Goal: Task Accomplishment & Management: Manage account settings

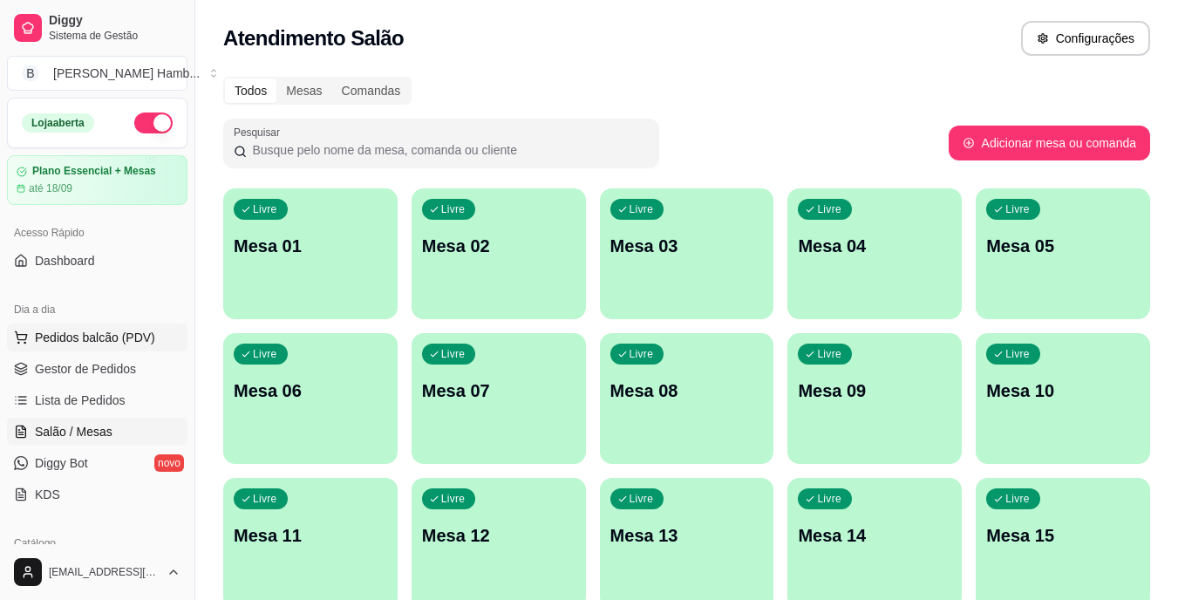
click at [112, 334] on span "Pedidos balcão (PDV)" at bounding box center [95, 337] width 120 height 17
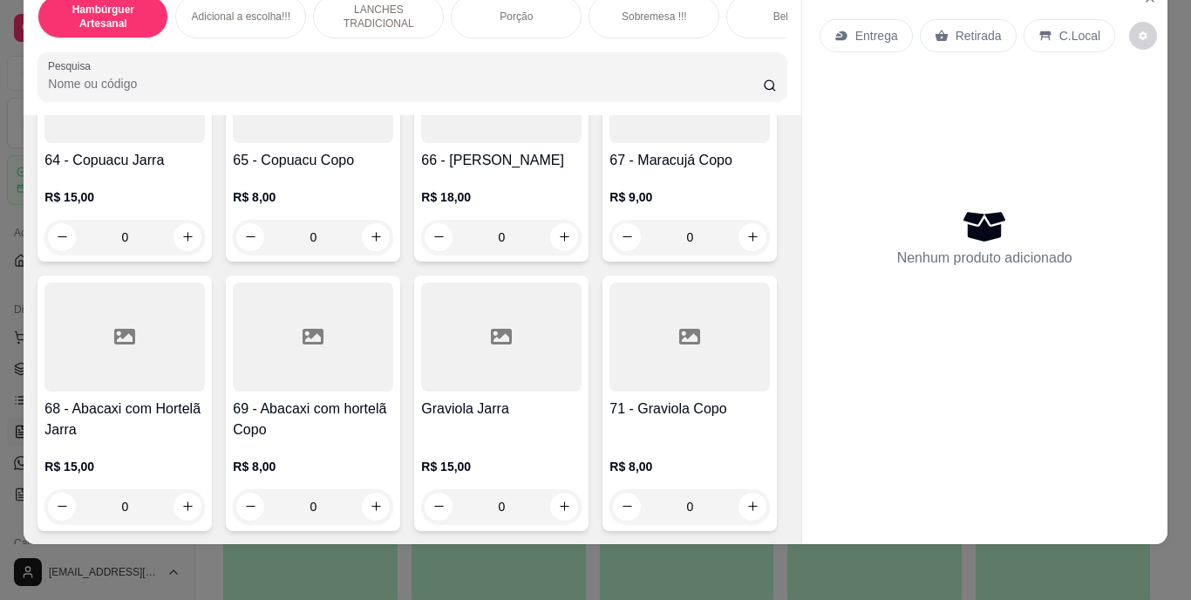
scroll to position [7126, 0]
click at [393, 143] on div at bounding box center [313, 88] width 160 height 109
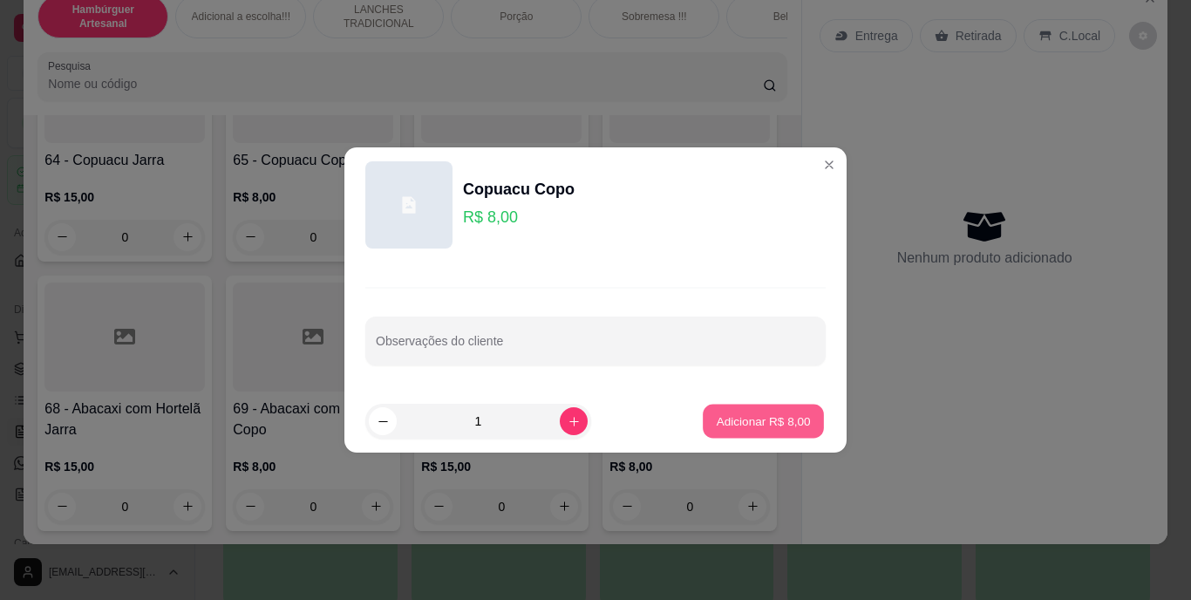
click at [716, 416] on p "Adicionar R$ 8,00" at bounding box center [763, 420] width 94 height 17
type input "1"
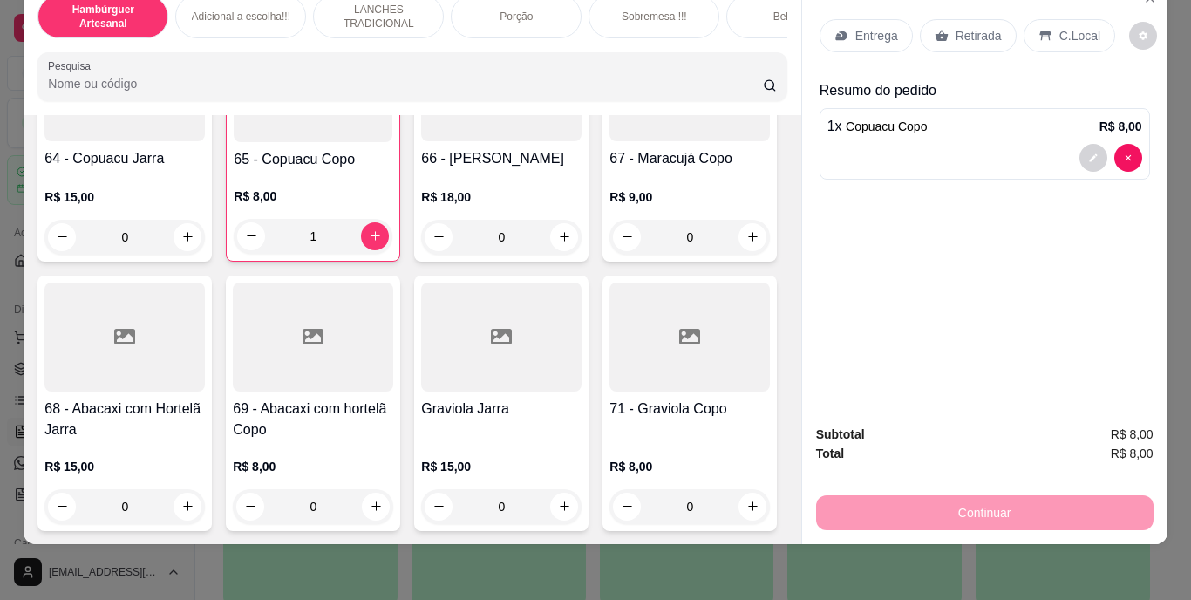
click at [1039, 31] on icon at bounding box center [1044, 36] width 11 height 10
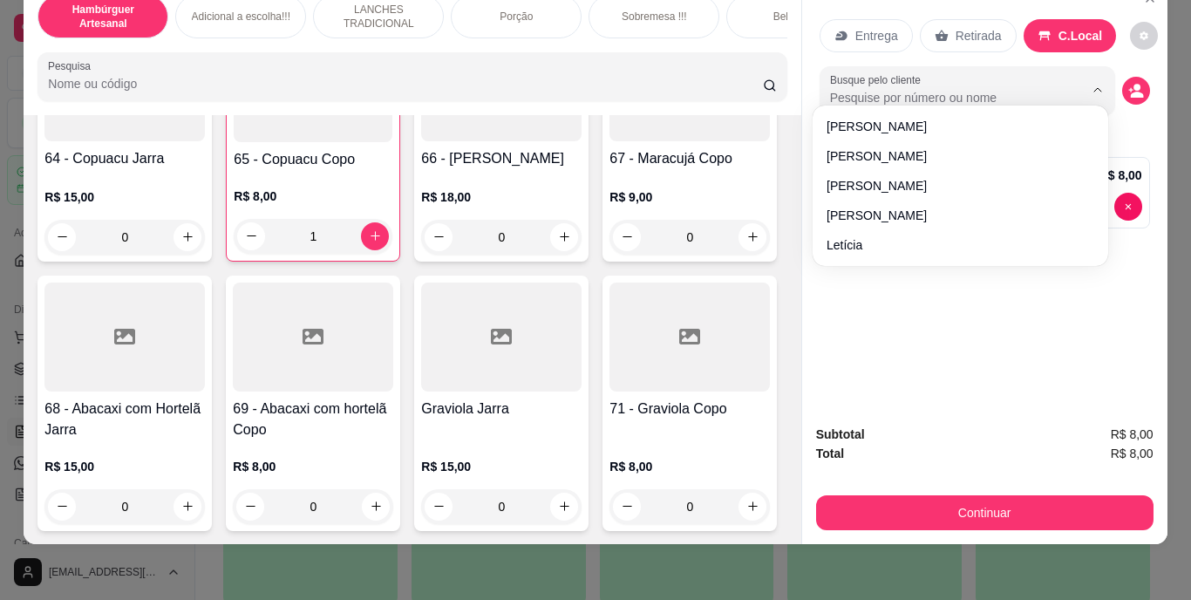
click at [988, 89] on input "Busque pelo cliente" at bounding box center [943, 97] width 226 height 17
type input "MAIARA"
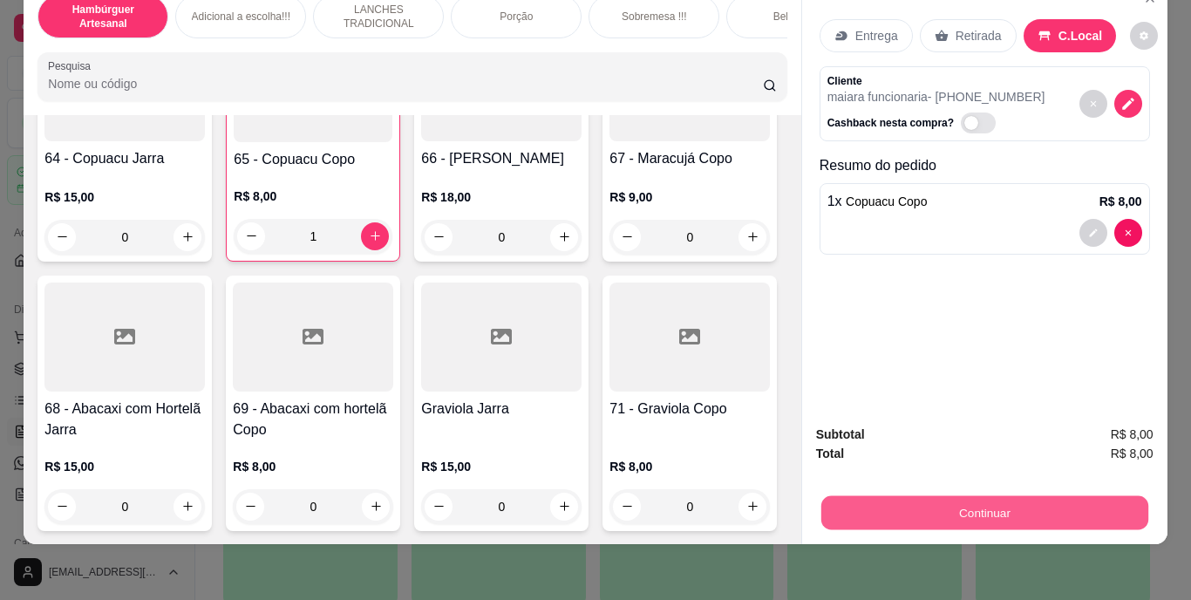
click at [986, 502] on button "Continuar" at bounding box center [983, 513] width 327 height 34
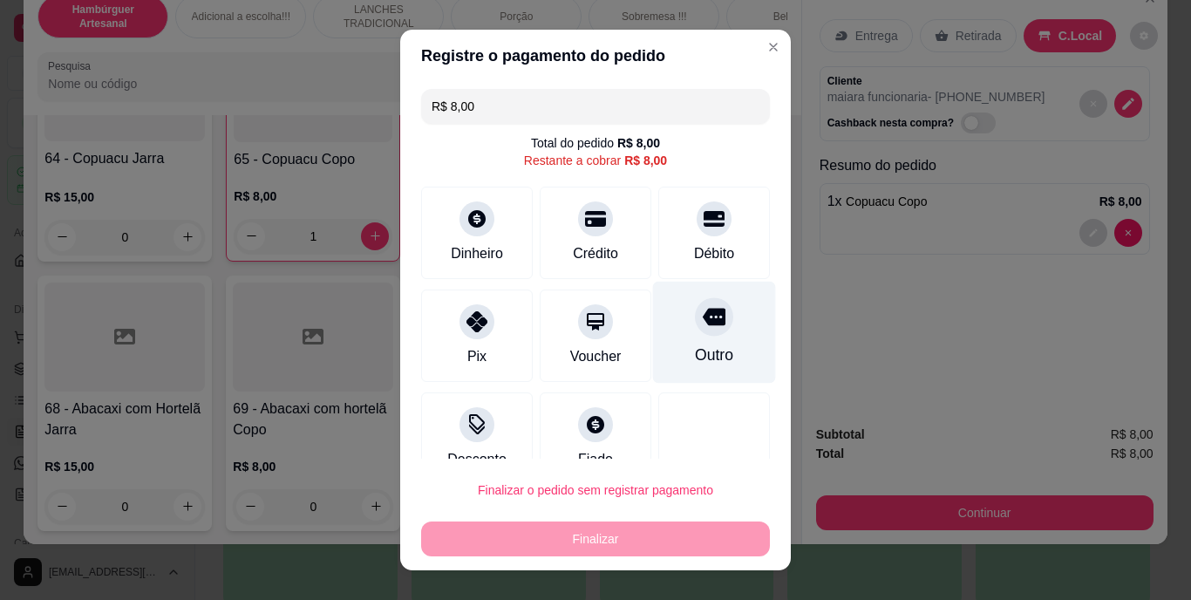
click at [712, 333] on div "Outro" at bounding box center [714, 333] width 123 height 102
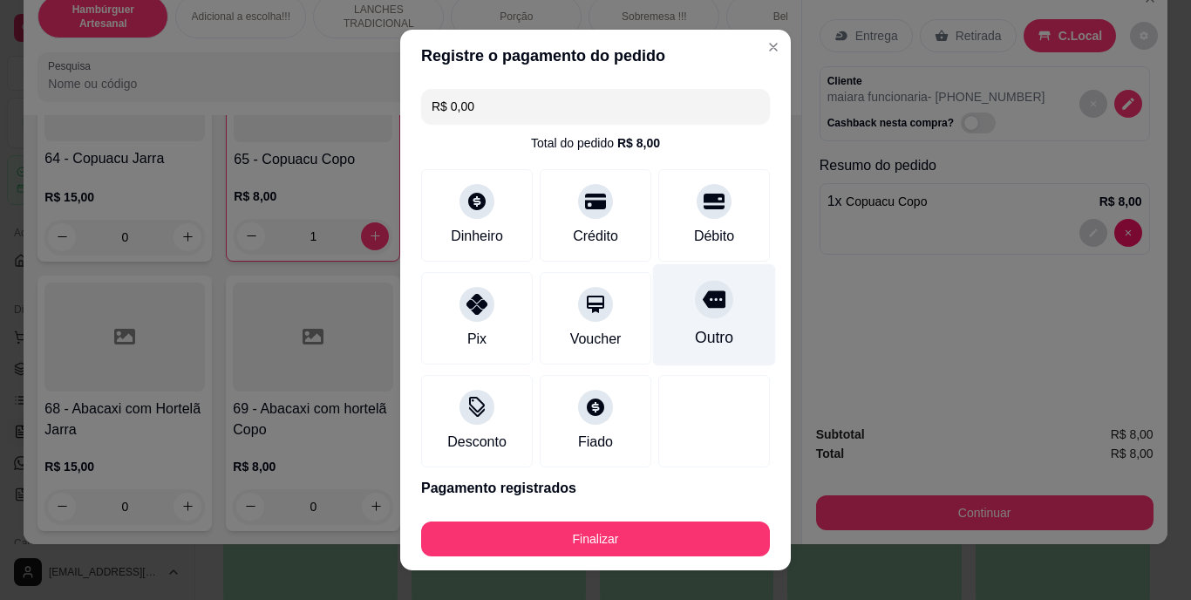
click at [712, 333] on div "Outro" at bounding box center [714, 315] width 123 height 102
click at [703, 289] on icon at bounding box center [714, 300] width 23 height 23
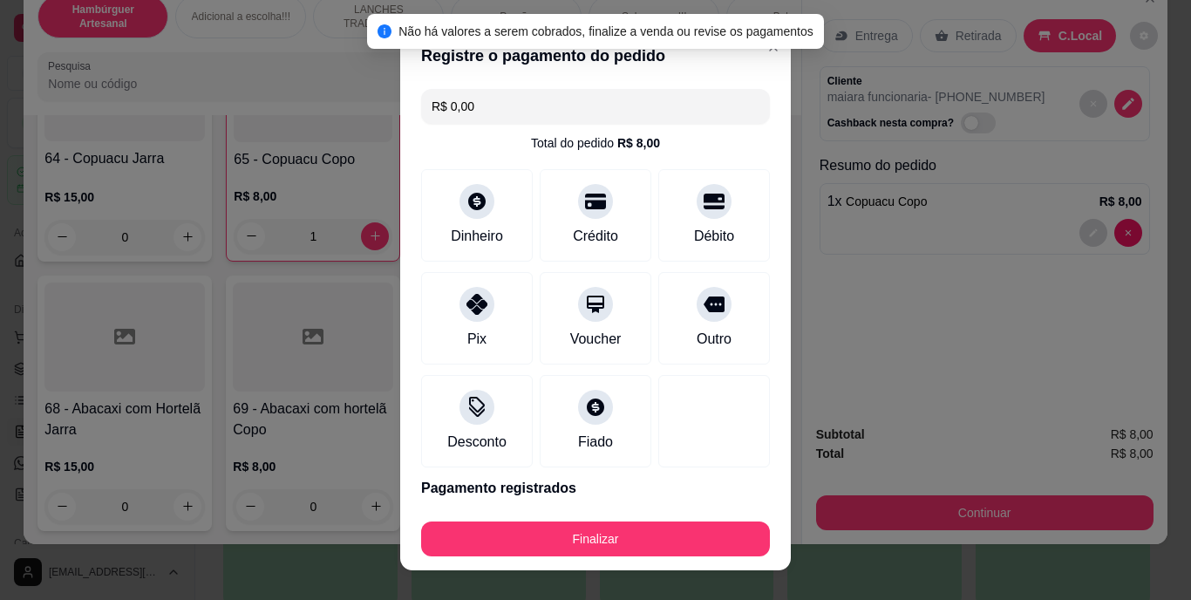
click at [630, 97] on input "R$ 0,00" at bounding box center [596, 106] width 328 height 35
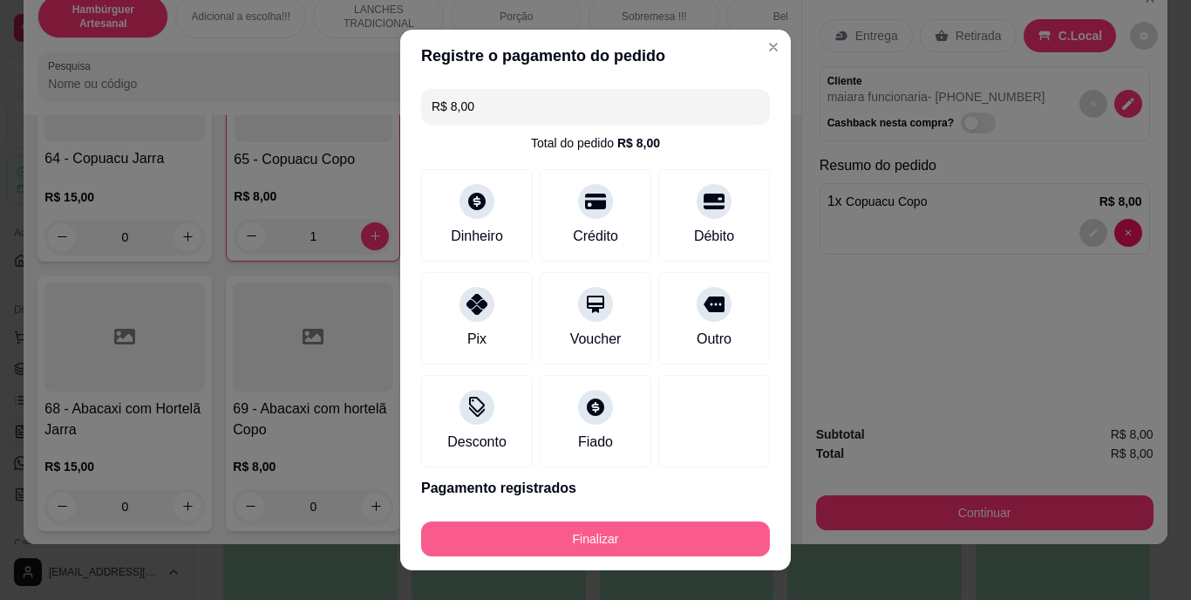
type input "R$ 8,00"
click at [530, 533] on button "Finalizar" at bounding box center [595, 538] width 338 height 34
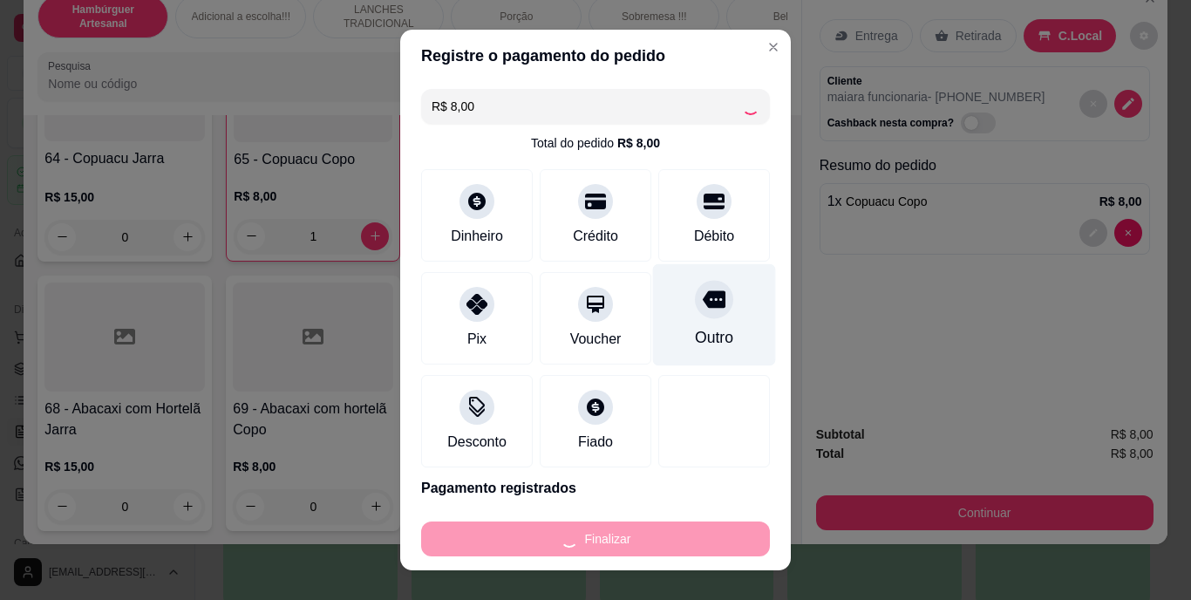
type input "0"
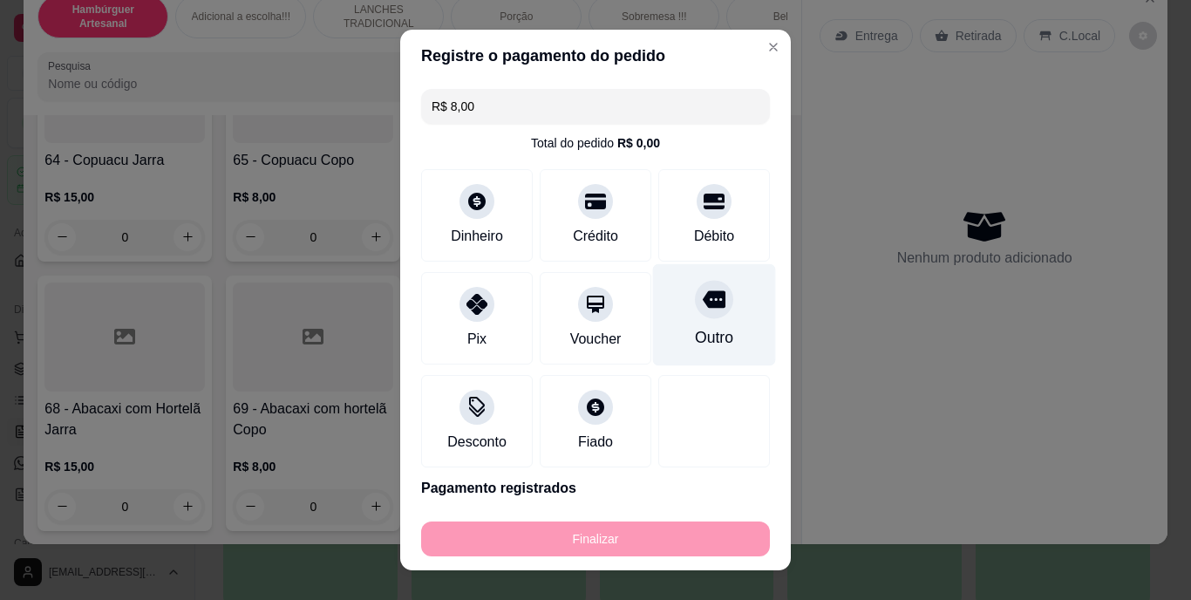
type input "-R$ 8,00"
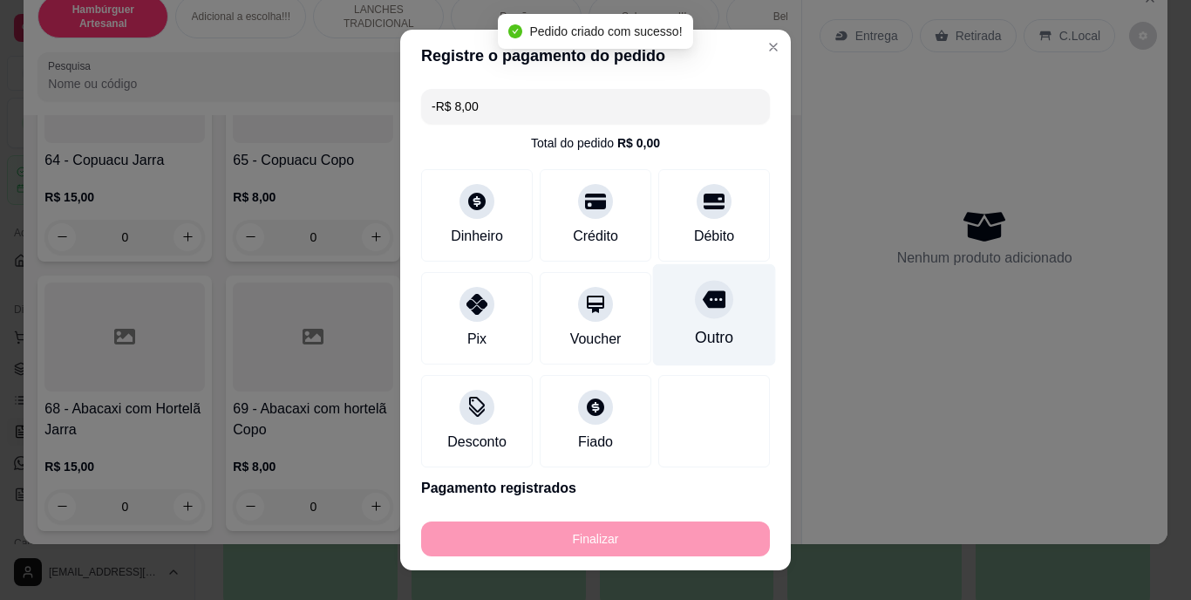
click at [695, 339] on div "Outro" at bounding box center [714, 338] width 38 height 23
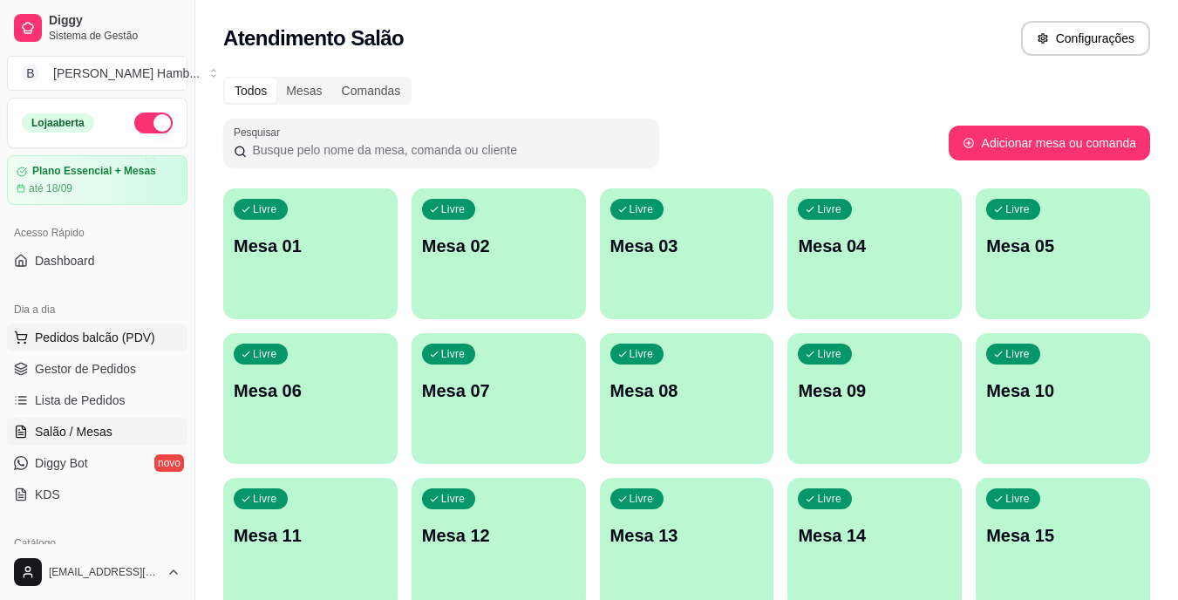
click at [152, 331] on button "Pedidos balcão (PDV)" at bounding box center [97, 337] width 180 height 28
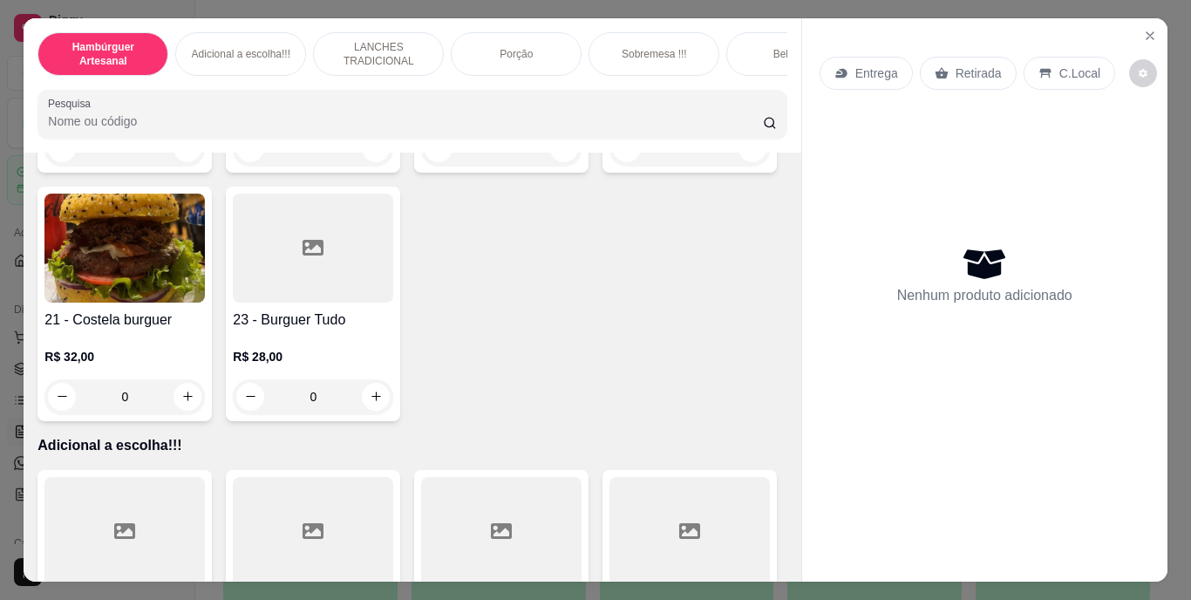
scroll to position [1634, 0]
click at [194, 153] on icon "increase-product-quantity" at bounding box center [187, 146] width 13 height 13
type input "1"
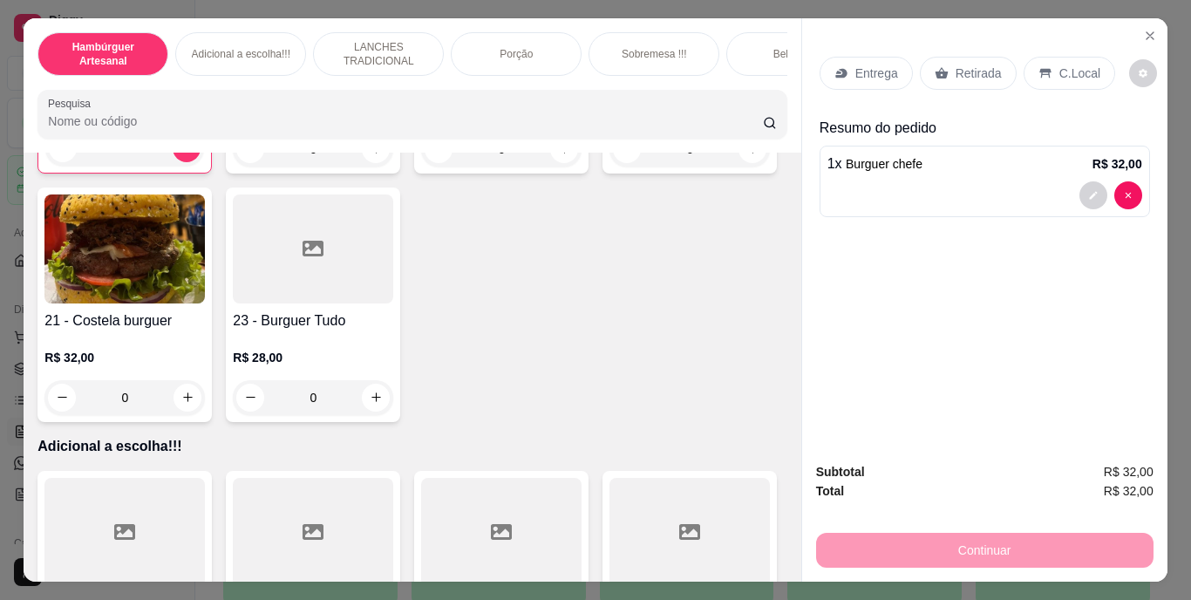
click at [956, 65] on p "Retirada" at bounding box center [979, 73] width 46 height 17
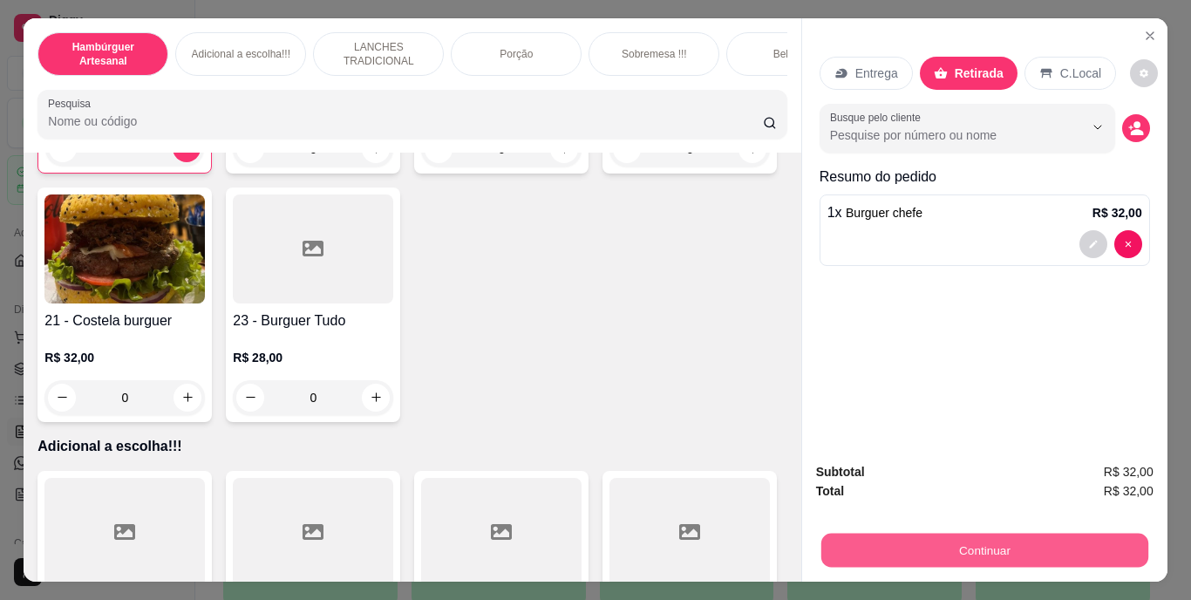
click at [907, 553] on button "Continuar" at bounding box center [983, 551] width 327 height 34
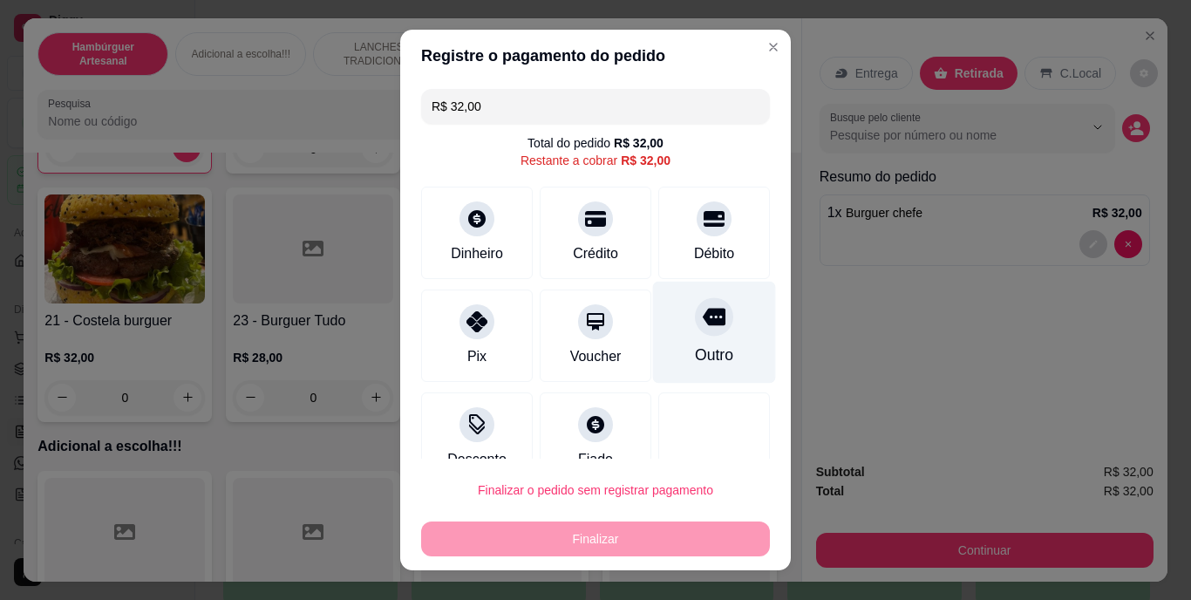
click at [695, 344] on div "Outro" at bounding box center [714, 355] width 38 height 23
type input "R$ 0,00"
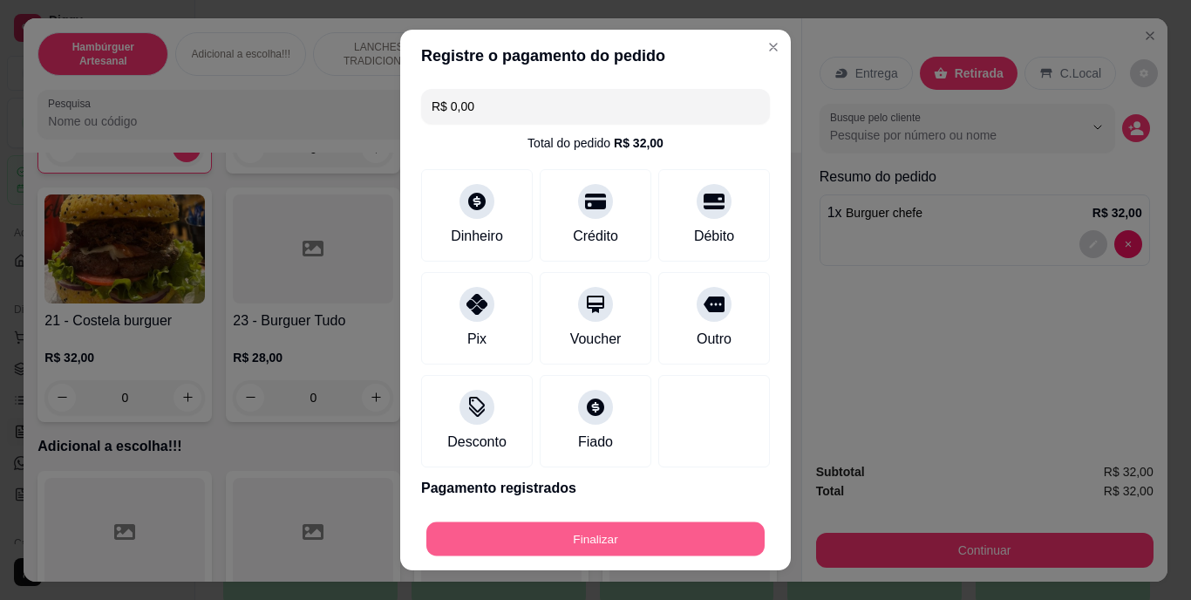
click at [664, 527] on button "Finalizar" at bounding box center [595, 538] width 338 height 34
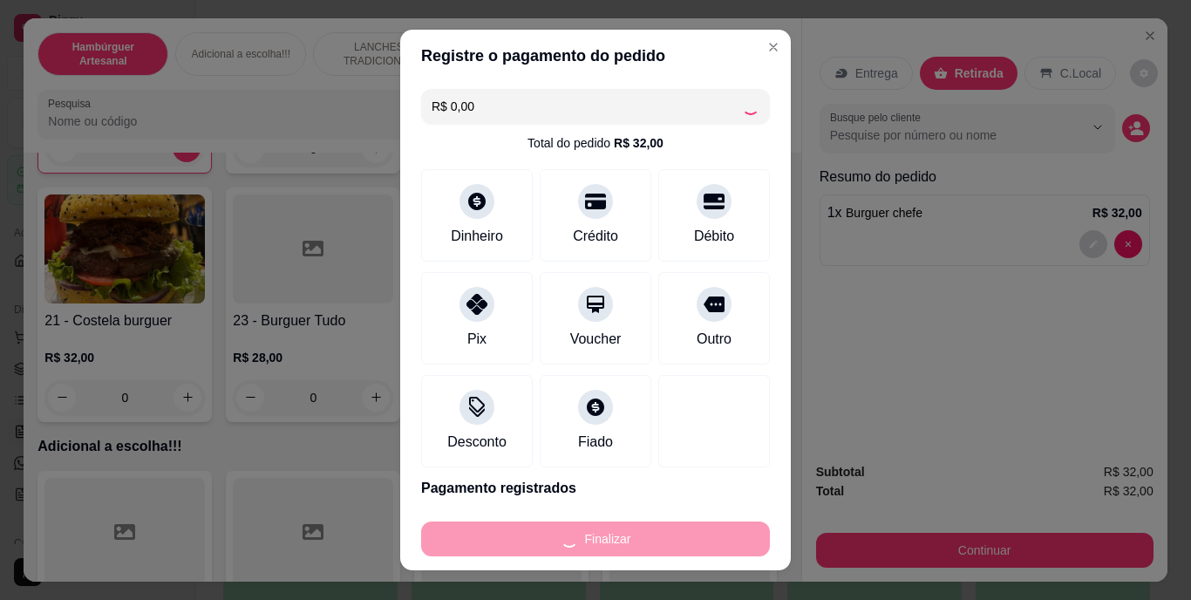
type input "0"
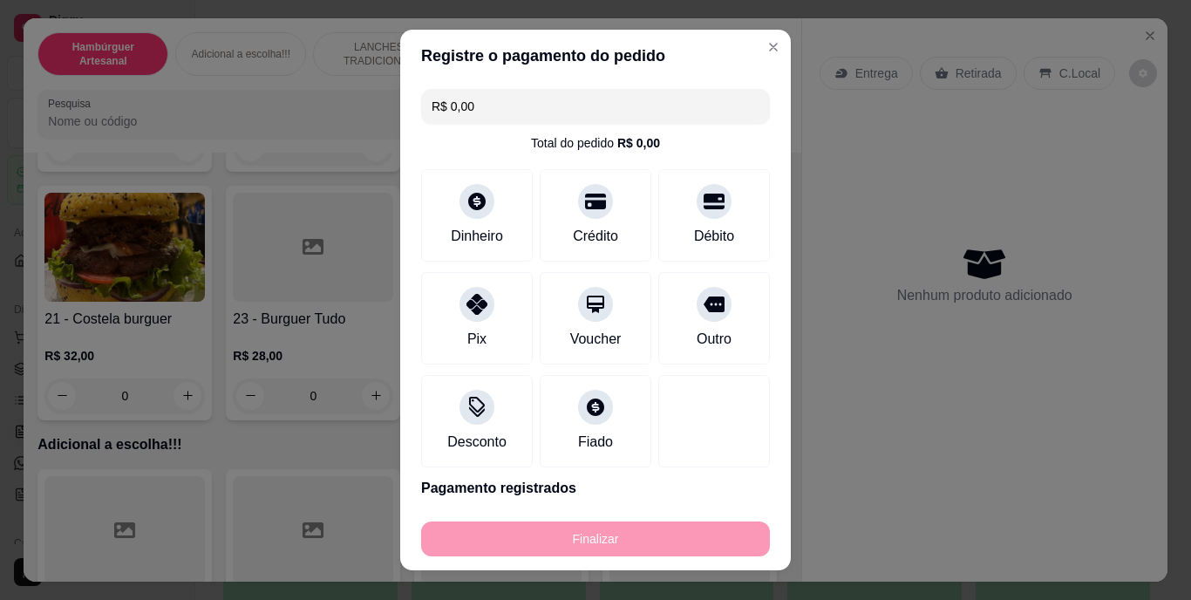
type input "-R$ 32,00"
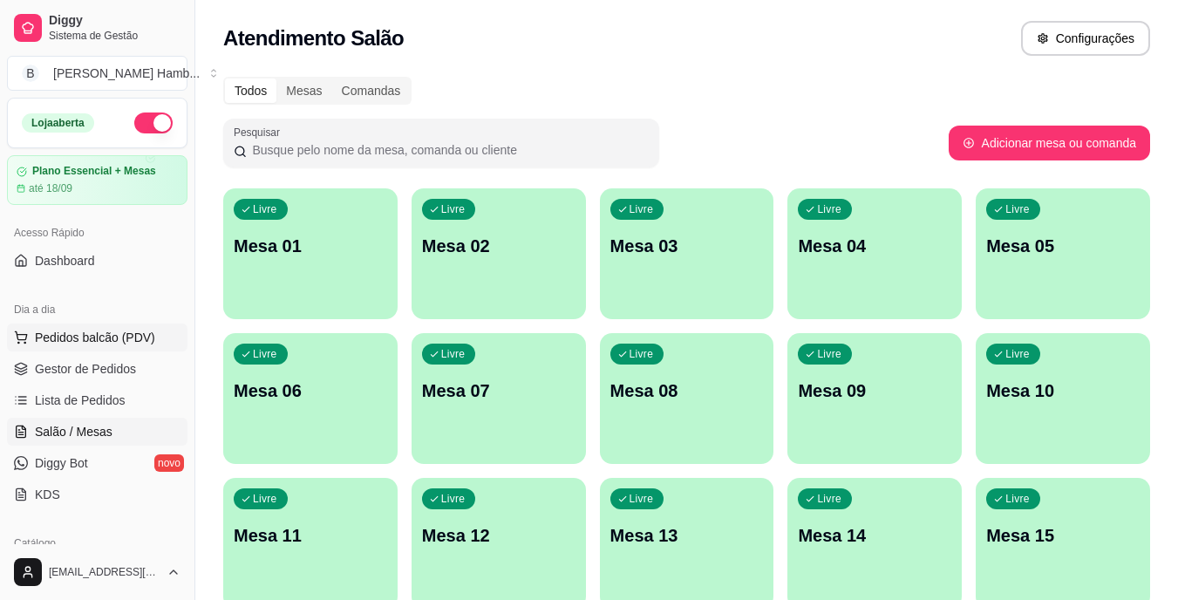
click at [126, 333] on span "Pedidos balcão (PDV)" at bounding box center [95, 337] width 120 height 17
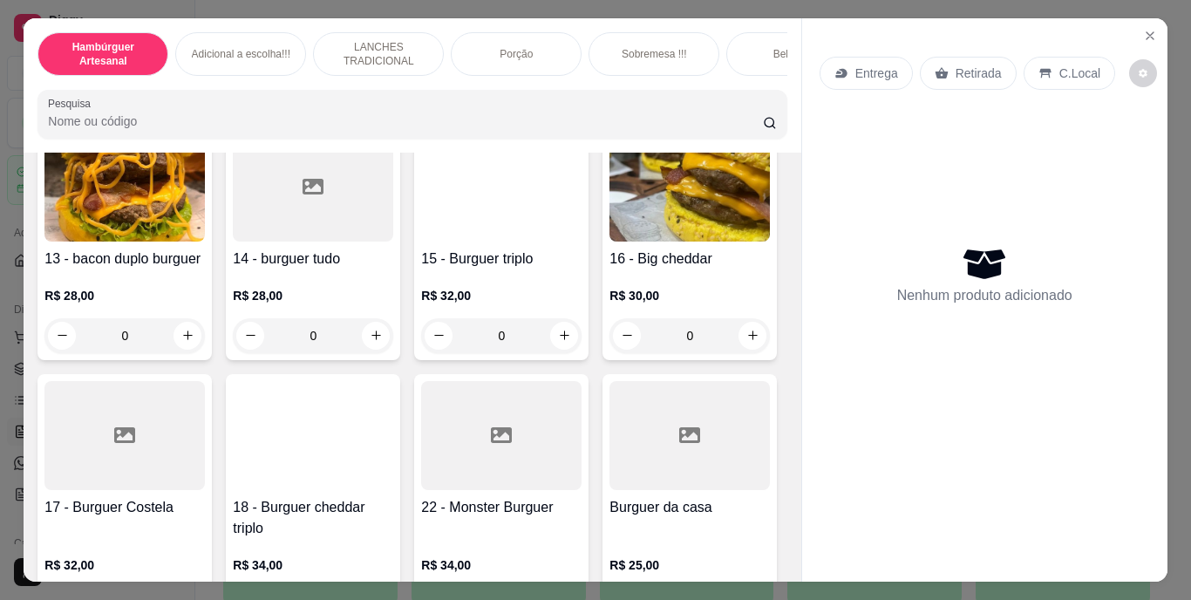
scroll to position [929, 0]
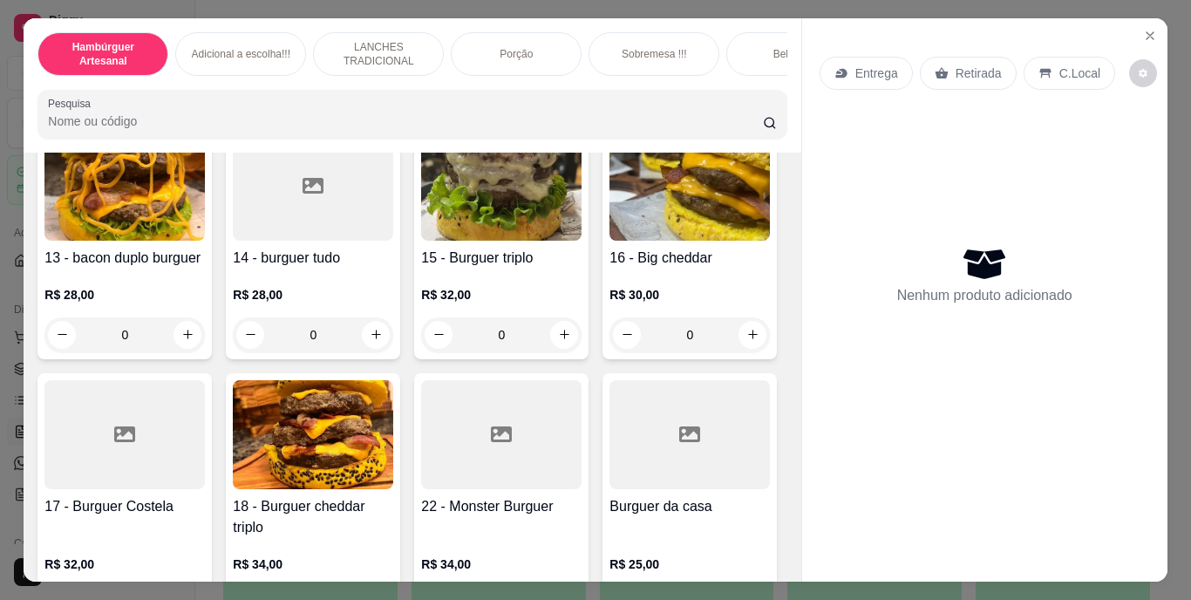
click at [558, 92] on icon "increase-product-quantity" at bounding box center [564, 85] width 13 height 13
type input "1"
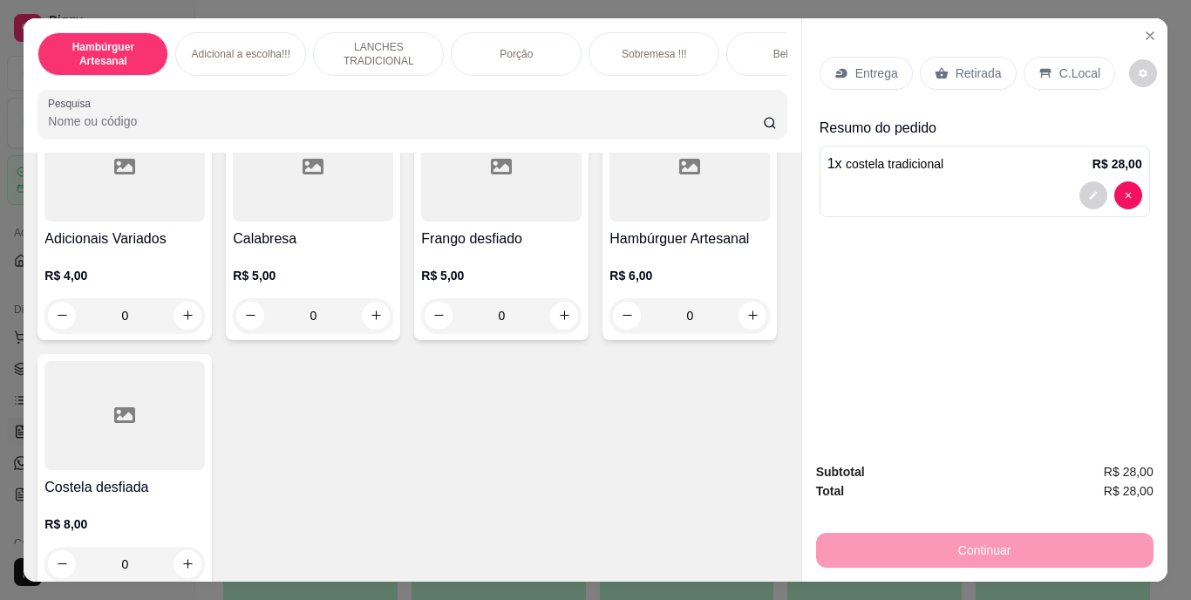
scroll to position [2345, 0]
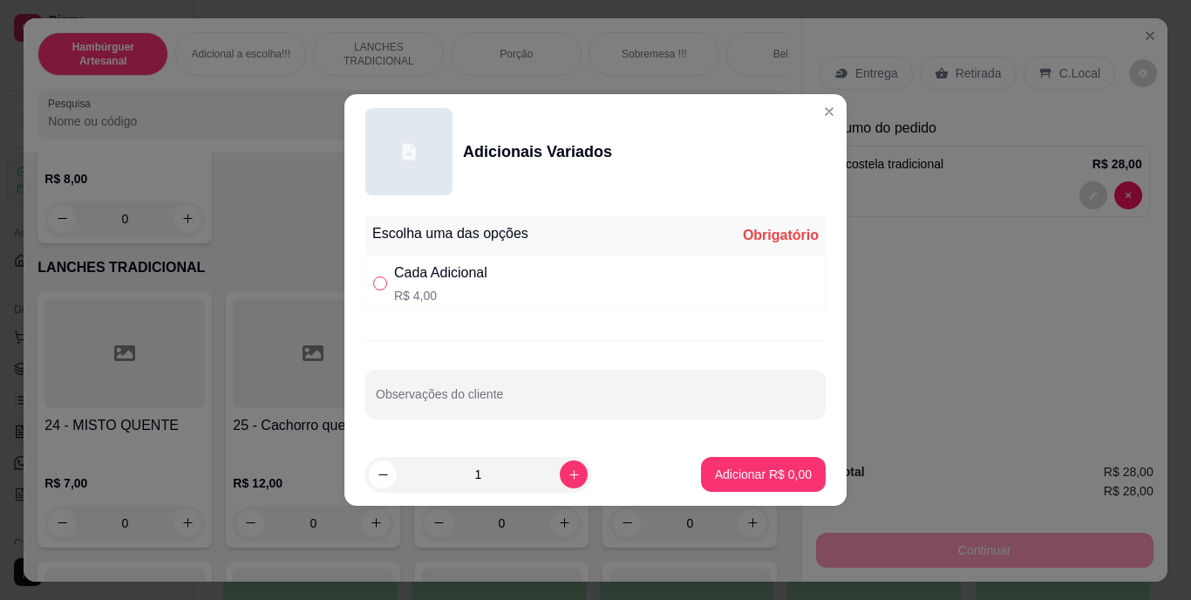
click at [374, 283] on input "" at bounding box center [380, 283] width 14 height 14
radio input "true"
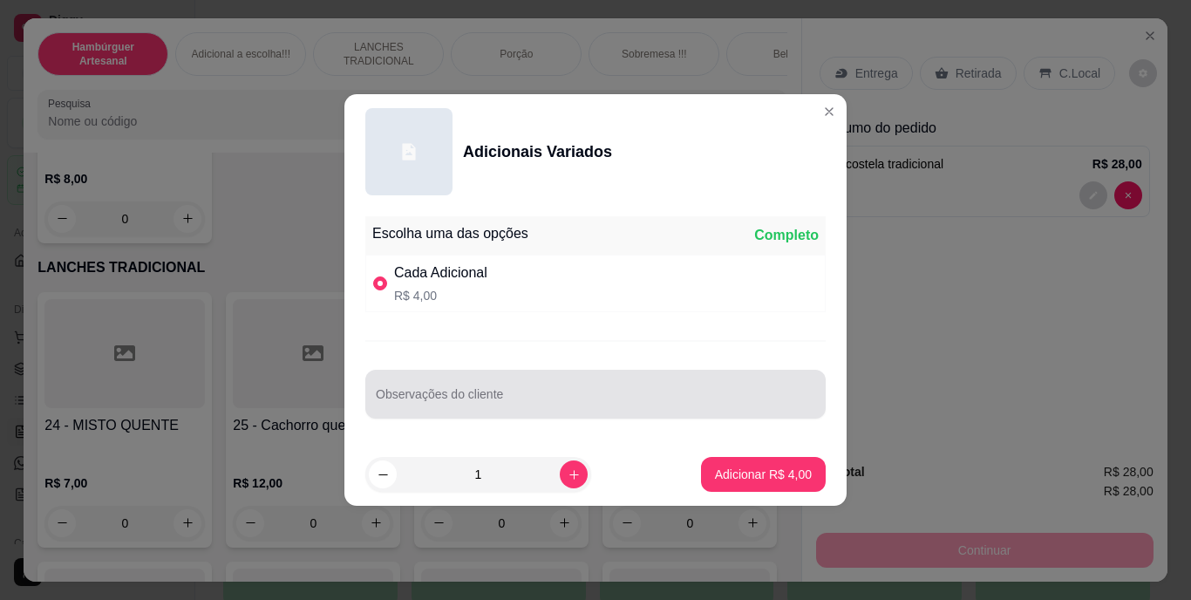
click at [426, 375] on div "Observações do cliente" at bounding box center [595, 394] width 460 height 49
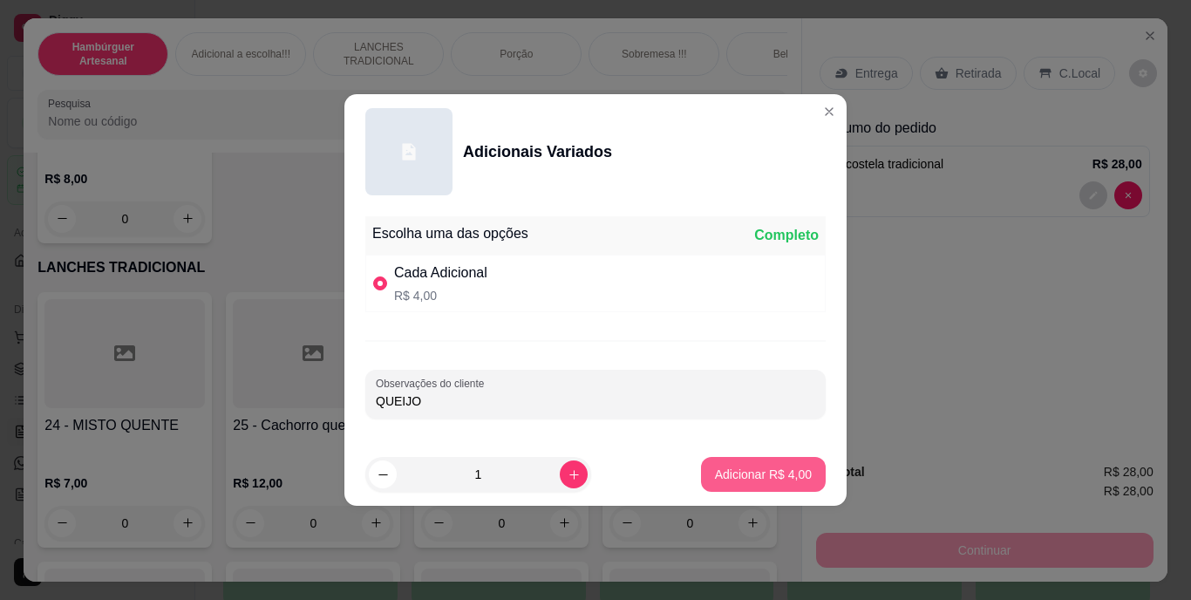
type input "QUEIJO"
click at [716, 473] on p "Adicionar R$ 4,00" at bounding box center [763, 474] width 97 height 17
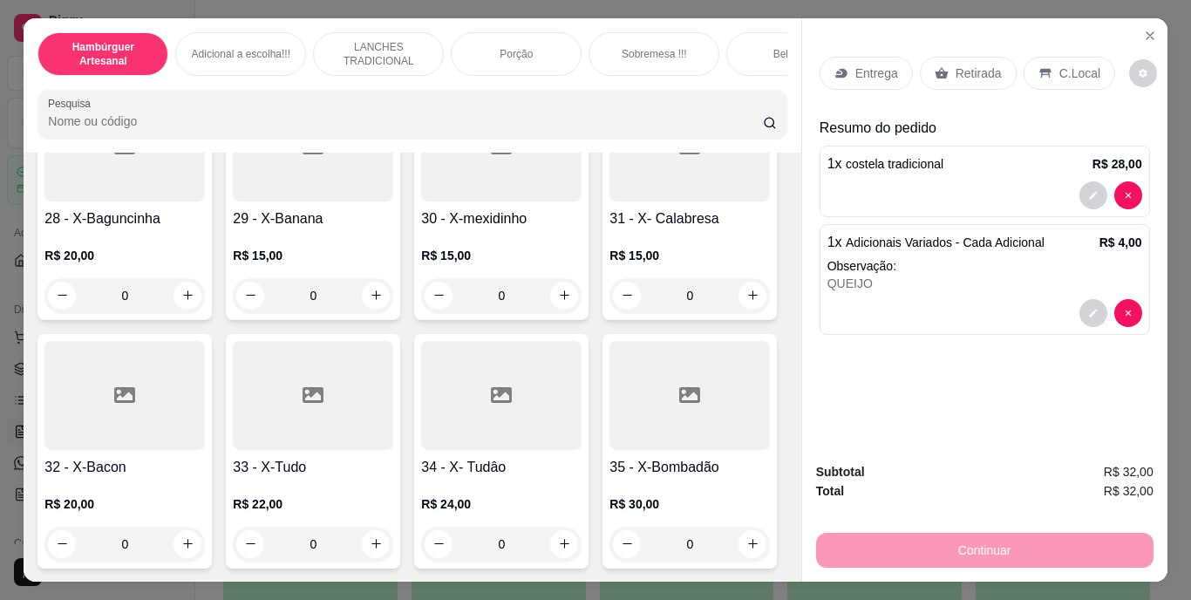
scroll to position [2822, 0]
click at [1079, 187] on button "decrease-product-quantity" at bounding box center [1092, 194] width 27 height 27
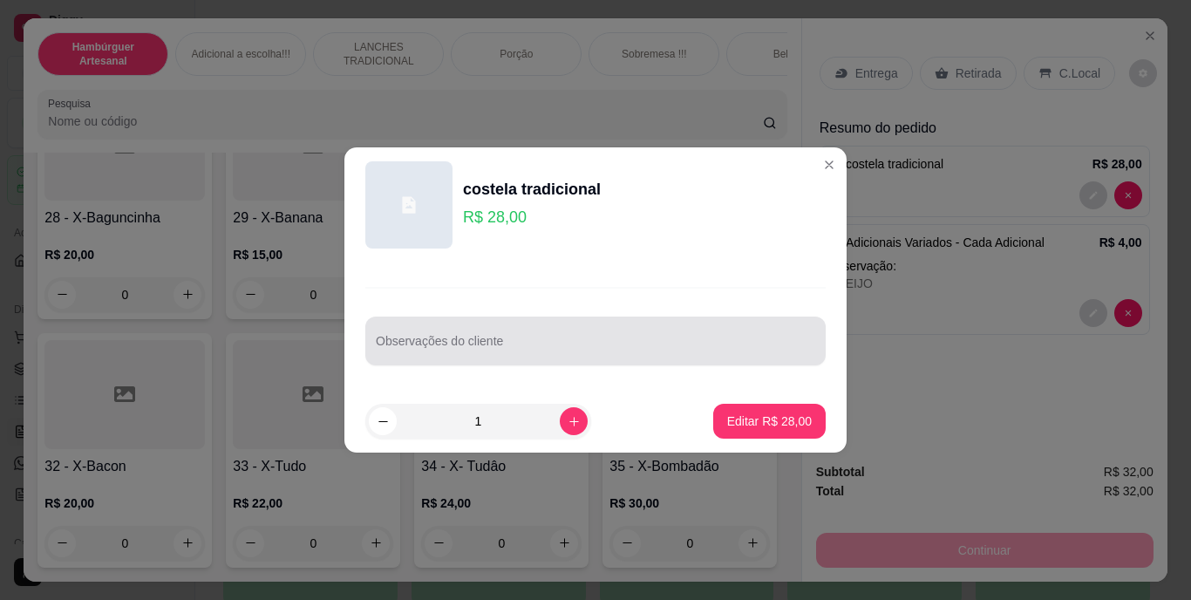
click at [658, 334] on div at bounding box center [595, 340] width 439 height 35
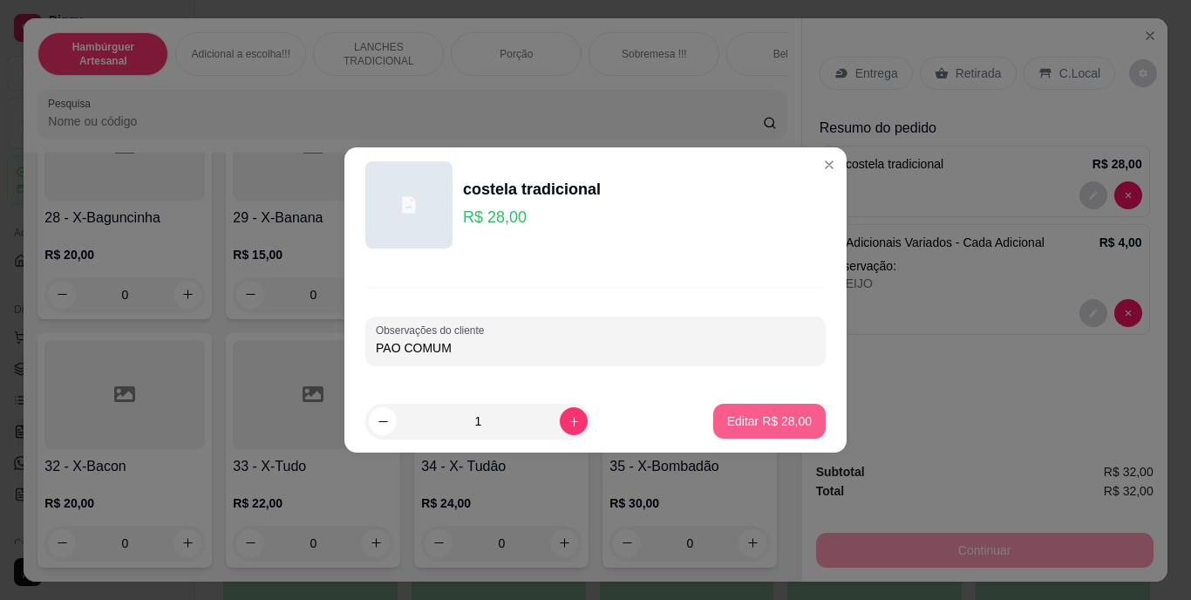
type input "PAO COMUM"
click at [736, 422] on p "Editar R$ 28,00" at bounding box center [769, 420] width 82 height 17
type input "0"
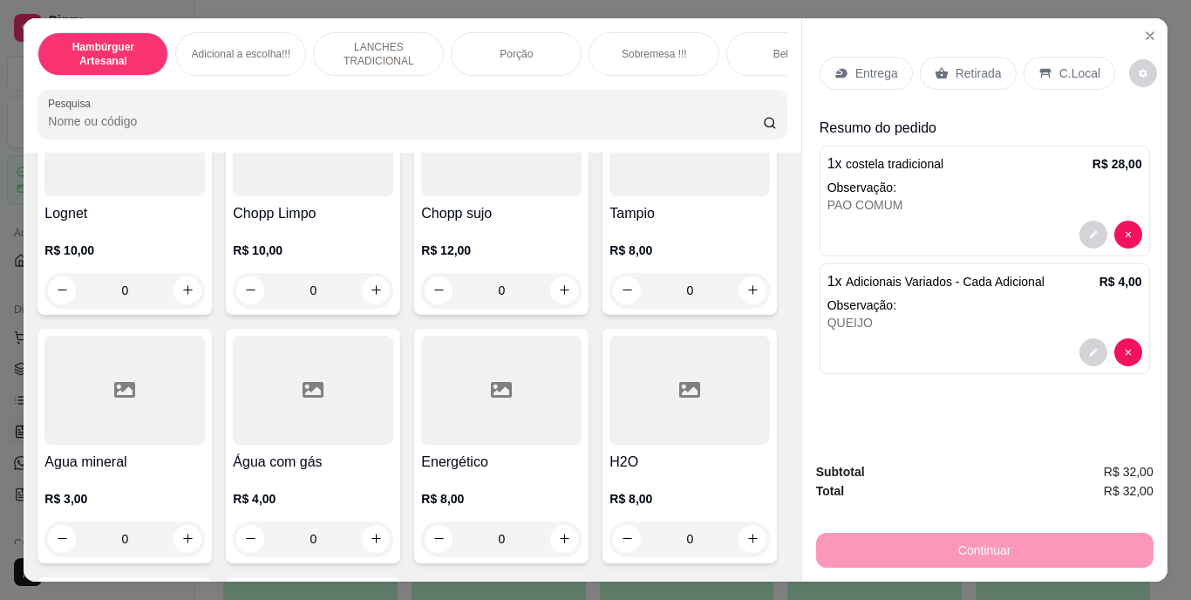
scroll to position [5083, 0]
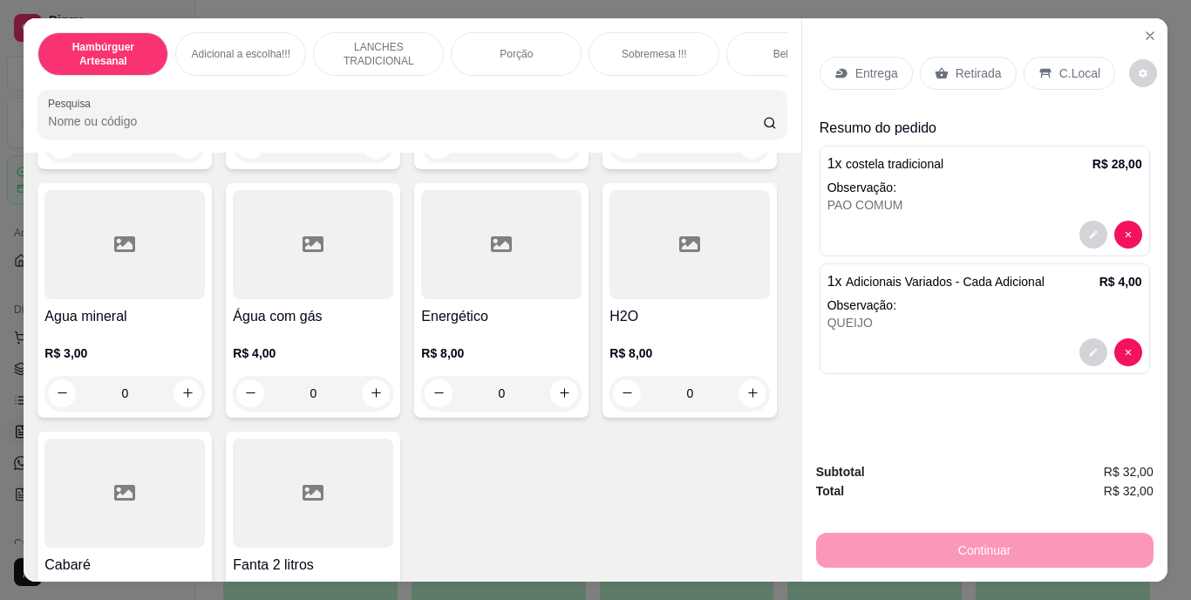
type input "1"
click at [974, 66] on p "Retirada" at bounding box center [979, 73] width 46 height 17
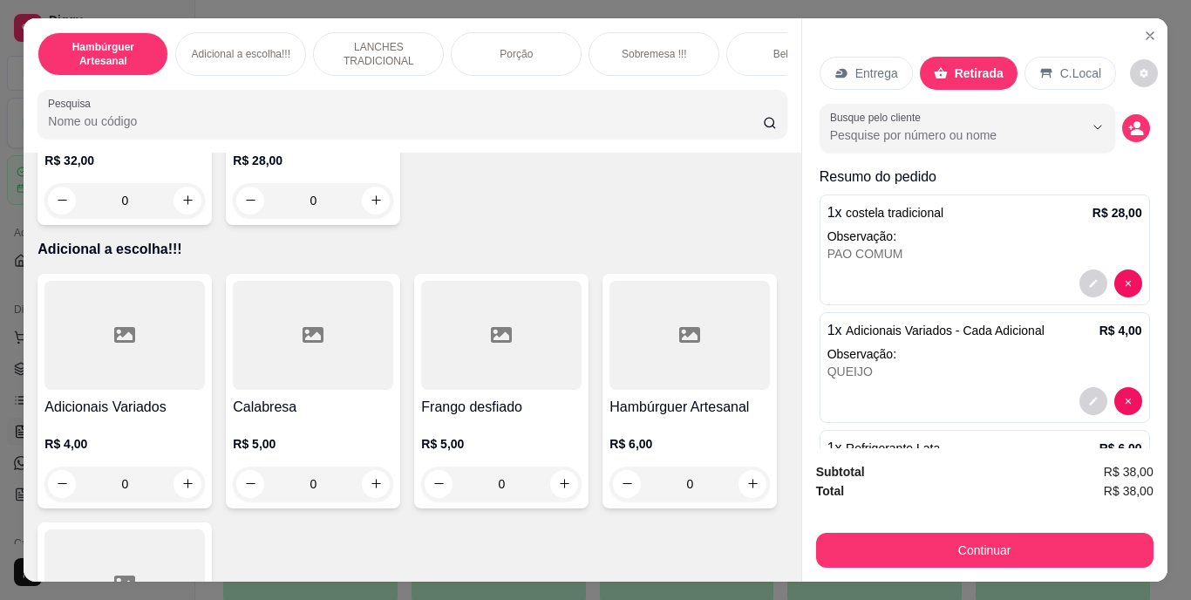
scroll to position [1734, 0]
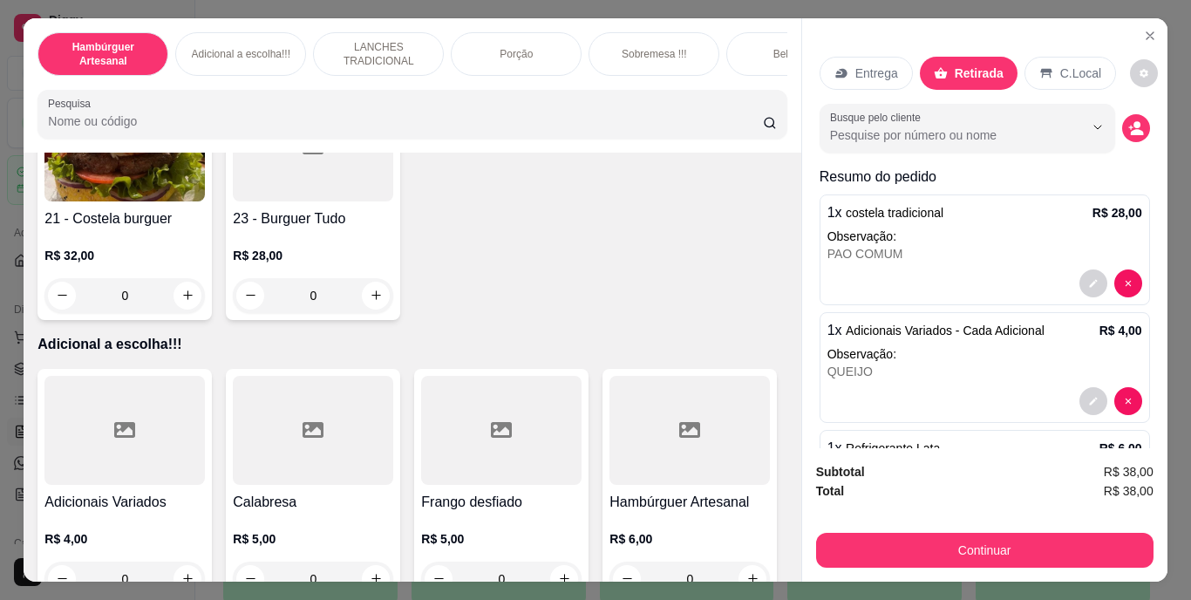
click at [532, 119] on input "Pesquisa" at bounding box center [405, 120] width 715 height 17
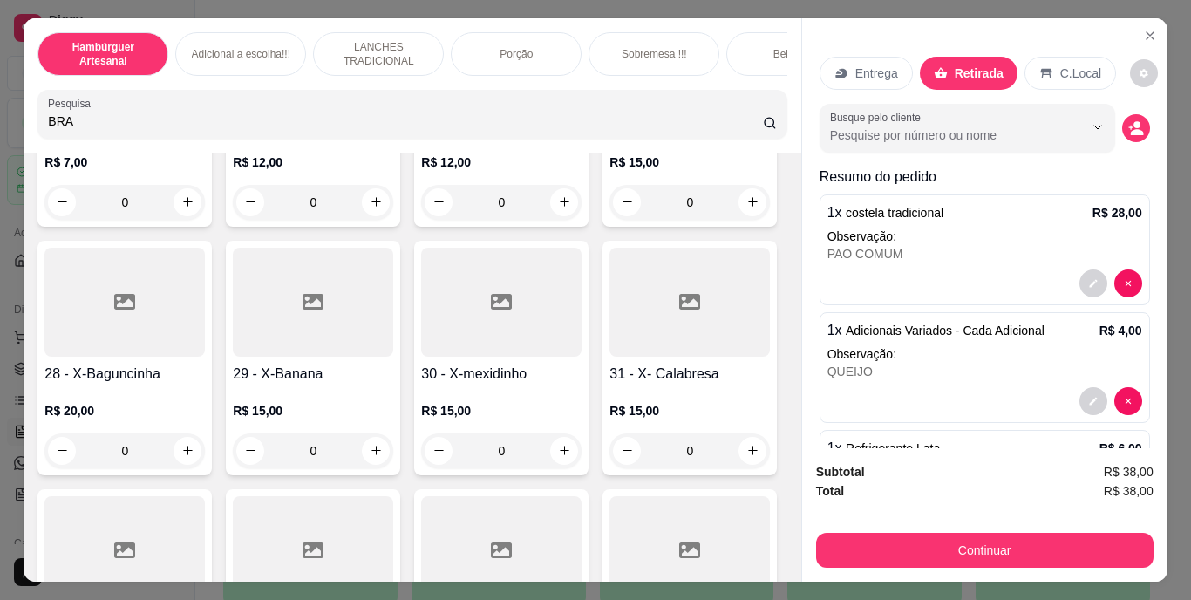
scroll to position [2948, 0]
type input "BRA"
click at [654, 47] on p "Sobremesa !!!" at bounding box center [654, 54] width 65 height 14
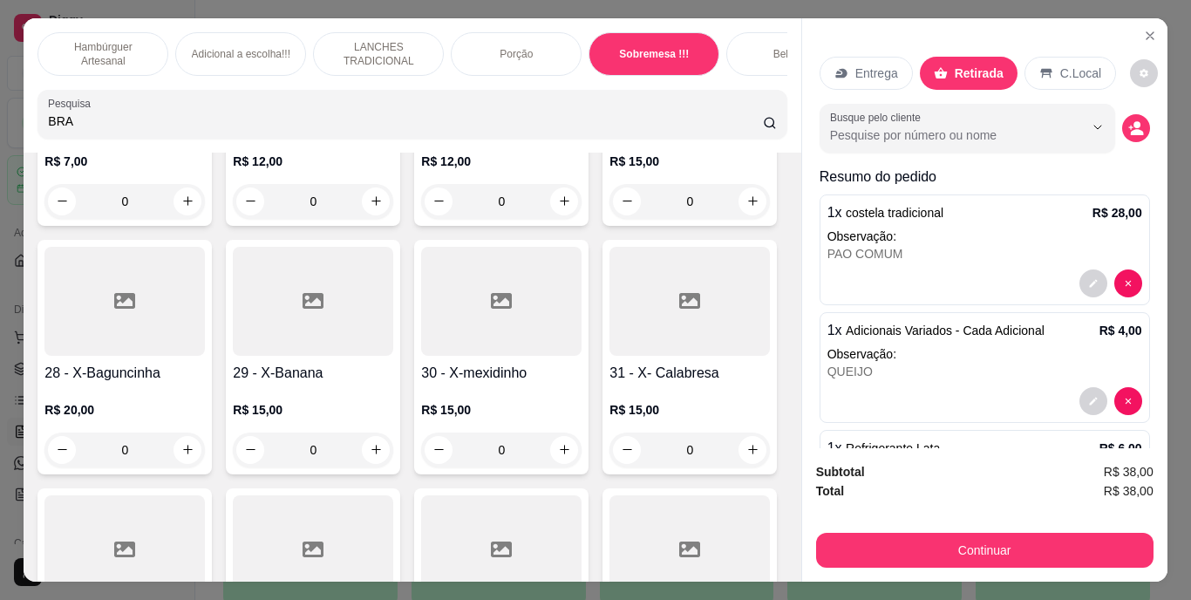
scroll to position [44, 0]
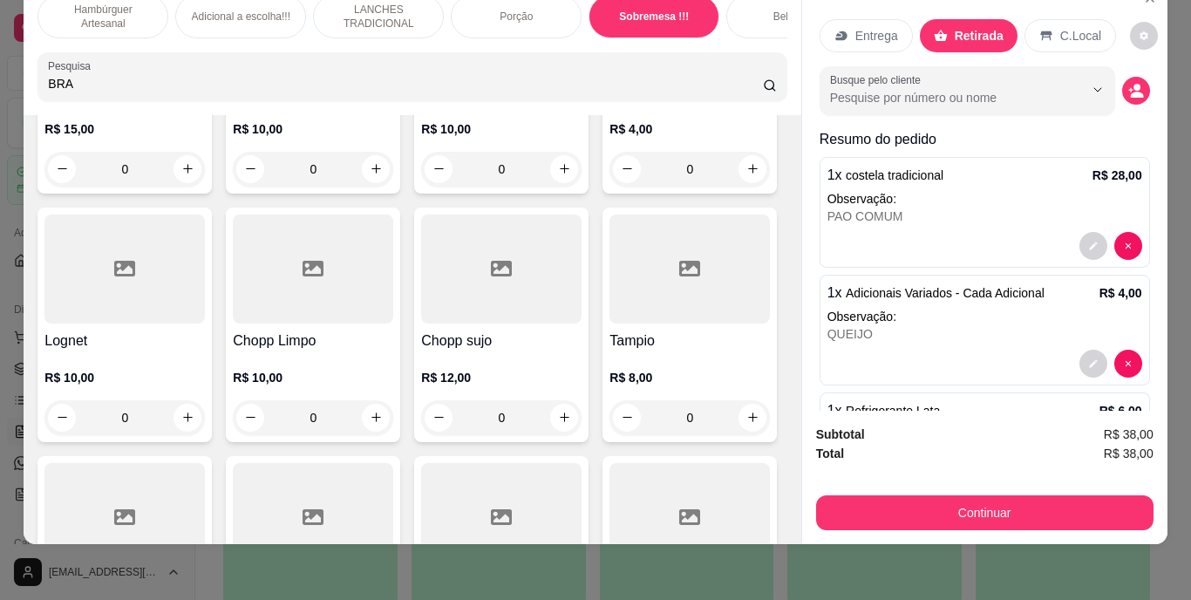
type input "2"
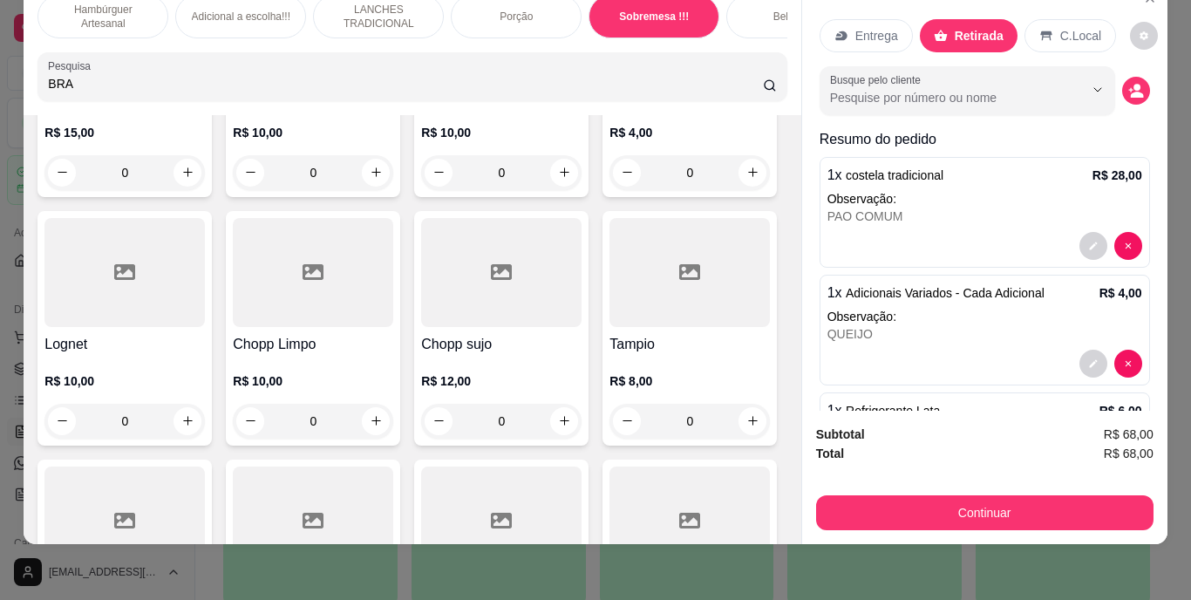
scroll to position [5060, 0]
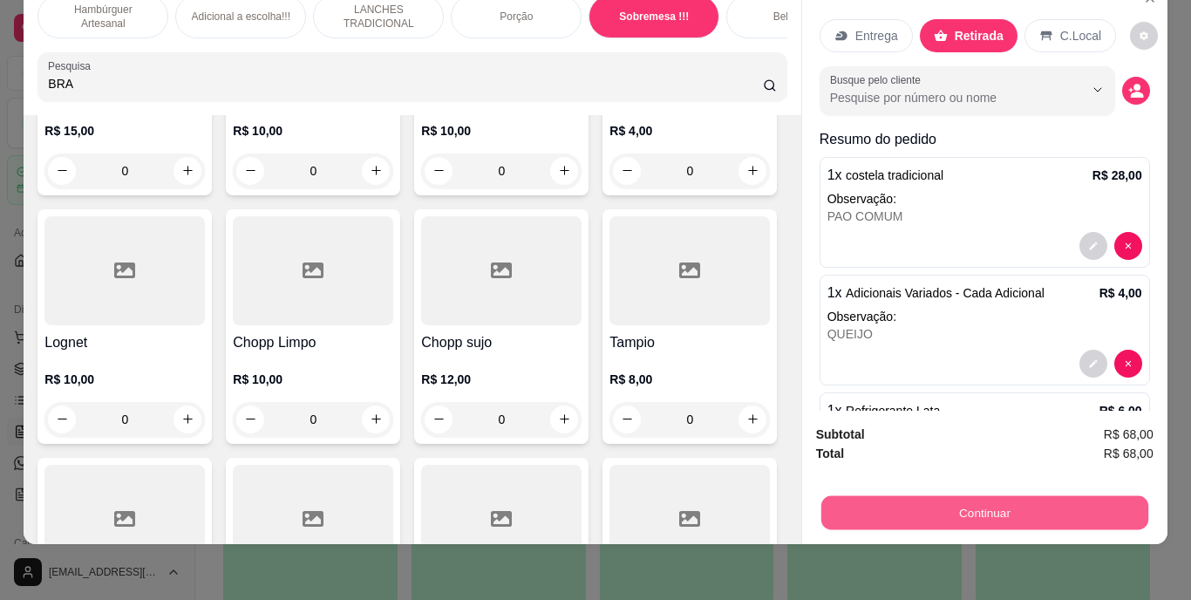
click at [901, 499] on button "Continuar" at bounding box center [983, 513] width 327 height 34
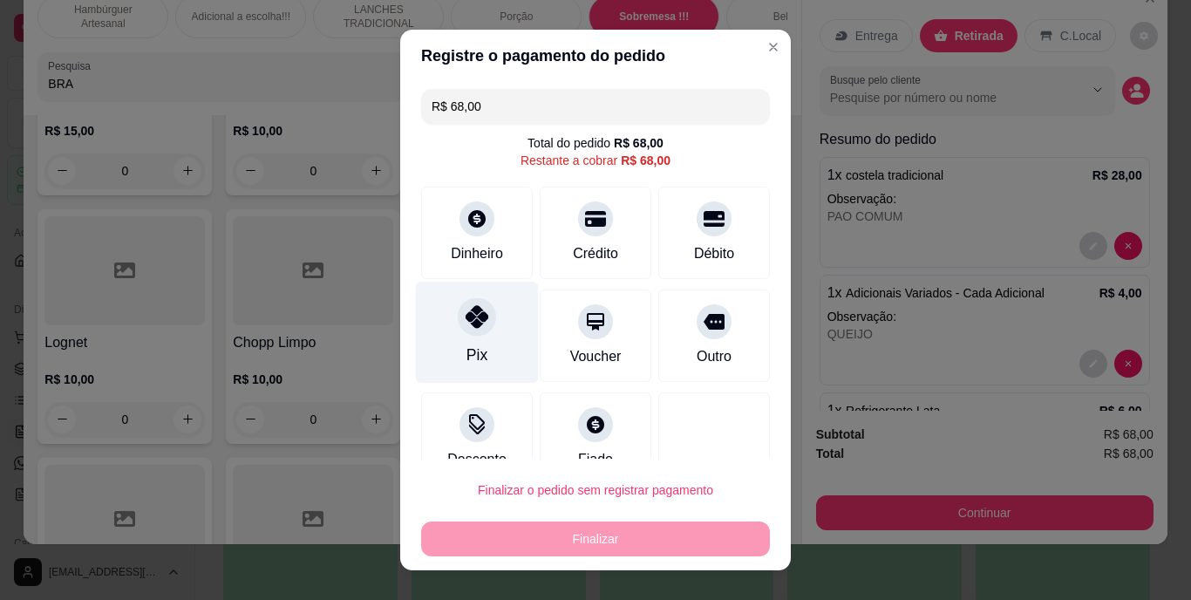
click at [454, 342] on div "Pix" at bounding box center [477, 333] width 123 height 102
type input "R$ 0,00"
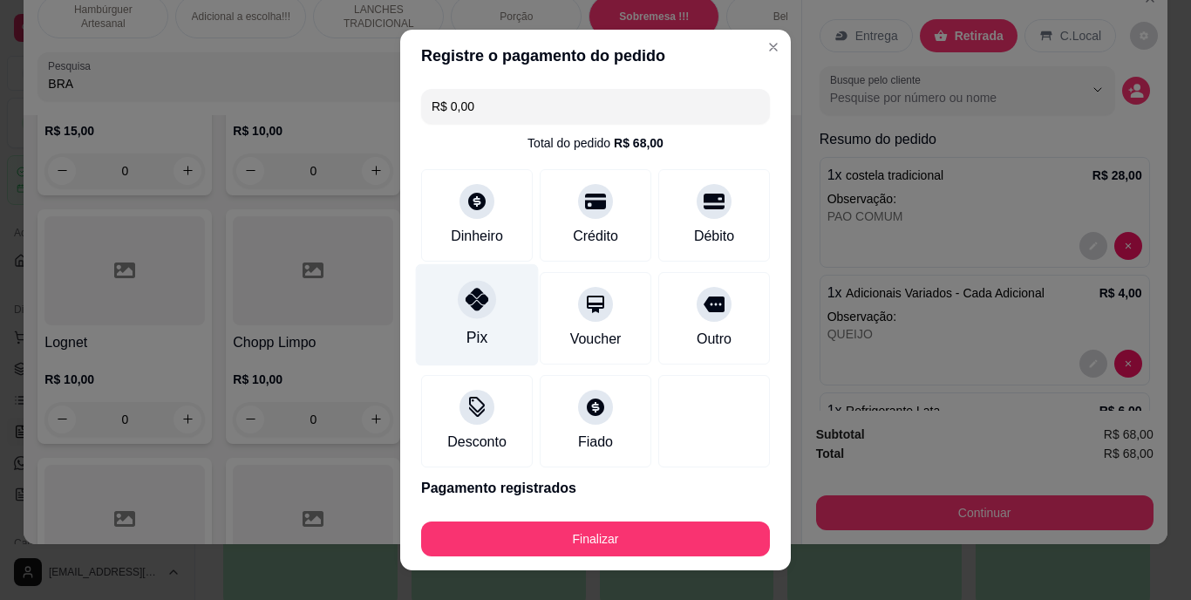
click at [454, 342] on div "Pix" at bounding box center [477, 315] width 123 height 102
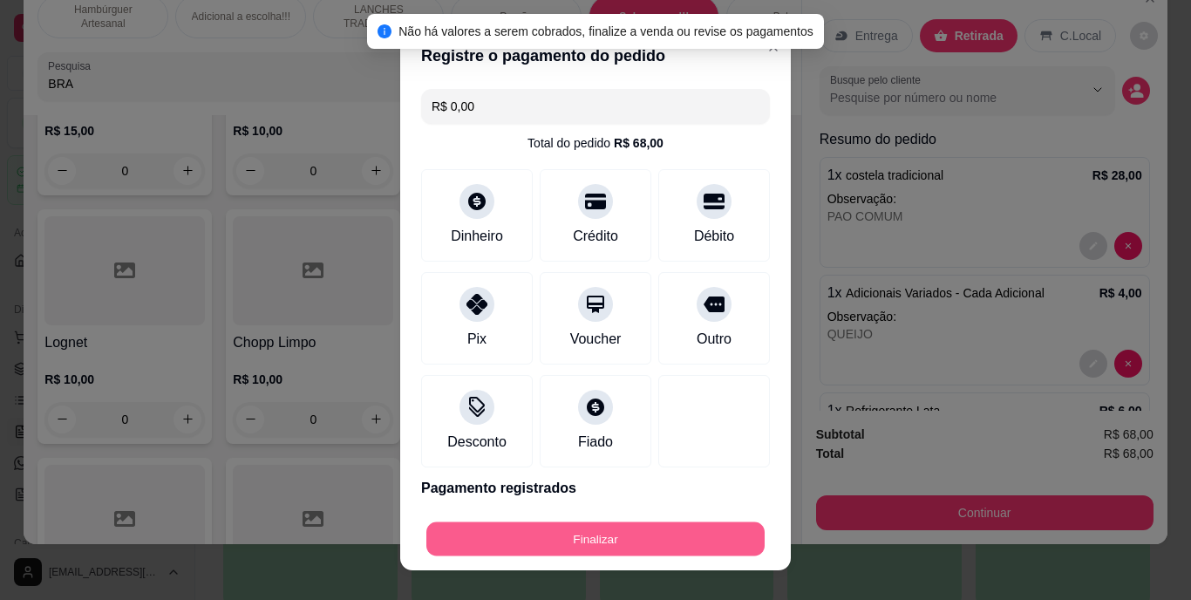
click at [501, 550] on button "Finalizar" at bounding box center [595, 538] width 338 height 34
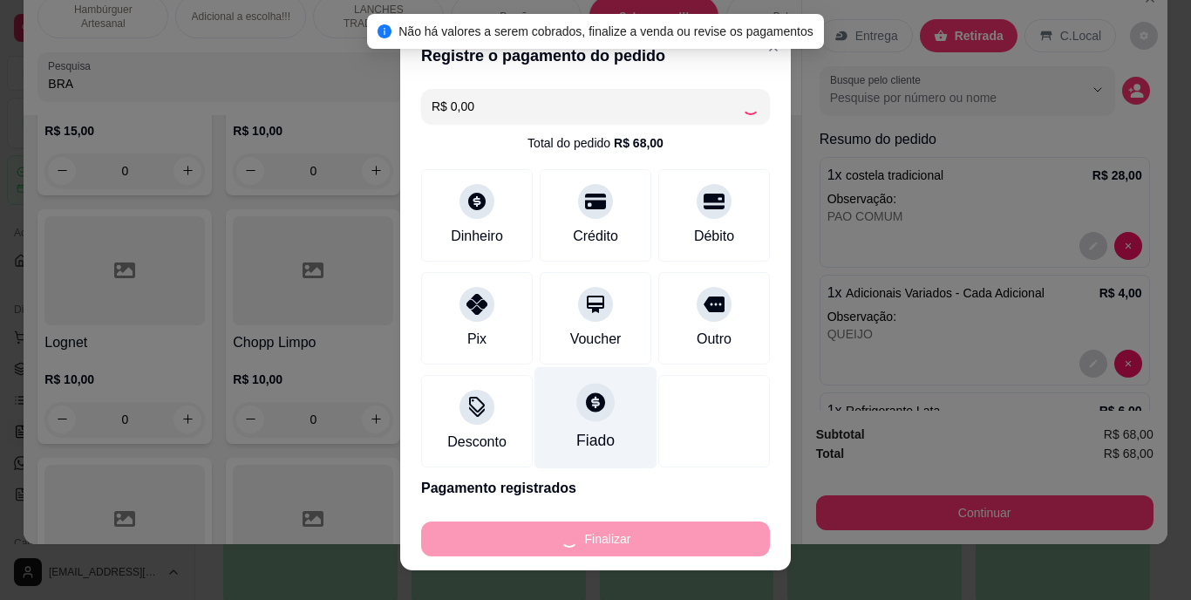
type input "0"
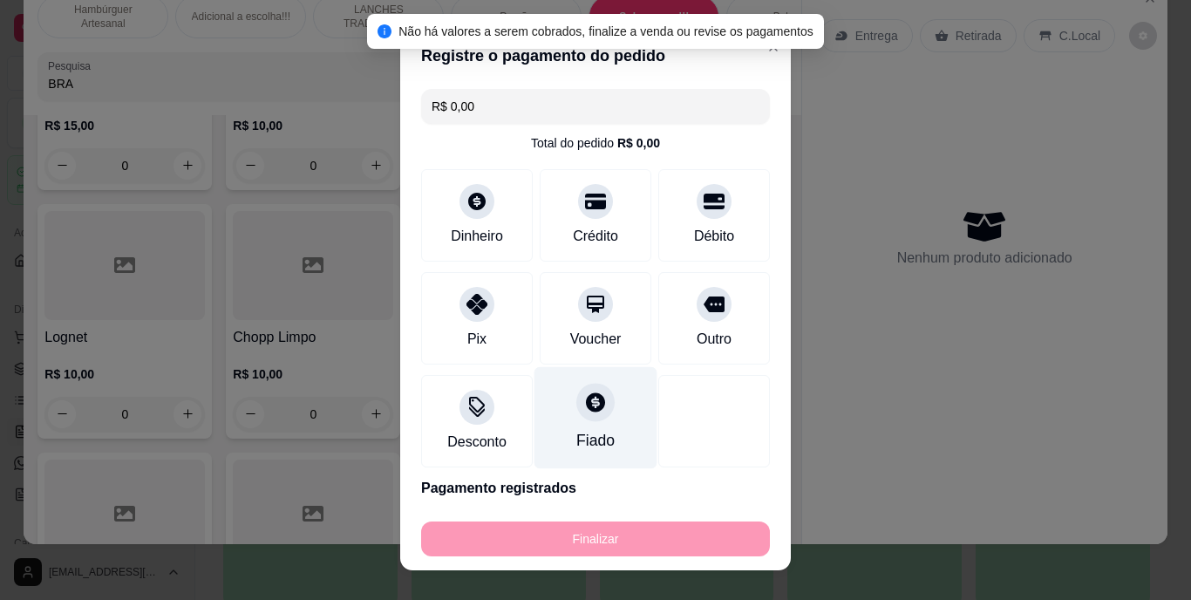
type input "-R$ 68,00"
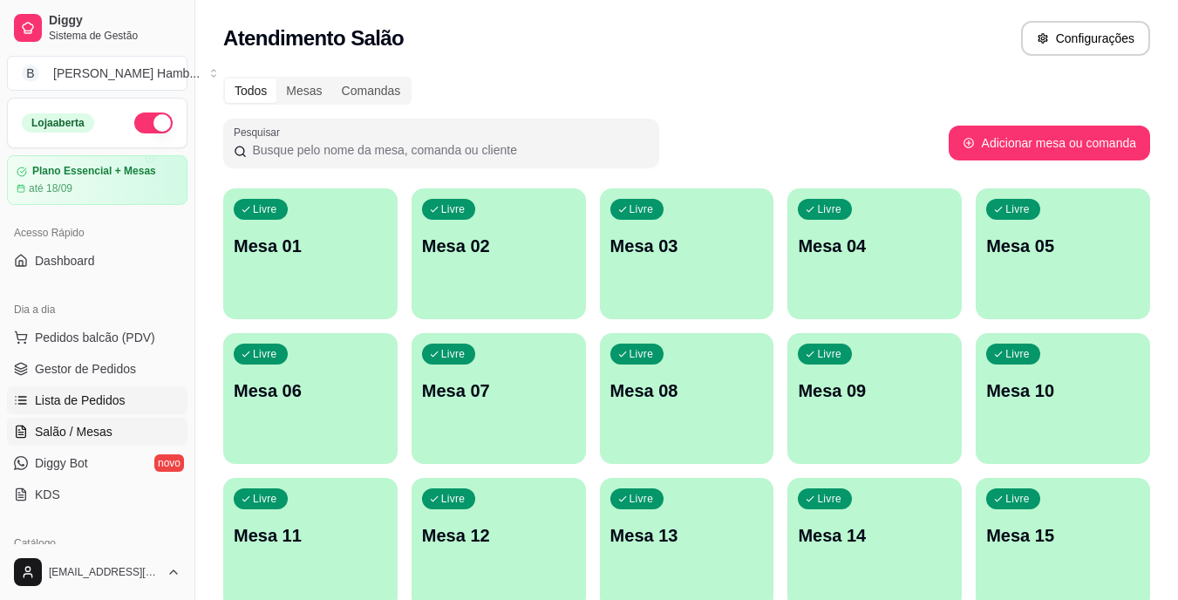
click at [87, 398] on span "Lista de Pedidos" at bounding box center [80, 399] width 91 height 17
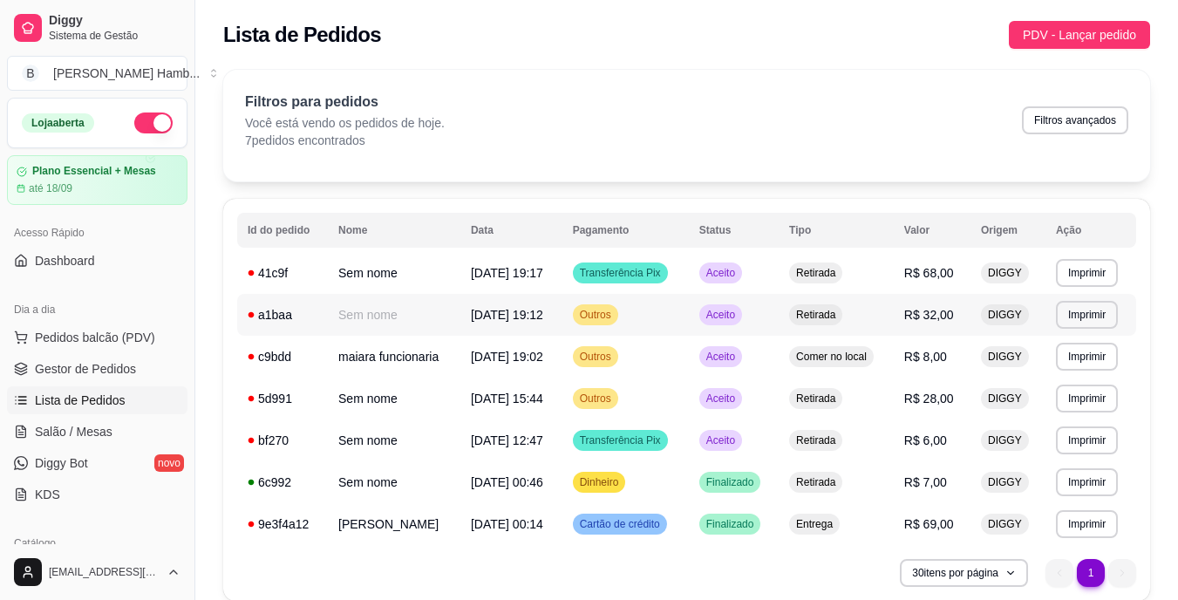
click at [894, 310] on td "Retirada" at bounding box center [836, 315] width 115 height 42
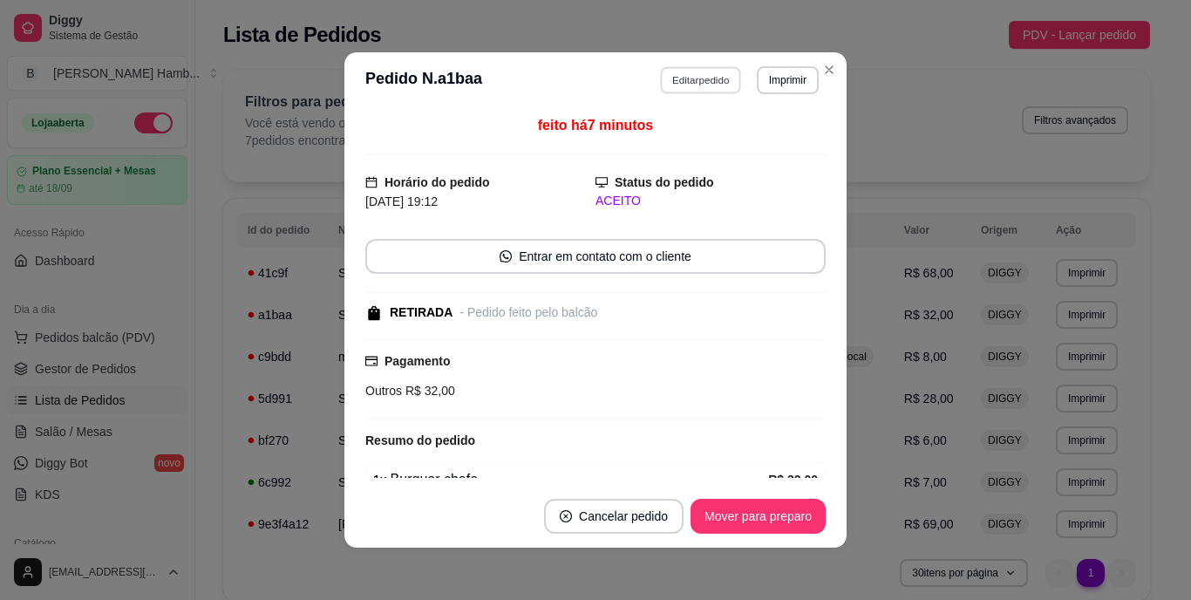
click at [700, 77] on button "Editar pedido" at bounding box center [701, 79] width 81 height 27
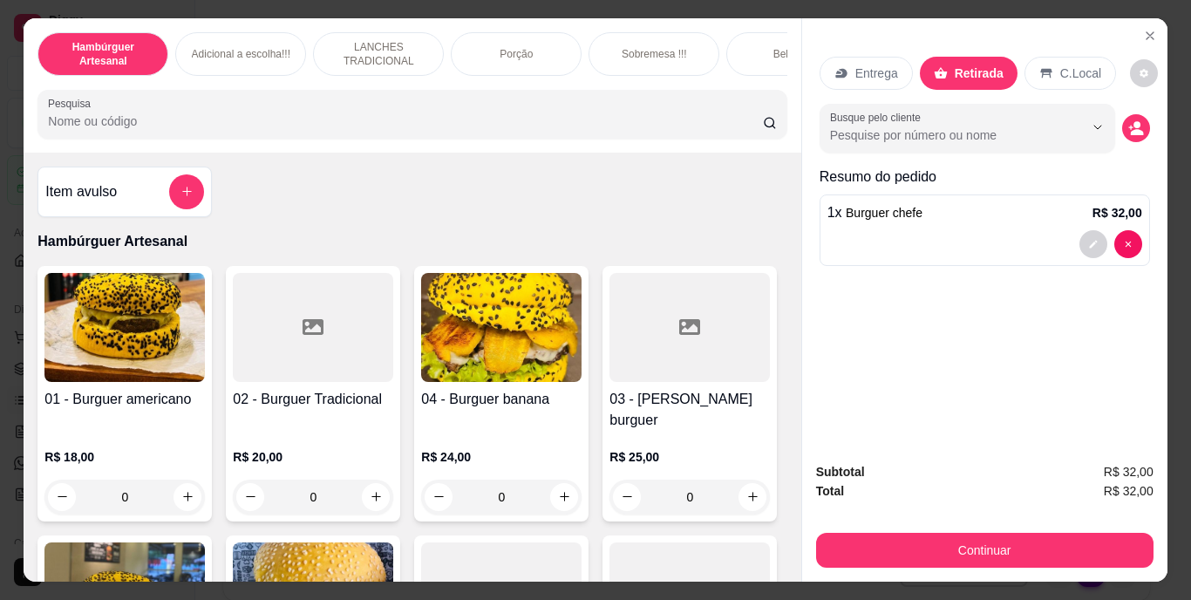
click at [620, 120] on input "Pesquisa" at bounding box center [405, 120] width 715 height 17
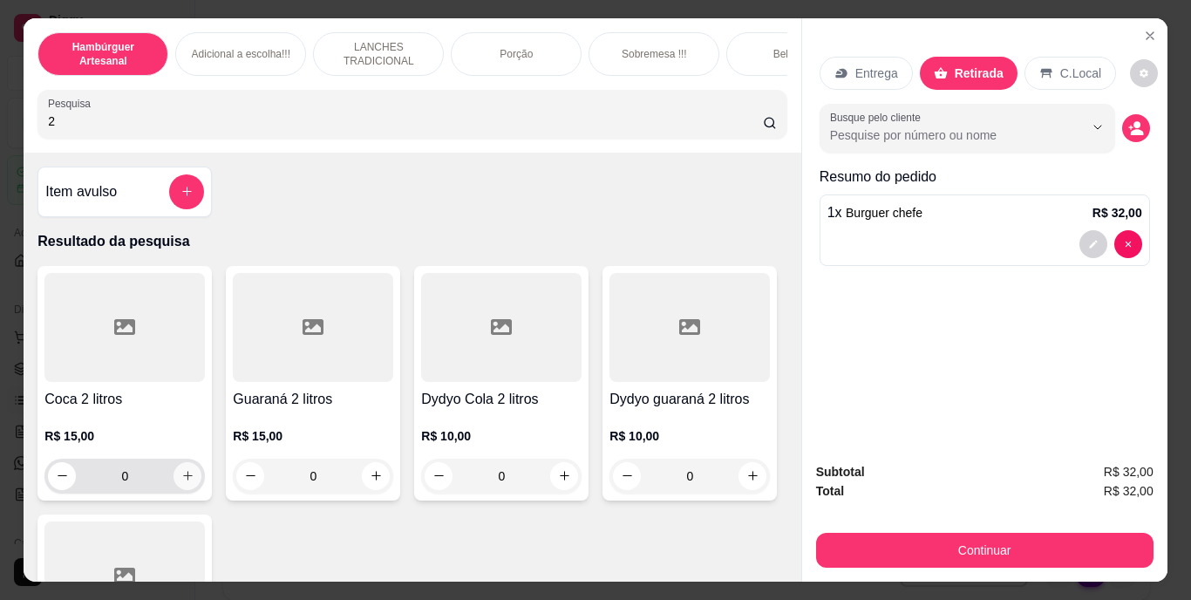
type input "2"
click at [185, 482] on icon "increase-product-quantity" at bounding box center [187, 475] width 13 height 13
type input "1"
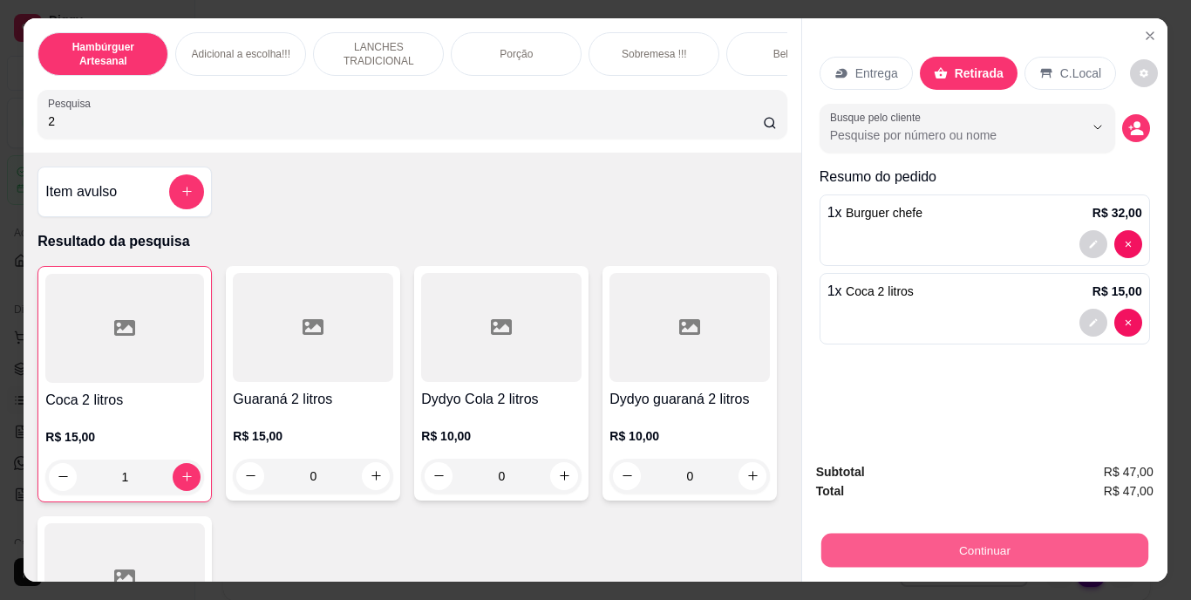
click at [860, 541] on button "Continuar" at bounding box center [983, 551] width 327 height 34
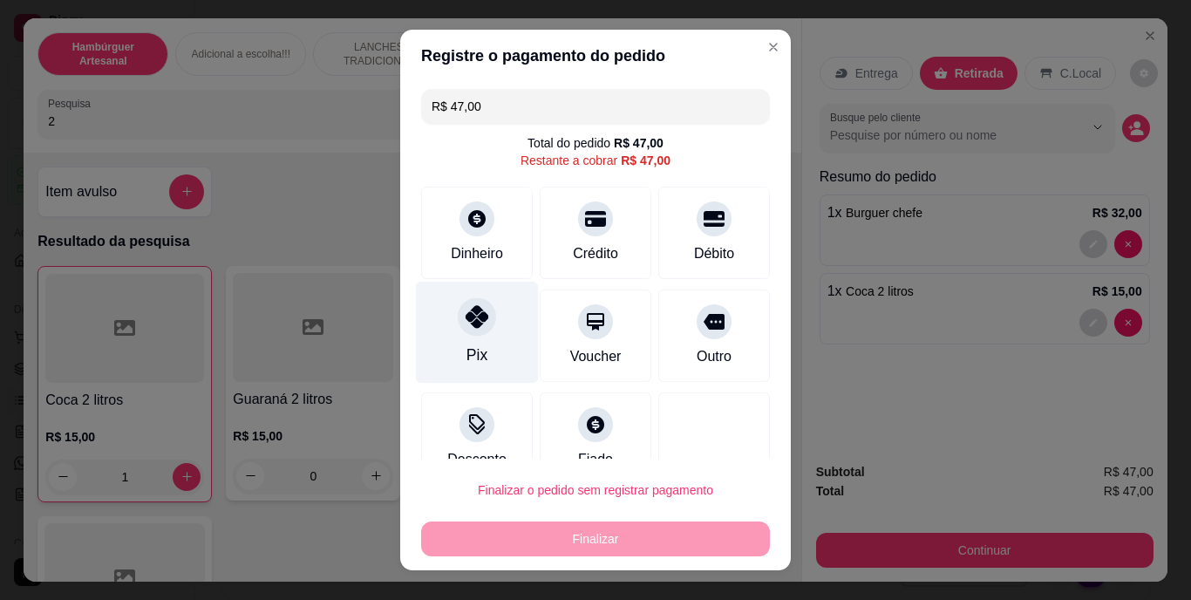
click at [459, 342] on div "Pix" at bounding box center [477, 333] width 123 height 102
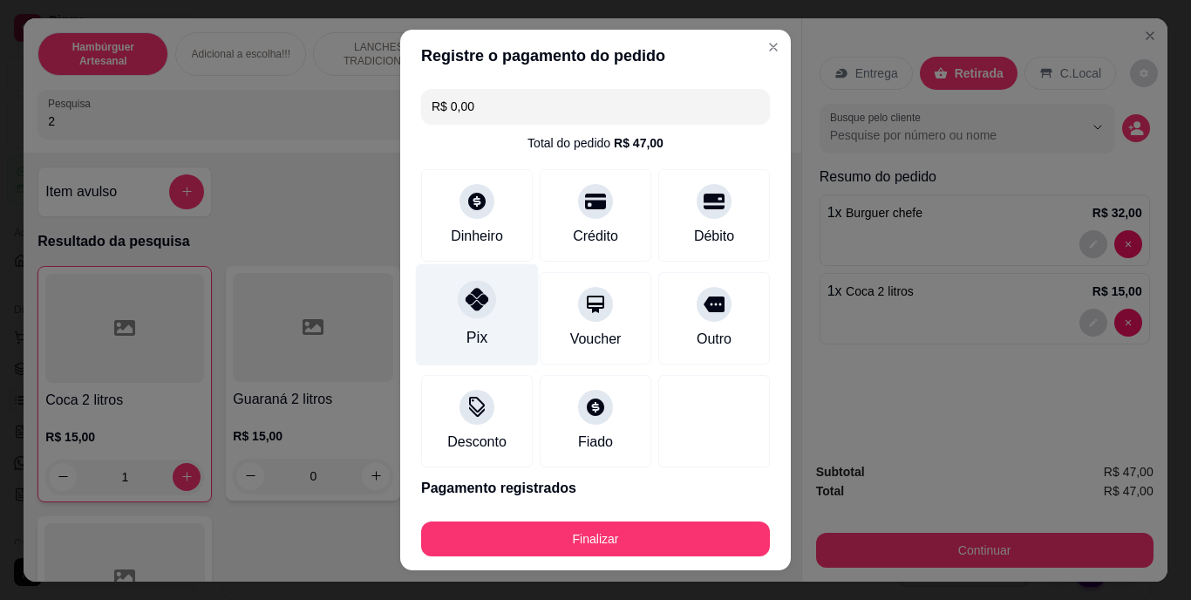
type input "R$ 0,00"
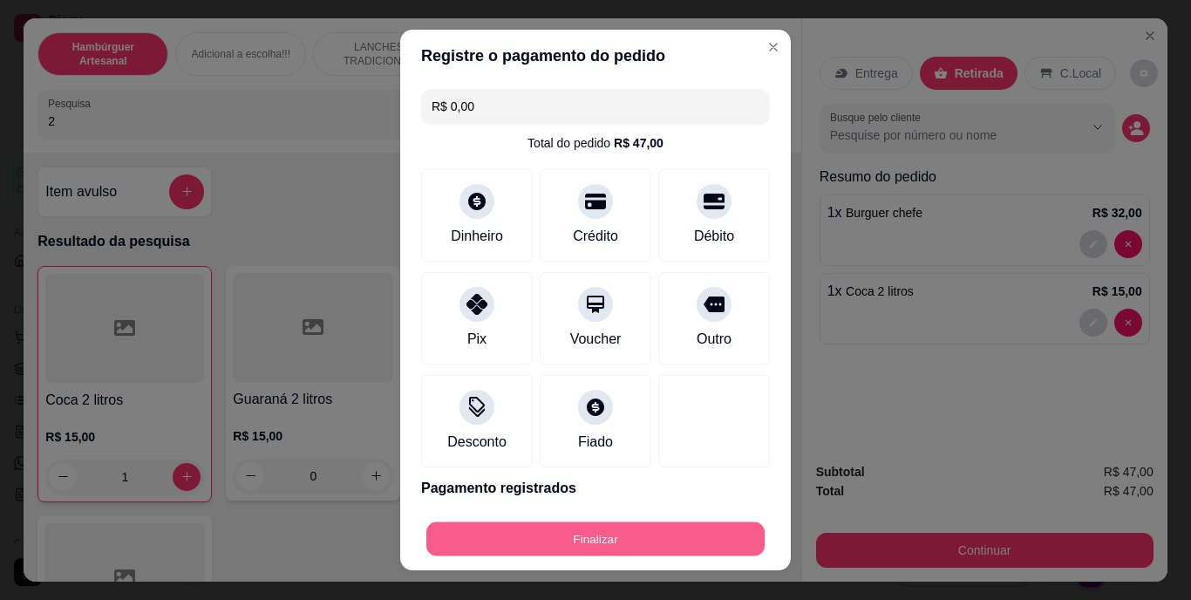
click at [528, 528] on button "Finalizar" at bounding box center [595, 538] width 338 height 34
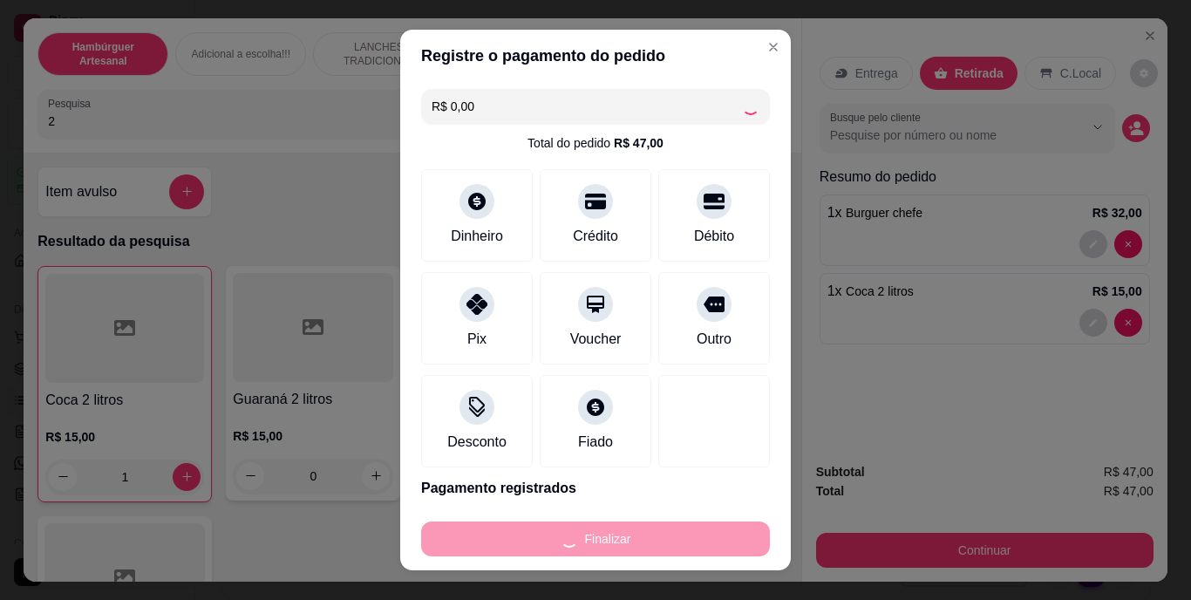
type input "0"
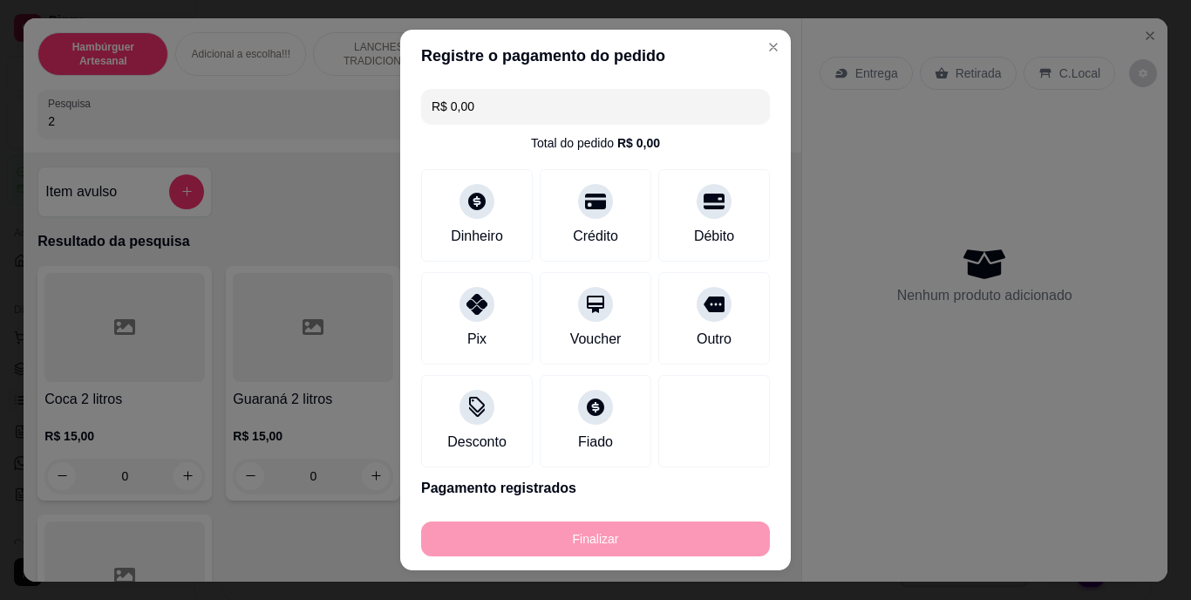
type input "-R$ 47,00"
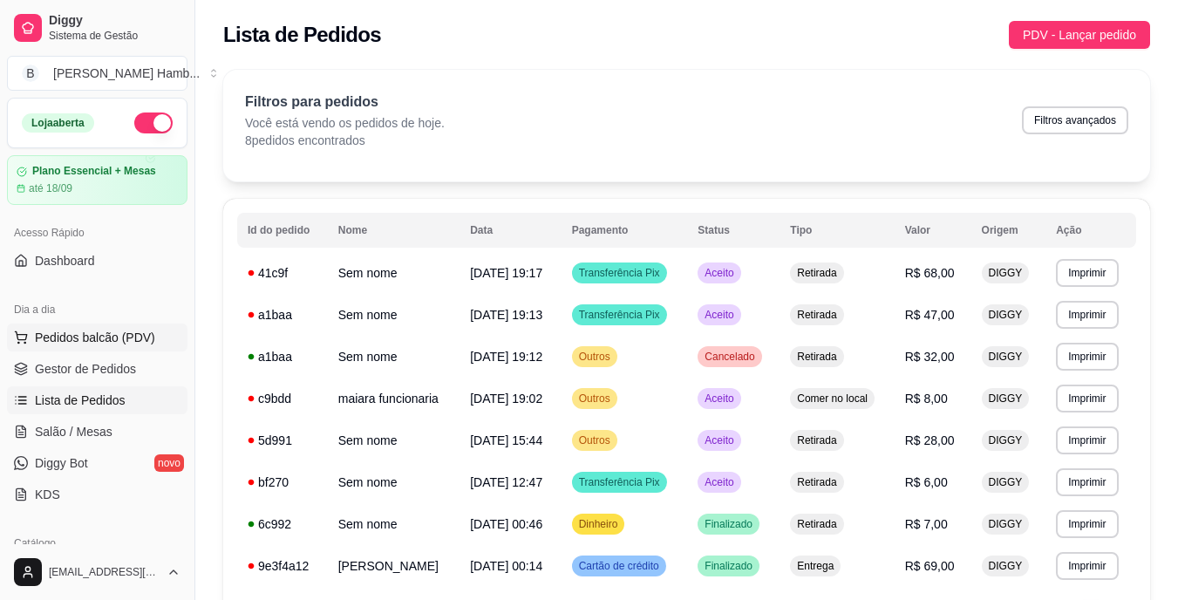
click at [156, 341] on button "Pedidos balcão (PDV)" at bounding box center [97, 337] width 180 height 28
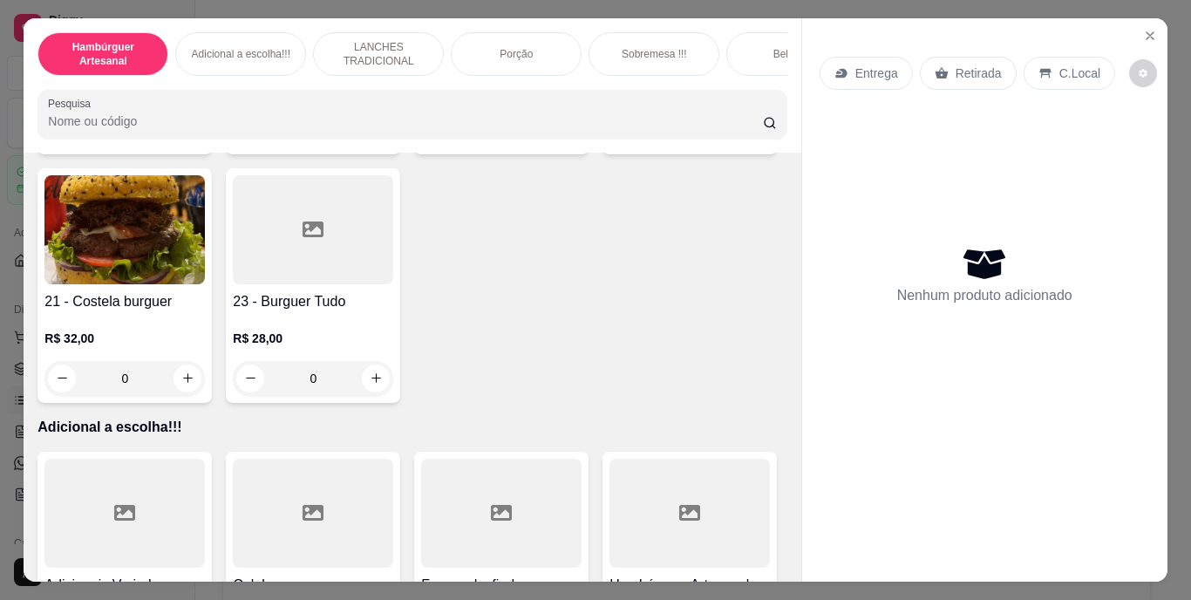
scroll to position [1646, 0]
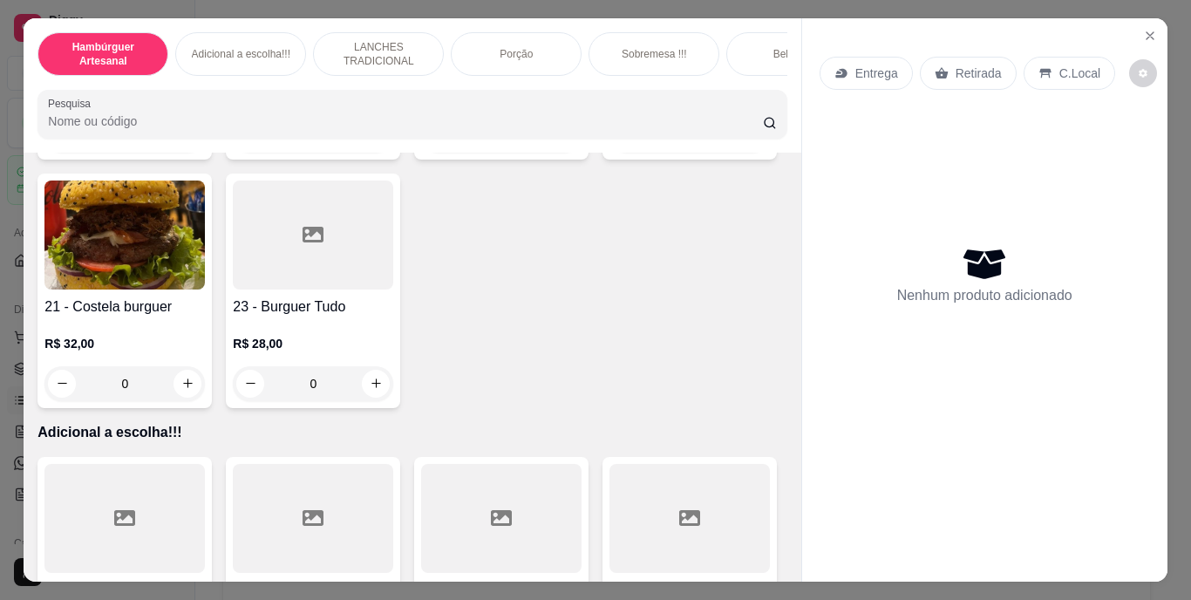
type input "1"
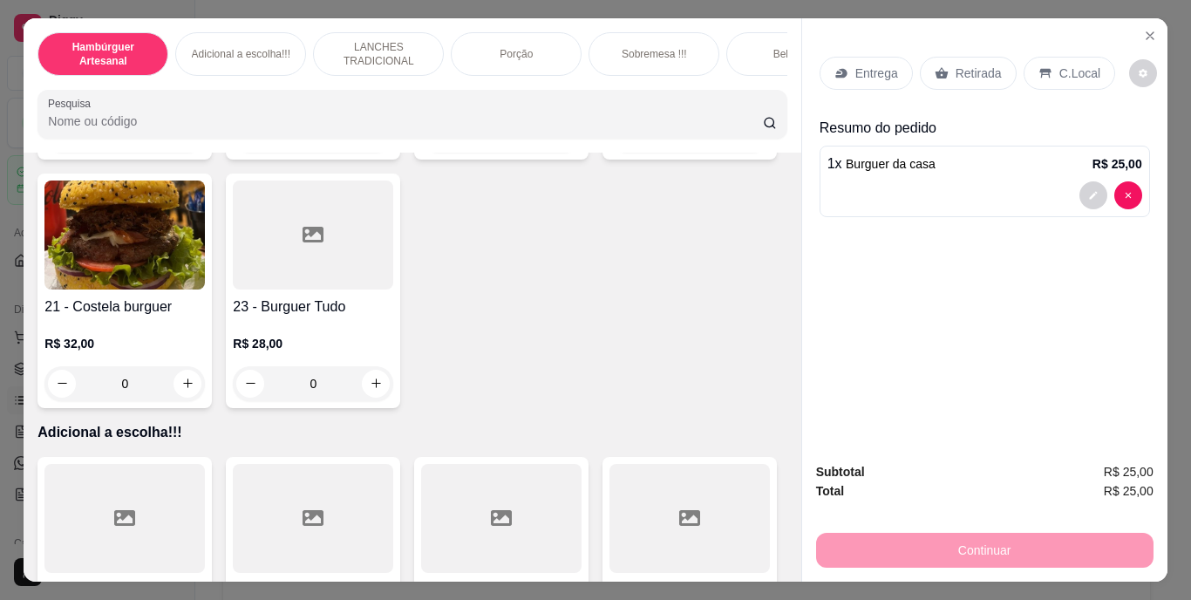
click at [971, 65] on p "Retirada" at bounding box center [979, 73] width 46 height 17
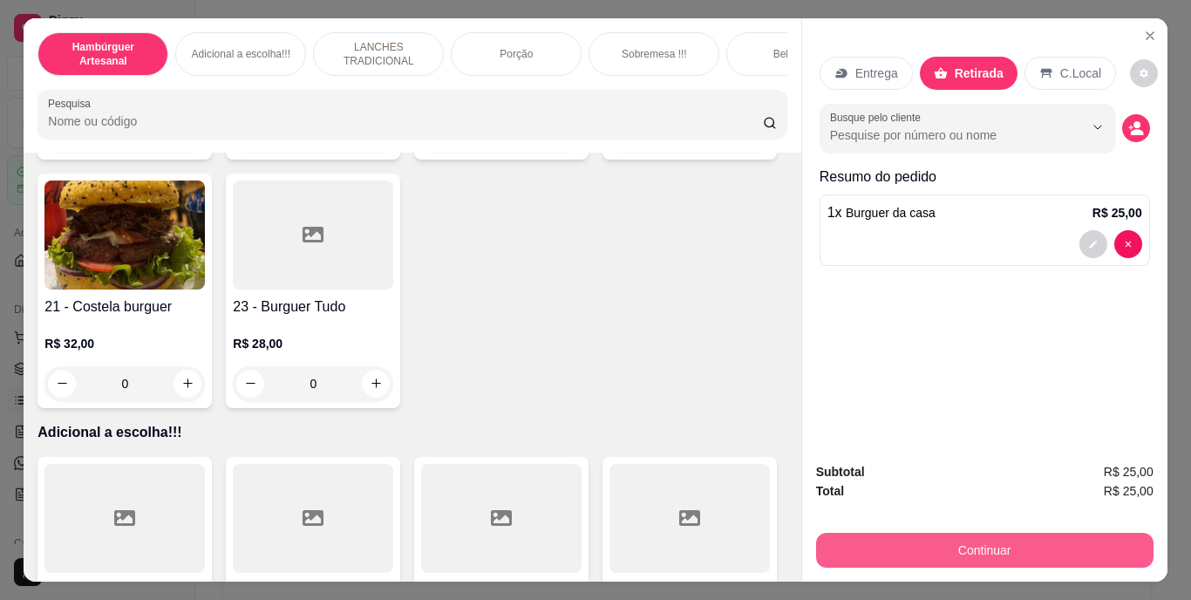
click at [856, 533] on button "Continuar" at bounding box center [984, 550] width 337 height 35
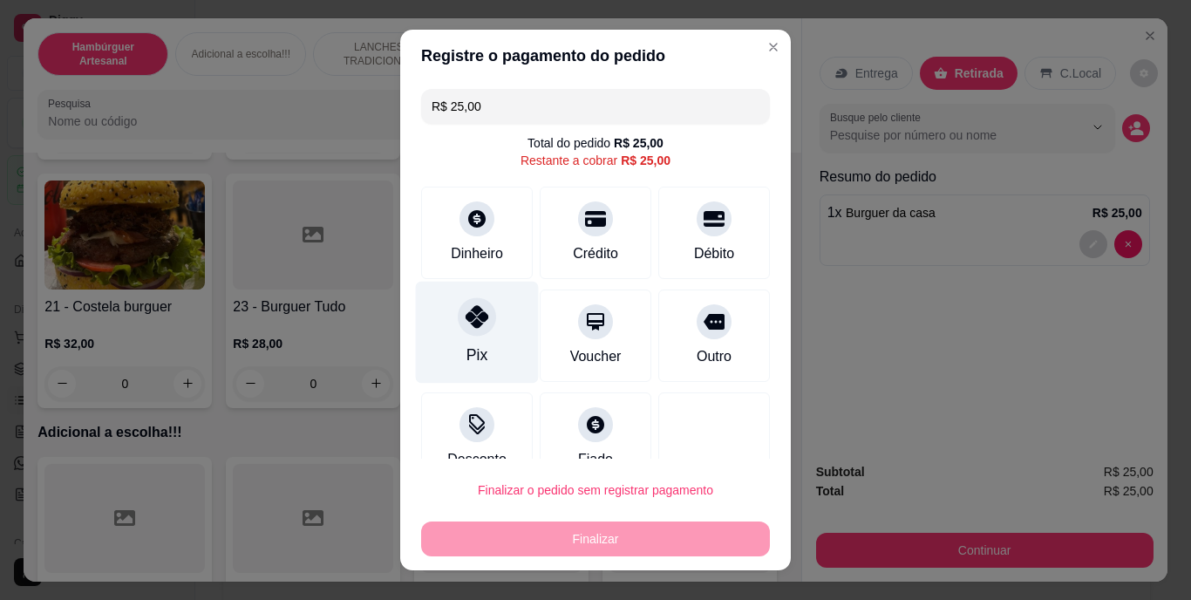
click at [477, 351] on div "Pix" at bounding box center [477, 333] width 123 height 102
type input "R$ 0,00"
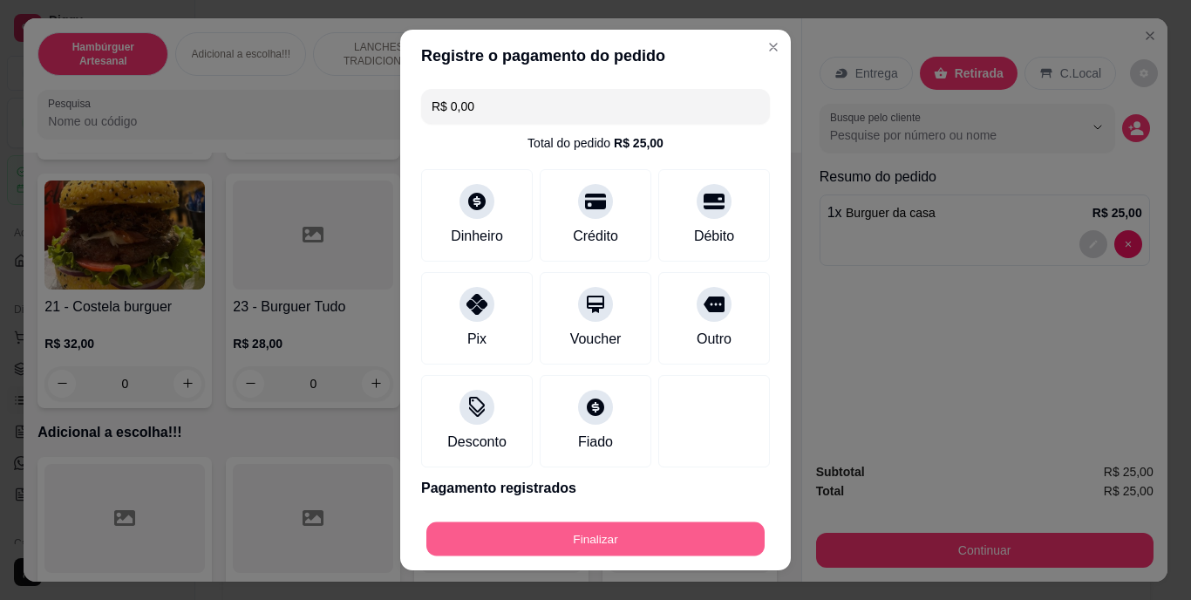
click at [523, 541] on button "Finalizar" at bounding box center [595, 538] width 338 height 34
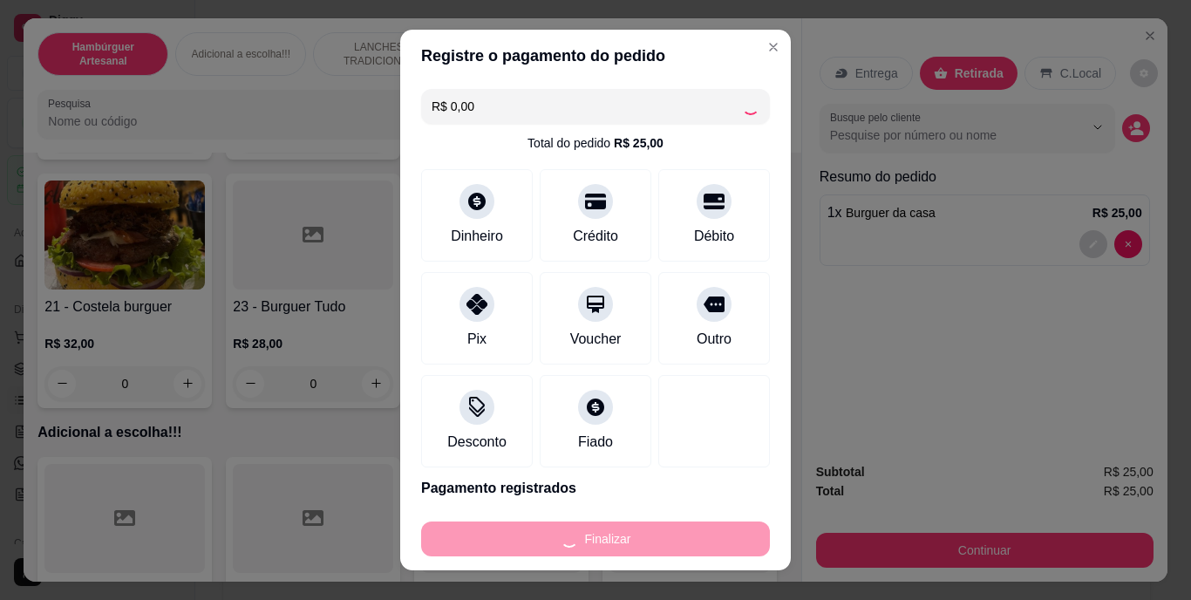
type input "0"
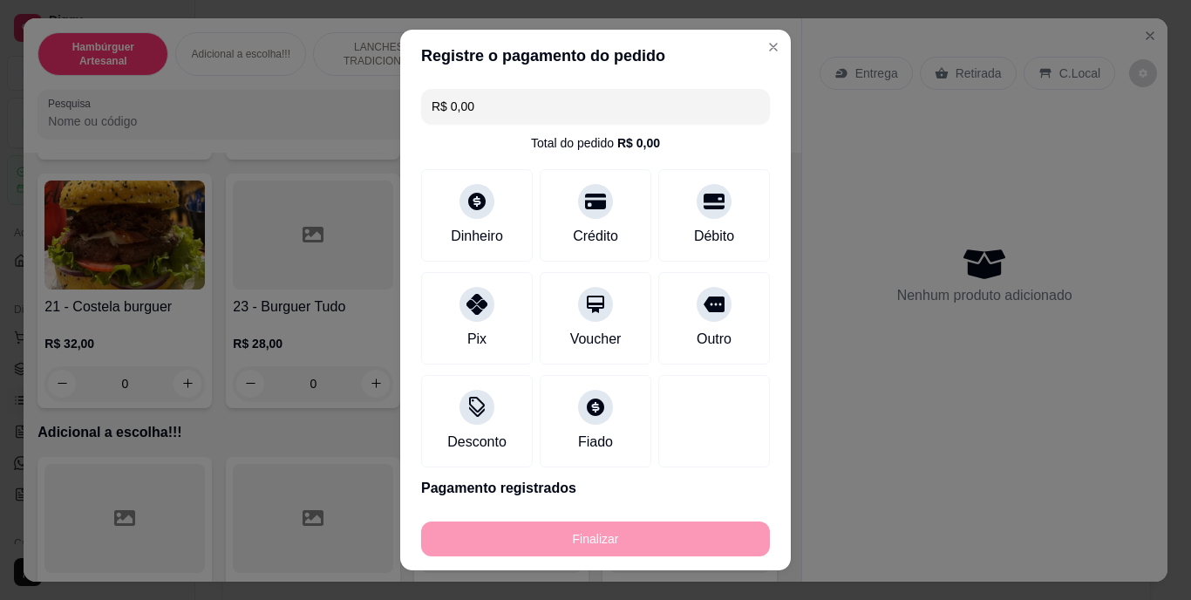
type input "-R$ 25,00"
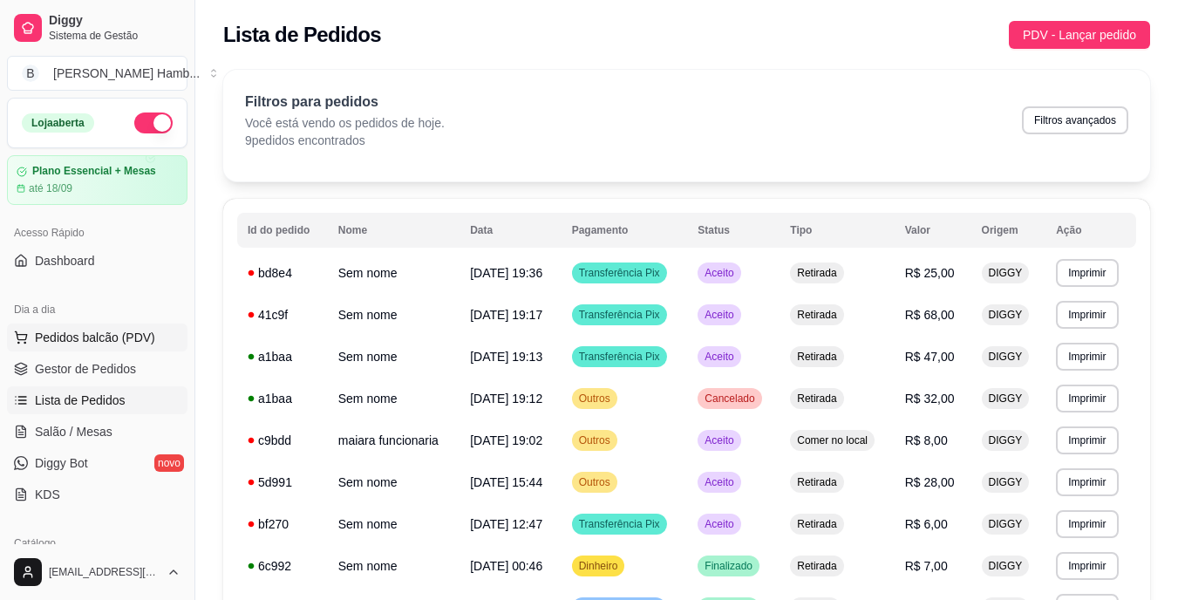
click at [142, 344] on span "Pedidos balcão (PDV)" at bounding box center [95, 337] width 120 height 17
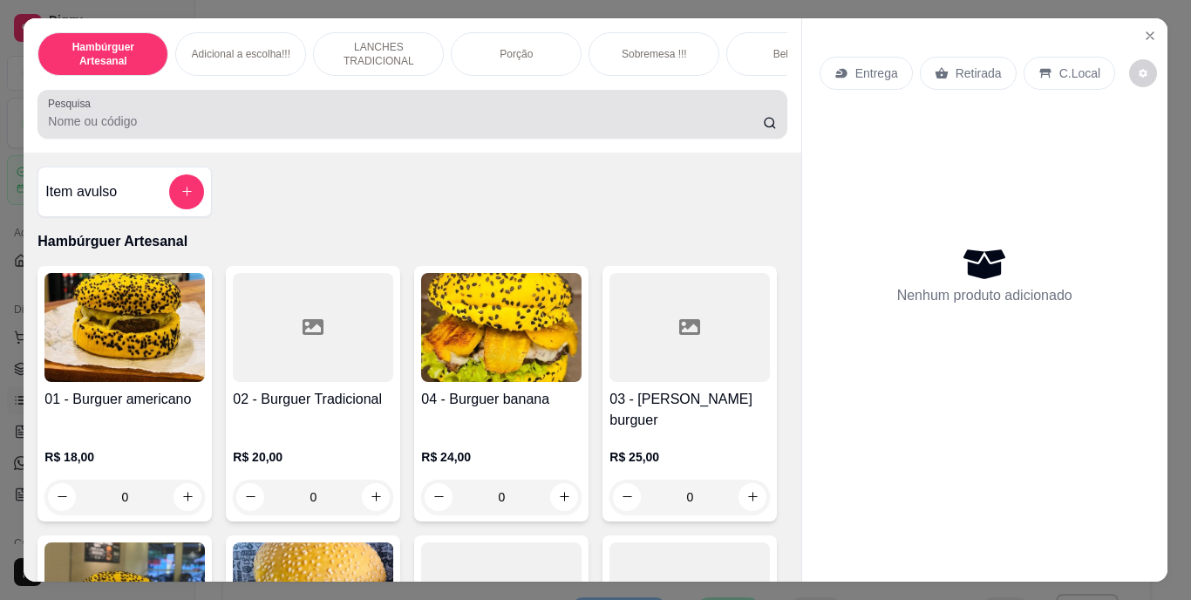
click at [432, 130] on input "Pesquisa" at bounding box center [405, 120] width 715 height 17
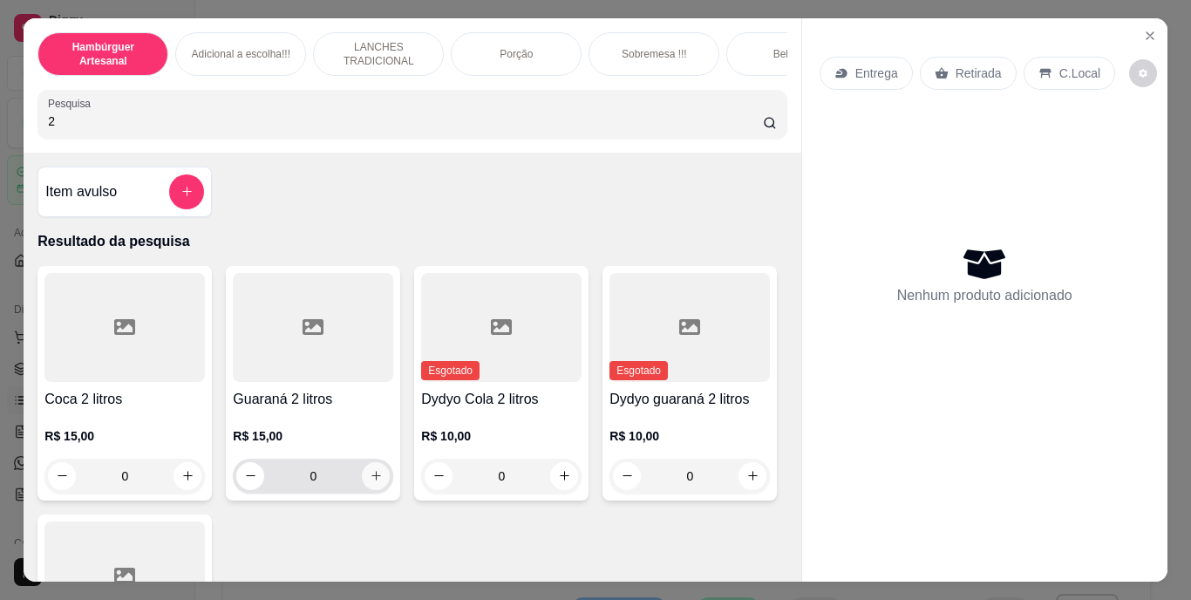
type input "2"
click at [370, 476] on icon "increase-product-quantity" at bounding box center [376, 475] width 13 height 13
type input "1"
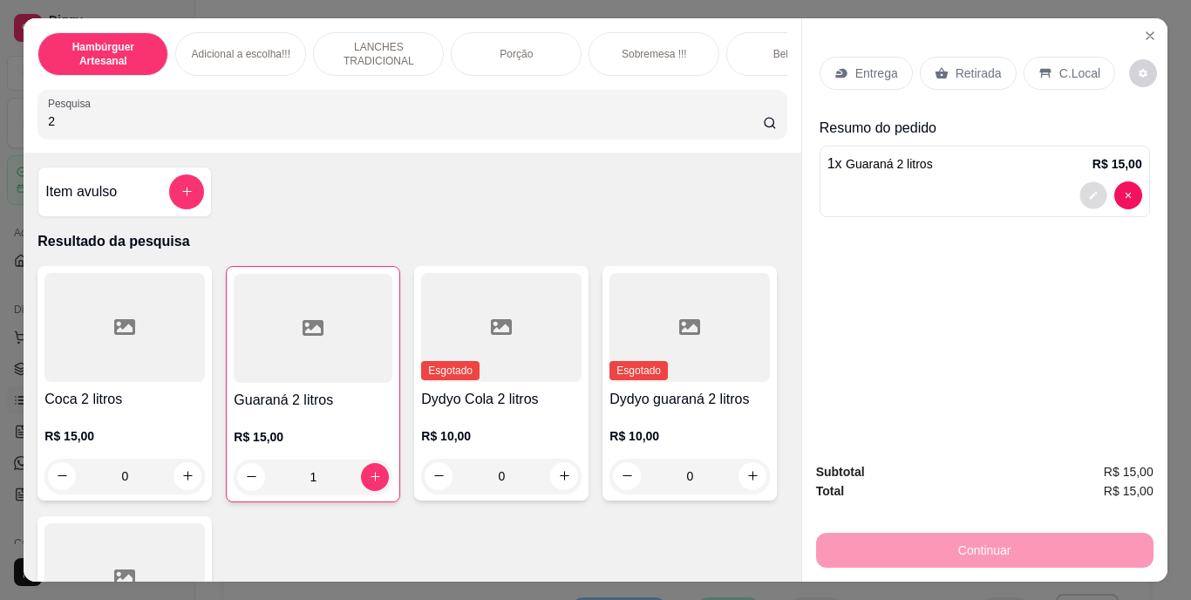
click at [1089, 190] on icon "decrease-product-quantity" at bounding box center [1093, 195] width 10 height 10
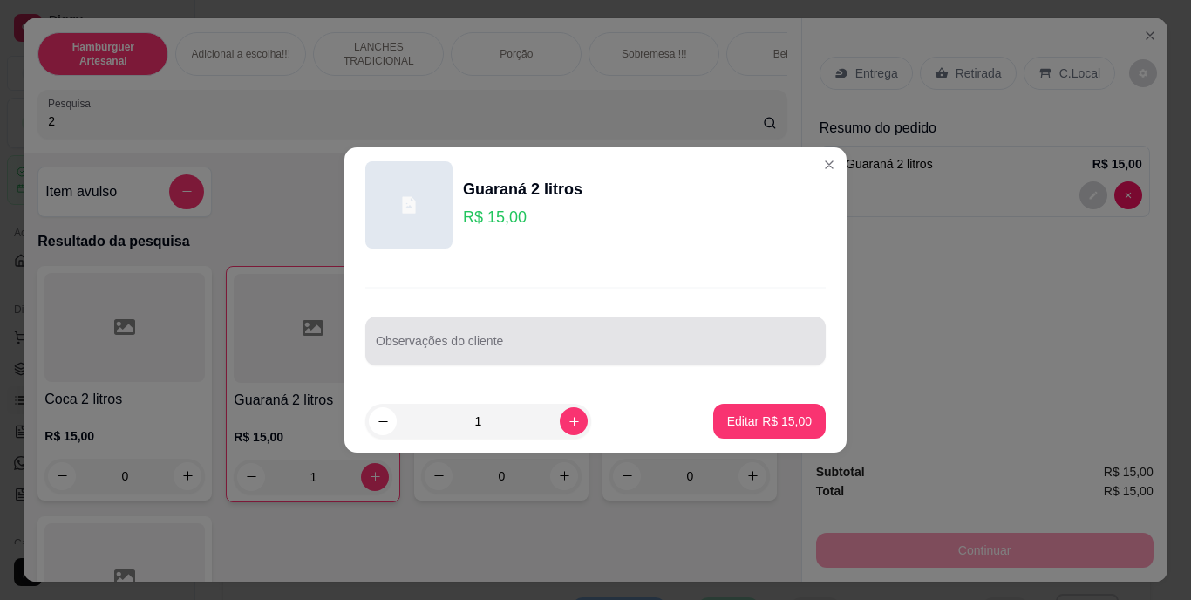
click at [684, 324] on div at bounding box center [595, 340] width 439 height 35
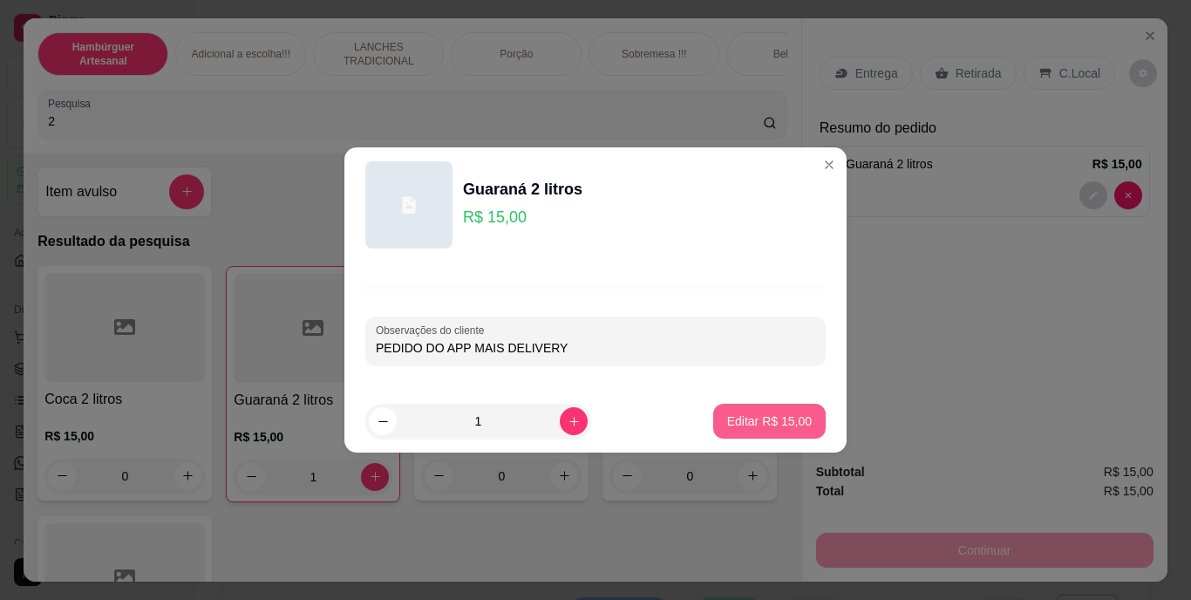
type input "PEDIDO DO APP MAIS DELIVERY"
click at [763, 418] on p "Editar R$ 15,00" at bounding box center [769, 420] width 82 height 17
type input "0"
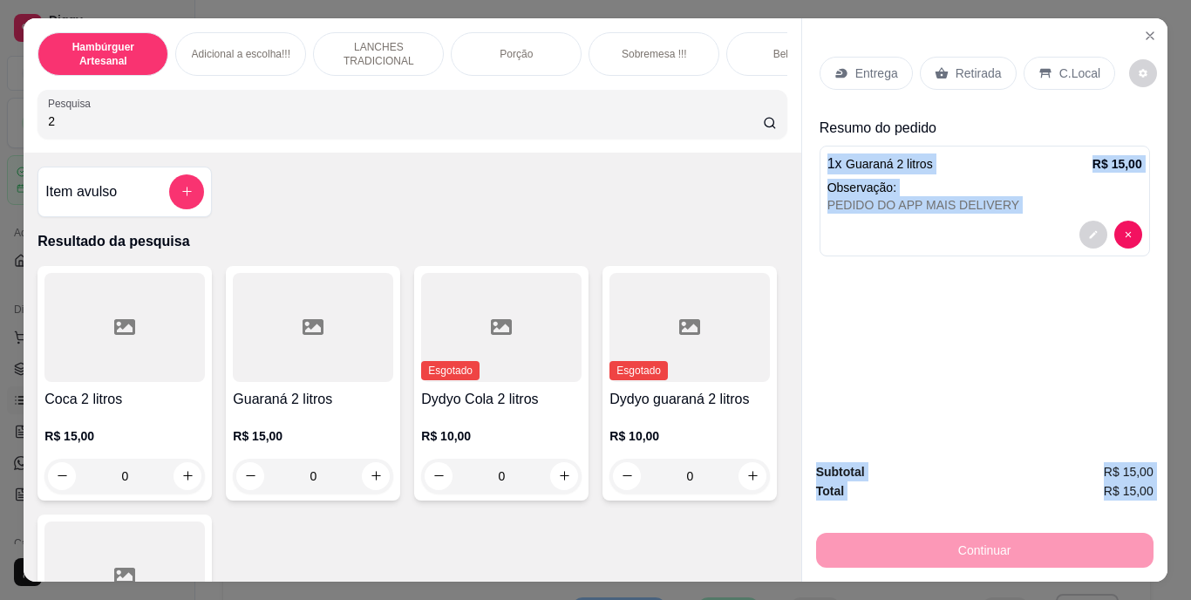
drag, startPoint x: 864, startPoint y: 544, endPoint x: 934, endPoint y: 85, distance: 464.8
click at [934, 85] on div "Entrega Retirada C.Local Resumo do pedido 1 x Guaraná 2 litros R$ 15,00 Observa…" at bounding box center [984, 300] width 366 height 564
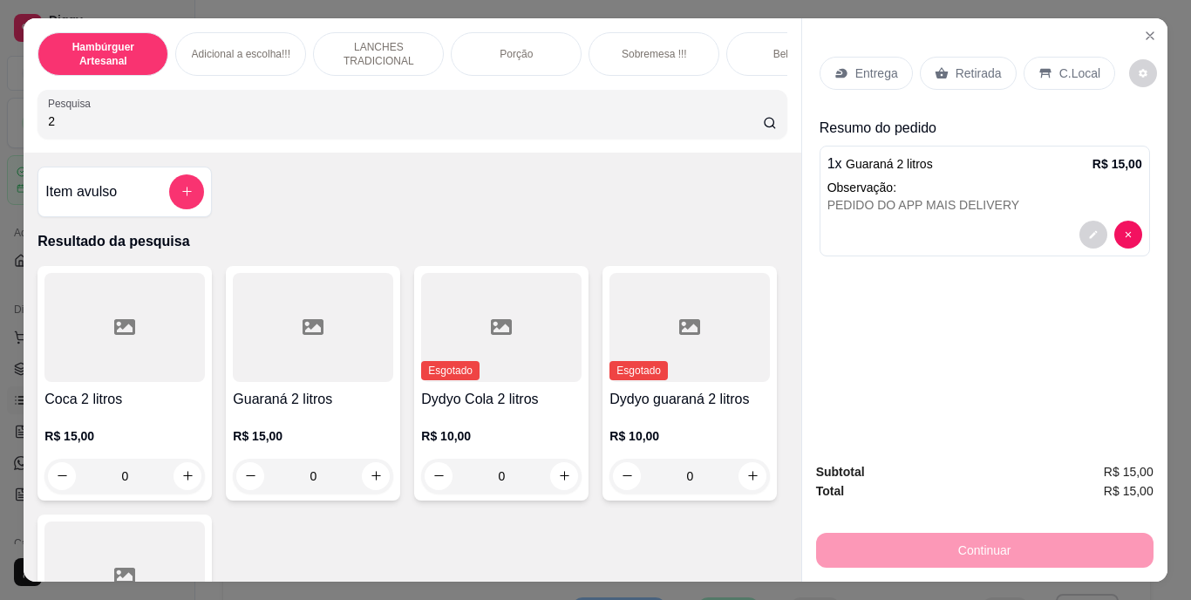
drag, startPoint x: 934, startPoint y: 85, endPoint x: 942, endPoint y: 67, distance: 19.1
click at [942, 67] on div "Retirada" at bounding box center [968, 73] width 97 height 33
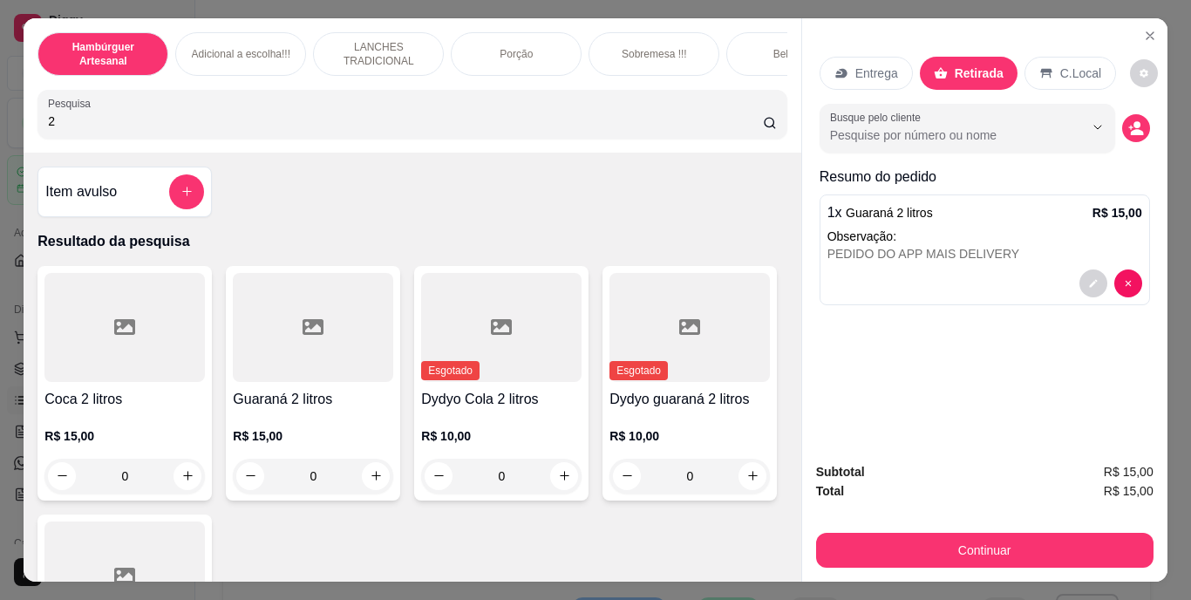
click at [944, 68] on div "Retirada" at bounding box center [969, 73] width 98 height 33
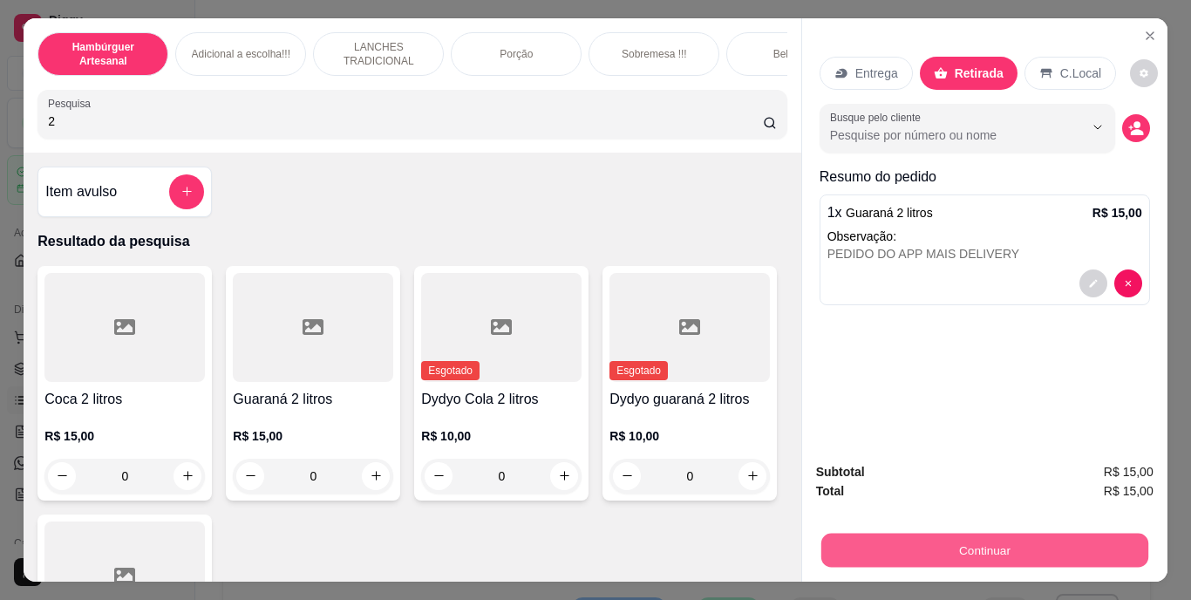
click at [921, 544] on button "Continuar" at bounding box center [983, 551] width 327 height 34
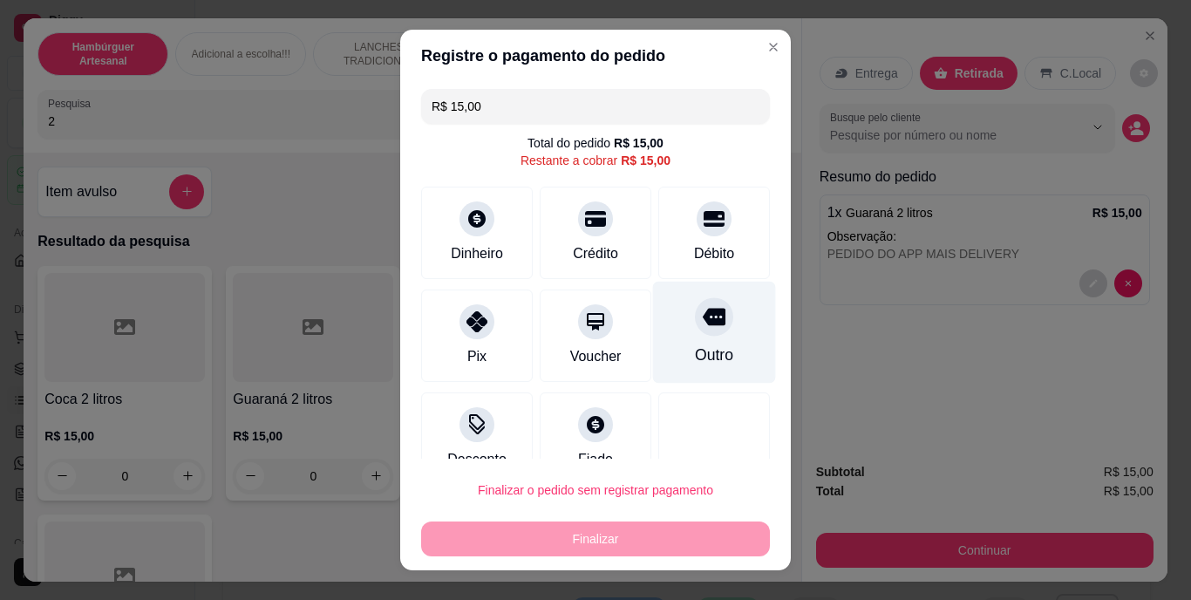
click at [695, 346] on div "Outro" at bounding box center [714, 355] width 38 height 23
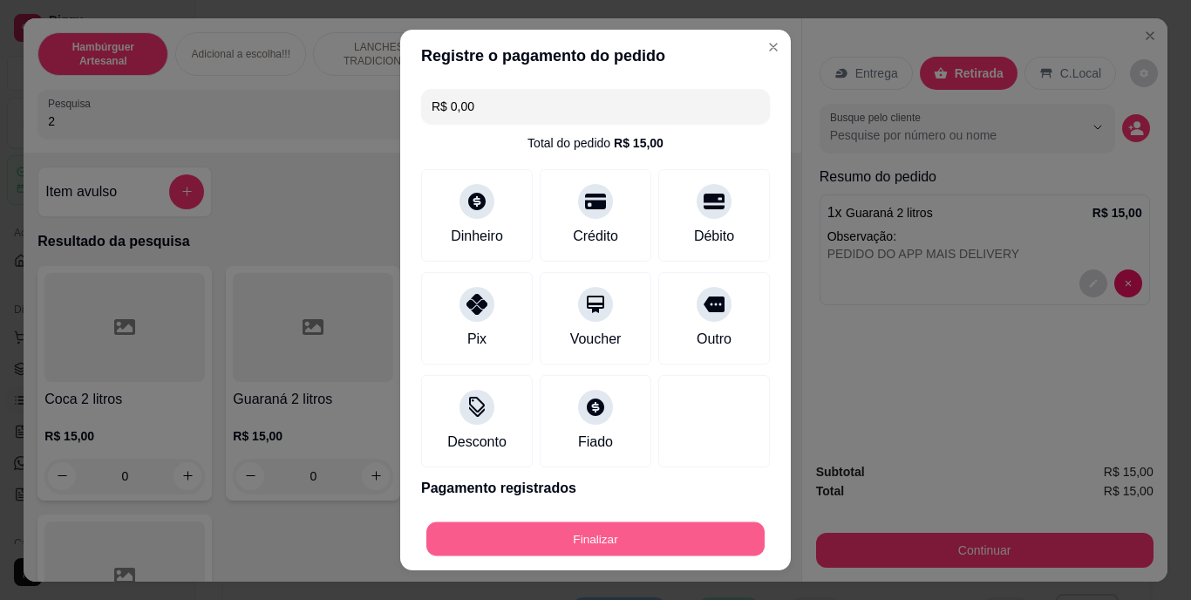
click at [657, 531] on button "Finalizar" at bounding box center [595, 538] width 338 height 34
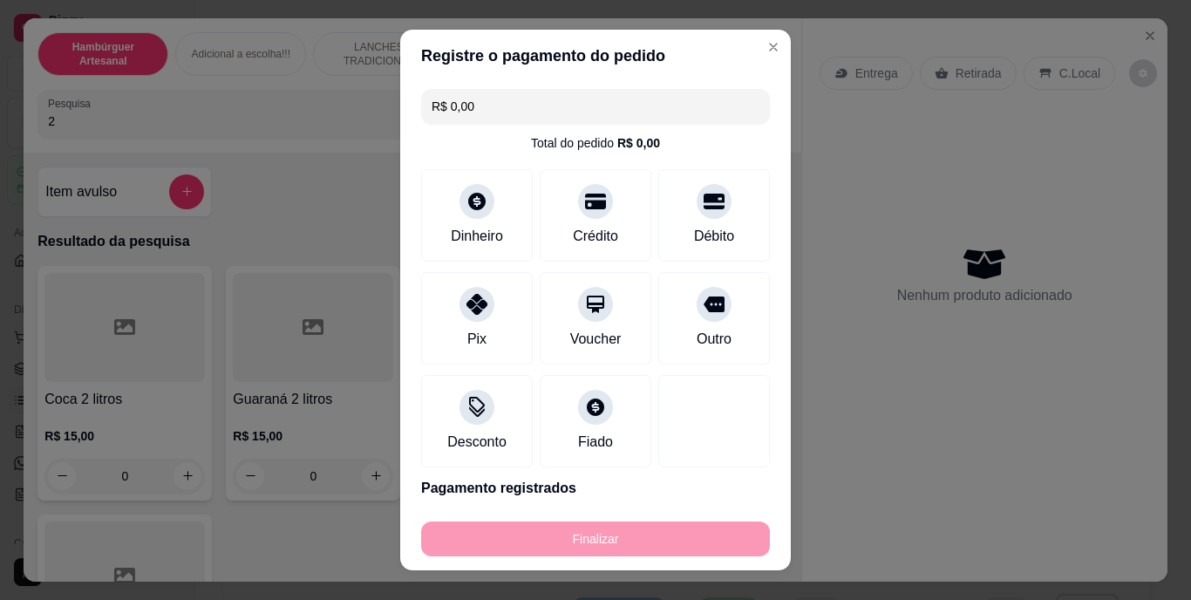
type input "-R$ 15,00"
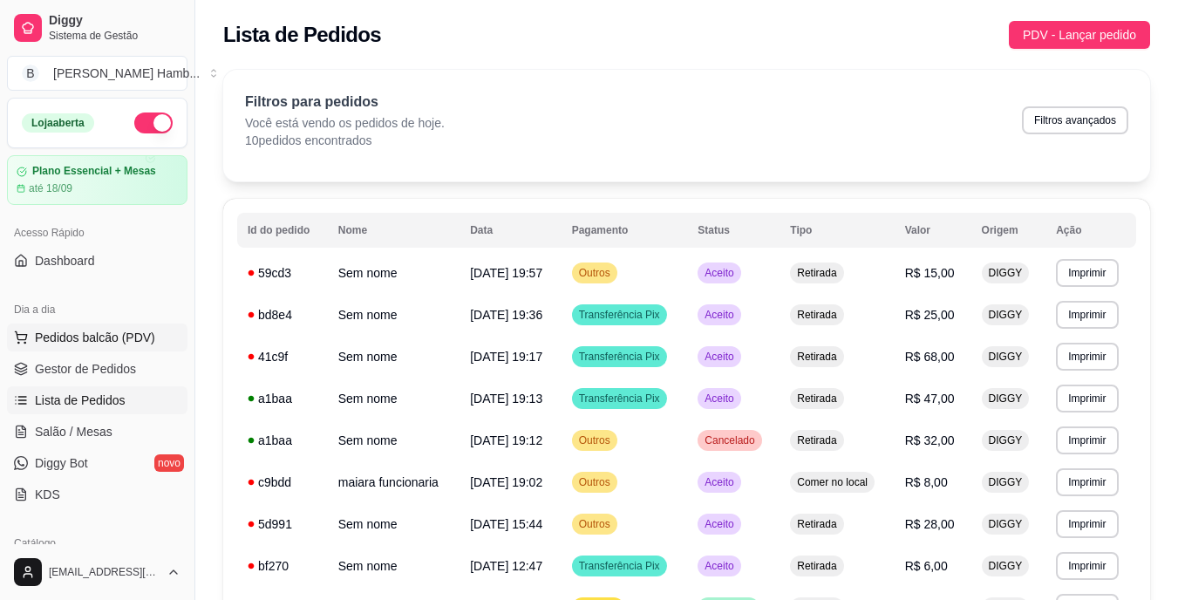
click at [98, 344] on span "Pedidos balcão (PDV)" at bounding box center [95, 337] width 120 height 17
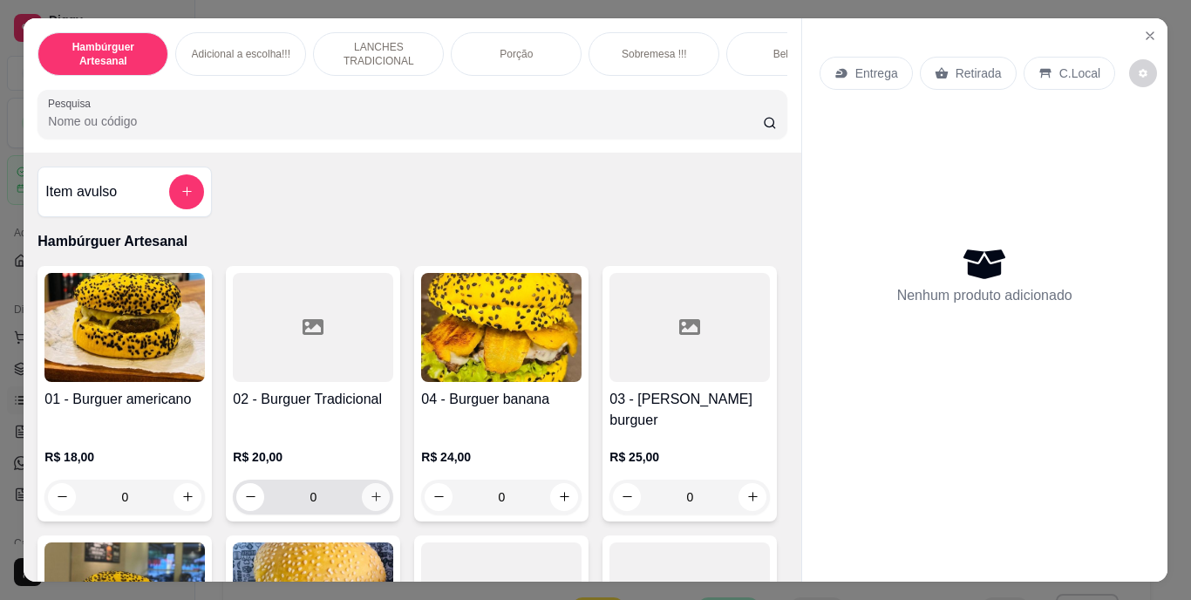
click at [373, 490] on icon "increase-product-quantity" at bounding box center [376, 496] width 13 height 13
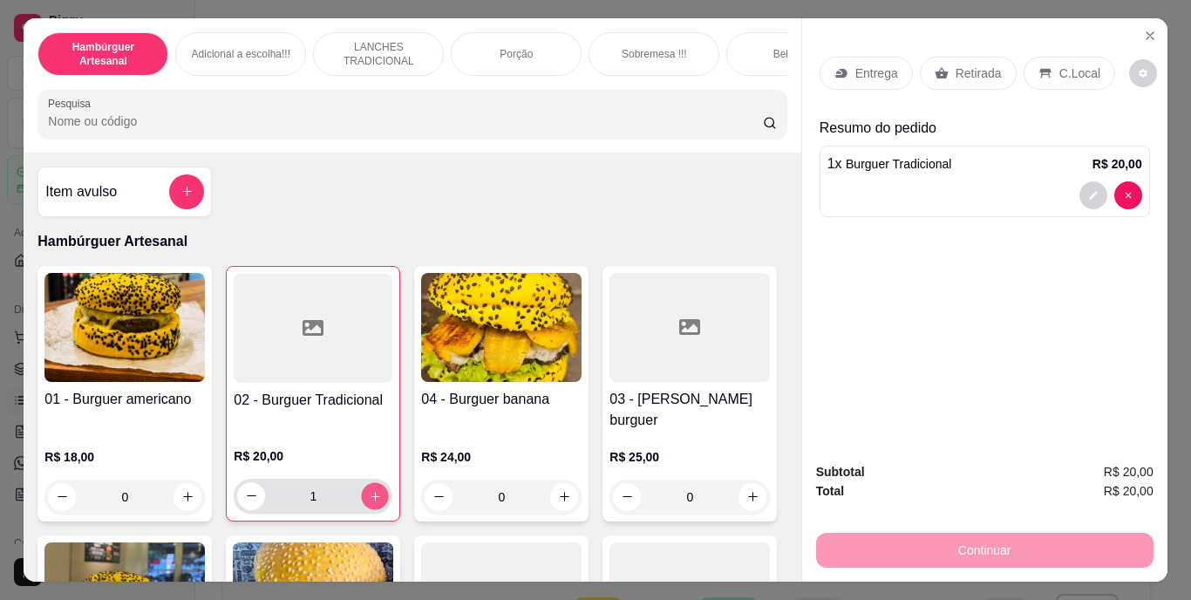
click at [373, 489] on icon "increase-product-quantity" at bounding box center [375, 495] width 13 height 13
type input "2"
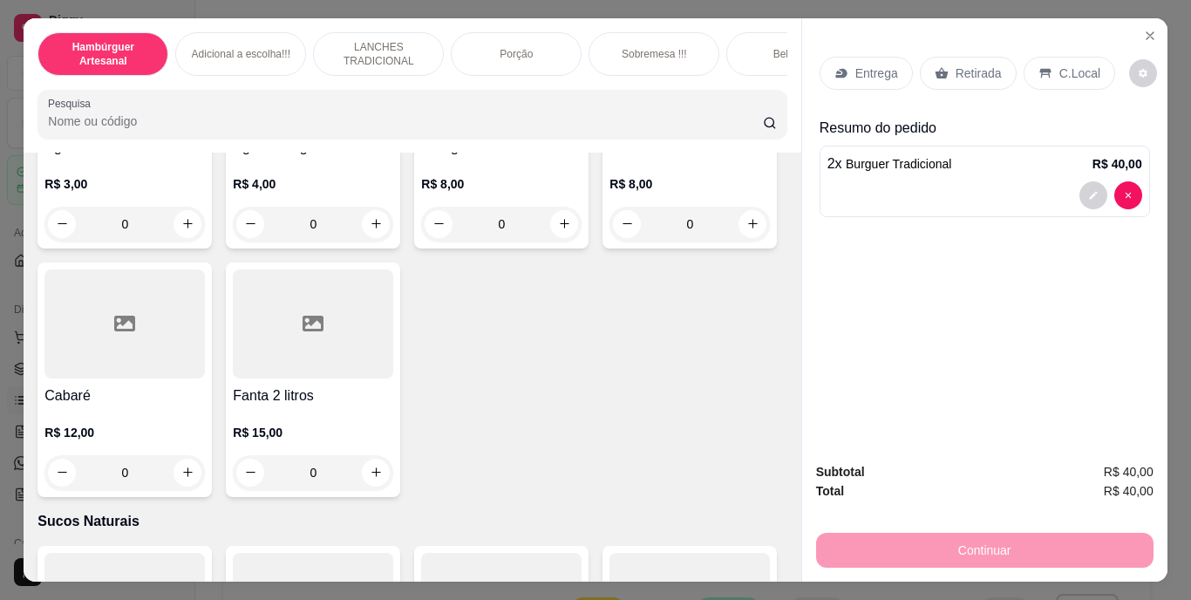
scroll to position [5253, 0]
type input "1"
click at [956, 65] on p "Retirada" at bounding box center [979, 73] width 46 height 17
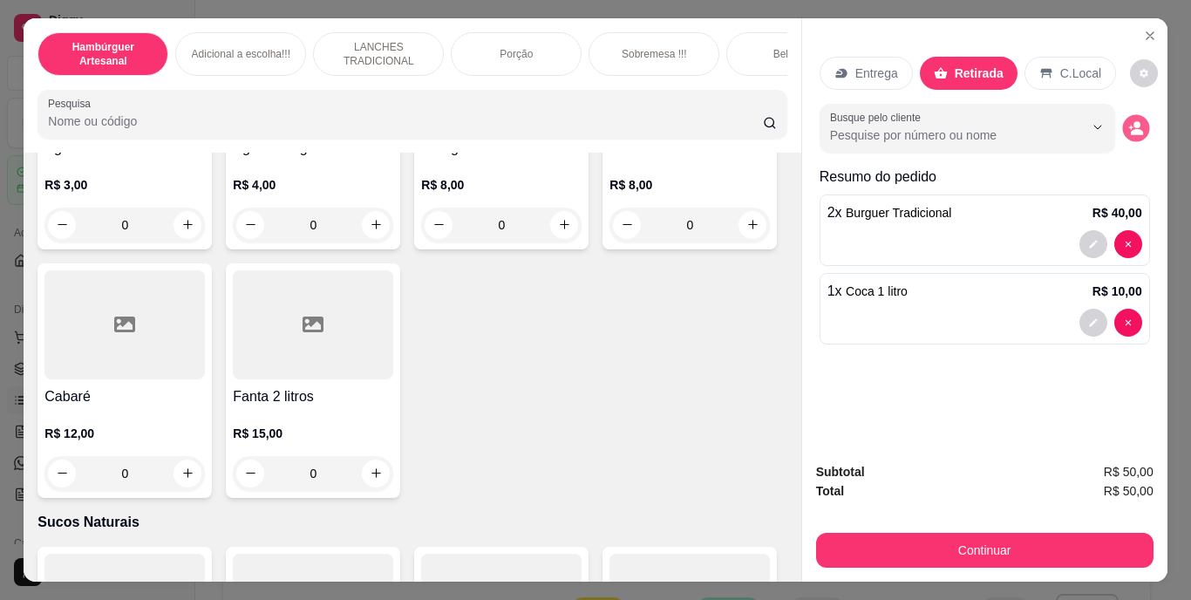
click at [1128, 120] on icon "decrease-product-quantity" at bounding box center [1135, 127] width 15 height 15
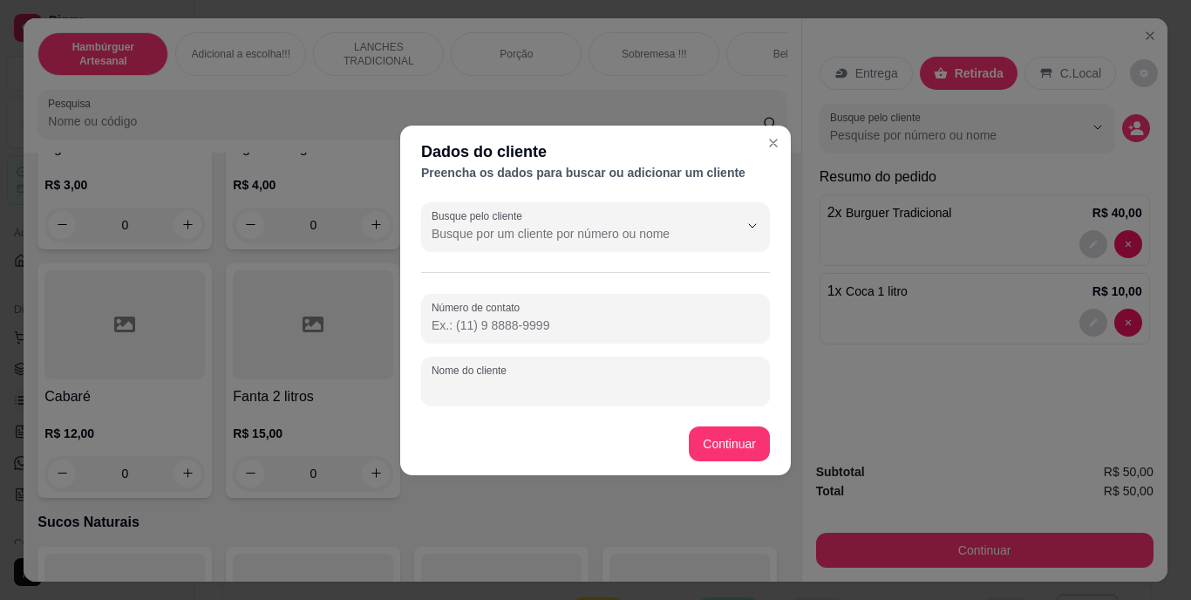
click at [688, 396] on input "Nome do cliente" at bounding box center [596, 387] width 328 height 17
type input "DANUBIA"
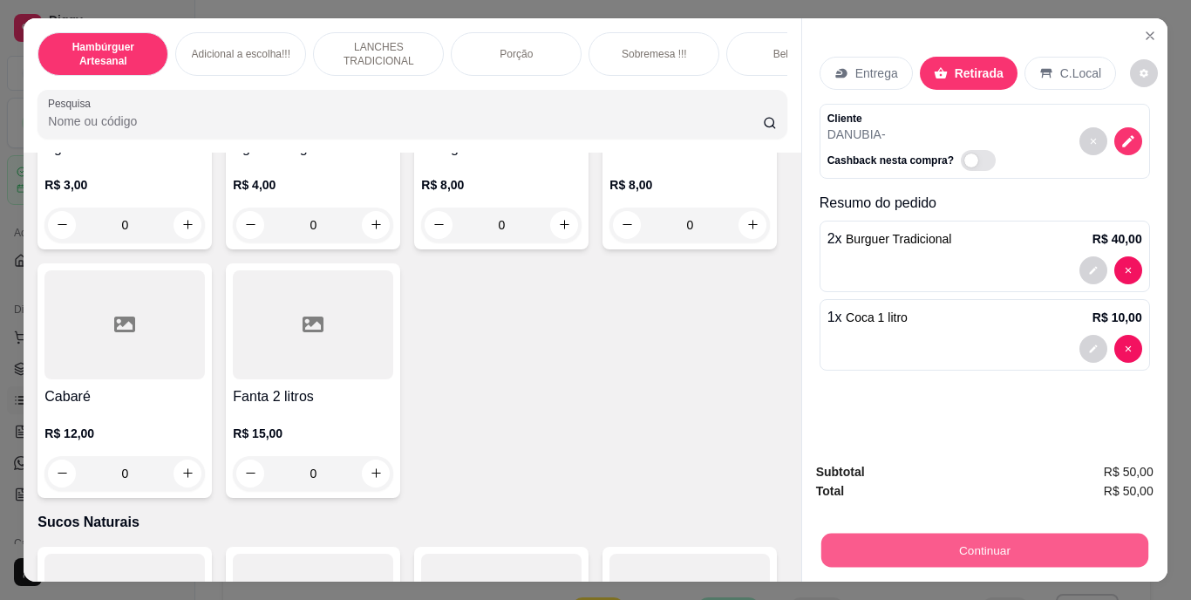
click at [872, 543] on button "Continuar" at bounding box center [983, 551] width 327 height 34
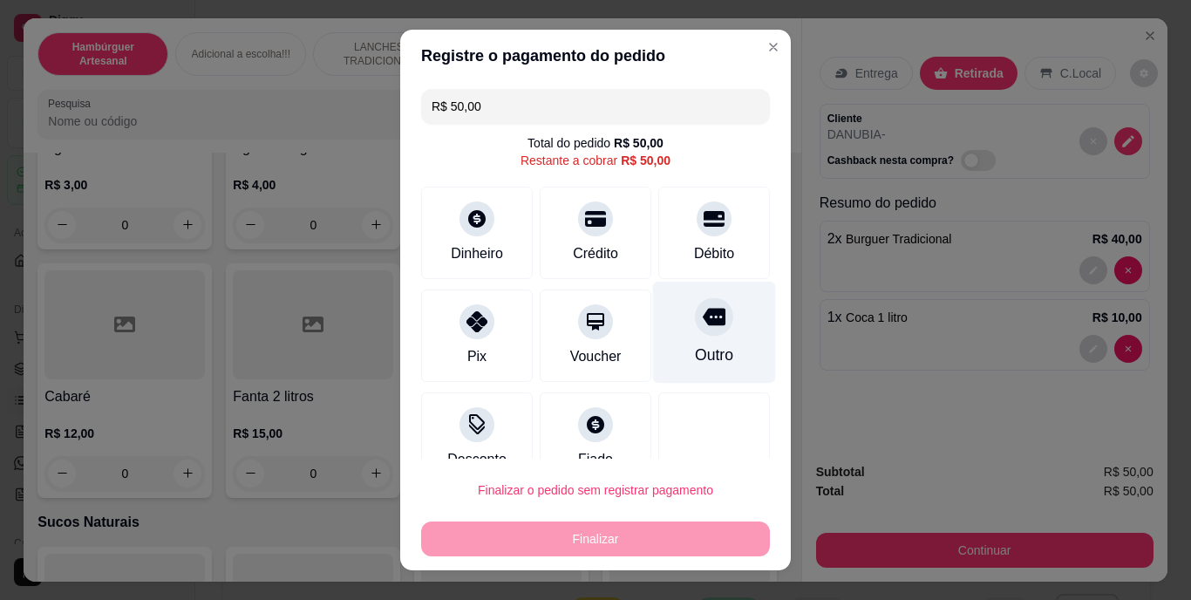
click at [695, 347] on div "Outro" at bounding box center [714, 355] width 38 height 23
type input "R$ 0,00"
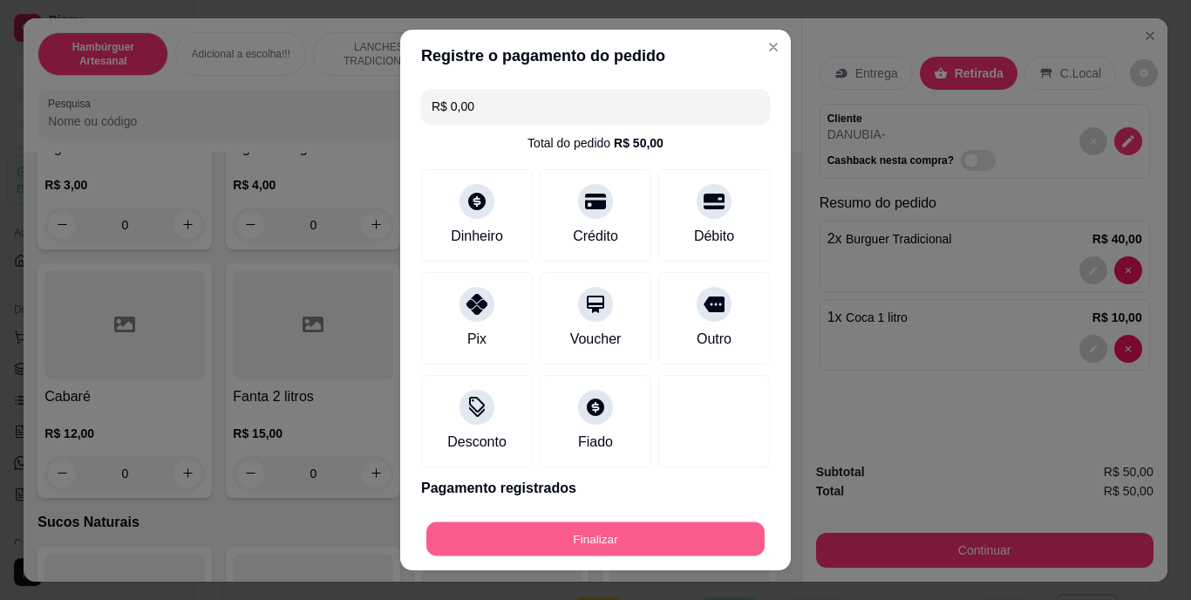
click at [677, 539] on button "Finalizar" at bounding box center [595, 538] width 338 height 34
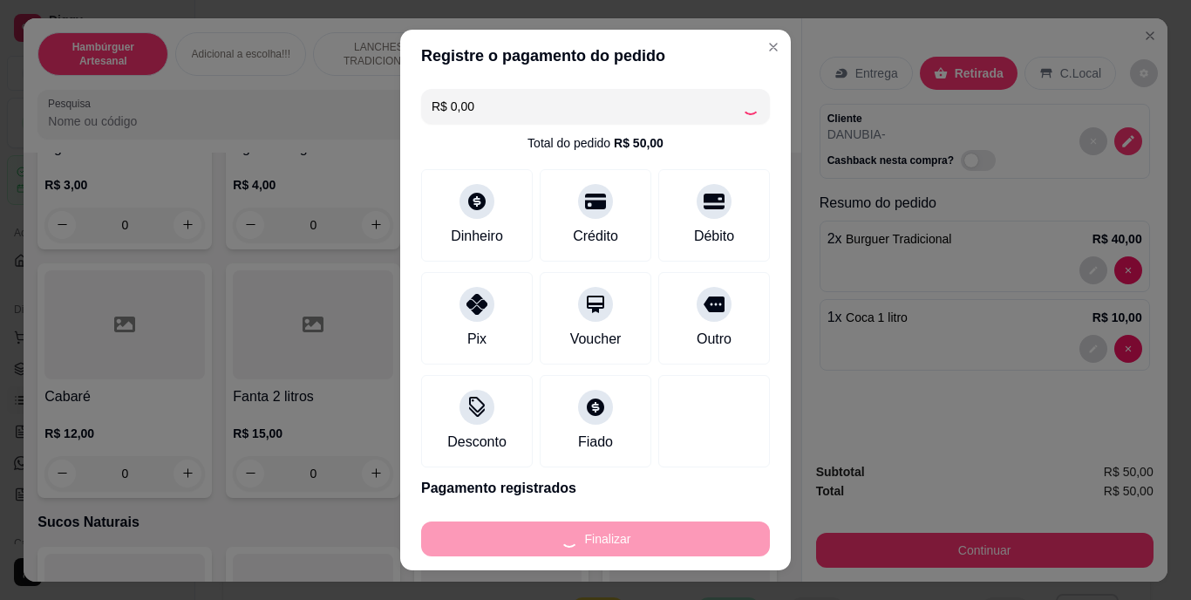
click at [677, 539] on div "Finalizar" at bounding box center [595, 538] width 349 height 35
type input "0"
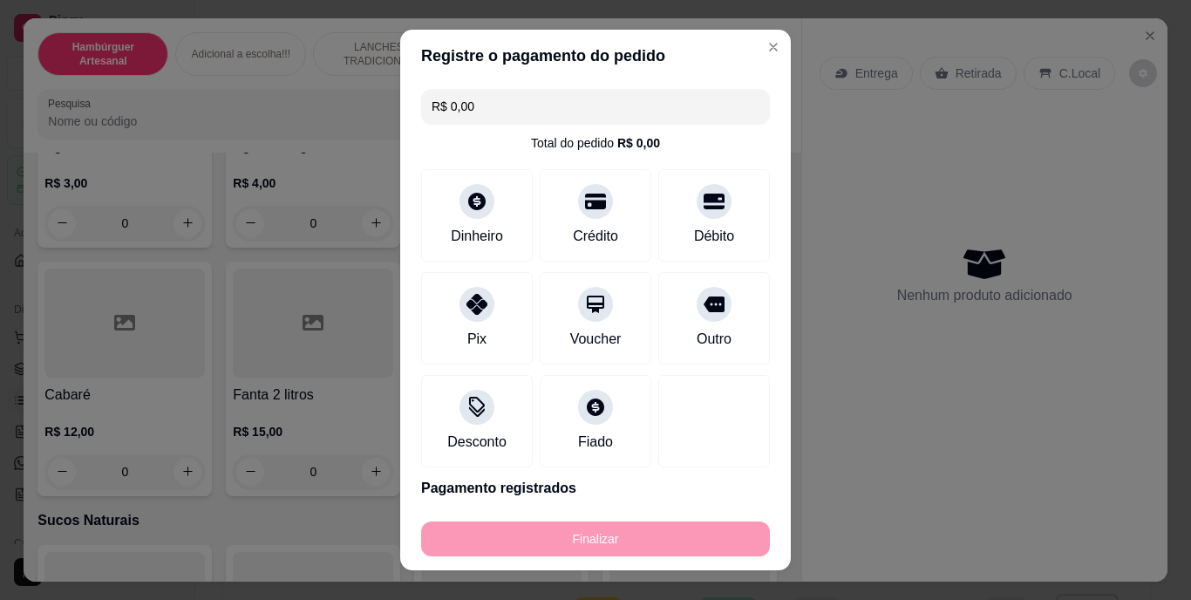
type input "-R$ 50,00"
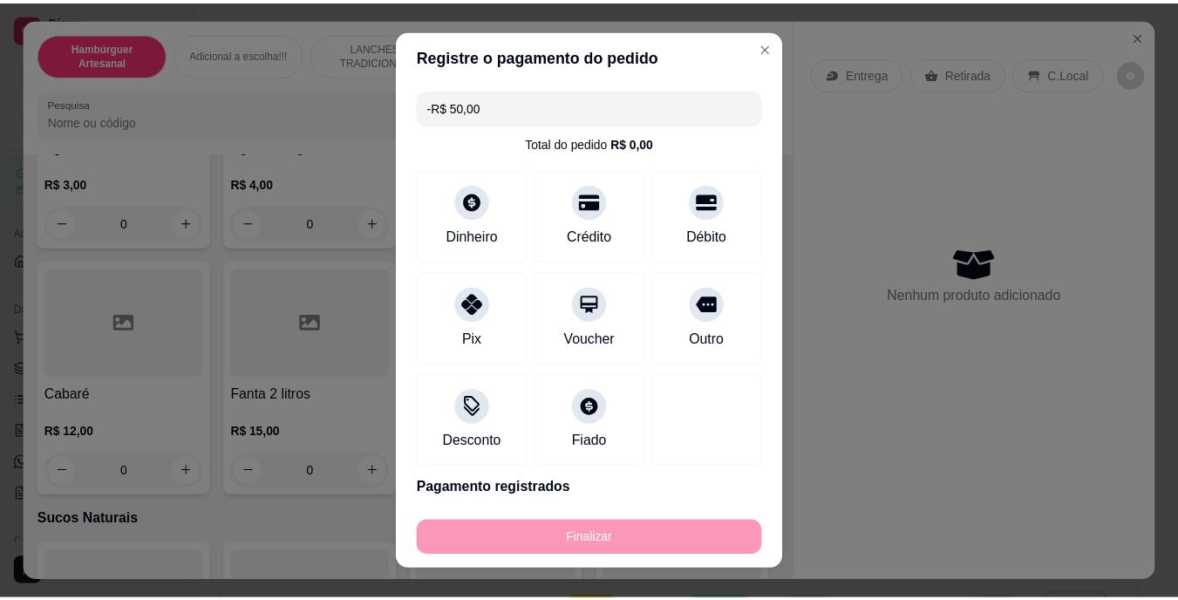
scroll to position [5252, 0]
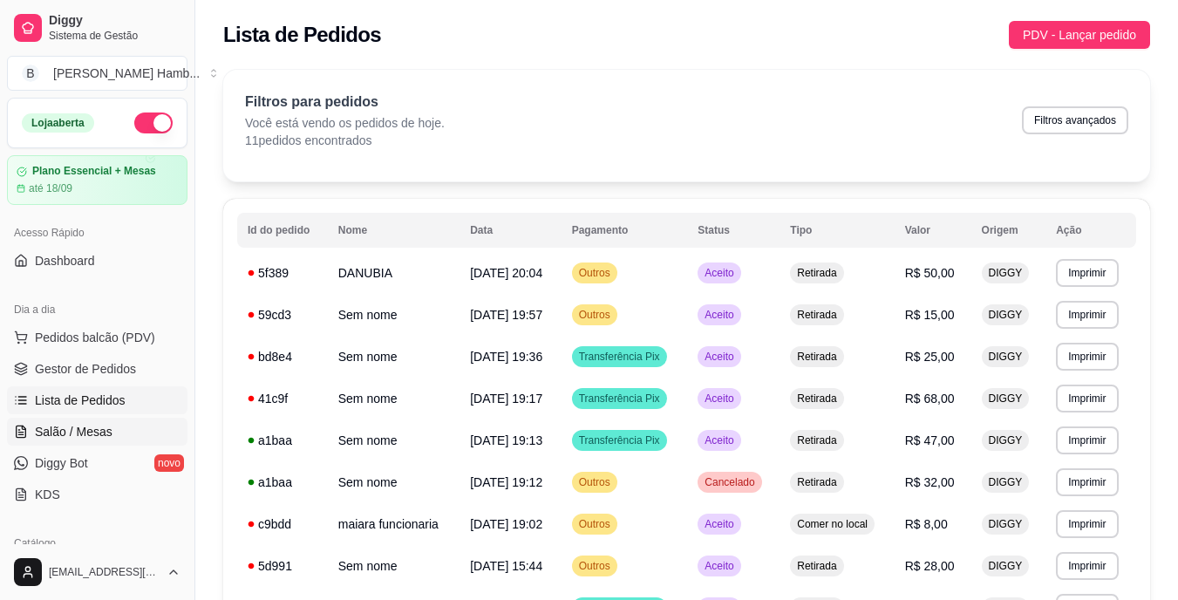
click at [100, 424] on span "Salão / Mesas" at bounding box center [74, 431] width 78 height 17
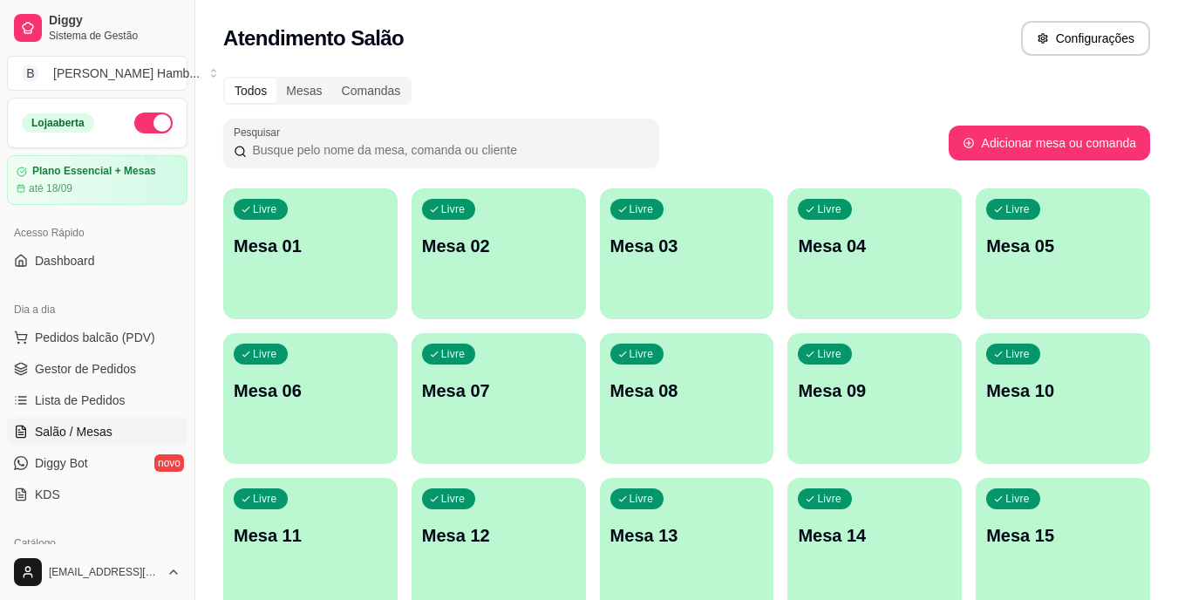
scroll to position [198, 0]
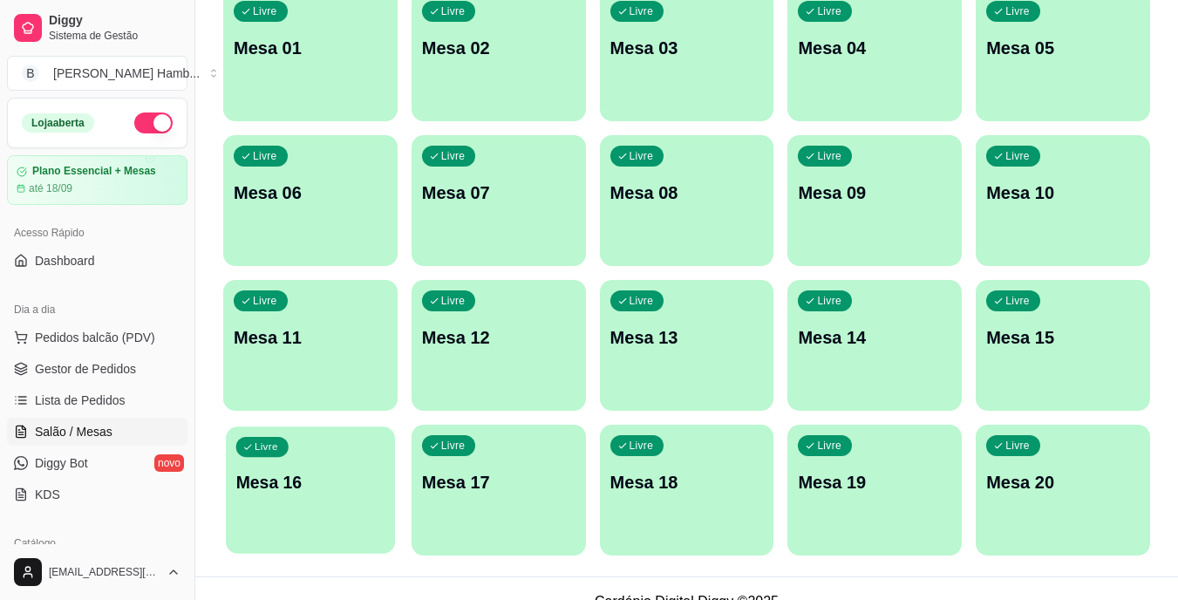
click at [373, 485] on p "Mesa 16" at bounding box center [310, 483] width 149 height 24
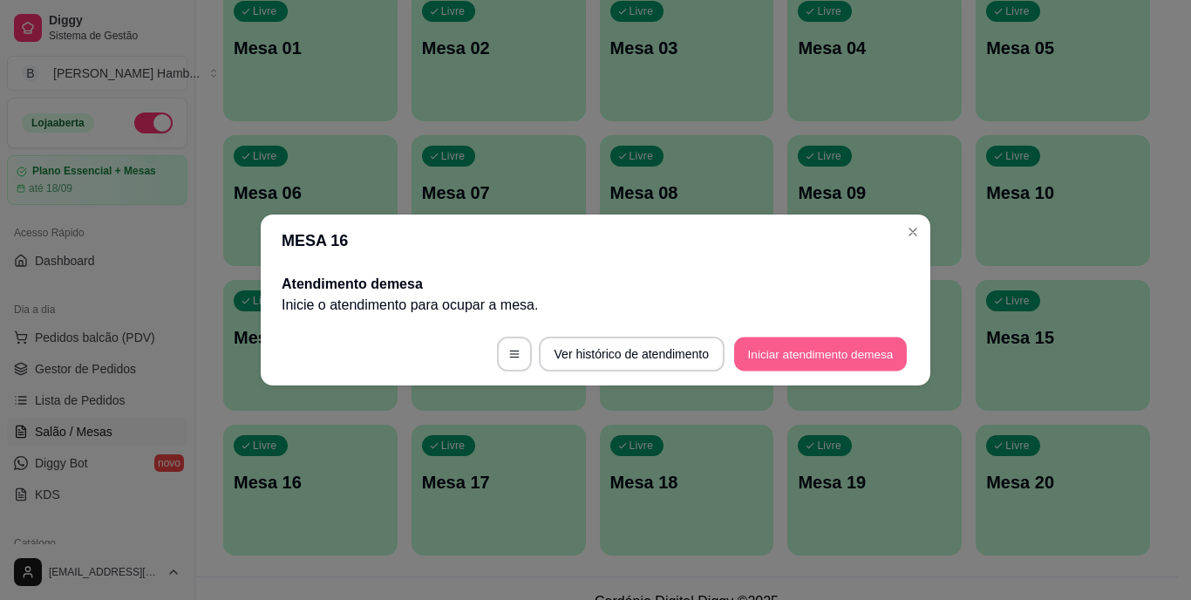
click at [831, 351] on button "Iniciar atendimento de mesa" at bounding box center [820, 354] width 173 height 34
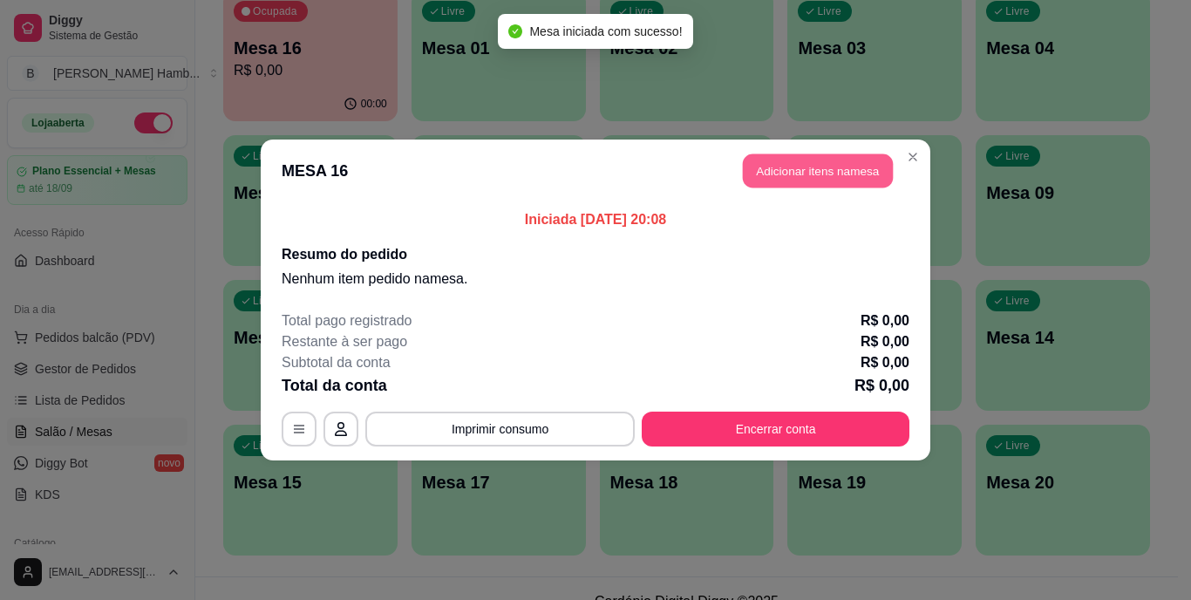
click at [784, 157] on button "Adicionar itens na mesa" at bounding box center [818, 171] width 150 height 34
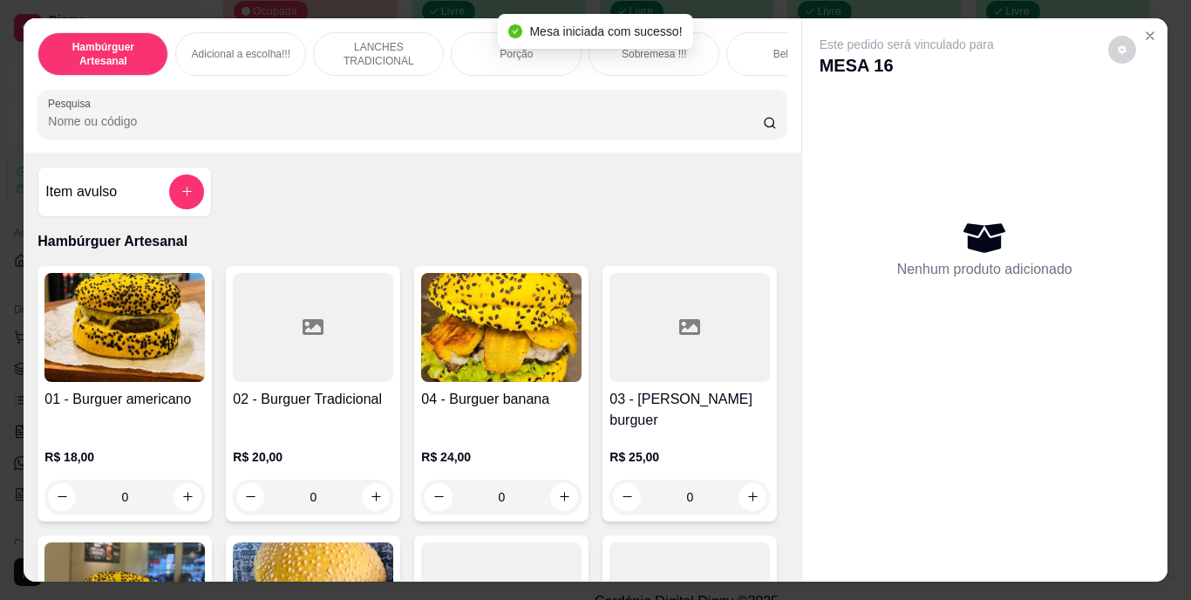
click at [651, 92] on div "Hambúrguer Artesanal Adicional a escolha!!! LANCHES TRADICIONAL Porção Sobremes…" at bounding box center [412, 85] width 777 height 134
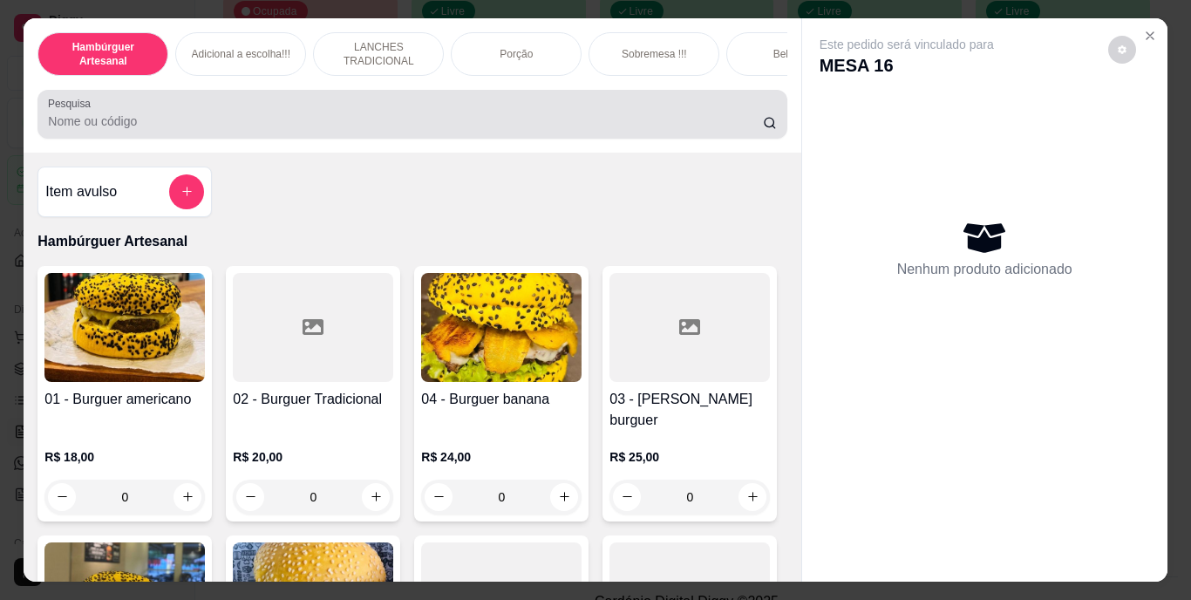
click at [648, 104] on div at bounding box center [412, 114] width 728 height 35
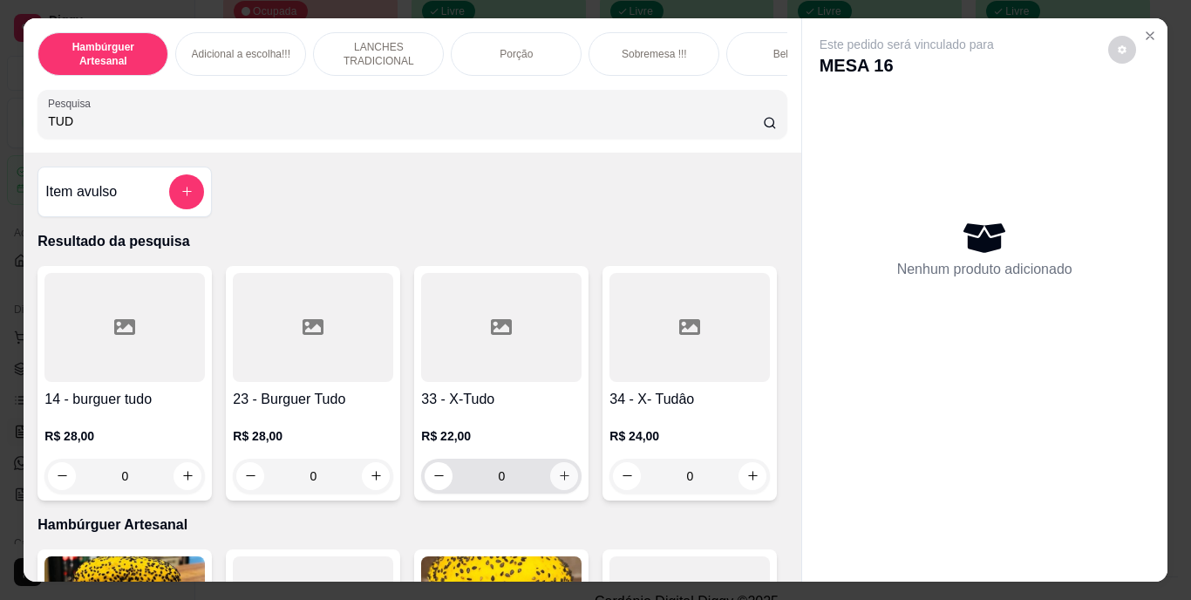
type input "TUD"
click at [560, 482] on icon "increase-product-quantity" at bounding box center [564, 475] width 13 height 13
type input "2"
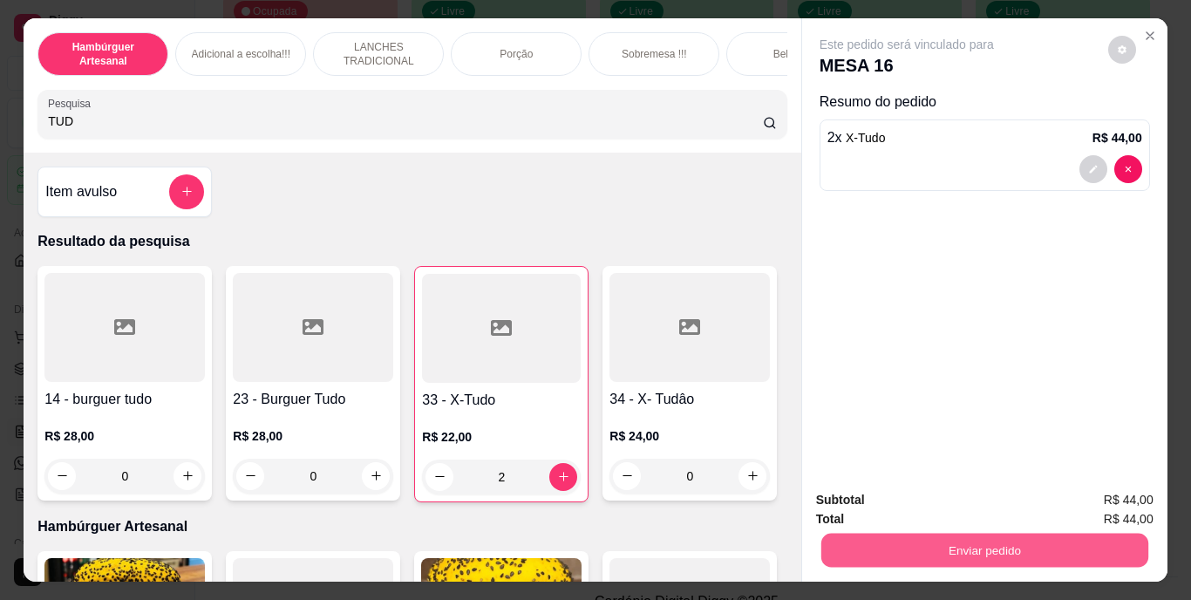
click at [857, 534] on button "Enviar pedido" at bounding box center [983, 551] width 327 height 34
click at [865, 497] on button "Não registrar e enviar pedido" at bounding box center [927, 501] width 176 height 32
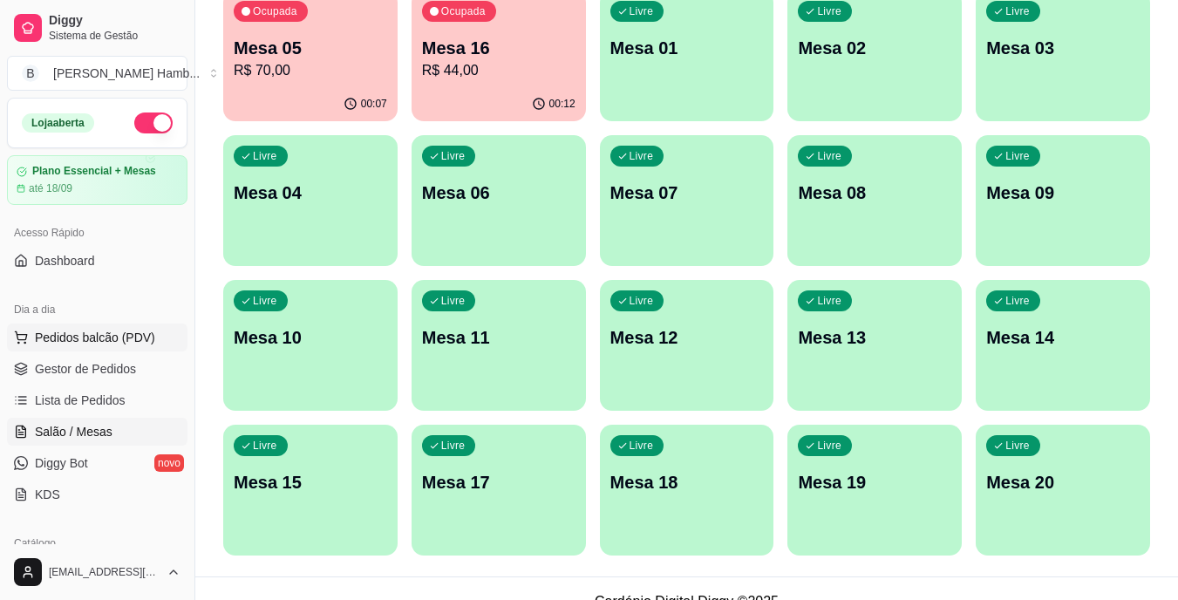
click at [126, 338] on span "Pedidos balcão (PDV)" at bounding box center [95, 337] width 120 height 17
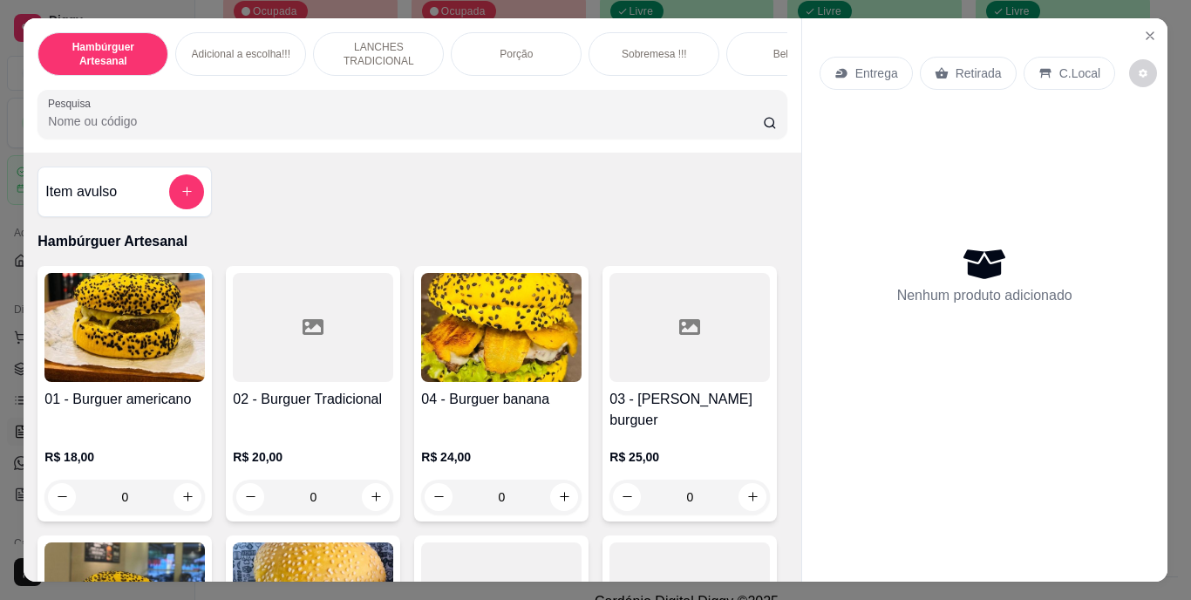
click at [351, 119] on input "Pesquisa" at bounding box center [405, 120] width 715 height 17
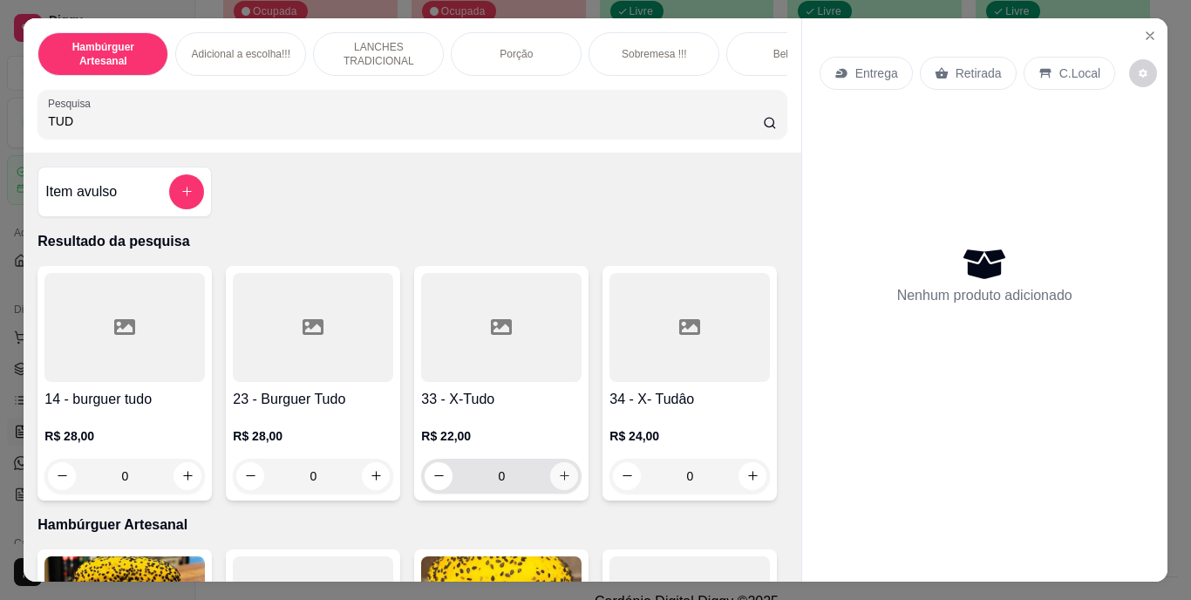
type input "TUD"
click at [551, 480] on button "increase-product-quantity" at bounding box center [564, 475] width 27 height 27
click at [558, 480] on icon "increase-product-quantity" at bounding box center [564, 475] width 13 height 13
type input "2"
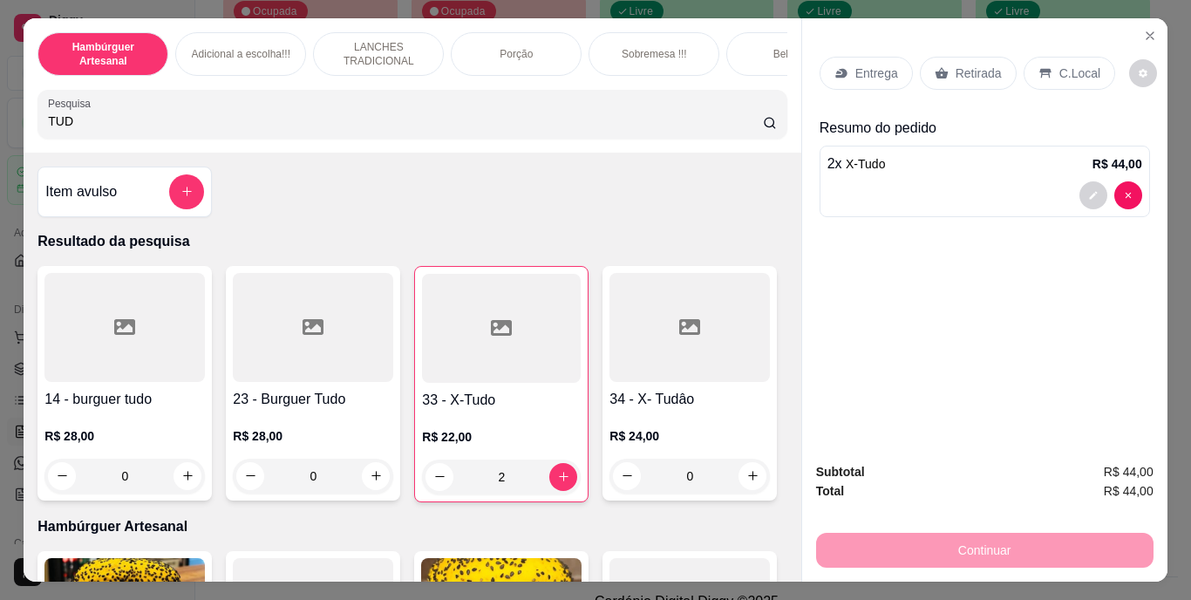
click at [957, 69] on p "Retirada" at bounding box center [979, 73] width 46 height 17
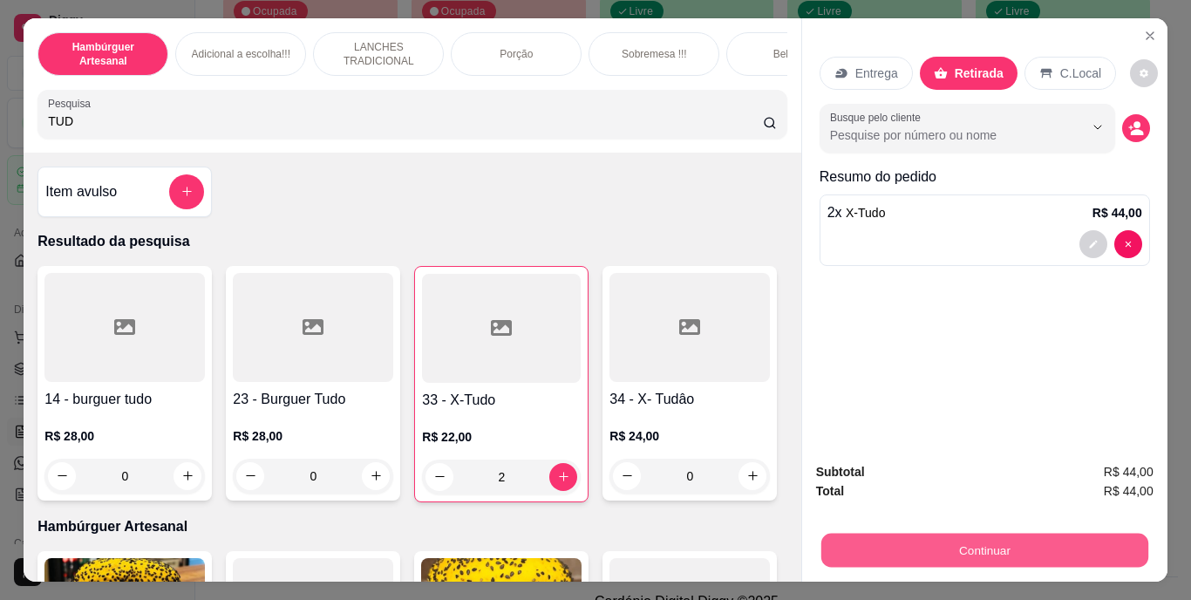
click at [1066, 550] on button "Continuar" at bounding box center [983, 551] width 327 height 34
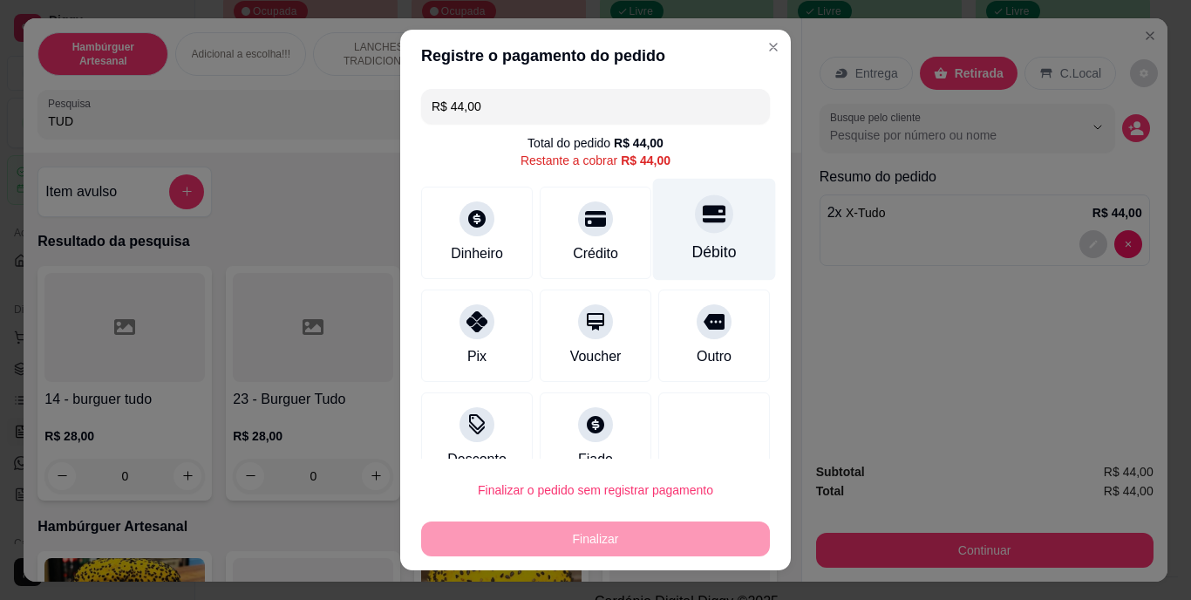
click at [692, 256] on div "Débito" at bounding box center [714, 253] width 44 height 23
type input "R$ 0,00"
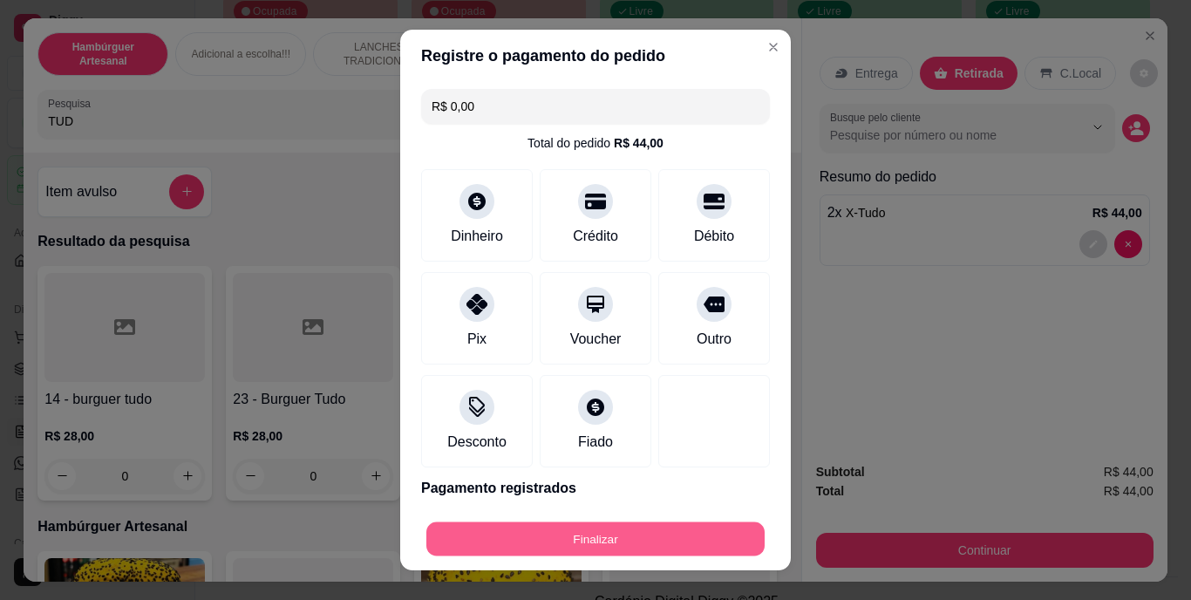
click at [635, 536] on button "Finalizar" at bounding box center [595, 538] width 338 height 34
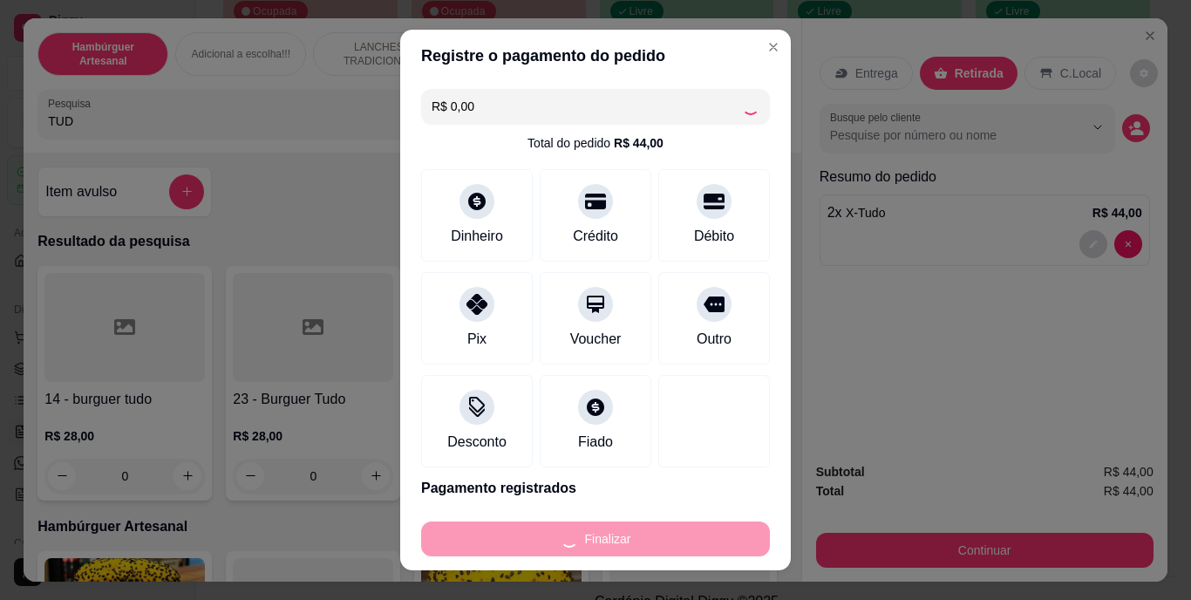
type input "0"
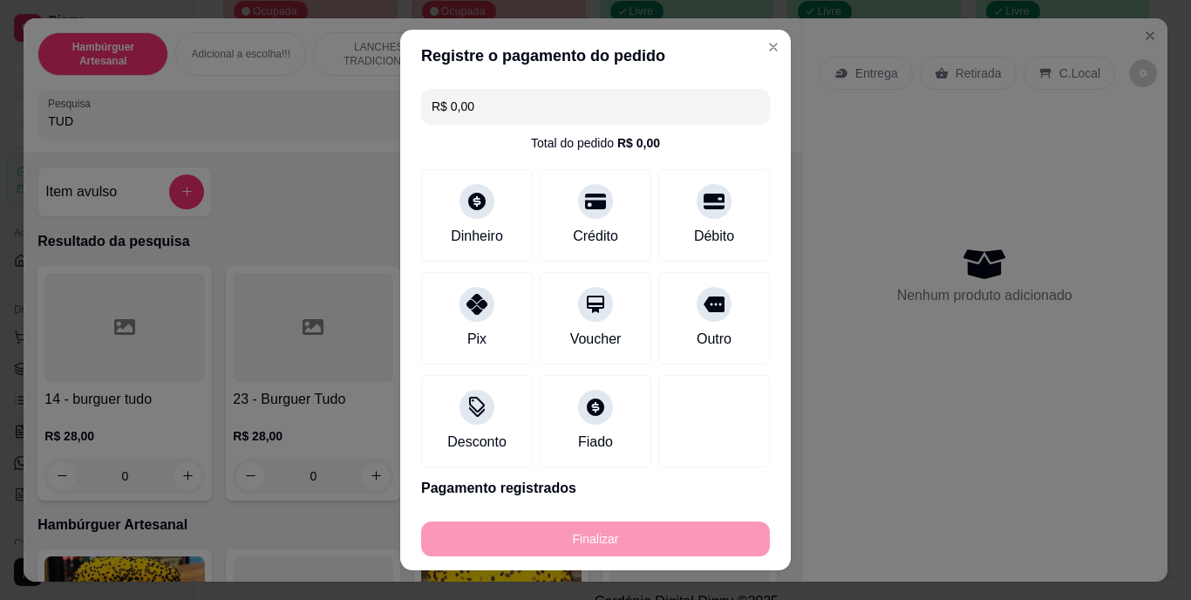
type input "-R$ 44,00"
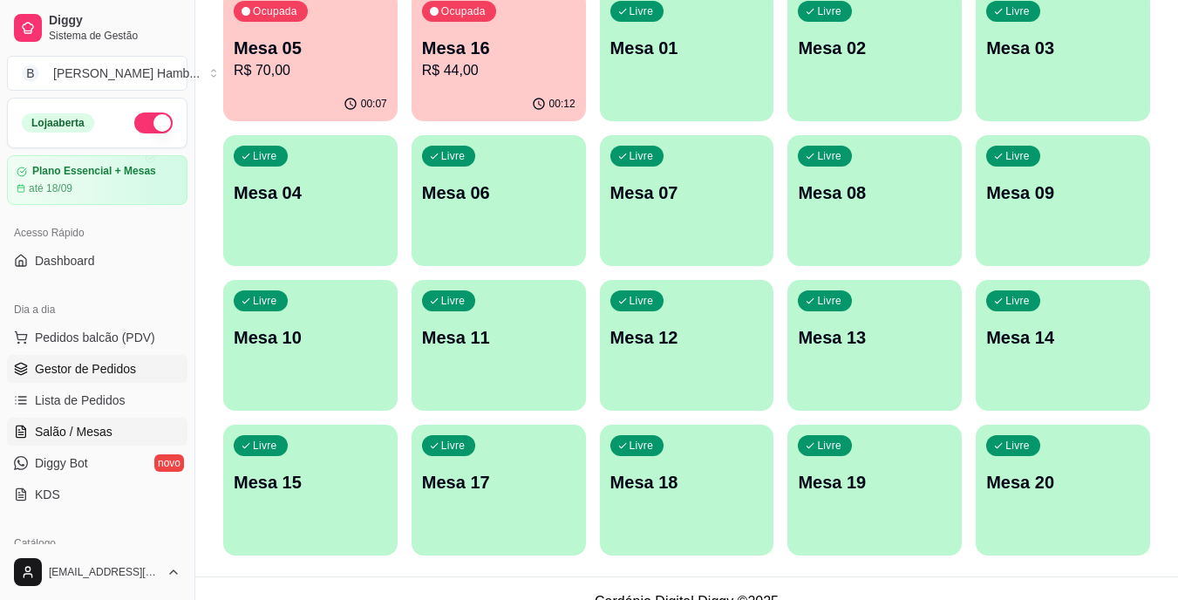
click at [84, 375] on span "Gestor de Pedidos" at bounding box center [85, 368] width 101 height 17
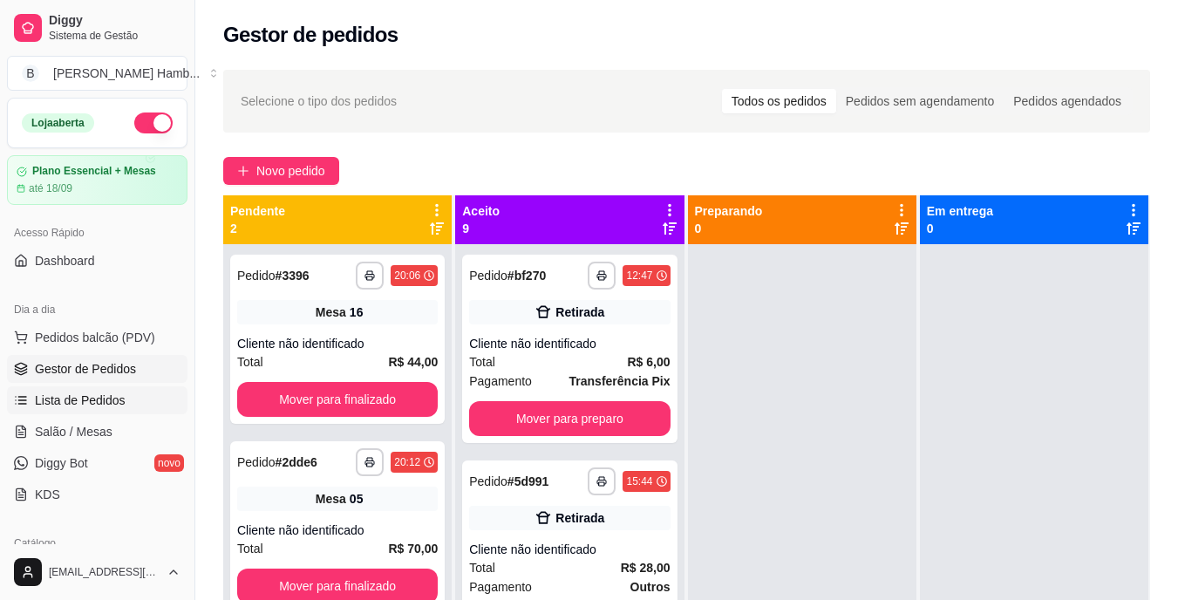
click at [103, 398] on span "Lista de Pedidos" at bounding box center [80, 399] width 91 height 17
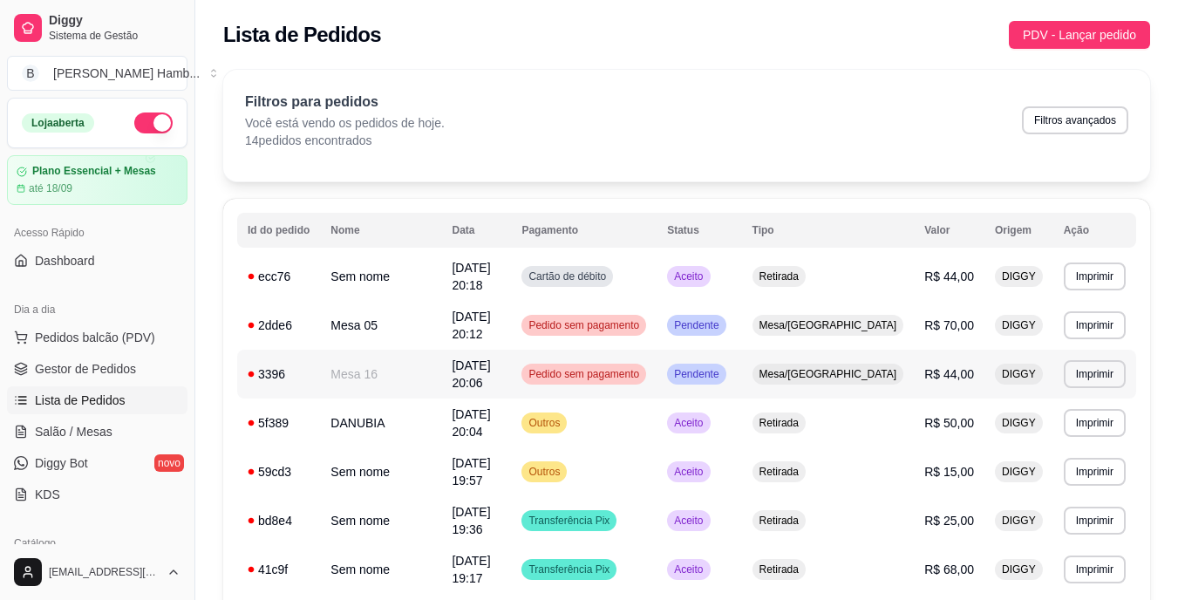
click at [904, 357] on td "Mesa/[GEOGRAPHIC_DATA]" at bounding box center [828, 374] width 173 height 49
click at [153, 438] on link "Salão / Mesas" at bounding box center [97, 432] width 180 height 28
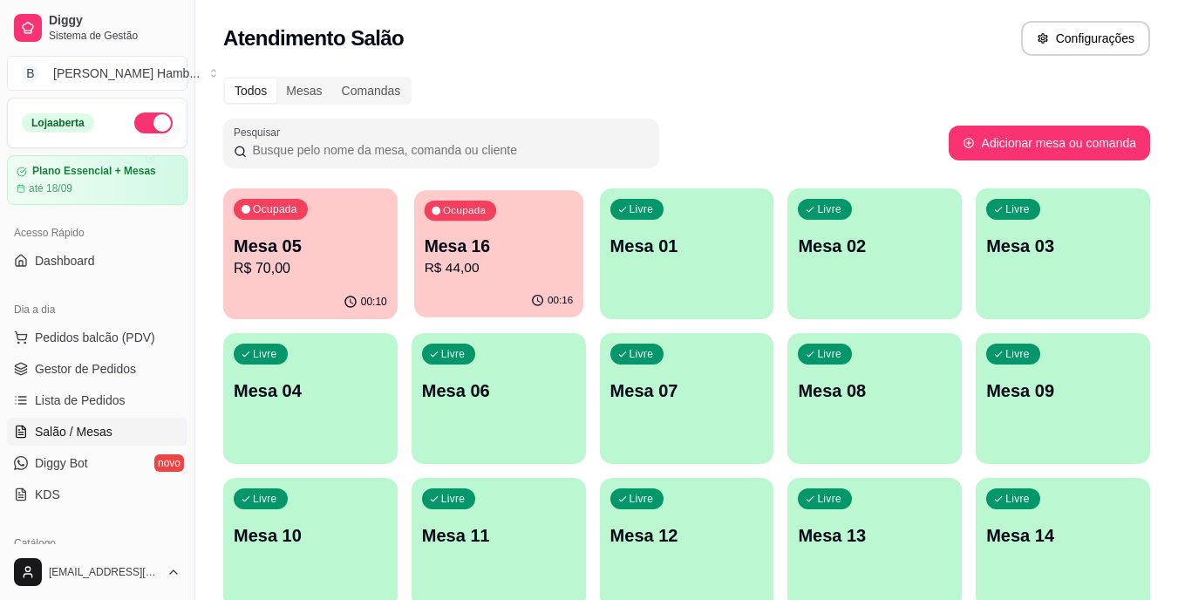
click at [444, 274] on p "R$ 44,00" at bounding box center [498, 268] width 149 height 20
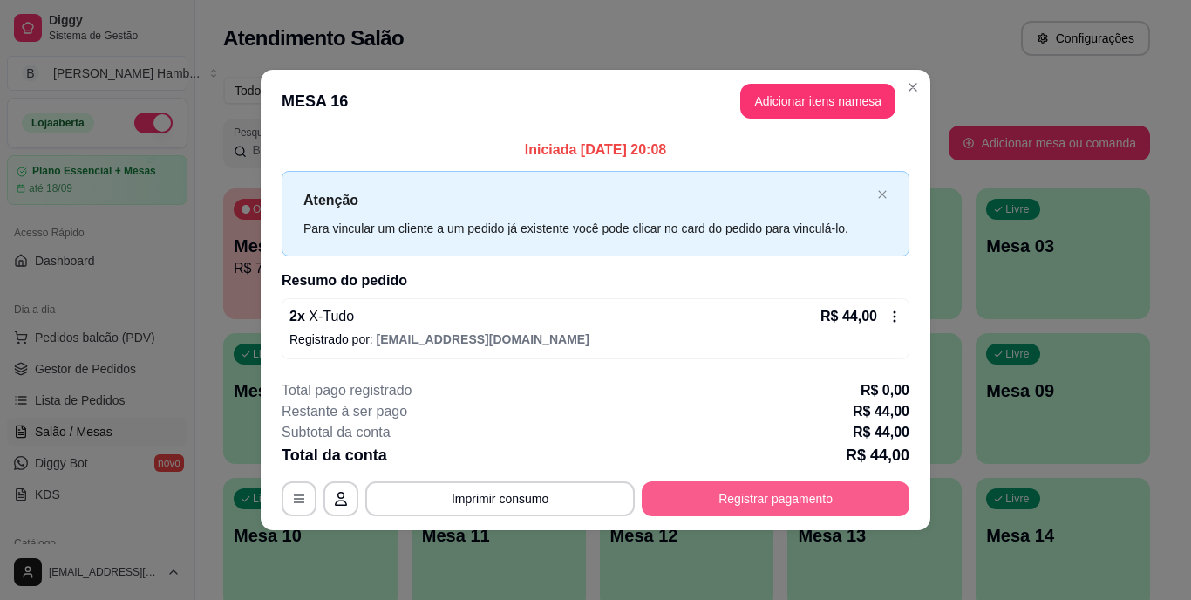
click at [668, 494] on button "Registrar pagamento" at bounding box center [776, 498] width 268 height 35
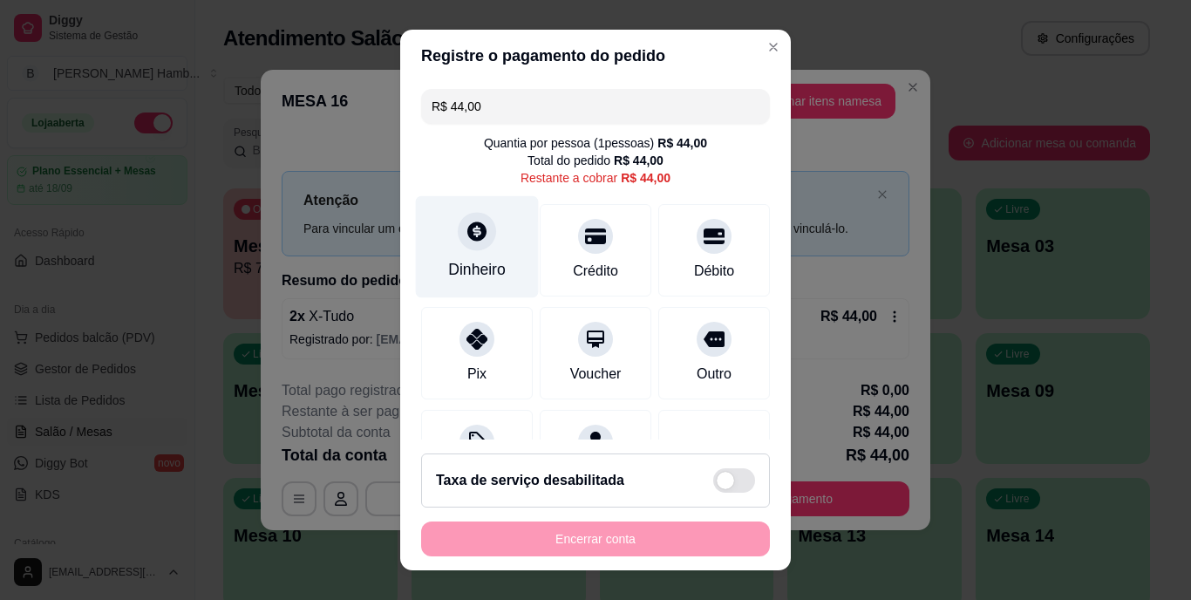
click at [498, 266] on div "Dinheiro" at bounding box center [477, 247] width 123 height 102
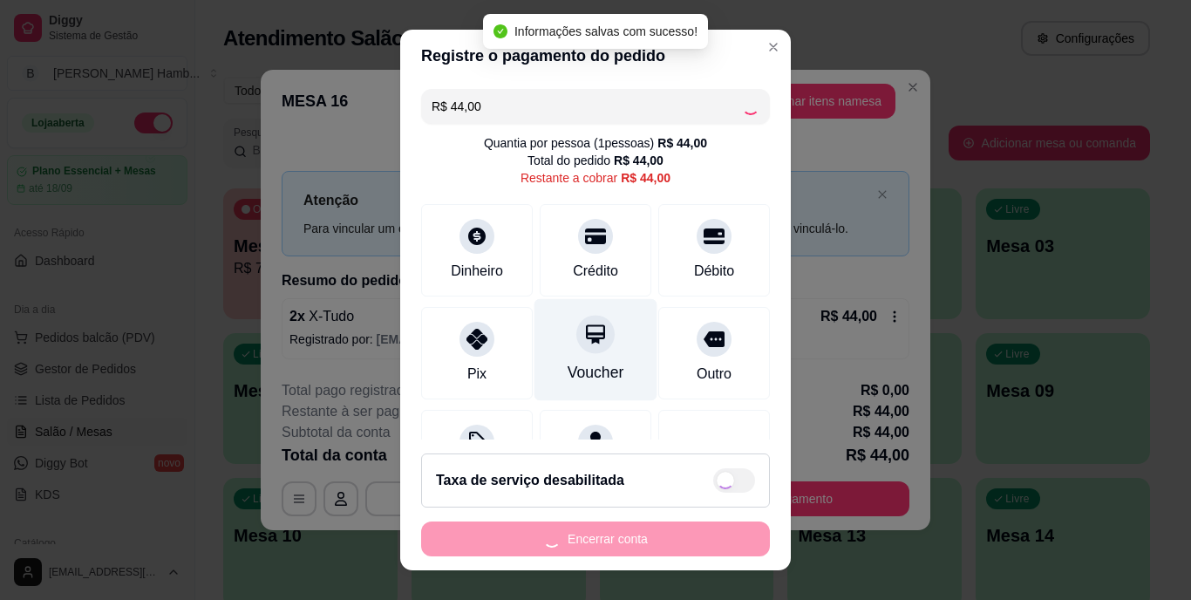
type input "R$ 0,00"
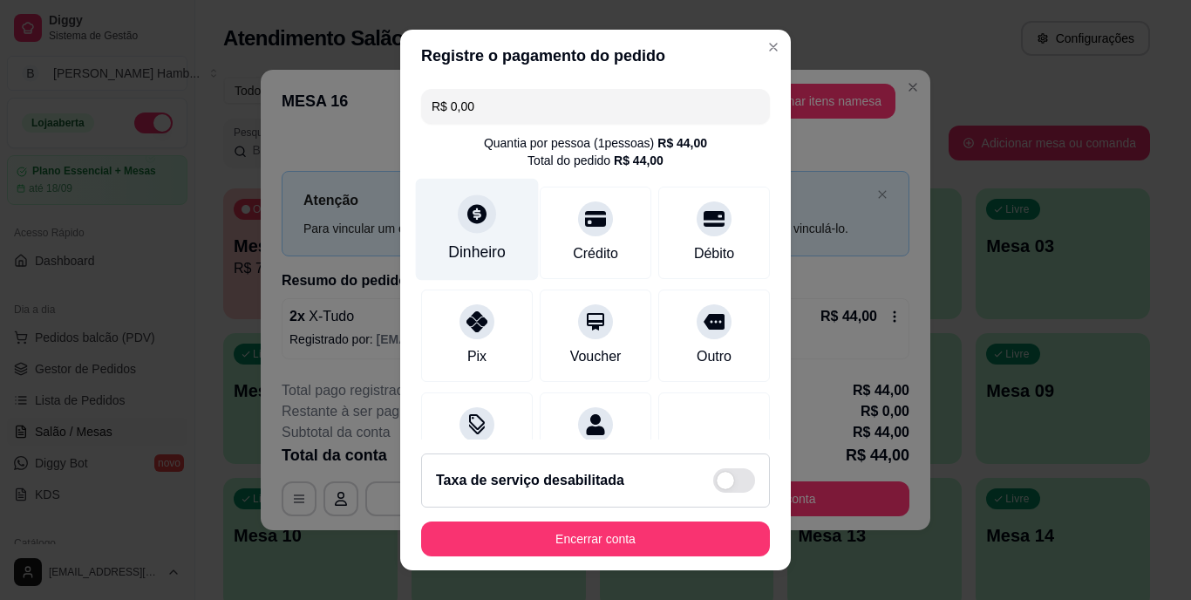
click at [480, 217] on div at bounding box center [477, 214] width 38 height 38
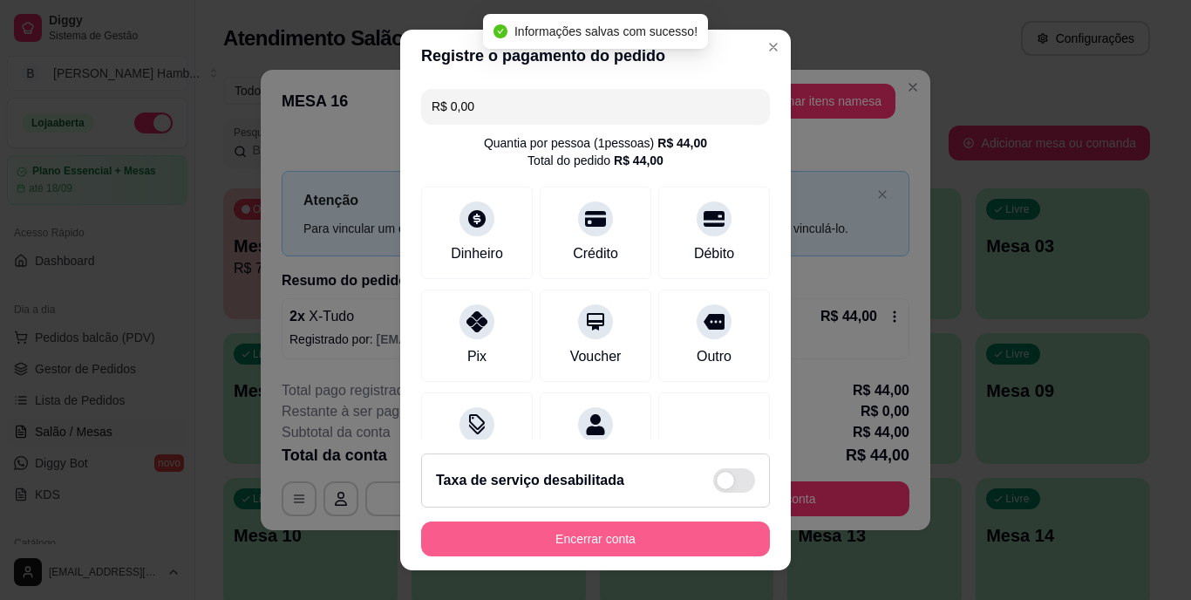
click at [584, 526] on button "Encerrar conta" at bounding box center [595, 538] width 349 height 35
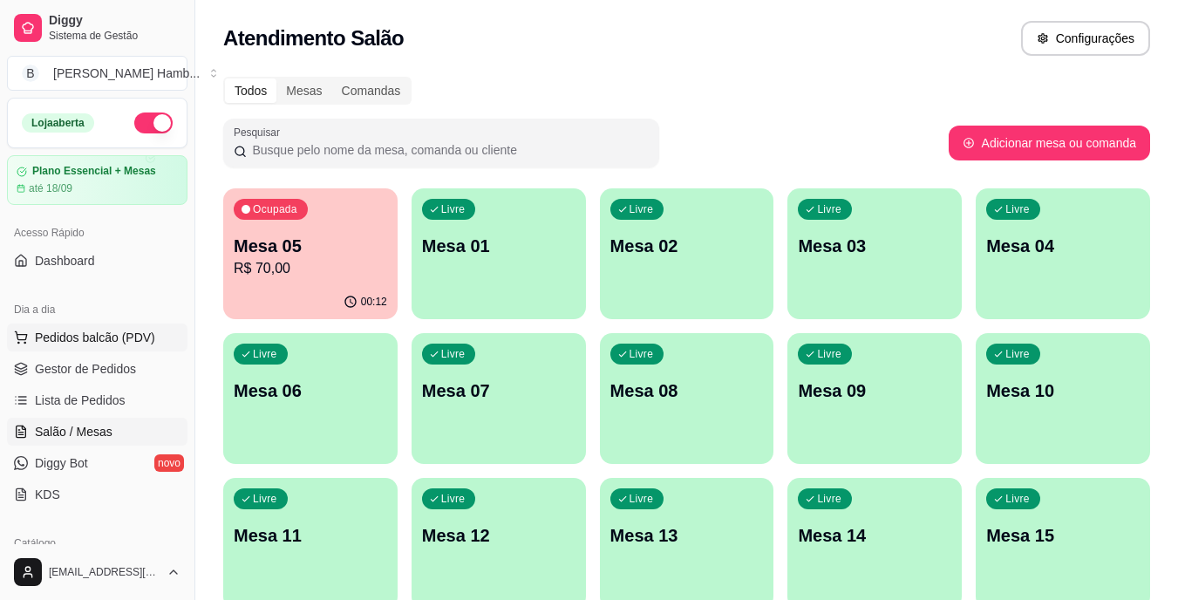
click at [160, 331] on button "Pedidos balcão (PDV)" at bounding box center [97, 337] width 180 height 28
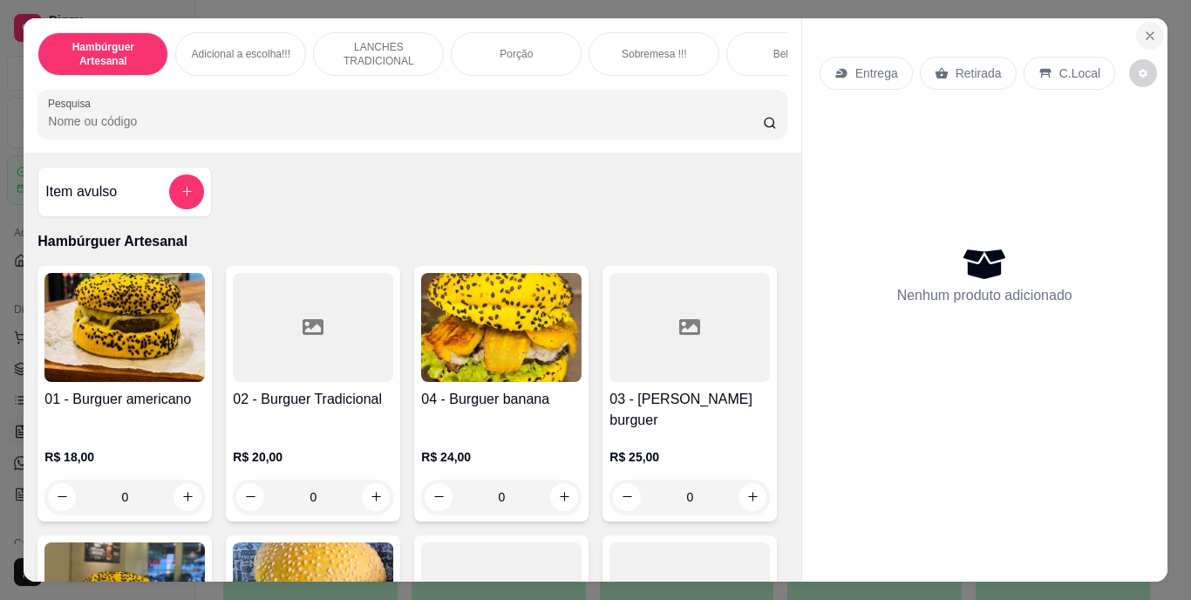
click at [1145, 37] on button "Close" at bounding box center [1150, 36] width 28 height 28
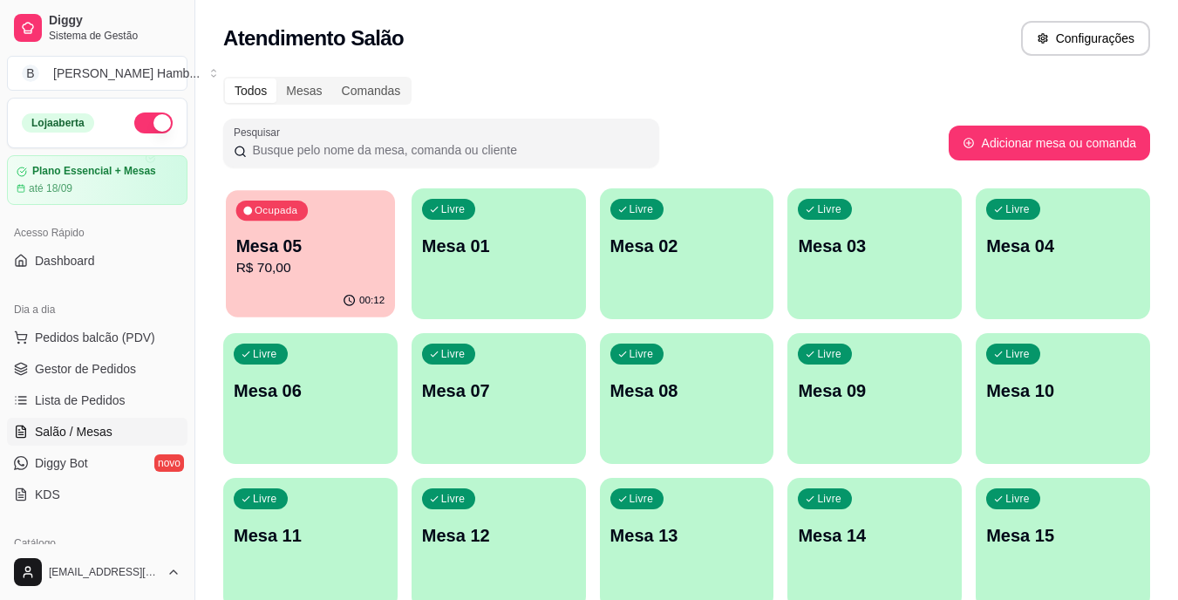
click at [347, 215] on div "Ocupada Mesa 05 R$ 70,00" at bounding box center [310, 237] width 169 height 94
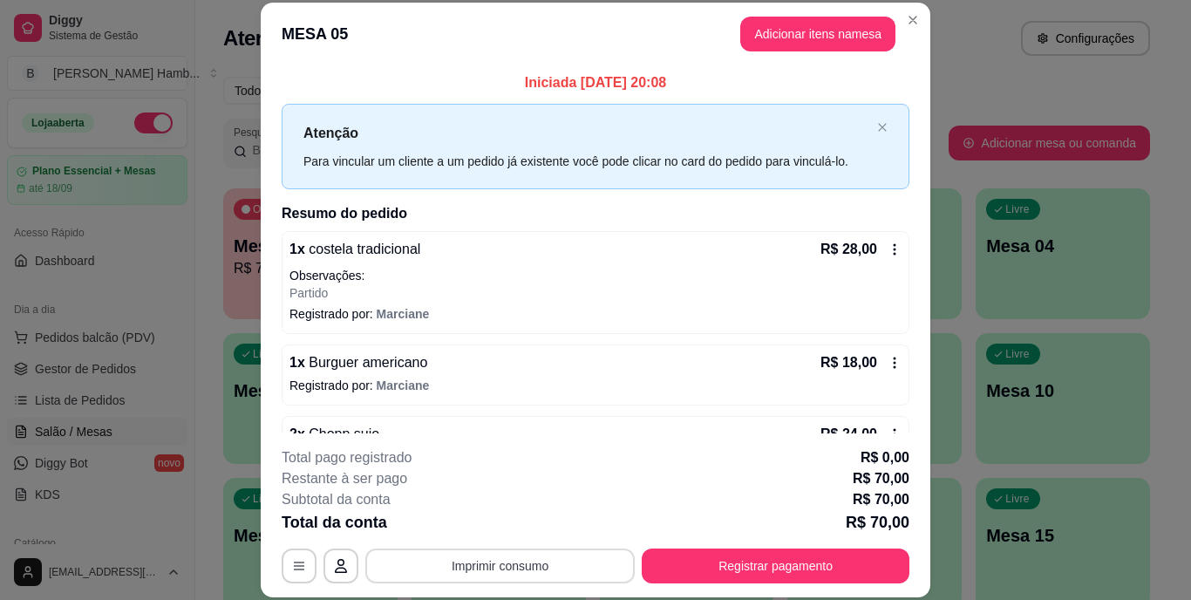
click at [419, 560] on button "Imprimir consumo" at bounding box center [499, 565] width 269 height 35
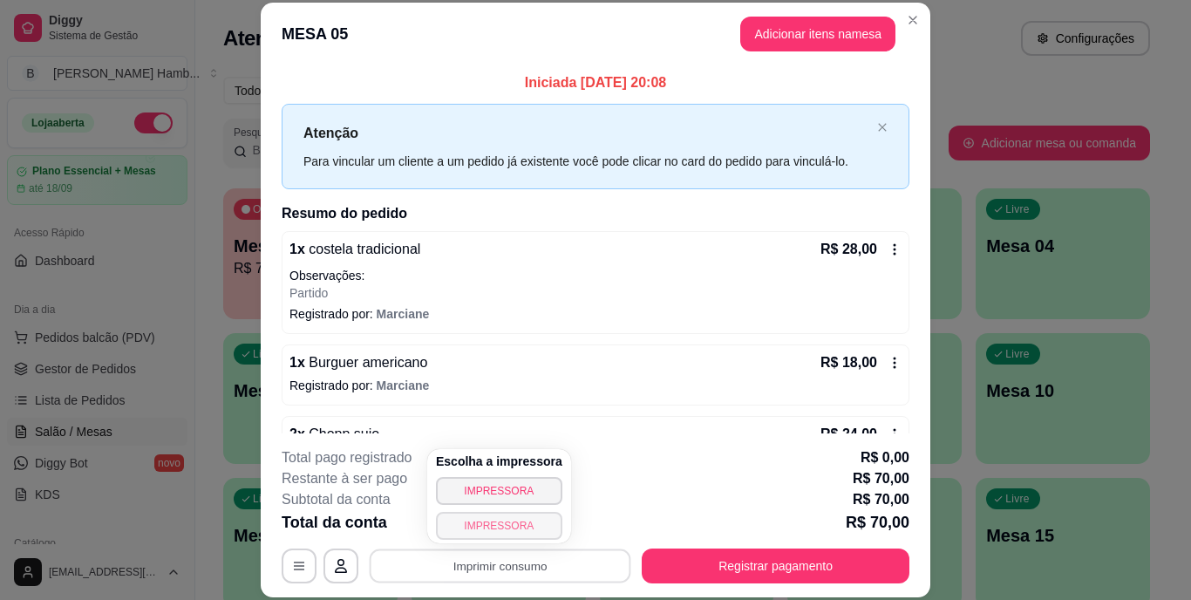
click at [442, 520] on button "IMPRESSORA" at bounding box center [499, 526] width 126 height 28
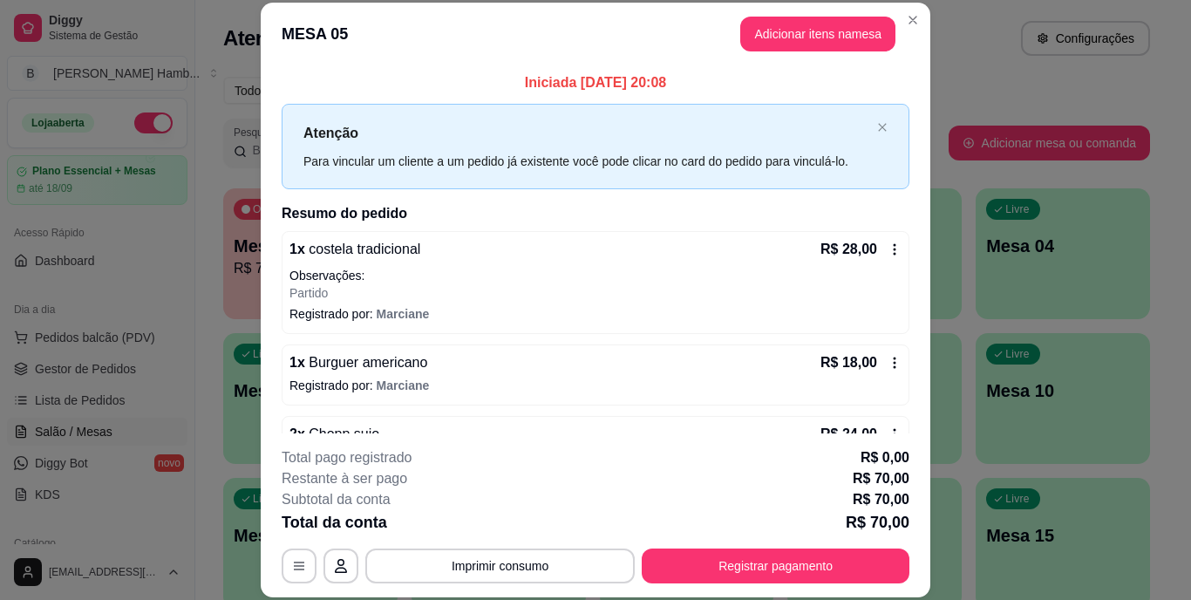
drag, startPoint x: 706, startPoint y: 405, endPoint x: 919, endPoint y: 607, distance: 293.0
click at [919, 599] on html "Diggy Sistema de Gestão B Bakana's Hamb ... Loja aberta Plano Essencial + Mesas…" at bounding box center [595, 300] width 1191 height 600
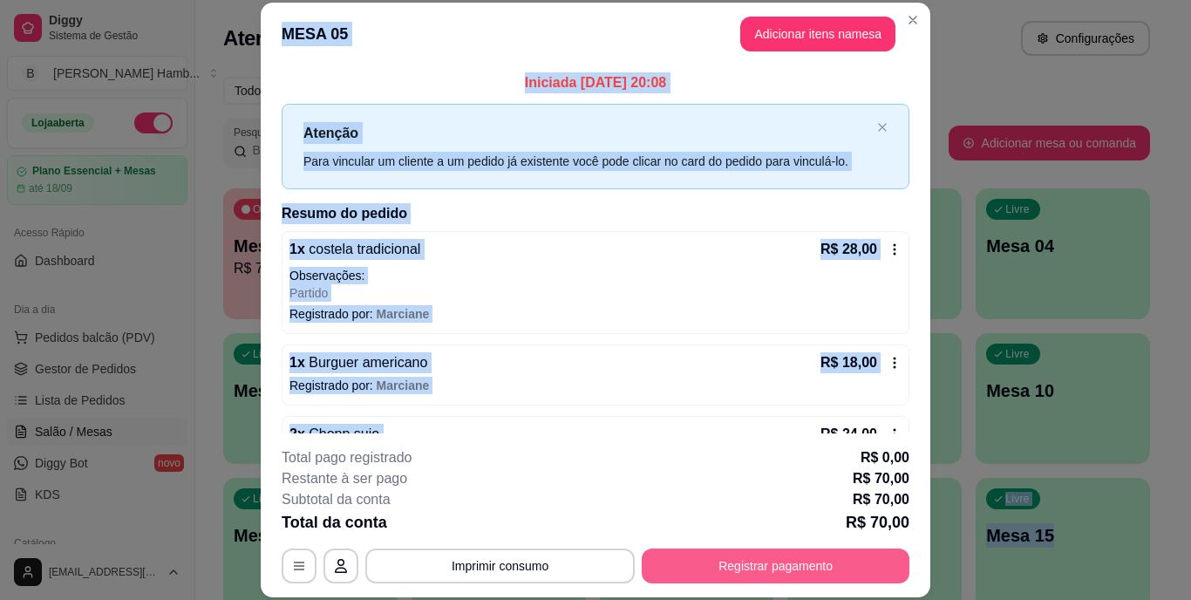
click at [759, 559] on button "Registrar pagamento" at bounding box center [776, 565] width 268 height 35
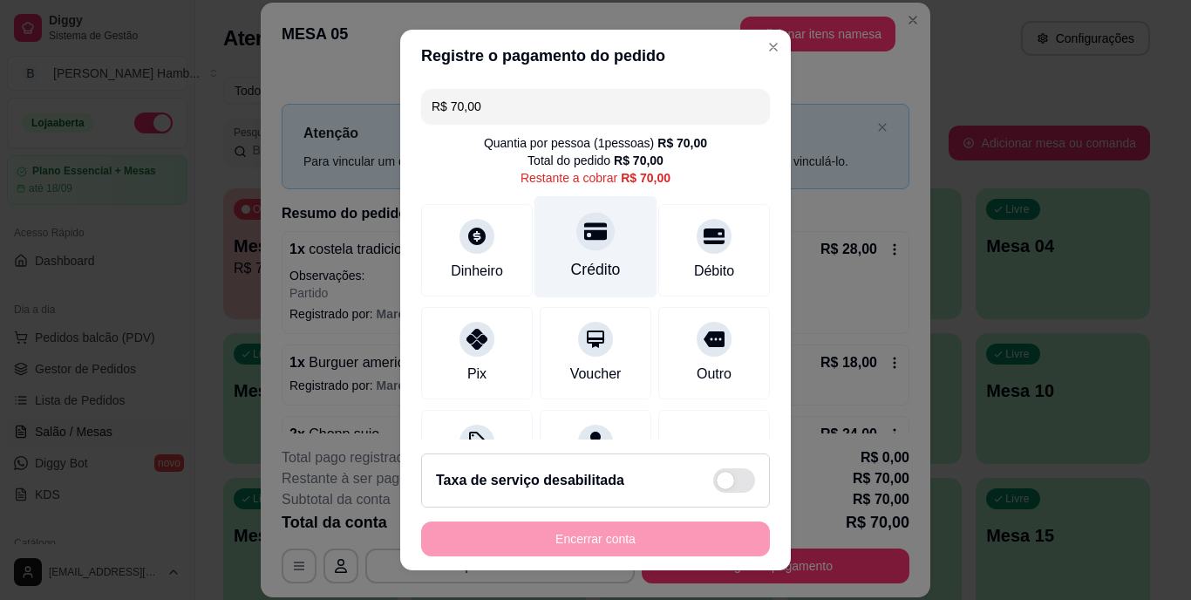
click at [619, 234] on div "Crédito" at bounding box center [595, 247] width 123 height 102
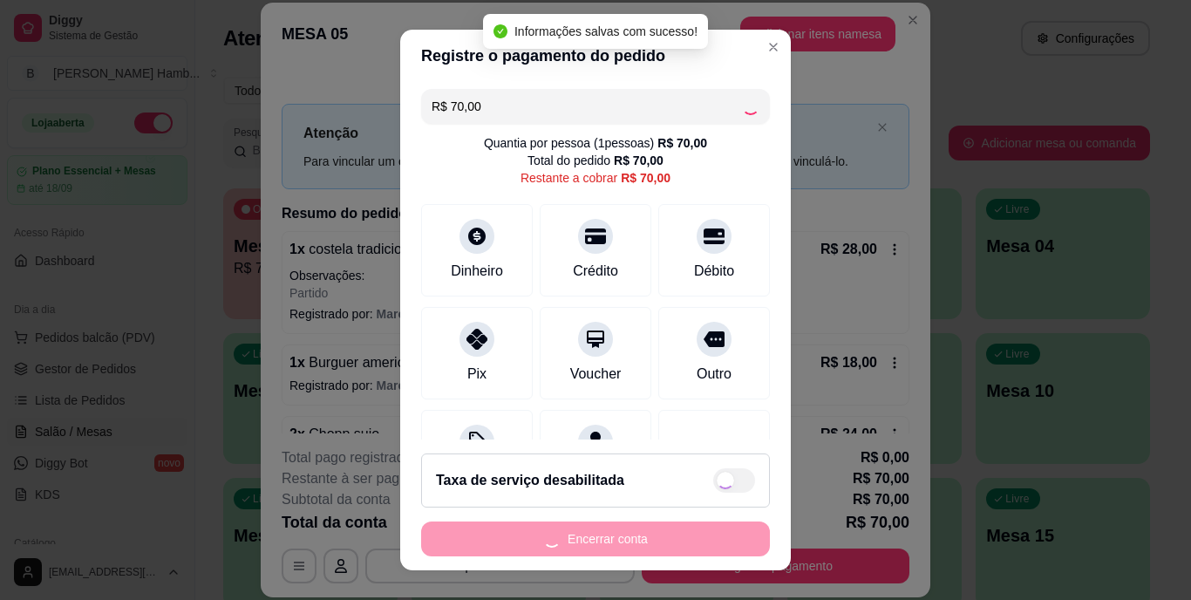
type input "R$ 0,00"
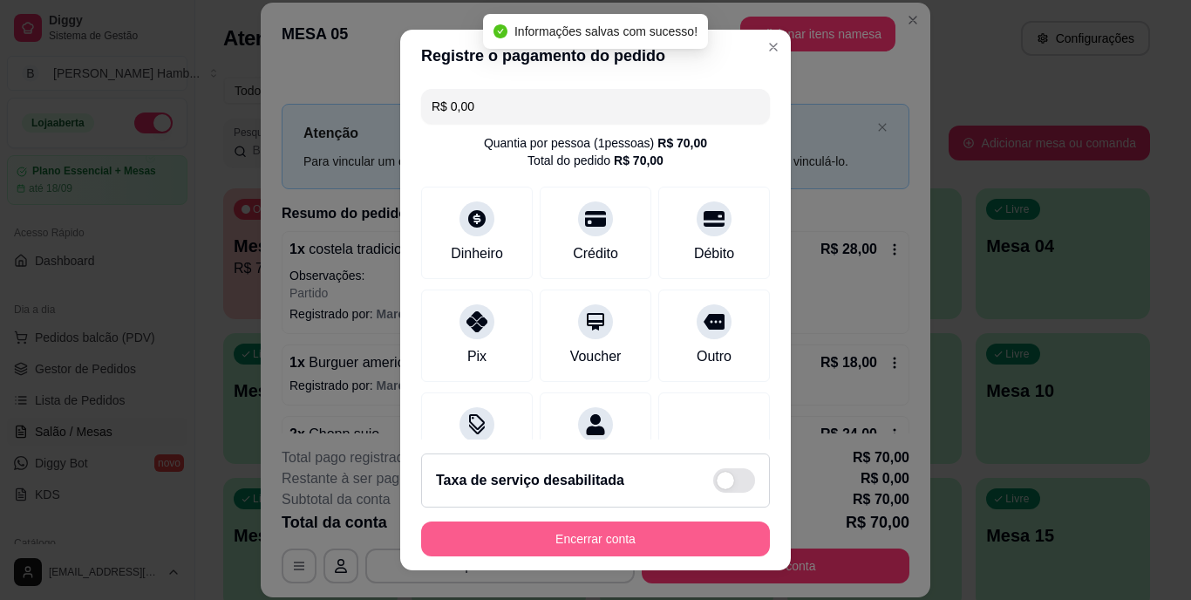
click at [616, 536] on button "Encerrar conta" at bounding box center [595, 538] width 349 height 35
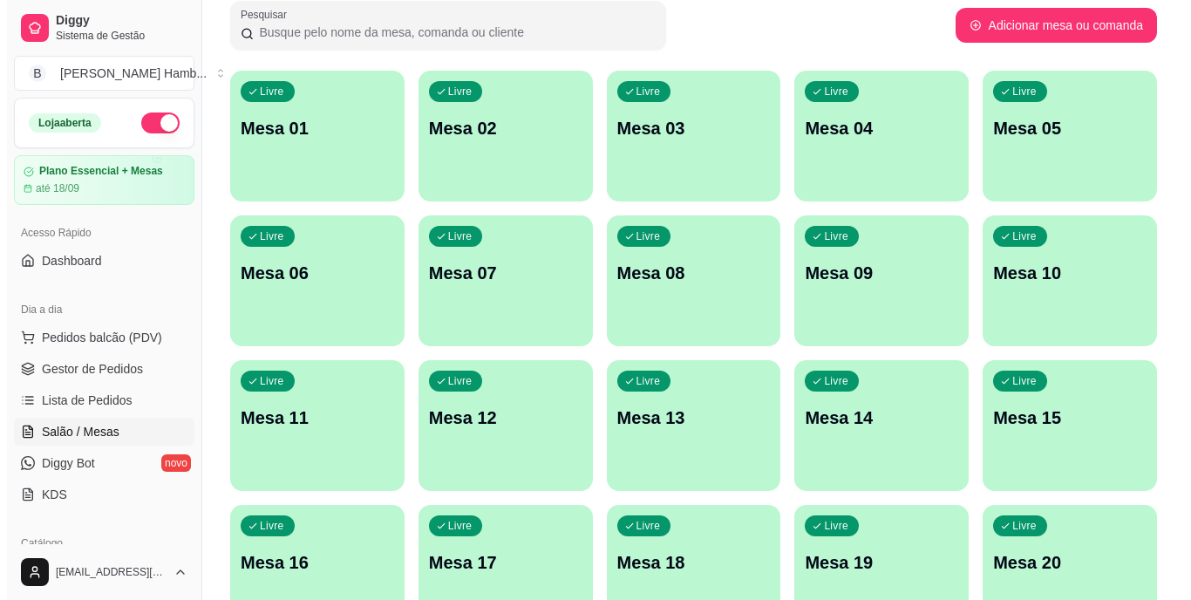
scroll to position [119, 0]
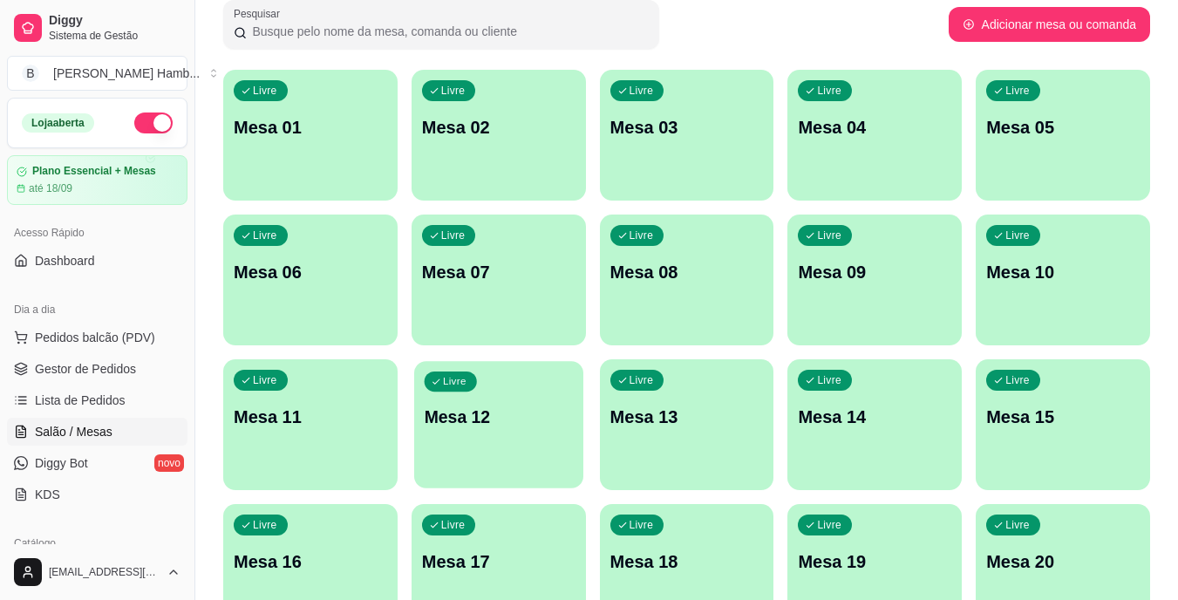
click at [490, 442] on div "Livre Mesa 12" at bounding box center [498, 414] width 169 height 106
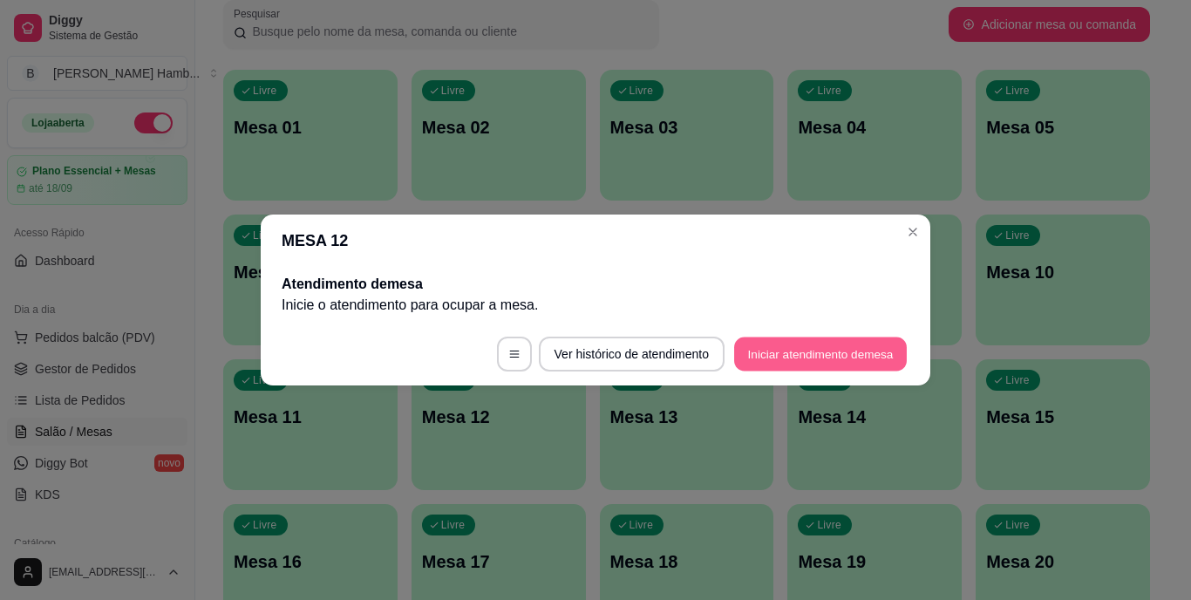
click at [778, 351] on button "Iniciar atendimento de mesa" at bounding box center [820, 354] width 173 height 34
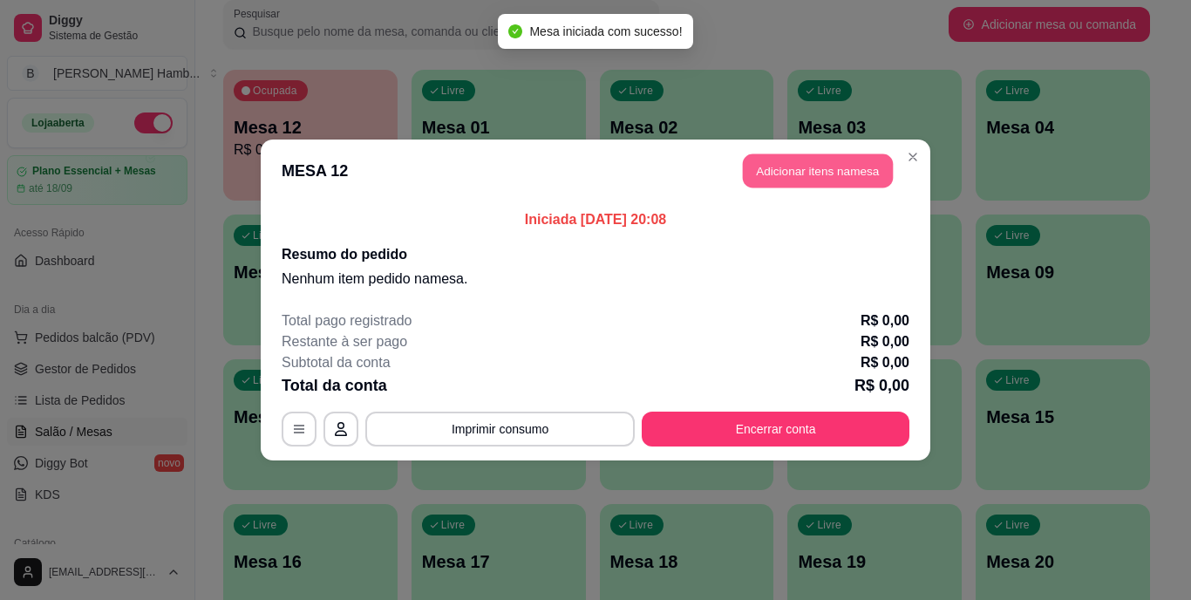
click at [784, 167] on button "Adicionar itens na mesa" at bounding box center [818, 171] width 150 height 34
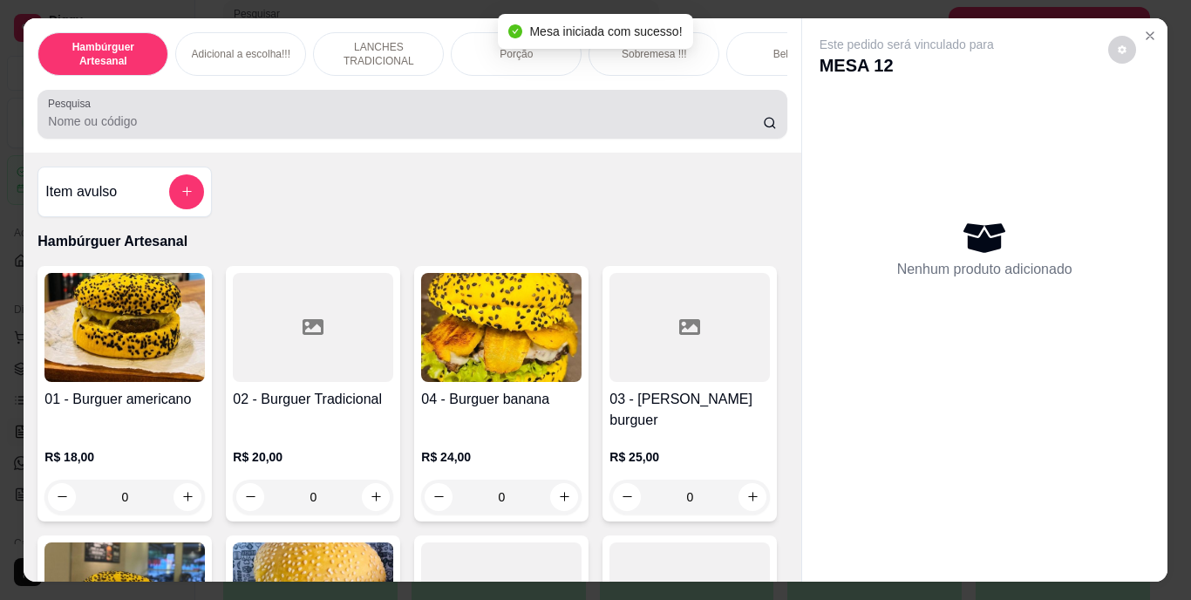
click at [564, 112] on div at bounding box center [412, 114] width 728 height 35
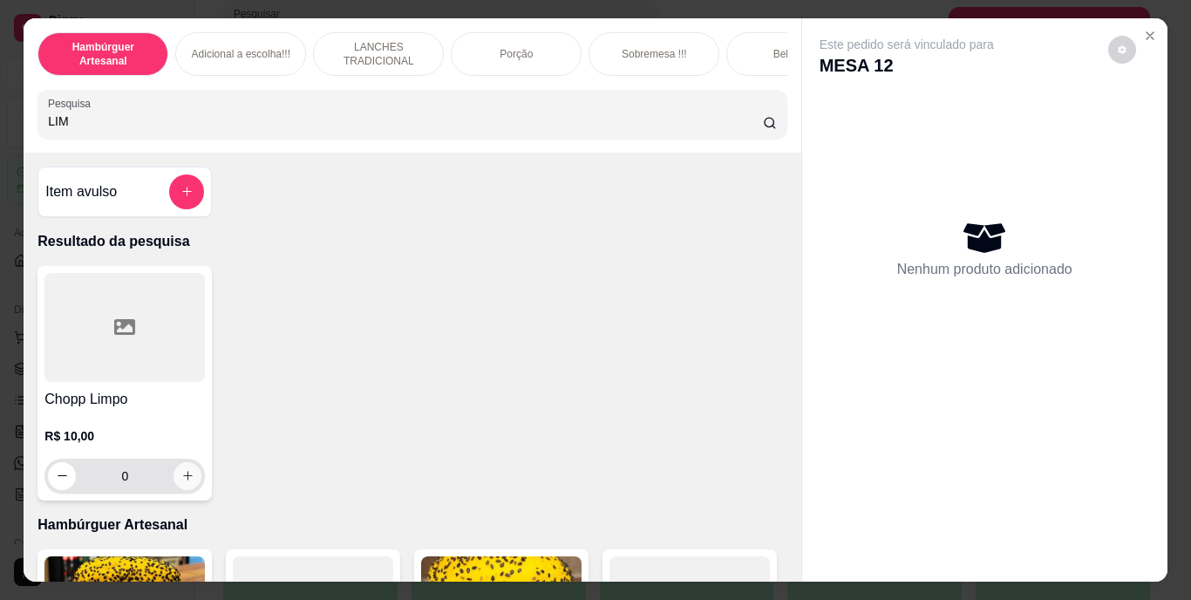
type input "LIM"
click at [187, 480] on icon "increase-product-quantity" at bounding box center [187, 475] width 13 height 13
click at [187, 480] on button "increase-product-quantity" at bounding box center [187, 475] width 27 height 27
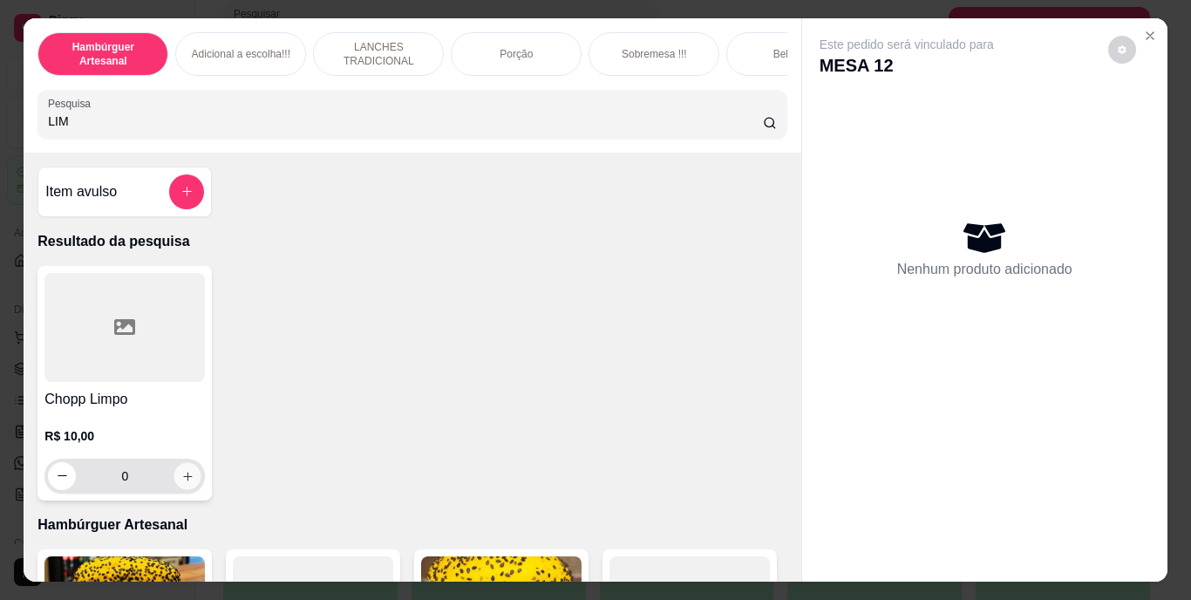
type input "4"
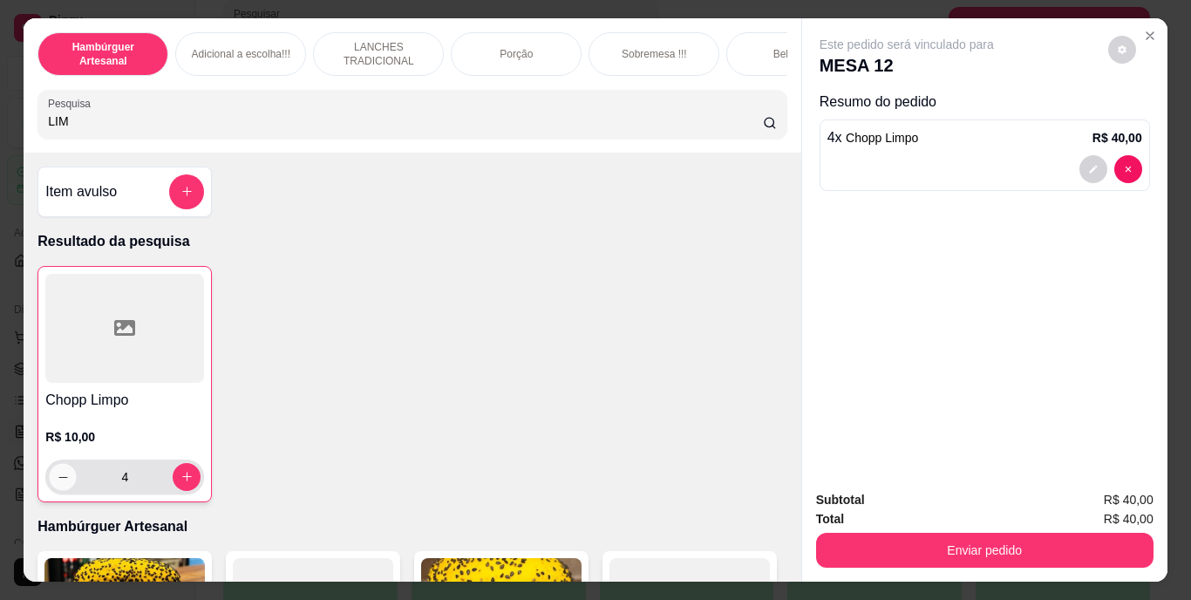
click at [57, 483] on icon "decrease-product-quantity" at bounding box center [63, 476] width 13 height 13
type input "3"
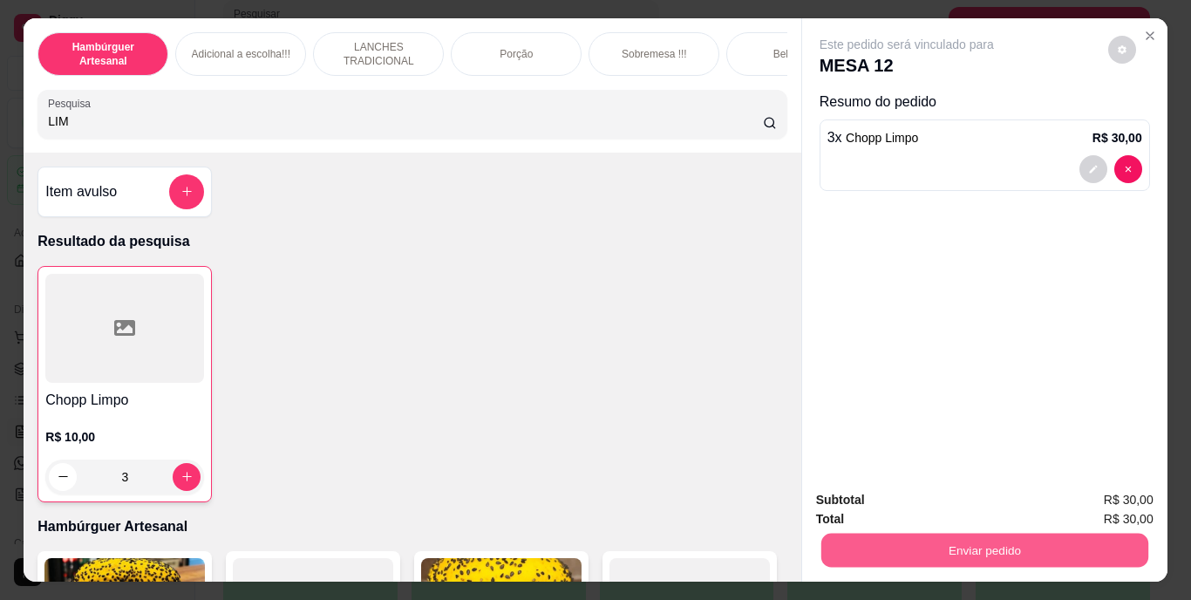
click at [872, 528] on div "Enviar pedido" at bounding box center [984, 547] width 337 height 39
click at [859, 540] on button "Enviar pedido" at bounding box center [983, 551] width 327 height 34
click at [839, 488] on button "Não registrar e enviar pedido" at bounding box center [927, 501] width 176 height 32
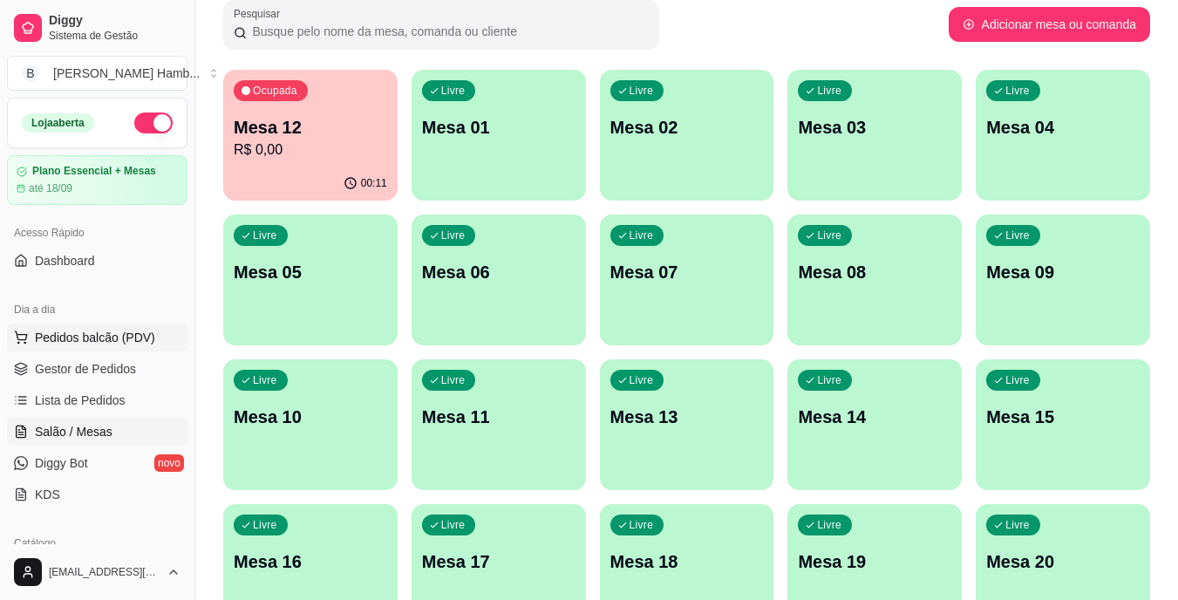
click at [140, 338] on span "Pedidos balcão (PDV)" at bounding box center [95, 337] width 120 height 17
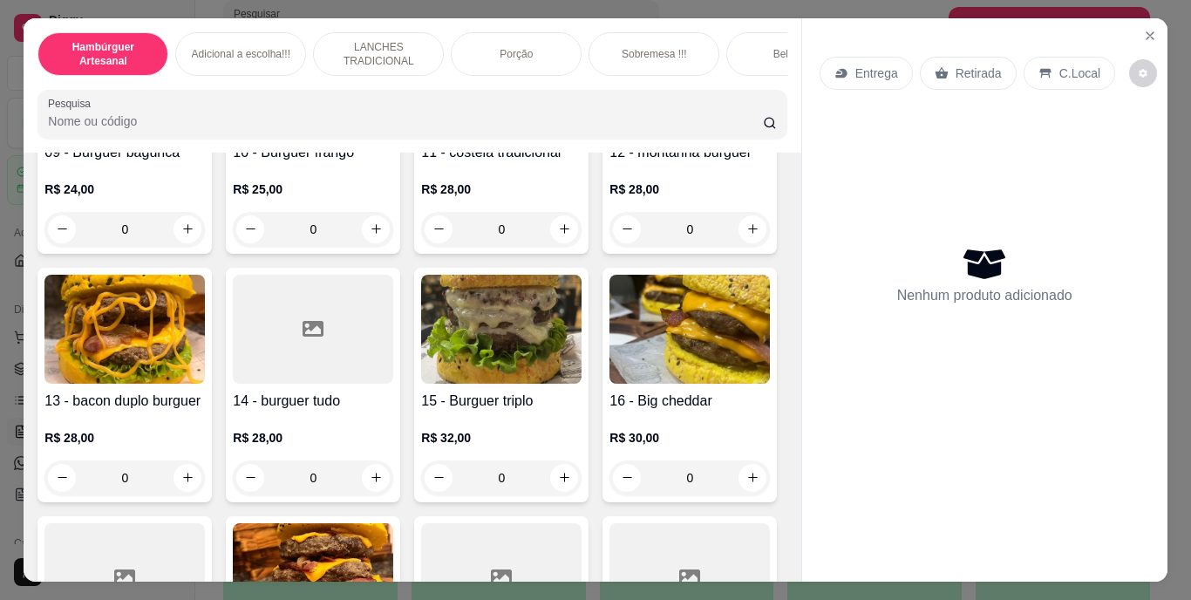
scroll to position [964, 0]
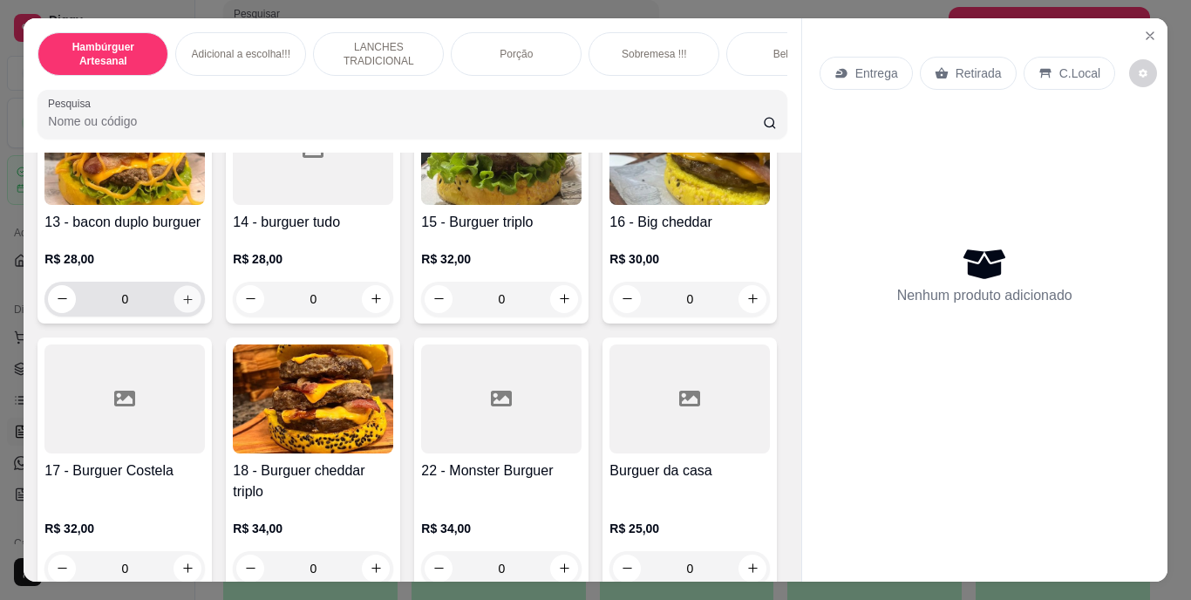
click at [177, 312] on button "increase-product-quantity" at bounding box center [187, 298] width 27 height 27
type input "1"
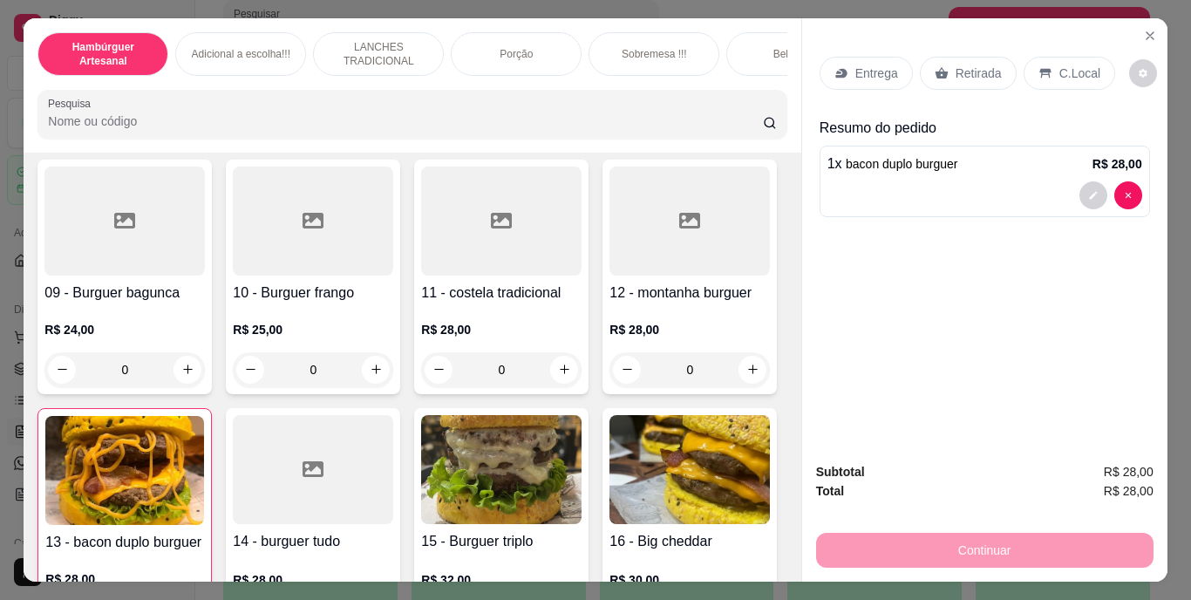
scroll to position [628, 0]
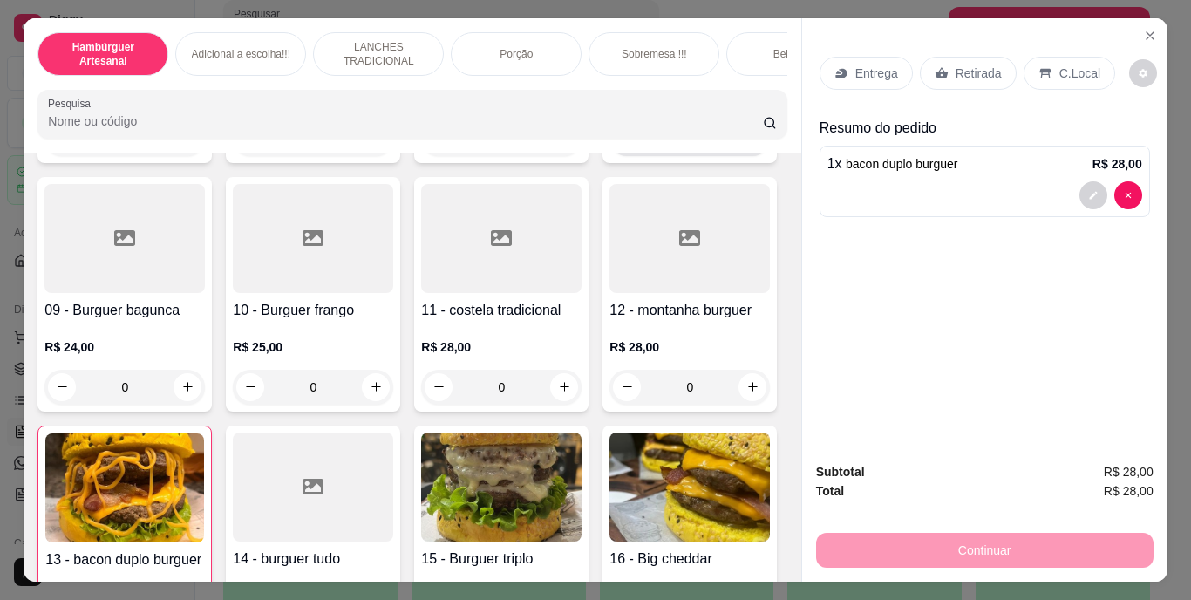
click at [739, 152] on button "increase-product-quantity" at bounding box center [752, 138] width 27 height 27
type input "1"
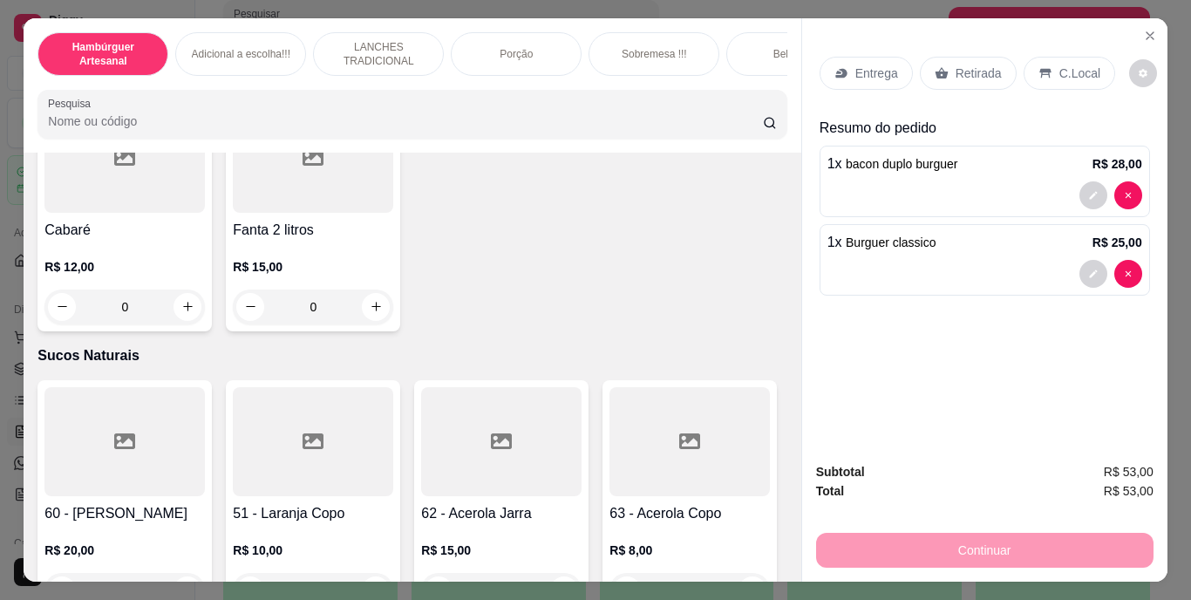
scroll to position [5545, 0]
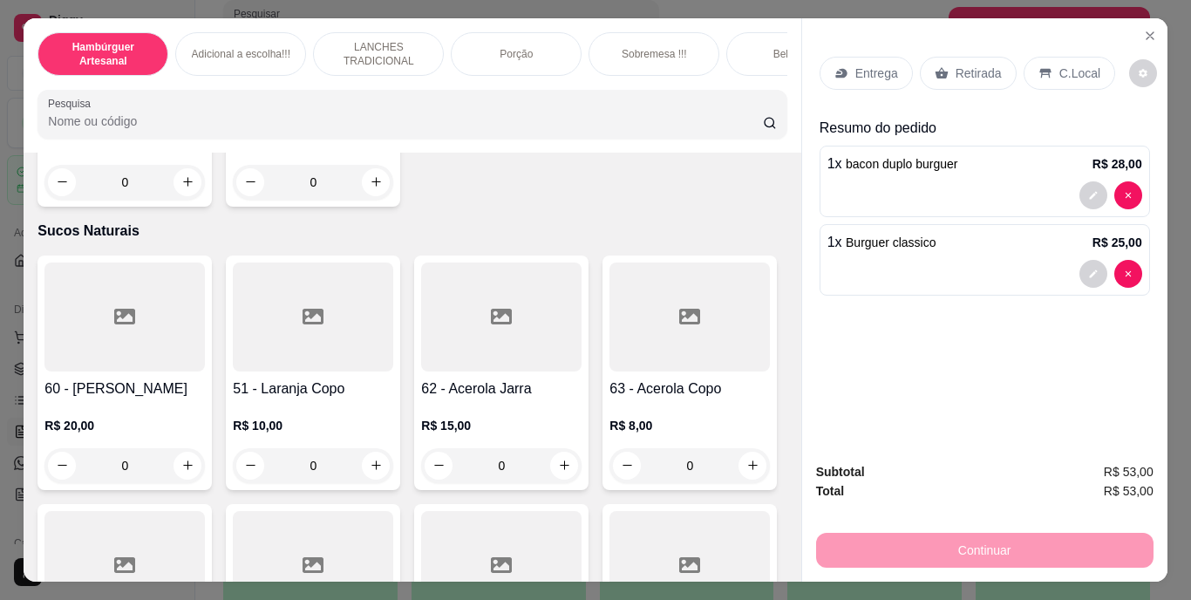
type input "1"
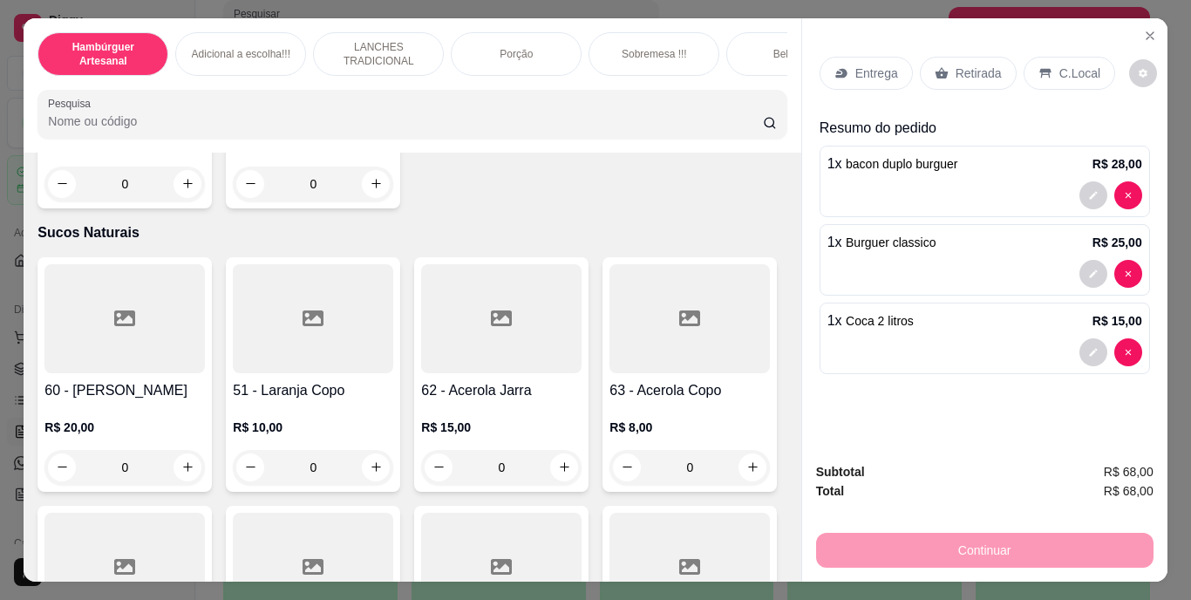
click at [977, 65] on p "Retirada" at bounding box center [979, 73] width 46 height 17
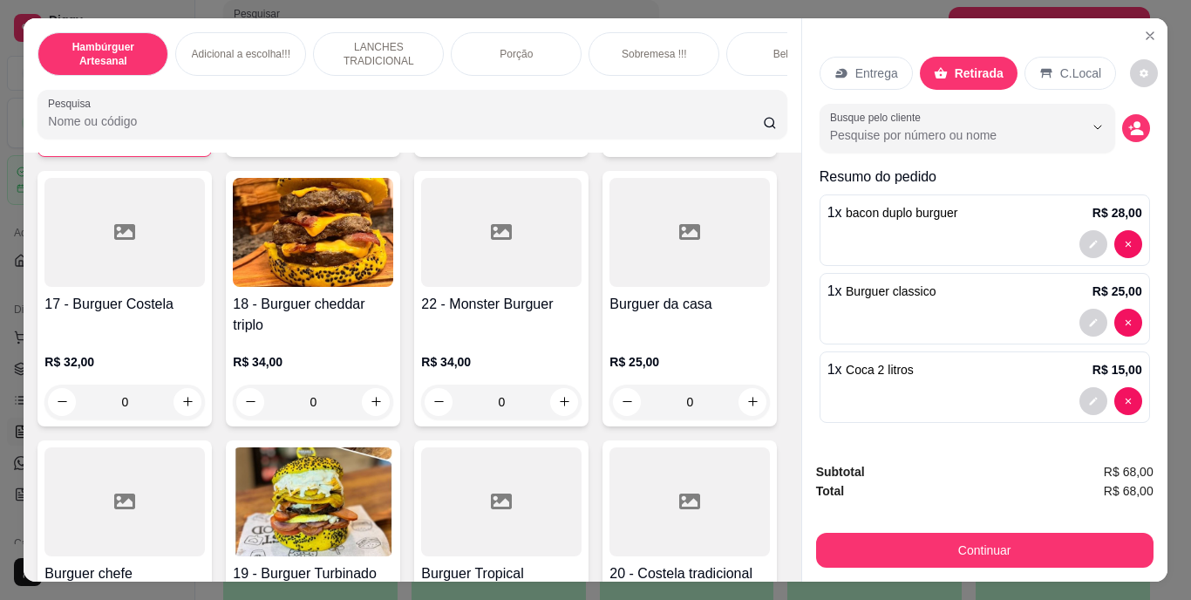
scroll to position [1080, 0]
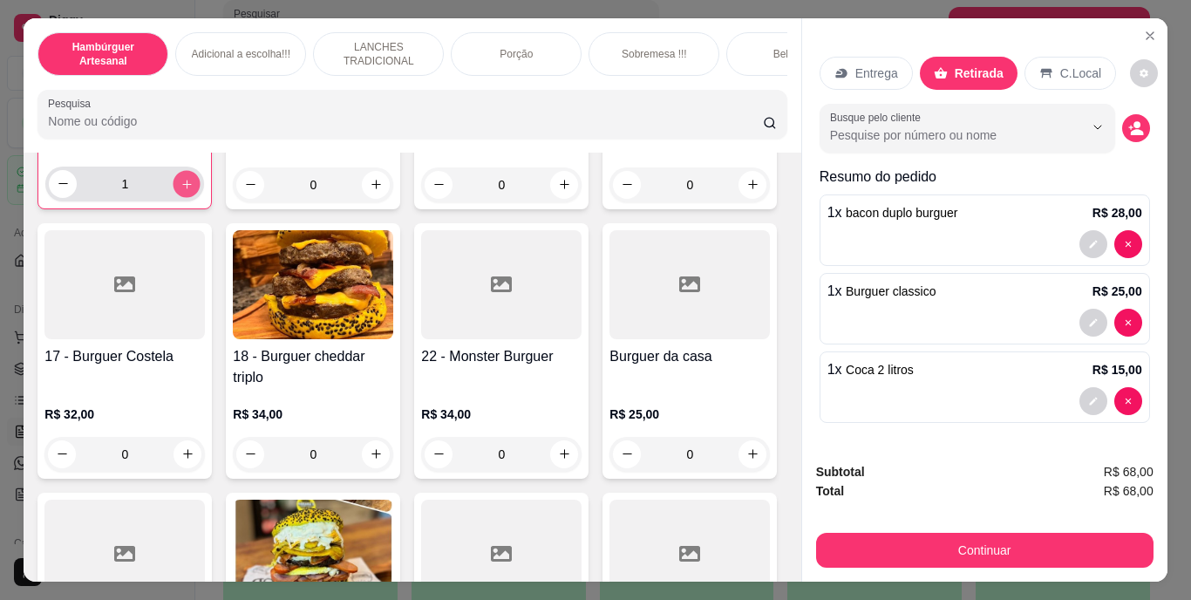
click at [180, 190] on icon "increase-product-quantity" at bounding box center [186, 183] width 13 height 13
type input "2"
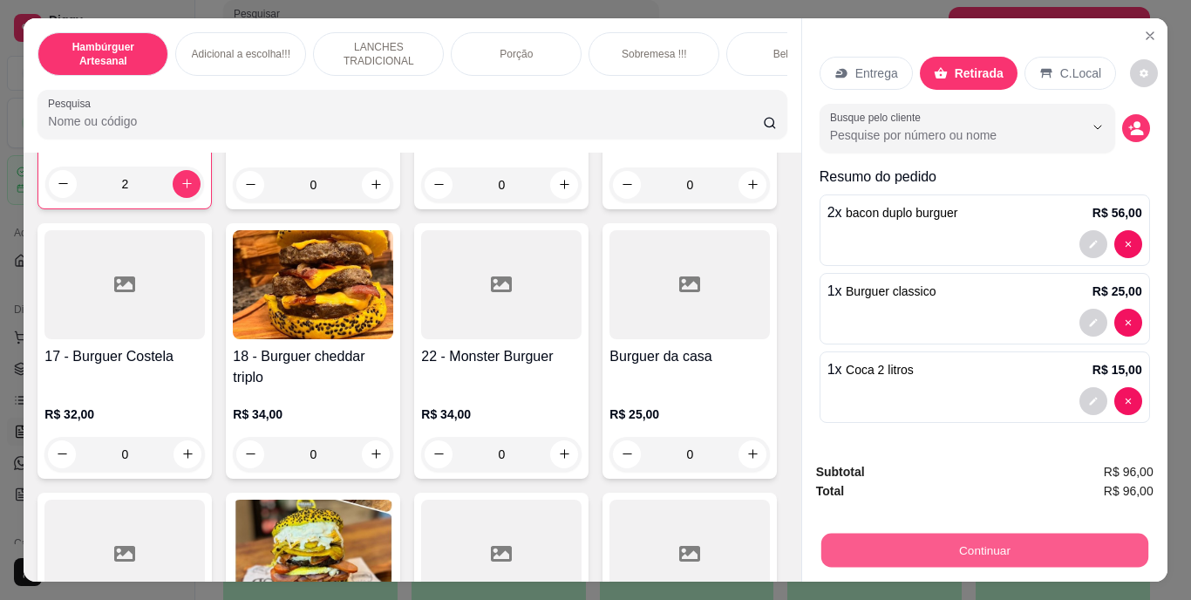
click at [865, 548] on button "Continuar" at bounding box center [983, 551] width 327 height 34
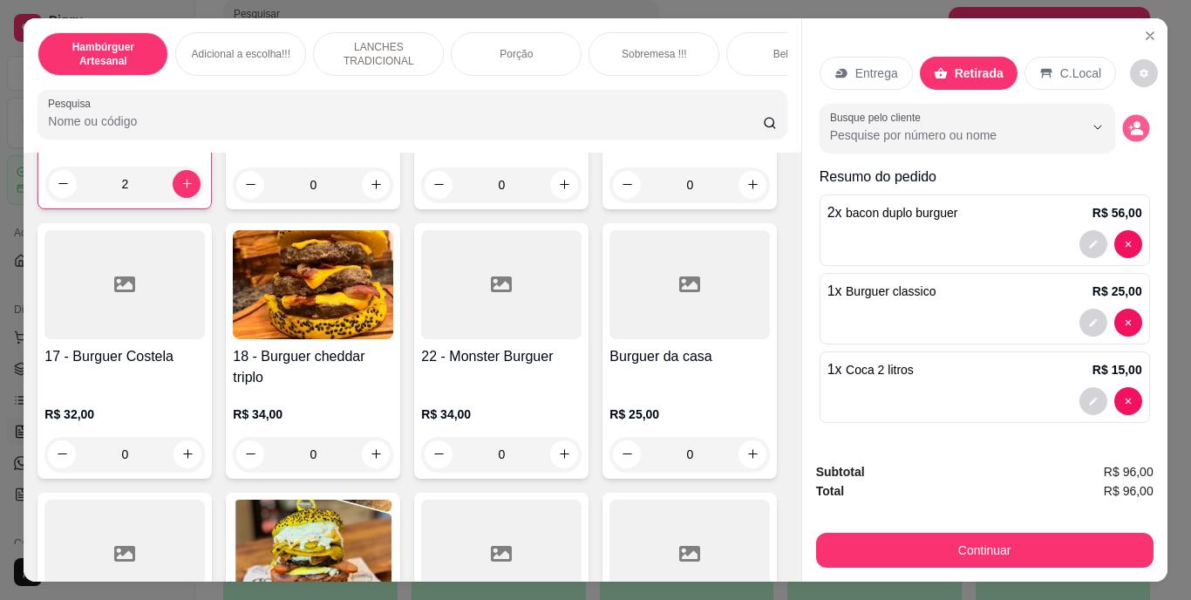
click at [1128, 120] on icon "decrease-product-quantity" at bounding box center [1135, 127] width 15 height 15
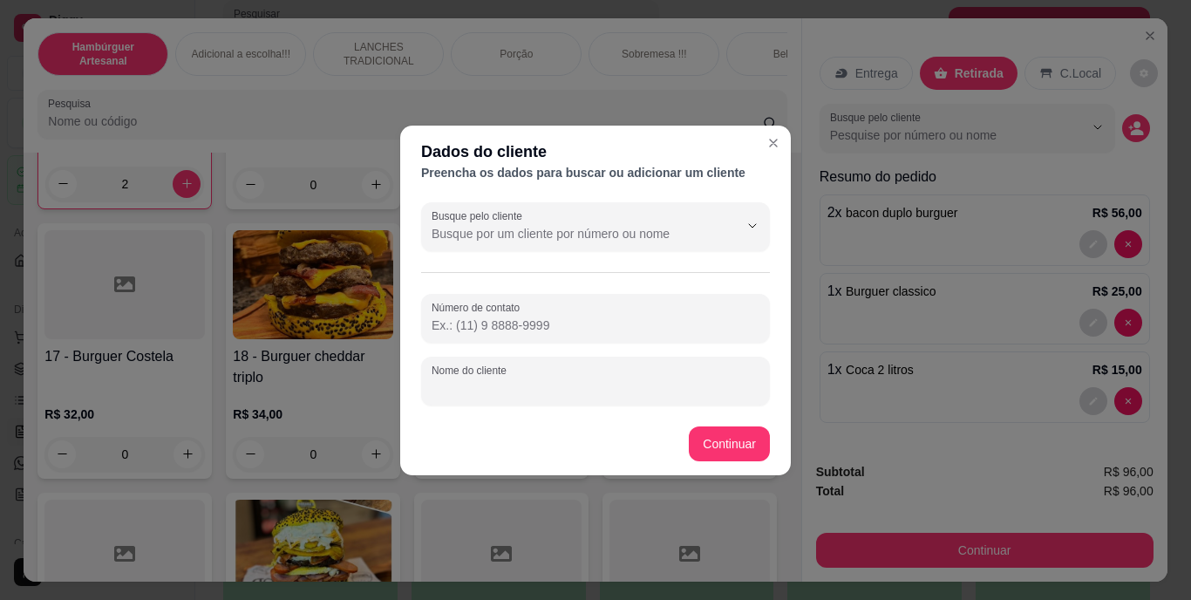
click at [635, 383] on input "Nome do cliente" at bounding box center [596, 387] width 328 height 17
type input "ERIVAN"
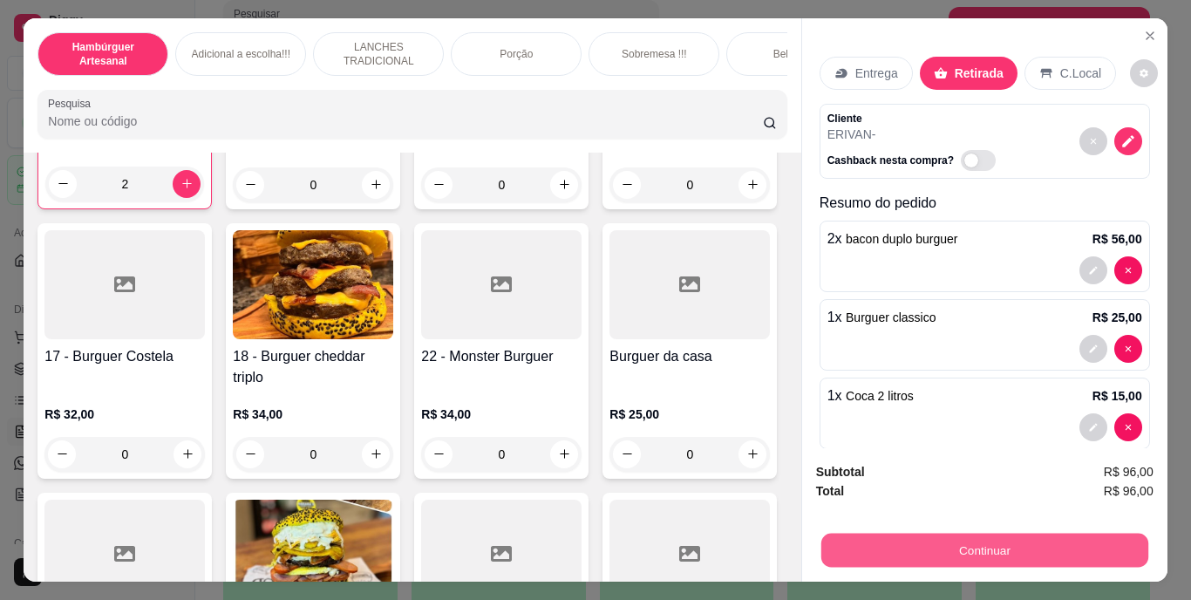
click at [858, 534] on button "Continuar" at bounding box center [983, 551] width 327 height 34
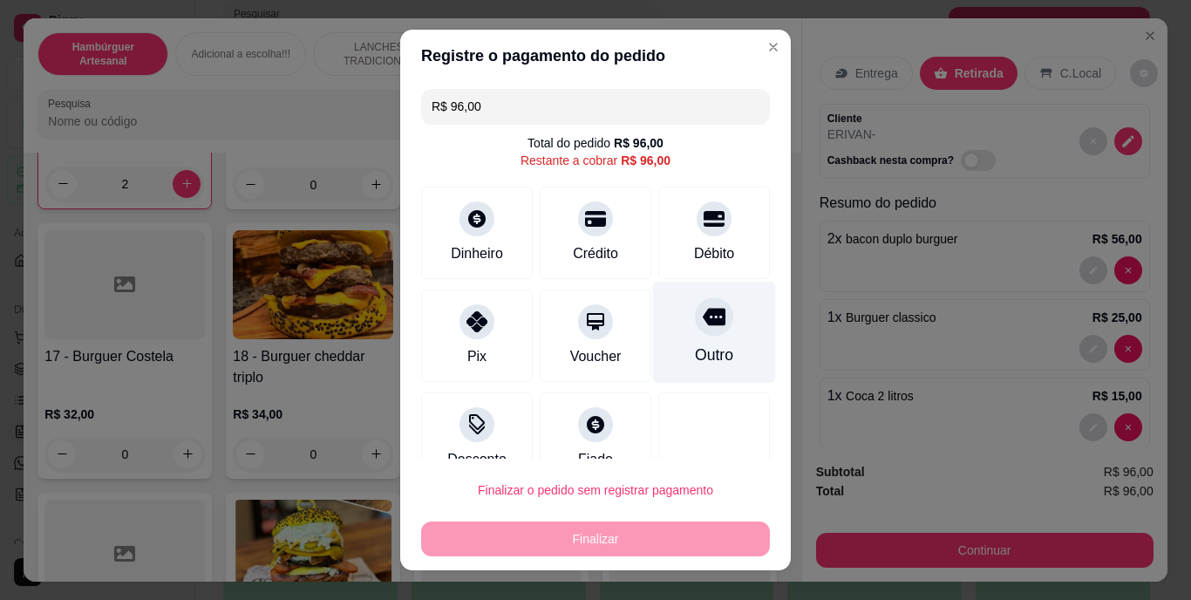
click at [685, 339] on div "Outro" at bounding box center [714, 333] width 123 height 102
type input "R$ 0,00"
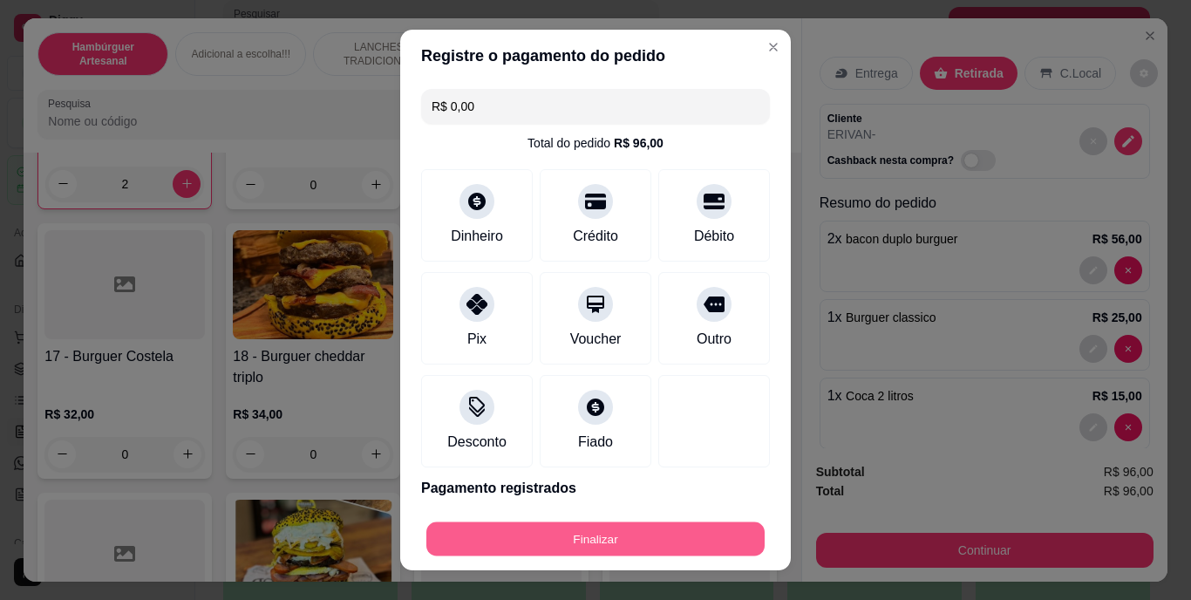
click at [623, 528] on button "Finalizar" at bounding box center [595, 538] width 338 height 34
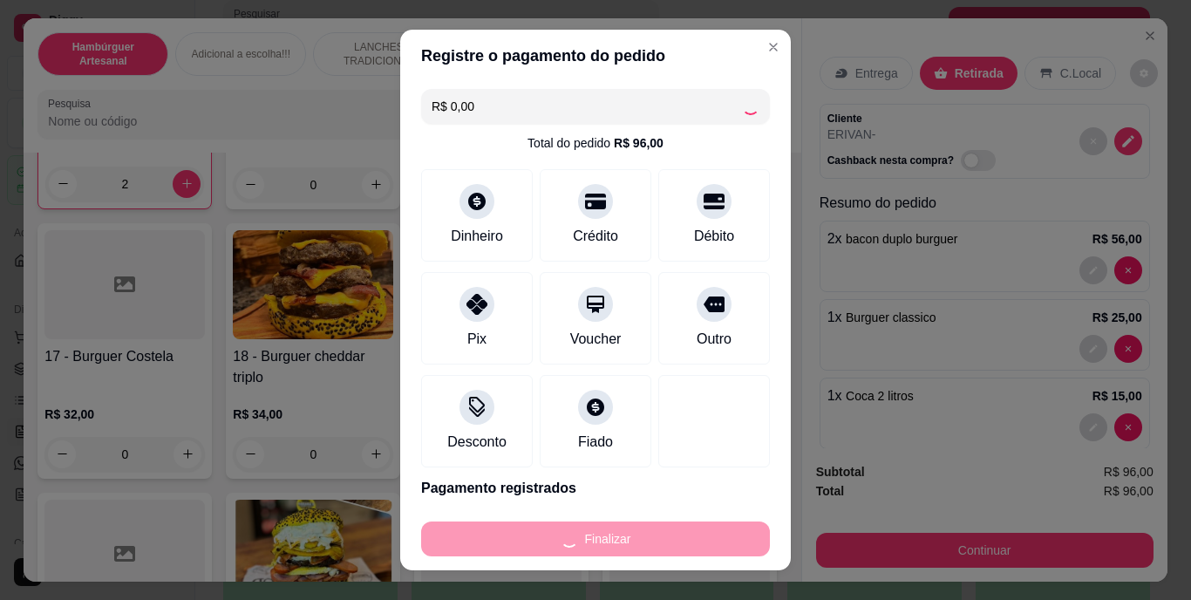
type input "0"
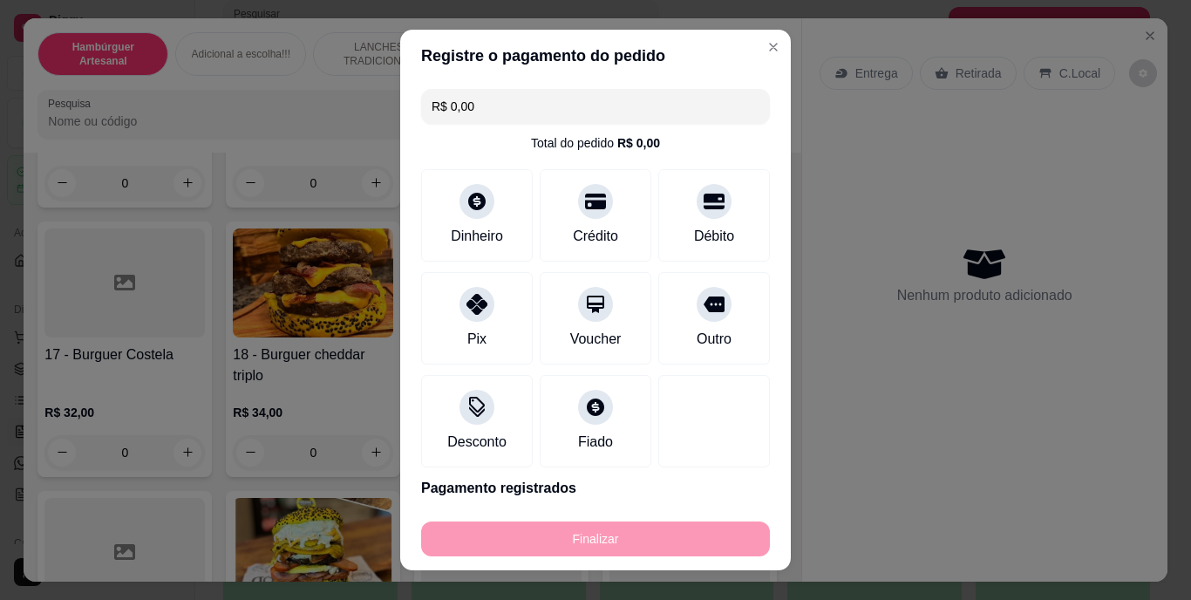
type input "-R$ 96,00"
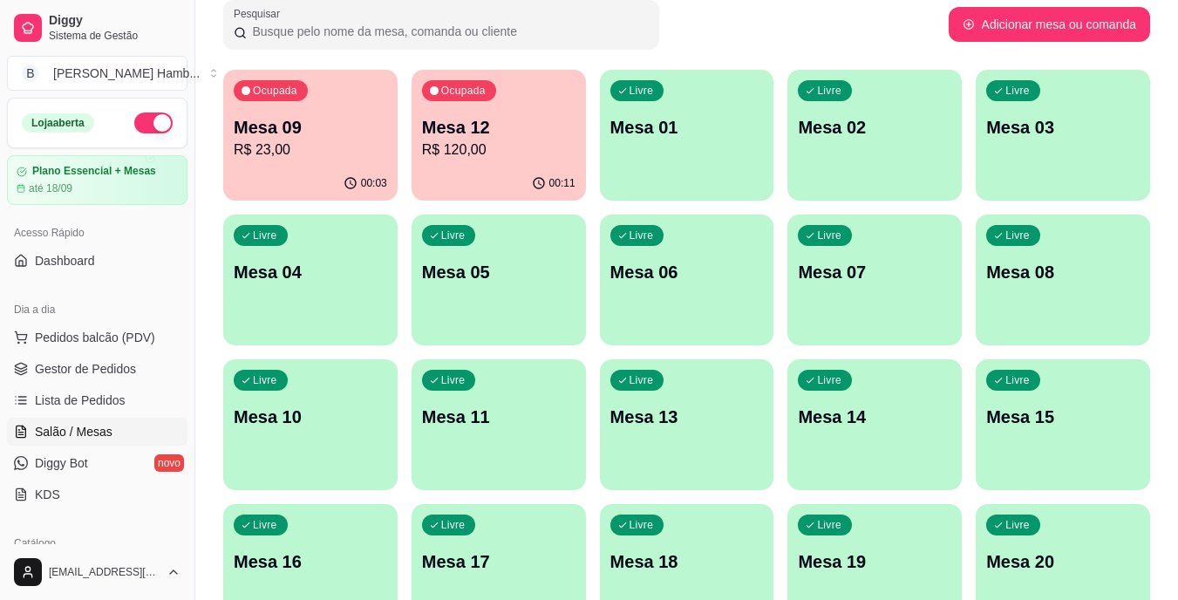
click at [144, 323] on div "Dia a dia" at bounding box center [97, 310] width 180 height 28
click at [144, 329] on span "Pedidos balcão (PDV)" at bounding box center [95, 337] width 120 height 17
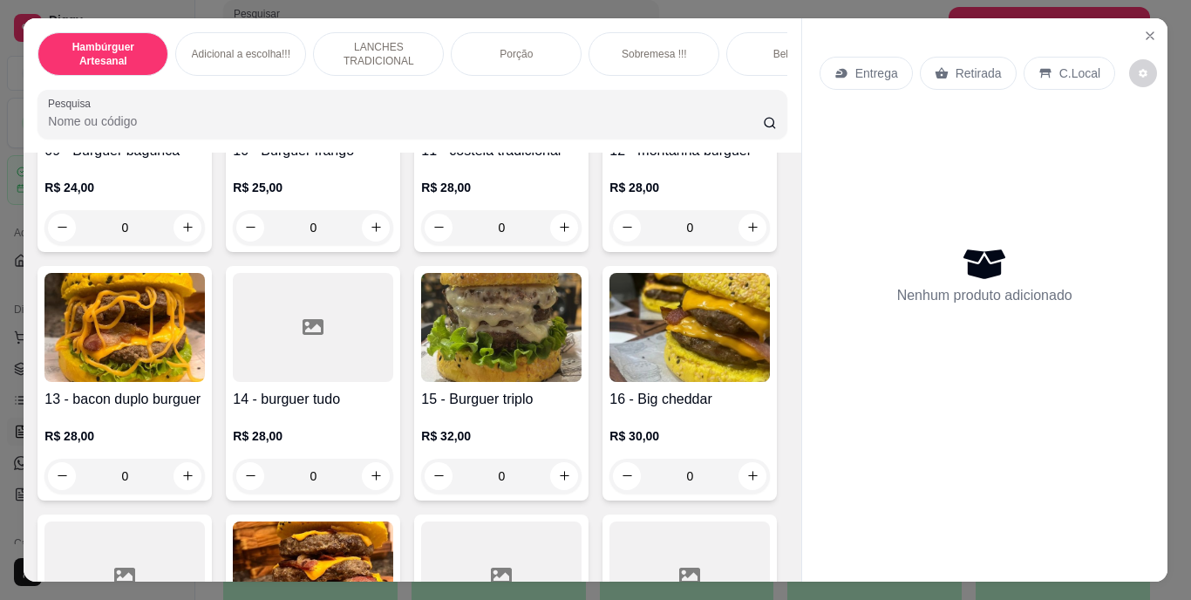
scroll to position [805, 0]
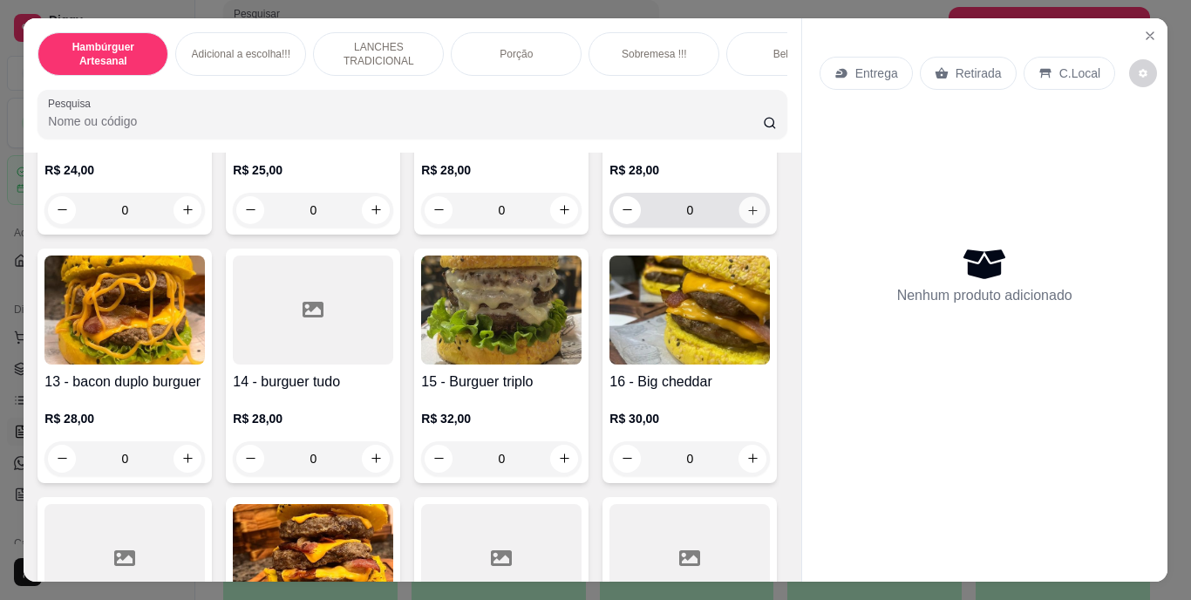
click at [748, 214] on icon "increase-product-quantity" at bounding box center [752, 210] width 9 height 9
type input "1"
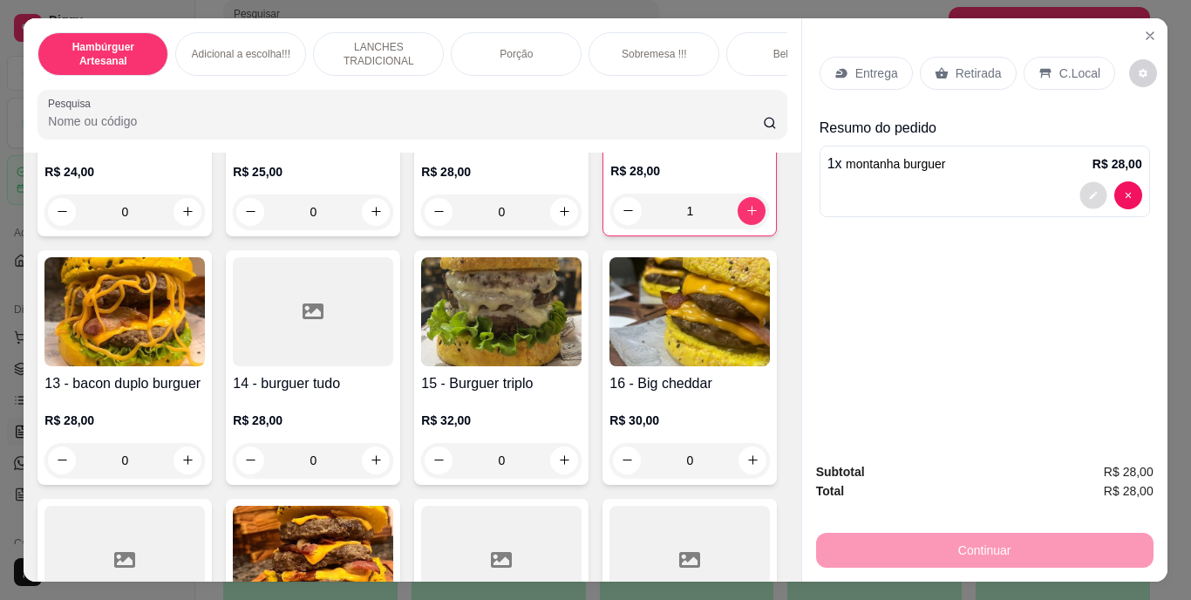
click at [1088, 190] on icon "decrease-product-quantity" at bounding box center [1093, 195] width 10 height 10
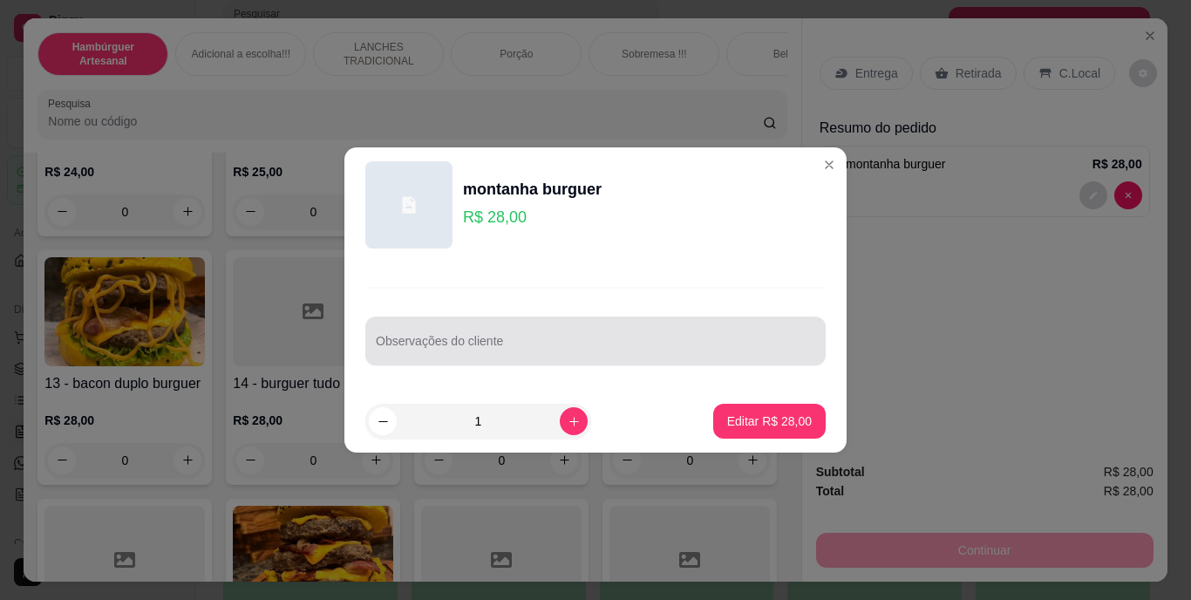
click at [707, 344] on input "Observações do cliente" at bounding box center [595, 347] width 439 height 17
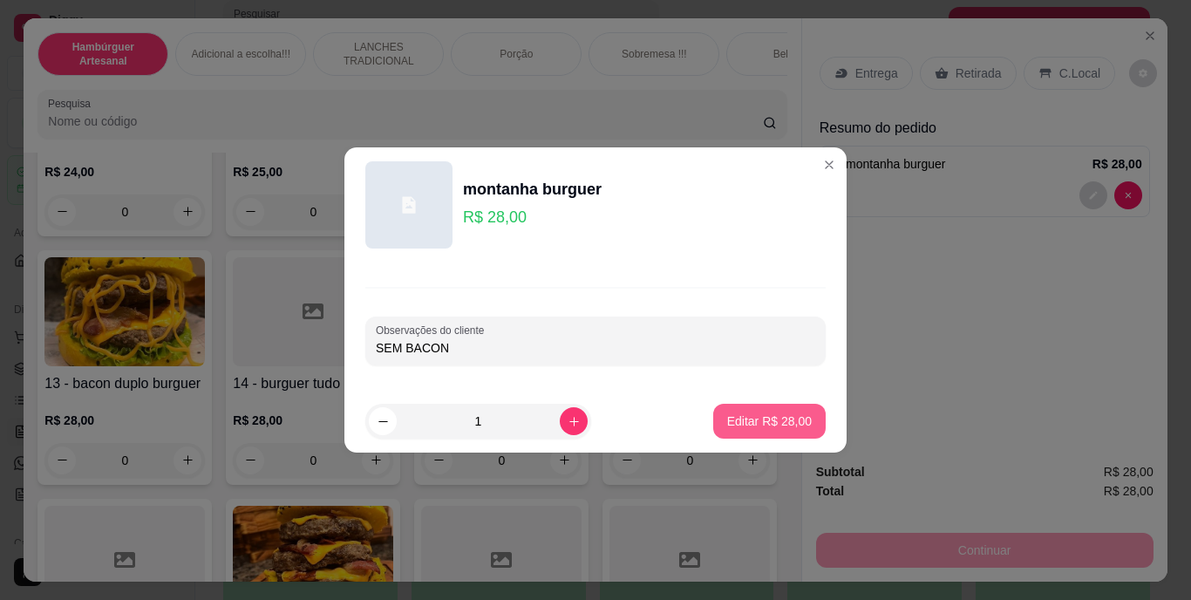
type input "SEM BACON"
click at [733, 405] on button "Editar R$ 28,00" at bounding box center [769, 422] width 109 height 34
type input "0"
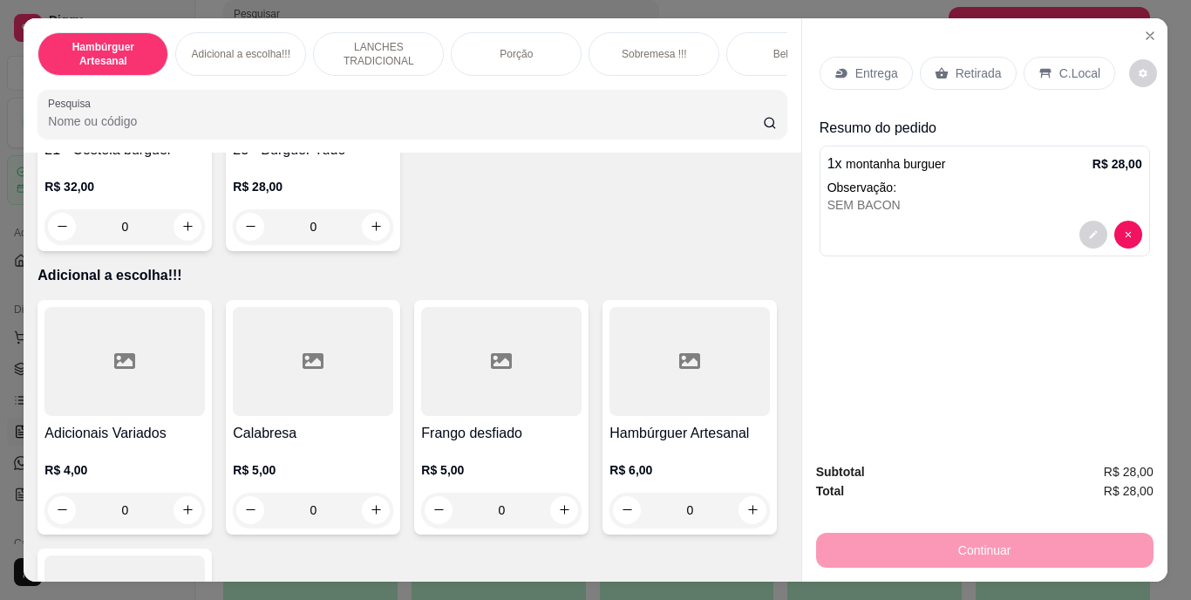
scroll to position [1826, 0]
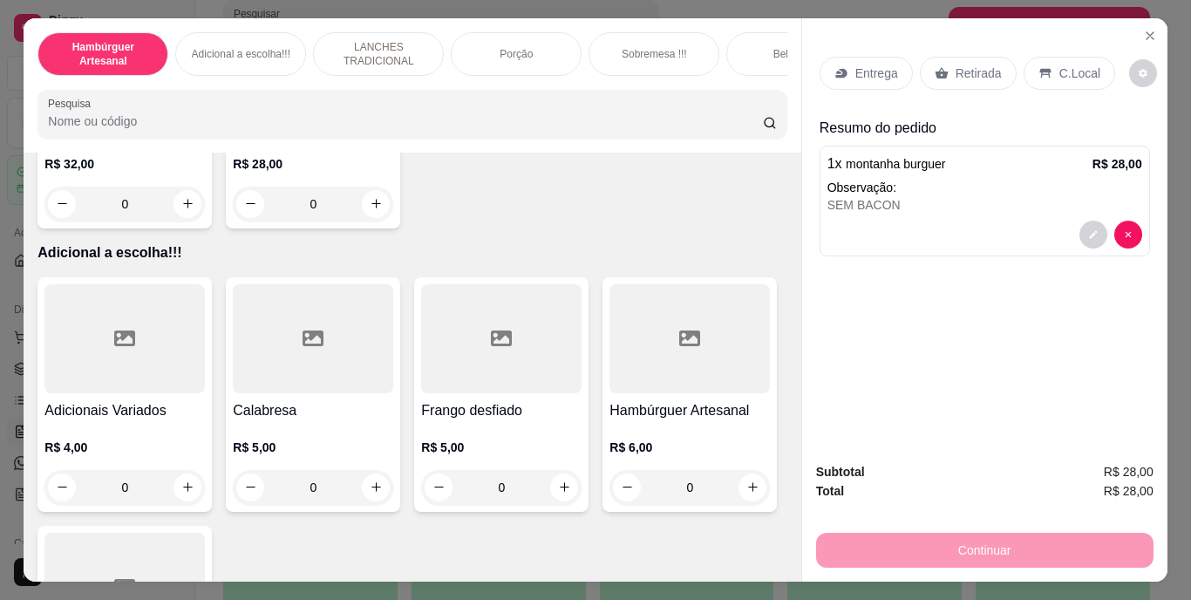
type input "1"
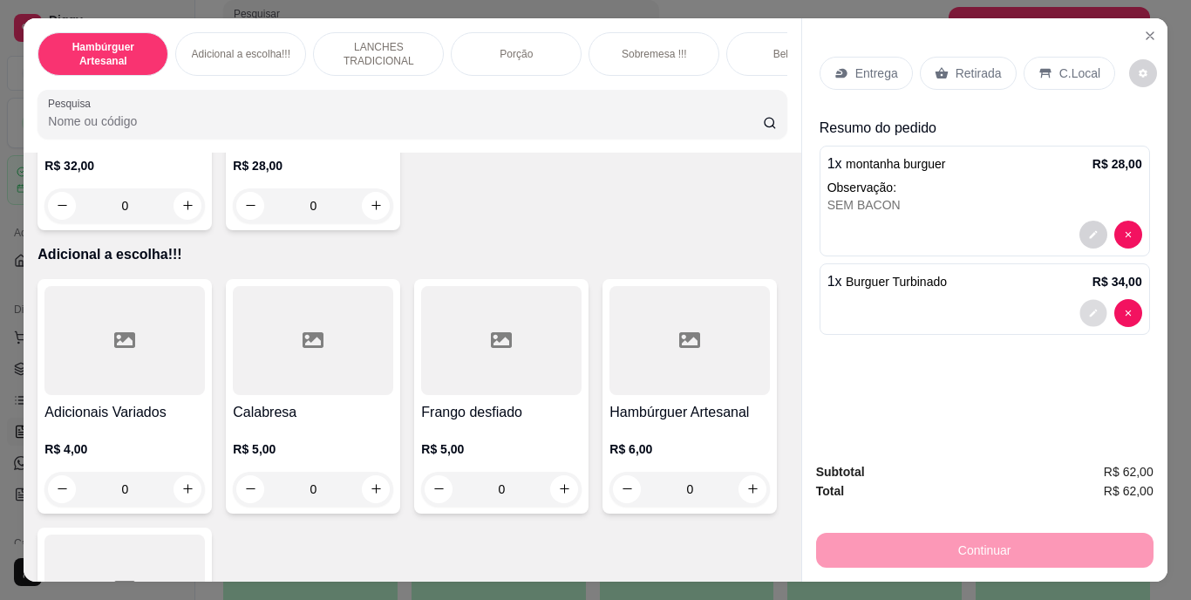
click at [1080, 310] on button "decrease-product-quantity" at bounding box center [1092, 312] width 27 height 27
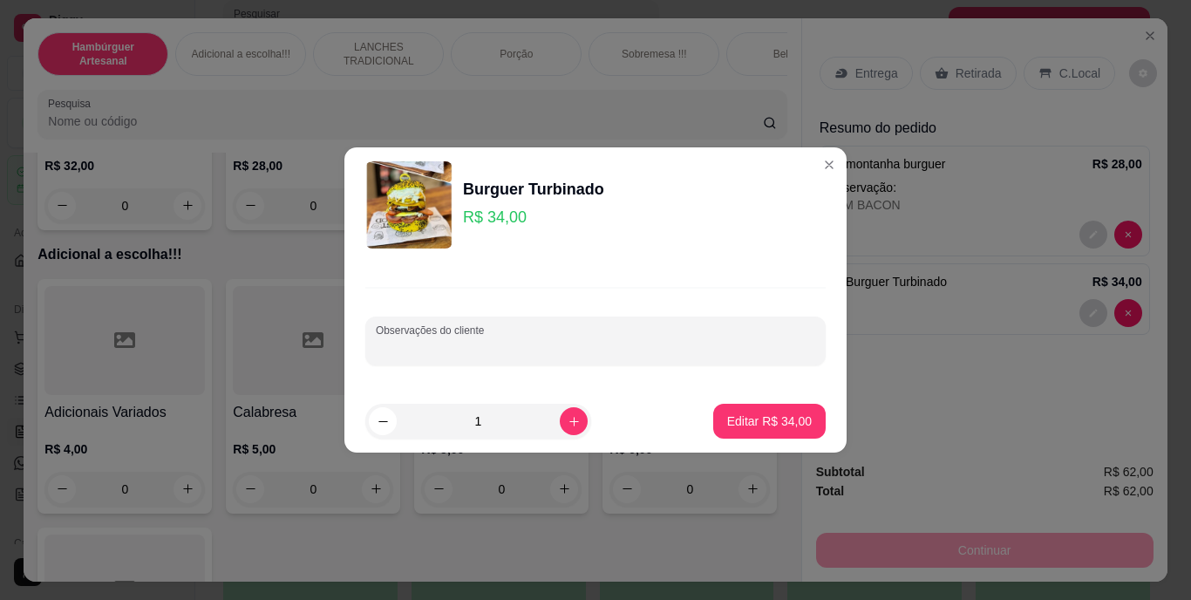
click at [753, 352] on input "Observações do cliente" at bounding box center [595, 347] width 439 height 17
type input "SEM OVO"
click at [806, 416] on button "Editar R$ 34,00" at bounding box center [769, 422] width 109 height 34
type input "0"
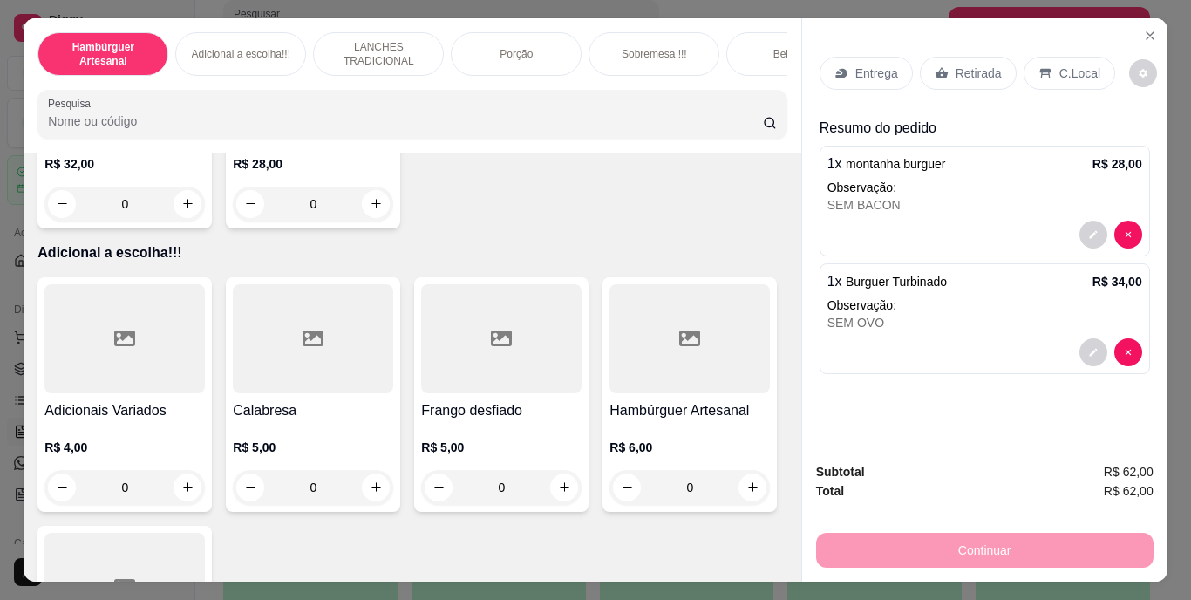
click at [967, 76] on div "Retirada" at bounding box center [968, 73] width 97 height 33
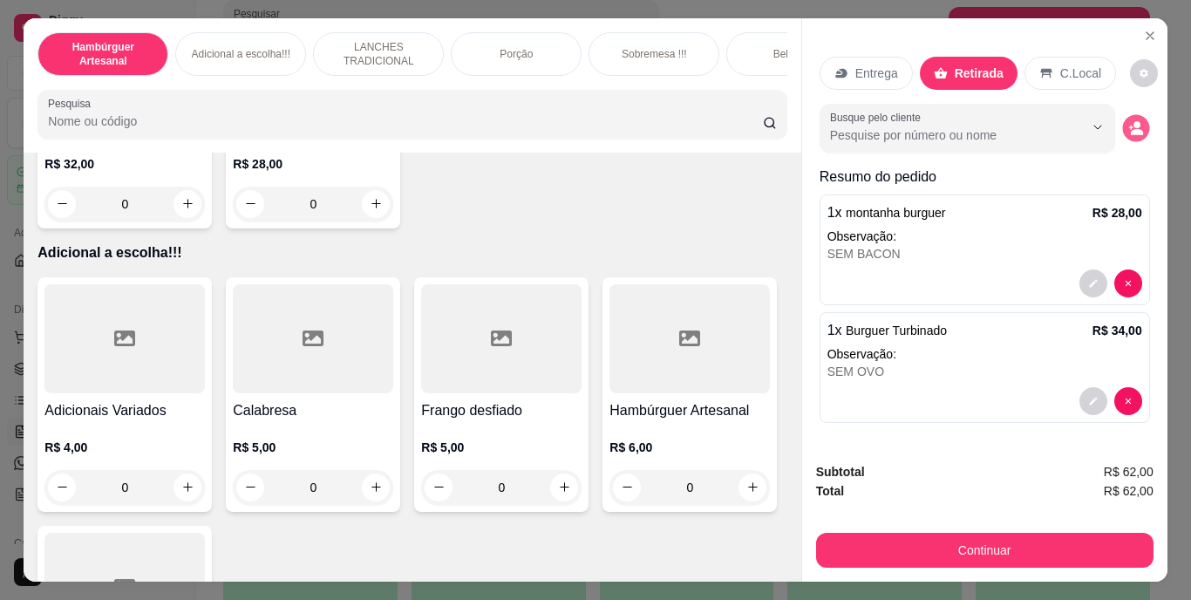
click at [1129, 130] on button "decrease-product-quantity" at bounding box center [1135, 127] width 27 height 27
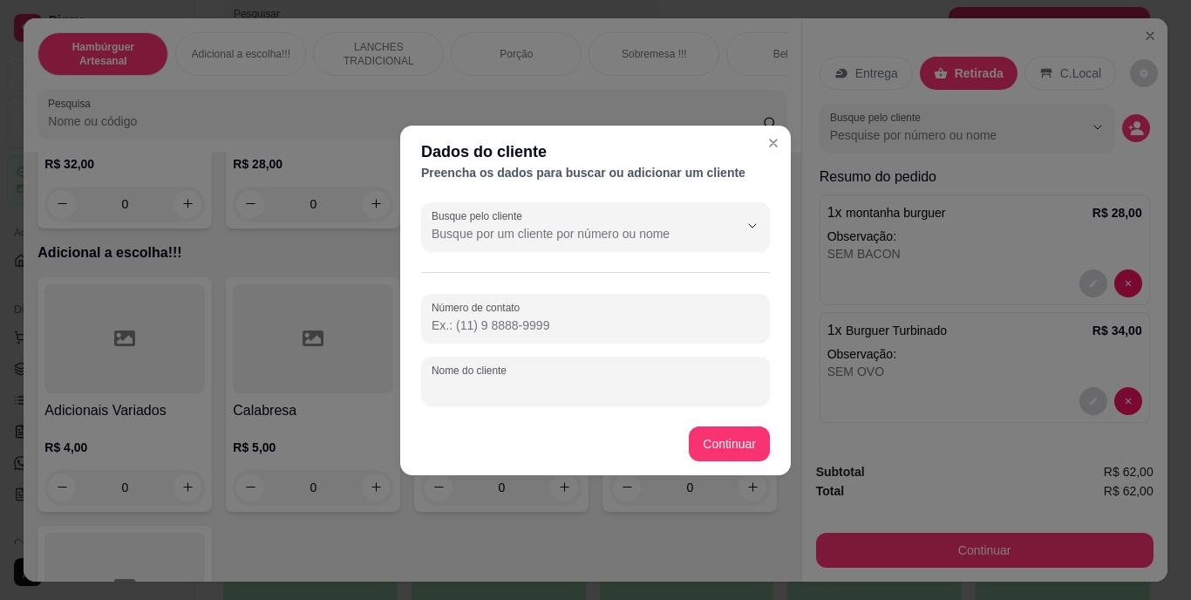
click at [697, 379] on input "Nome do cliente" at bounding box center [596, 387] width 328 height 17
type input "[PERSON_NAME]"
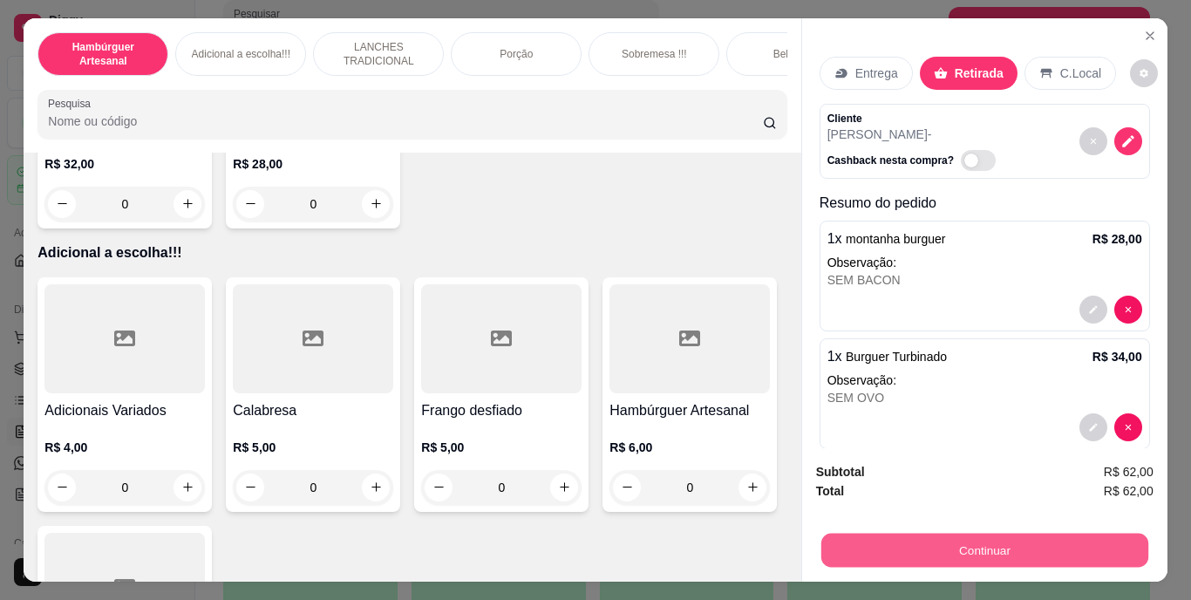
click at [875, 534] on button "Continuar" at bounding box center [983, 551] width 327 height 34
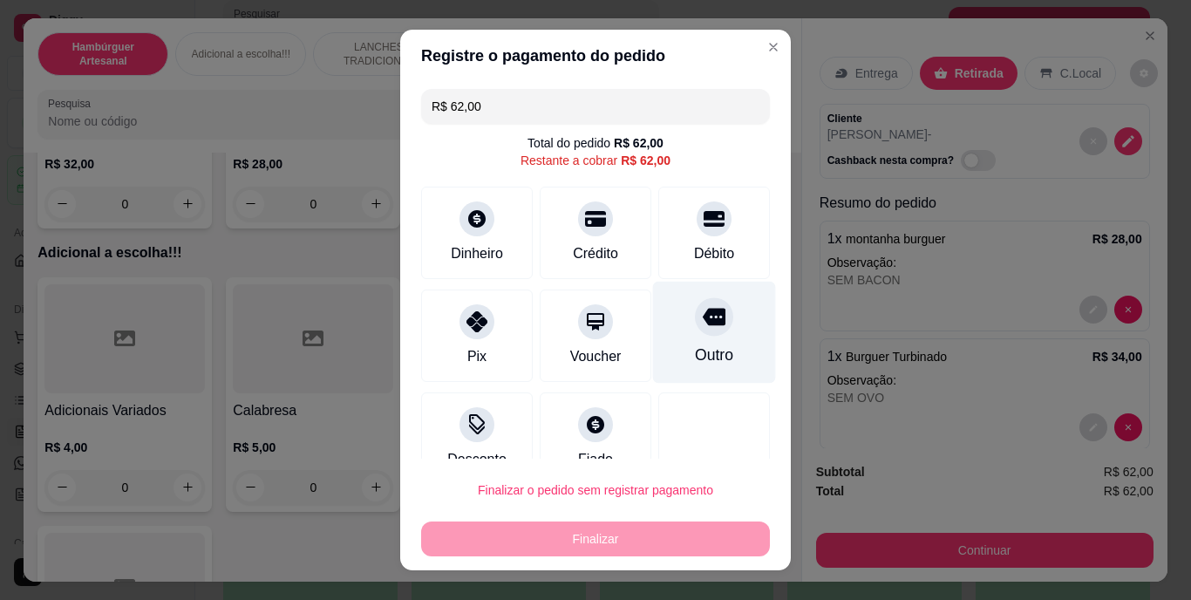
click at [710, 337] on div "Outro" at bounding box center [714, 333] width 123 height 102
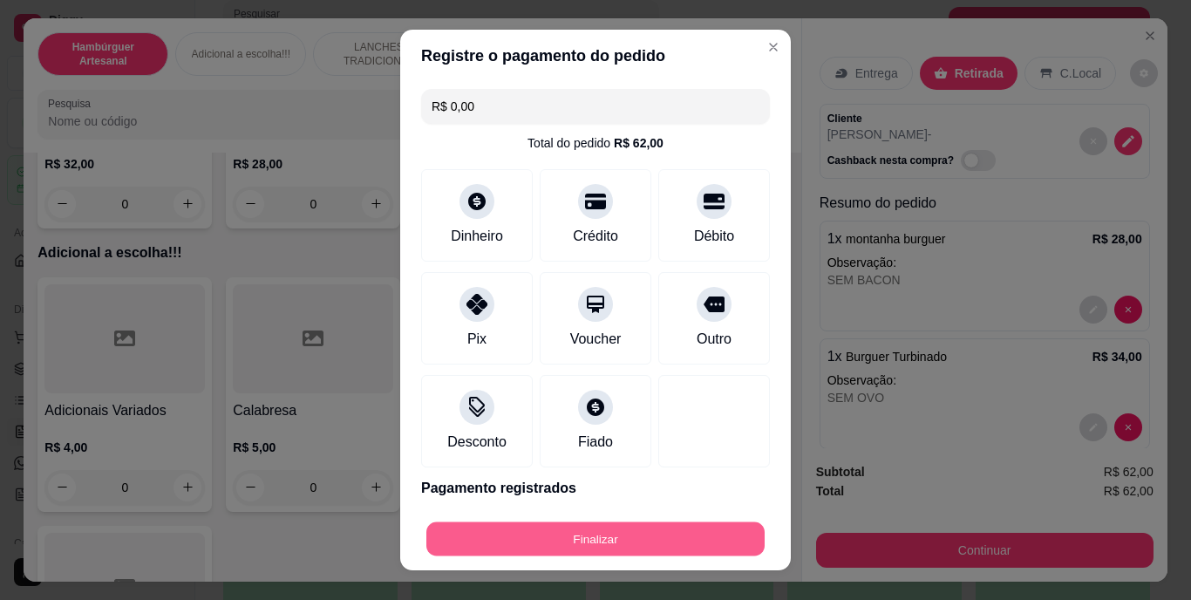
click at [555, 527] on button "Finalizar" at bounding box center [595, 538] width 338 height 34
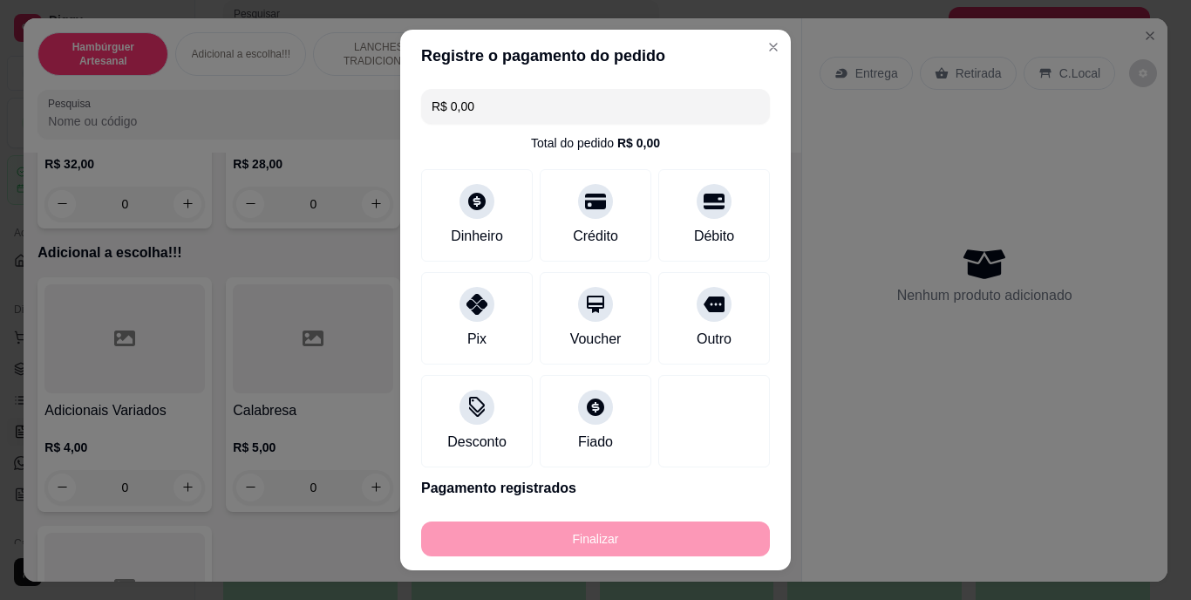
type input "-R$ 62,00"
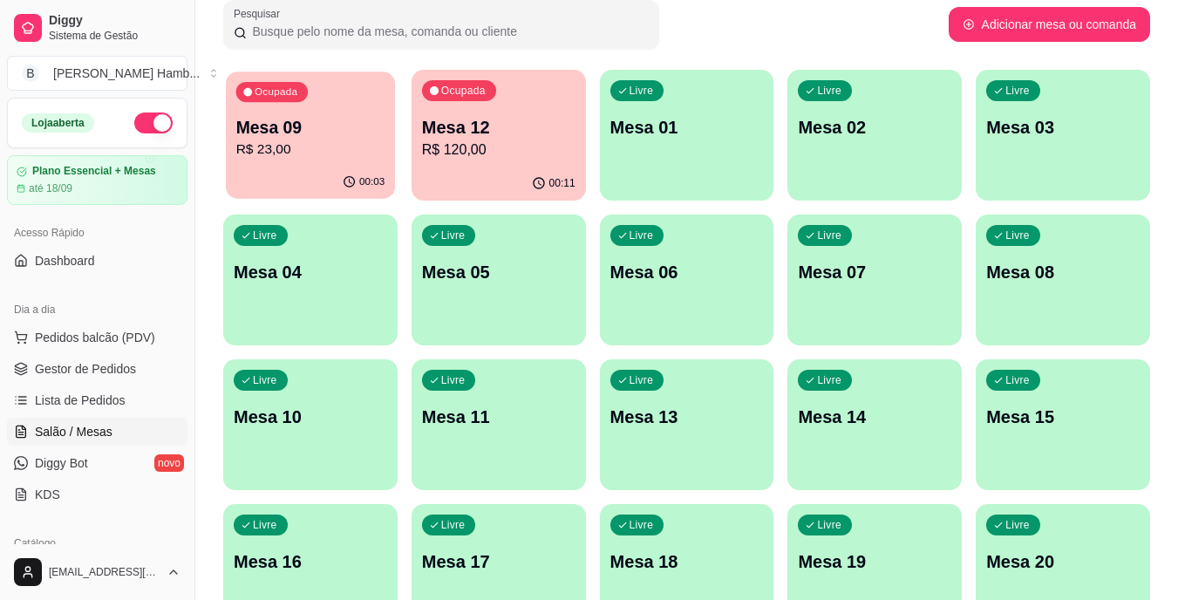
click at [323, 150] on p "R$ 23,00" at bounding box center [310, 150] width 149 height 20
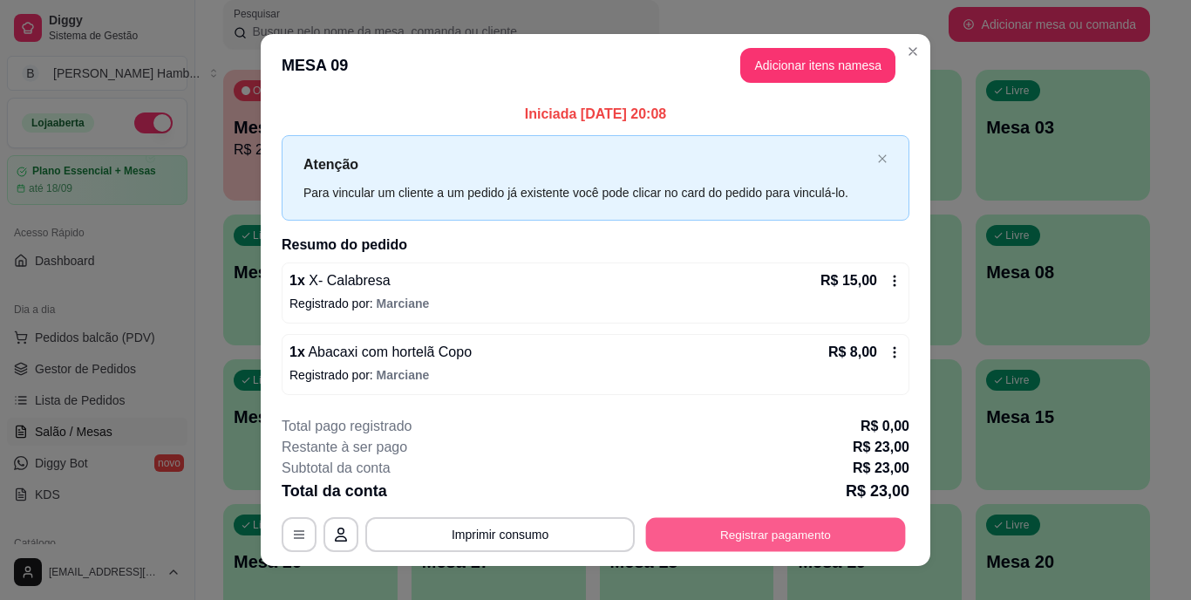
click at [677, 539] on button "Registrar pagamento" at bounding box center [776, 534] width 260 height 34
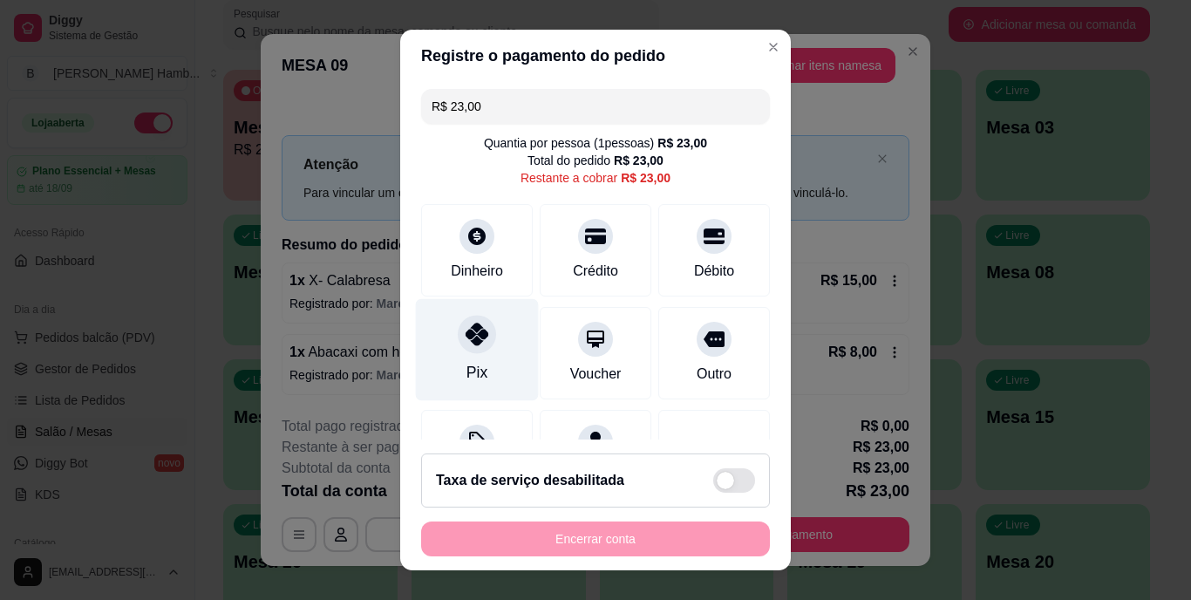
click at [452, 364] on div "Pix" at bounding box center [477, 350] width 123 height 102
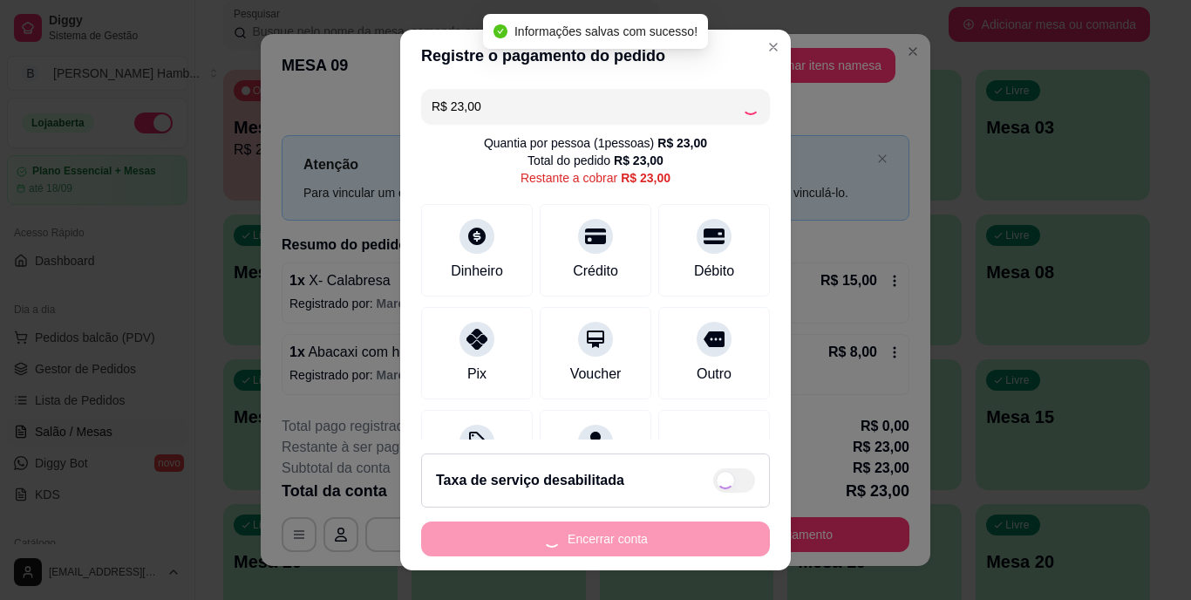
type input "R$ 0,00"
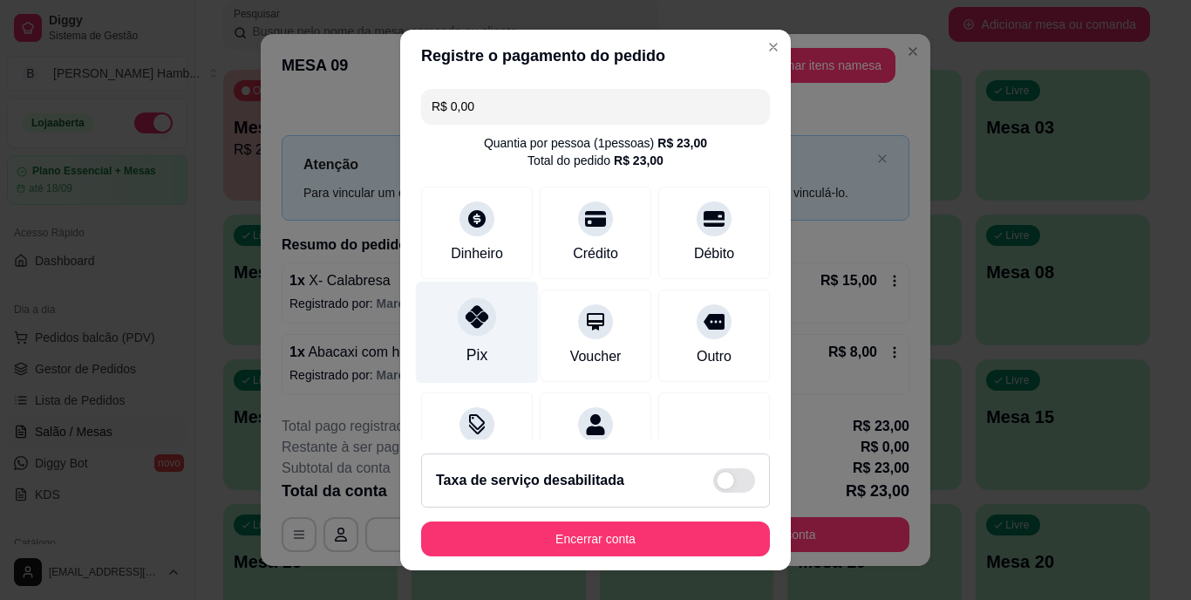
click at [471, 316] on icon at bounding box center [477, 317] width 23 height 23
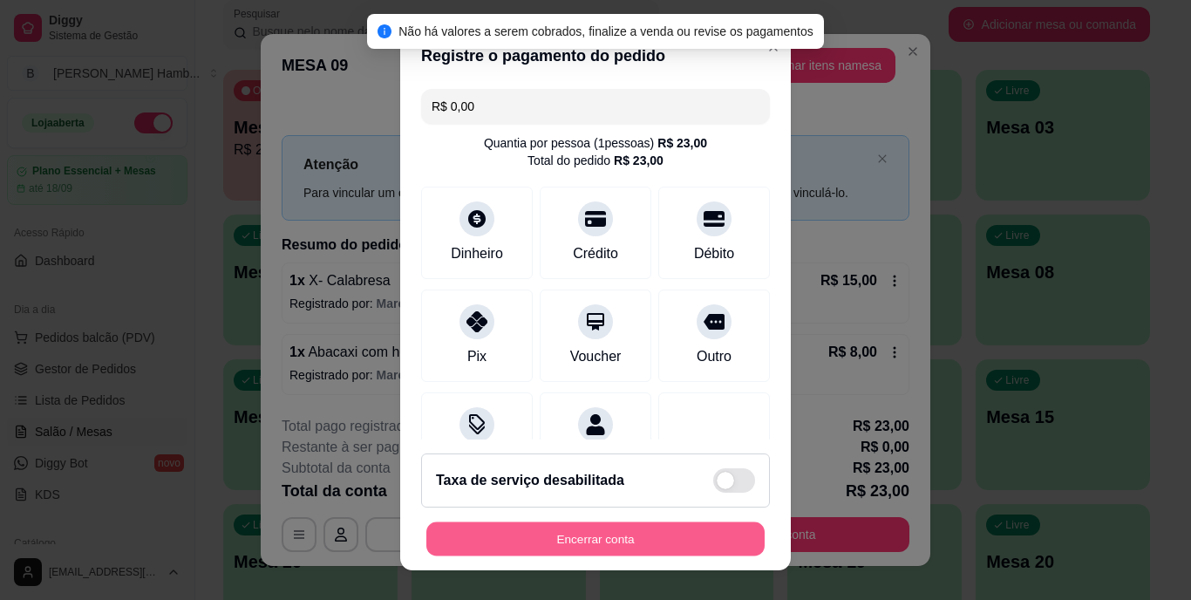
click at [562, 545] on button "Encerrar conta" at bounding box center [595, 538] width 338 height 34
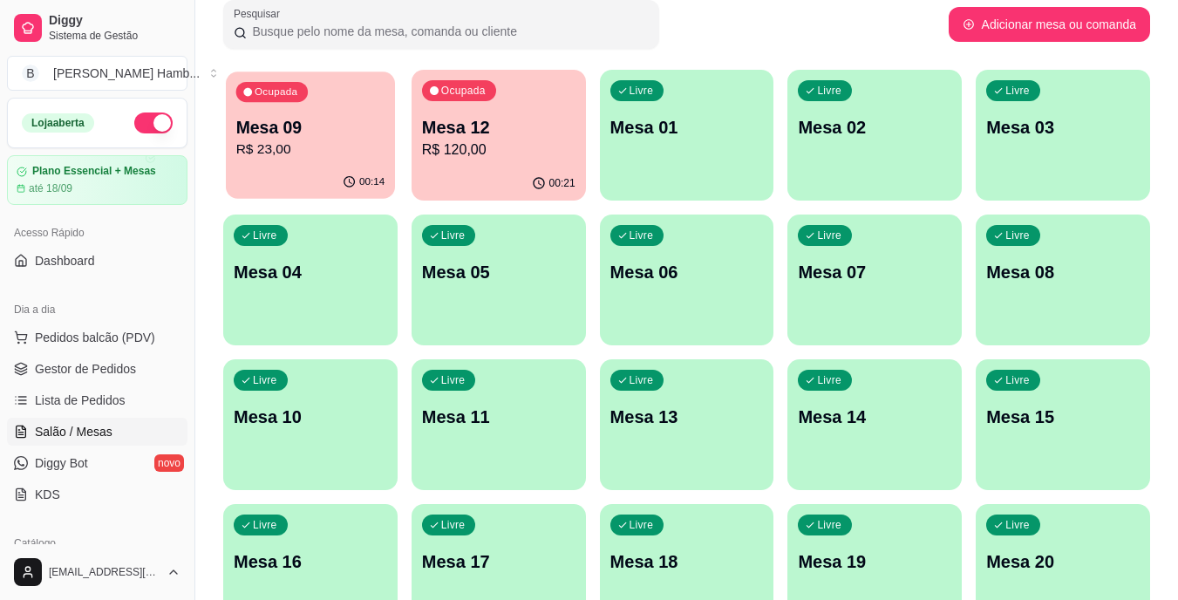
click at [334, 155] on p "R$ 23,00" at bounding box center [310, 150] width 149 height 20
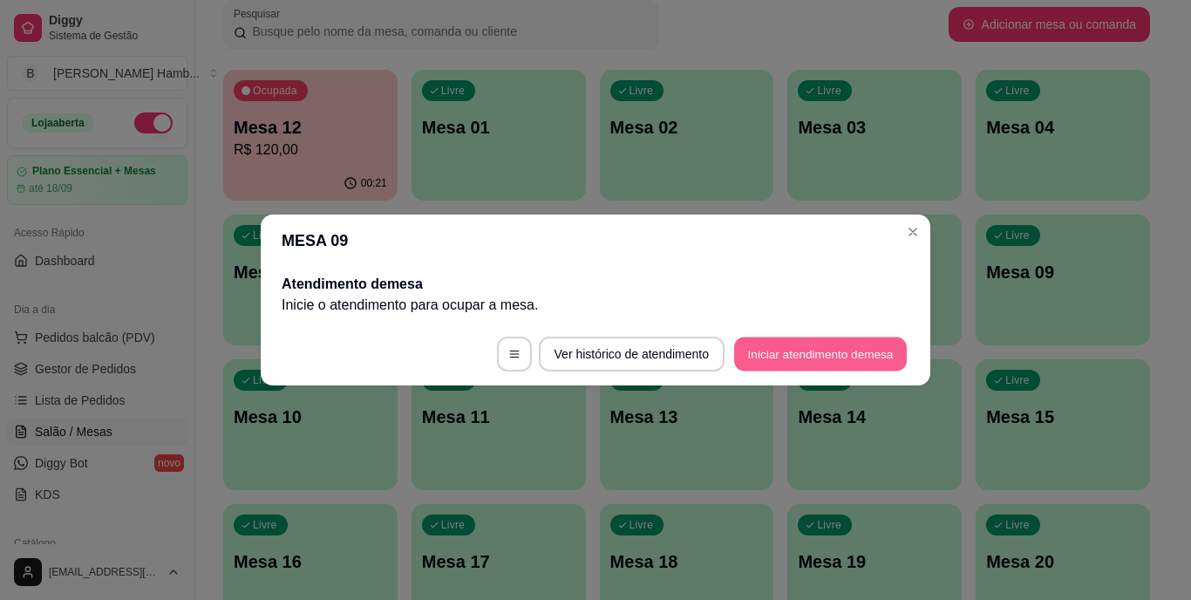
click at [745, 347] on button "Iniciar atendimento de mesa" at bounding box center [820, 354] width 173 height 34
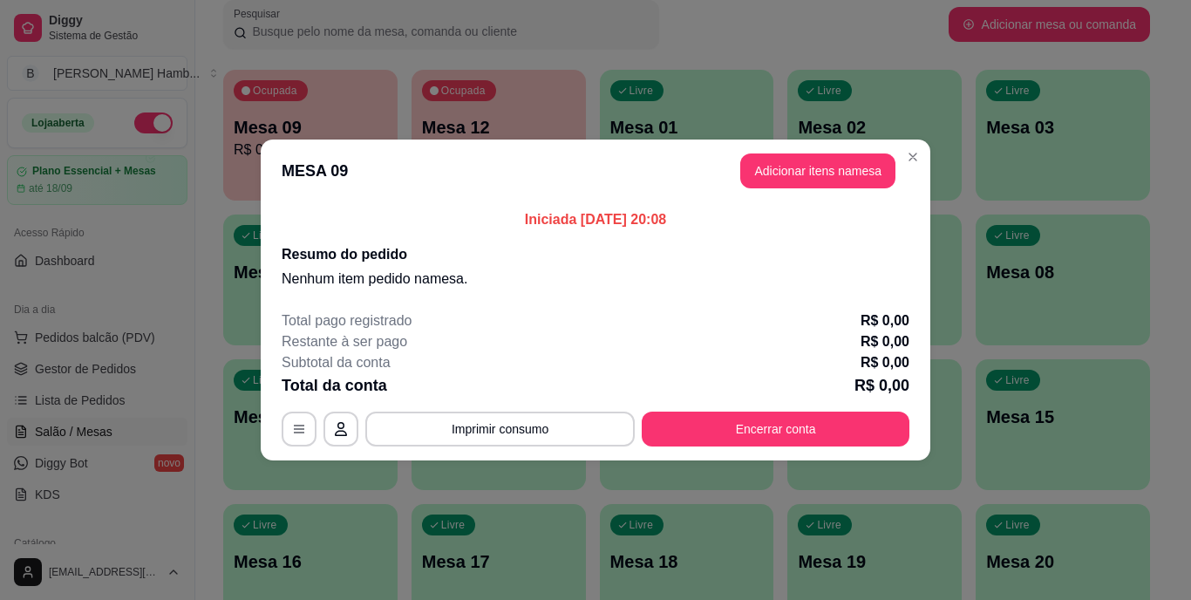
click at [899, 150] on header "MESA 09 Adicionar itens na mesa" at bounding box center [596, 171] width 670 height 63
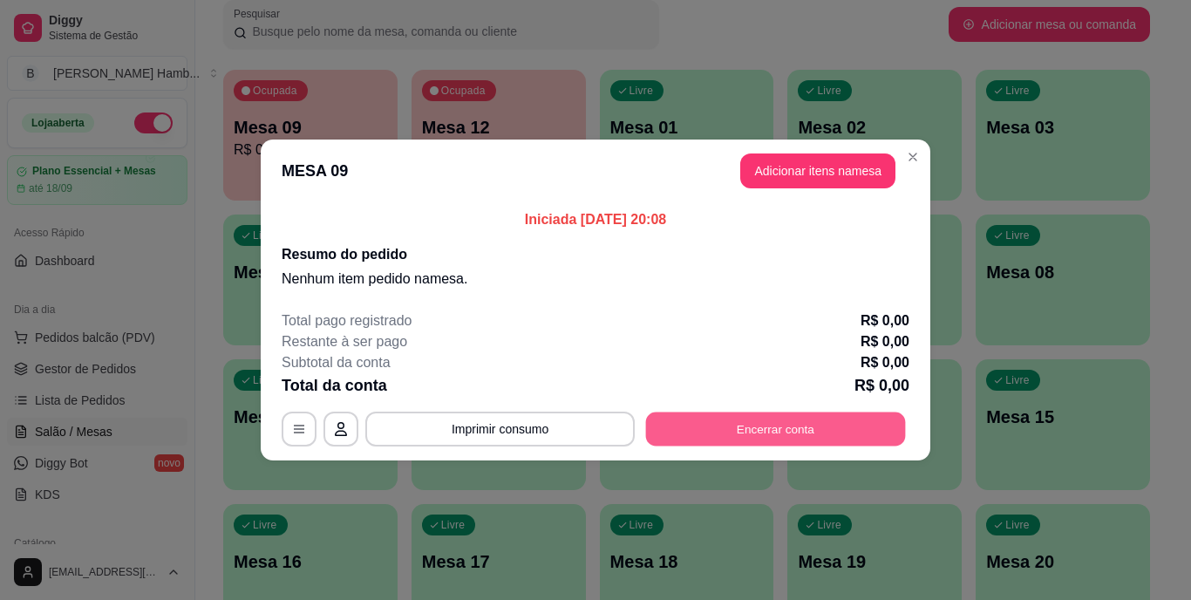
click at [757, 433] on button "Encerrar conta" at bounding box center [776, 429] width 260 height 34
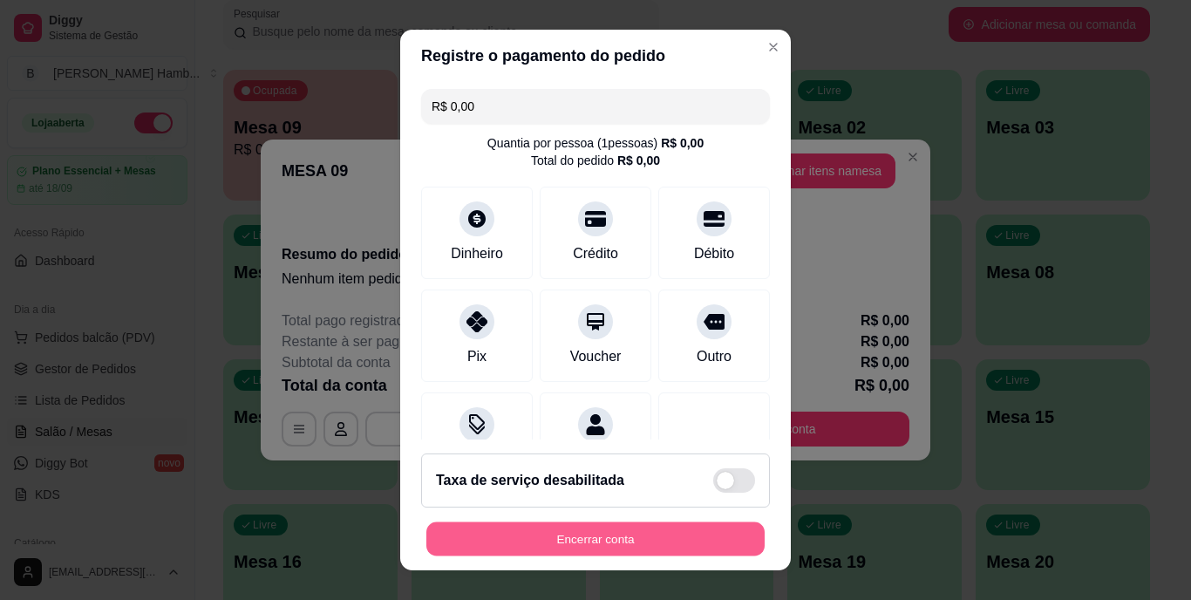
click at [645, 528] on button "Encerrar conta" at bounding box center [595, 538] width 338 height 34
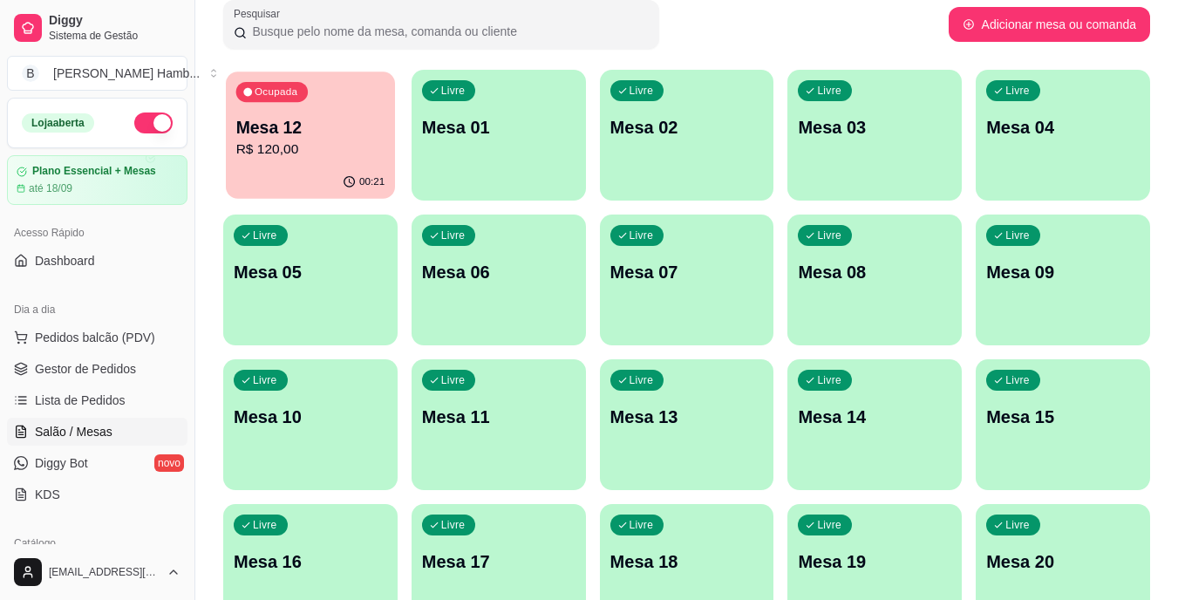
click at [362, 170] on div "00:21" at bounding box center [310, 182] width 169 height 33
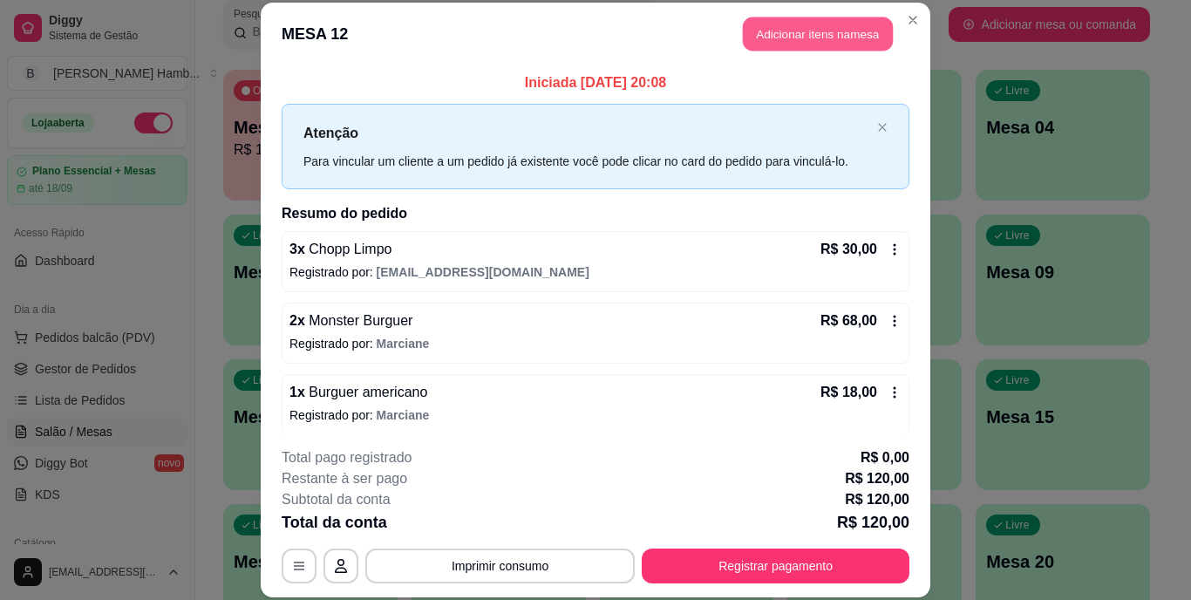
click at [800, 26] on button "Adicionar itens na mesa" at bounding box center [818, 34] width 150 height 34
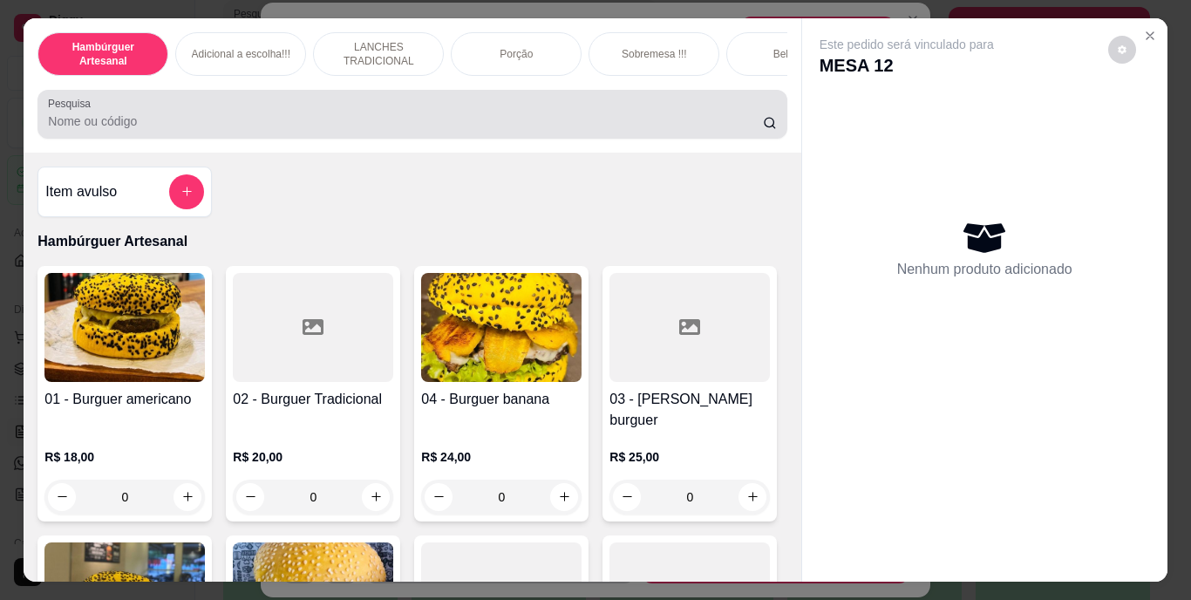
click at [630, 100] on div "Pesquisa" at bounding box center [411, 114] width 749 height 49
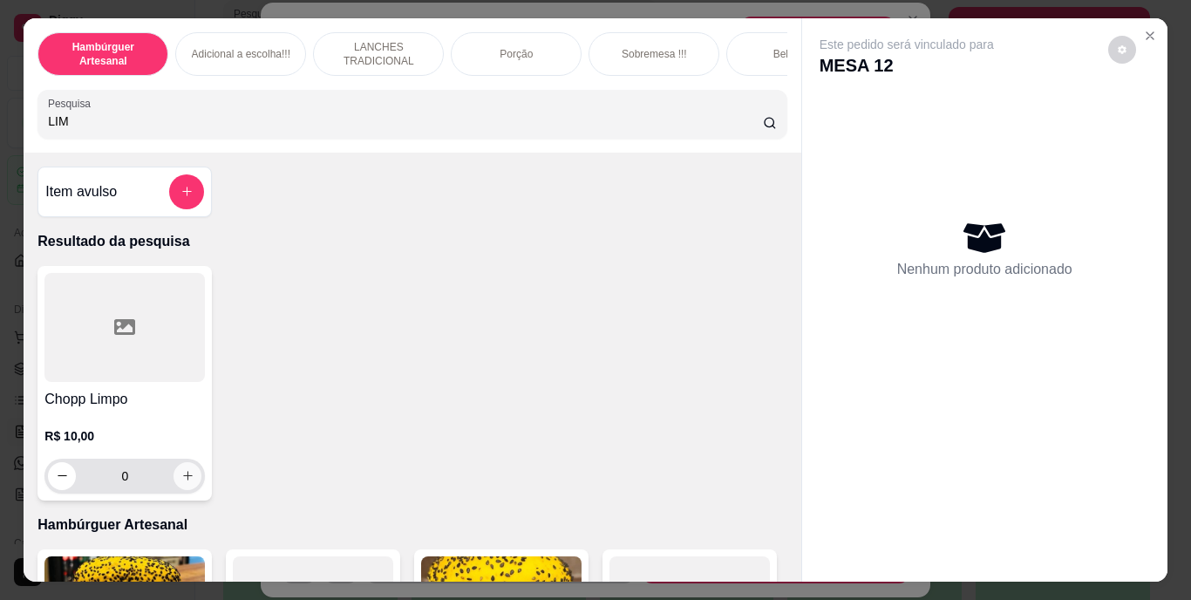
type input "LIM"
click at [183, 480] on icon "increase-product-quantity" at bounding box center [187, 475] width 13 height 13
type input "2"
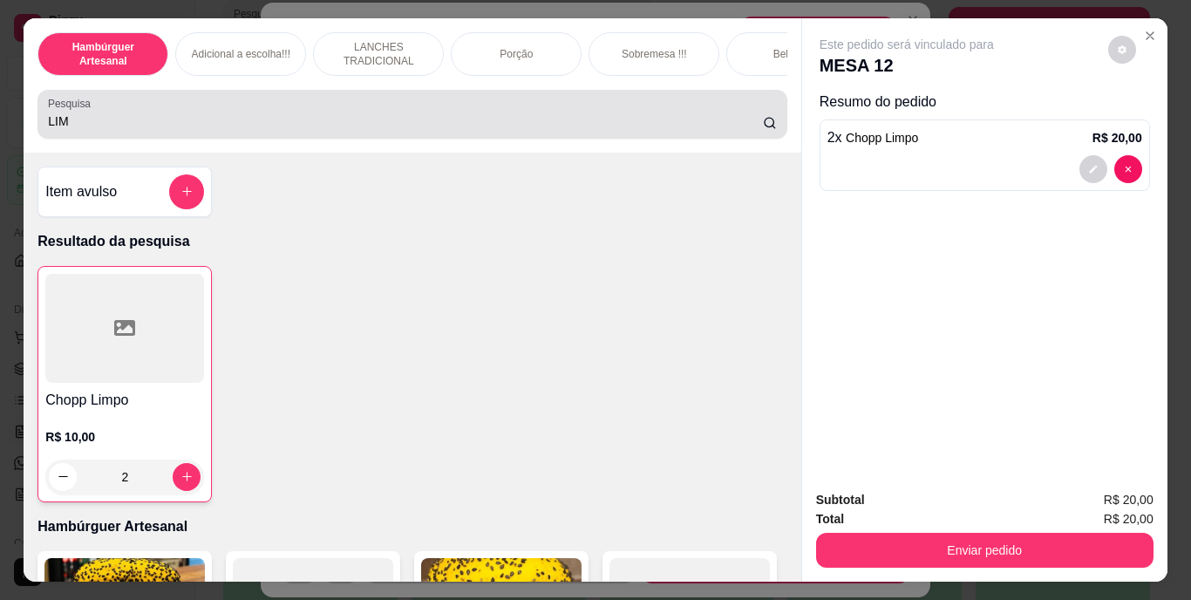
click at [374, 113] on div "LIM" at bounding box center [412, 114] width 728 height 35
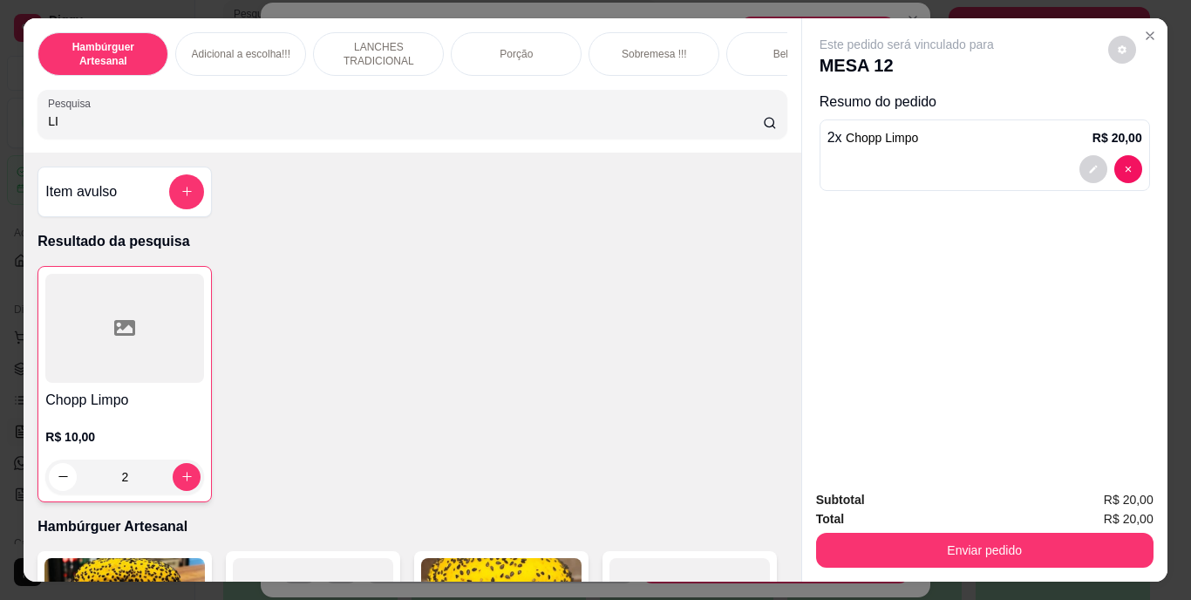
type input "L"
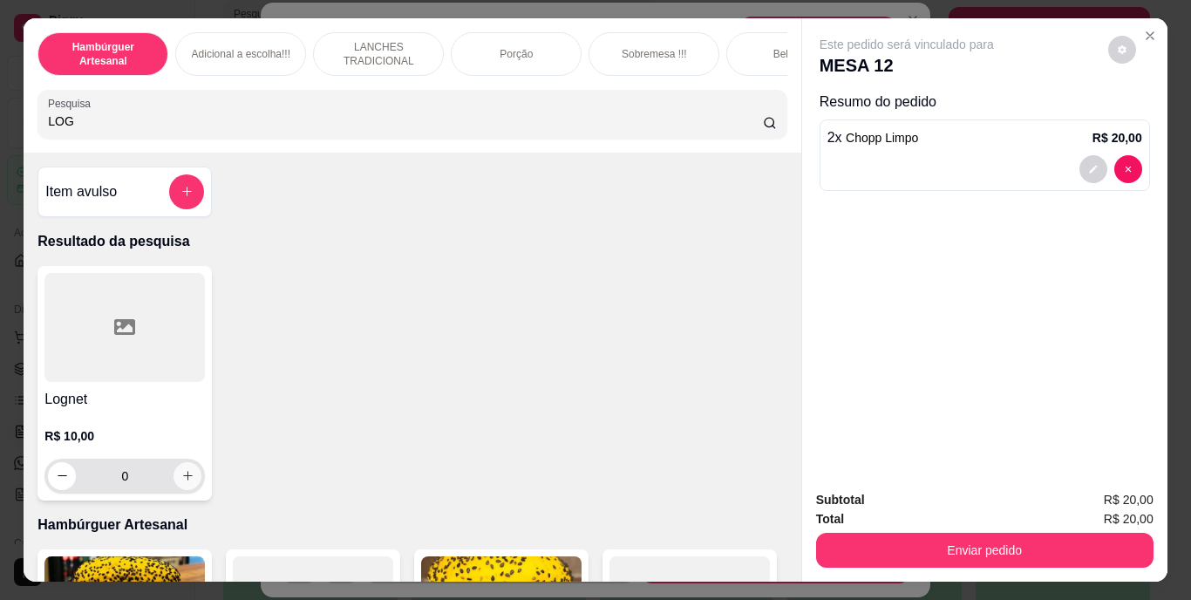
type input "LOG"
click at [185, 481] on icon "increase-product-quantity" at bounding box center [187, 475] width 13 height 13
type input "1"
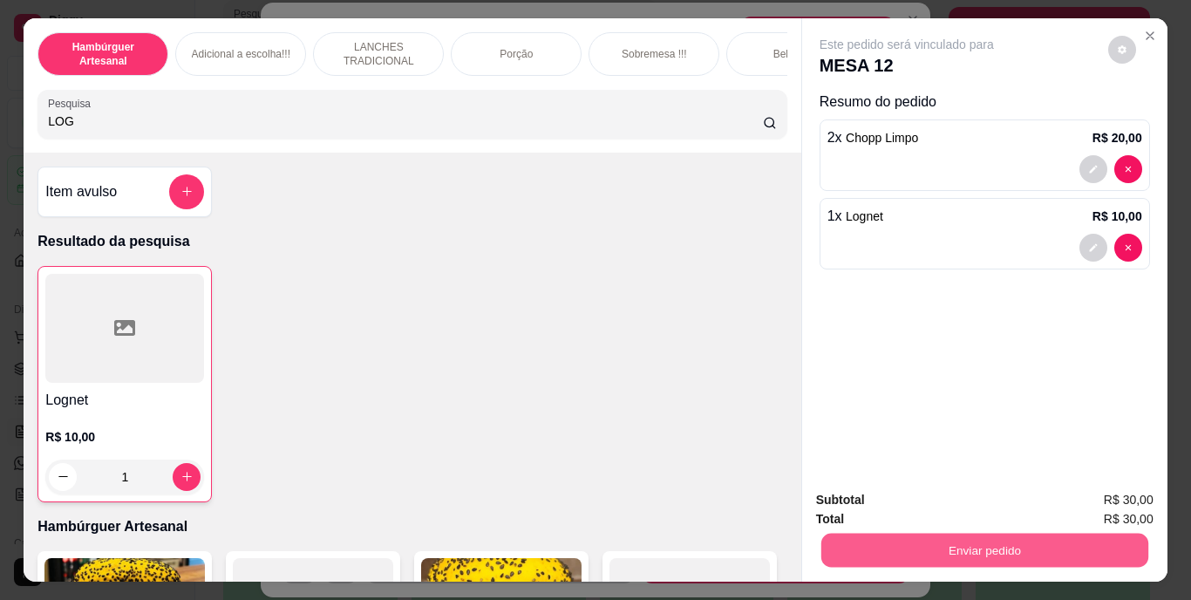
click at [834, 535] on button "Enviar pedido" at bounding box center [983, 551] width 327 height 34
click at [856, 501] on button "Não registrar e enviar pedido" at bounding box center [927, 501] width 176 height 32
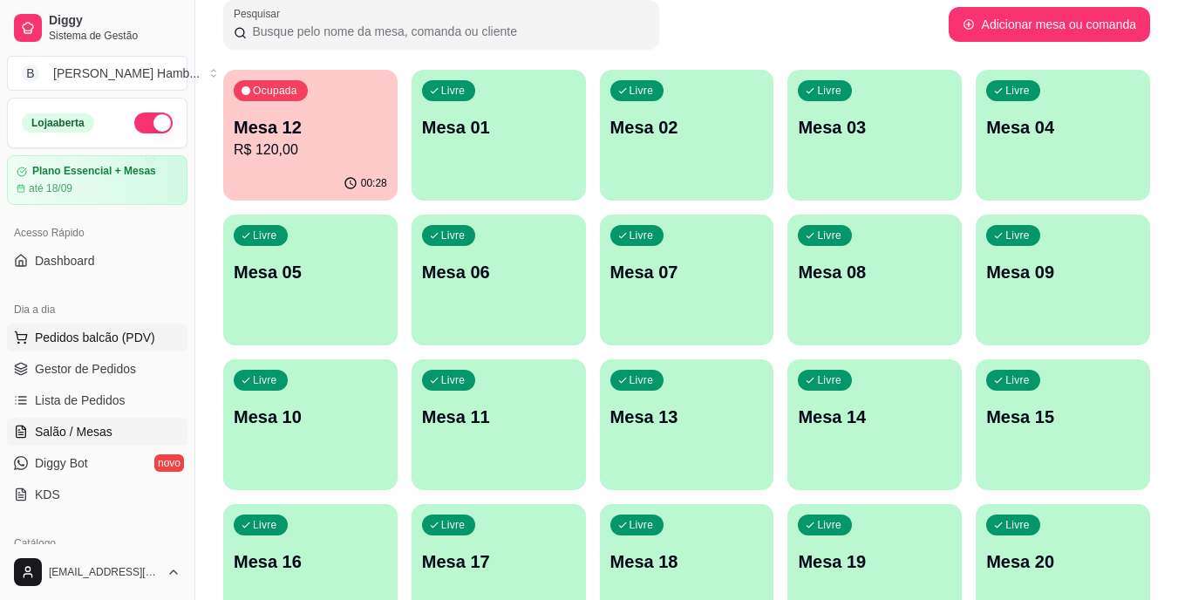
click at [138, 326] on button "Pedidos balcão (PDV)" at bounding box center [97, 337] width 180 height 28
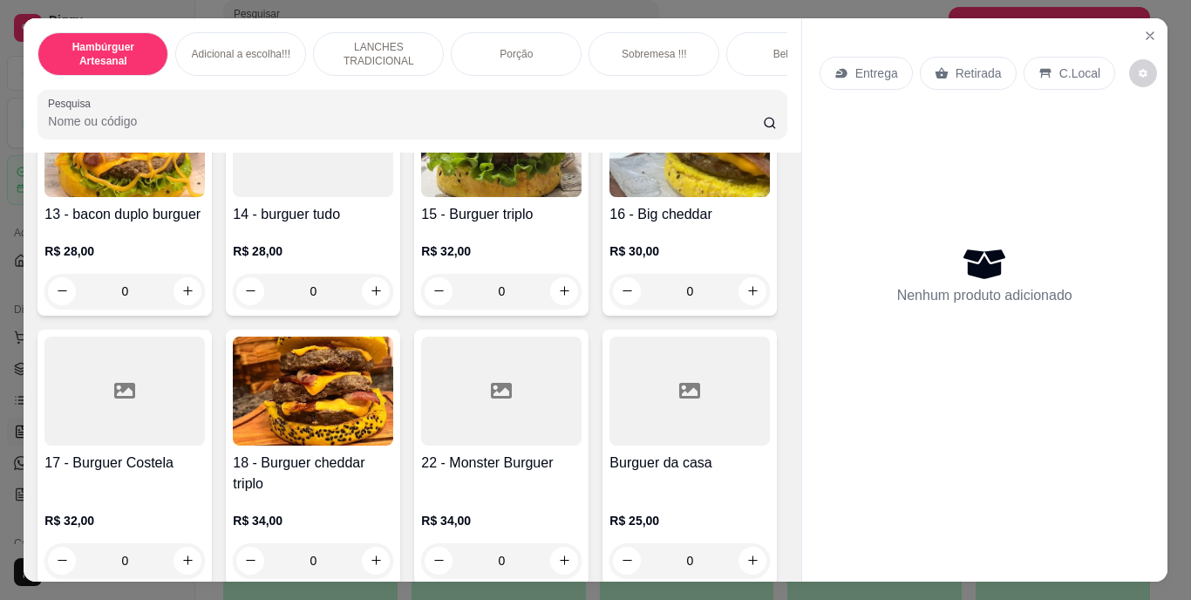
scroll to position [973, 0]
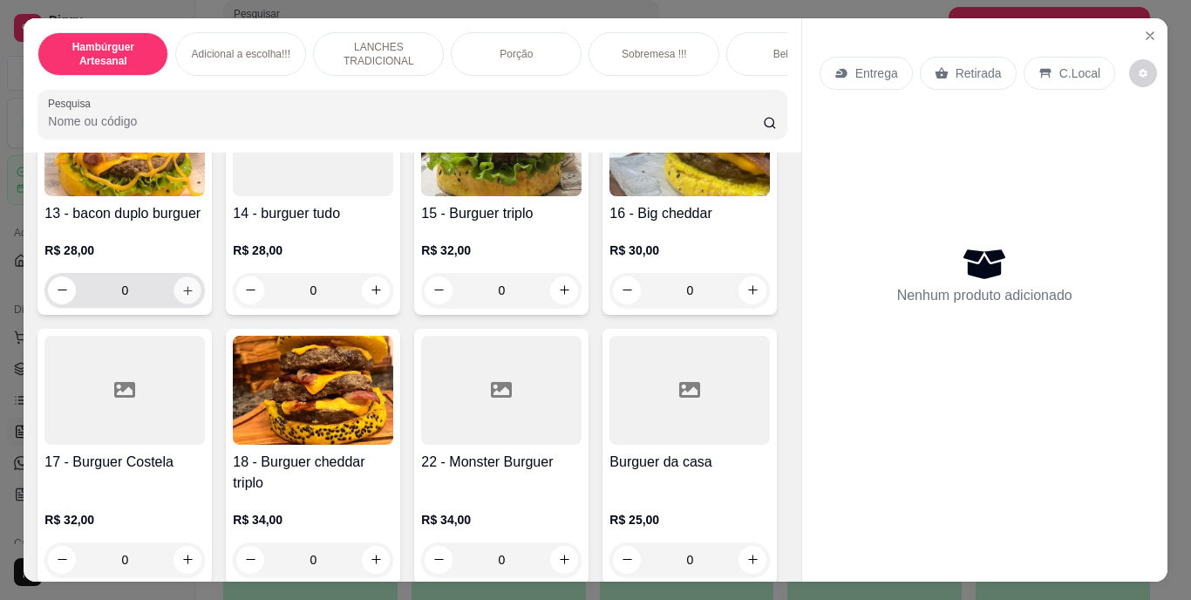
click at [183, 296] on icon "increase-product-quantity" at bounding box center [187, 289] width 13 height 13
type input "1"
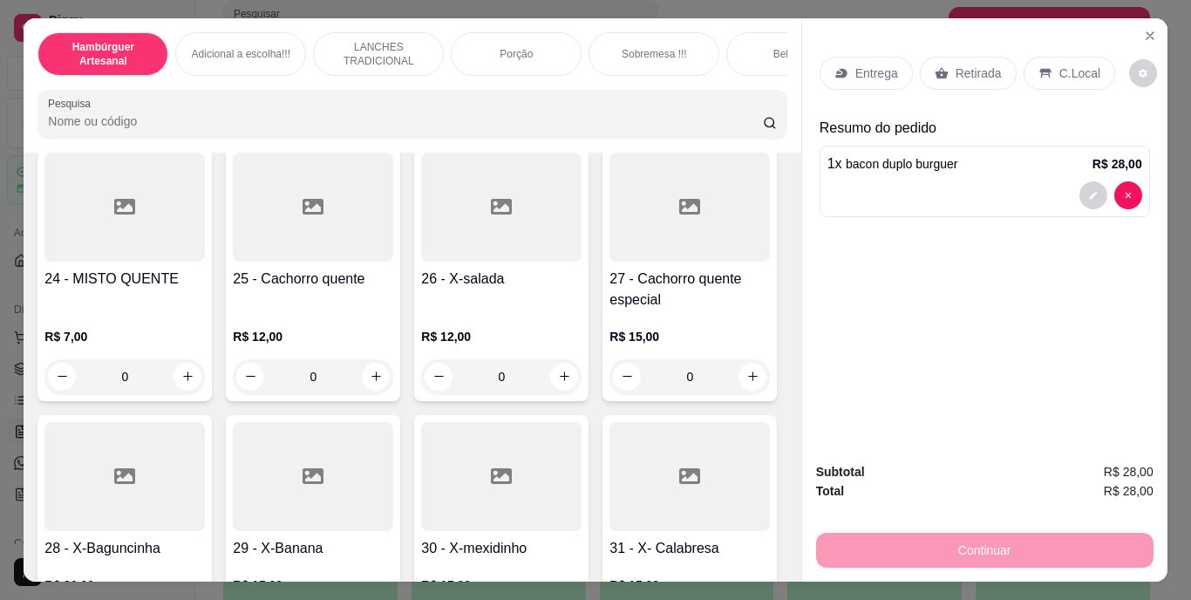
scroll to position [2520, 0]
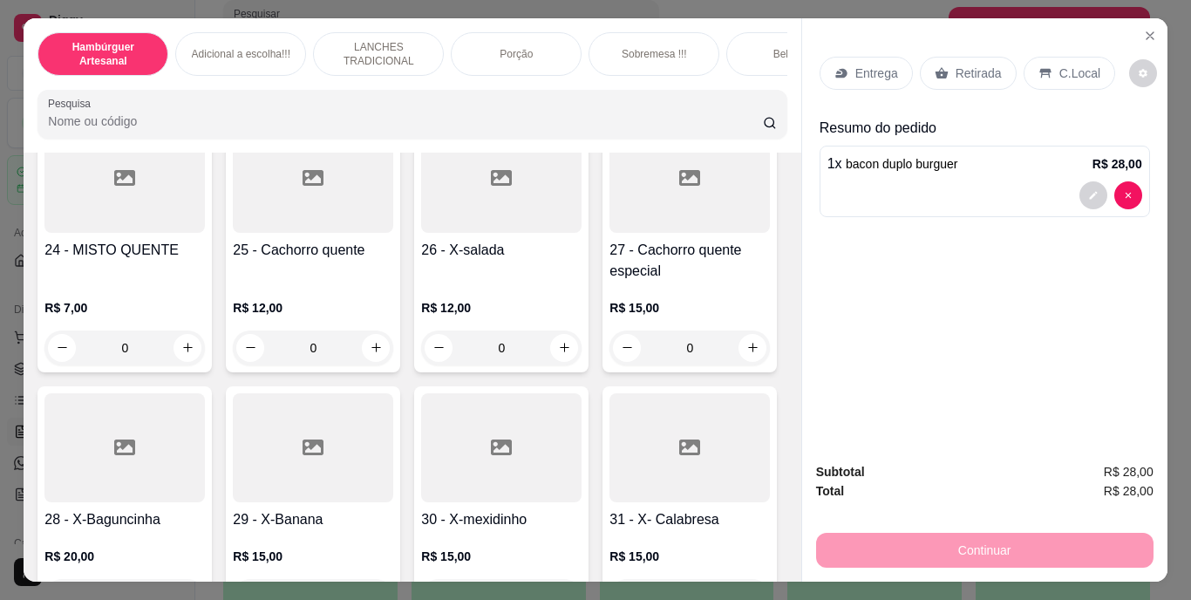
type input "1"
click at [872, 65] on p "Entrega" at bounding box center [876, 73] width 43 height 17
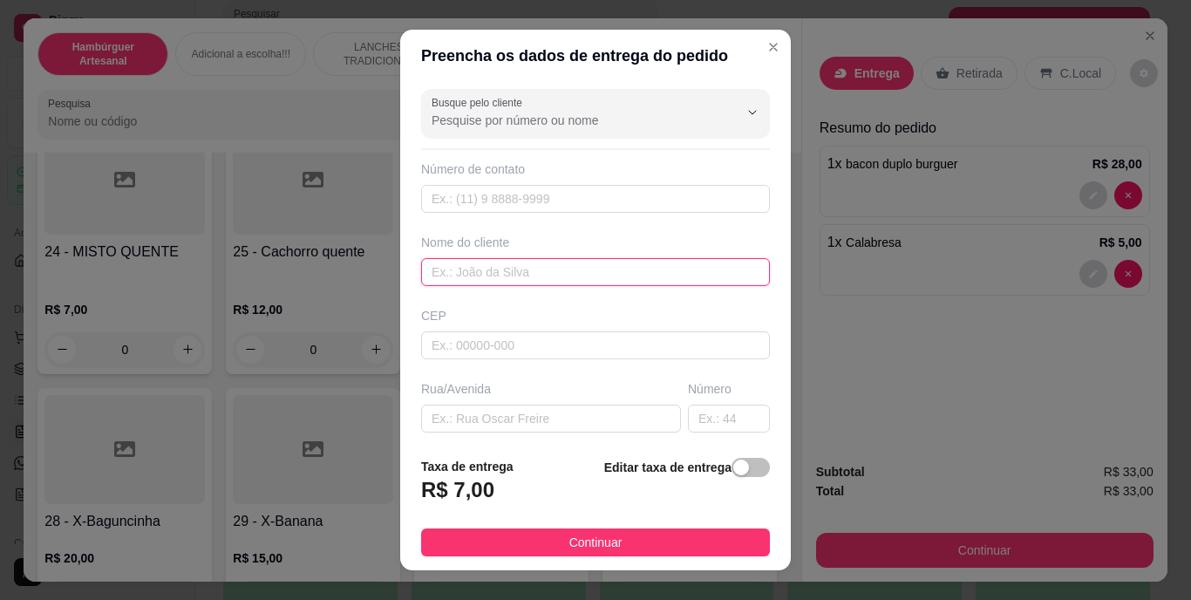
click at [651, 280] on input "text" at bounding box center [595, 272] width 349 height 28
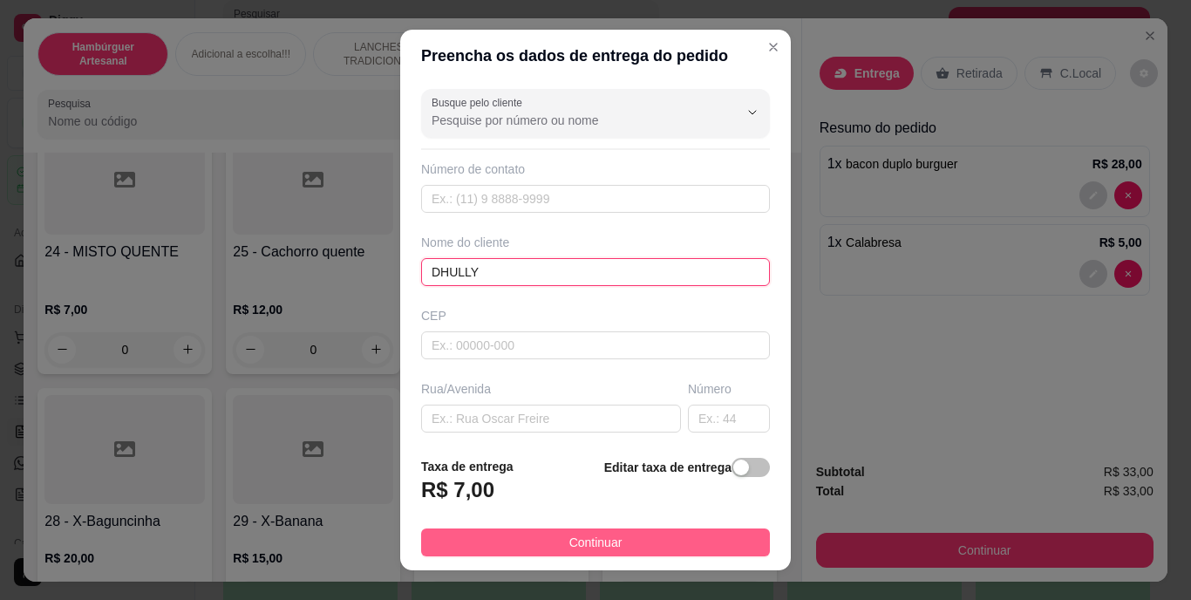
type input "DHULLY"
click at [611, 532] on button "Continuar" at bounding box center [595, 542] width 349 height 28
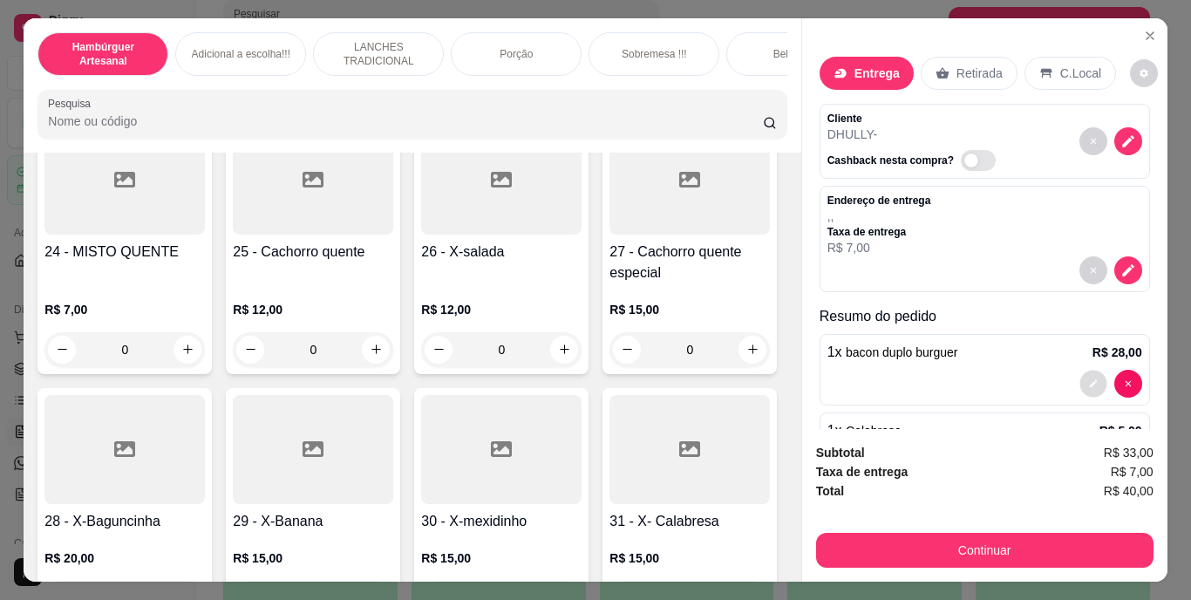
click at [1079, 370] on button "decrease-product-quantity" at bounding box center [1092, 383] width 27 height 27
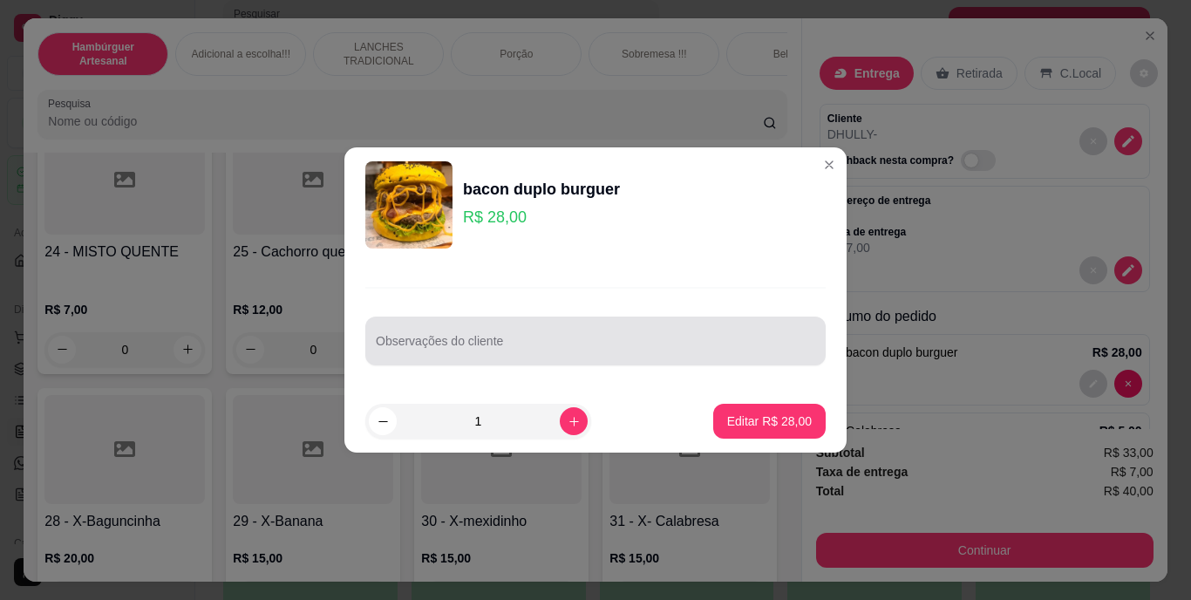
click at [650, 328] on div at bounding box center [595, 340] width 439 height 35
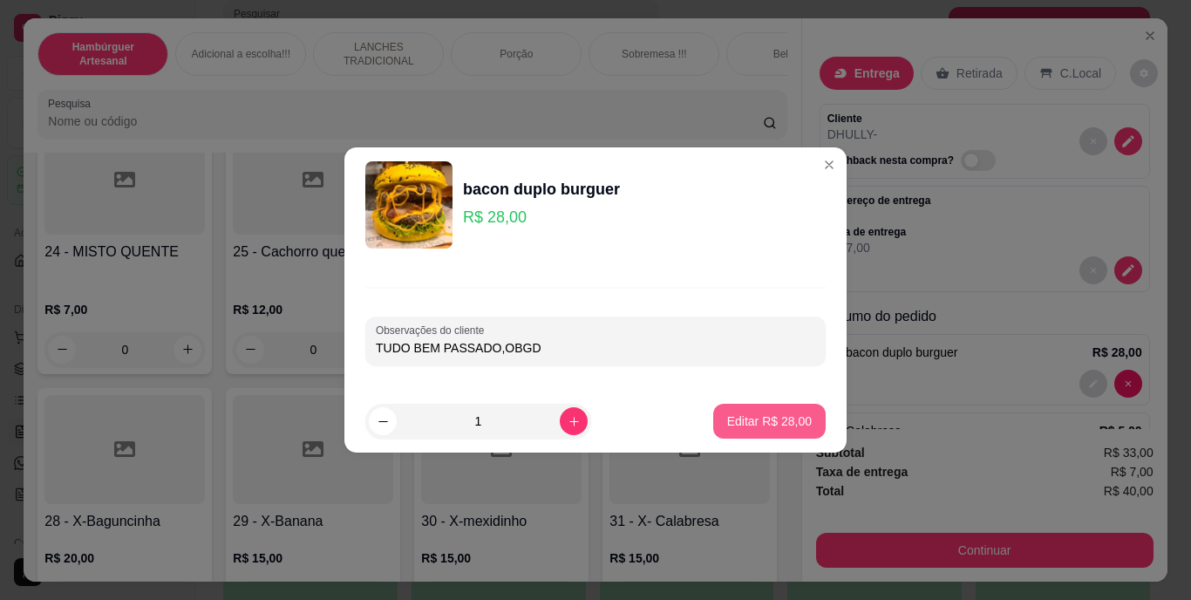
type input "TUDO BEM PASSADO,OBGD"
click at [775, 420] on p "Editar R$ 28,00" at bounding box center [769, 420] width 82 height 17
type input "0"
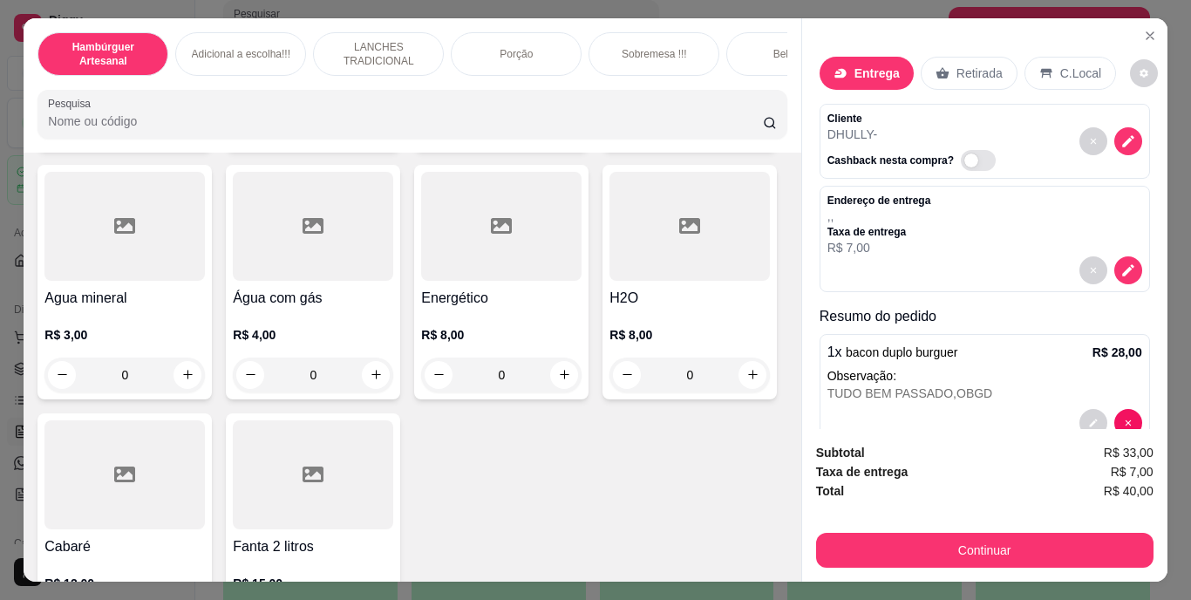
scroll to position [5109, 0]
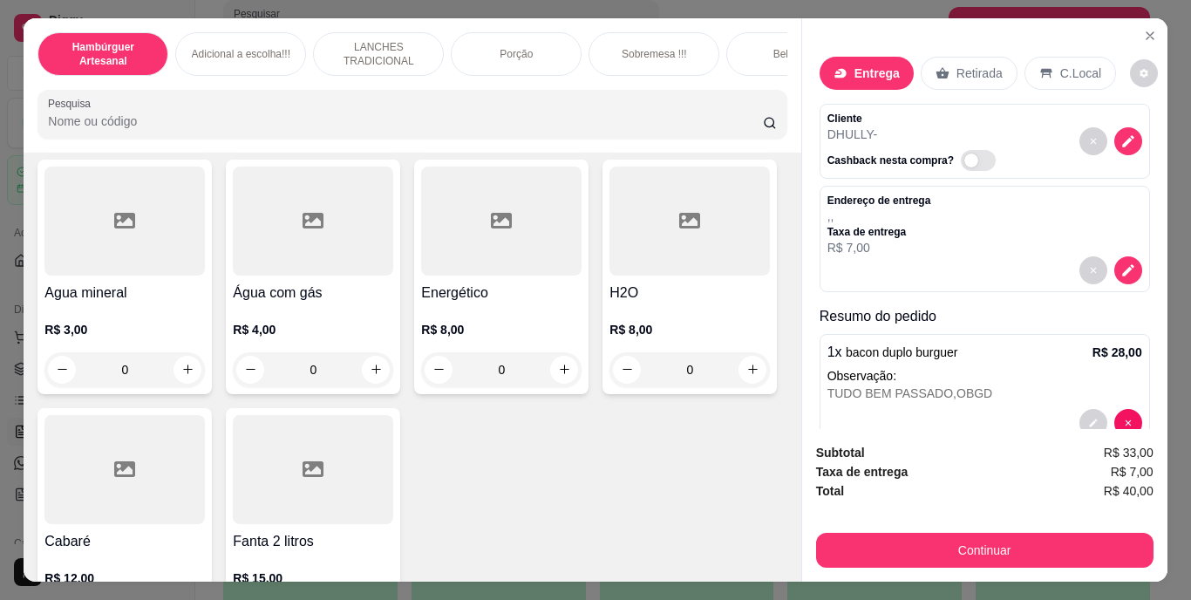
type input "1"
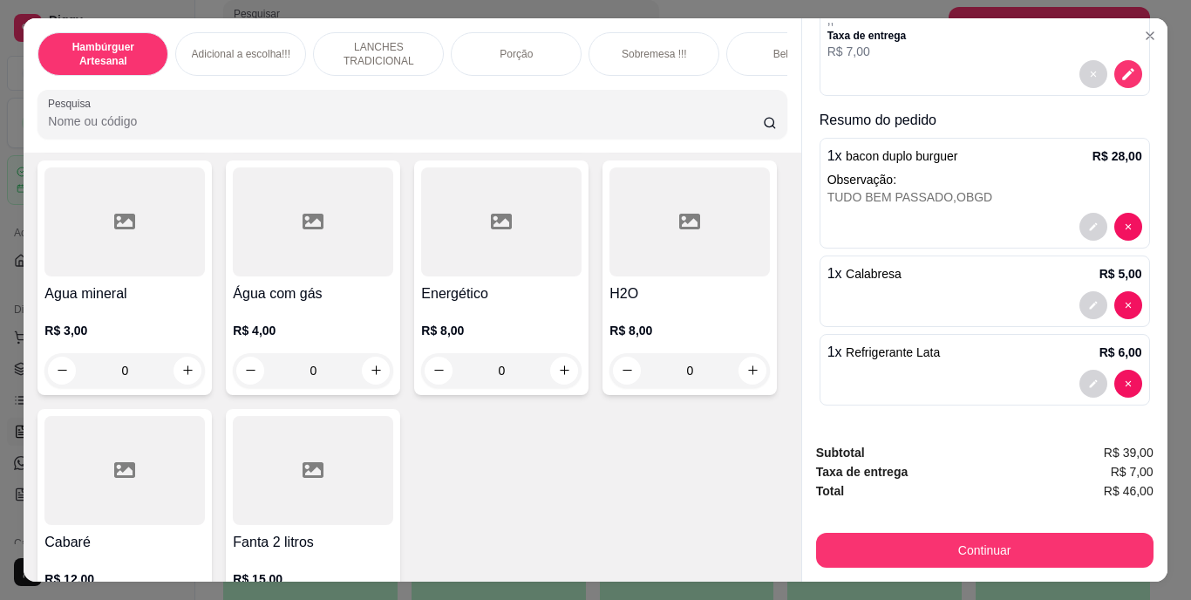
scroll to position [194, 0]
click at [1088, 380] on icon "decrease-product-quantity" at bounding box center [1093, 385] width 10 height 10
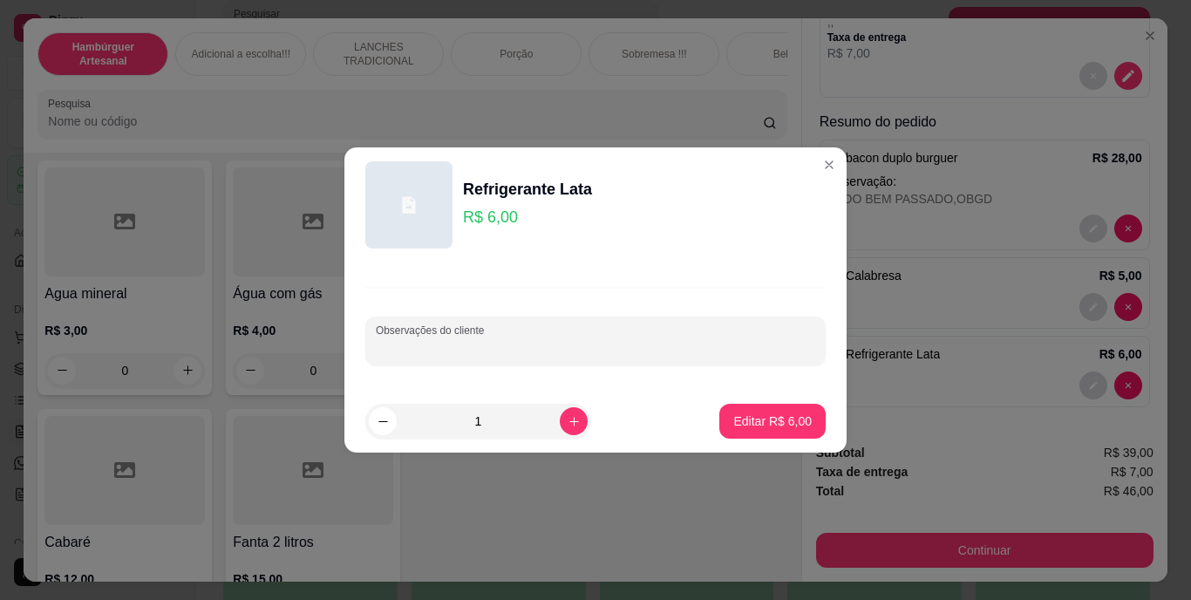
click at [711, 343] on input "Observações do cliente" at bounding box center [595, 347] width 439 height 17
type input "COCA"
click at [748, 413] on p "Editar R$ 6,00" at bounding box center [773, 420] width 76 height 17
type input "0"
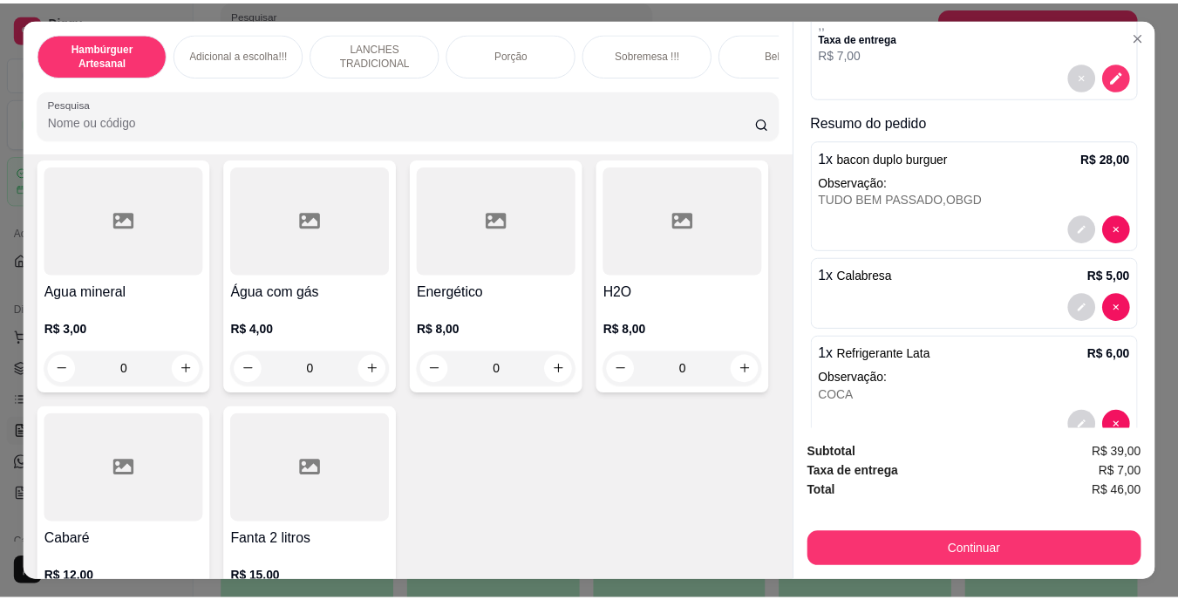
scroll to position [5109, 0]
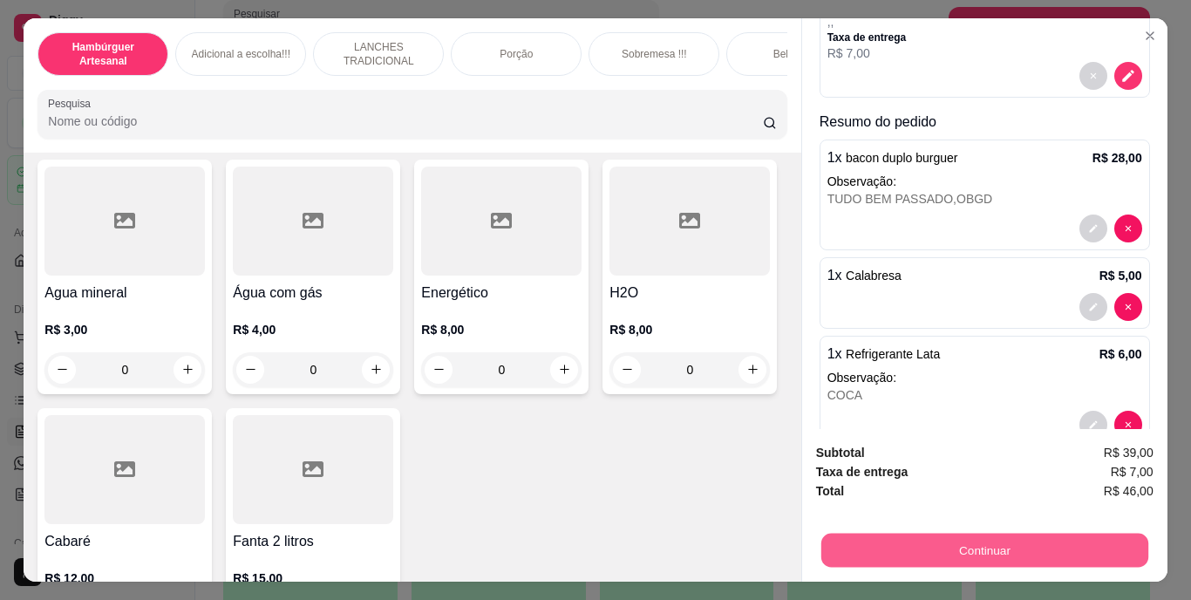
click at [900, 537] on button "Continuar" at bounding box center [983, 551] width 327 height 34
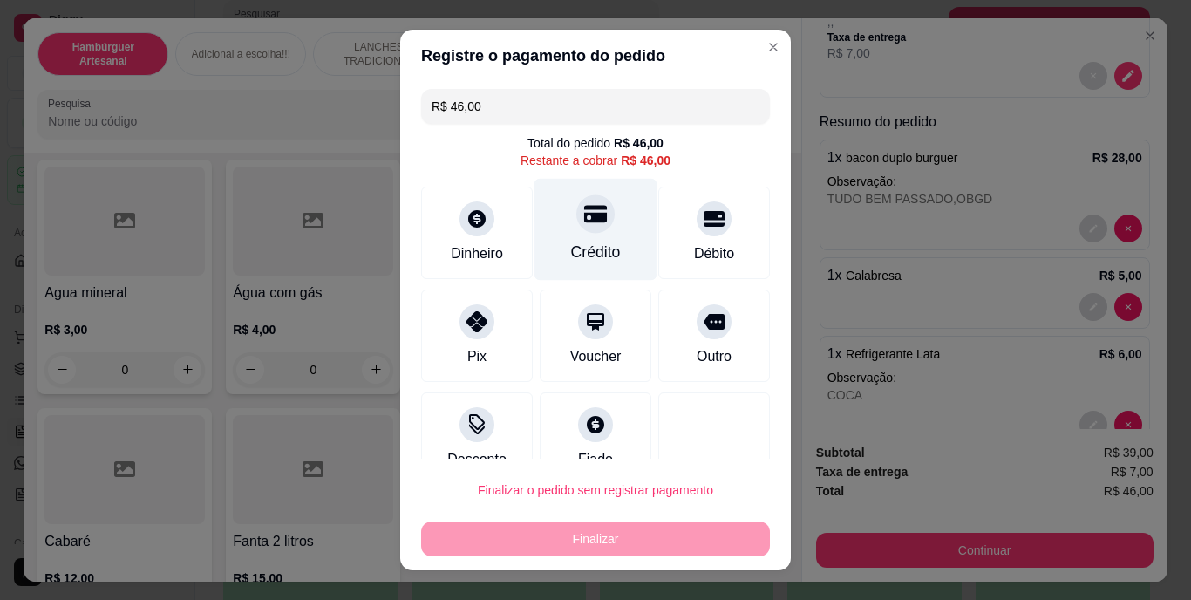
click at [591, 227] on div "Crédito" at bounding box center [595, 230] width 123 height 102
type input "R$ 0,00"
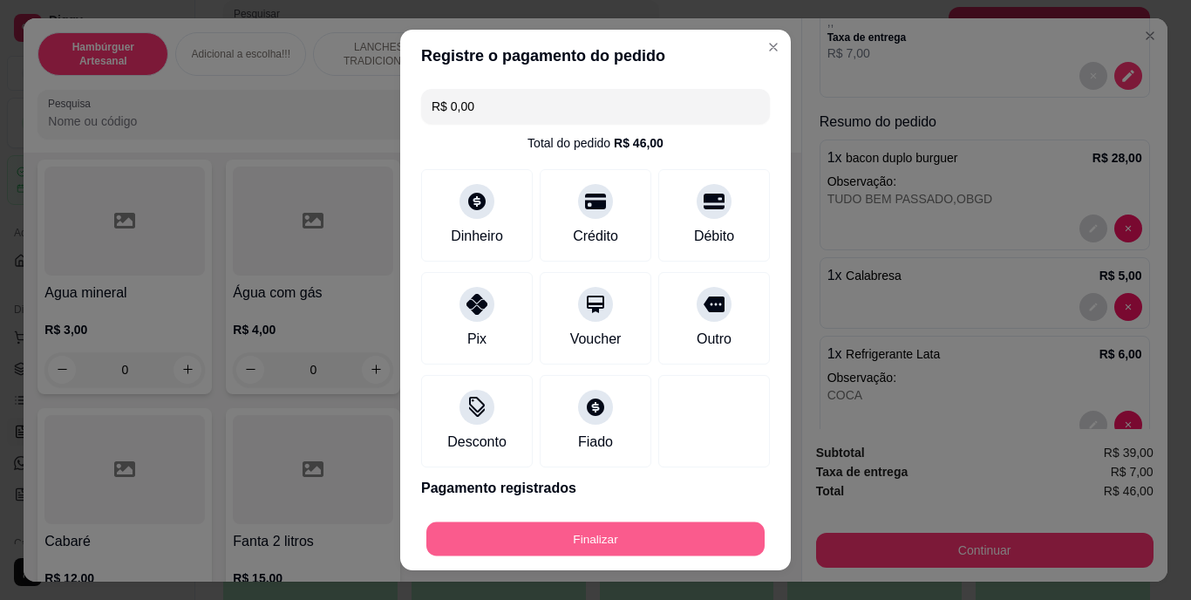
click at [582, 543] on button "Finalizar" at bounding box center [595, 538] width 338 height 34
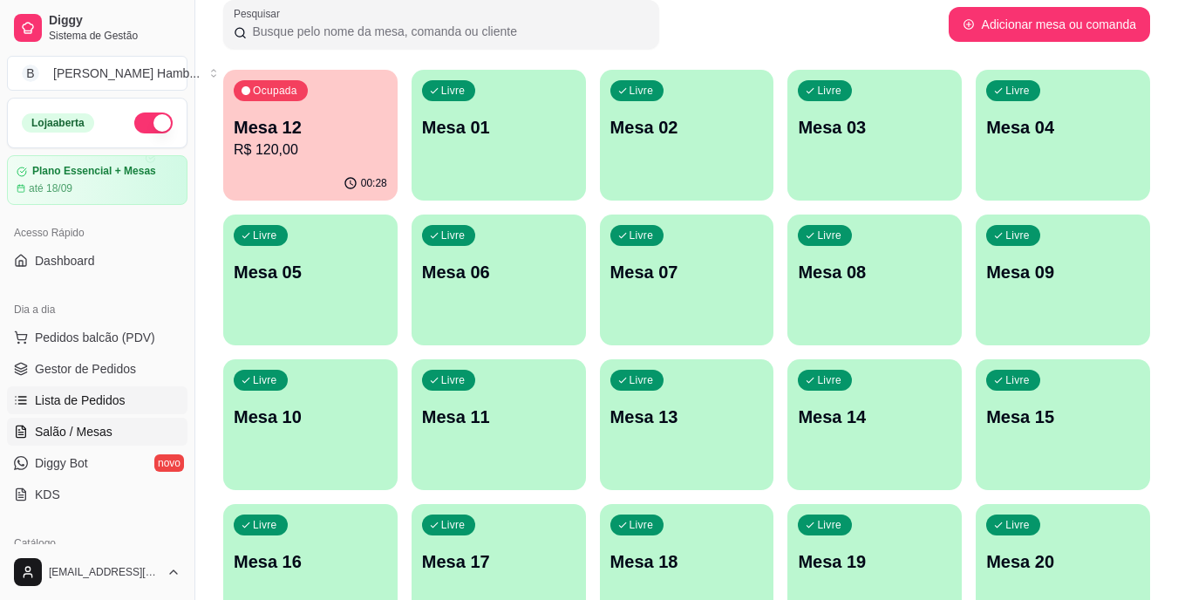
click at [114, 400] on span "Lista de Pedidos" at bounding box center [80, 399] width 91 height 17
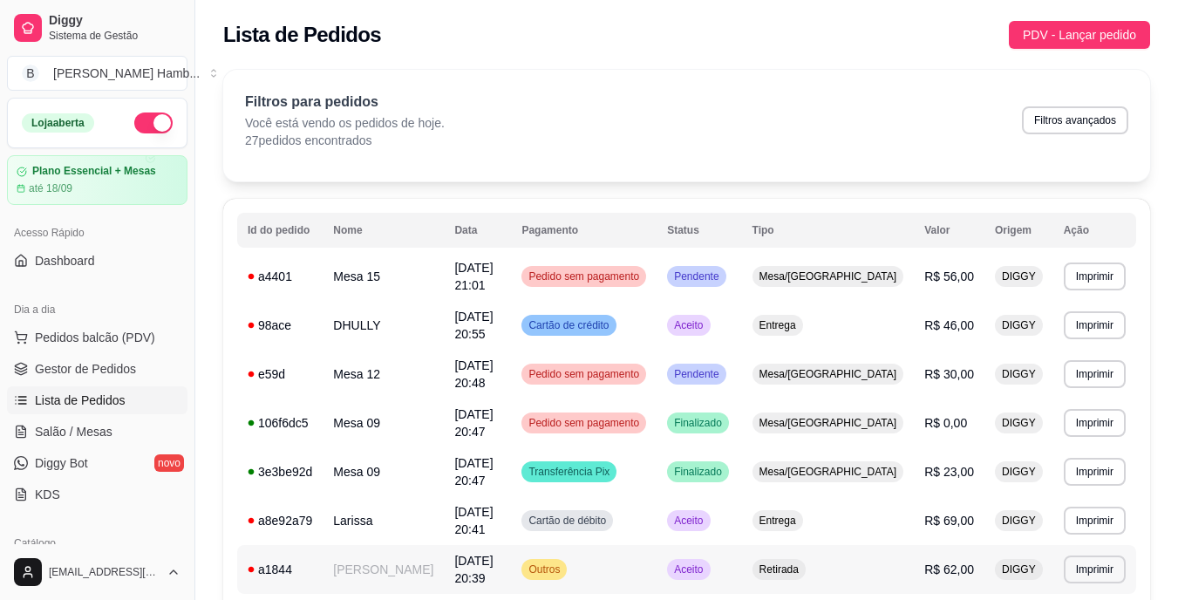
click at [398, 545] on td "[PERSON_NAME]" at bounding box center [383, 569] width 121 height 49
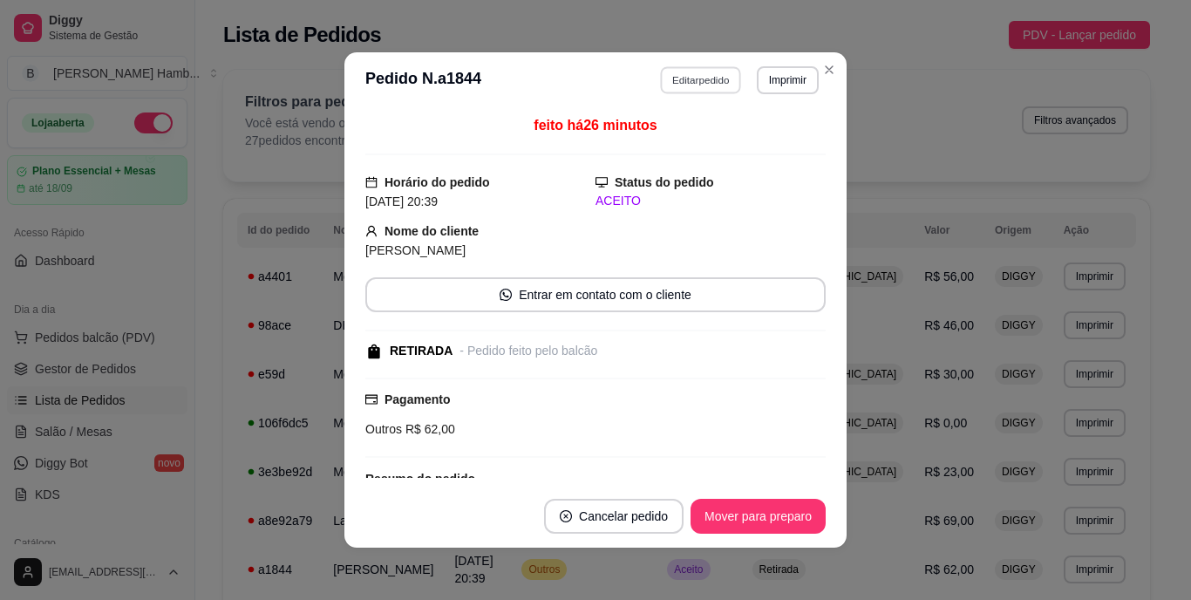
click at [698, 85] on button "Editar pedido" at bounding box center [701, 79] width 81 height 27
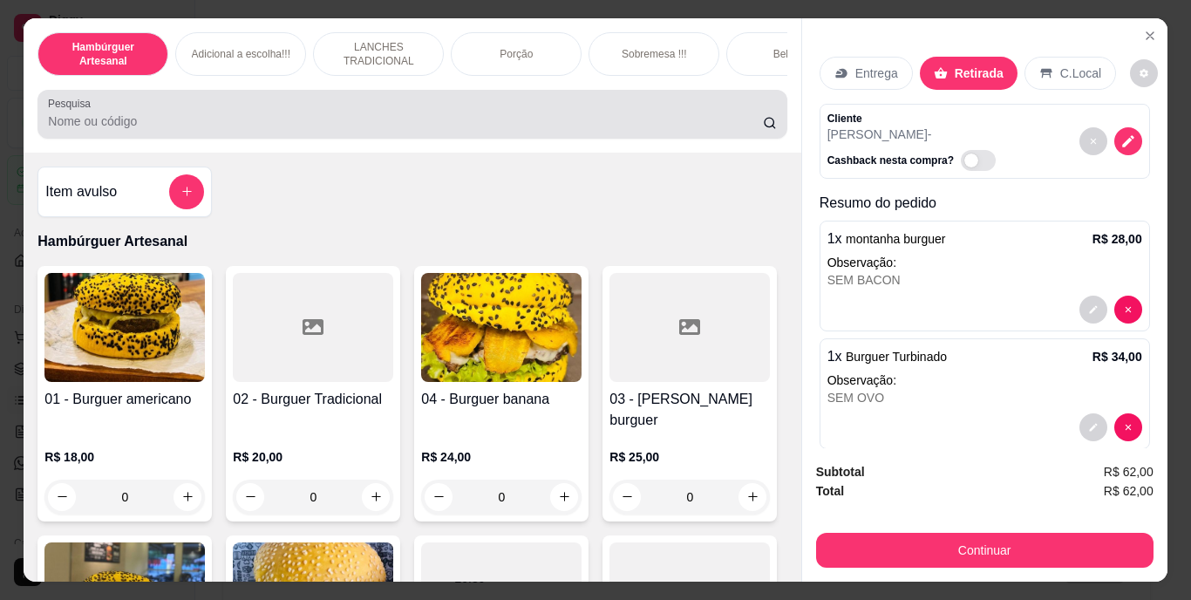
click at [607, 126] on input "Pesquisa" at bounding box center [405, 120] width 715 height 17
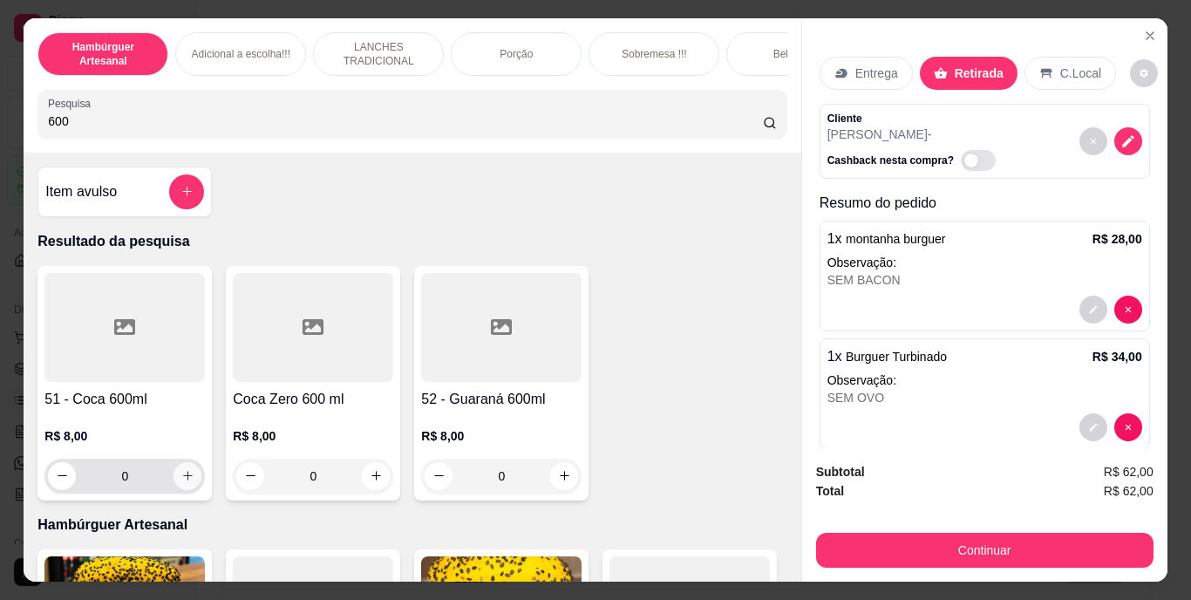
type input "600"
click at [183, 482] on icon "increase-product-quantity" at bounding box center [187, 475] width 13 height 13
type input "1"
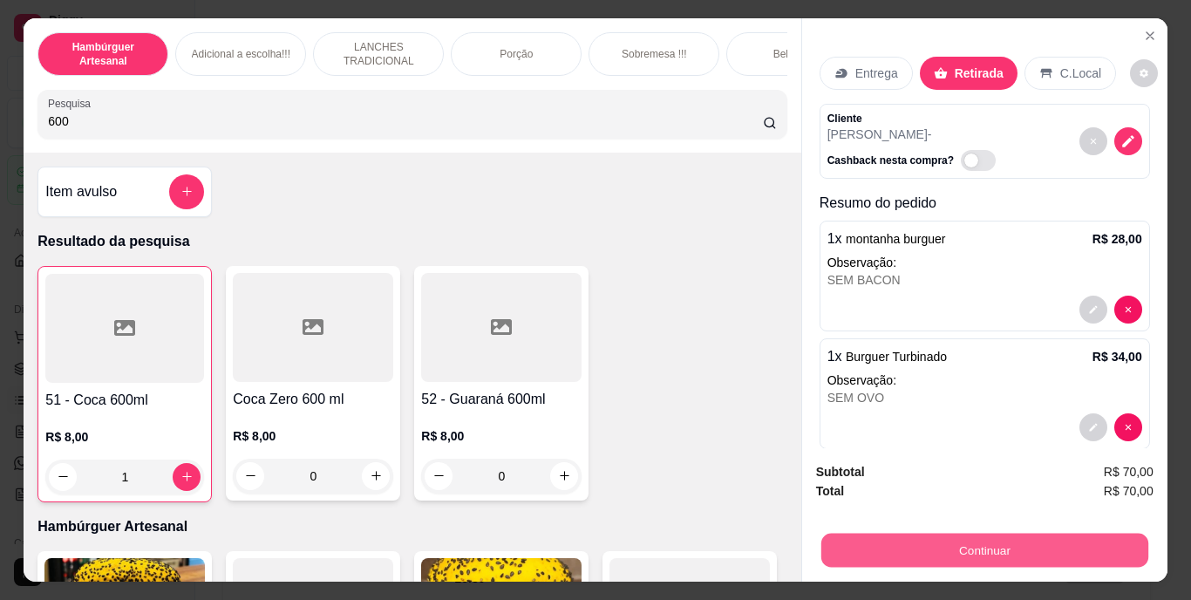
click at [925, 546] on button "Continuar" at bounding box center [983, 551] width 327 height 34
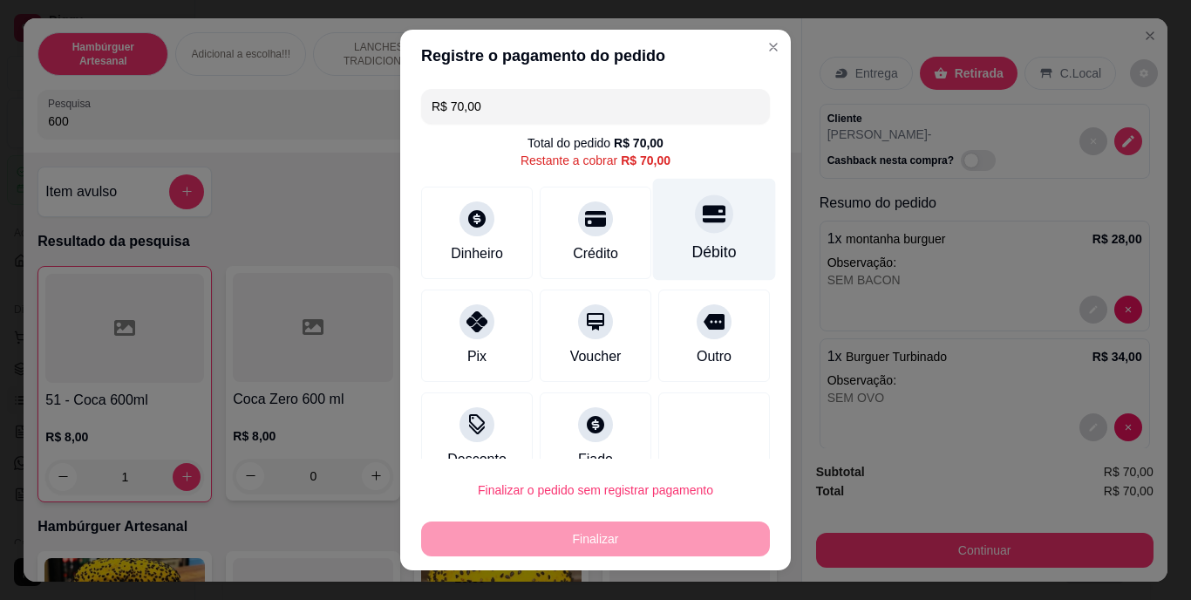
click at [692, 245] on div "Débito" at bounding box center [714, 253] width 44 height 23
type input "R$ 0,00"
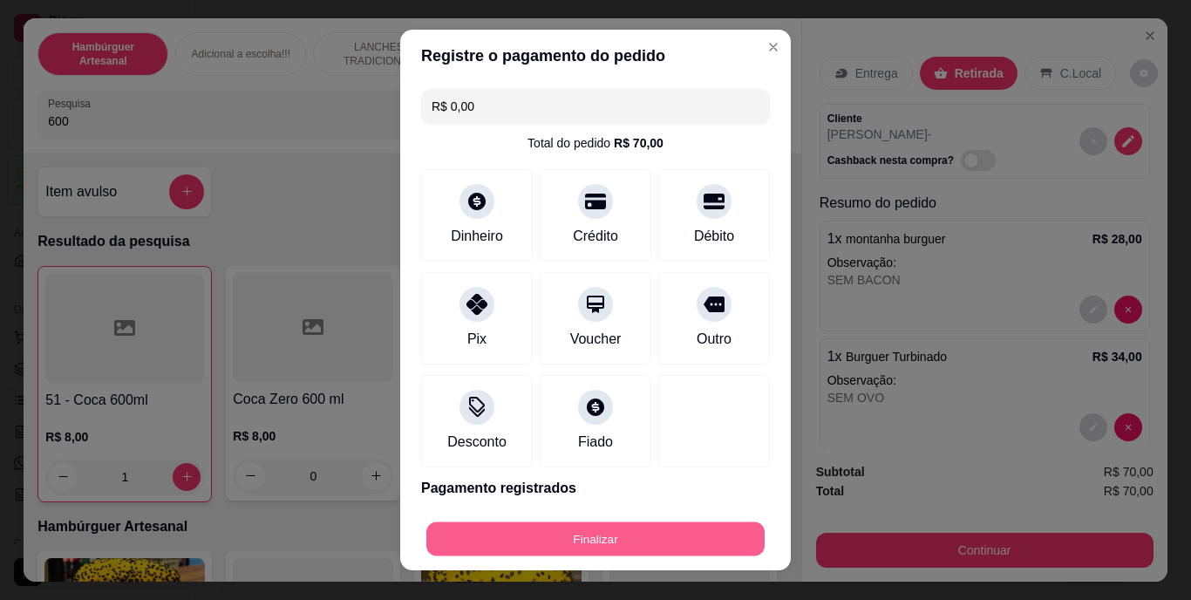
click at [609, 534] on button "Finalizar" at bounding box center [595, 538] width 338 height 34
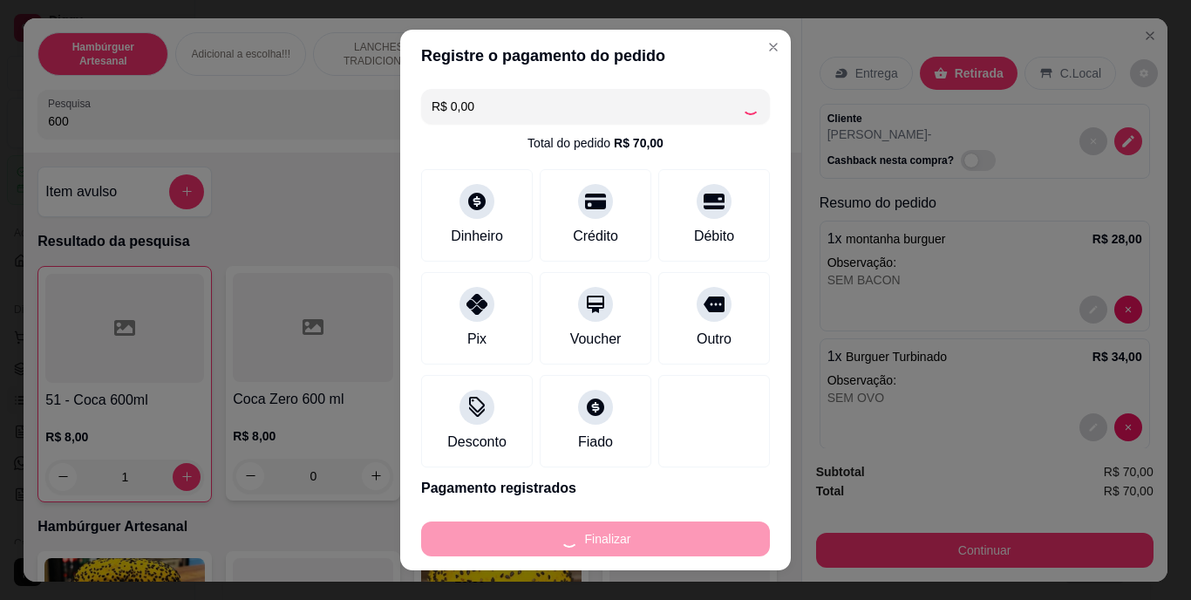
type input "0"
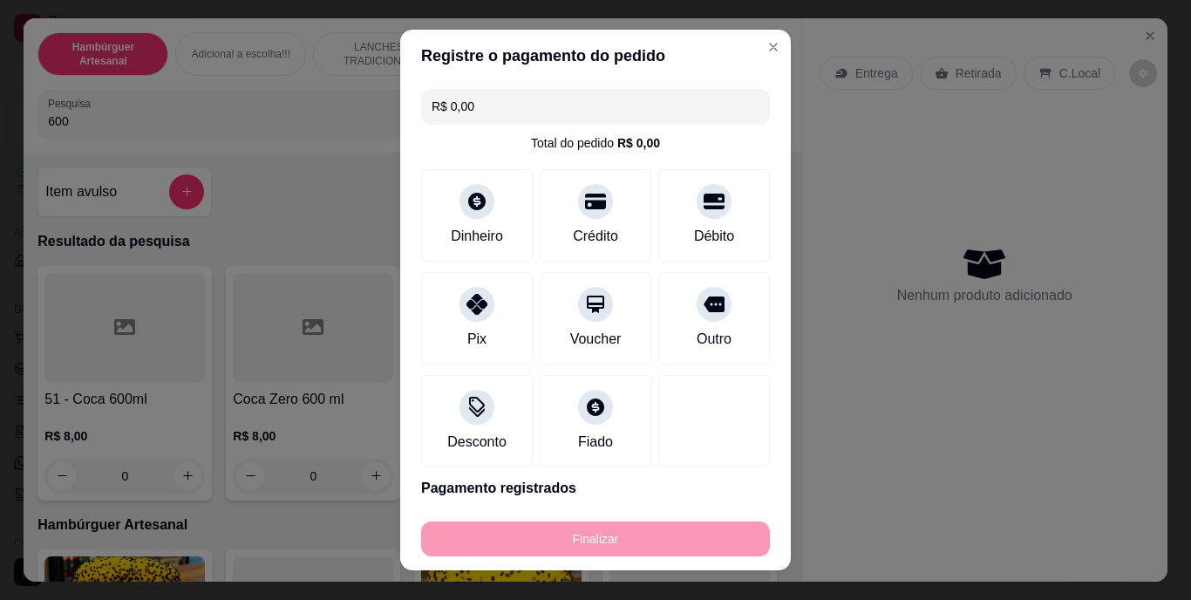
type input "-R$ 70,00"
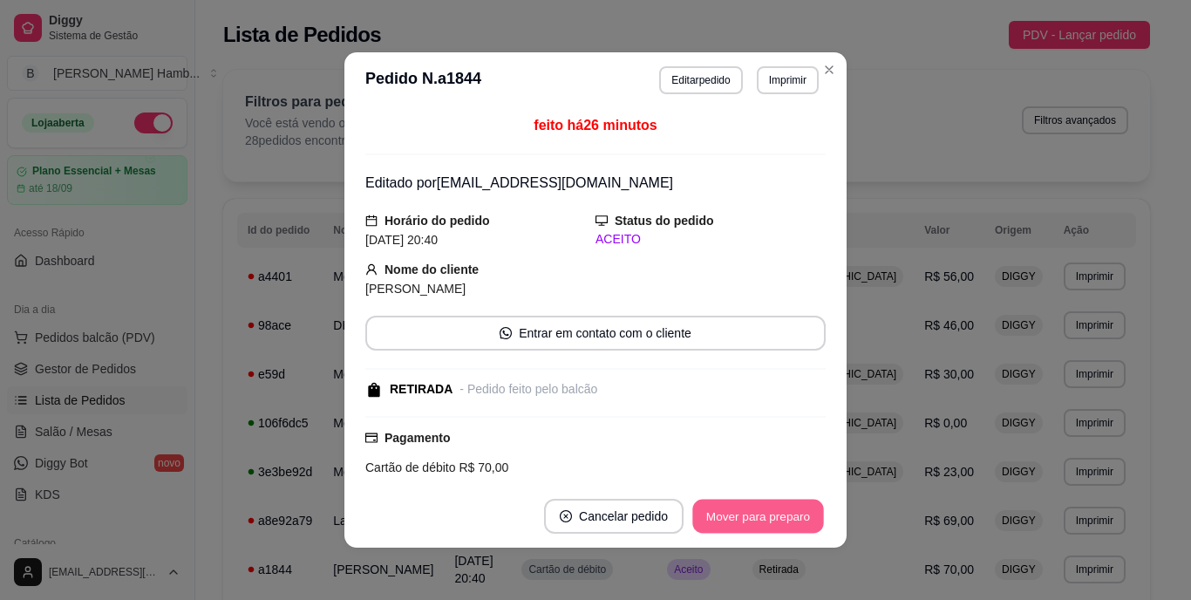
click at [693, 521] on button "Mover para preparo" at bounding box center [757, 517] width 131 height 34
click at [727, 516] on button "Mover para retirada disponível" at bounding box center [729, 517] width 187 height 34
click at [747, 510] on button "Mover para finalizado" at bounding box center [754, 517] width 140 height 34
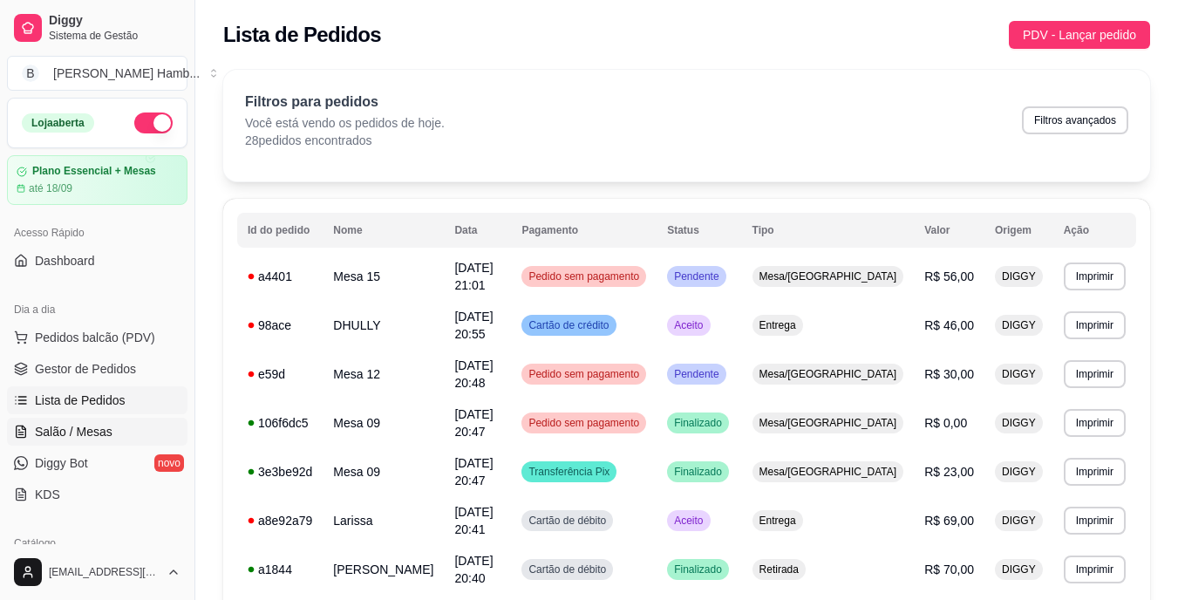
click at [103, 428] on span "Salão / Mesas" at bounding box center [74, 431] width 78 height 17
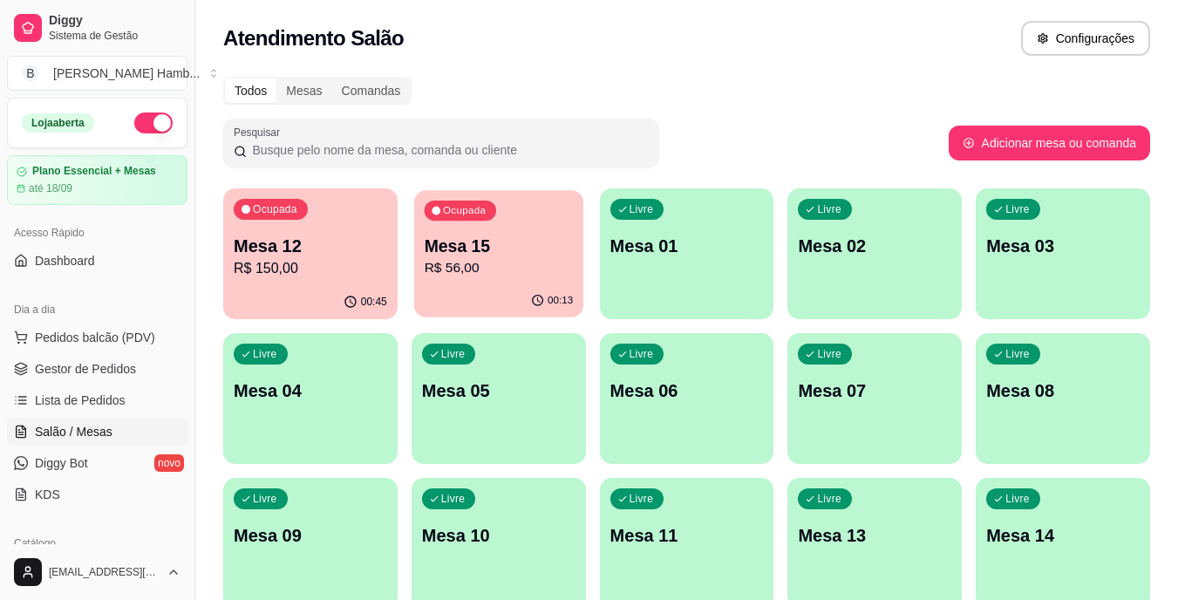
click at [423, 274] on div "Ocupada Mesa 15 R$ 56,00" at bounding box center [498, 237] width 169 height 94
click at [322, 274] on p "R$ 150,00" at bounding box center [310, 268] width 149 height 20
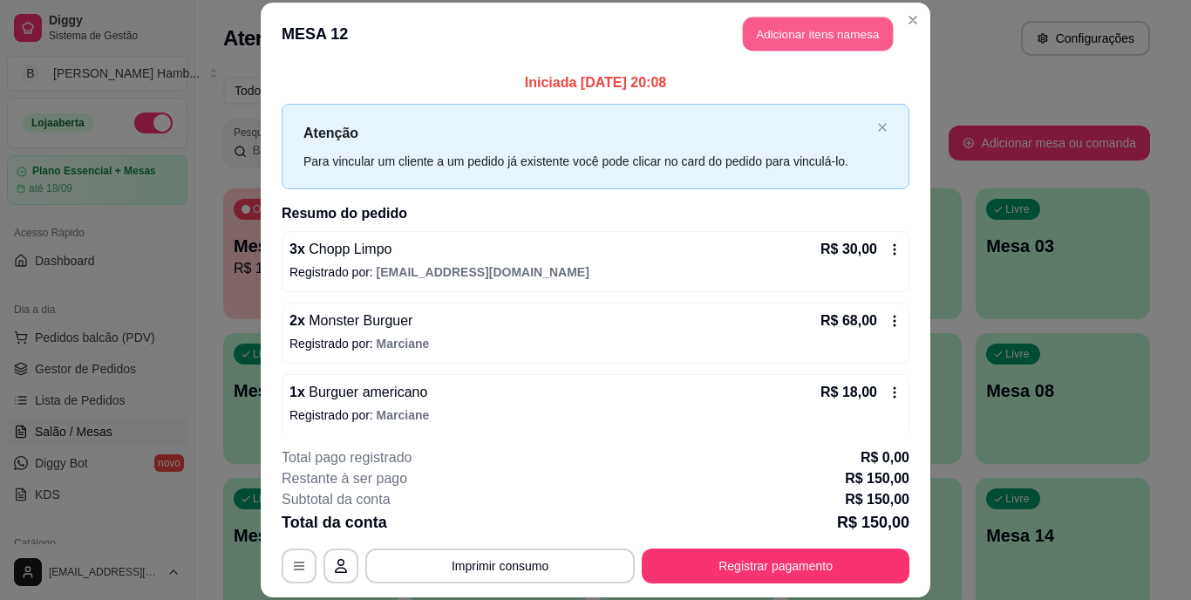
click at [858, 44] on button "Adicionar itens na mesa" at bounding box center [818, 34] width 150 height 34
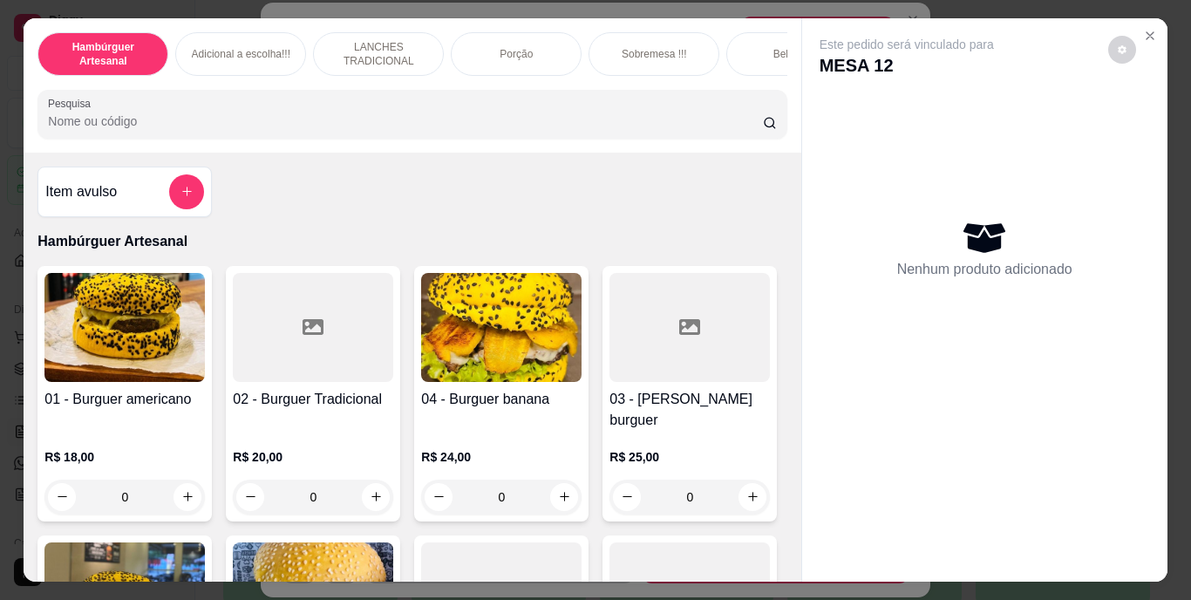
click at [689, 119] on input "Pesquisa" at bounding box center [405, 120] width 715 height 17
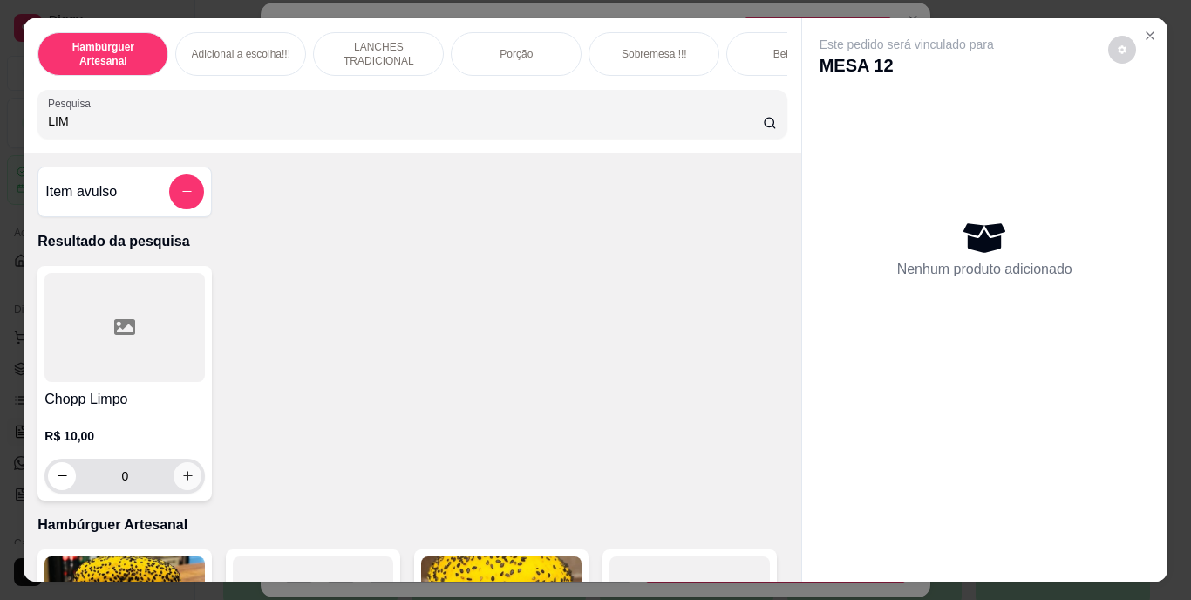
type input "LIM"
click at [187, 479] on icon "increase-product-quantity" at bounding box center [187, 475] width 13 height 13
type input "1"
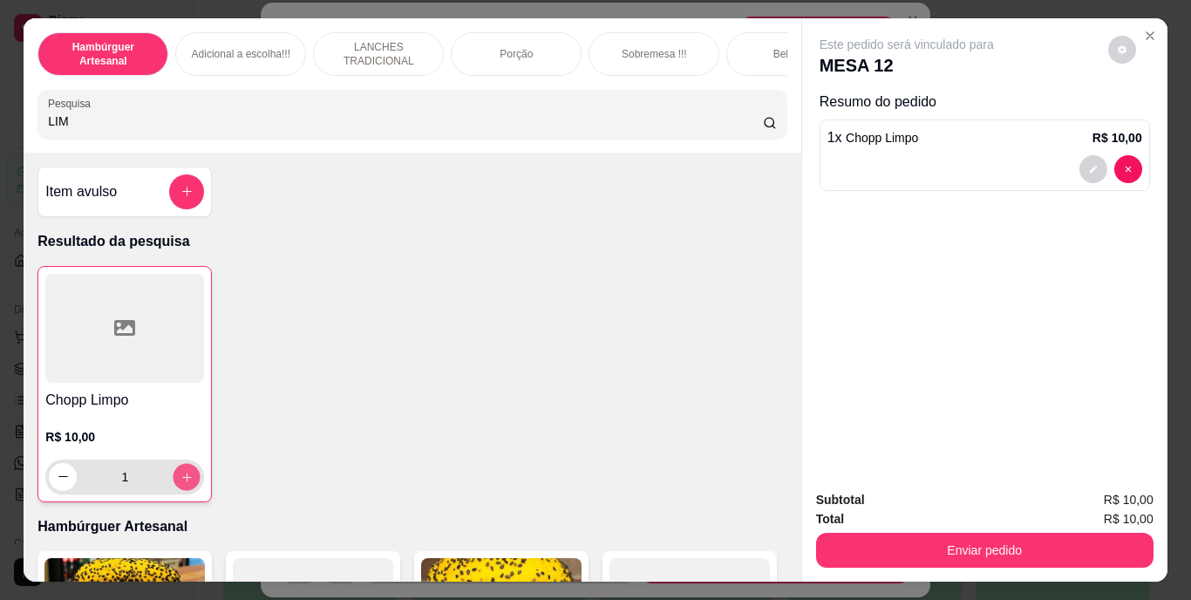
click at [187, 479] on icon "increase-product-quantity" at bounding box center [186, 476] width 13 height 13
type input "2"
click at [381, 130] on input "LIM" at bounding box center [405, 120] width 715 height 17
type input "L"
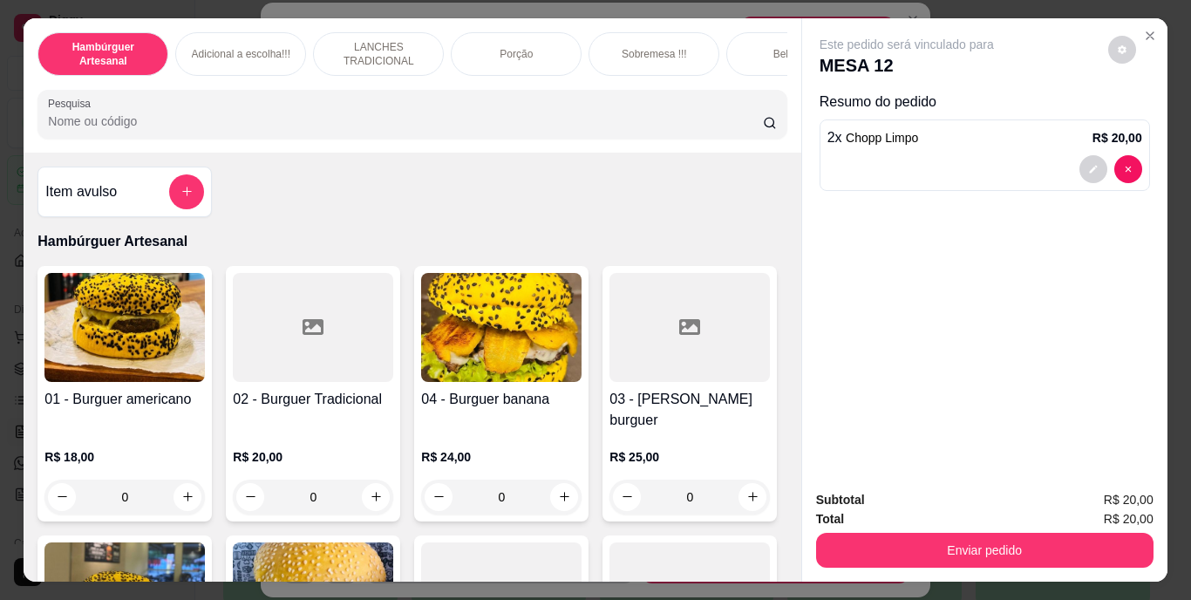
click at [381, 130] on input "Pesquisa" at bounding box center [405, 120] width 715 height 17
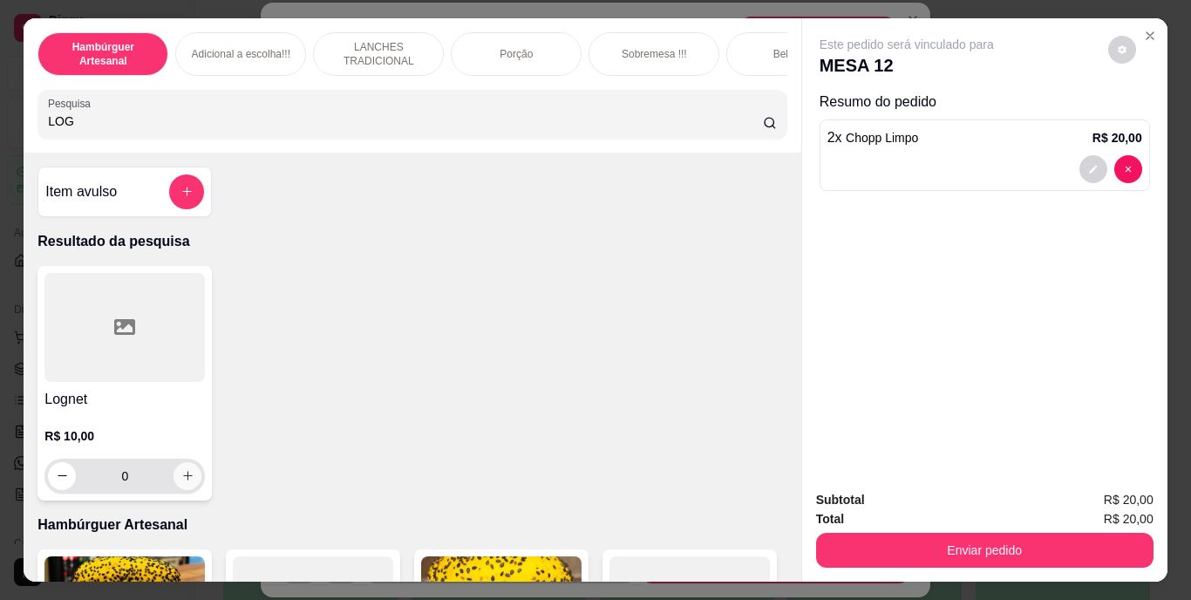
type input "LOG"
click at [184, 480] on icon "increase-product-quantity" at bounding box center [187, 475] width 13 height 13
type input "1"
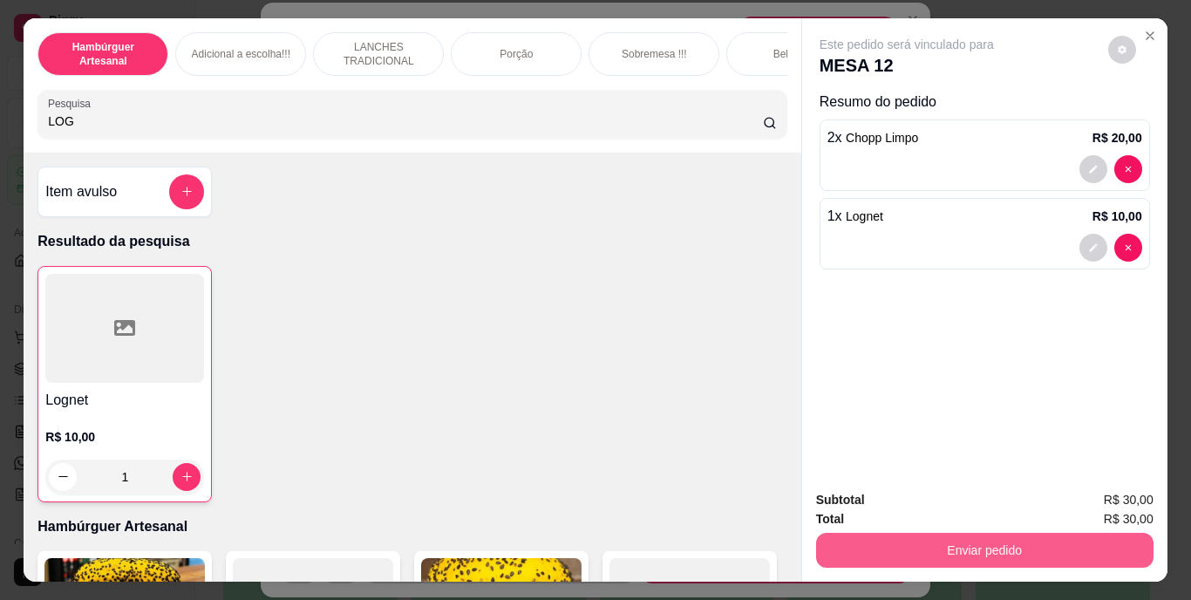
click at [857, 533] on button "Enviar pedido" at bounding box center [984, 550] width 337 height 35
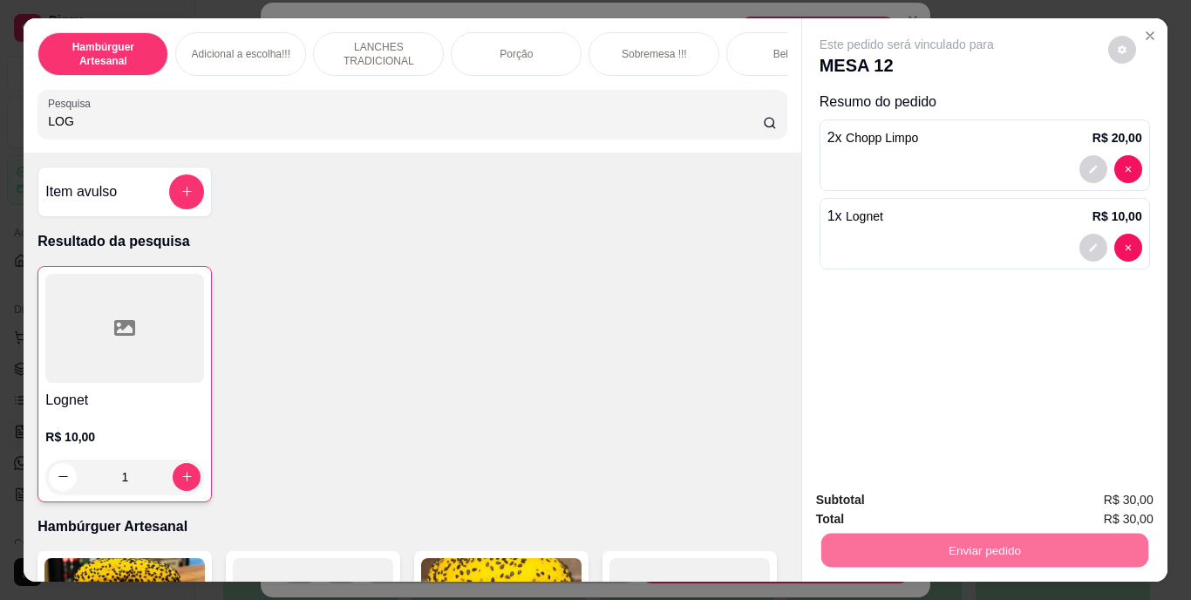
click at [880, 500] on button "Não registrar e enviar pedido" at bounding box center [927, 501] width 176 height 32
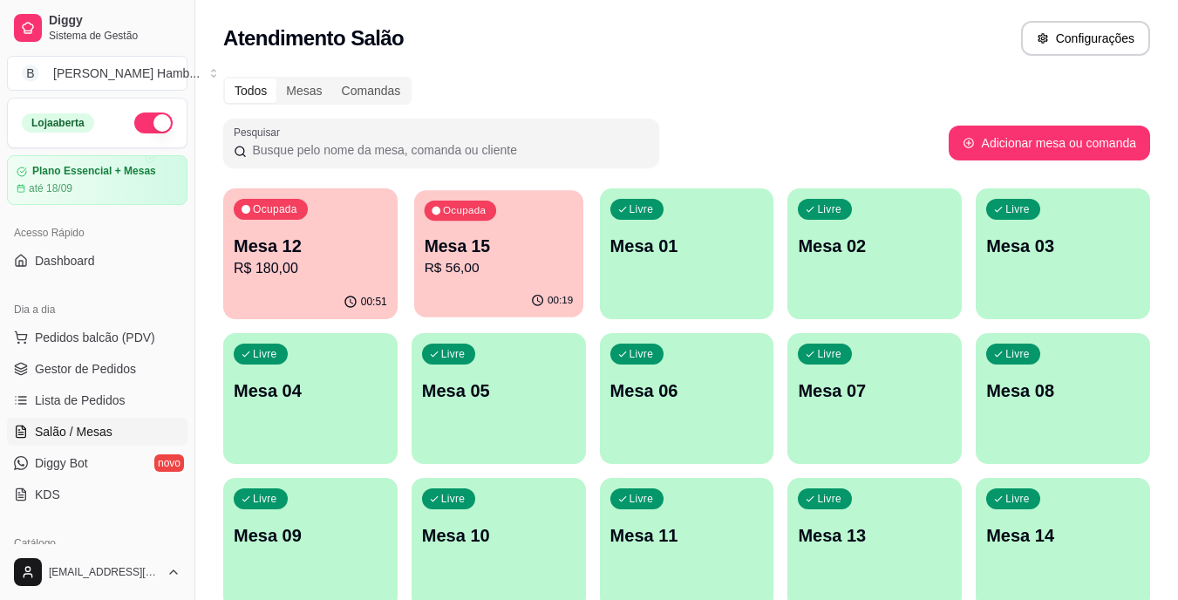
click at [431, 270] on p "R$ 56,00" at bounding box center [498, 268] width 149 height 20
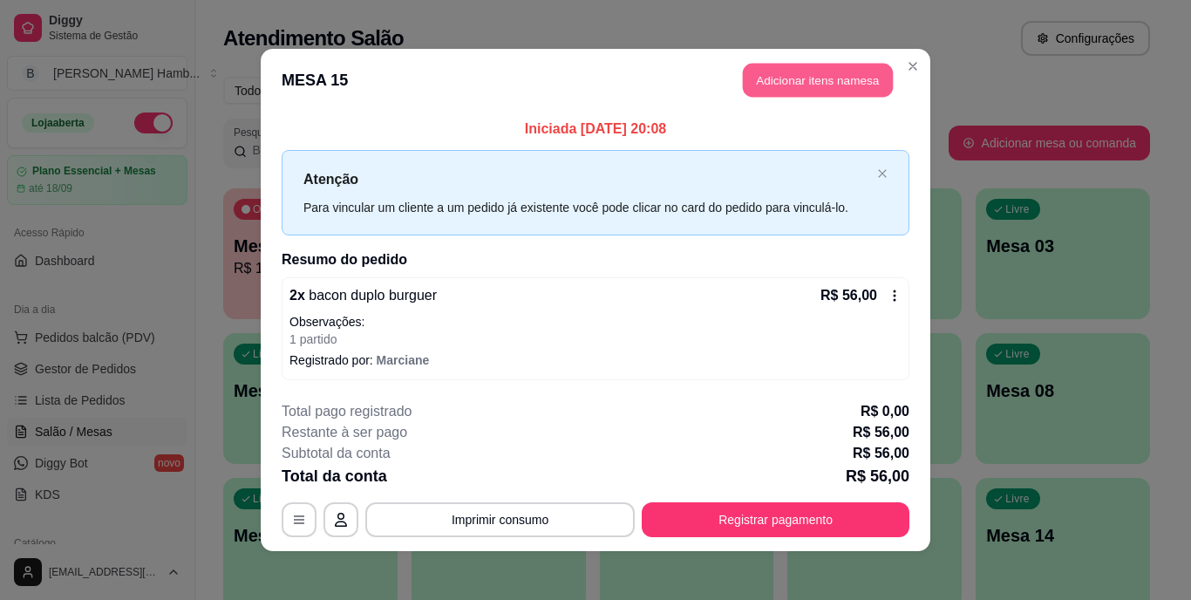
click at [776, 92] on button "Adicionar itens na mesa" at bounding box center [818, 81] width 150 height 34
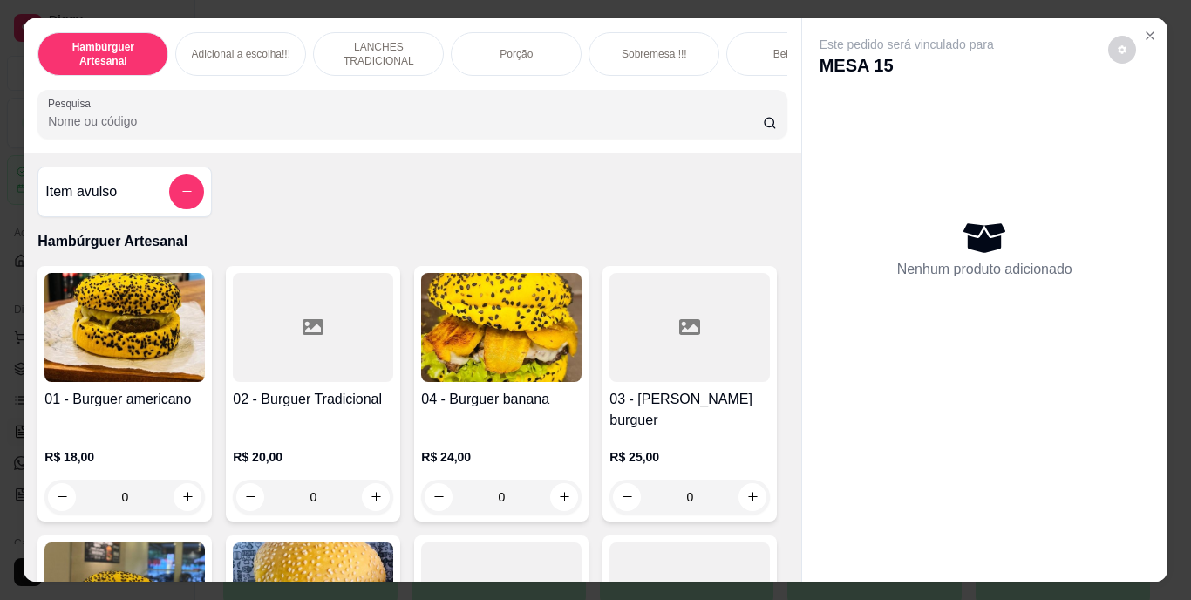
click at [656, 130] on input "Pesquisa" at bounding box center [405, 120] width 715 height 17
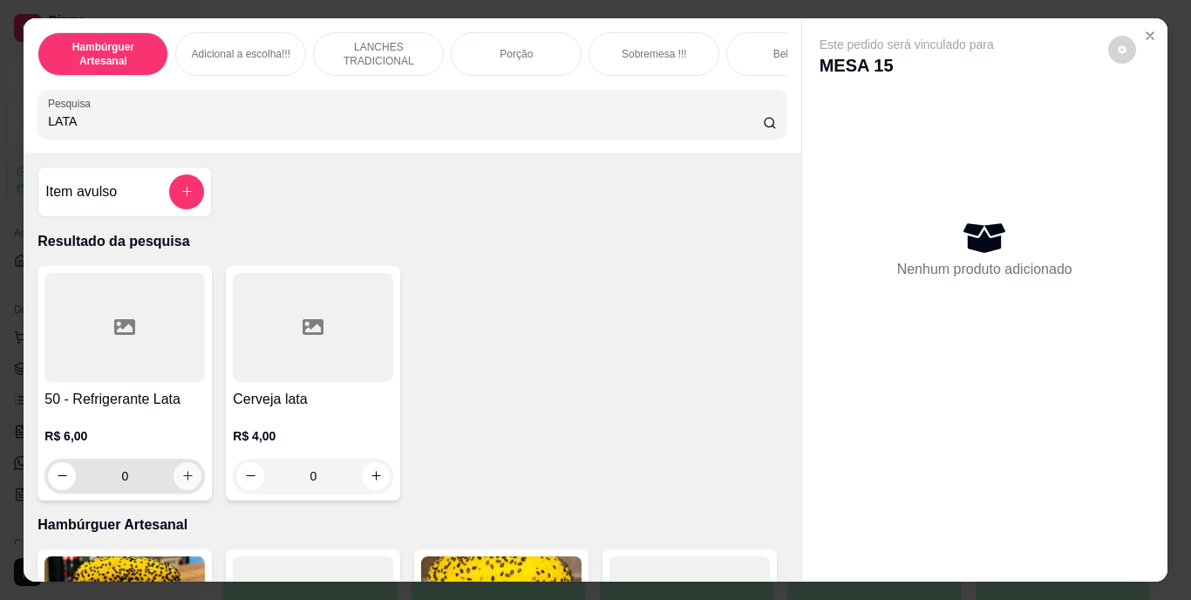
type input "LATA"
click at [187, 482] on icon "increase-product-quantity" at bounding box center [187, 475] width 13 height 13
type input "1"
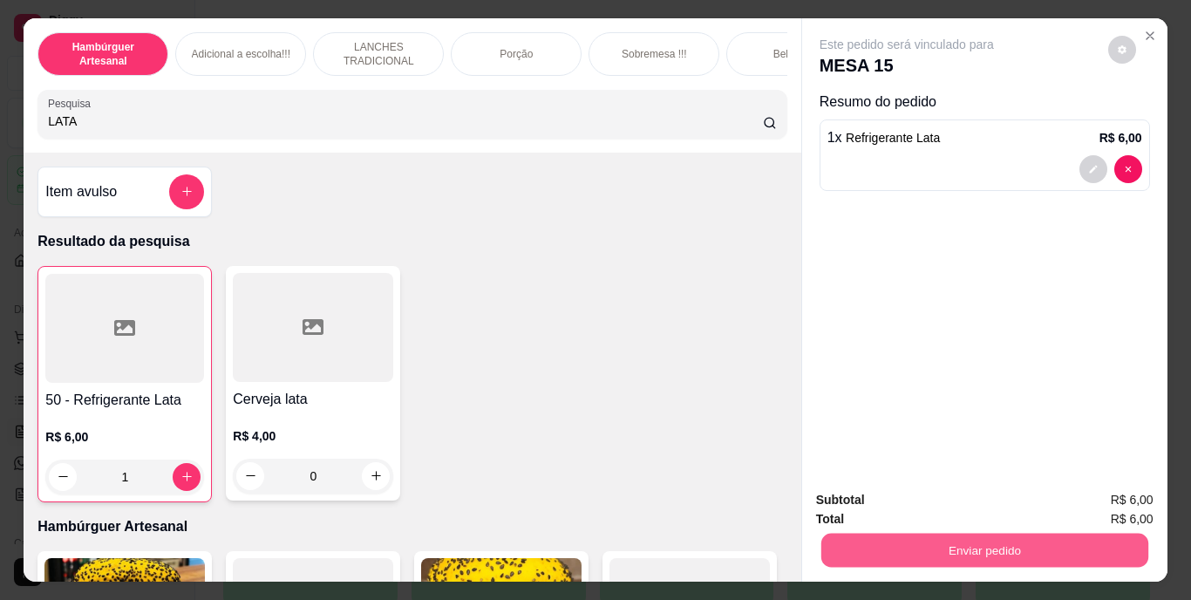
click at [875, 537] on button "Enviar pedido" at bounding box center [983, 551] width 327 height 34
click at [866, 492] on button "Não registrar e enviar pedido" at bounding box center [927, 501] width 176 height 32
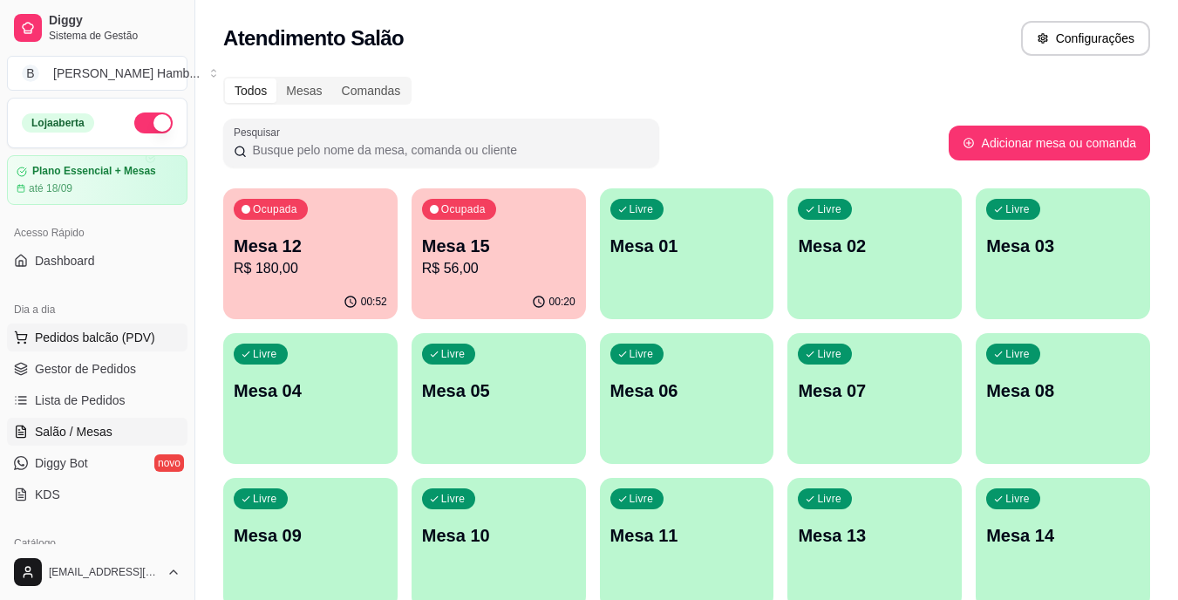
click at [143, 333] on span "Pedidos balcão (PDV)" at bounding box center [95, 337] width 120 height 17
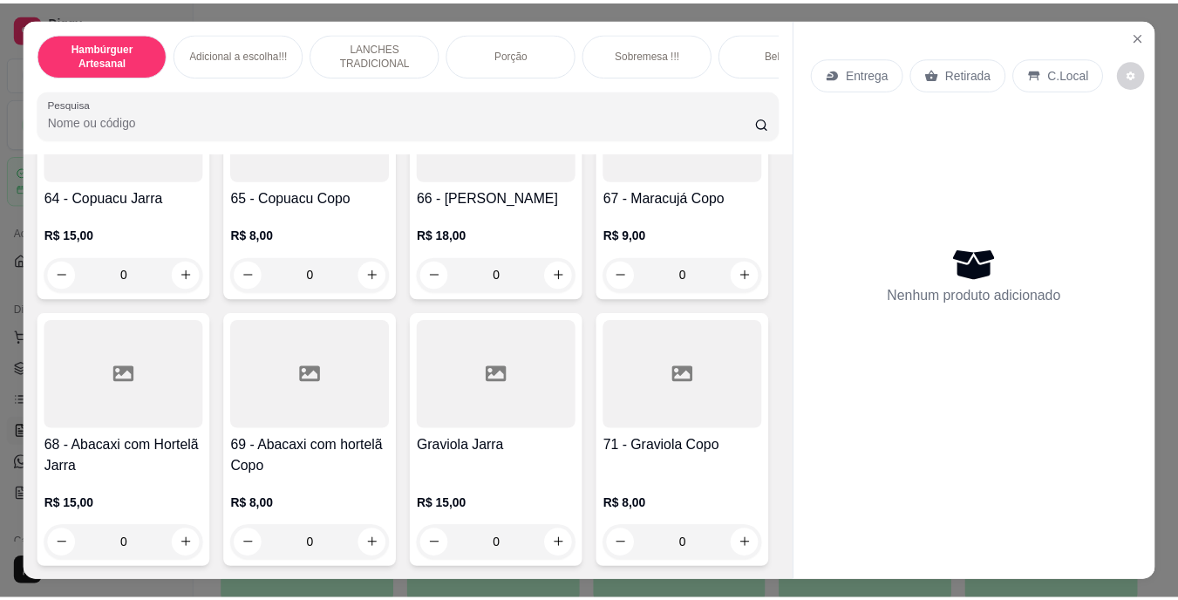
scroll to position [6351, 0]
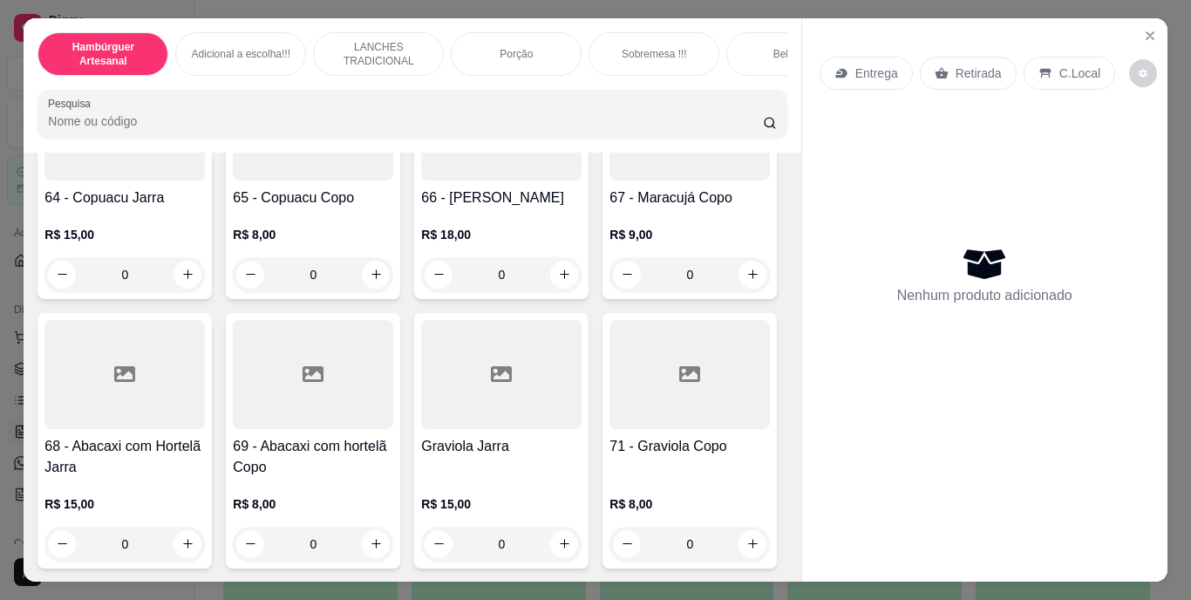
type input "1"
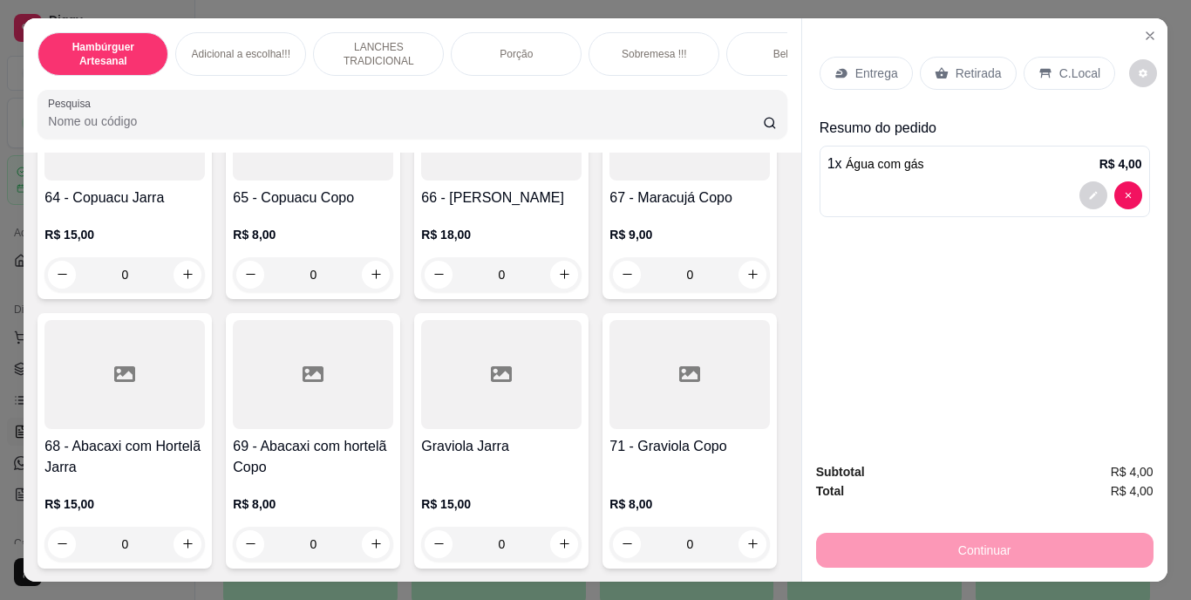
click at [935, 66] on icon at bounding box center [942, 73] width 14 height 14
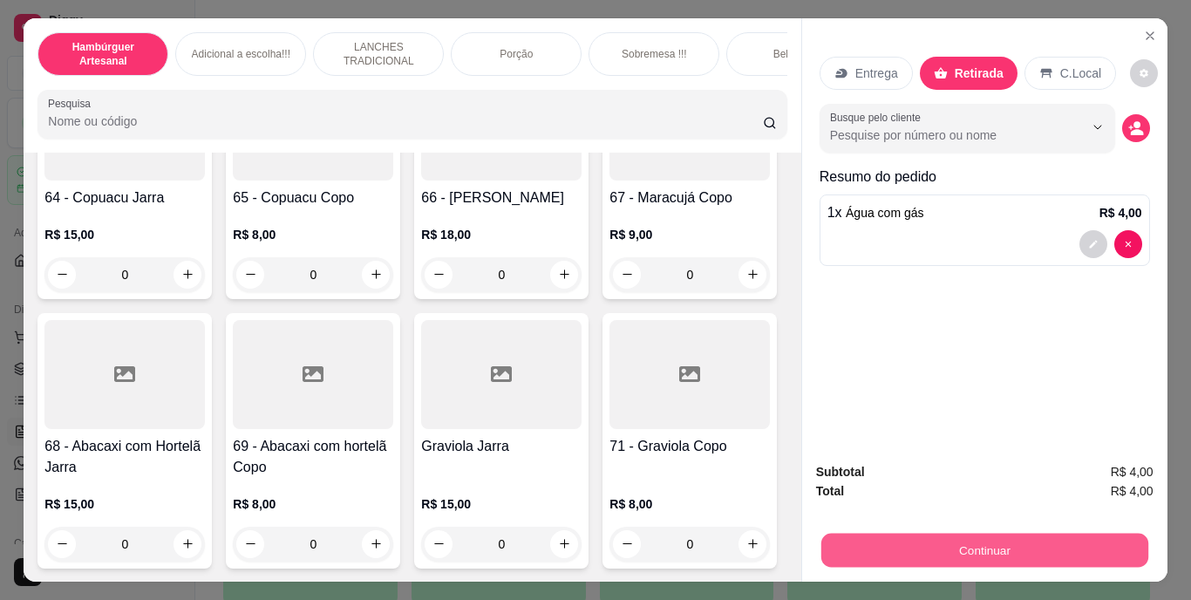
click at [922, 548] on button "Continuar" at bounding box center [983, 551] width 327 height 34
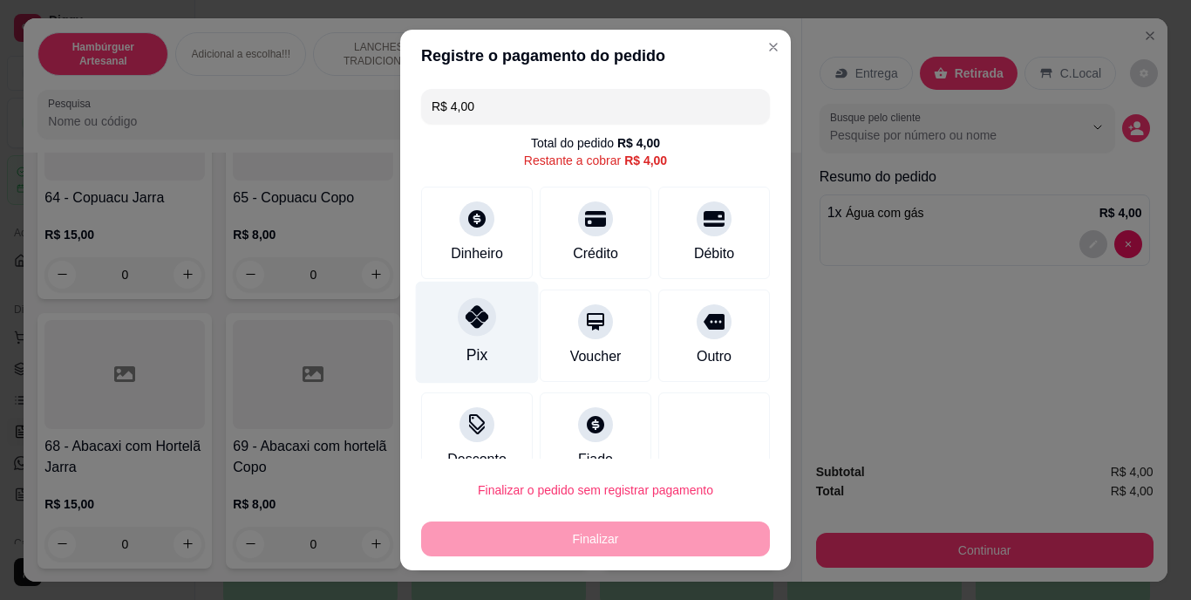
click at [466, 320] on icon at bounding box center [477, 317] width 23 height 23
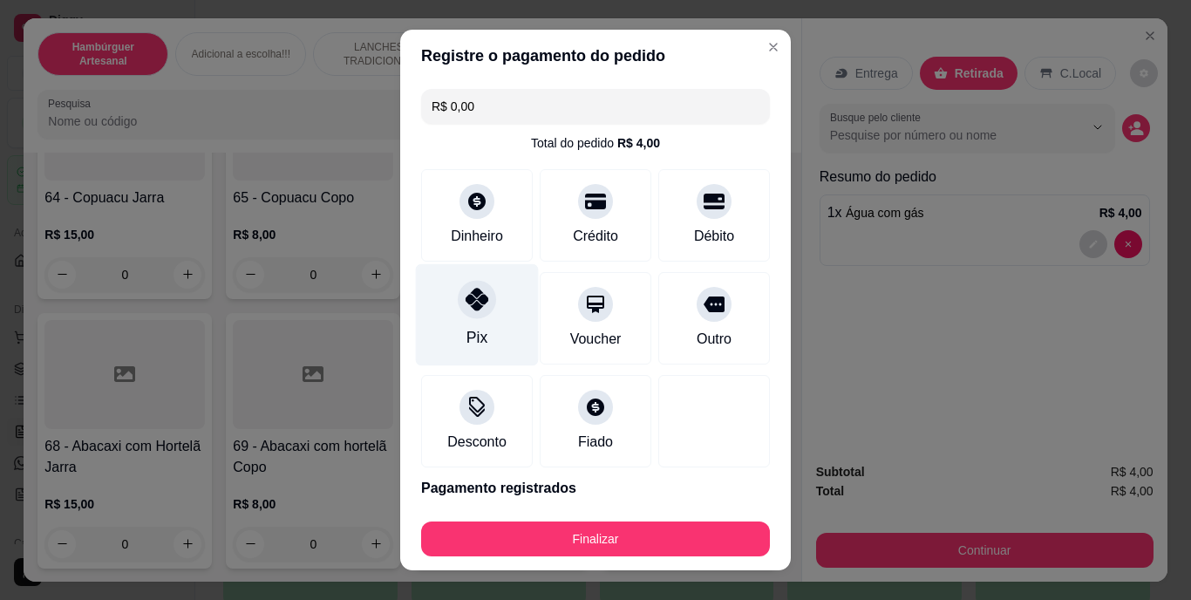
type input "R$ 0,00"
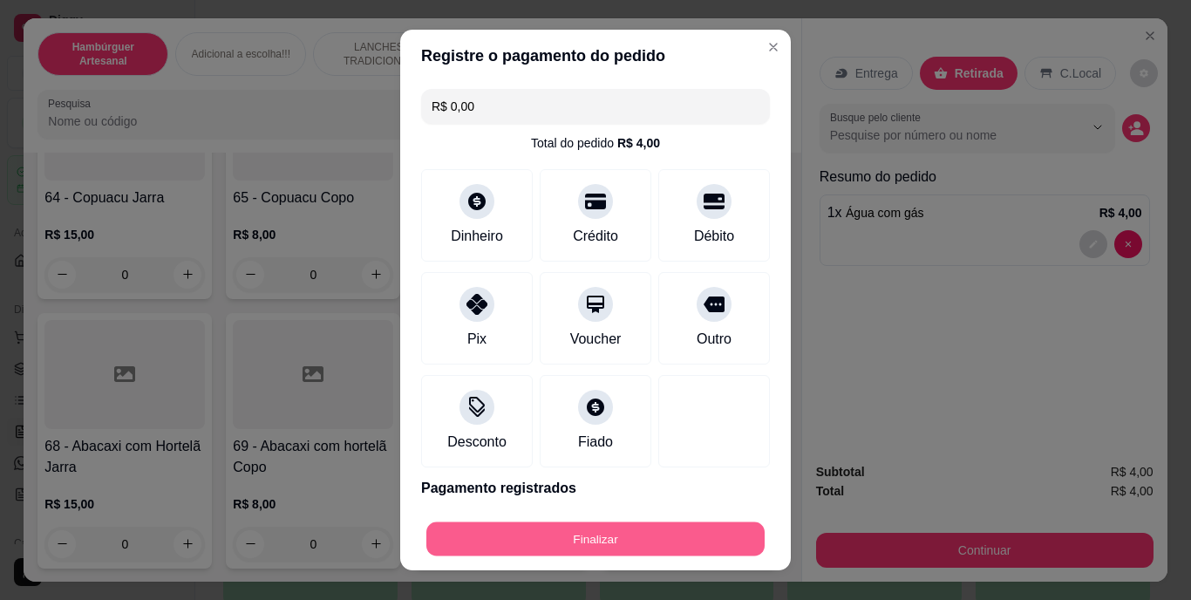
click at [541, 526] on button "Finalizar" at bounding box center [595, 538] width 338 height 34
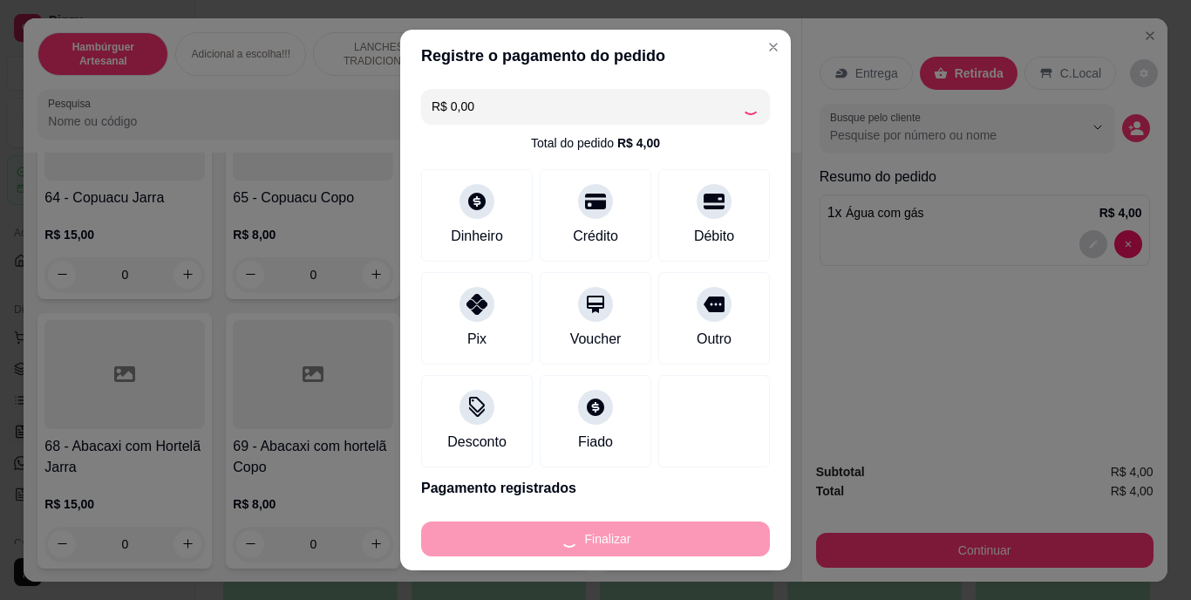
type input "0"
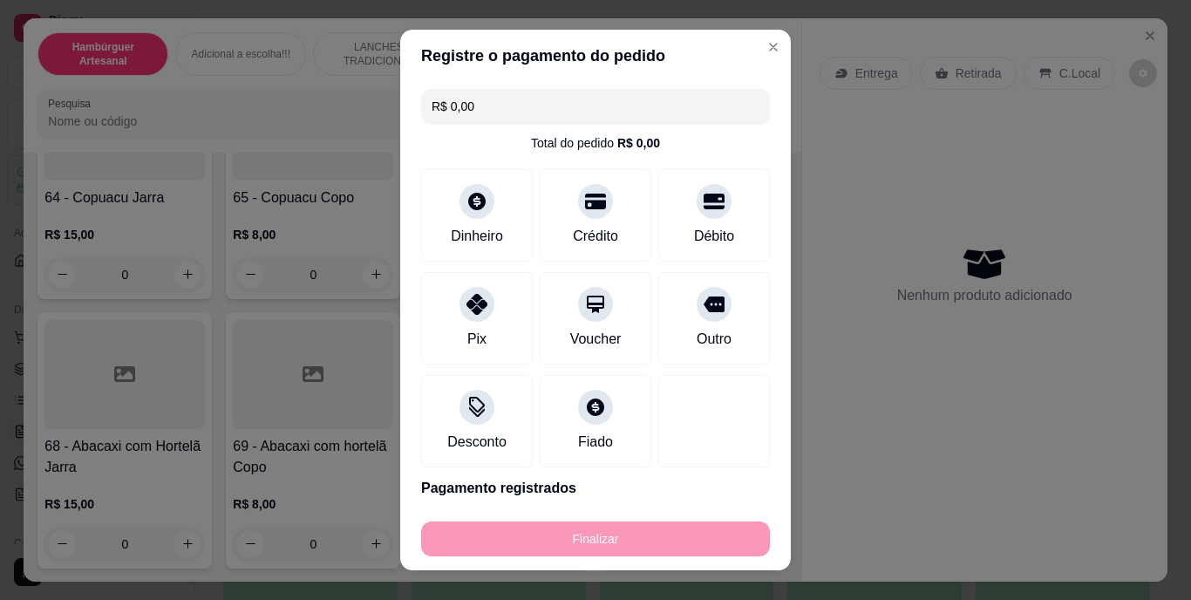
type input "-R$ 4,00"
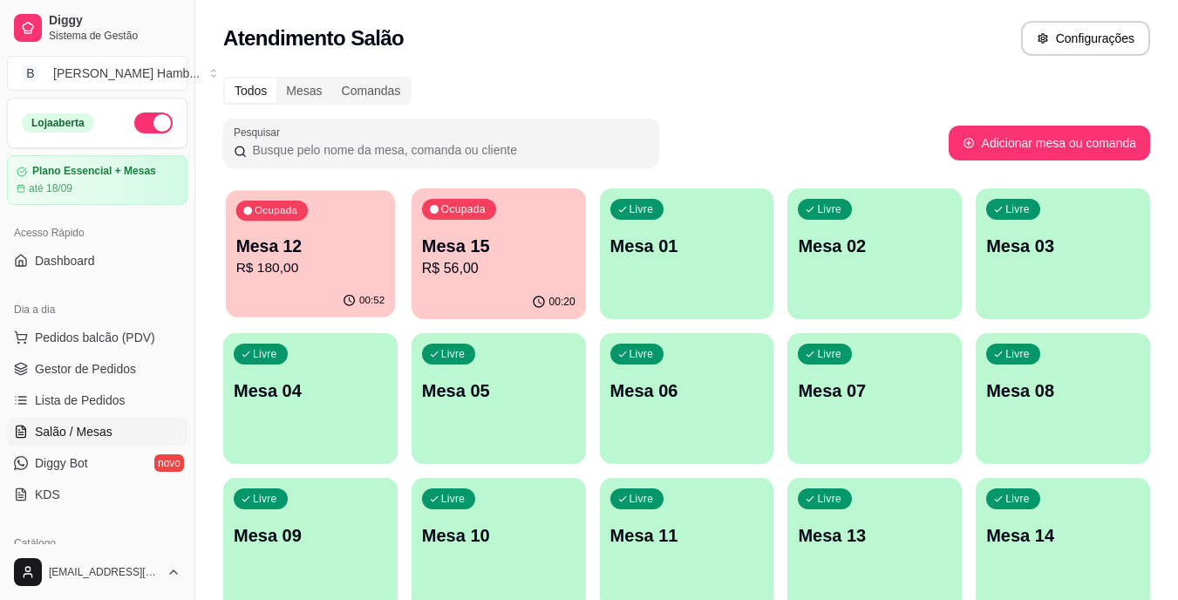
click at [262, 279] on div "Ocupada Mesa 12 R$ 180,00" at bounding box center [310, 237] width 169 height 94
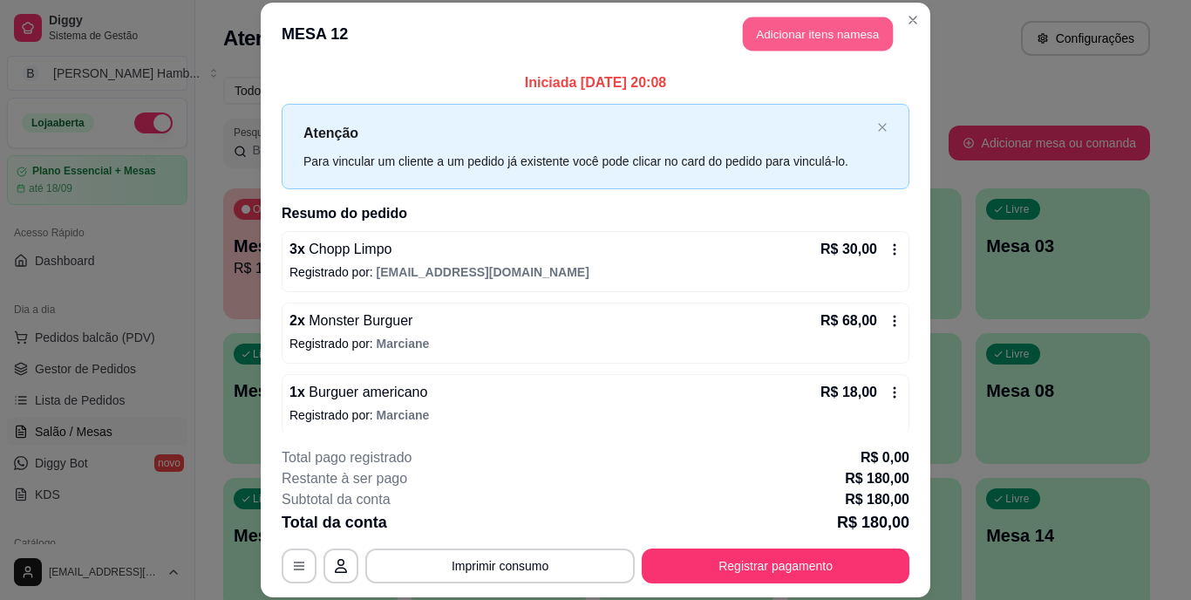
click at [798, 22] on button "Adicionar itens na mesa" at bounding box center [818, 34] width 150 height 34
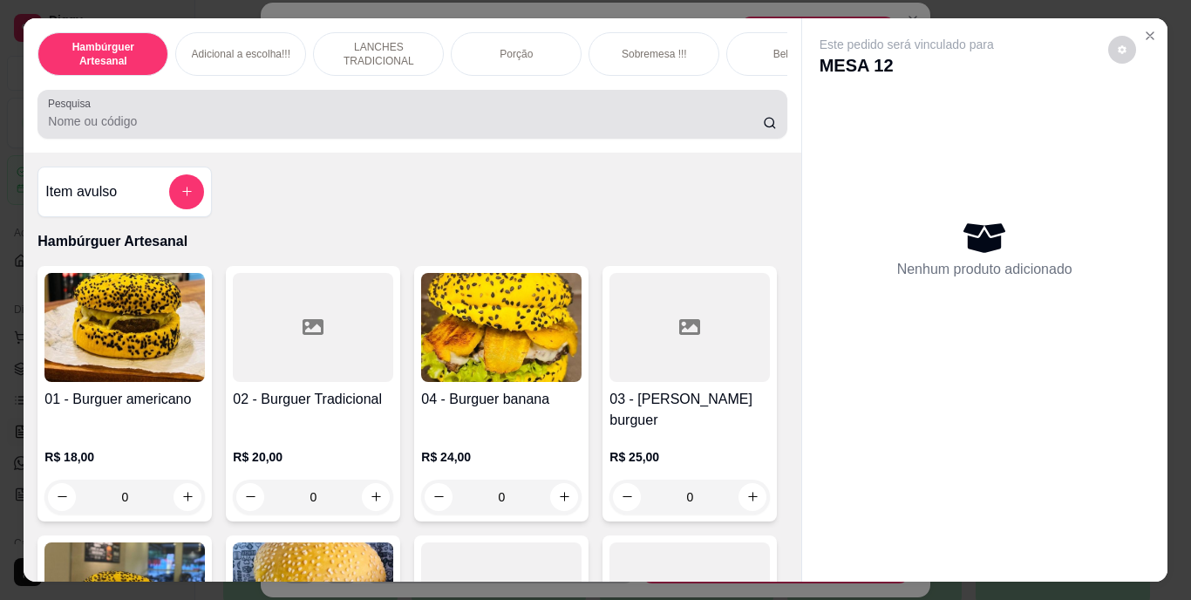
click at [672, 111] on div at bounding box center [412, 114] width 728 height 35
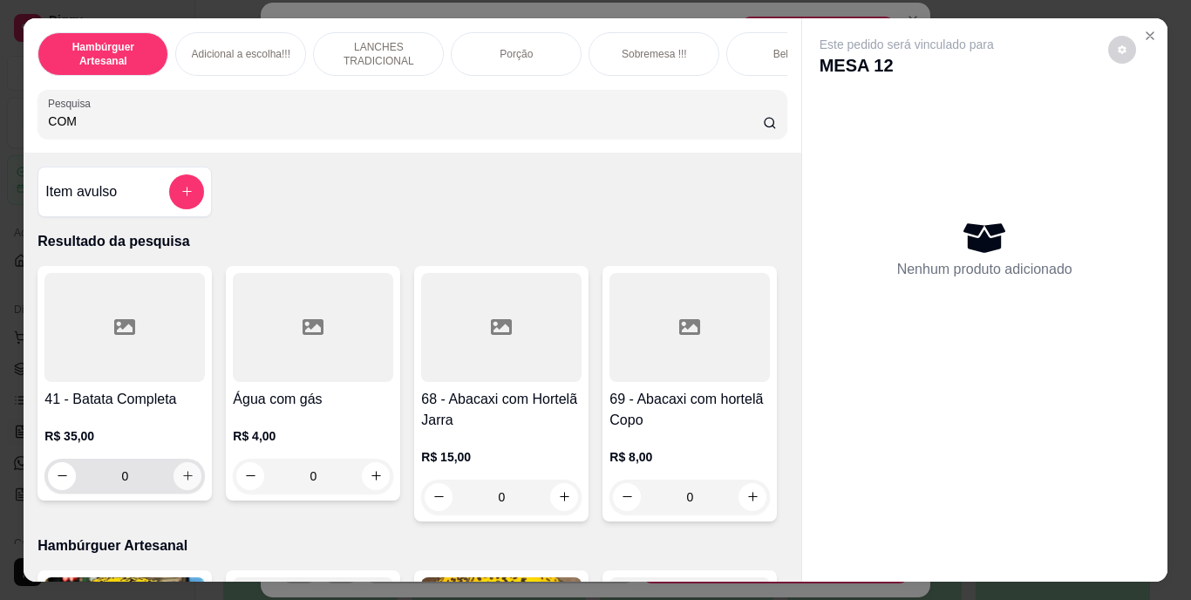
type input "COM"
click at [189, 485] on button "increase-product-quantity" at bounding box center [187, 475] width 27 height 27
type input "1"
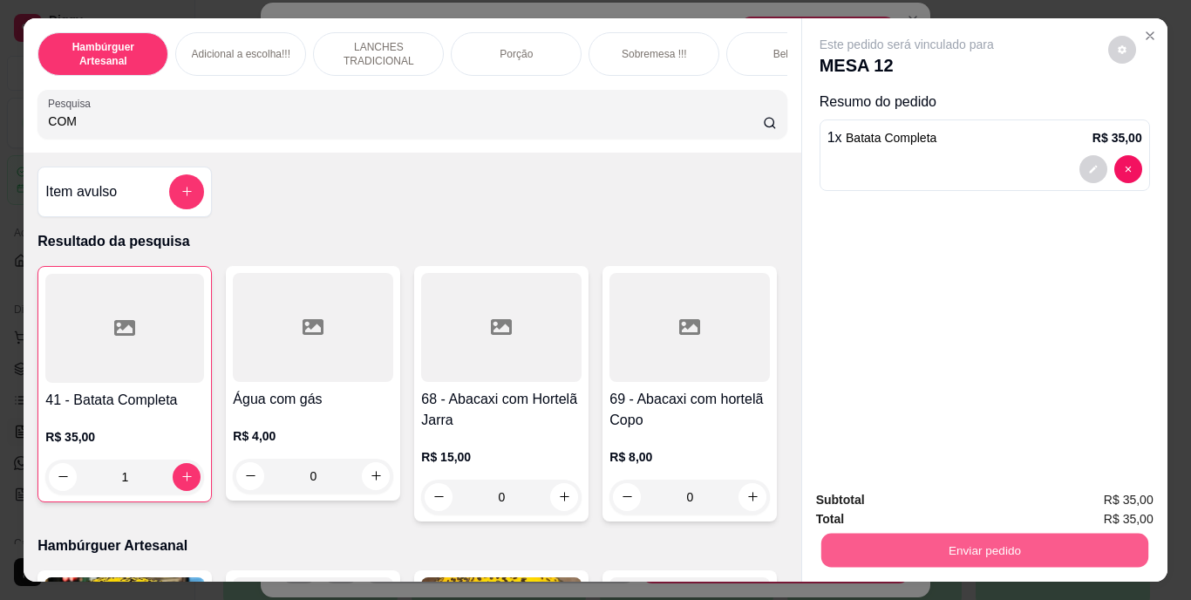
click at [943, 537] on button "Enviar pedido" at bounding box center [983, 551] width 327 height 34
click at [917, 504] on button "Não registrar e enviar pedido" at bounding box center [927, 501] width 176 height 32
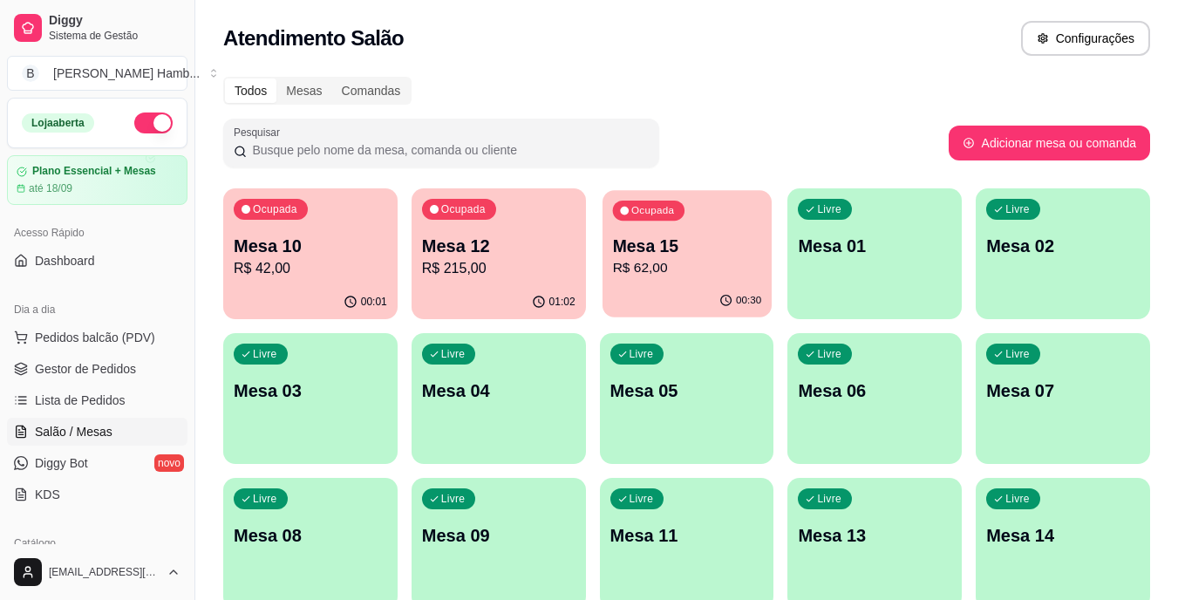
click at [672, 252] on p "Mesa 15" at bounding box center [686, 247] width 149 height 24
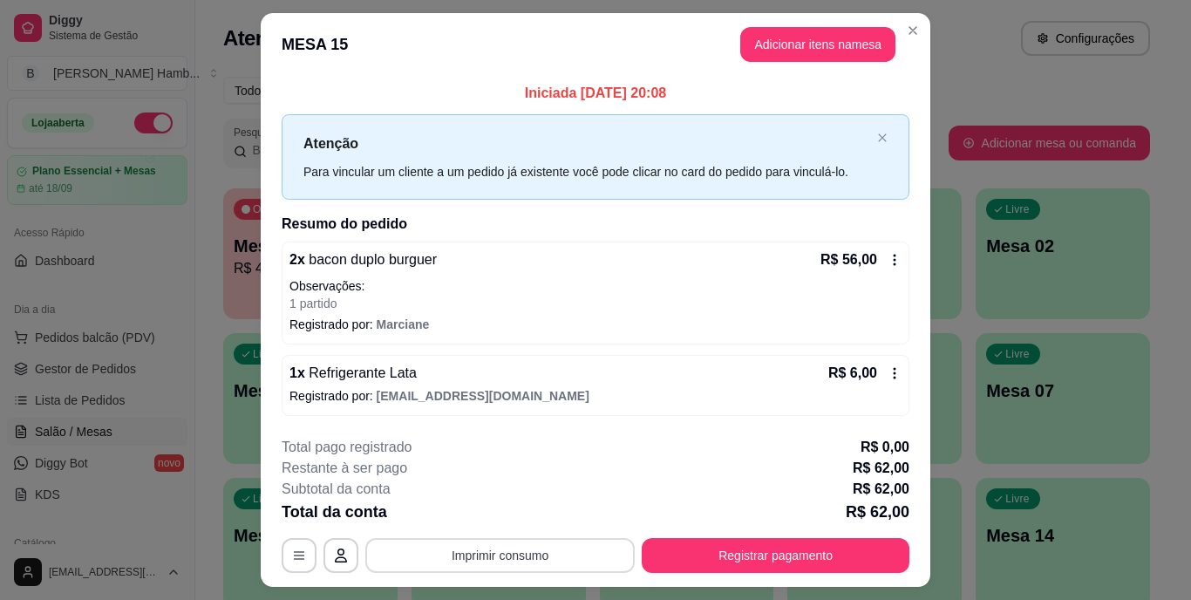
click at [439, 546] on button "Imprimir consumo" at bounding box center [499, 555] width 269 height 35
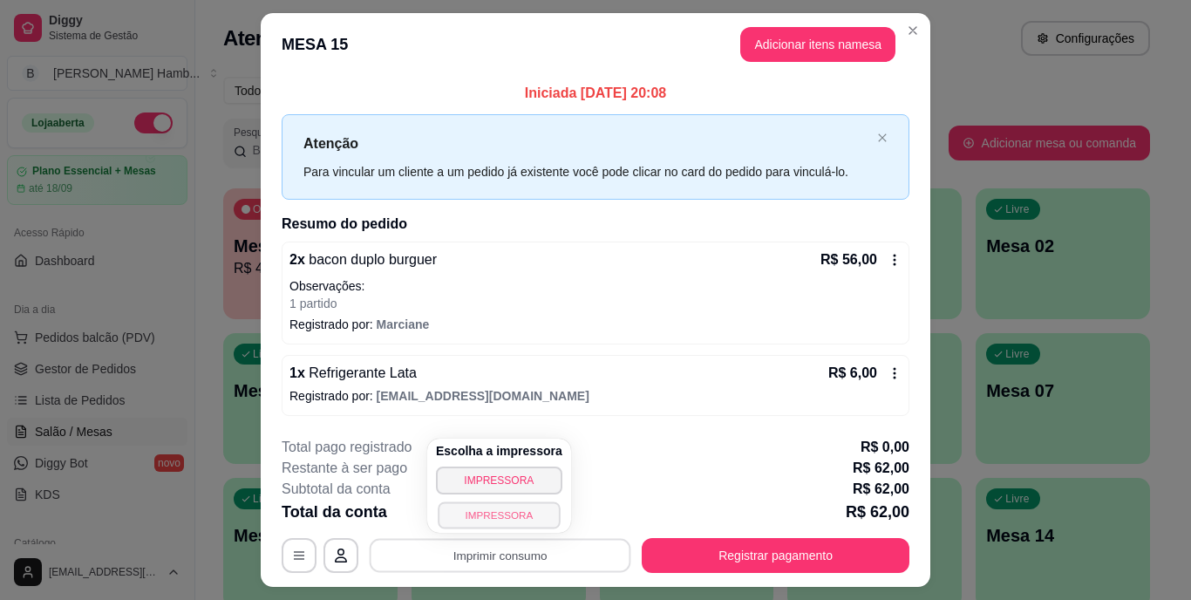
click at [453, 519] on button "IMPRESSORA" at bounding box center [499, 514] width 122 height 27
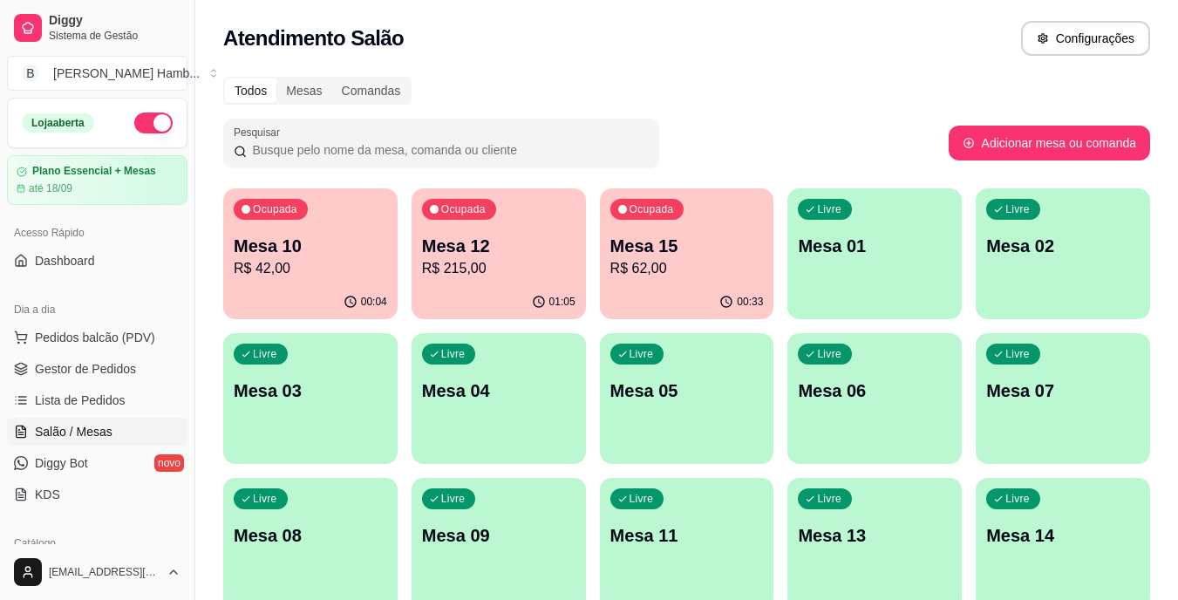
click at [647, 233] on div "Ocupada Mesa 15 R$ 62,00" at bounding box center [687, 236] width 174 height 97
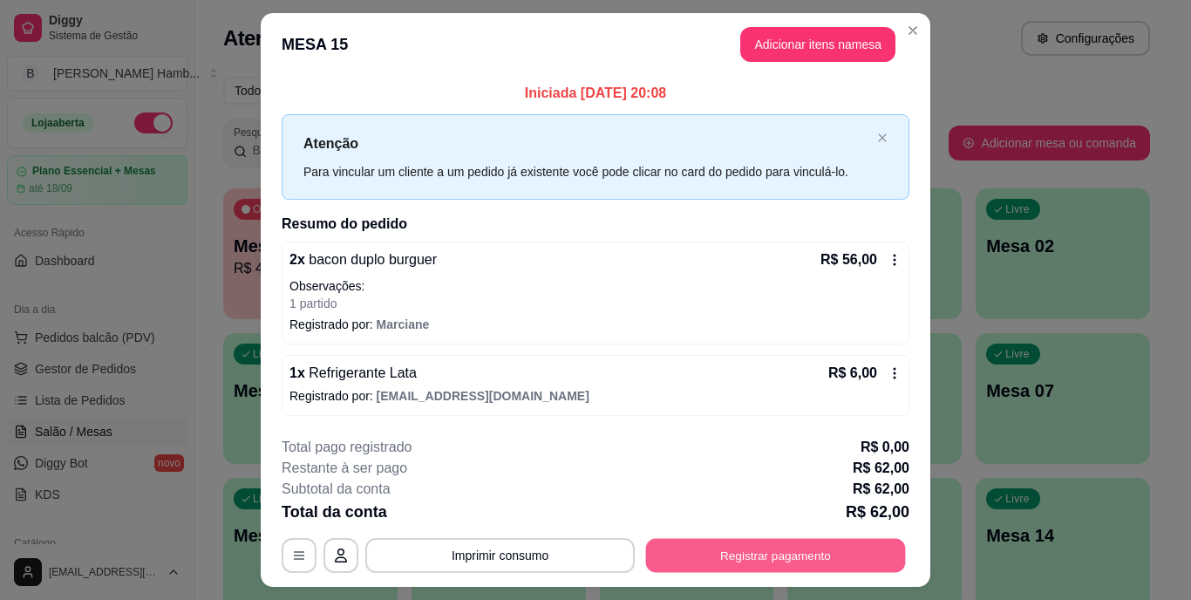
click at [689, 547] on button "Registrar pagamento" at bounding box center [776, 555] width 260 height 34
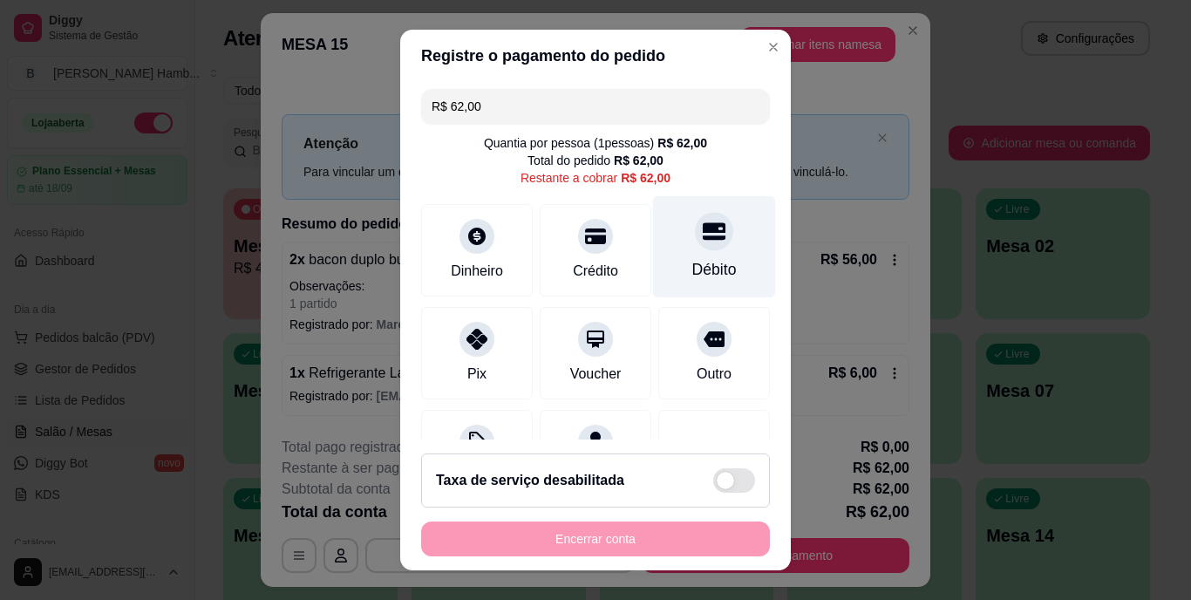
click at [684, 255] on div "Débito" at bounding box center [714, 247] width 123 height 102
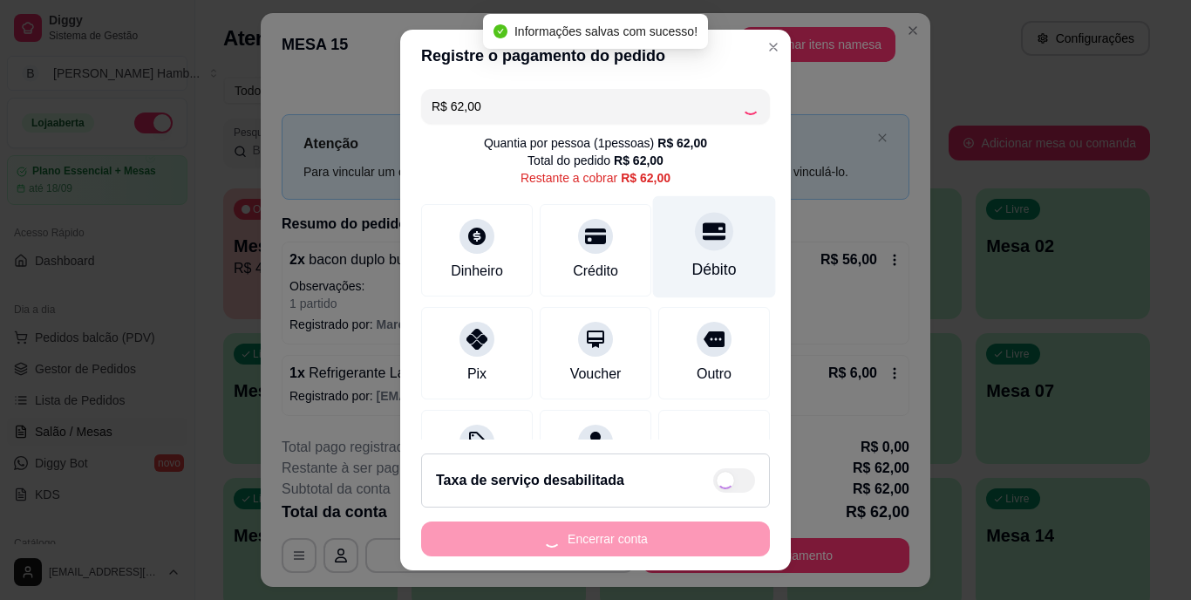
type input "R$ 0,00"
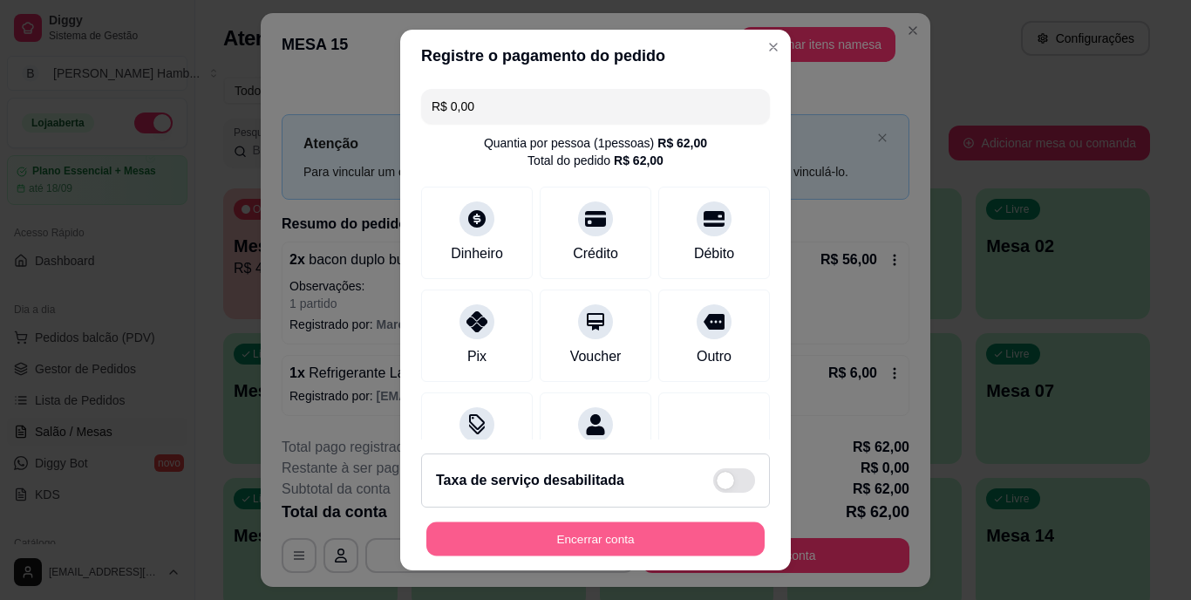
click at [558, 527] on button "Encerrar conta" at bounding box center [595, 538] width 338 height 34
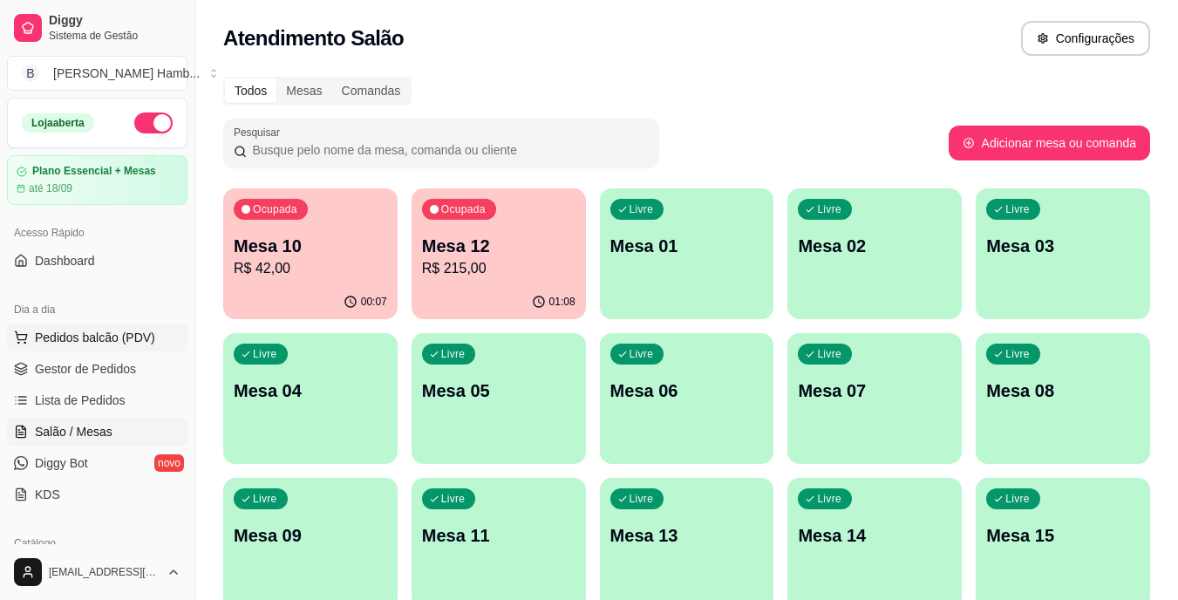
click at [128, 330] on span "Pedidos balcão (PDV)" at bounding box center [95, 337] width 120 height 17
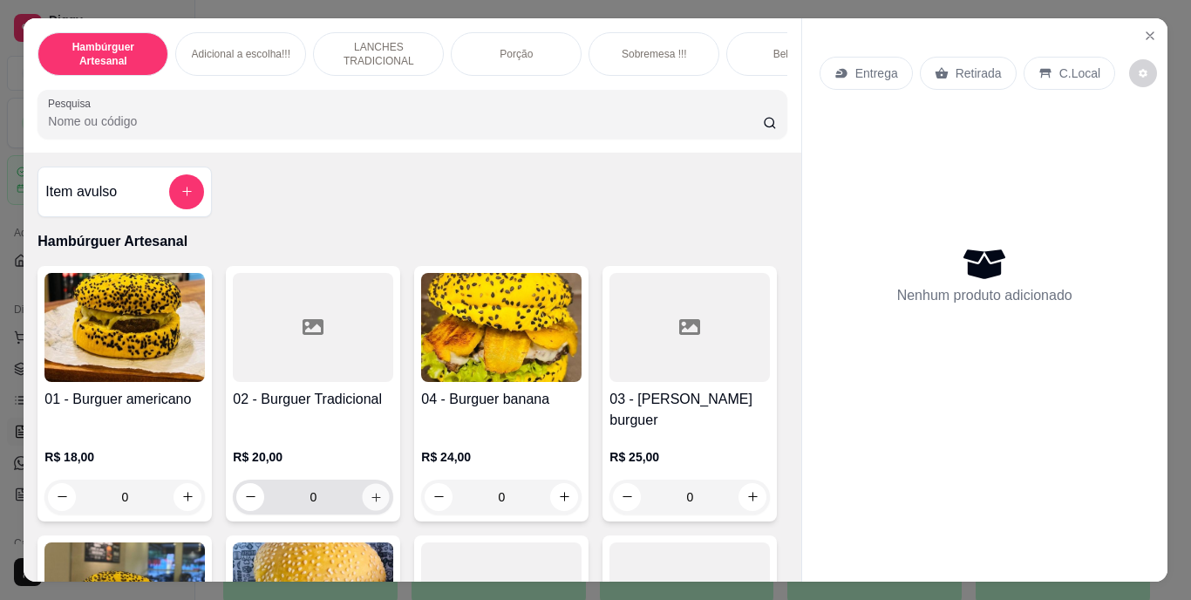
click at [374, 483] on button "increase-product-quantity" at bounding box center [376, 496] width 27 height 27
type input "1"
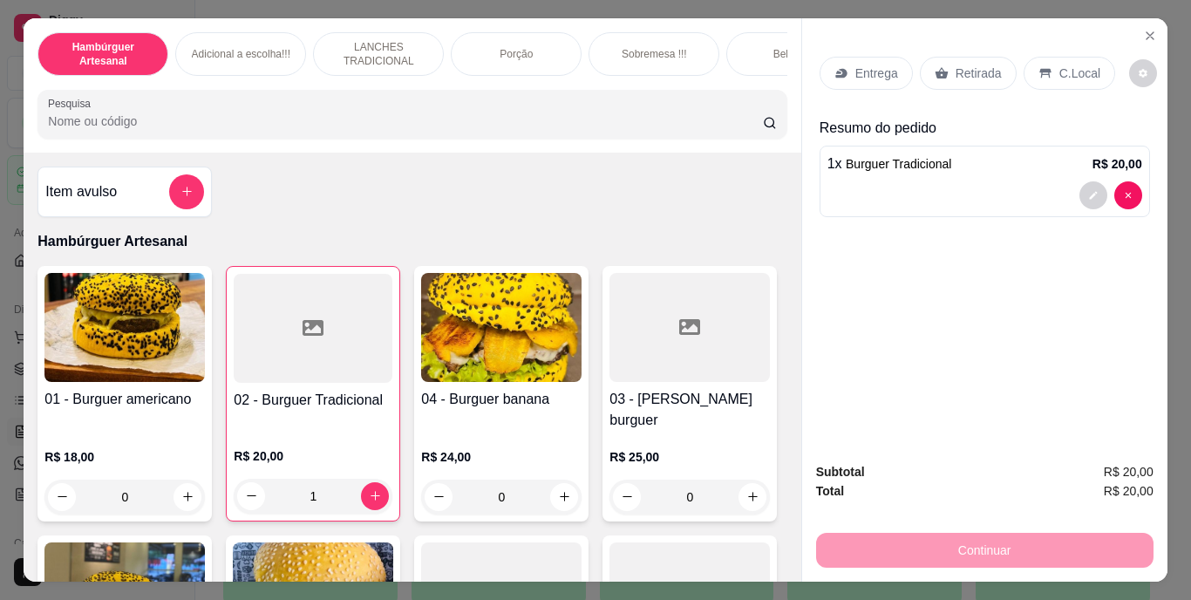
click at [861, 65] on p "Entrega" at bounding box center [876, 73] width 43 height 17
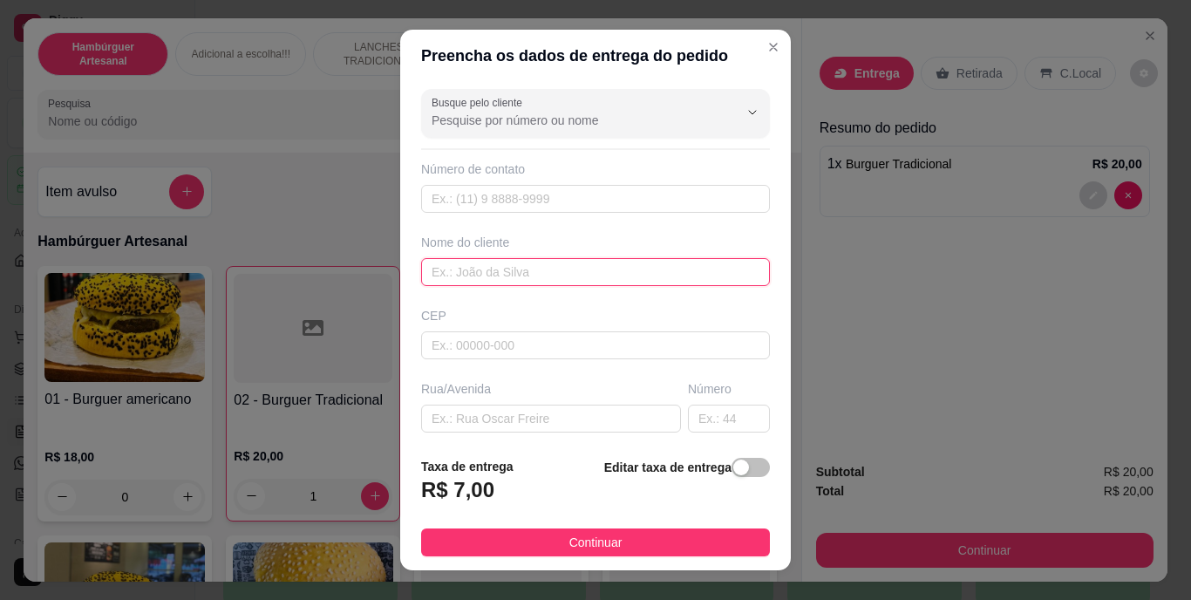
click at [664, 262] on input "text" at bounding box center [595, 272] width 349 height 28
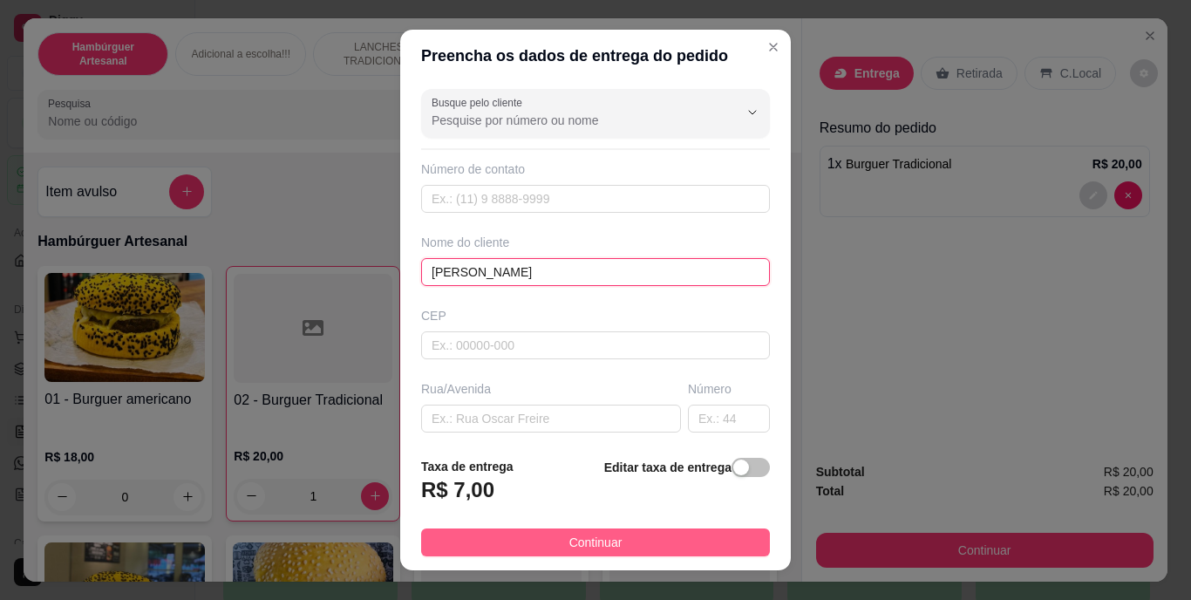
type input "[PERSON_NAME]"
click at [617, 537] on button "Continuar" at bounding box center [595, 542] width 349 height 28
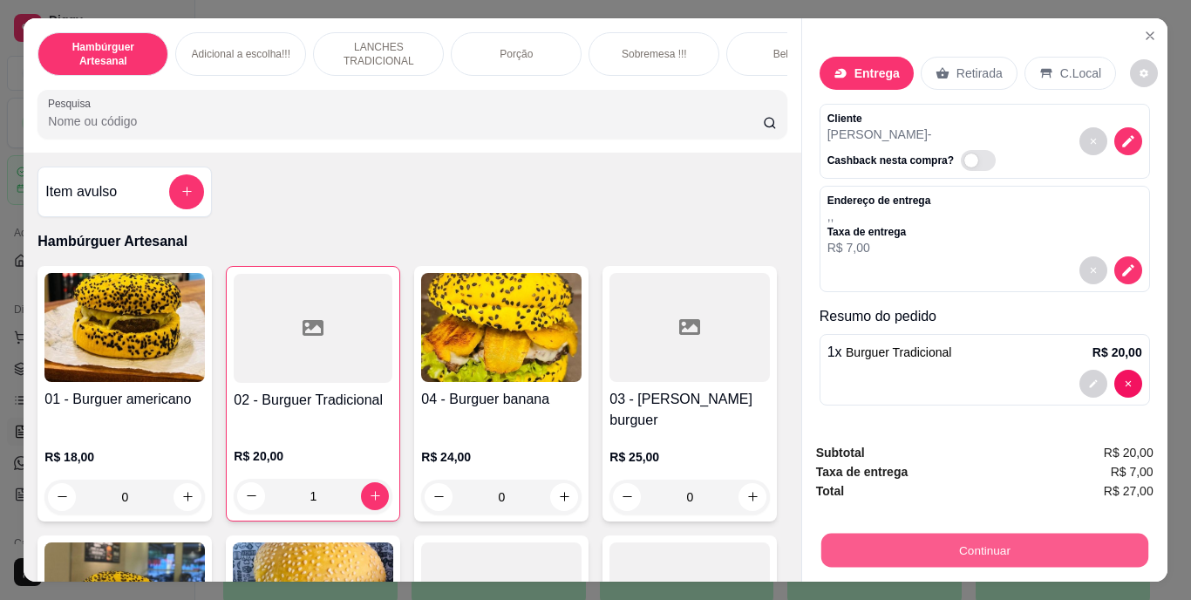
click at [861, 539] on button "Continuar" at bounding box center [983, 551] width 327 height 34
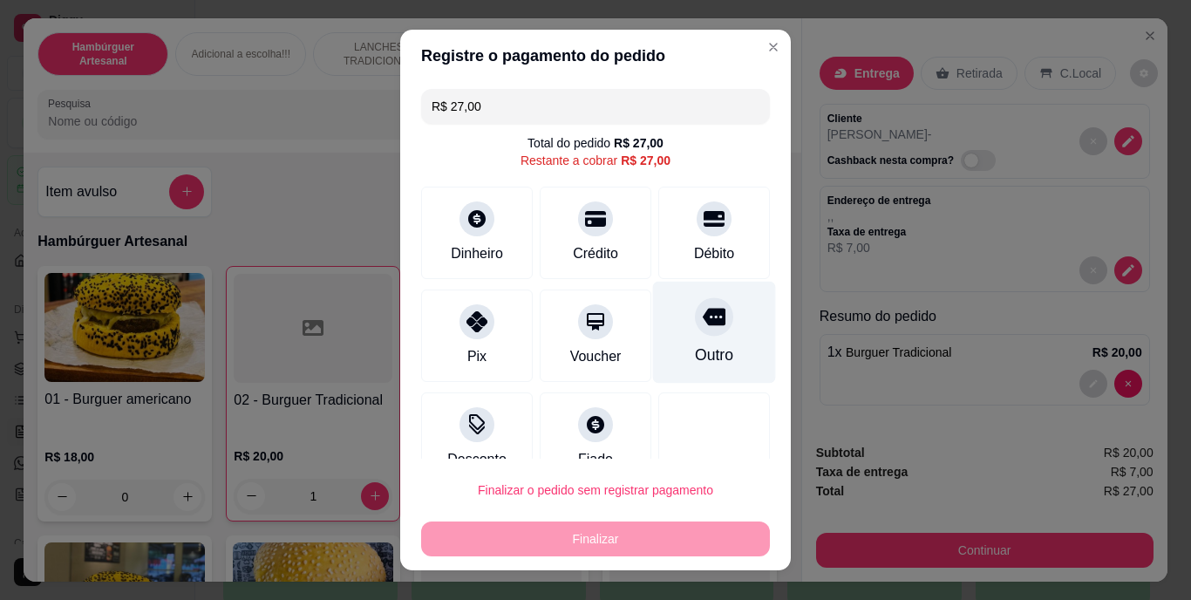
click at [675, 336] on div "Outro" at bounding box center [714, 333] width 123 height 102
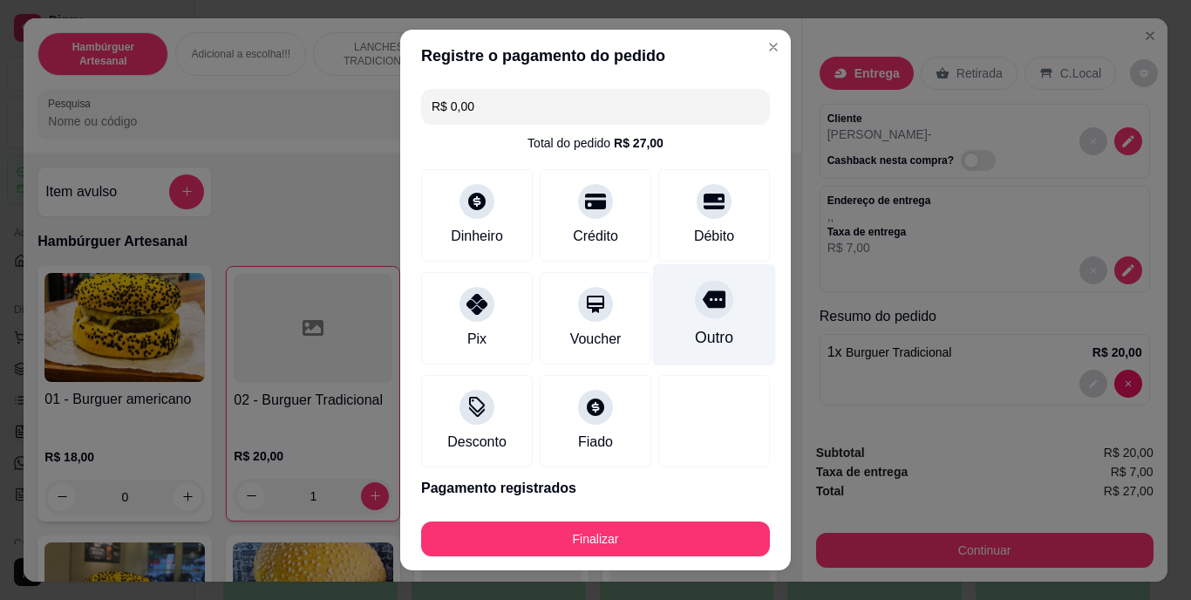
type input "R$ 0,00"
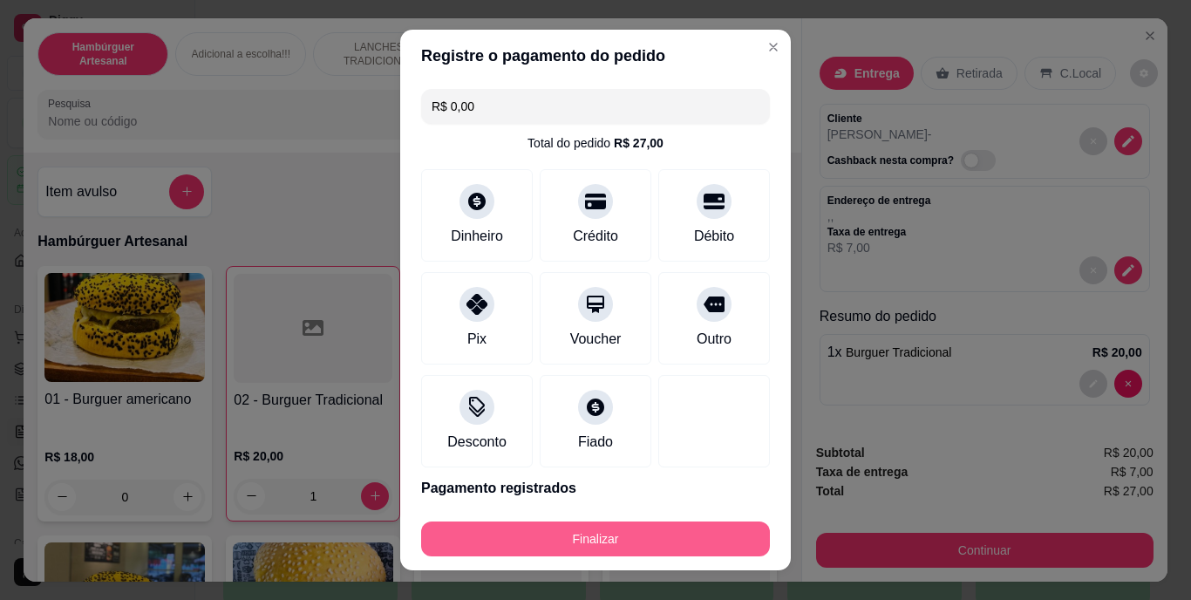
click at [643, 530] on button "Finalizar" at bounding box center [595, 538] width 349 height 35
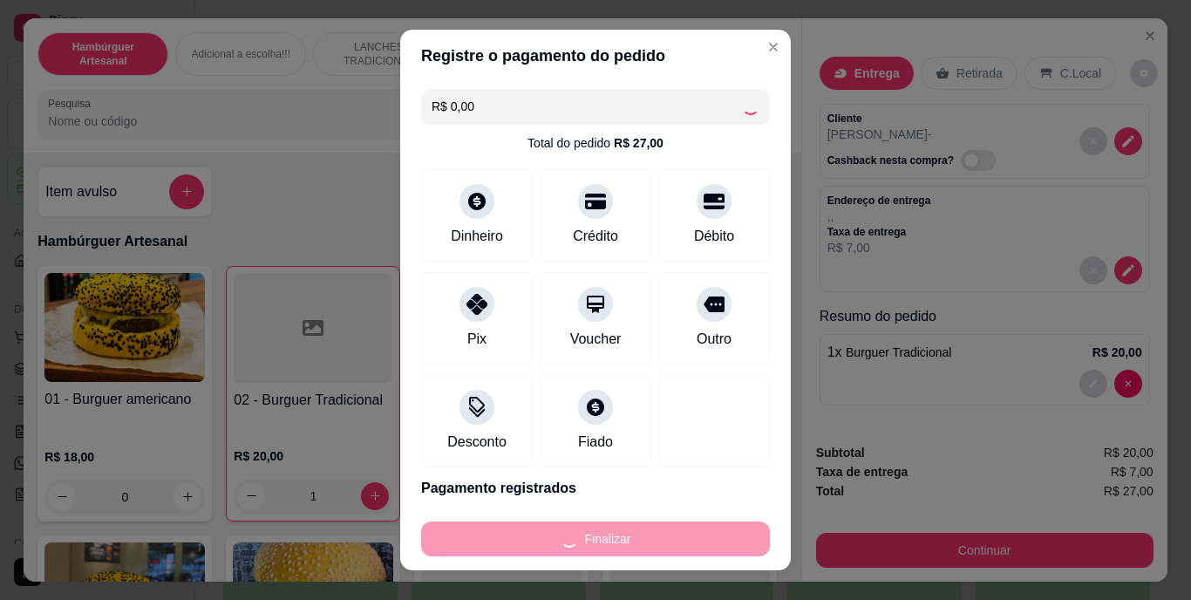
type input "0"
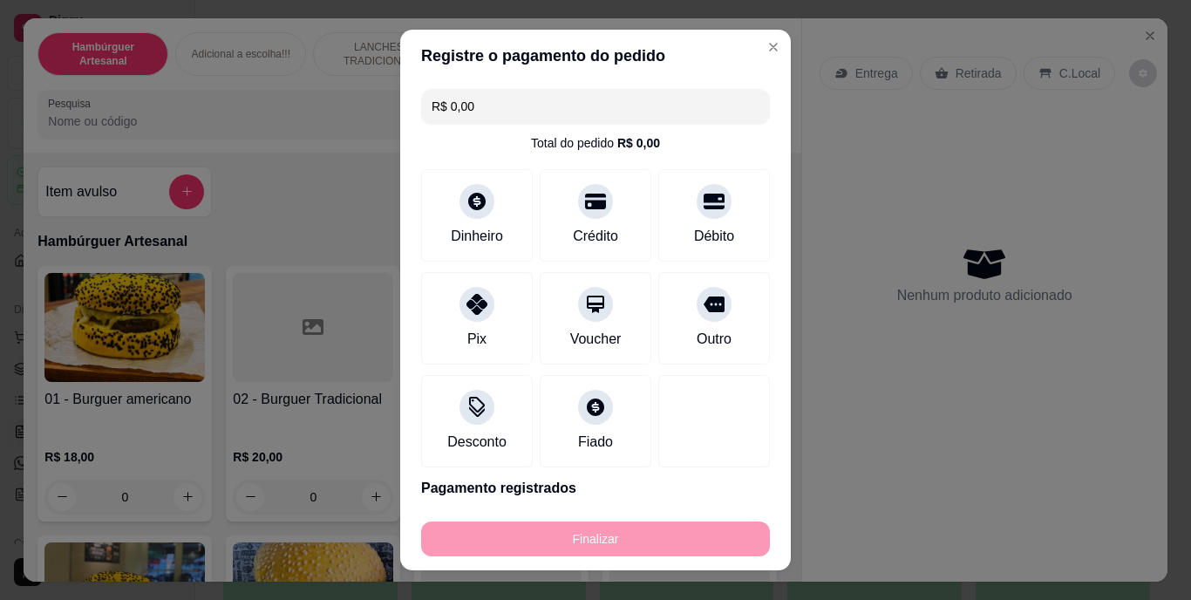
type input "-R$ 27,00"
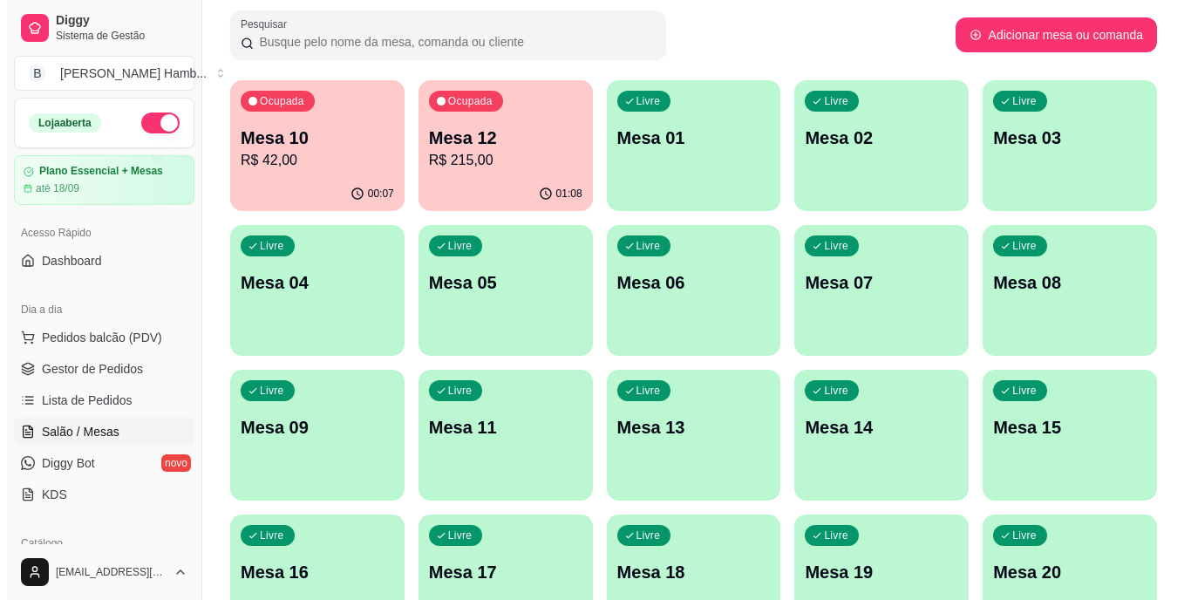
scroll to position [143, 0]
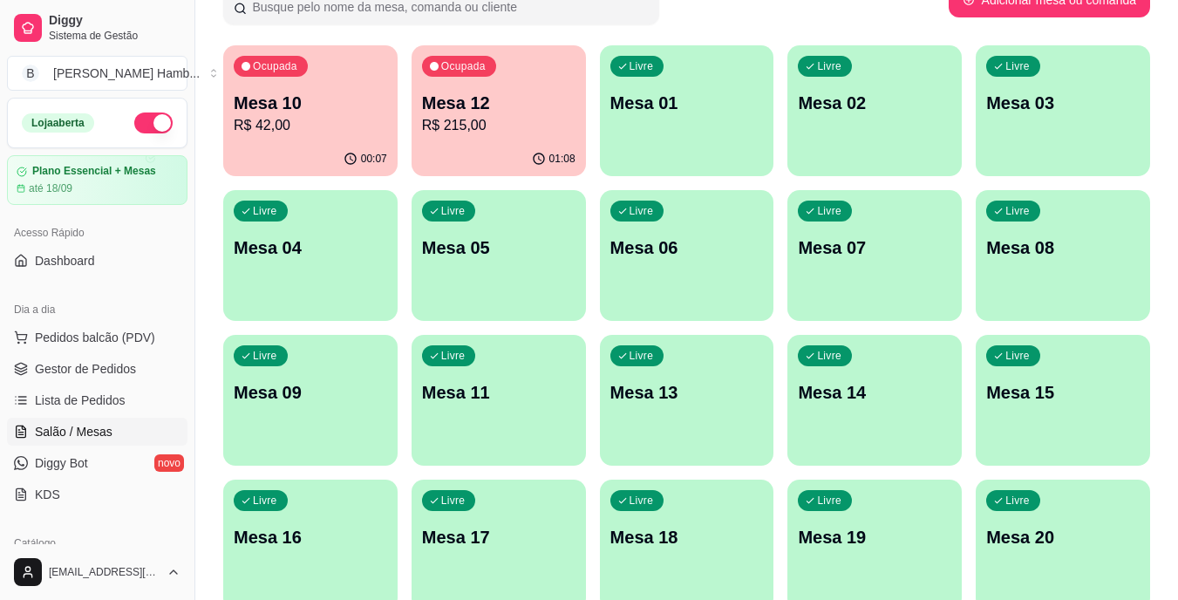
click at [318, 522] on div "Livre Mesa 16" at bounding box center [310, 535] width 174 height 110
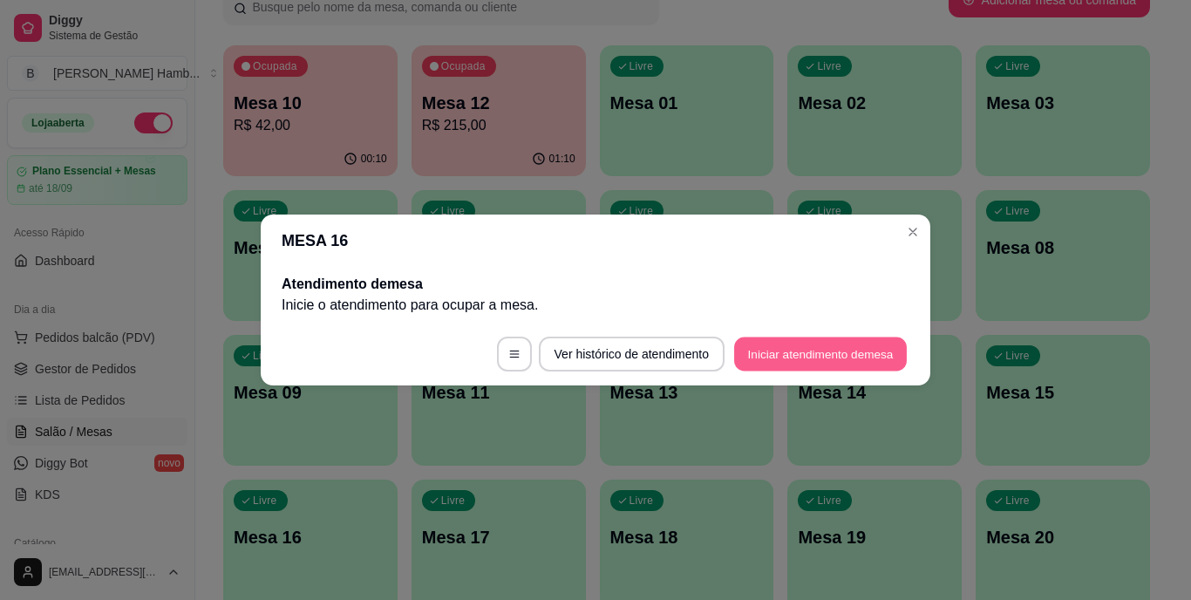
click at [809, 356] on button "Iniciar atendimento de mesa" at bounding box center [820, 354] width 173 height 34
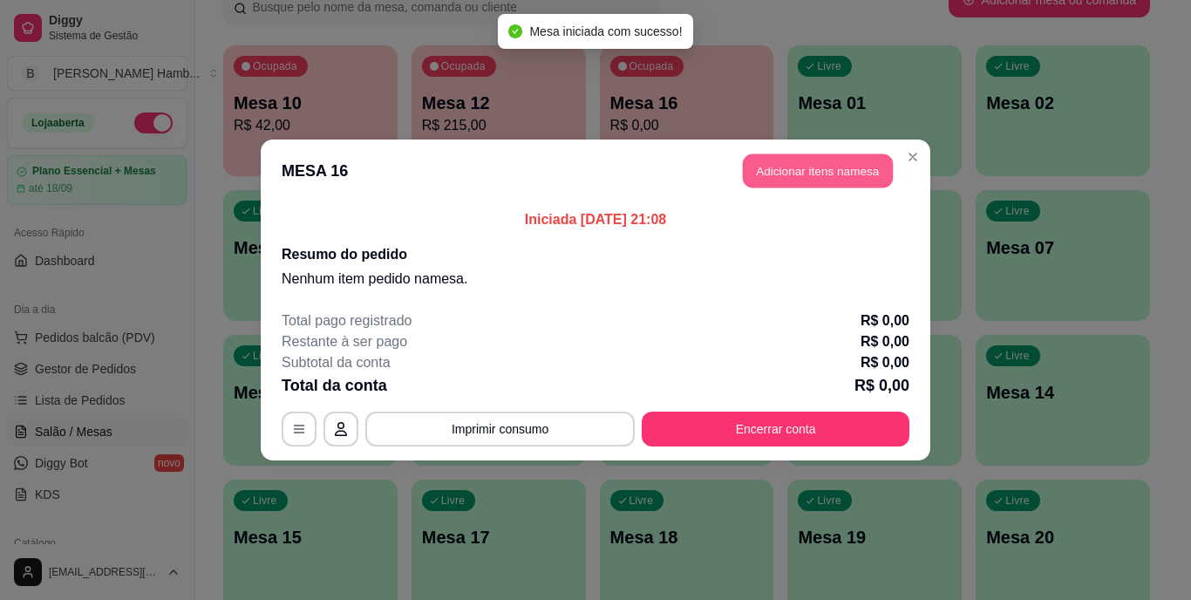
click at [763, 173] on button "Adicionar itens na mesa" at bounding box center [818, 171] width 150 height 34
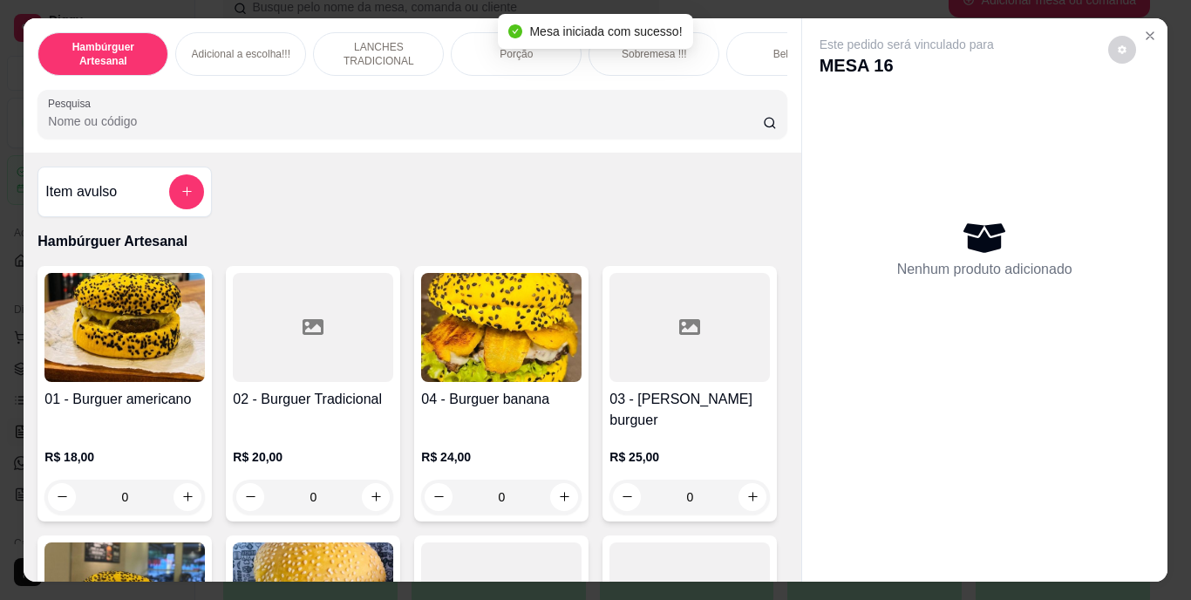
click at [664, 130] on input "Pesquisa" at bounding box center [405, 120] width 715 height 17
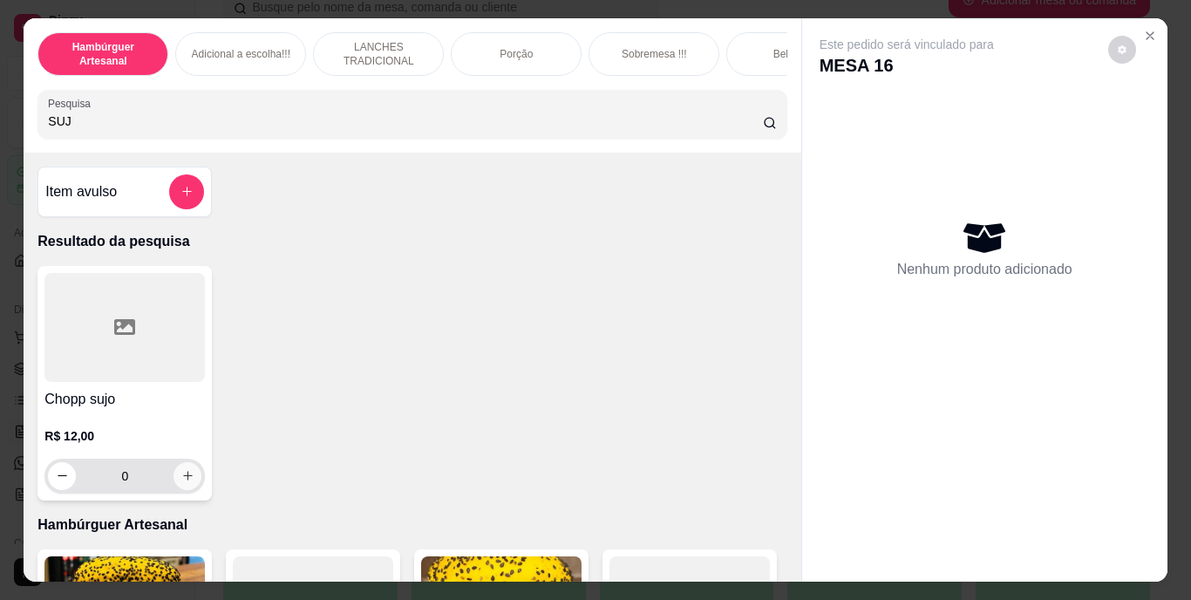
type input "SUJ"
click at [180, 485] on button "increase-product-quantity" at bounding box center [187, 475] width 27 height 27
type input "1"
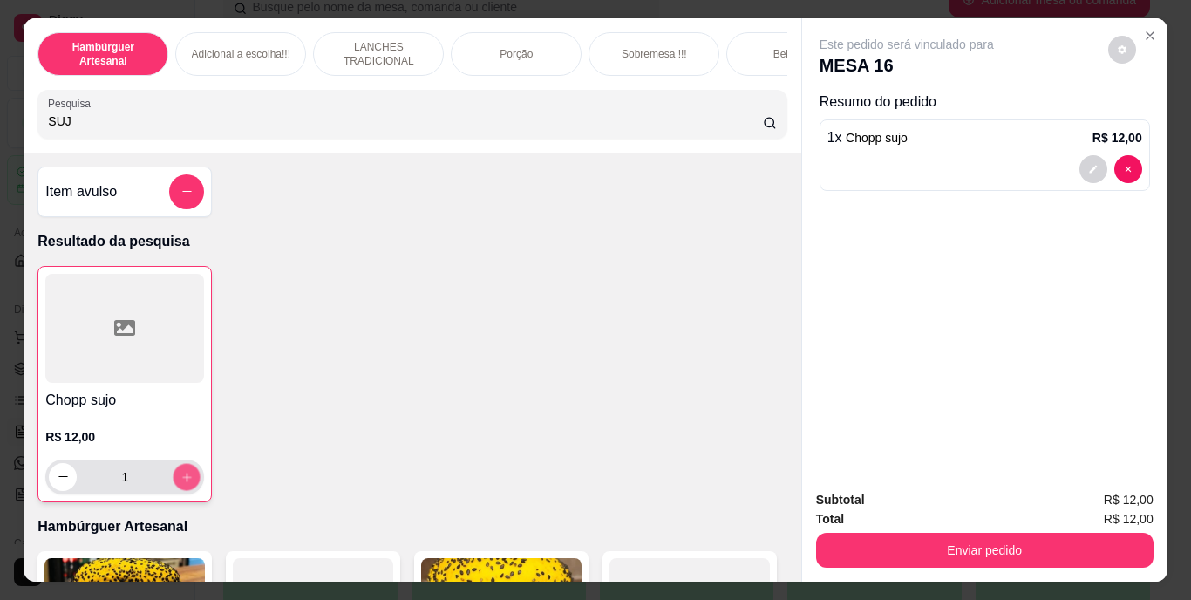
click at [182, 481] on icon "increase-product-quantity" at bounding box center [186, 477] width 9 height 9
type input "2"
click at [182, 481] on icon "increase-product-quantity" at bounding box center [186, 477] width 9 height 9
type input "3"
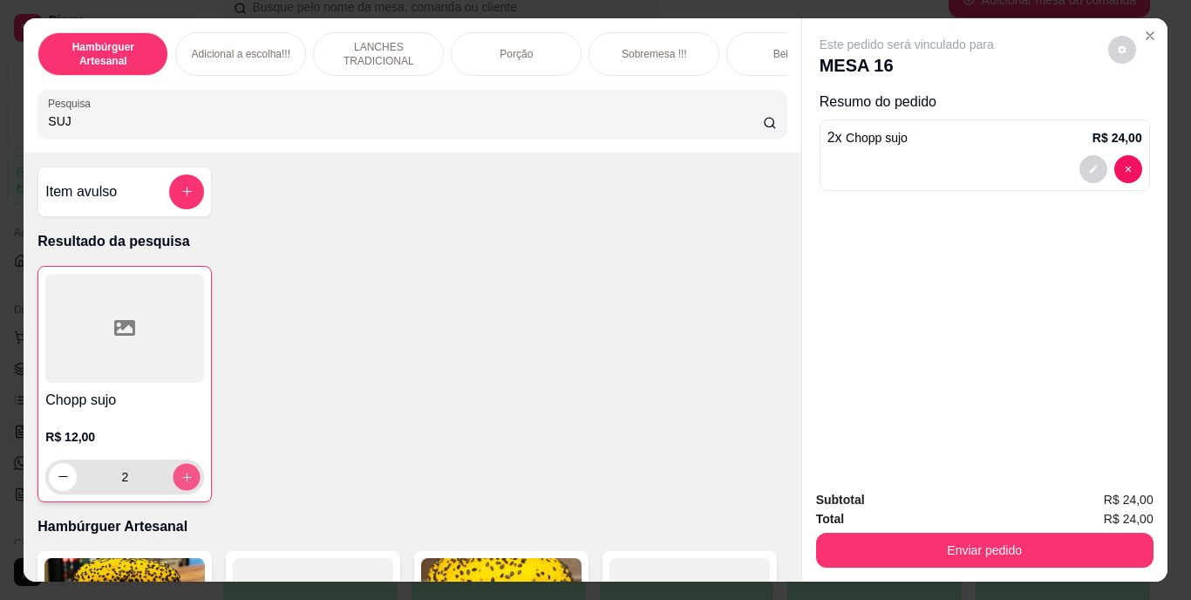
type input "3"
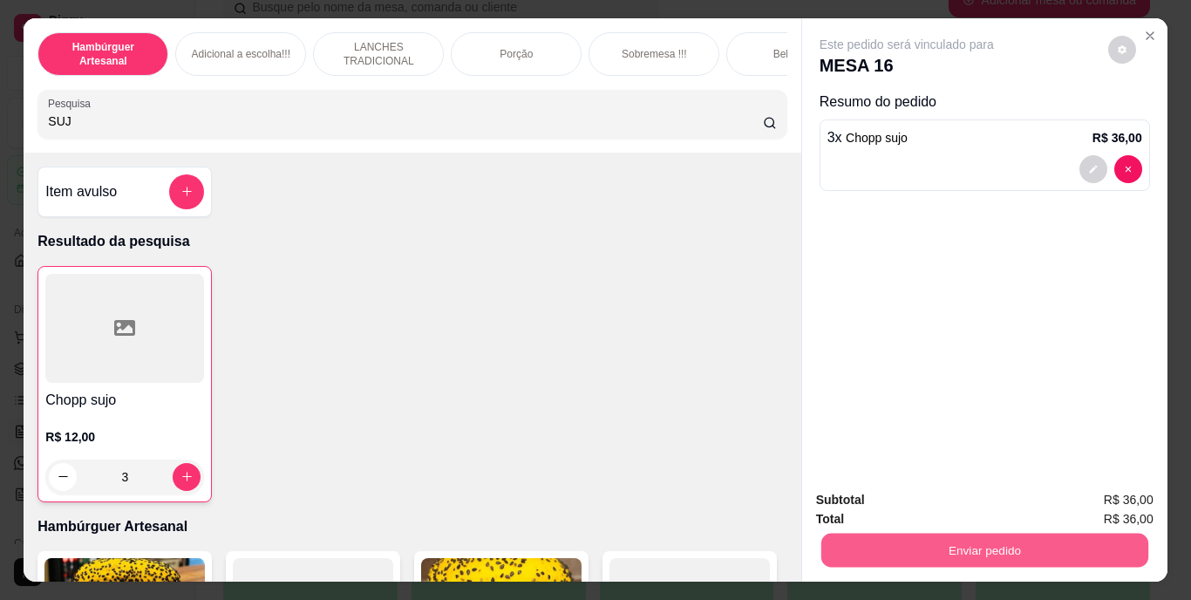
click at [824, 544] on button "Enviar pedido" at bounding box center [983, 551] width 327 height 34
click at [848, 498] on button "Não registrar e enviar pedido" at bounding box center [927, 501] width 176 height 32
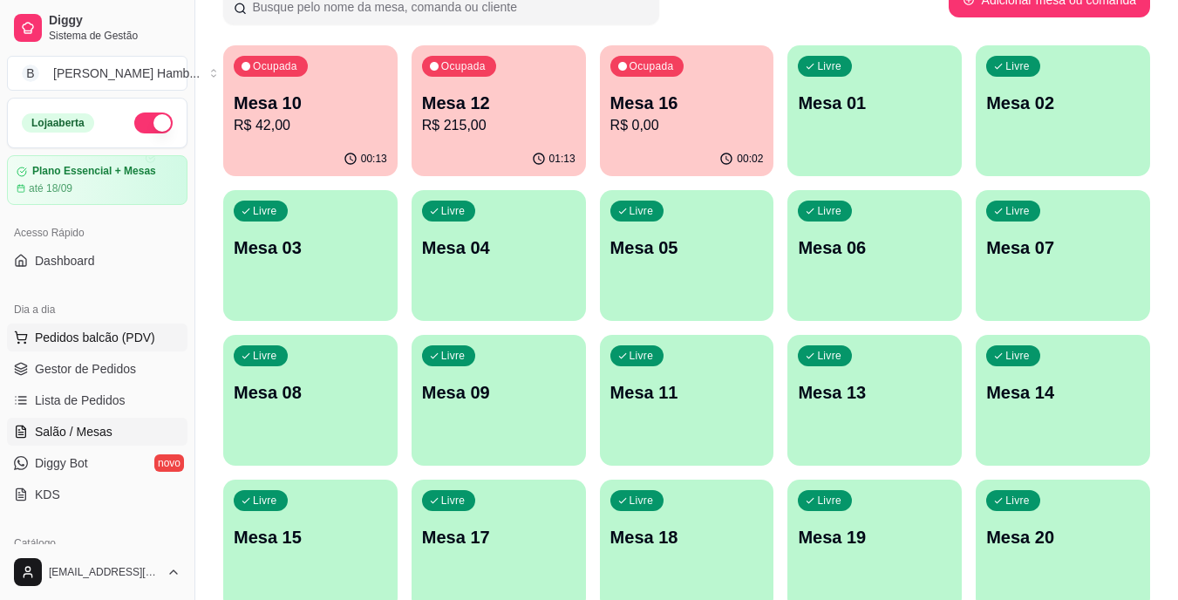
click at [138, 331] on span "Pedidos balcão (PDV)" at bounding box center [95, 337] width 120 height 17
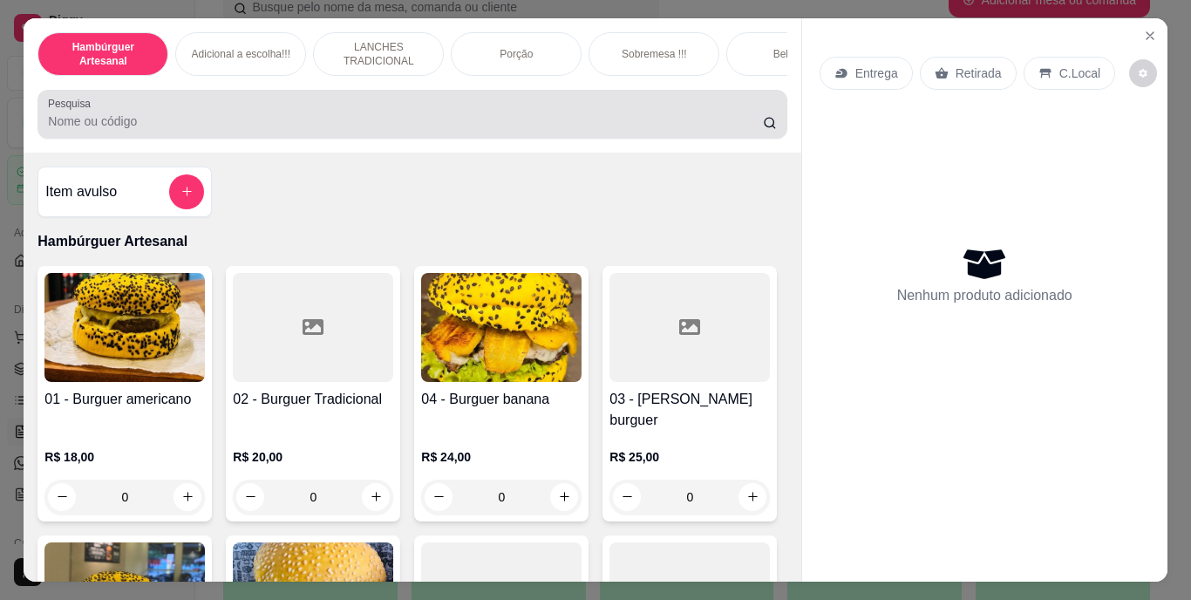
click at [412, 106] on div at bounding box center [412, 114] width 728 height 35
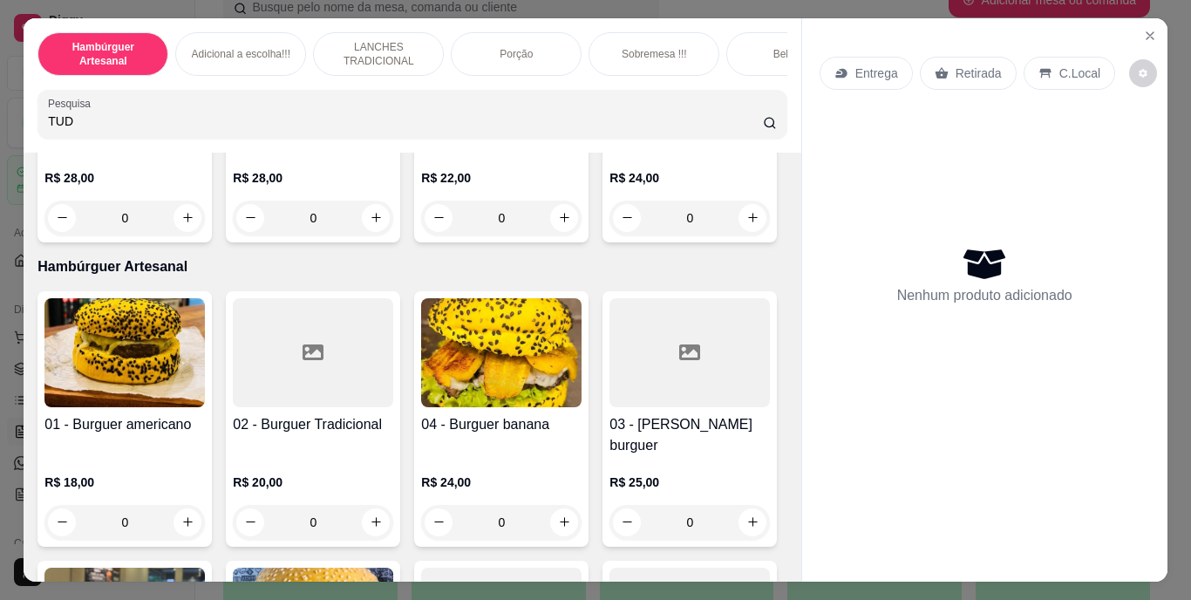
scroll to position [258, 0]
type input "TUD"
click at [746, 224] on icon "increase-product-quantity" at bounding box center [752, 217] width 13 height 13
type input "1"
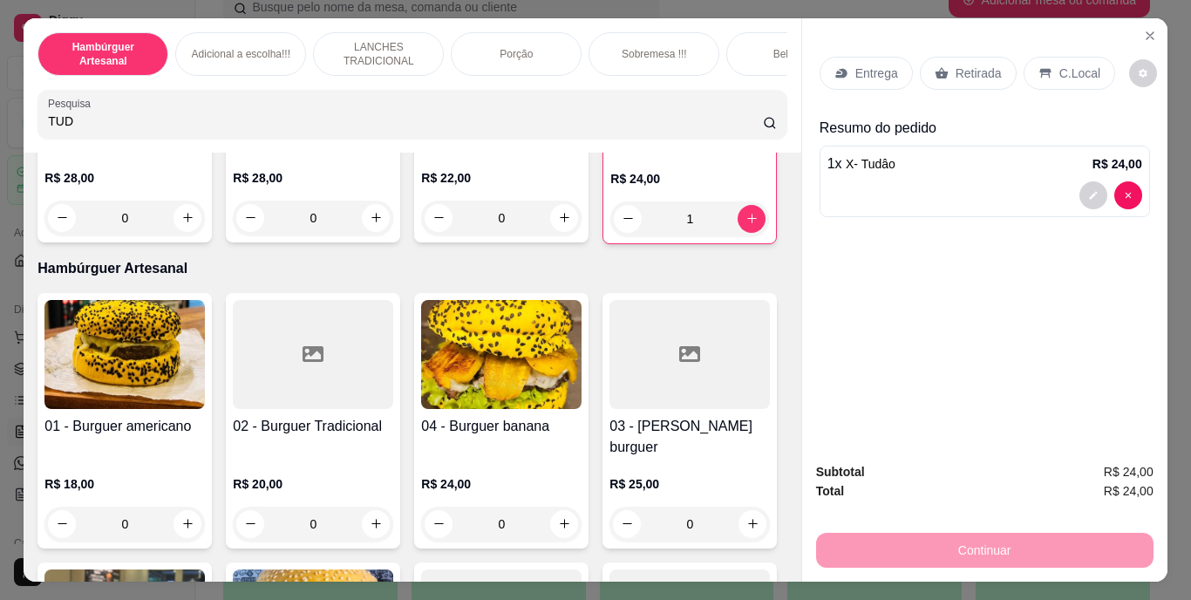
click at [851, 57] on div "Entrega" at bounding box center [866, 73] width 93 height 33
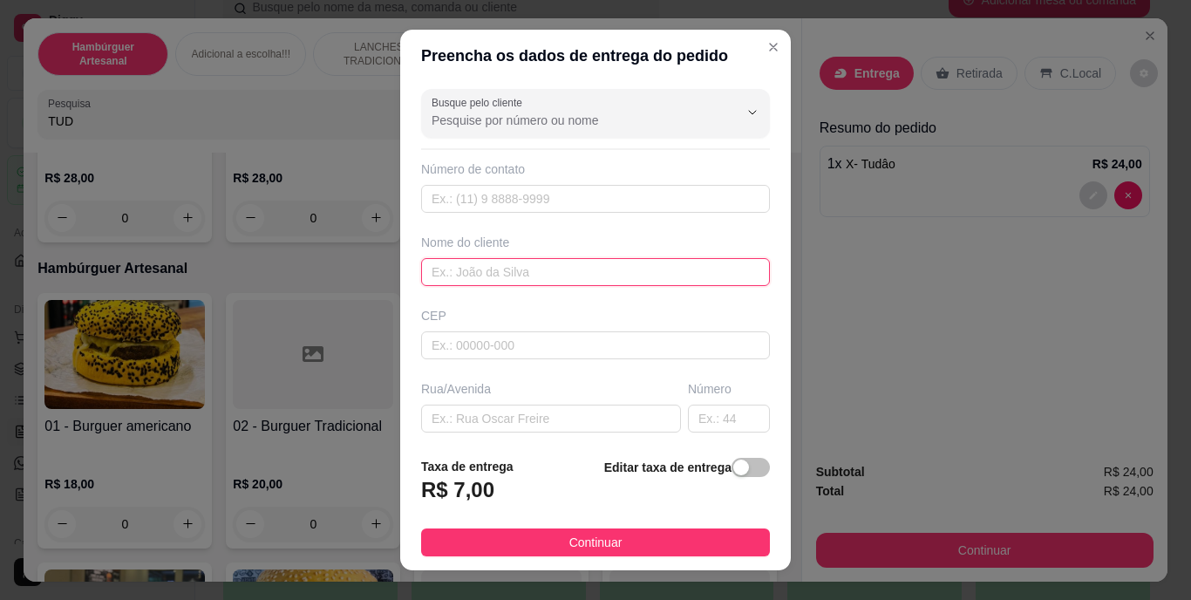
click at [592, 273] on input "text" at bounding box center [595, 272] width 349 height 28
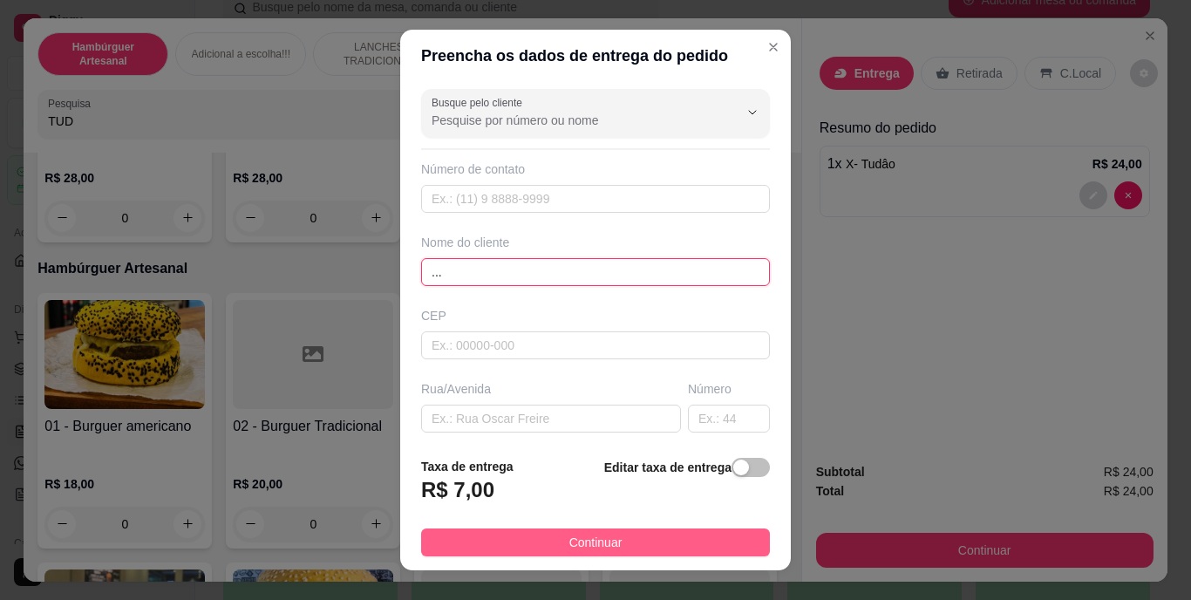
type input "..."
click at [574, 534] on span "Continuar" at bounding box center [595, 542] width 53 height 19
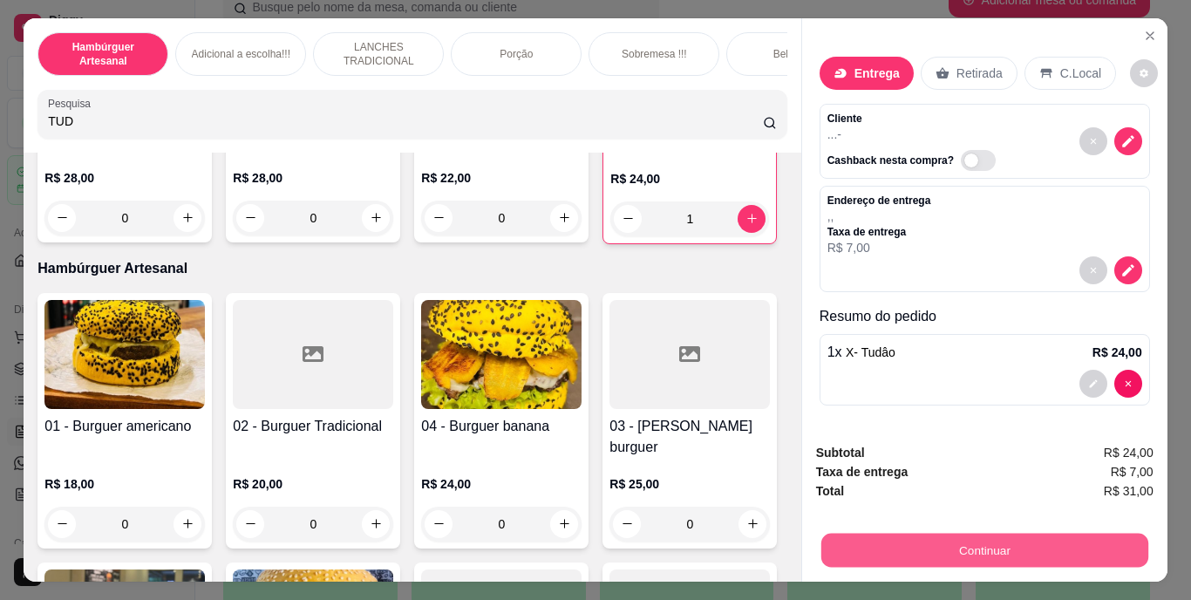
click at [933, 541] on button "Continuar" at bounding box center [983, 551] width 327 height 34
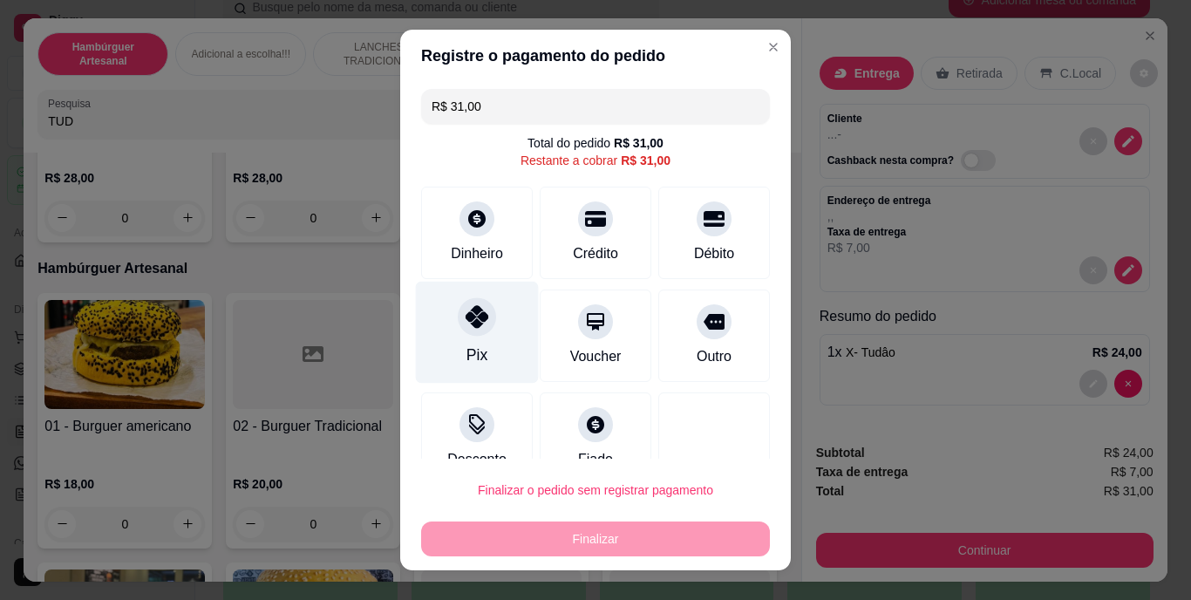
click at [458, 319] on div at bounding box center [477, 317] width 38 height 38
type input "R$ 0,00"
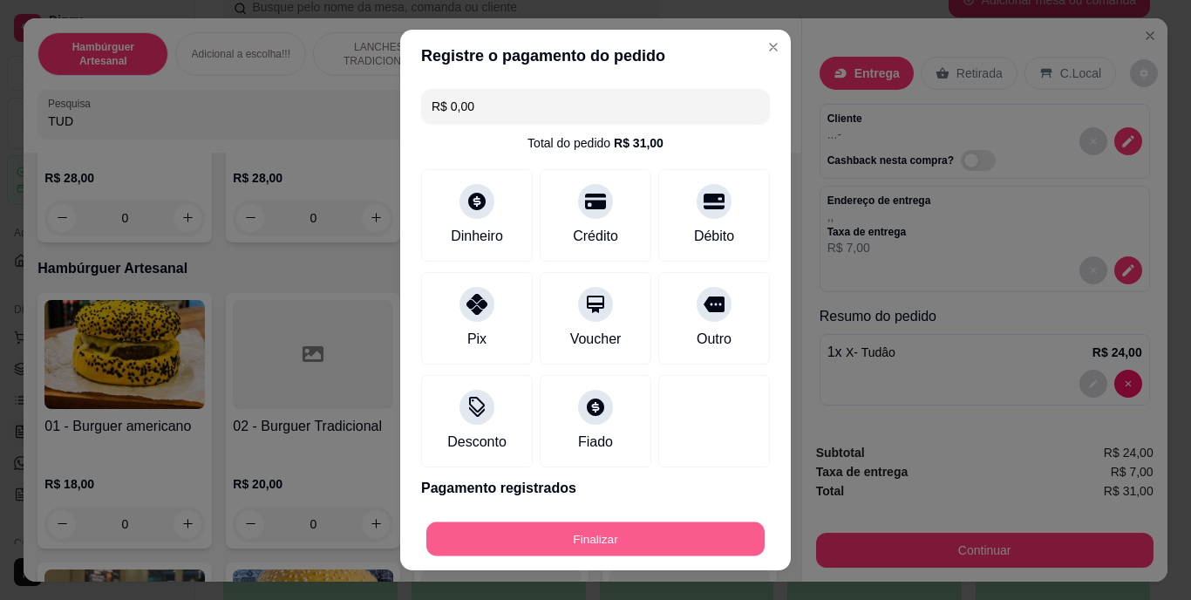
click at [531, 526] on button "Finalizar" at bounding box center [595, 538] width 338 height 34
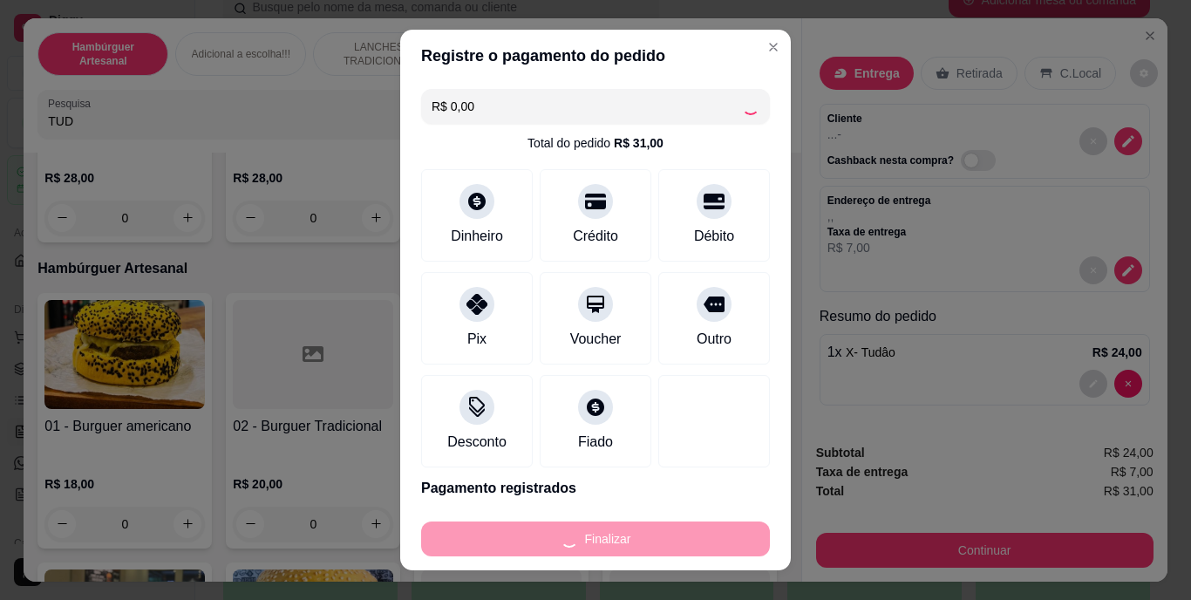
type input "0"
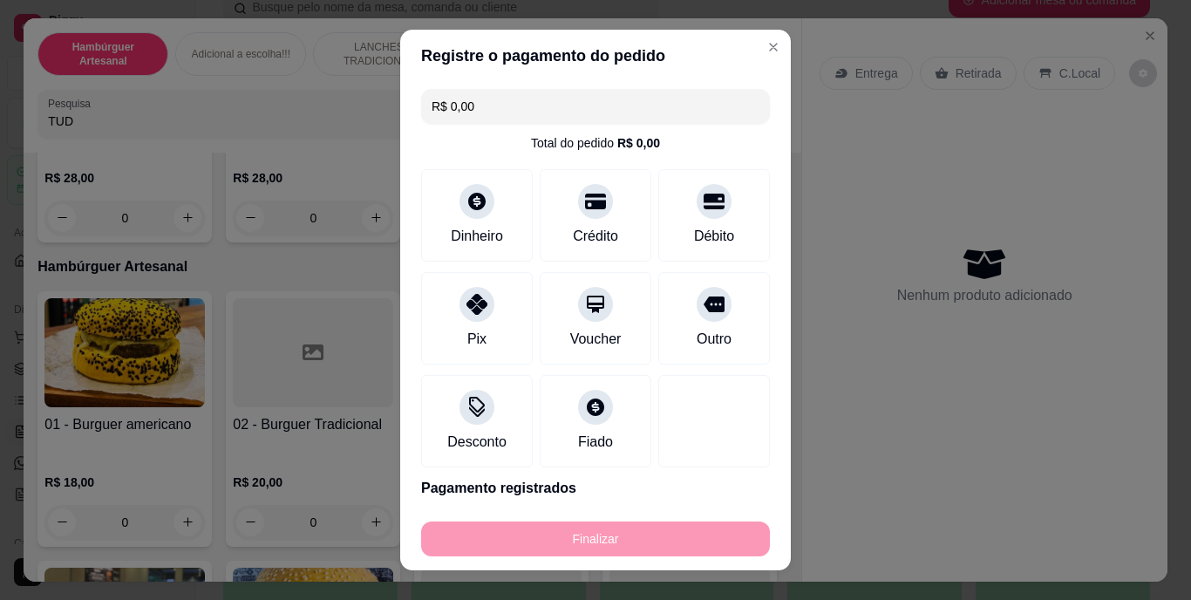
type input "-R$ 31,00"
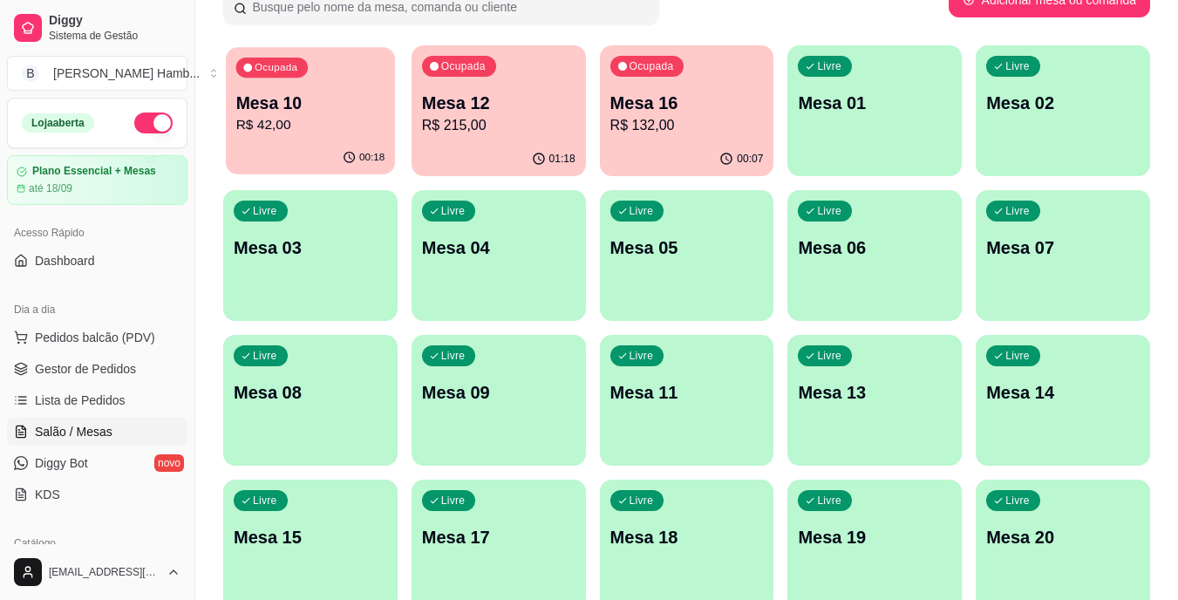
click at [319, 159] on div "00:18" at bounding box center [310, 157] width 169 height 33
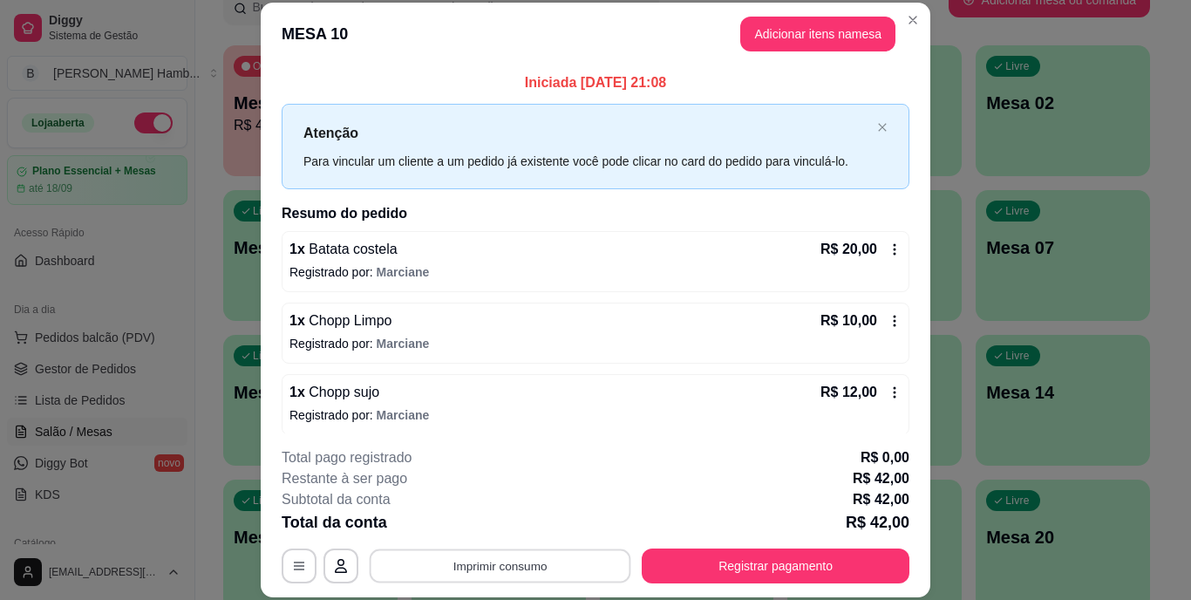
click at [469, 569] on button "Imprimir consumo" at bounding box center [501, 565] width 262 height 34
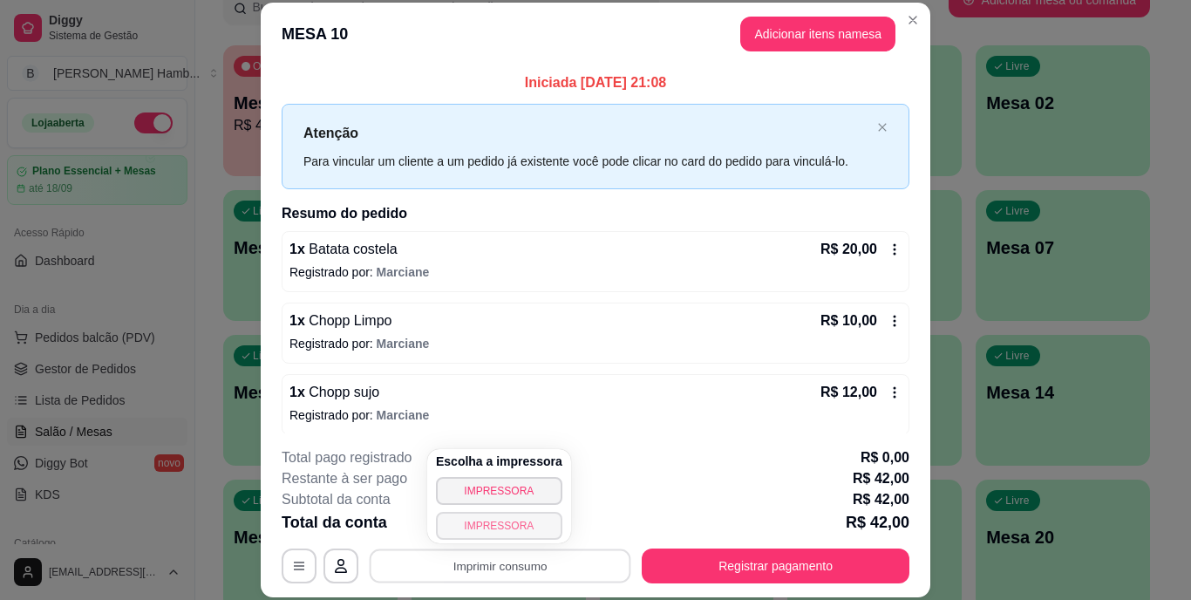
click at [489, 529] on button "IMPRESSORA" at bounding box center [499, 526] width 126 height 28
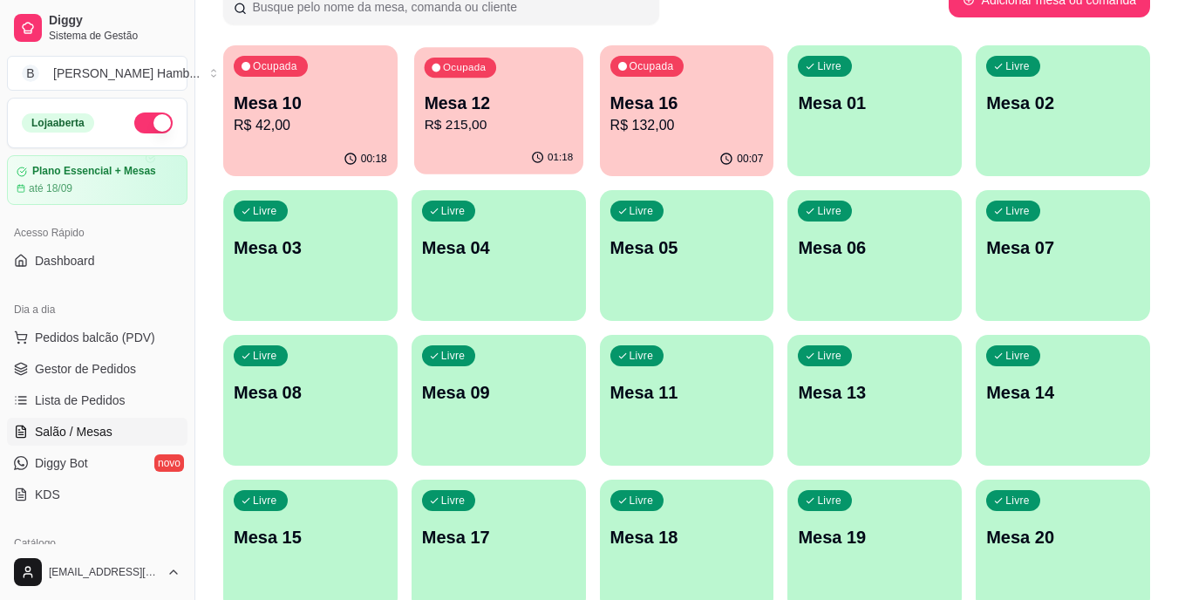
click at [476, 108] on p "Mesa 12" at bounding box center [498, 104] width 149 height 24
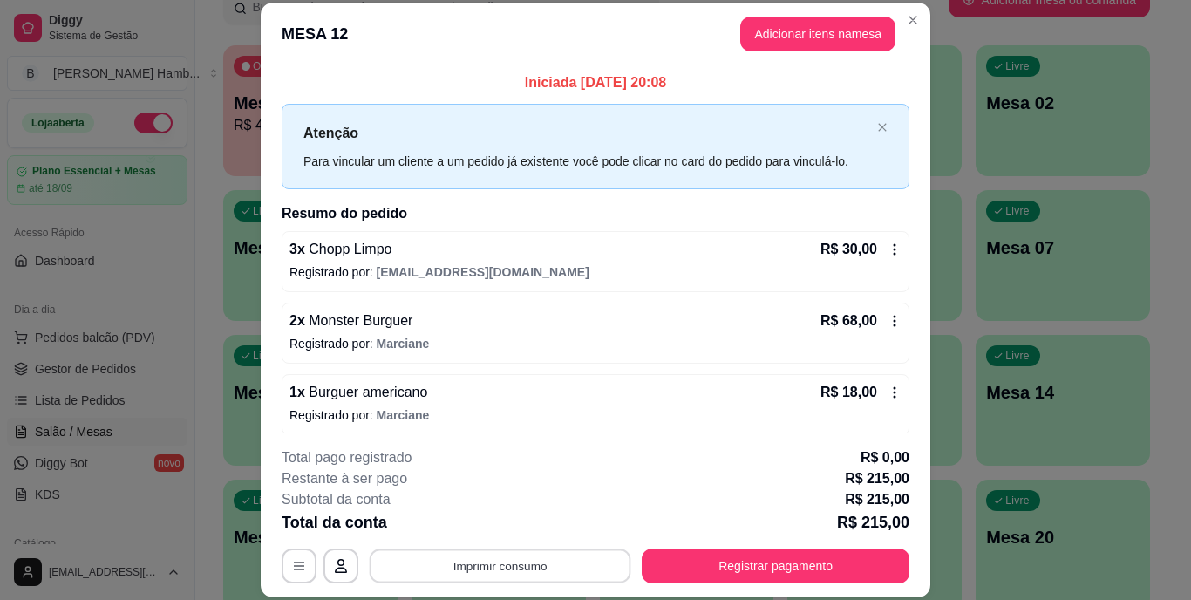
click at [499, 561] on button "Imprimir consumo" at bounding box center [501, 565] width 262 height 34
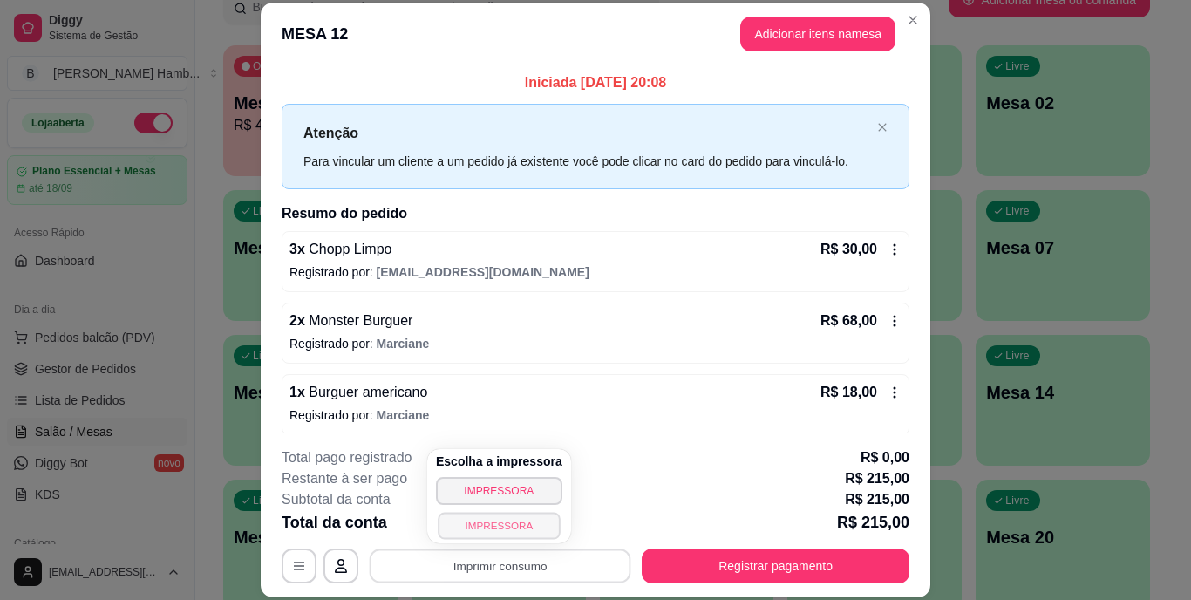
click at [493, 532] on button "IMPRESSORA" at bounding box center [499, 525] width 122 height 27
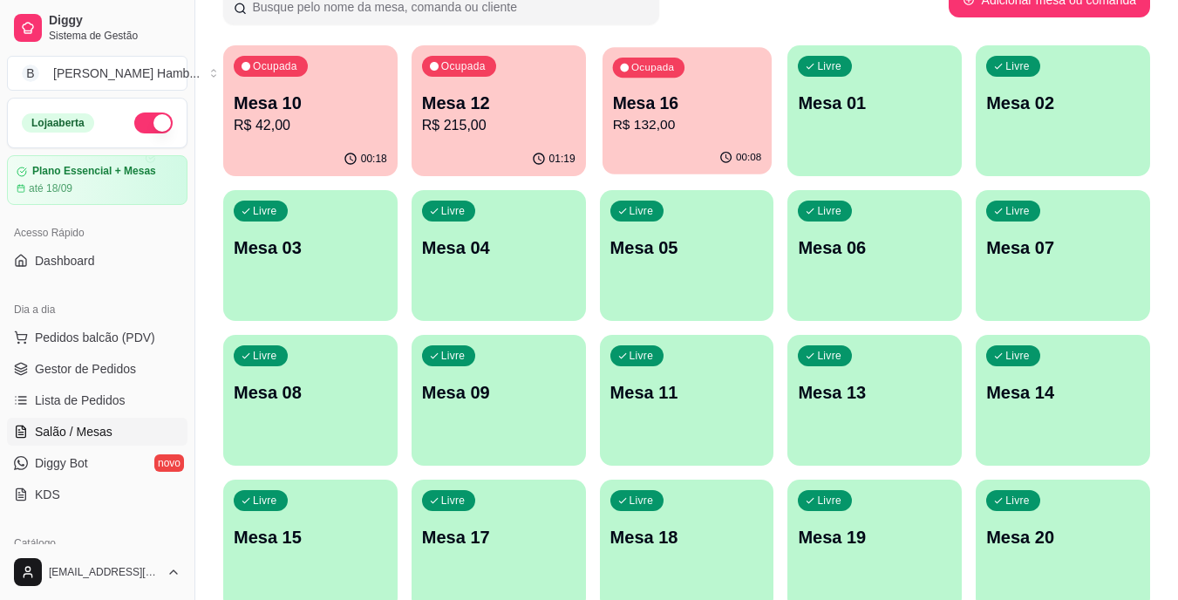
click at [678, 114] on div "Mesa 16 R$ 132,00" at bounding box center [686, 114] width 149 height 44
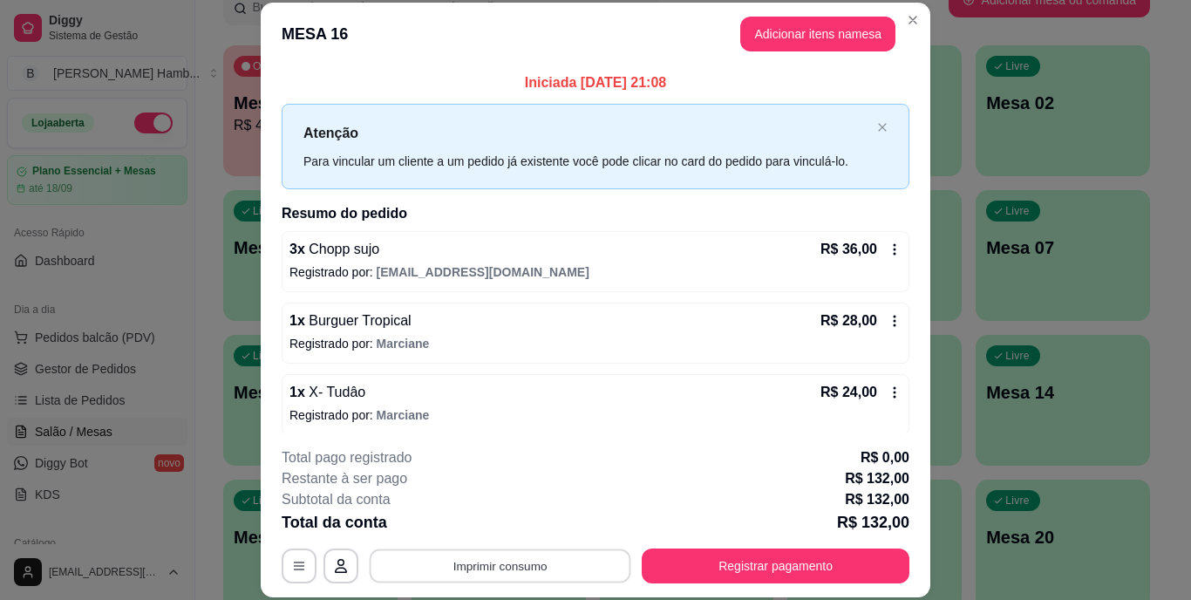
click at [525, 565] on button "Imprimir consumo" at bounding box center [501, 565] width 262 height 34
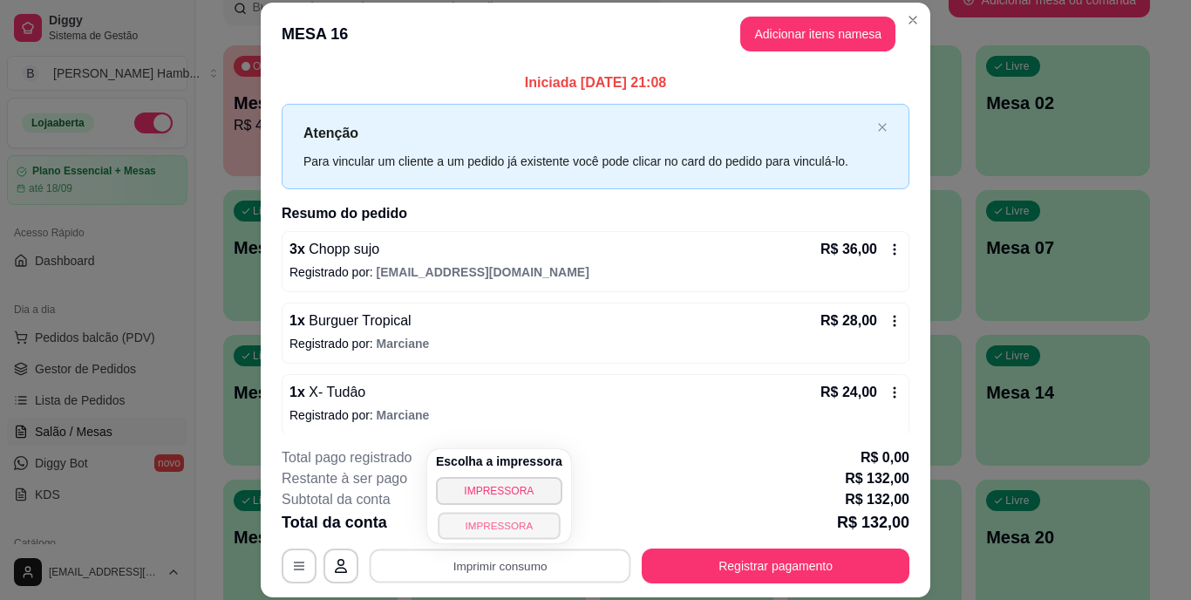
click at [516, 528] on button "IMPRESSORA" at bounding box center [499, 525] width 122 height 27
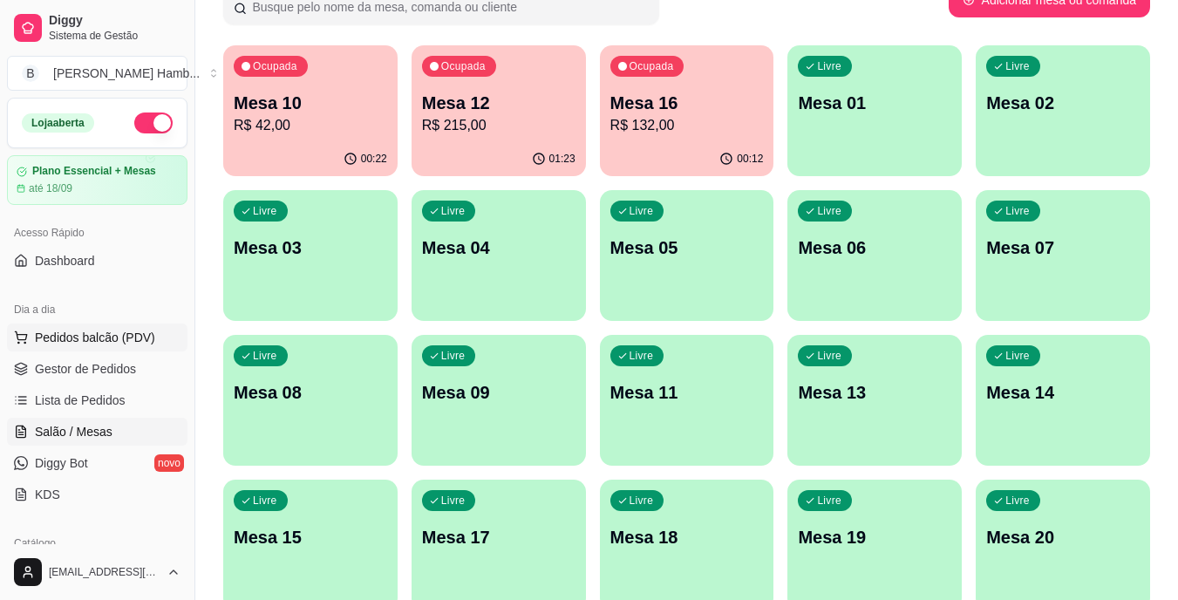
click at [140, 339] on span "Pedidos balcão (PDV)" at bounding box center [95, 337] width 120 height 17
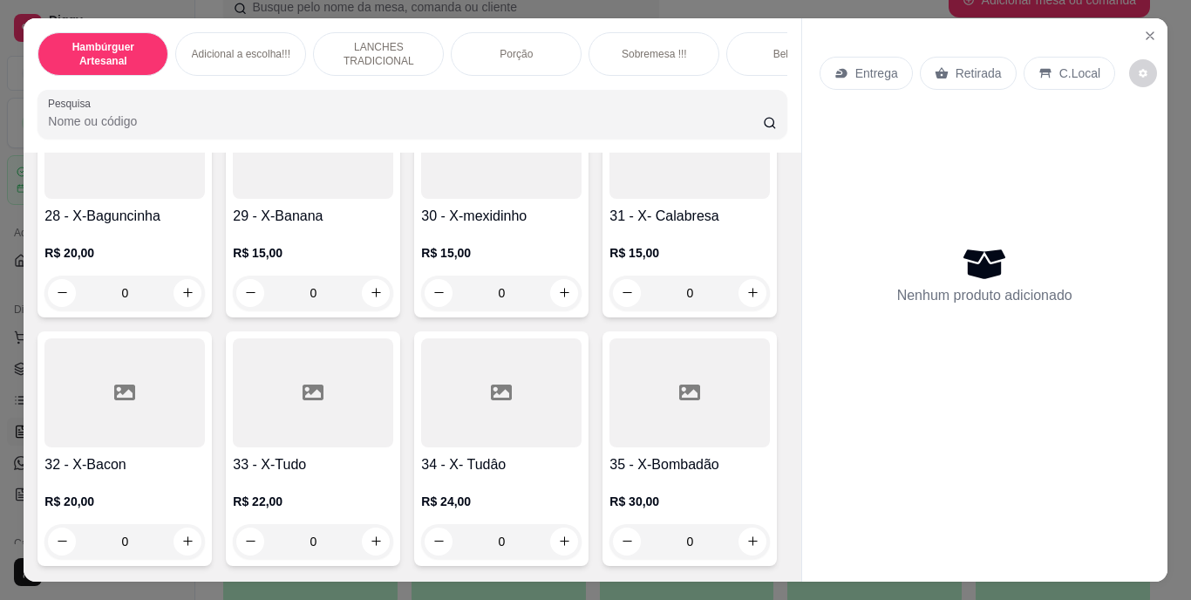
scroll to position [2816, 0]
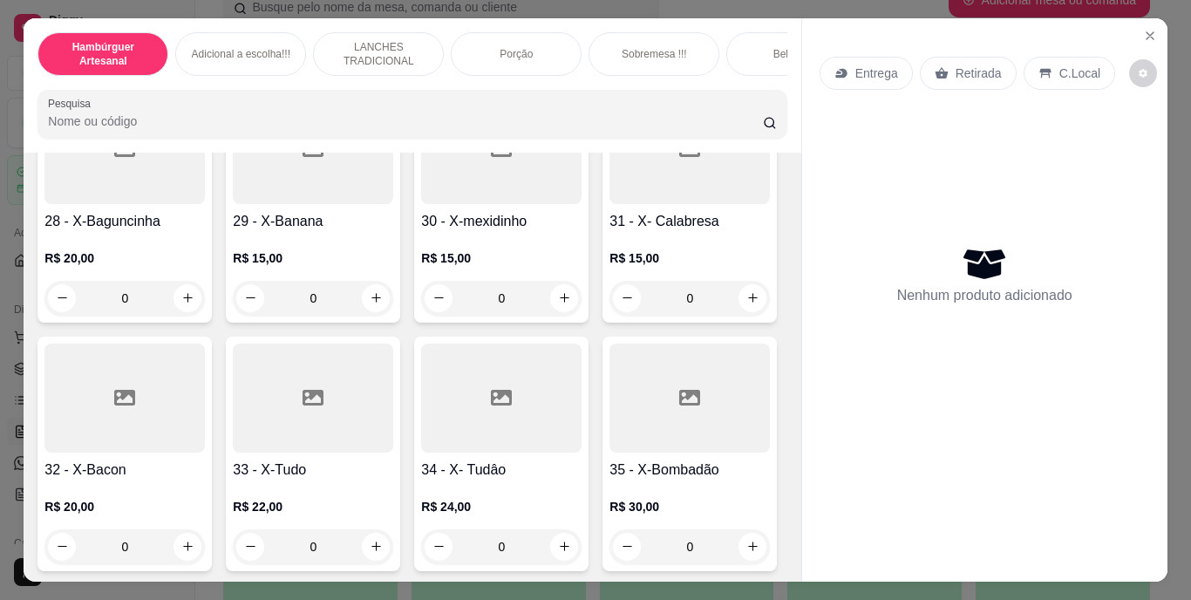
click at [371, 56] on icon "increase-product-quantity" at bounding box center [376, 49] width 13 height 13
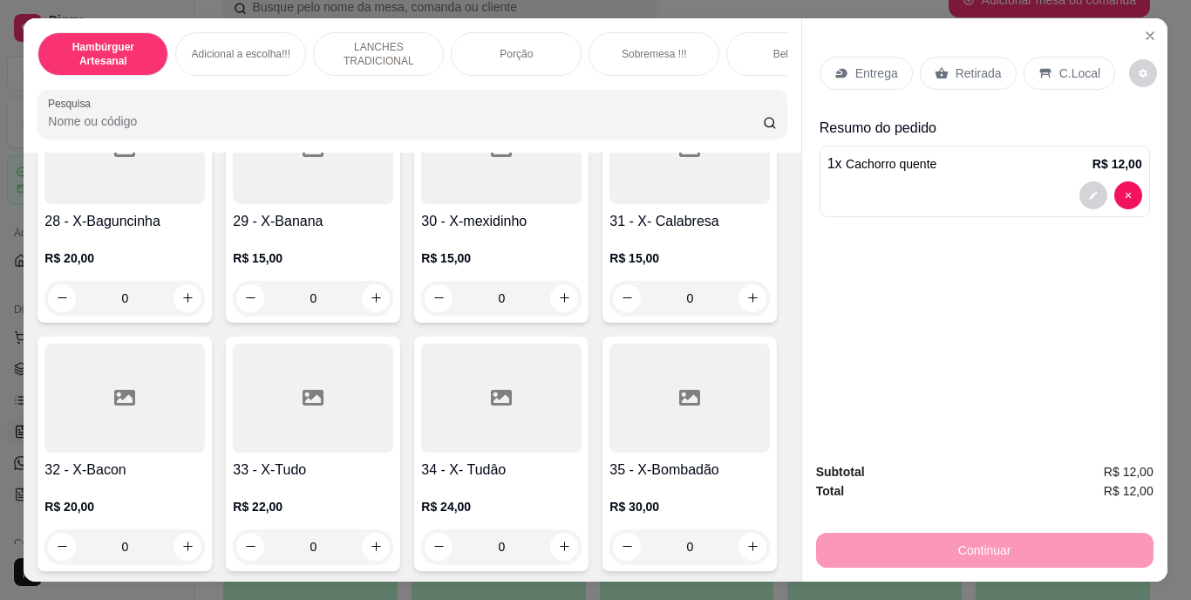
click at [371, 55] on icon "increase-product-quantity" at bounding box center [375, 48] width 13 height 13
type input "2"
click at [861, 65] on p "Entrega" at bounding box center [876, 73] width 43 height 17
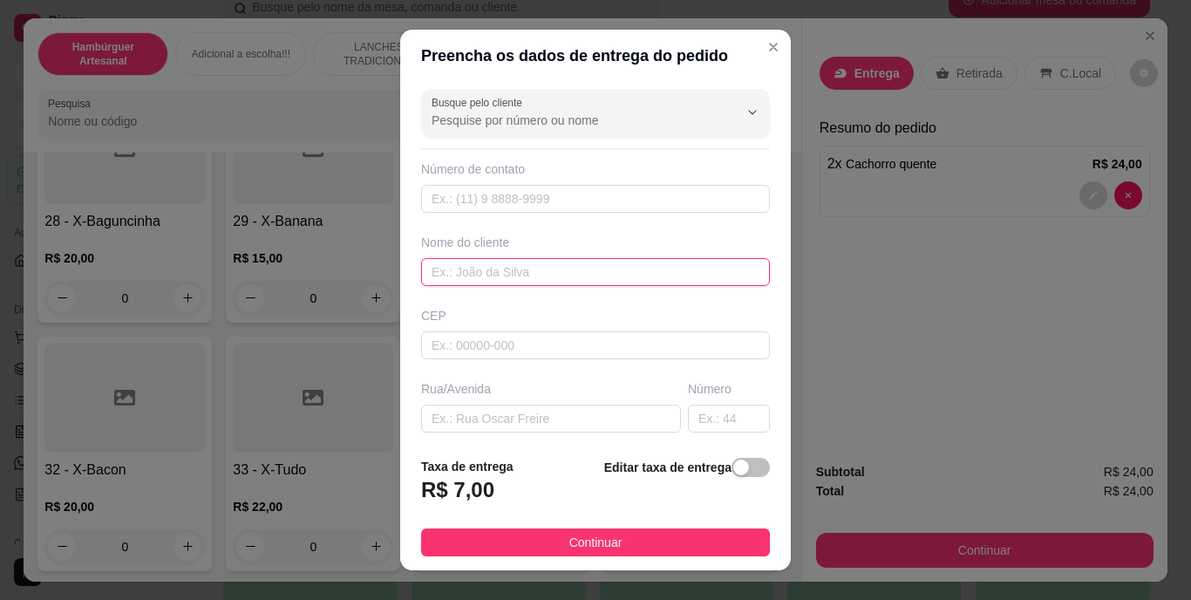
click at [656, 275] on input "text" at bounding box center [595, 272] width 349 height 28
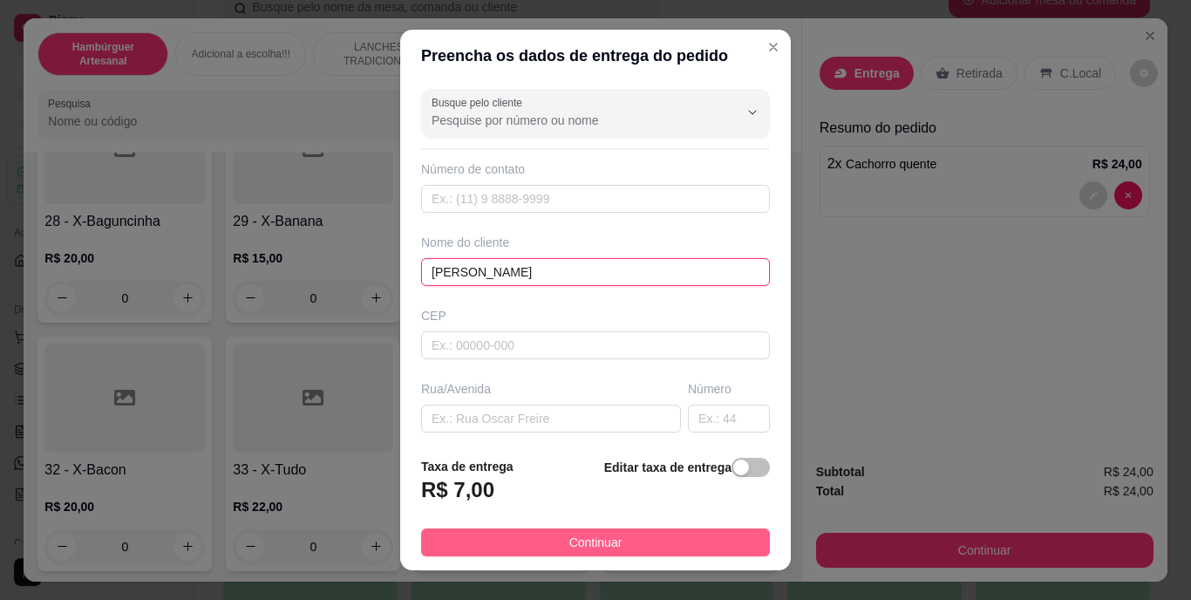
type input "[PERSON_NAME]"
click at [620, 536] on button "Continuar" at bounding box center [595, 542] width 349 height 28
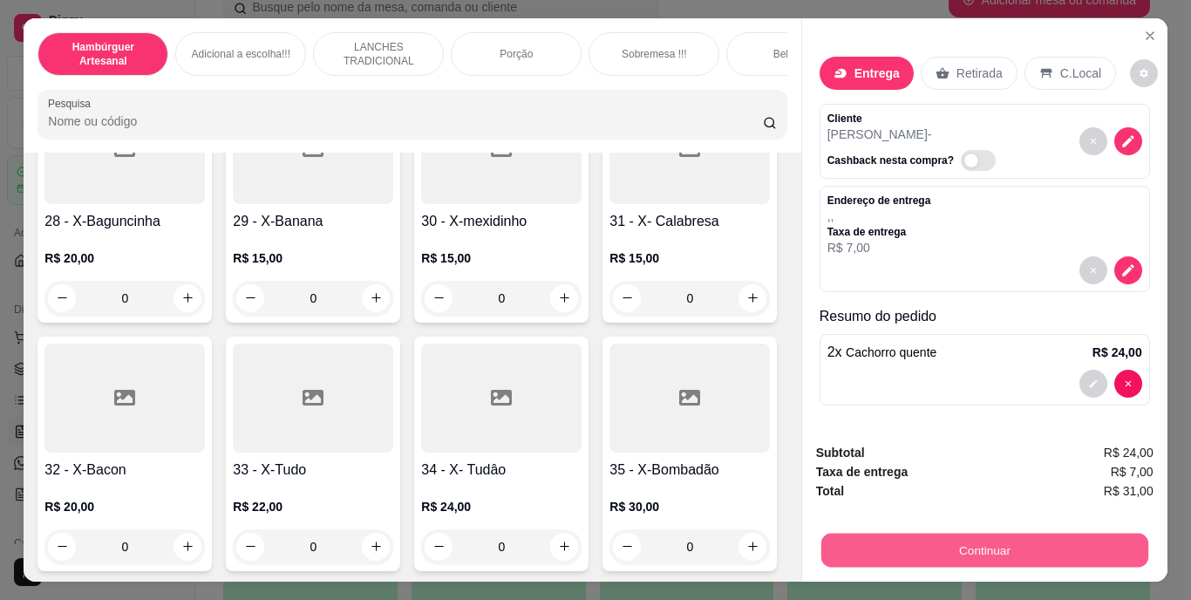
click at [885, 536] on button "Continuar" at bounding box center [983, 551] width 327 height 34
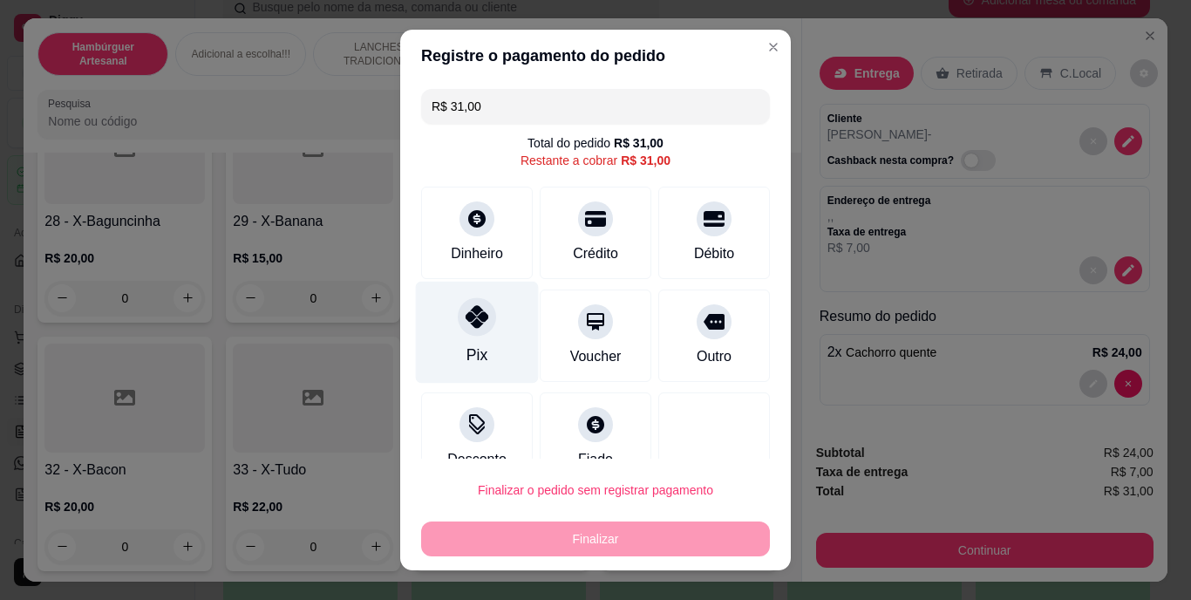
click at [473, 347] on div "Pix" at bounding box center [476, 355] width 21 height 23
type input "R$ 0,00"
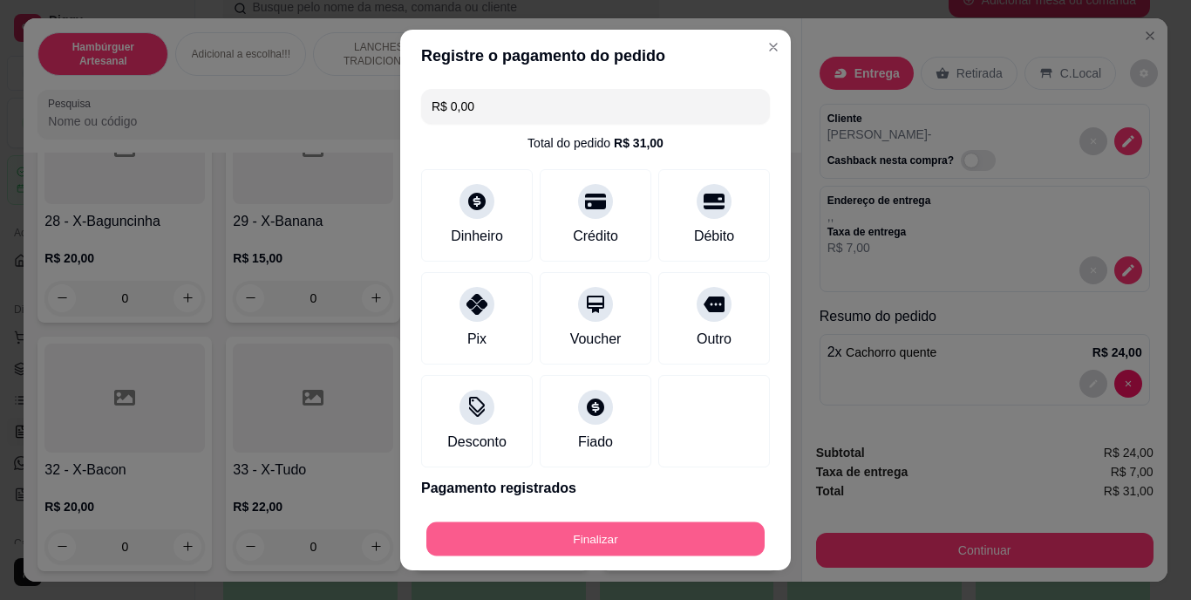
click at [566, 532] on button "Finalizar" at bounding box center [595, 538] width 338 height 34
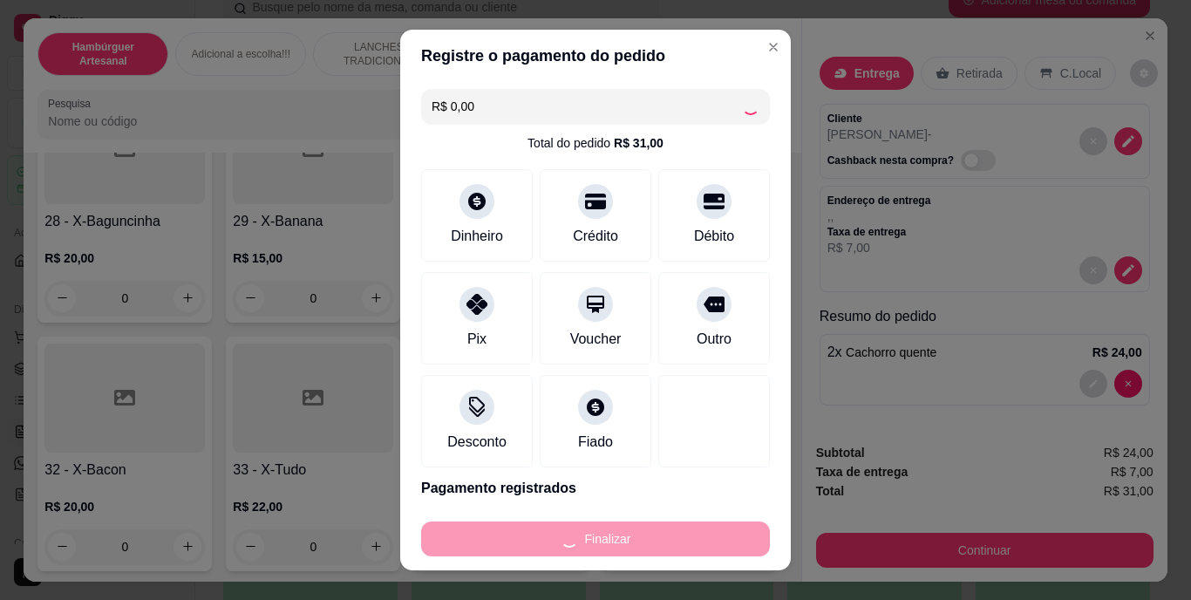
type input "0"
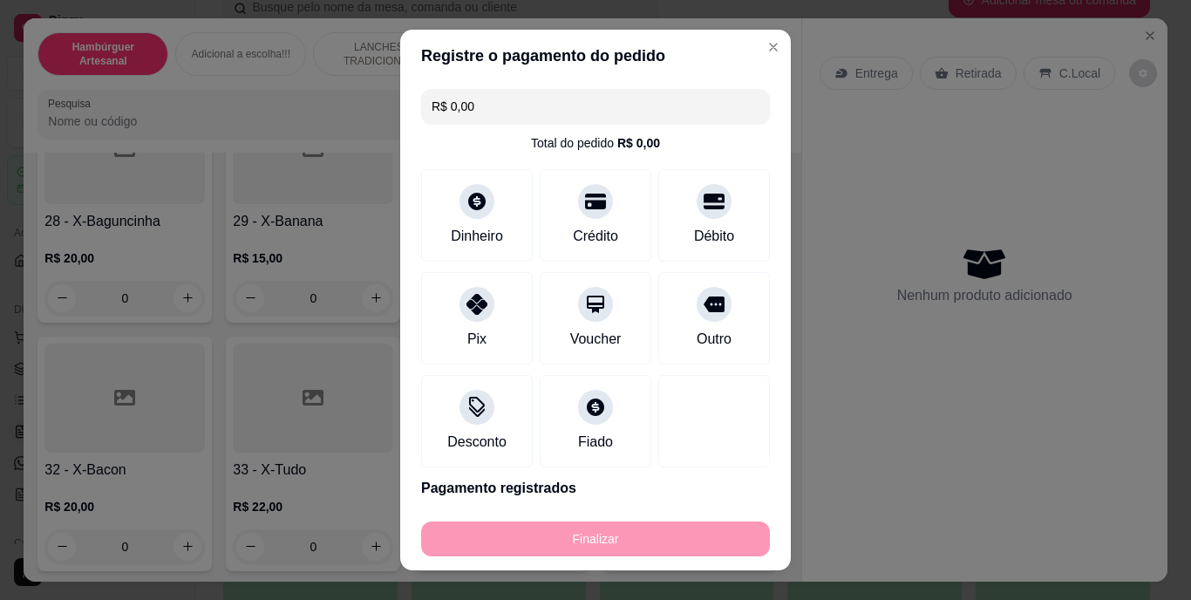
type input "-R$ 31,00"
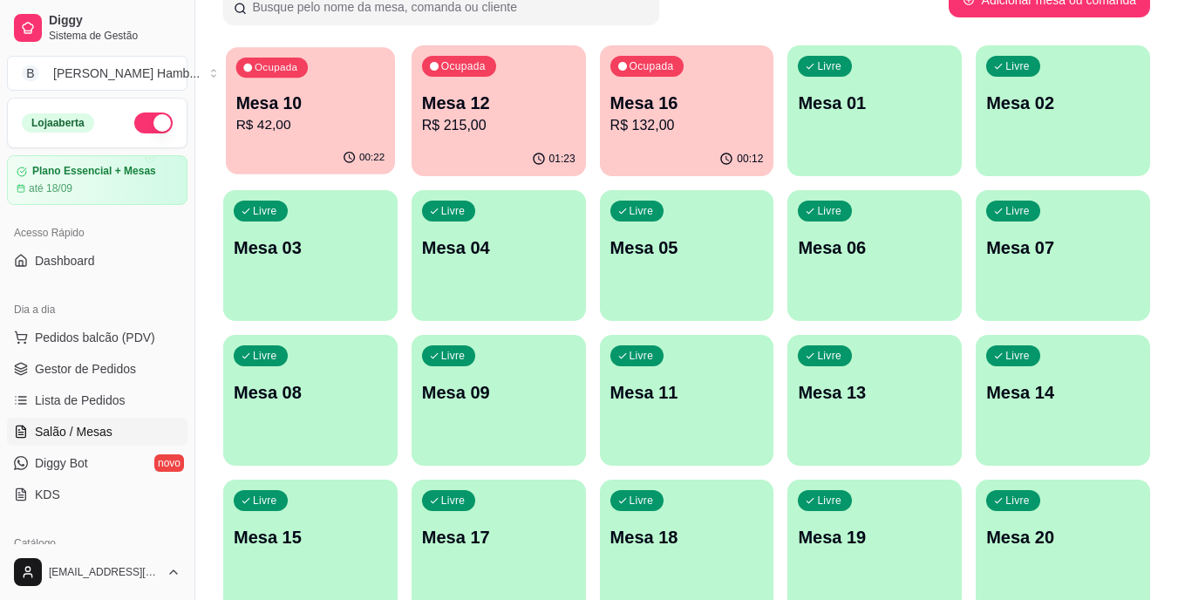
click at [268, 126] on p "R$ 42,00" at bounding box center [310, 125] width 149 height 20
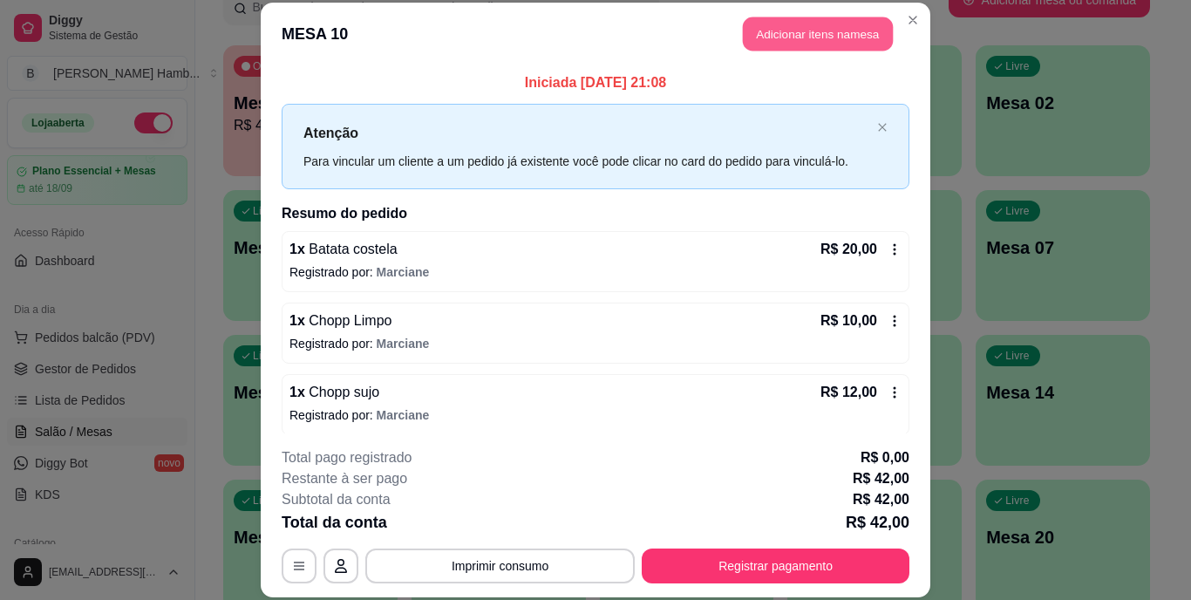
click at [799, 37] on button "Adicionar itens na mesa" at bounding box center [818, 34] width 150 height 34
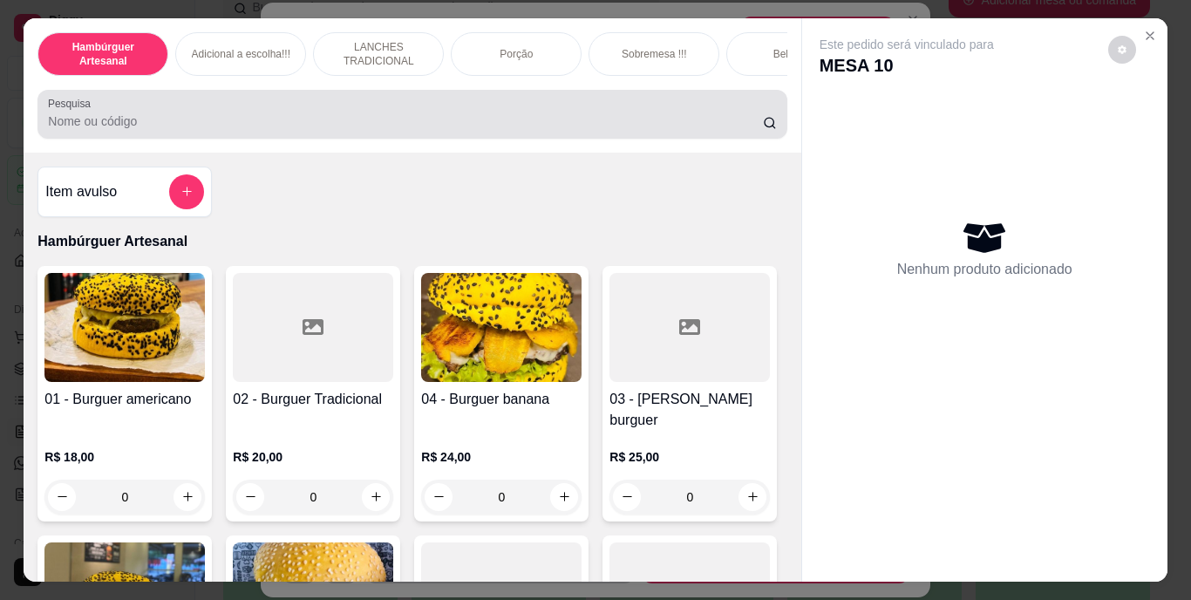
click at [607, 118] on div at bounding box center [412, 114] width 728 height 35
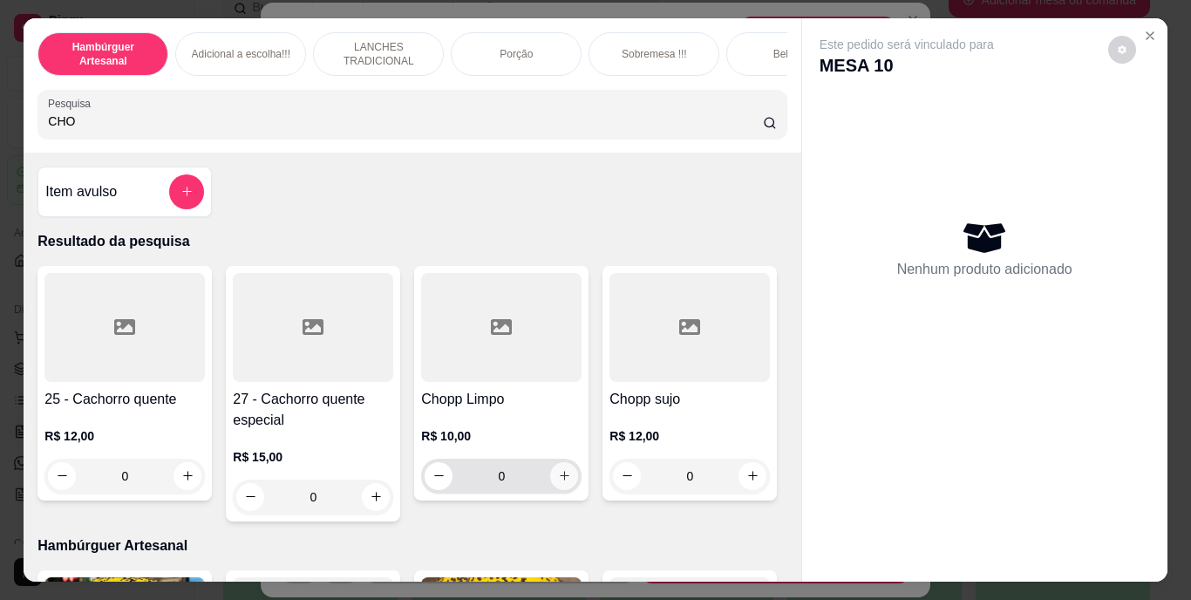
type input "CHO"
click at [558, 480] on icon "increase-product-quantity" at bounding box center [564, 475] width 13 height 13
type input "1"
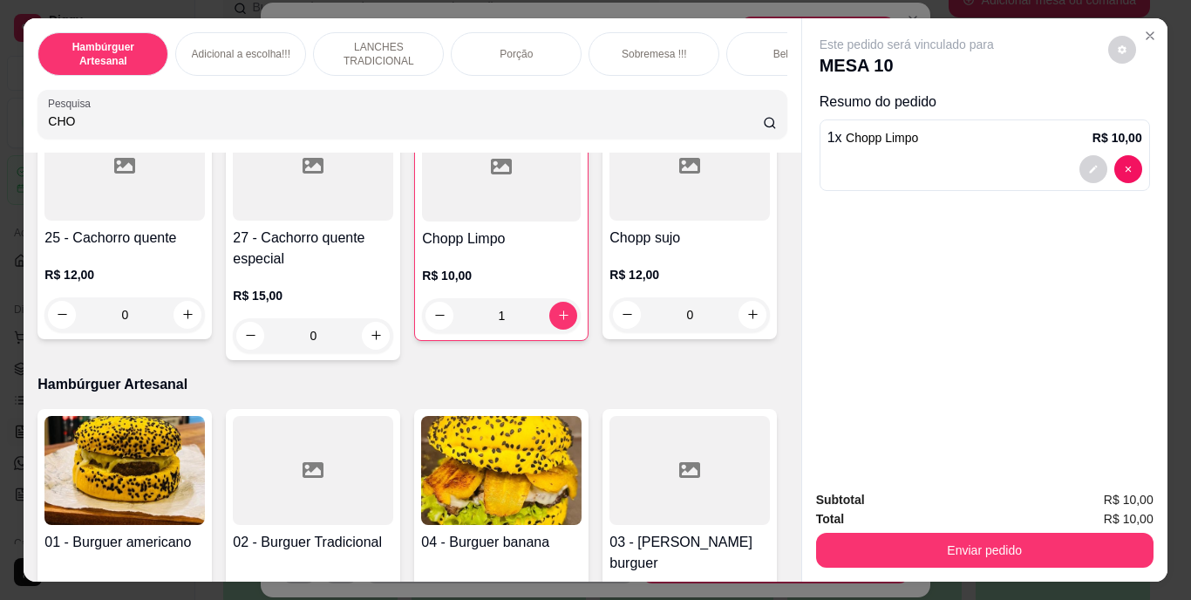
scroll to position [294, 0]
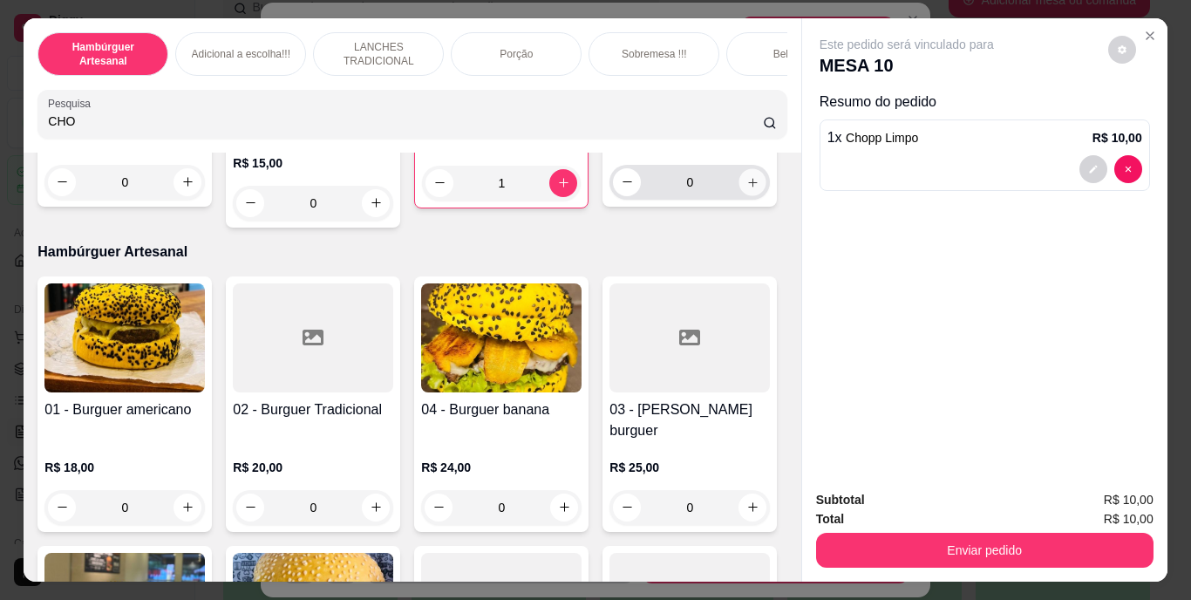
click at [746, 188] on icon "increase-product-quantity" at bounding box center [752, 181] width 13 height 13
type input "1"
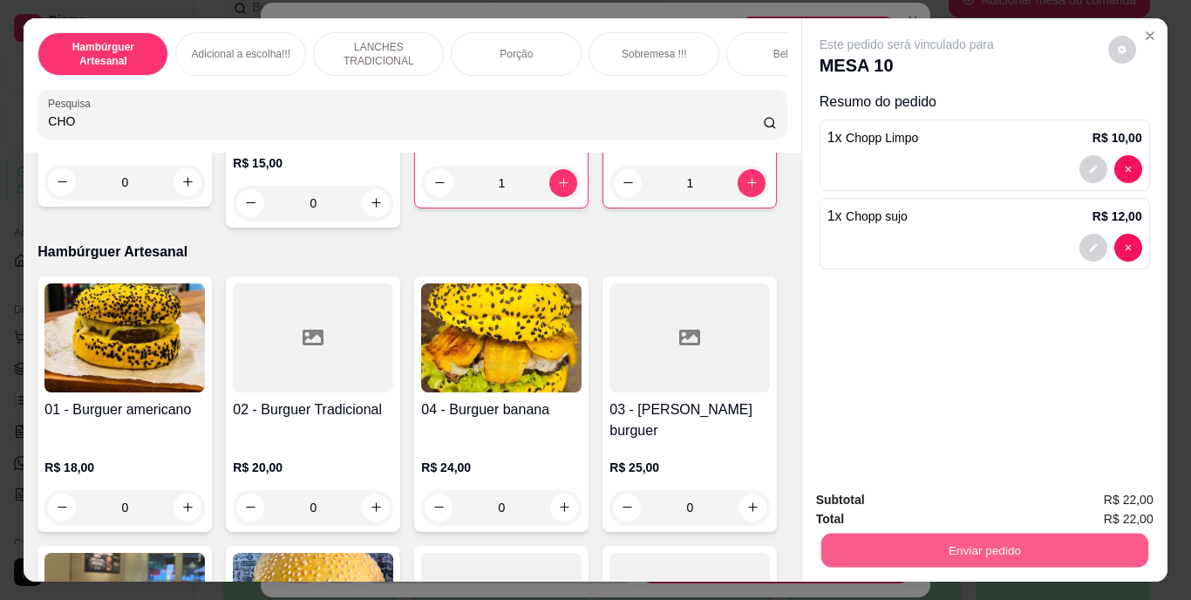
click at [862, 535] on button "Enviar pedido" at bounding box center [983, 551] width 327 height 34
click at [873, 500] on button "Não registrar e enviar pedido" at bounding box center [927, 501] width 176 height 32
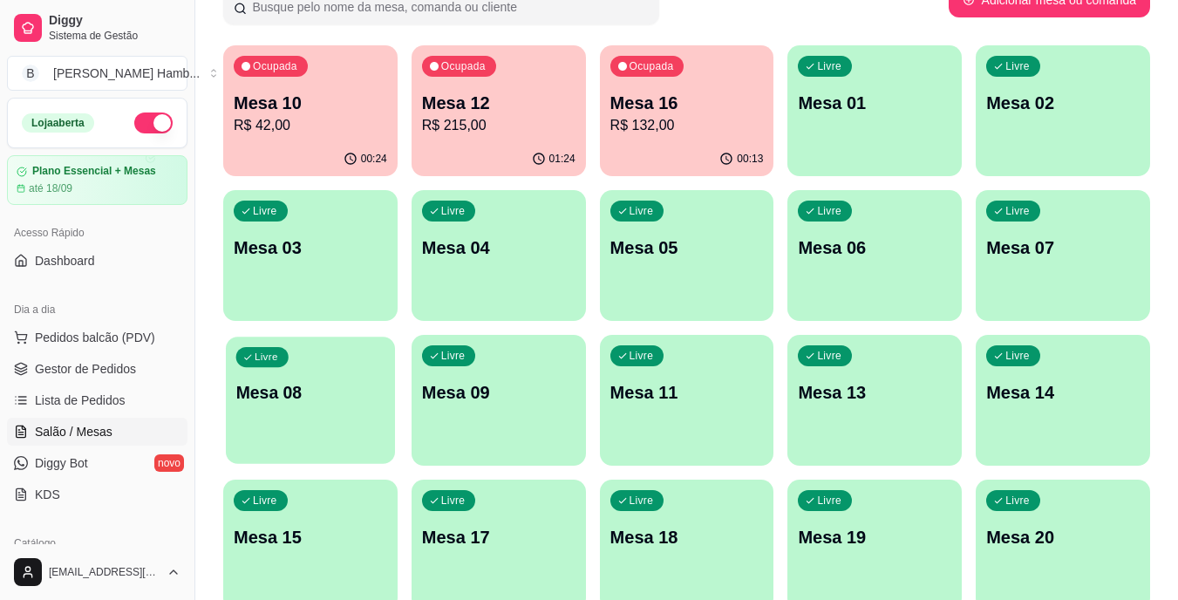
click at [303, 398] on p "Mesa 08" at bounding box center [310, 393] width 149 height 24
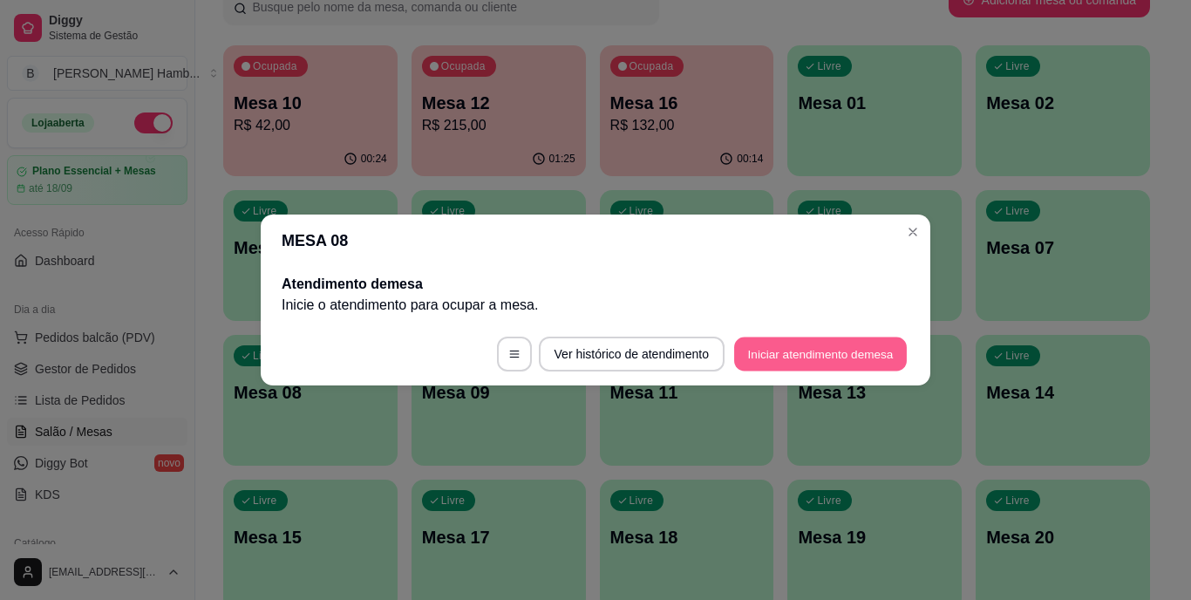
click at [794, 344] on button "Iniciar atendimento de mesa" at bounding box center [820, 354] width 173 height 34
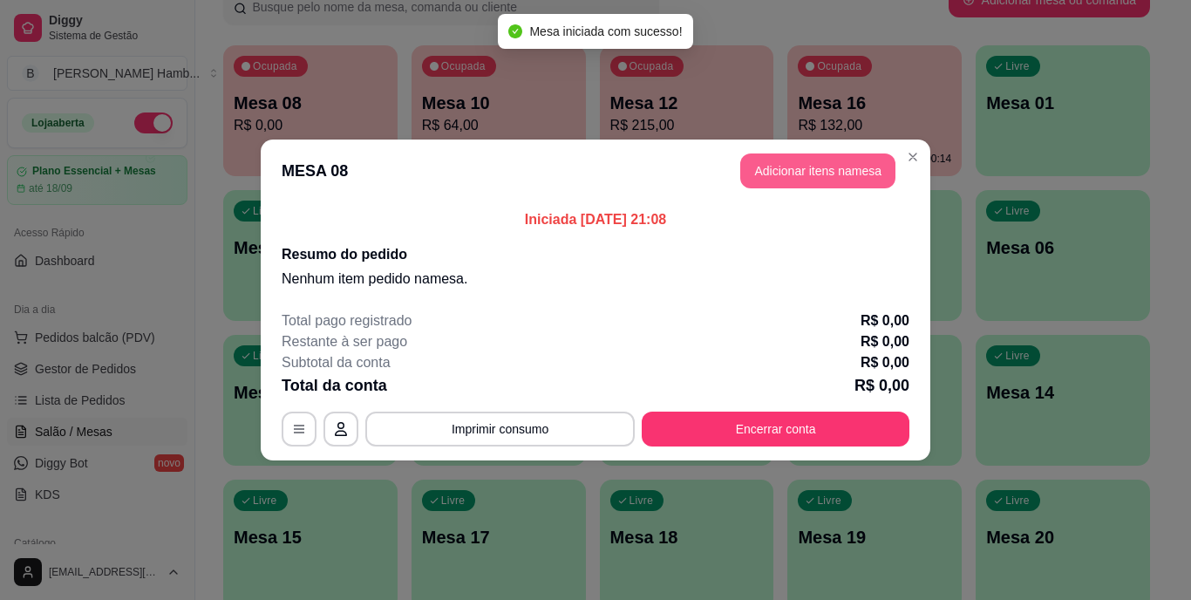
click at [778, 156] on div "MESA 08 Adicionar itens na mesa Iniciada [DATE] 21:08 Resumo do pedido Nenhum i…" at bounding box center [595, 300] width 1191 height 600
click at [778, 155] on button "Adicionar itens na mesa" at bounding box center [818, 171] width 150 height 34
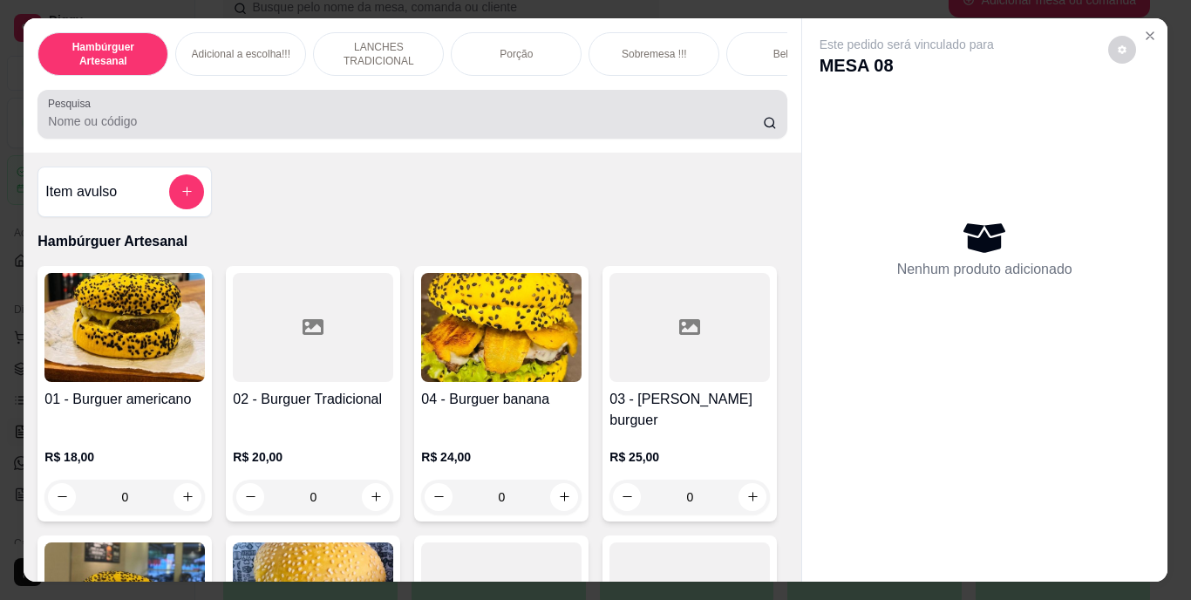
click at [703, 117] on div at bounding box center [412, 114] width 728 height 35
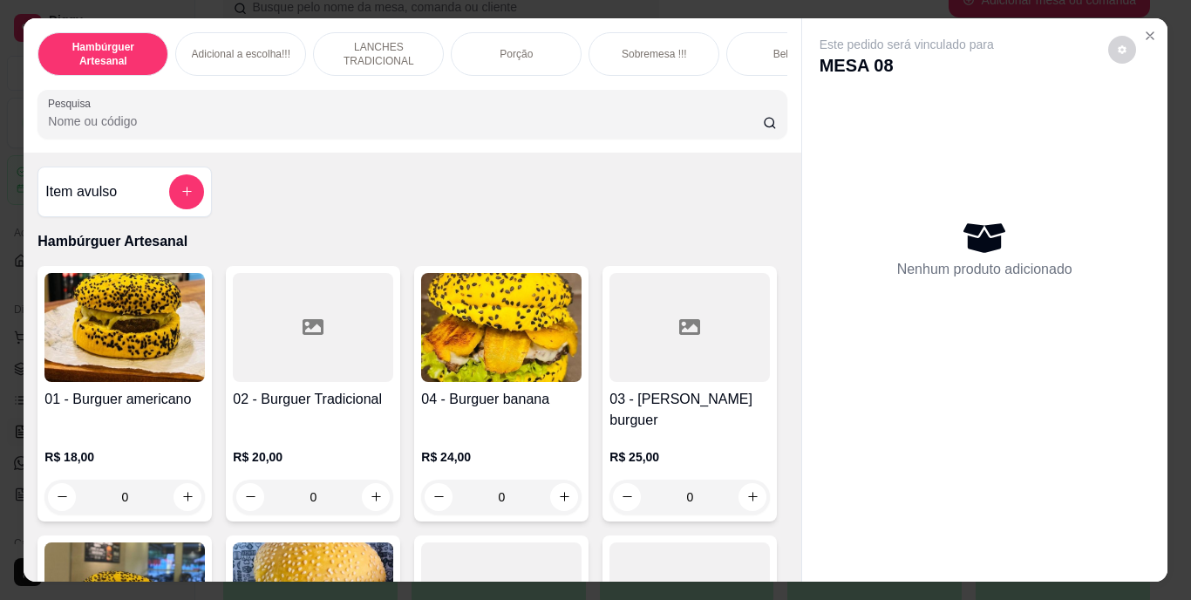
type input "S"
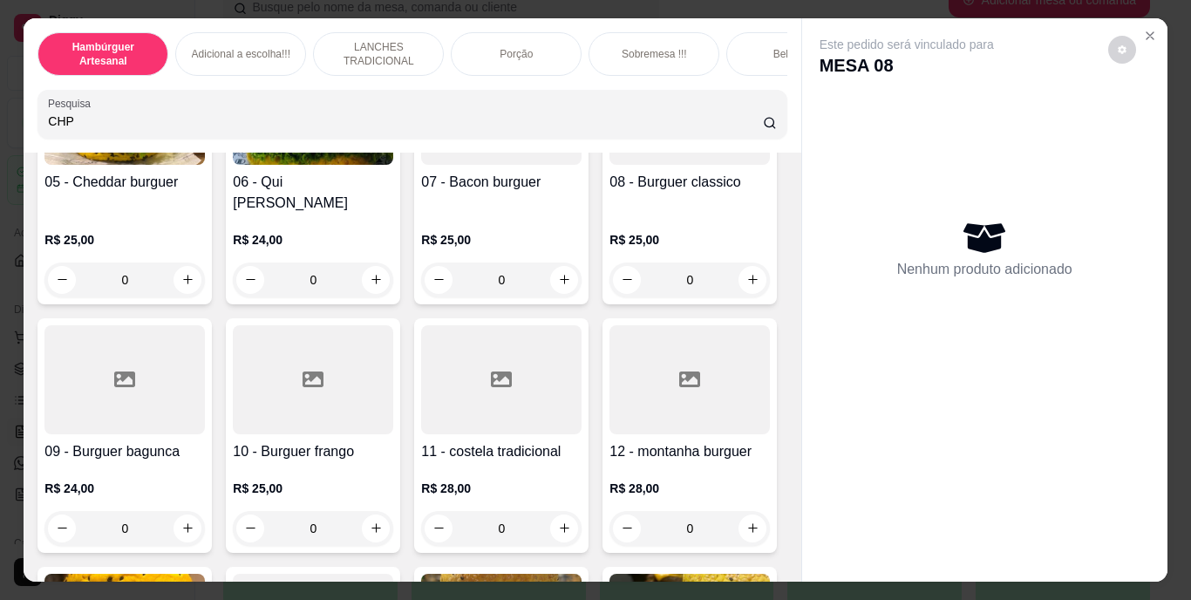
scroll to position [742, 0]
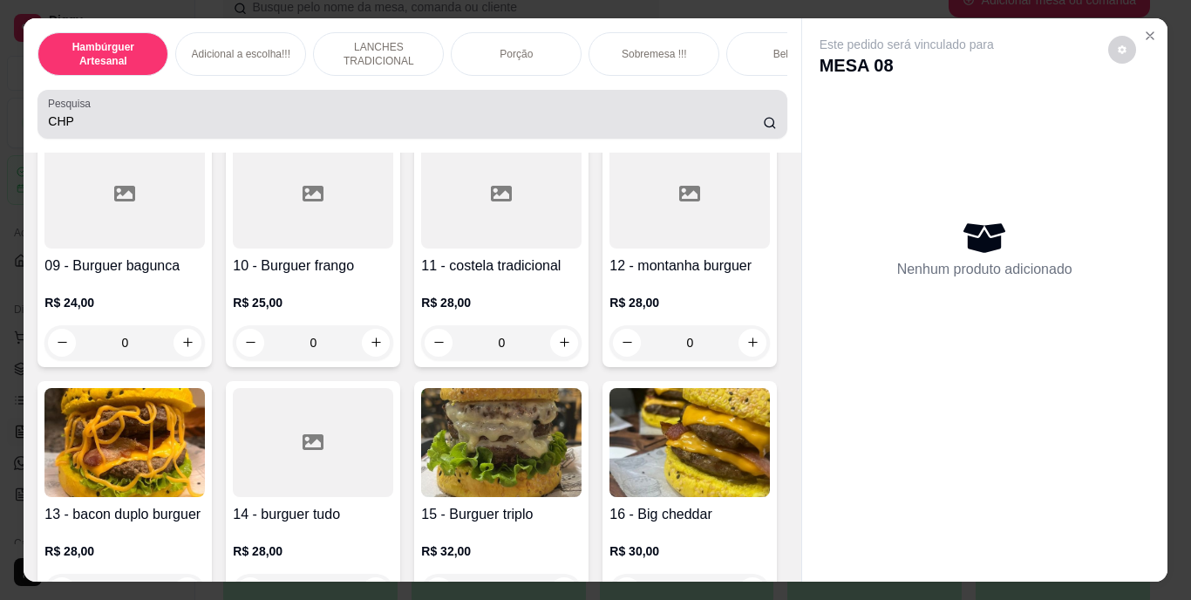
click at [574, 132] on div "CHP" at bounding box center [412, 114] width 728 height 35
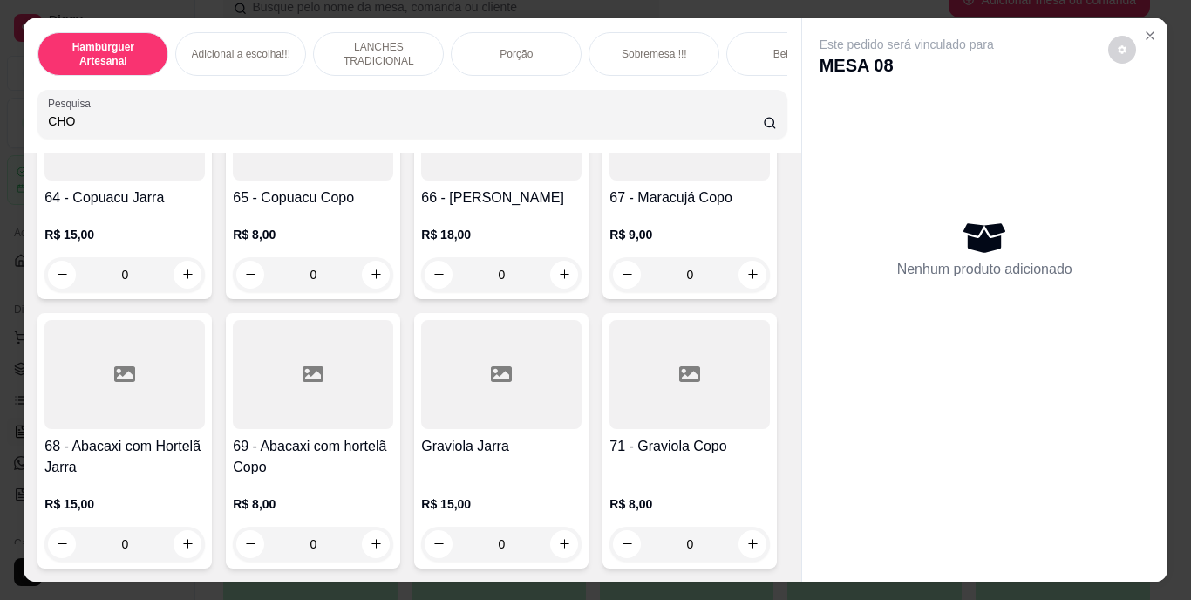
scroll to position [6715, 0]
type input "CHO"
type input "1"
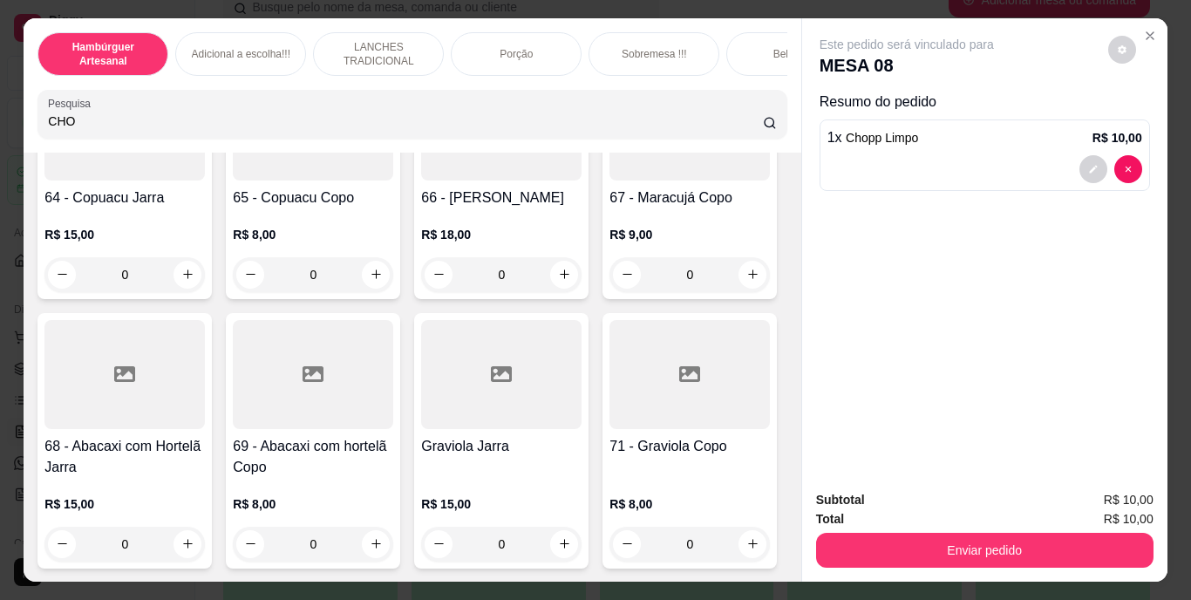
type input "1"
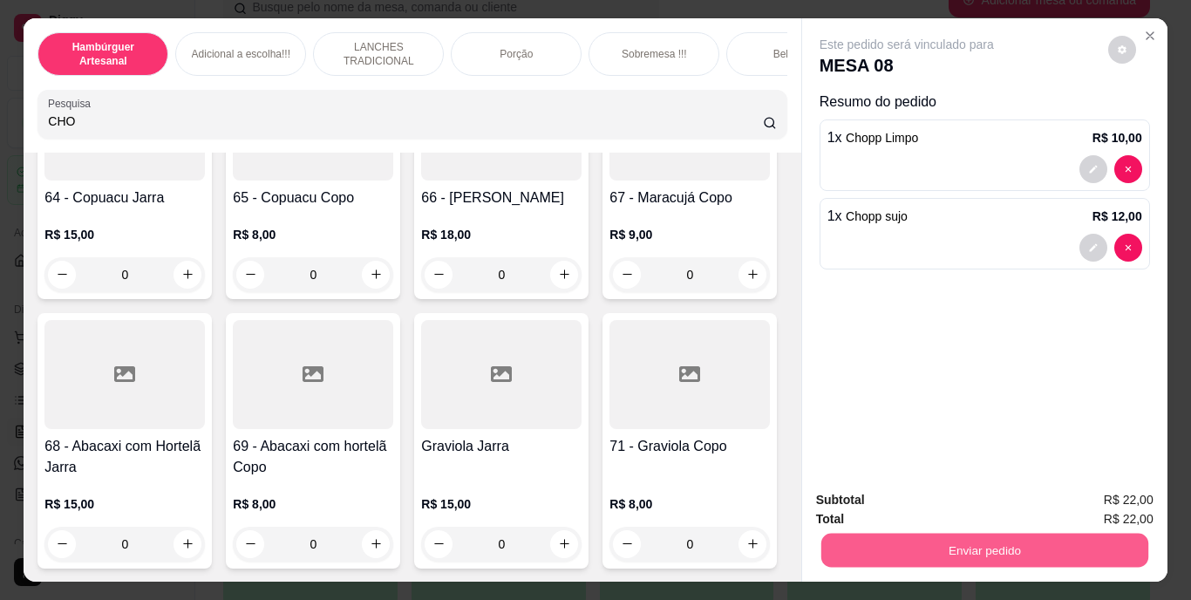
click at [862, 534] on button "Enviar pedido" at bounding box center [983, 551] width 327 height 34
click at [864, 499] on button "Não registrar e enviar pedido" at bounding box center [927, 501] width 176 height 32
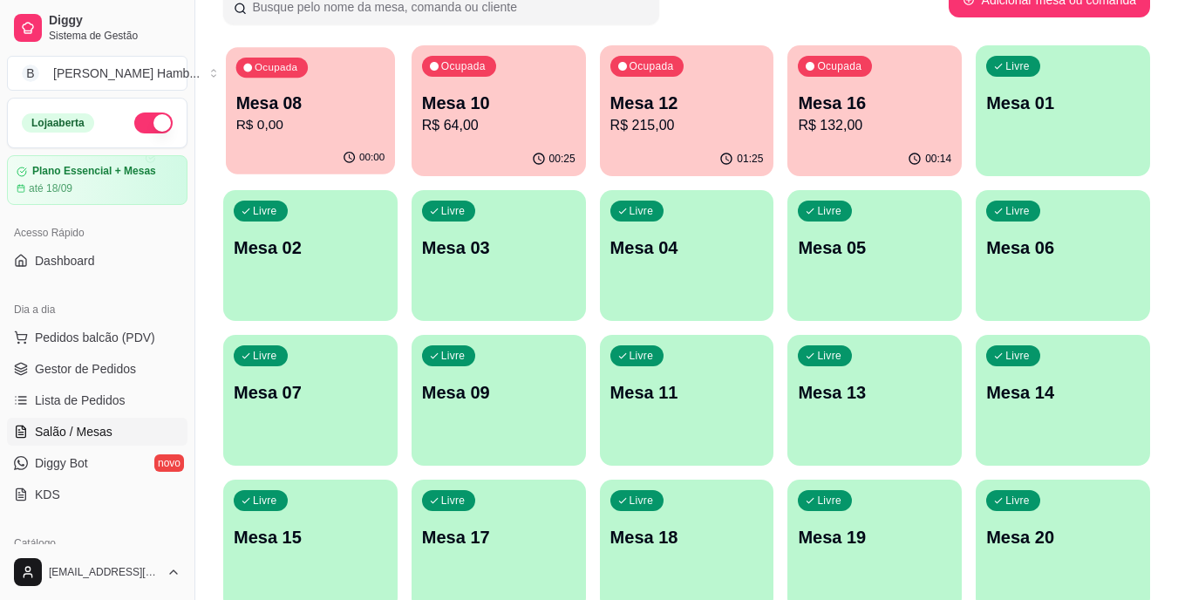
click at [349, 160] on icon "button" at bounding box center [350, 158] width 14 height 14
click at [96, 342] on span "Pedidos balcão (PDV)" at bounding box center [95, 337] width 120 height 17
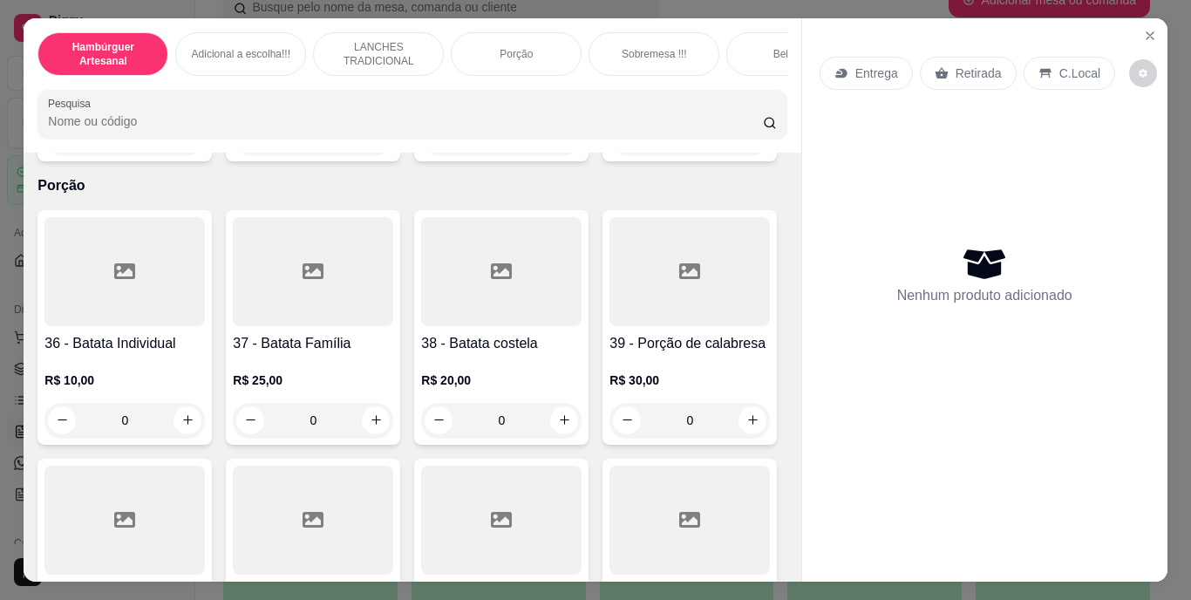
scroll to position [3488, 0]
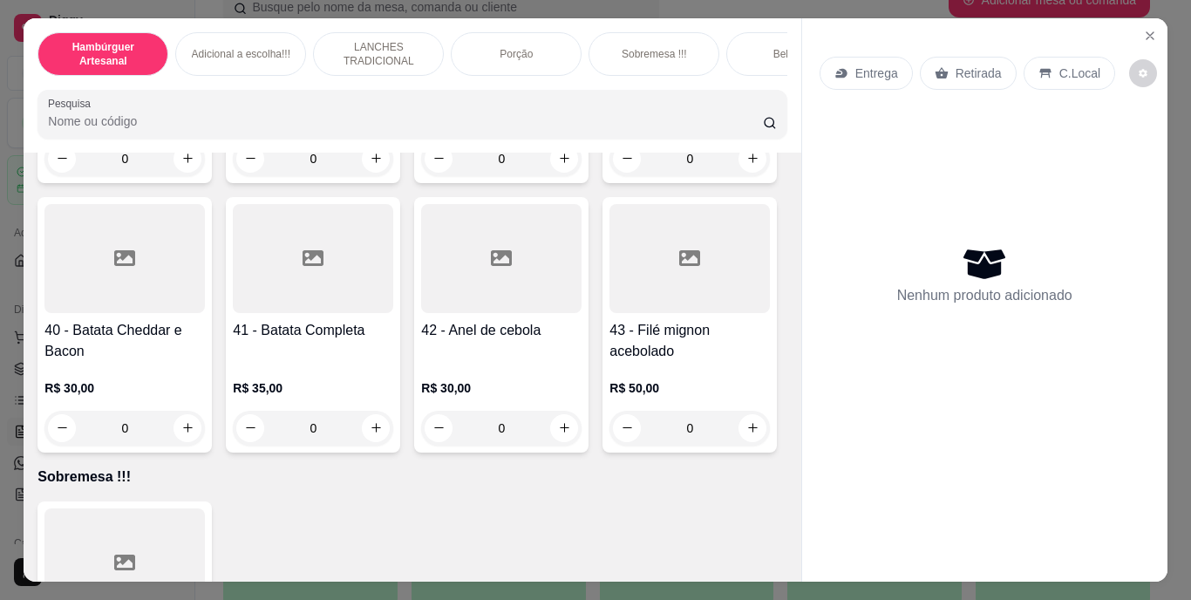
type input "1"
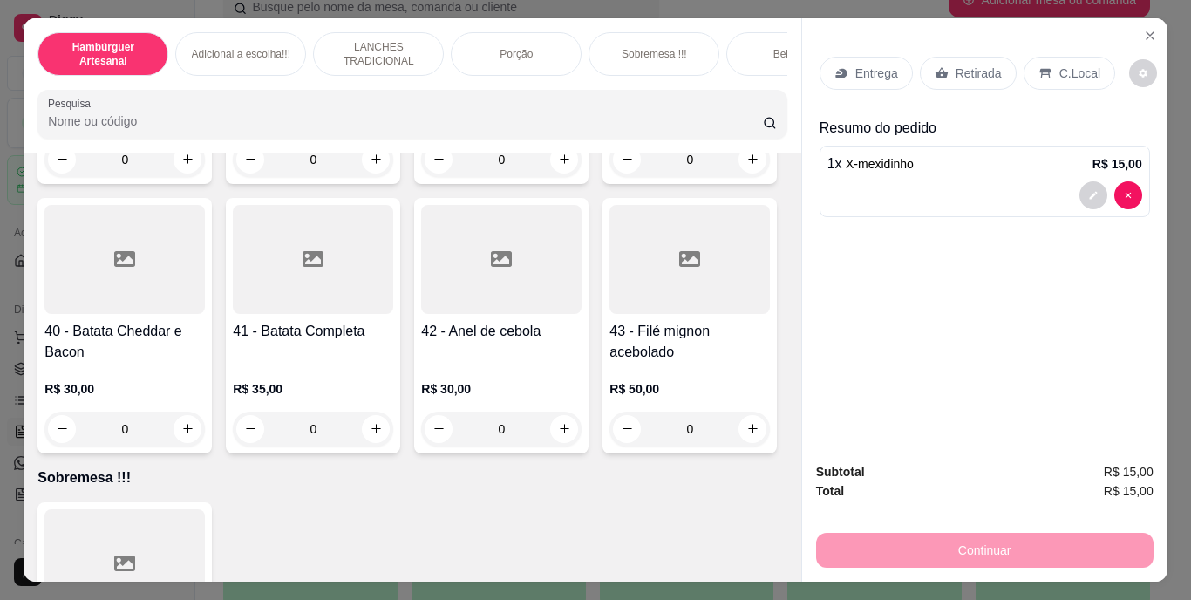
scroll to position [3663, 0]
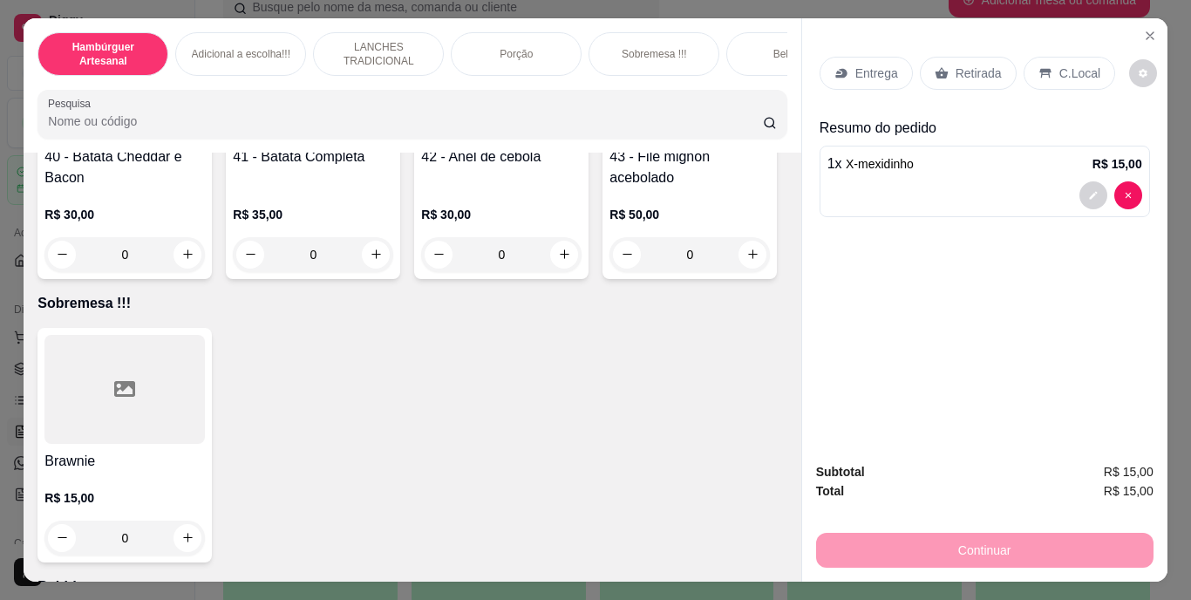
type input "1"
click at [957, 57] on div "Retirada" at bounding box center [968, 73] width 97 height 33
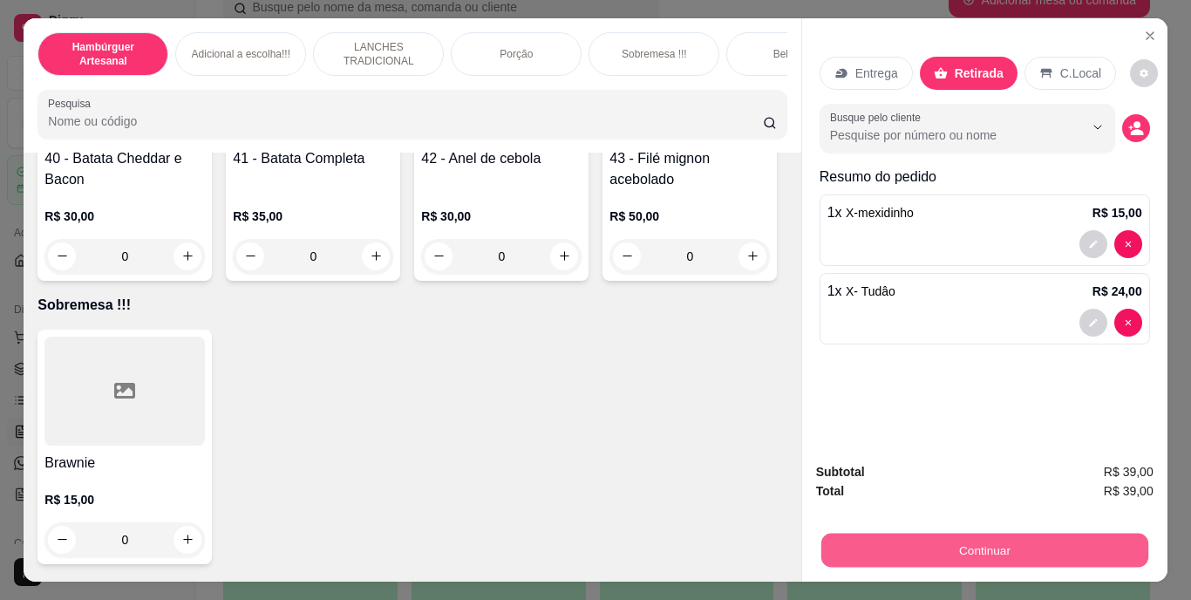
click at [943, 548] on button "Continuar" at bounding box center [983, 551] width 327 height 34
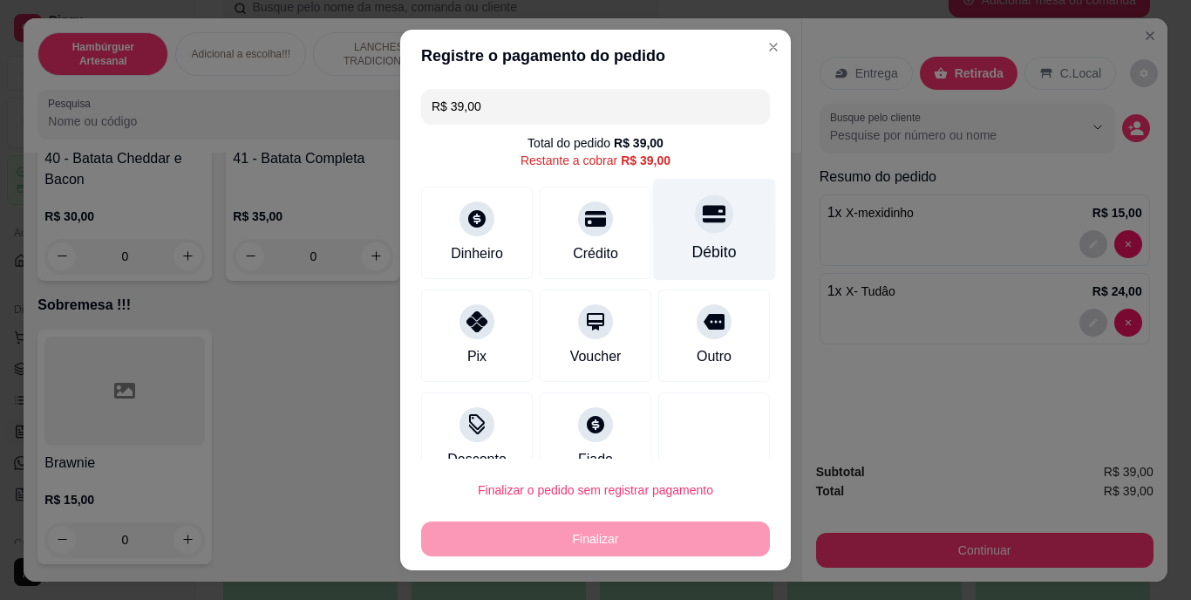
click at [676, 238] on div "Débito" at bounding box center [714, 230] width 123 height 102
type input "R$ 0,00"
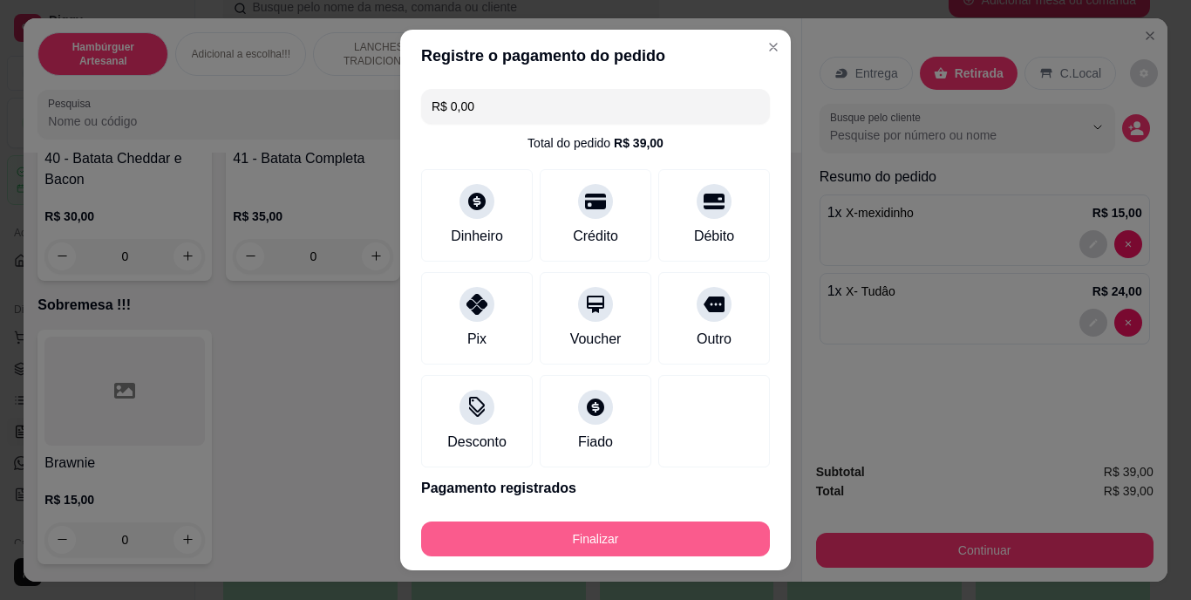
click at [470, 539] on button "Finalizar" at bounding box center [595, 538] width 349 height 35
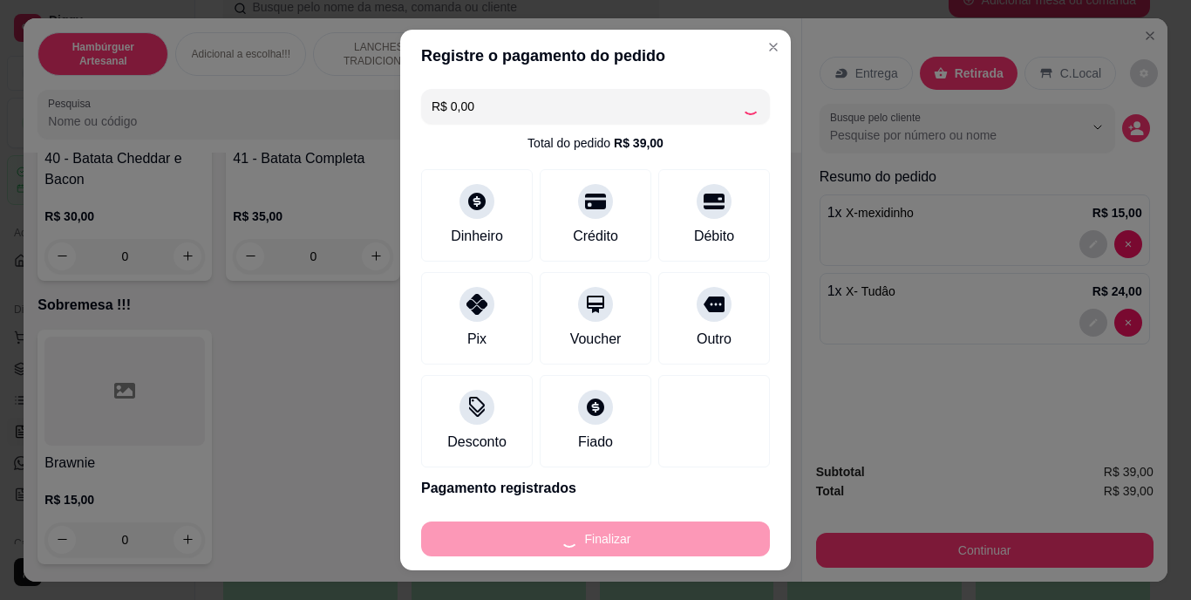
type input "0"
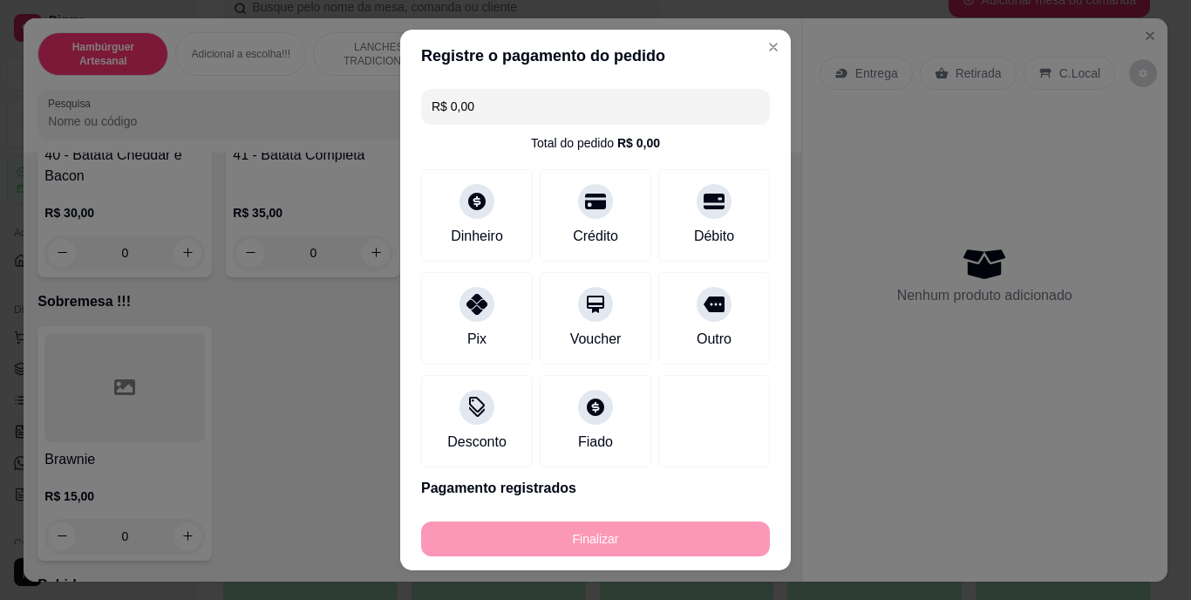
type input "-R$ 39,00"
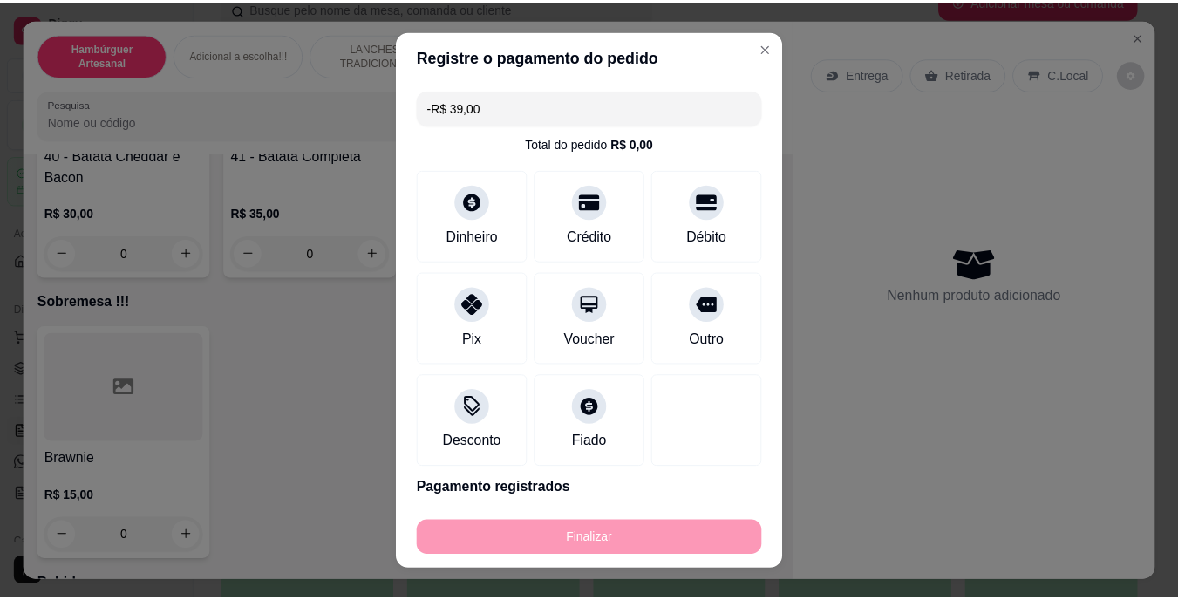
scroll to position [3662, 0]
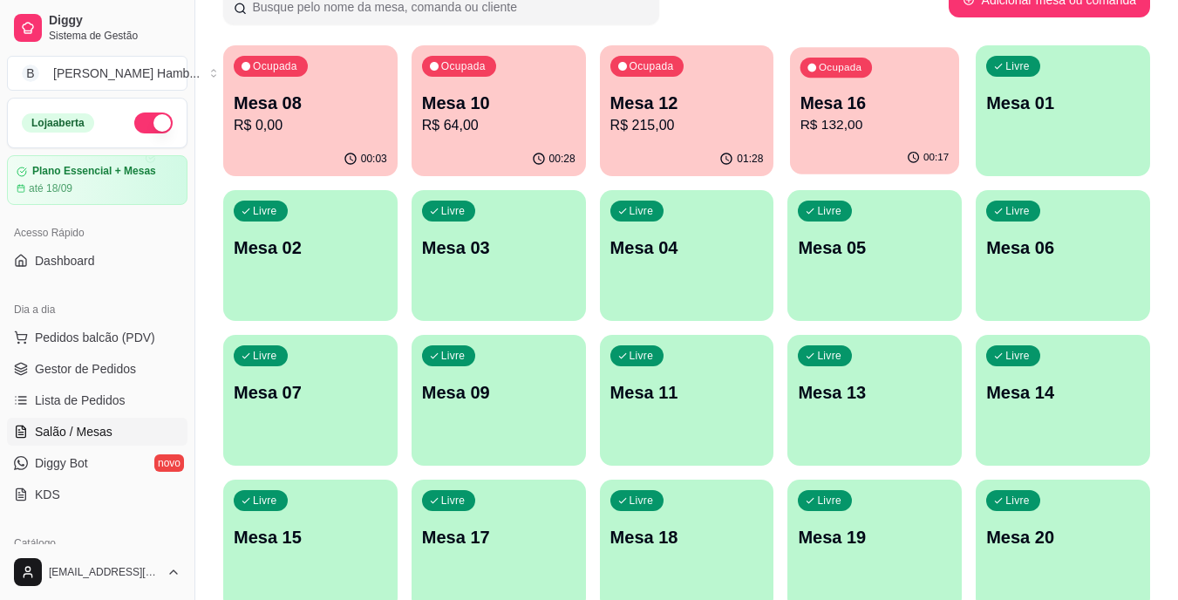
click at [878, 141] on button "Ocupada Mesa 16 R$ 132,00 00:17" at bounding box center [874, 110] width 169 height 127
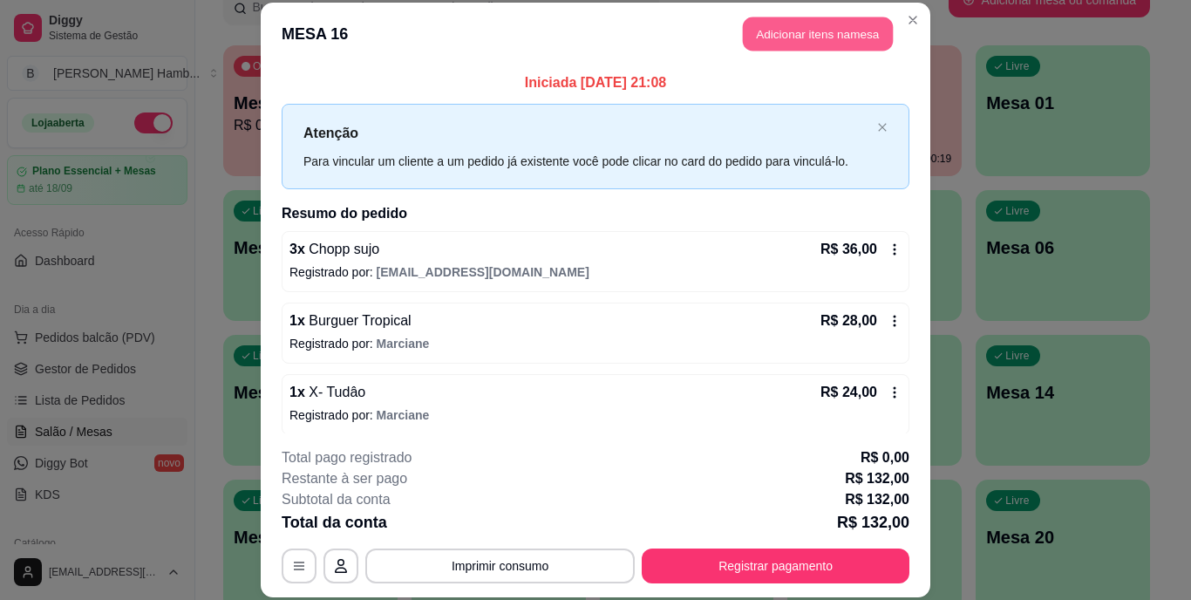
click at [848, 18] on button "Adicionar itens na mesa" at bounding box center [818, 34] width 150 height 34
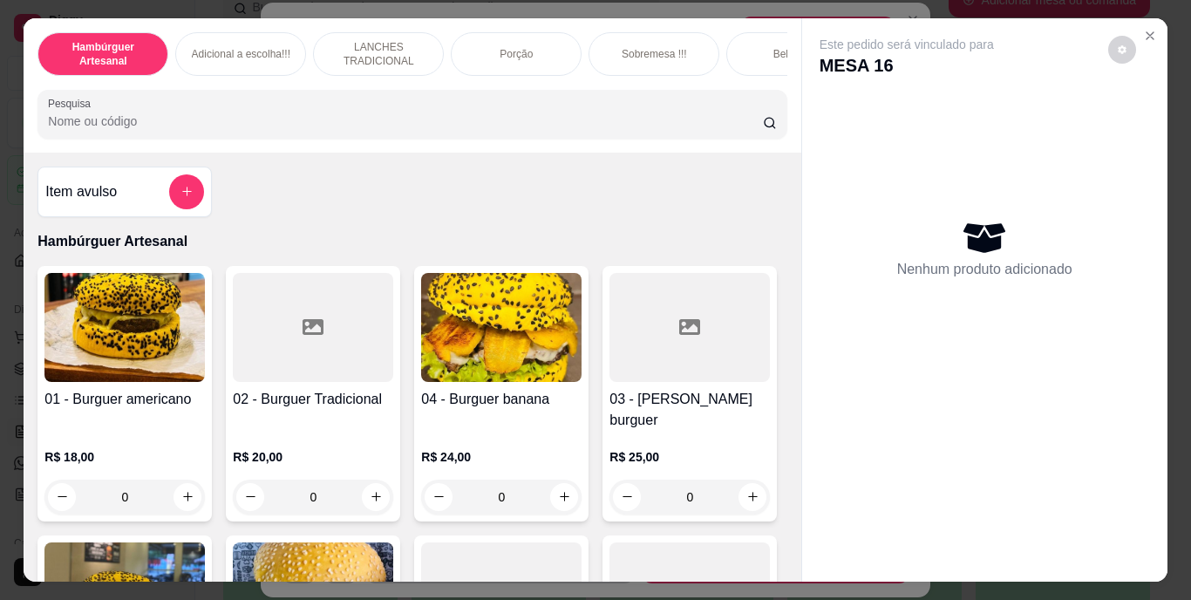
click at [576, 127] on input "Pesquisa" at bounding box center [405, 120] width 715 height 17
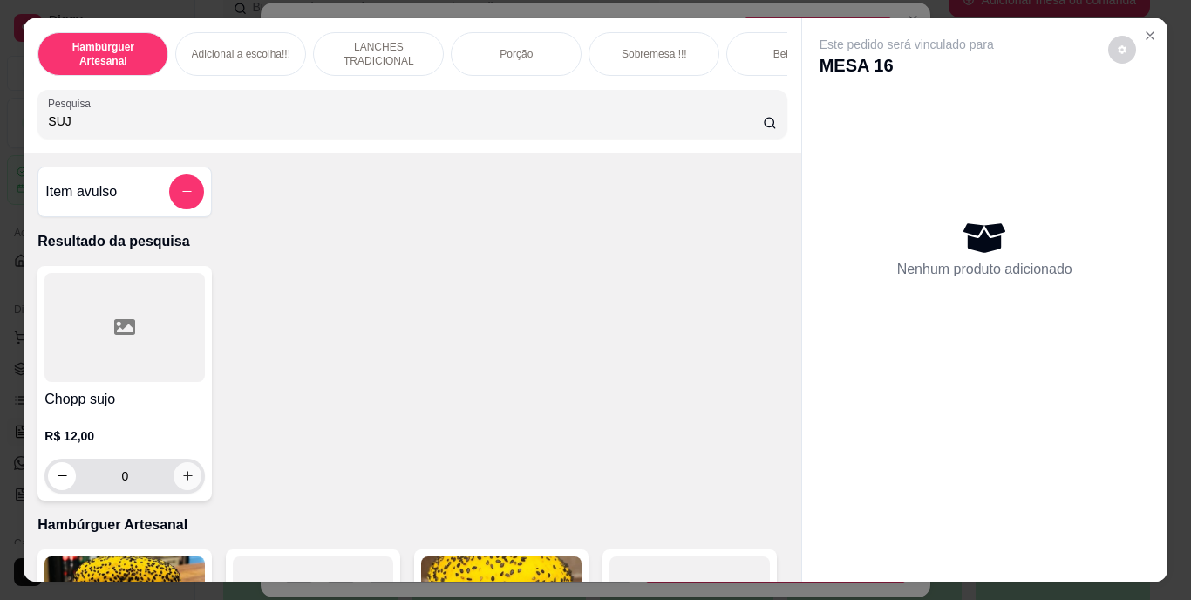
type input "SUJ"
click at [183, 482] on icon "increase-product-quantity" at bounding box center [187, 475] width 13 height 13
type input "1"
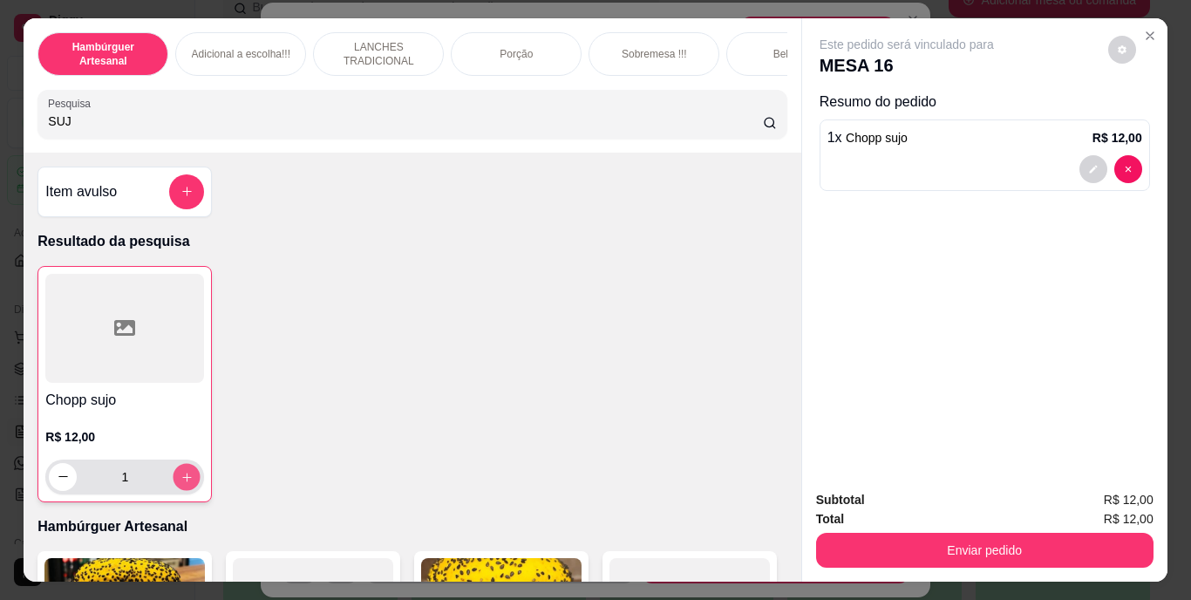
click at [183, 481] on icon "increase-product-quantity" at bounding box center [186, 477] width 9 height 9
type input "2"
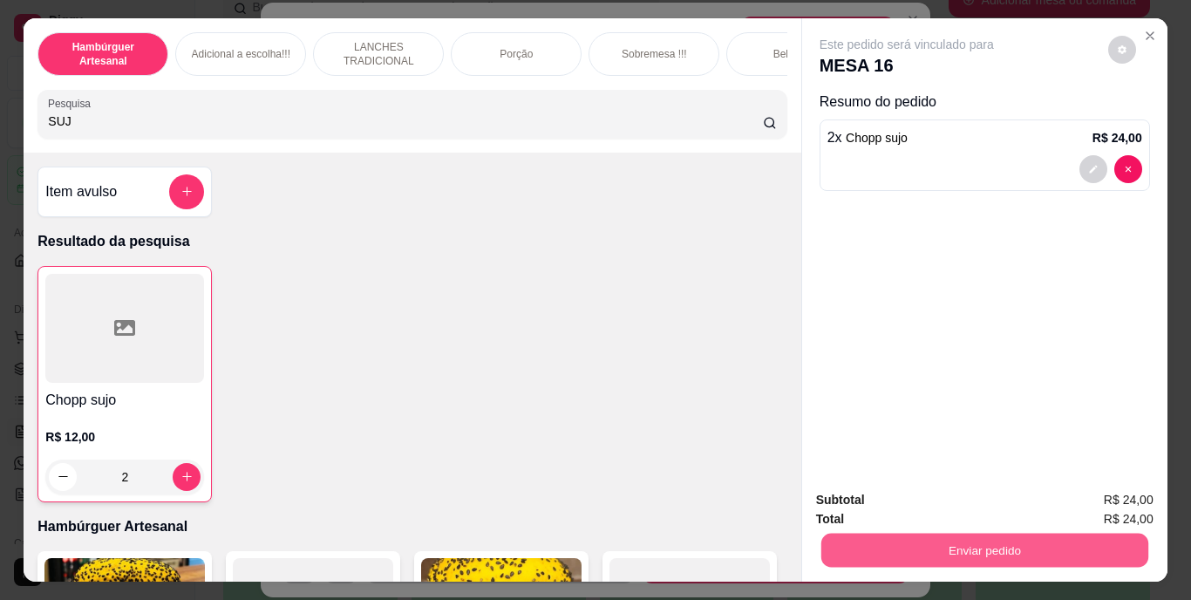
click at [962, 536] on button "Enviar pedido" at bounding box center [983, 551] width 327 height 34
click at [886, 502] on button "Não registrar e enviar pedido" at bounding box center [927, 501] width 176 height 32
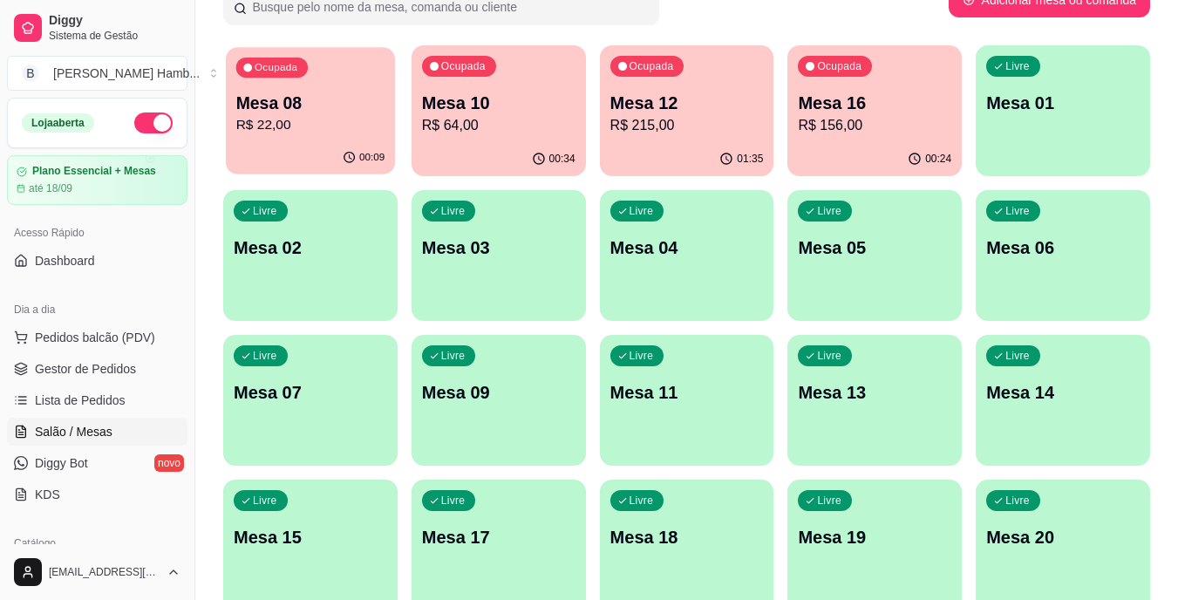
click at [252, 163] on div "00:09" at bounding box center [310, 157] width 169 height 33
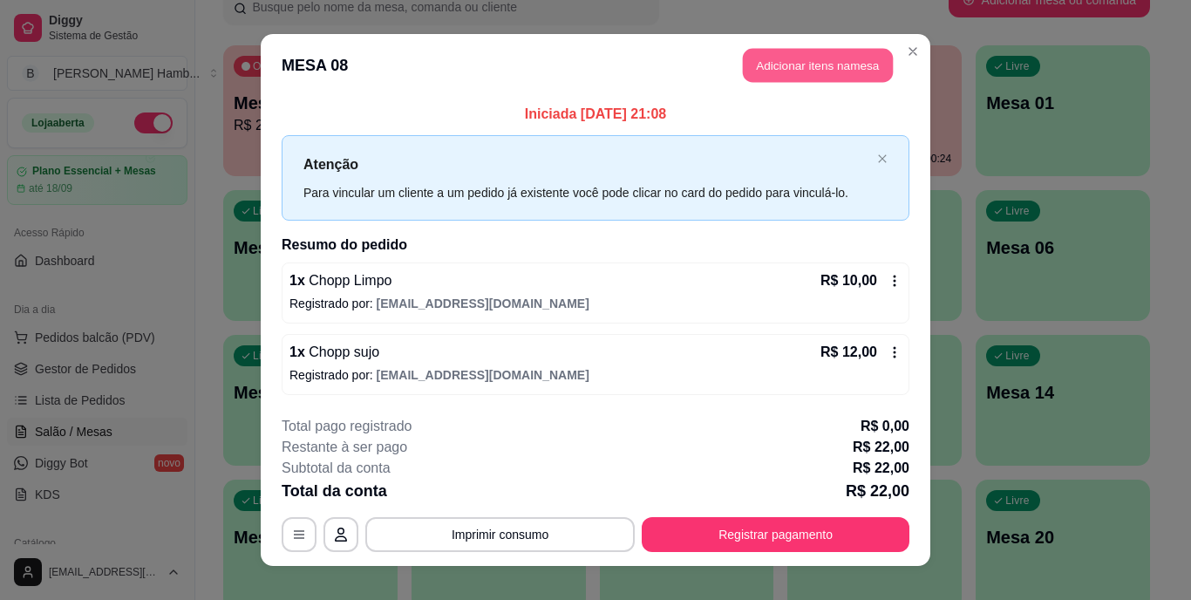
click at [807, 57] on button "Adicionar itens na mesa" at bounding box center [818, 66] width 150 height 34
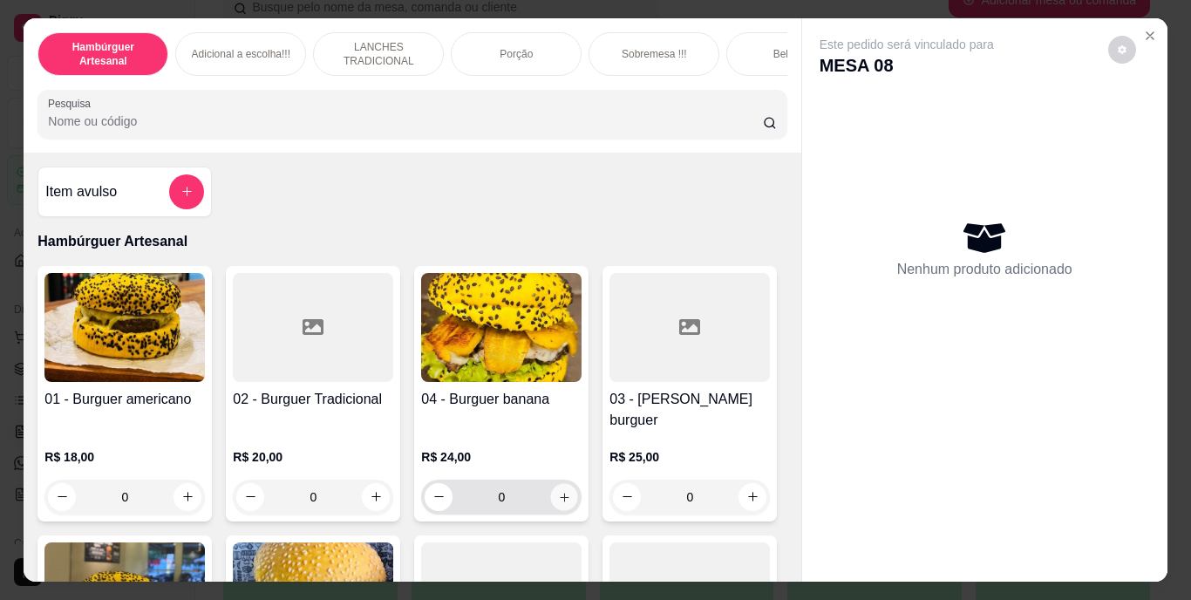
click at [558, 490] on icon "increase-product-quantity" at bounding box center [564, 496] width 13 height 13
type input "1"
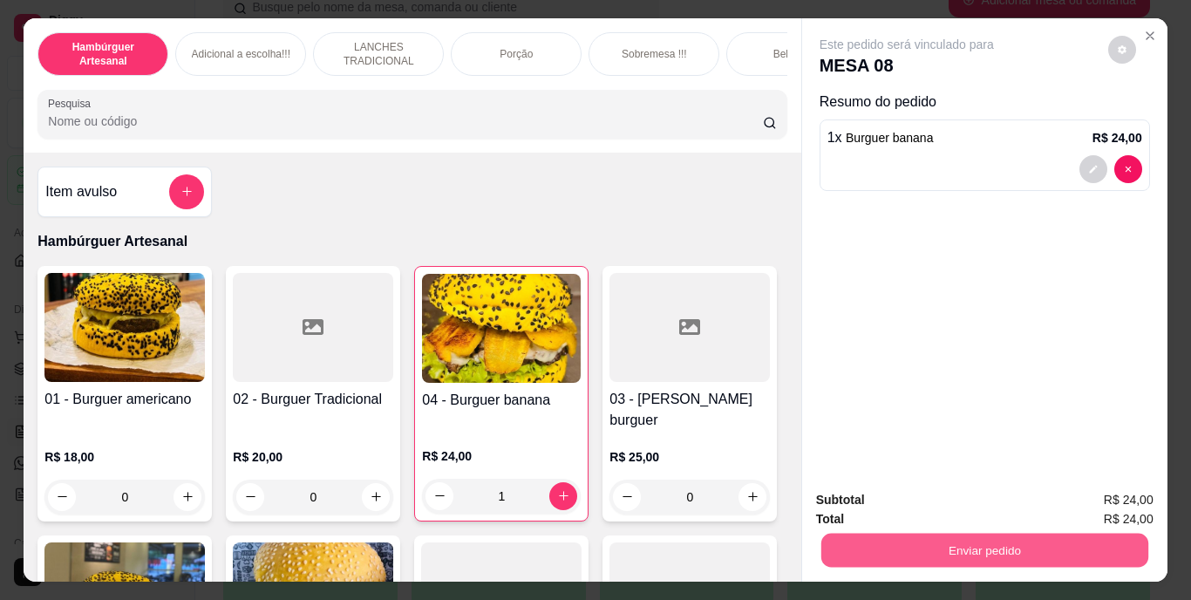
click at [857, 534] on button "Enviar pedido" at bounding box center [983, 551] width 327 height 34
click at [895, 505] on button "Não registrar e enviar pedido" at bounding box center [927, 501] width 176 height 32
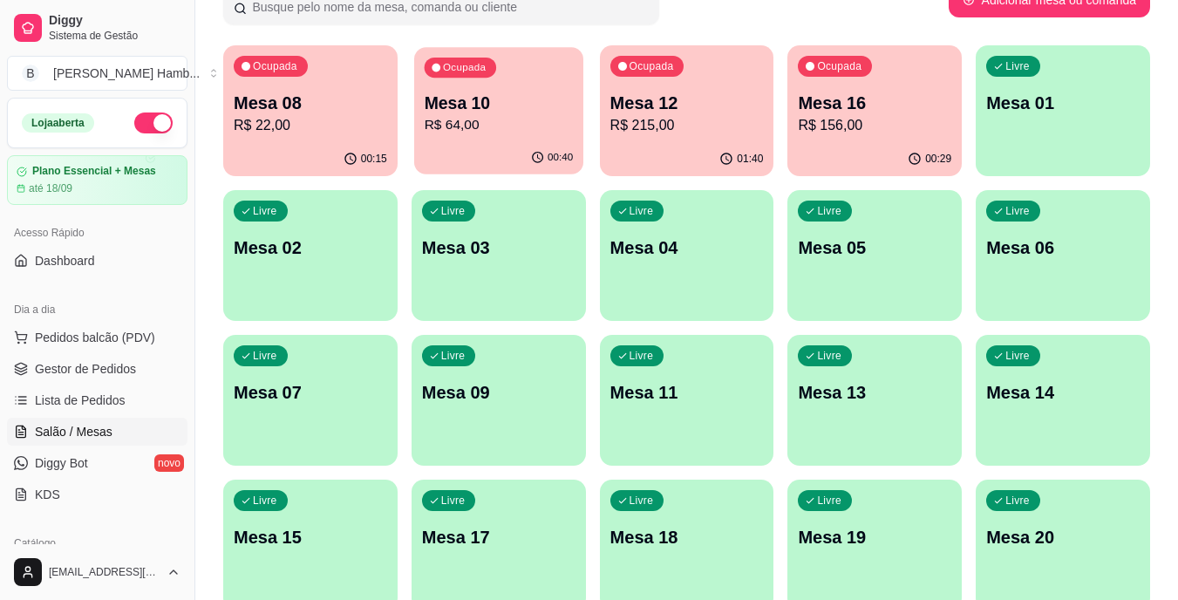
click at [517, 112] on p "Mesa 10" at bounding box center [498, 104] width 149 height 24
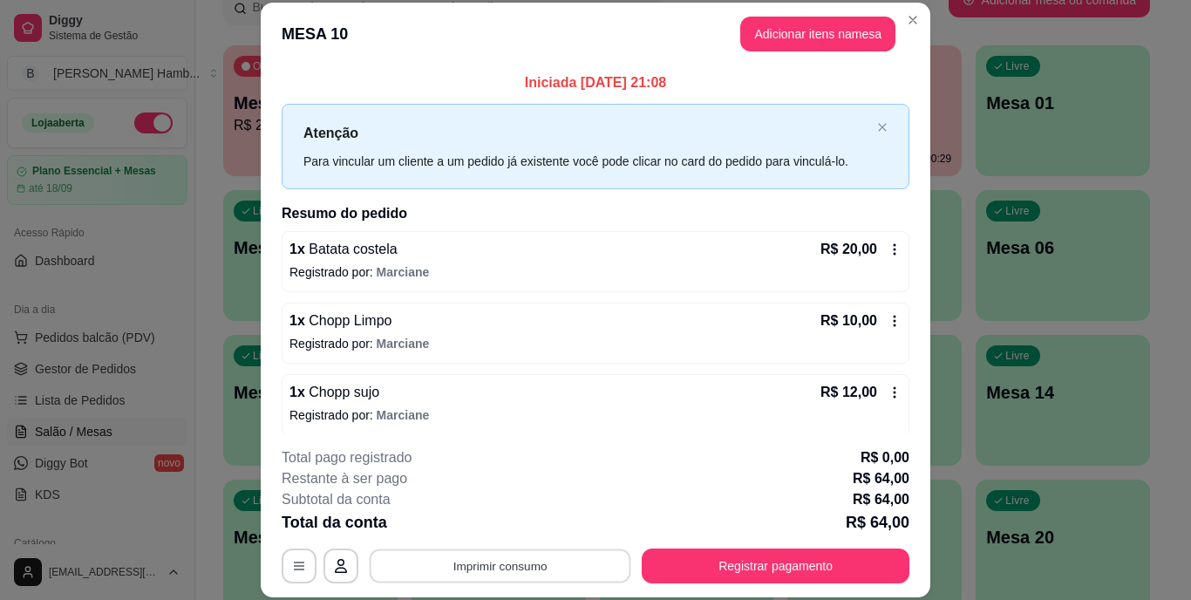
click at [565, 572] on button "Imprimir consumo" at bounding box center [501, 565] width 262 height 34
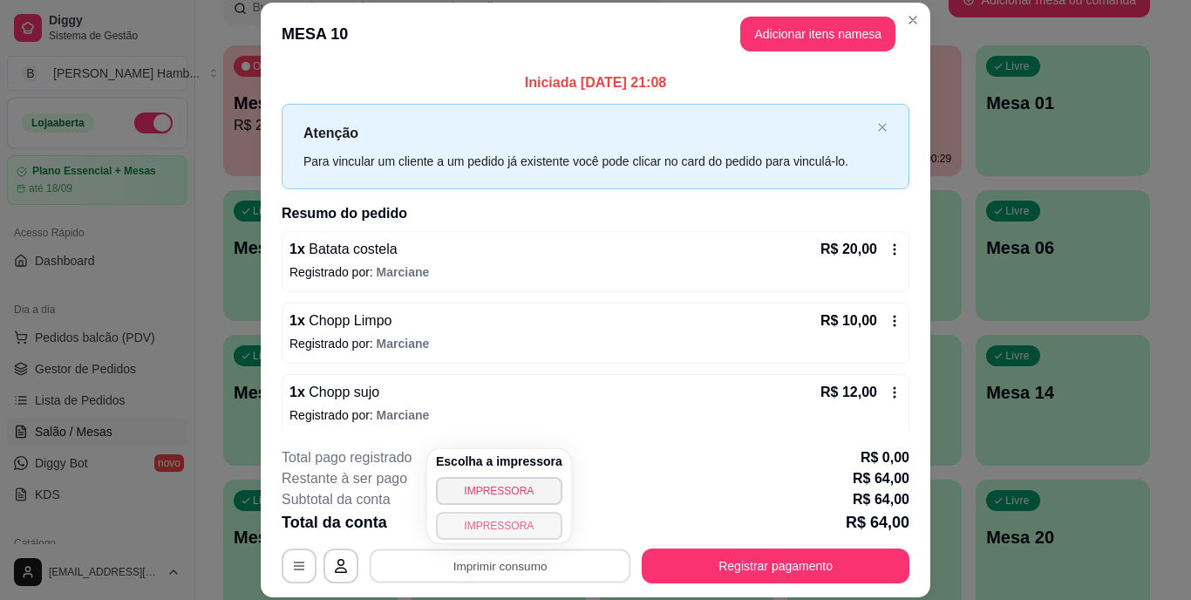
click at [536, 527] on button "IMPRESSORA" at bounding box center [499, 526] width 126 height 28
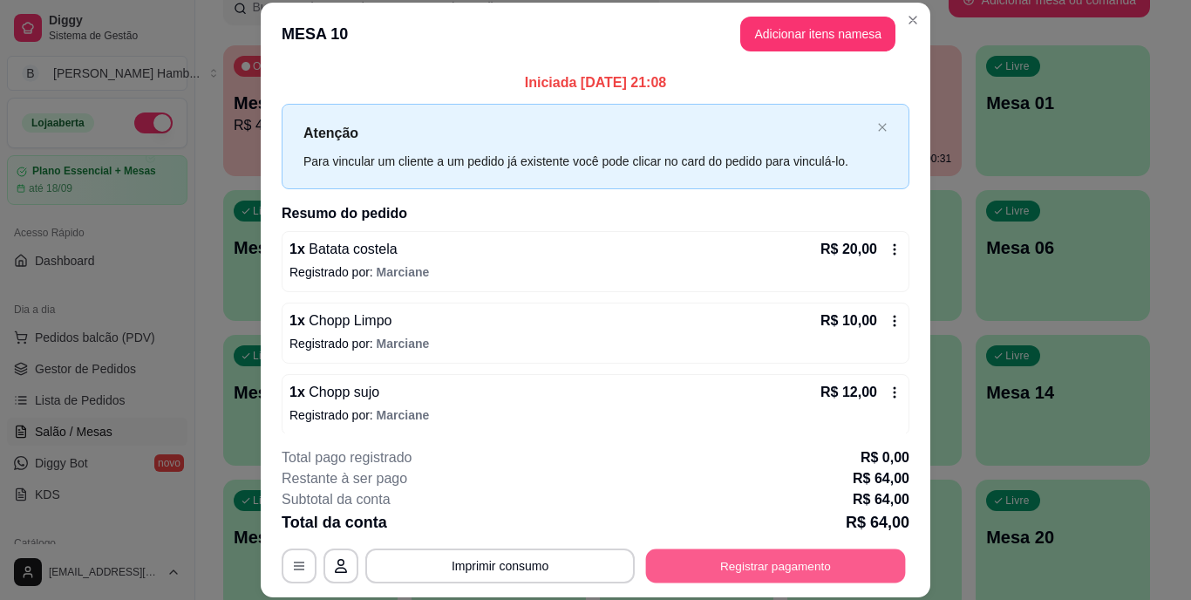
click at [759, 581] on button "Registrar pagamento" at bounding box center [776, 565] width 260 height 34
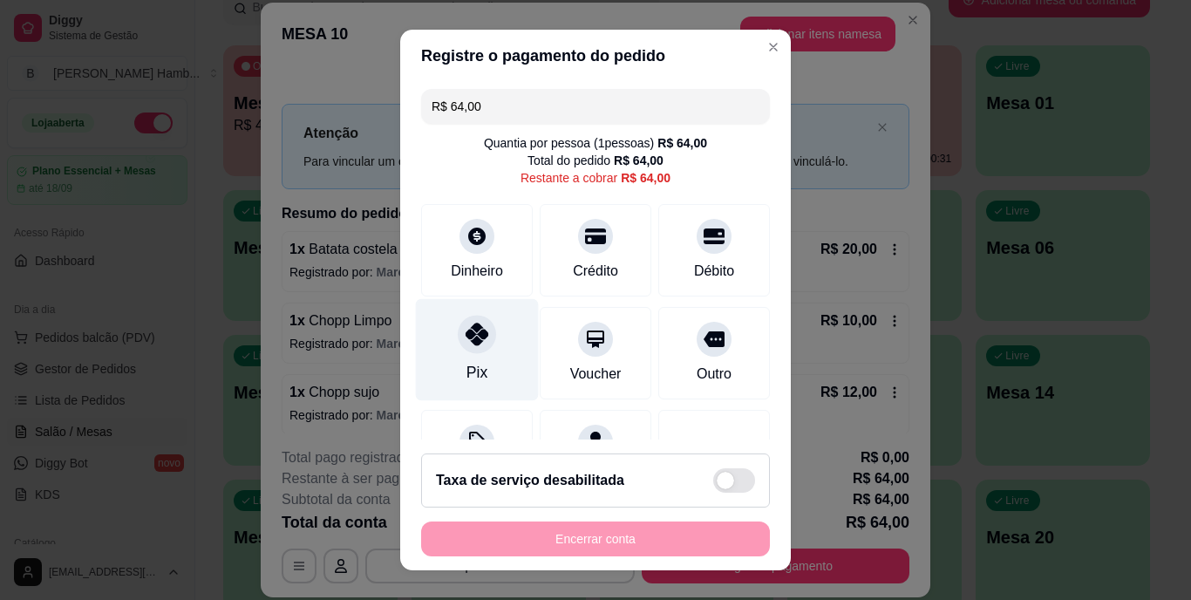
click at [477, 357] on div "Pix" at bounding box center [477, 350] width 123 height 102
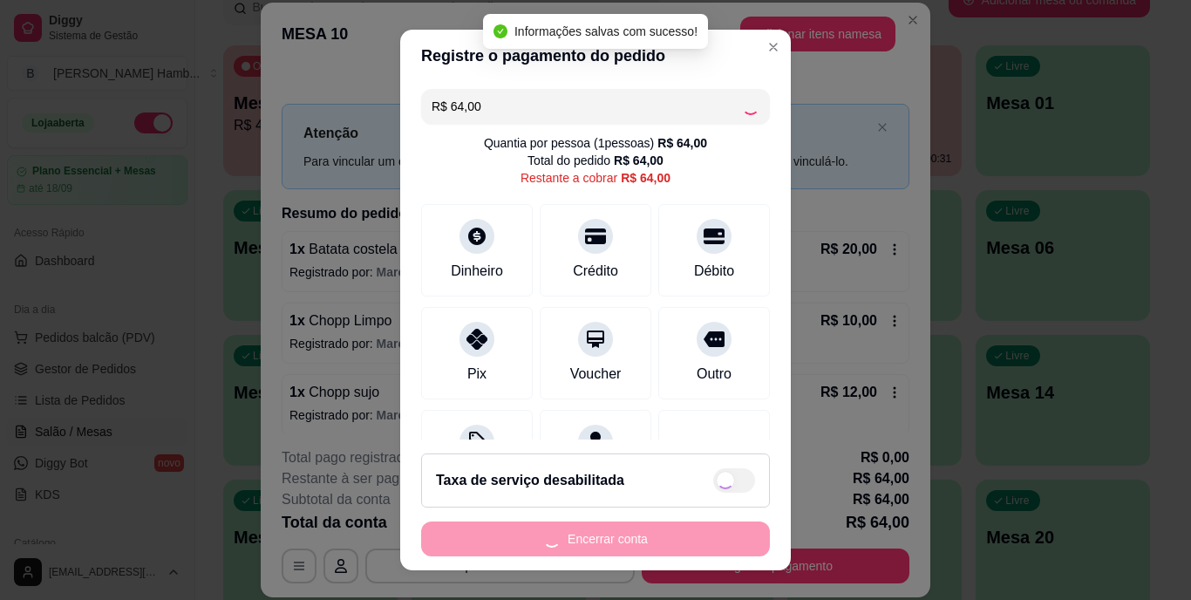
type input "R$ 0,00"
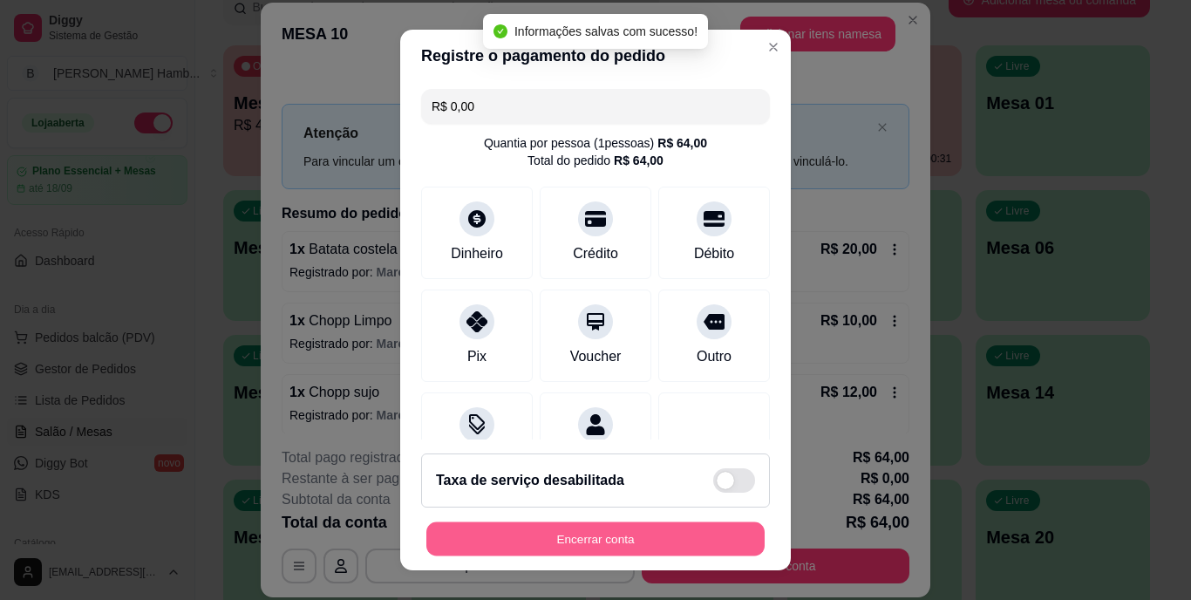
click at [548, 546] on button "Encerrar conta" at bounding box center [595, 538] width 338 height 34
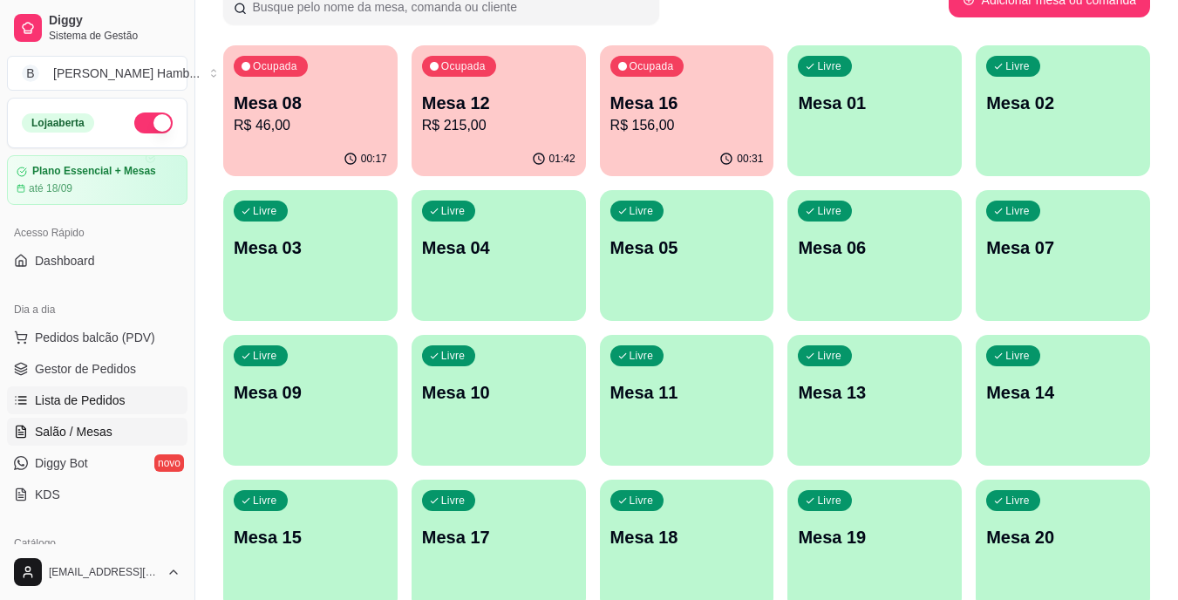
click at [135, 404] on link "Lista de Pedidos" at bounding box center [97, 400] width 180 height 28
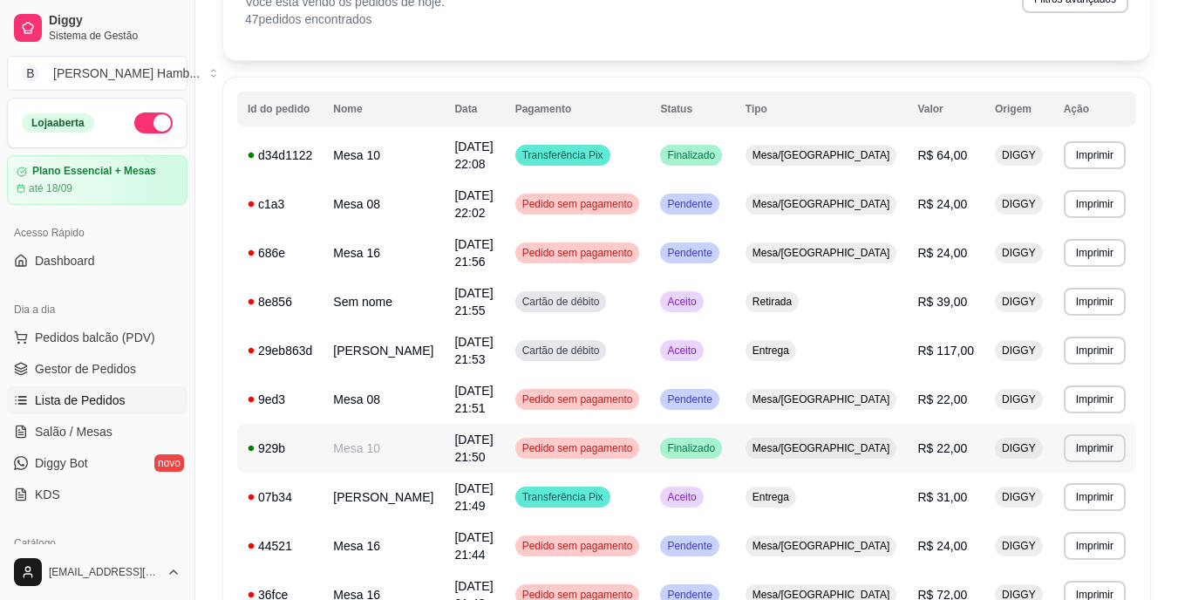
scroll to position [180, 0]
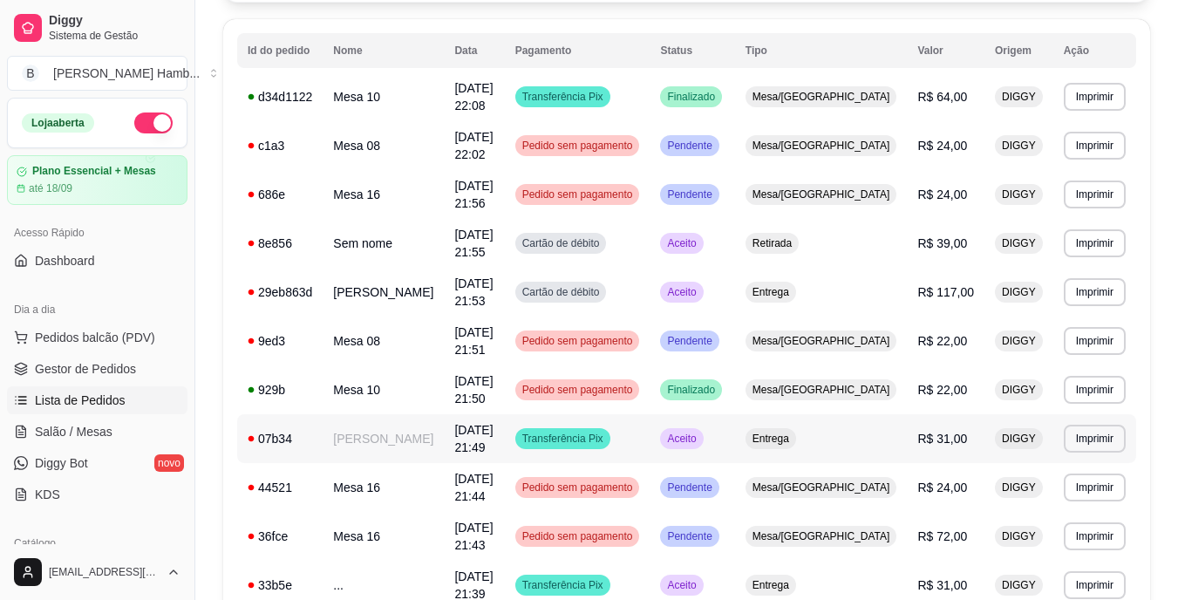
click at [454, 414] on td "[DATE] 21:49" at bounding box center [474, 438] width 60 height 49
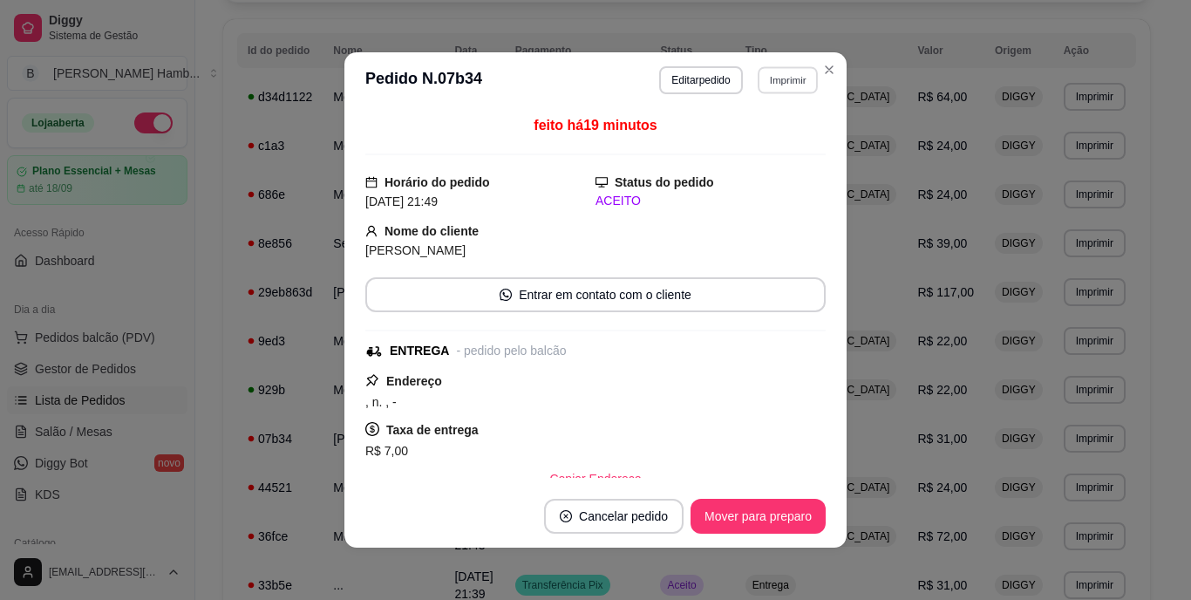
click at [760, 89] on button "Imprimir" at bounding box center [788, 79] width 60 height 27
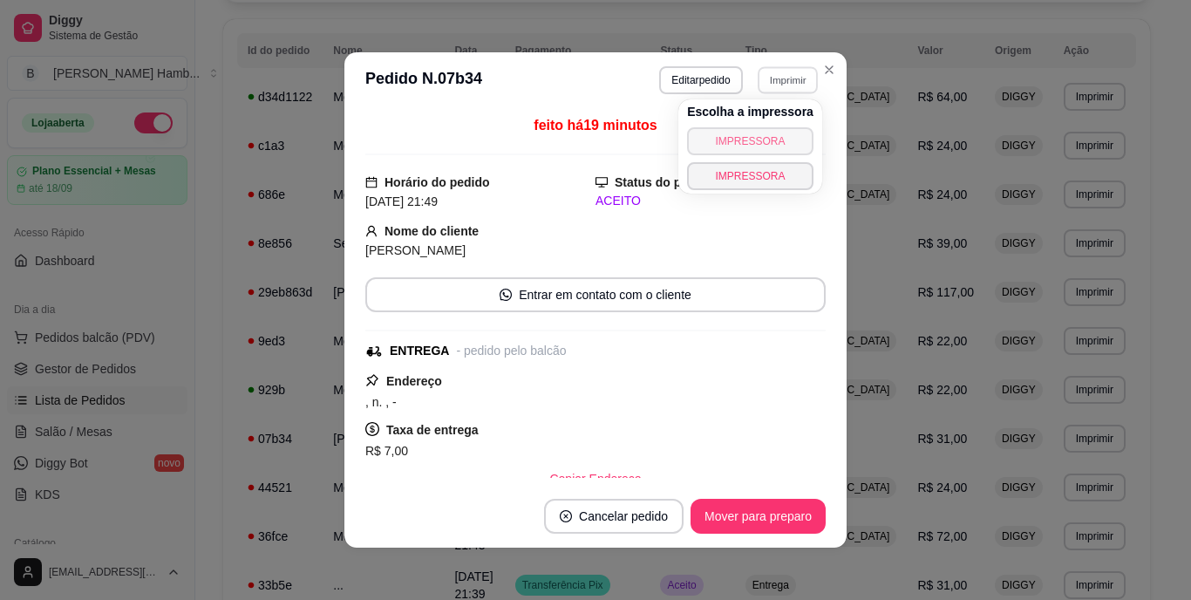
click at [752, 138] on button "IMPRESSORA" at bounding box center [750, 141] width 126 height 28
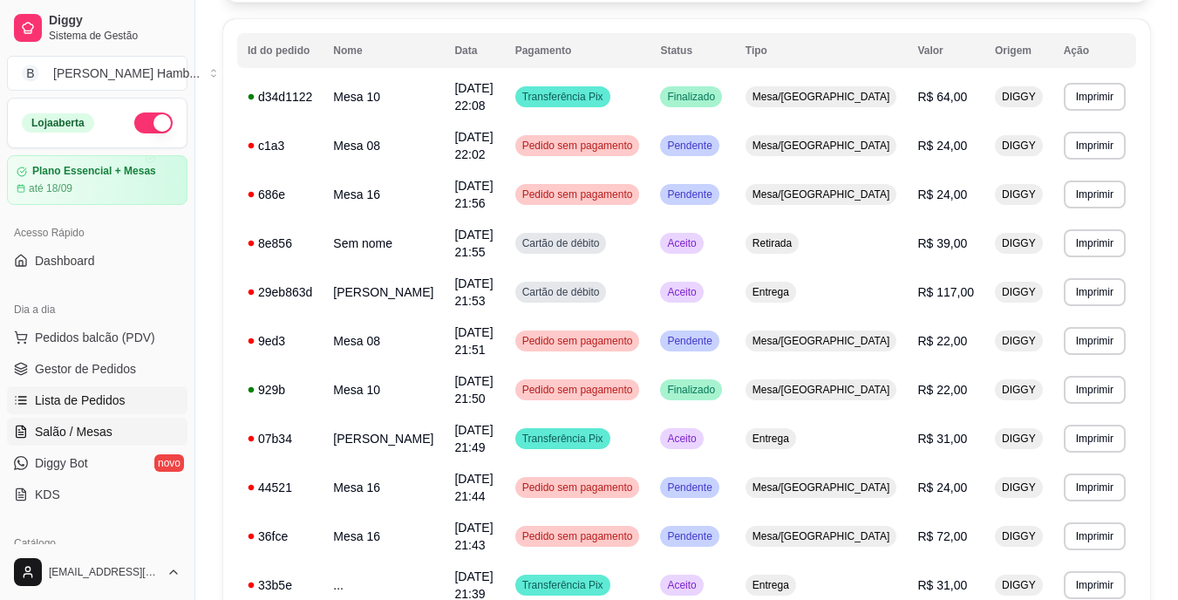
click at [78, 426] on span "Salão / Mesas" at bounding box center [74, 431] width 78 height 17
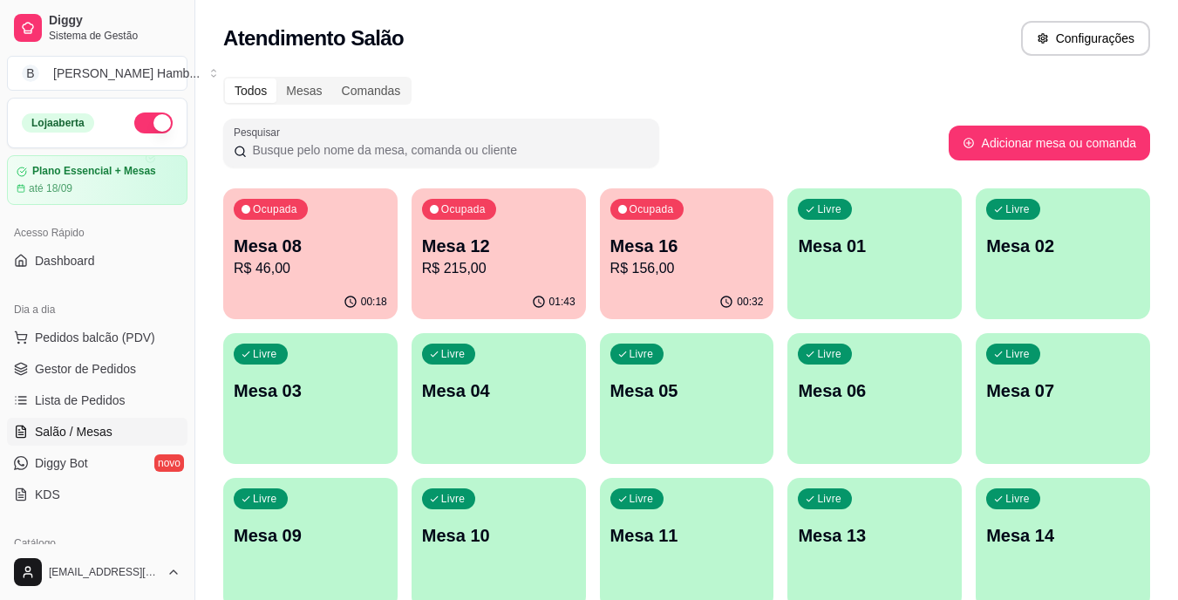
click at [500, 275] on p "R$ 215,00" at bounding box center [498, 268] width 153 height 21
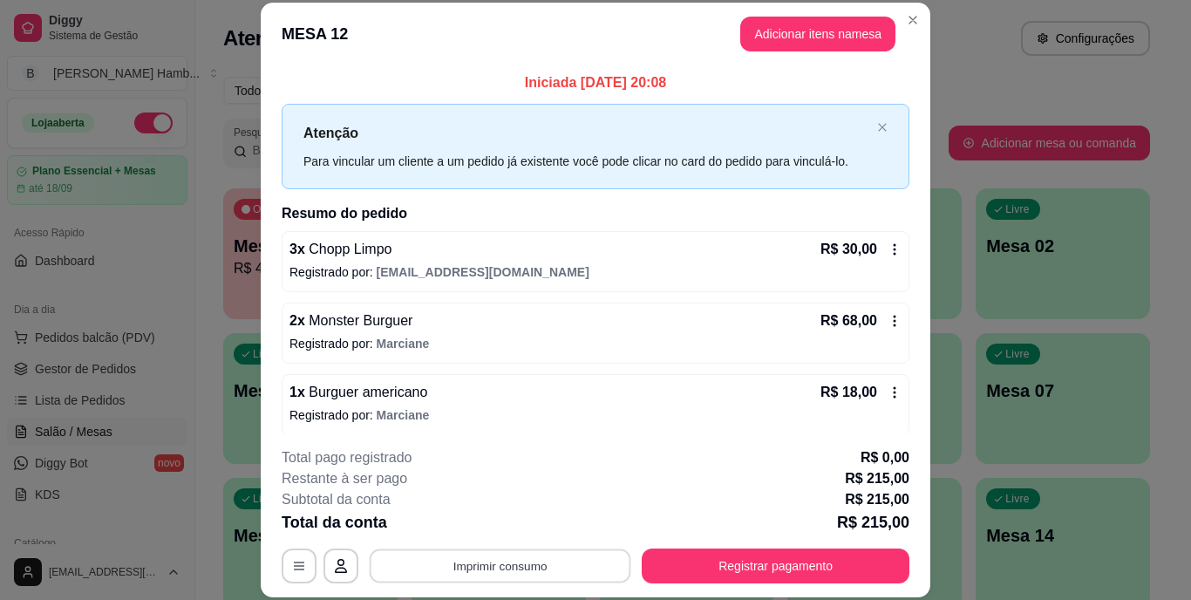
click at [506, 555] on button "Imprimir consumo" at bounding box center [501, 565] width 262 height 34
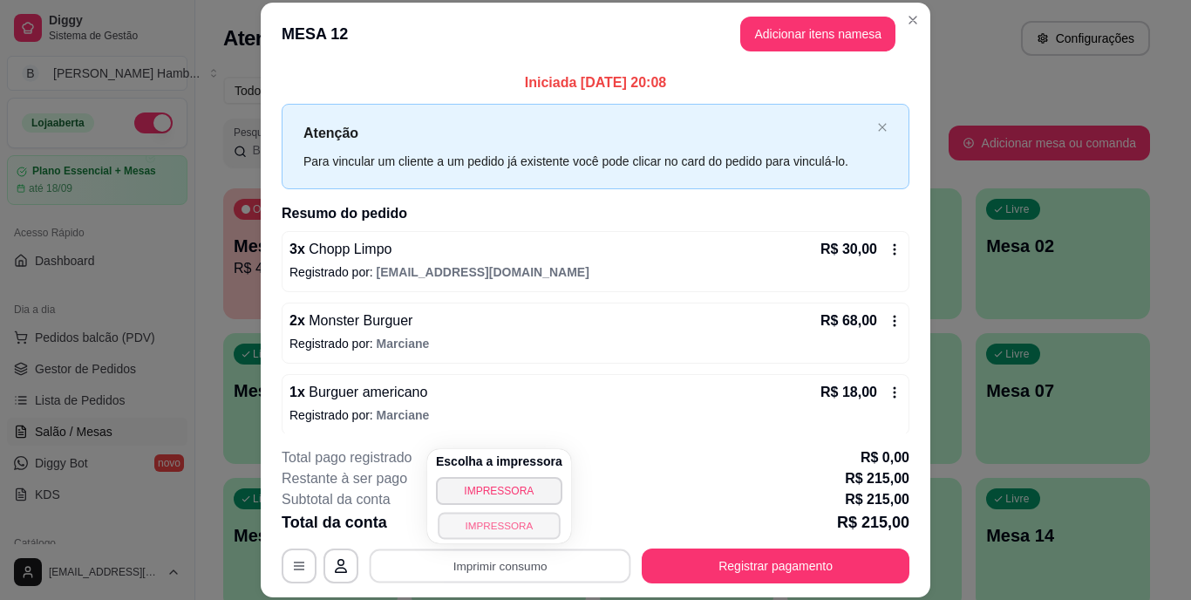
click at [505, 529] on button "IMPRESSORA" at bounding box center [499, 525] width 122 height 27
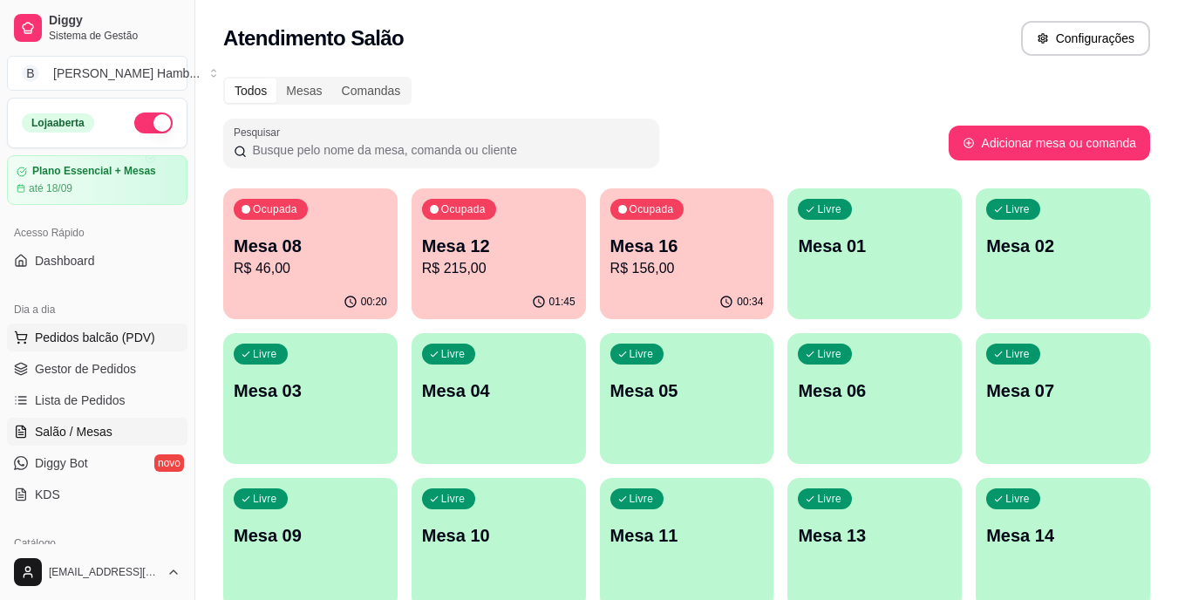
click at [57, 337] on span "Pedidos balcão (PDV)" at bounding box center [95, 337] width 120 height 17
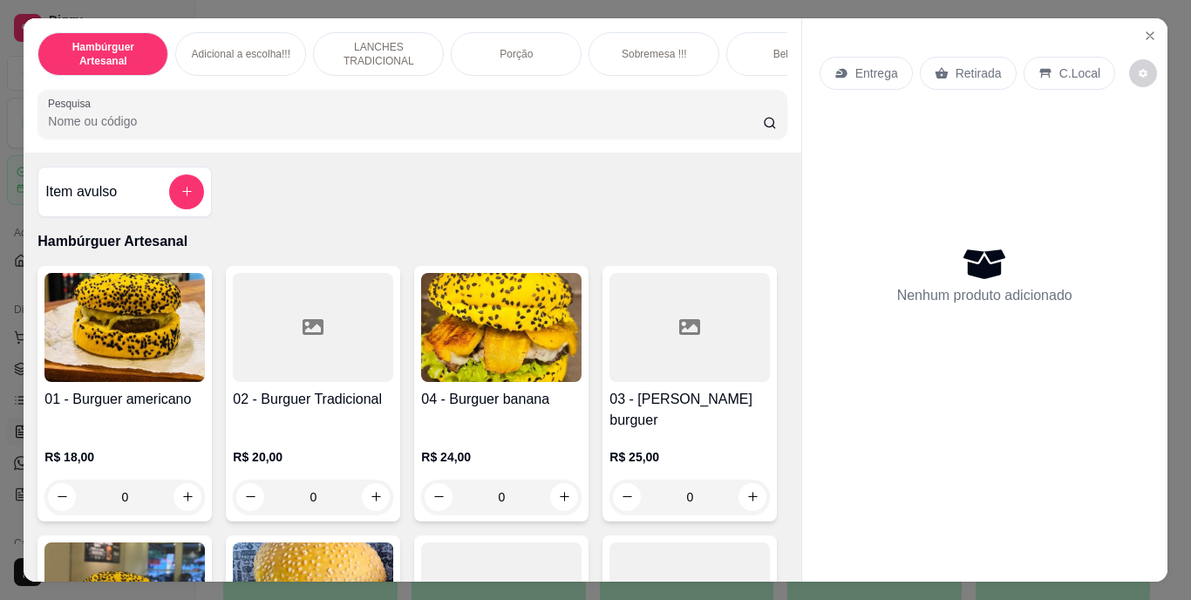
click at [281, 124] on input "Pesquisa" at bounding box center [405, 120] width 715 height 17
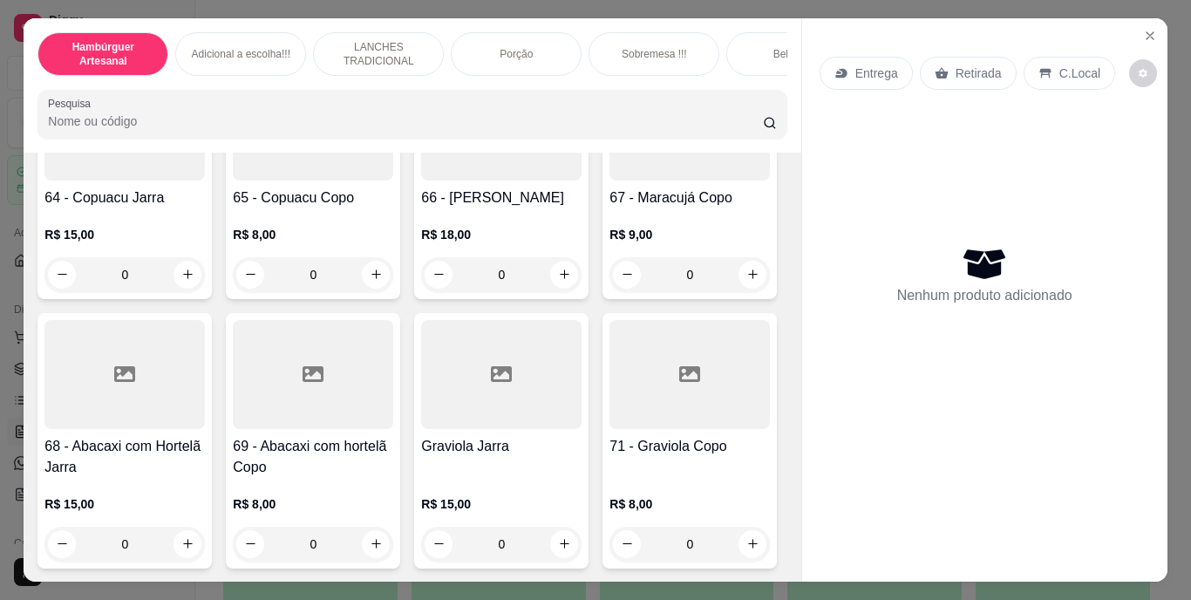
scroll to position [6391, 0]
type input "1"
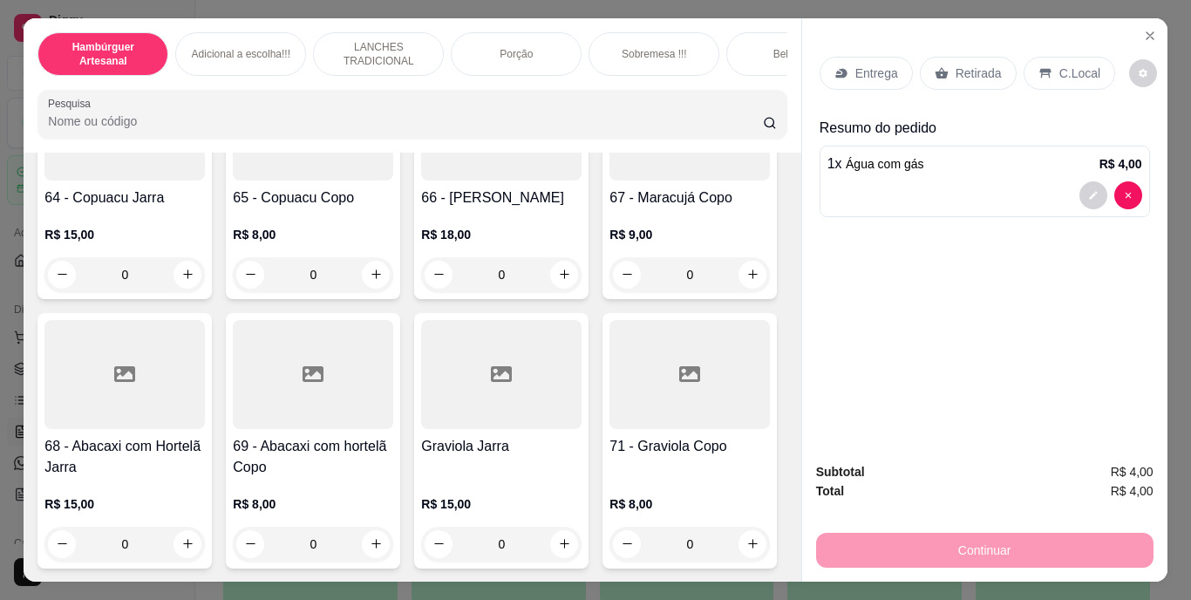
click at [972, 67] on p "Retirada" at bounding box center [979, 73] width 46 height 17
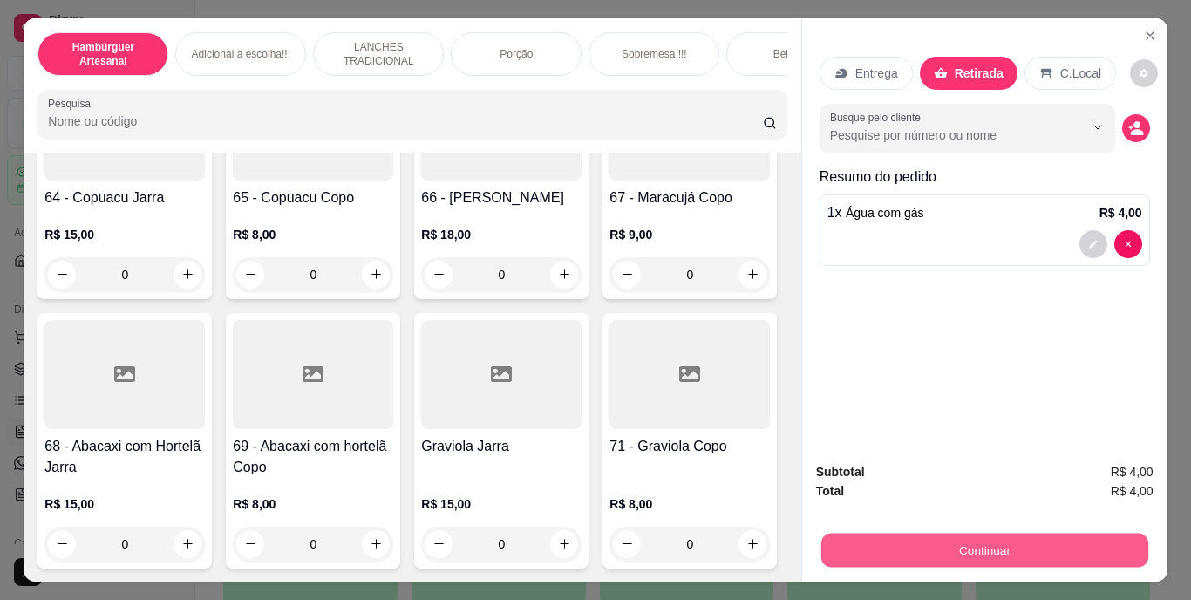
click at [950, 538] on button "Continuar" at bounding box center [983, 551] width 327 height 34
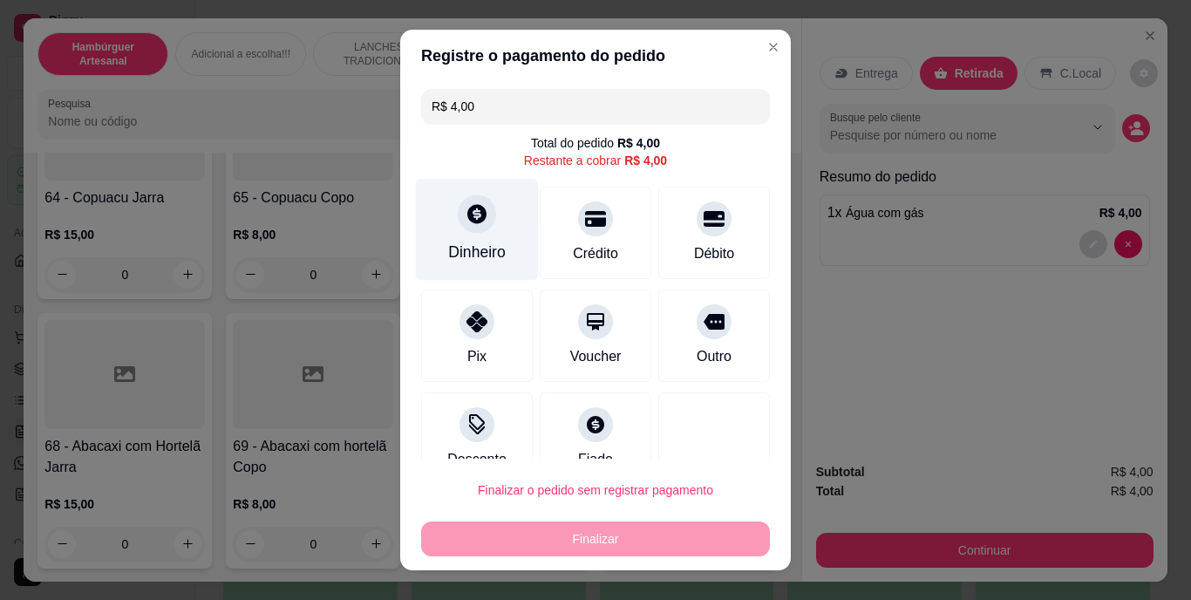
click at [452, 253] on div "Dinheiro" at bounding box center [477, 253] width 58 height 23
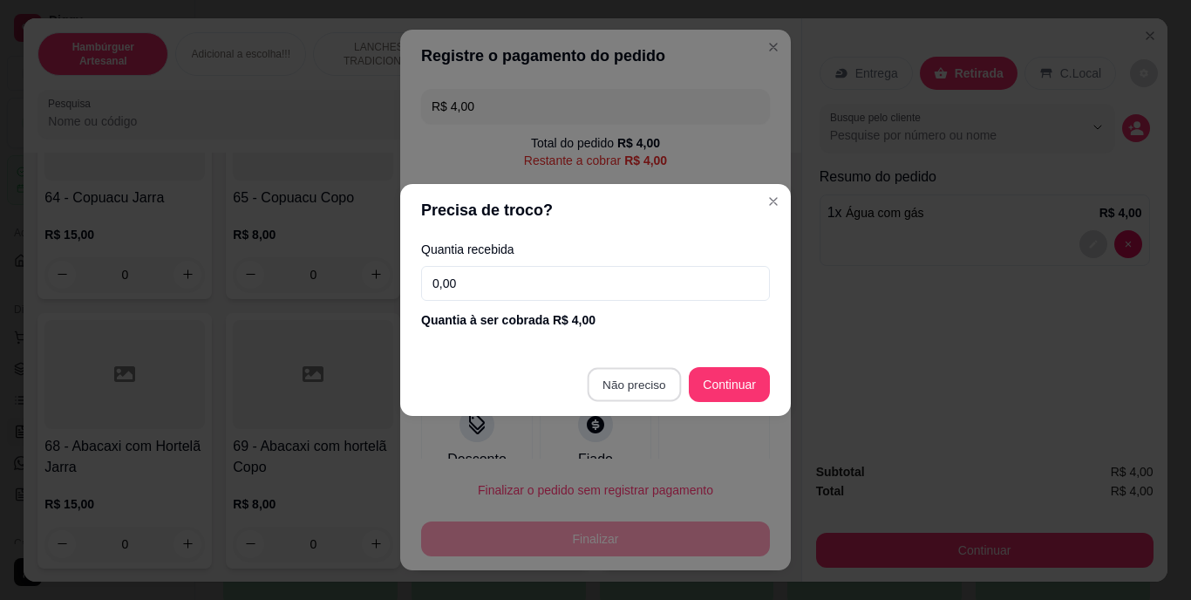
type input "R$ 0,00"
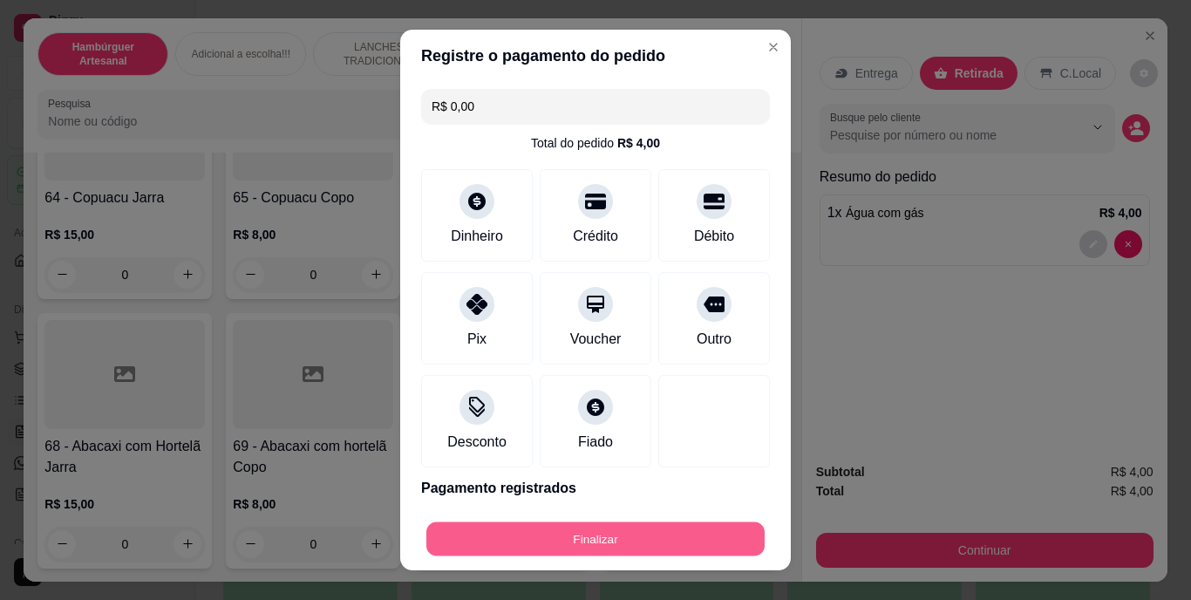
click at [568, 536] on button "Finalizar" at bounding box center [595, 538] width 338 height 34
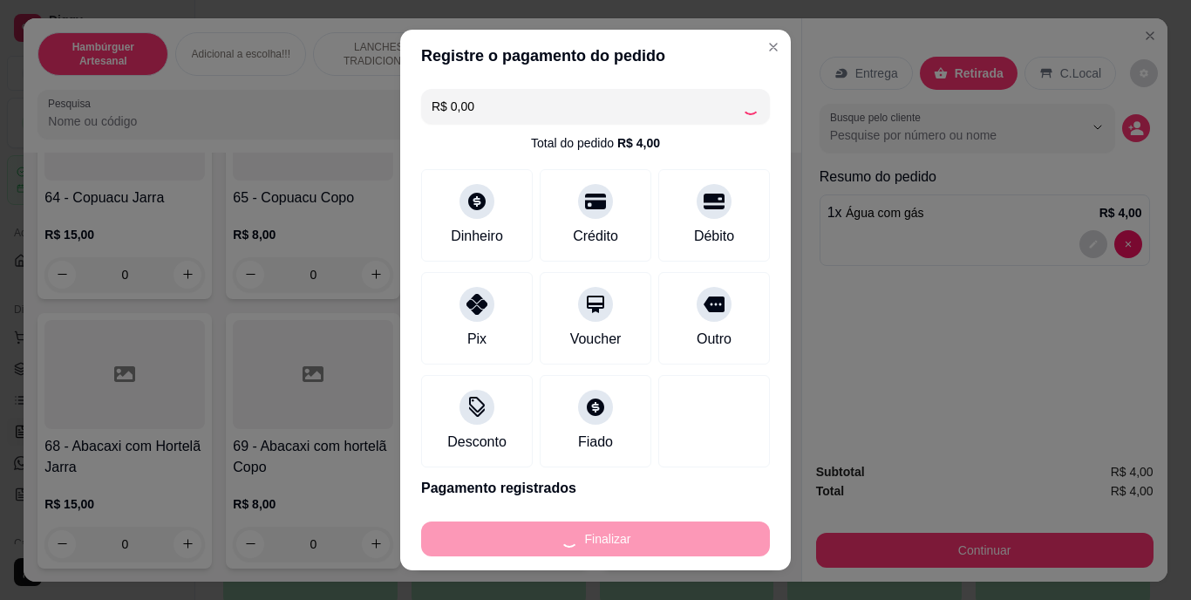
type input "0"
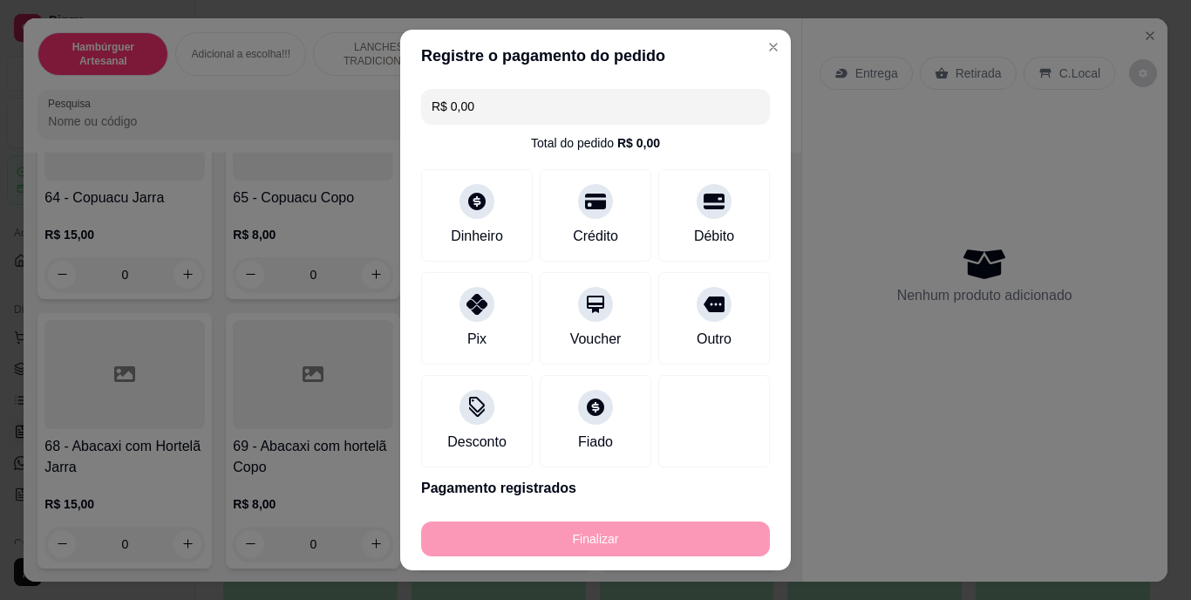
type input "-R$ 4,00"
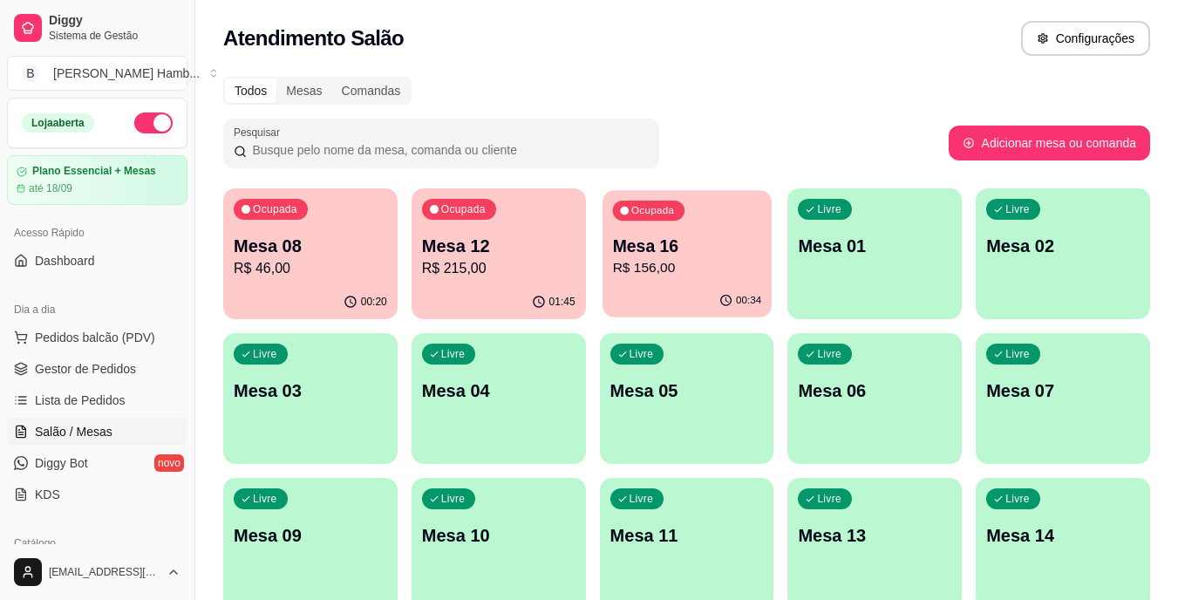
click at [685, 257] on div "Mesa 16 R$ 156,00" at bounding box center [686, 257] width 149 height 44
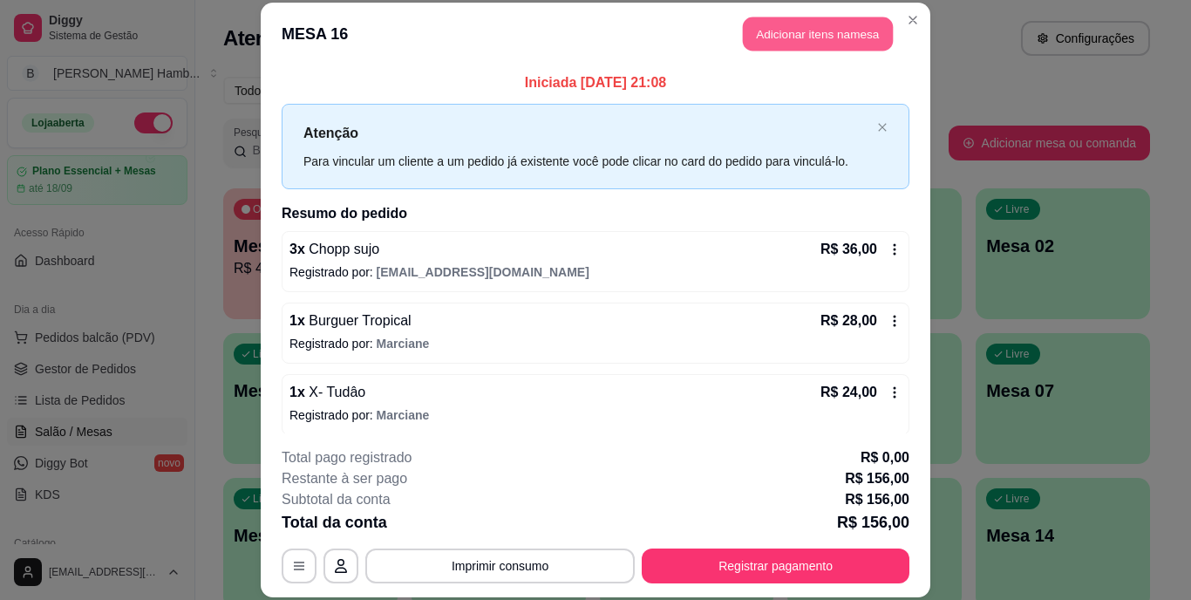
click at [769, 32] on button "Adicionar itens na mesa" at bounding box center [818, 34] width 150 height 34
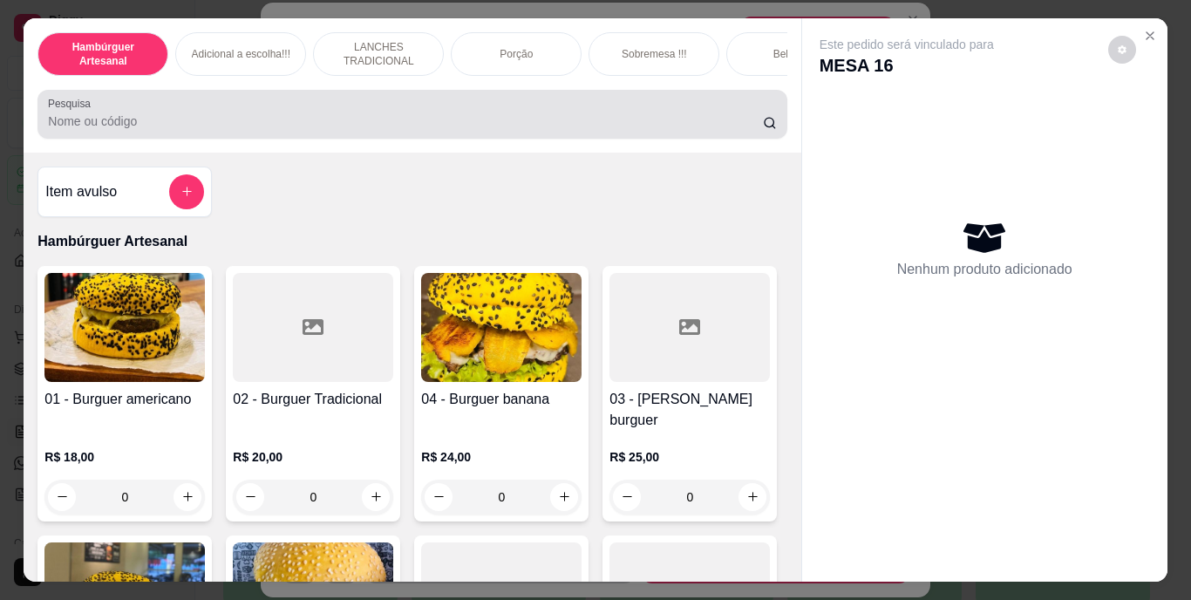
click at [607, 129] on input "Pesquisa" at bounding box center [405, 120] width 715 height 17
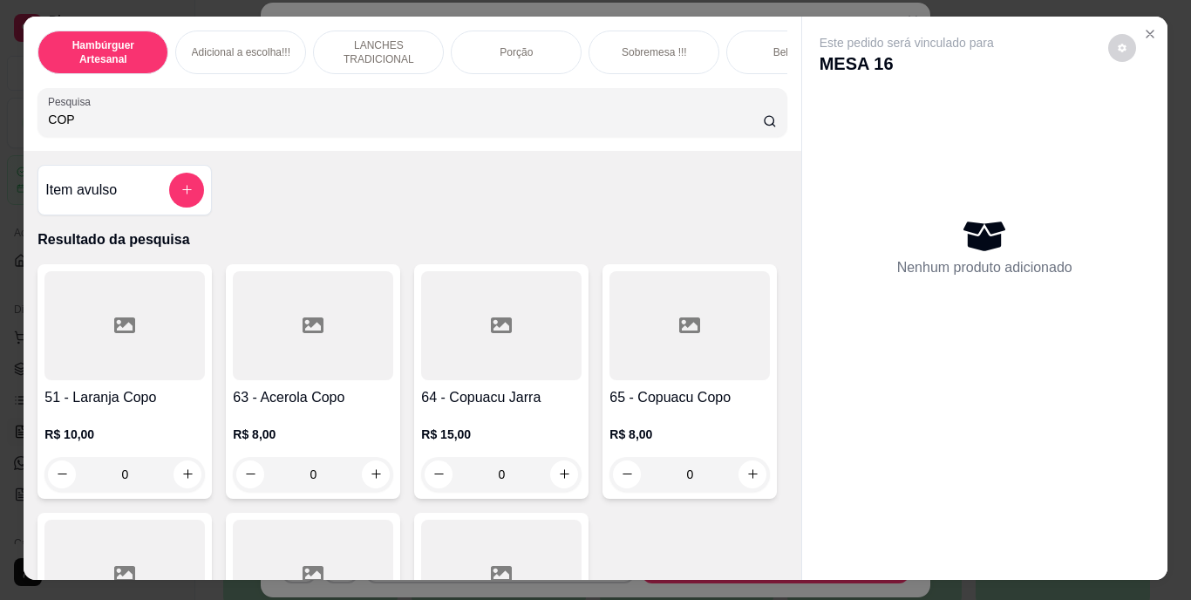
scroll to position [3, 3]
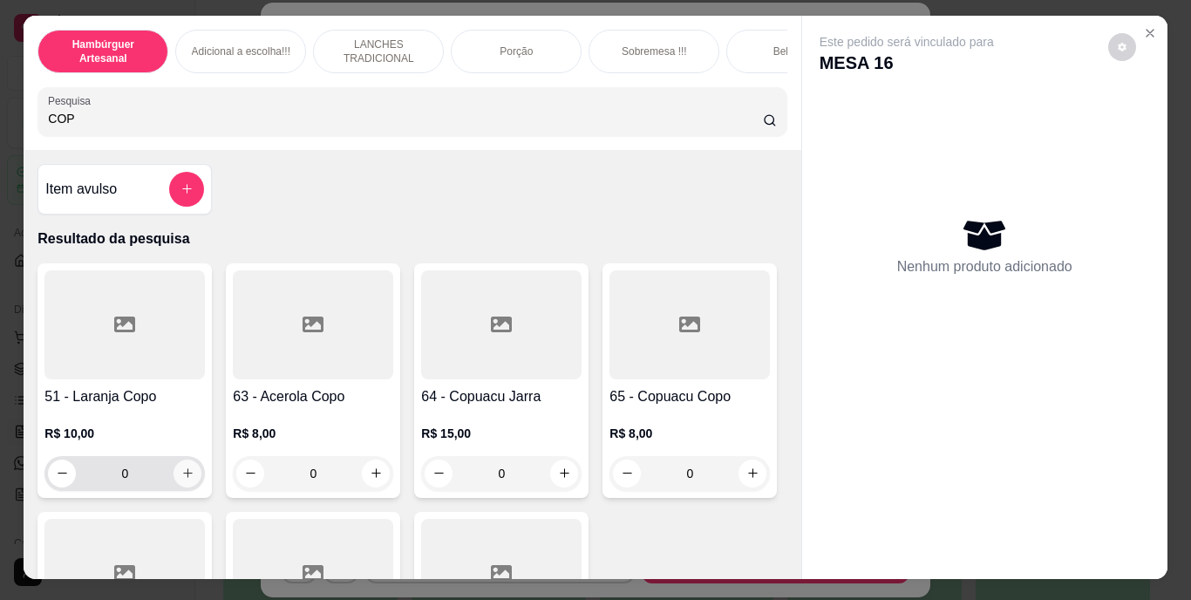
type input "COP"
click at [187, 481] on button "increase-product-quantity" at bounding box center [187, 473] width 27 height 27
type input "1"
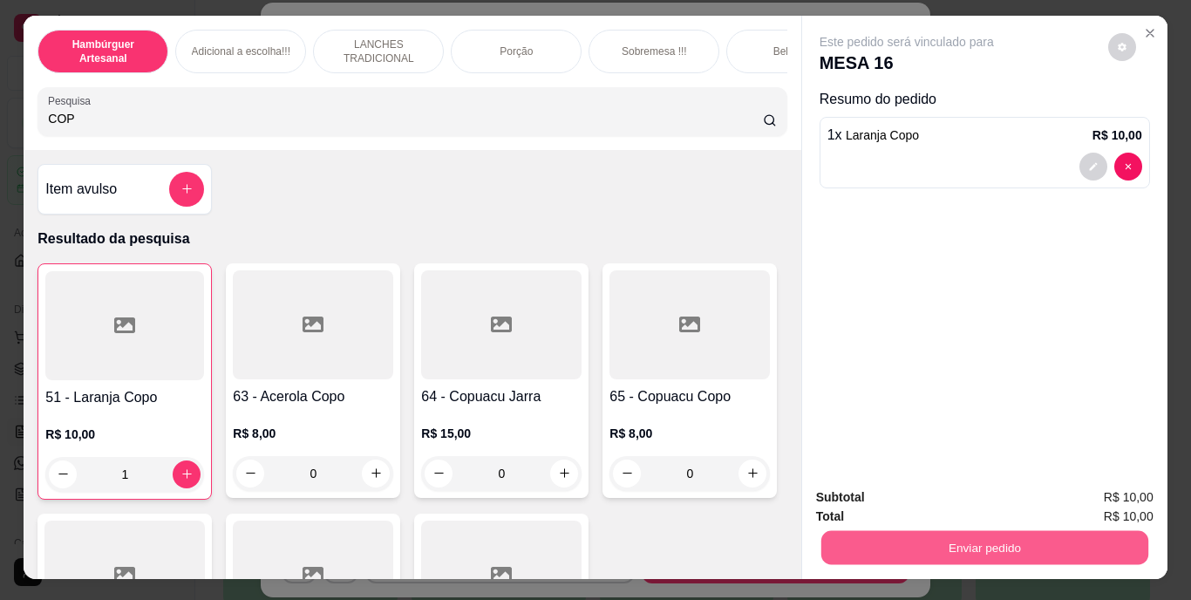
click at [867, 537] on button "Enviar pedido" at bounding box center [983, 548] width 327 height 34
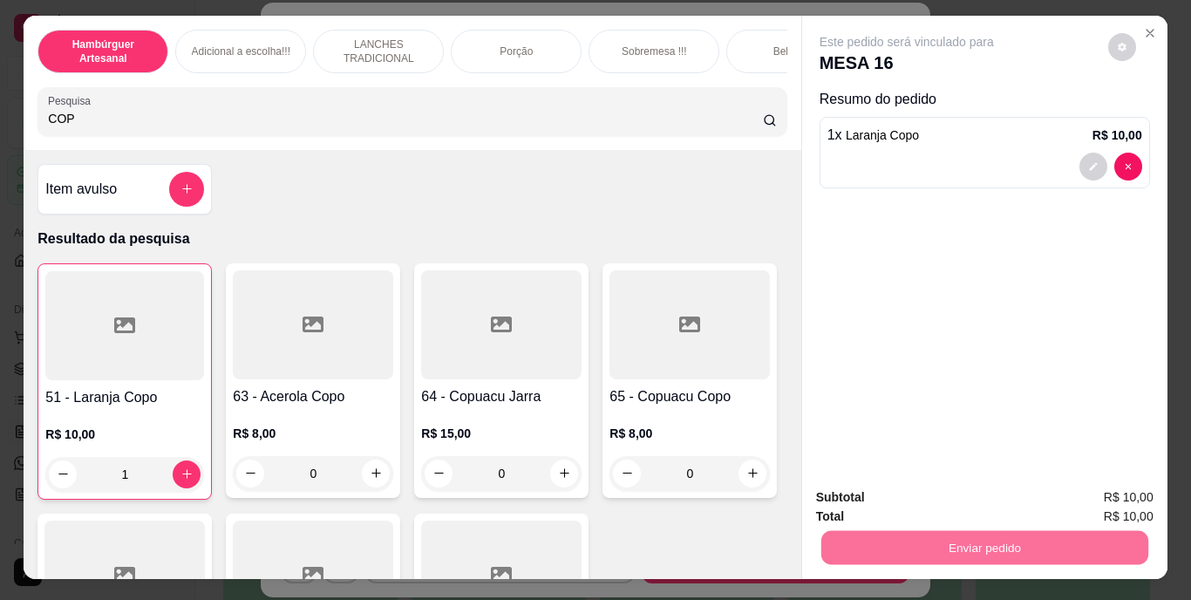
click at [854, 489] on button "Não registrar e enviar pedido" at bounding box center [923, 498] width 181 height 33
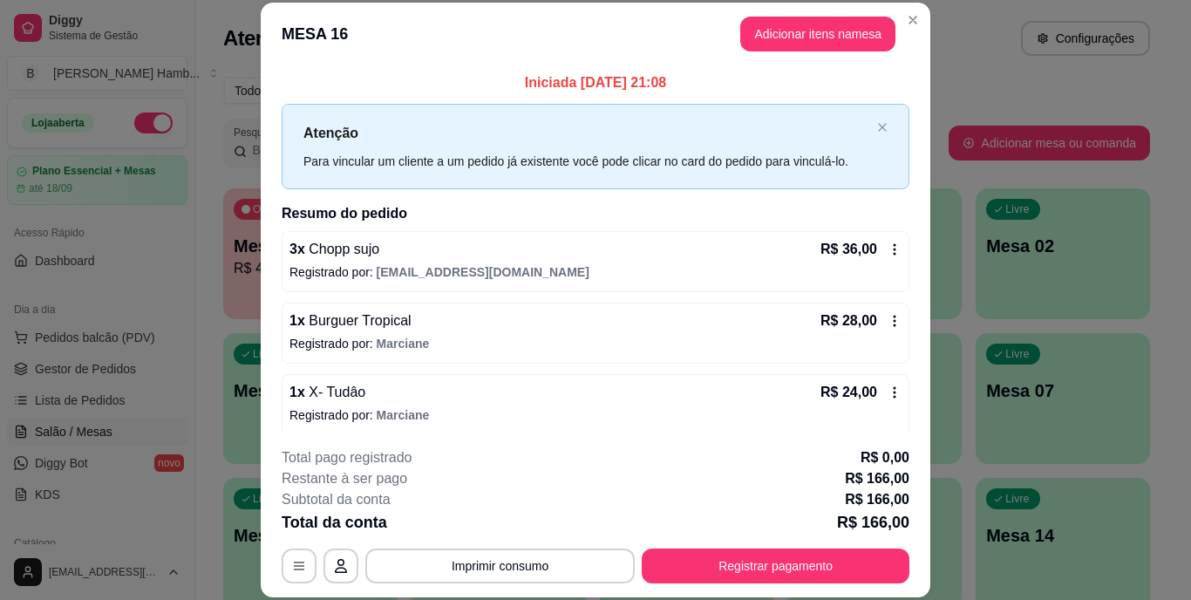
click at [289, 214] on h2 "Resumo do pedido" at bounding box center [596, 213] width 628 height 21
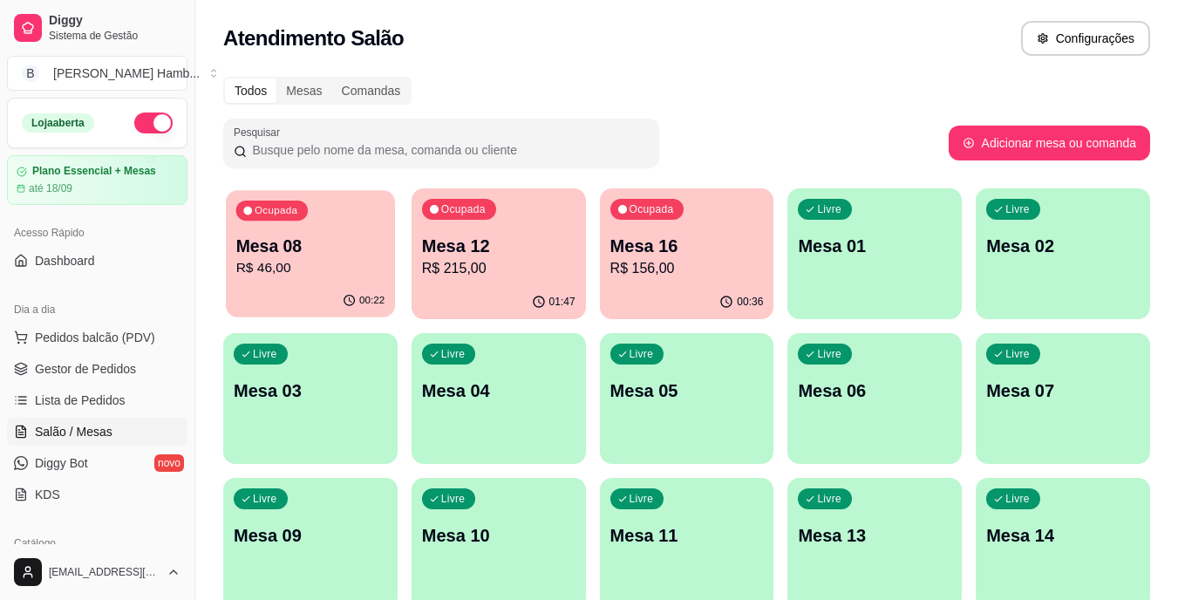
click at [333, 275] on p "R$ 46,00" at bounding box center [310, 268] width 149 height 20
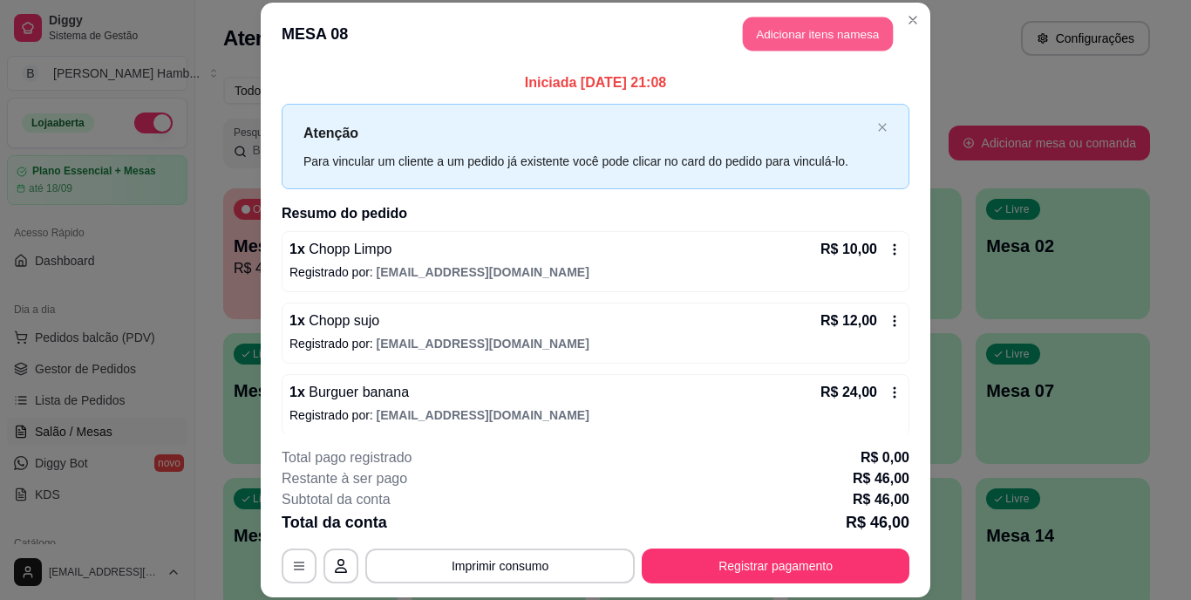
click at [773, 30] on button "Adicionar itens na mesa" at bounding box center [818, 34] width 150 height 34
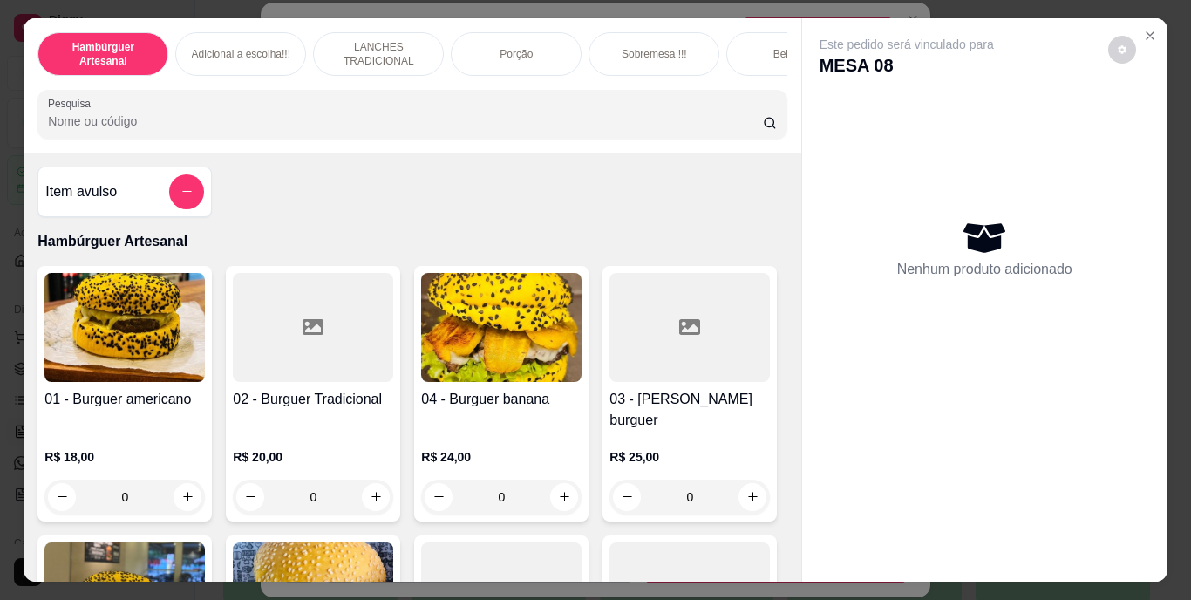
click at [645, 124] on input "Pesquisa" at bounding box center [405, 120] width 715 height 17
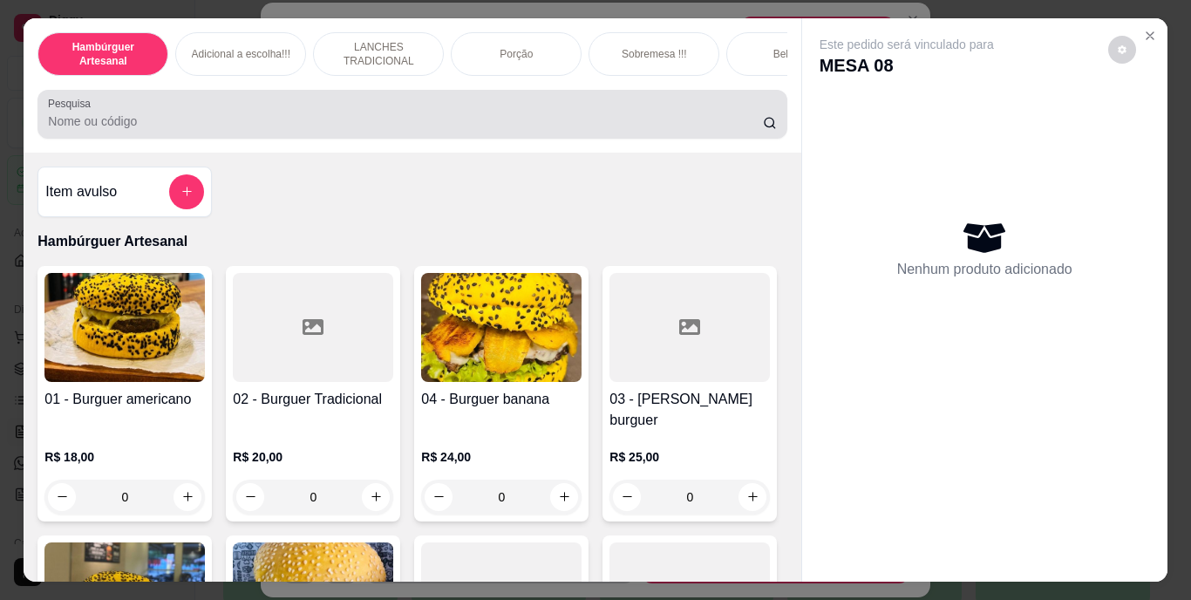
click at [618, 132] on div at bounding box center [412, 114] width 728 height 35
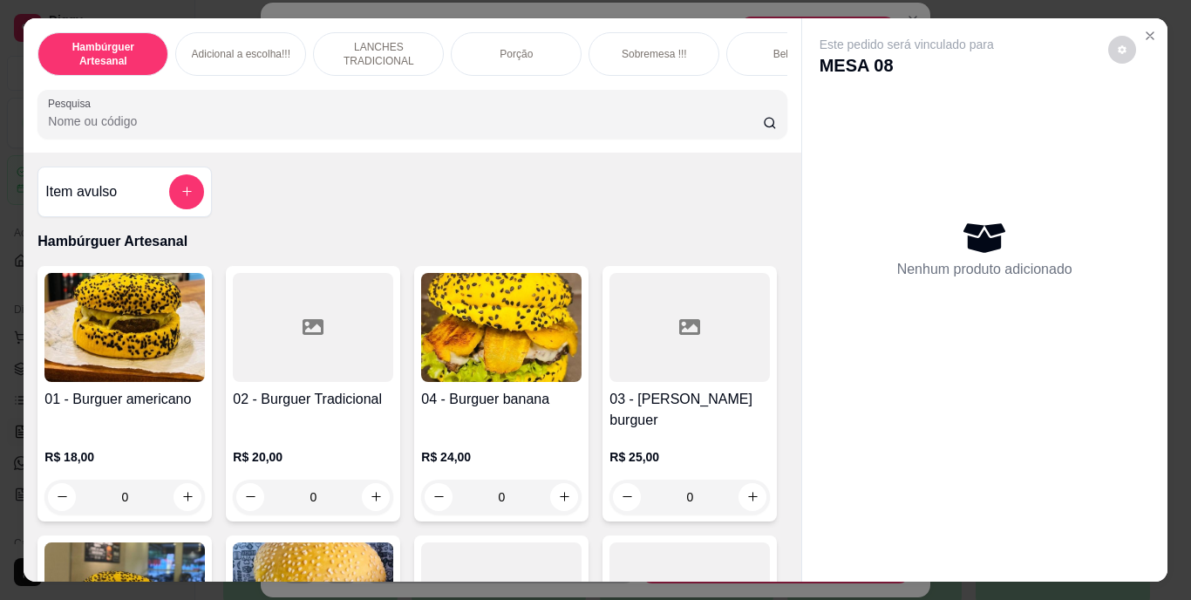
type input "S"
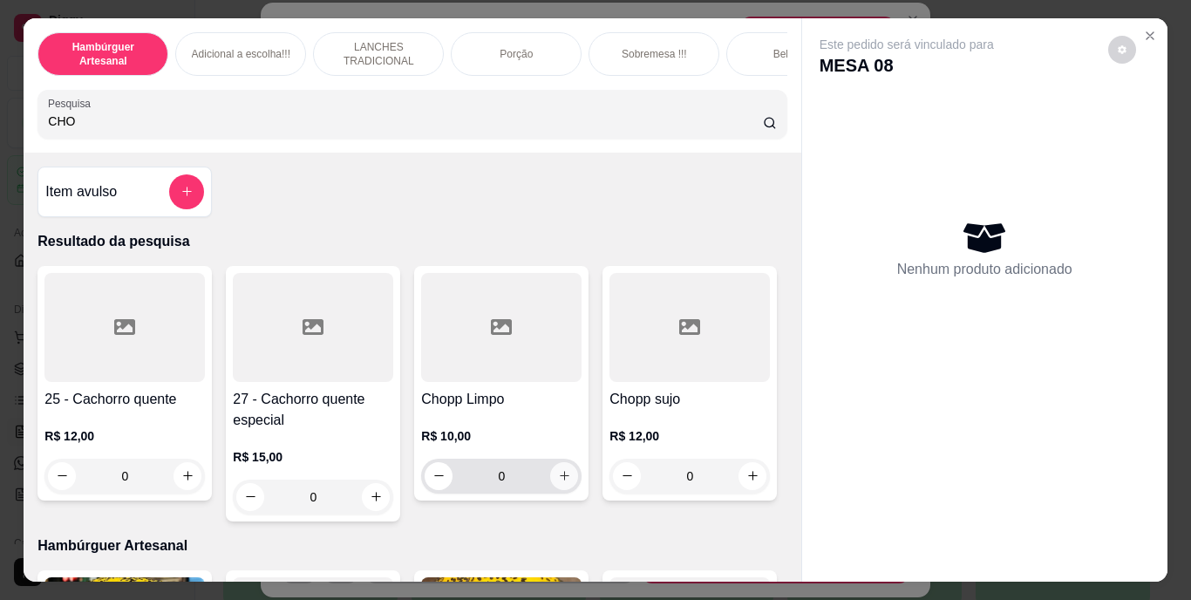
type input "CHO"
click at [559, 482] on icon "increase-product-quantity" at bounding box center [564, 475] width 13 height 13
type input "1"
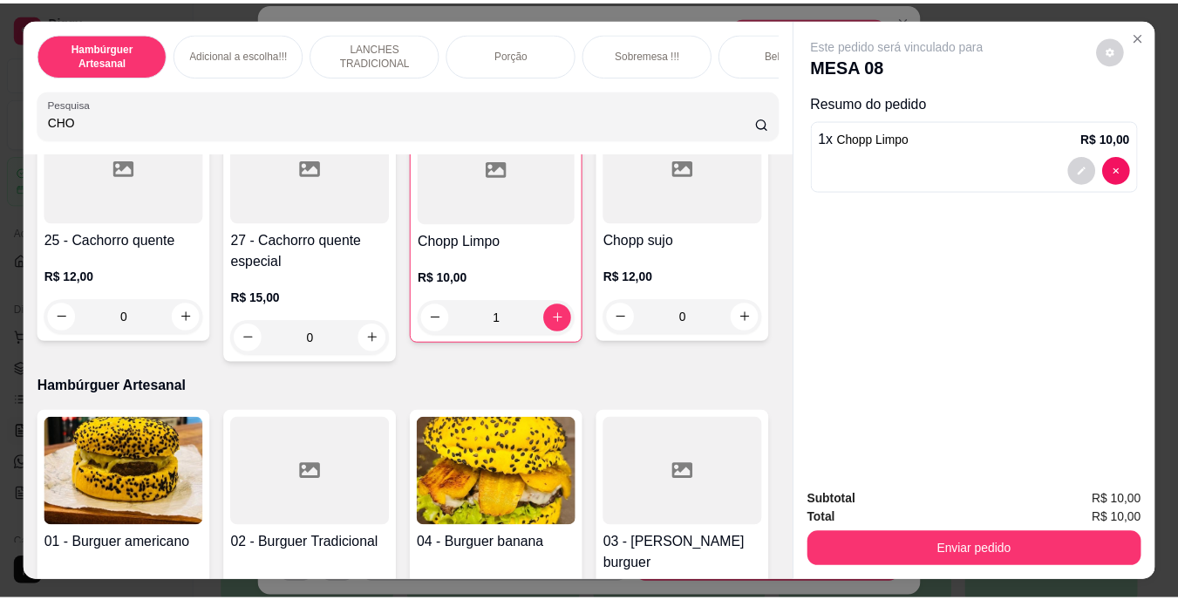
scroll to position [271, 0]
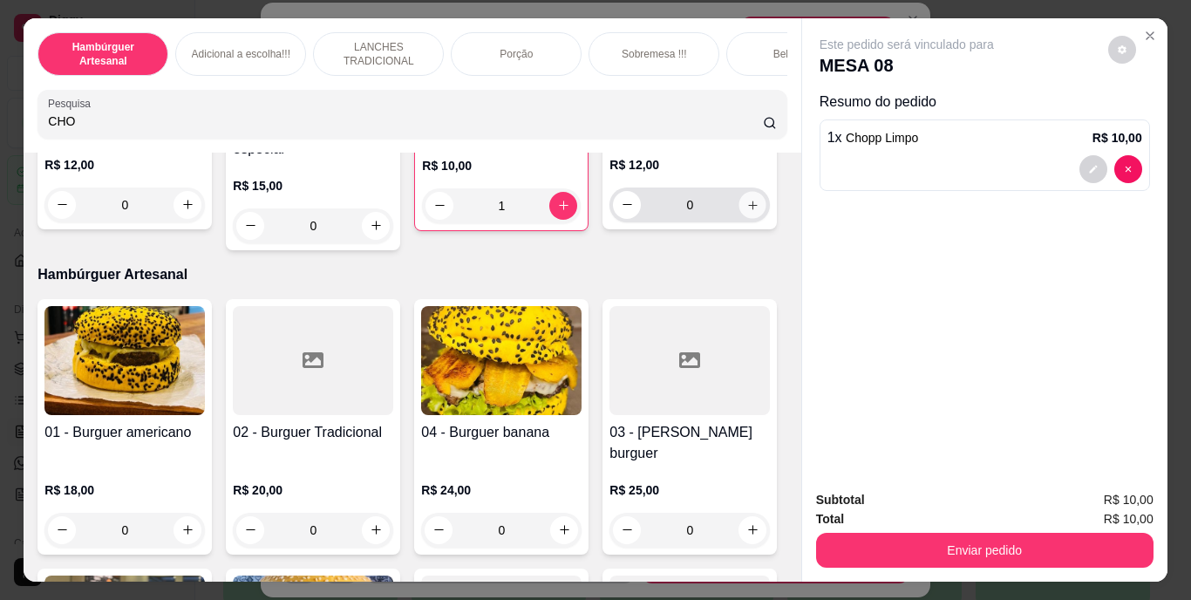
click at [739, 218] on button "increase-product-quantity" at bounding box center [752, 204] width 27 height 27
type input "1"
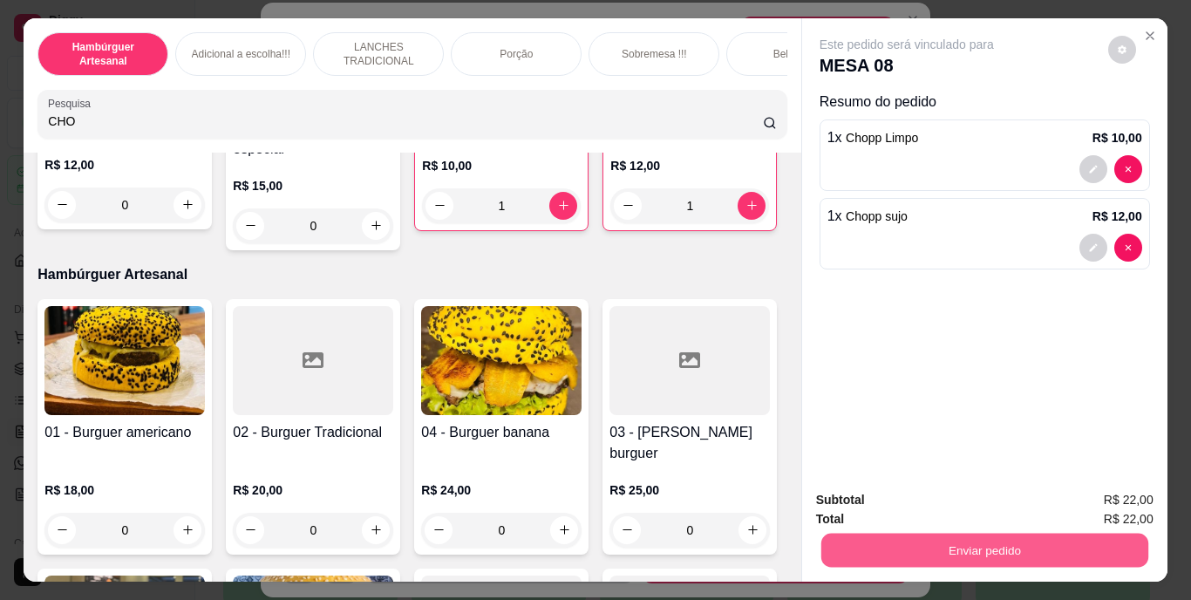
click at [1133, 541] on button "Enviar pedido" at bounding box center [983, 551] width 327 height 34
click at [986, 501] on button "Não registrar e enviar pedido" at bounding box center [927, 501] width 176 height 32
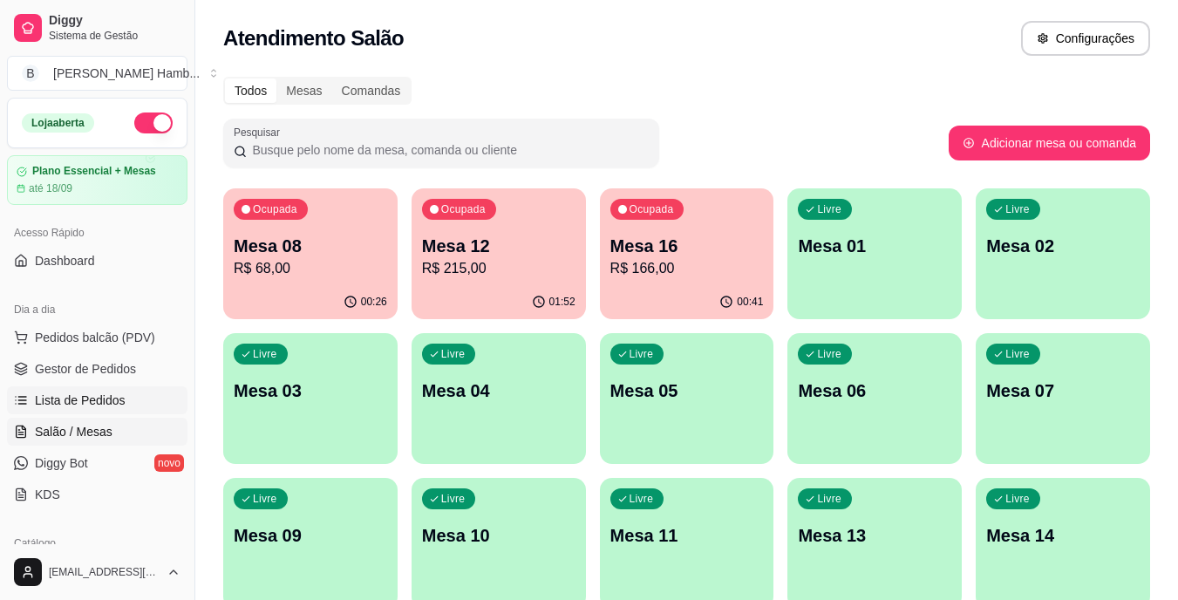
click at [140, 395] on link "Lista de Pedidos" at bounding box center [97, 400] width 180 height 28
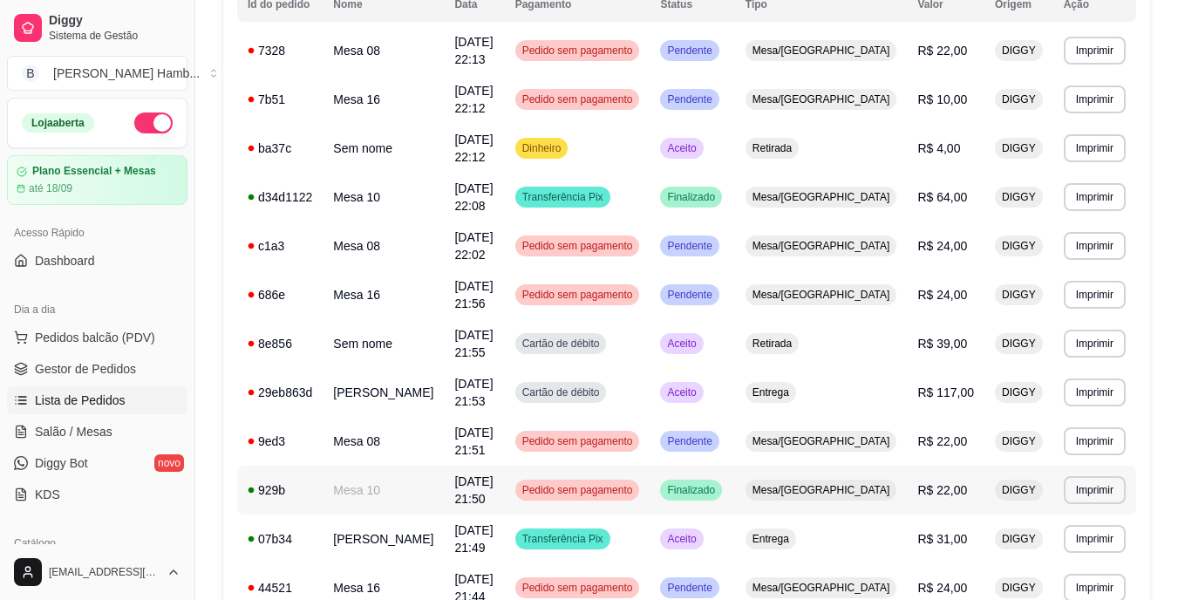
scroll to position [228, 0]
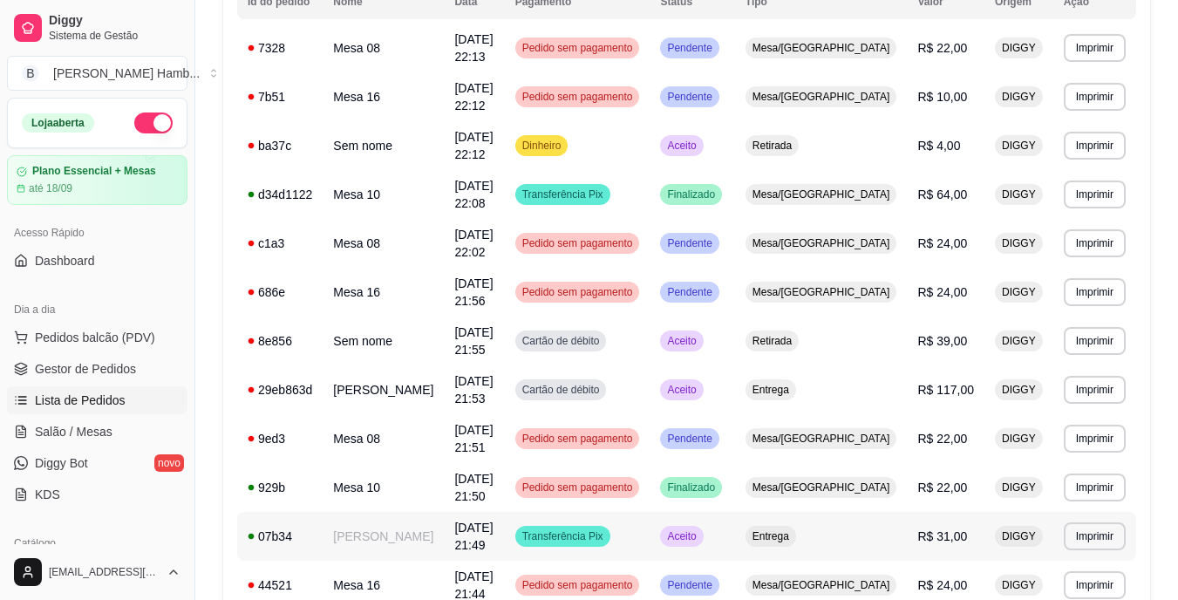
click at [926, 512] on td "R$ 31,00" at bounding box center [946, 536] width 78 height 49
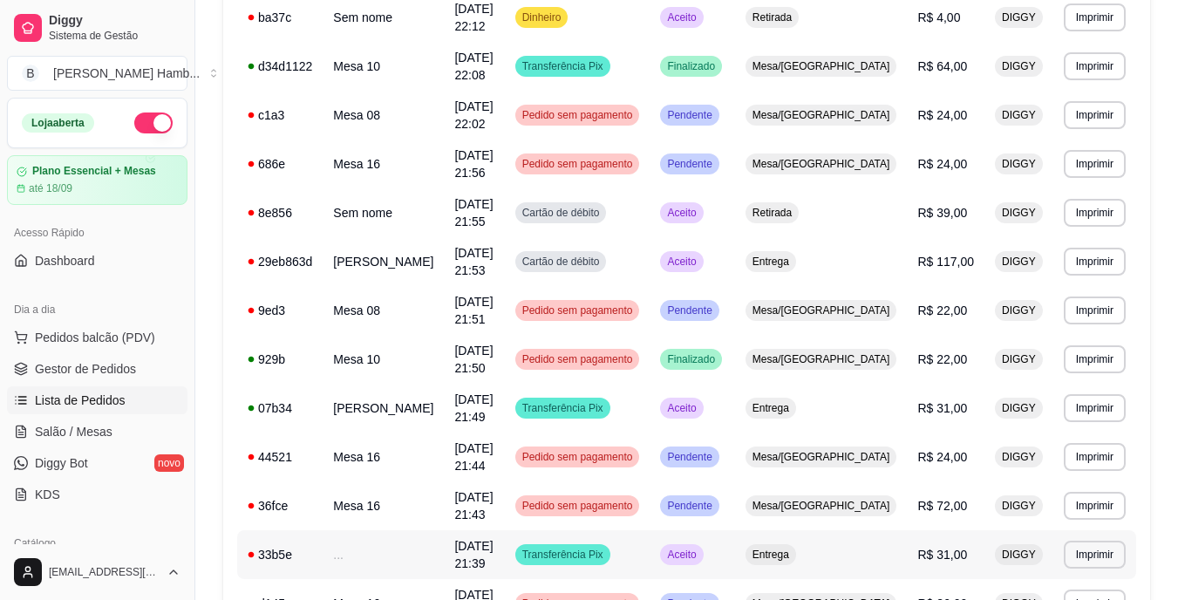
scroll to position [455, 0]
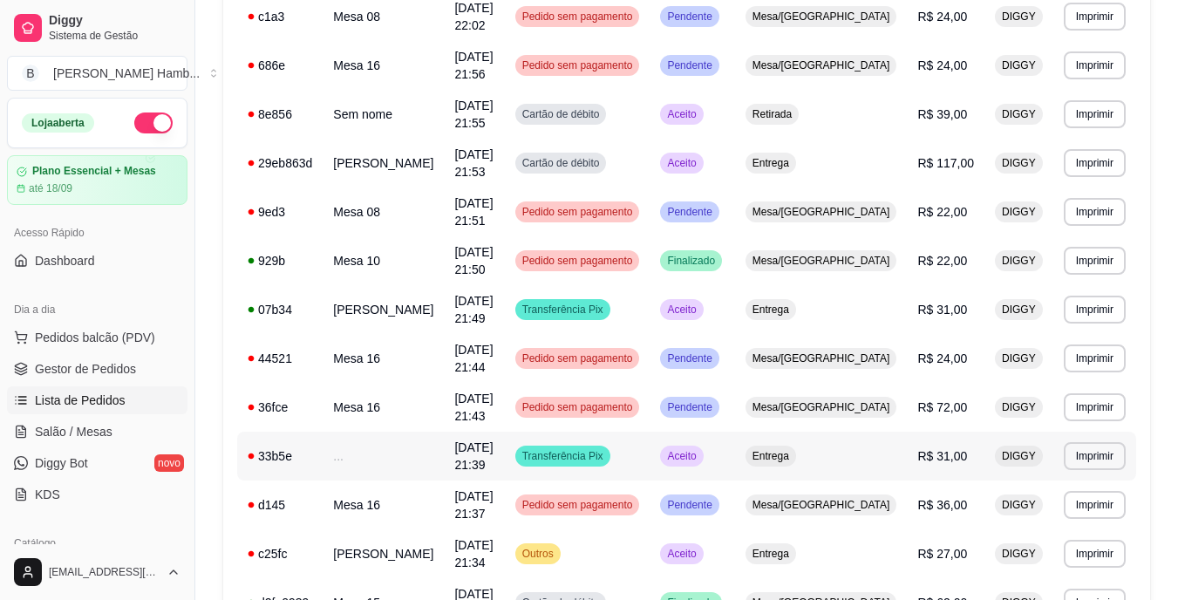
click at [935, 432] on td "R$ 31,00" at bounding box center [946, 456] width 78 height 49
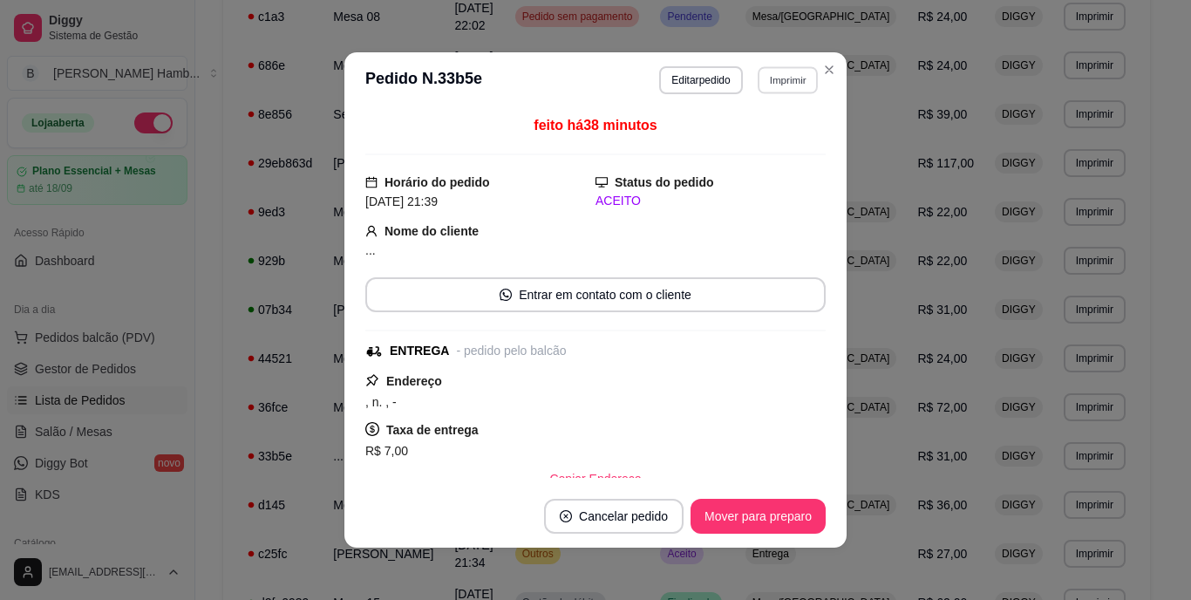
click at [780, 76] on button "Imprimir" at bounding box center [788, 79] width 60 height 27
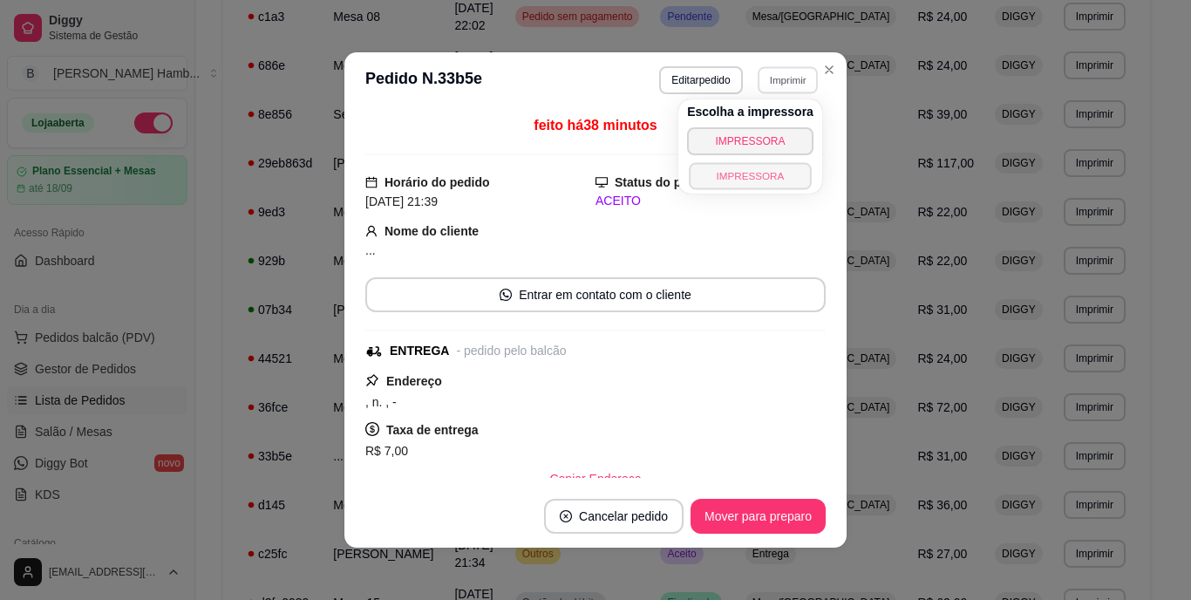
click at [781, 176] on button "IMPRESSORA" at bounding box center [750, 175] width 122 height 27
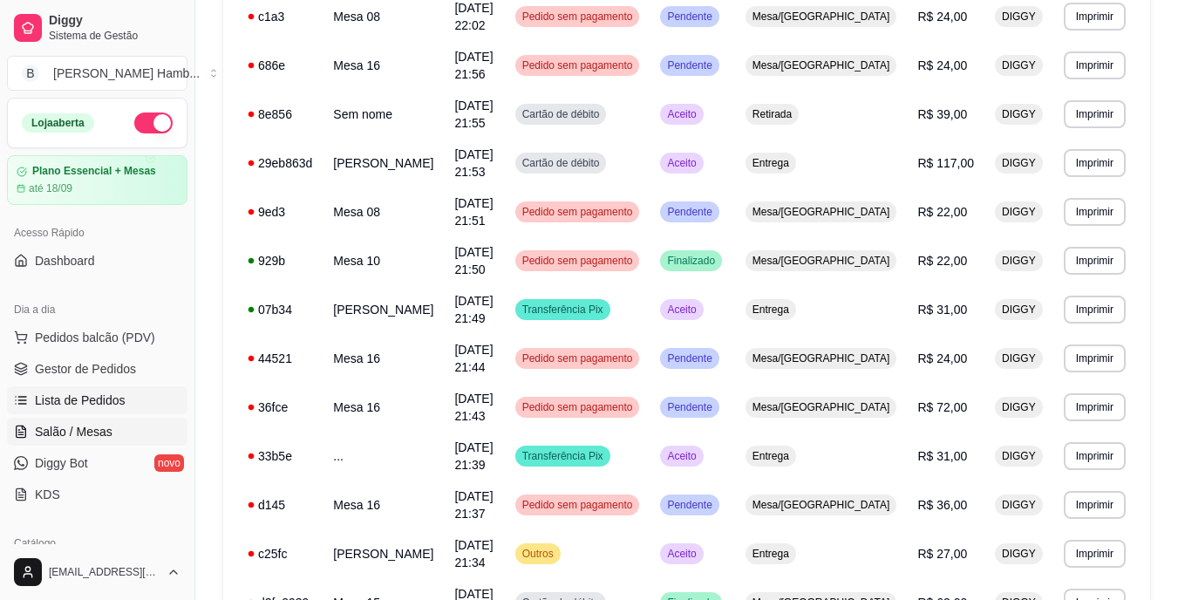
click at [98, 434] on span "Salão / Mesas" at bounding box center [74, 431] width 78 height 17
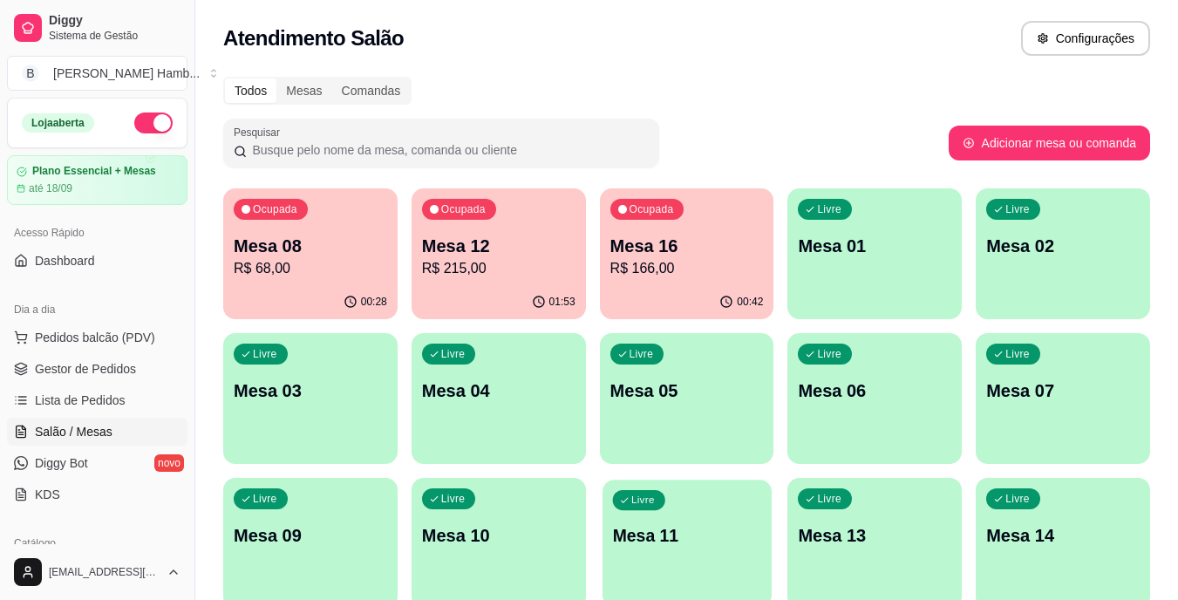
click at [610, 521] on div "Livre Mesa 11" at bounding box center [687, 533] width 169 height 106
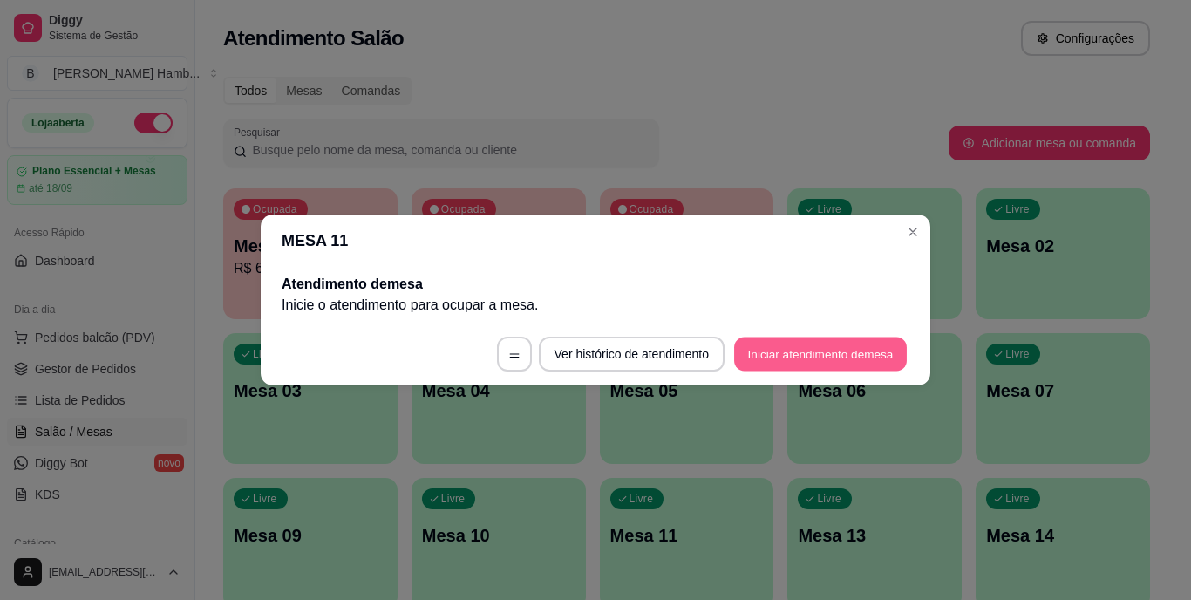
click at [803, 351] on button "Iniciar atendimento de mesa" at bounding box center [820, 354] width 173 height 34
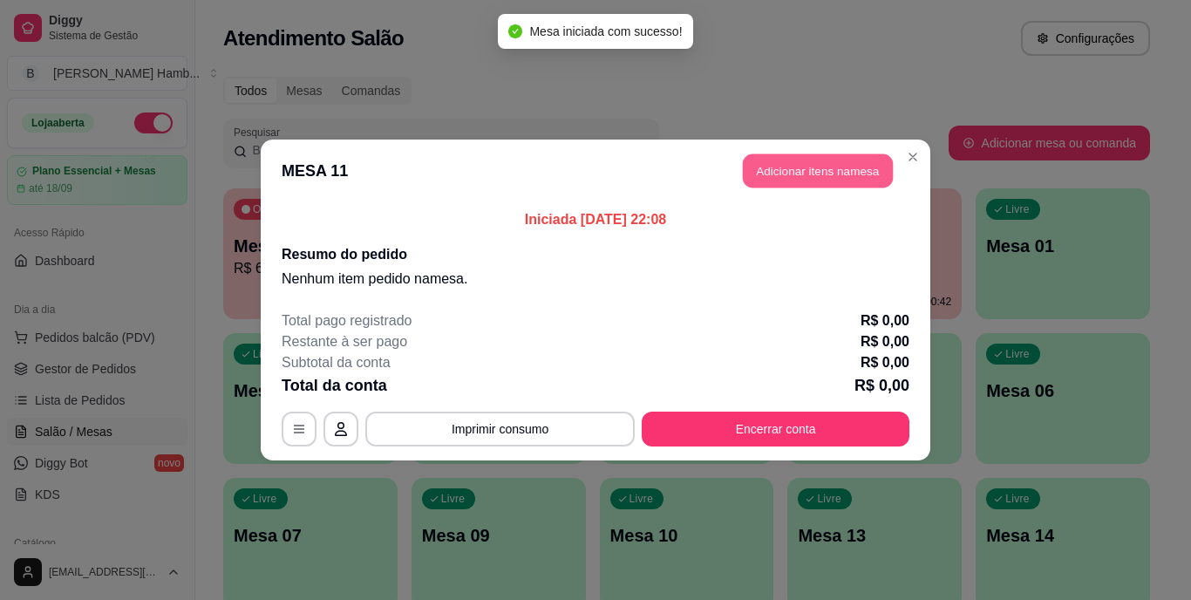
click at [816, 161] on button "Adicionar itens na mesa" at bounding box center [818, 171] width 150 height 34
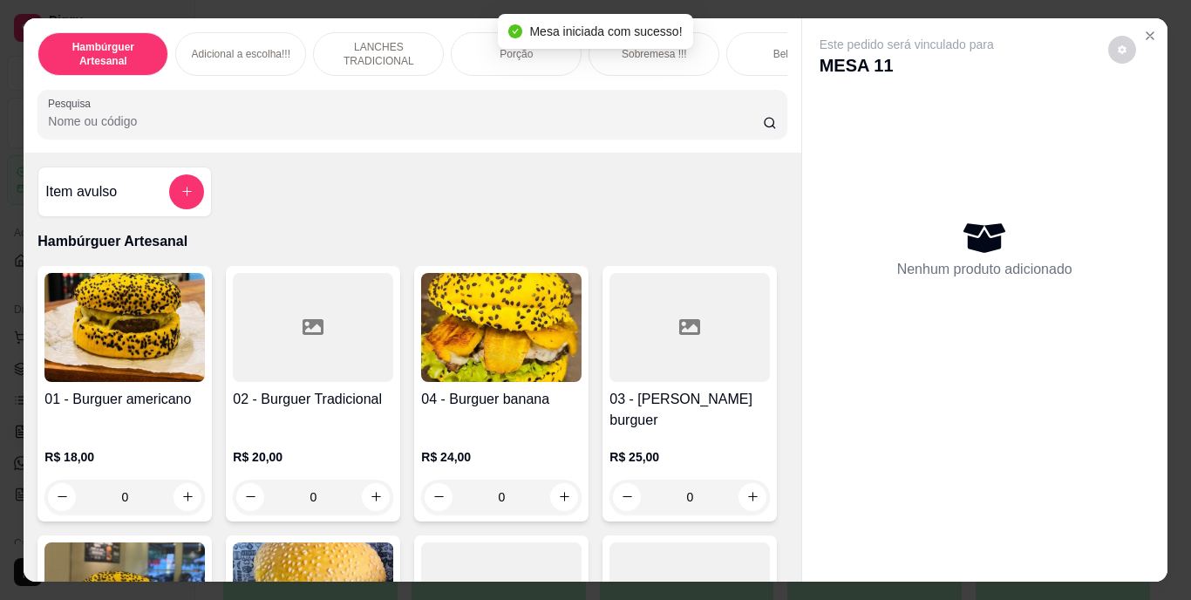
click at [691, 124] on input "Pesquisa" at bounding box center [405, 120] width 715 height 17
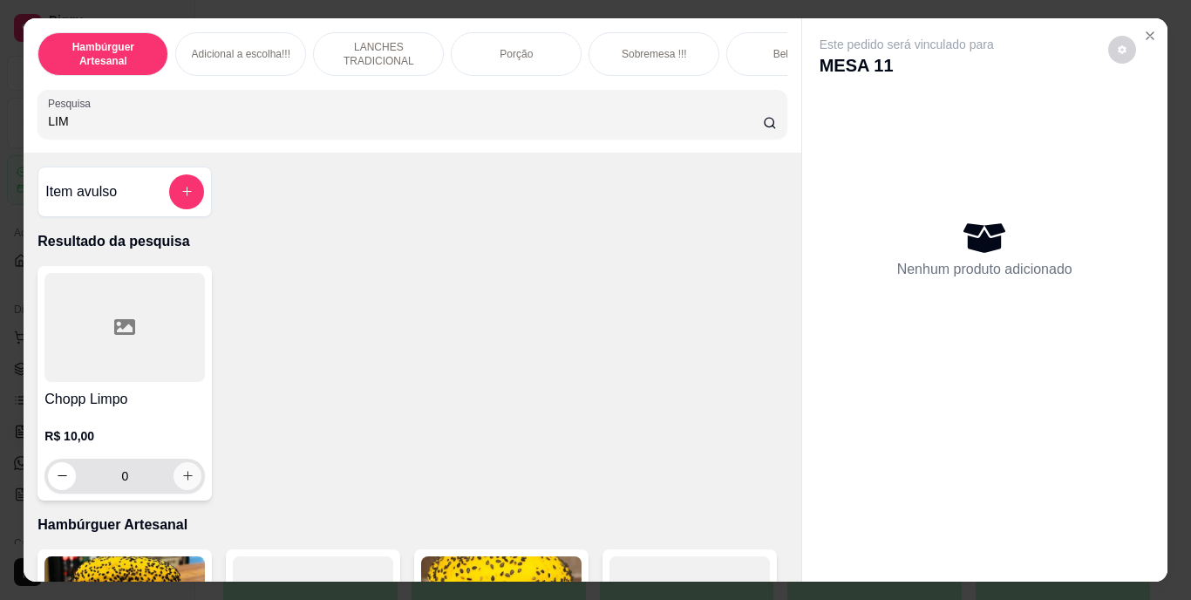
type input "LIM"
click at [187, 473] on button "increase-product-quantity" at bounding box center [187, 475] width 27 height 27
type input "1"
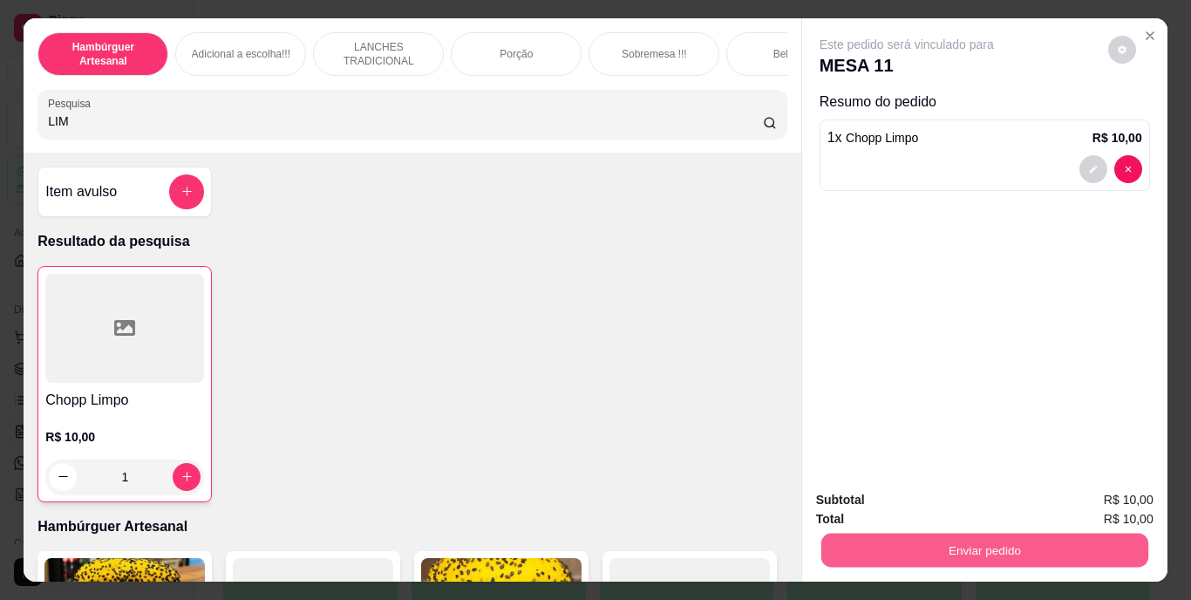
click at [970, 553] on button "Enviar pedido" at bounding box center [983, 551] width 327 height 34
click at [893, 506] on button "Não registrar e enviar pedido" at bounding box center [927, 501] width 176 height 32
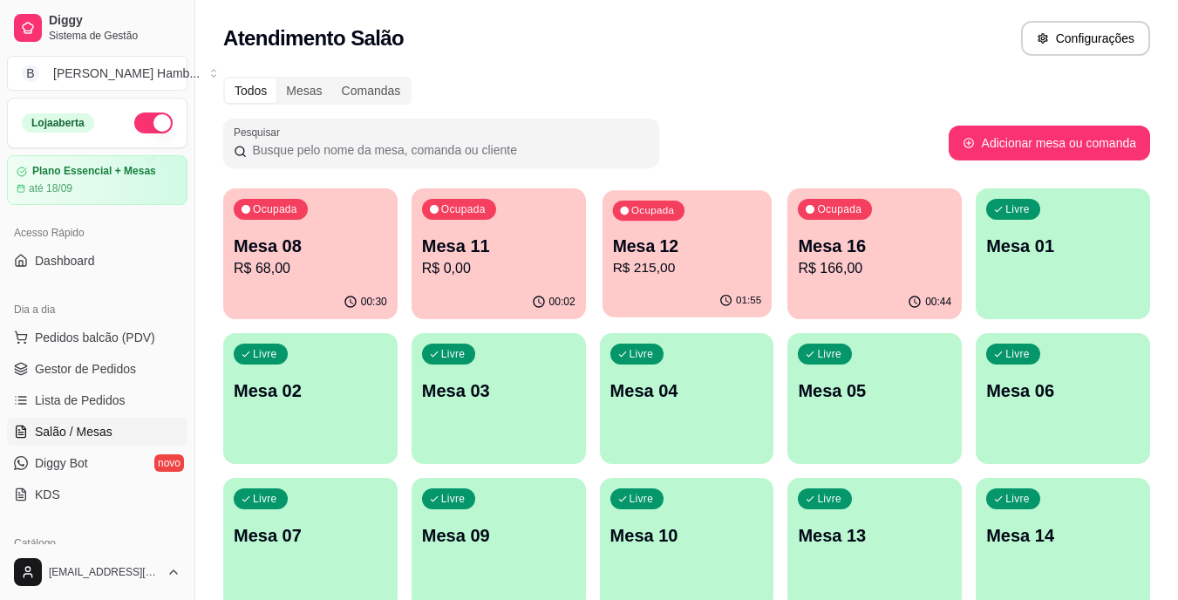
click at [721, 265] on p "R$ 215,00" at bounding box center [686, 268] width 149 height 20
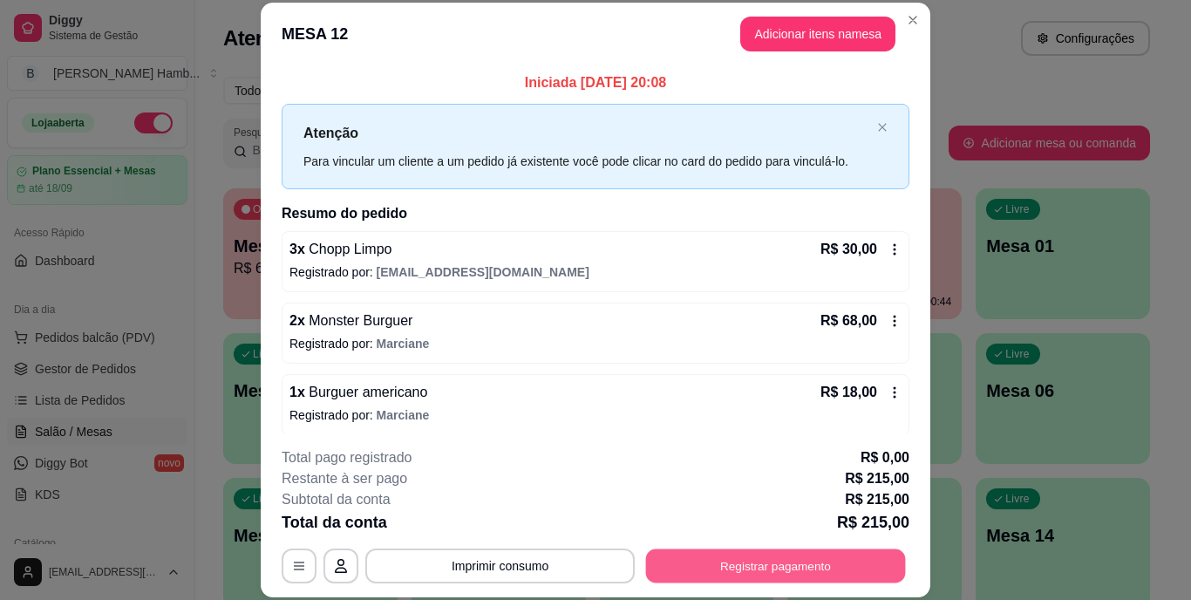
click at [766, 562] on button "Registrar pagamento" at bounding box center [776, 565] width 260 height 34
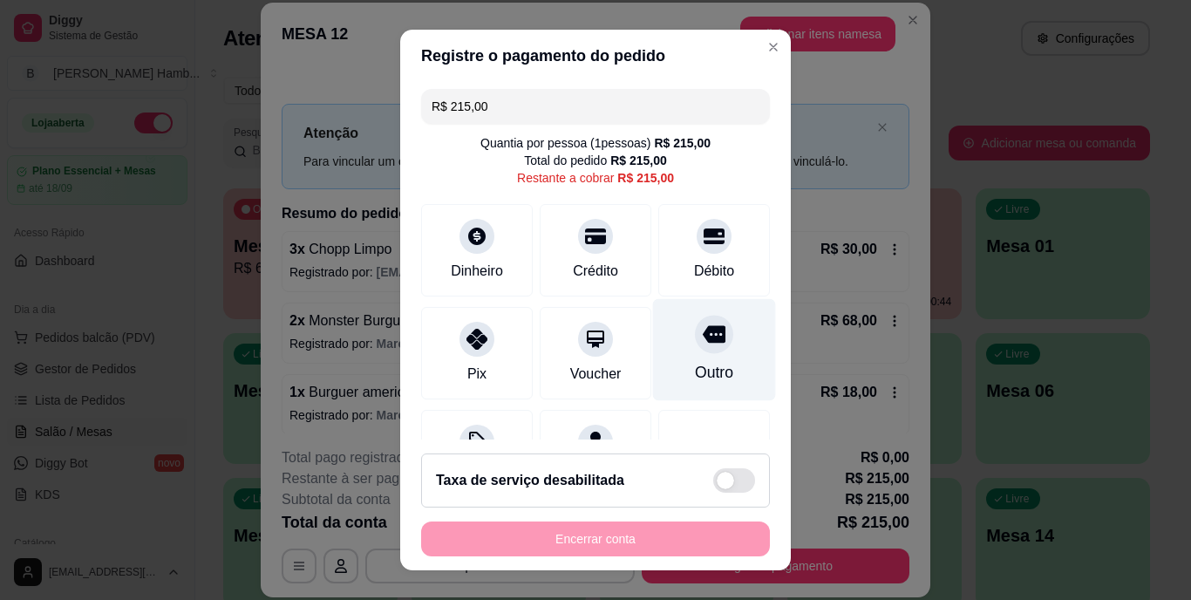
click at [695, 349] on div at bounding box center [714, 335] width 38 height 38
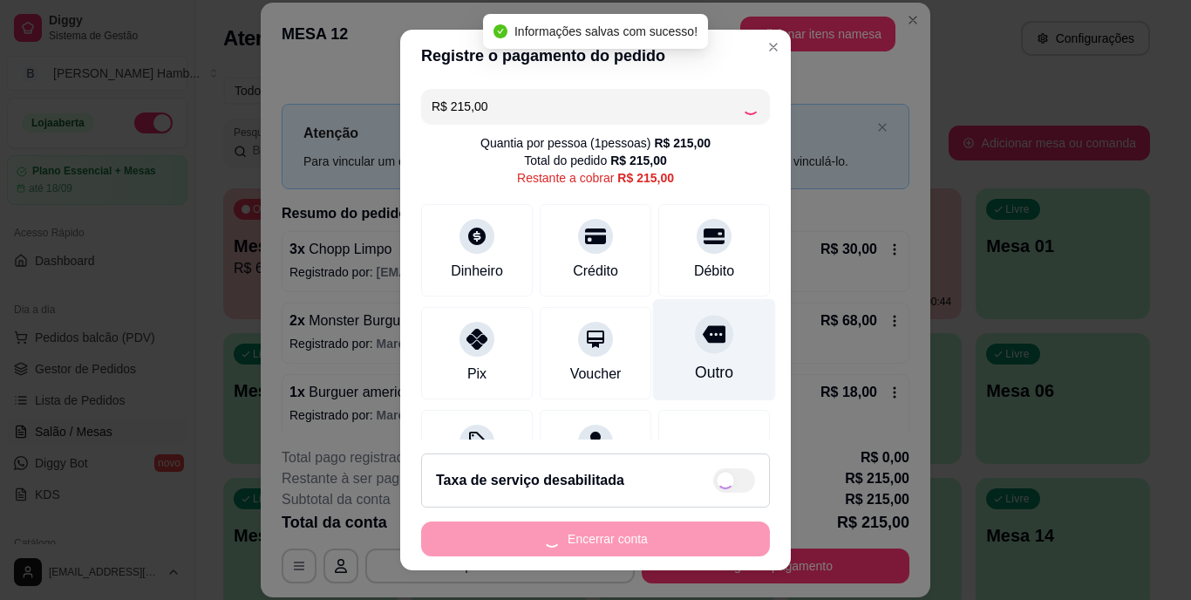
type input "R$ 0,00"
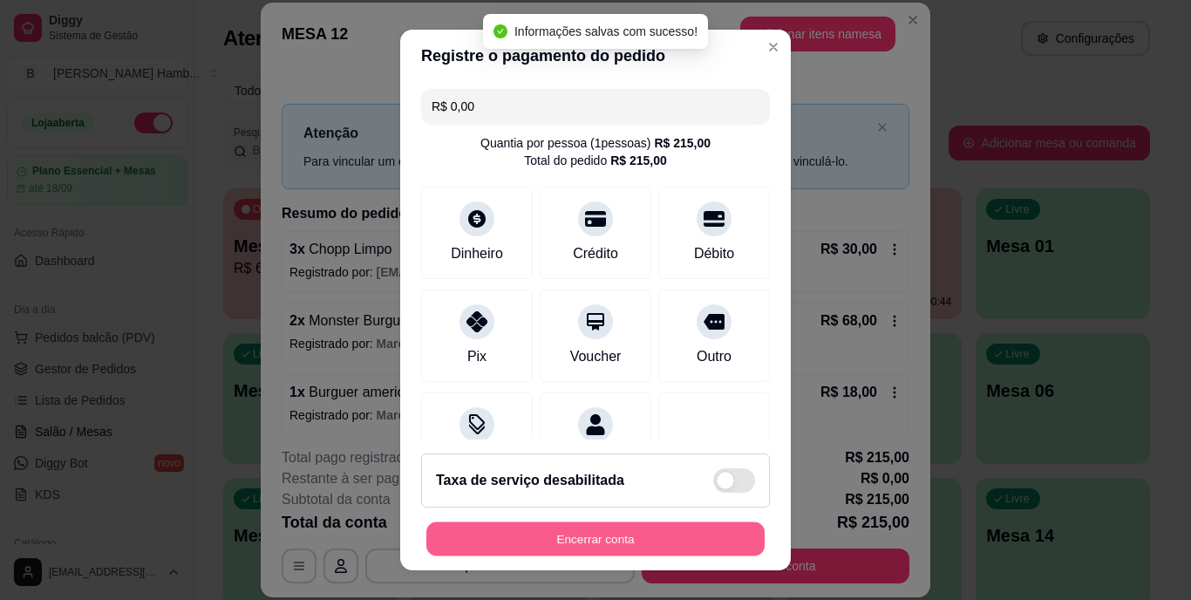
click at [666, 531] on button "Encerrar conta" at bounding box center [595, 538] width 338 height 34
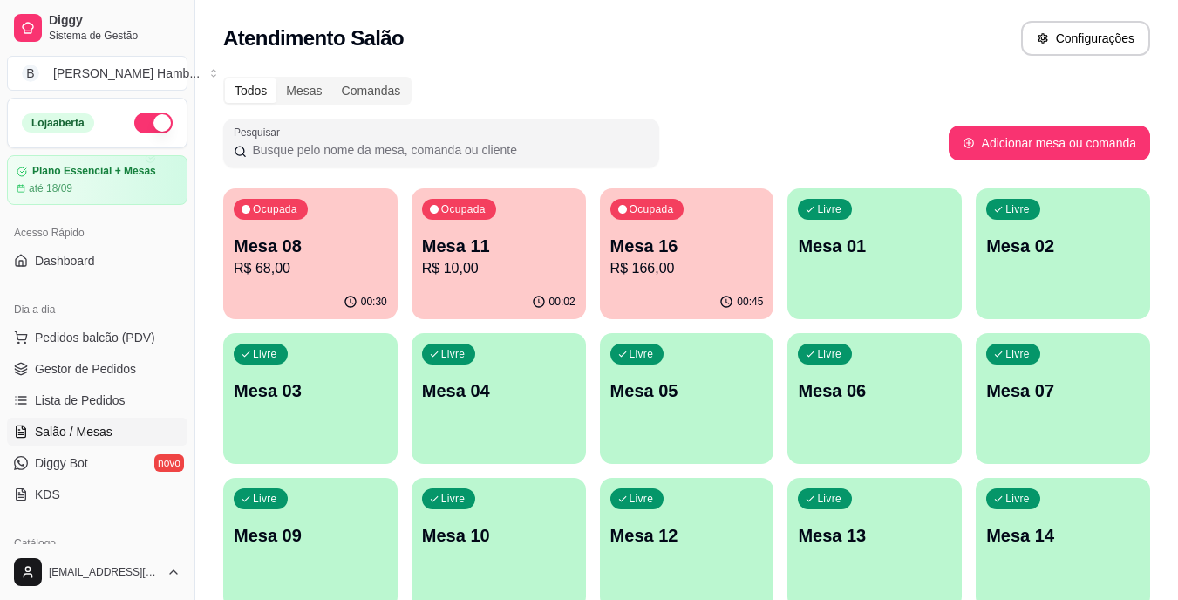
click at [323, 264] on p "R$ 68,00" at bounding box center [310, 268] width 153 height 21
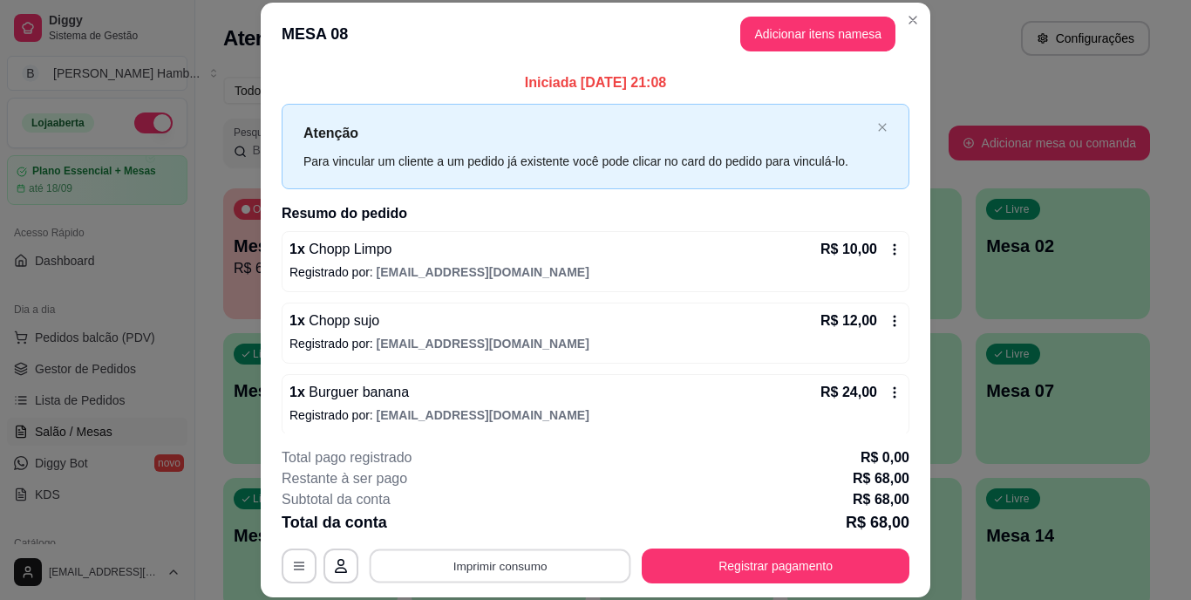
click at [423, 557] on button "Imprimir consumo" at bounding box center [501, 565] width 262 height 34
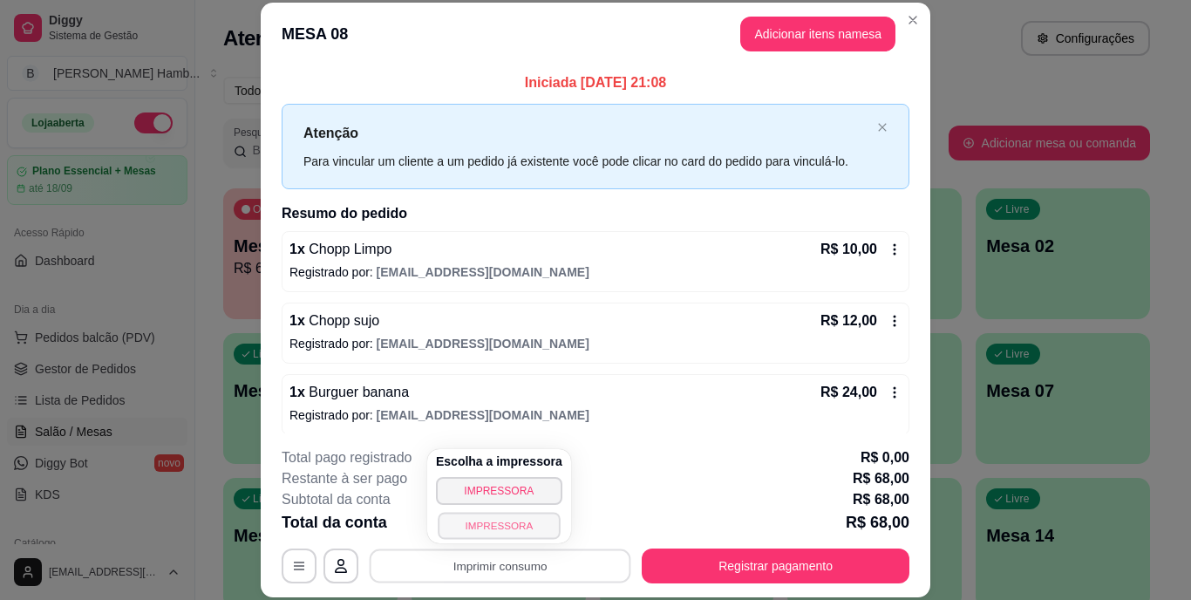
click at [468, 526] on button "IMPRESSORA" at bounding box center [499, 525] width 122 height 27
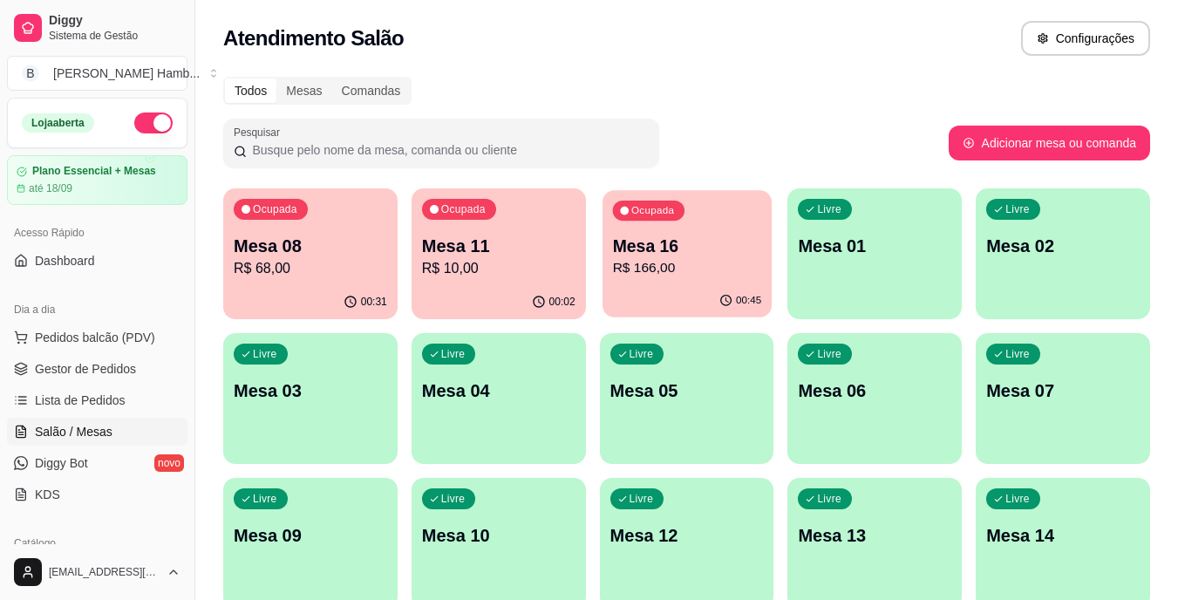
click at [709, 251] on p "Mesa 16" at bounding box center [686, 247] width 149 height 24
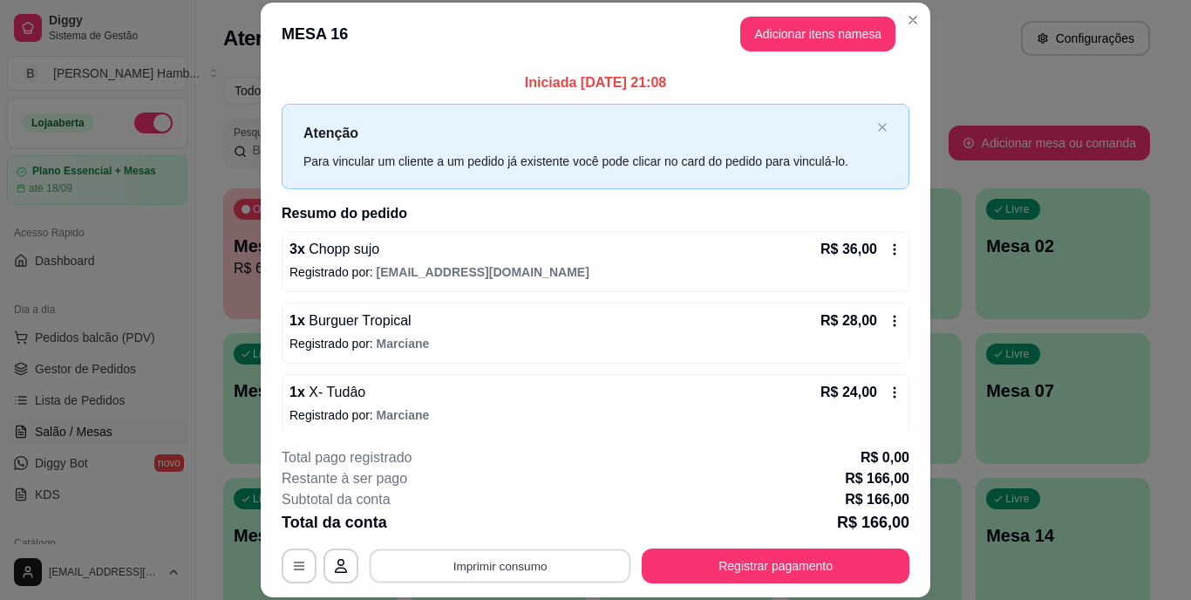
click at [466, 573] on button "Imprimir consumo" at bounding box center [501, 565] width 262 height 34
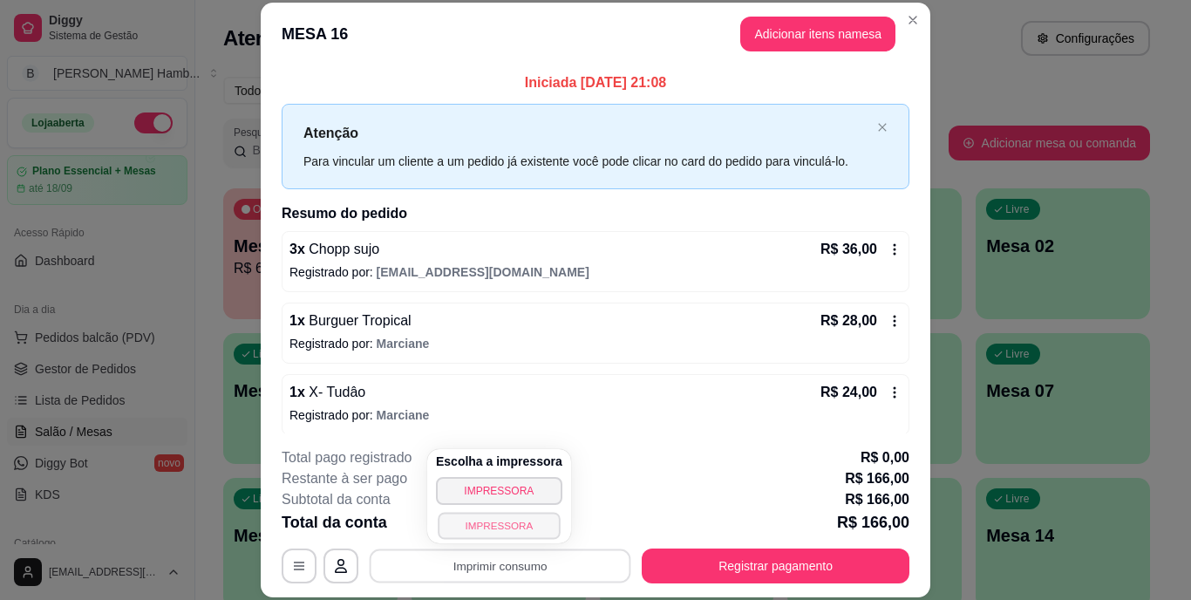
click at [502, 531] on button "IMPRESSORA" at bounding box center [499, 525] width 122 height 27
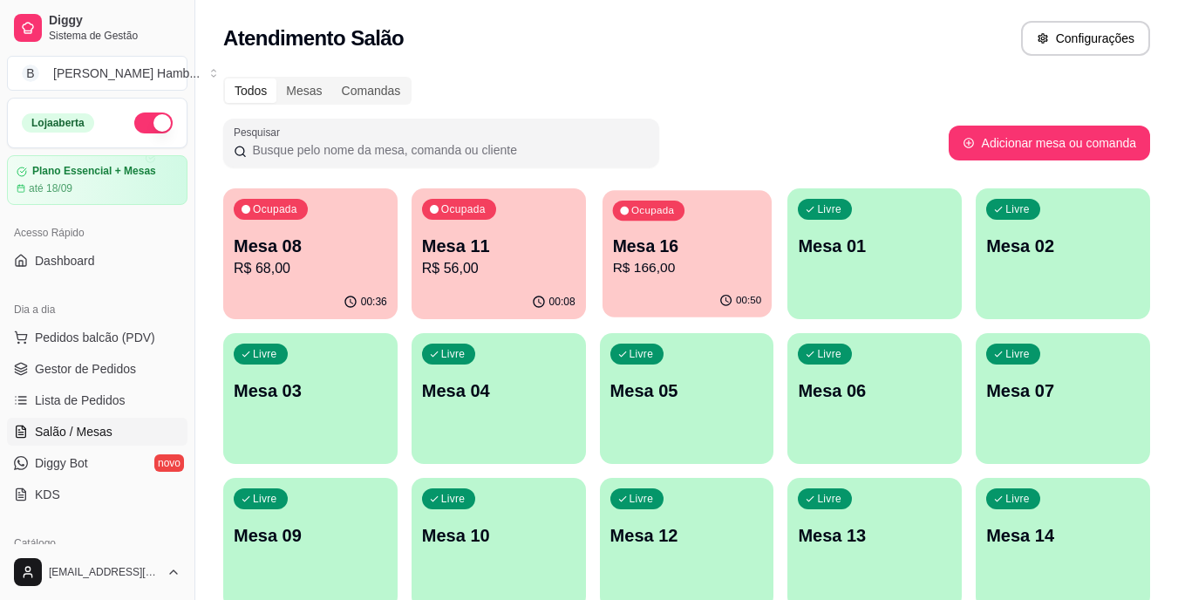
click at [658, 262] on p "R$ 166,00" at bounding box center [686, 268] width 149 height 20
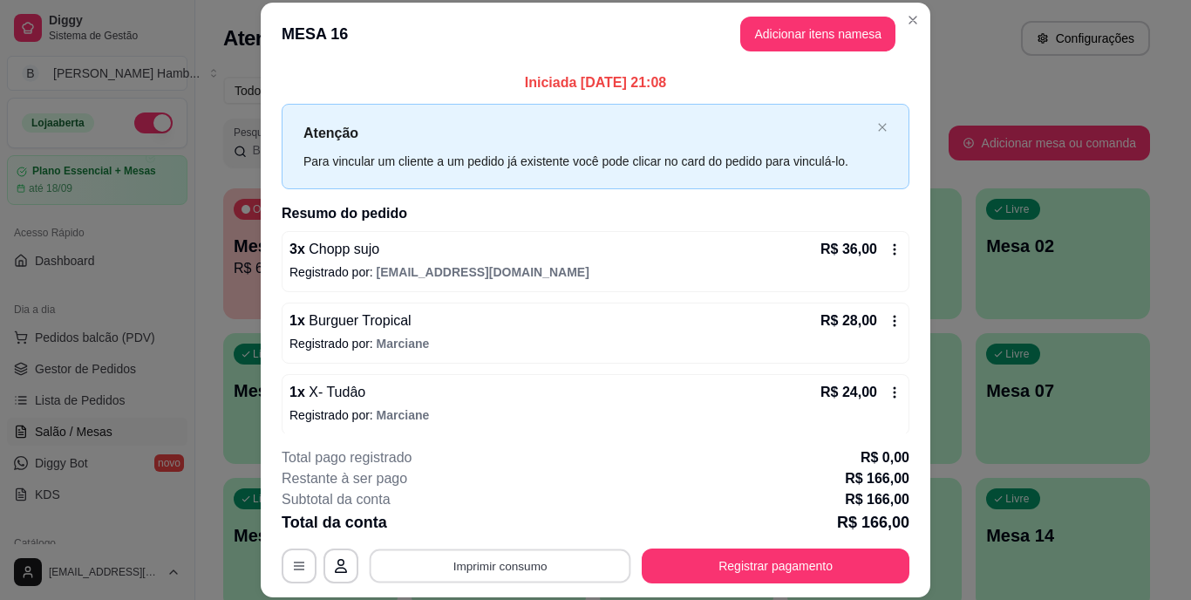
click at [520, 563] on button "Imprimir consumo" at bounding box center [501, 565] width 262 height 34
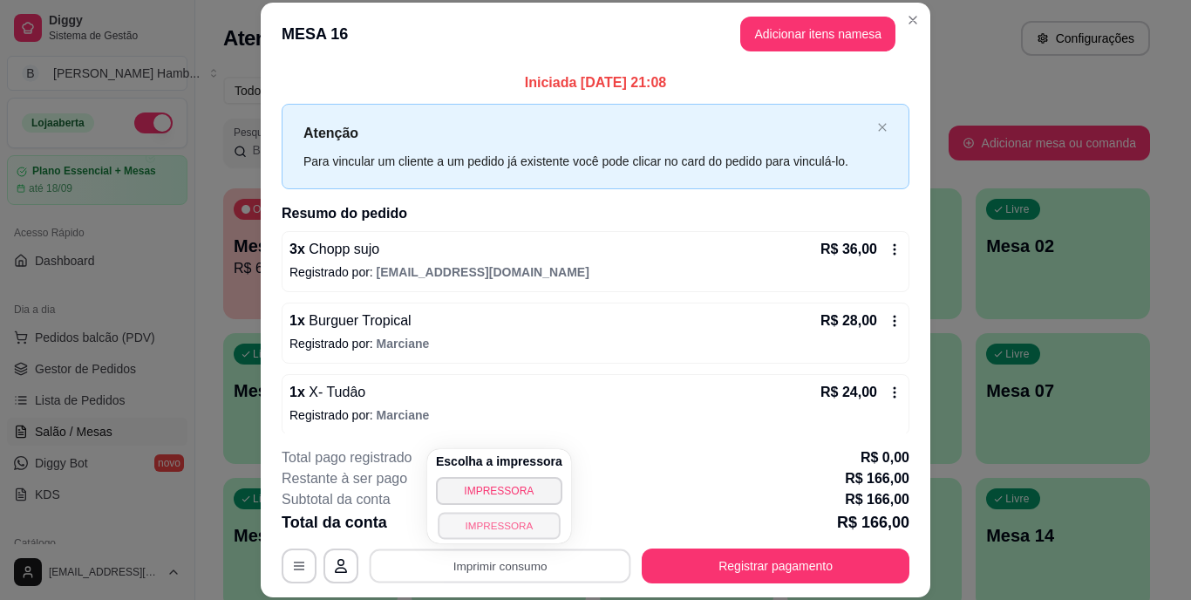
click at [496, 522] on button "IMPRESSORA" at bounding box center [499, 525] width 122 height 27
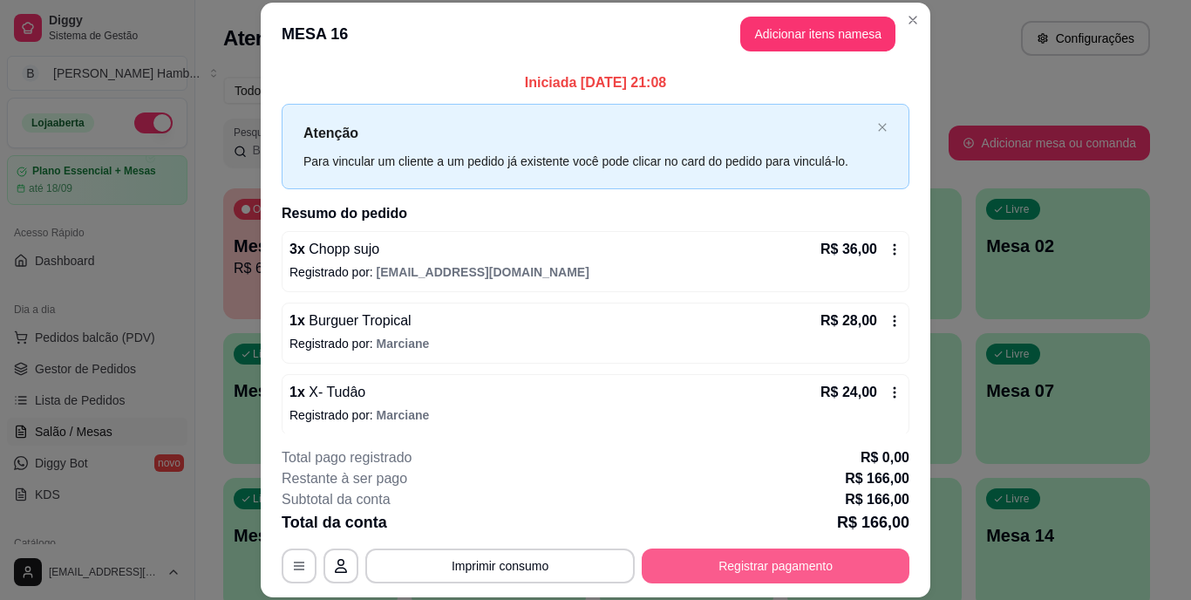
click at [683, 562] on button "Registrar pagamento" at bounding box center [776, 565] width 268 height 35
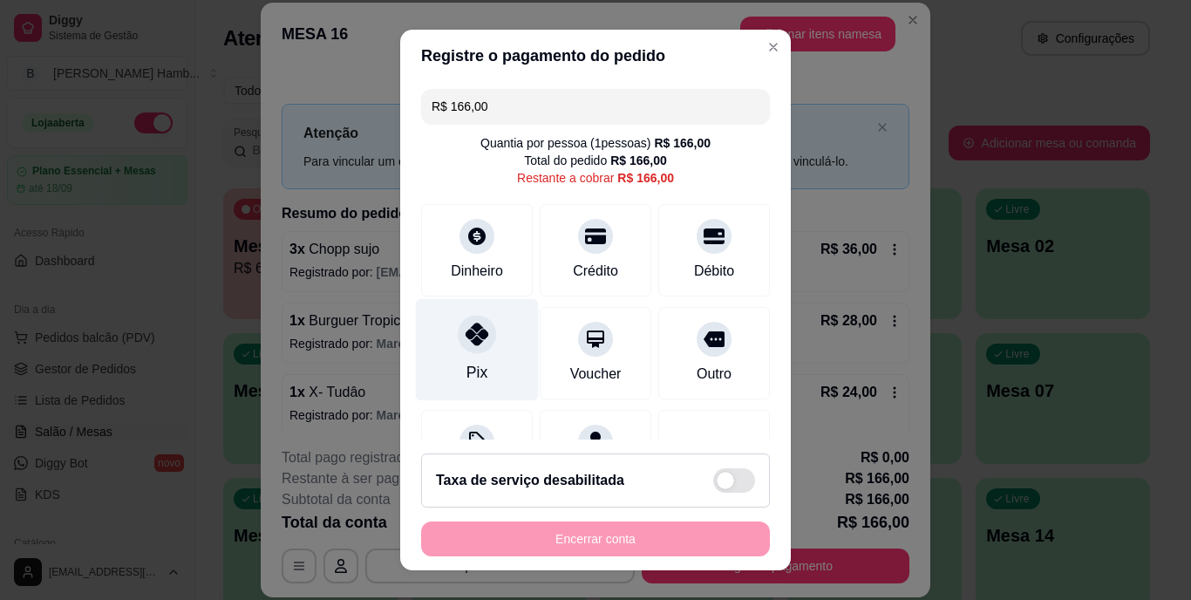
click at [469, 357] on div "Pix" at bounding box center [477, 350] width 123 height 102
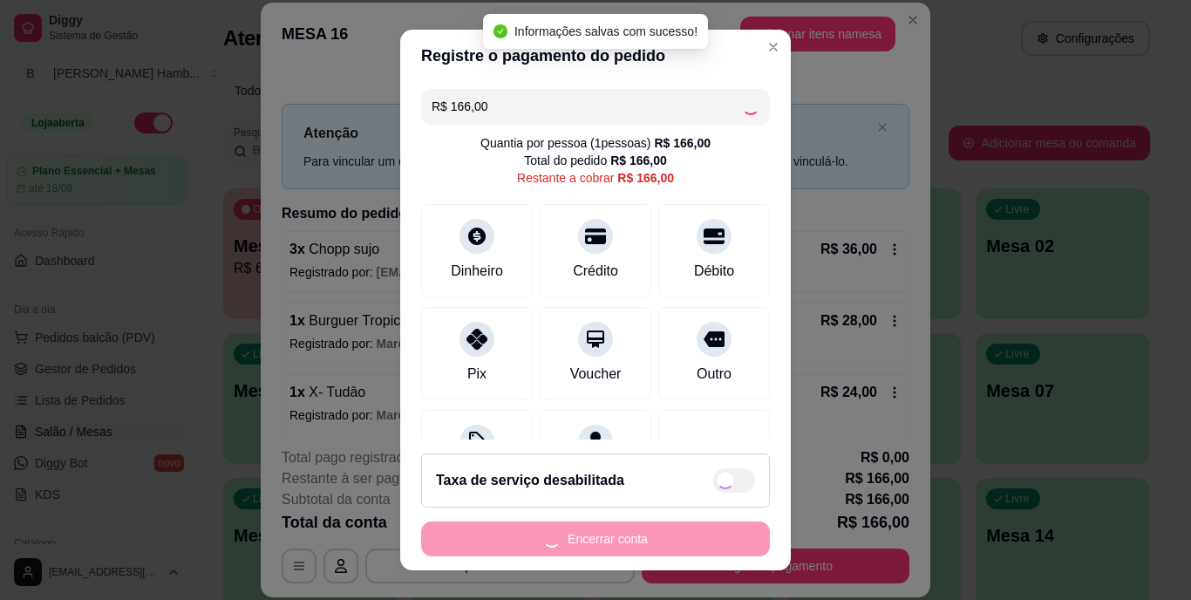
type input "R$ 0,00"
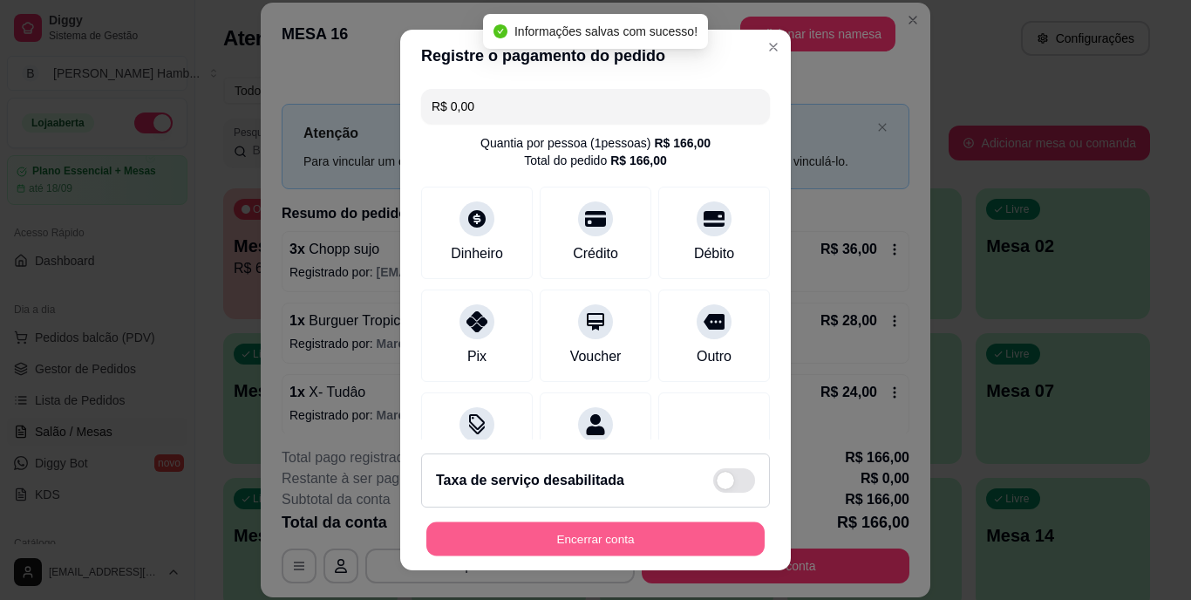
click at [548, 541] on button "Encerrar conta" at bounding box center [595, 538] width 338 height 34
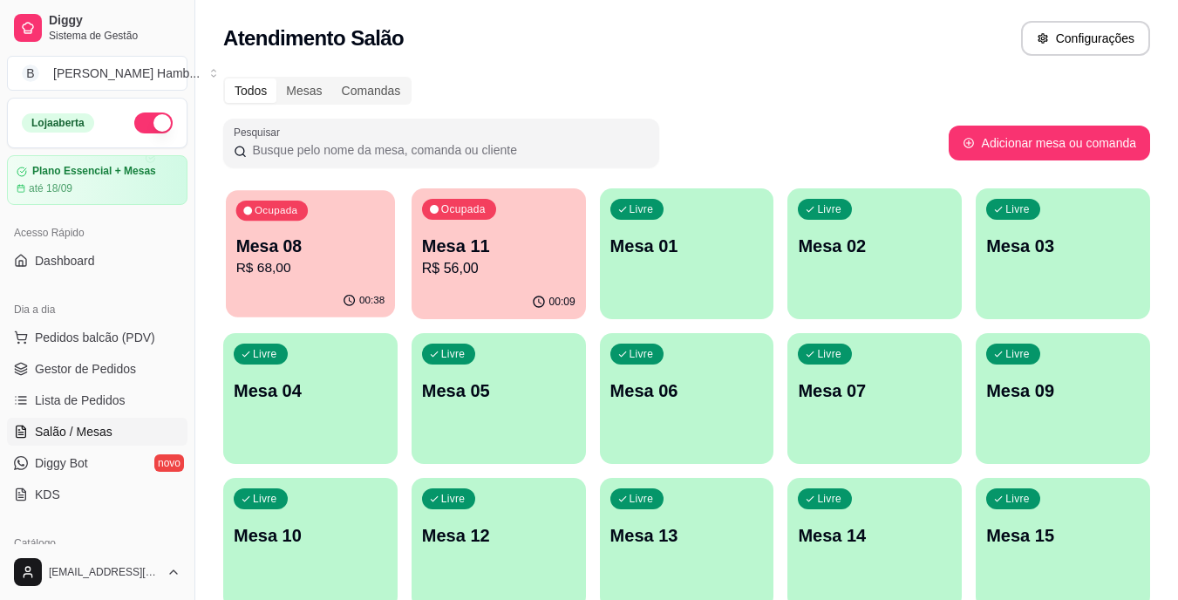
click at [294, 281] on div "Ocupada Mesa 08 R$ 68,00" at bounding box center [310, 237] width 169 height 94
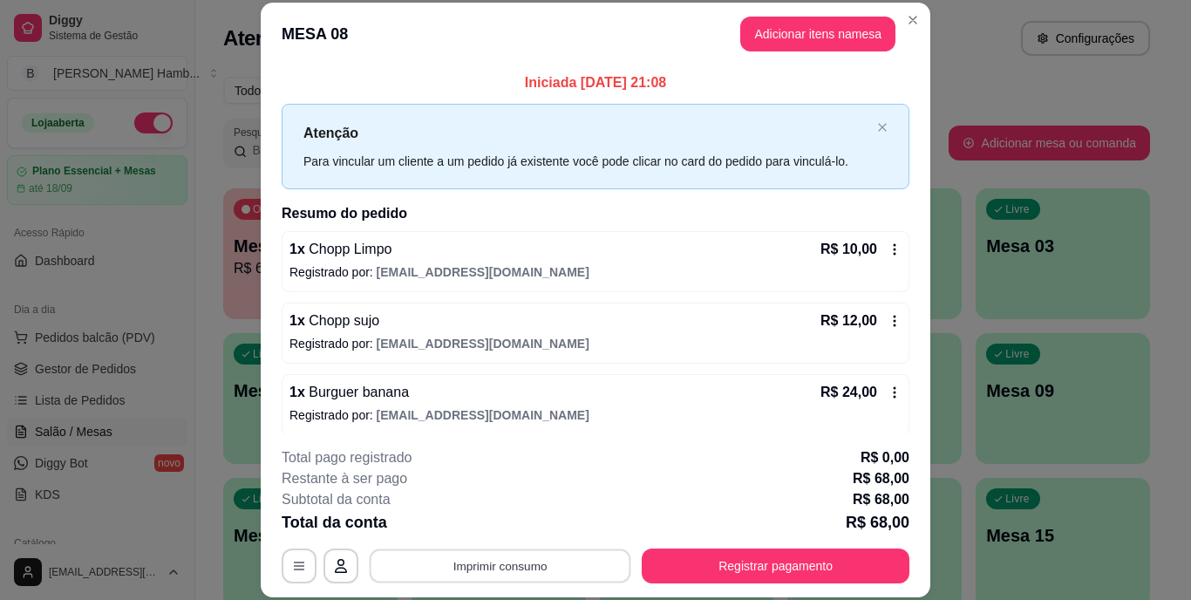
click at [528, 560] on button "Imprimir consumo" at bounding box center [501, 565] width 262 height 34
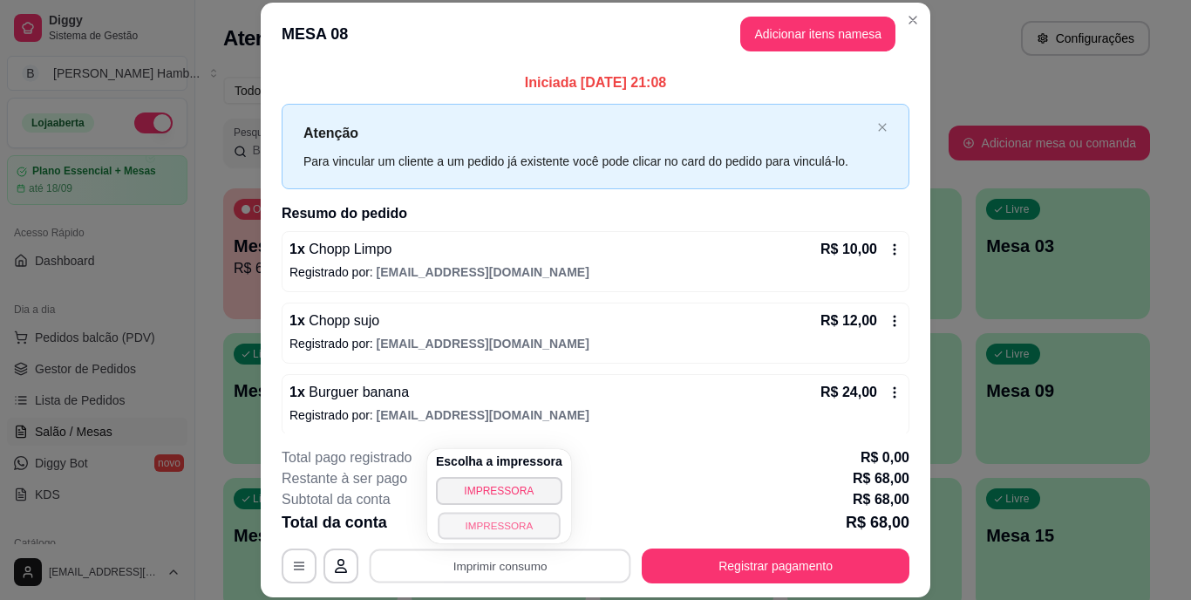
click at [526, 521] on button "IMPRESSORA" at bounding box center [499, 525] width 122 height 27
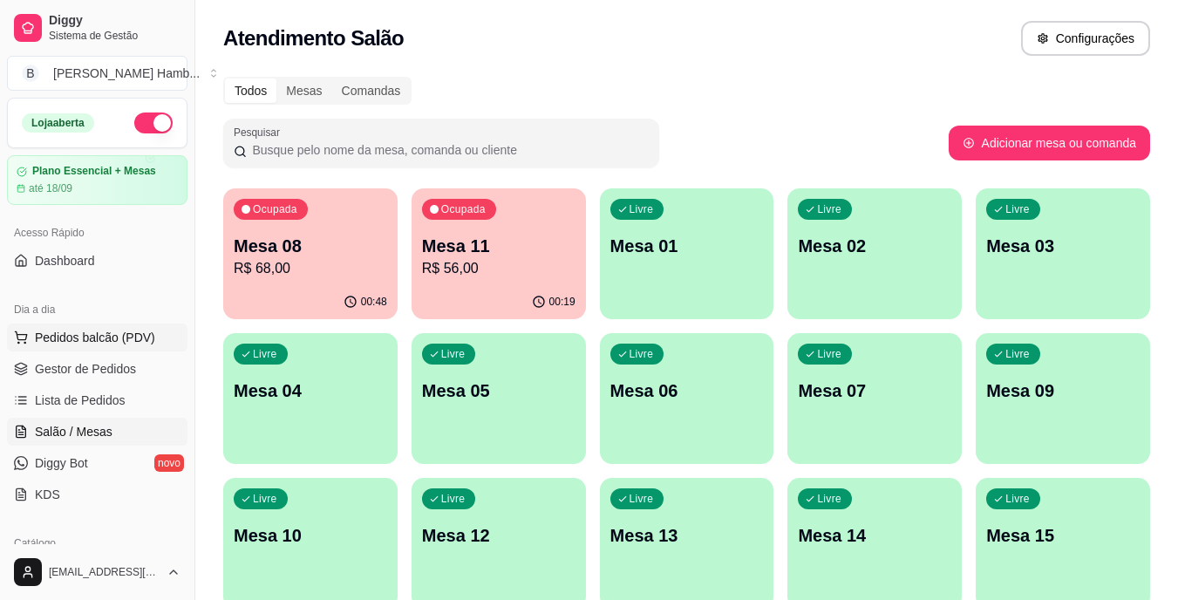
click at [126, 326] on button "Pedidos balcão (PDV)" at bounding box center [97, 337] width 180 height 28
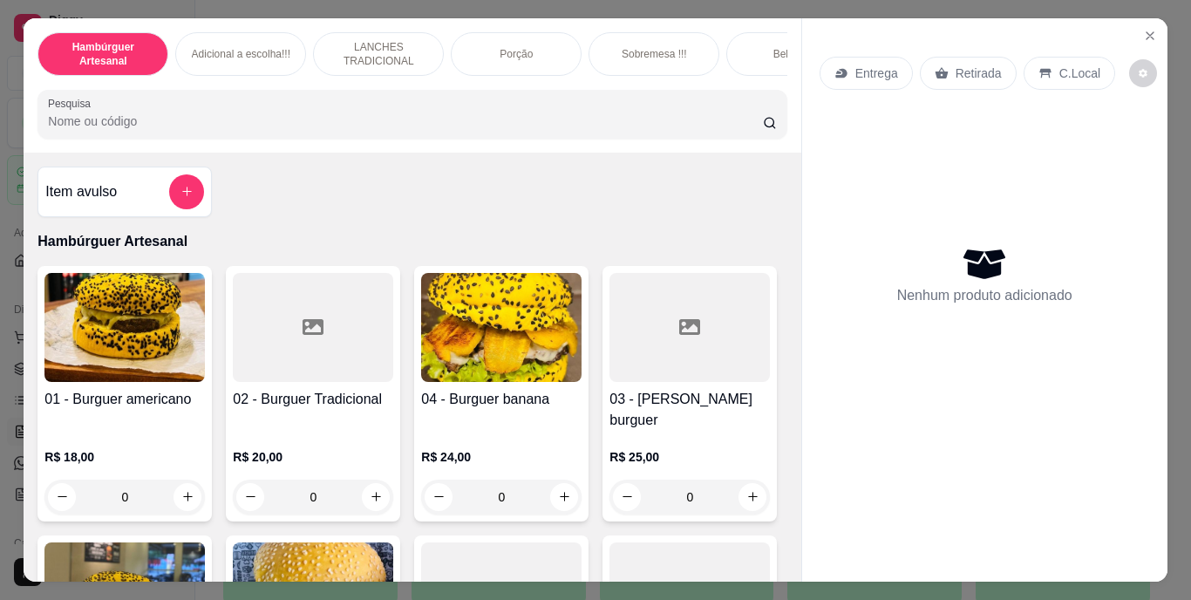
scroll to position [100, 0]
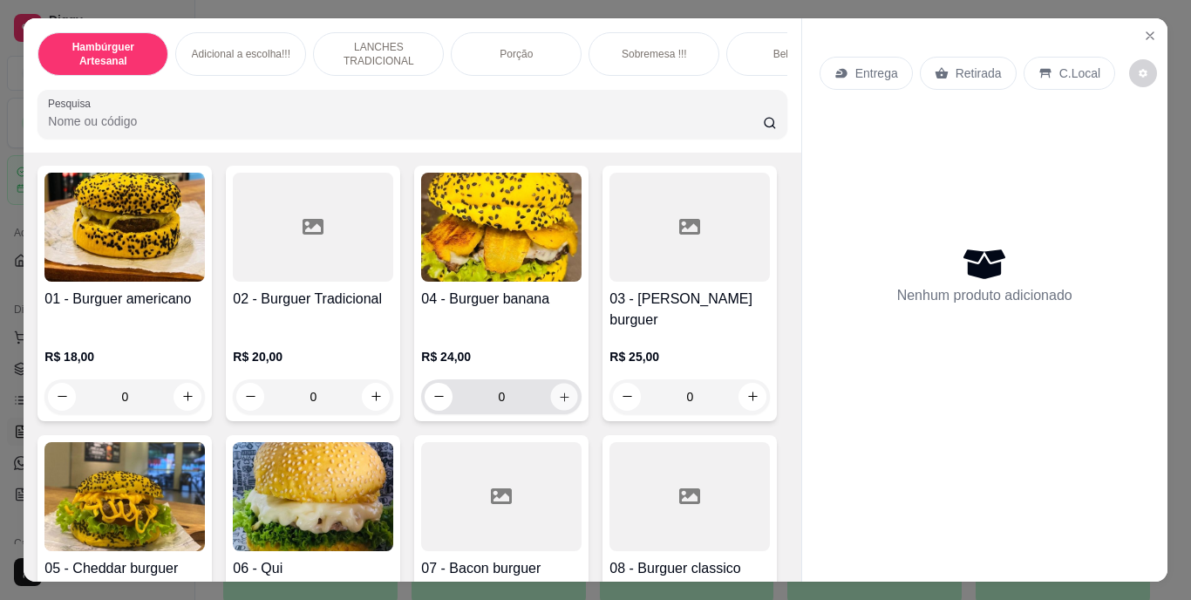
click at [560, 392] on button "increase-product-quantity" at bounding box center [564, 396] width 27 height 27
type input "1"
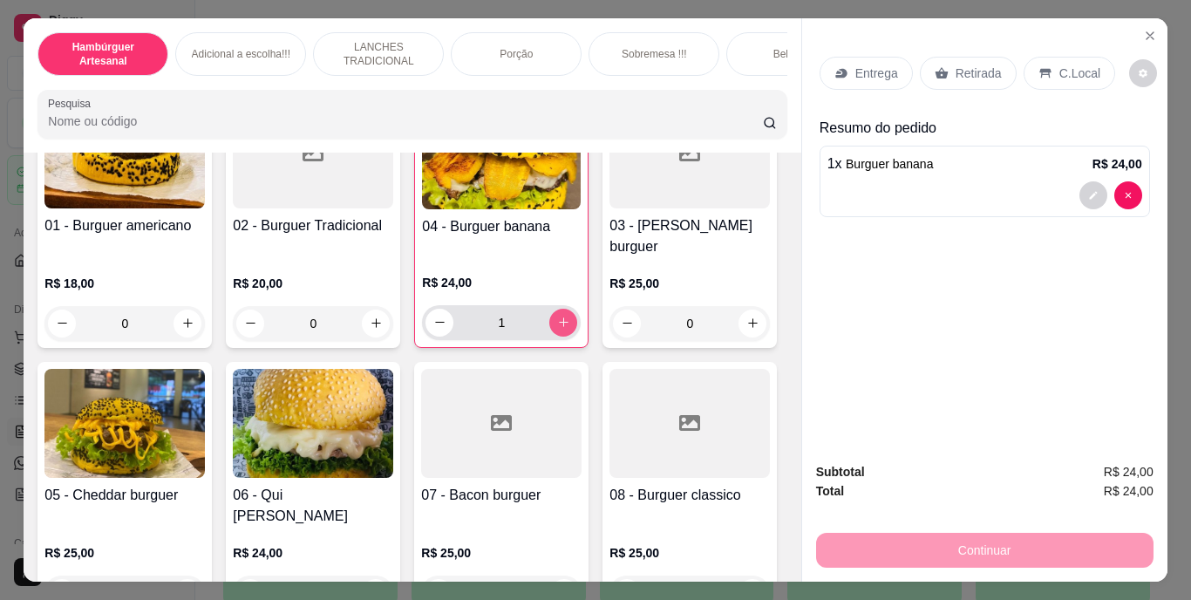
scroll to position [200, 0]
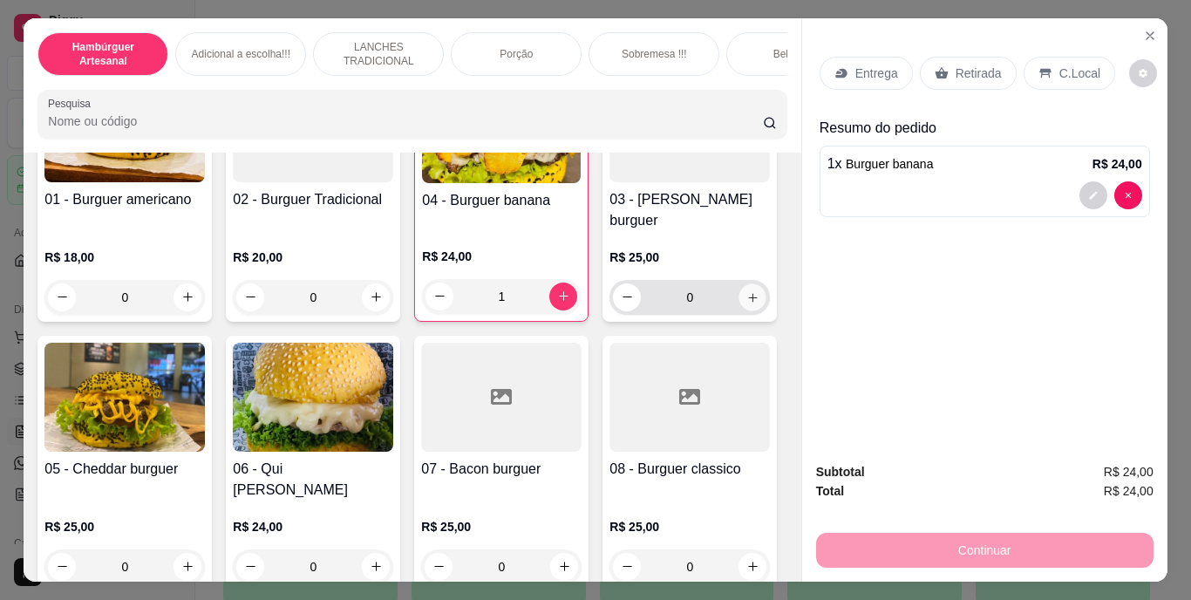
click at [746, 303] on icon "increase-product-quantity" at bounding box center [752, 296] width 13 height 13
type input "1"
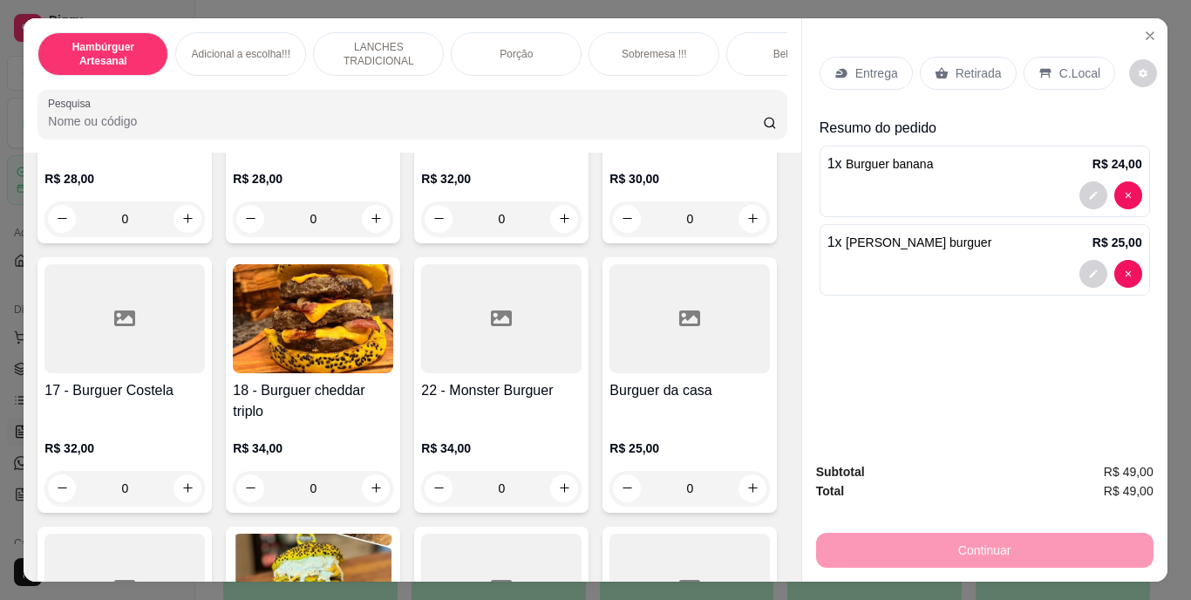
scroll to position [1190, 0]
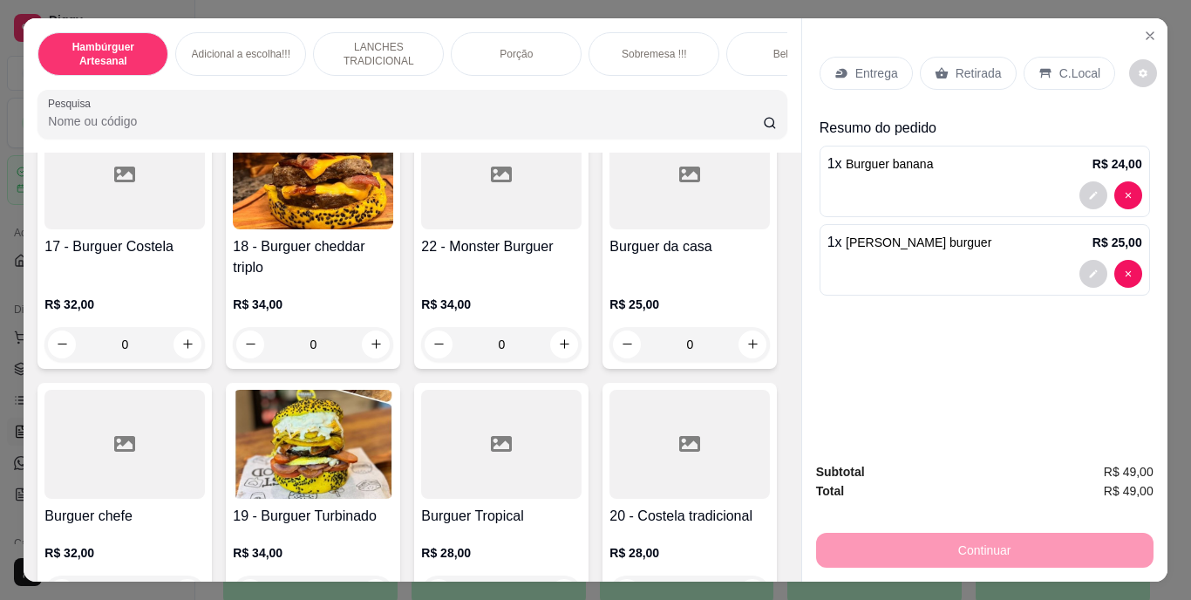
click at [185, 81] on icon "increase-product-quantity" at bounding box center [187, 74] width 13 height 13
type input "1"
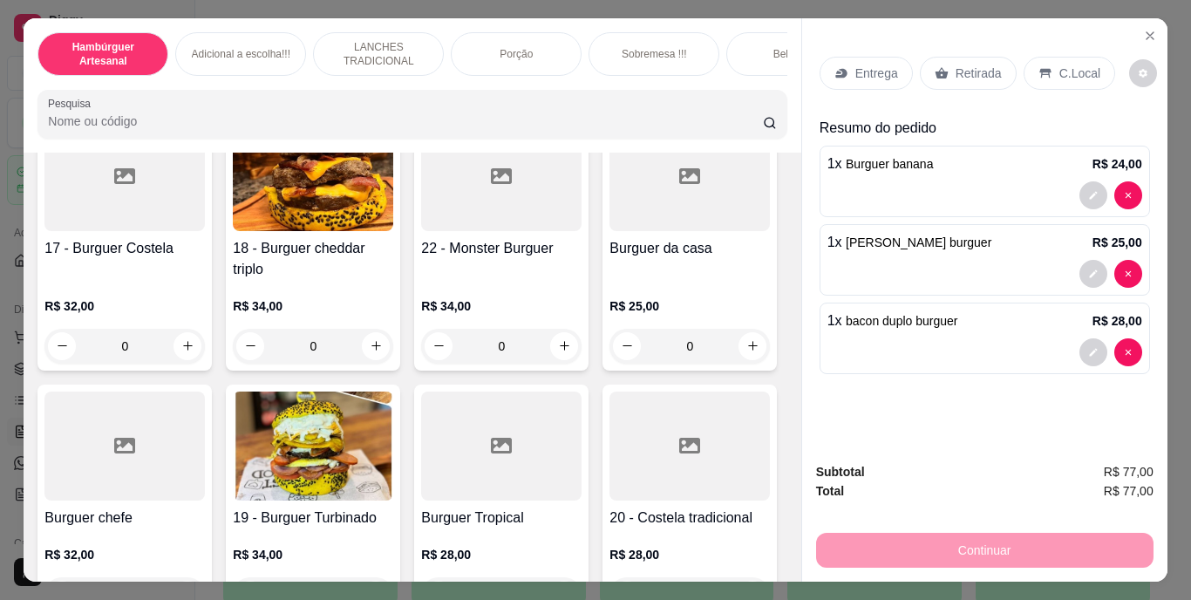
scroll to position [1191, 0]
click at [859, 74] on p "Entrega" at bounding box center [876, 73] width 43 height 17
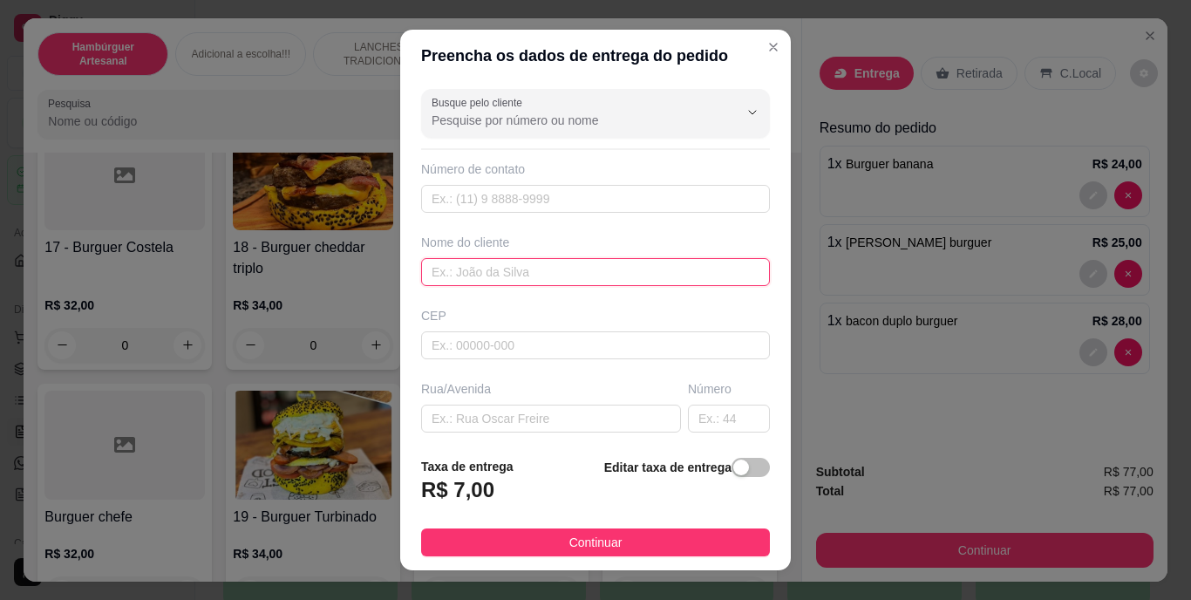
click at [680, 274] on input "text" at bounding box center [595, 272] width 349 height 28
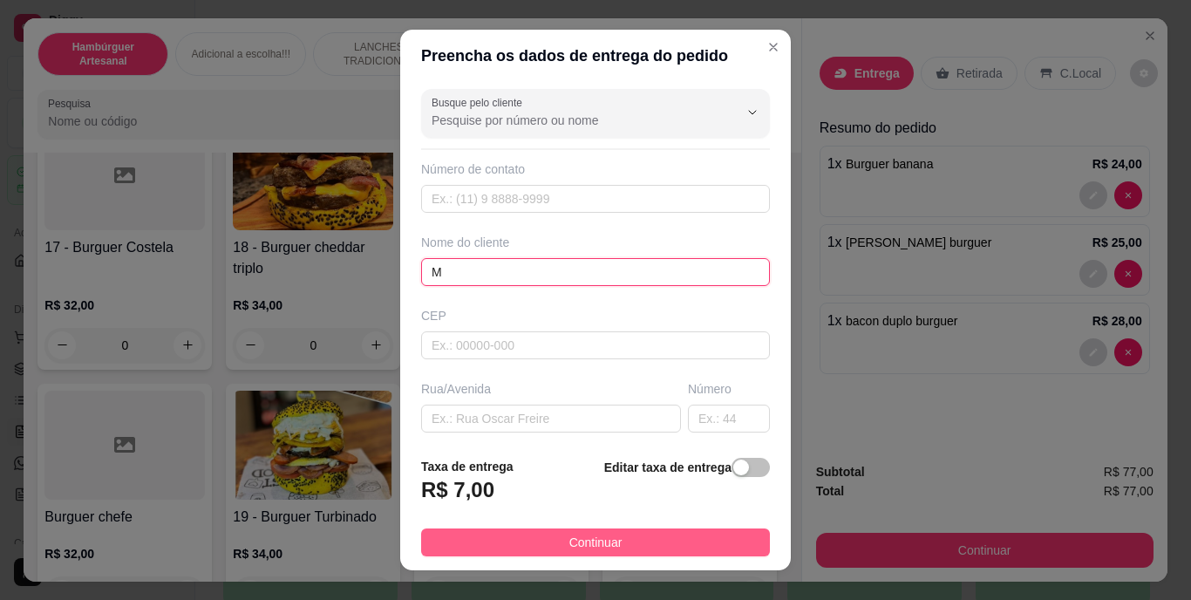
type input "M"
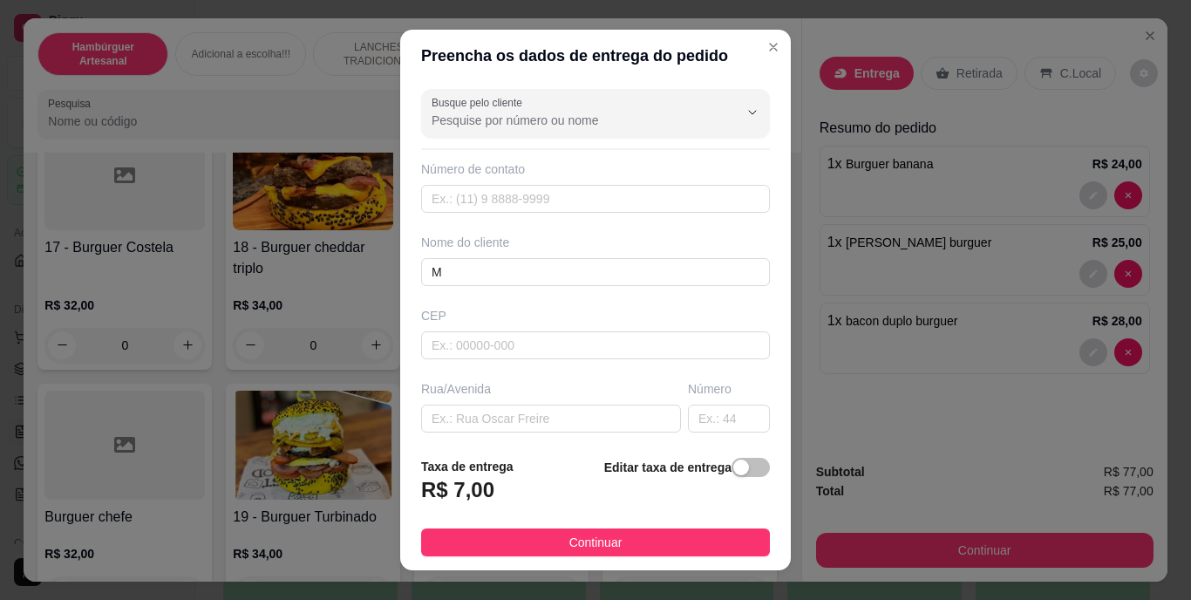
drag, startPoint x: 653, startPoint y: 536, endPoint x: 850, endPoint y: 534, distance: 197.1
click at [850, 534] on div "Preencha os dados de entrega do pedido Busque pelo cliente Número de contato No…" at bounding box center [595, 300] width 1191 height 600
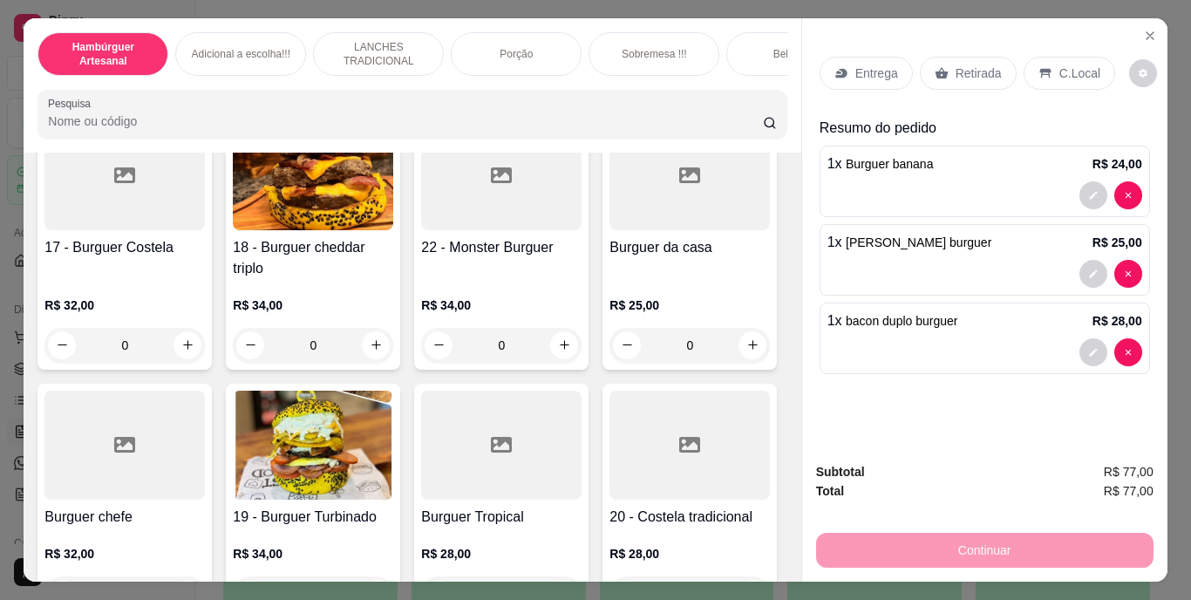
click at [865, 68] on p "Entrega" at bounding box center [876, 73] width 43 height 17
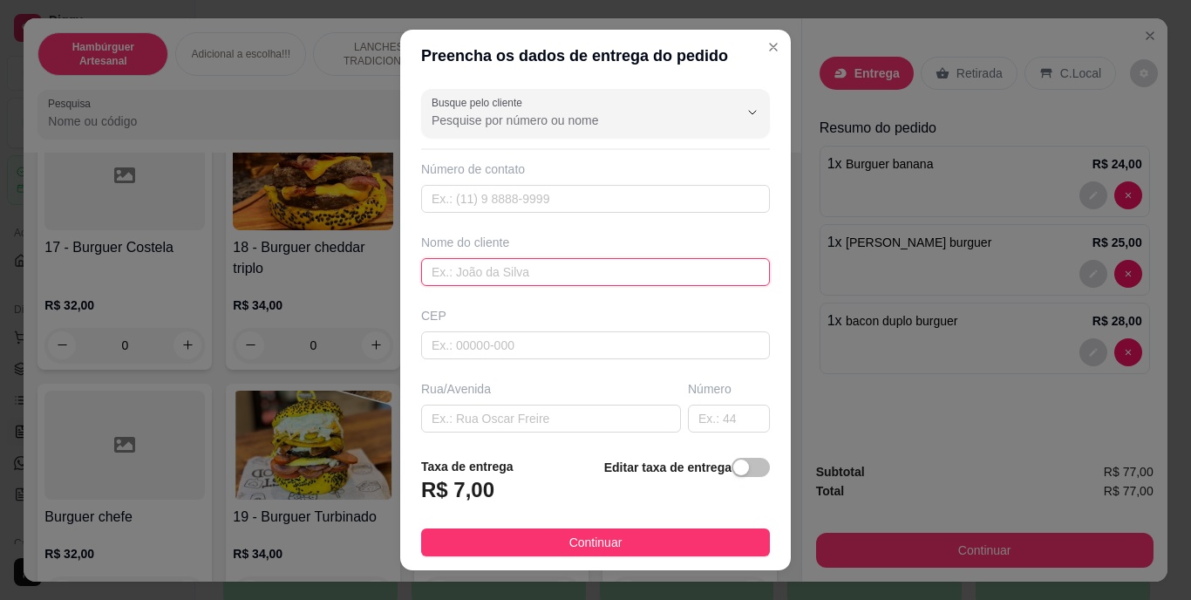
click at [579, 272] on input "text" at bounding box center [595, 272] width 349 height 28
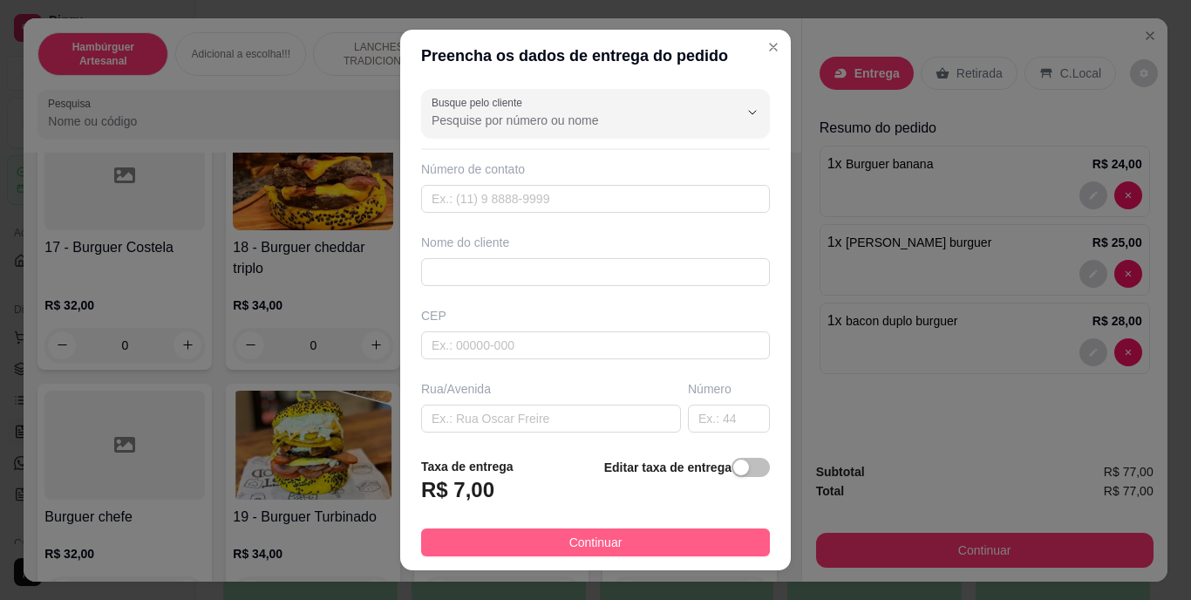
click at [595, 548] on span "Continuar" at bounding box center [595, 542] width 53 height 19
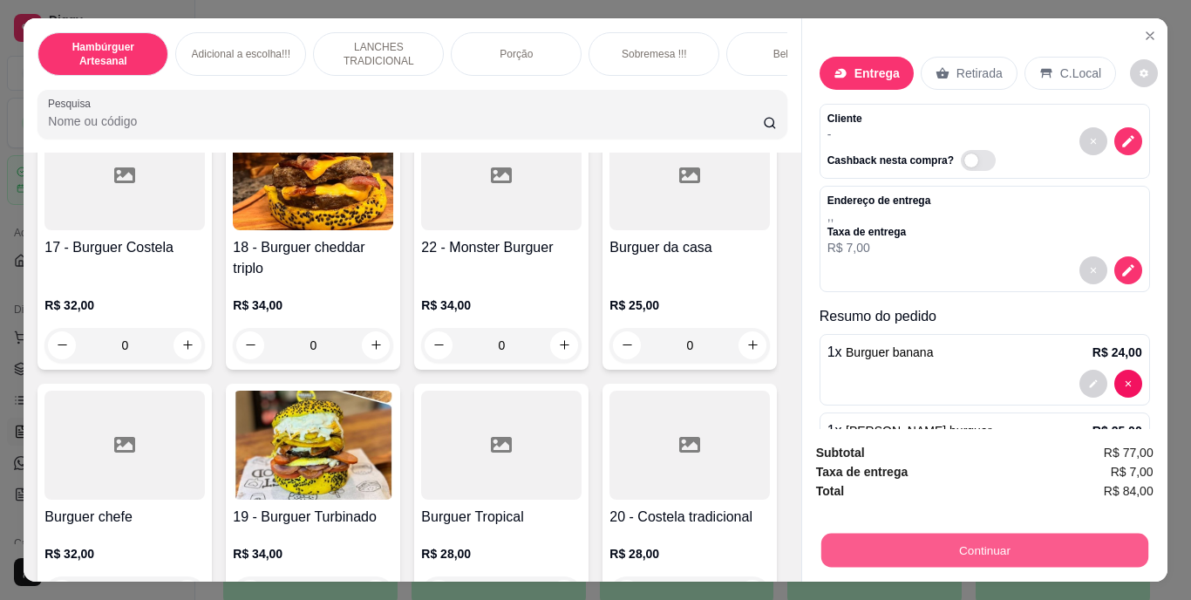
click at [862, 534] on button "Continuar" at bounding box center [983, 551] width 327 height 34
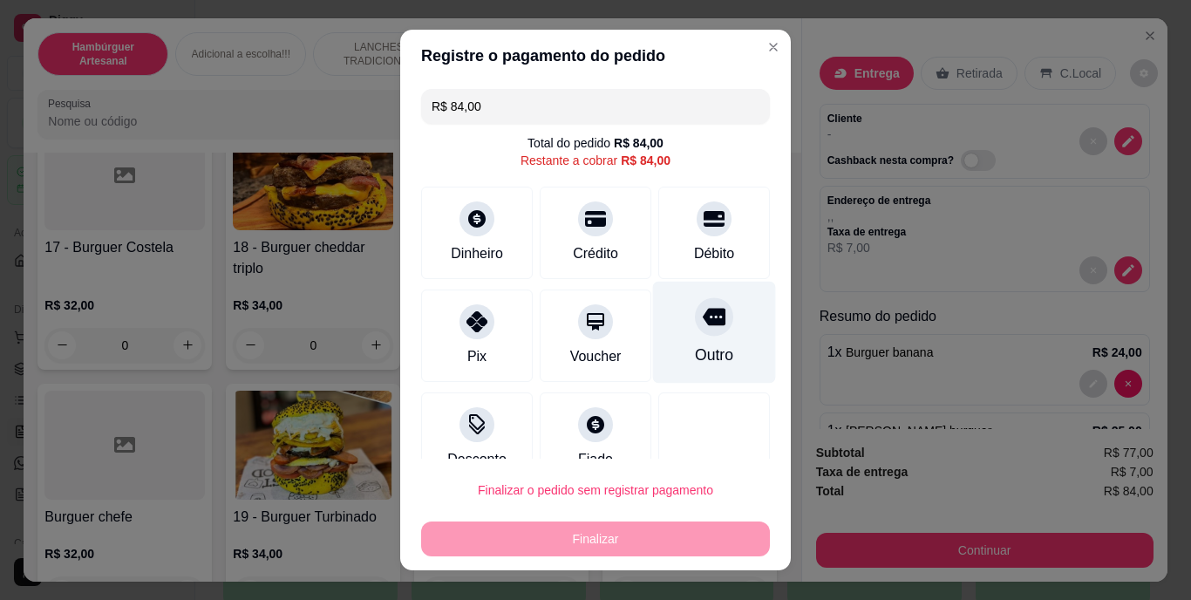
click at [695, 320] on div at bounding box center [714, 317] width 38 height 38
type input "R$ 0,00"
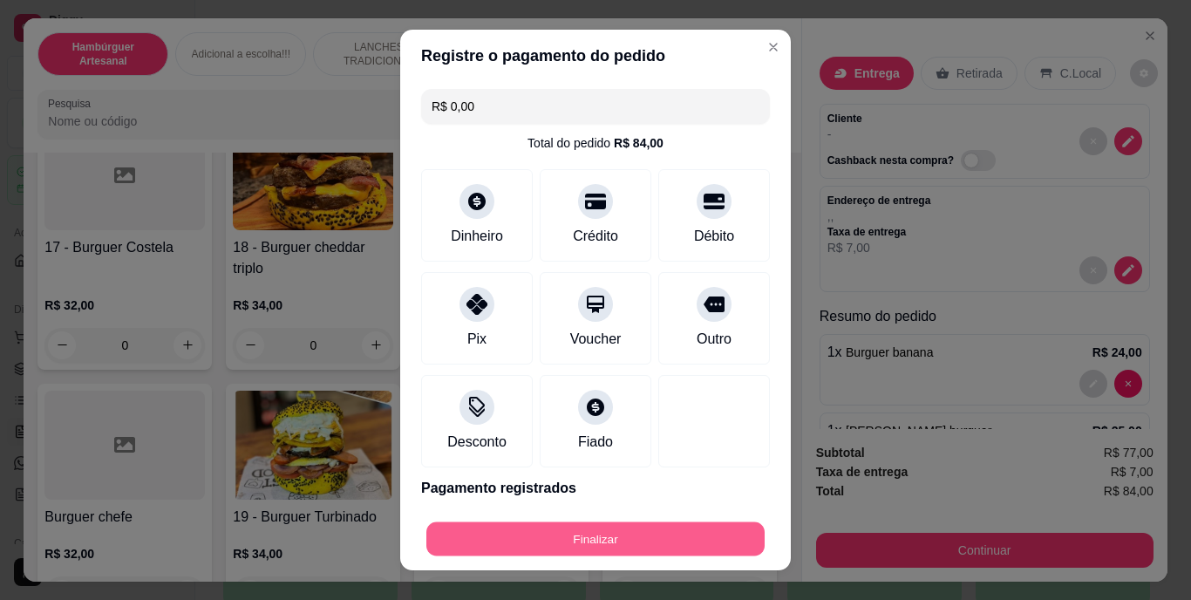
click at [615, 529] on button "Finalizar" at bounding box center [595, 538] width 338 height 34
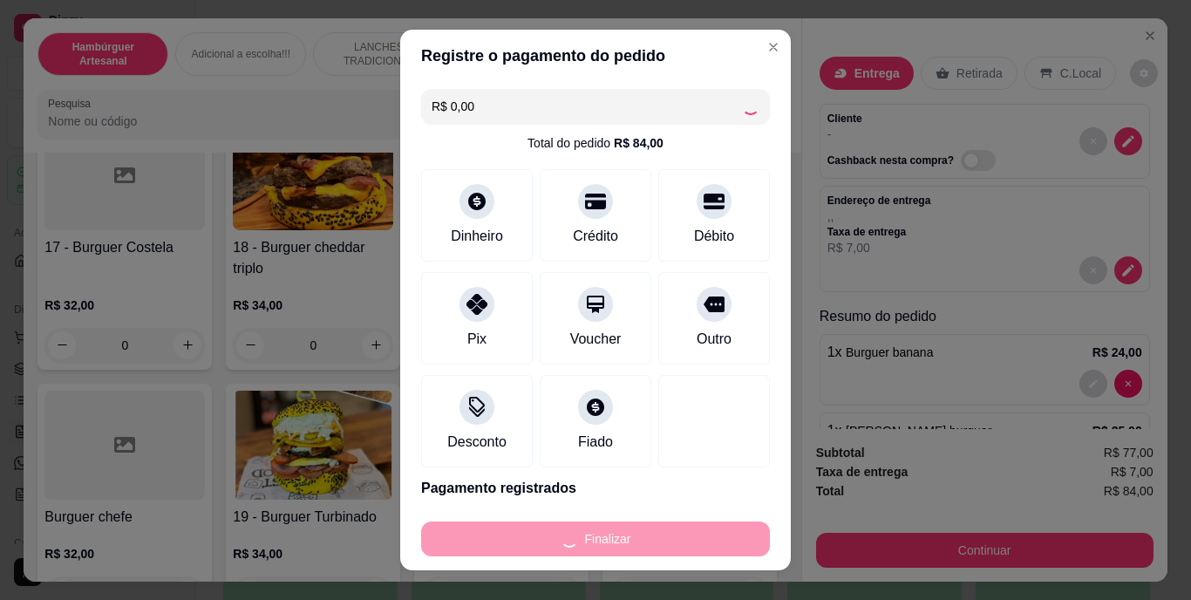
type input "0"
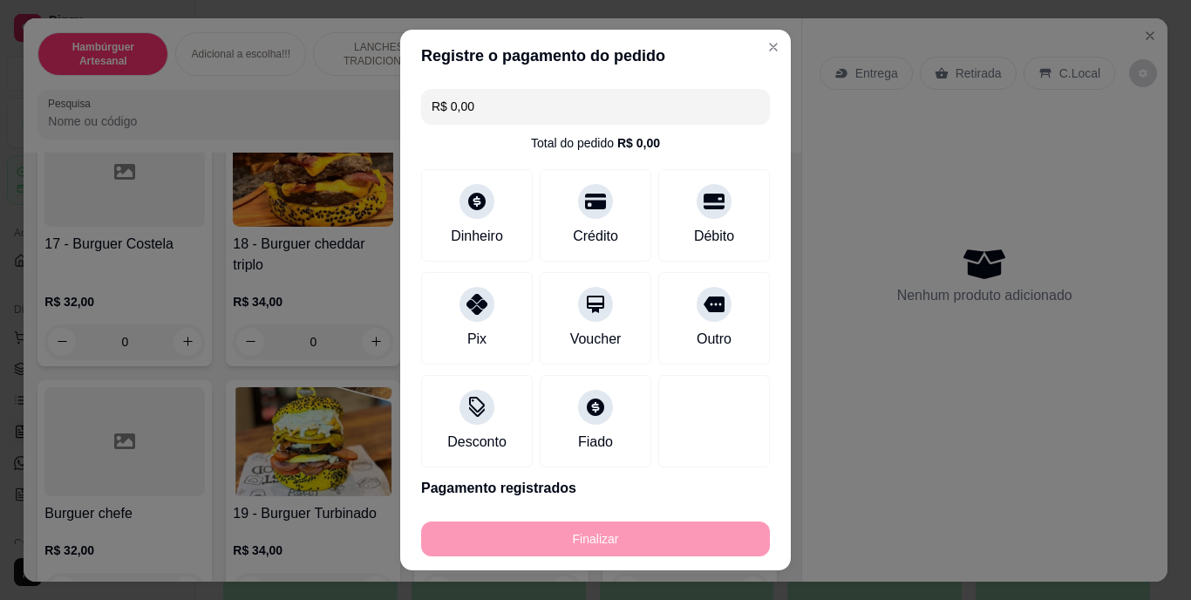
type input "-R$ 84,00"
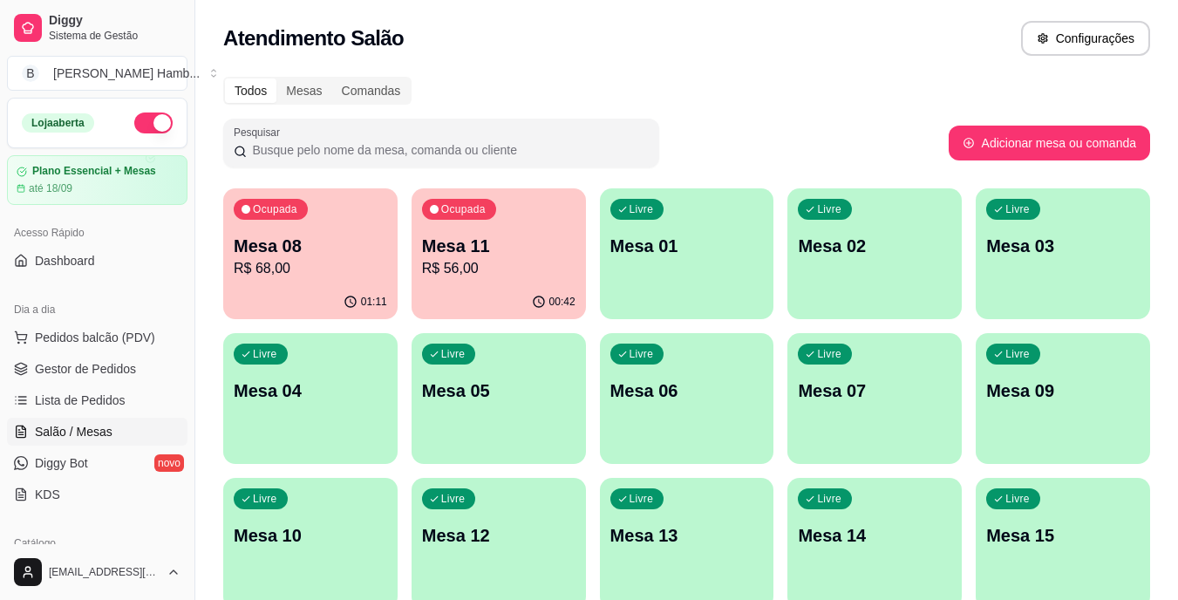
click at [148, 317] on div "Dia a dia" at bounding box center [97, 310] width 180 height 28
click at [142, 324] on button "Pedidos balcão (PDV)" at bounding box center [97, 337] width 180 height 28
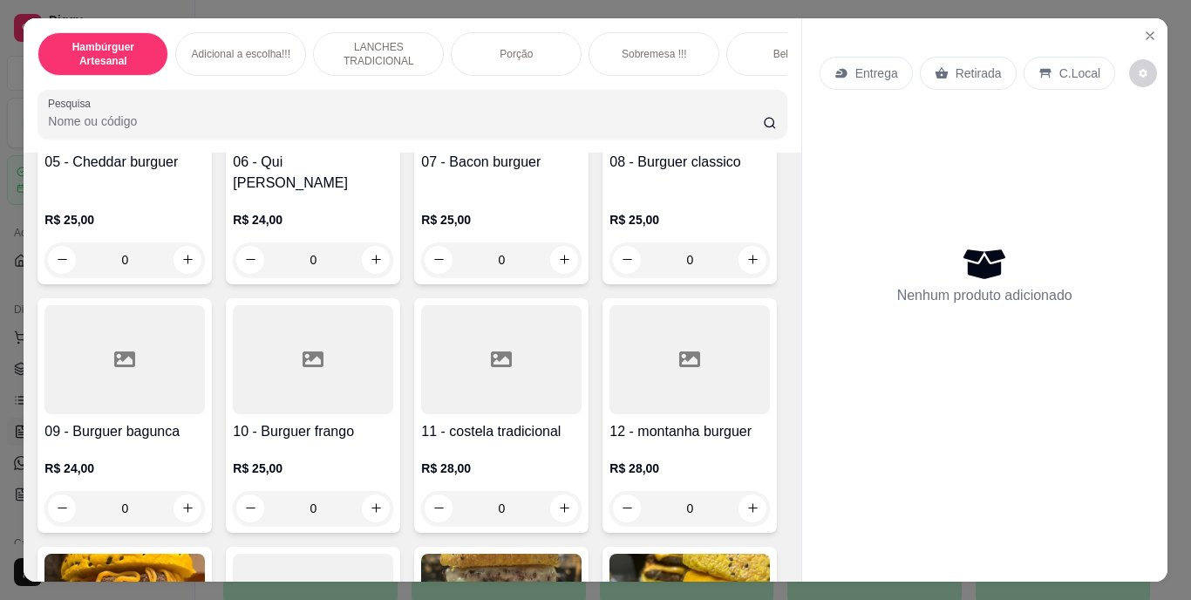
scroll to position [412, 0]
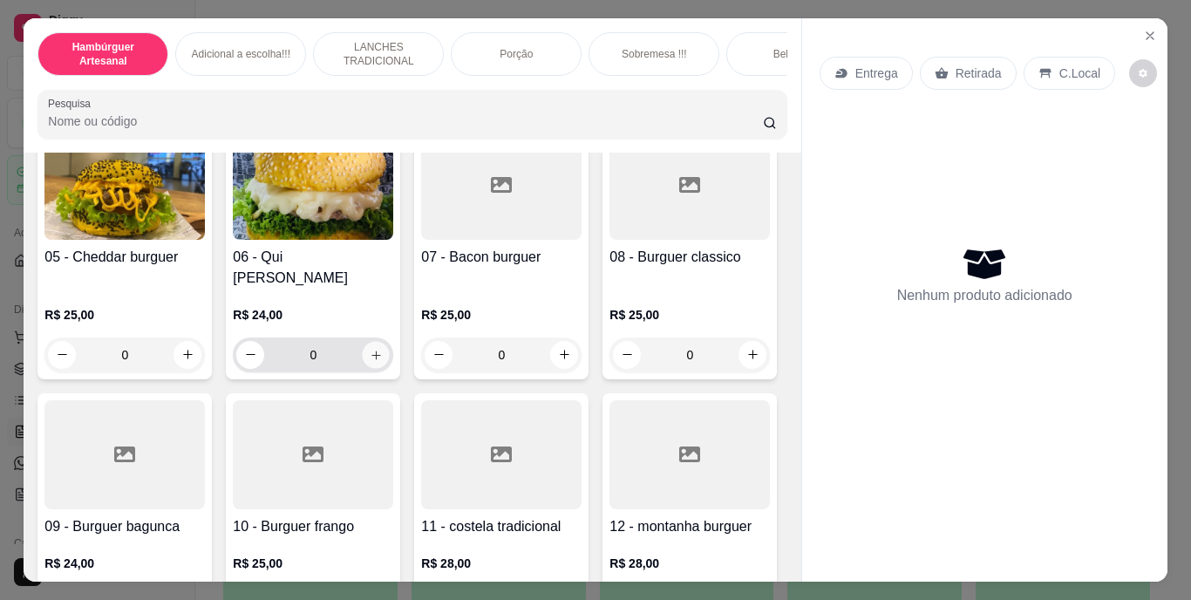
click at [383, 348] on icon "increase-product-quantity" at bounding box center [376, 354] width 13 height 13
type input "1"
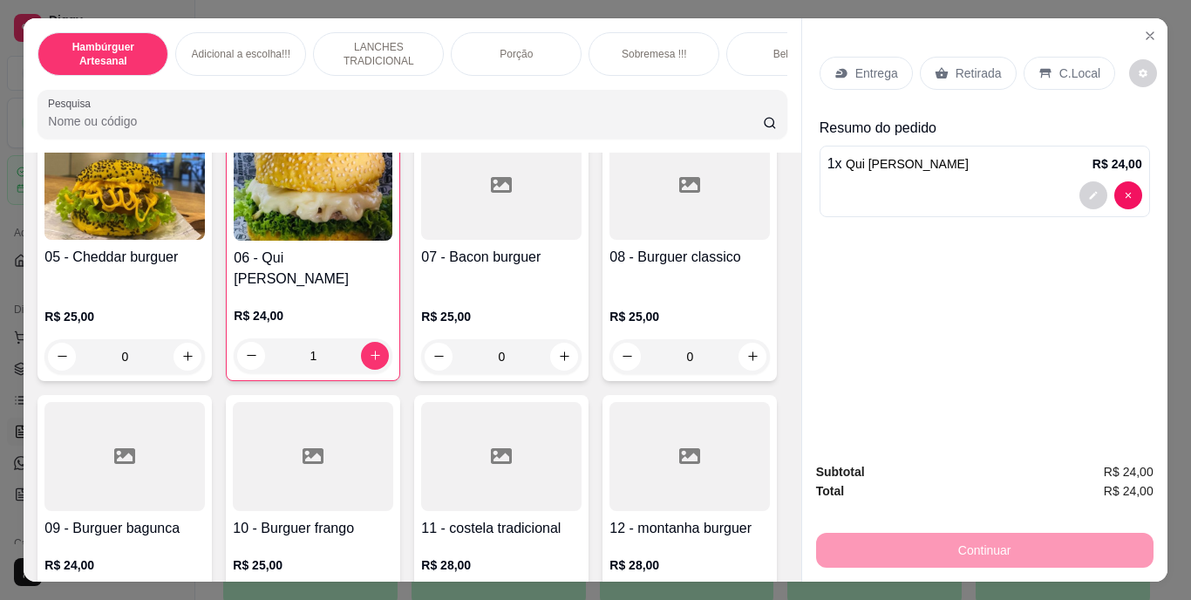
click at [957, 66] on p "Retirada" at bounding box center [979, 73] width 46 height 17
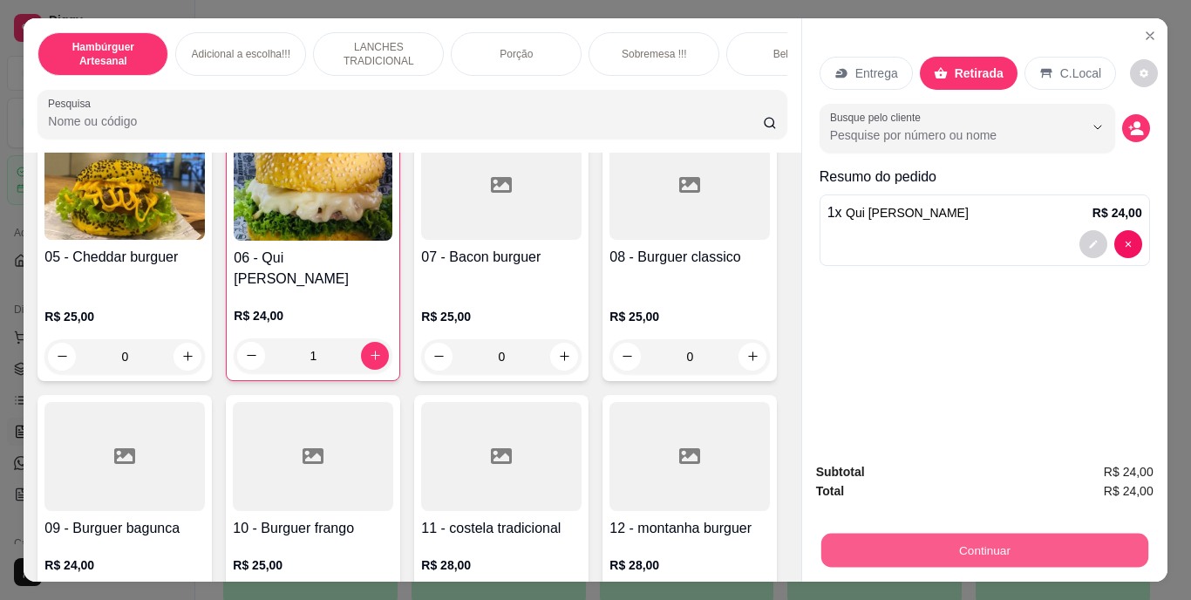
click at [957, 535] on button "Continuar" at bounding box center [983, 551] width 327 height 34
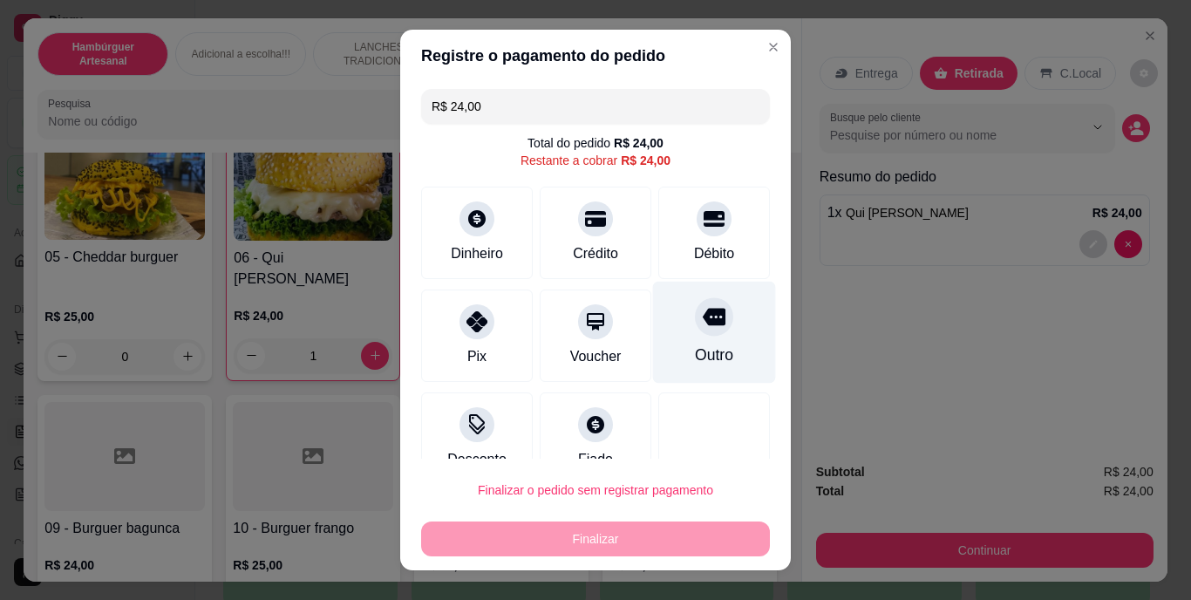
click at [702, 338] on div "Outro" at bounding box center [714, 333] width 123 height 102
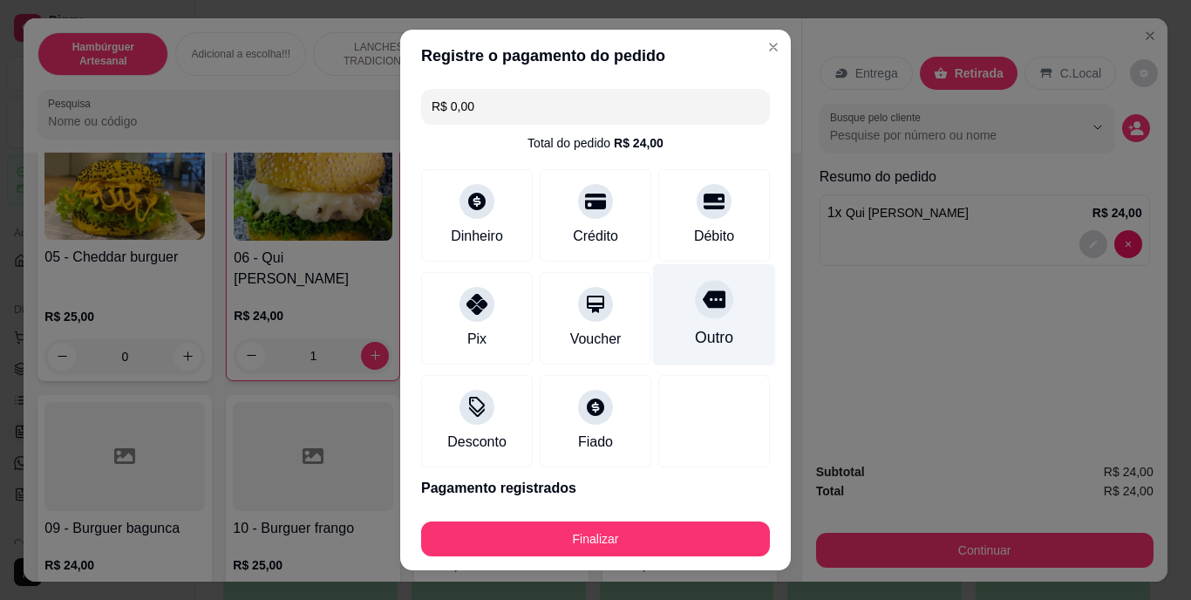
type input "R$ 0,00"
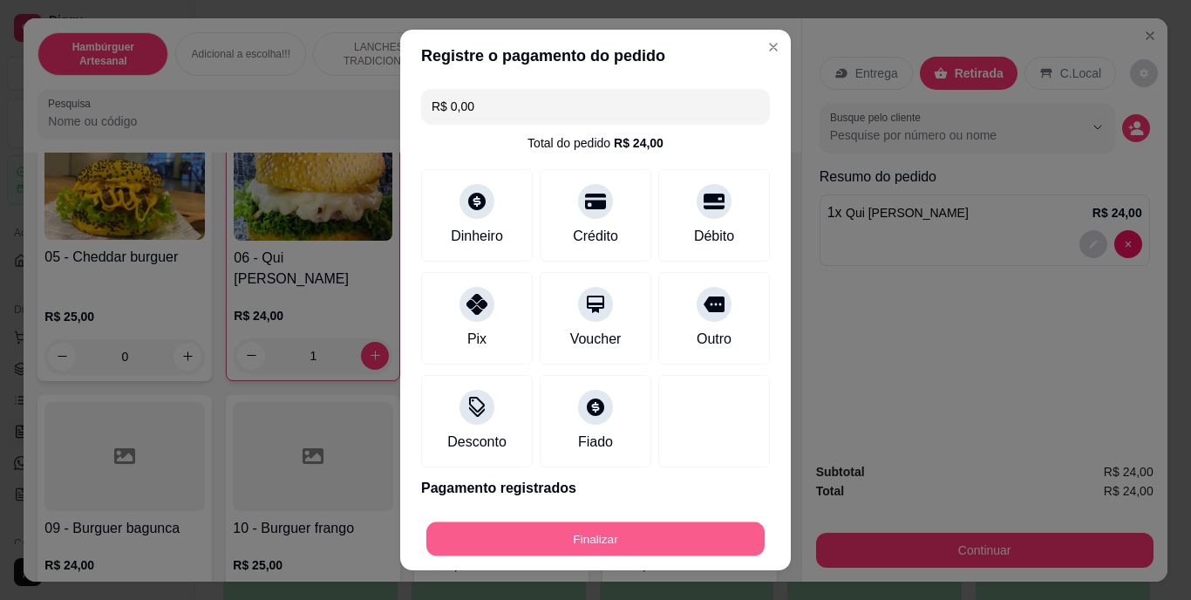
click at [651, 546] on button "Finalizar" at bounding box center [595, 538] width 338 height 34
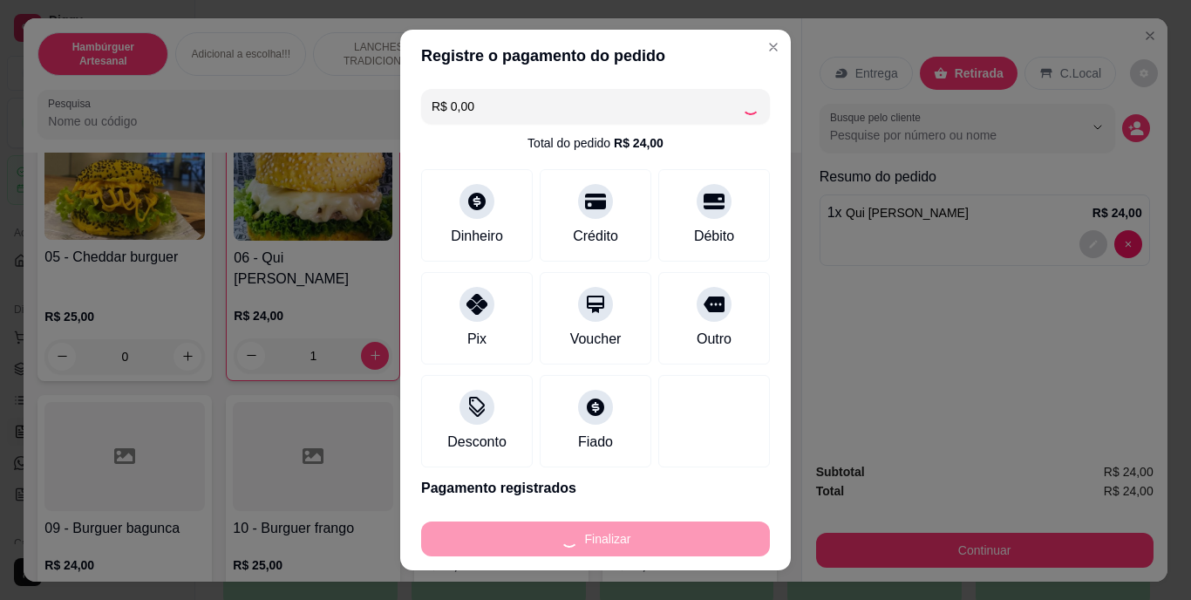
type input "0"
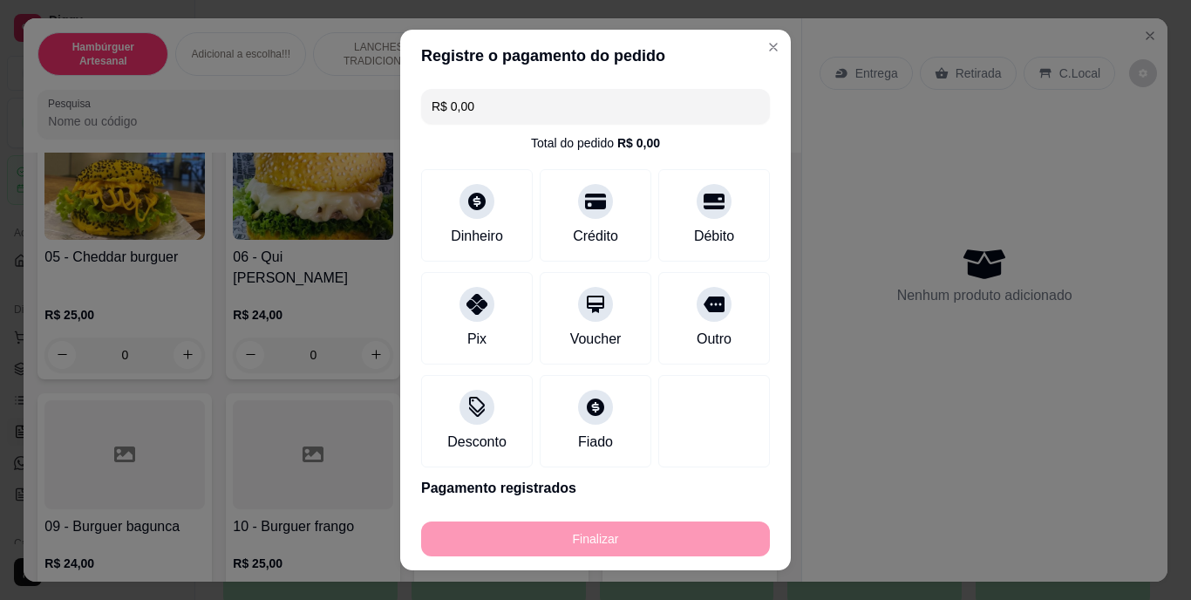
type input "-R$ 24,00"
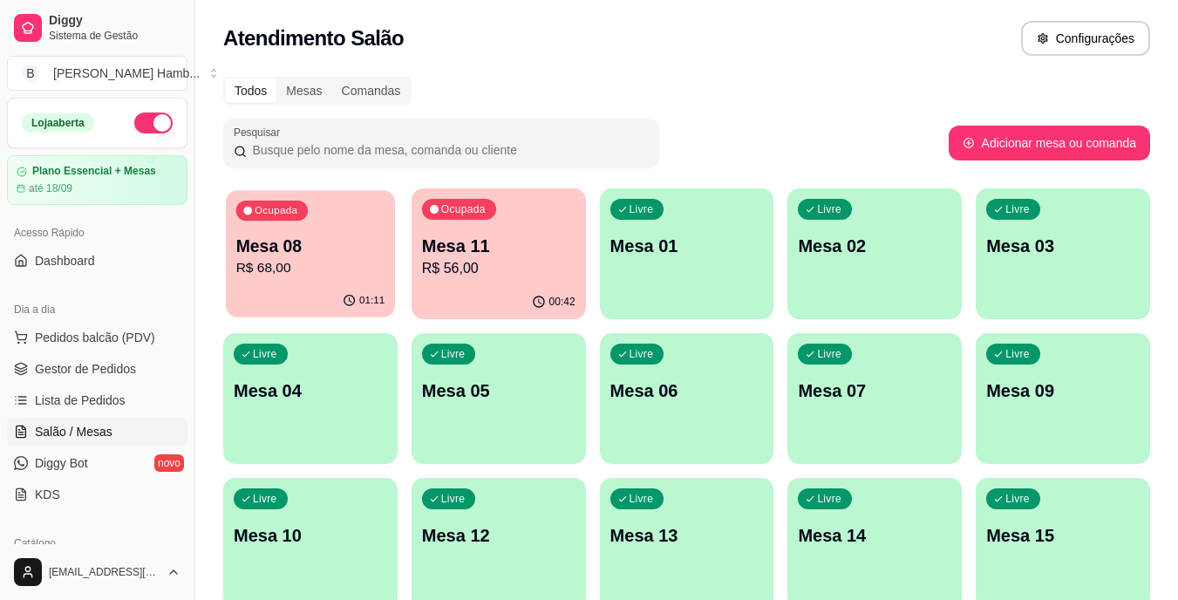
click at [330, 268] on p "R$ 68,00" at bounding box center [310, 268] width 149 height 20
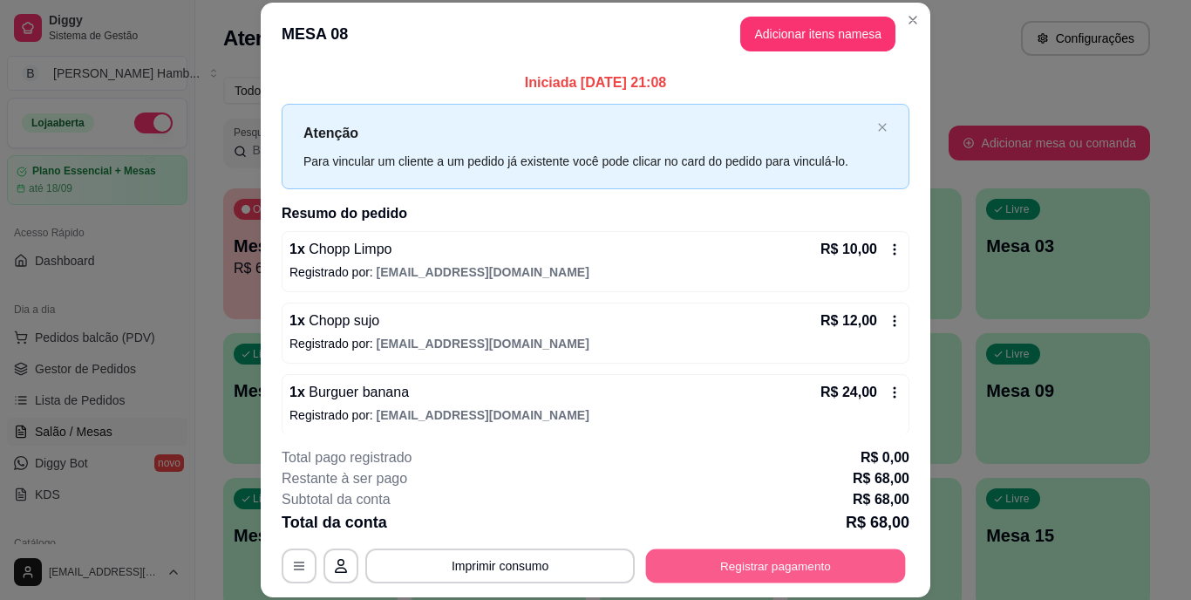
click at [793, 572] on button "Registrar pagamento" at bounding box center [776, 565] width 260 height 34
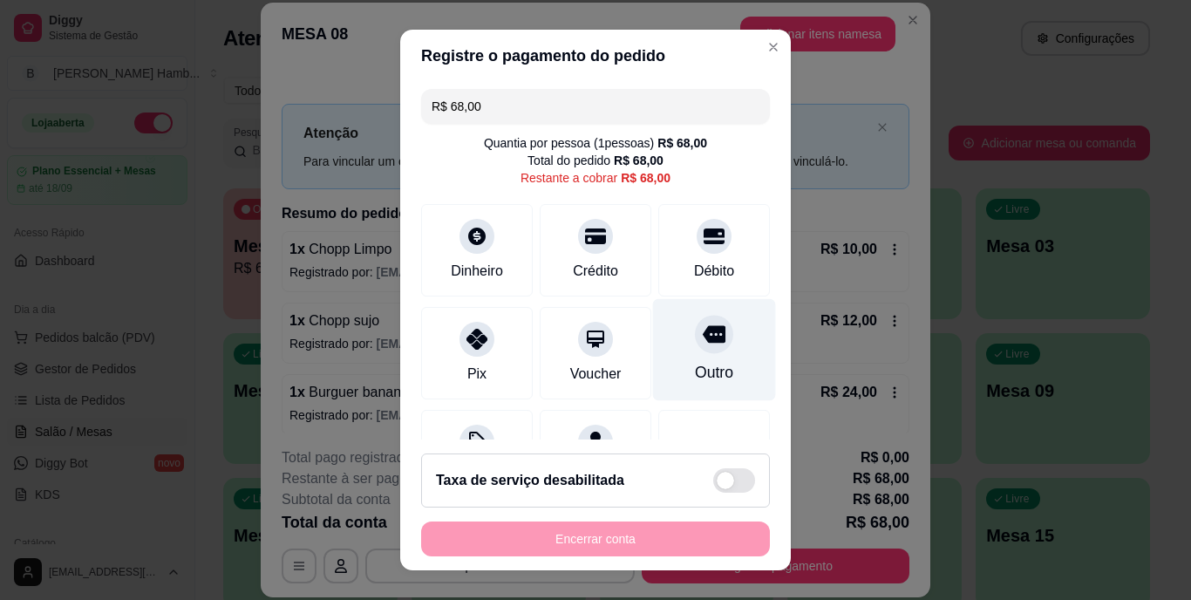
click at [695, 373] on div "Outro" at bounding box center [714, 373] width 38 height 23
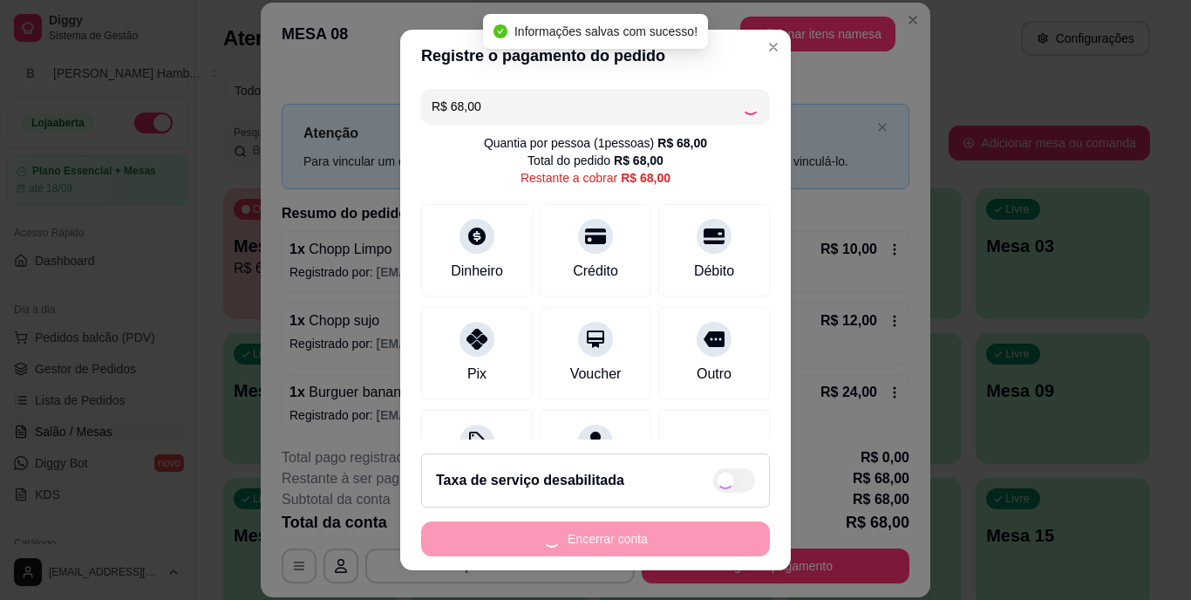
type input "R$ 0,00"
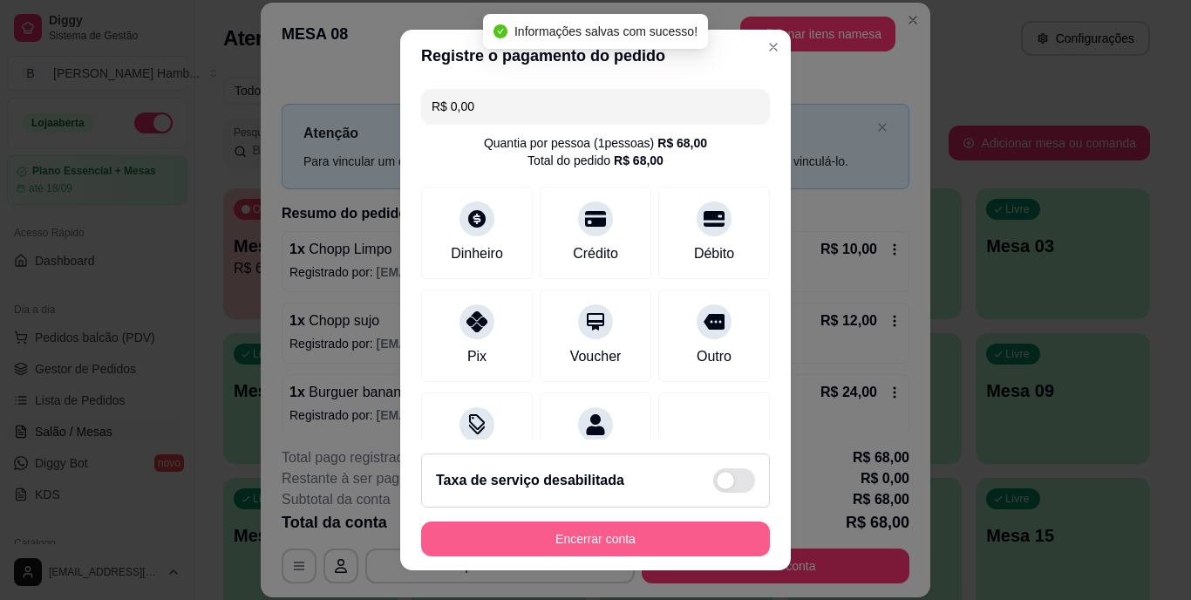
click at [639, 534] on button "Encerrar conta" at bounding box center [595, 538] width 349 height 35
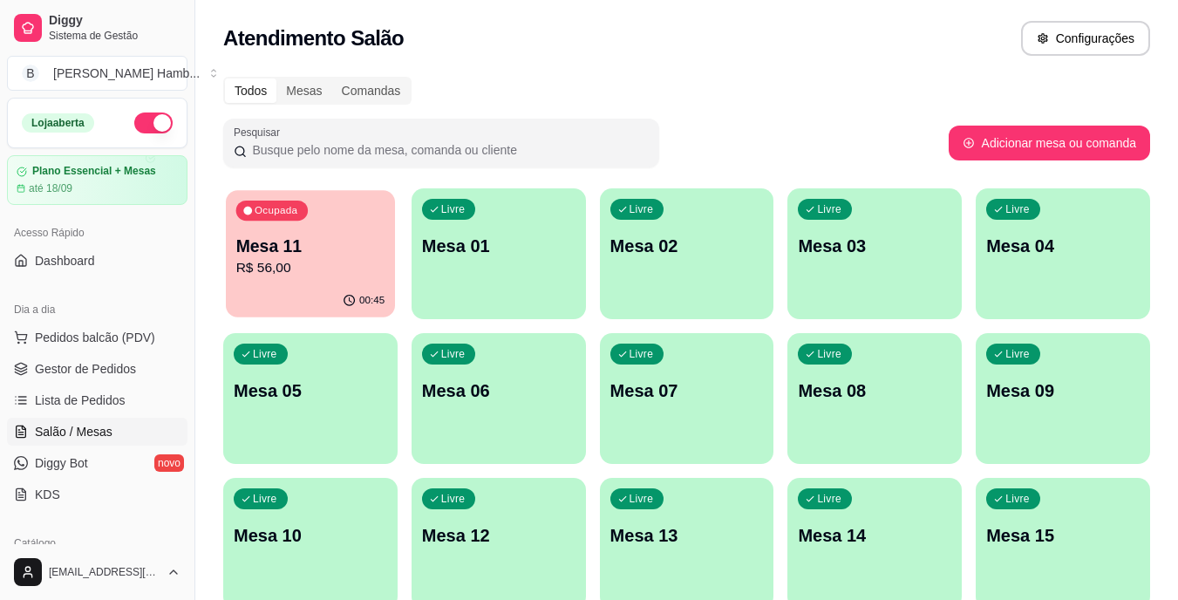
click at [343, 276] on p "R$ 56,00" at bounding box center [310, 268] width 149 height 20
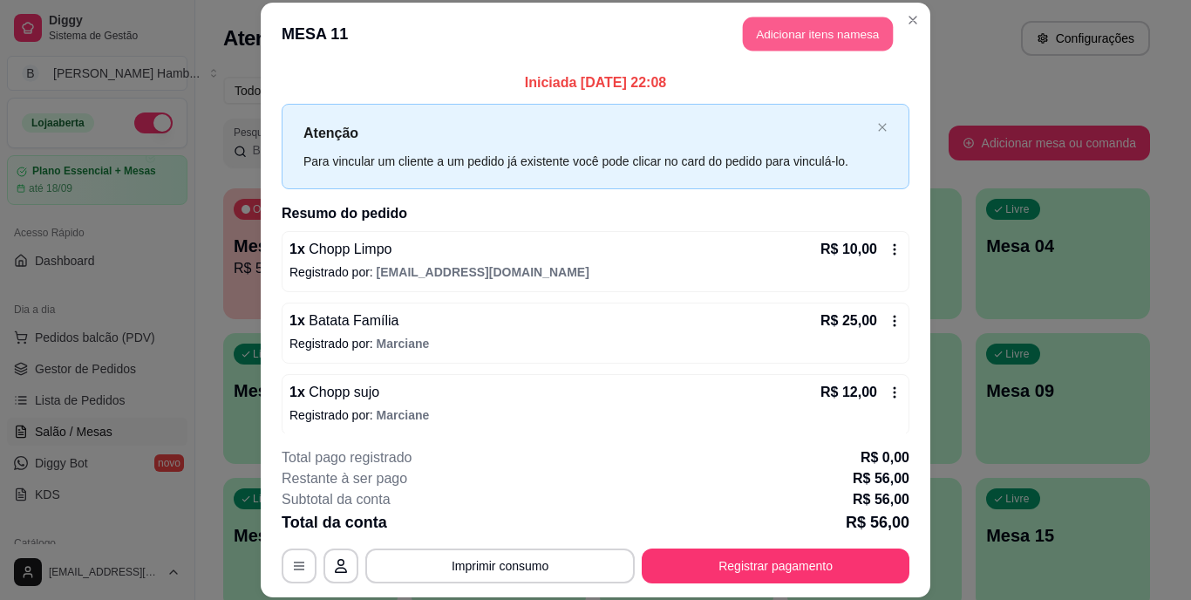
click at [816, 37] on button "Adicionar itens na mesa" at bounding box center [818, 34] width 150 height 34
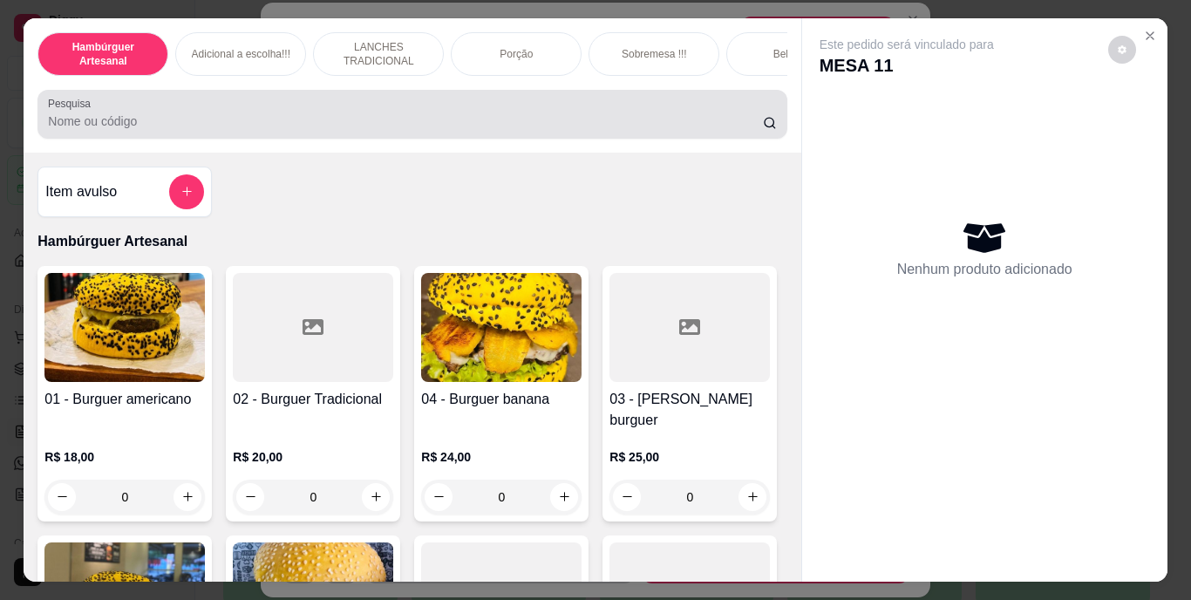
click at [594, 132] on div at bounding box center [412, 114] width 728 height 35
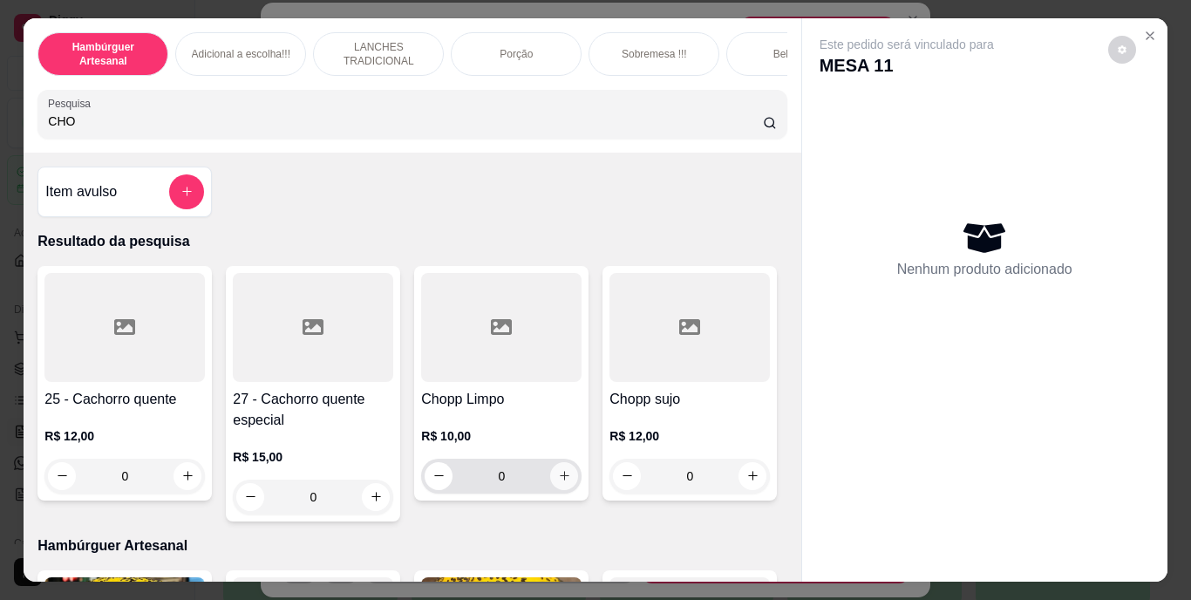
type input "CHO"
click at [558, 480] on icon "increase-product-quantity" at bounding box center [564, 475] width 13 height 13
type input "1"
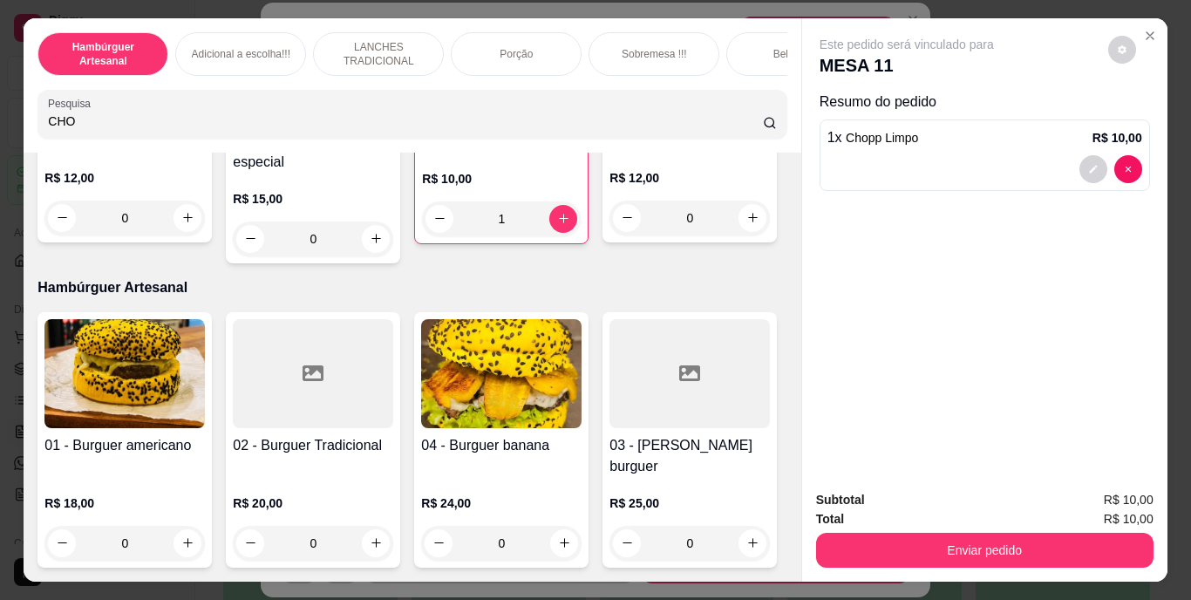
scroll to position [259, 0]
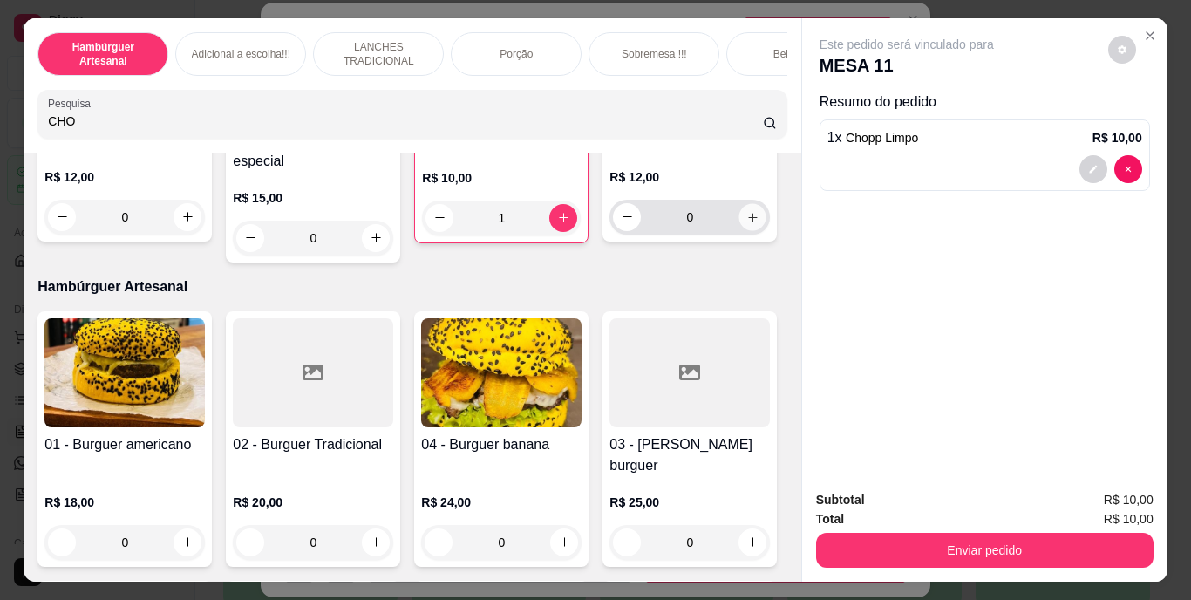
click at [746, 223] on icon "increase-product-quantity" at bounding box center [752, 216] width 13 height 13
type input "1"
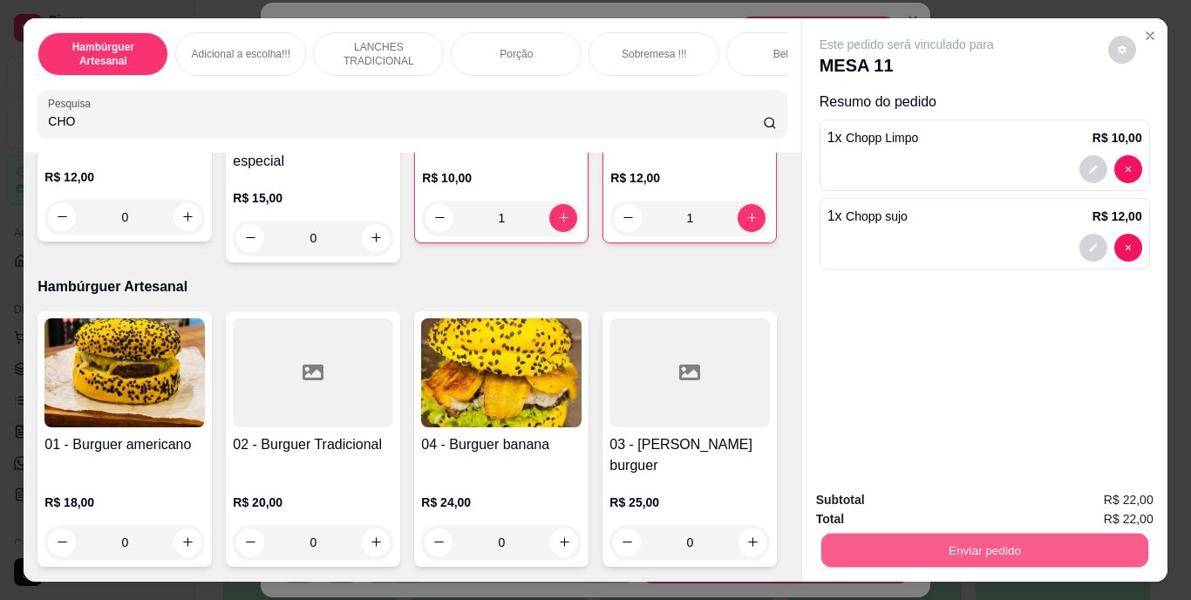
click at [861, 535] on button "Enviar pedido" at bounding box center [983, 551] width 327 height 34
click at [850, 492] on button "Não registrar e enviar pedido" at bounding box center [927, 501] width 176 height 32
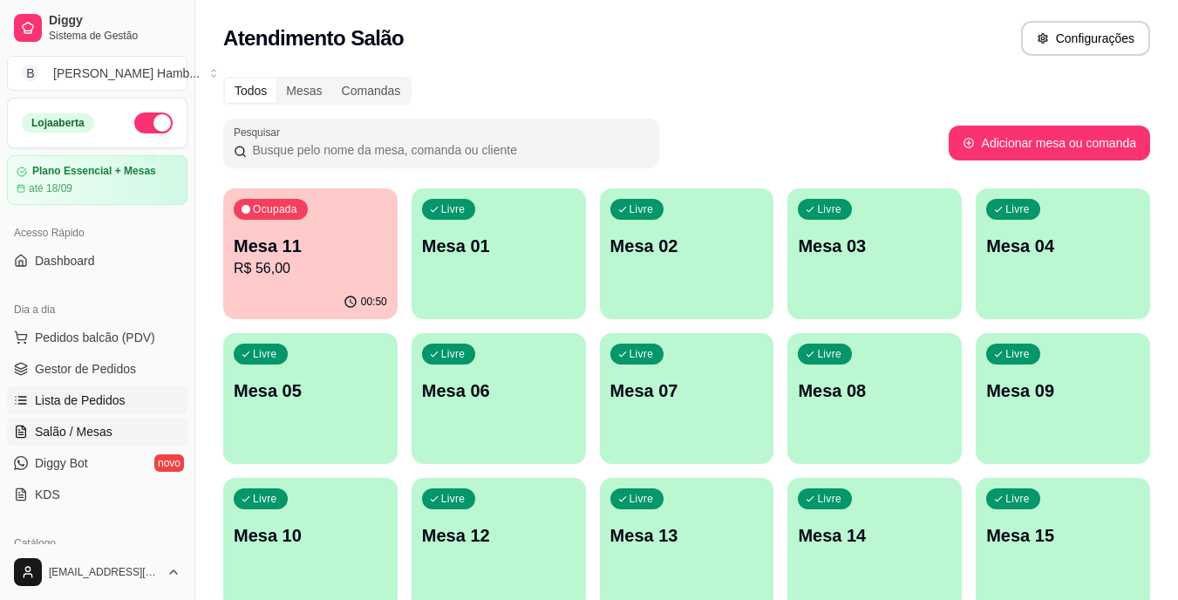
click at [126, 397] on link "Lista de Pedidos" at bounding box center [97, 400] width 180 height 28
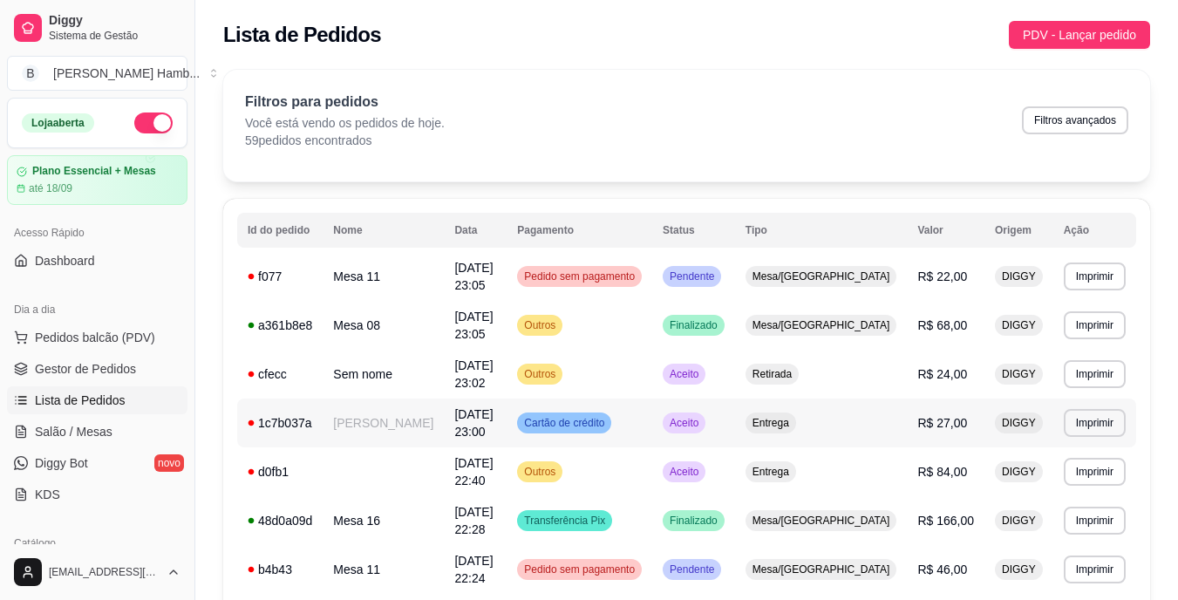
click at [507, 410] on td "[DATE] 23:00" at bounding box center [475, 422] width 63 height 49
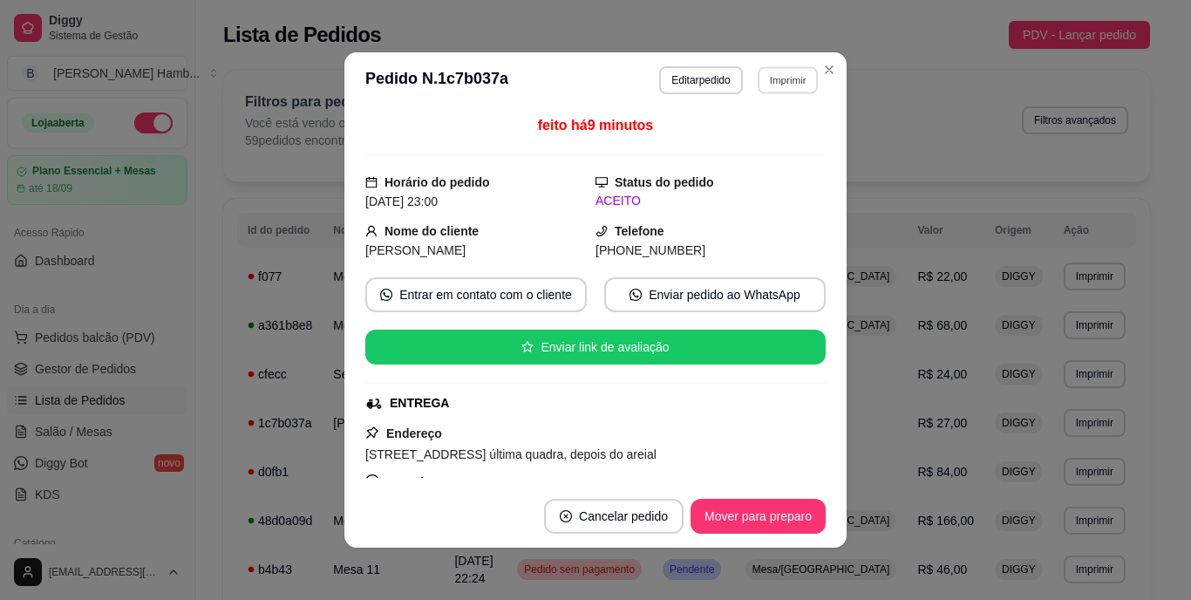
click at [773, 80] on button "Imprimir" at bounding box center [788, 79] width 60 height 27
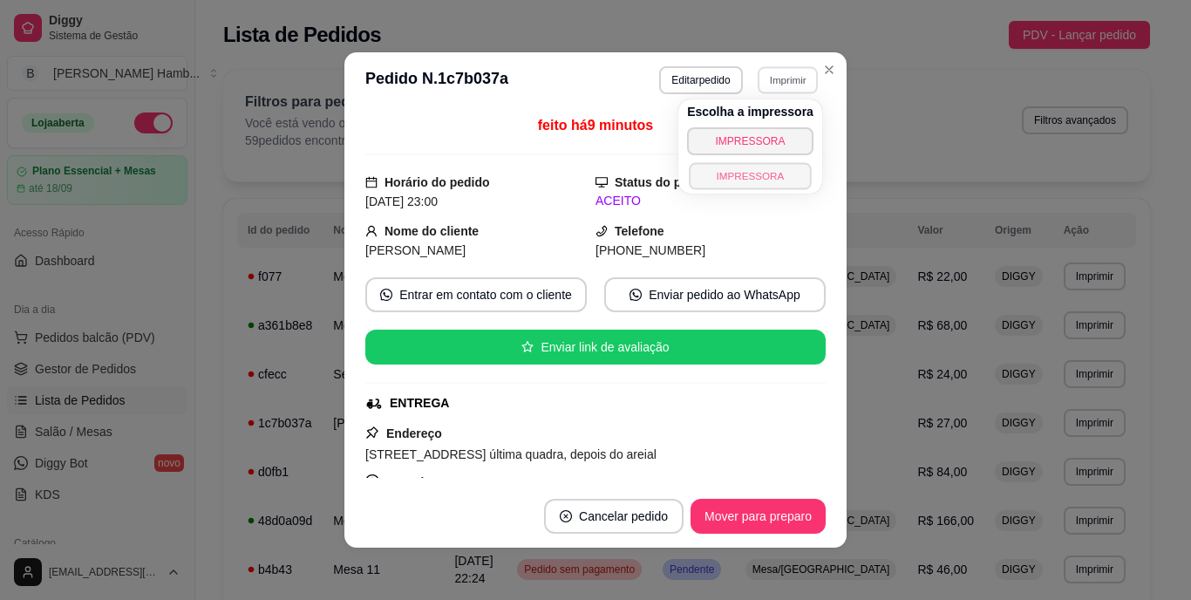
click at [761, 175] on button "IMPRESSORA" at bounding box center [750, 175] width 122 height 27
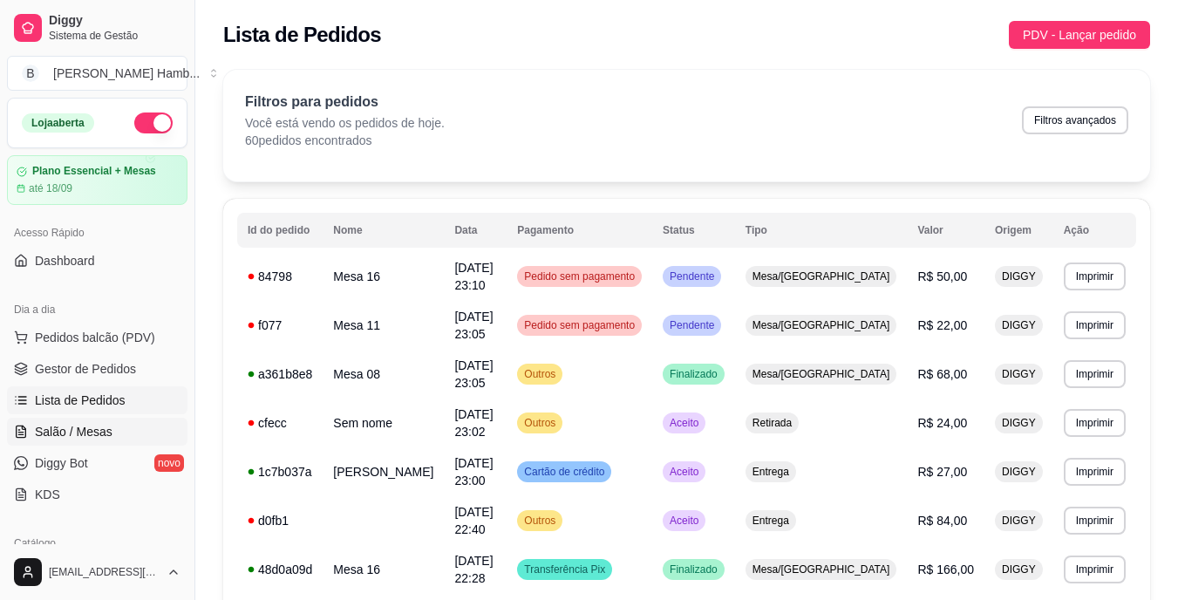
click at [119, 423] on link "Salão / Mesas" at bounding box center [97, 432] width 180 height 28
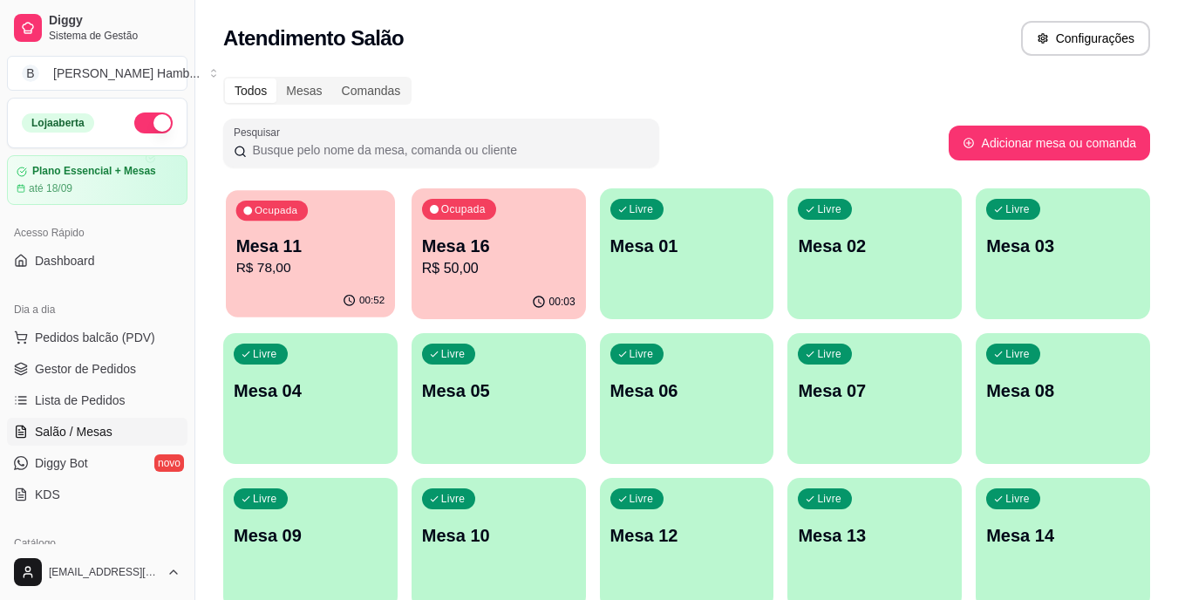
click at [364, 262] on p "R$ 78,00" at bounding box center [310, 268] width 149 height 20
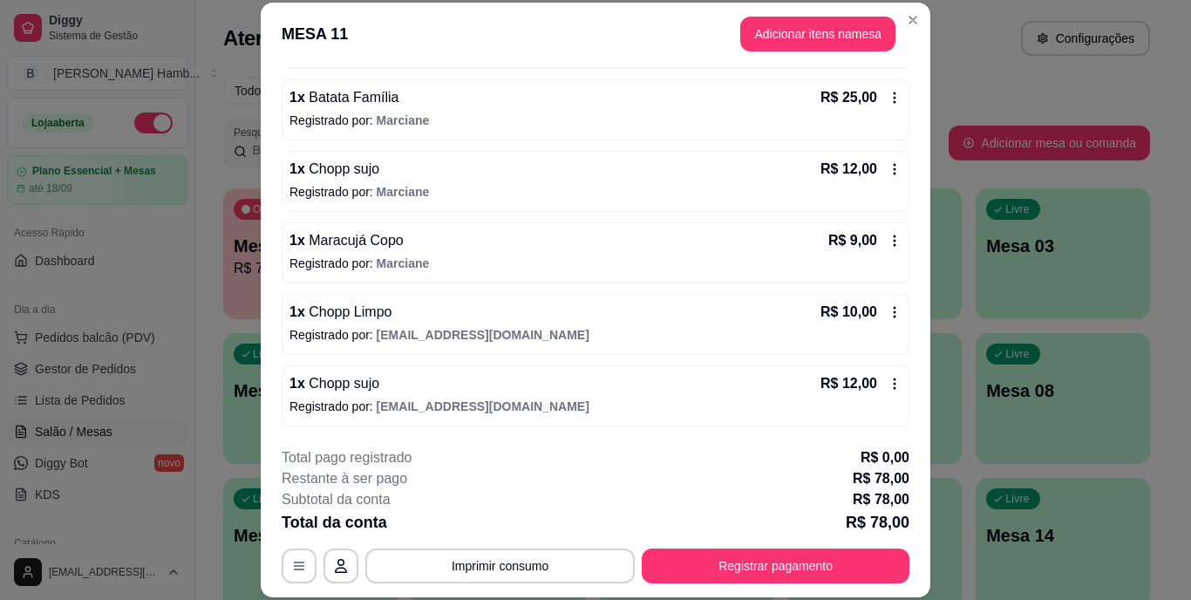
scroll to position [53, 0]
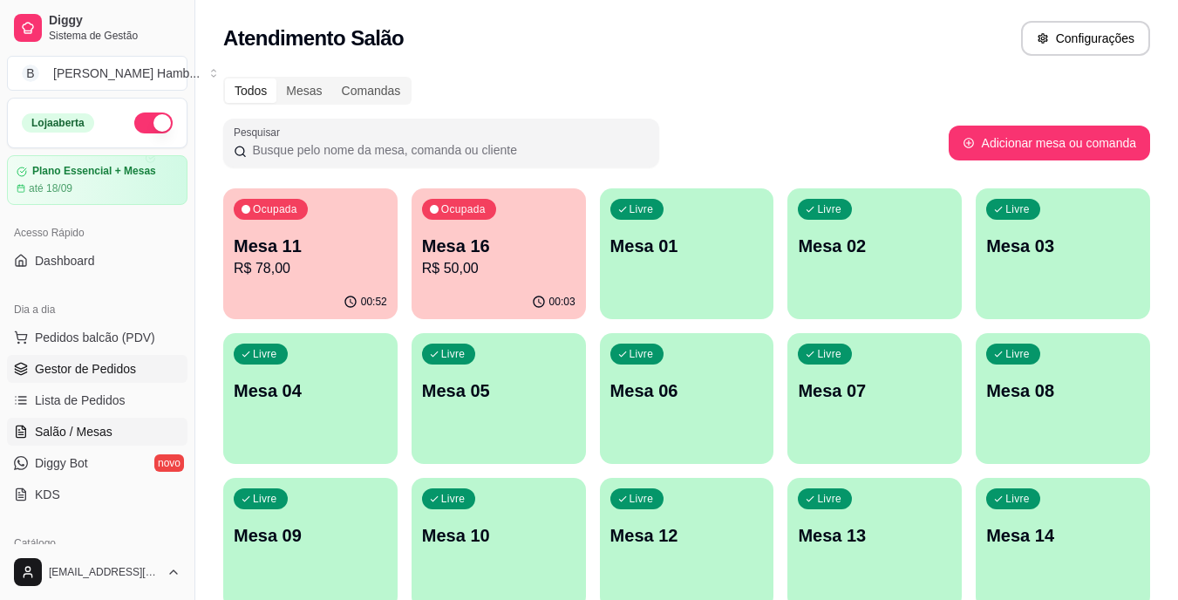
click at [141, 368] on link "Gestor de Pedidos" at bounding box center [97, 369] width 180 height 28
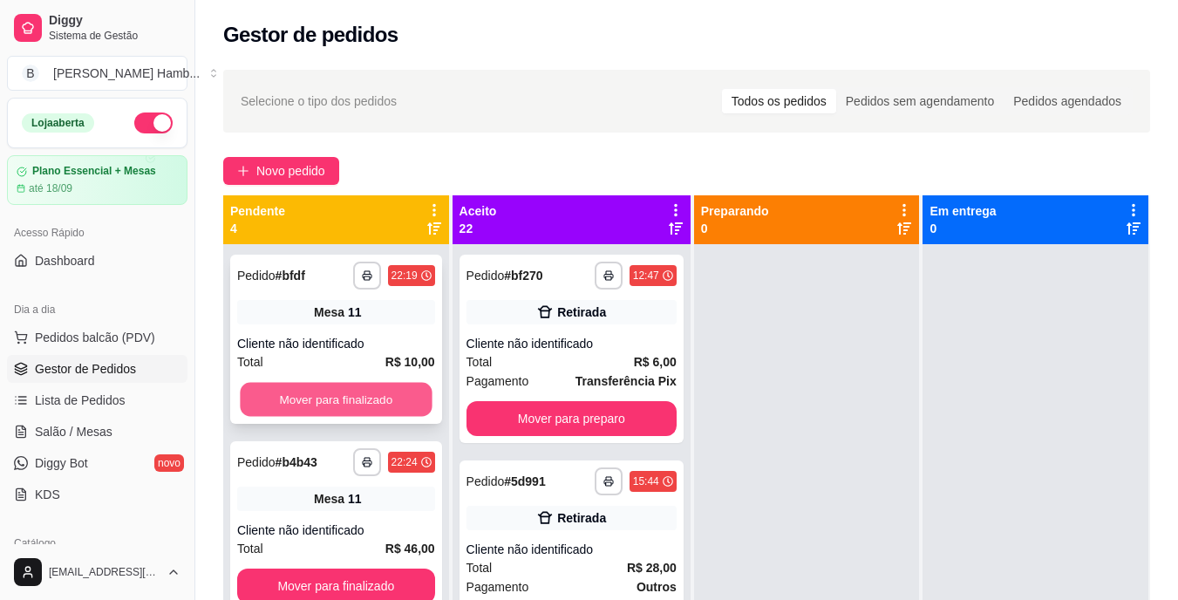
click at [364, 405] on button "Mover para finalizado" at bounding box center [336, 400] width 192 height 34
click at [364, 405] on button "Mover para finalizado" at bounding box center [336, 399] width 198 height 35
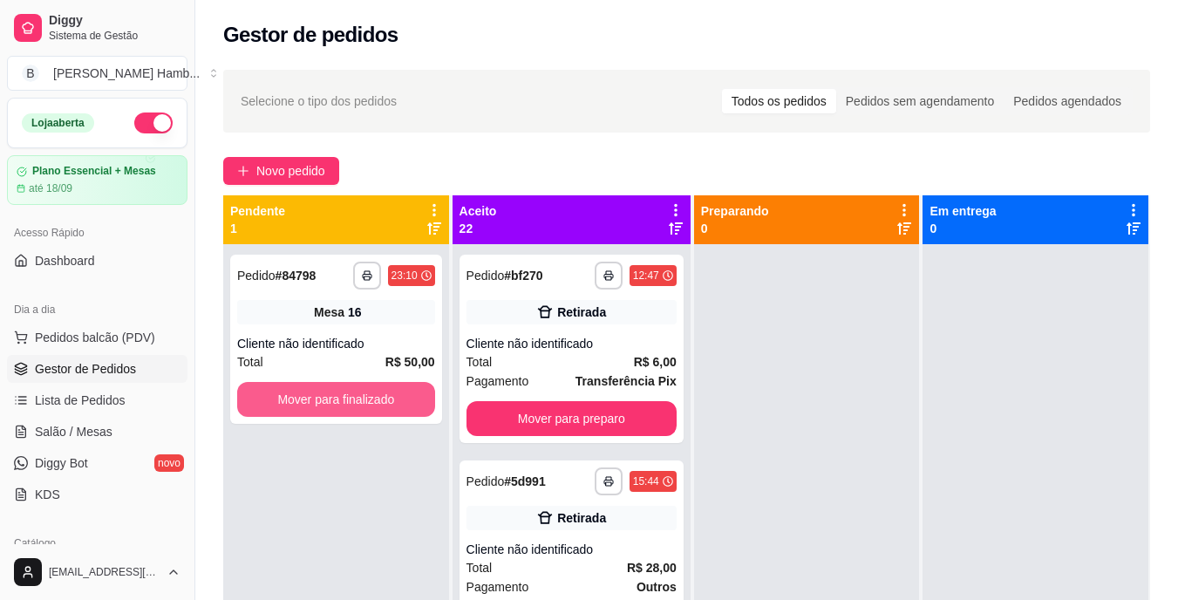
click at [364, 405] on button "Mover para finalizado" at bounding box center [336, 399] width 198 height 35
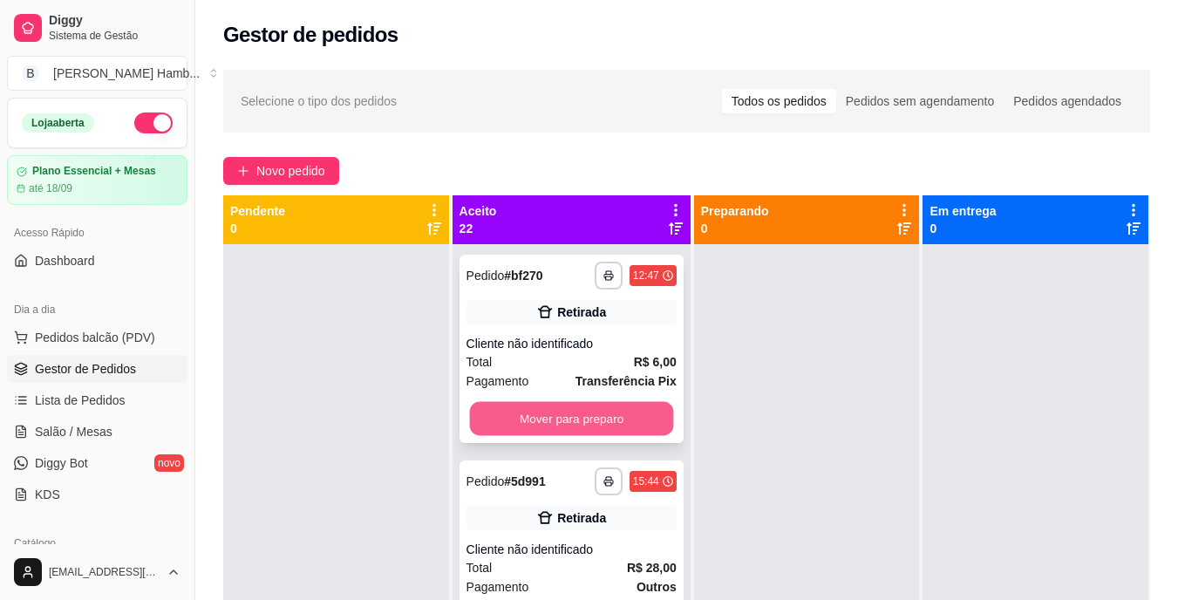
click at [495, 434] on button "Mover para preparo" at bounding box center [571, 419] width 204 height 34
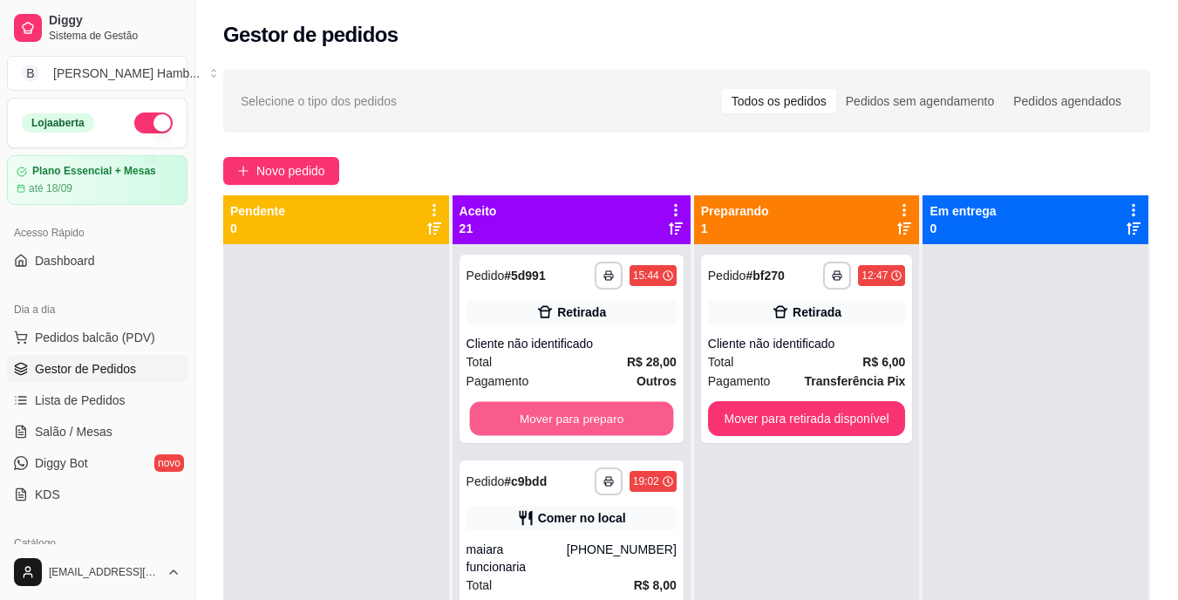
click at [509, 411] on button "Mover para preparo" at bounding box center [571, 419] width 204 height 34
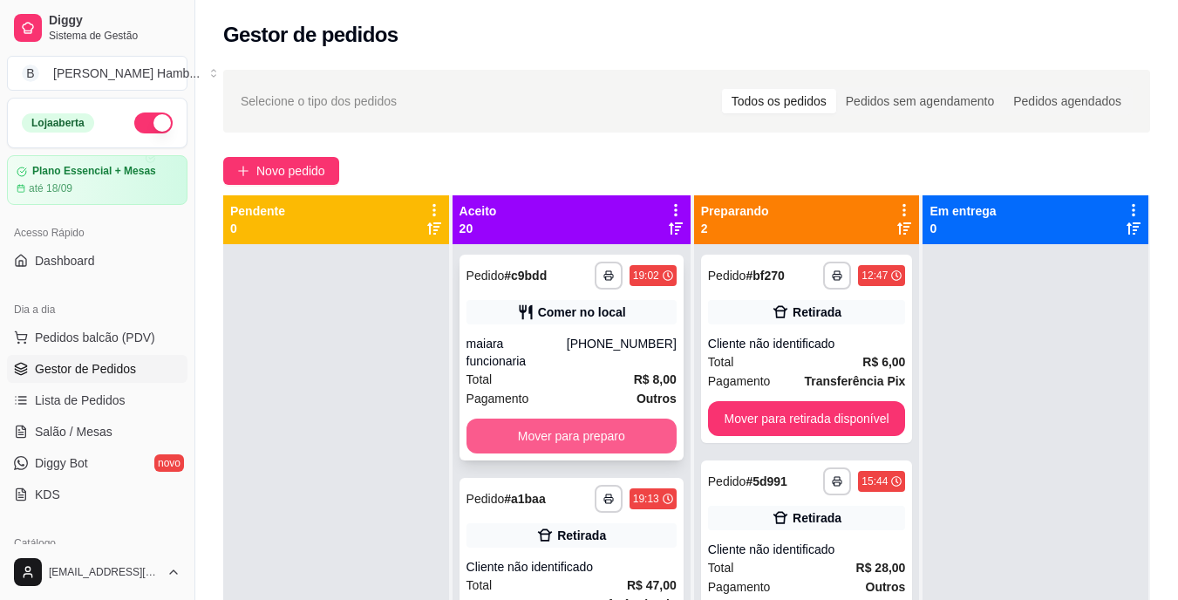
click at [505, 440] on button "Mover para preparo" at bounding box center [571, 436] width 210 height 35
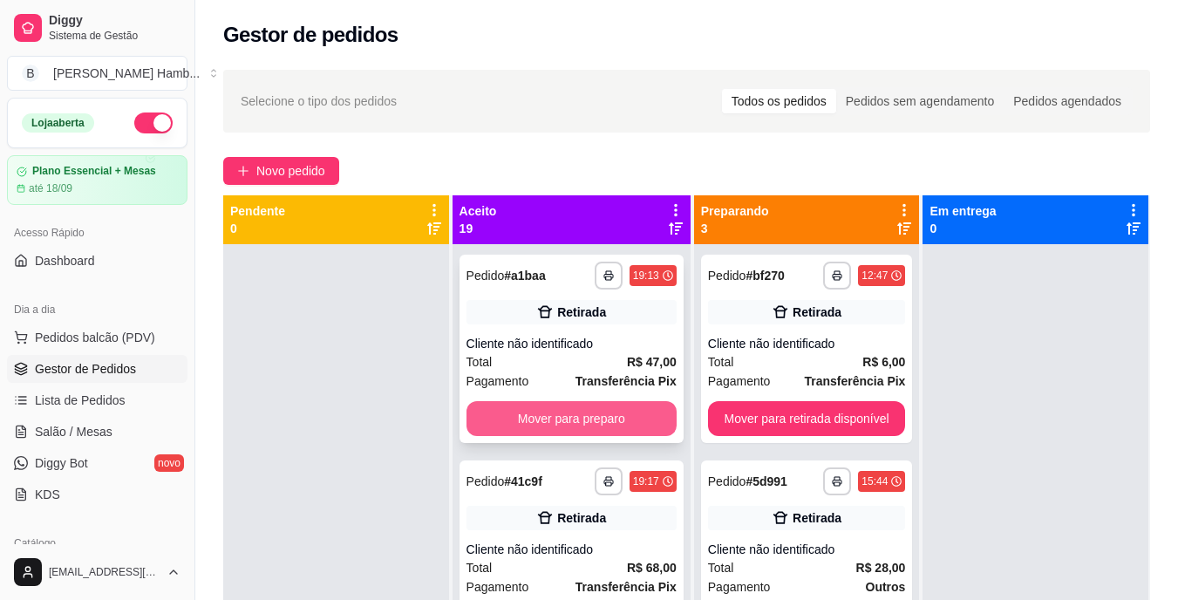
click at [500, 426] on button "Mover para preparo" at bounding box center [571, 418] width 210 height 35
click at [499, 413] on button "Mover para preparo" at bounding box center [571, 418] width 210 height 35
click at [499, 413] on button "Mover para preparo" at bounding box center [571, 419] width 204 height 34
click at [499, 413] on button "Mover para preparo" at bounding box center [571, 418] width 210 height 35
click at [499, 413] on button "Mover para preparo" at bounding box center [571, 419] width 204 height 34
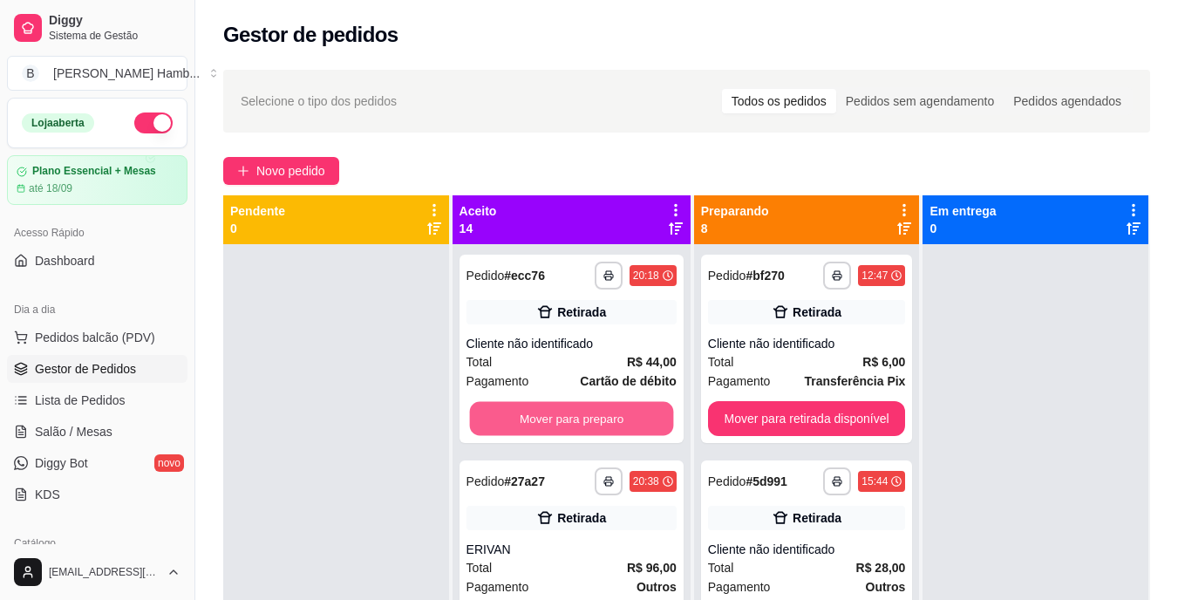
click at [499, 413] on button "Mover para preparo" at bounding box center [571, 419] width 204 height 34
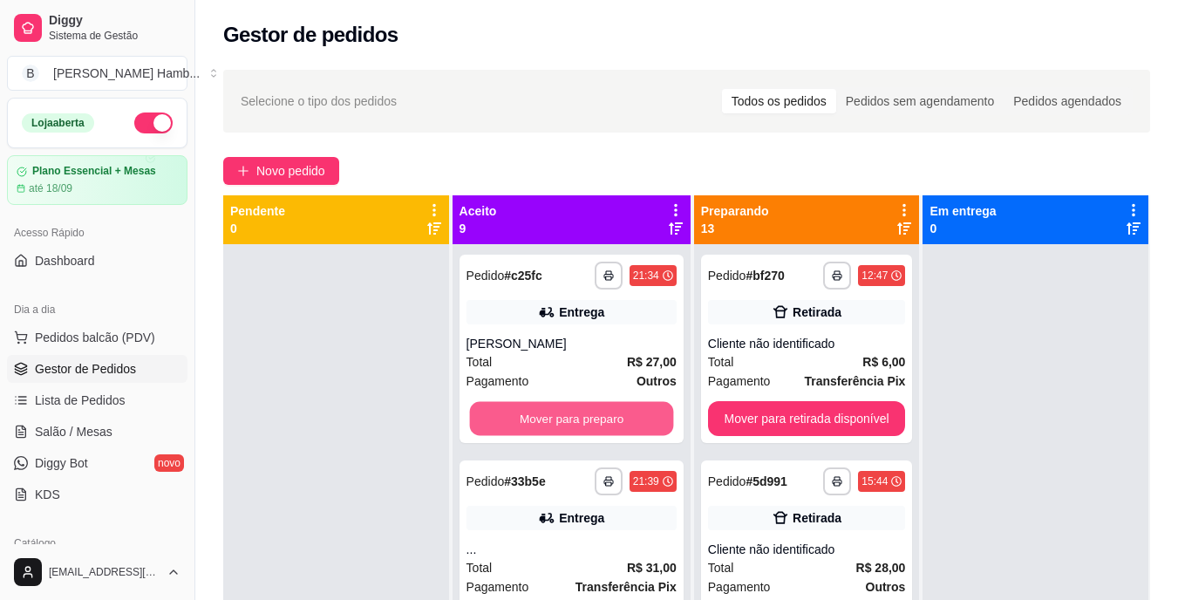
click at [499, 413] on button "Mover para preparo" at bounding box center [571, 419] width 204 height 34
click at [499, 413] on button "Mover para preparo" at bounding box center [571, 418] width 210 height 35
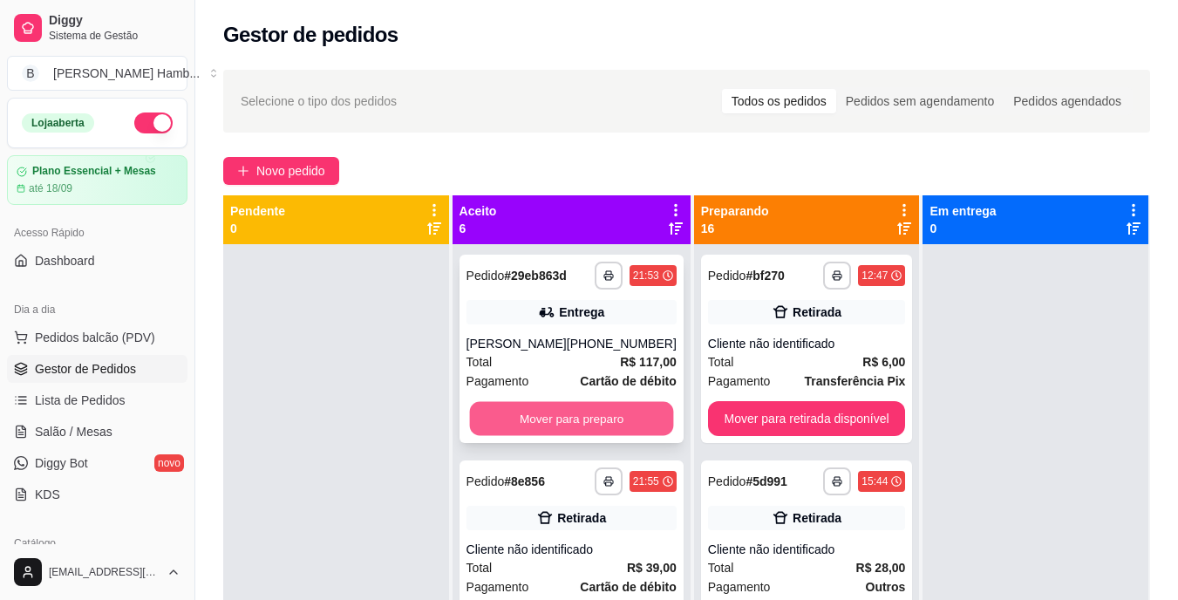
click at [506, 436] on button "Mover para preparo" at bounding box center [571, 419] width 204 height 34
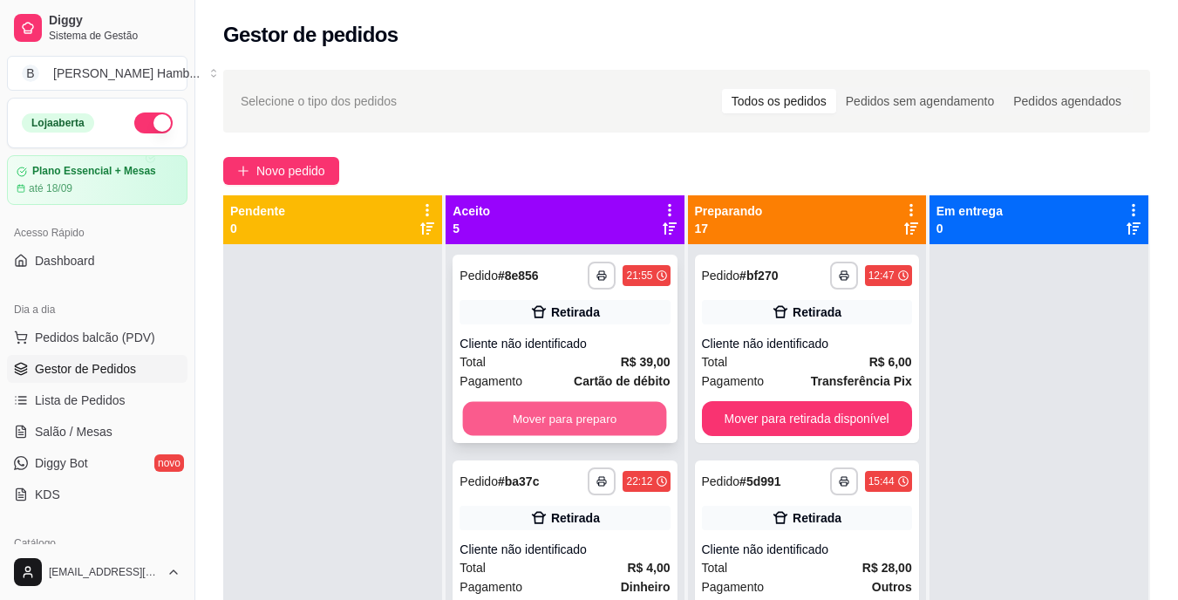
click at [507, 418] on button "Mover para preparo" at bounding box center [565, 419] width 204 height 34
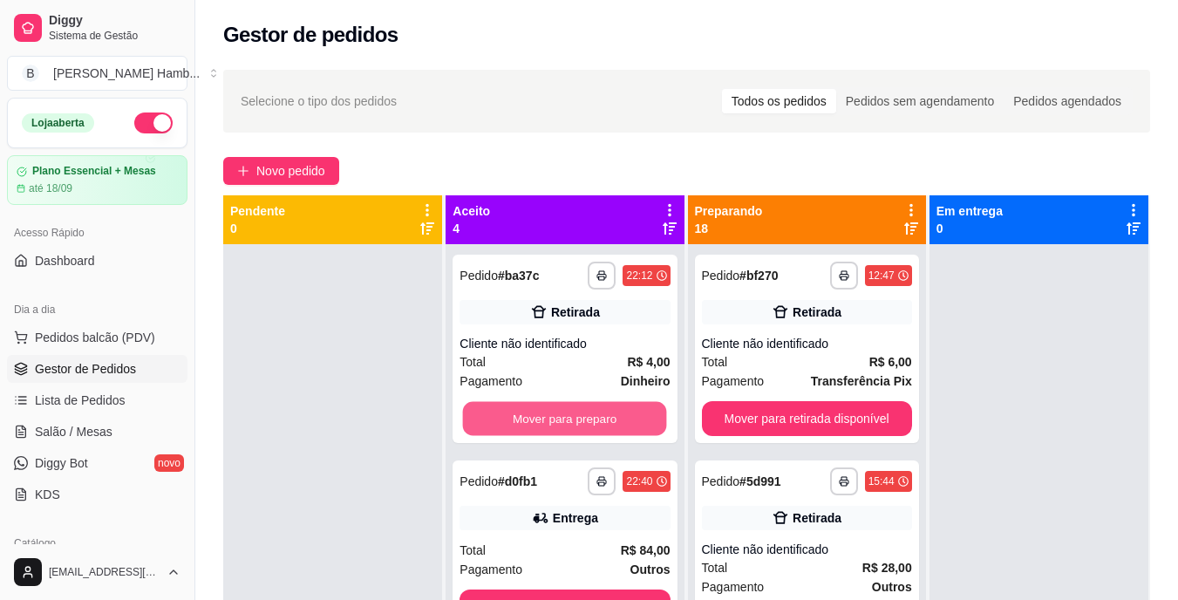
click at [507, 418] on button "Mover para preparo" at bounding box center [565, 419] width 204 height 34
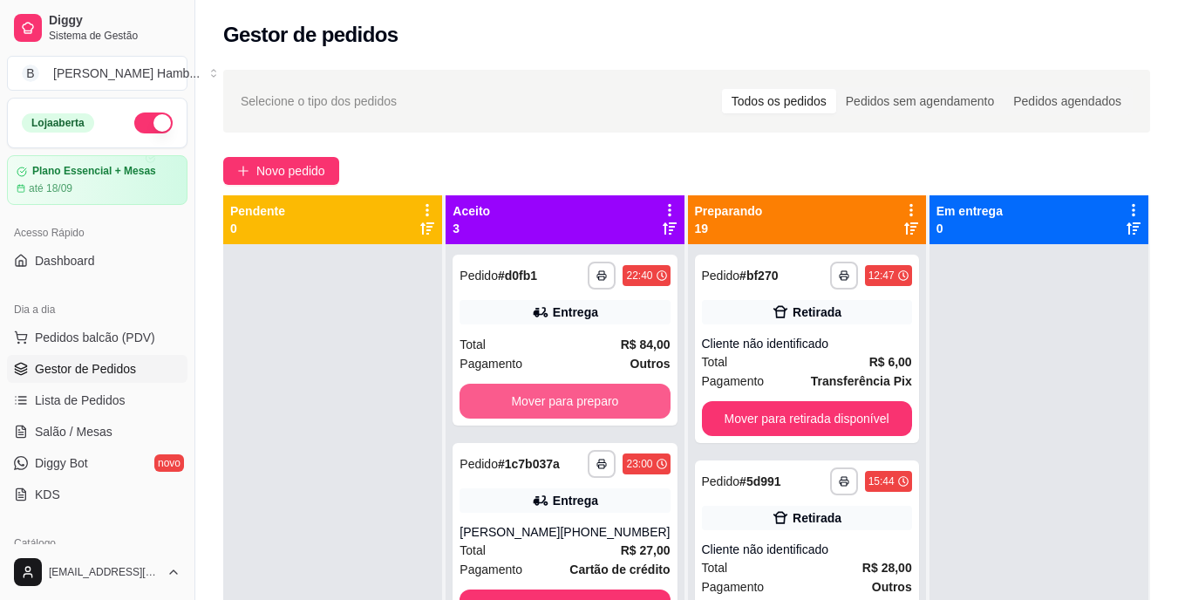
click at [507, 418] on button "Mover para preparo" at bounding box center [565, 401] width 210 height 35
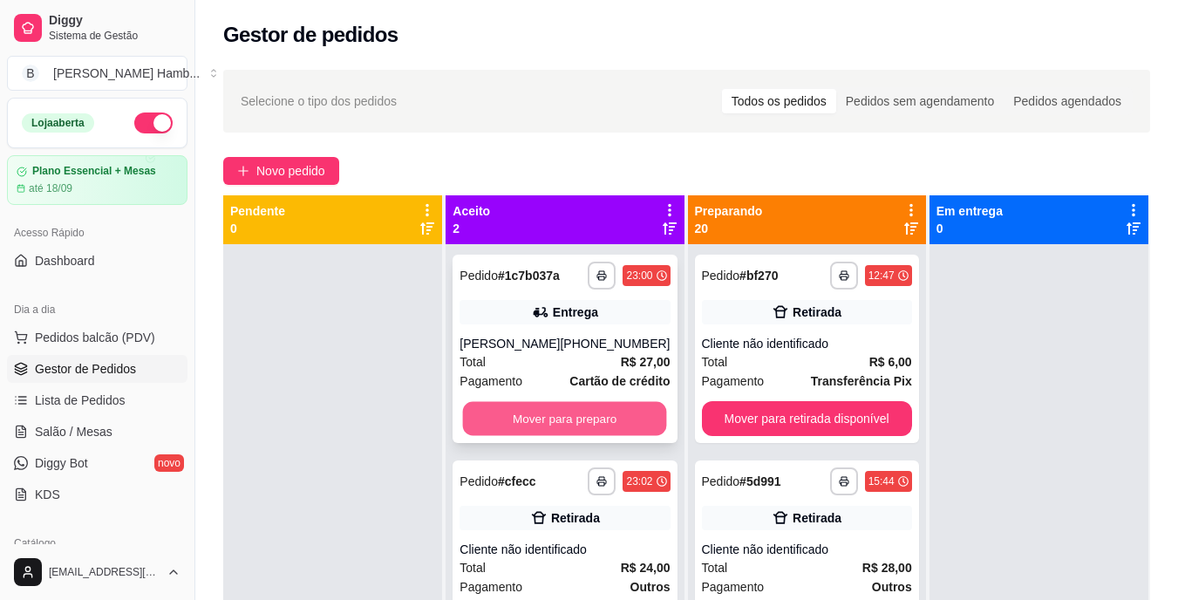
click at [507, 412] on button "Mover para preparo" at bounding box center [565, 419] width 204 height 34
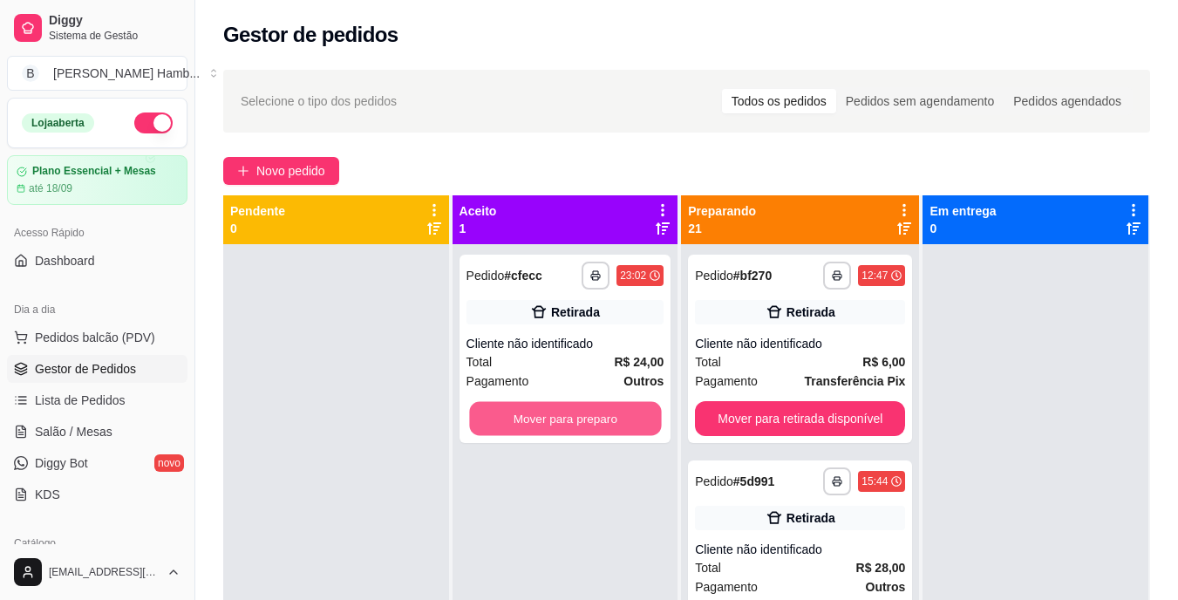
click at [507, 412] on button "Mover para preparo" at bounding box center [565, 419] width 192 height 34
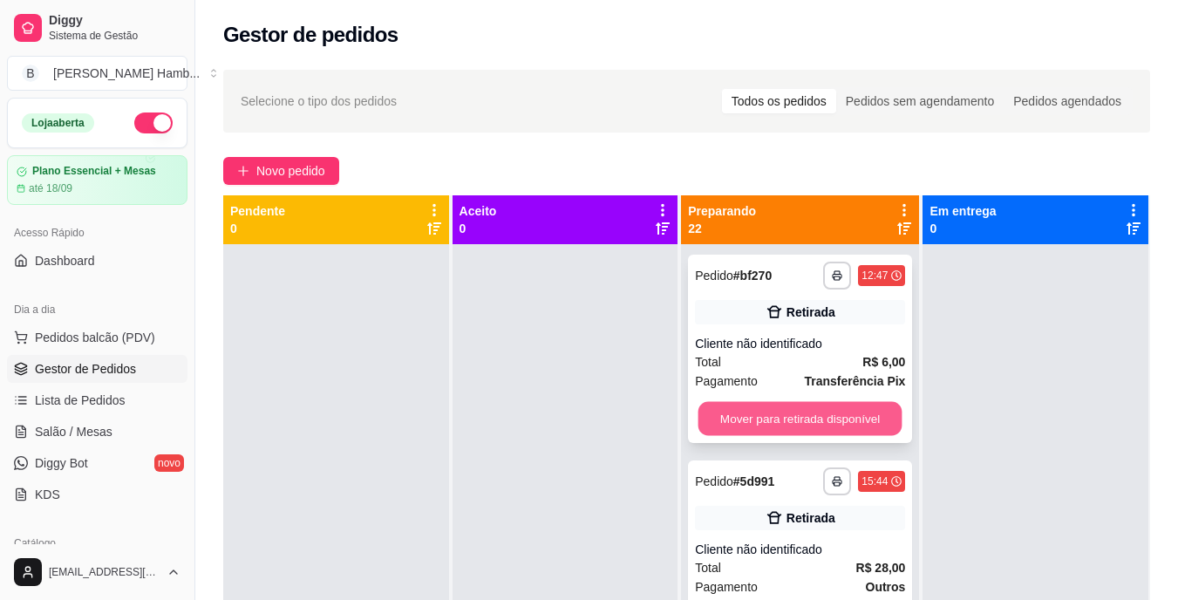
click at [732, 417] on button "Mover para retirada disponível" at bounding box center [800, 419] width 204 height 34
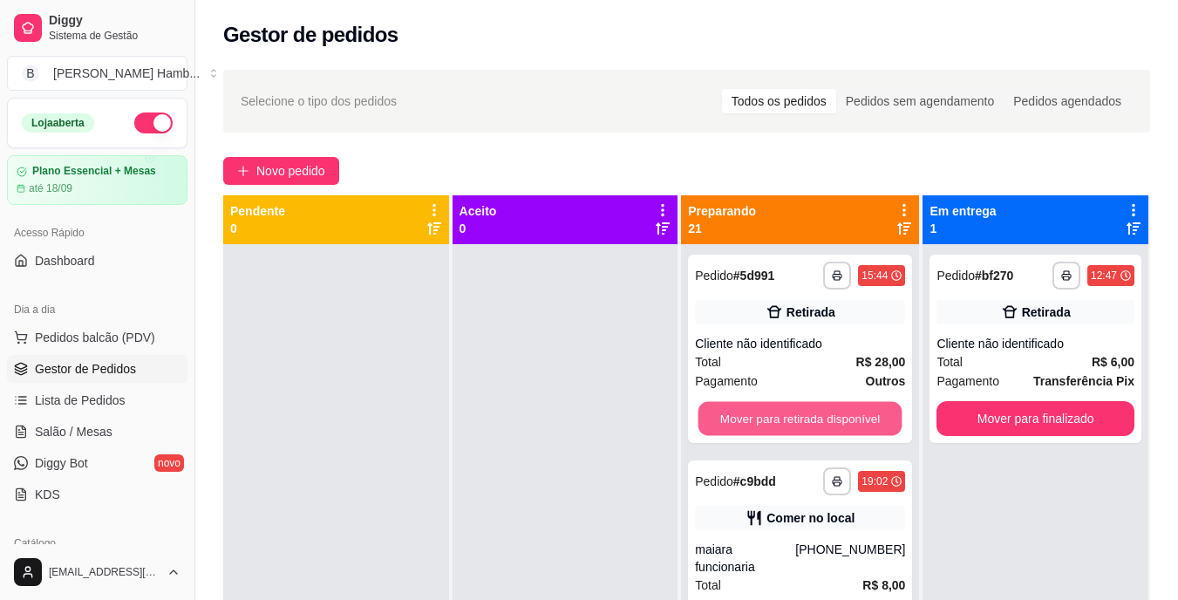
click at [732, 417] on button "Mover para retirada disponível" at bounding box center [800, 419] width 204 height 34
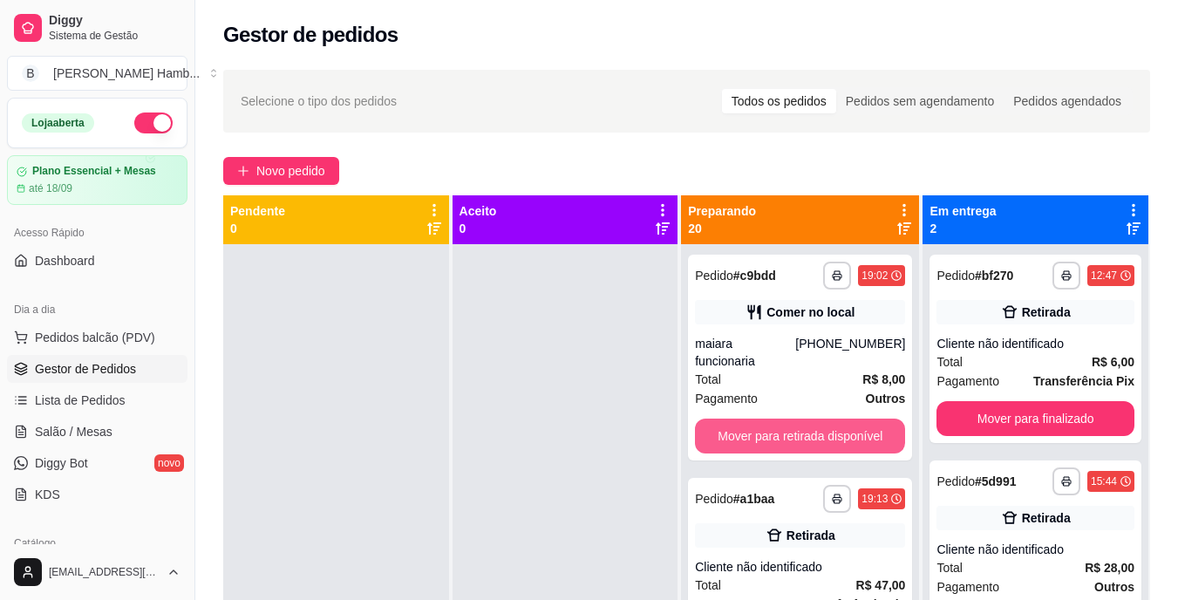
click at [732, 419] on button "Mover para retirada disponível" at bounding box center [800, 436] width 210 height 35
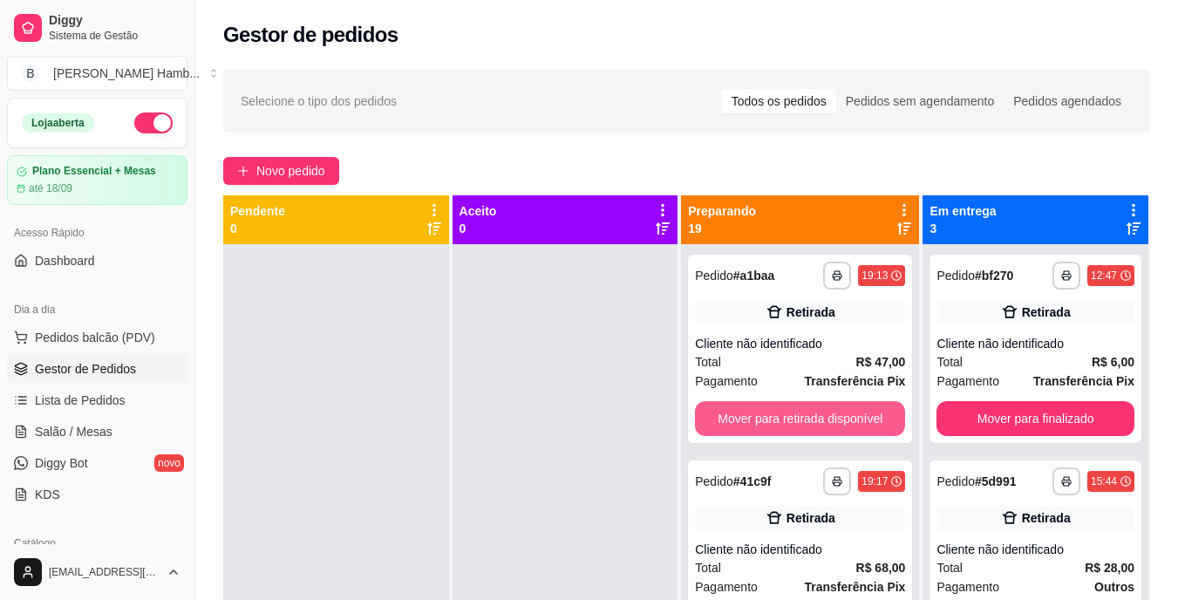
click at [732, 417] on button "Mover para retirada disponível" at bounding box center [800, 418] width 210 height 35
click at [732, 417] on button "Mover para retirada disponível" at bounding box center [800, 419] width 204 height 34
click at [732, 417] on button "Mover para retirada disponível" at bounding box center [800, 418] width 210 height 35
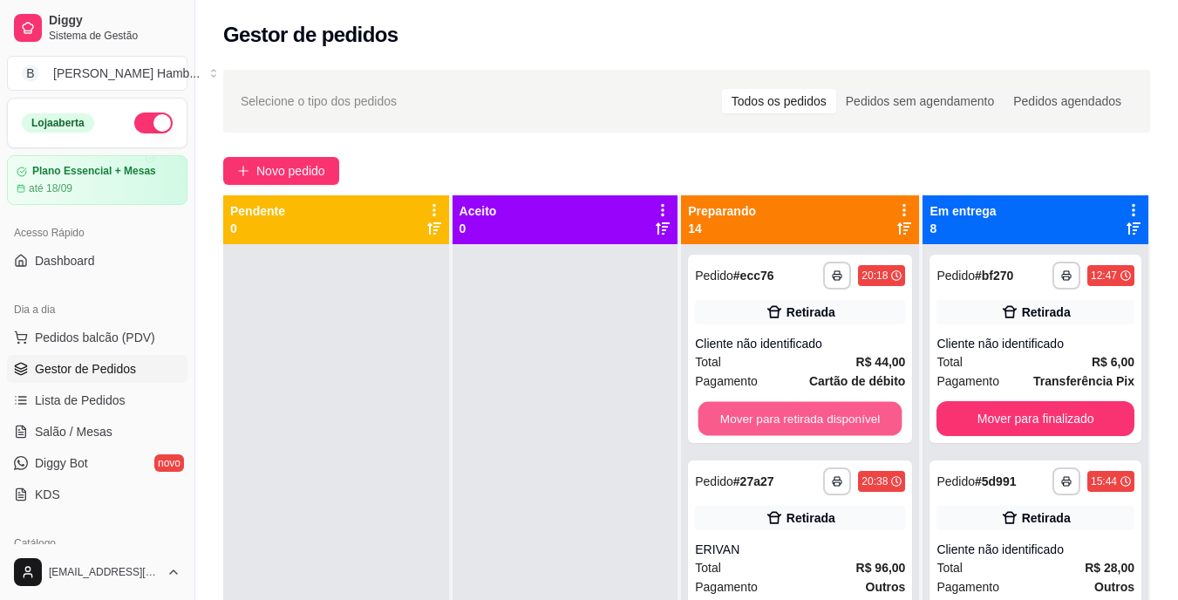
click at [732, 417] on button "Mover para retirada disponível" at bounding box center [800, 419] width 204 height 34
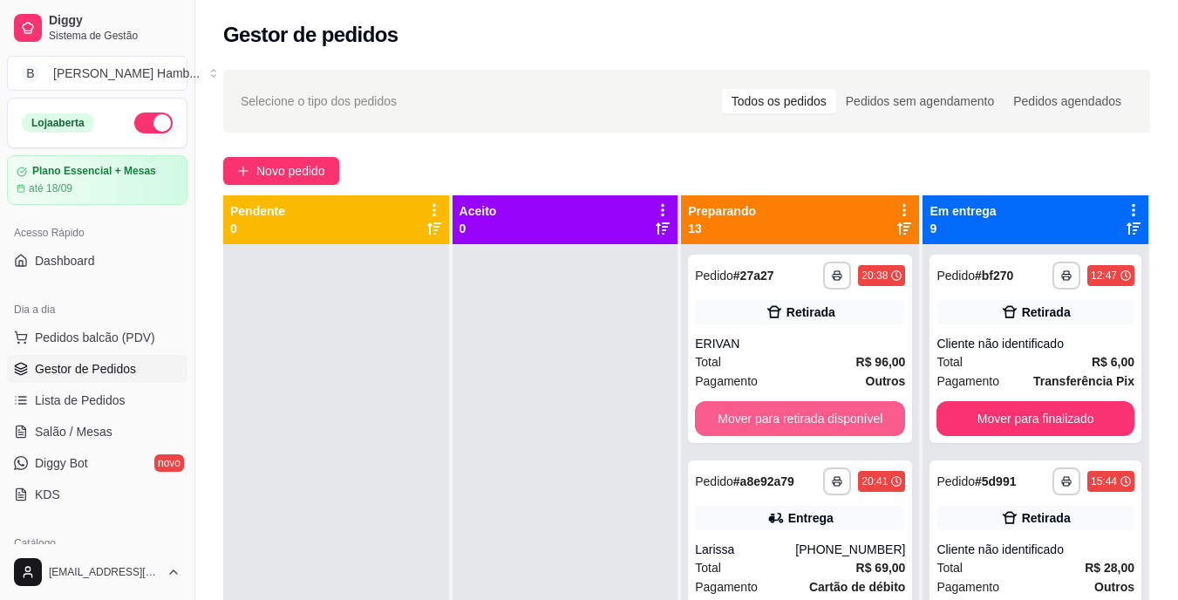
click at [732, 417] on button "Mover para retirada disponível" at bounding box center [800, 418] width 210 height 35
click at [732, 417] on button "Mover para entrega" at bounding box center [800, 418] width 210 height 35
click at [732, 417] on button "Mover para entrega" at bounding box center [800, 419] width 204 height 34
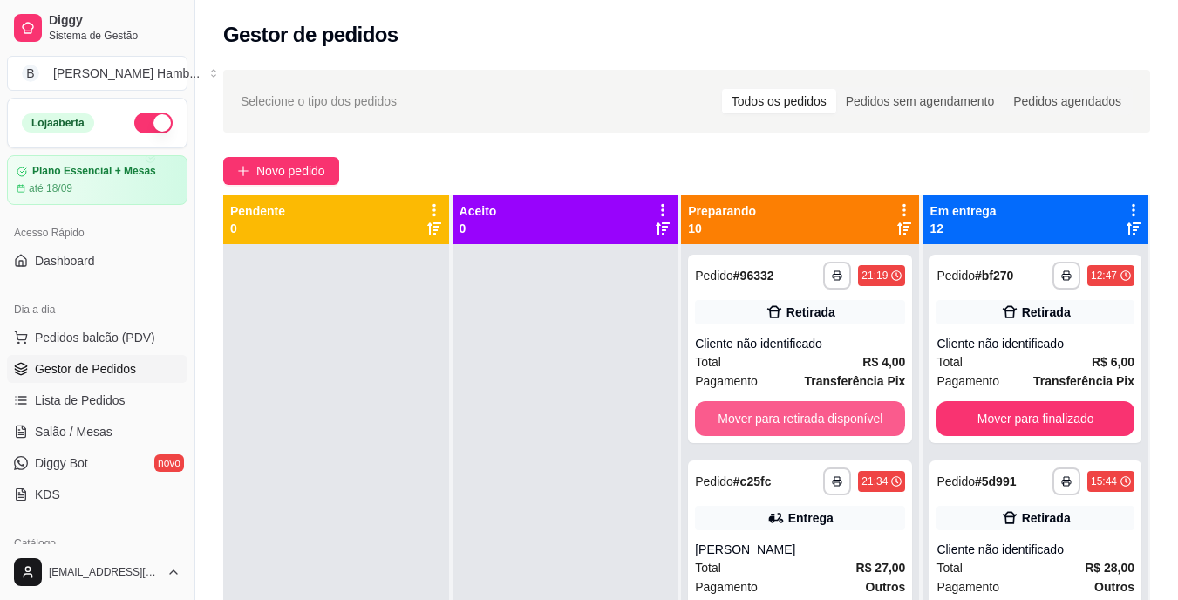
click at [732, 417] on button "Mover para retirada disponível" at bounding box center [800, 418] width 210 height 35
click at [733, 418] on button "Mover para entrega" at bounding box center [800, 418] width 210 height 35
click at [733, 419] on button "Mover para entrega" at bounding box center [800, 418] width 210 height 35
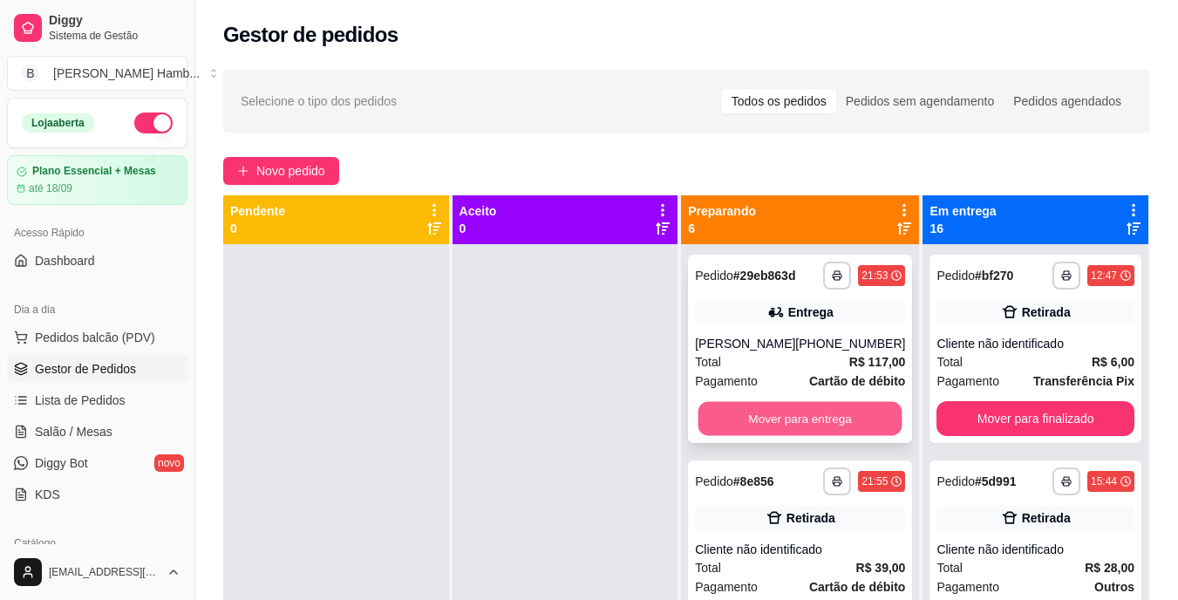
click at [735, 427] on button "Mover para entrega" at bounding box center [800, 419] width 204 height 34
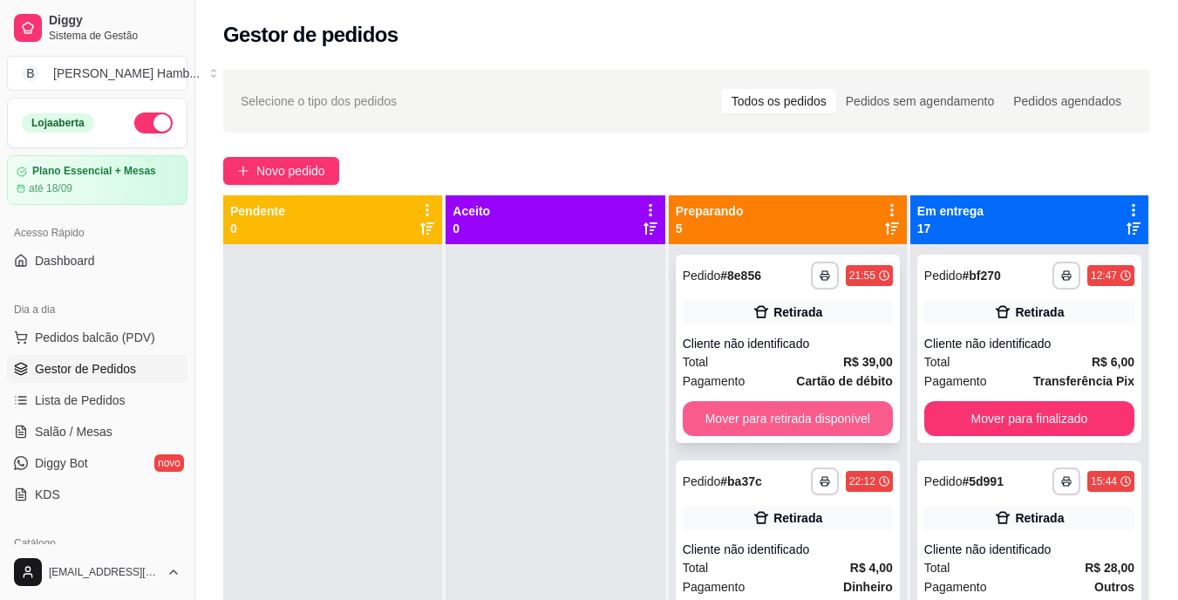
click at [733, 420] on button "Mover para retirada disponível" at bounding box center [788, 418] width 210 height 35
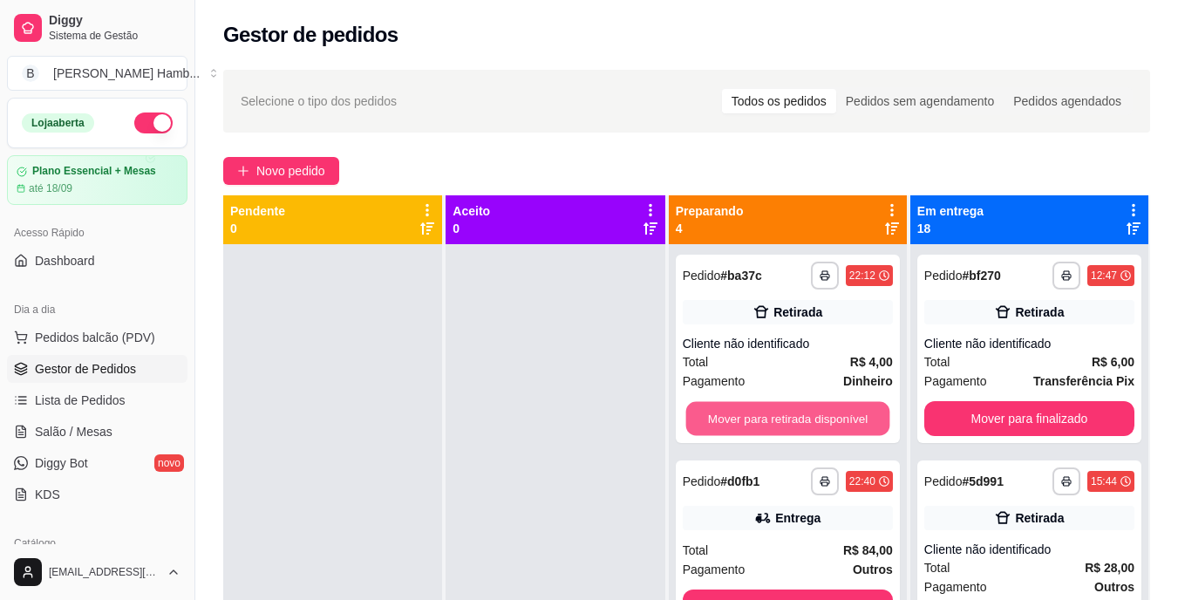
click at [739, 417] on button "Mover para retirada disponível" at bounding box center [787, 419] width 204 height 34
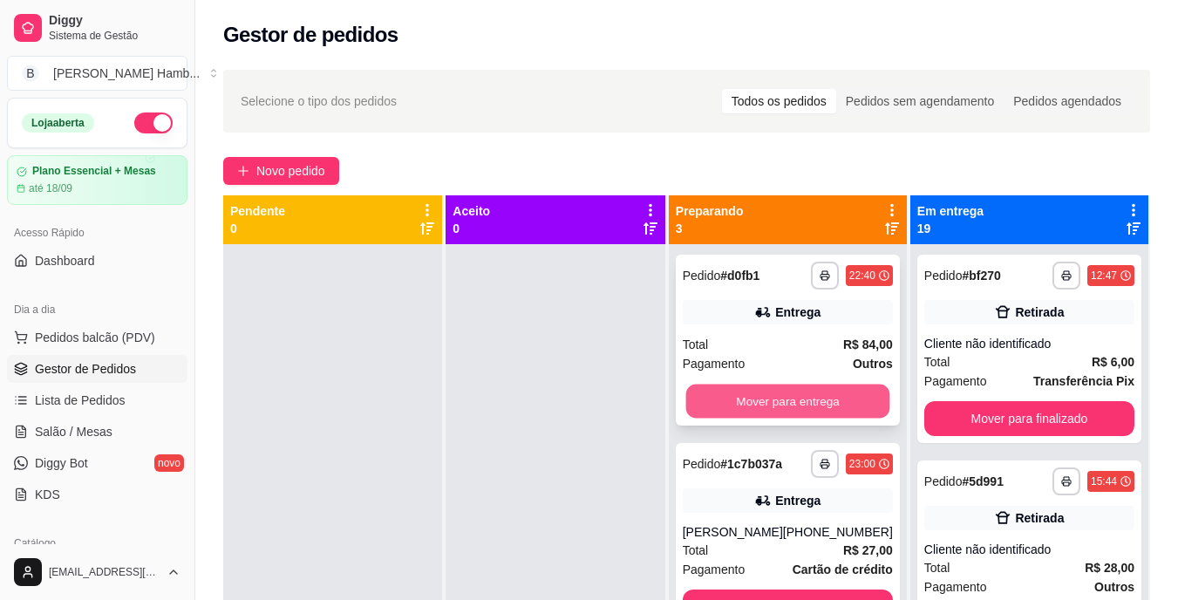
click at [750, 405] on button "Mover para entrega" at bounding box center [787, 402] width 204 height 34
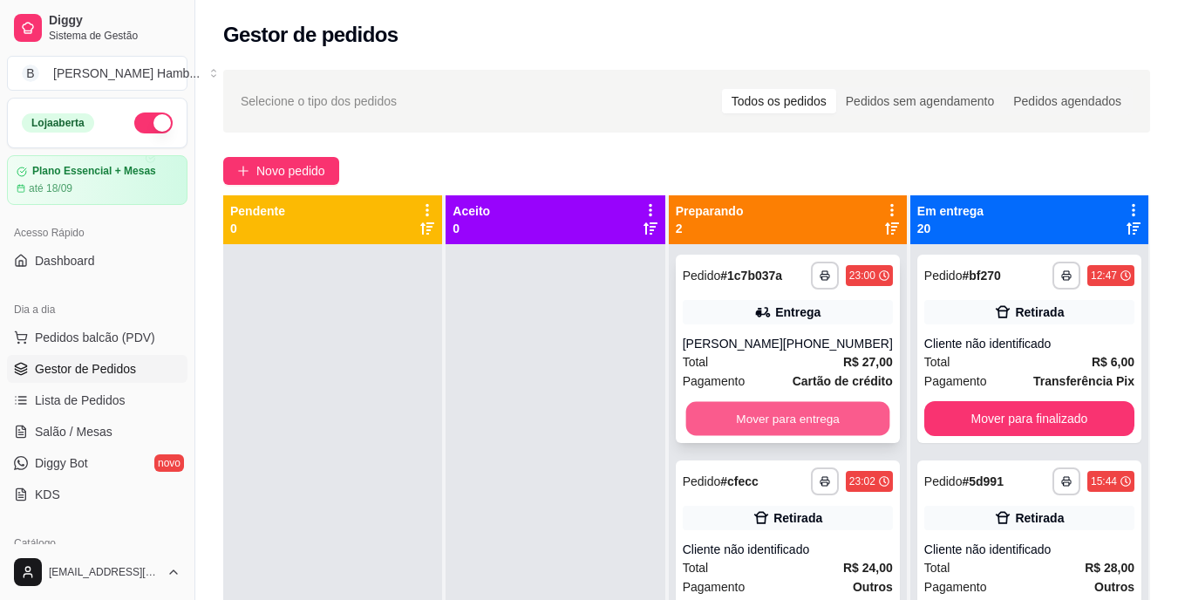
click at [752, 411] on button "Mover para entrega" at bounding box center [787, 419] width 204 height 34
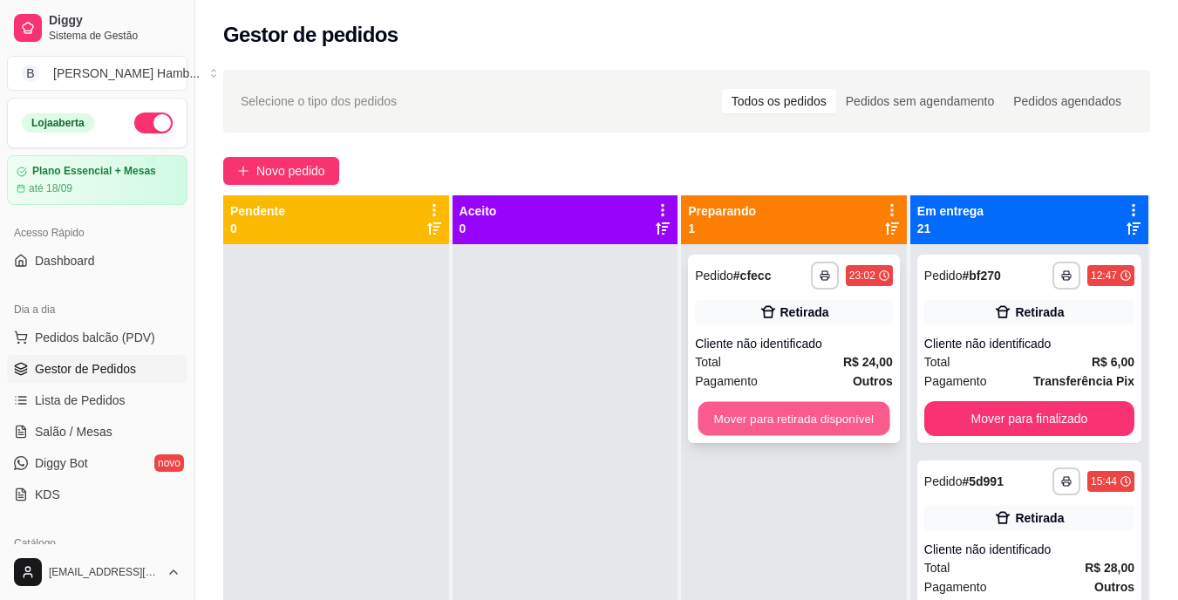
click at [734, 416] on button "Mover para retirada disponível" at bounding box center [794, 419] width 192 height 34
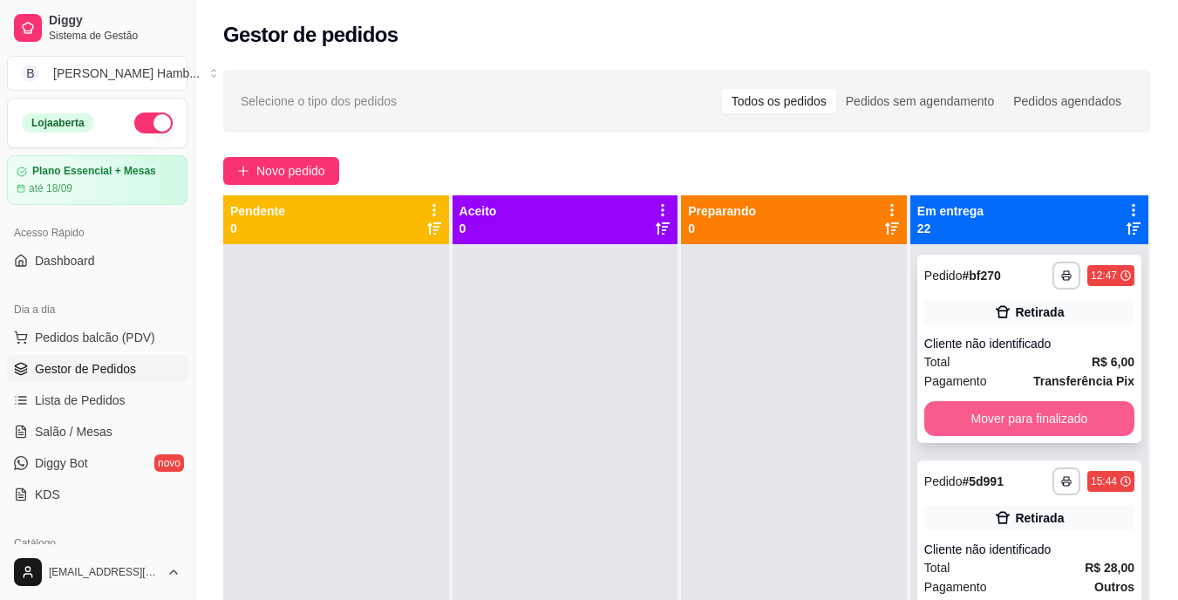
click at [949, 420] on button "Mover para finalizado" at bounding box center [1029, 418] width 210 height 35
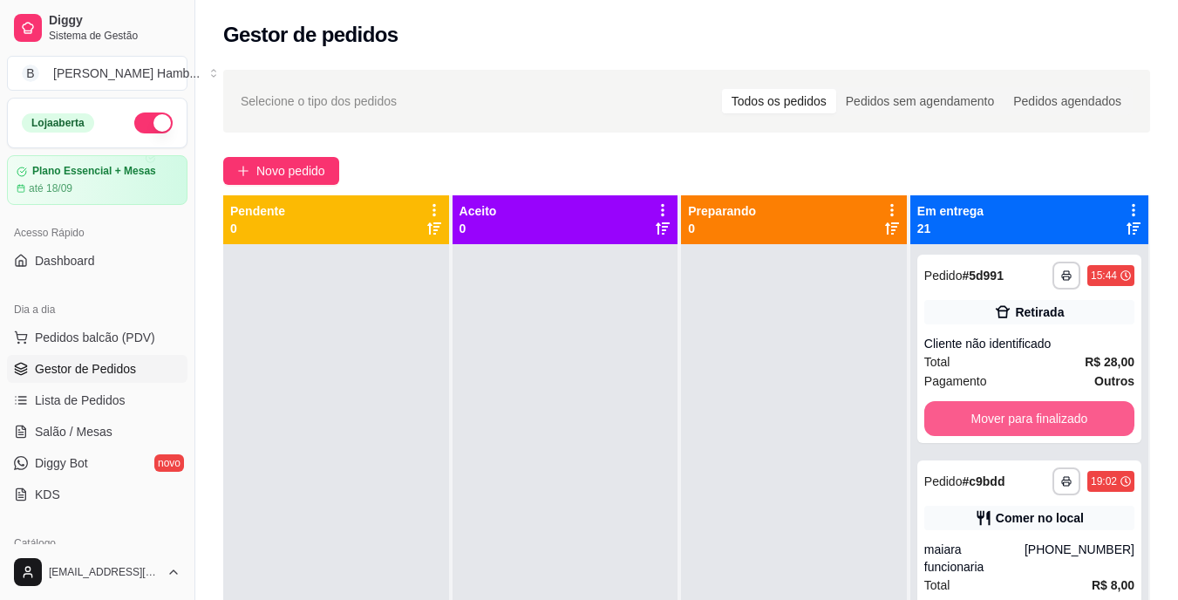
click at [949, 420] on button "Mover para finalizado" at bounding box center [1029, 418] width 210 height 35
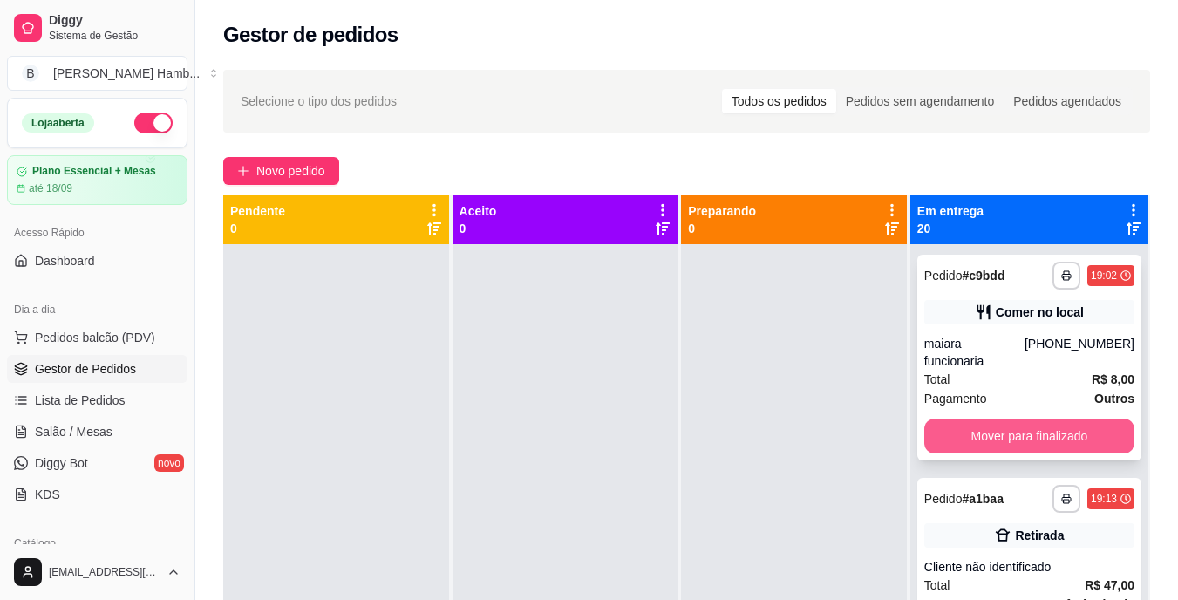
click at [949, 432] on button "Mover para finalizado" at bounding box center [1029, 436] width 210 height 35
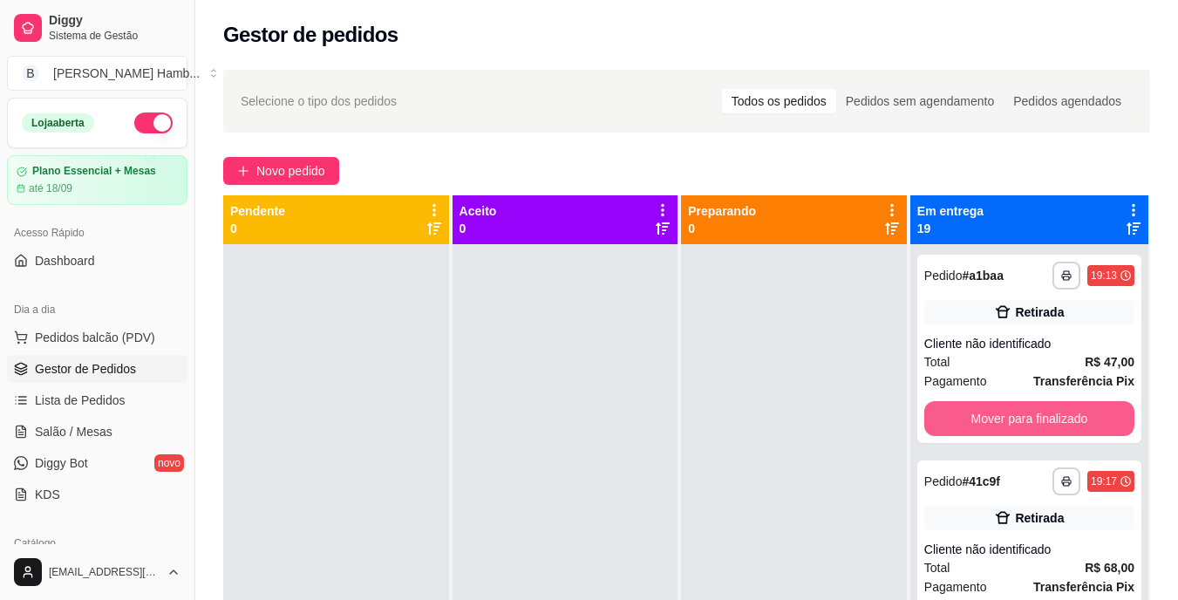
click at [949, 427] on button "Mover para finalizado" at bounding box center [1029, 418] width 210 height 35
click at [947, 426] on button "Mover para finalizado" at bounding box center [1029, 419] width 204 height 34
click at [947, 429] on button "Mover para finalizado" at bounding box center [1029, 418] width 210 height 35
click at [948, 426] on button "Mover para finalizado" at bounding box center [1029, 419] width 204 height 34
click at [968, 402] on button "Mover para finalizado" at bounding box center [1029, 418] width 210 height 35
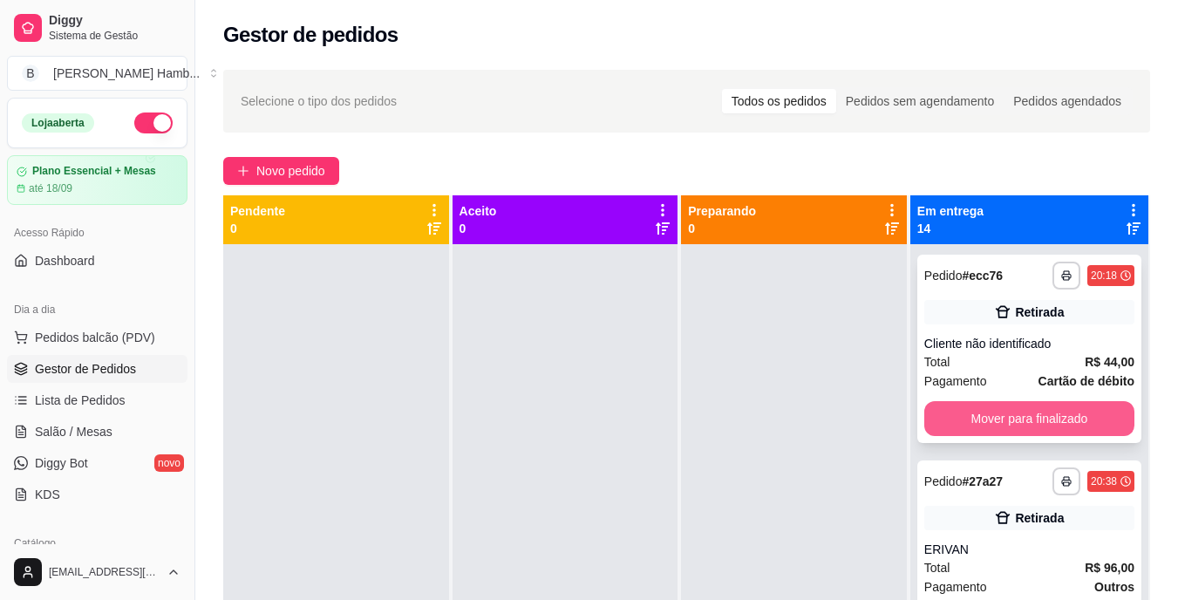
click at [963, 410] on button "Mover para finalizado" at bounding box center [1029, 418] width 210 height 35
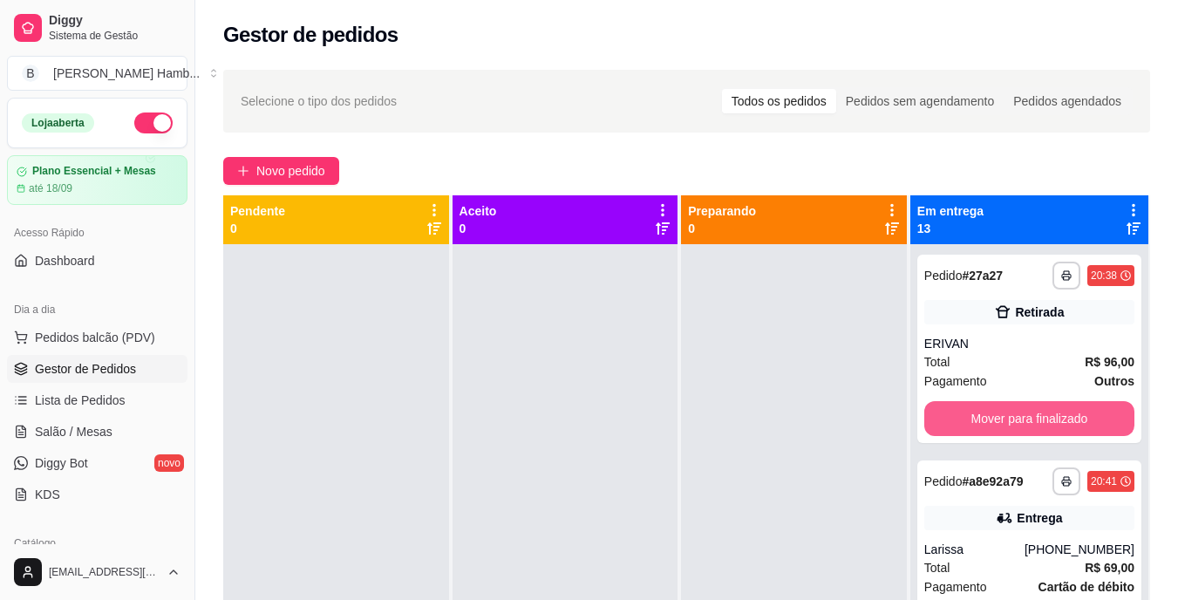
click at [963, 410] on button "Mover para finalizado" at bounding box center [1029, 418] width 210 height 35
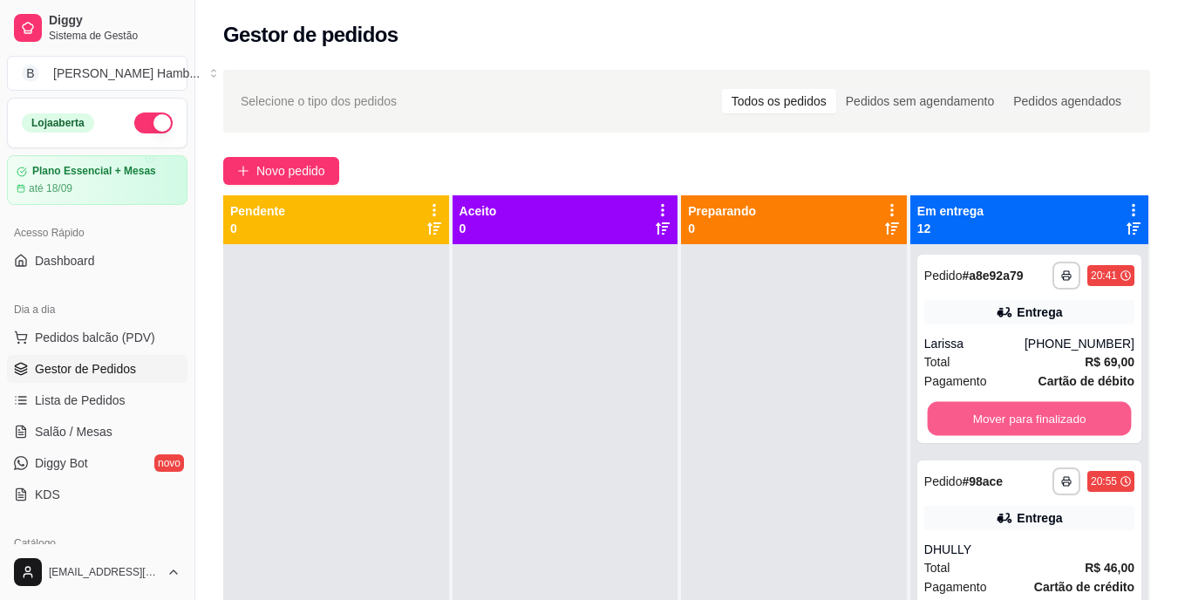
click at [963, 407] on button "Mover para finalizado" at bounding box center [1029, 419] width 204 height 34
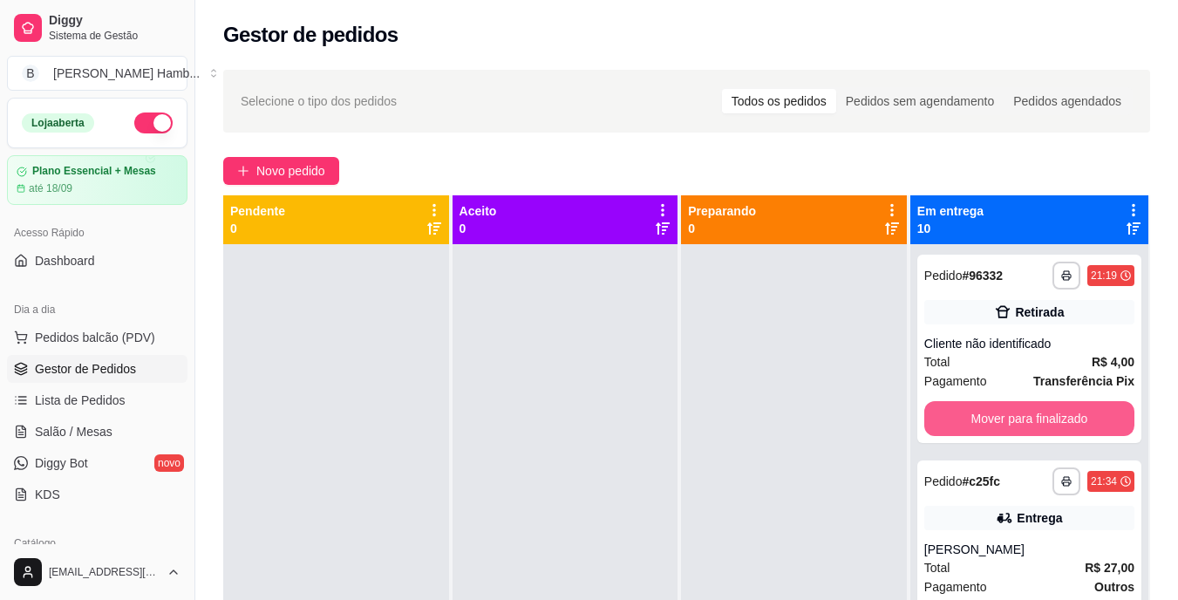
click at [963, 407] on button "Mover para finalizado" at bounding box center [1029, 418] width 210 height 35
click at [963, 407] on button "Mover para finalizado" at bounding box center [1029, 419] width 204 height 34
click at [965, 436] on button "Mover para finalizado" at bounding box center [1029, 418] width 210 height 35
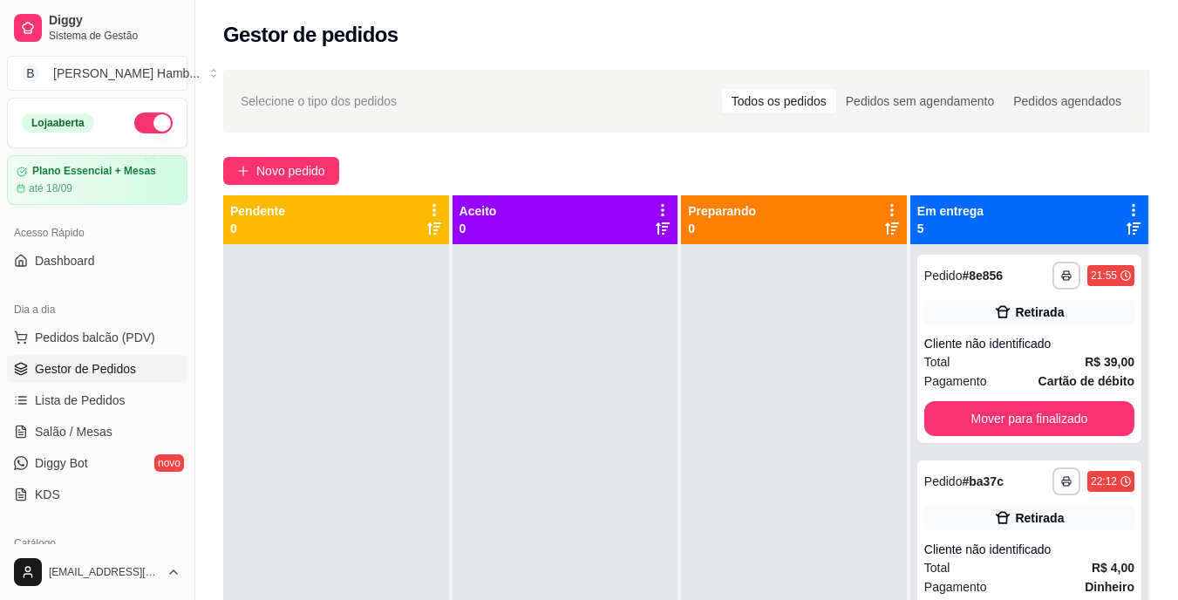
click at [965, 437] on div "**********" at bounding box center [1029, 349] width 224 height 188
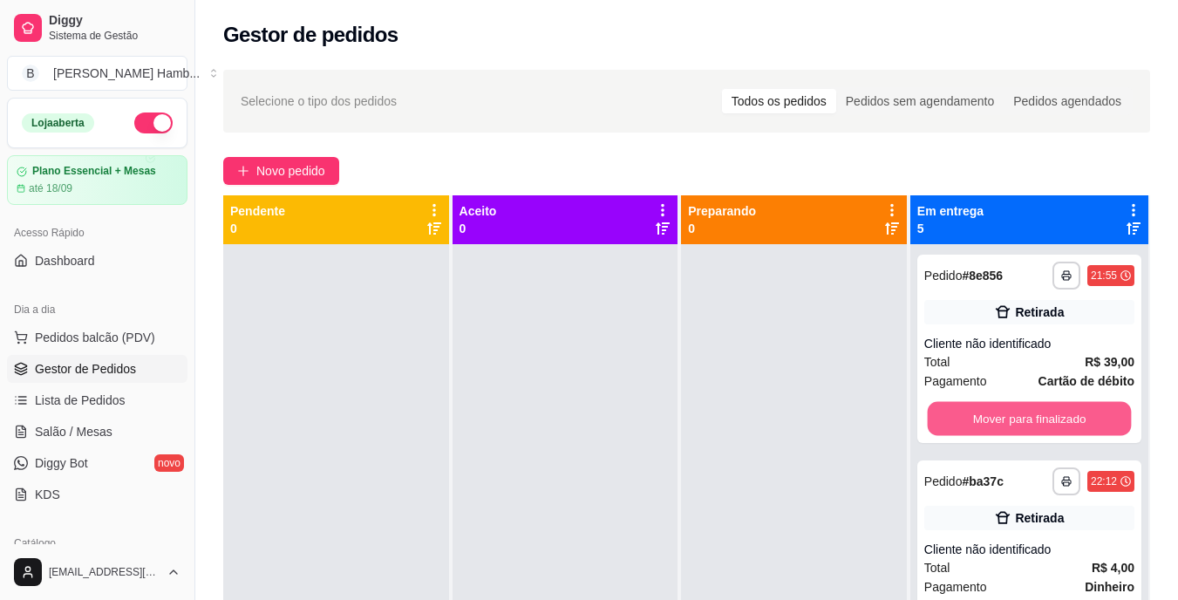
click at [970, 426] on button "Mover para finalizado" at bounding box center [1029, 419] width 204 height 34
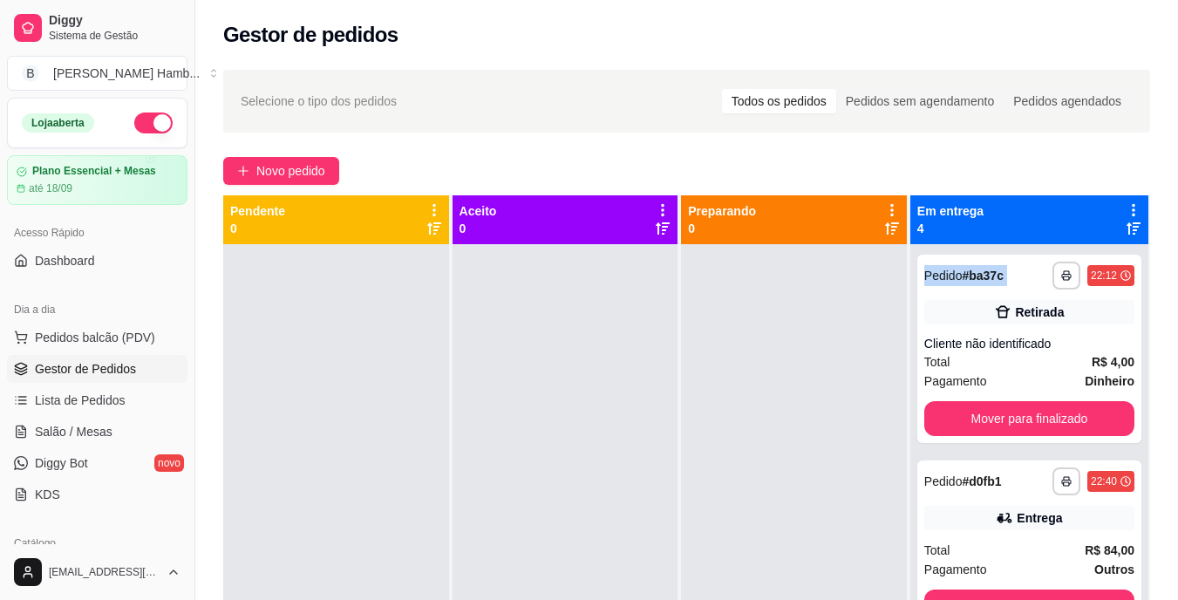
click at [975, 421] on button "Mover para finalizado" at bounding box center [1029, 418] width 210 height 35
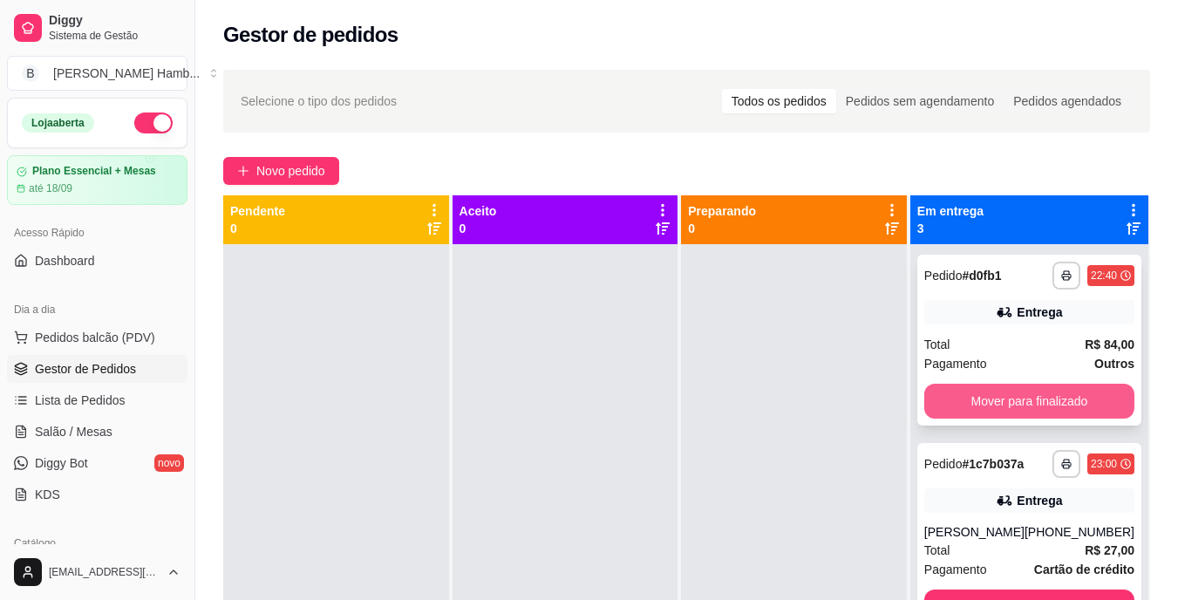
click at [992, 390] on button "Mover para finalizado" at bounding box center [1029, 401] width 210 height 35
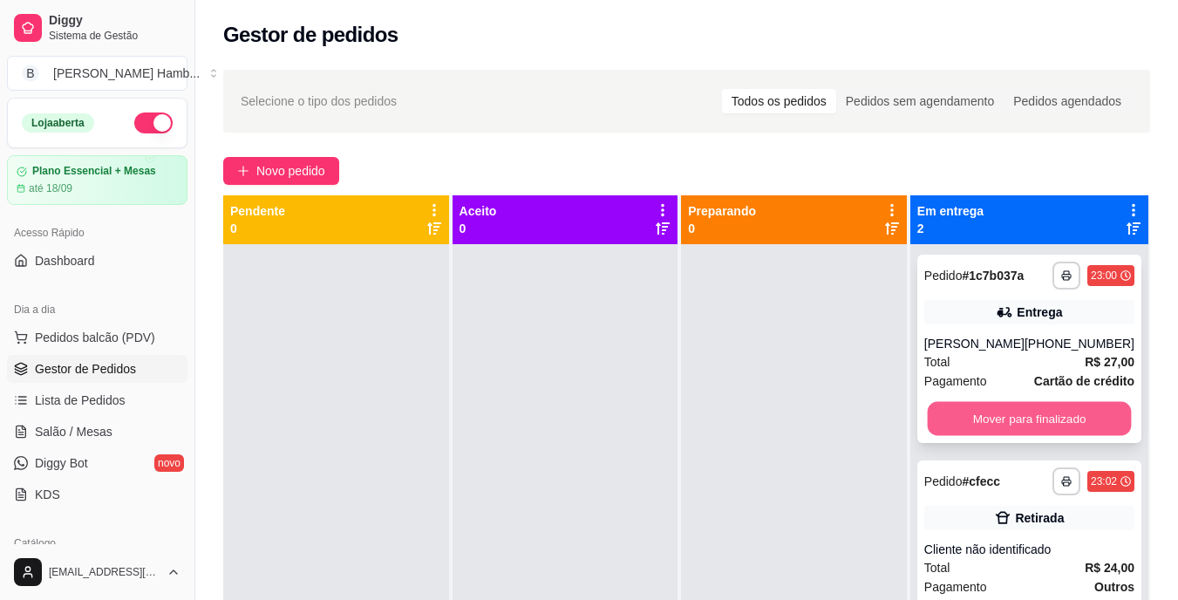
click at [991, 411] on button "Mover para finalizado" at bounding box center [1029, 419] width 204 height 34
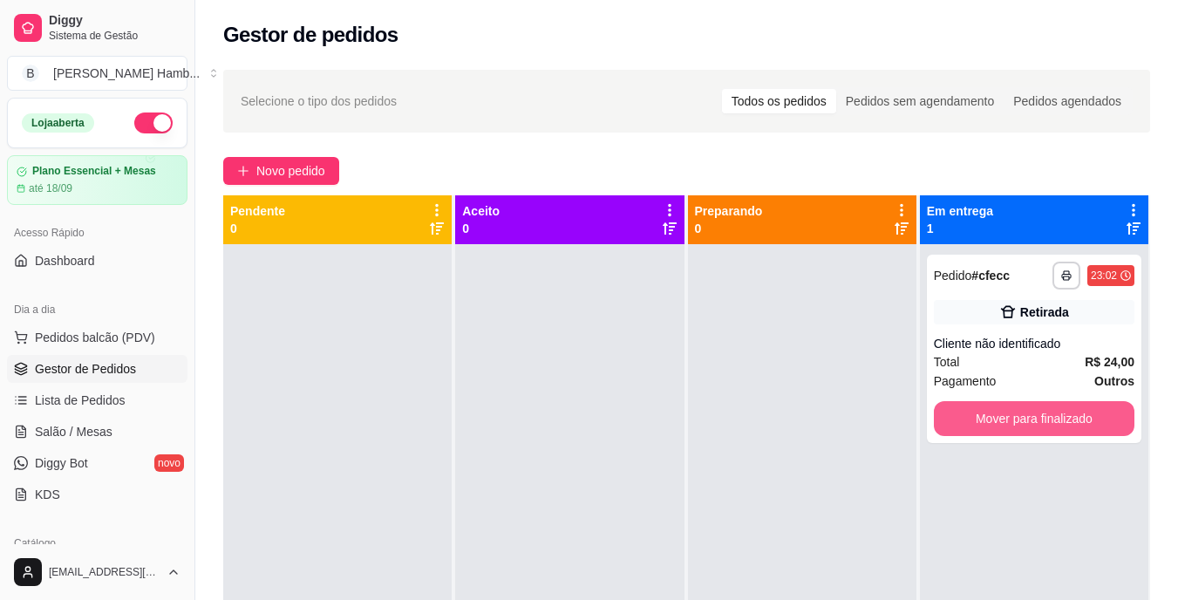
click at [991, 411] on button "Mover para finalizado" at bounding box center [1034, 418] width 201 height 35
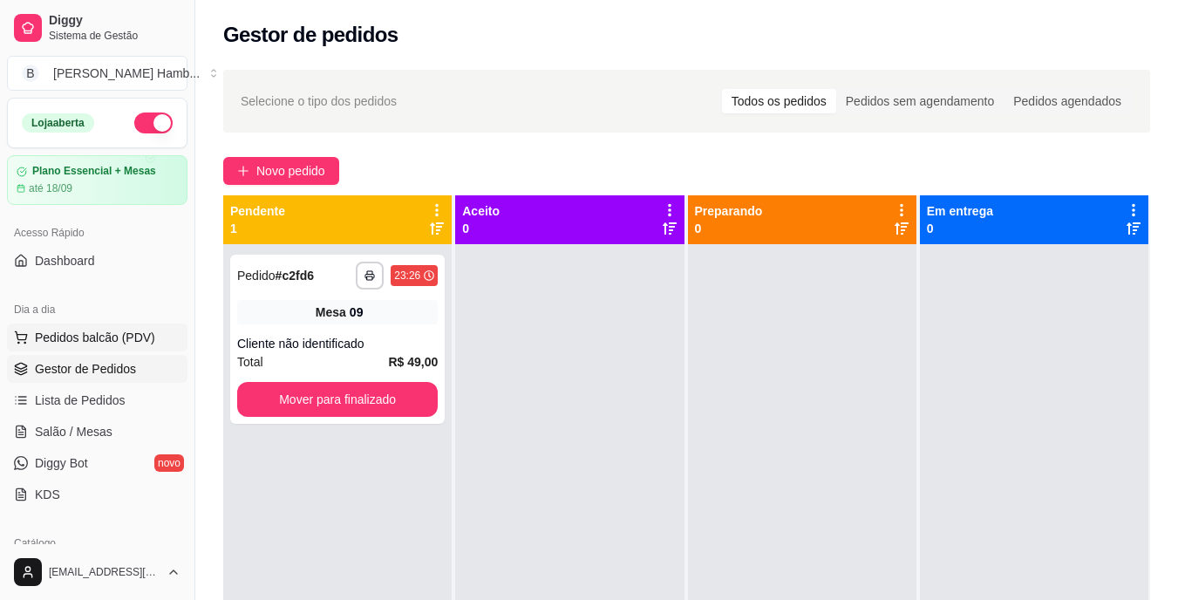
click at [106, 340] on span "Pedidos balcão (PDV)" at bounding box center [95, 337] width 120 height 17
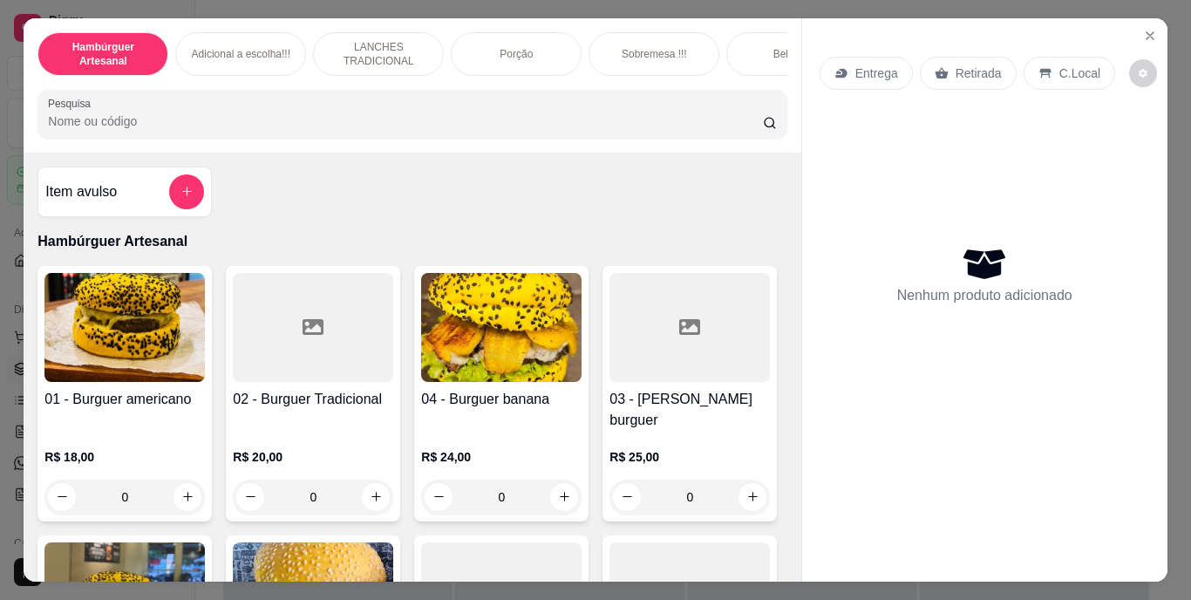
click at [620, 35] on div "Sobremesa !!!" at bounding box center [654, 54] width 131 height 44
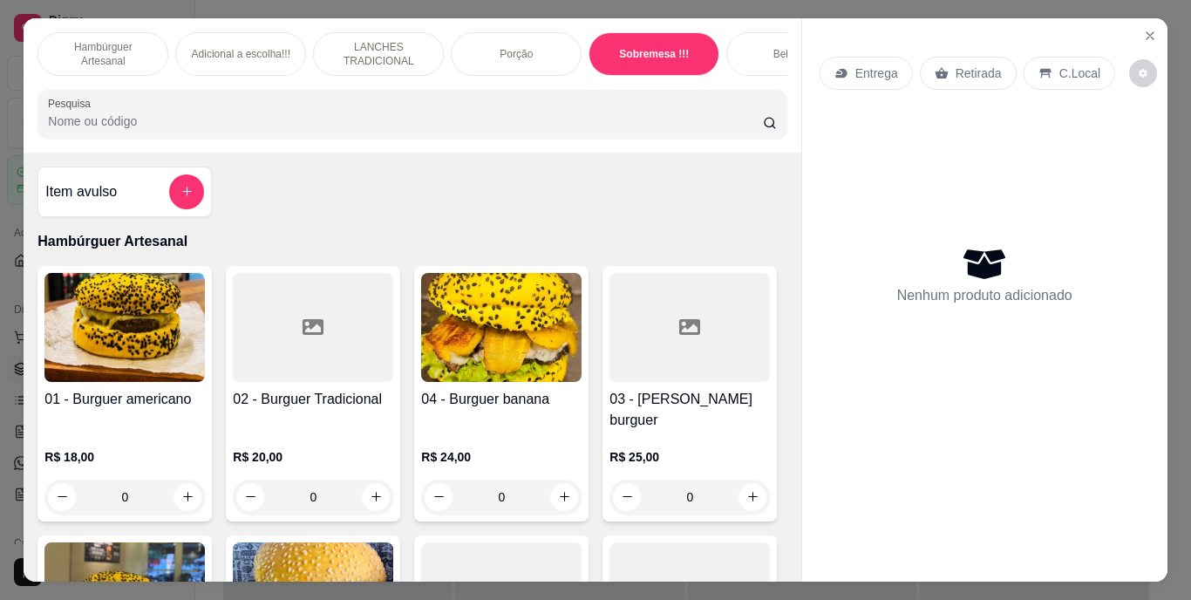
scroll to position [44, 0]
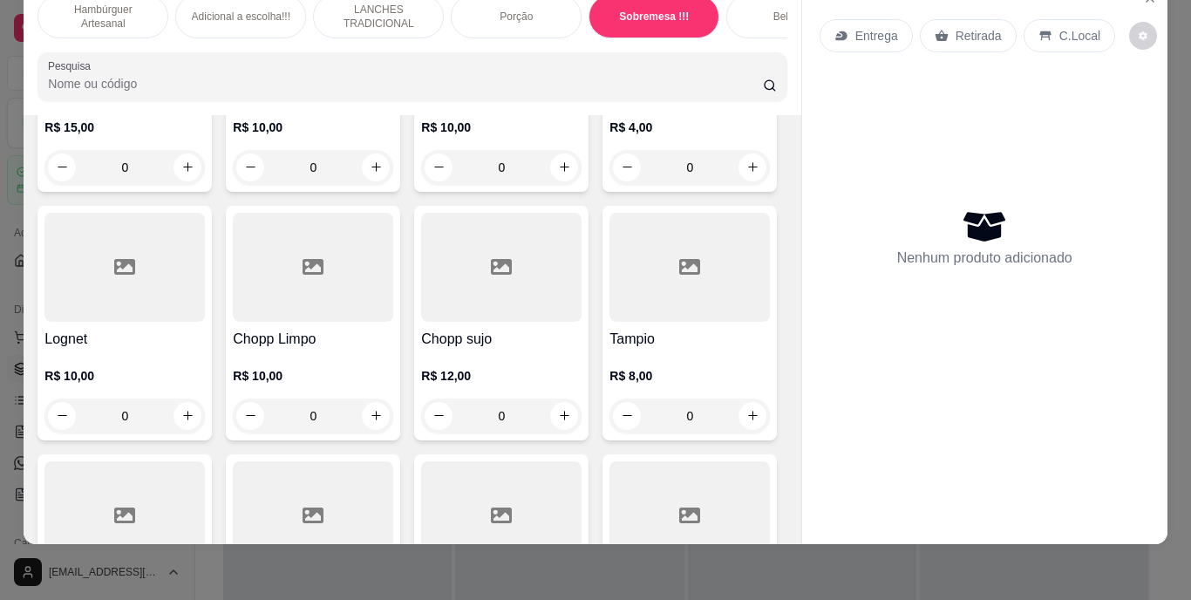
type input "1"
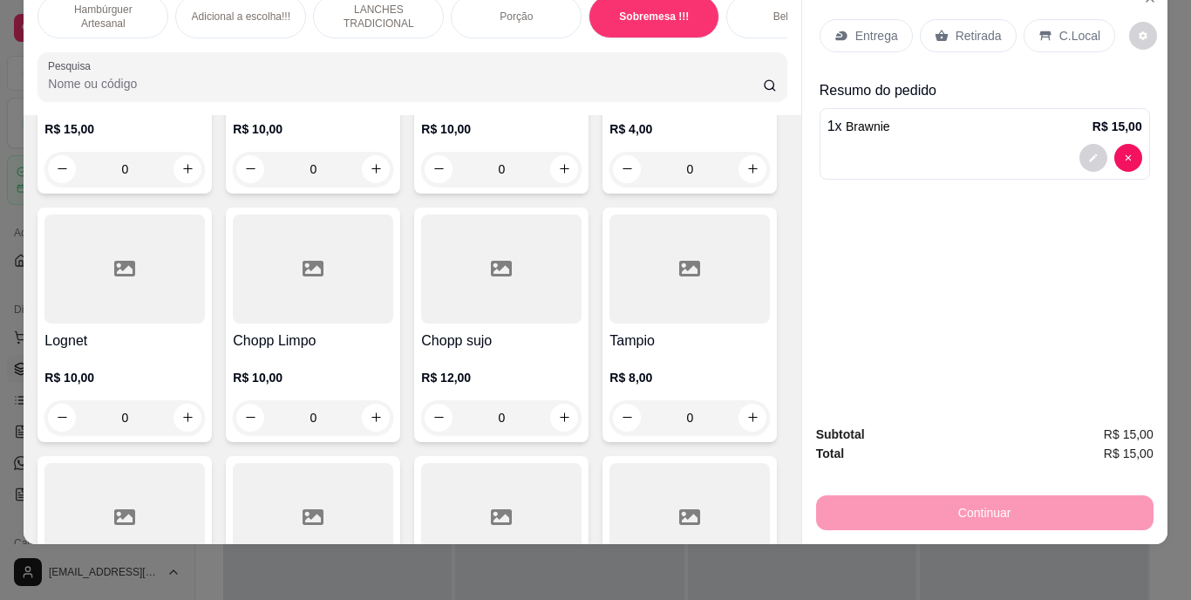
click at [855, 27] on p "Entrega" at bounding box center [876, 35] width 43 height 17
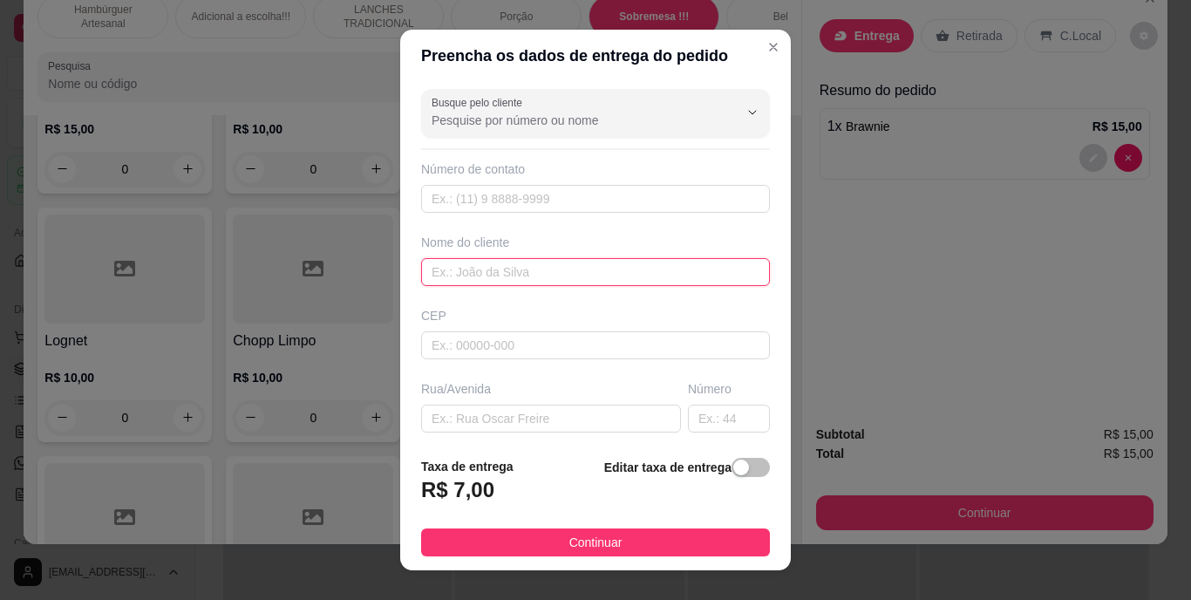
click at [629, 260] on input "text" at bounding box center [595, 272] width 349 height 28
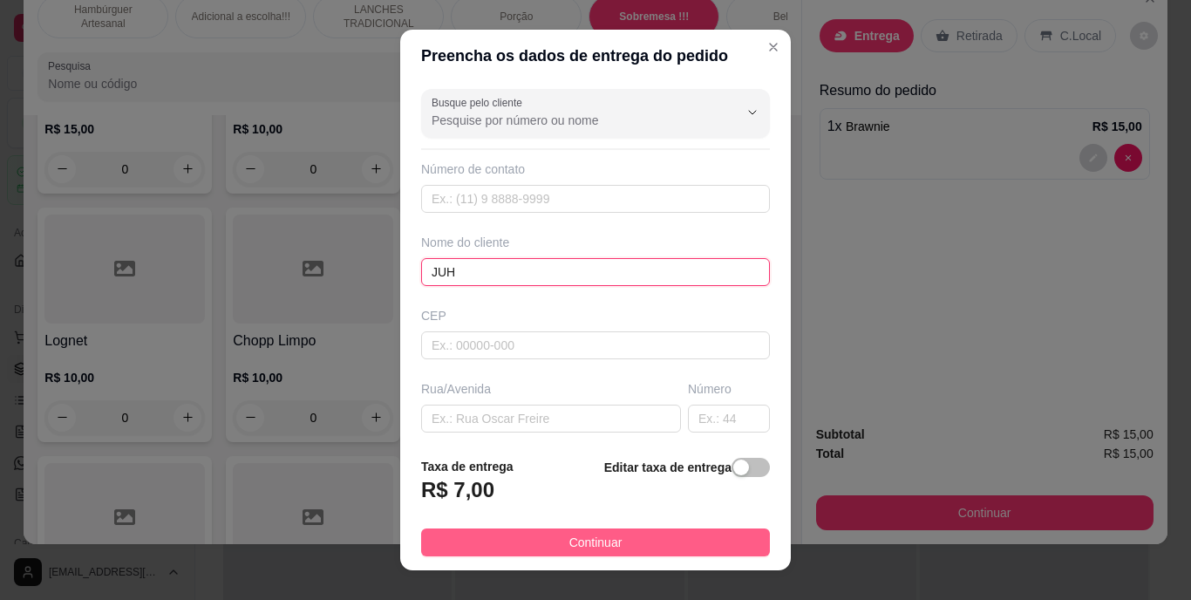
type input "JUH"
click at [585, 536] on span "Continuar" at bounding box center [595, 542] width 53 height 19
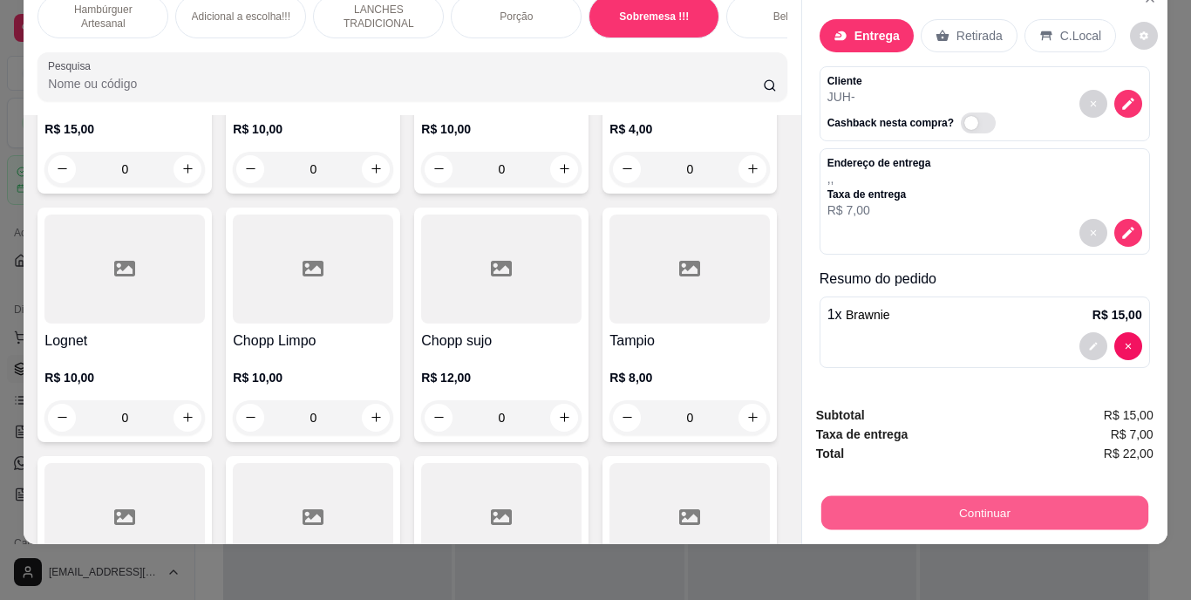
click at [830, 496] on button "Continuar" at bounding box center [983, 513] width 327 height 34
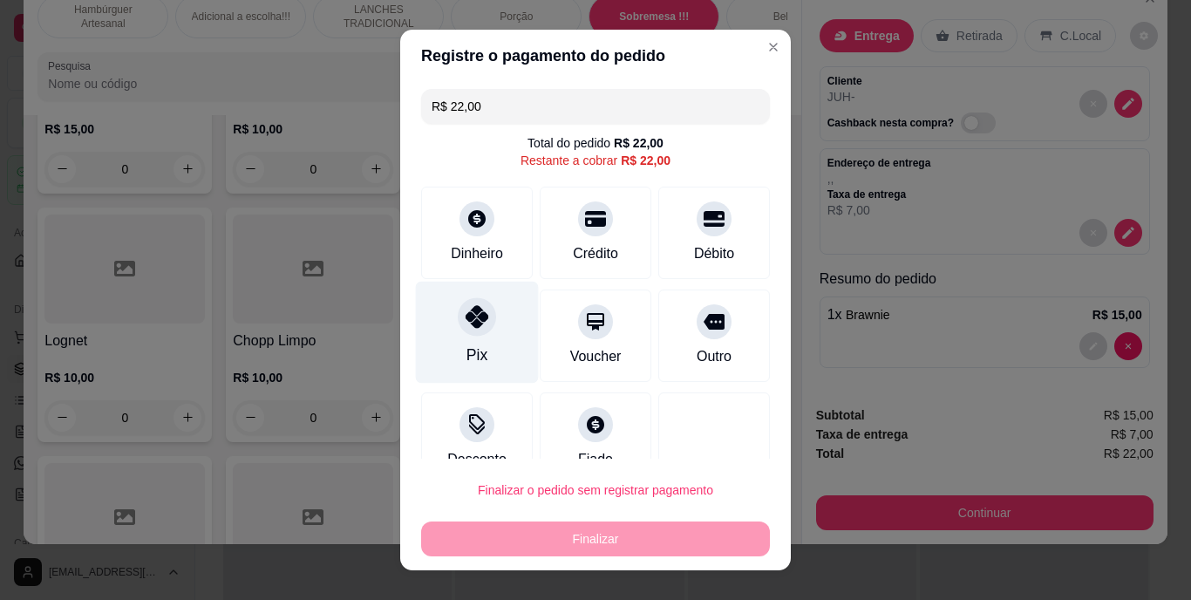
click at [470, 325] on icon at bounding box center [477, 317] width 23 height 23
type input "R$ 0,00"
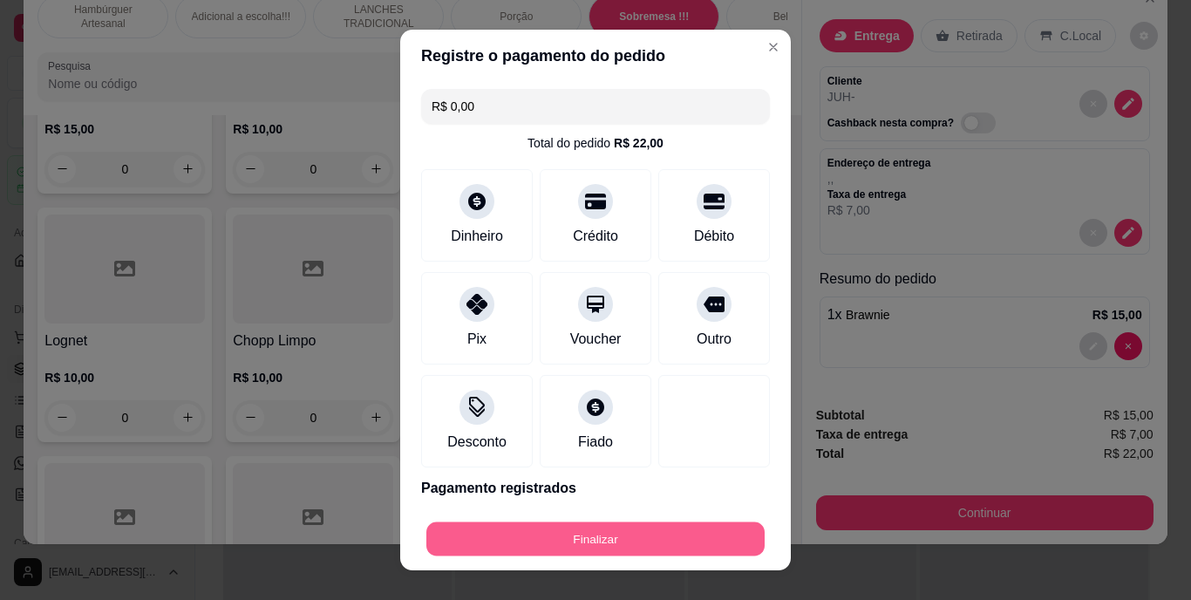
click at [543, 533] on button "Finalizar" at bounding box center [595, 538] width 338 height 34
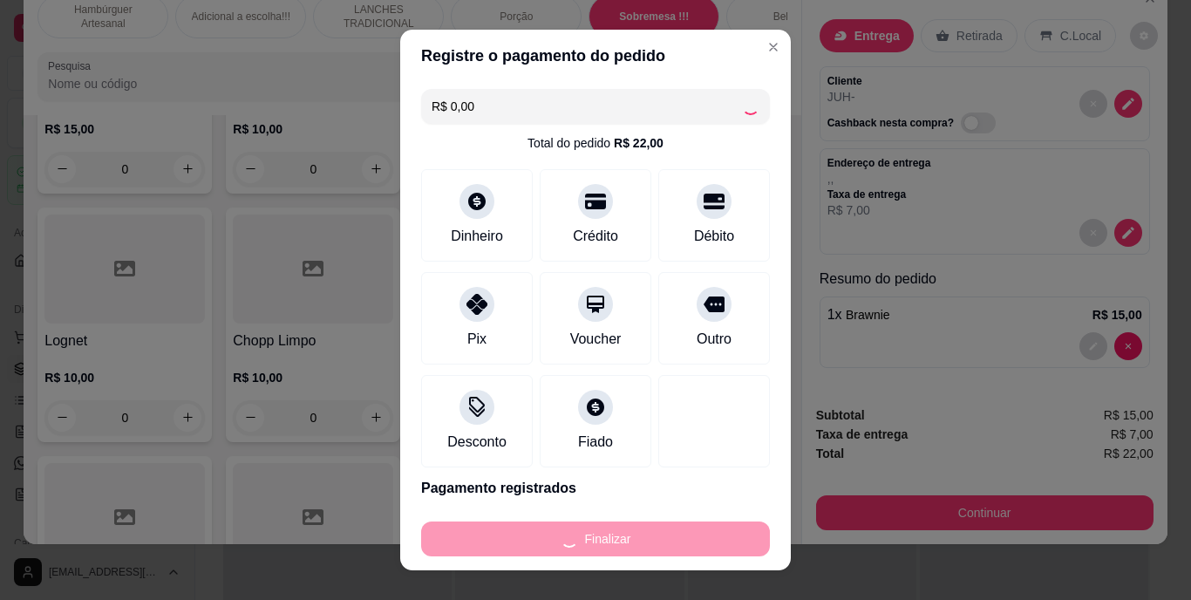
type input "0"
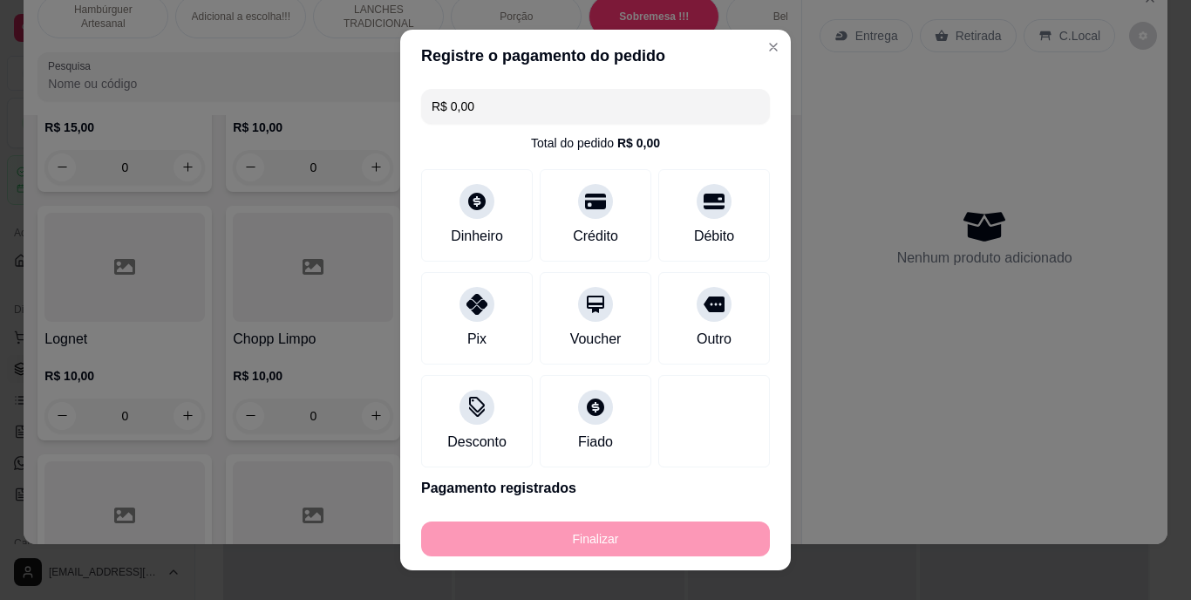
type input "-R$ 22,00"
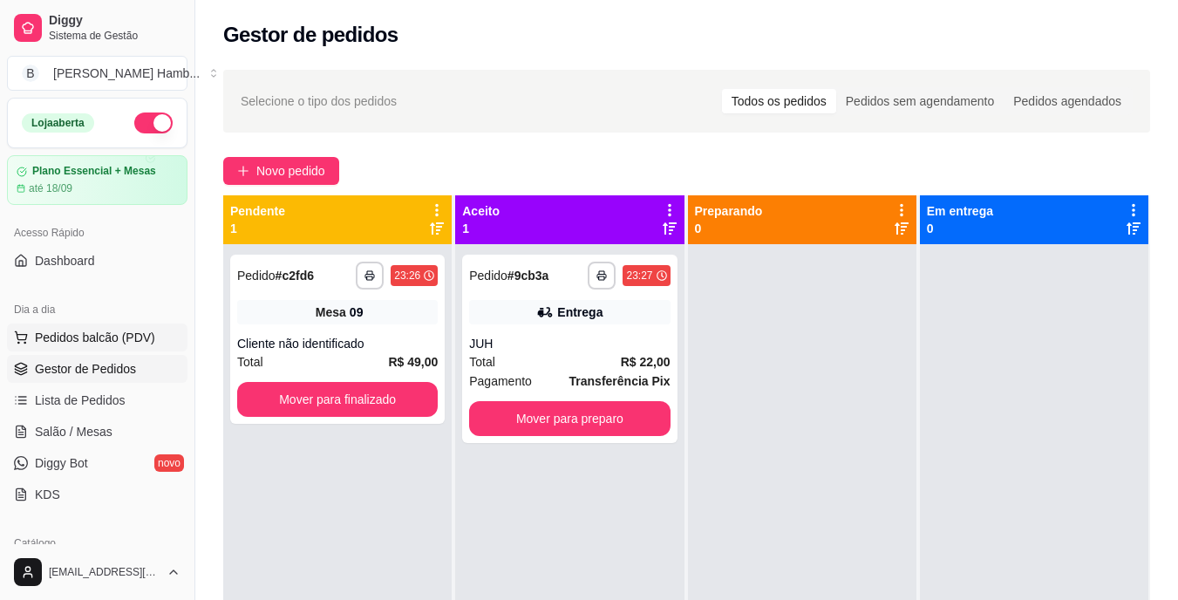
click at [147, 337] on span "Pedidos balcão (PDV)" at bounding box center [95, 337] width 120 height 17
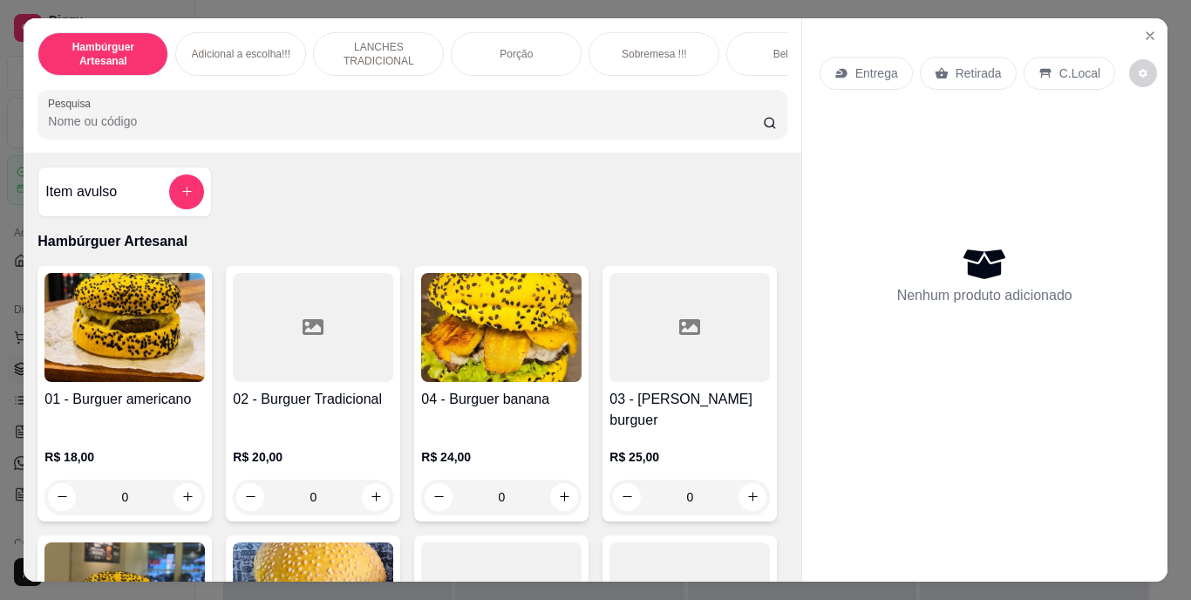
click at [380, 127] on input "Pesquisa" at bounding box center [405, 120] width 715 height 17
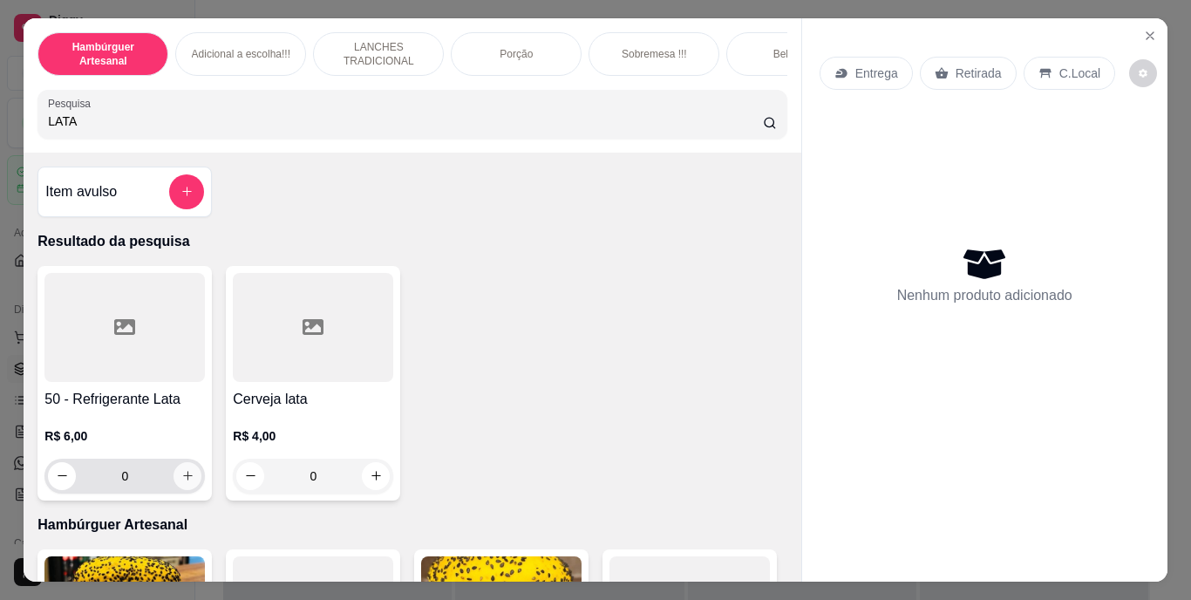
type input "LATA"
click at [185, 470] on button "increase-product-quantity" at bounding box center [188, 476] width 28 height 28
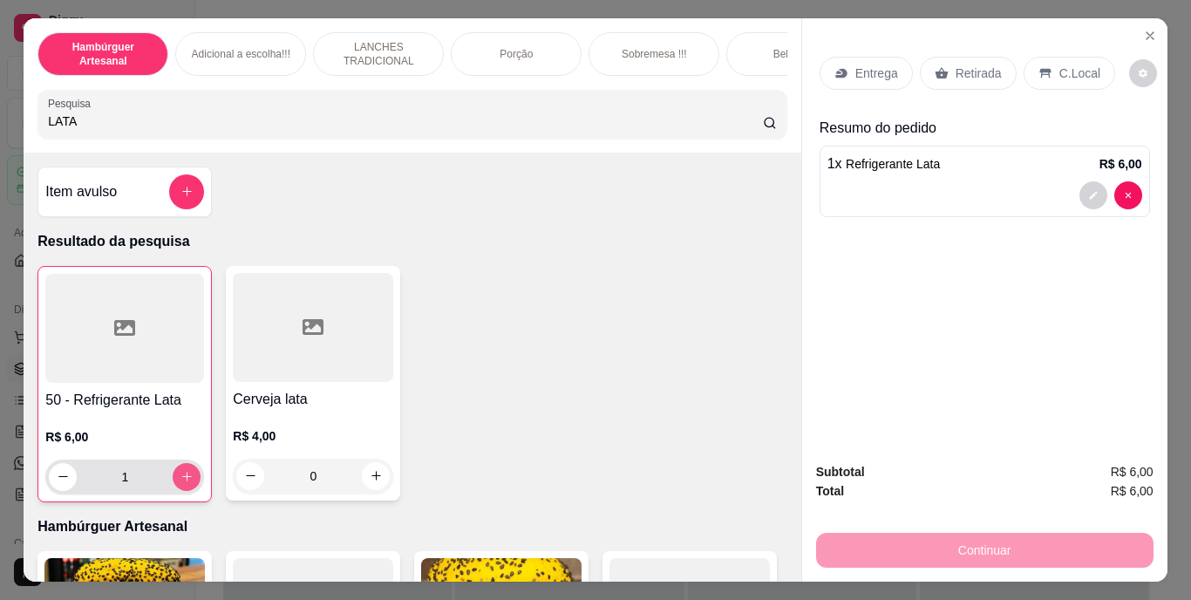
type input "1"
click at [956, 68] on p "Retirada" at bounding box center [979, 73] width 46 height 17
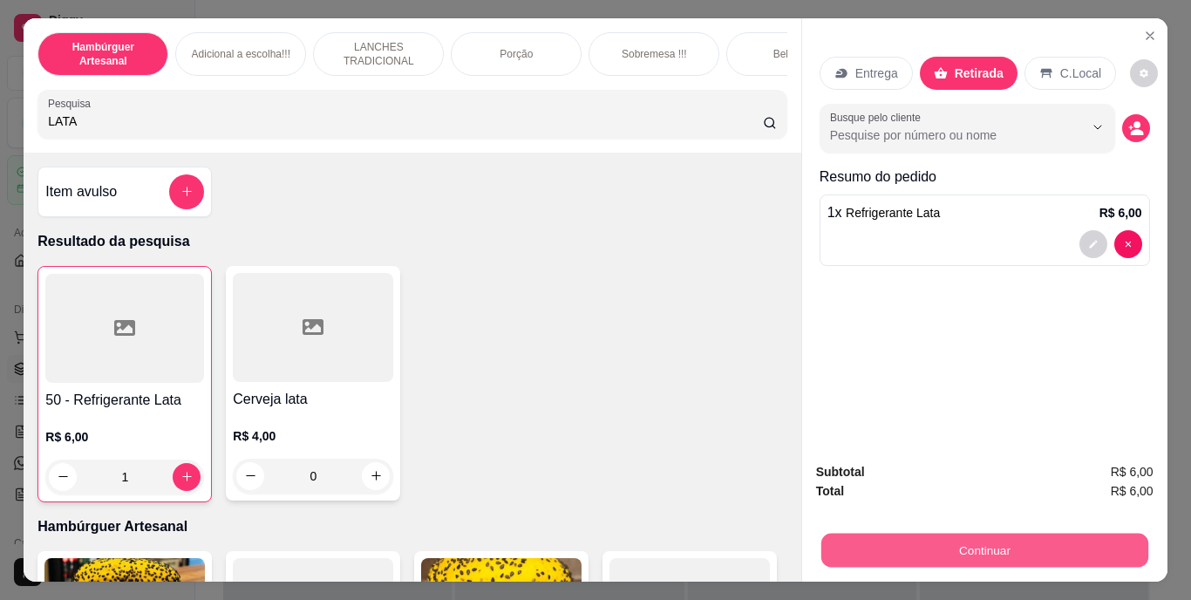
click at [873, 537] on button "Continuar" at bounding box center [983, 551] width 327 height 34
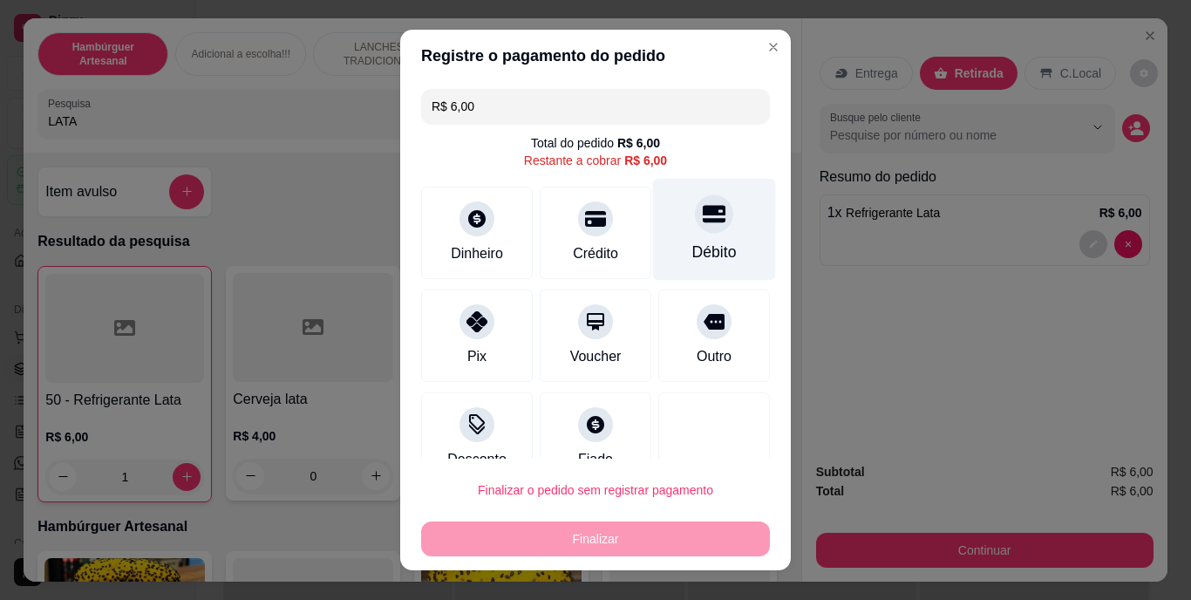
click at [692, 243] on div "Débito" at bounding box center [714, 253] width 44 height 23
type input "R$ 0,00"
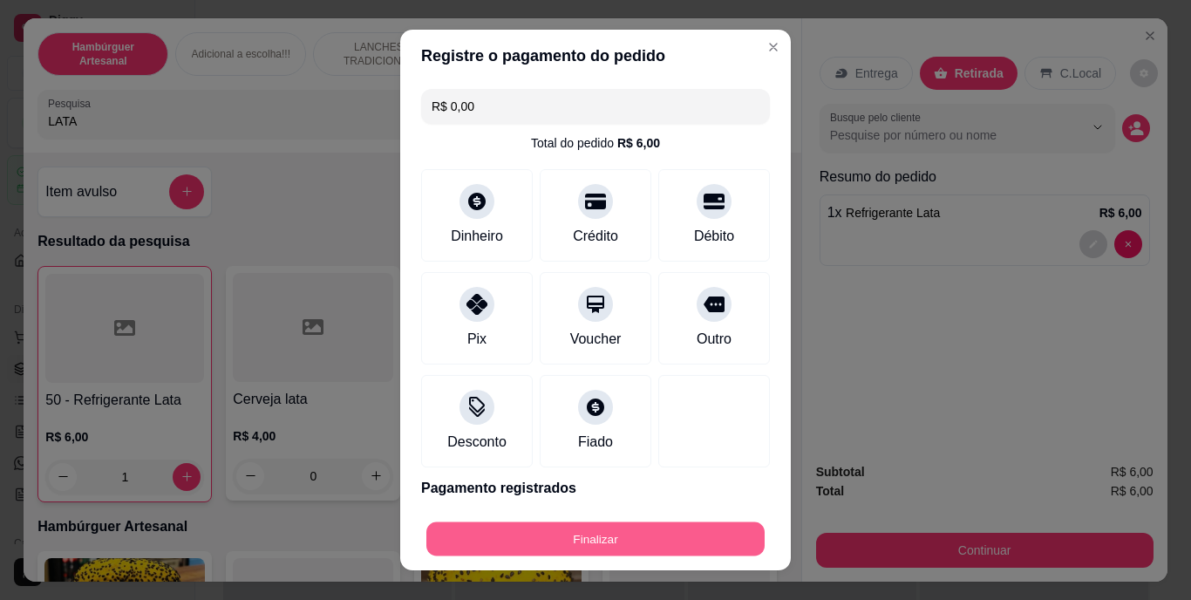
click at [623, 535] on button "Finalizar" at bounding box center [595, 538] width 338 height 34
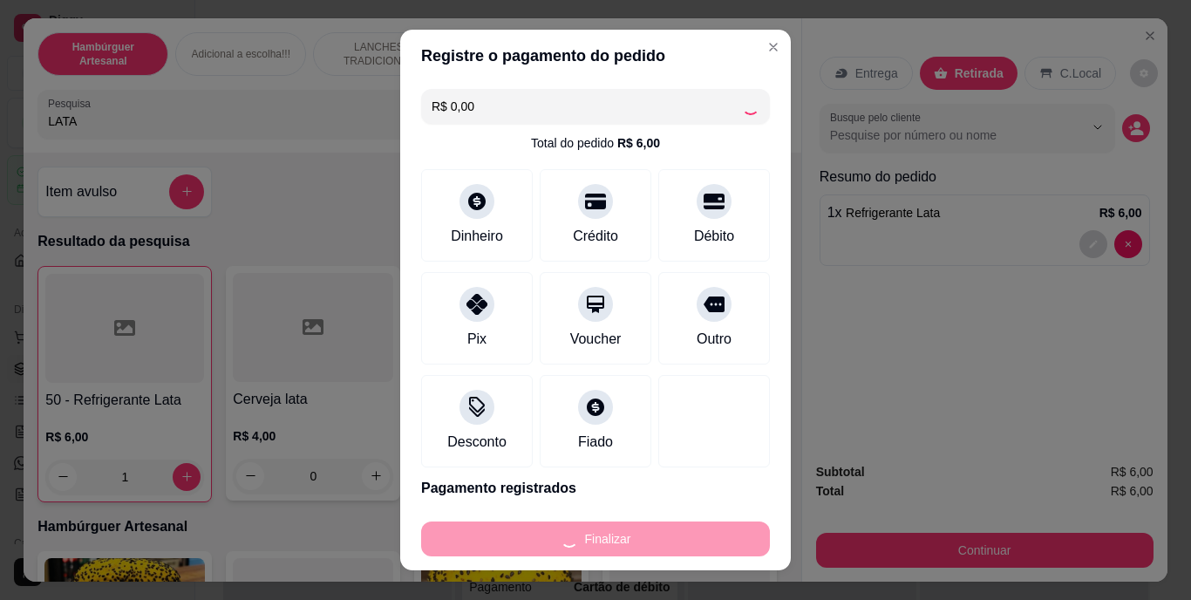
type input "0"
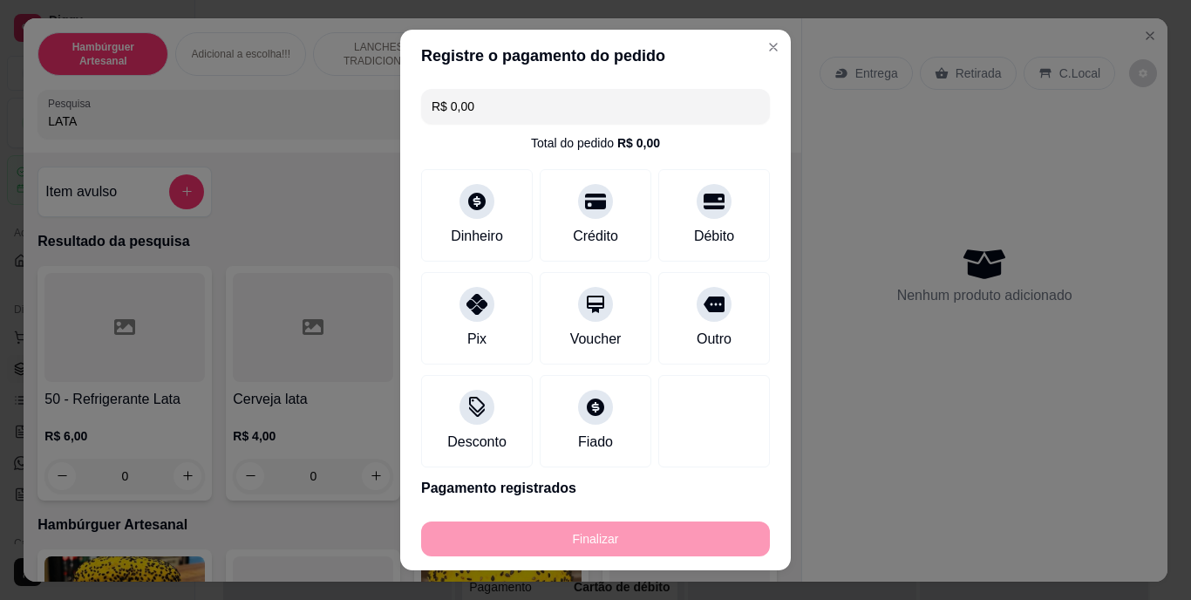
type input "-R$ 6,00"
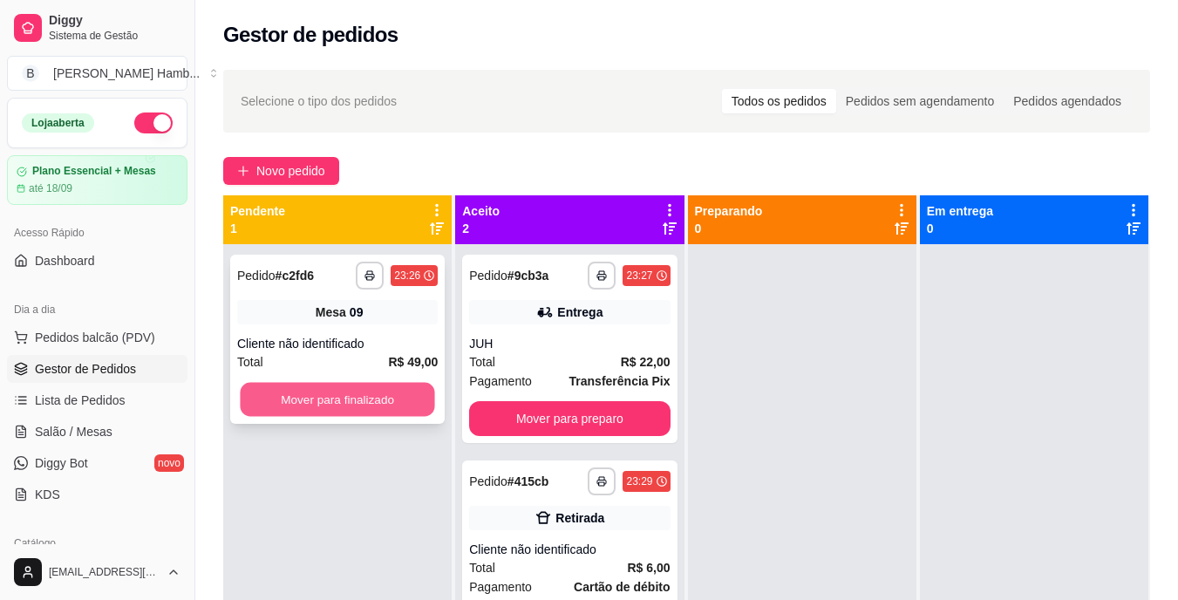
click at [399, 409] on button "Mover para finalizado" at bounding box center [337, 400] width 194 height 34
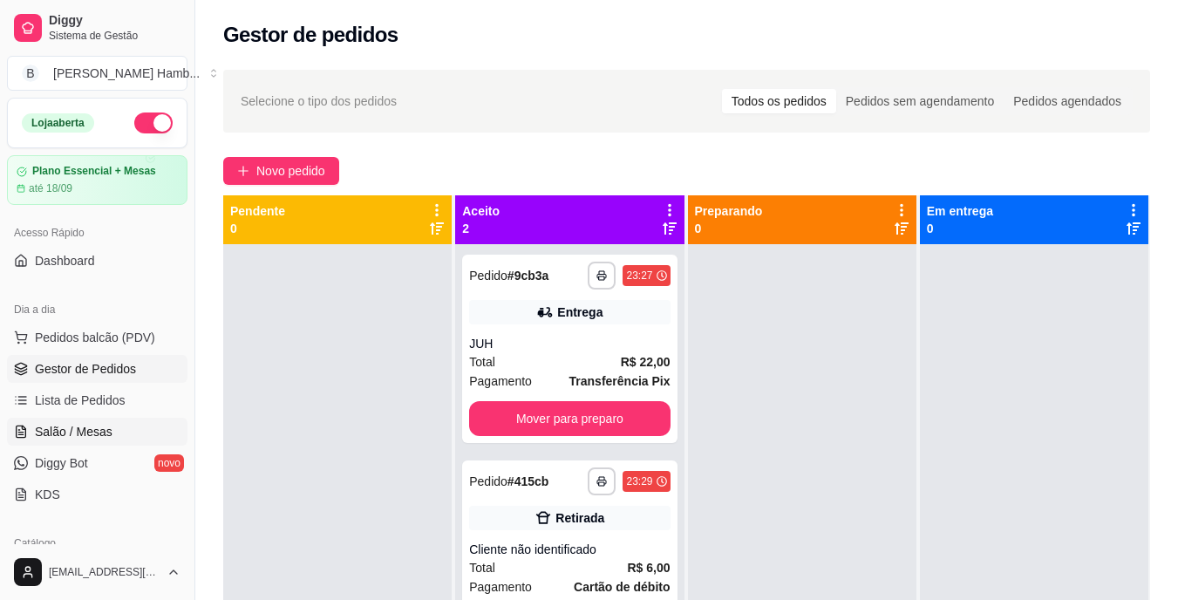
click at [79, 438] on span "Salão / Mesas" at bounding box center [74, 431] width 78 height 17
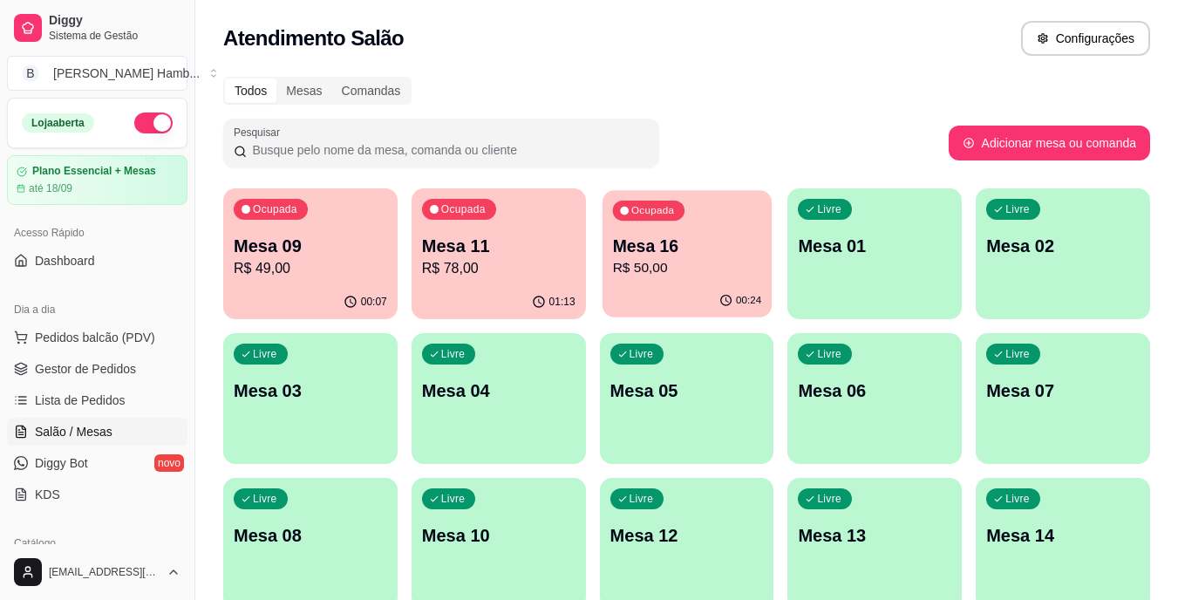
click at [676, 253] on p "Mesa 16" at bounding box center [686, 247] width 149 height 24
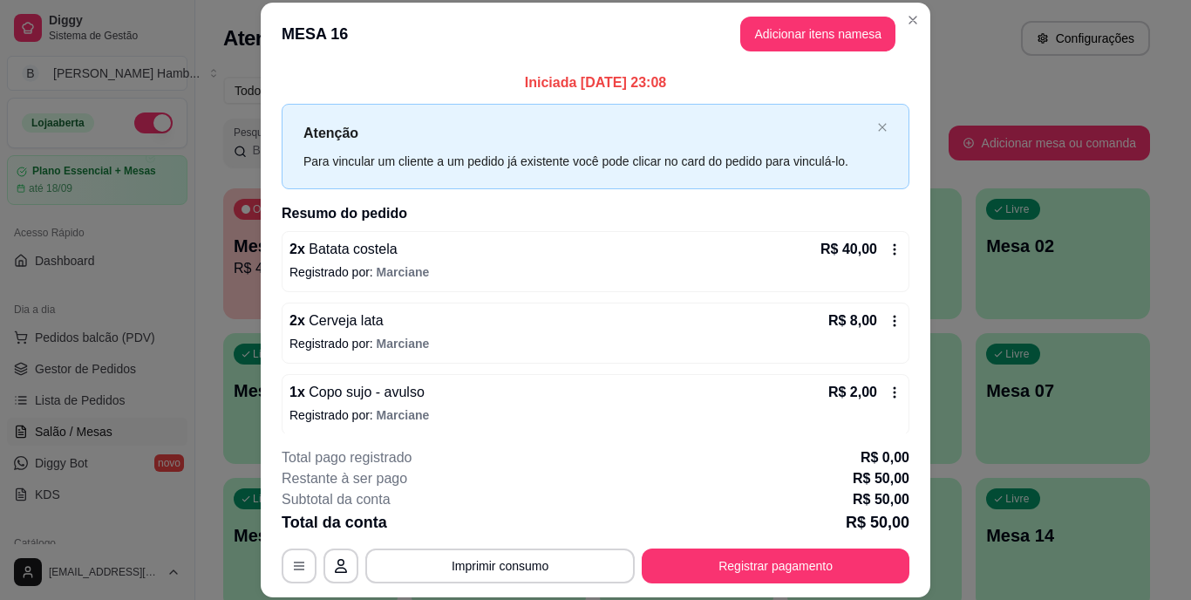
scroll to position [9, 0]
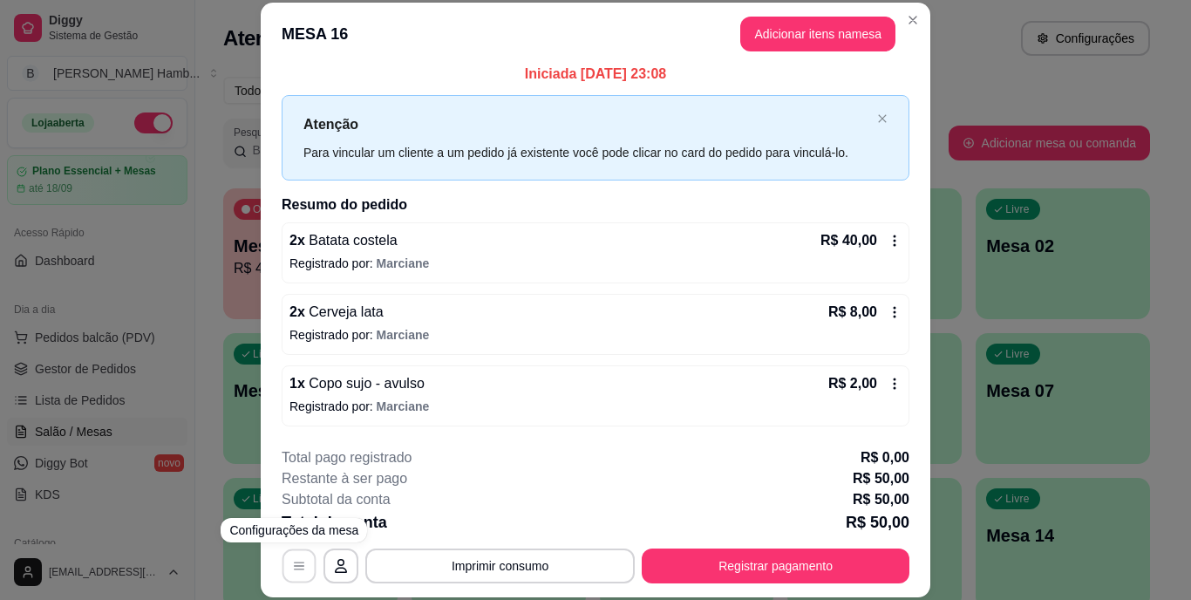
click at [296, 568] on icon "button" at bounding box center [299, 566] width 14 height 14
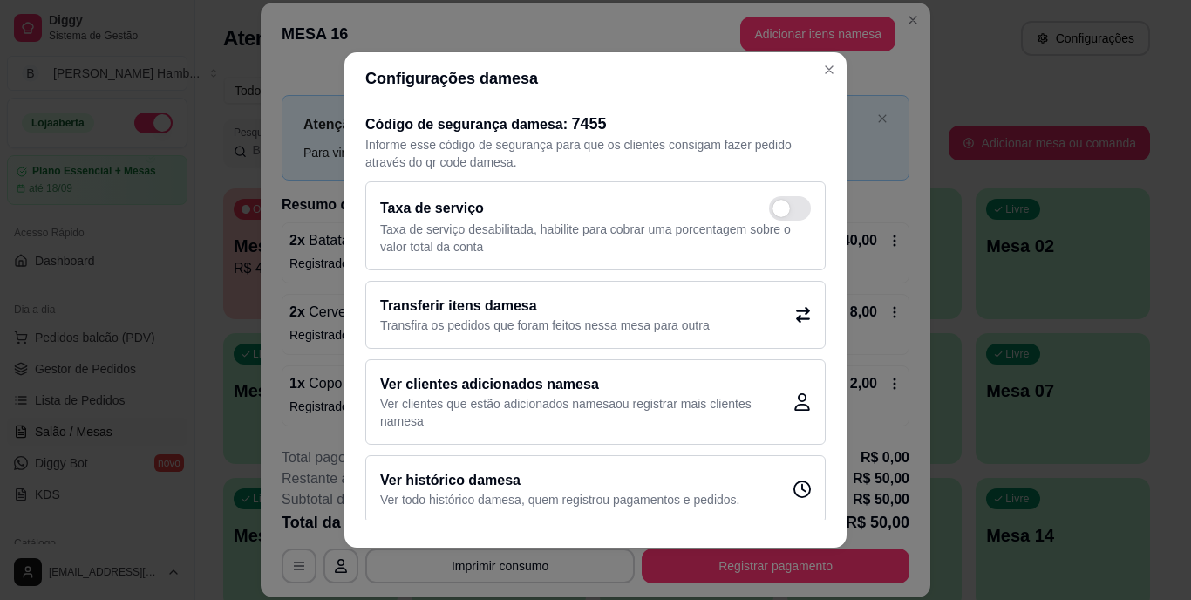
click at [536, 317] on p "Transfira os pedidos que foram feitos nessa mesa para outra" at bounding box center [545, 325] width 330 height 17
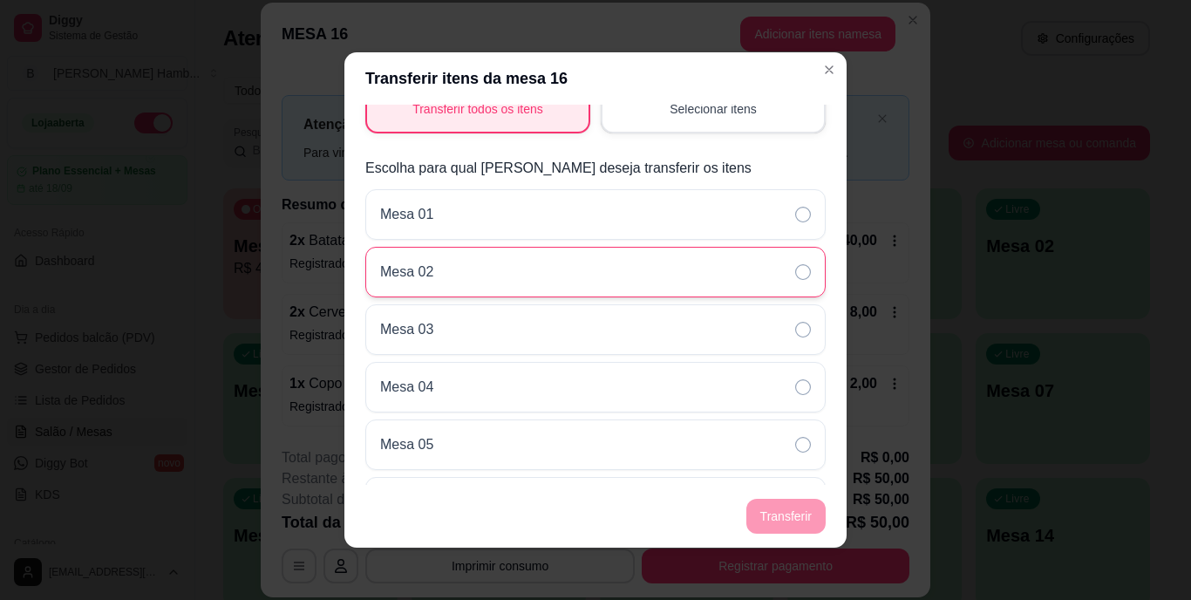
scroll to position [160, 0]
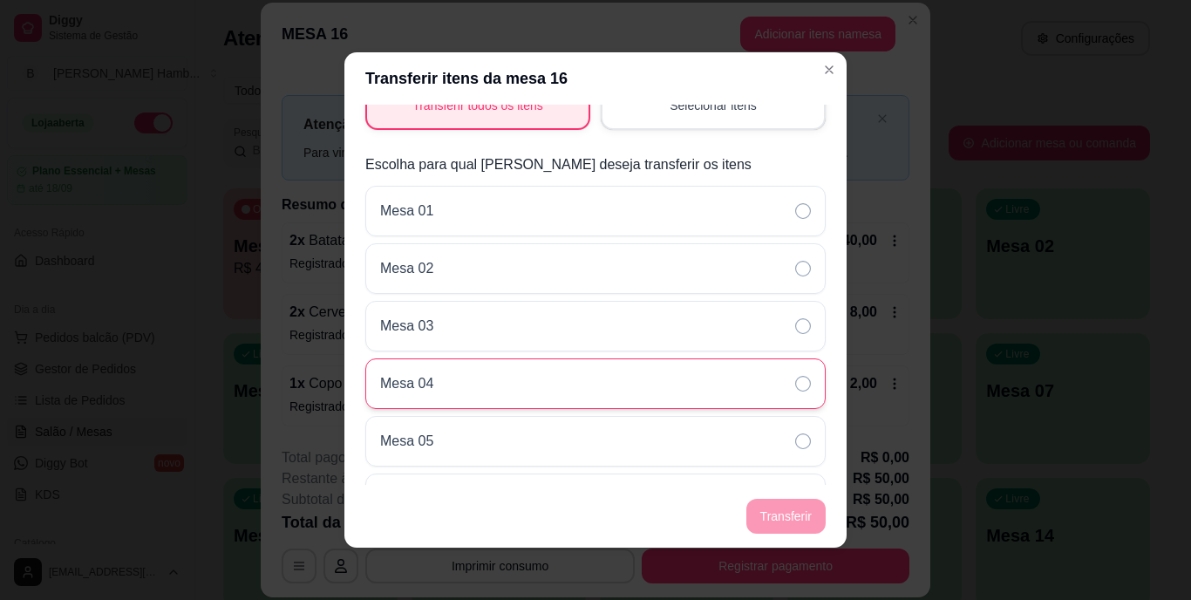
click at [606, 385] on div "Mesa 04" at bounding box center [595, 383] width 460 height 51
click at [720, 370] on div "Mesa 04" at bounding box center [595, 383] width 460 height 51
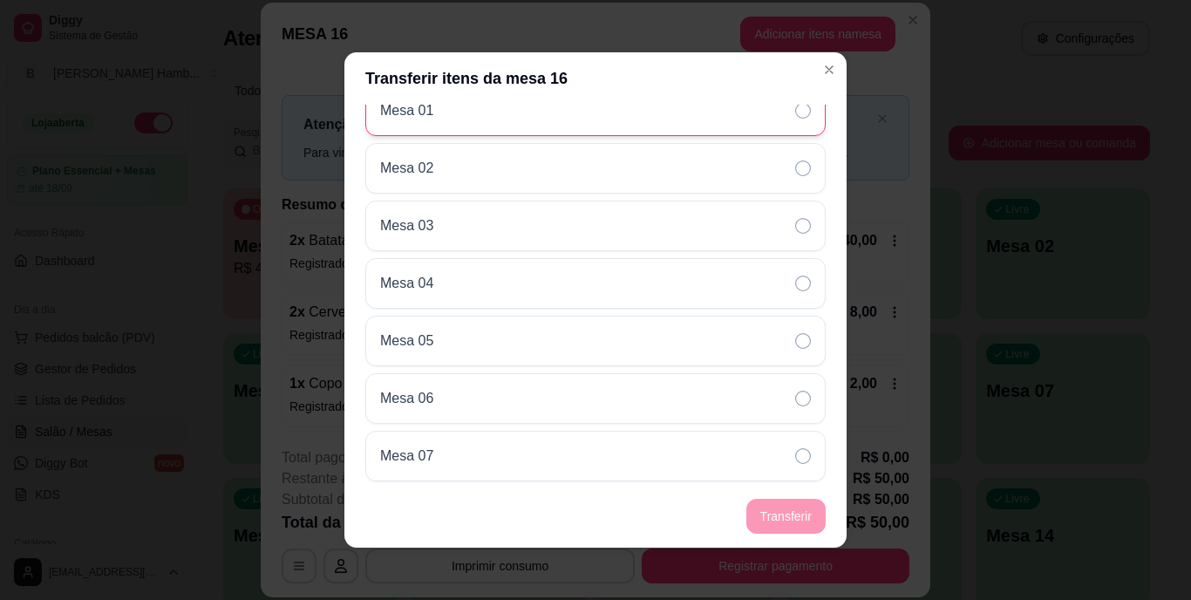
scroll to position [261, 0]
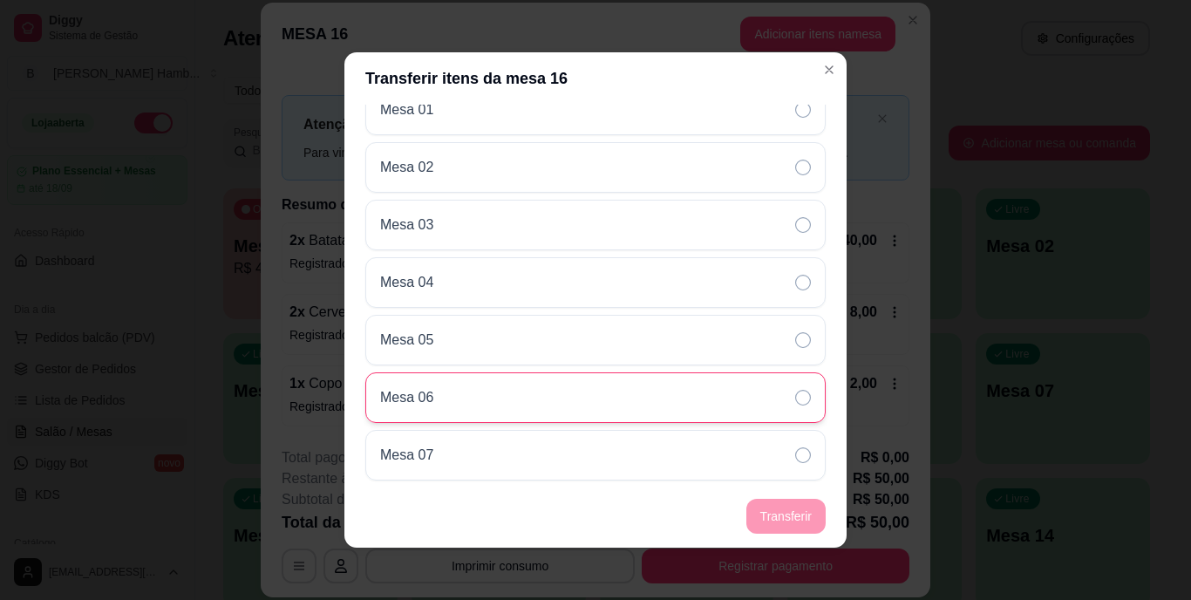
click at [657, 392] on div "Mesa 06" at bounding box center [595, 397] width 460 height 51
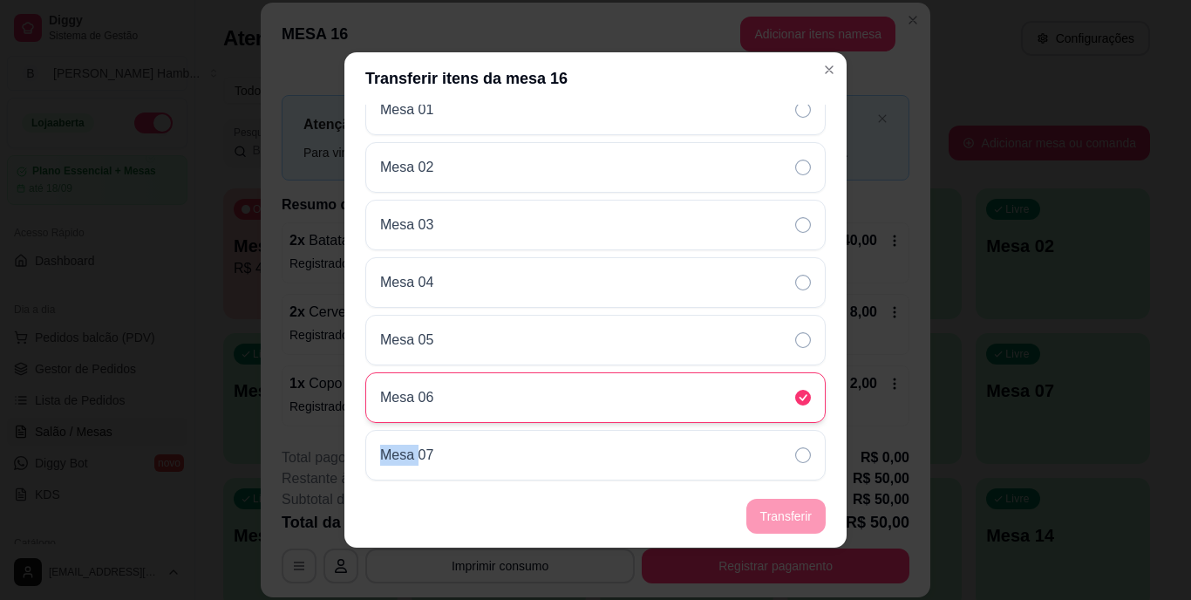
click at [657, 392] on div "Mesa 06" at bounding box center [595, 397] width 460 height 51
click at [779, 418] on div "Mesa 06" at bounding box center [595, 397] width 460 height 51
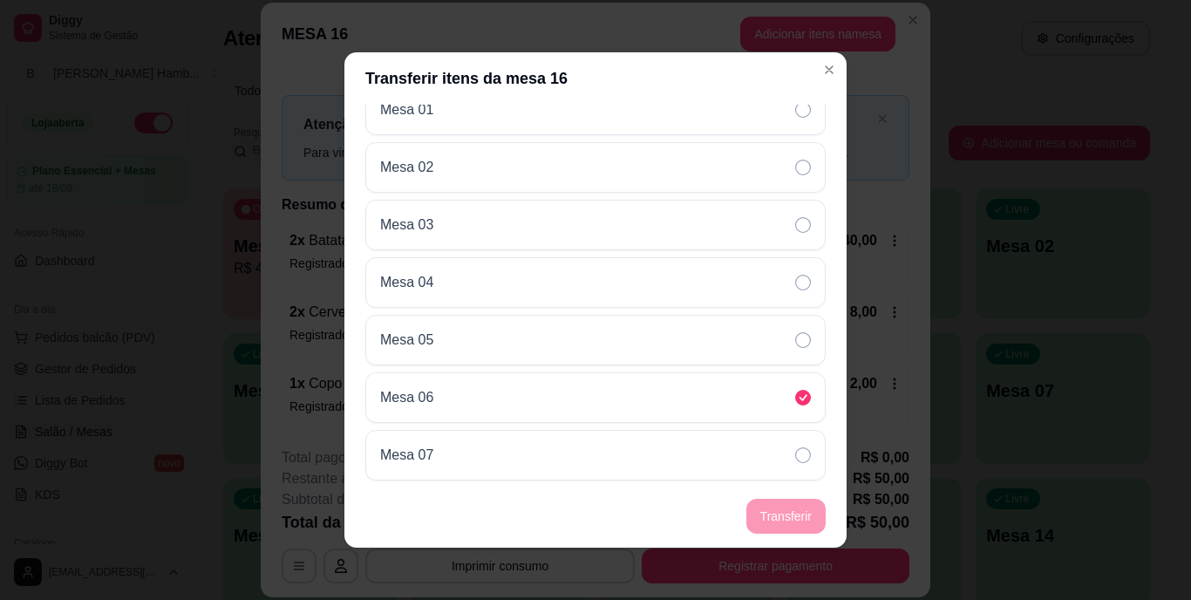
click at [766, 508] on footer "Transferir" at bounding box center [595, 516] width 502 height 63
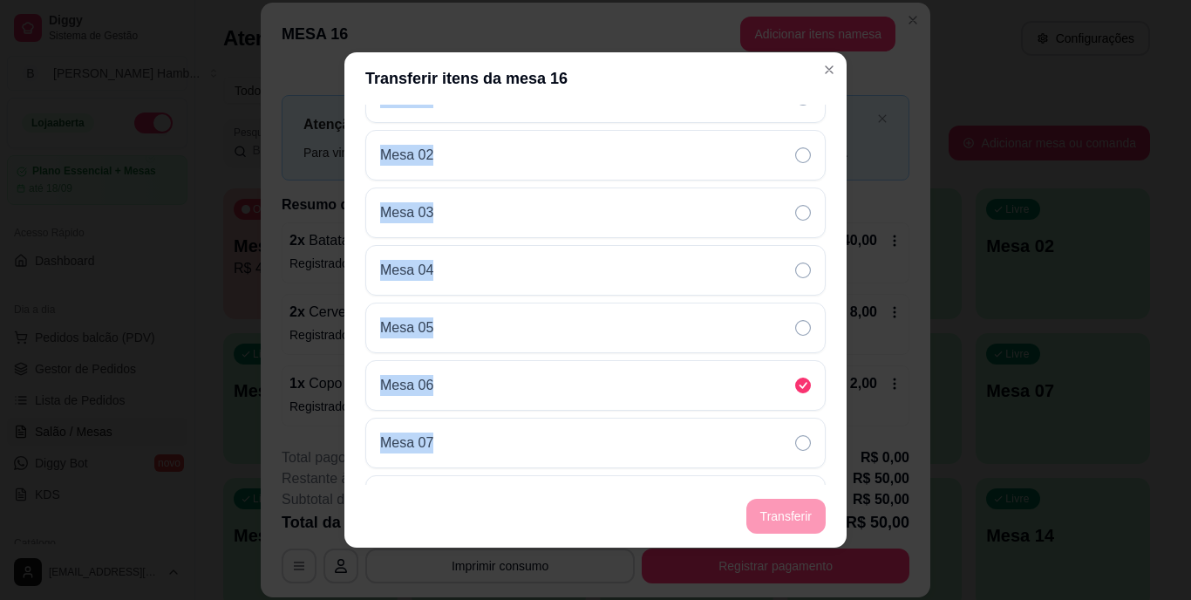
scroll to position [0, 0]
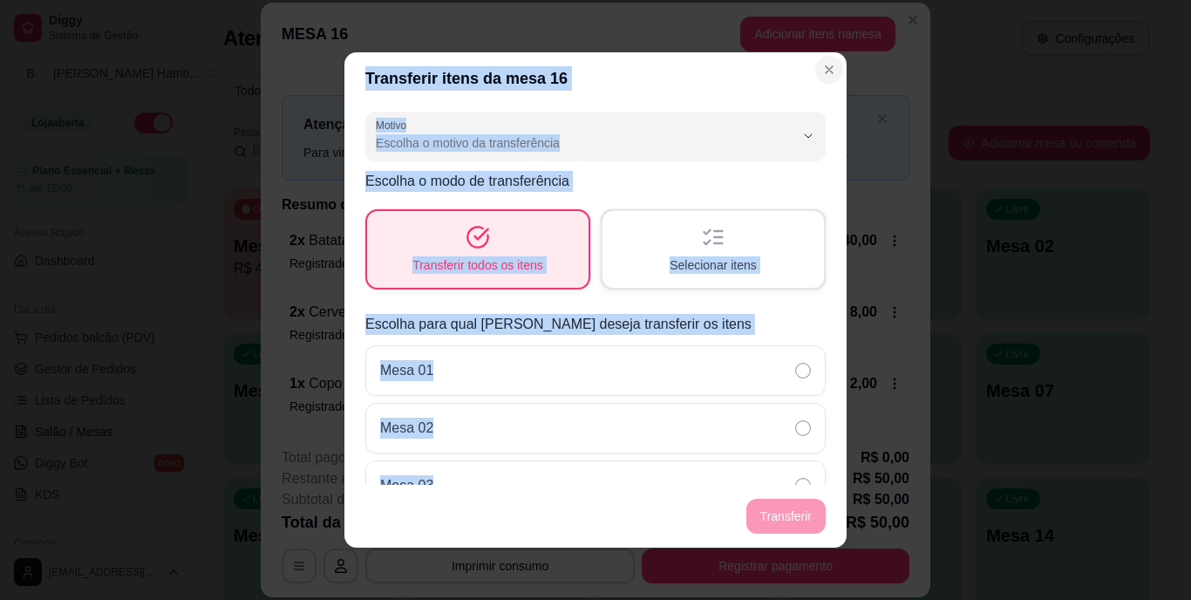
drag, startPoint x: 766, startPoint y: 508, endPoint x: 820, endPoint y: 68, distance: 443.7
click at [820, 68] on section "Transferir itens da mesa 16 Motivo Pedido lançado na mesa errada Mudança de mes…" at bounding box center [595, 299] width 502 height 495
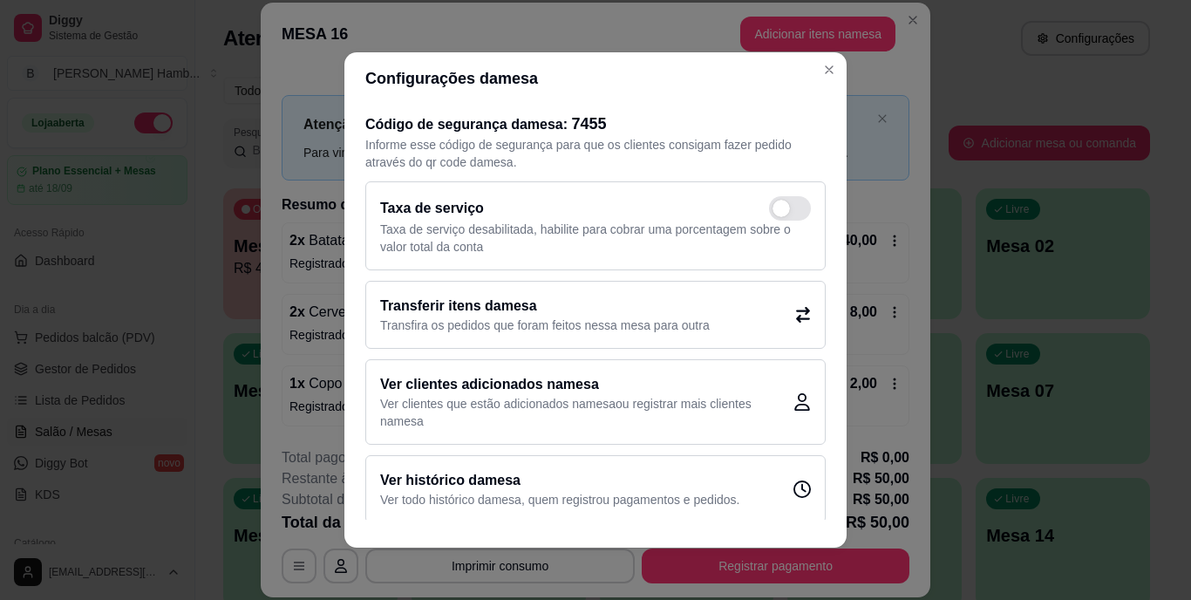
click at [827, 69] on div "Configurações da mesa Código de segurança da mesa : 7455 Informe esse código de…" at bounding box center [595, 300] width 1191 height 600
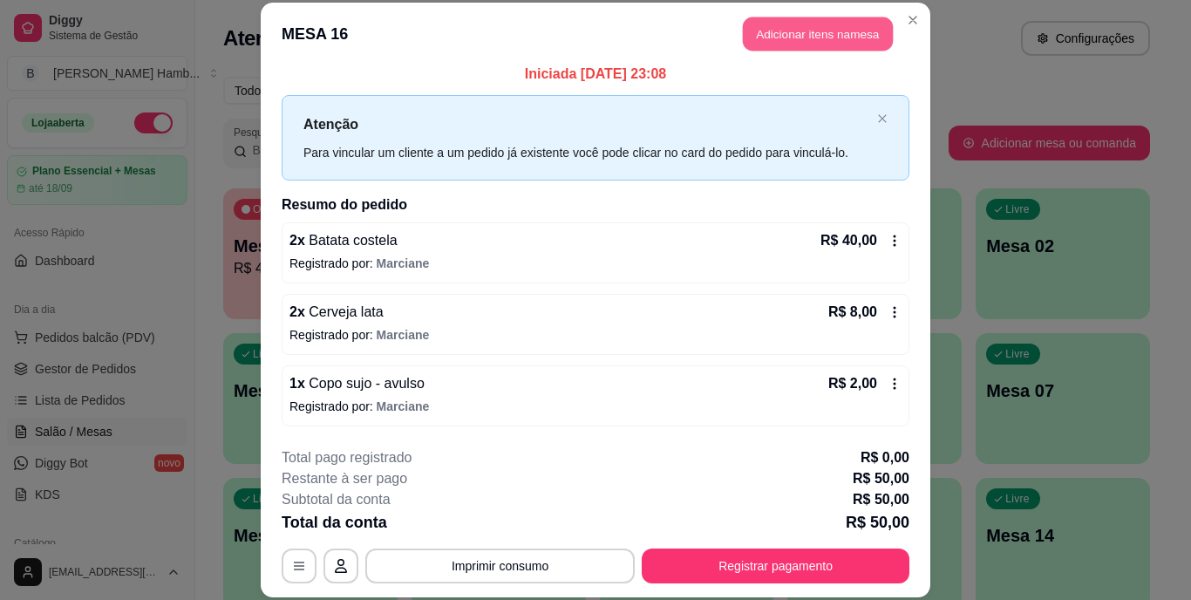
click at [828, 23] on button "Adicionar itens na mesa" at bounding box center [818, 34] width 150 height 34
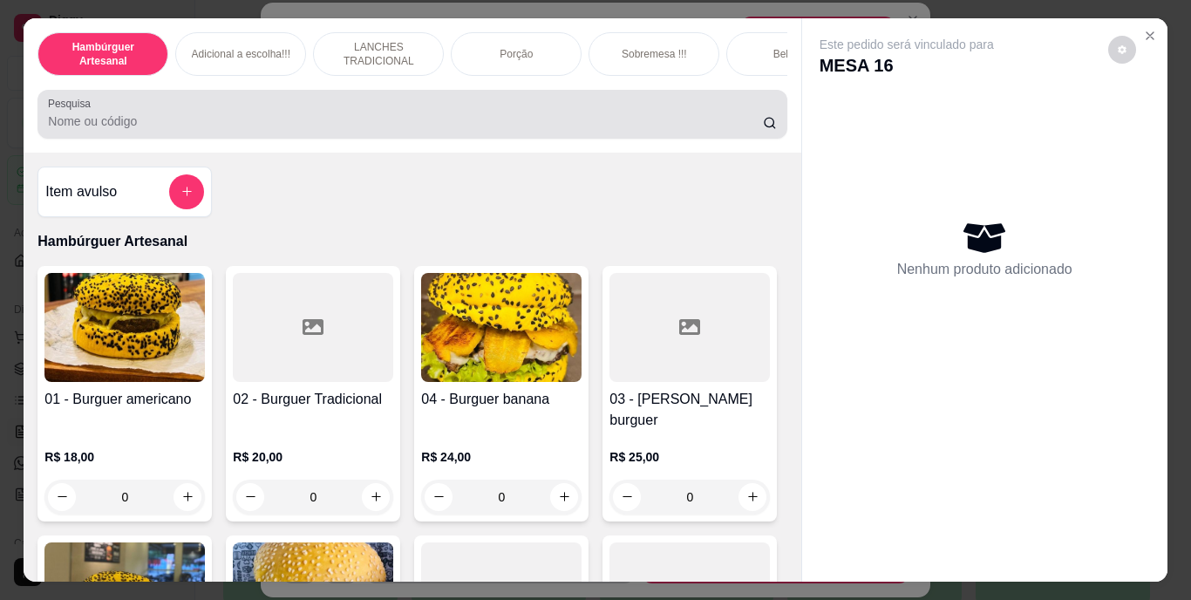
click at [567, 109] on div at bounding box center [412, 114] width 728 height 35
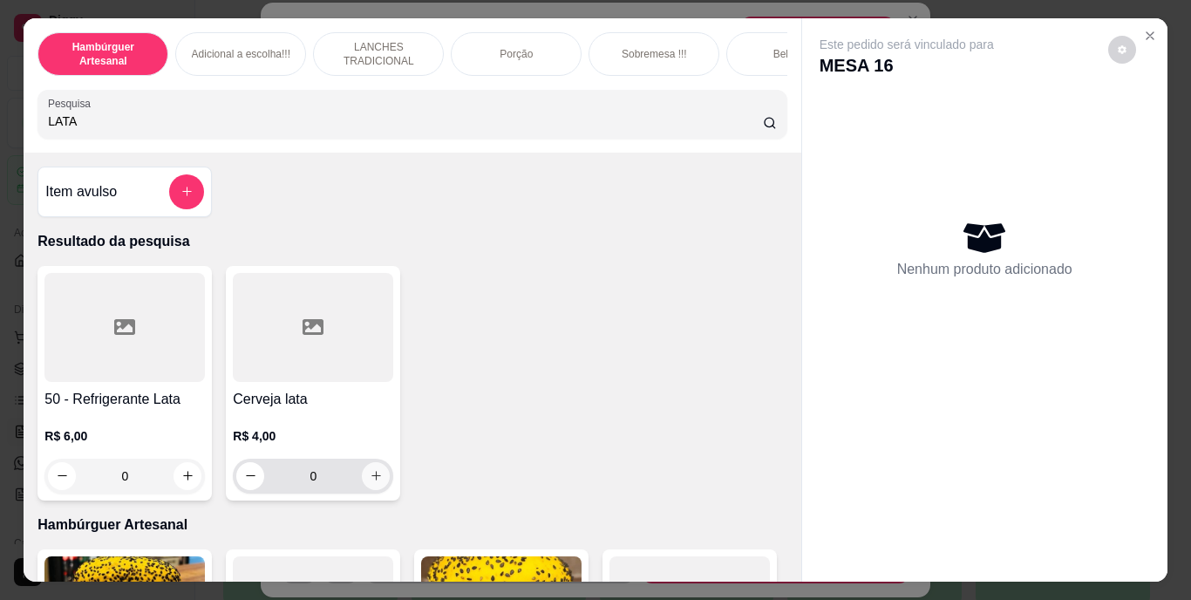
type input "LATA"
click at [363, 479] on button "increase-product-quantity" at bounding box center [376, 475] width 27 height 27
type input "1"
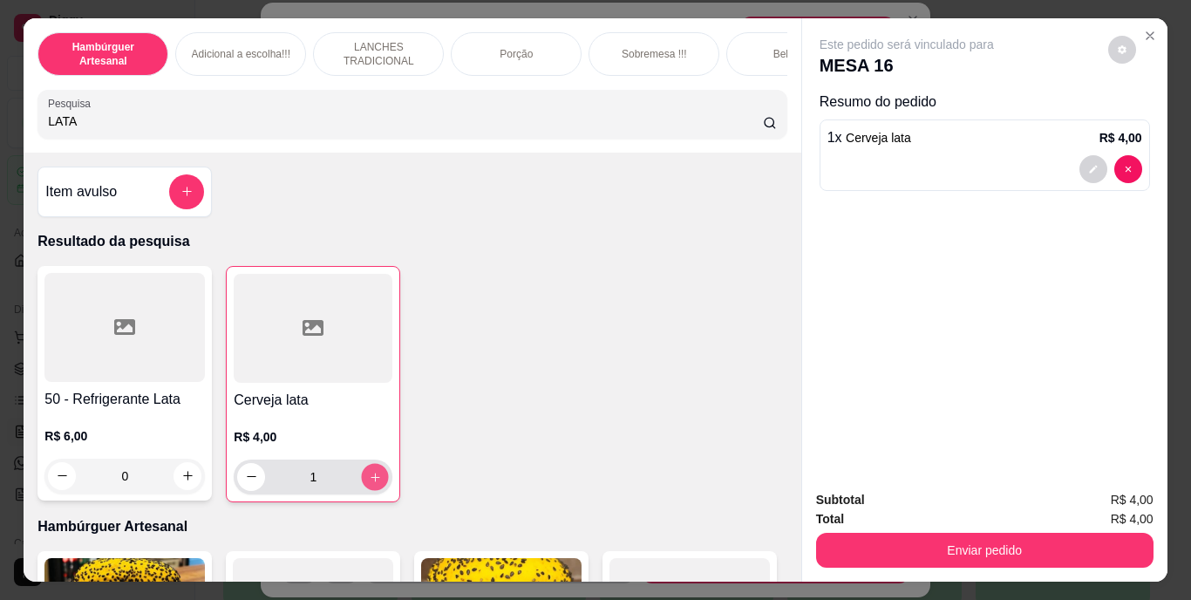
click at [362, 479] on button "increase-product-quantity" at bounding box center [375, 476] width 27 height 27
type input "2"
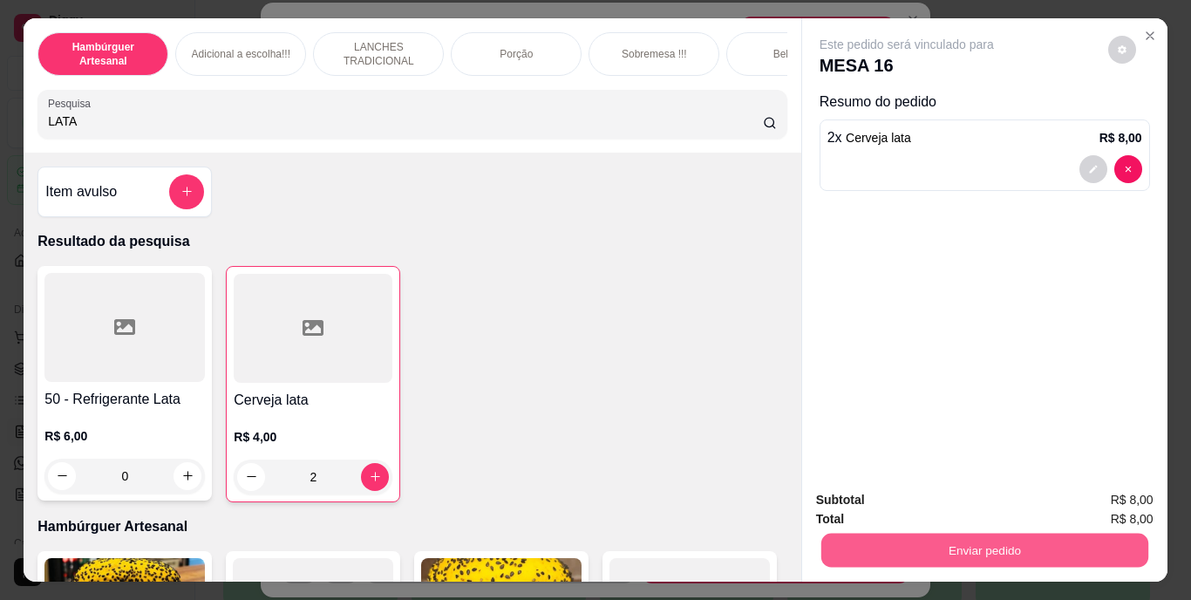
click at [938, 538] on button "Enviar pedido" at bounding box center [983, 551] width 327 height 34
click at [928, 504] on button "Não registrar e enviar pedido" at bounding box center [927, 501] width 176 height 32
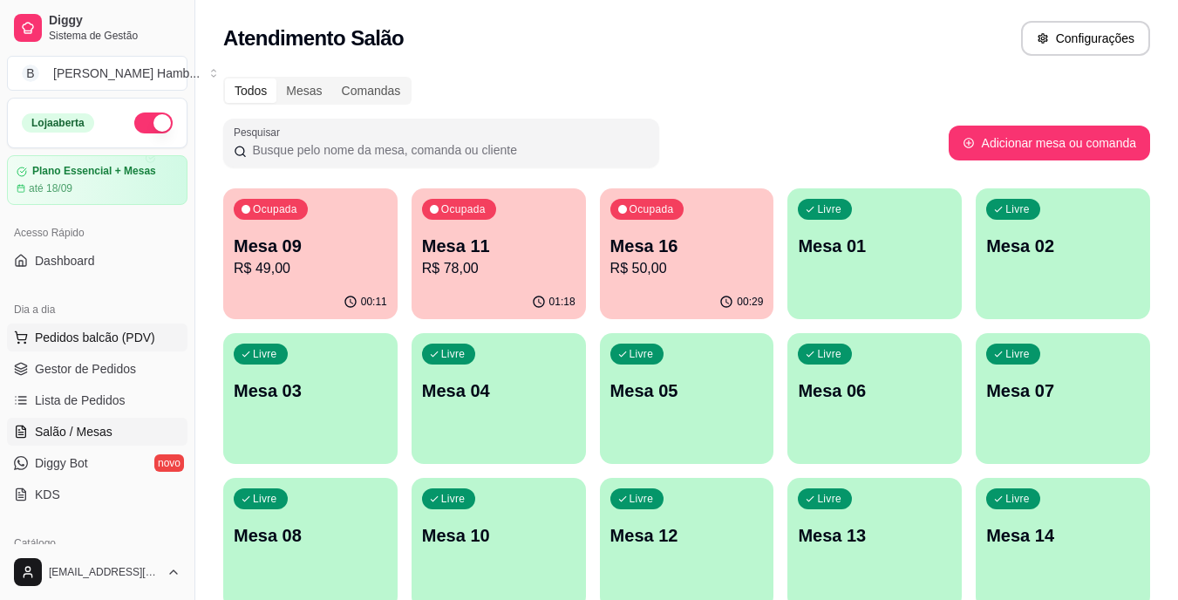
click at [140, 337] on span "Pedidos balcão (PDV)" at bounding box center [95, 337] width 120 height 17
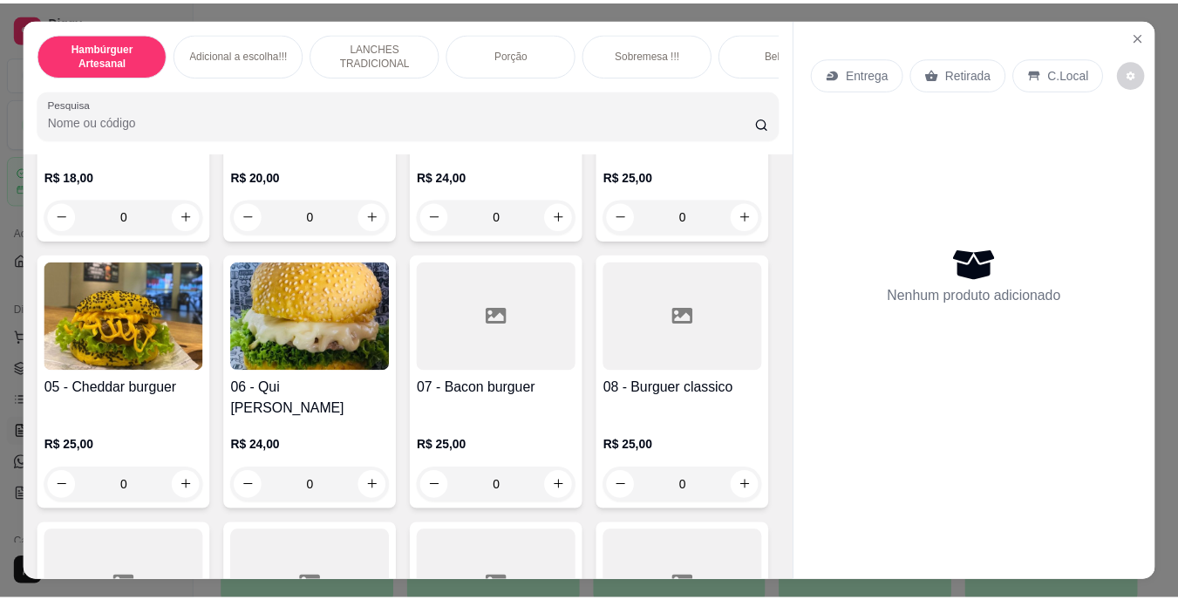
scroll to position [279, 0]
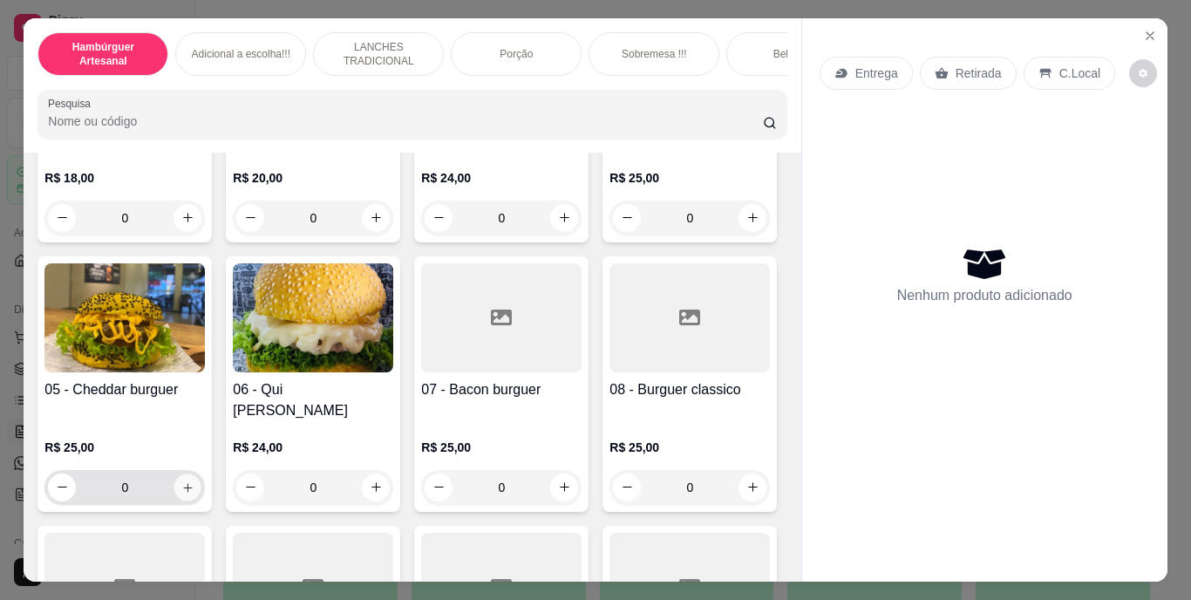
click at [194, 480] on icon "increase-product-quantity" at bounding box center [187, 486] width 13 height 13
click at [201, 473] on button "increase-product-quantity" at bounding box center [187, 486] width 27 height 27
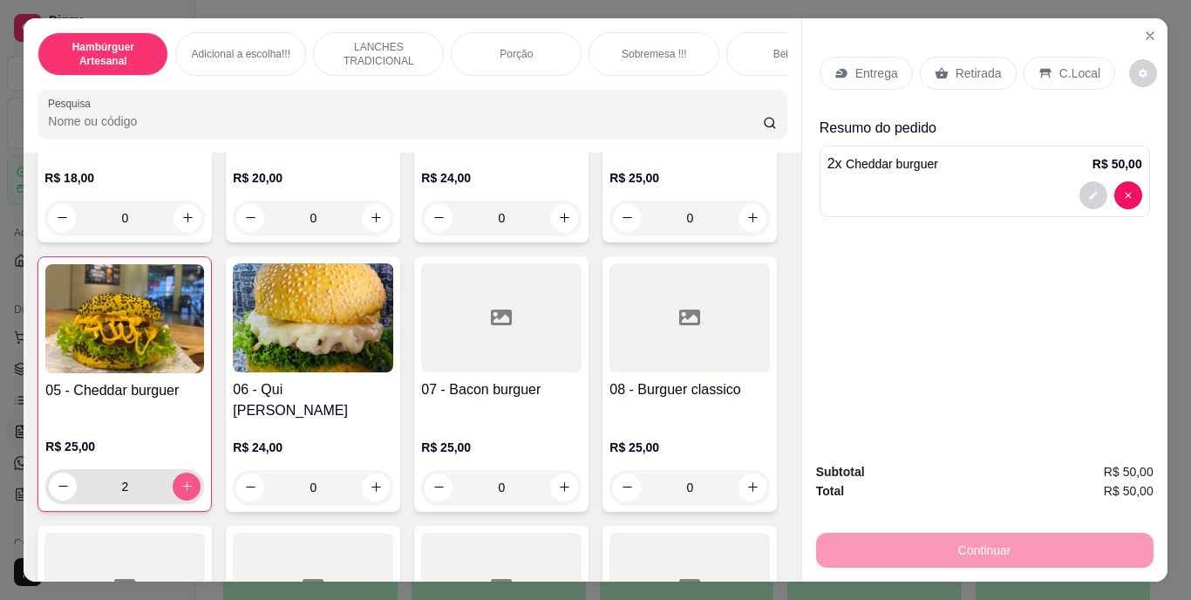
type input "2"
click at [967, 65] on p "Retirada" at bounding box center [979, 73] width 46 height 17
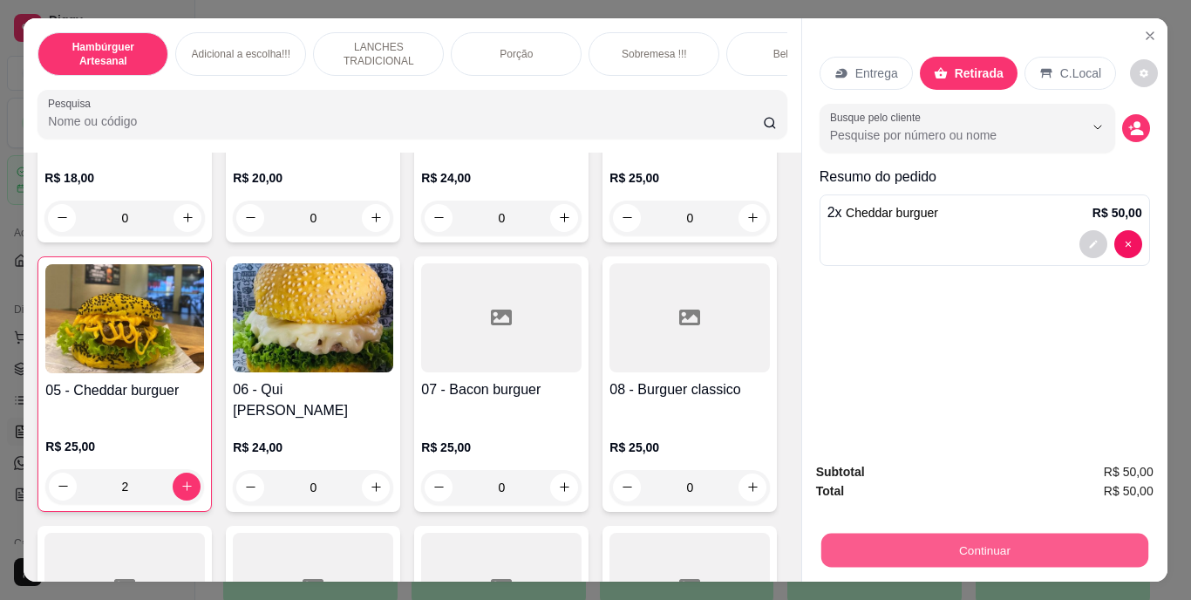
click at [898, 541] on button "Continuar" at bounding box center [983, 551] width 327 height 34
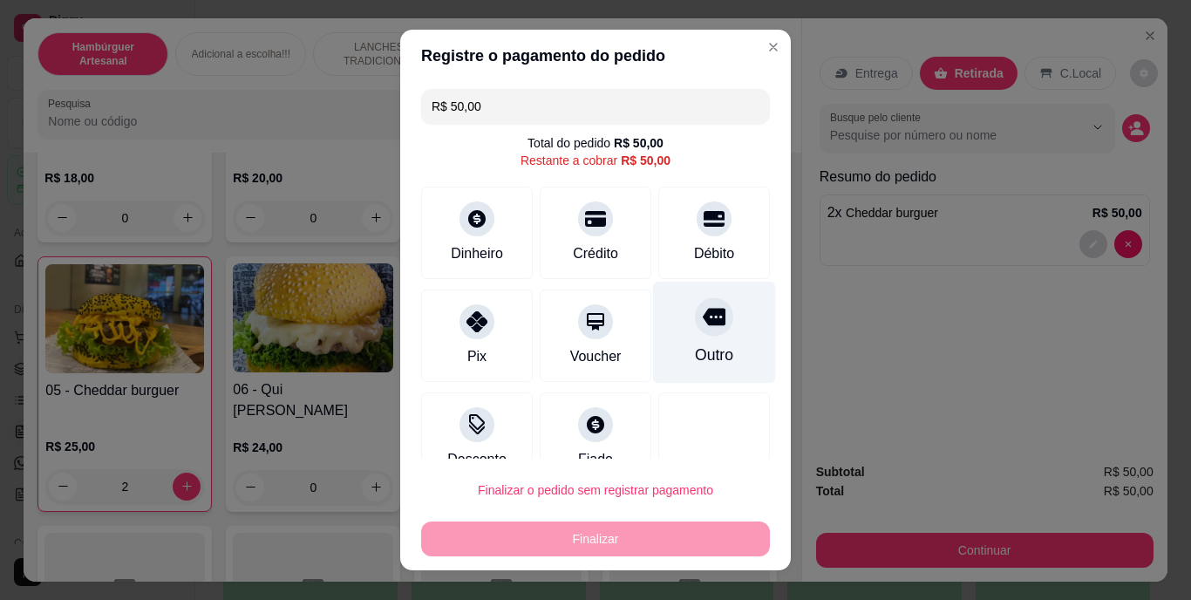
click at [703, 325] on icon at bounding box center [714, 317] width 23 height 17
type input "R$ 0,00"
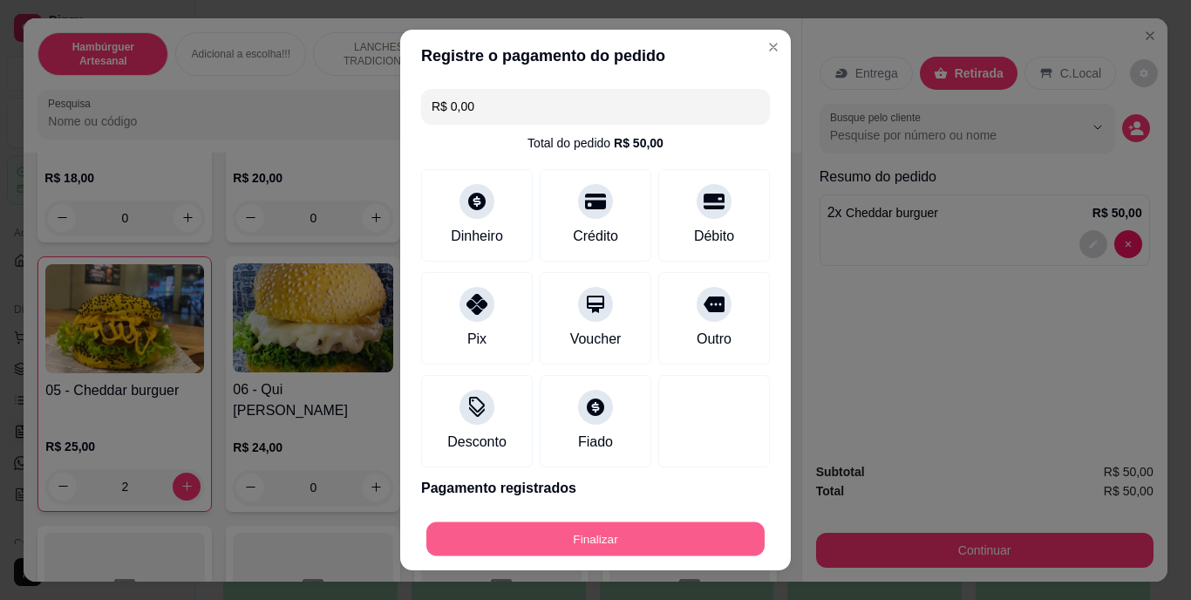
click at [548, 530] on button "Finalizar" at bounding box center [595, 538] width 338 height 34
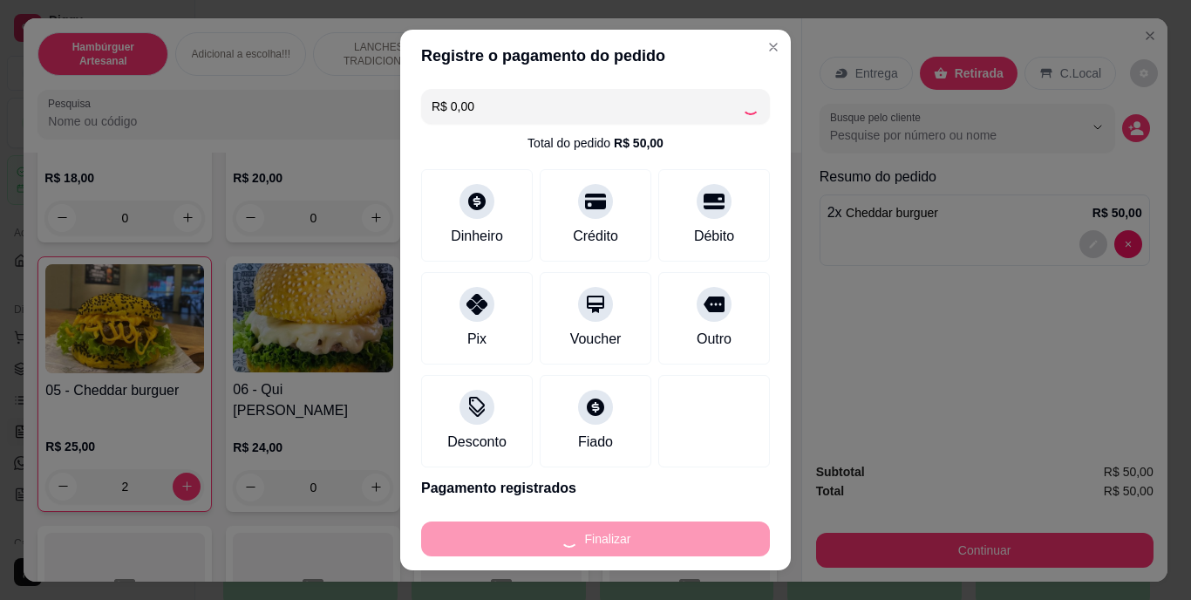
type input "0"
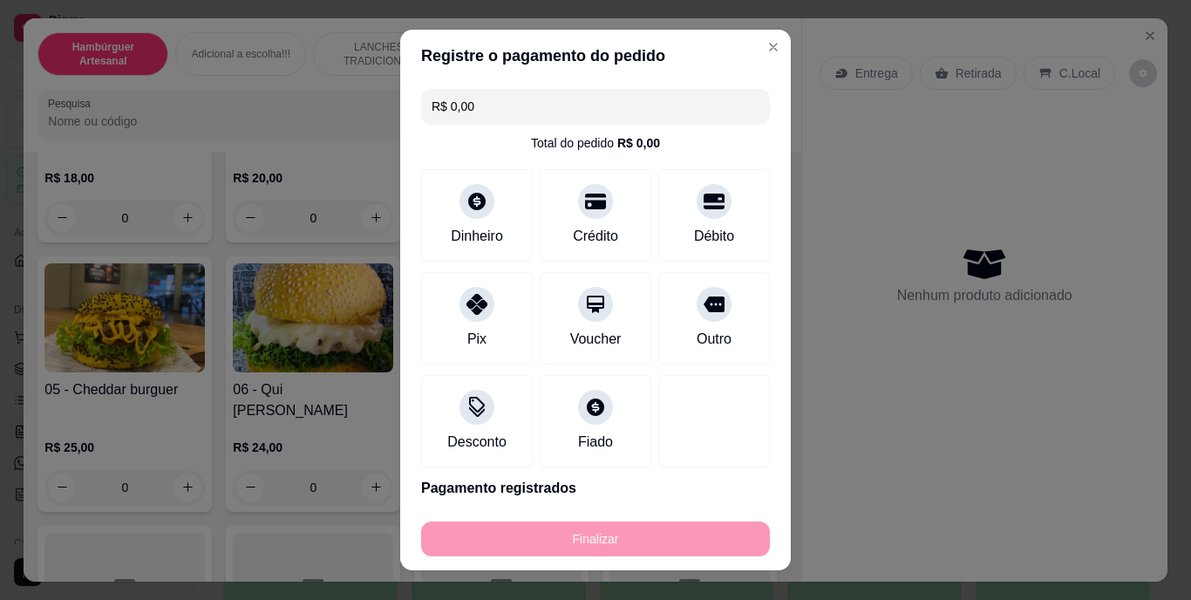
type input "-R$ 50,00"
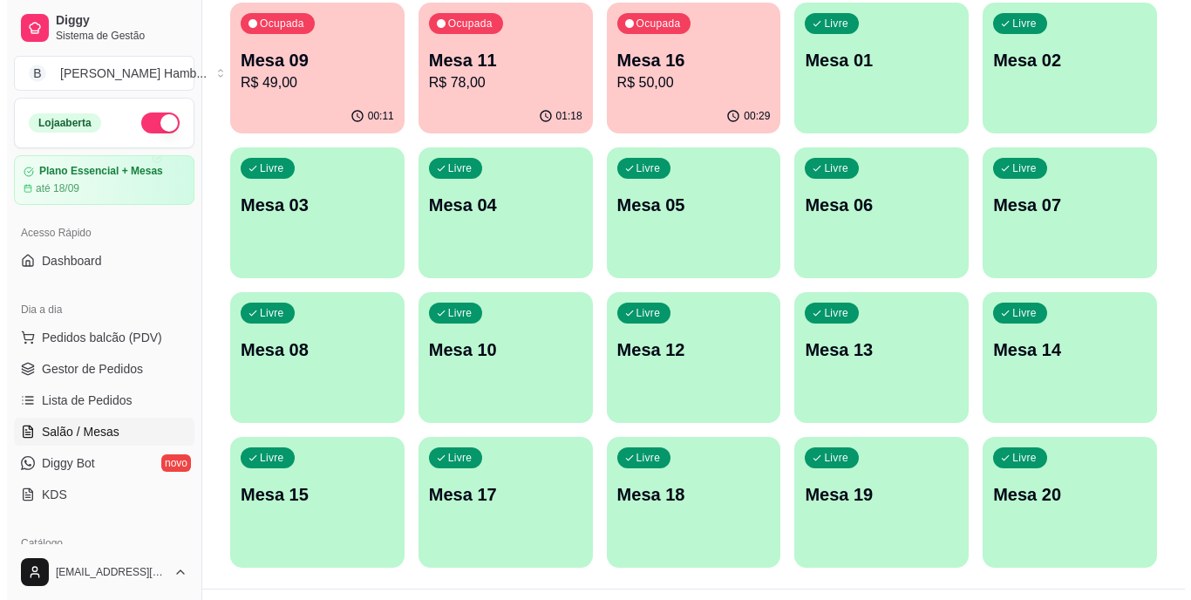
scroll to position [224, 0]
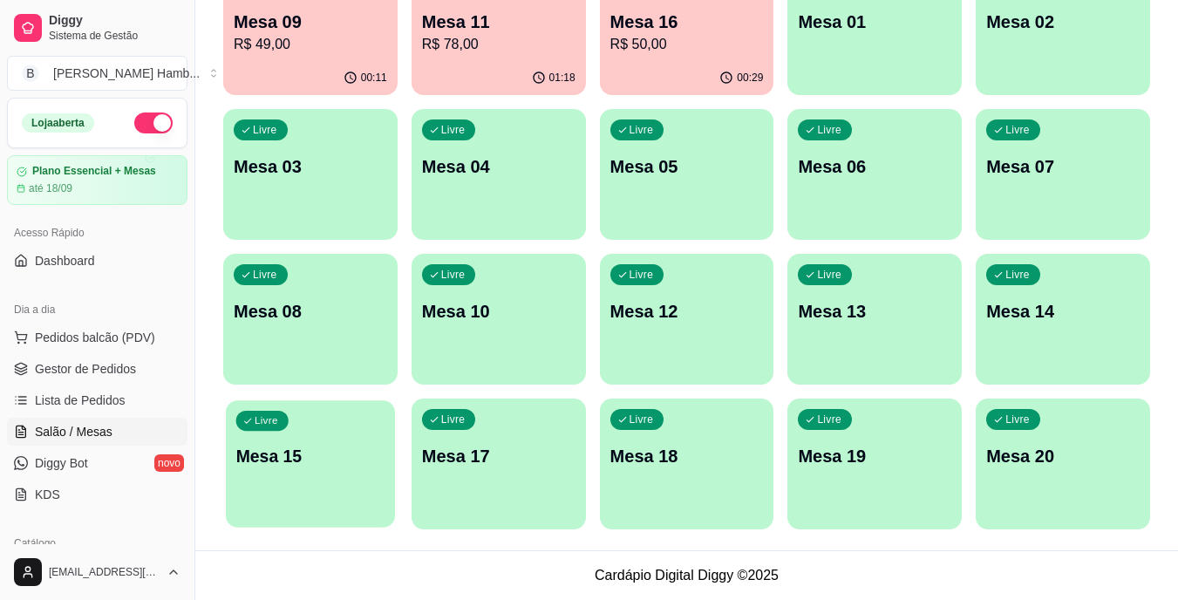
click at [377, 435] on div "Livre Mesa 15" at bounding box center [310, 453] width 169 height 106
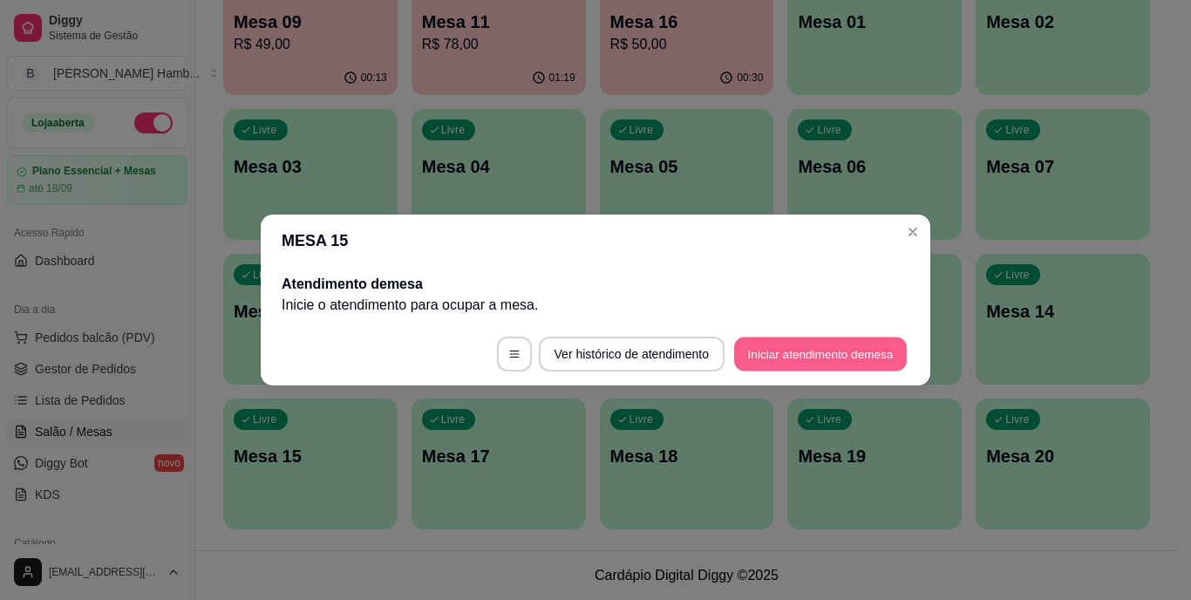
click at [793, 343] on button "Iniciar atendimento de mesa" at bounding box center [820, 354] width 173 height 34
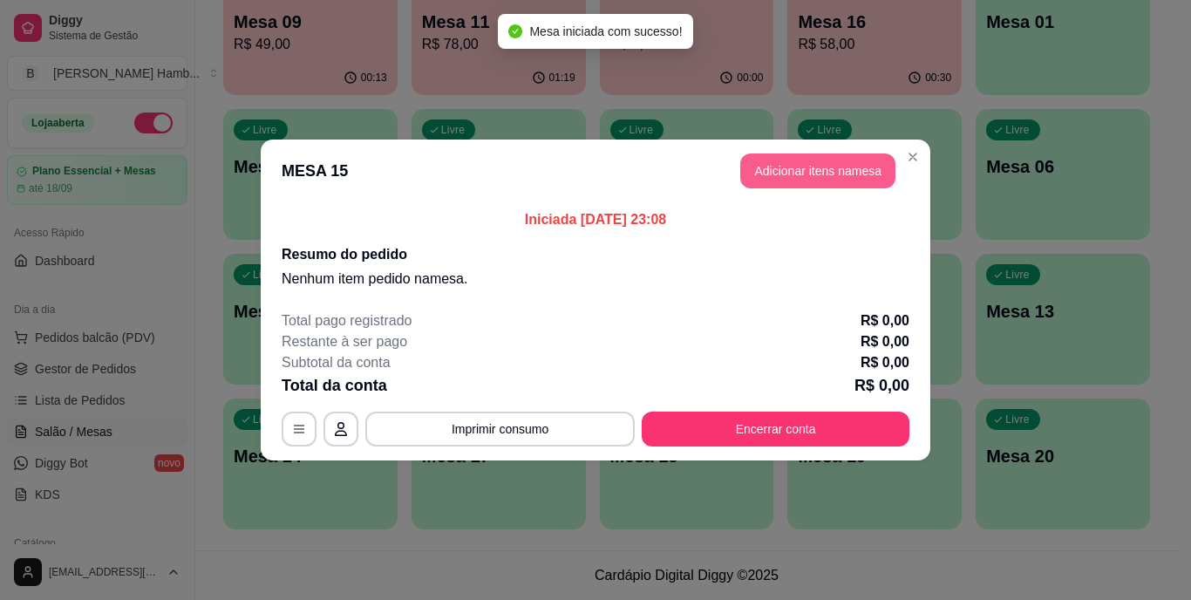
click at [761, 160] on button "Adicionar itens na mesa" at bounding box center [817, 170] width 155 height 35
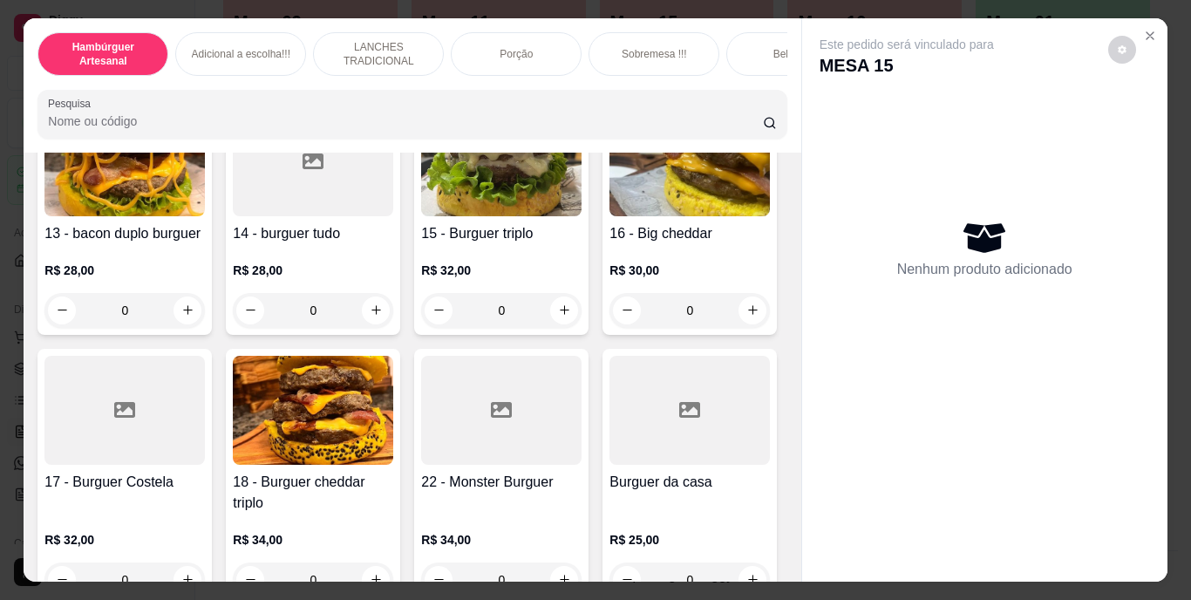
scroll to position [951, 0]
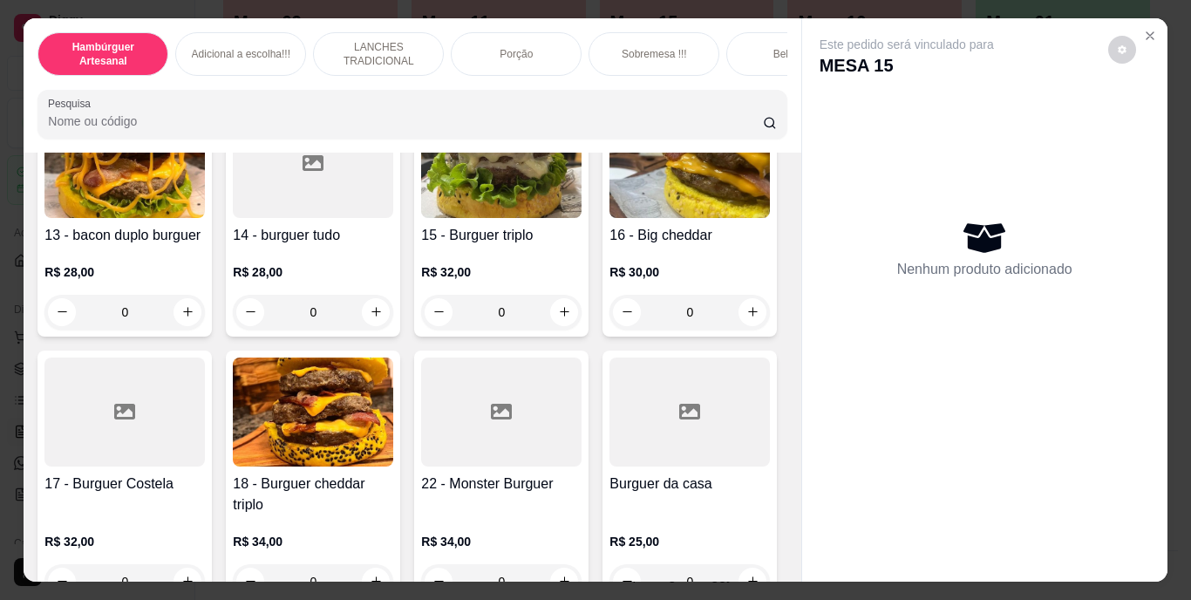
click at [746, 70] on icon "increase-product-quantity" at bounding box center [752, 63] width 13 height 13
type input "1"
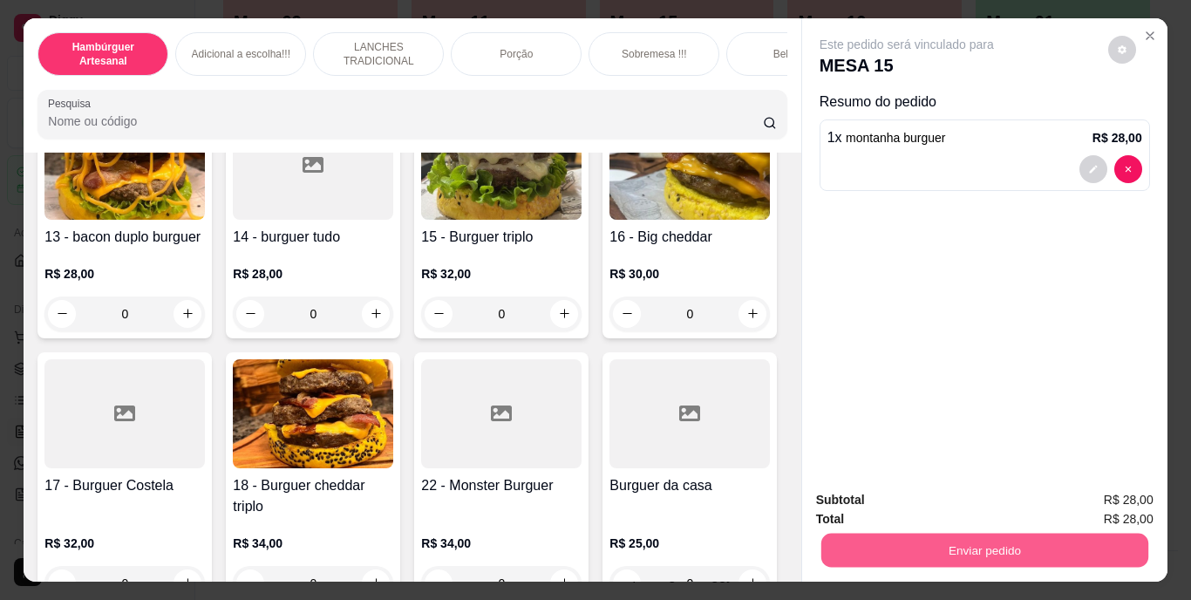
click at [861, 542] on button "Enviar pedido" at bounding box center [983, 551] width 327 height 34
click at [870, 510] on button "Não registrar e enviar pedido" at bounding box center [927, 501] width 176 height 32
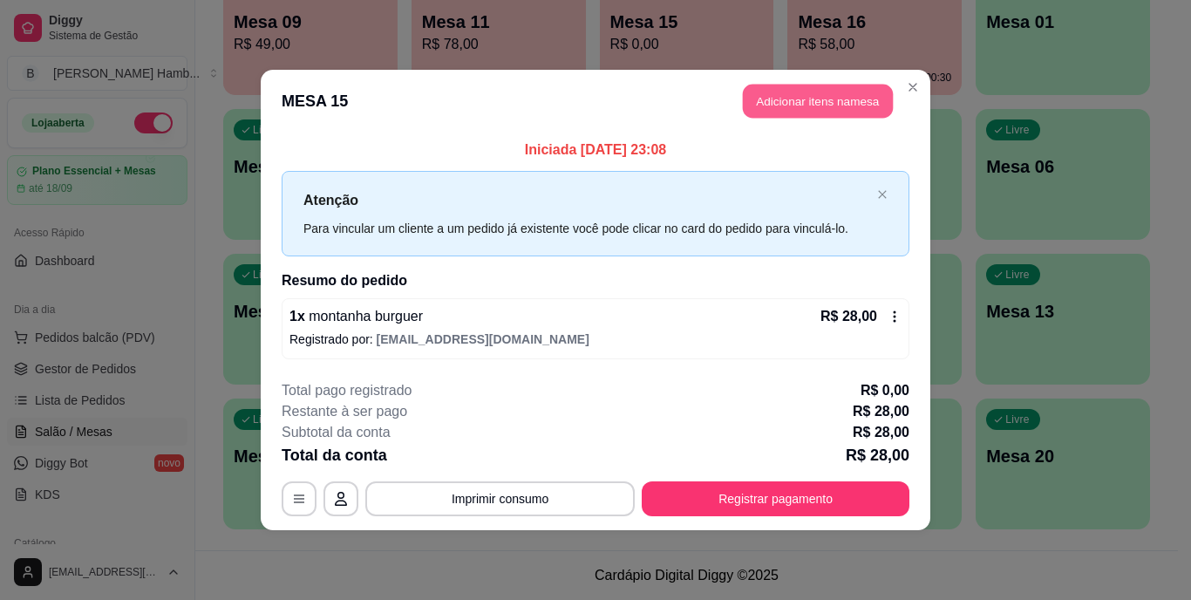
click at [848, 103] on button "Adicionar itens na mesa" at bounding box center [818, 102] width 150 height 34
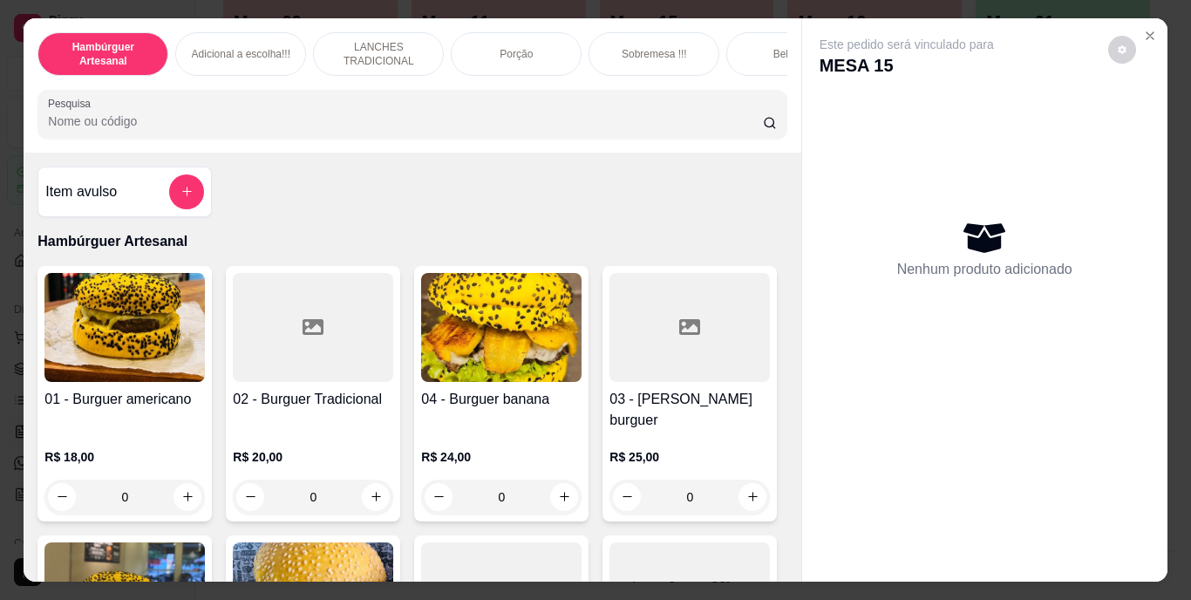
click at [715, 123] on input "Pesquisa" at bounding box center [405, 120] width 715 height 17
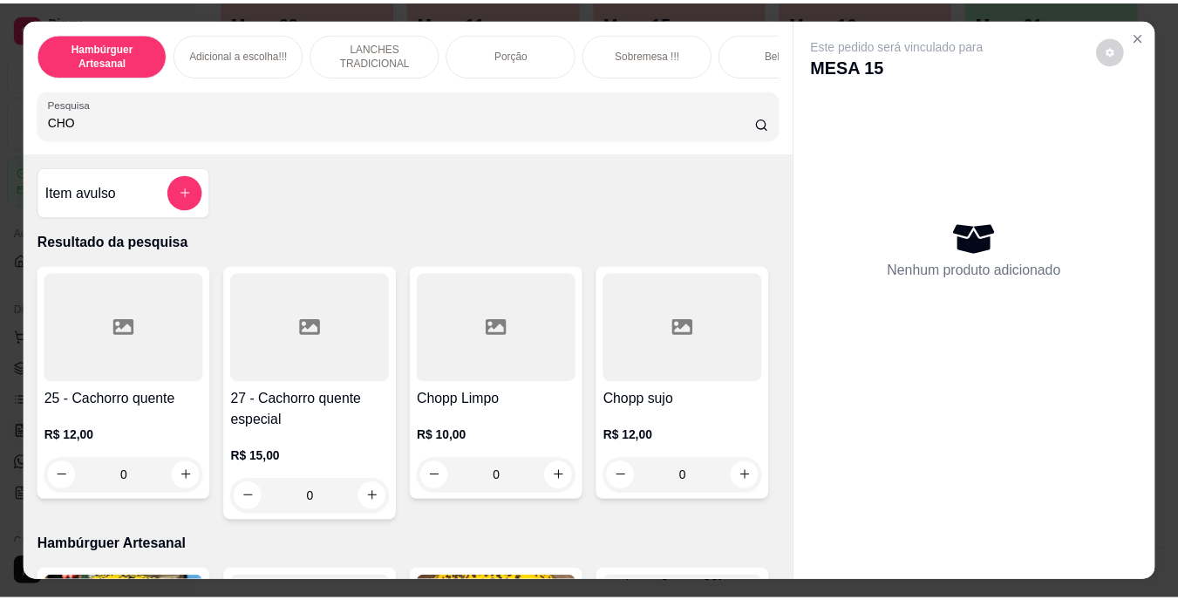
scroll to position [222, 0]
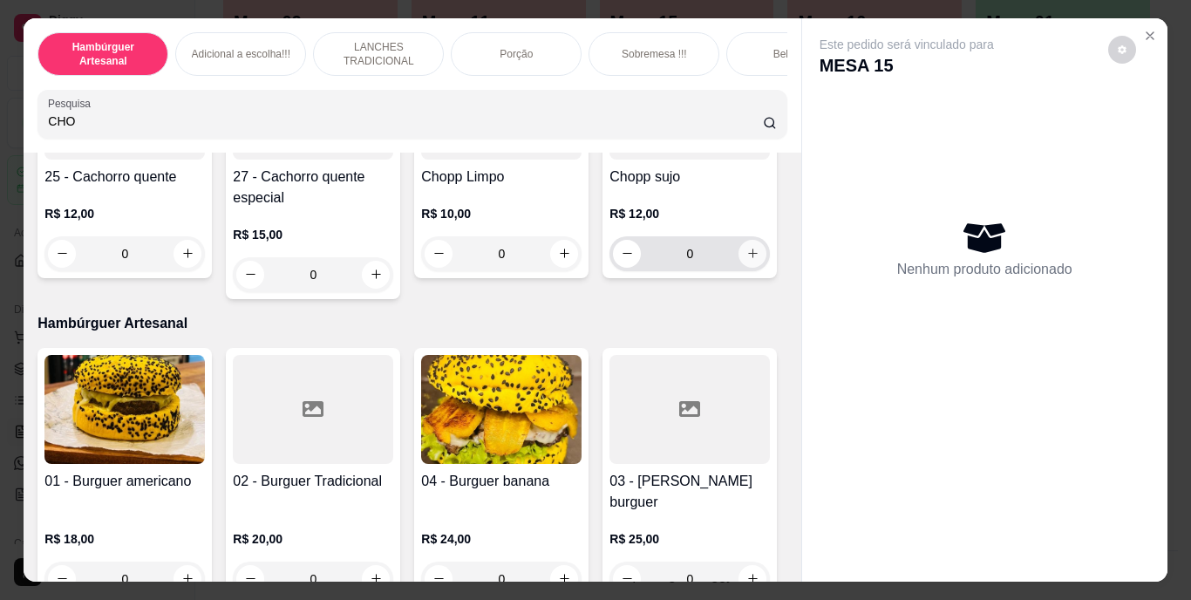
type input "CHO"
click at [746, 260] on icon "increase-product-quantity" at bounding box center [752, 253] width 13 height 13
type input "1"
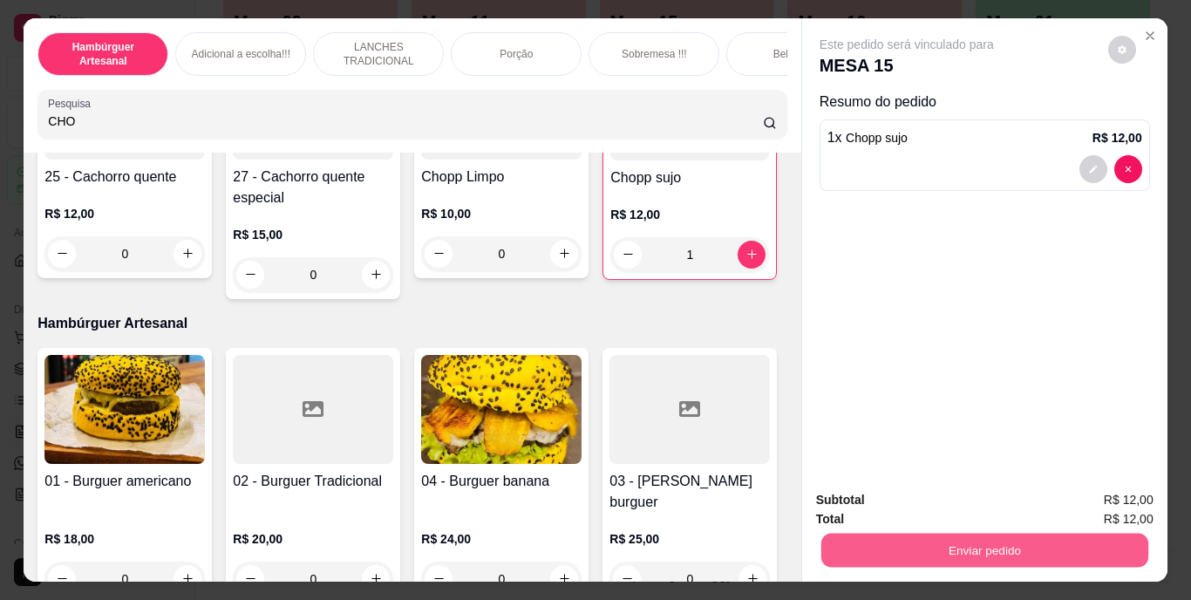
click at [893, 534] on button "Enviar pedido" at bounding box center [983, 551] width 327 height 34
click at [871, 494] on button "Não registrar e enviar pedido" at bounding box center [927, 501] width 176 height 32
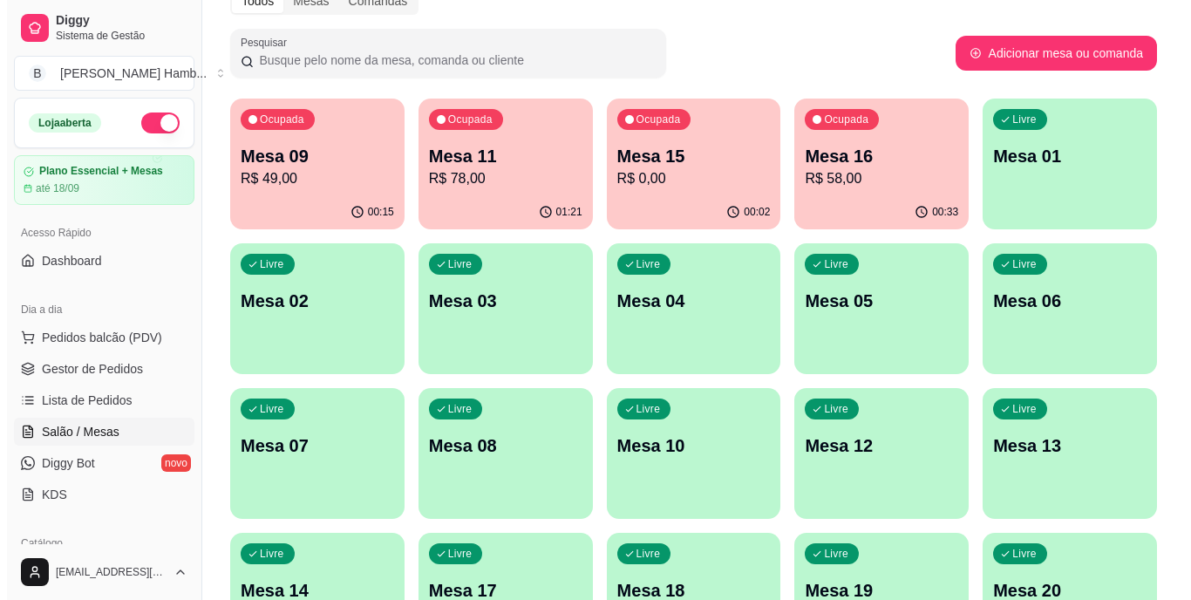
scroll to position [82, 0]
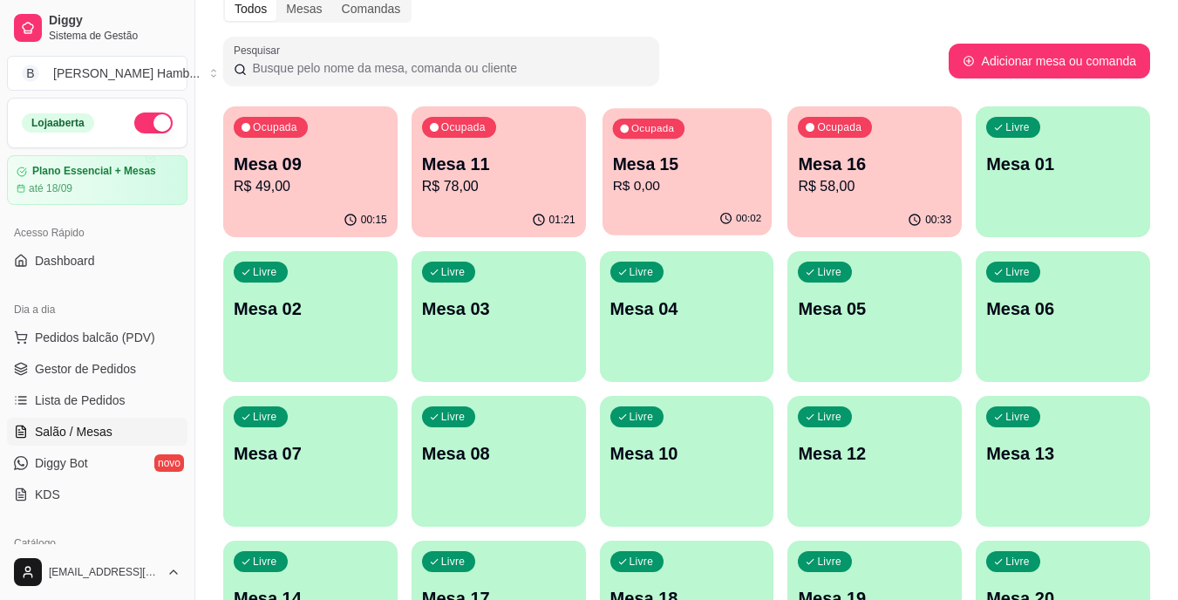
click at [662, 194] on p "R$ 0,00" at bounding box center [686, 186] width 149 height 20
click at [830, 222] on div "00:33" at bounding box center [874, 218] width 169 height 33
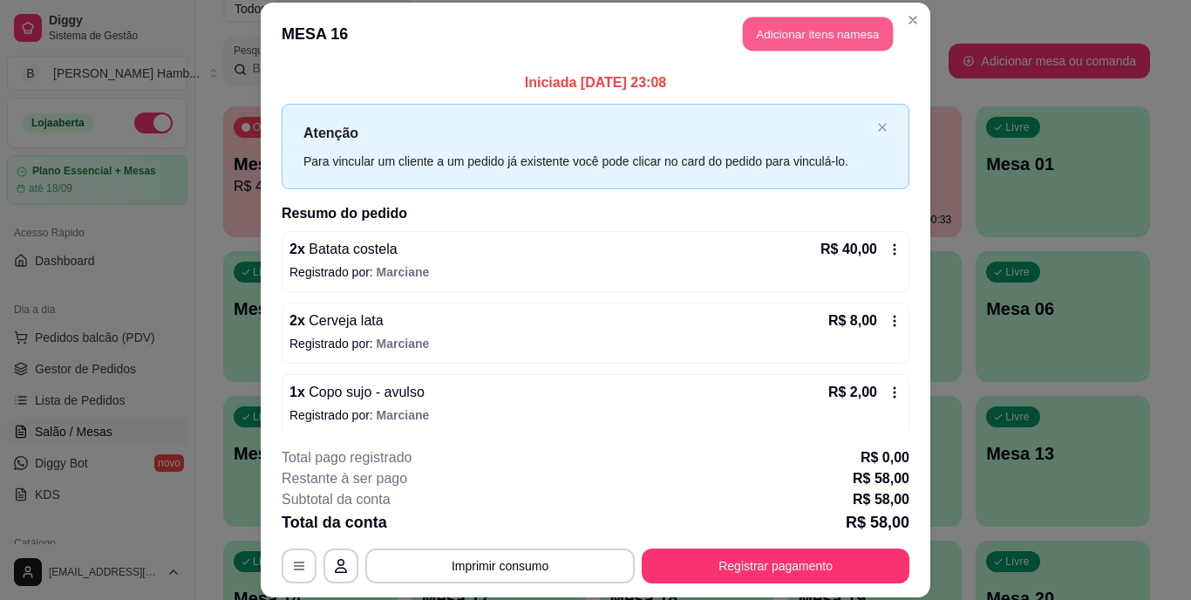
click at [786, 20] on button "Adicionar itens na mesa" at bounding box center [818, 34] width 150 height 34
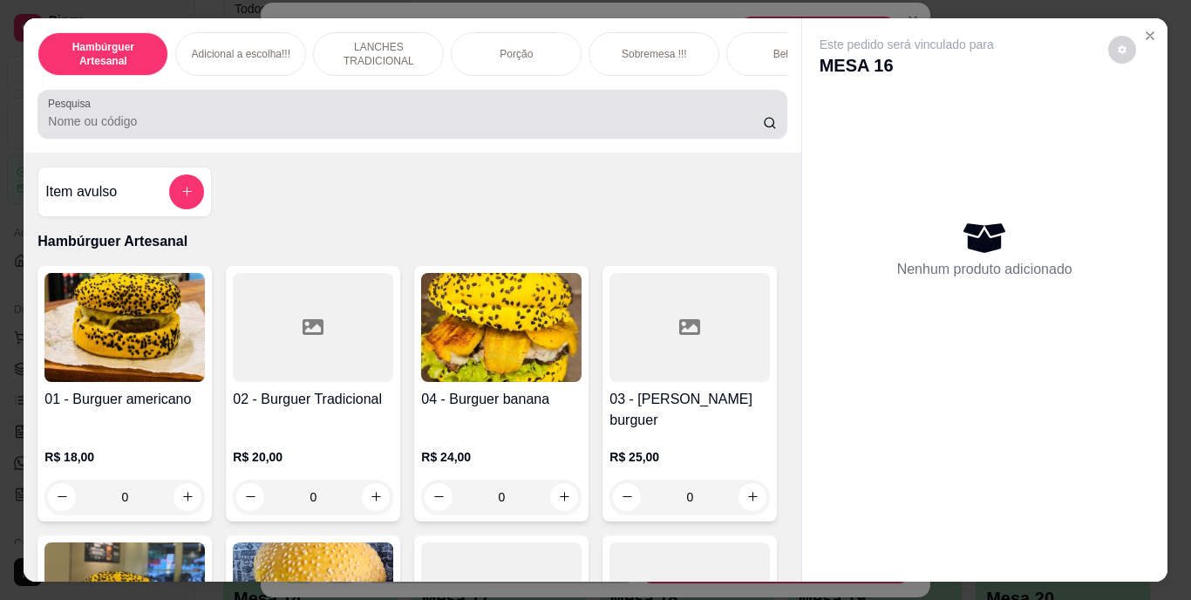
click at [641, 112] on div at bounding box center [412, 114] width 728 height 35
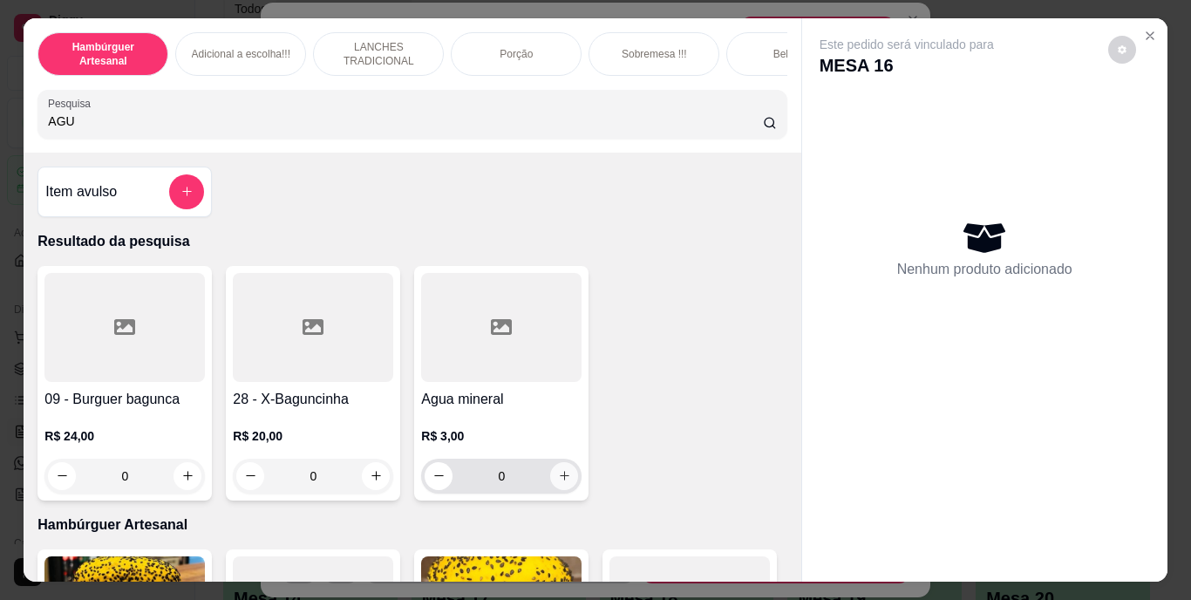
type input "AGU"
click at [551, 475] on button "increase-product-quantity" at bounding box center [564, 475] width 27 height 27
type input "1"
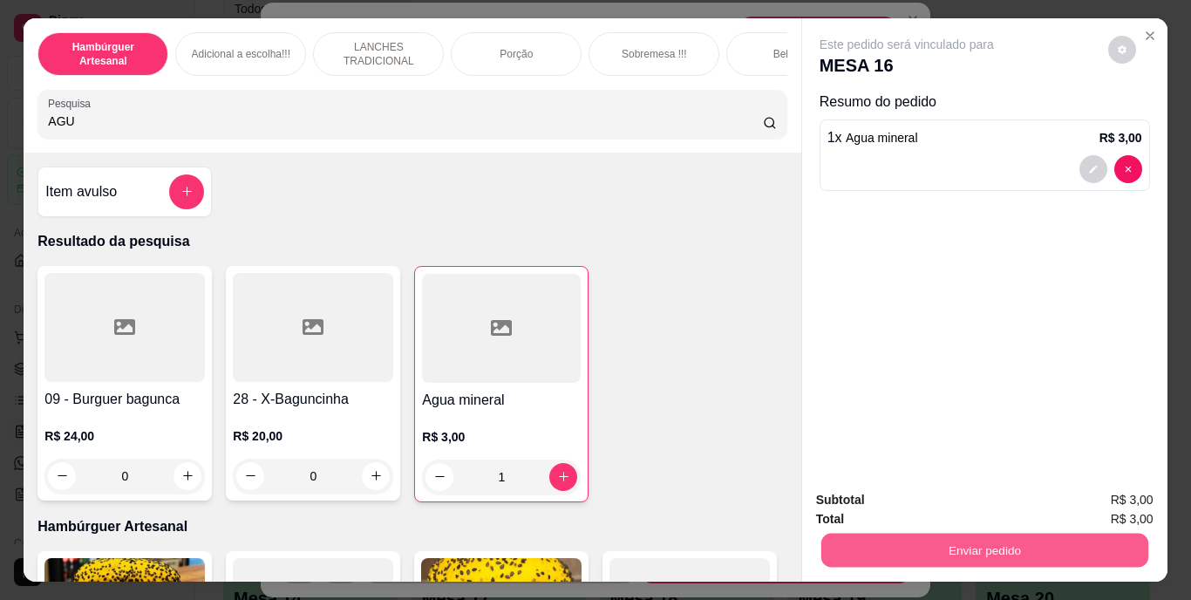
click at [897, 557] on button "Enviar pedido" at bounding box center [983, 551] width 327 height 34
click at [886, 507] on button "Não registrar e enviar pedido" at bounding box center [927, 501] width 176 height 32
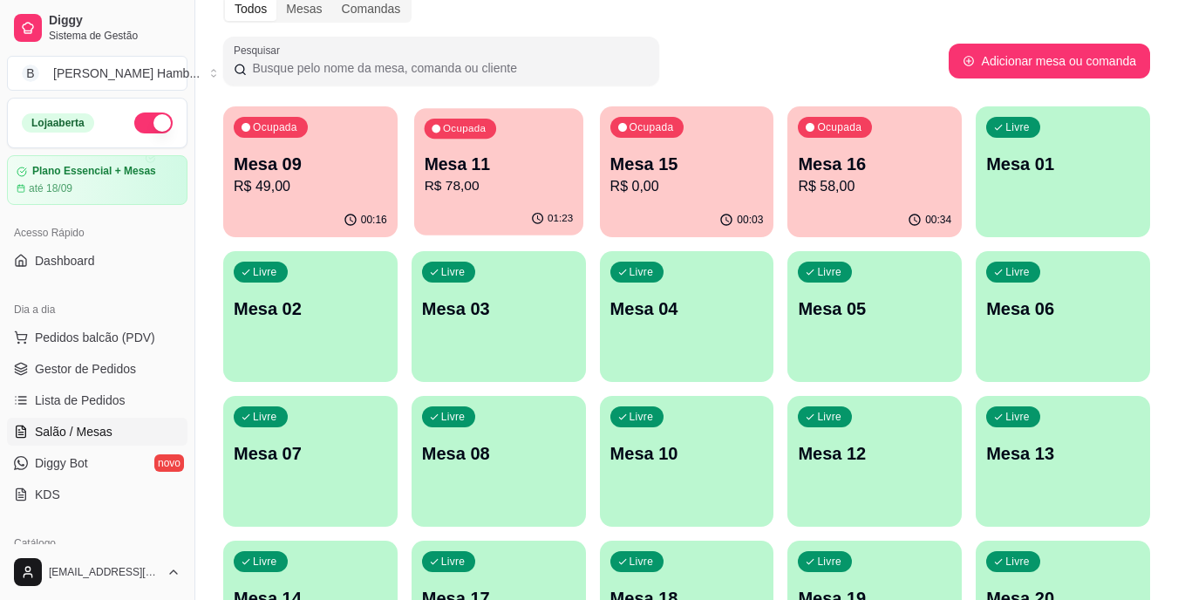
click at [460, 180] on p "R$ 78,00" at bounding box center [498, 186] width 149 height 20
click at [823, 166] on p "Mesa 16" at bounding box center [874, 164] width 153 height 24
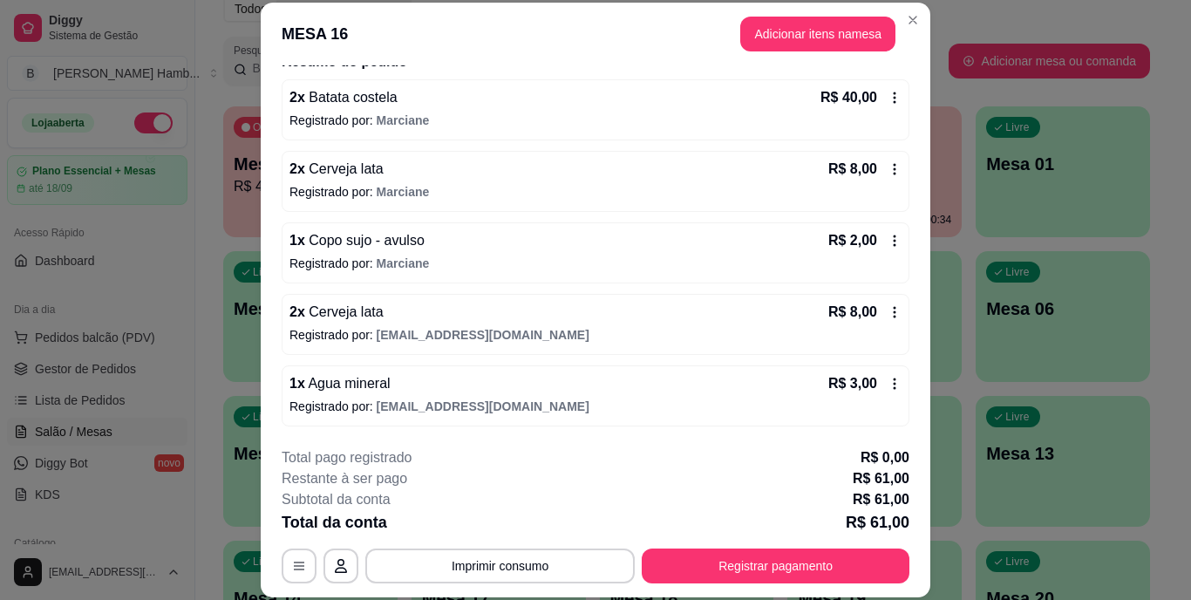
scroll to position [152, 0]
click at [306, 558] on button "button" at bounding box center [300, 565] width 34 height 34
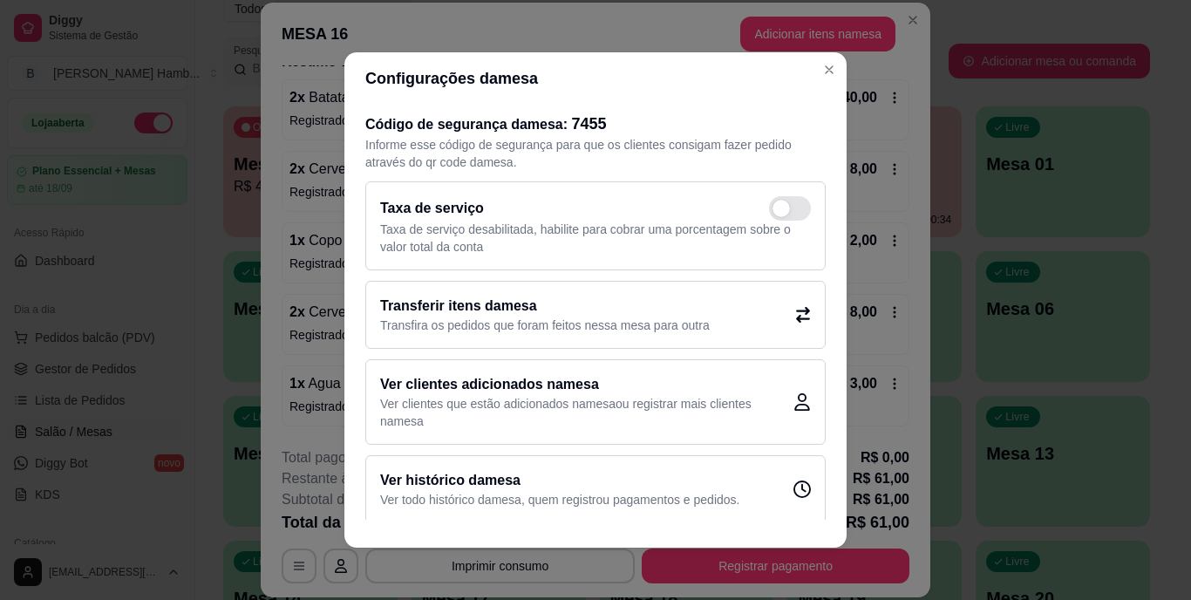
click at [509, 325] on p "Transfira os pedidos que foram feitos nessa mesa para outra" at bounding box center [545, 325] width 330 height 17
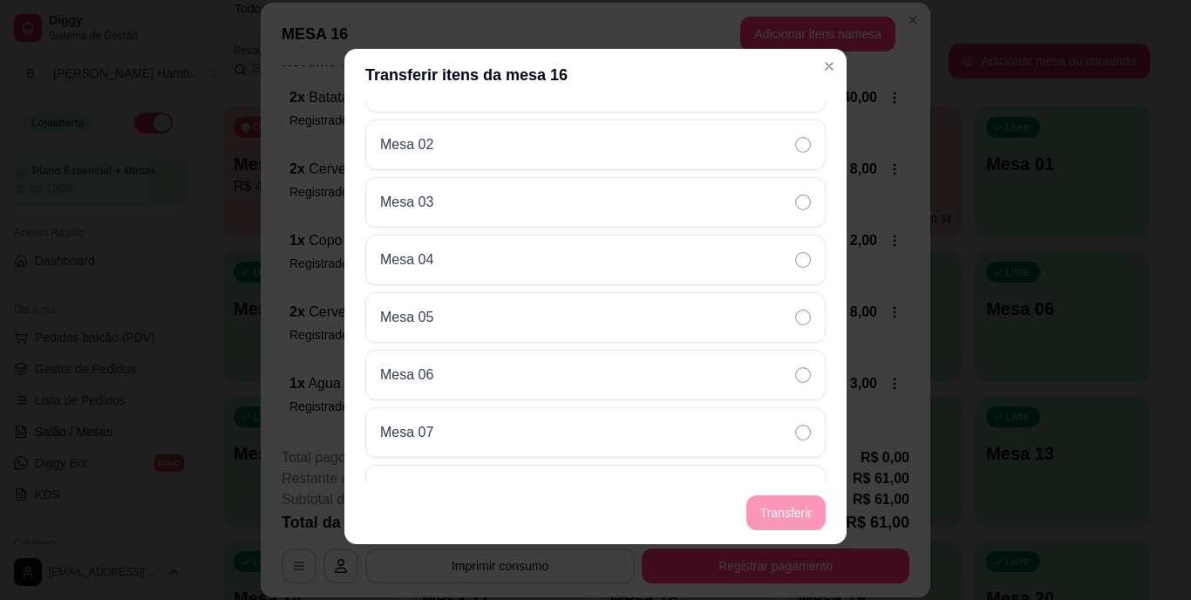
scroll to position [281, 0]
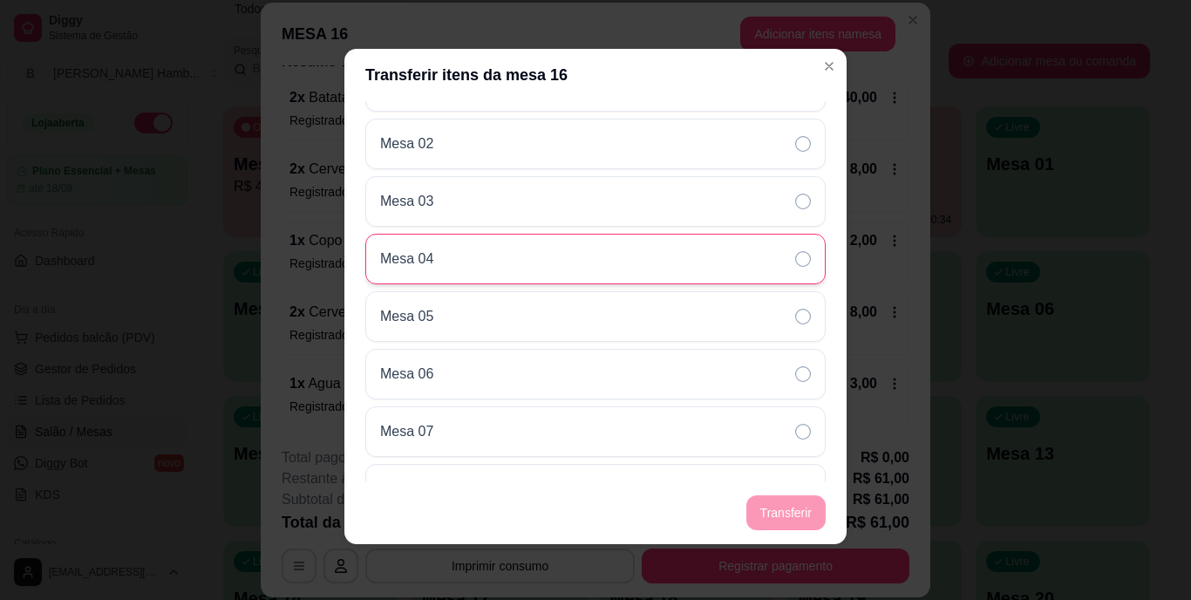
click at [670, 262] on div "Mesa 04" at bounding box center [595, 259] width 460 height 51
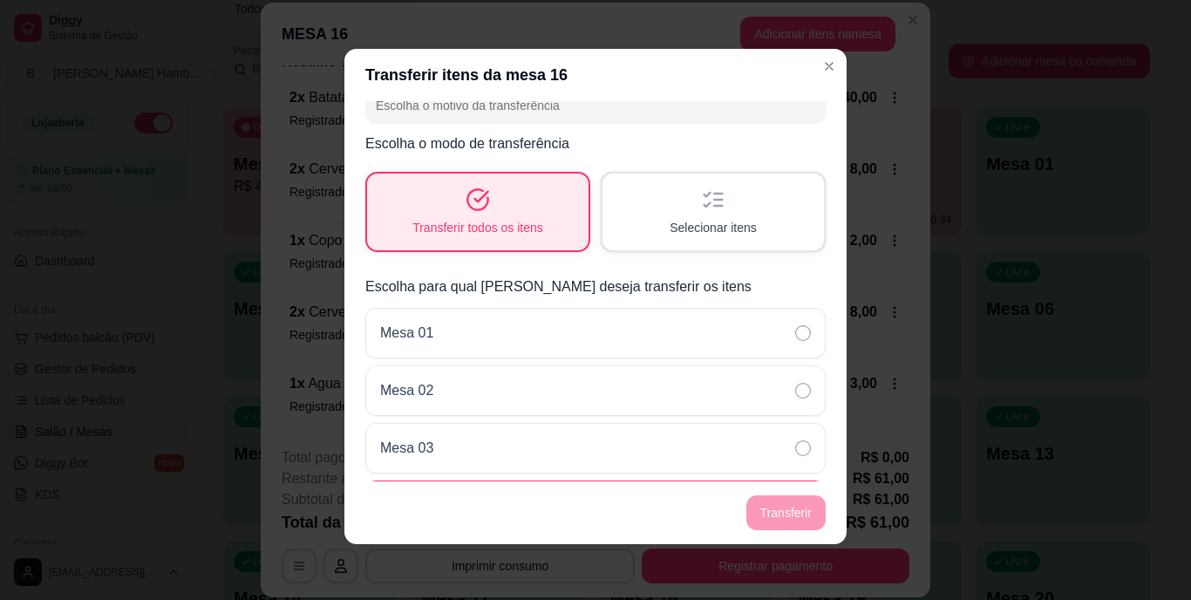
scroll to position [33, 0]
click at [517, 244] on div "Transferir todos os itens" at bounding box center [478, 212] width 214 height 74
click at [671, 232] on span "Selecionar itens" at bounding box center [713, 228] width 85 height 17
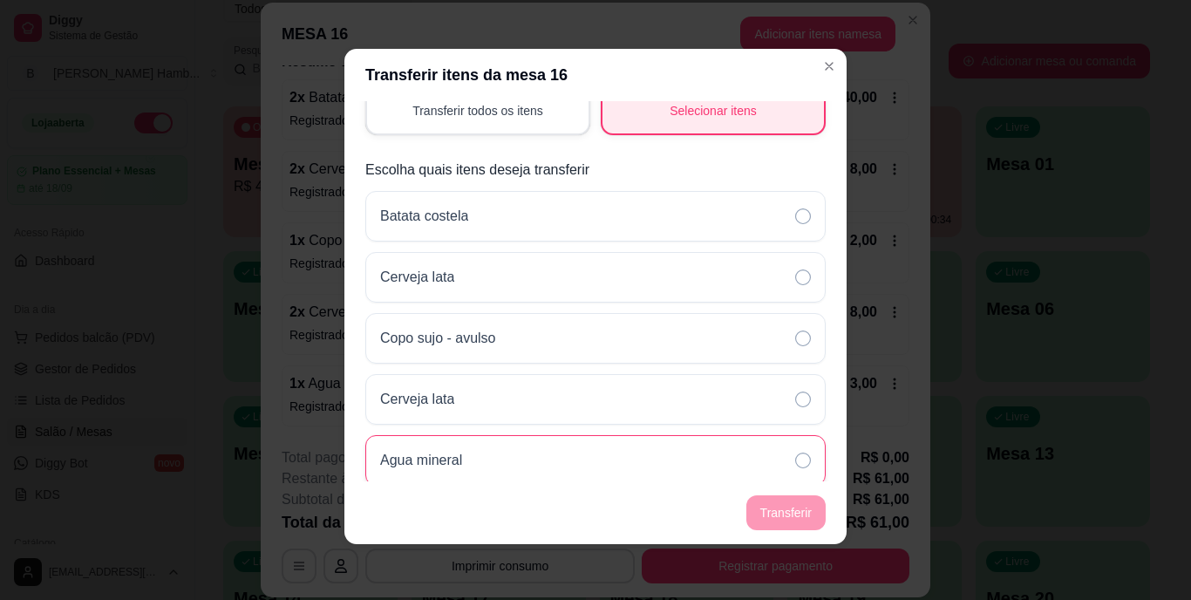
scroll to position [32, 0]
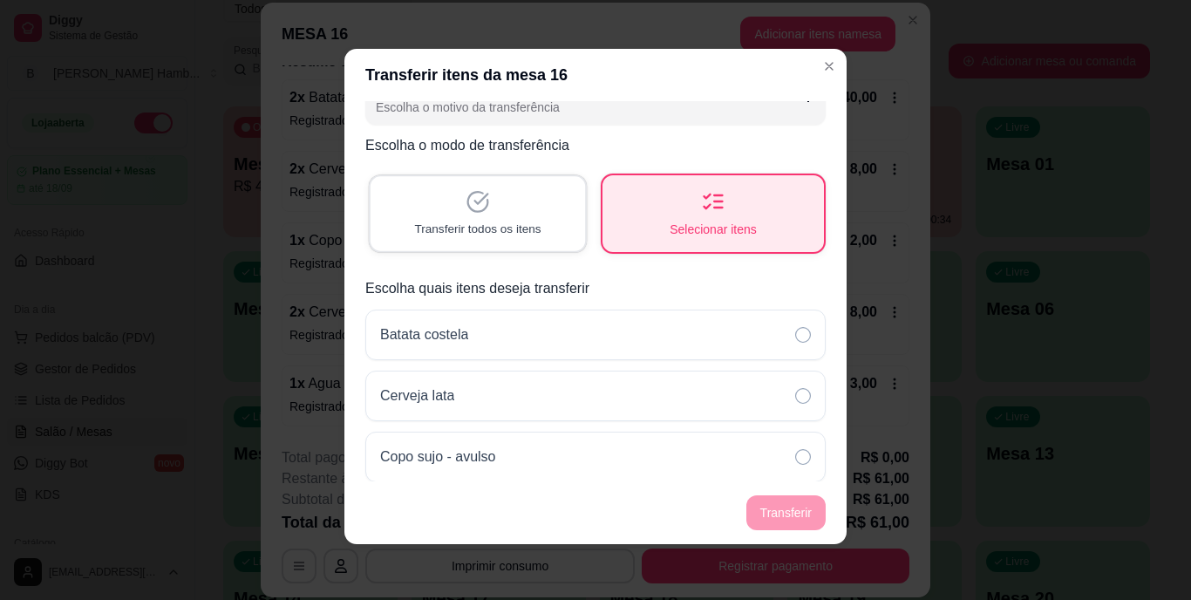
click at [534, 210] on div "Transferir todos os itens" at bounding box center [478, 213] width 214 height 74
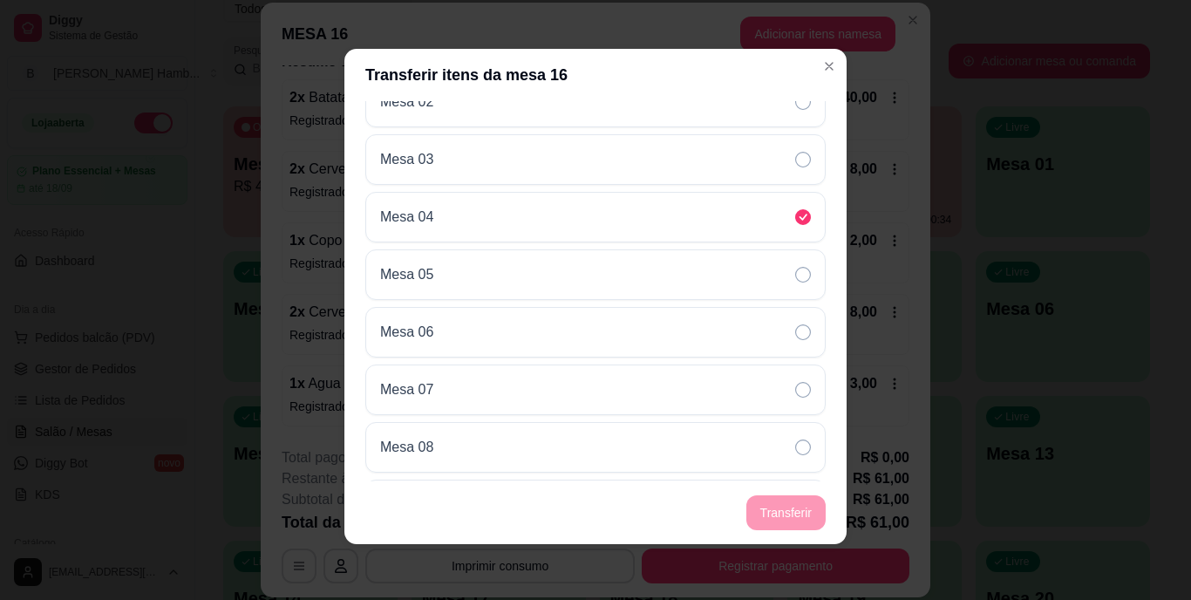
scroll to position [323, 0]
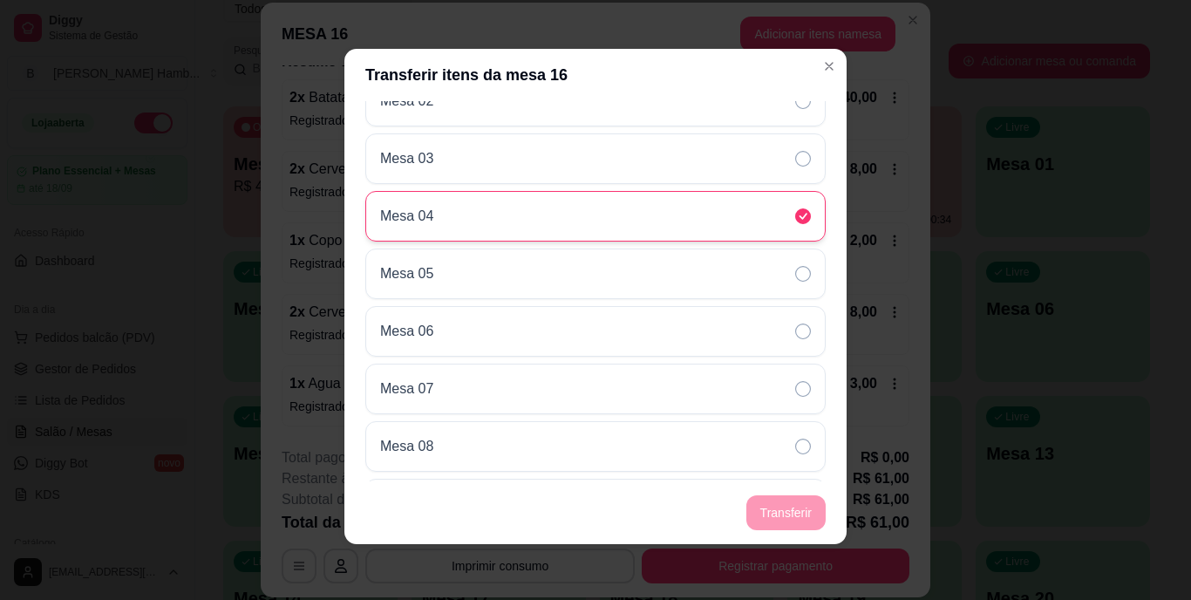
click at [722, 235] on div "Mesa 04" at bounding box center [595, 216] width 460 height 51
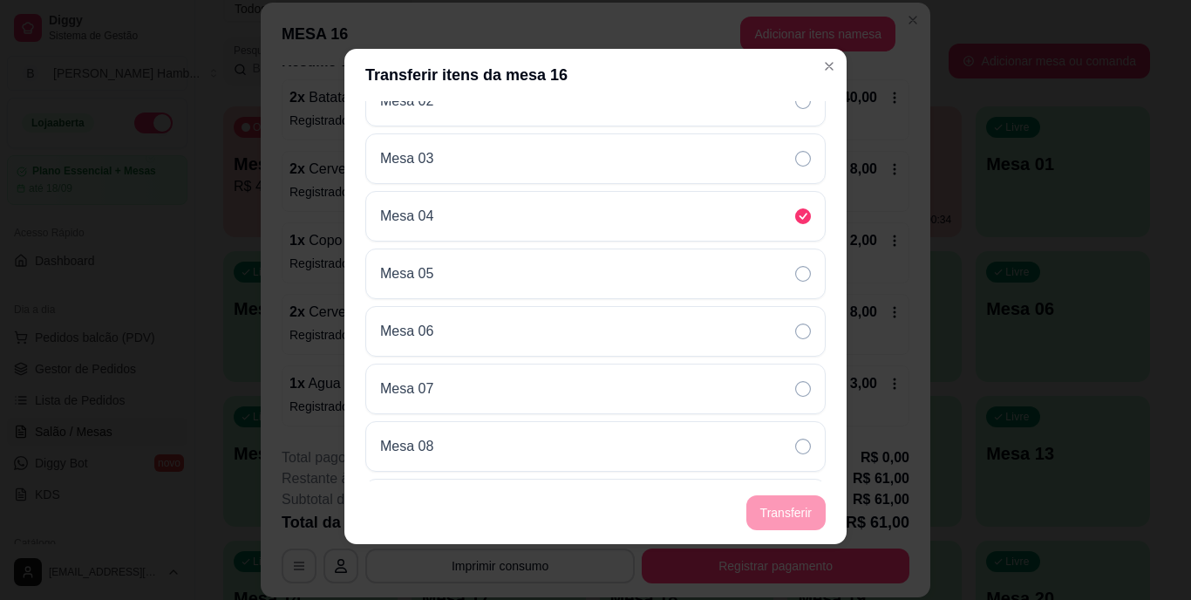
click at [764, 528] on footer "Transferir" at bounding box center [595, 512] width 502 height 63
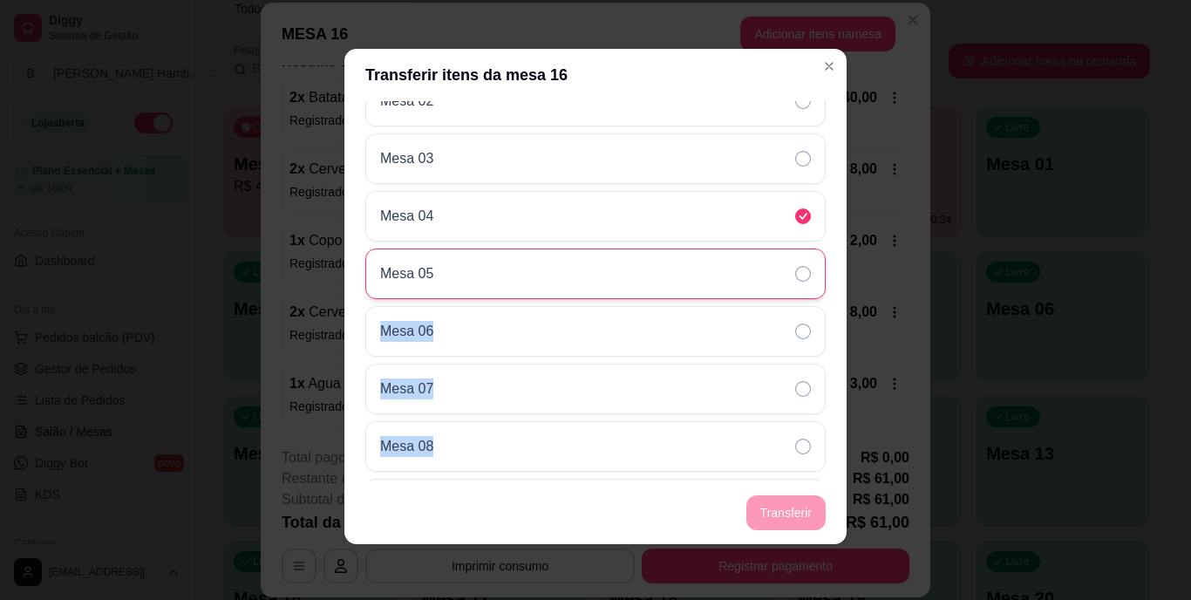
drag, startPoint x: 764, startPoint y: 528, endPoint x: 737, endPoint y: 279, distance: 250.0
click at [737, 279] on section "Transferir itens da mesa 16 Motivo Pedido lançado na mesa errada Mudança de mes…" at bounding box center [595, 296] width 502 height 495
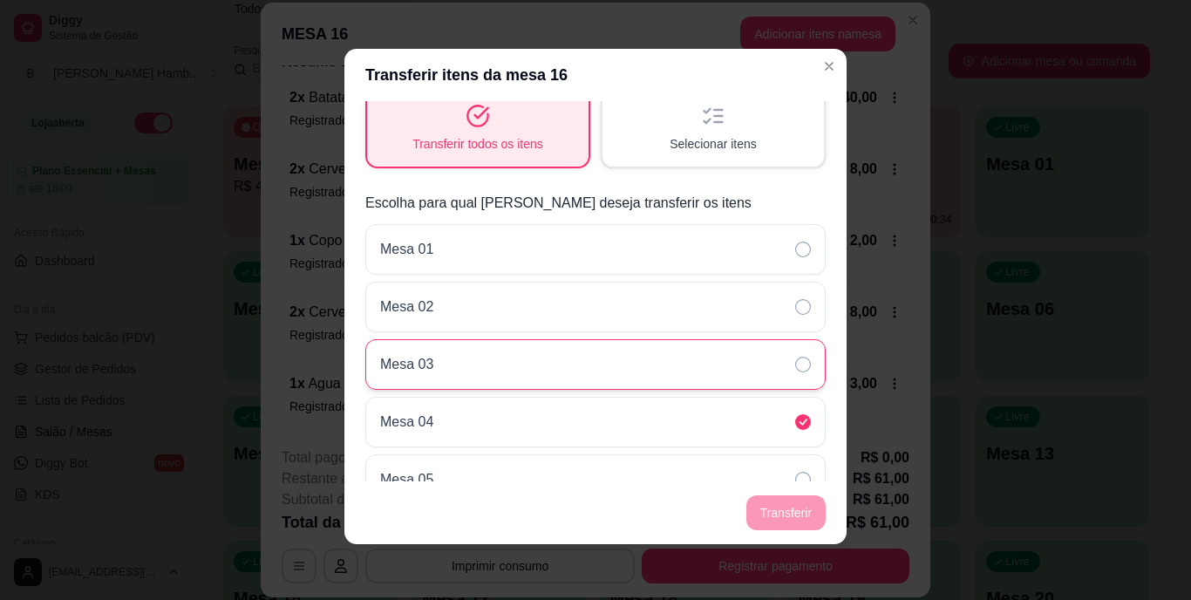
scroll to position [0, 0]
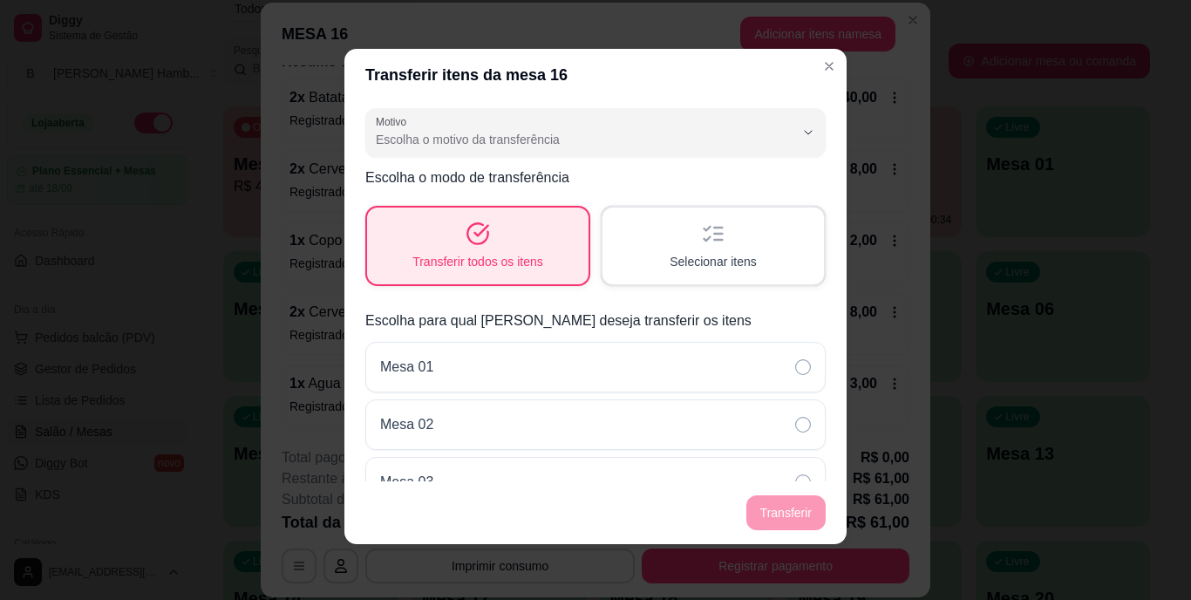
click at [562, 312] on p "Escolha para qual [PERSON_NAME] deseja transferir os itens" at bounding box center [595, 320] width 460 height 21
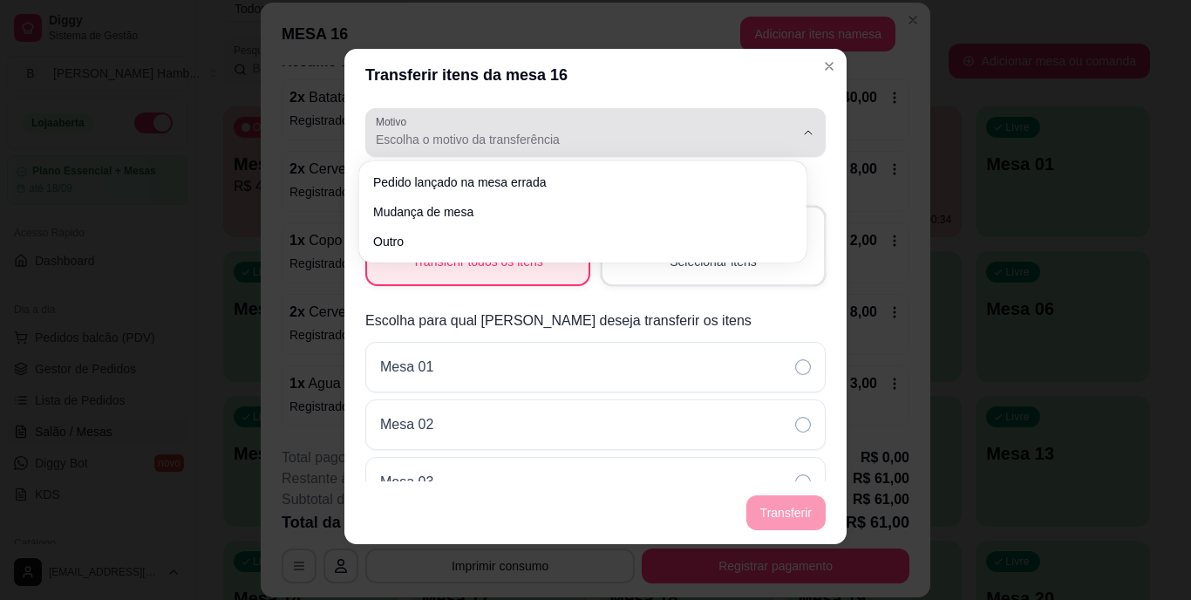
click at [523, 121] on div "Escolha o motivo da transferência" at bounding box center [585, 132] width 419 height 35
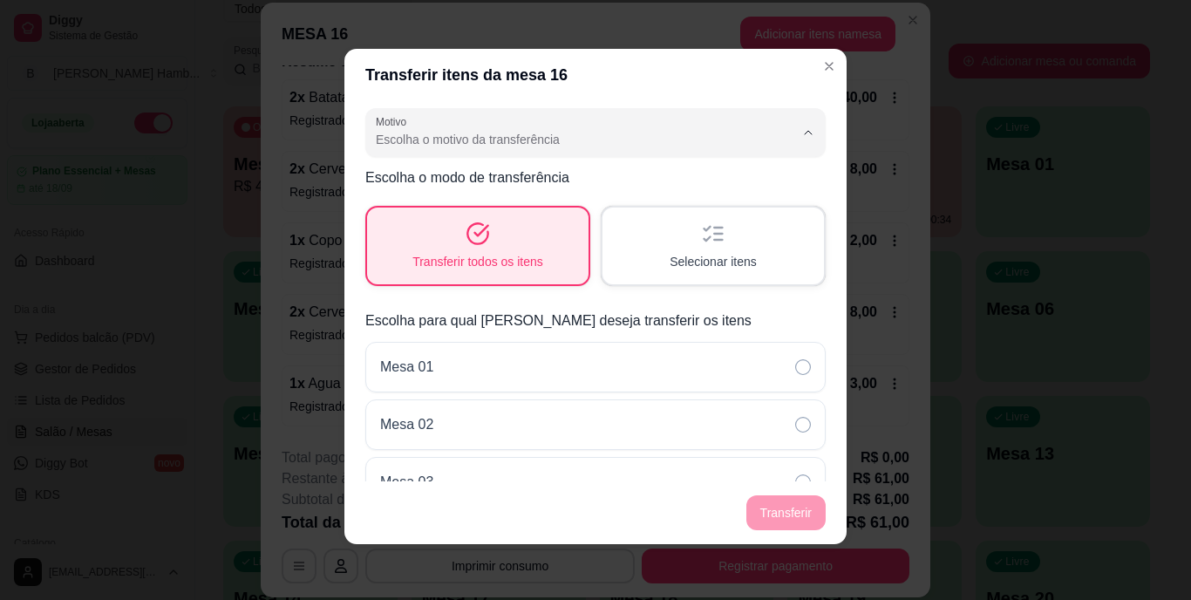
click at [499, 218] on ul "Pedido lançado na mesa errada Mudança de mesa Outro" at bounding box center [582, 210] width 416 height 84
type input "TABLE_TRANSFER"
select select "TABLE_TRANSFER"
click at [789, 521] on button "Transferir" at bounding box center [786, 513] width 78 height 34
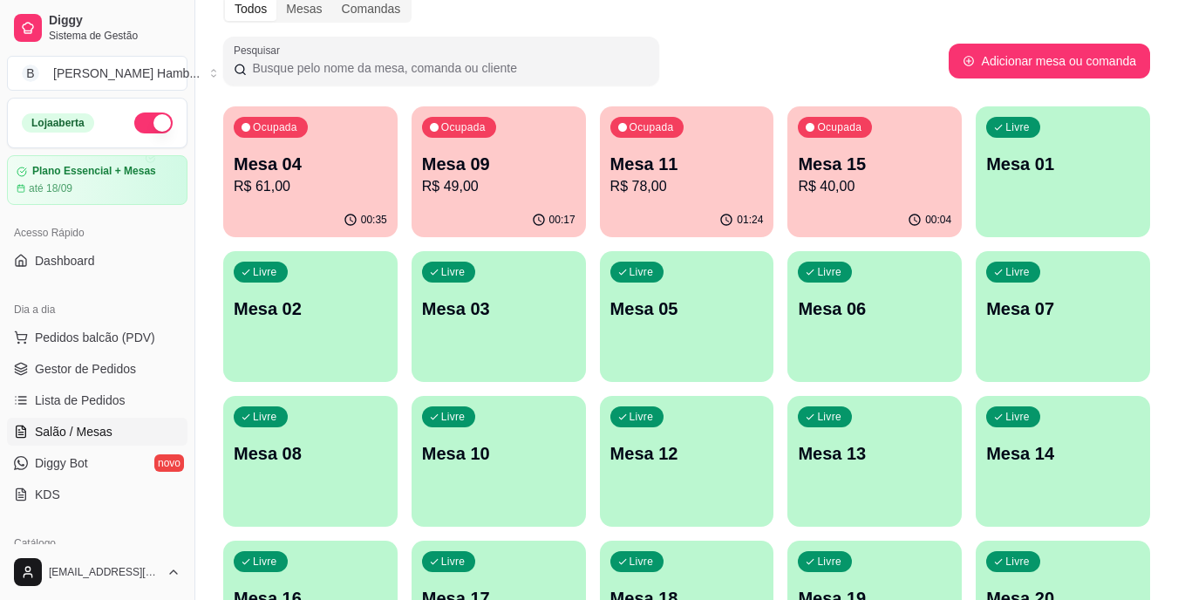
click at [364, 183] on p "R$ 61,00" at bounding box center [310, 186] width 153 height 21
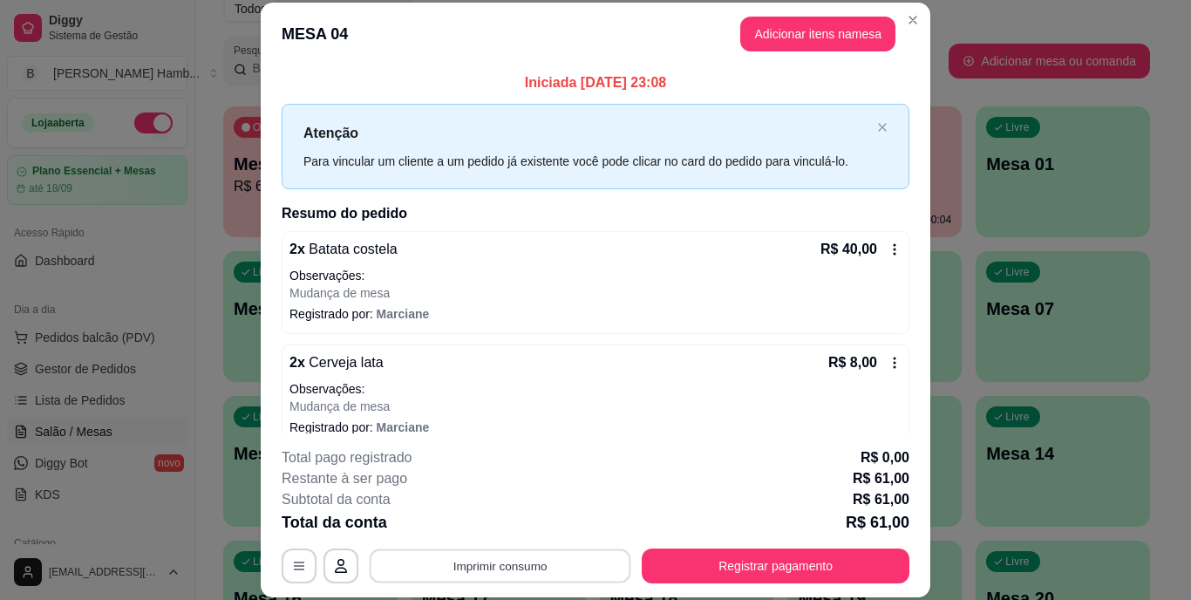
click at [442, 560] on button "Imprimir consumo" at bounding box center [501, 565] width 262 height 34
click at [442, 562] on button "Imprimir consumo" at bounding box center [501, 565] width 262 height 34
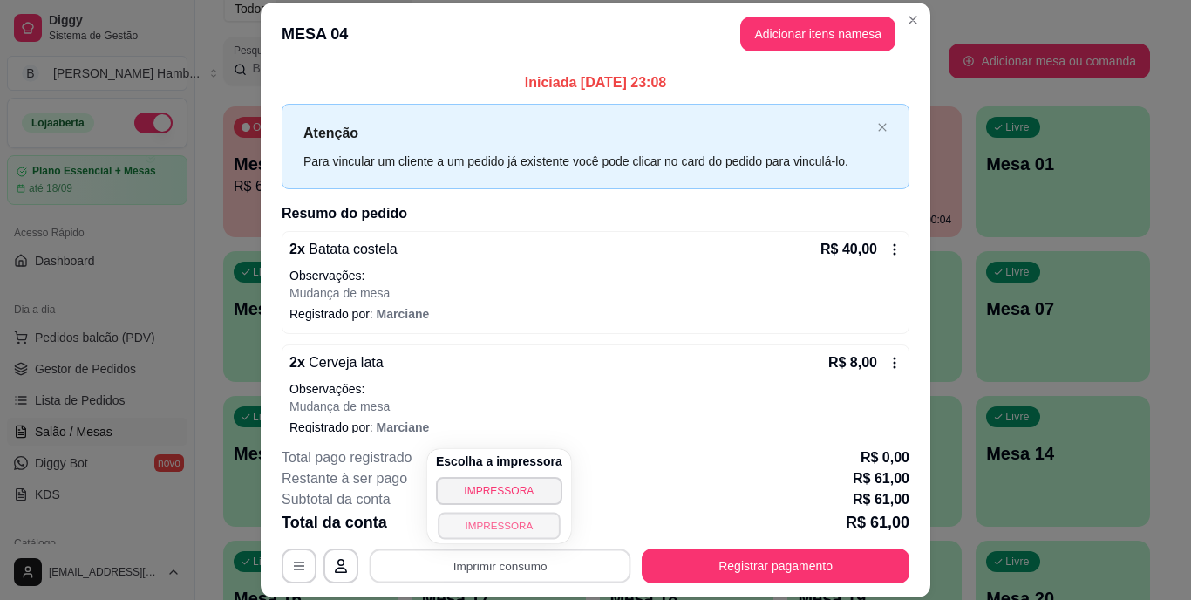
click at [466, 522] on button "IMPRESSORA" at bounding box center [499, 525] width 122 height 27
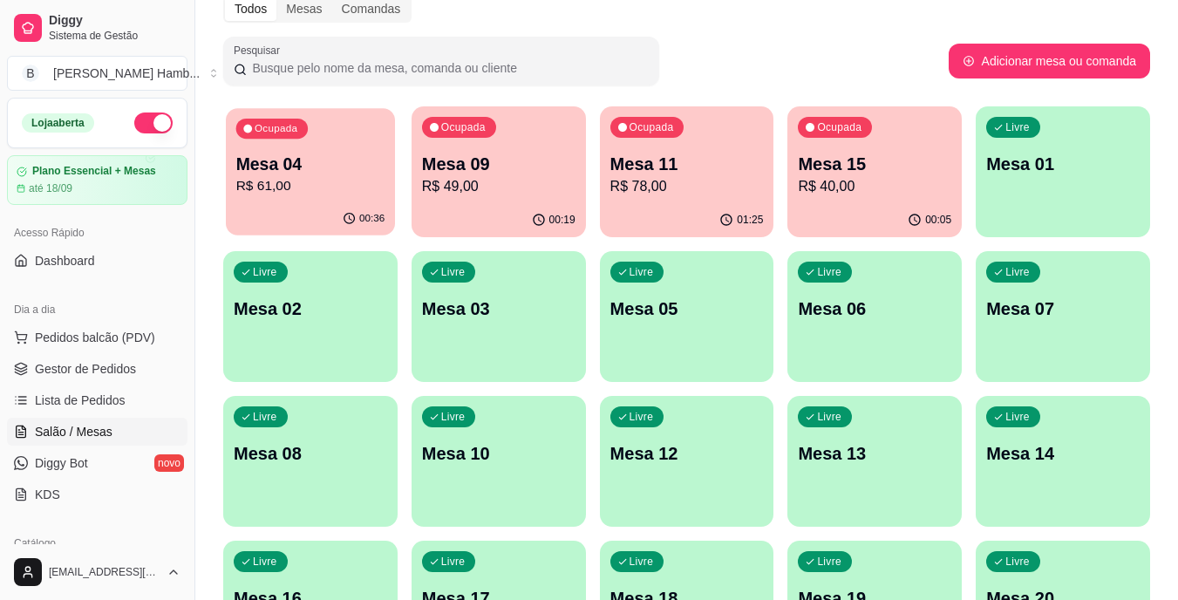
click at [344, 184] on p "R$ 61,00" at bounding box center [310, 186] width 149 height 20
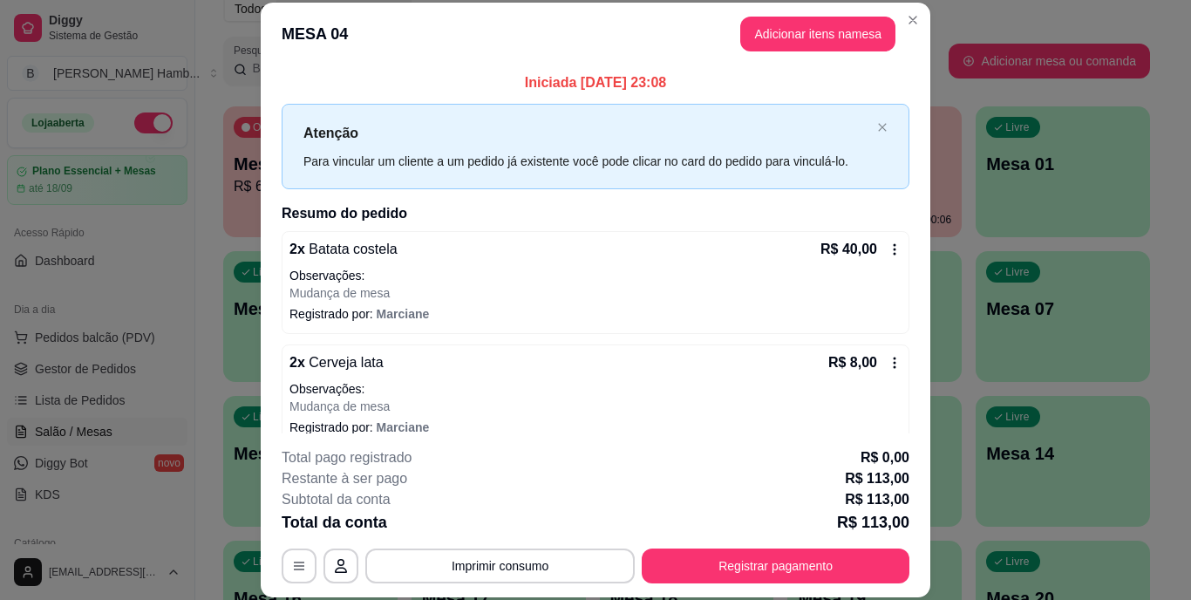
click at [460, 547] on div "**********" at bounding box center [596, 515] width 628 height 136
click at [453, 557] on button "Imprimir consumo" at bounding box center [501, 565] width 262 height 34
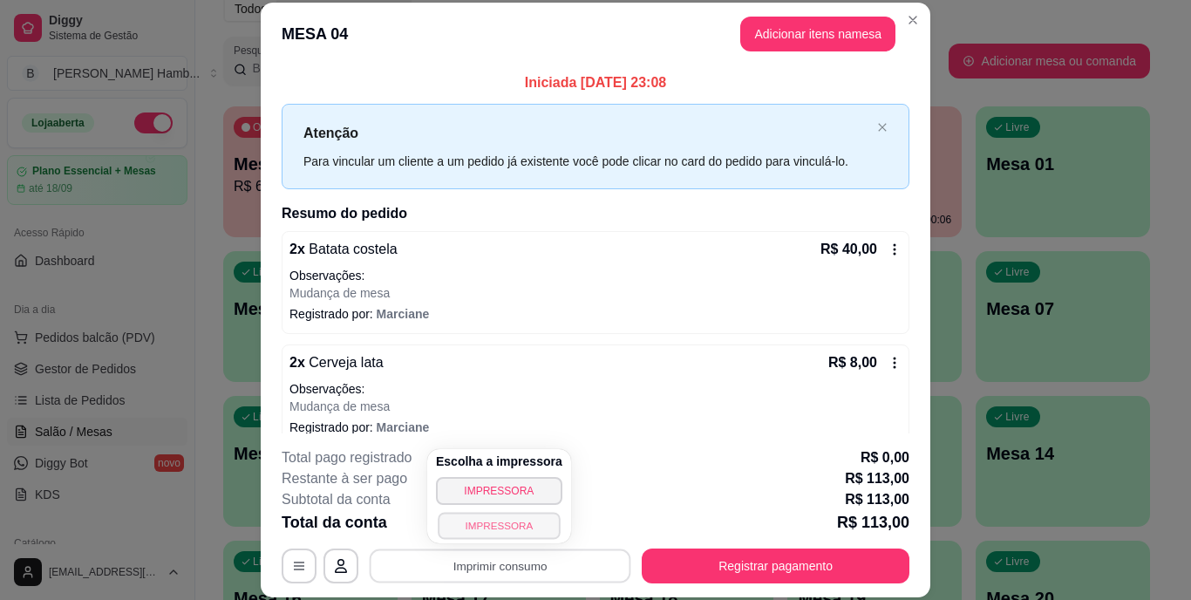
click at [479, 527] on button "IMPRESSORA" at bounding box center [499, 525] width 122 height 27
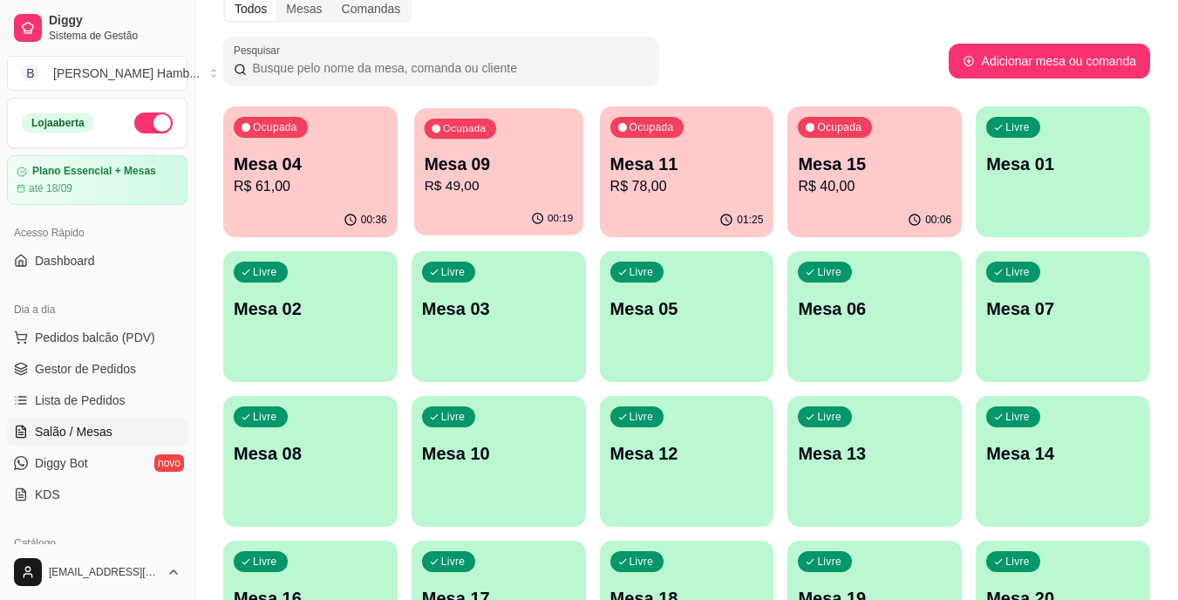
click at [494, 139] on div "Ocupada Mesa 09 R$ 49,00" at bounding box center [498, 155] width 169 height 94
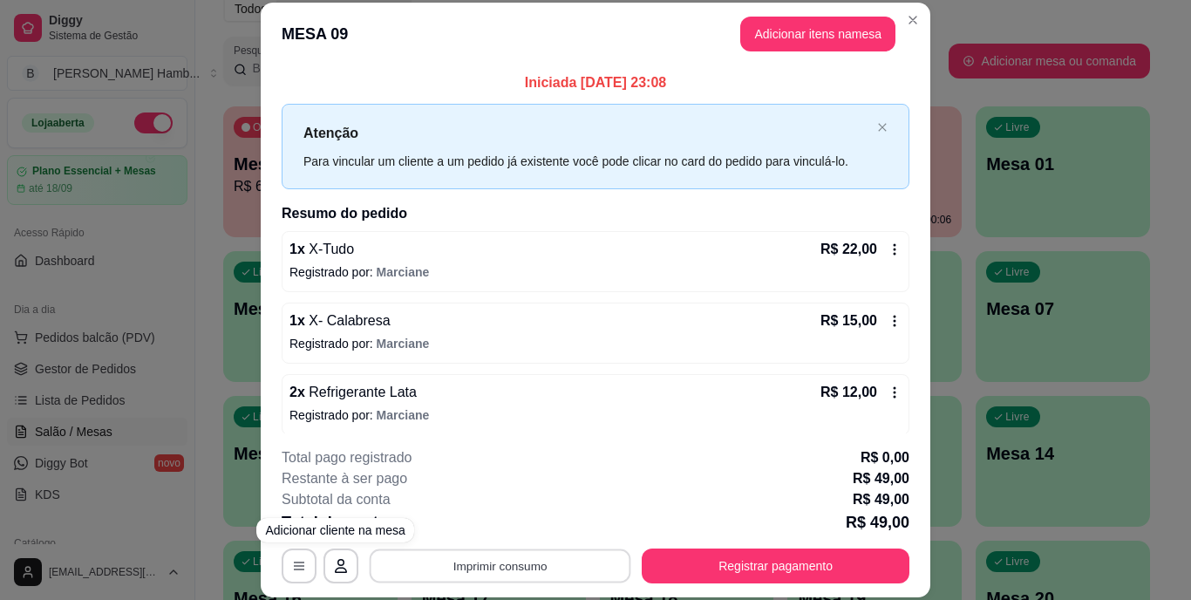
click at [426, 561] on button "Imprimir consumo" at bounding box center [501, 565] width 262 height 34
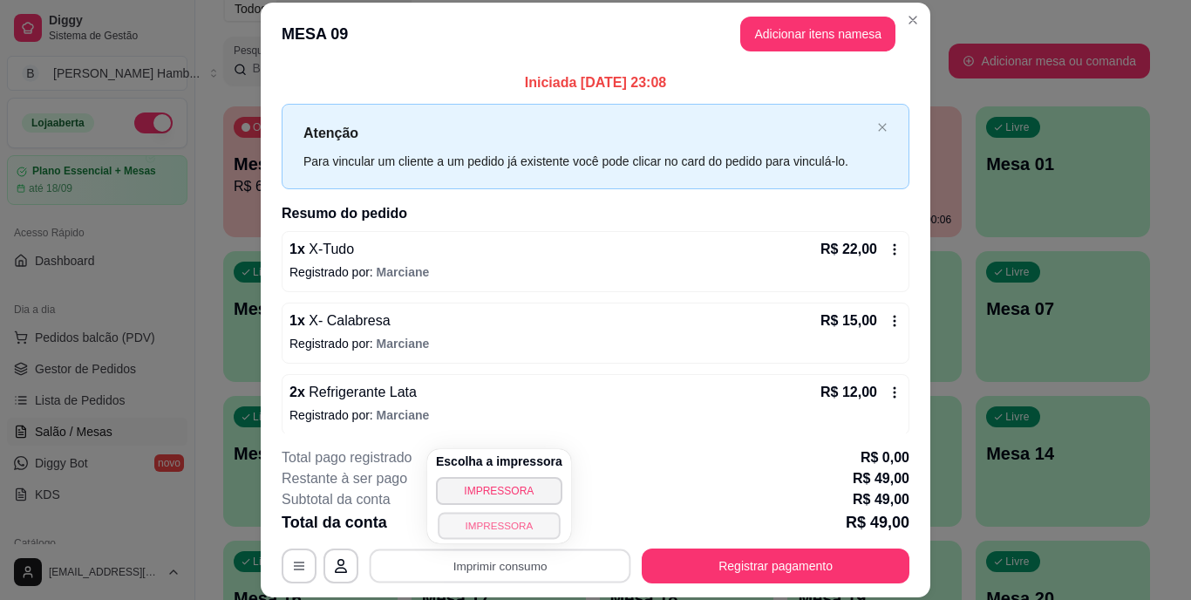
click at [463, 514] on button "IMPRESSORA" at bounding box center [499, 525] width 122 height 27
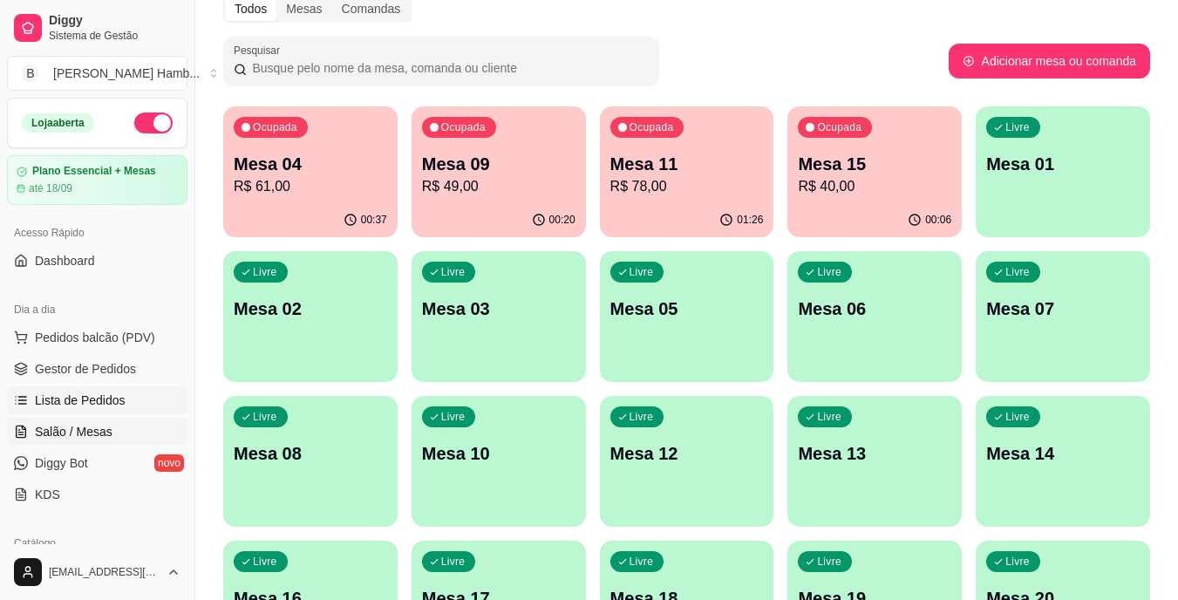
click at [146, 399] on link "Lista de Pedidos" at bounding box center [97, 400] width 180 height 28
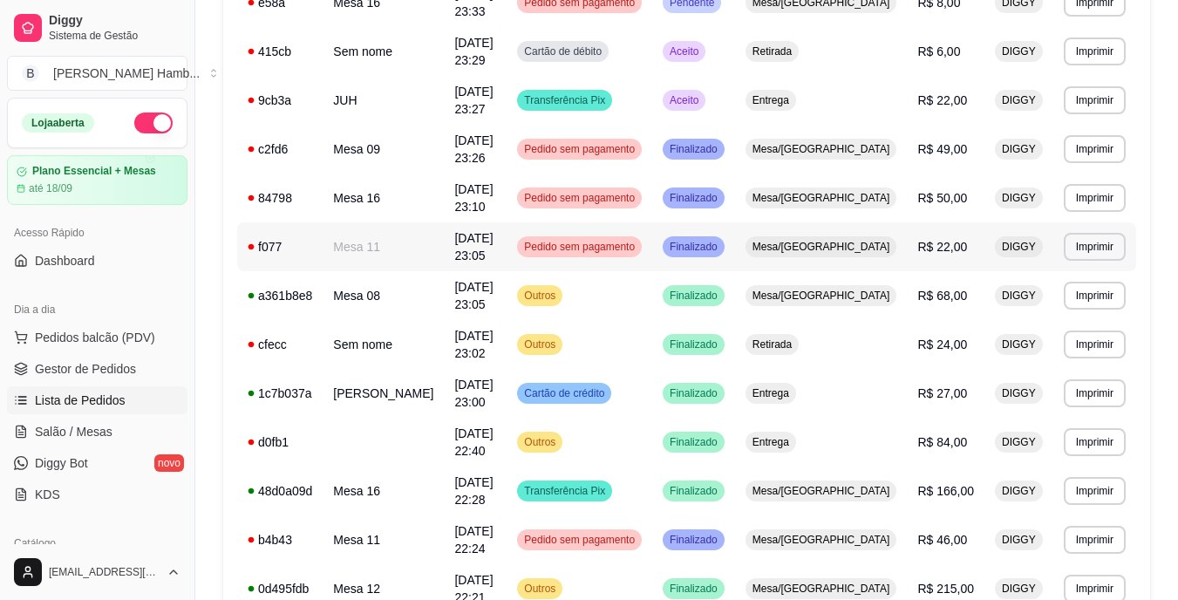
scroll to position [532, 0]
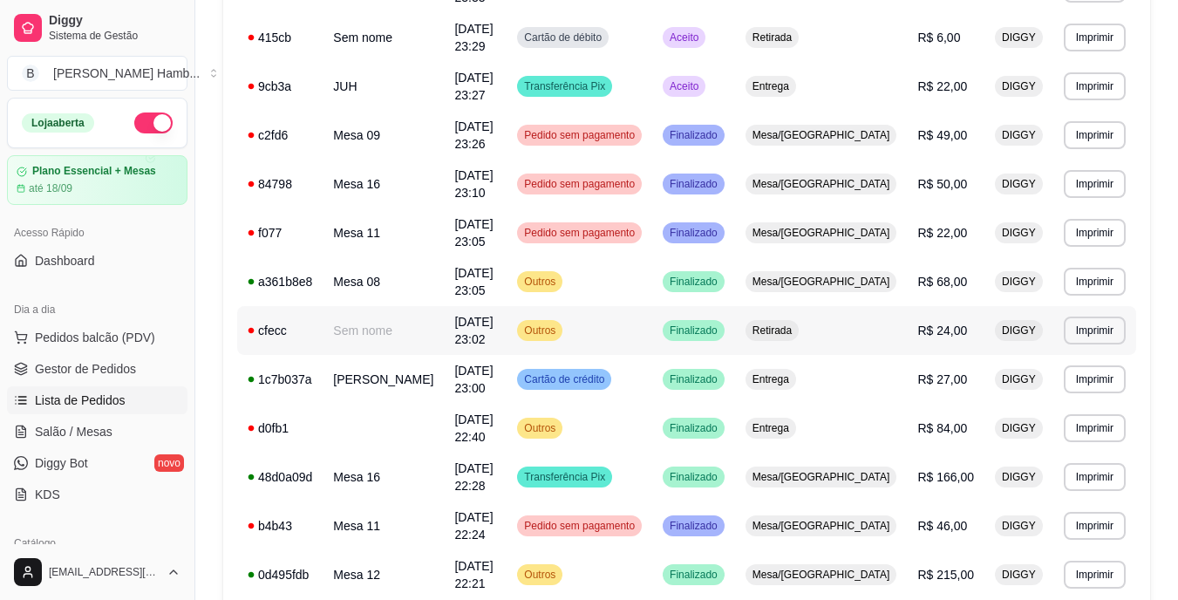
click at [902, 306] on td "Retirada" at bounding box center [821, 330] width 173 height 49
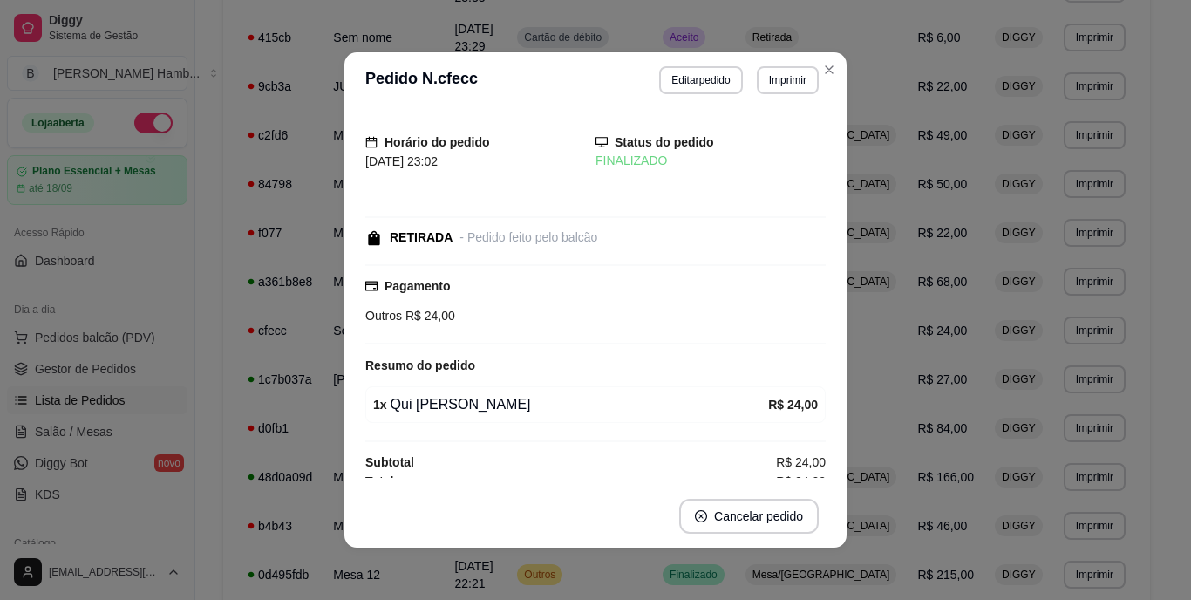
click at [709, 64] on header "**********" at bounding box center [595, 80] width 502 height 56
click at [681, 76] on button "Editar pedido" at bounding box center [701, 79] width 81 height 27
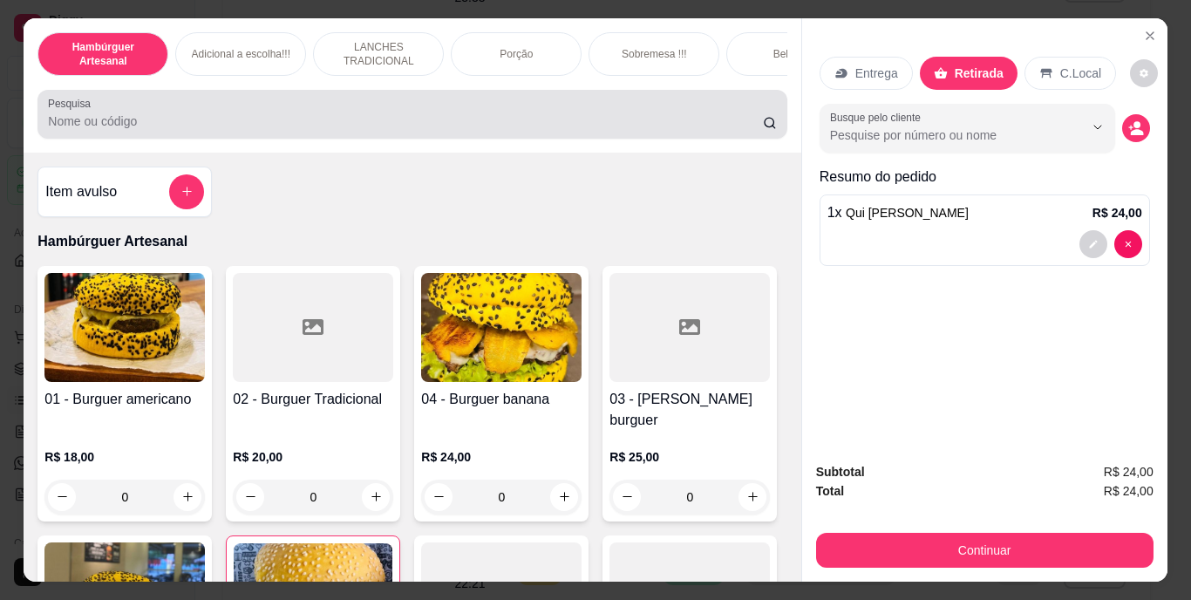
click at [640, 112] on div at bounding box center [412, 114] width 728 height 35
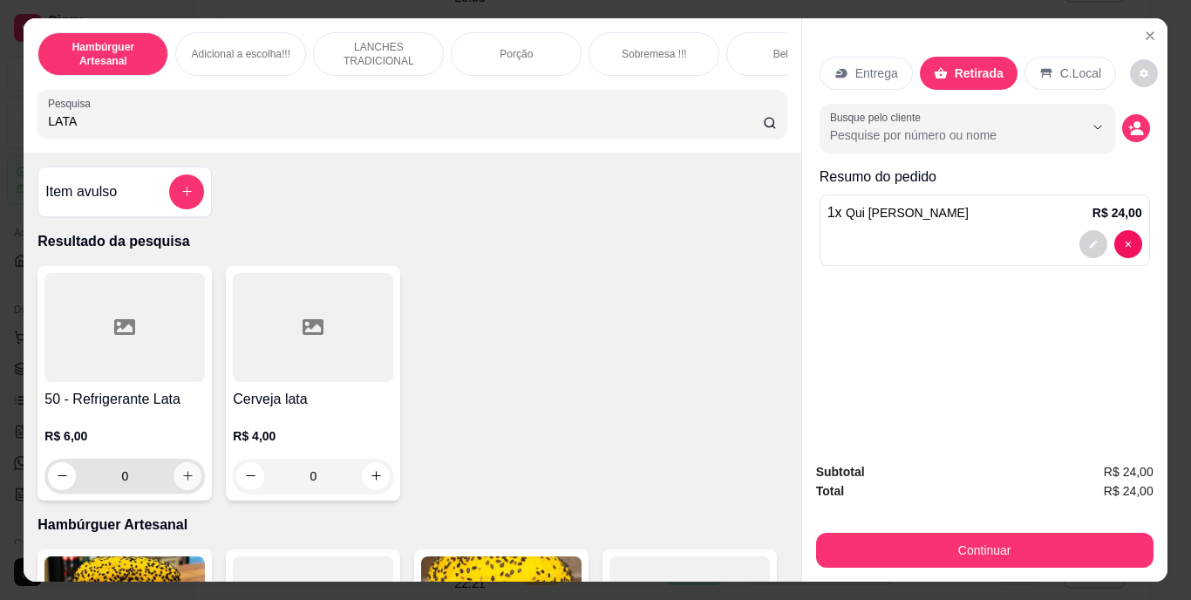
type input "LATA"
click at [187, 481] on icon "increase-product-quantity" at bounding box center [187, 475] width 13 height 13
type input "1"
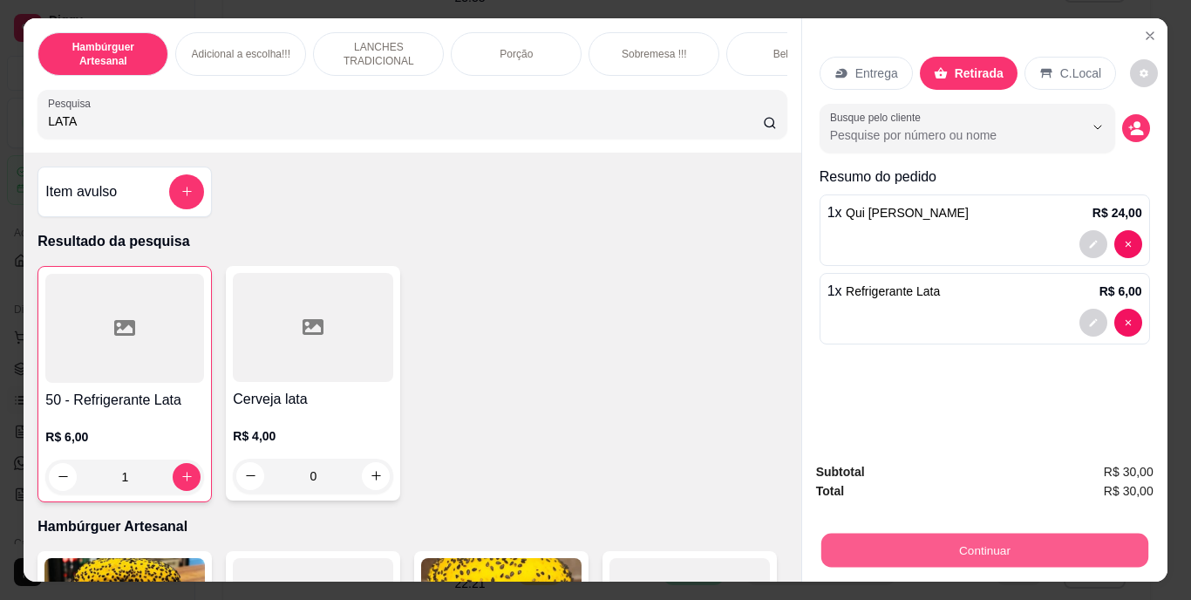
click at [874, 541] on button "Continuar" at bounding box center [983, 551] width 327 height 34
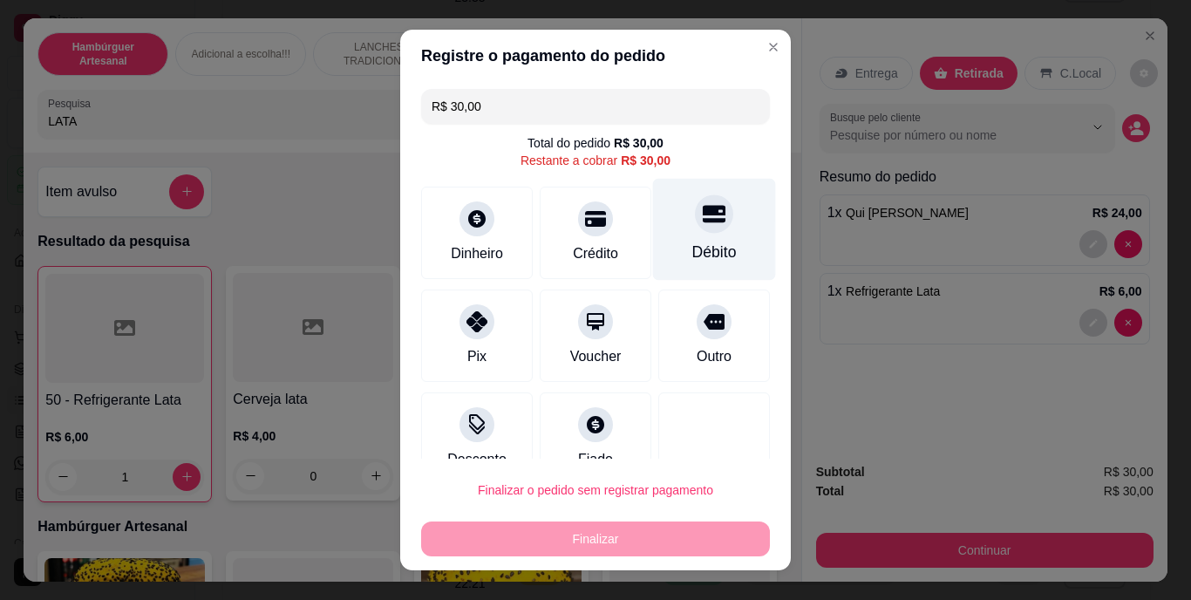
click at [692, 249] on div "Débito" at bounding box center [714, 253] width 44 height 23
type input "R$ 0,00"
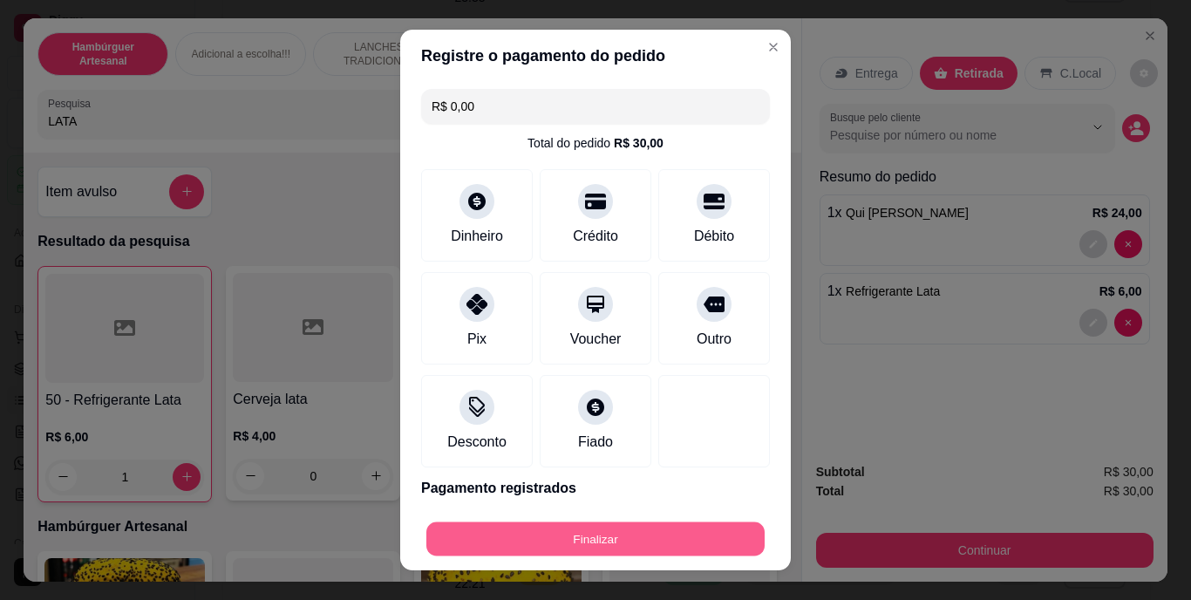
click at [656, 534] on button "Finalizar" at bounding box center [595, 538] width 338 height 34
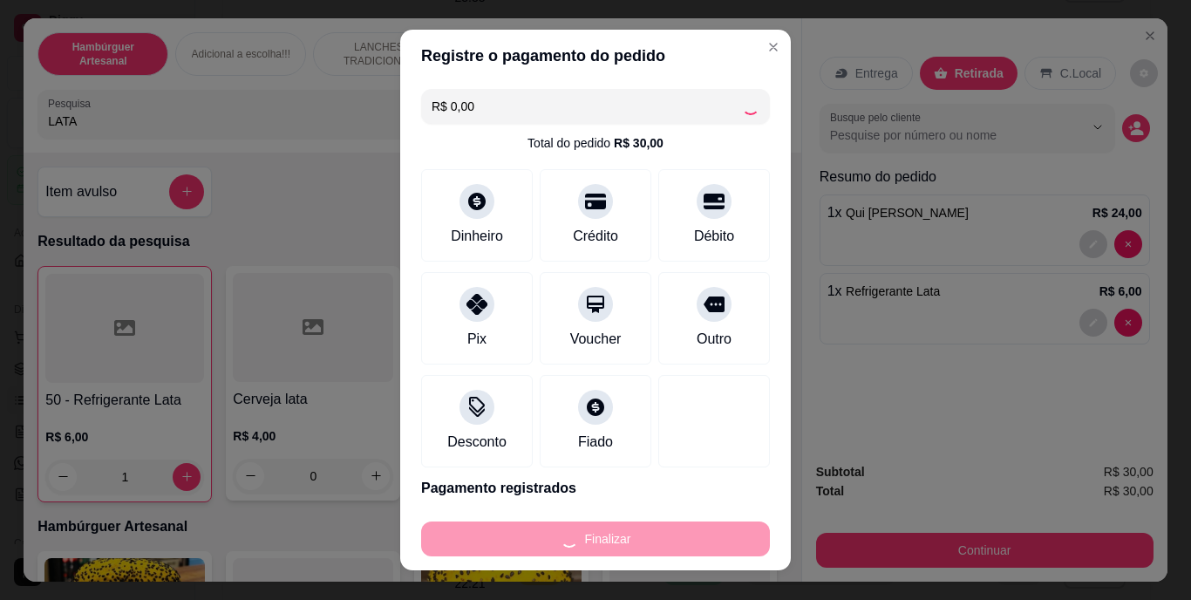
type input "0"
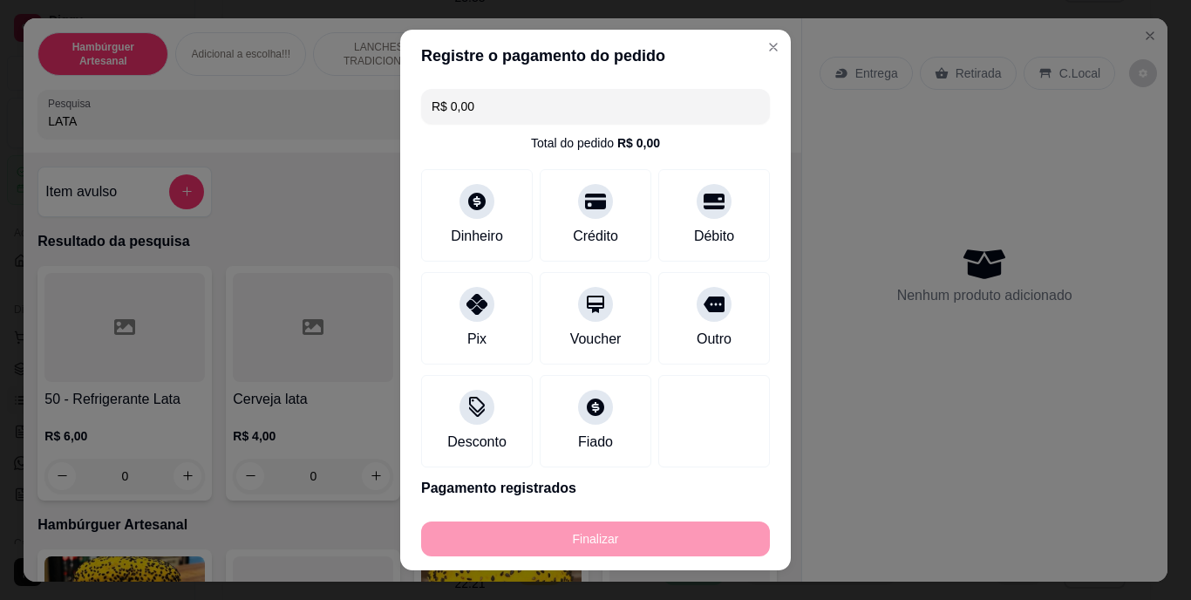
type input "-R$ 30,00"
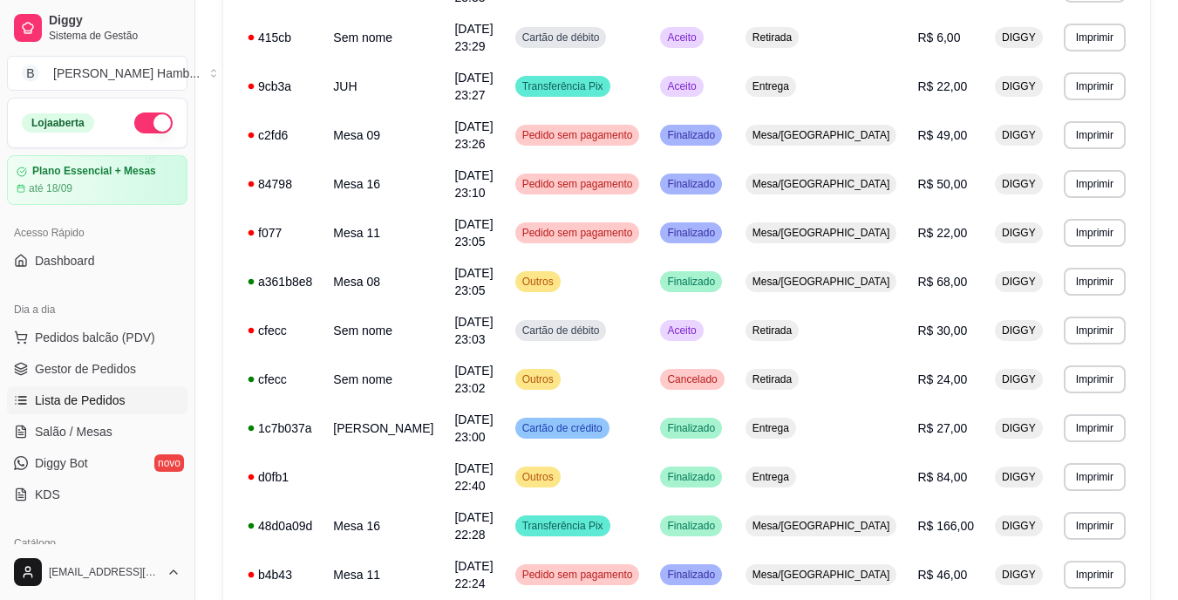
click at [75, 446] on ul "Pedidos balcão (PDV) Gestor de Pedidos Lista de Pedidos Salão / Mesas Diggy Bot…" at bounding box center [97, 415] width 180 height 185
drag, startPoint x: 87, startPoint y: 417, endPoint x: 91, endPoint y: 431, distance: 14.4
click at [91, 431] on ul "Pedidos balcão (PDV) Gestor de Pedidos Lista de Pedidos Salão / Mesas Diggy Bot…" at bounding box center [97, 415] width 180 height 185
click at [91, 431] on span "Salão / Mesas" at bounding box center [74, 431] width 78 height 17
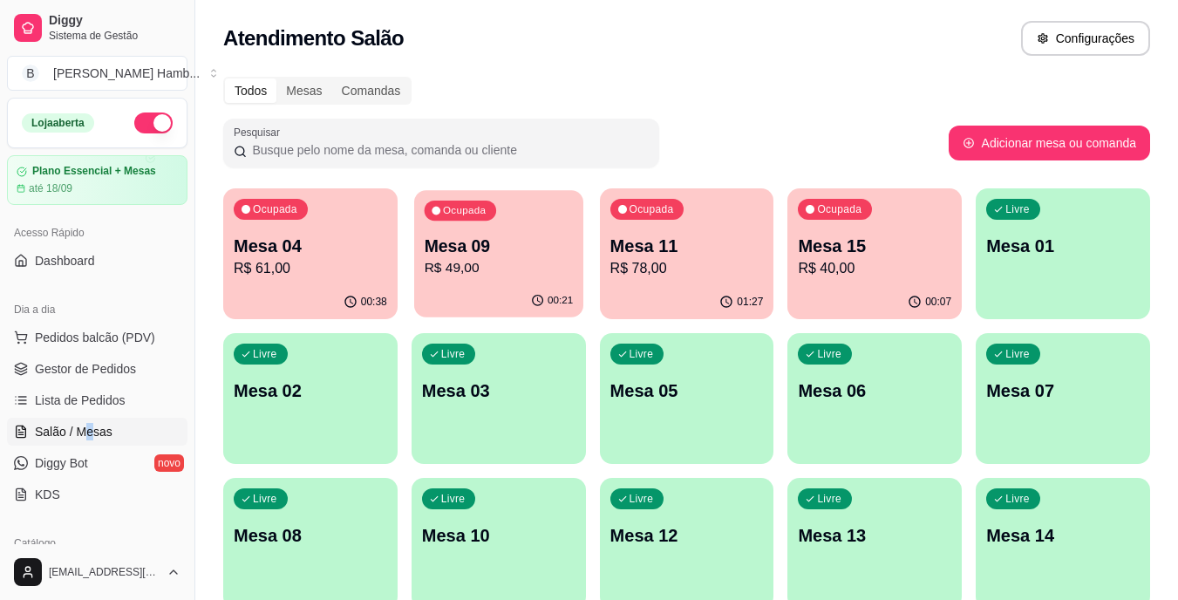
click at [549, 278] on p "R$ 49,00" at bounding box center [498, 268] width 149 height 20
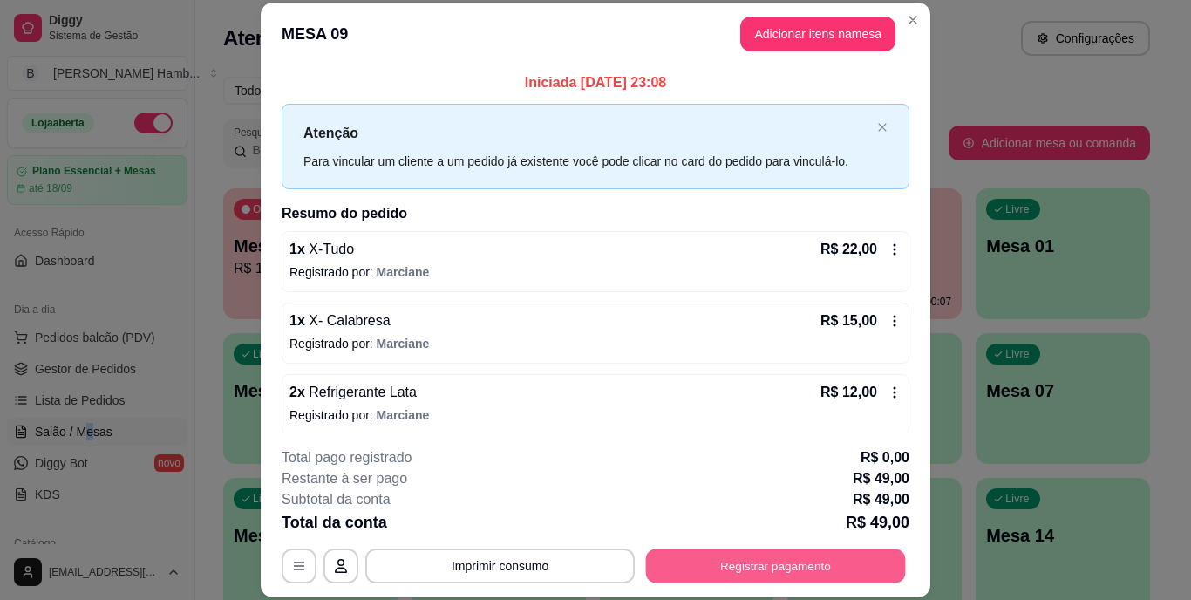
click at [680, 561] on button "Registrar pagamento" at bounding box center [776, 565] width 260 height 34
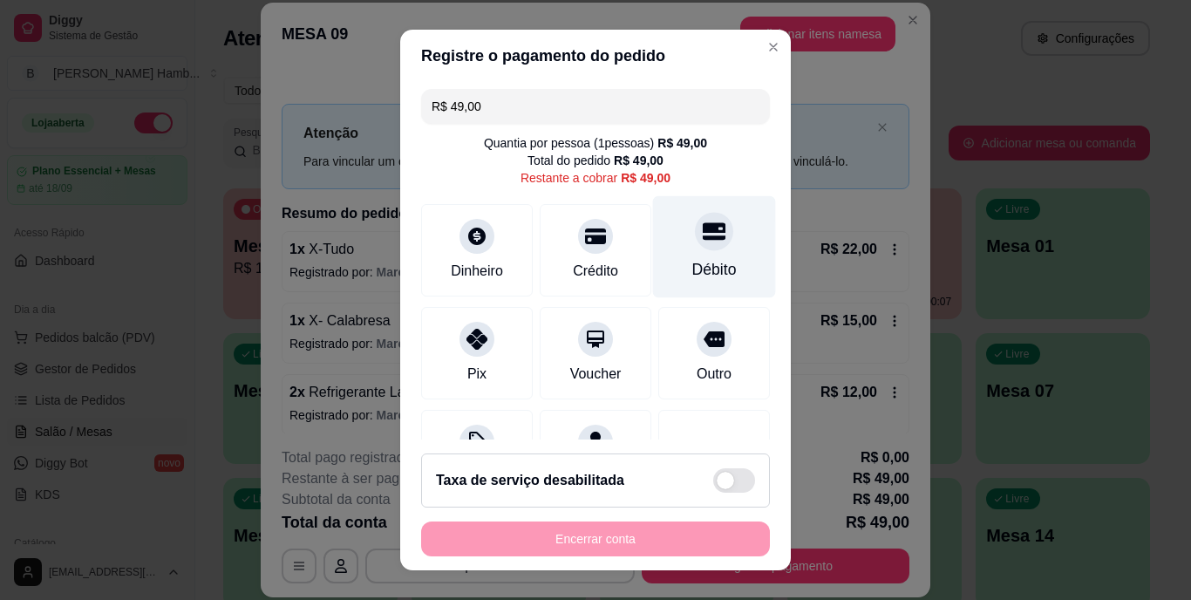
click at [669, 251] on div "Débito" at bounding box center [714, 247] width 123 height 102
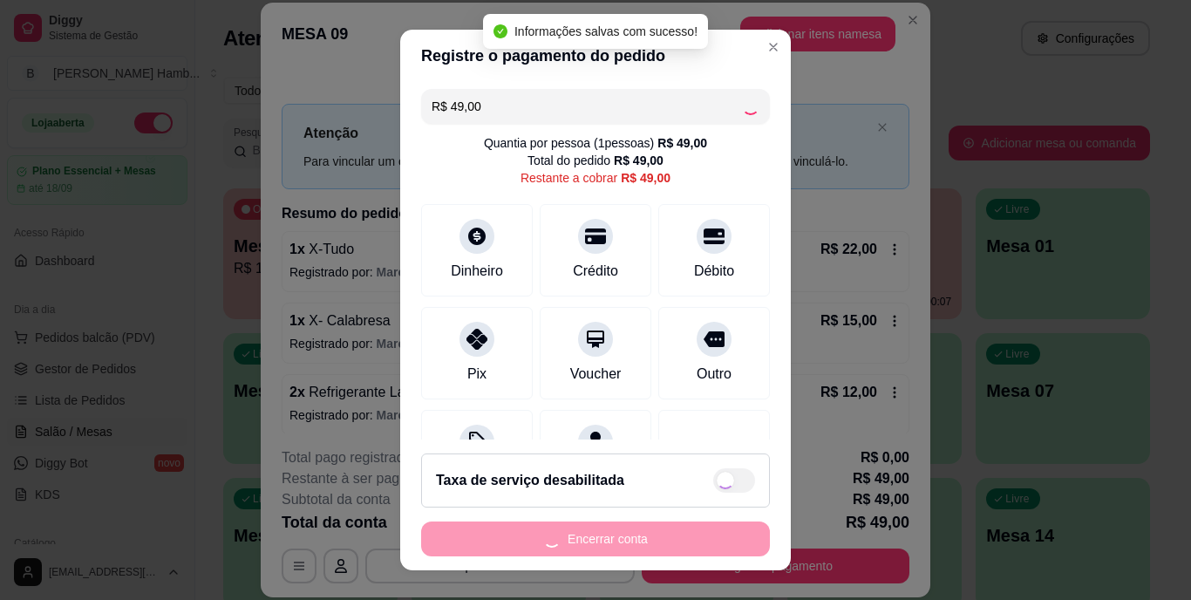
type input "R$ 0,00"
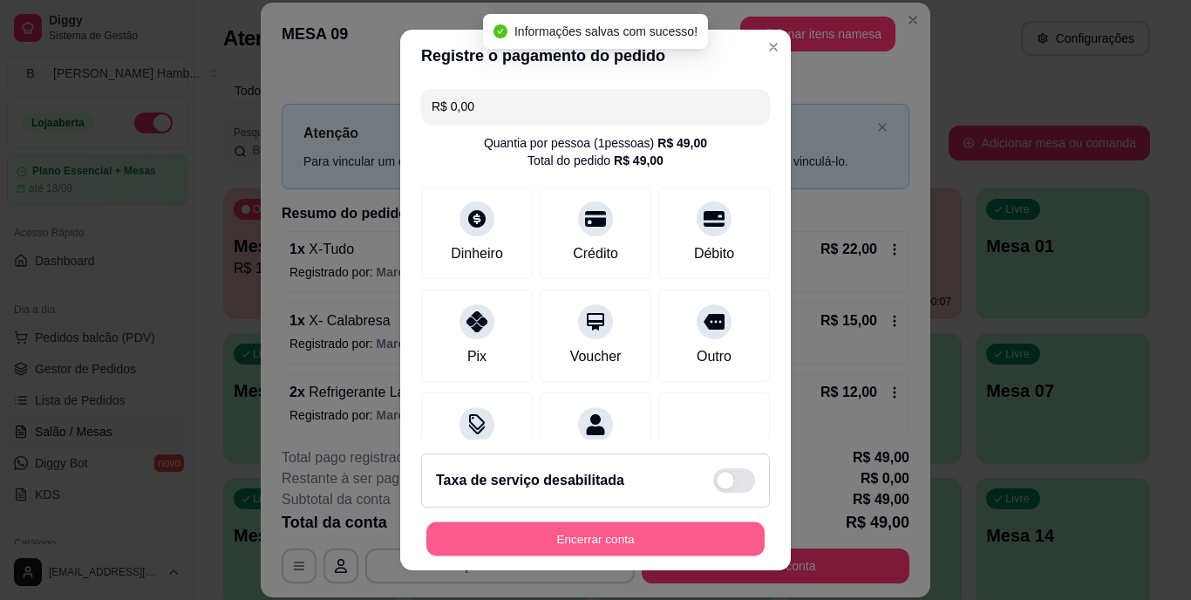
click at [632, 532] on button "Encerrar conta" at bounding box center [595, 538] width 338 height 34
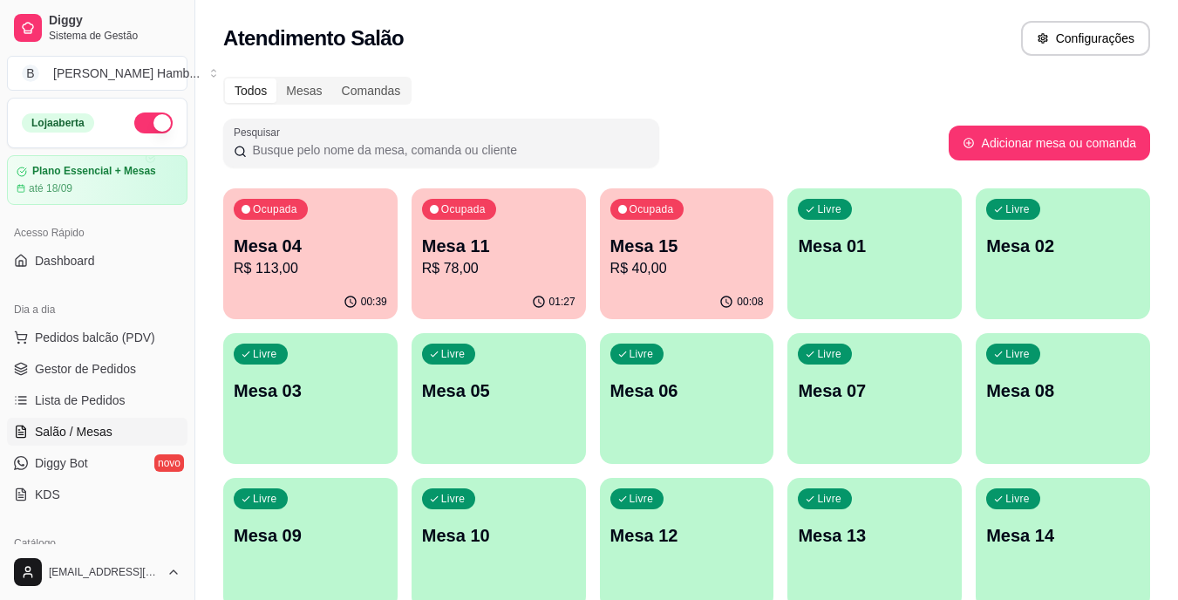
click at [122, 400] on link "Lista de Pedidos" at bounding box center [97, 400] width 180 height 28
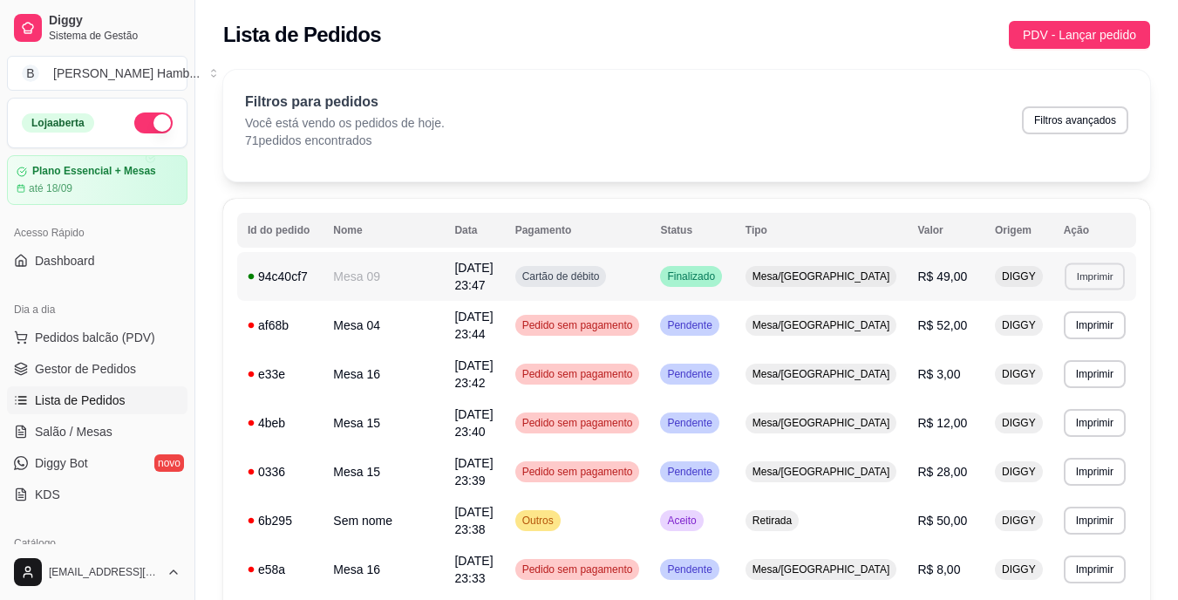
click at [1100, 268] on button "Imprimir" at bounding box center [1095, 275] width 60 height 27
click at [1093, 331] on button "IMPRESSORA" at bounding box center [1063, 333] width 122 height 27
click at [922, 162] on div "Filtros para pedidos Você está vendo os pedidos de hoje. 71 pedidos encontrados…" at bounding box center [686, 126] width 927 height 112
click at [93, 424] on span "Salão / Mesas" at bounding box center [74, 431] width 78 height 17
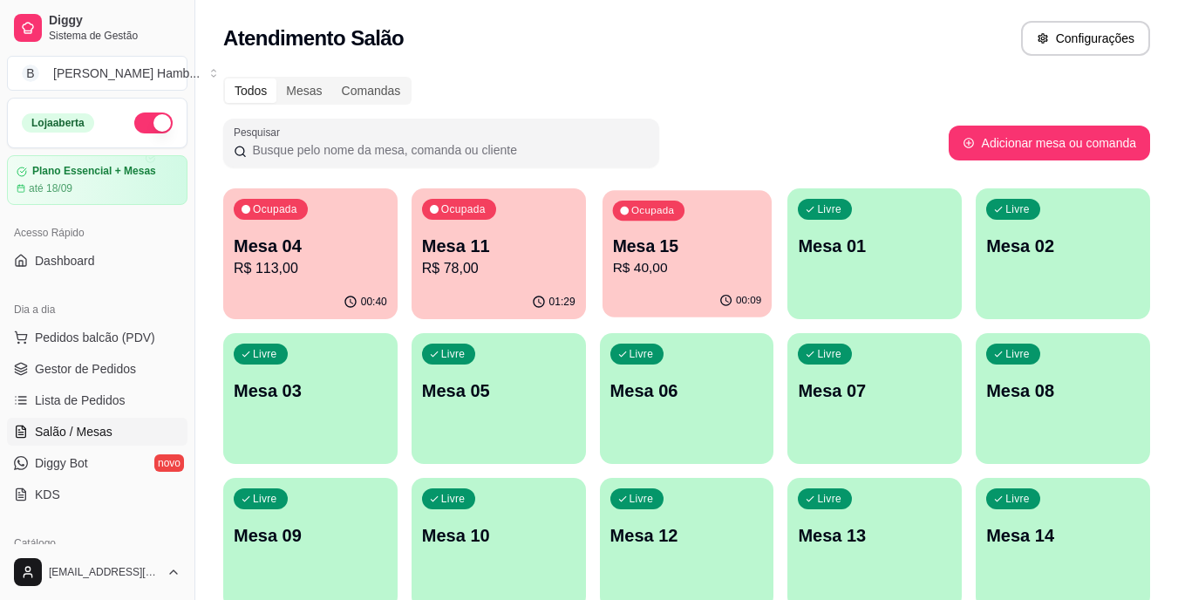
click at [662, 243] on p "Mesa 15" at bounding box center [686, 247] width 149 height 24
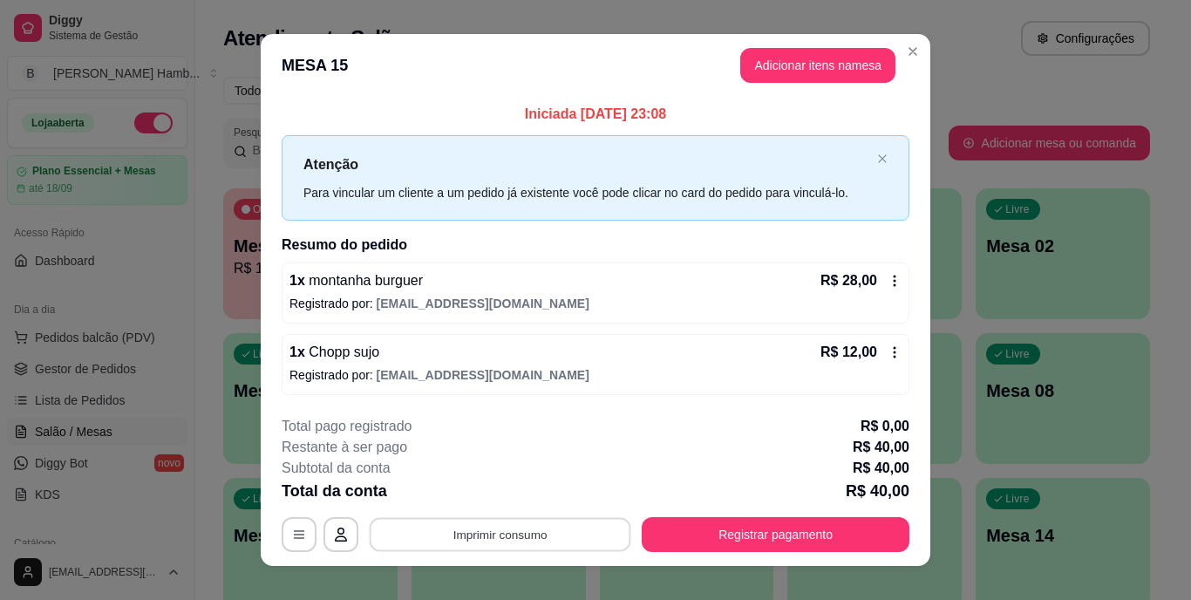
click at [550, 532] on button "Imprimir consumo" at bounding box center [501, 534] width 262 height 34
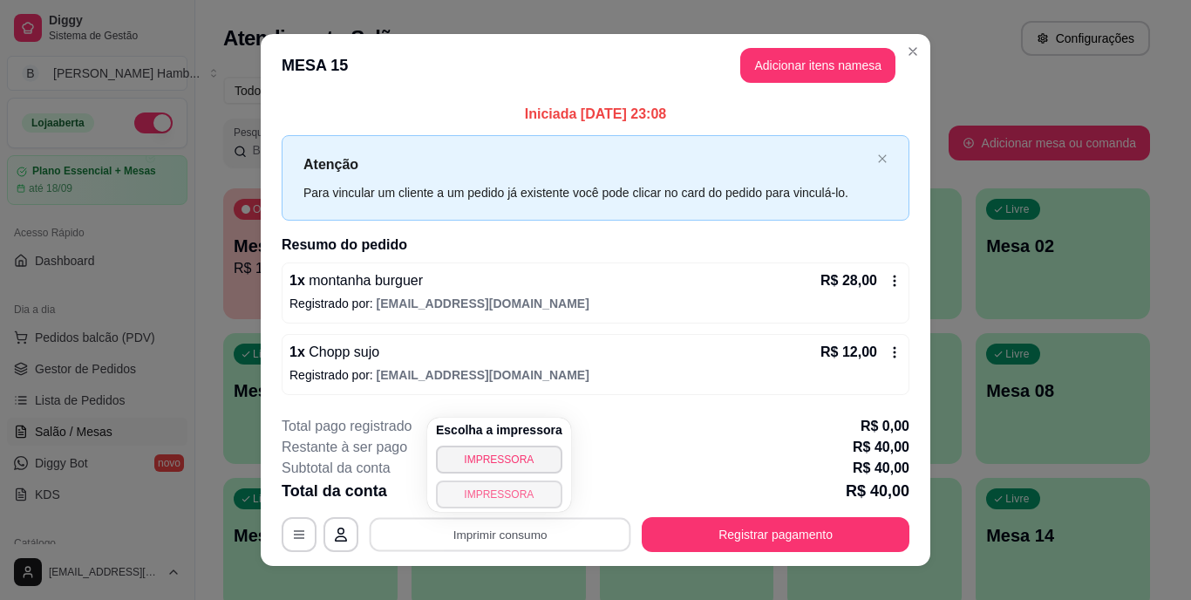
click at [528, 492] on button "IMPRESSORA" at bounding box center [499, 494] width 126 height 28
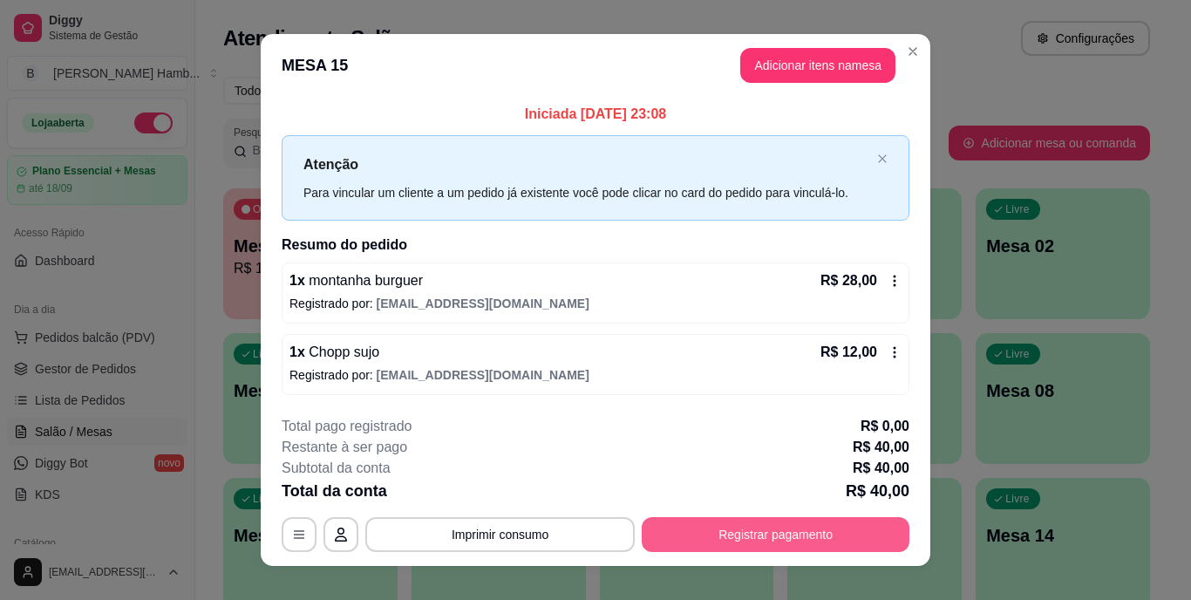
click at [660, 540] on button "Registrar pagamento" at bounding box center [776, 534] width 268 height 35
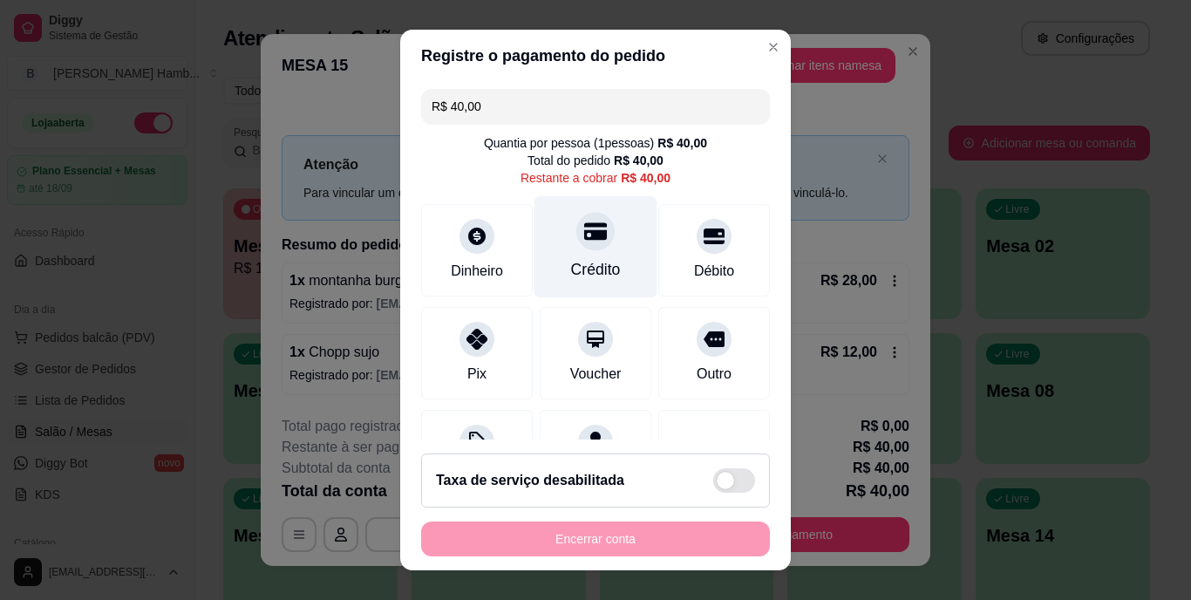
click at [571, 271] on div "Crédito" at bounding box center [596, 270] width 50 height 23
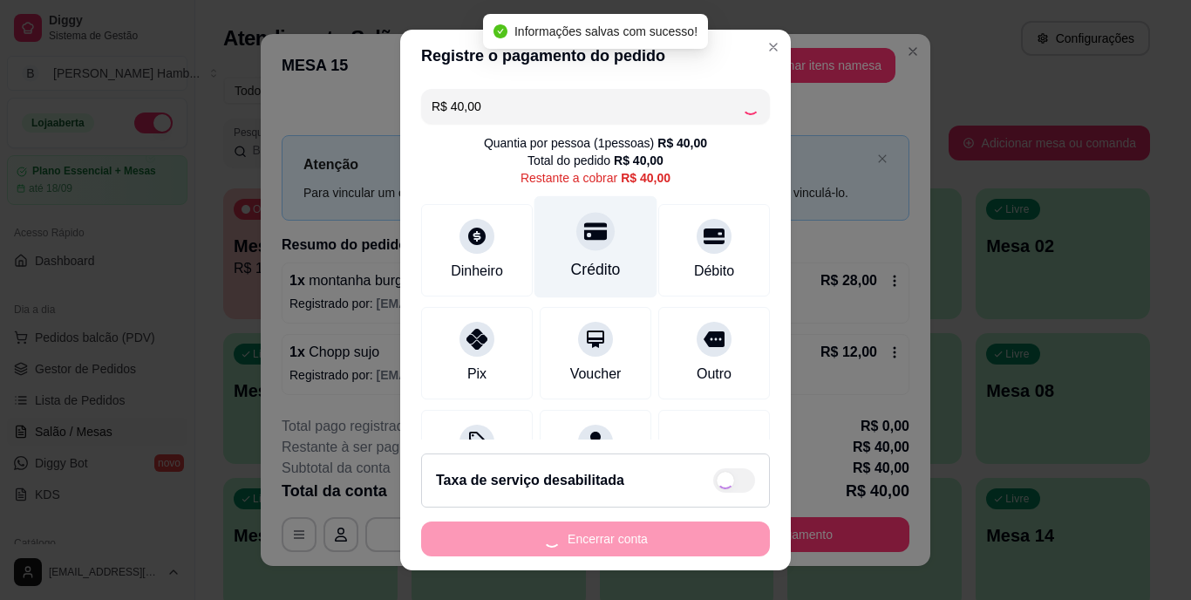
type input "R$ 0,00"
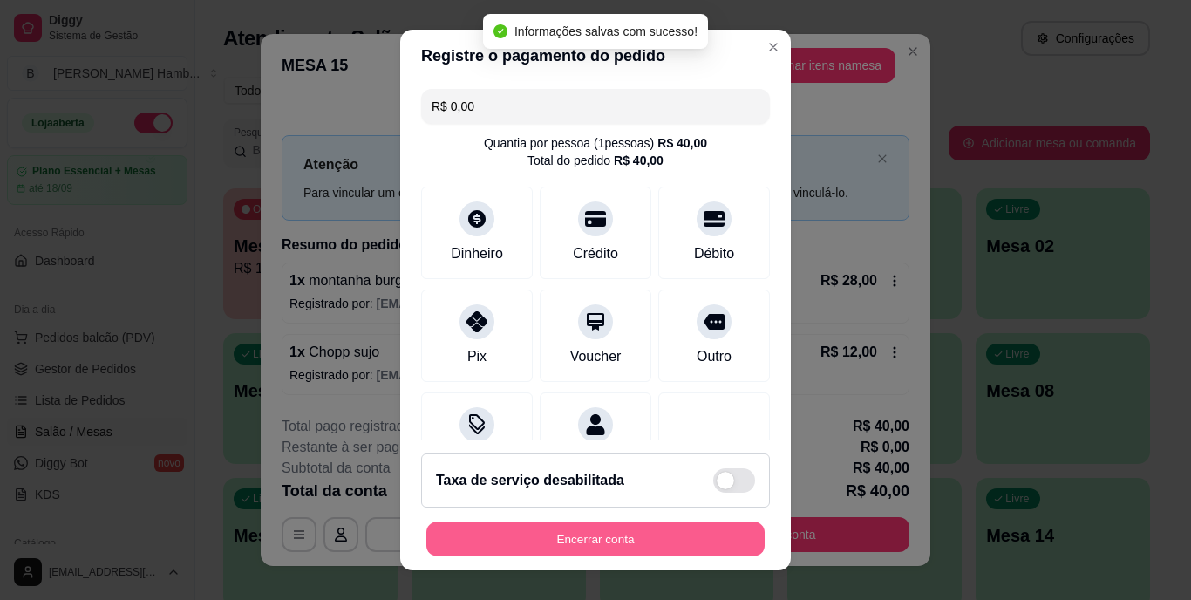
click at [533, 535] on button "Encerrar conta" at bounding box center [595, 538] width 338 height 34
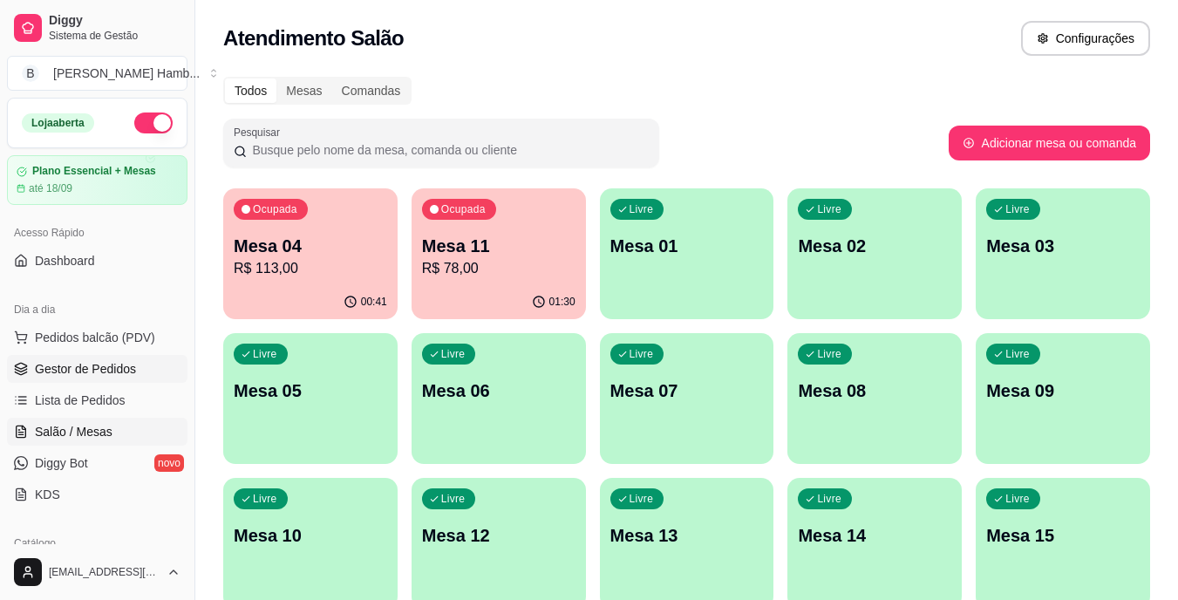
click at [94, 369] on span "Gestor de Pedidos" at bounding box center [85, 368] width 101 height 17
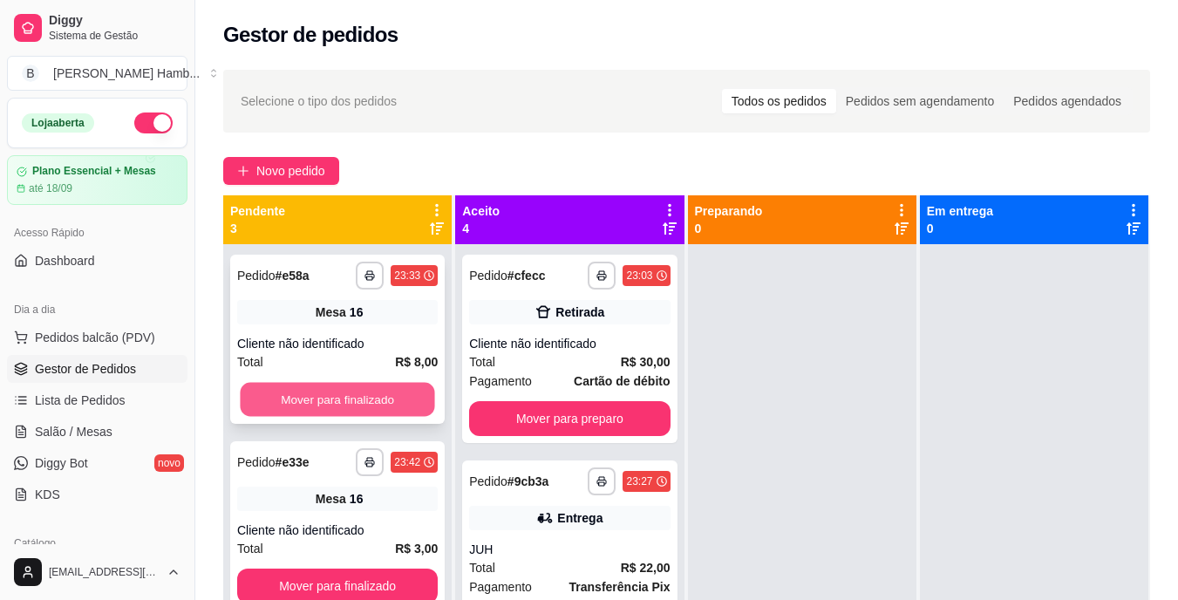
click at [242, 384] on div "Mover para finalizado" at bounding box center [337, 399] width 201 height 35
click at [321, 403] on button "Mover para finalizado" at bounding box center [337, 400] width 194 height 34
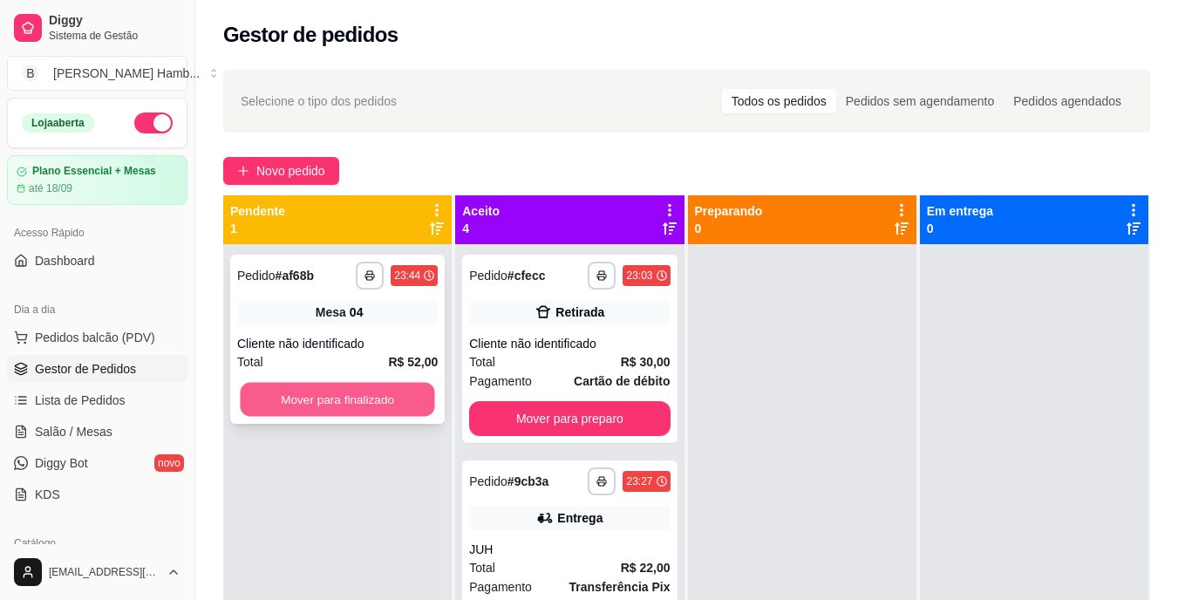
click at [356, 391] on button "Mover para finalizado" at bounding box center [337, 400] width 194 height 34
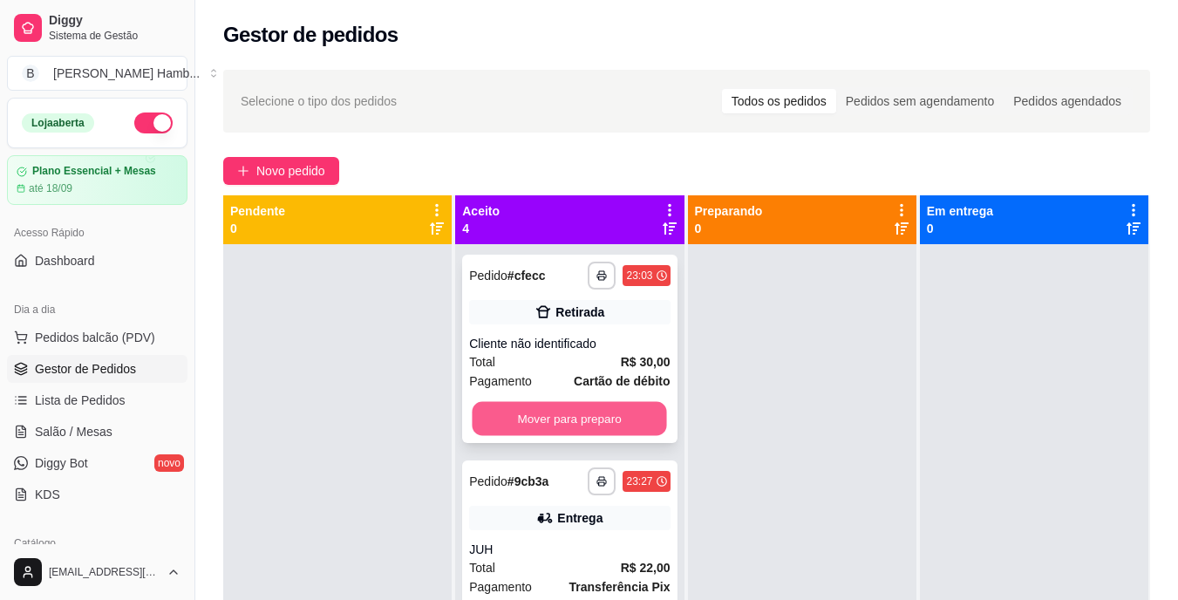
click at [485, 424] on button "Mover para preparo" at bounding box center [570, 419] width 194 height 34
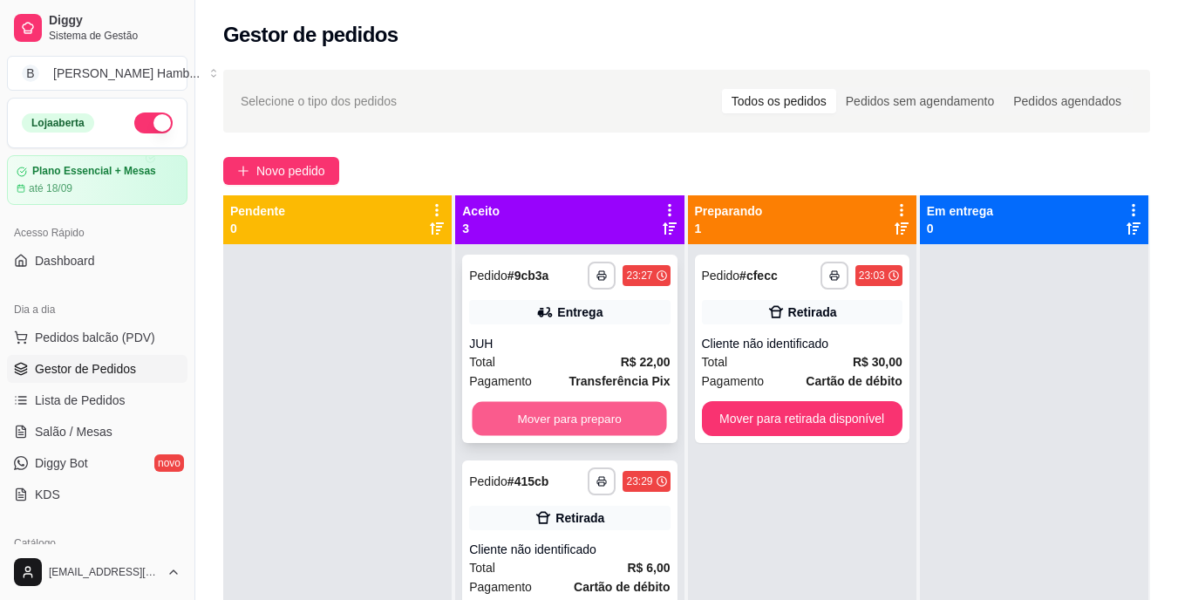
click at [518, 418] on button "Mover para preparo" at bounding box center [570, 419] width 194 height 34
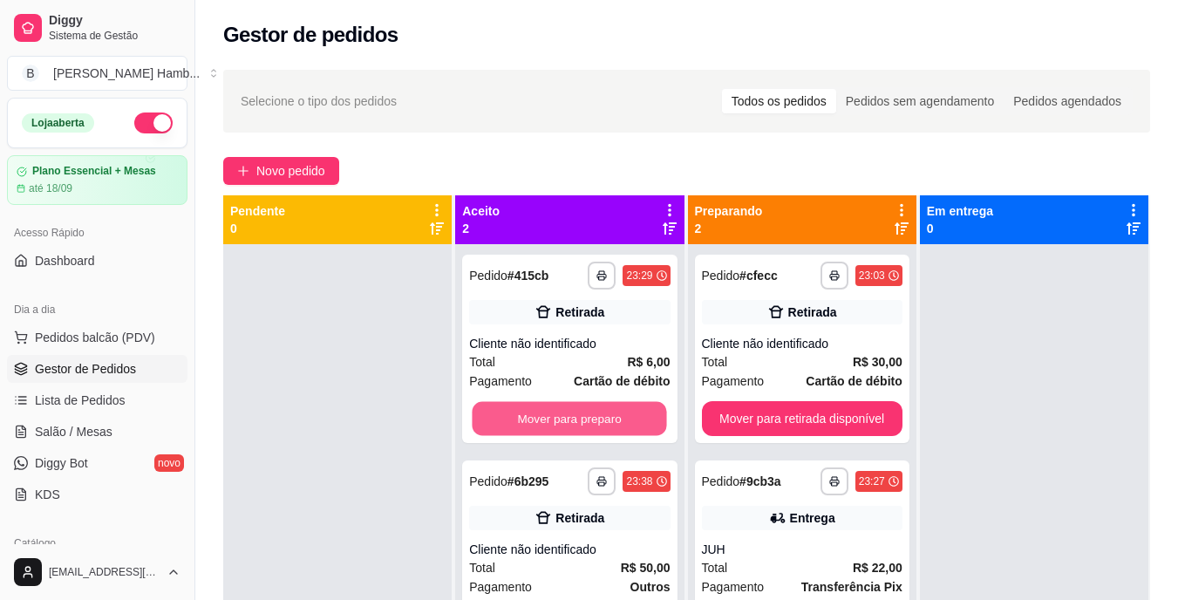
click at [518, 418] on button "Mover para preparo" at bounding box center [570, 419] width 194 height 34
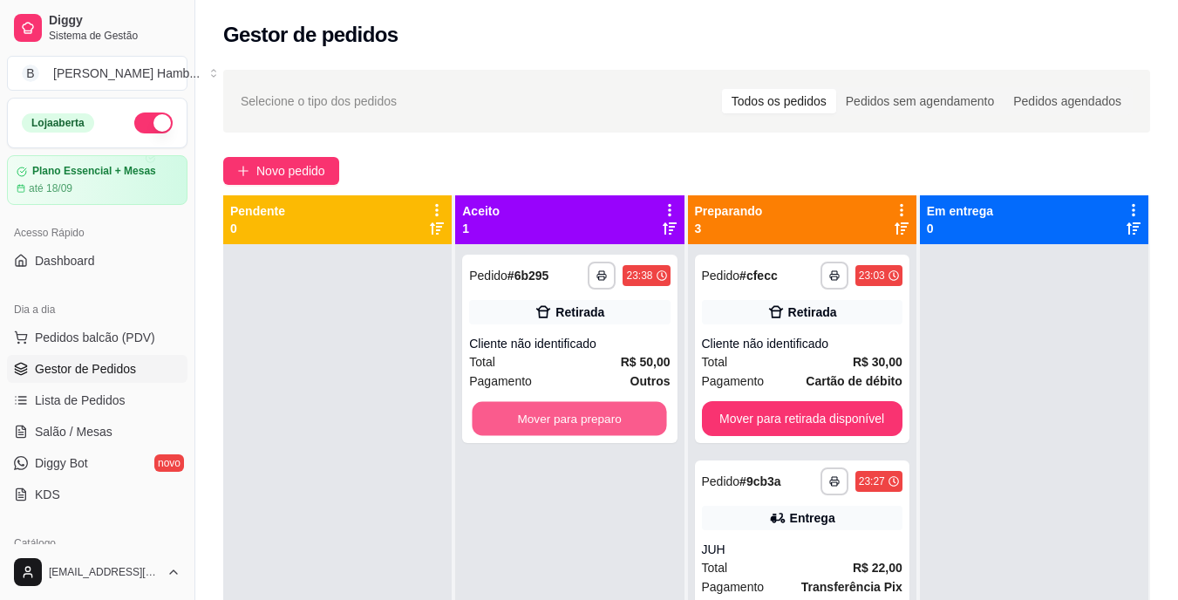
click at [518, 418] on button "Mover para preparo" at bounding box center [570, 419] width 194 height 34
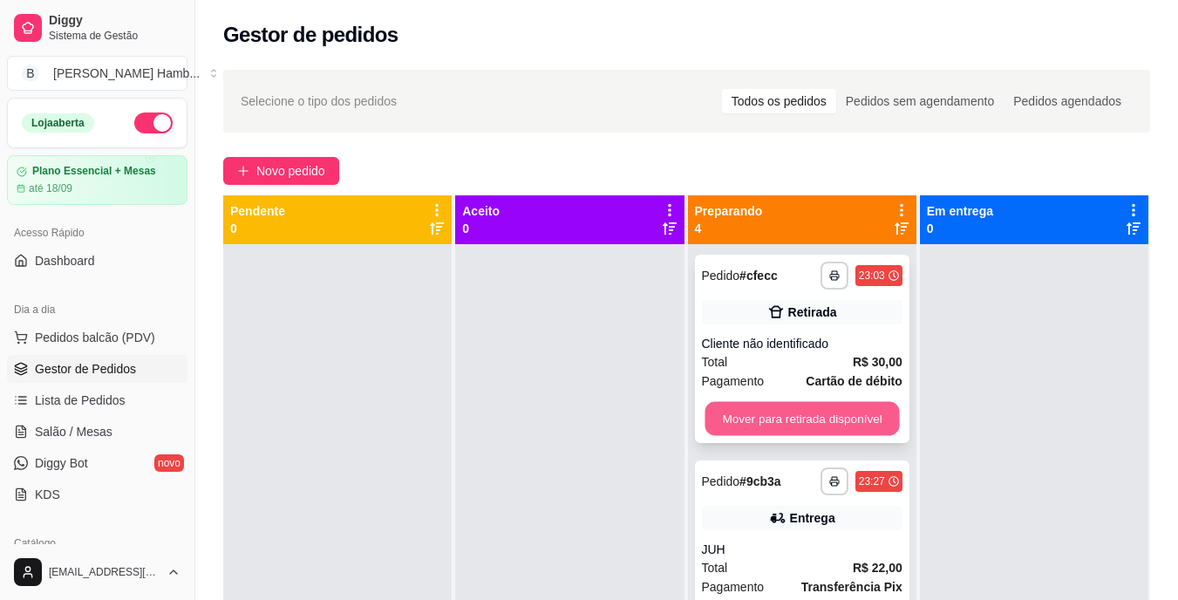
click at [759, 409] on button "Mover para retirada disponível" at bounding box center [802, 419] width 194 height 34
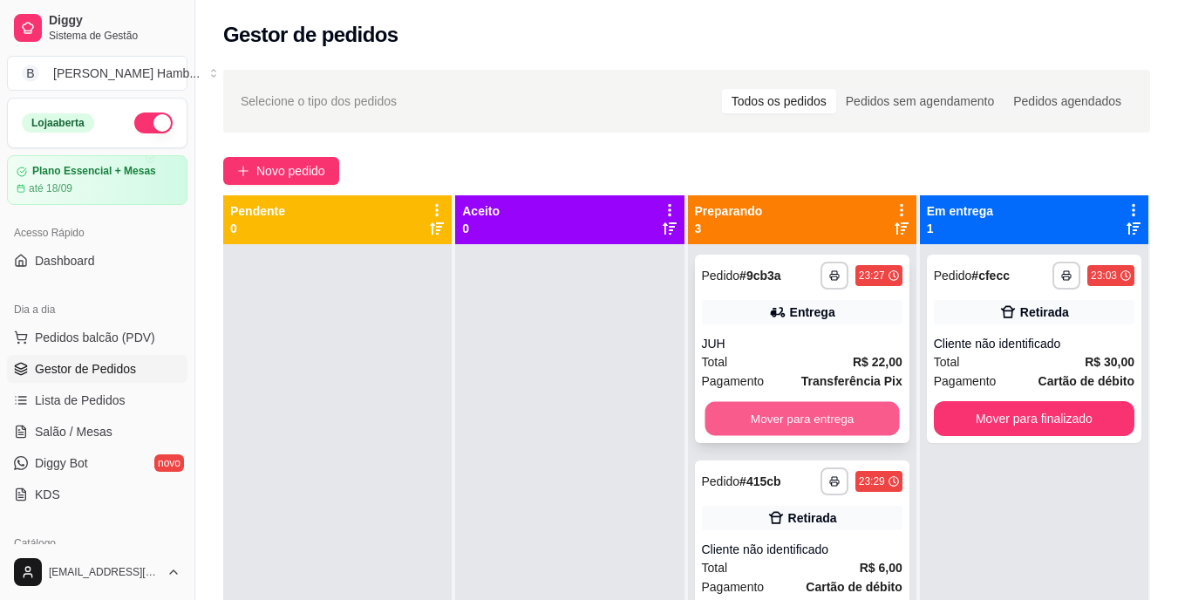
click at [759, 410] on button "Mover para entrega" at bounding box center [802, 419] width 194 height 34
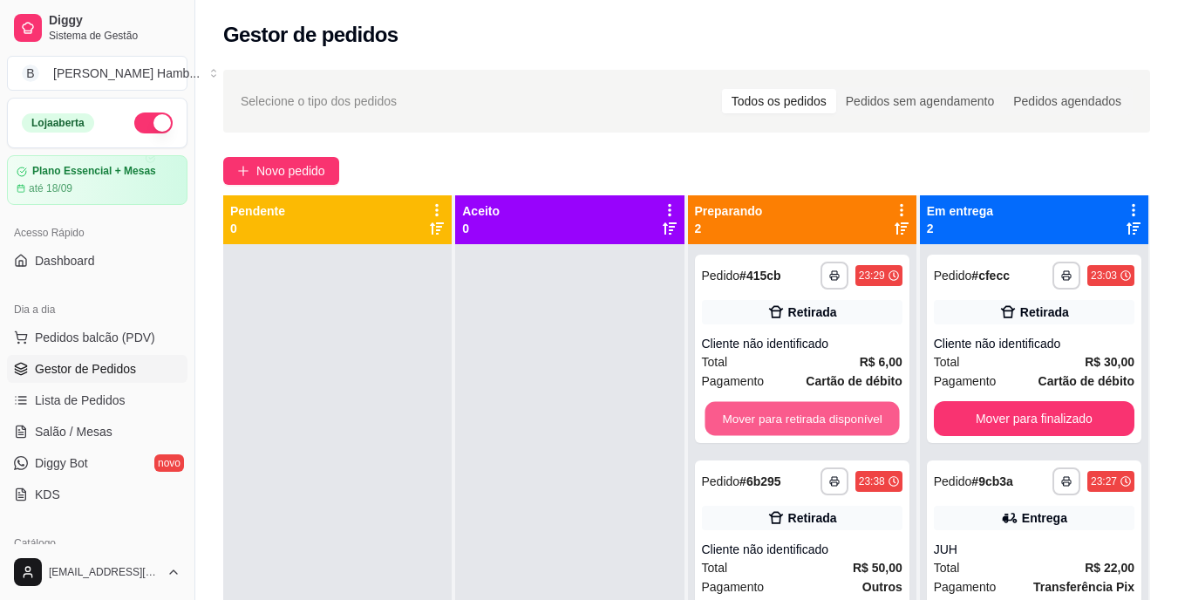
click at [759, 410] on button "Mover para retirada disponível" at bounding box center [802, 419] width 194 height 34
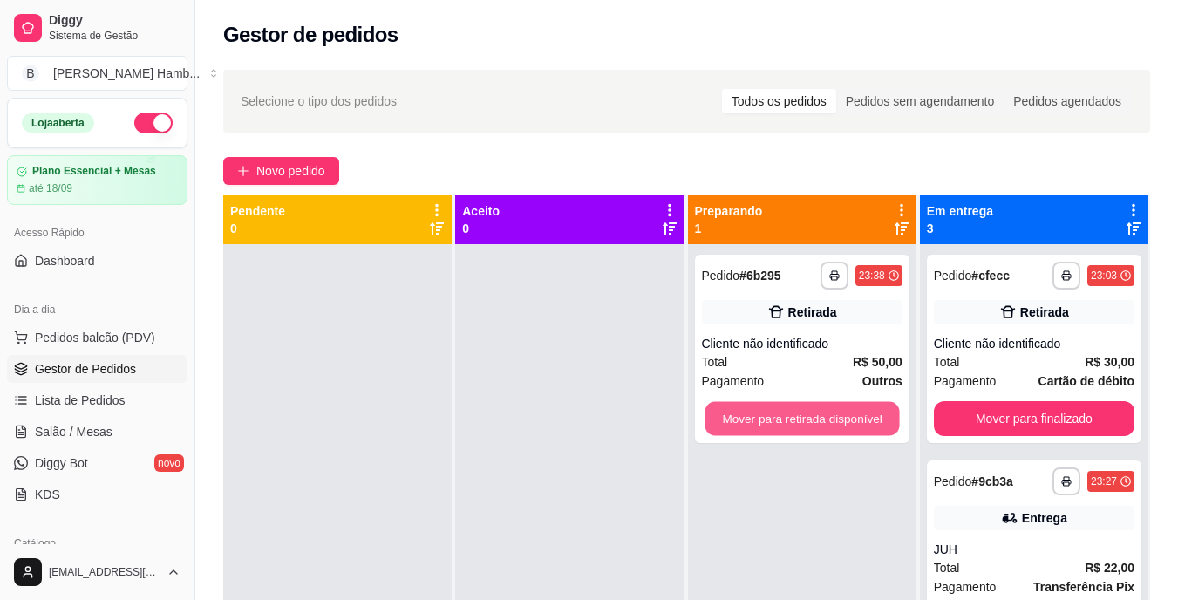
click at [759, 410] on button "Mover para retirada disponível" at bounding box center [802, 419] width 194 height 34
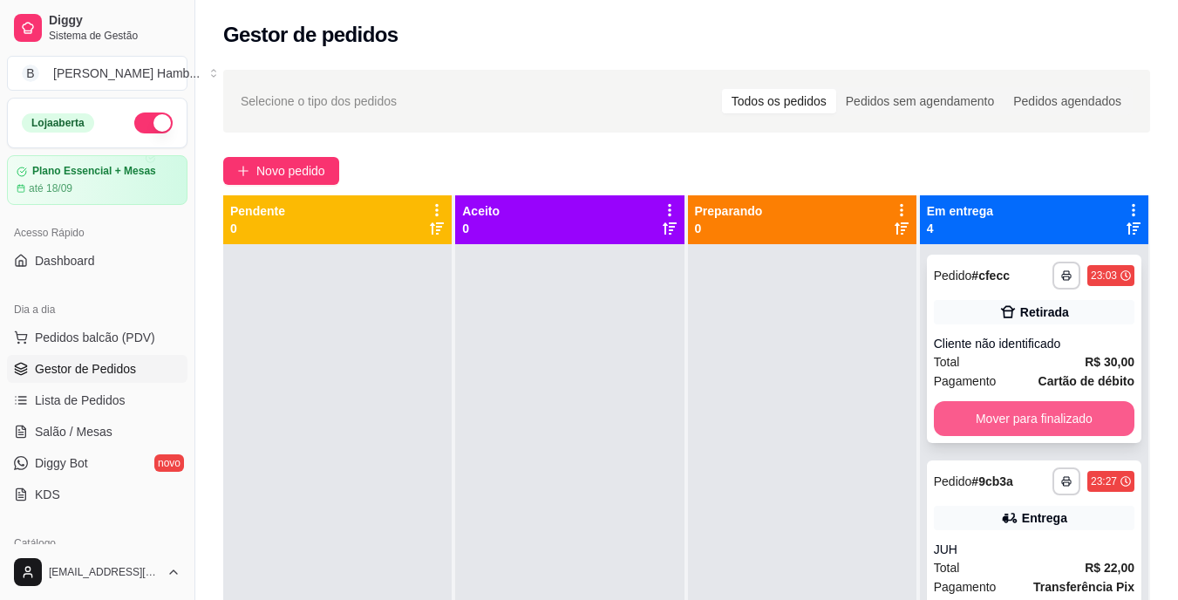
click at [964, 405] on button "Mover para finalizado" at bounding box center [1034, 418] width 201 height 35
click at [964, 412] on button "Mover para finalizado" at bounding box center [1033, 419] width 194 height 34
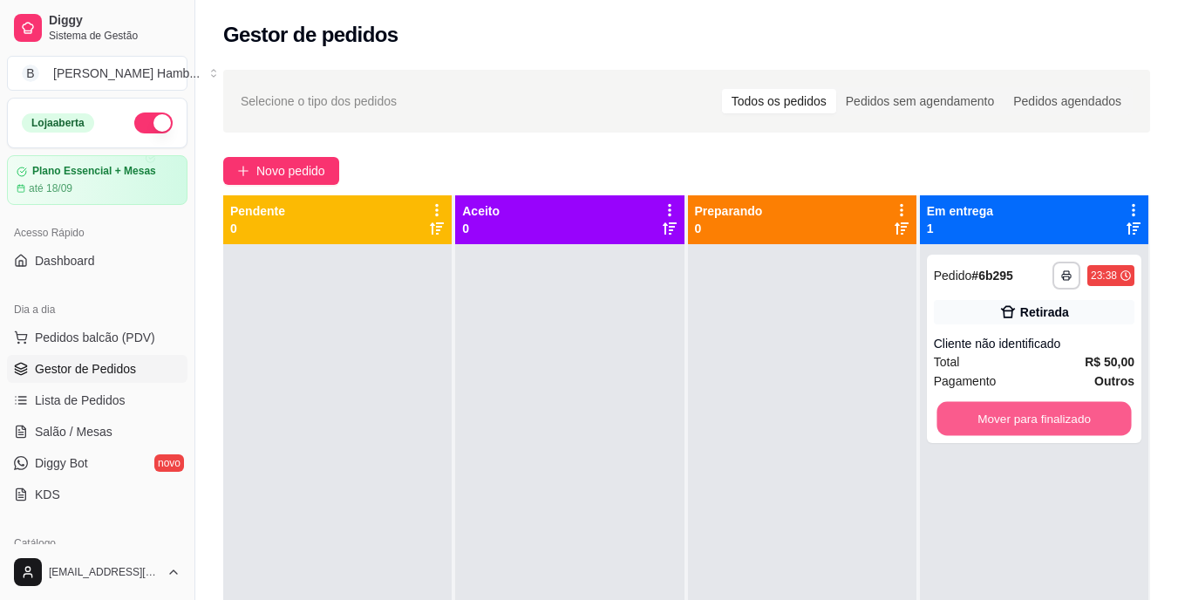
click at [964, 412] on button "Mover para finalizado" at bounding box center [1033, 419] width 194 height 34
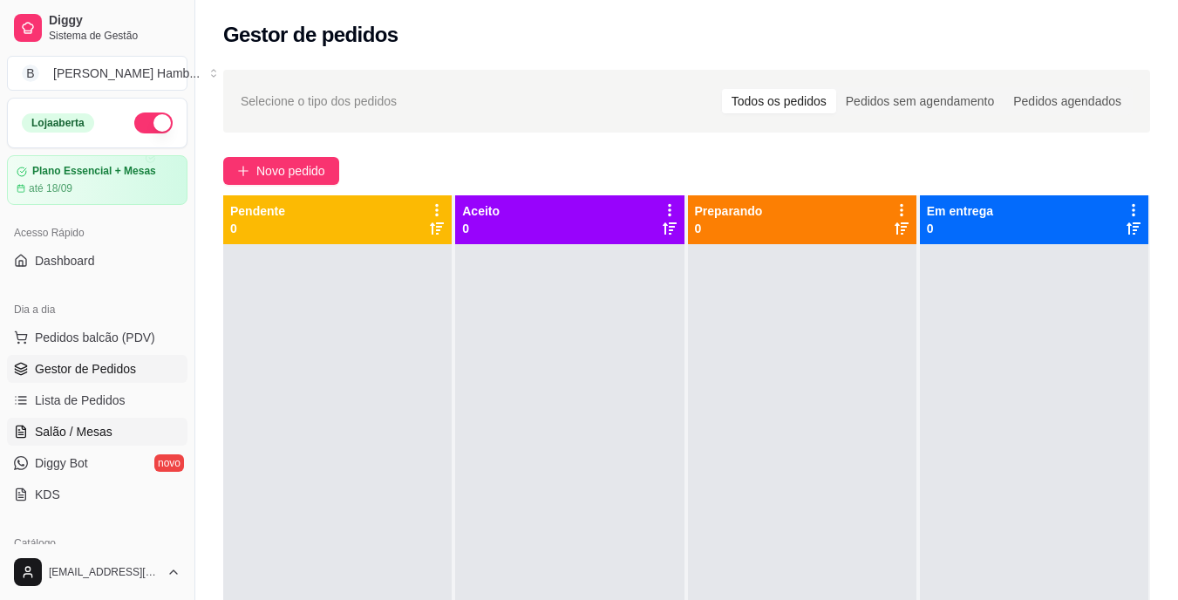
click at [124, 432] on link "Salão / Mesas" at bounding box center [97, 432] width 180 height 28
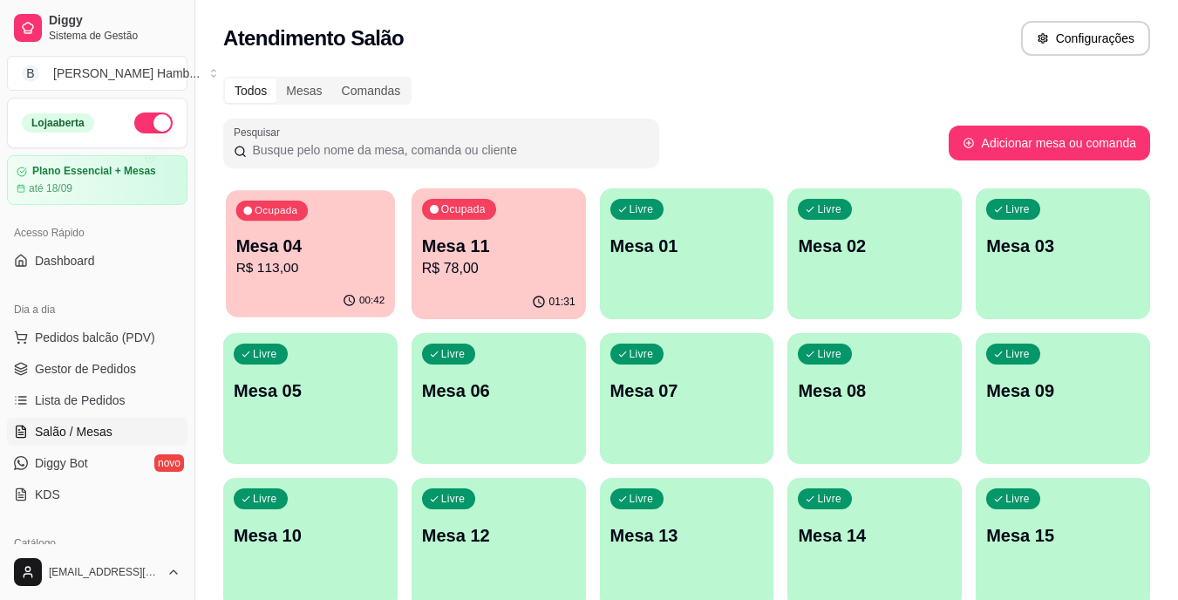
click at [347, 296] on icon "button" at bounding box center [350, 301] width 14 height 14
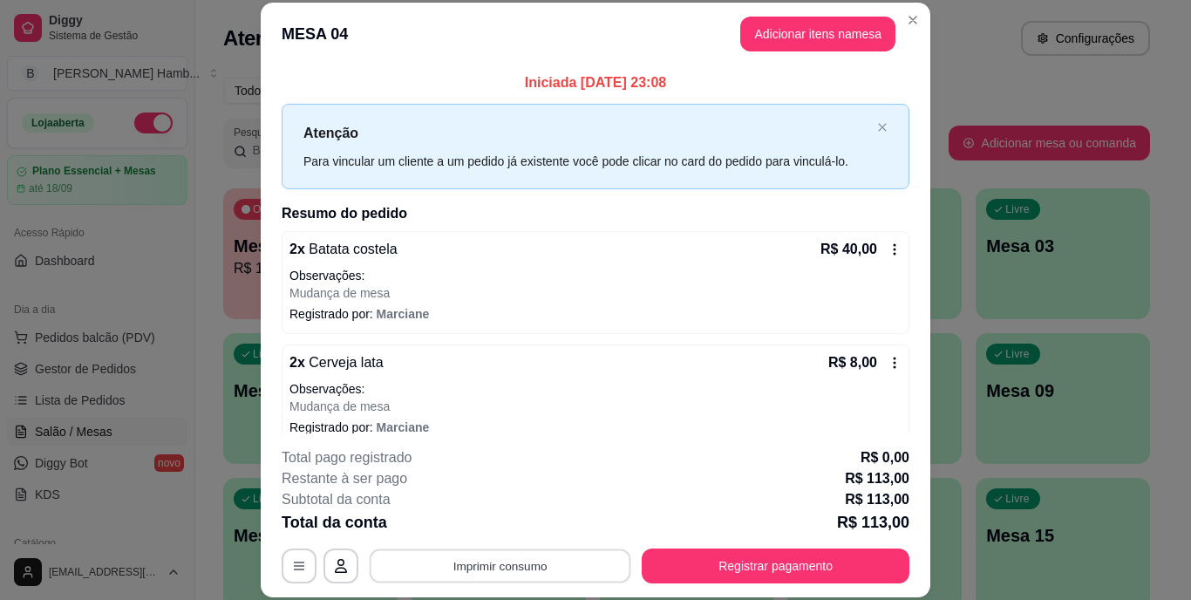
click at [566, 554] on button "Imprimir consumo" at bounding box center [501, 565] width 262 height 34
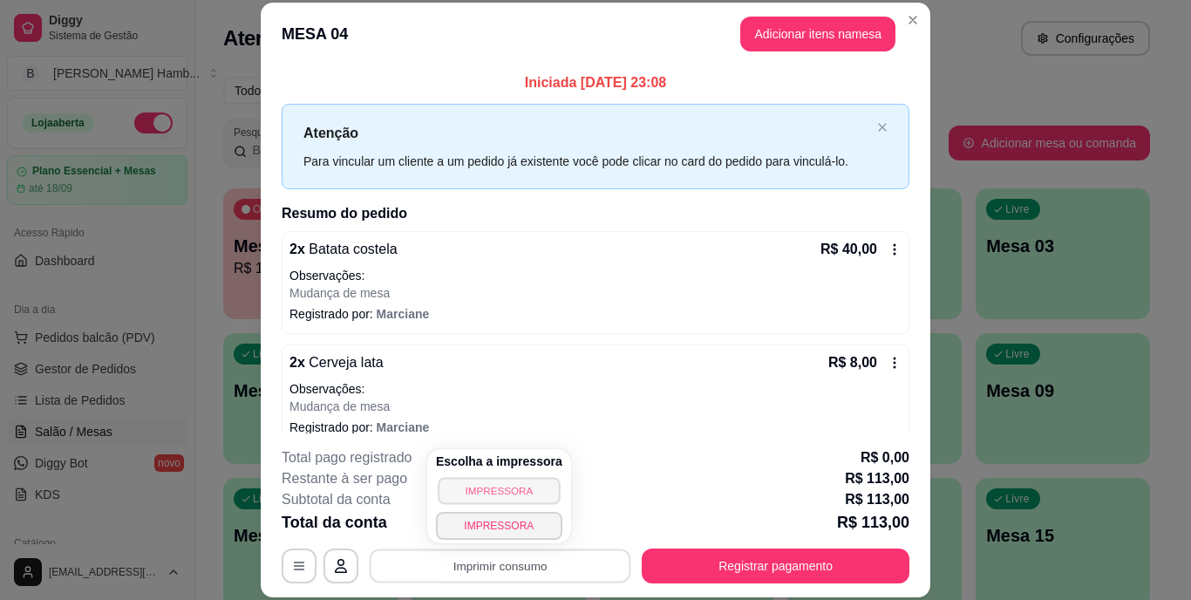
click at [521, 494] on button "IMPRESSORA" at bounding box center [499, 490] width 122 height 27
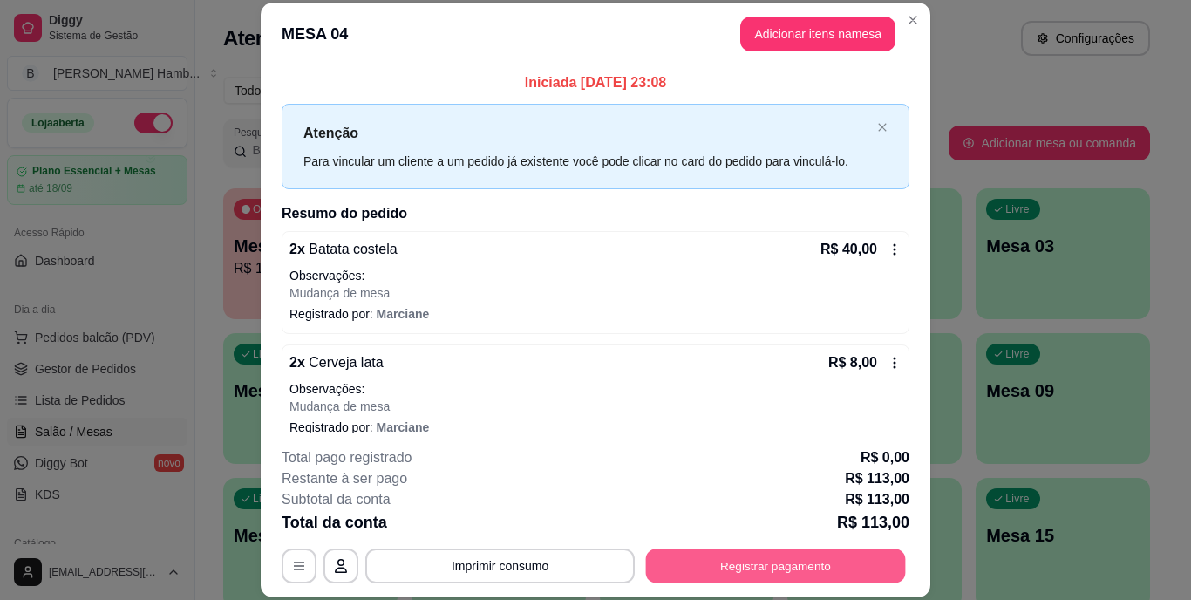
click at [703, 558] on button "Registrar pagamento" at bounding box center [776, 565] width 260 height 34
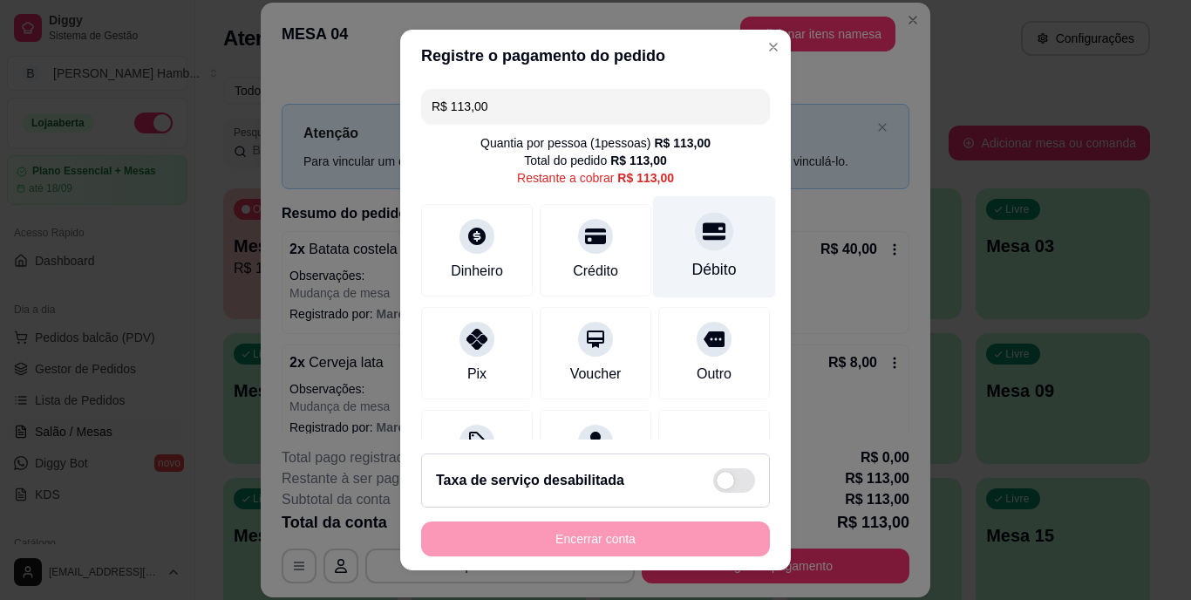
click at [657, 269] on div "Débito" at bounding box center [714, 247] width 123 height 102
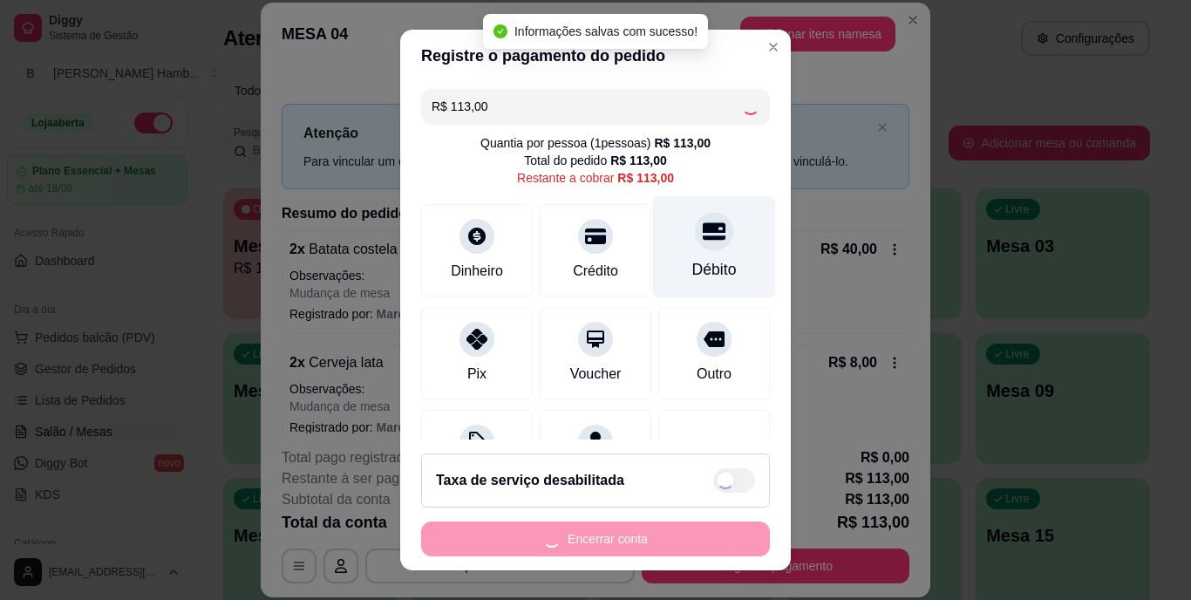
type input "R$ 0,00"
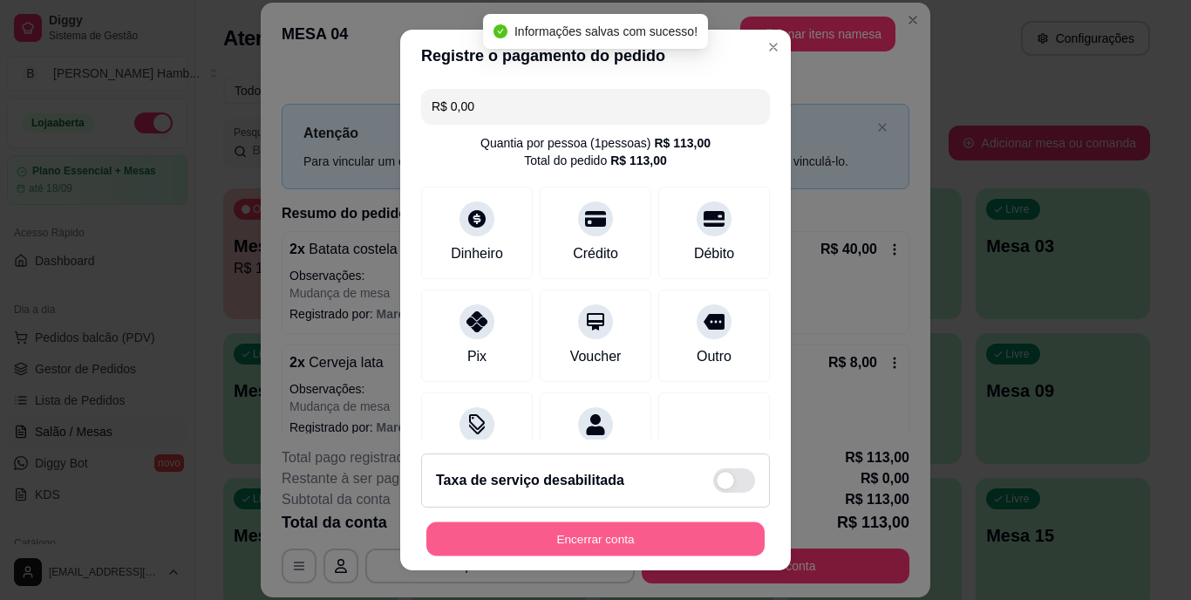
click at [587, 527] on button "Encerrar conta" at bounding box center [595, 538] width 338 height 34
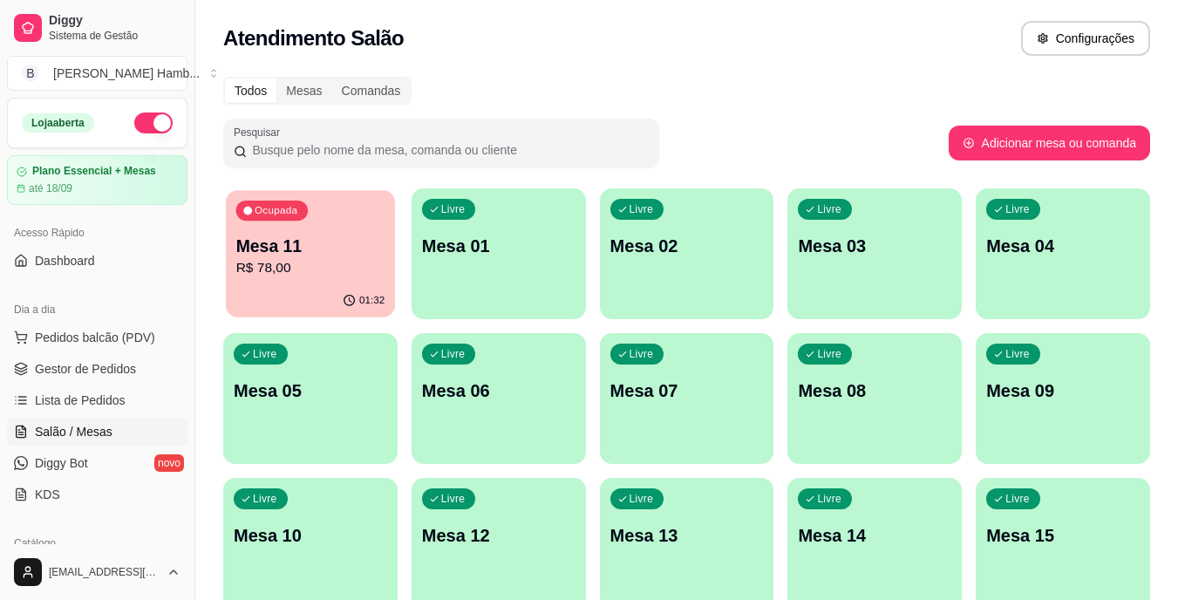
click at [314, 279] on div "Ocupada Mesa 11 R$ 78,00" at bounding box center [310, 237] width 169 height 94
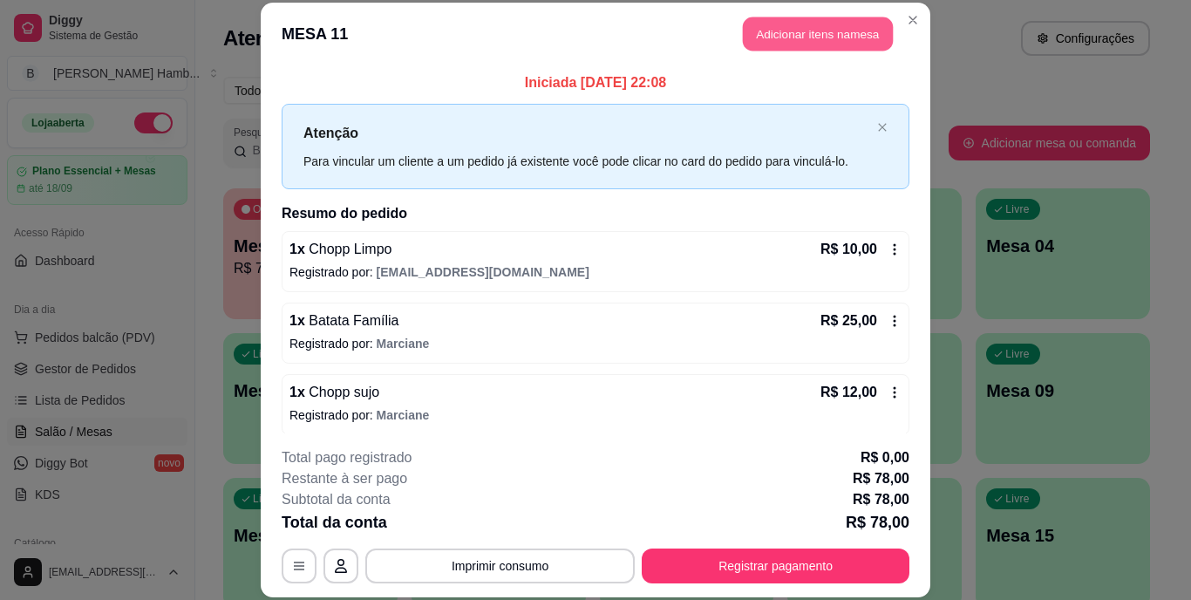
click at [798, 35] on button "Adicionar itens na mesa" at bounding box center [818, 34] width 150 height 34
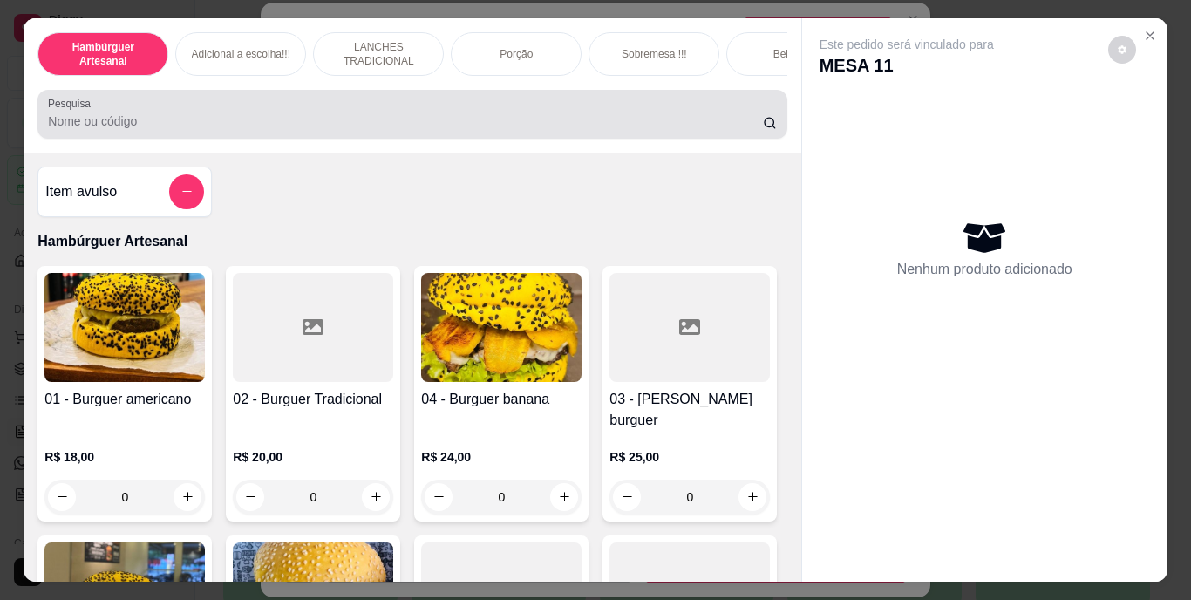
click at [661, 114] on div at bounding box center [412, 114] width 728 height 35
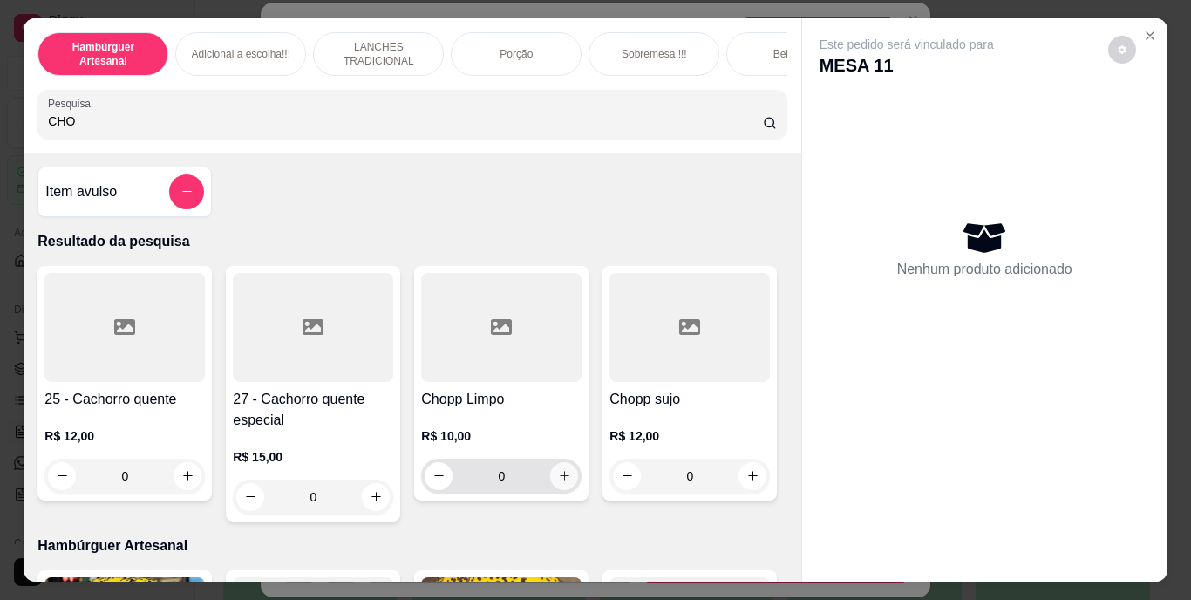
type input "CHO"
click at [558, 482] on icon "increase-product-quantity" at bounding box center [564, 475] width 13 height 13
type input "1"
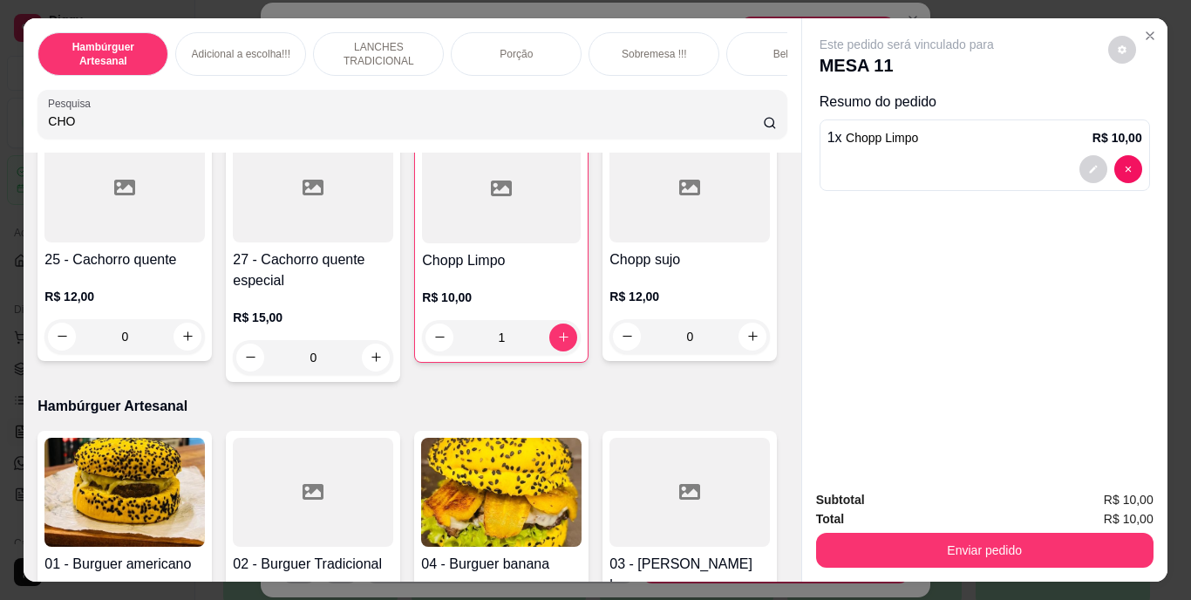
scroll to position [303, 0]
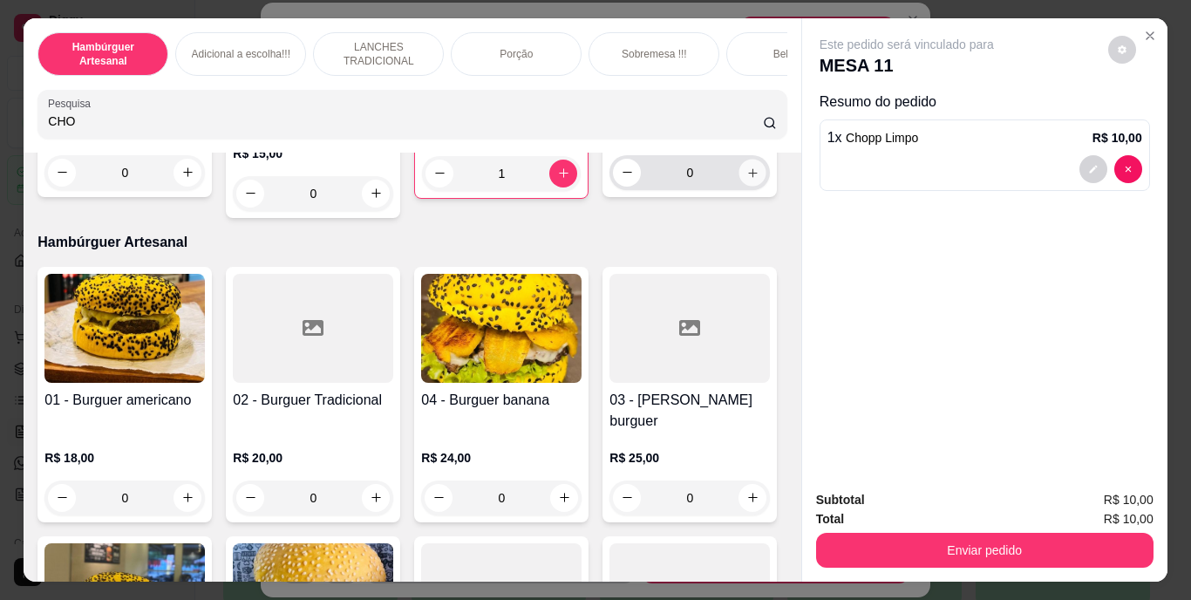
click at [739, 186] on button "increase-product-quantity" at bounding box center [752, 172] width 27 height 27
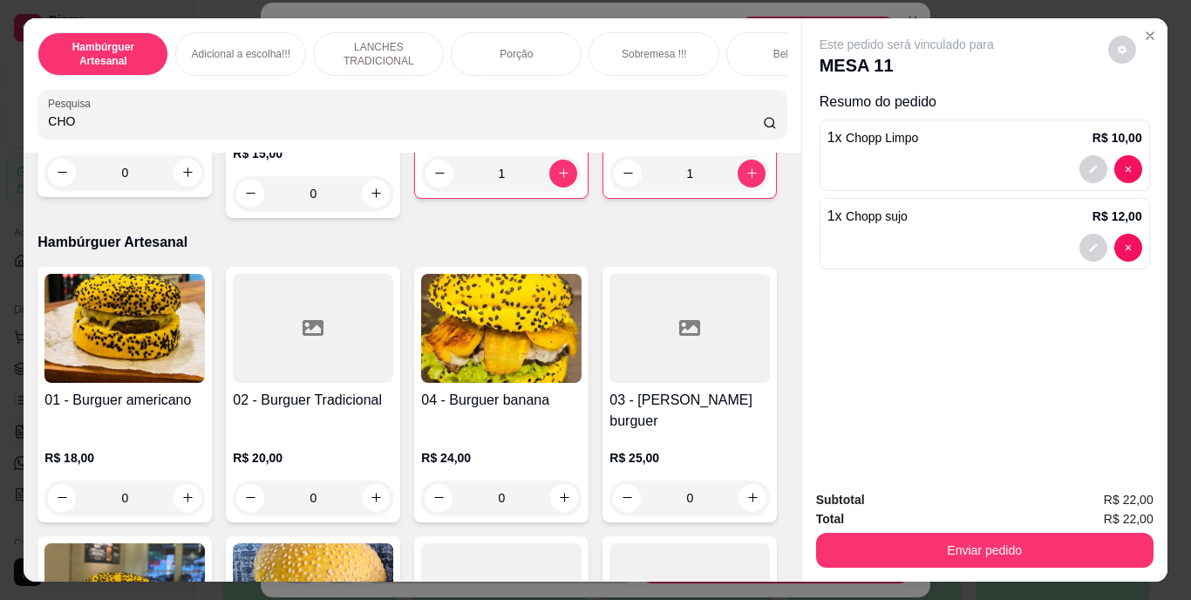
click at [837, 528] on div "Enviar pedido" at bounding box center [984, 547] width 337 height 39
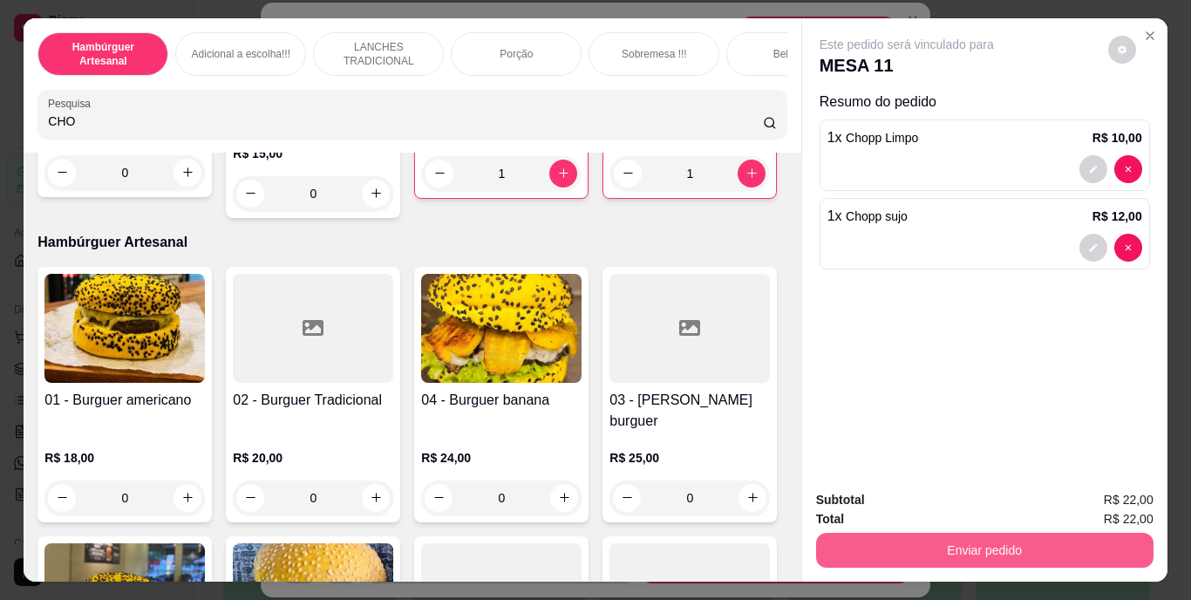
click at [844, 541] on button "Enviar pedido" at bounding box center [984, 550] width 337 height 35
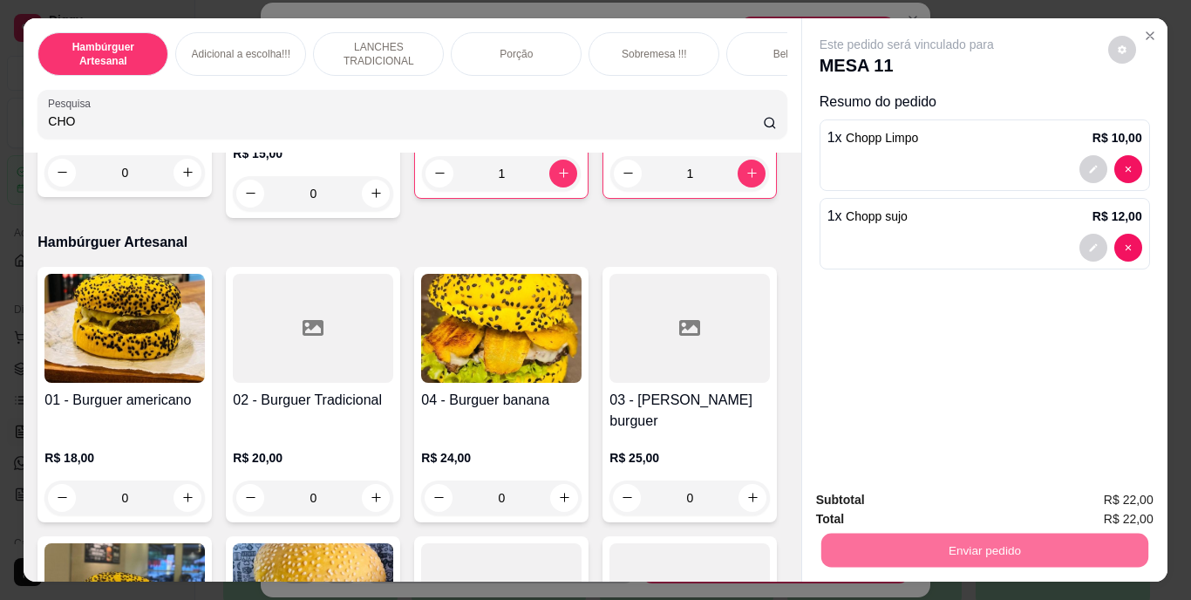
click at [881, 494] on button "Não registrar e enviar pedido" at bounding box center [927, 501] width 176 height 32
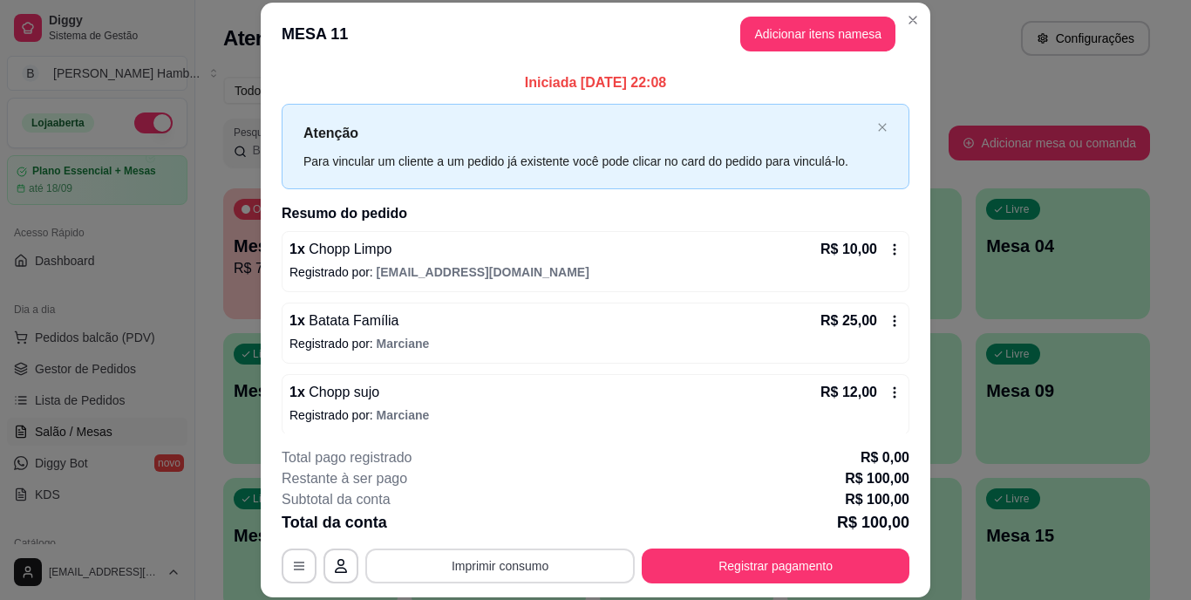
click at [582, 578] on button "Imprimir consumo" at bounding box center [499, 565] width 269 height 35
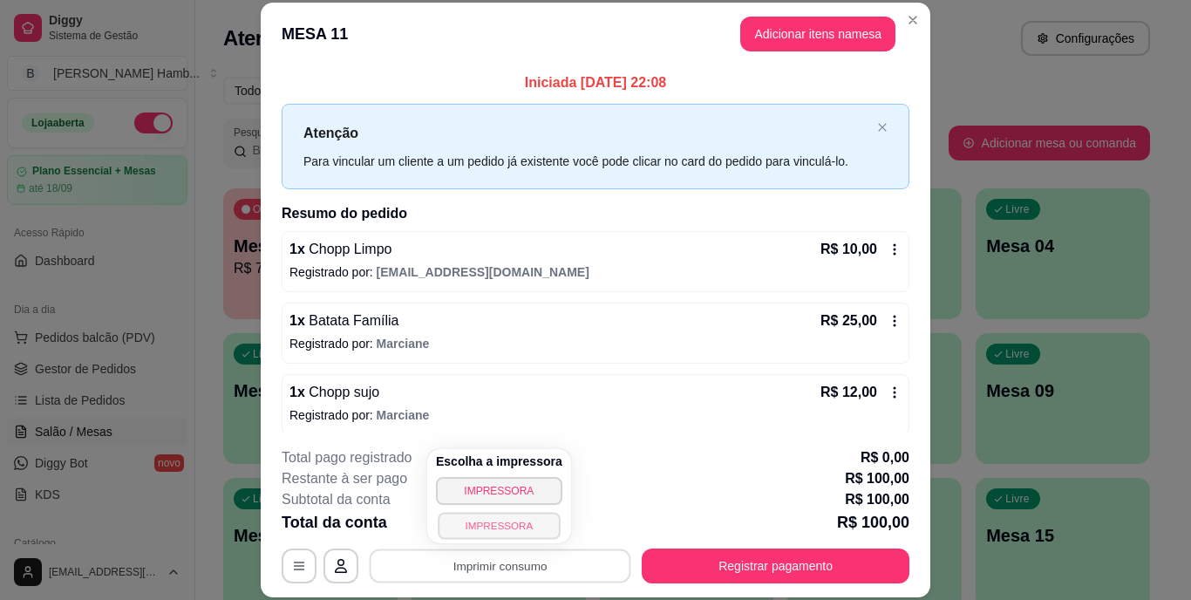
click at [528, 523] on button "IMPRESSORA" at bounding box center [499, 525] width 122 height 27
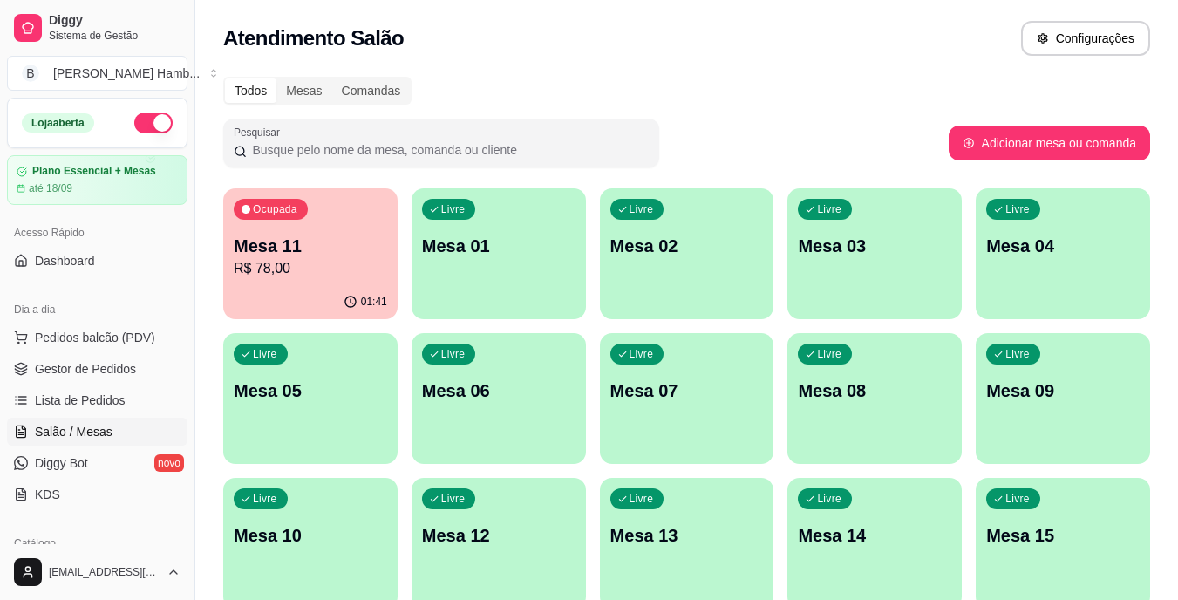
click at [105, 338] on span "Pedidos balcão (PDV)" at bounding box center [95, 337] width 120 height 17
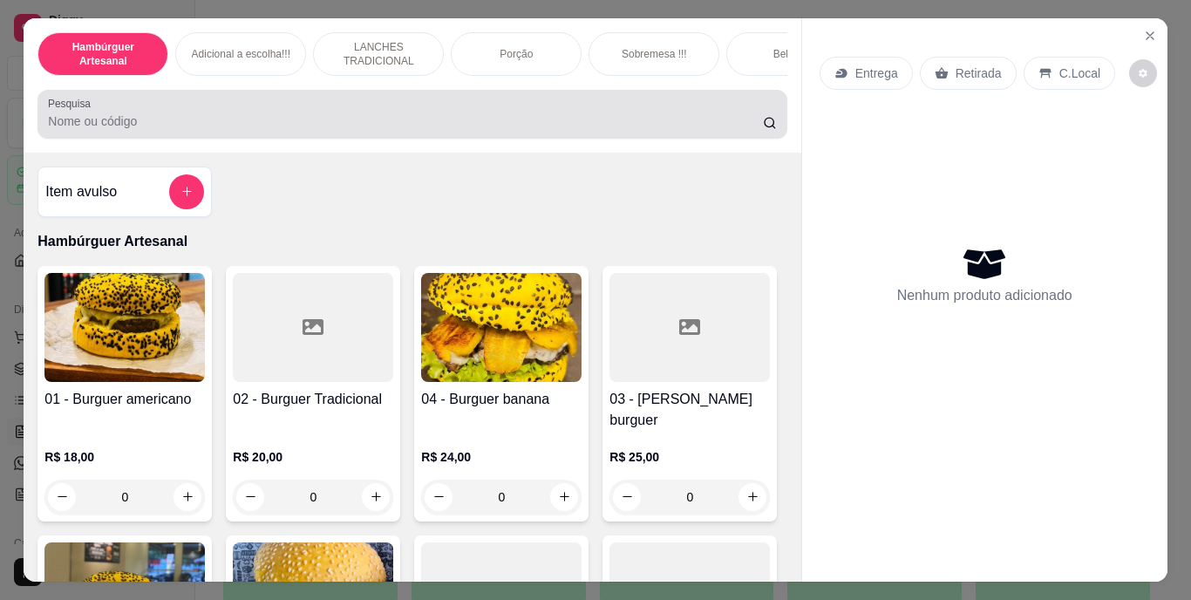
click at [292, 112] on div at bounding box center [412, 114] width 728 height 35
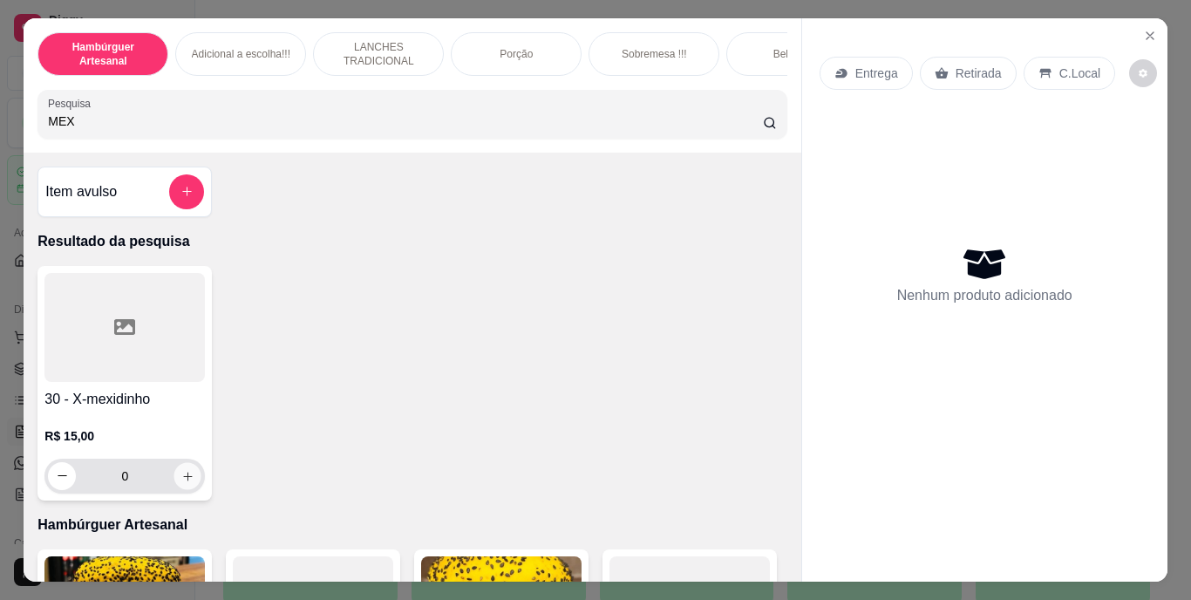
click at [188, 477] on button "increase-product-quantity" at bounding box center [187, 475] width 27 height 27
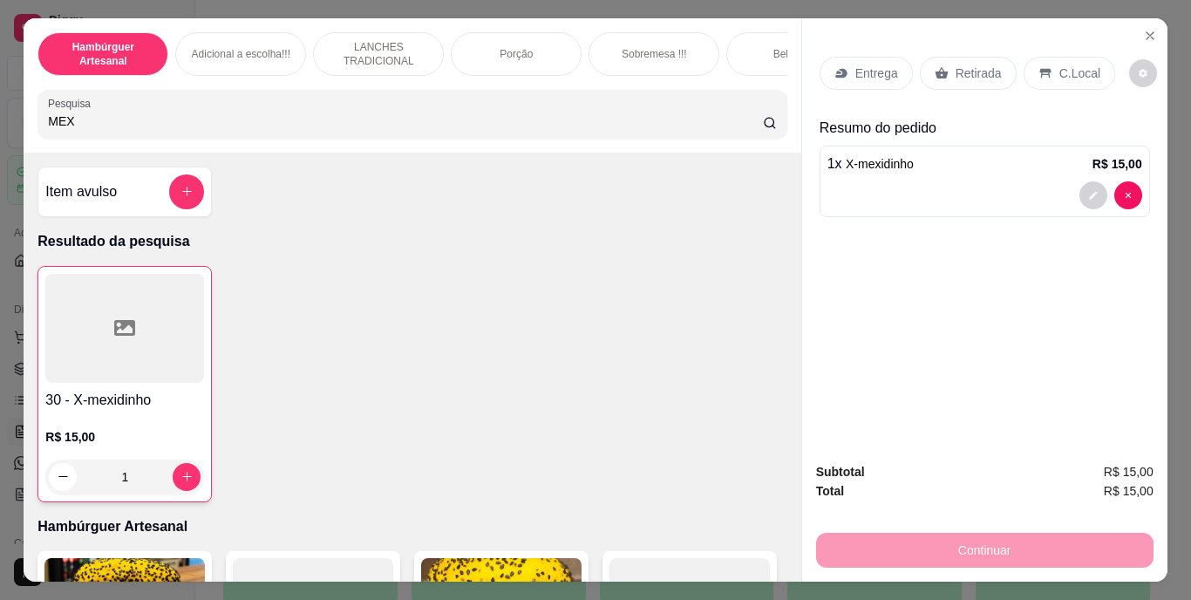
click at [964, 65] on p "Retirada" at bounding box center [979, 73] width 46 height 17
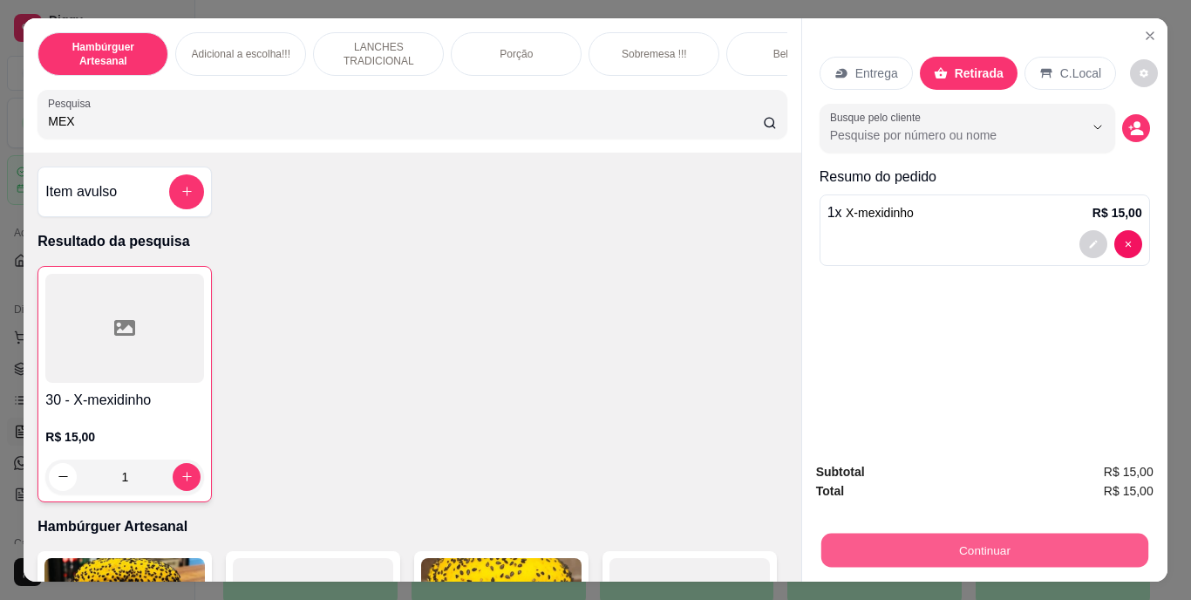
click at [848, 541] on button "Continuar" at bounding box center [983, 551] width 327 height 34
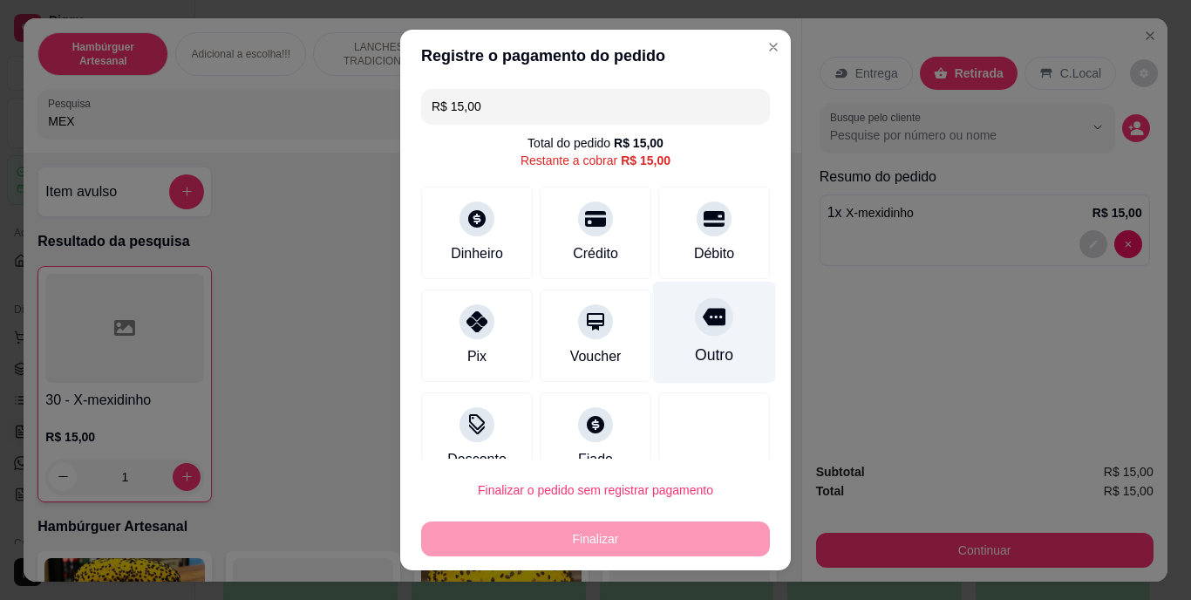
click at [695, 335] on div at bounding box center [714, 317] width 38 height 38
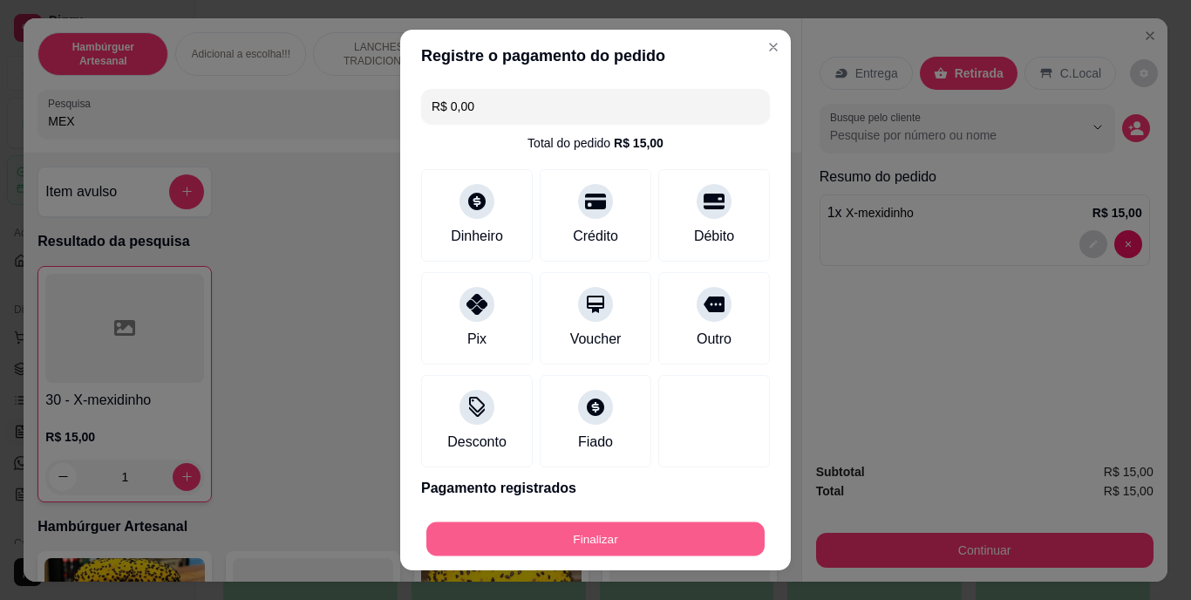
click at [606, 534] on button "Finalizar" at bounding box center [595, 538] width 338 height 34
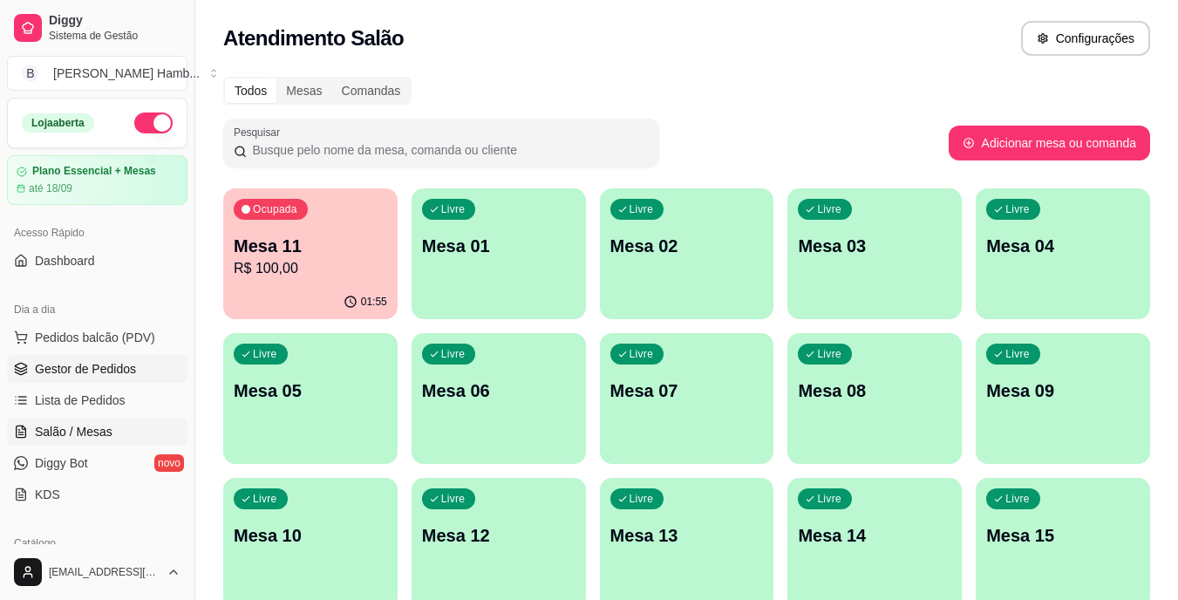
click at [114, 373] on span "Gestor de Pedidos" at bounding box center [85, 368] width 101 height 17
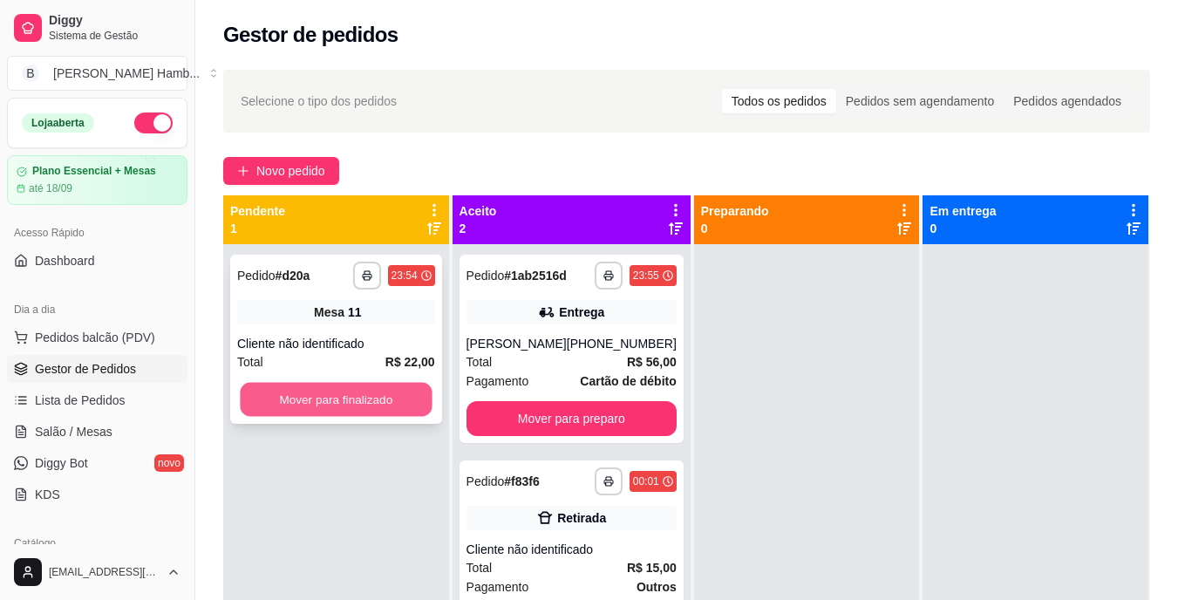
click at [316, 410] on button "Mover para finalizado" at bounding box center [336, 400] width 192 height 34
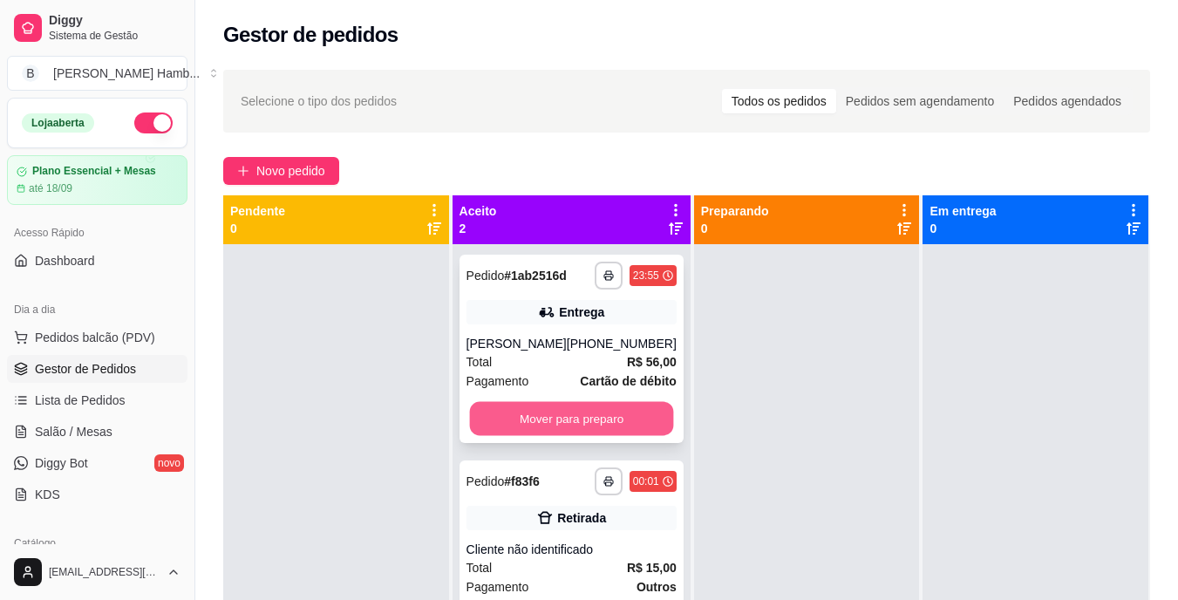
click at [495, 415] on button "Mover para preparo" at bounding box center [571, 419] width 204 height 34
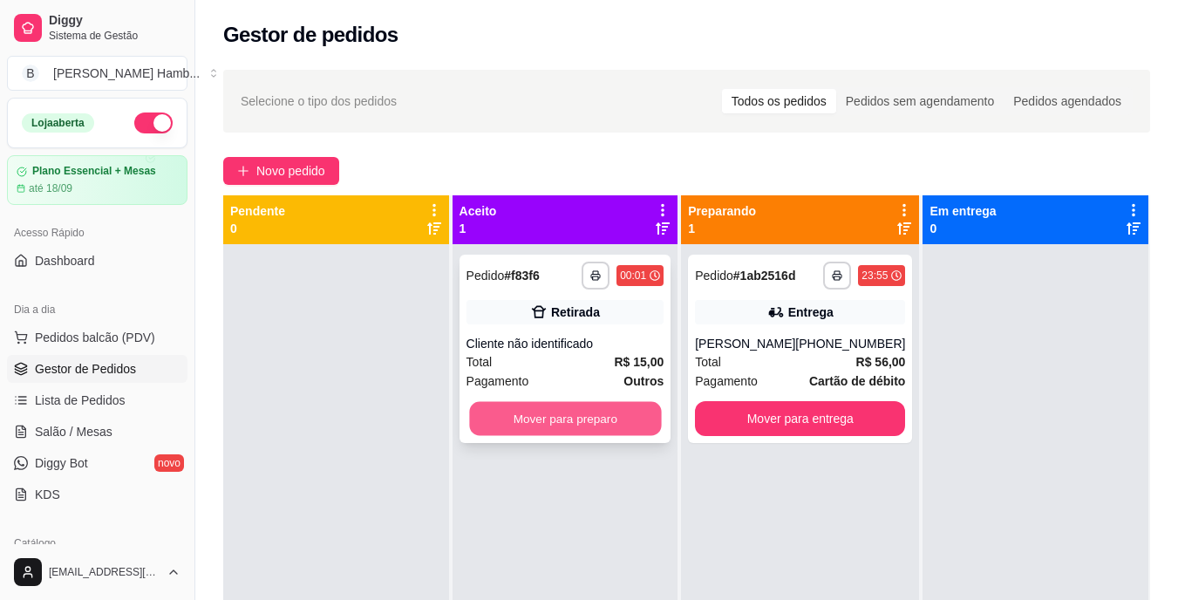
click at [500, 415] on button "Mover para preparo" at bounding box center [565, 419] width 192 height 34
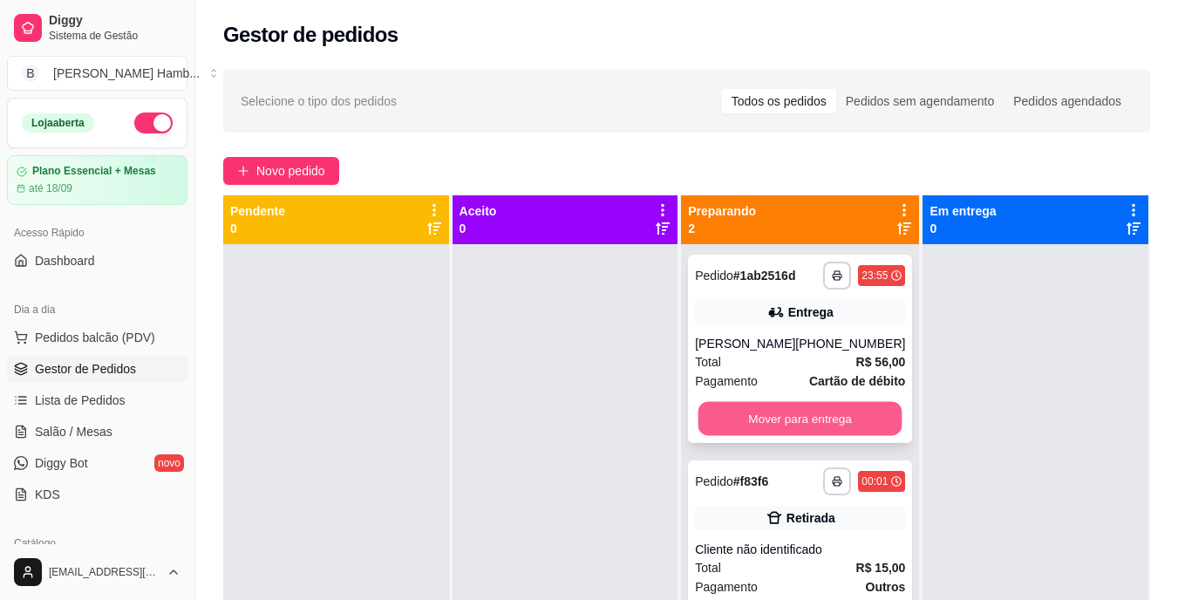
click at [716, 412] on button "Mover para entrega" at bounding box center [800, 419] width 204 height 34
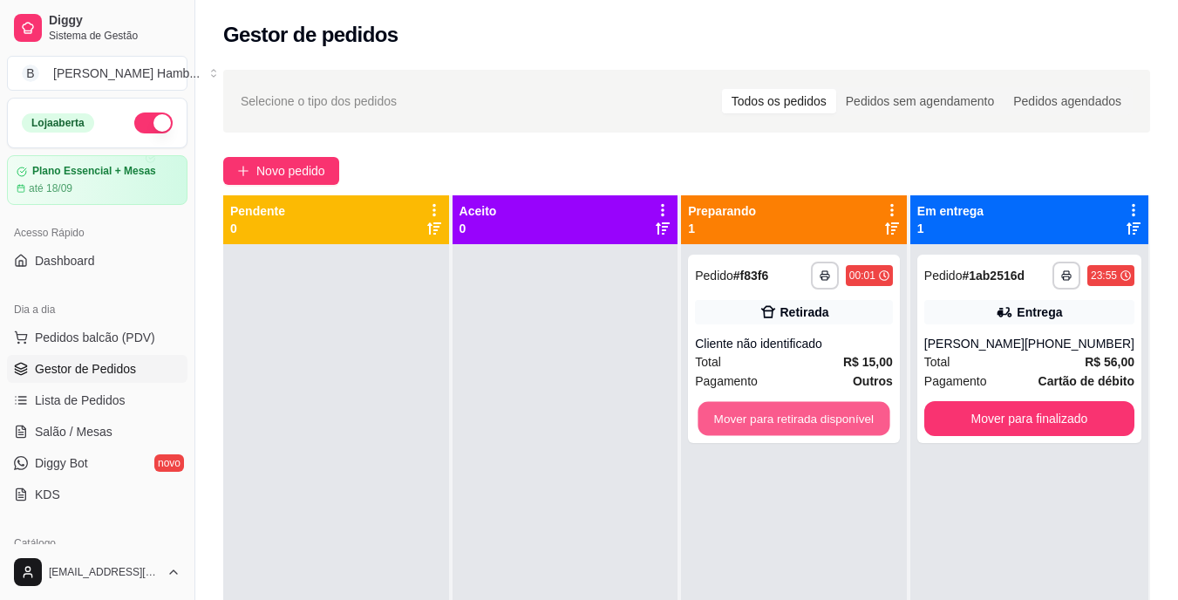
click at [716, 412] on button "Mover para retirada disponível" at bounding box center [794, 419] width 192 height 34
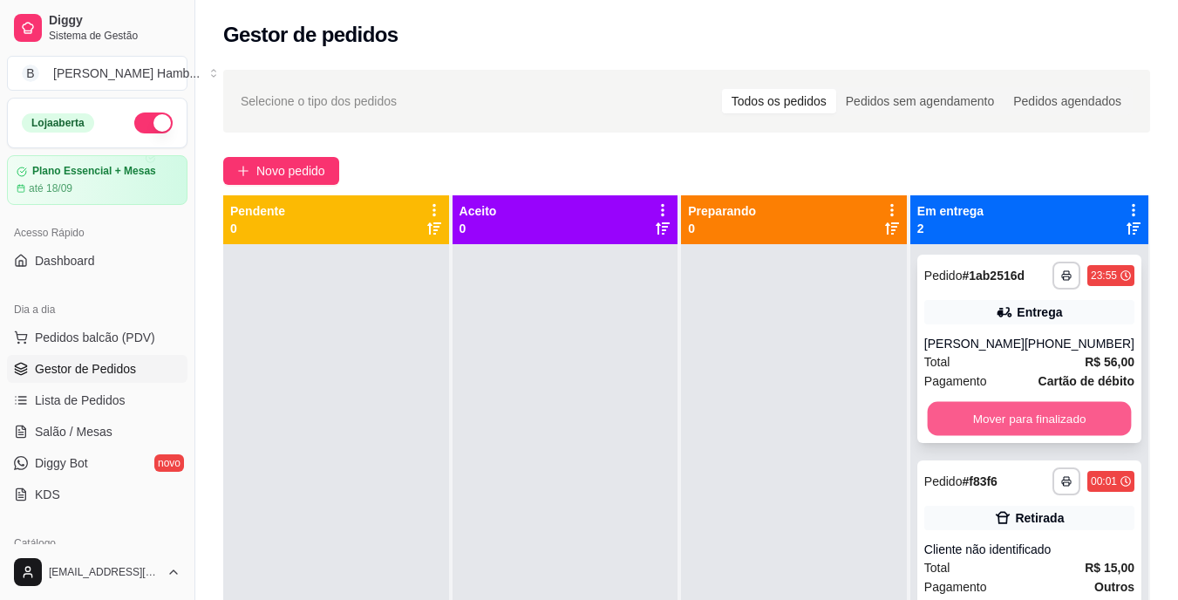
click at [951, 415] on button "Mover para finalizado" at bounding box center [1029, 419] width 204 height 34
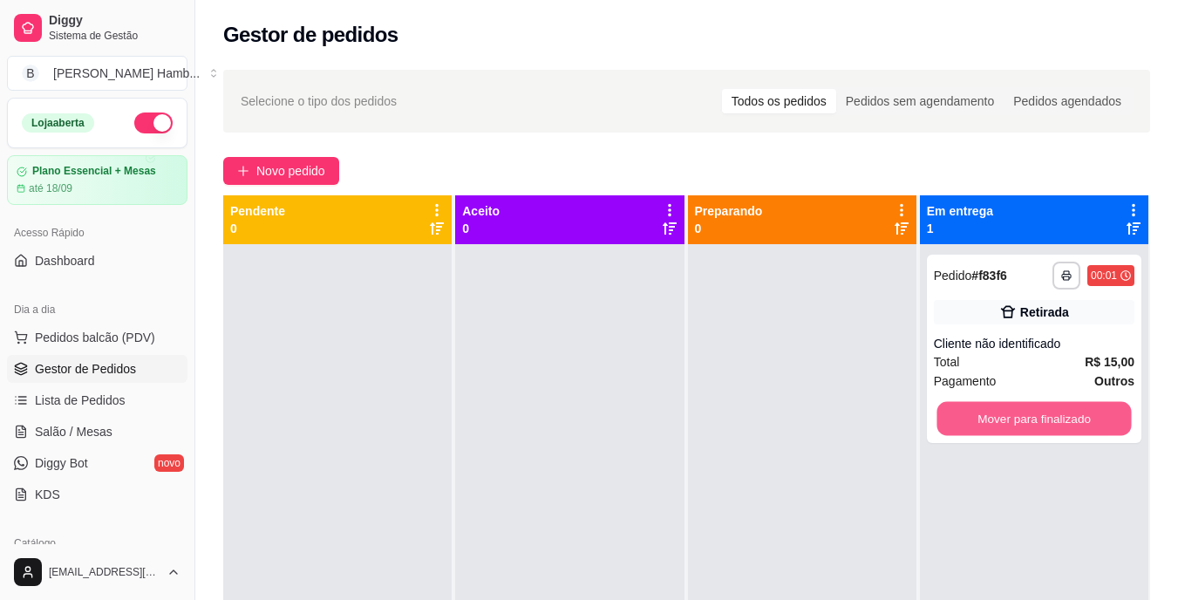
click at [951, 415] on button "Mover para finalizado" at bounding box center [1033, 419] width 194 height 34
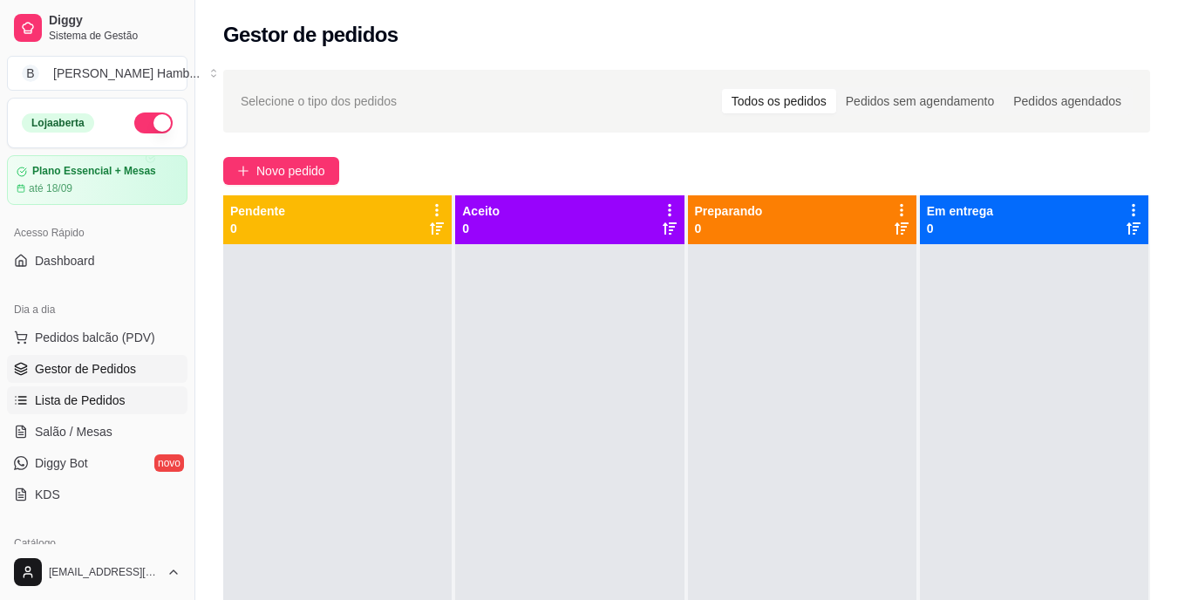
click at [92, 406] on span "Lista de Pedidos" at bounding box center [80, 399] width 91 height 17
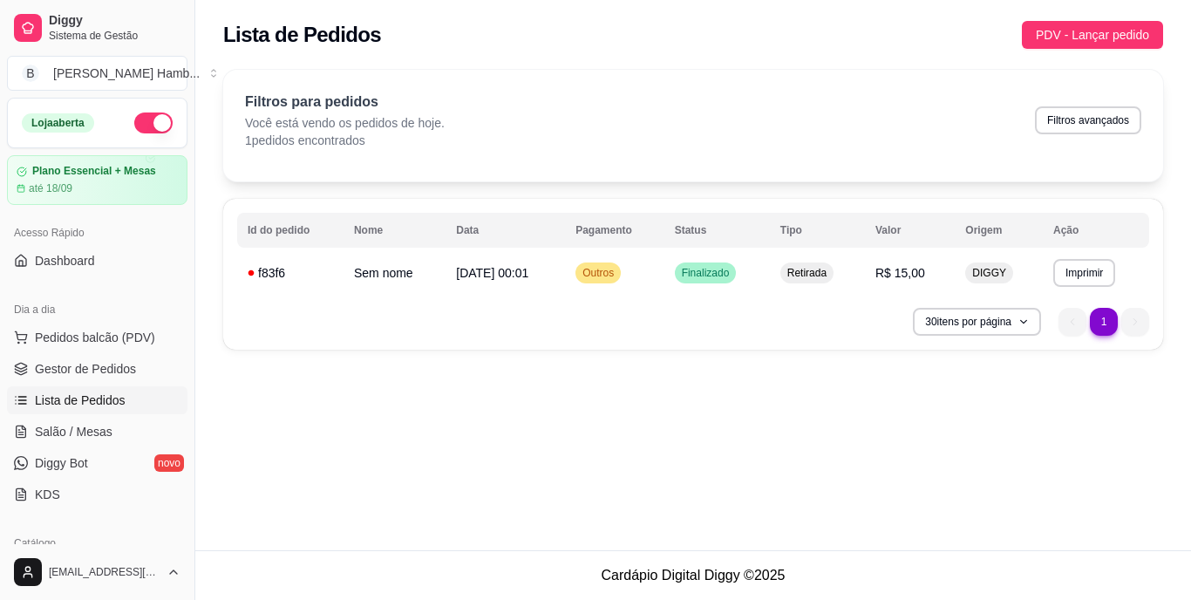
click at [92, 406] on span "Lista de Pedidos" at bounding box center [80, 399] width 91 height 17
click at [51, 419] on link "Salão / Mesas" at bounding box center [97, 432] width 180 height 28
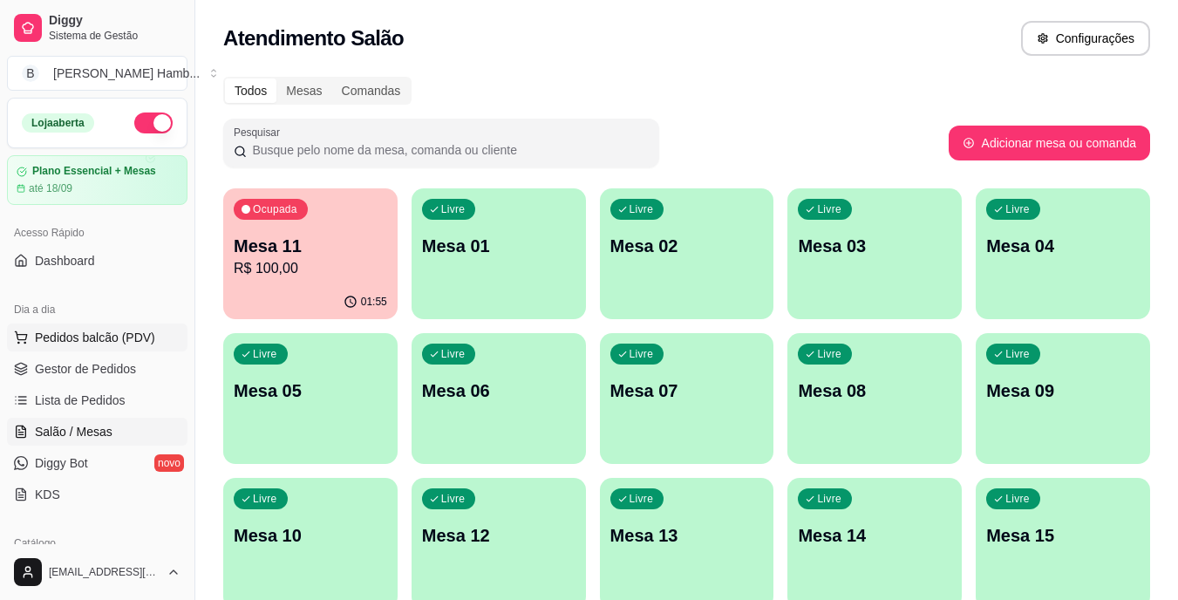
click at [76, 341] on span "Pedidos balcão (PDV)" at bounding box center [95, 337] width 120 height 17
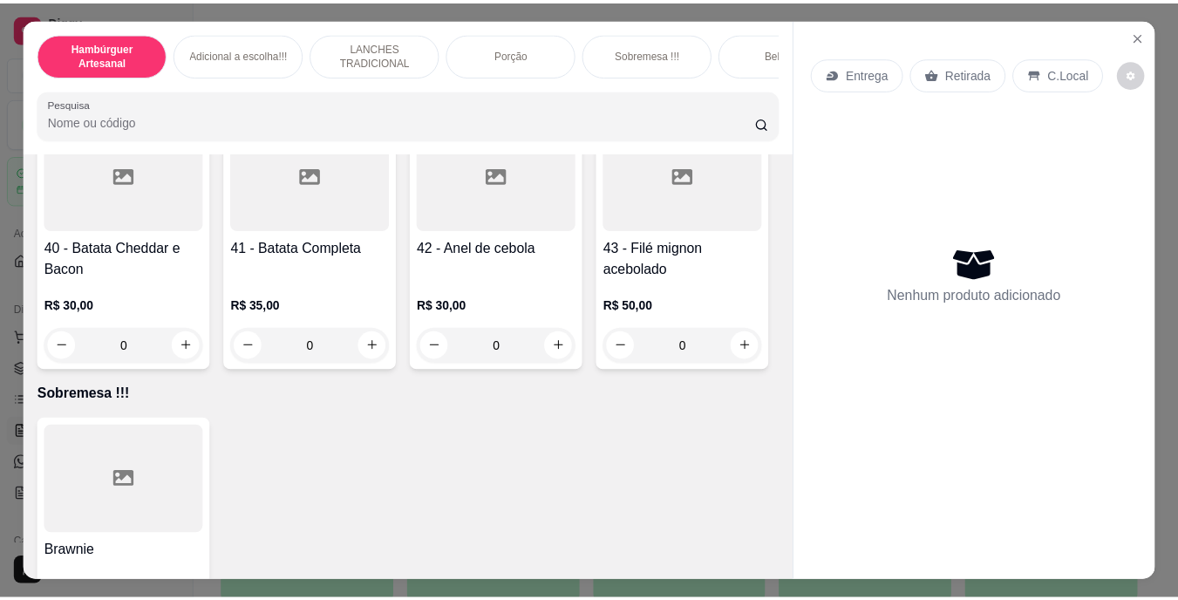
scroll to position [3604, 0]
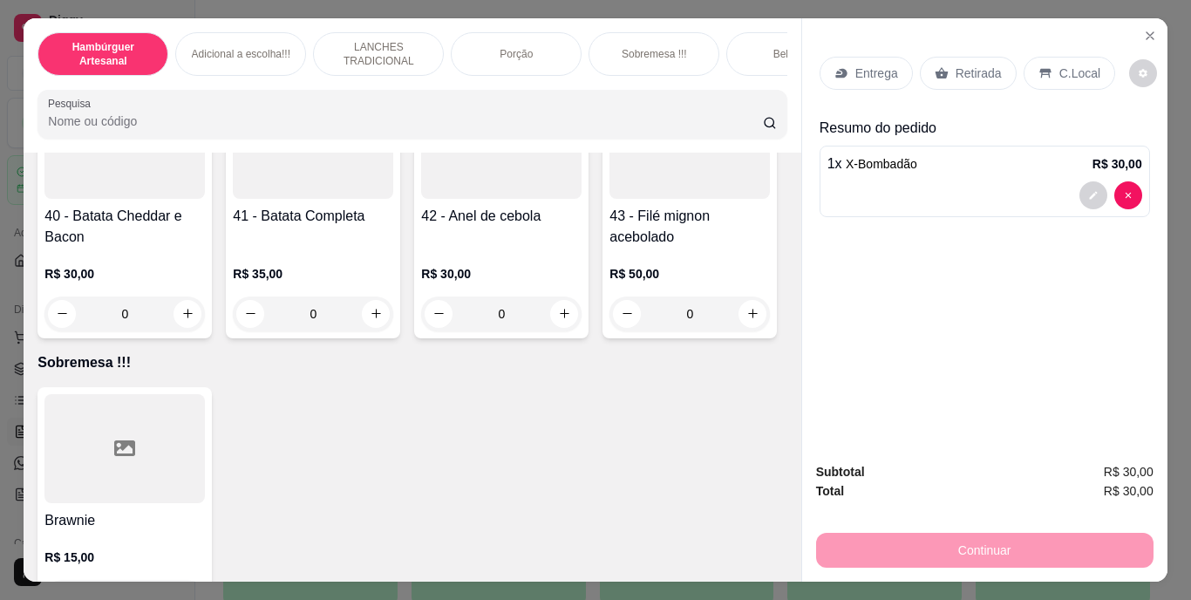
click at [956, 71] on p "Retirada" at bounding box center [979, 73] width 46 height 17
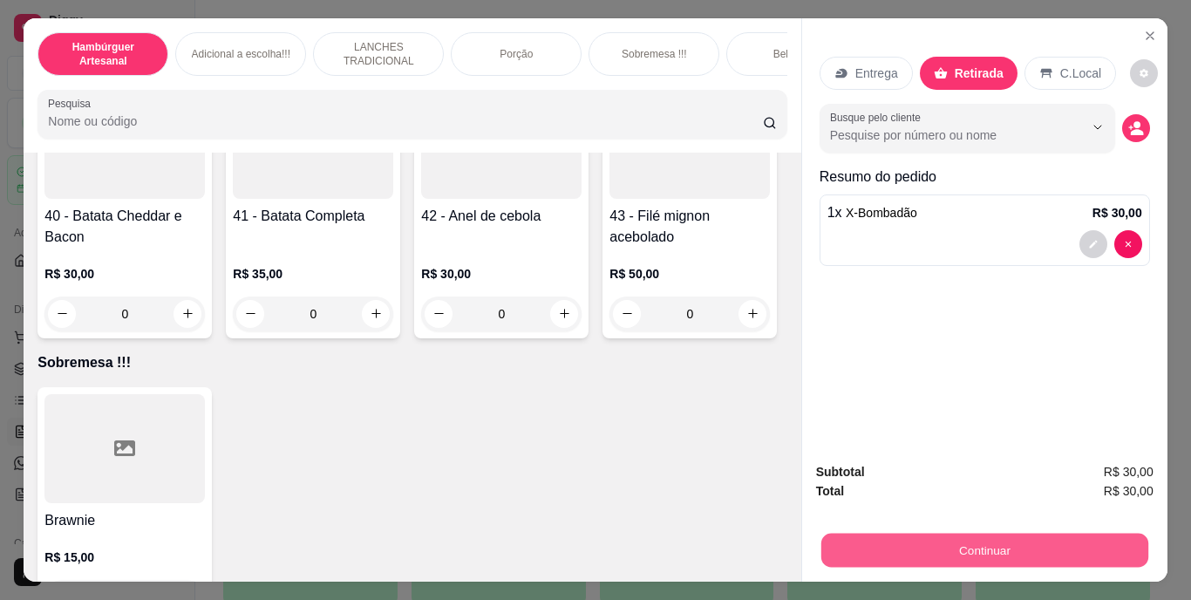
click at [944, 546] on button "Continuar" at bounding box center [983, 551] width 327 height 34
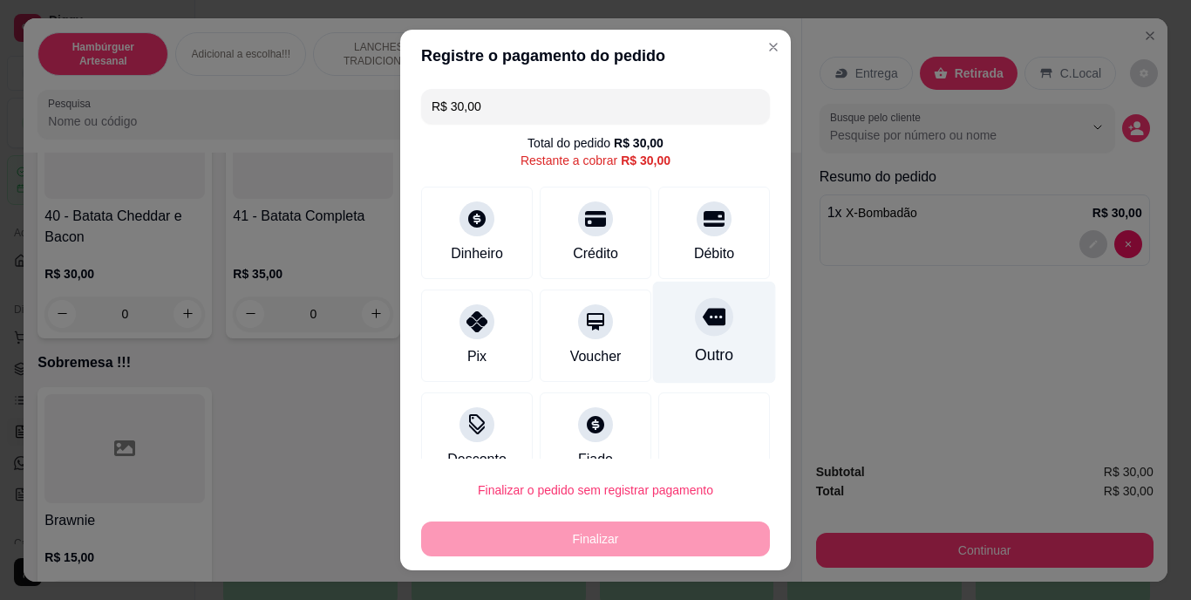
click at [700, 349] on div "Outro" at bounding box center [714, 355] width 38 height 23
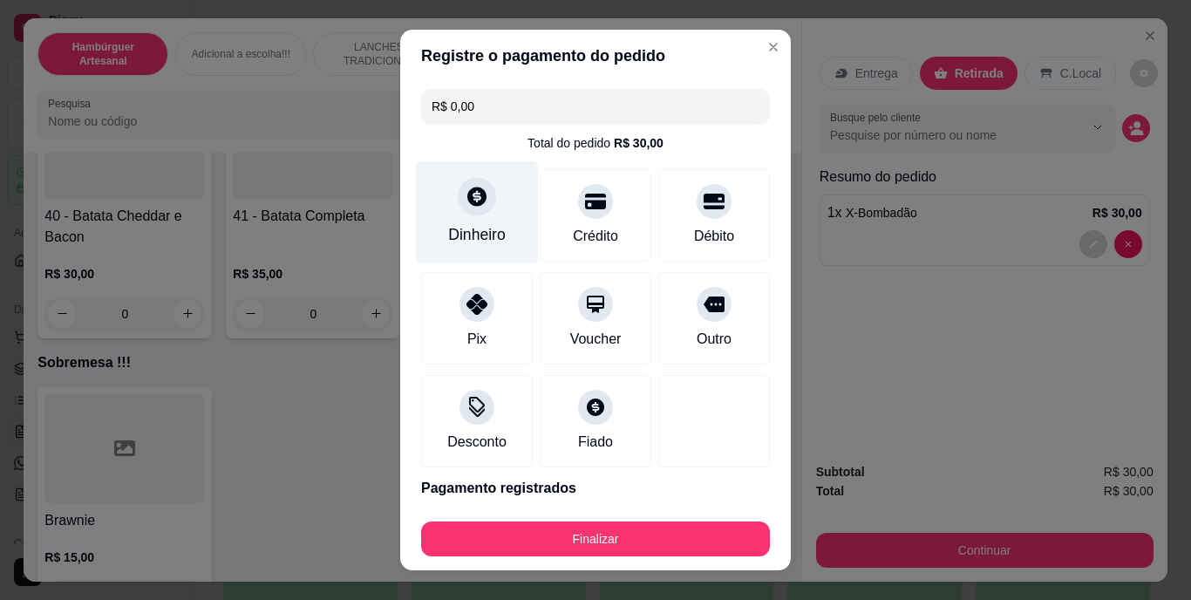
click at [473, 229] on div "Dinheiro" at bounding box center [477, 235] width 58 height 23
click at [473, 235] on div "Dinheiro" at bounding box center [477, 235] width 58 height 23
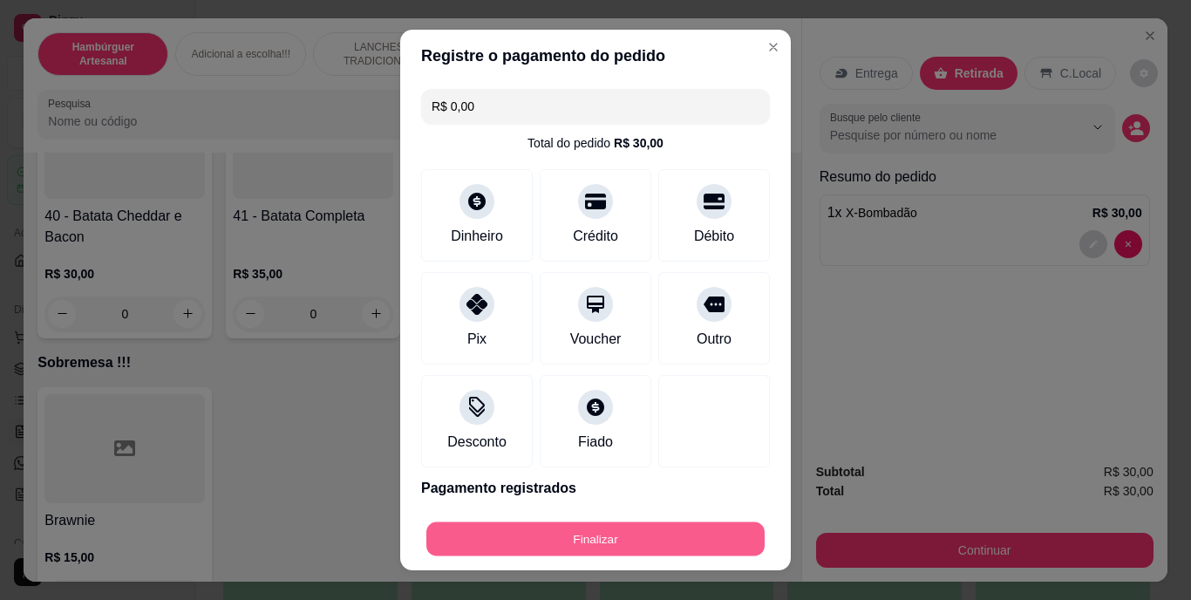
click at [562, 534] on button "Finalizar" at bounding box center [595, 538] width 338 height 34
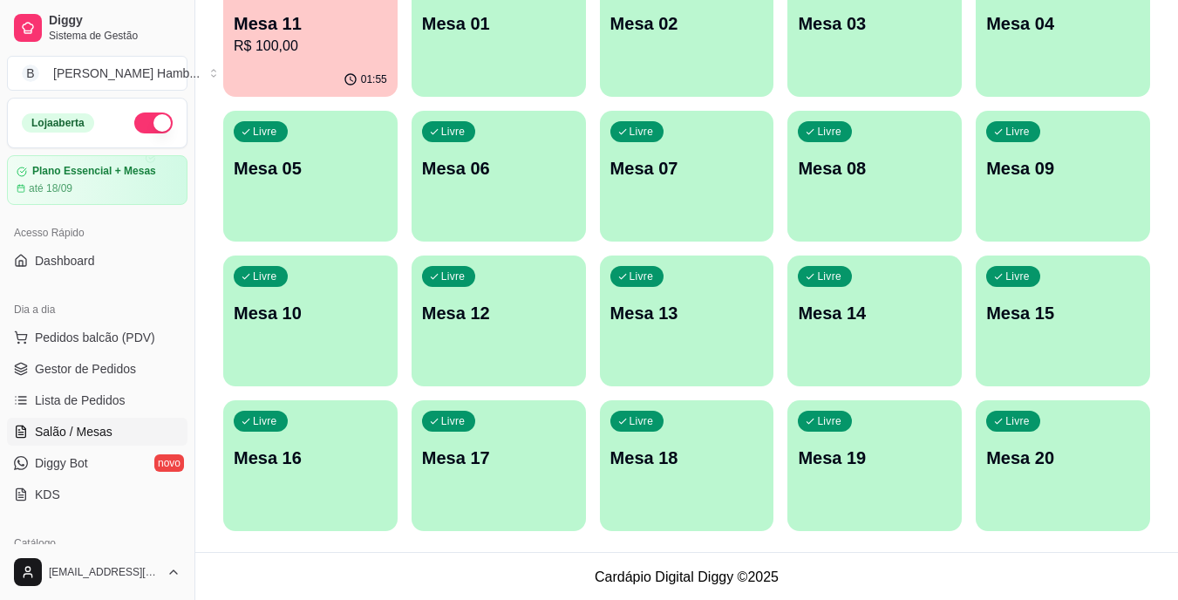
scroll to position [224, 0]
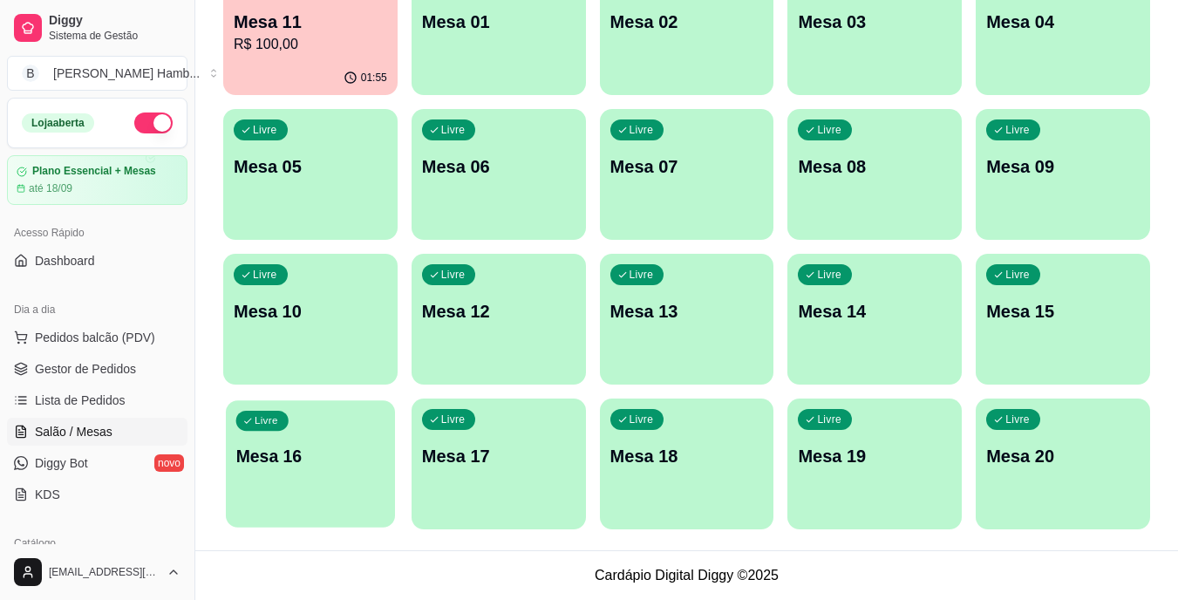
click at [357, 480] on div "Livre Mesa 16" at bounding box center [310, 453] width 169 height 106
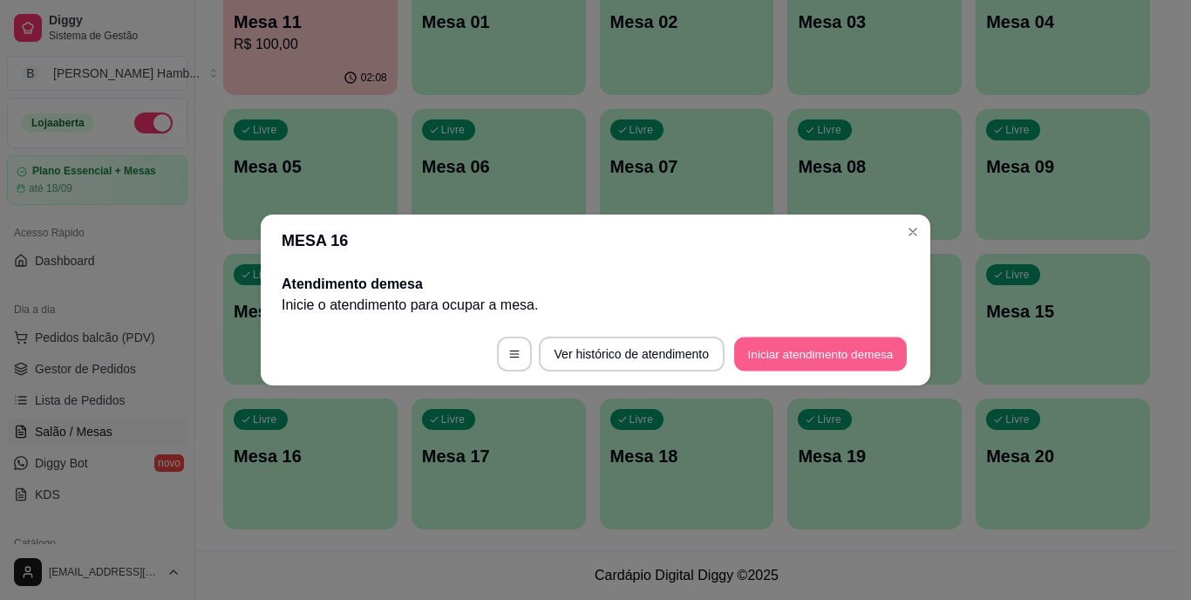
click at [778, 364] on button "Iniciar atendimento de mesa" at bounding box center [820, 354] width 173 height 34
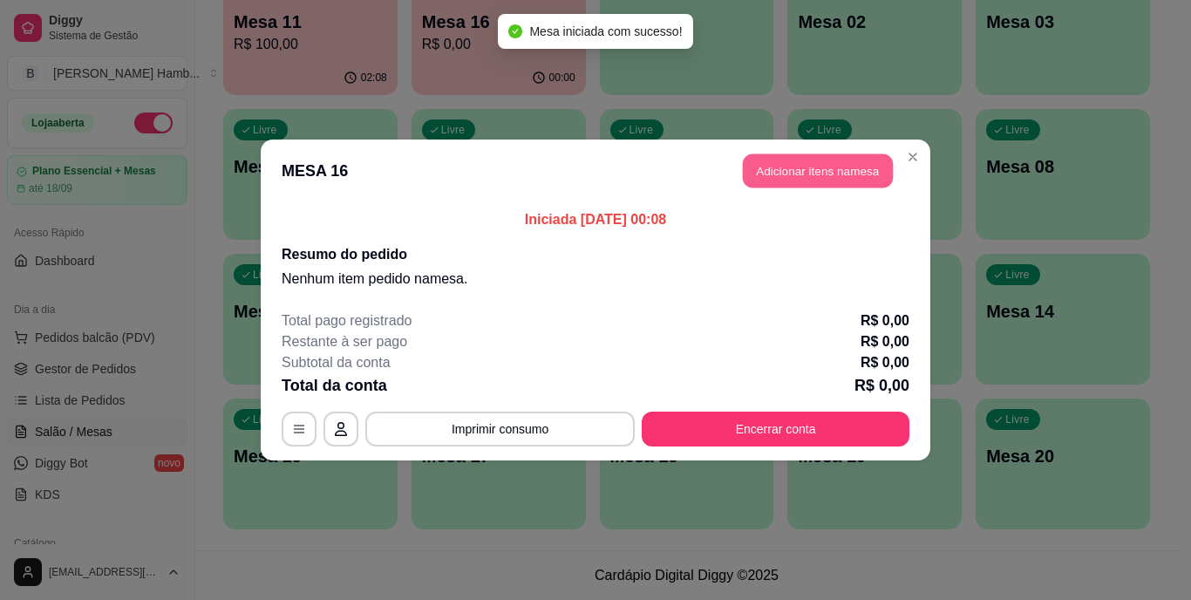
click at [745, 168] on button "Adicionar itens na mesa" at bounding box center [818, 171] width 150 height 34
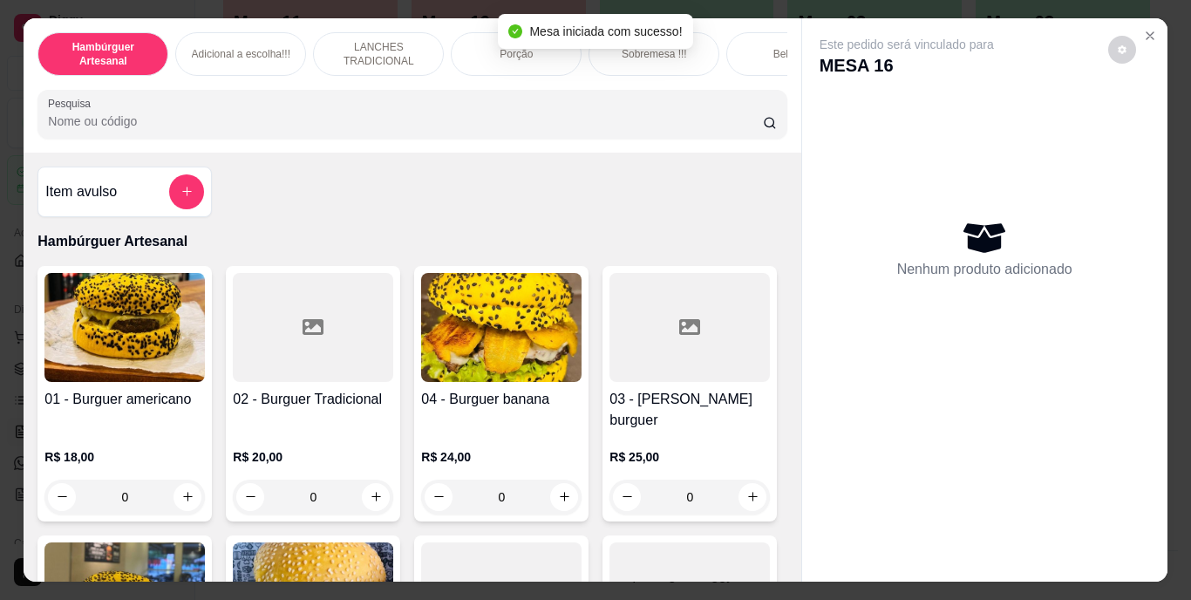
click at [707, 122] on input "Pesquisa" at bounding box center [405, 120] width 715 height 17
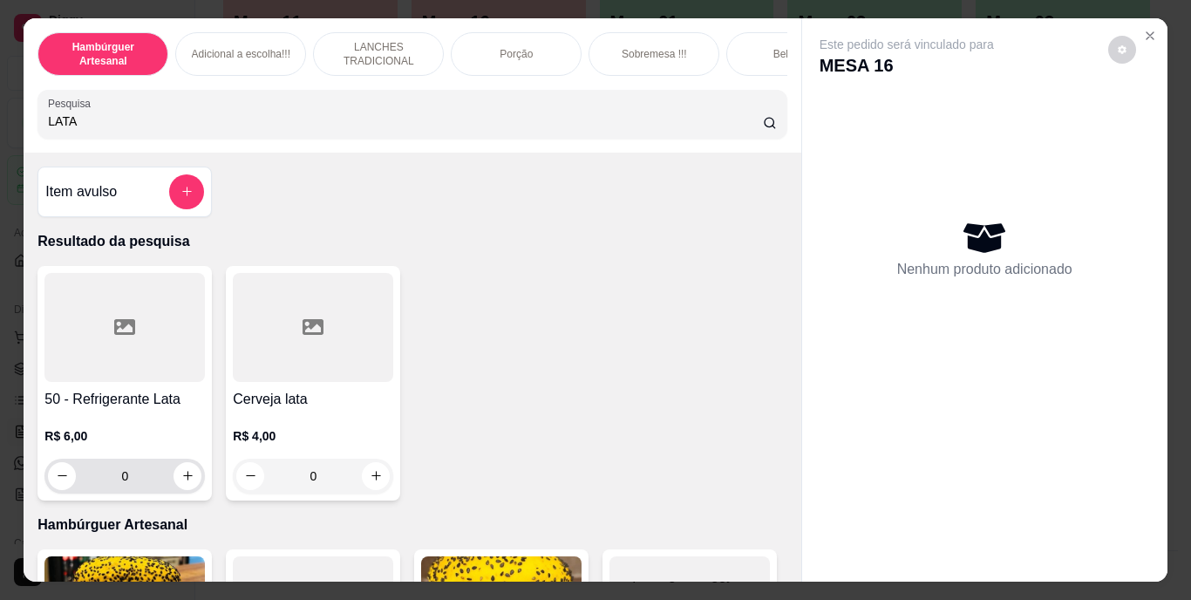
click at [167, 490] on div "0" at bounding box center [124, 476] width 153 height 35
click at [181, 482] on icon "increase-product-quantity" at bounding box center [187, 475] width 13 height 13
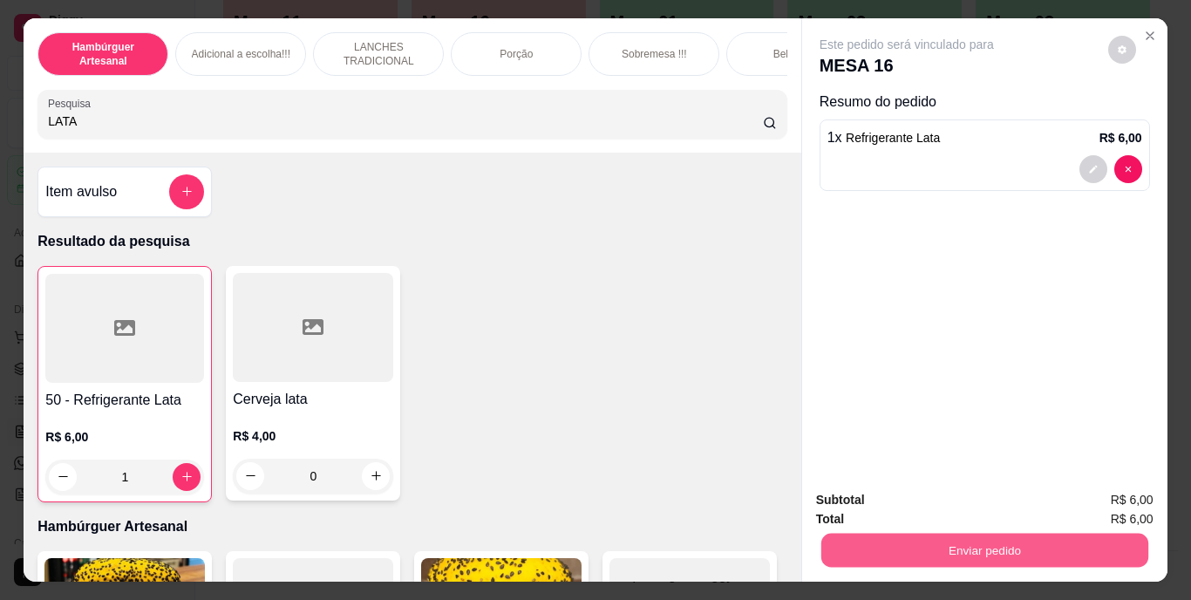
click at [816, 529] on div "Enviar pedido" at bounding box center [984, 547] width 337 height 39
click at [839, 498] on button "Não registrar e enviar pedido" at bounding box center [927, 501] width 176 height 32
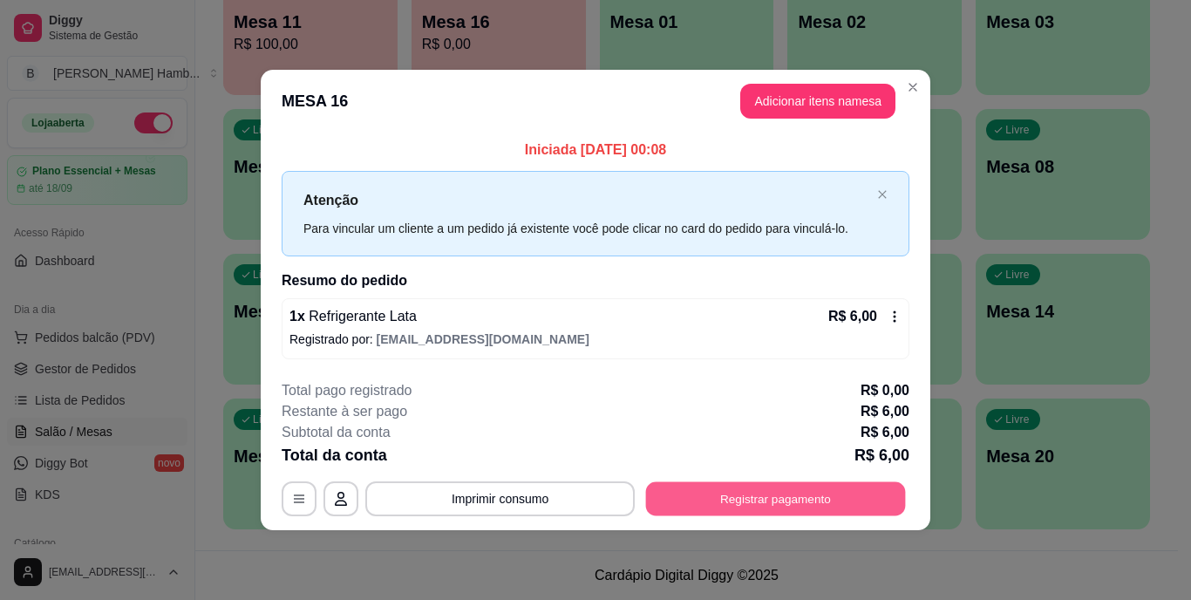
click at [744, 501] on button "Registrar pagamento" at bounding box center [776, 498] width 260 height 34
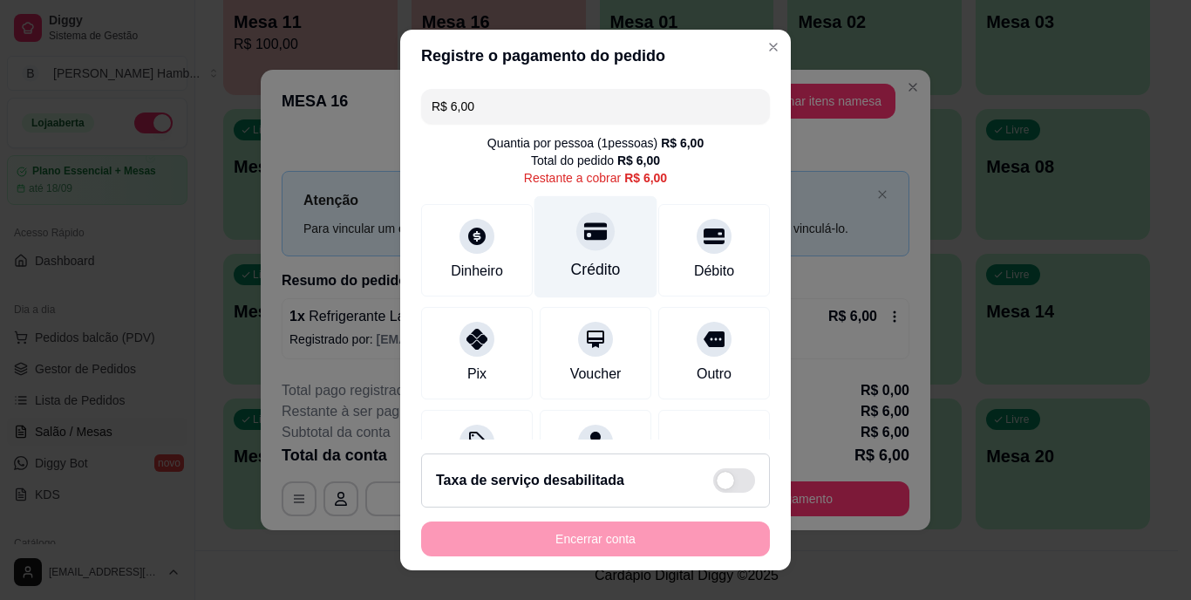
click at [558, 241] on div "Crédito" at bounding box center [595, 247] width 123 height 102
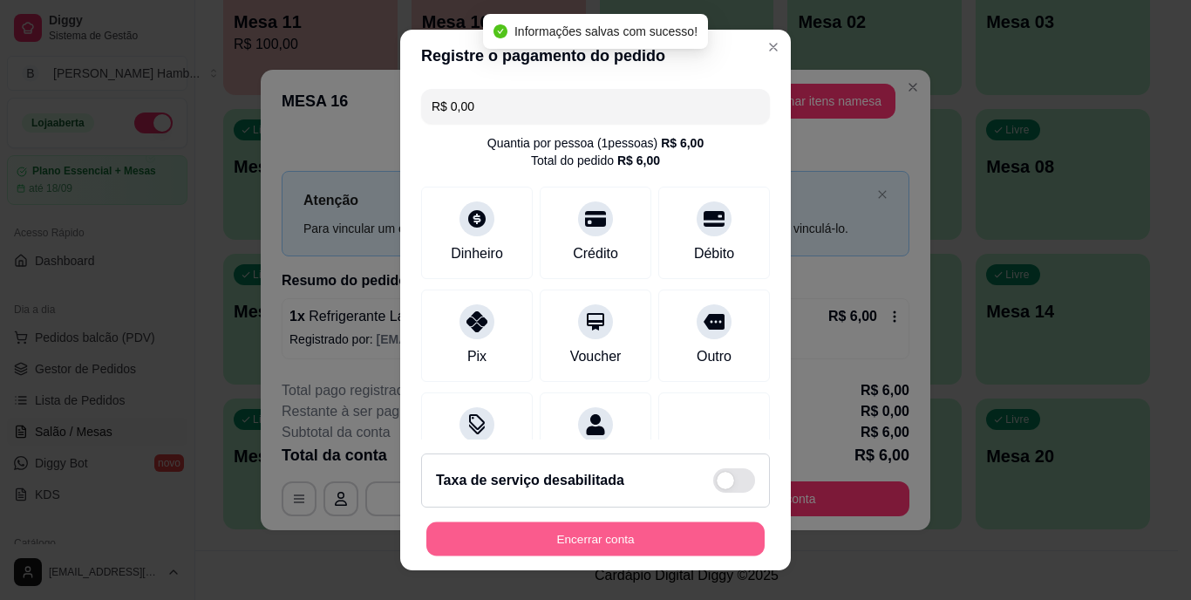
click at [498, 525] on button "Encerrar conta" at bounding box center [595, 538] width 338 height 34
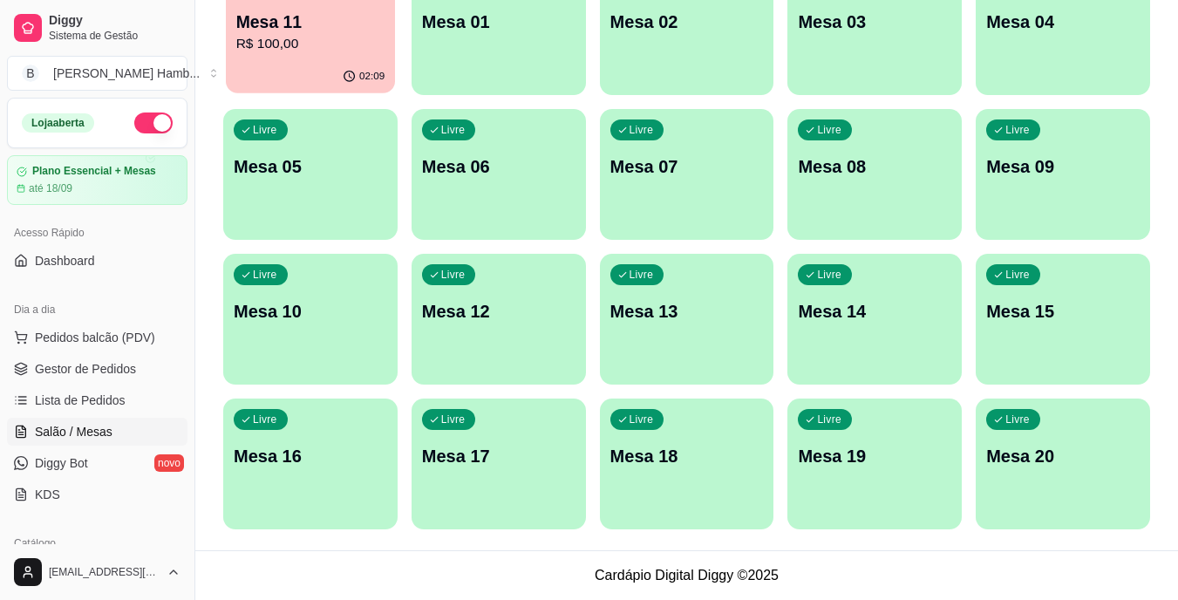
click at [235, 34] on div "Ocupada Mesa 11 R$ 100,00" at bounding box center [310, 13] width 169 height 94
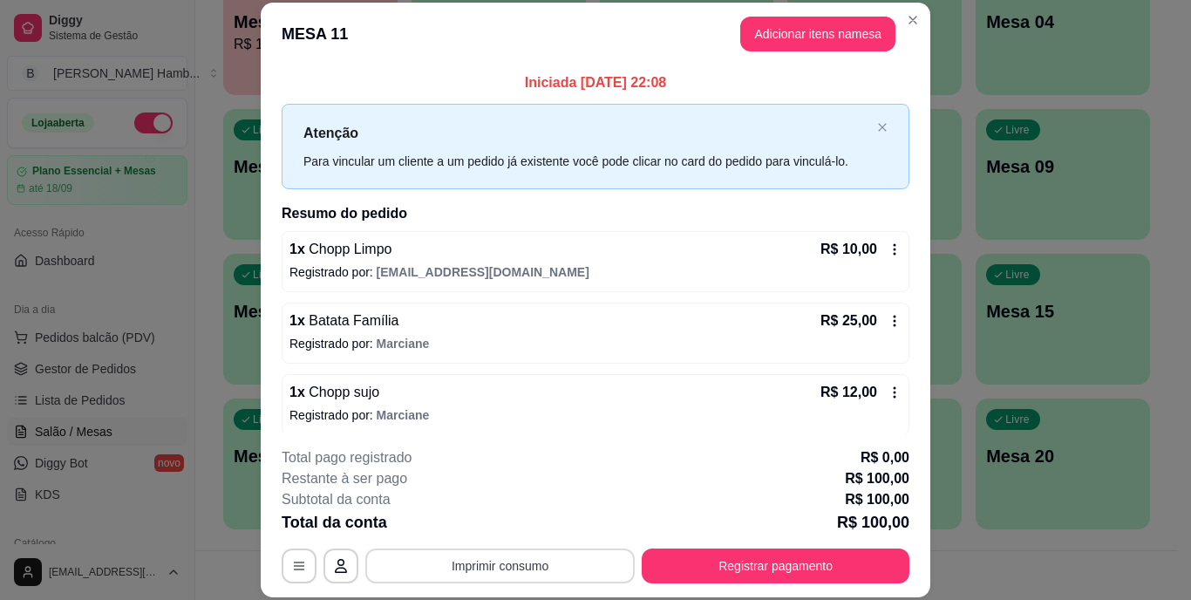
click at [404, 554] on button "Imprimir consumo" at bounding box center [499, 565] width 269 height 35
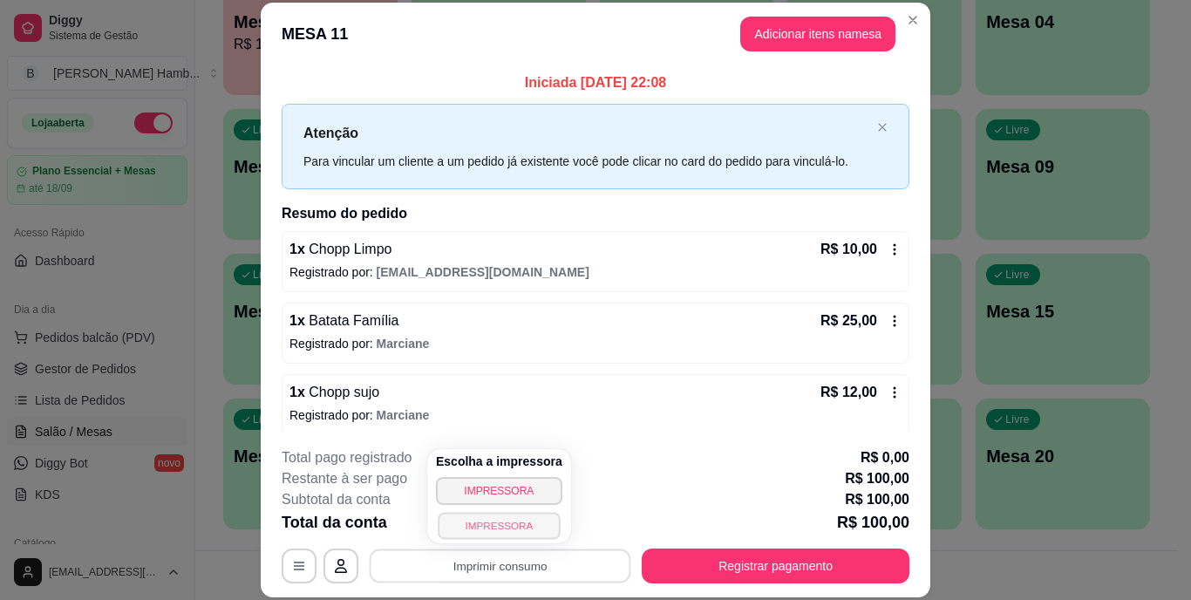
click at [453, 534] on button "IMPRESSORA" at bounding box center [499, 525] width 122 height 27
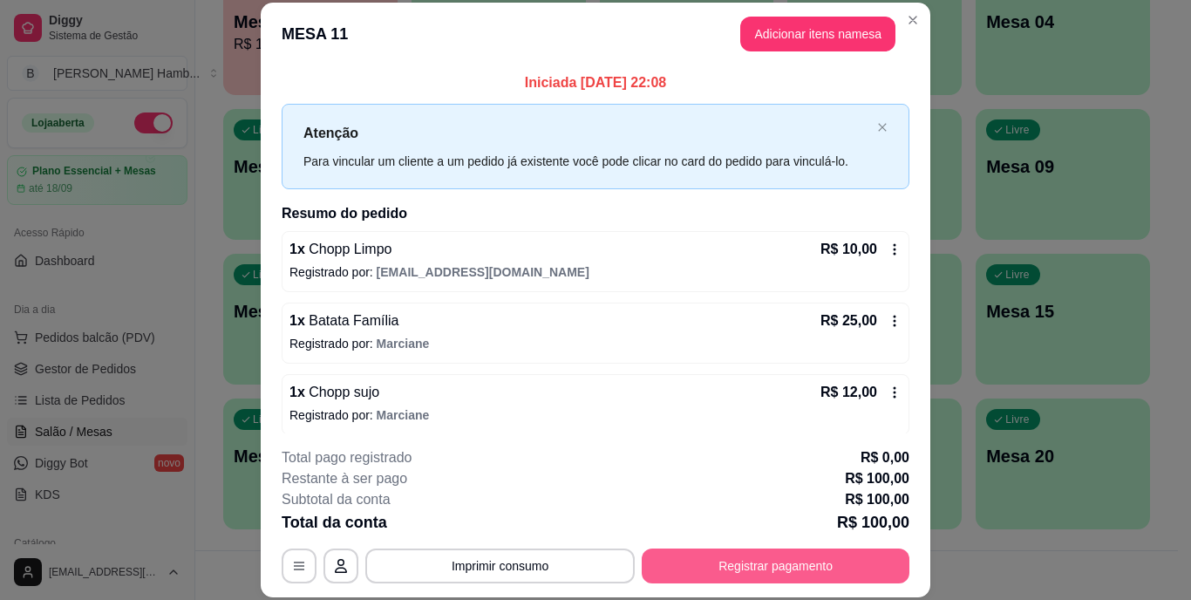
click at [722, 567] on button "Registrar pagamento" at bounding box center [776, 565] width 268 height 35
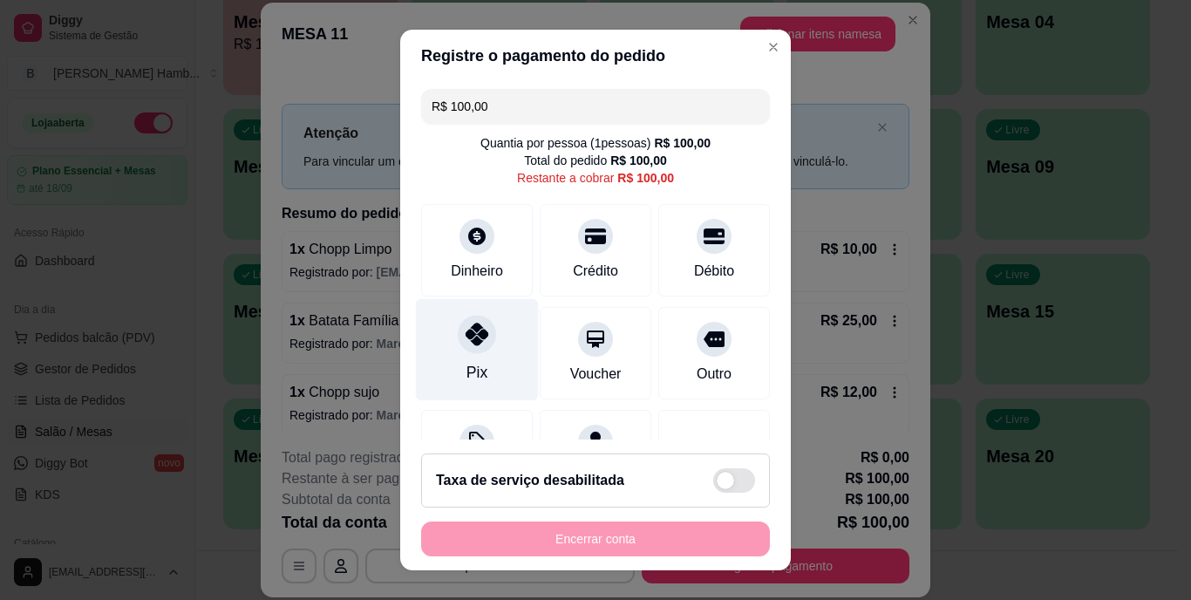
click at [469, 356] on div "Pix" at bounding box center [477, 350] width 123 height 102
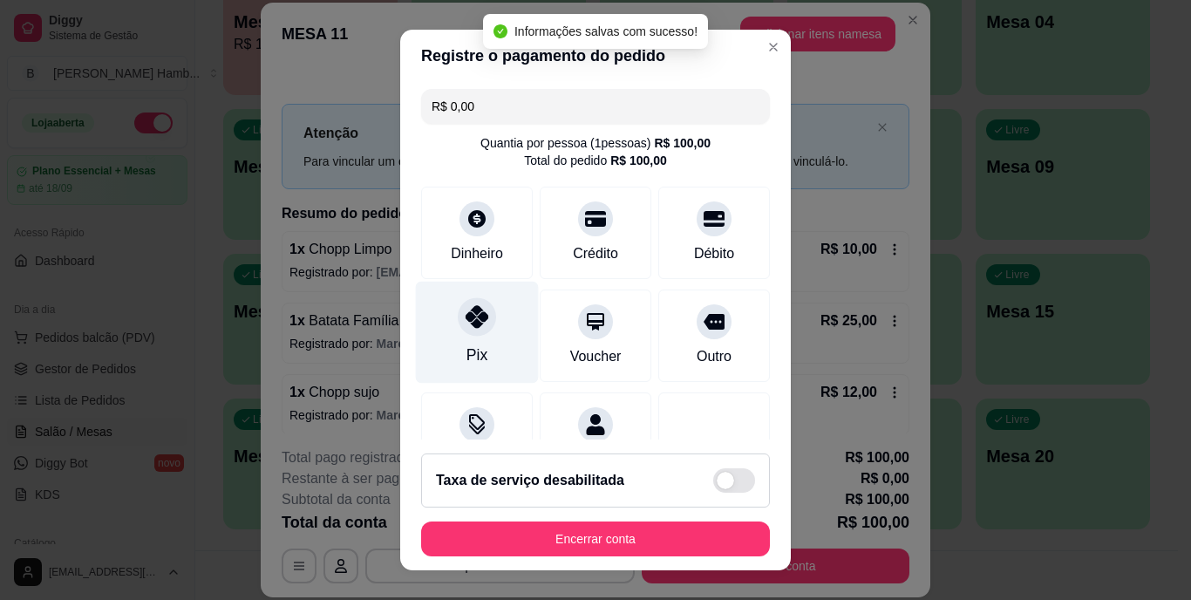
click at [469, 356] on div "Pix" at bounding box center [476, 355] width 21 height 23
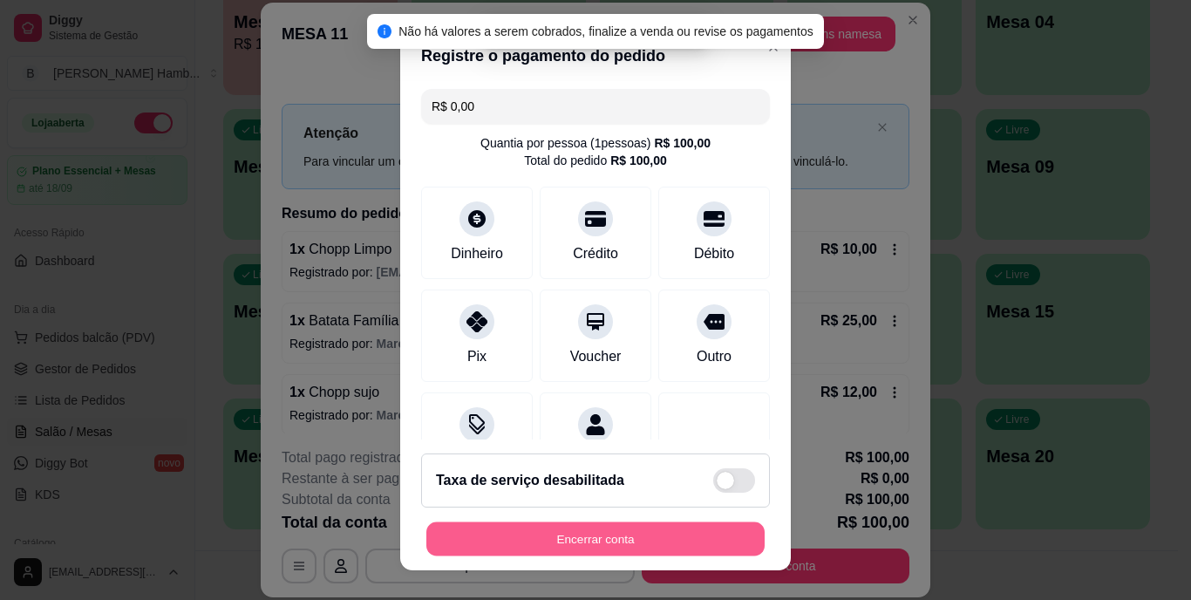
click at [521, 532] on button "Encerrar conta" at bounding box center [595, 538] width 338 height 34
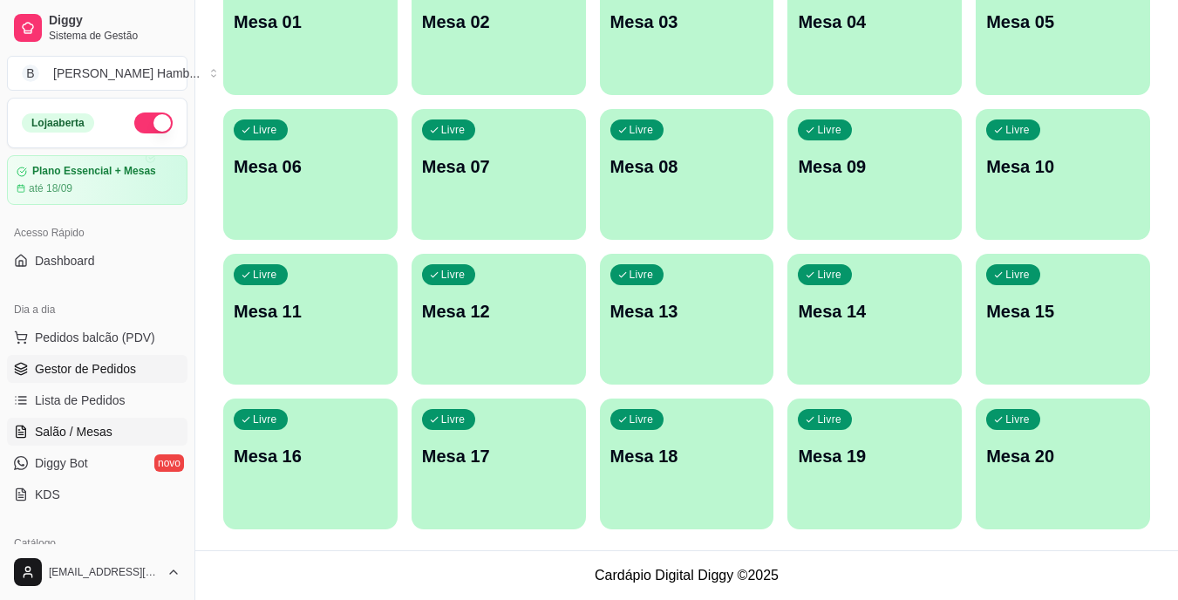
click at [93, 368] on span "Gestor de Pedidos" at bounding box center [85, 368] width 101 height 17
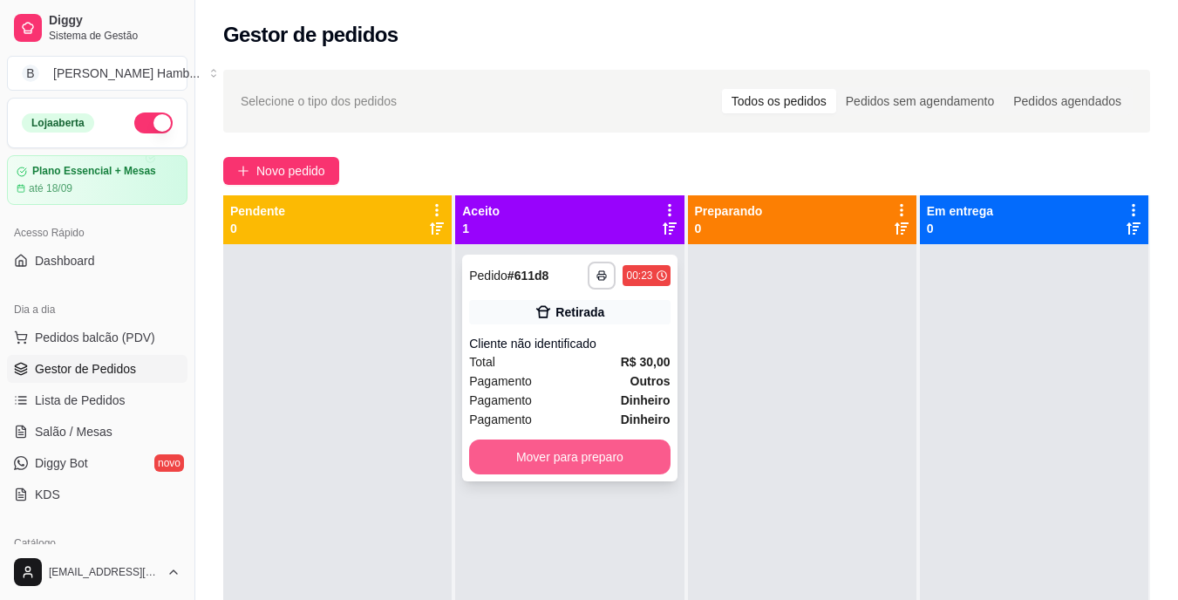
click at [549, 453] on button "Mover para preparo" at bounding box center [569, 456] width 201 height 35
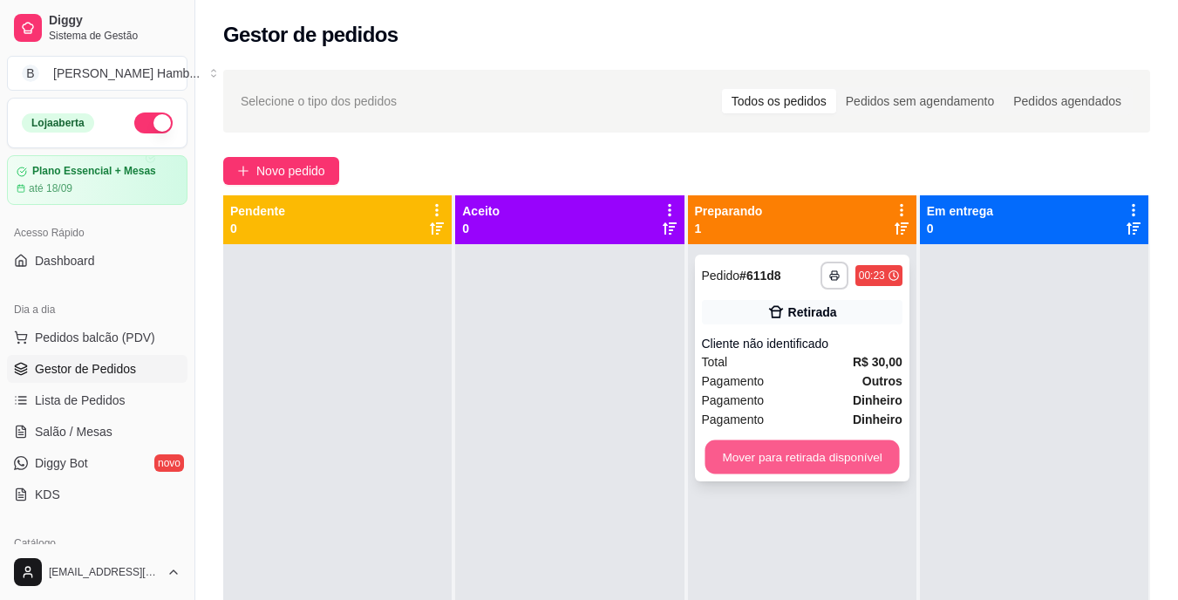
click at [709, 453] on button "Mover para retirada disponível" at bounding box center [802, 457] width 194 height 34
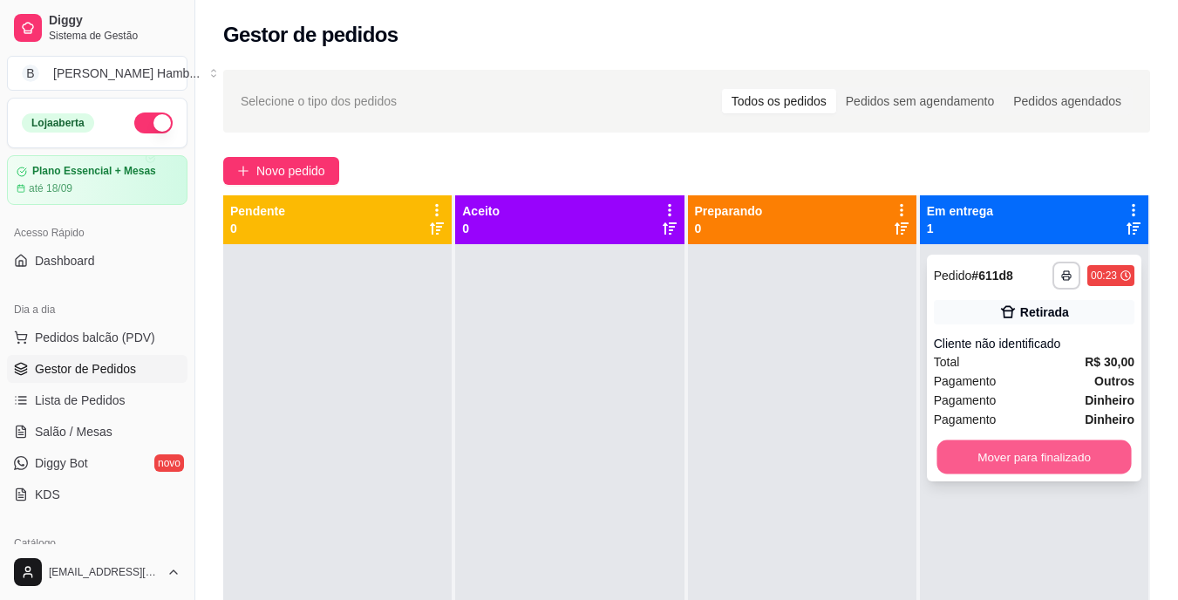
click at [1007, 449] on button "Mover para finalizado" at bounding box center [1033, 457] width 194 height 34
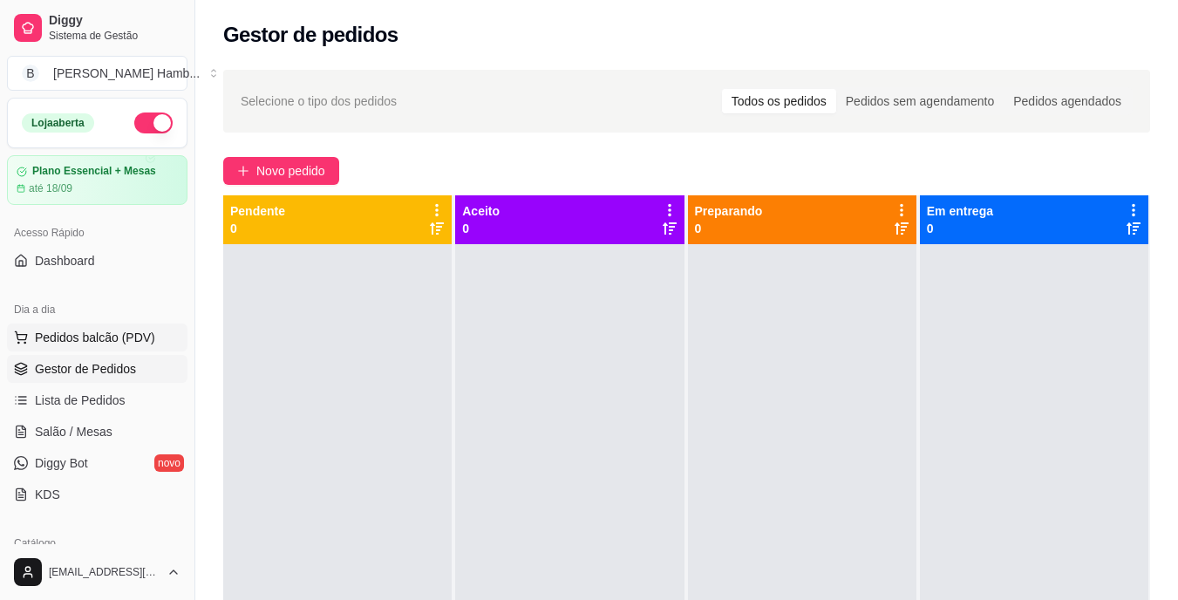
click at [160, 337] on button "Pedidos balcão (PDV)" at bounding box center [97, 337] width 180 height 28
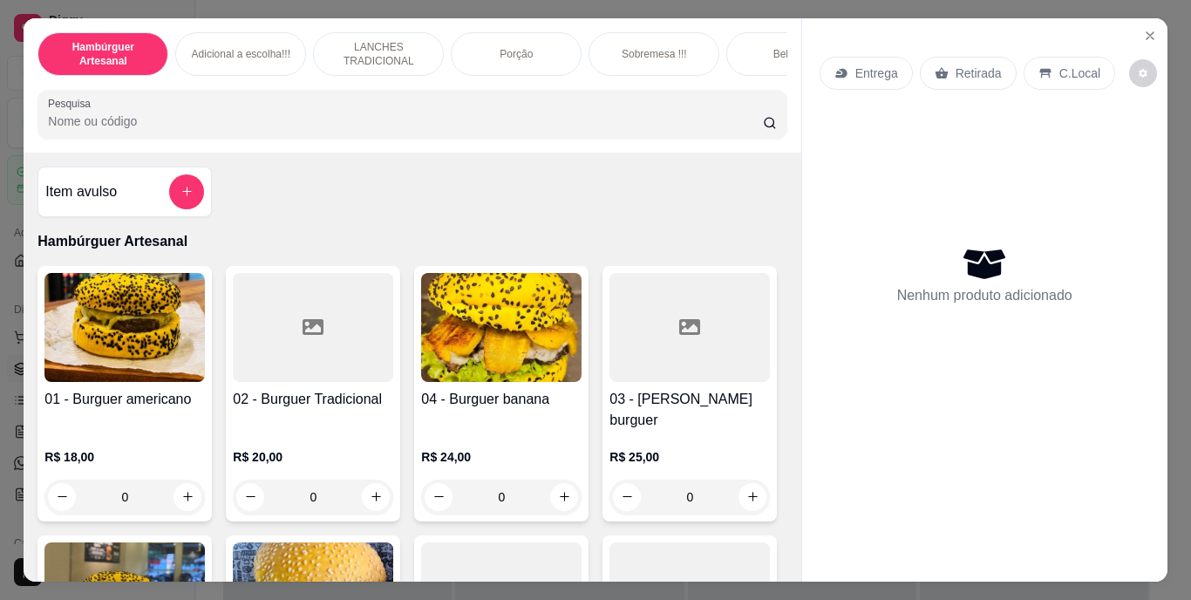
click at [375, 124] on input "Pesquisa" at bounding box center [405, 120] width 715 height 17
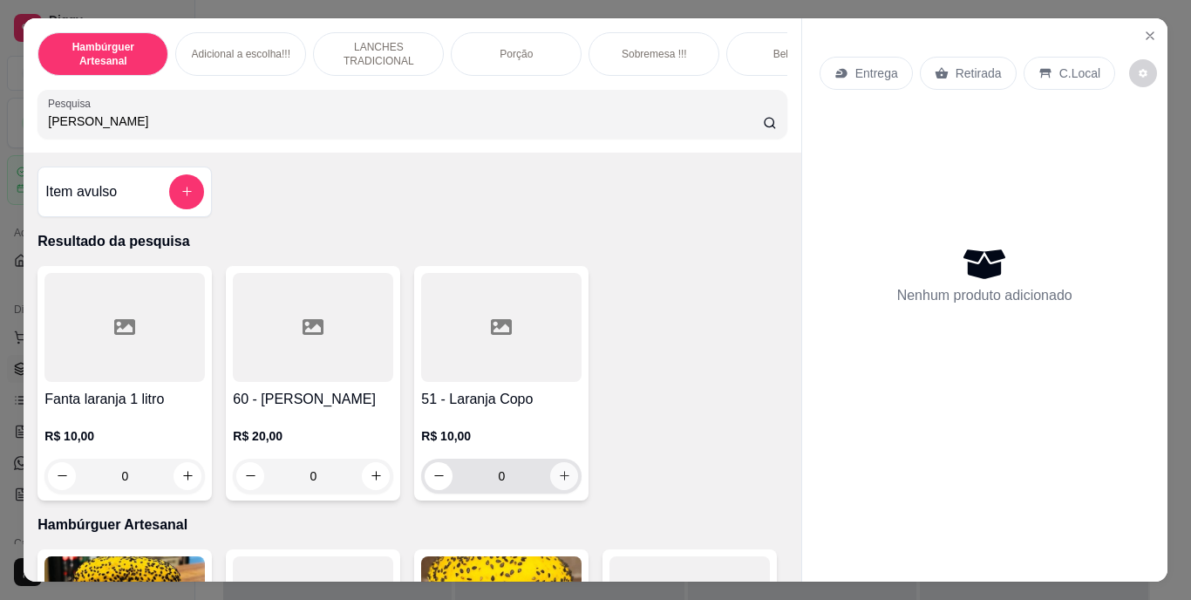
click at [558, 478] on icon "increase-product-quantity" at bounding box center [564, 475] width 13 height 13
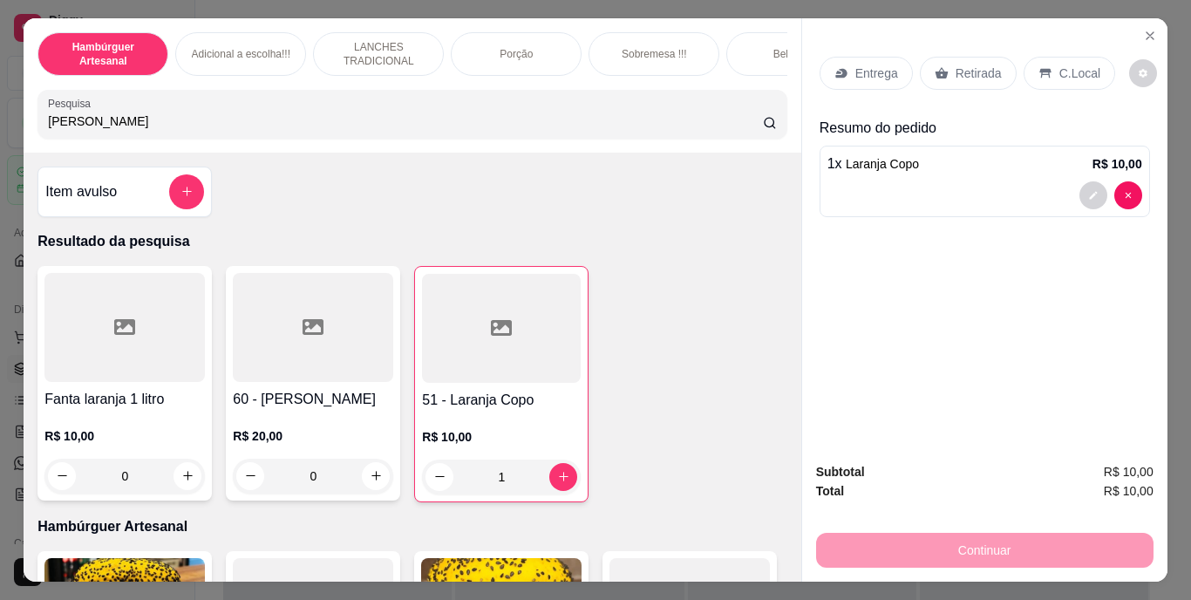
click at [971, 66] on p "Retirada" at bounding box center [979, 73] width 46 height 17
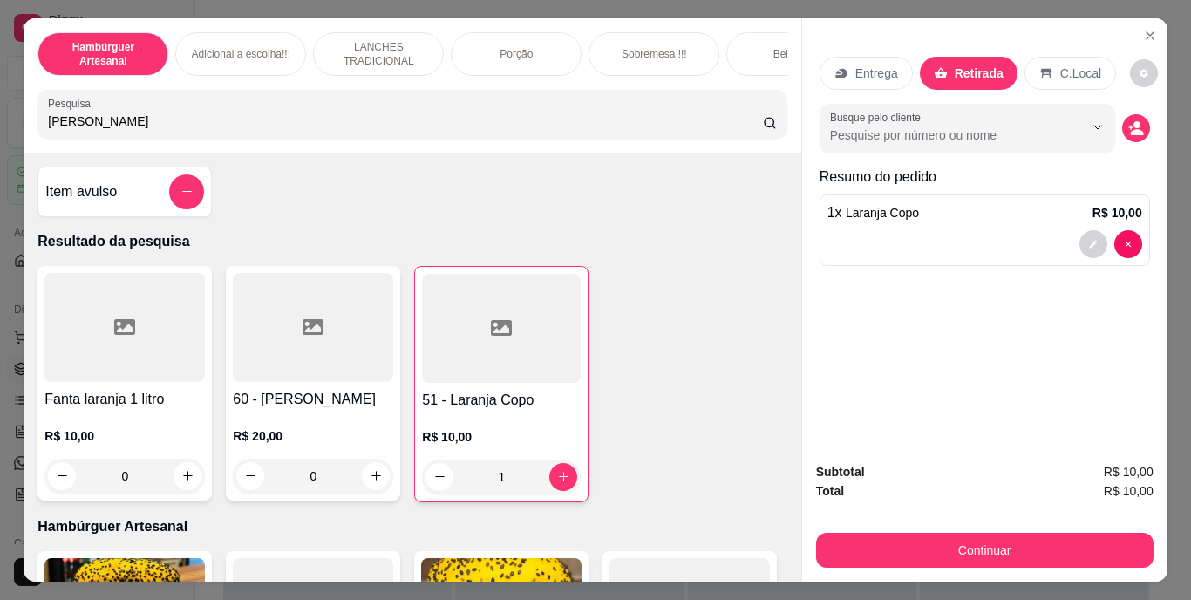
click at [1060, 65] on p "C.Local" at bounding box center [1080, 73] width 41 height 17
click at [1144, 31] on icon "Close" at bounding box center [1150, 36] width 14 height 14
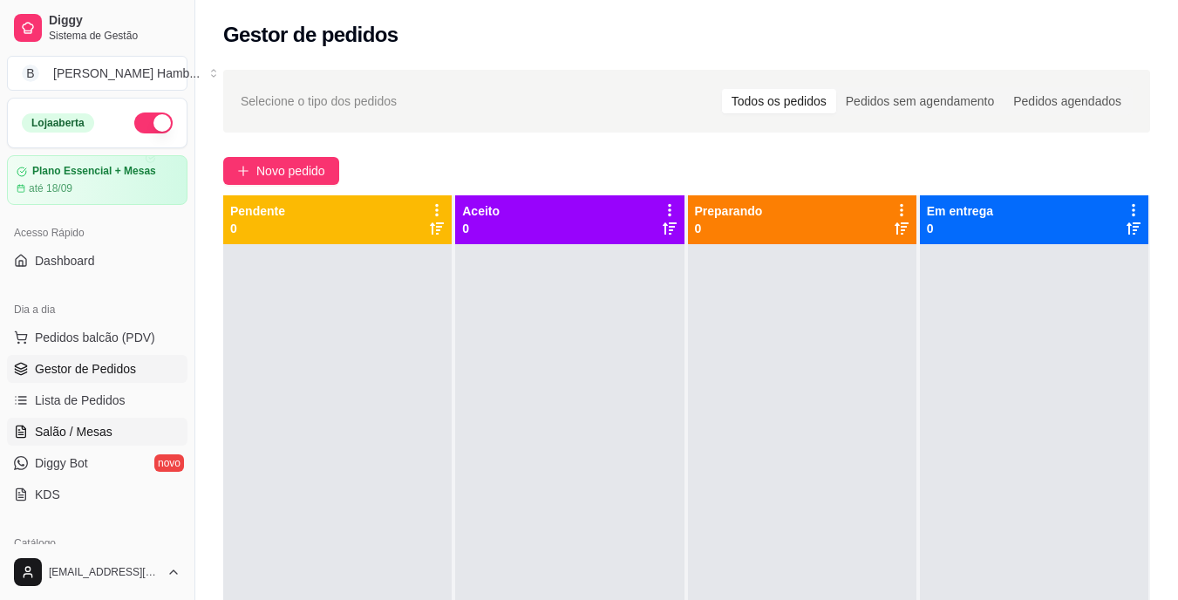
click at [128, 431] on link "Salão / Mesas" at bounding box center [97, 432] width 180 height 28
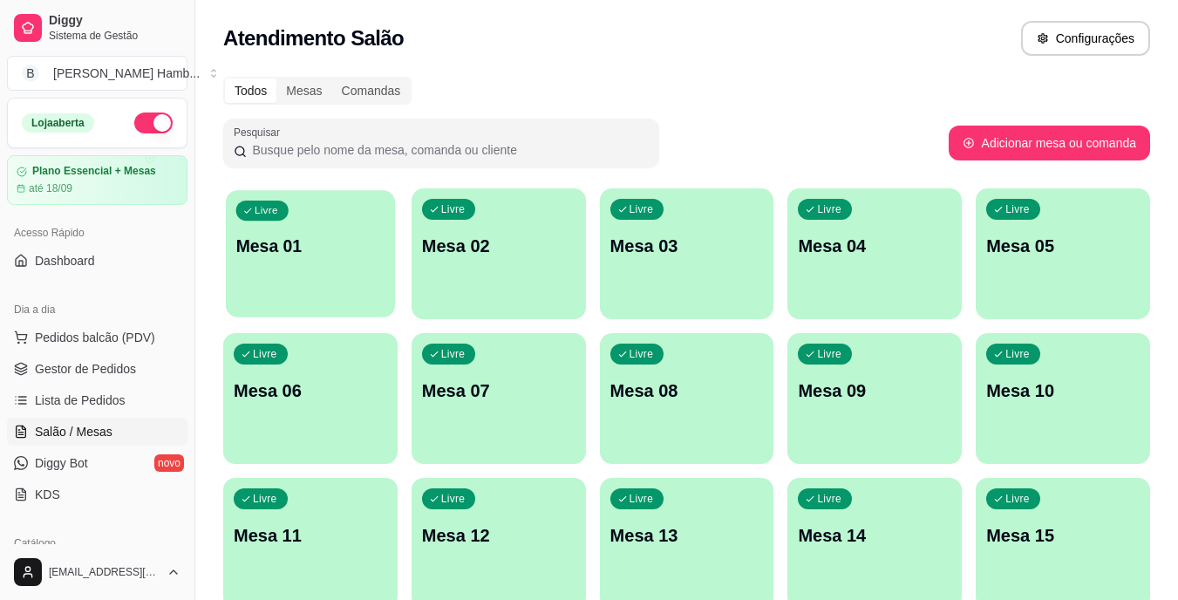
click at [383, 277] on div "Livre Mesa 01" at bounding box center [310, 243] width 169 height 106
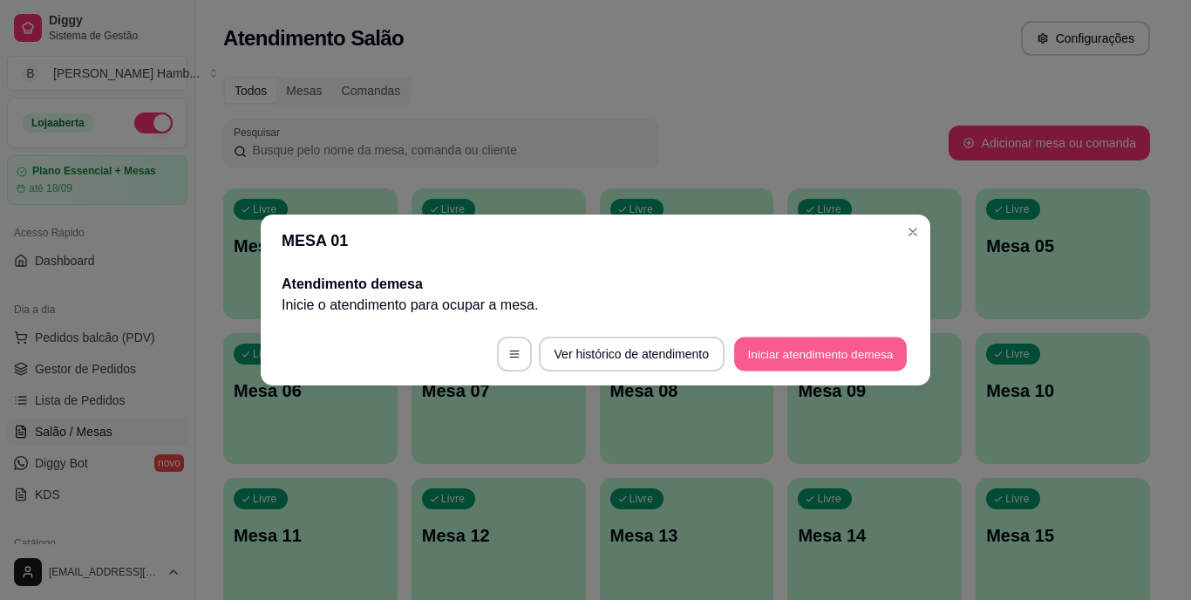
click at [766, 360] on button "Iniciar atendimento de mesa" at bounding box center [820, 354] width 173 height 34
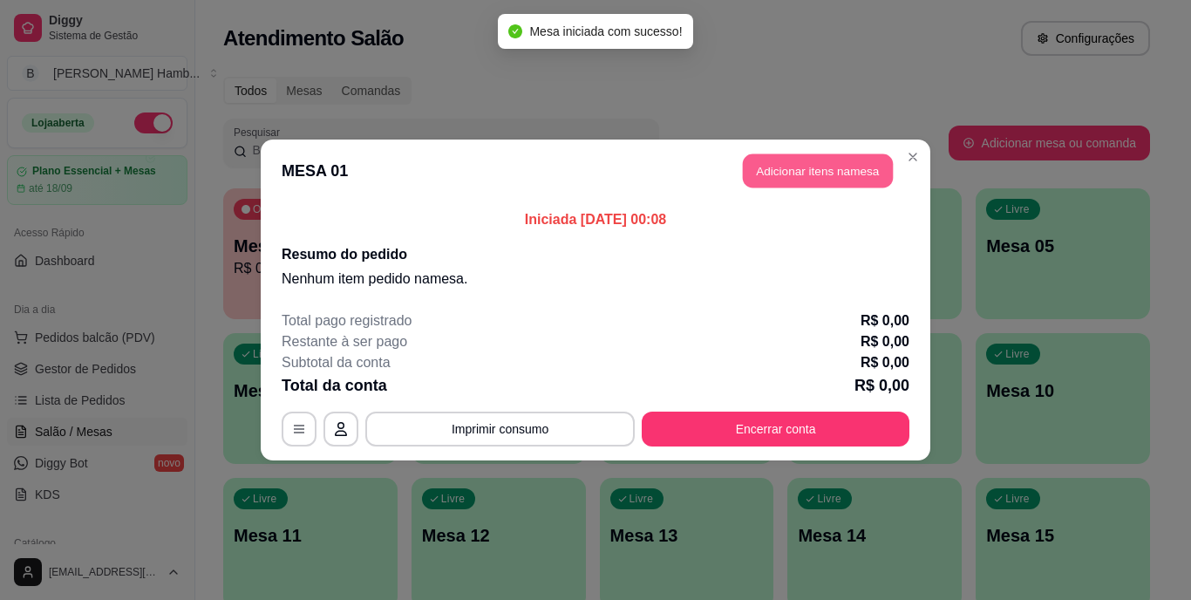
click at [836, 164] on button "Adicionar itens na mesa" at bounding box center [818, 171] width 150 height 34
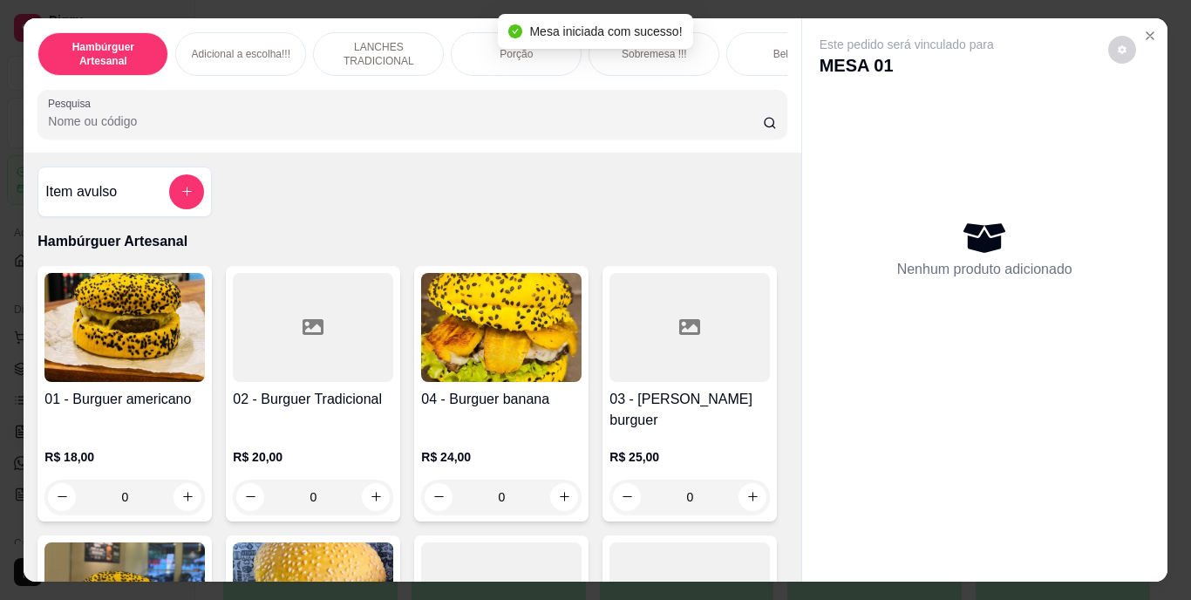
click at [651, 126] on input "Pesquisa" at bounding box center [405, 120] width 715 height 17
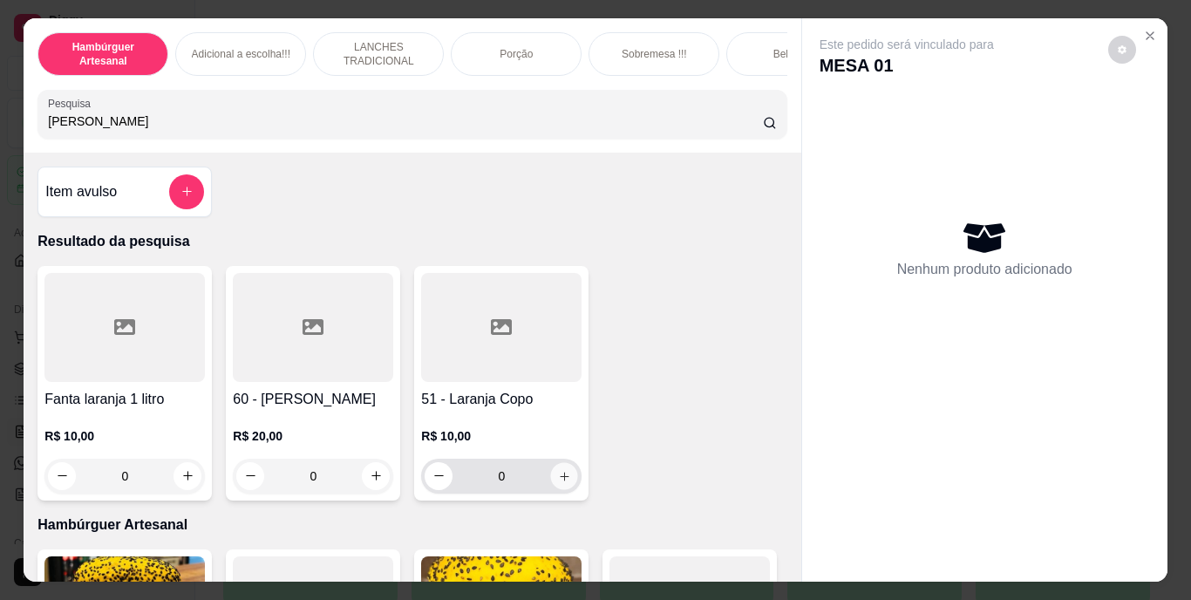
click at [563, 482] on icon "increase-product-quantity" at bounding box center [564, 475] width 13 height 13
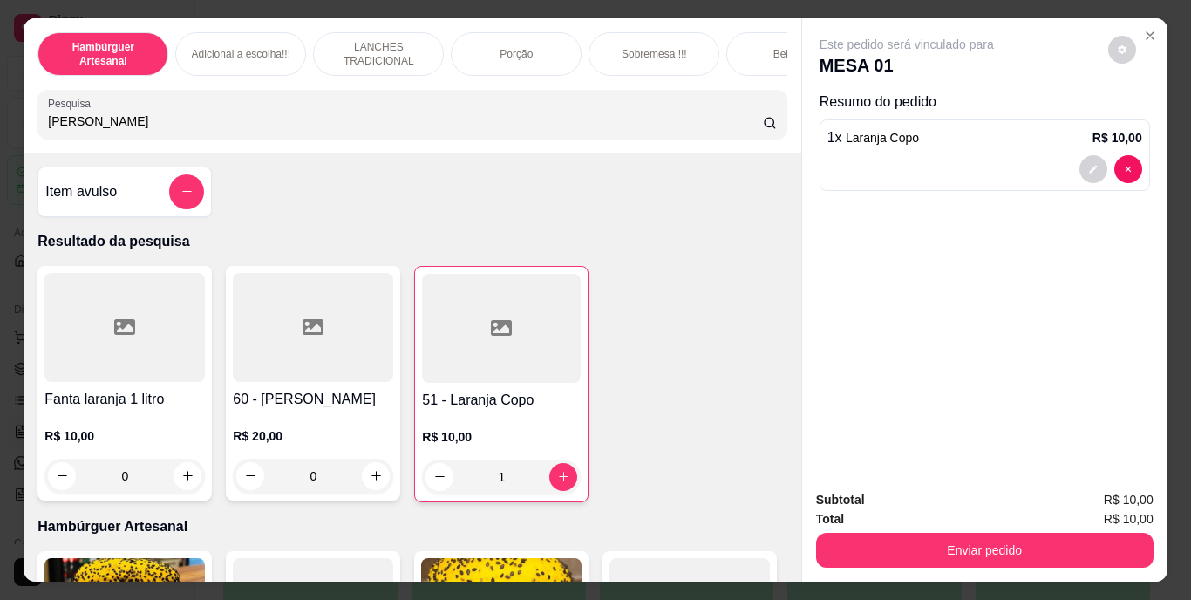
click at [456, 120] on input "[PERSON_NAME]" at bounding box center [405, 120] width 715 height 17
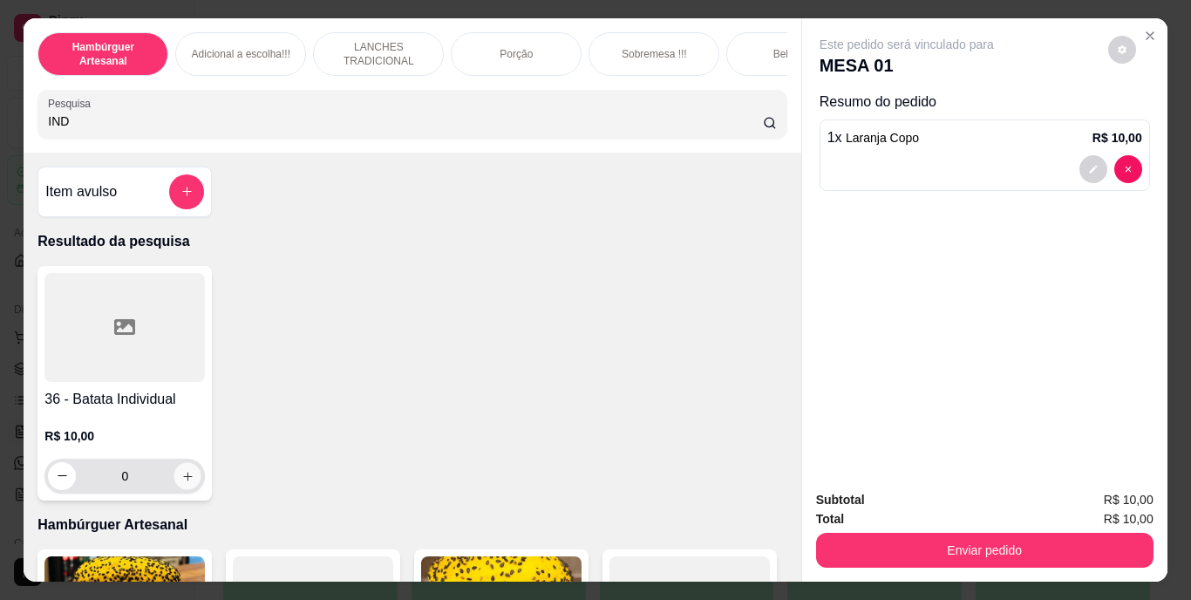
click at [184, 482] on icon "increase-product-quantity" at bounding box center [187, 475] width 13 height 13
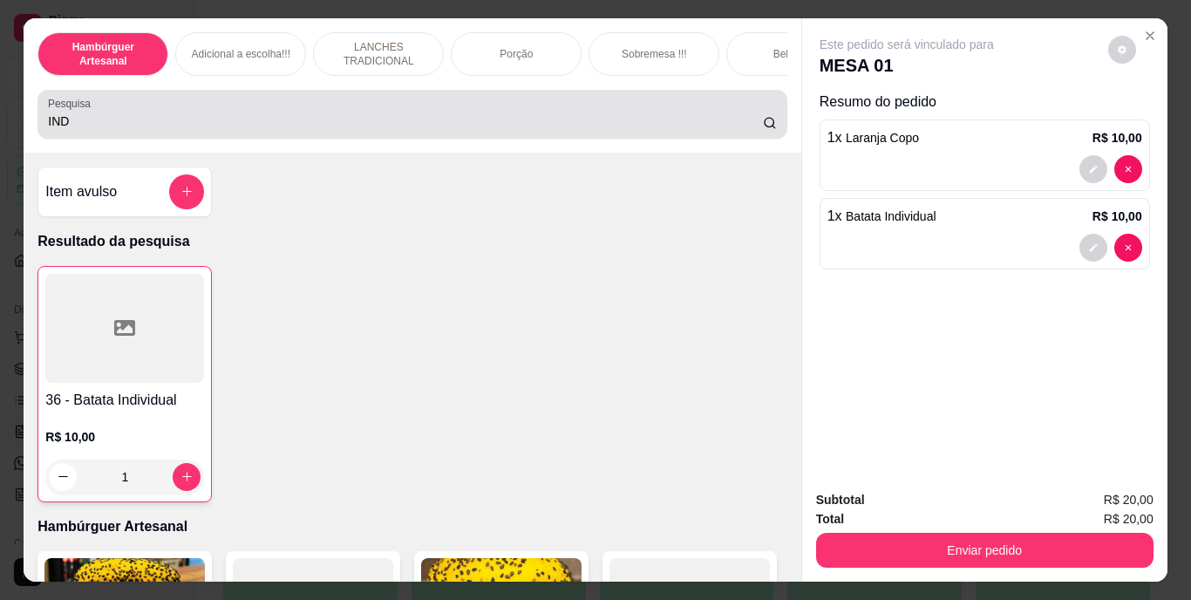
click at [404, 139] on div "Pesquisa IND" at bounding box center [411, 114] width 749 height 49
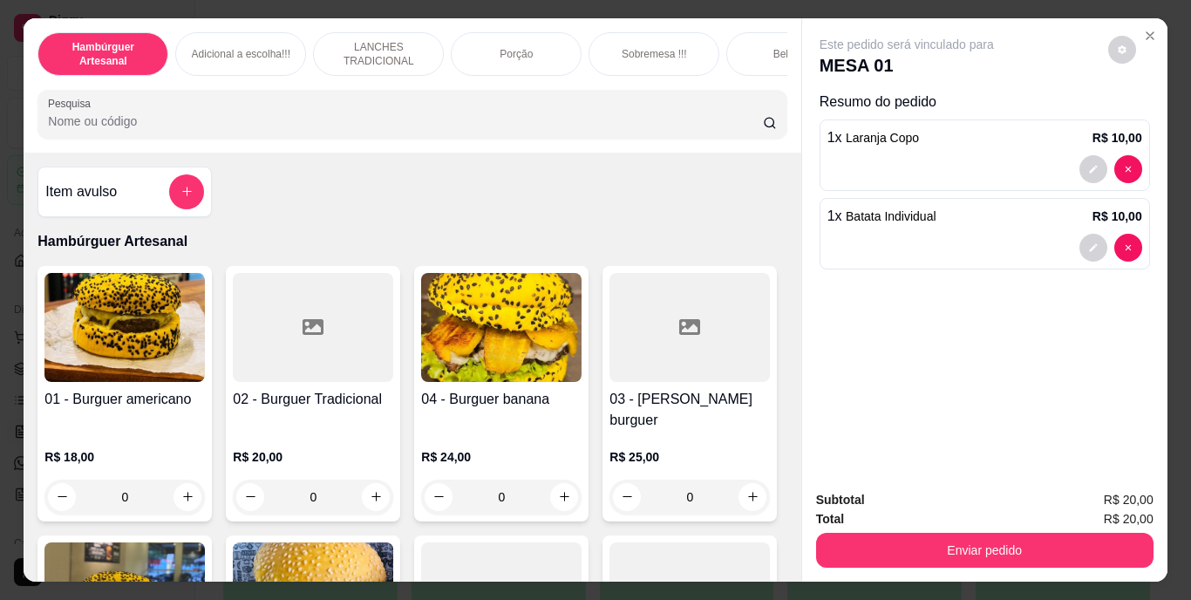
click at [371, 103] on div at bounding box center [412, 114] width 728 height 35
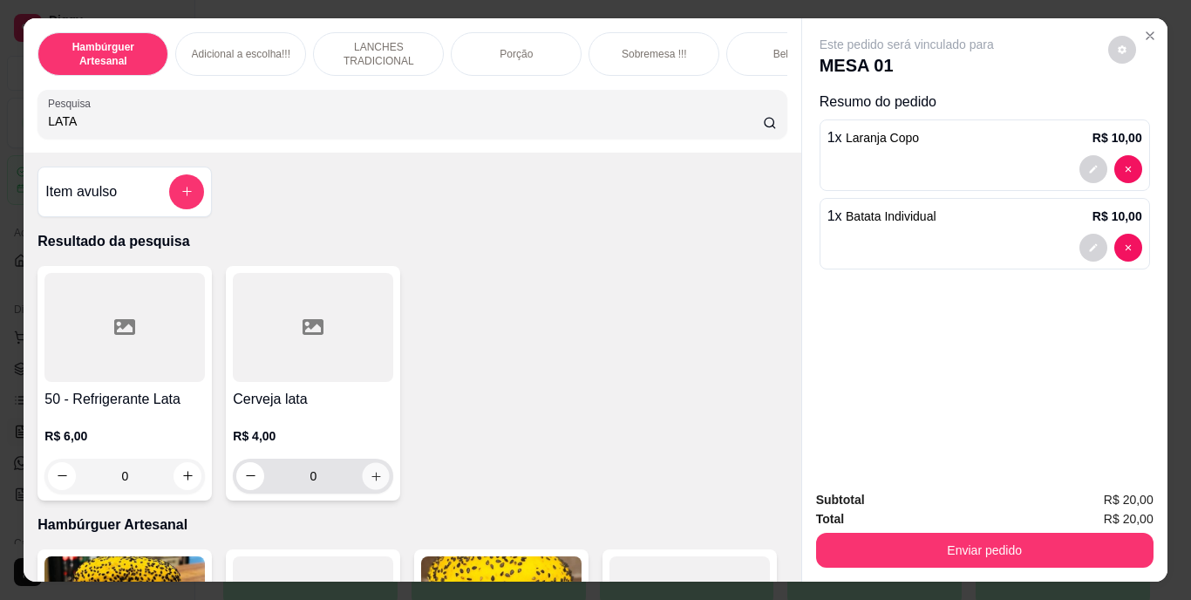
click at [371, 482] on icon "increase-product-quantity" at bounding box center [376, 475] width 13 height 13
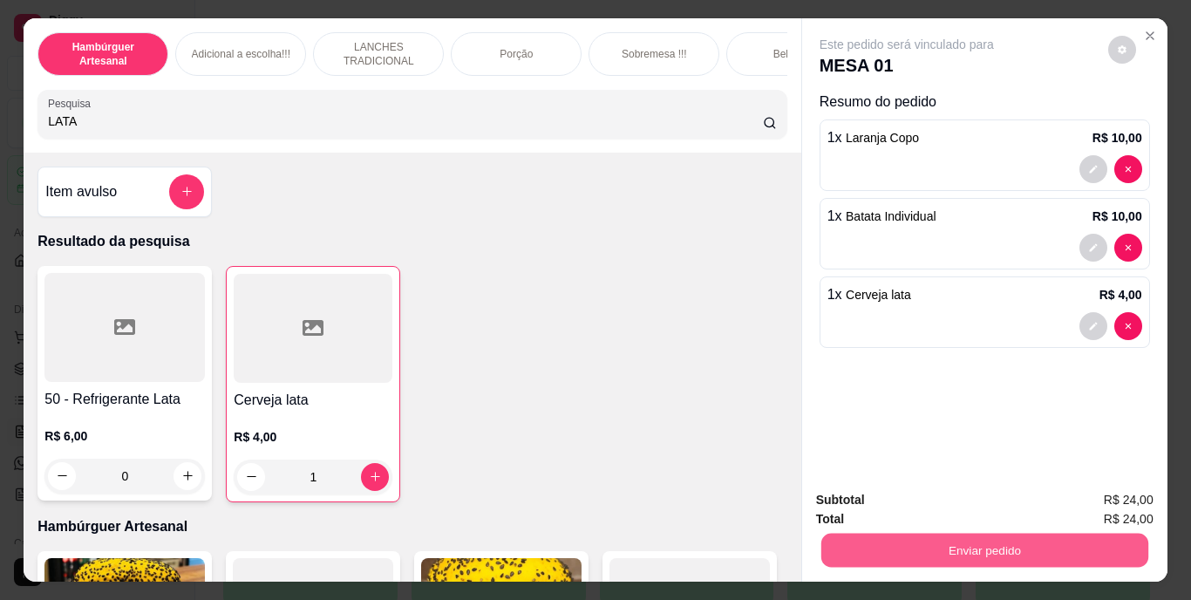
click at [870, 547] on button "Enviar pedido" at bounding box center [983, 551] width 327 height 34
click at [848, 503] on button "Não registrar e enviar pedido" at bounding box center [927, 501] width 176 height 32
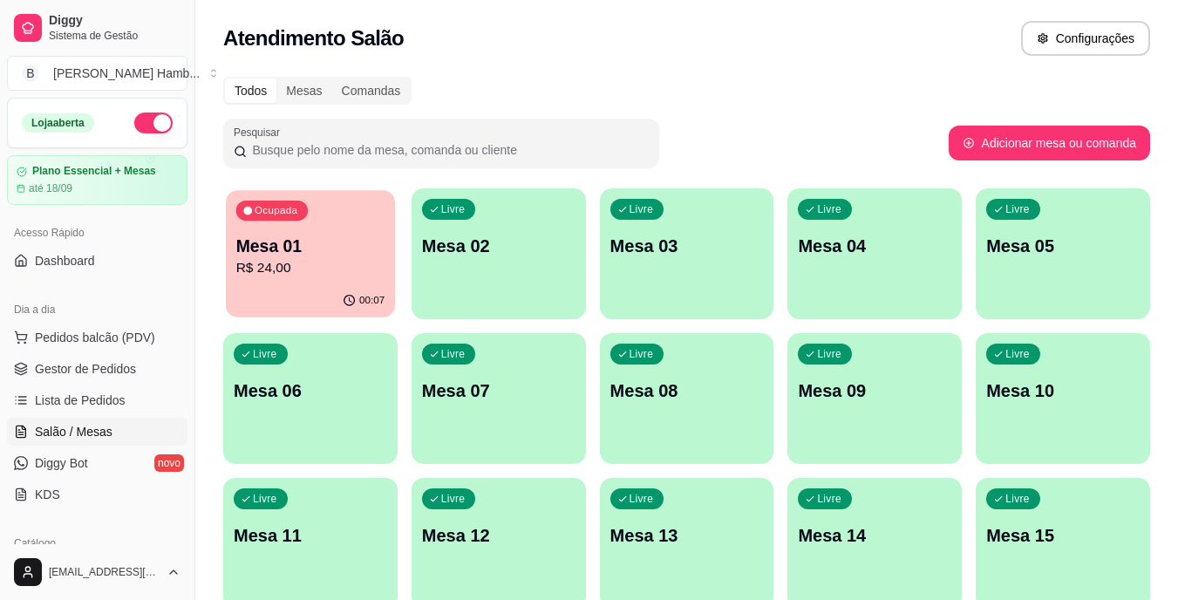
click at [284, 228] on div "Ocupada Mesa 01 R$ 24,00" at bounding box center [310, 237] width 169 height 94
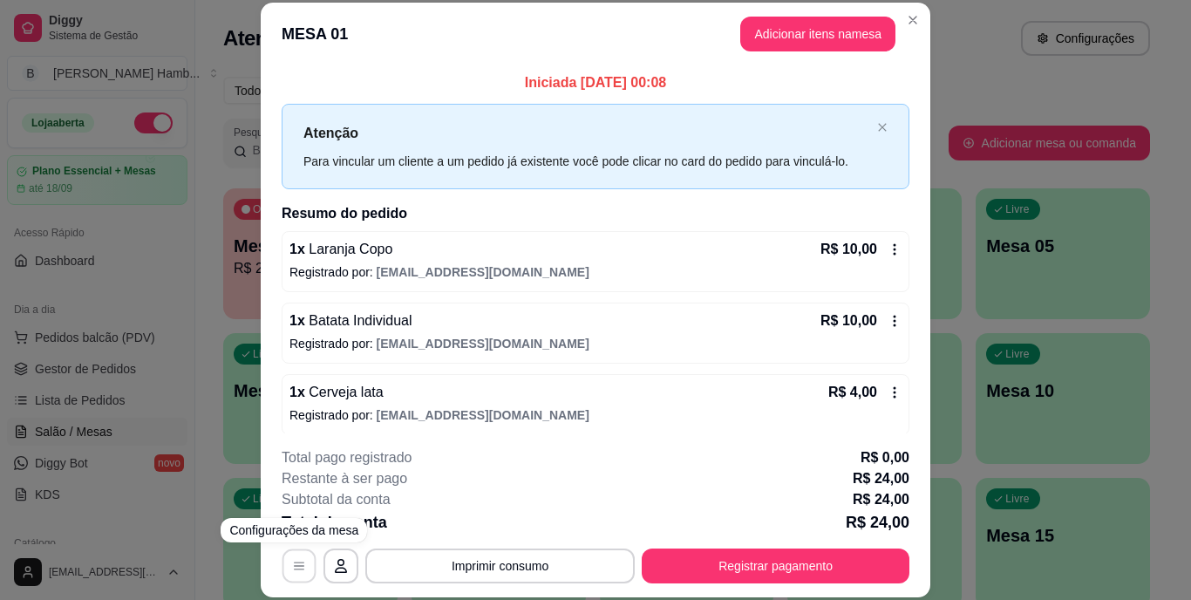
click at [296, 570] on icon "button" at bounding box center [299, 566] width 14 height 14
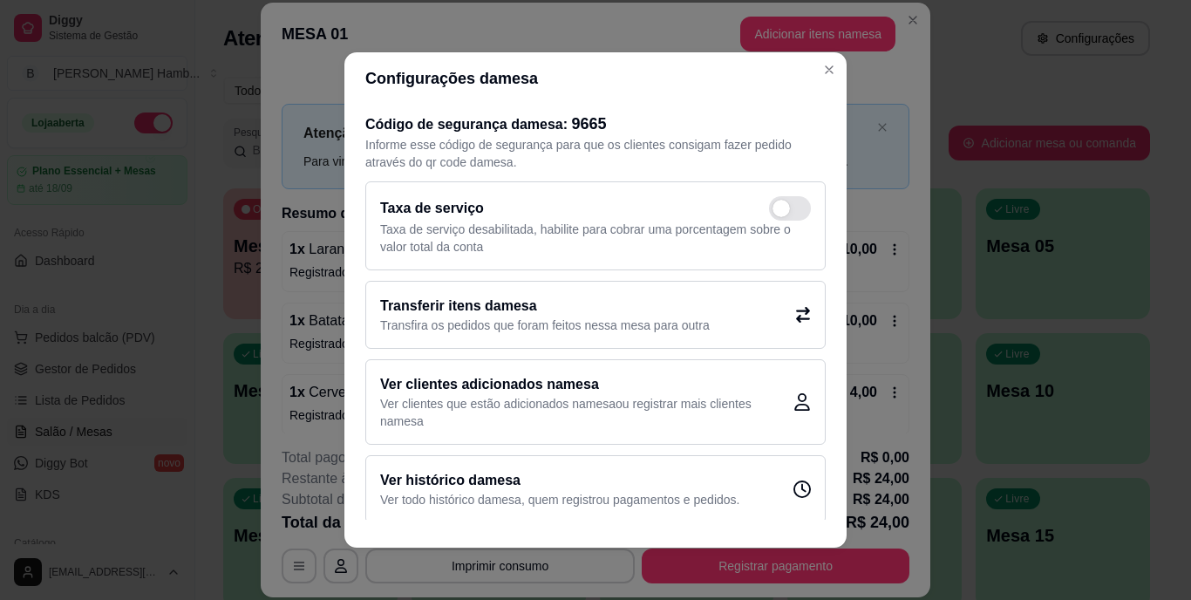
click at [433, 310] on h2 "Transferir itens da mesa" at bounding box center [545, 306] width 330 height 21
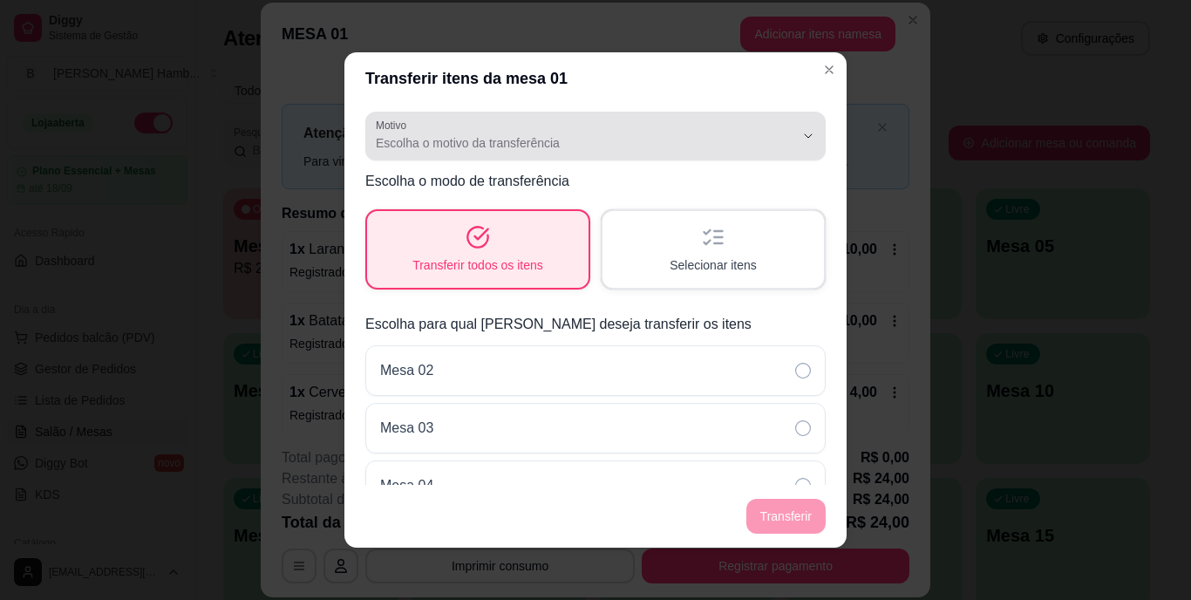
click at [570, 115] on button "Motivo Escolha o motivo da transferência" at bounding box center [595, 136] width 460 height 49
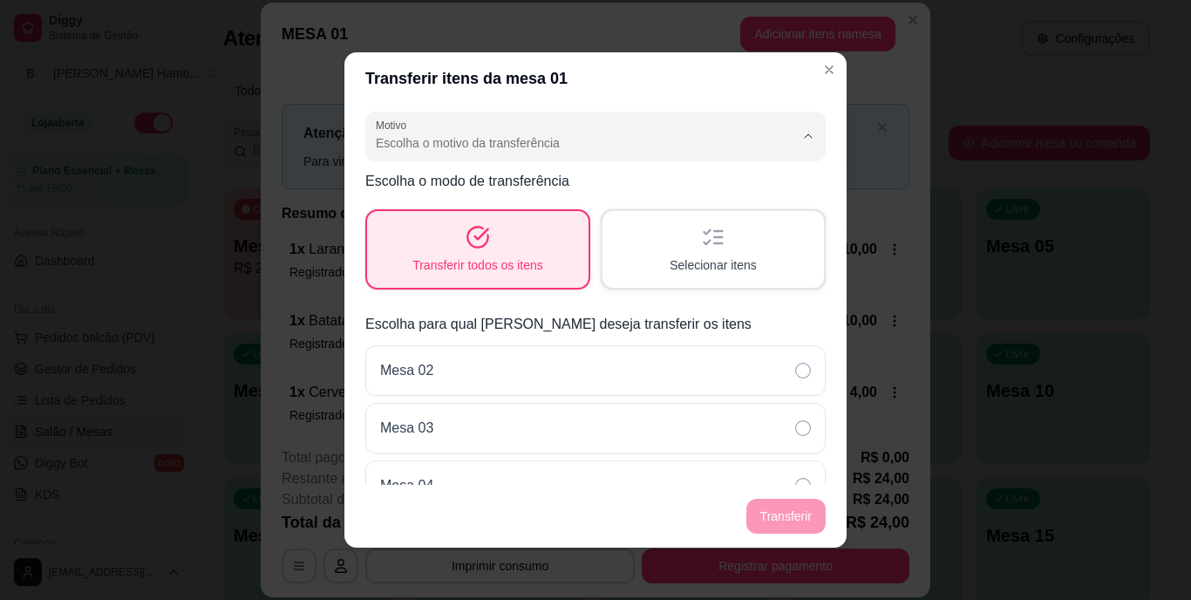
click at [530, 202] on li "Mudança de mesa" at bounding box center [582, 213] width 416 height 27
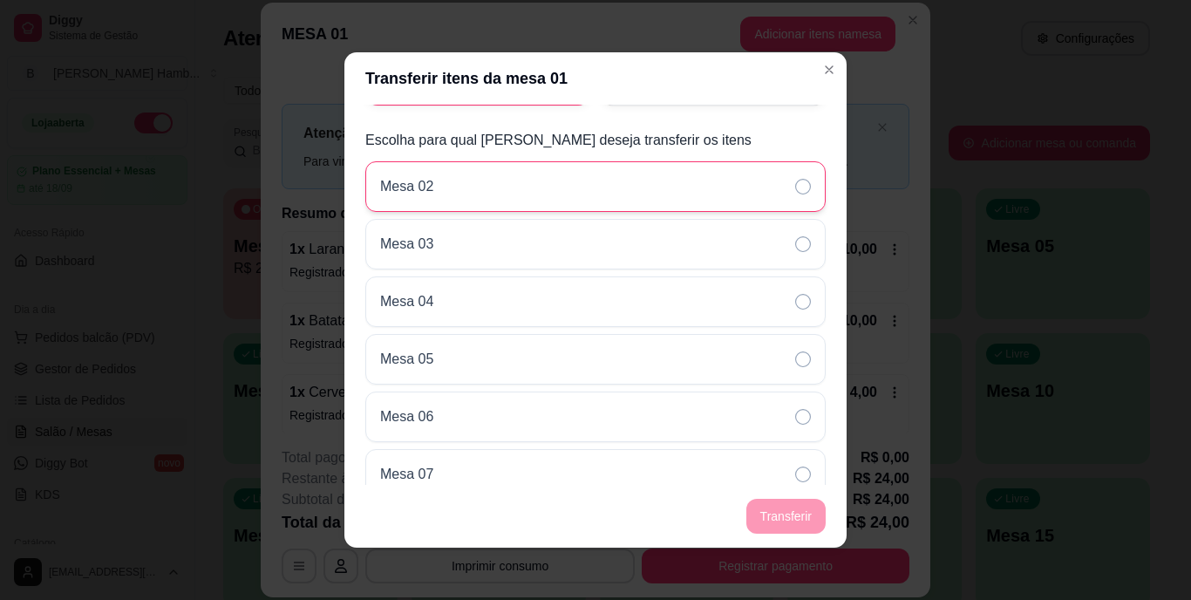
scroll to position [185, 0]
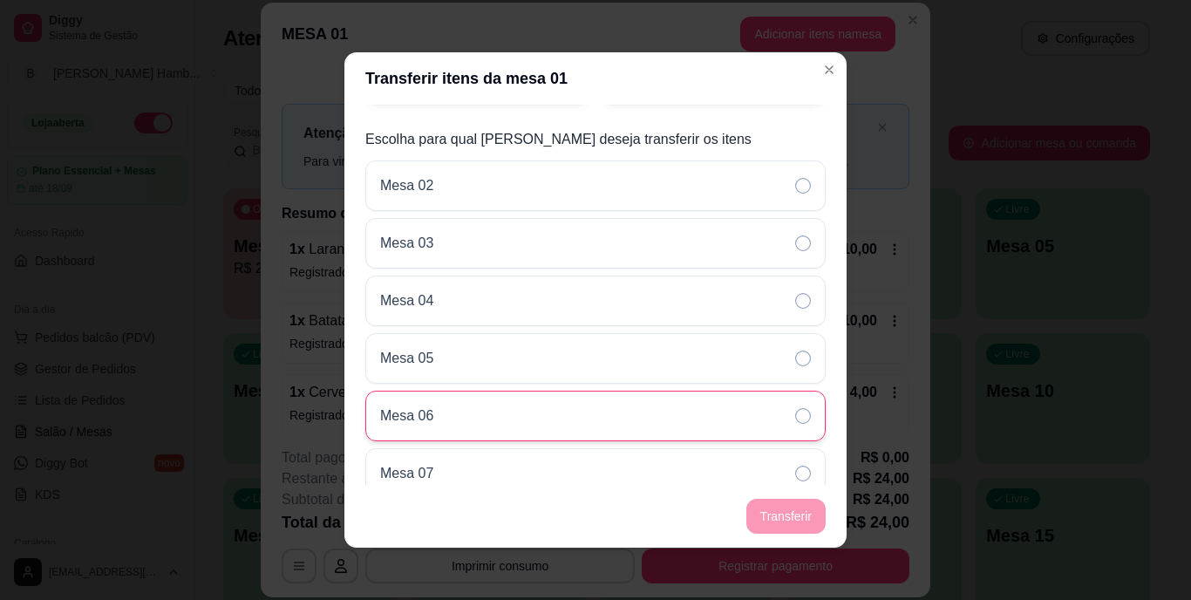
click at [674, 398] on div "Mesa 06" at bounding box center [595, 416] width 460 height 51
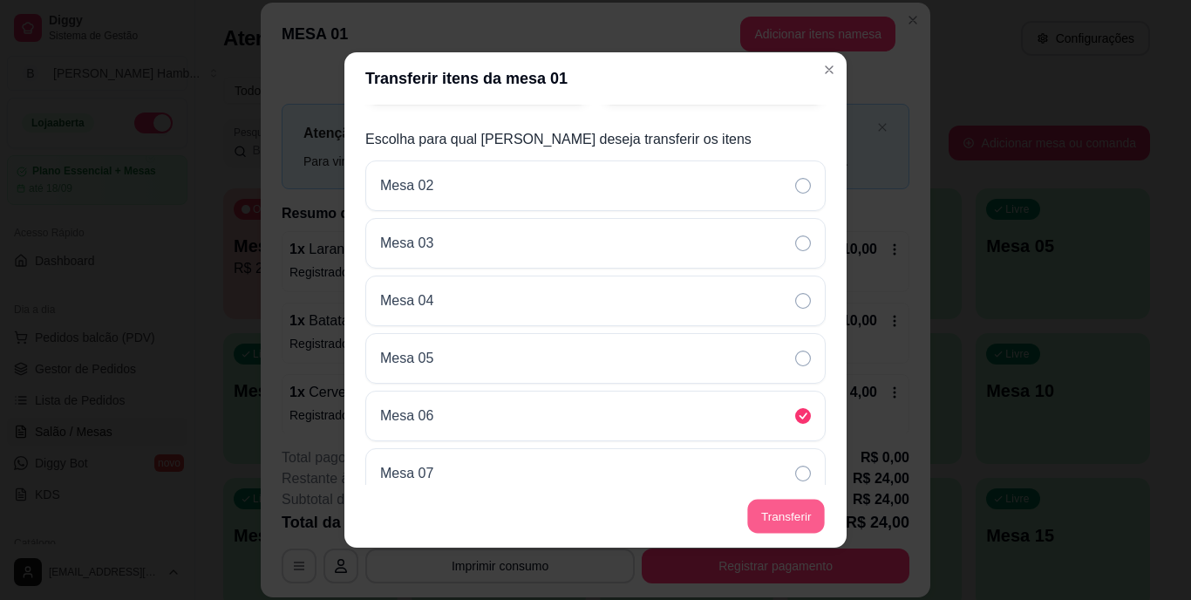
click at [766, 510] on button "Transferir" at bounding box center [786, 517] width 78 height 34
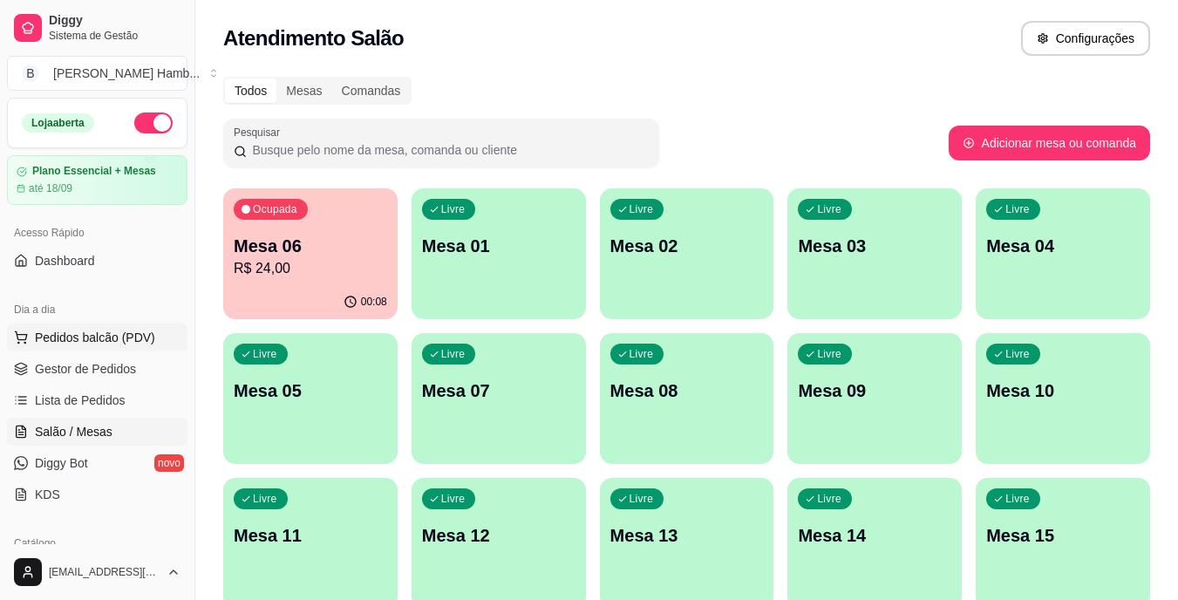
click at [135, 338] on span "Pedidos balcão (PDV)" at bounding box center [95, 337] width 120 height 17
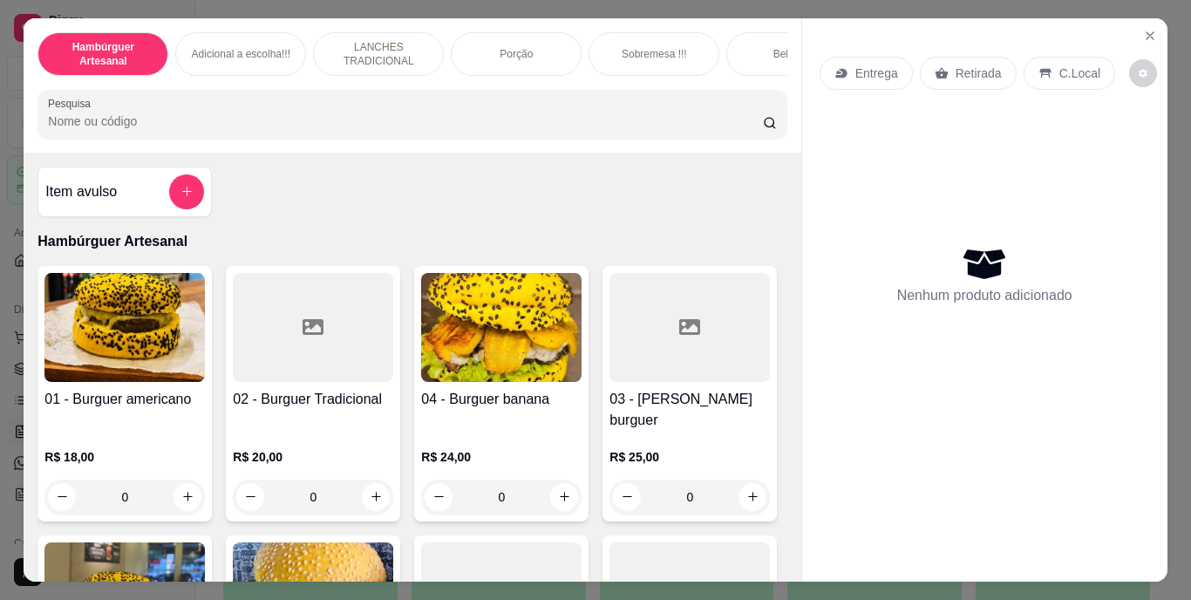
click at [321, 124] on input "Pesquisa" at bounding box center [405, 120] width 715 height 17
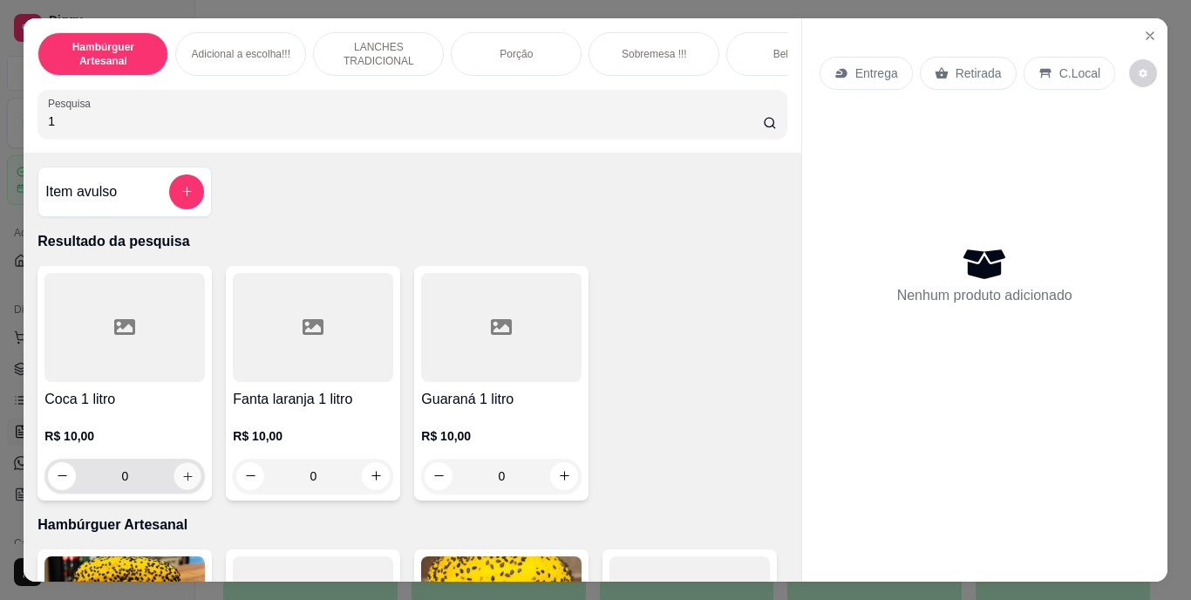
click at [185, 480] on icon "increase-product-quantity" at bounding box center [187, 476] width 9 height 9
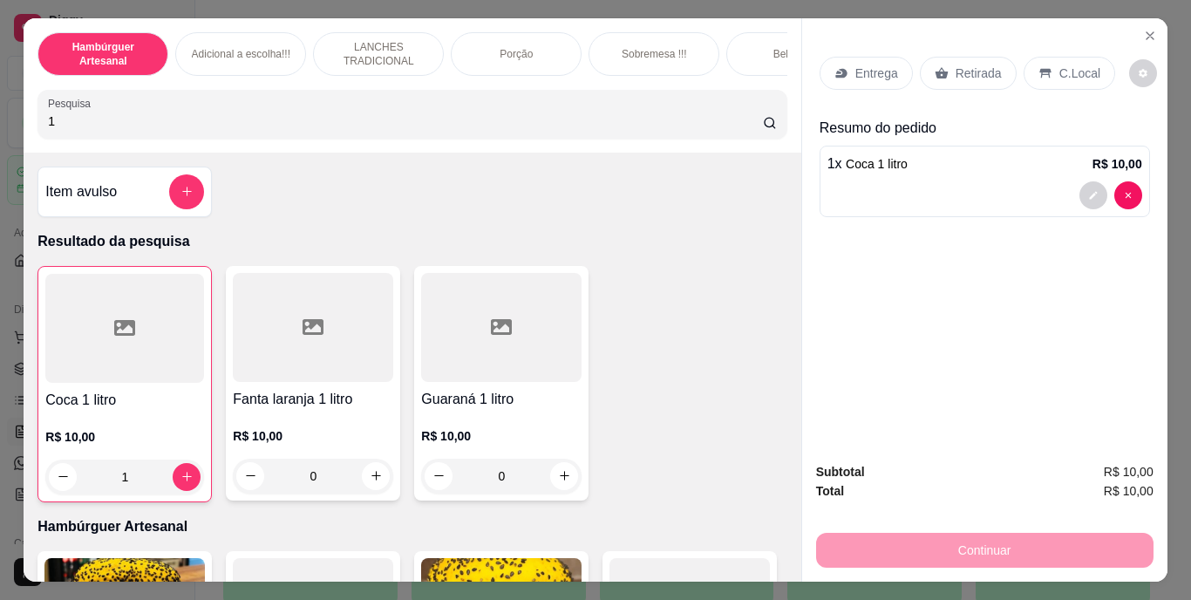
click at [855, 67] on p "Entrega" at bounding box center [876, 73] width 43 height 17
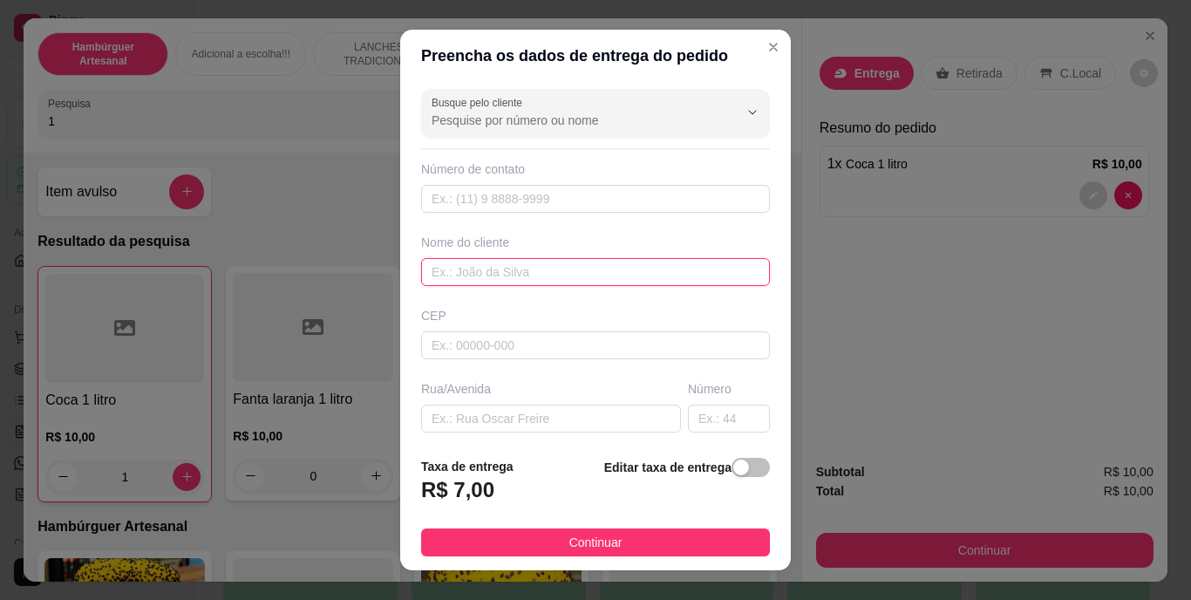
click at [668, 281] on input "text" at bounding box center [595, 272] width 349 height 28
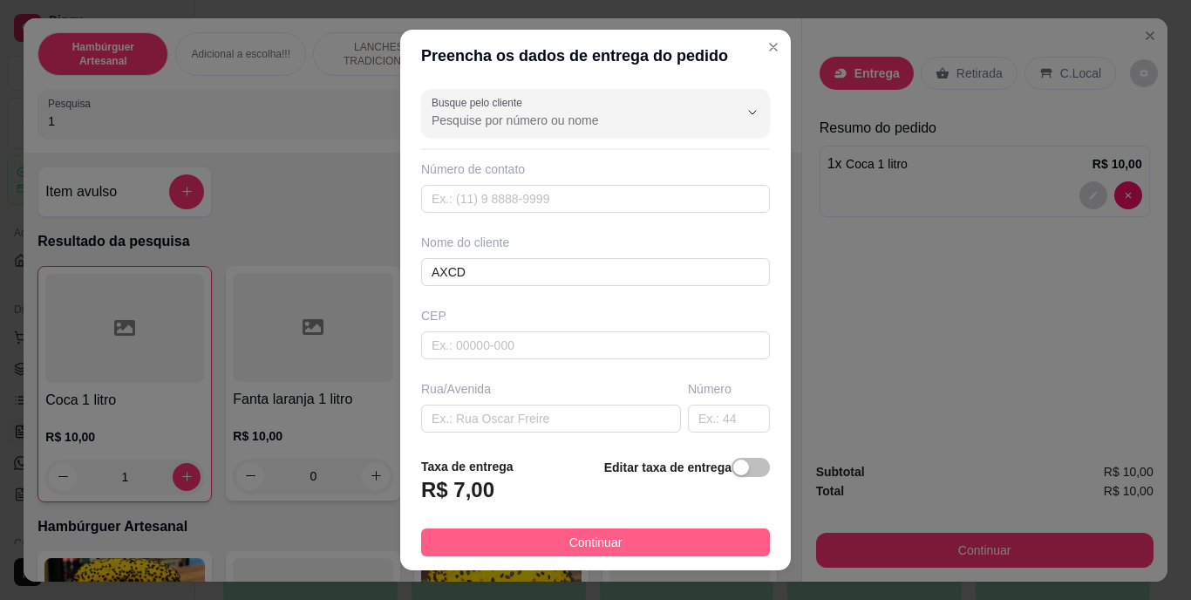
click at [552, 542] on button "Continuar" at bounding box center [595, 542] width 349 height 28
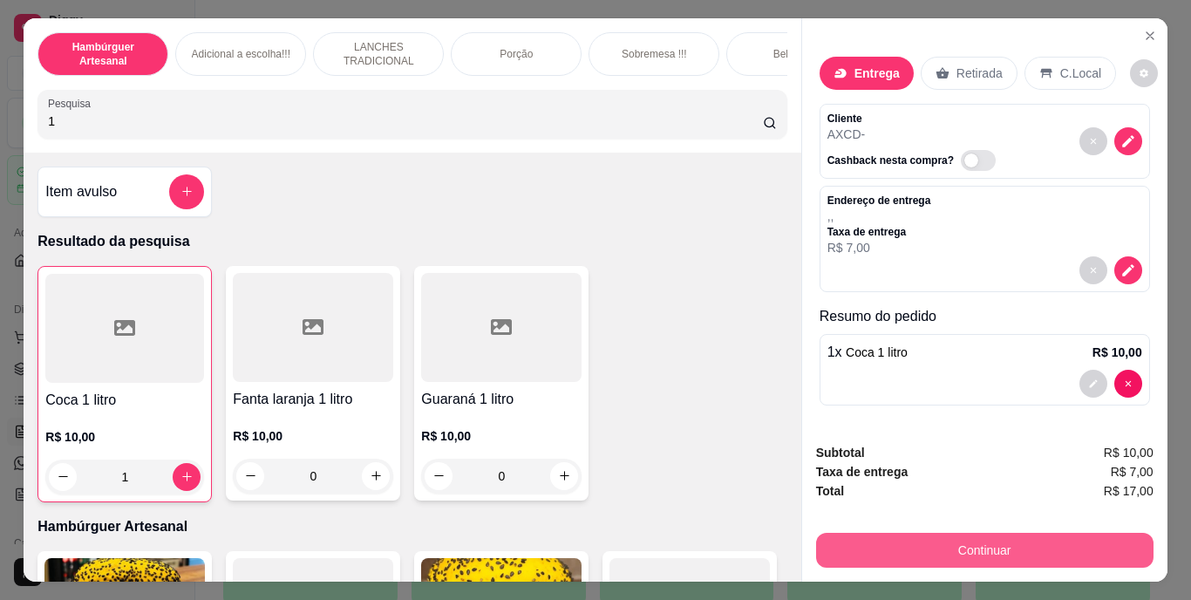
drag, startPoint x: 835, startPoint y: 523, endPoint x: 839, endPoint y: 544, distance: 21.2
click at [839, 544] on div "Continuar" at bounding box center [984, 547] width 337 height 39
click at [839, 544] on button "Continuar" at bounding box center [983, 551] width 327 height 34
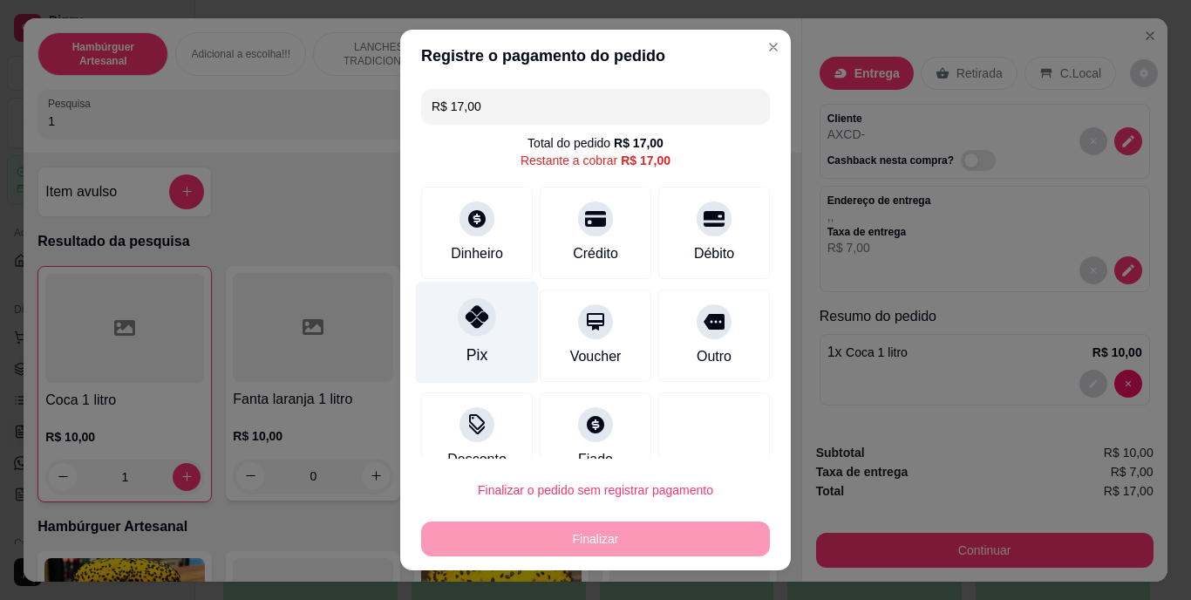
click at [466, 347] on div "Pix" at bounding box center [476, 355] width 21 height 23
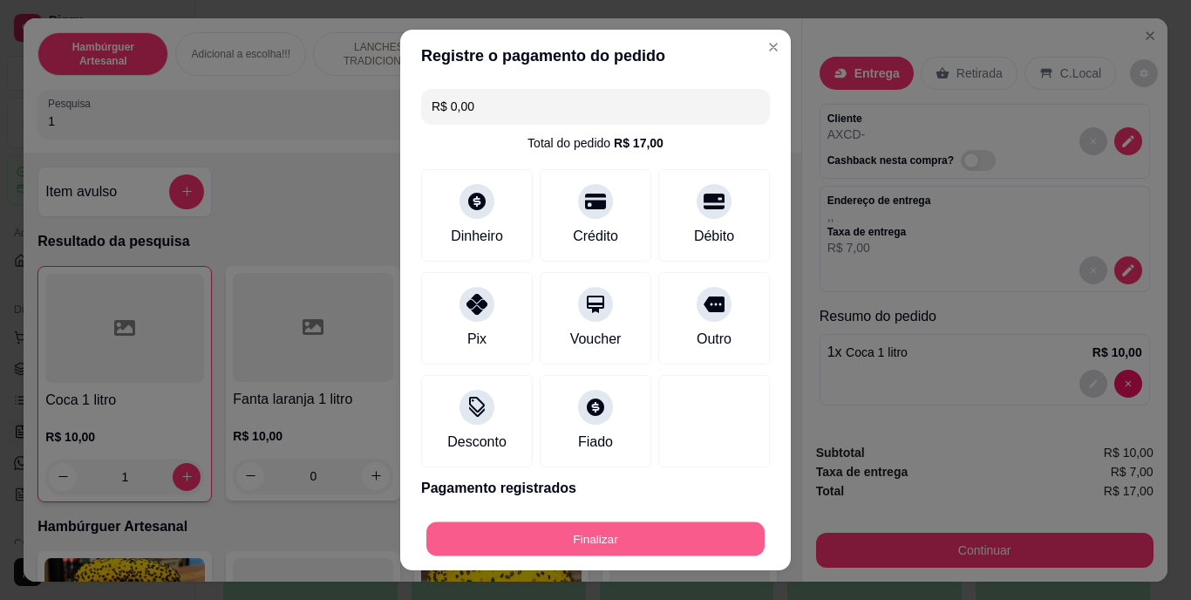
click at [555, 536] on button "Finalizar" at bounding box center [595, 538] width 338 height 34
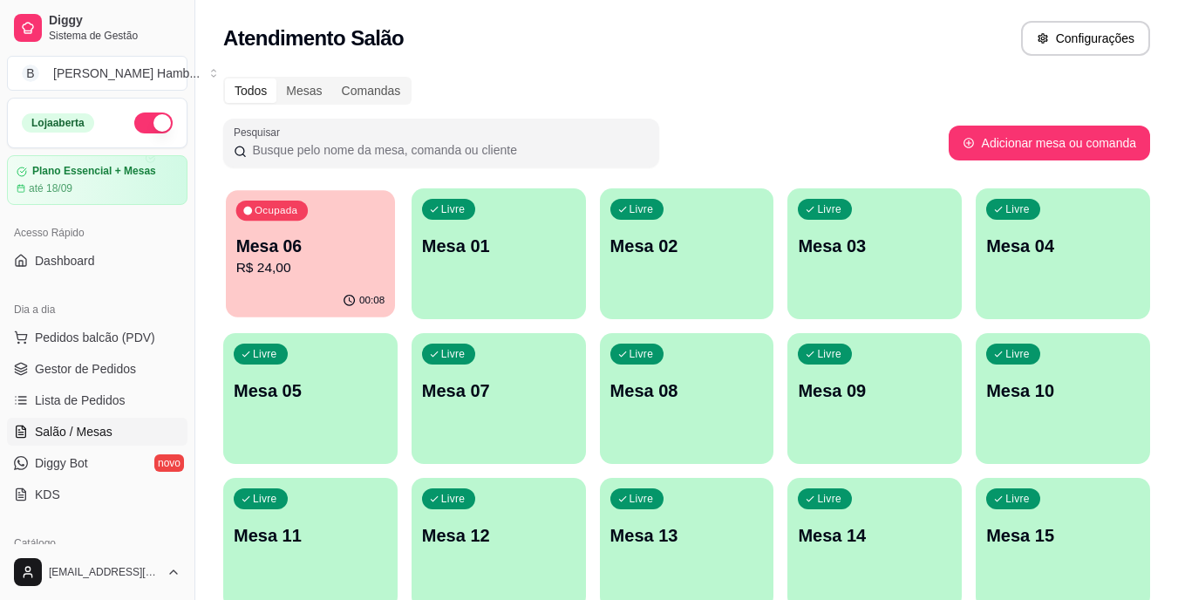
click at [302, 276] on p "R$ 24,00" at bounding box center [310, 268] width 149 height 20
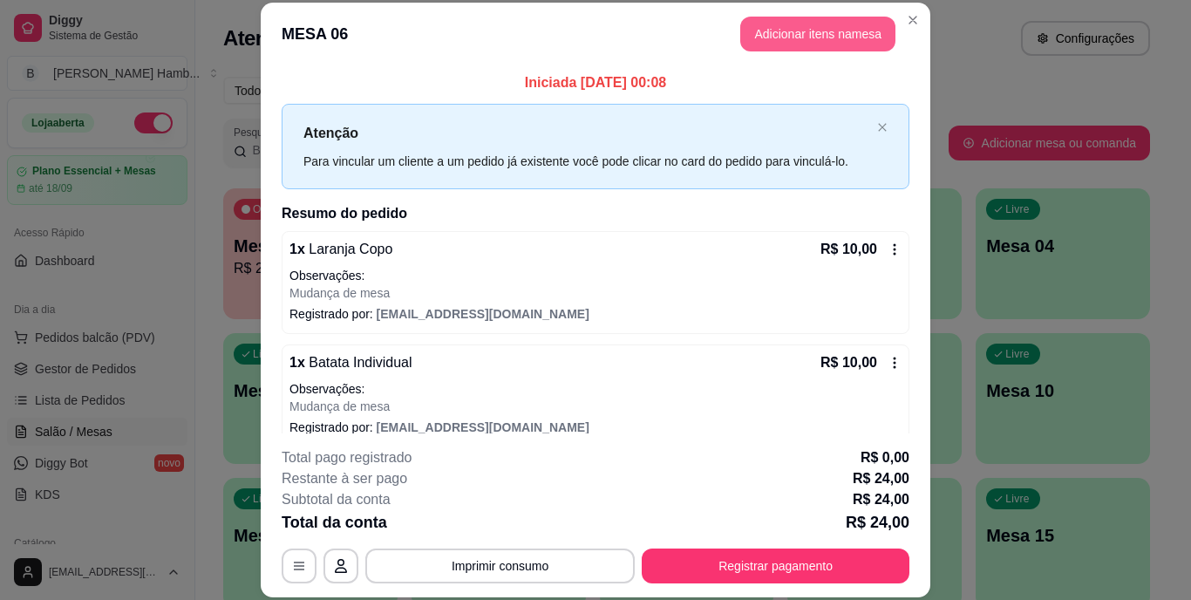
click at [794, 26] on button "Adicionar itens na mesa" at bounding box center [817, 34] width 155 height 35
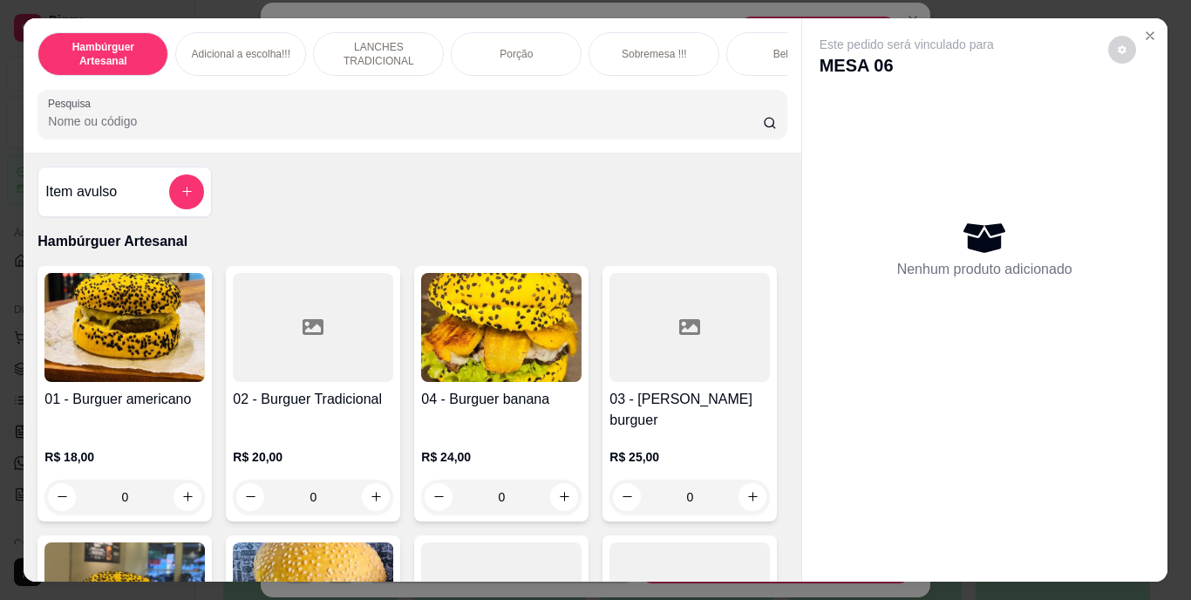
click at [479, 127] on input "Pesquisa" at bounding box center [405, 120] width 715 height 17
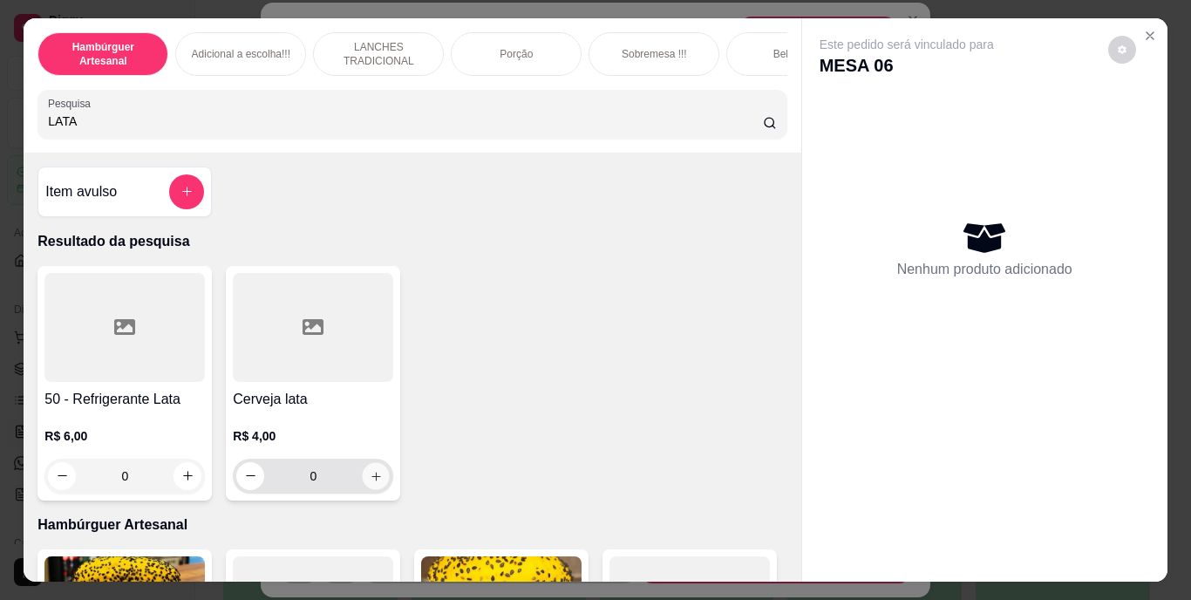
click at [371, 480] on icon "increase-product-quantity" at bounding box center [375, 476] width 9 height 9
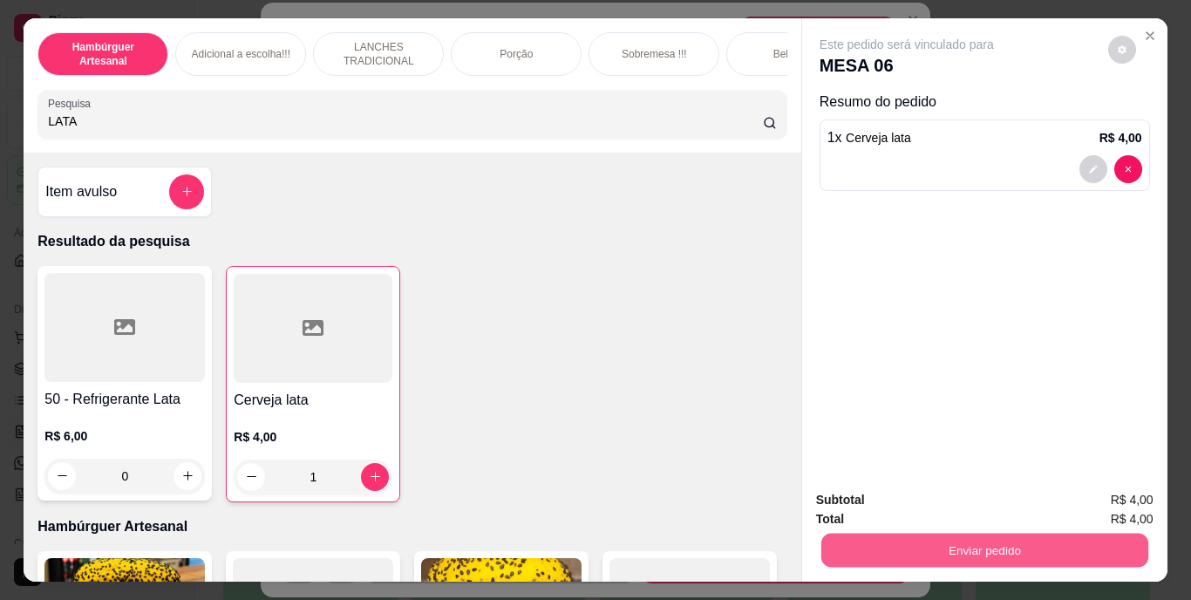
click at [950, 535] on button "Enviar pedido" at bounding box center [983, 551] width 327 height 34
click at [924, 501] on button "Não registrar e enviar pedido" at bounding box center [927, 501] width 176 height 32
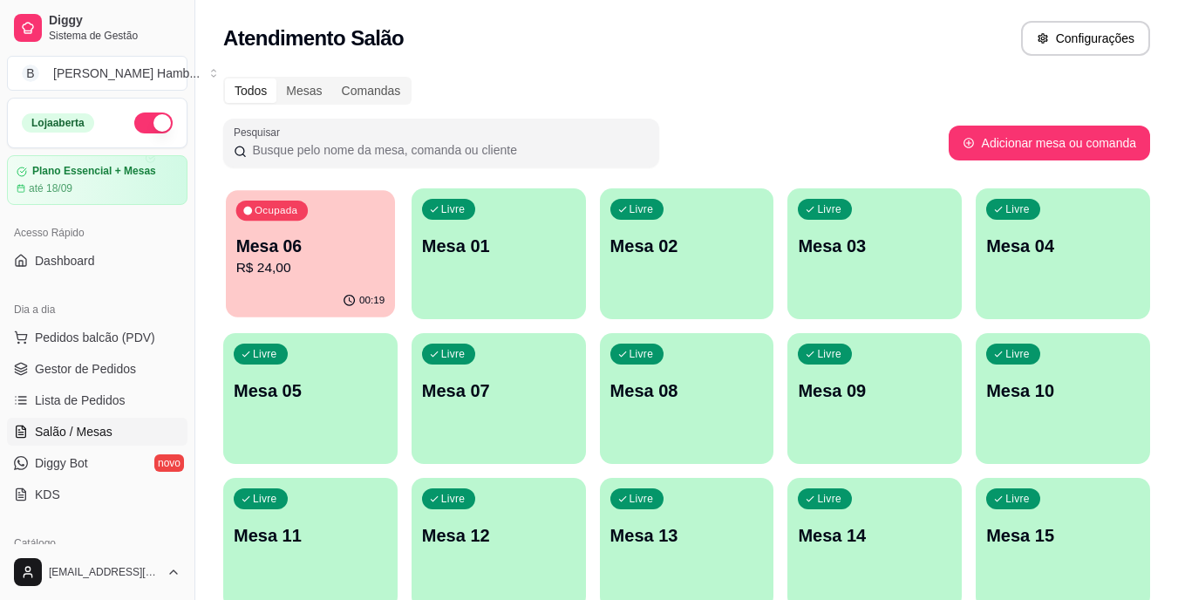
click at [283, 244] on p "Mesa 06" at bounding box center [310, 247] width 149 height 24
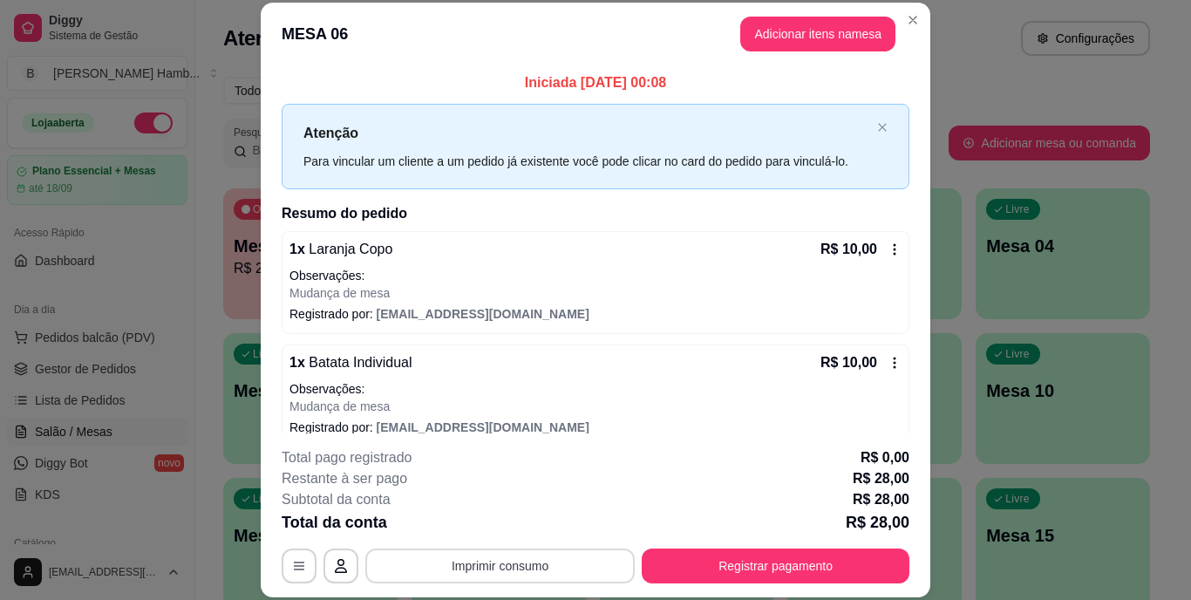
click at [459, 570] on button "Imprimir consumo" at bounding box center [499, 565] width 269 height 35
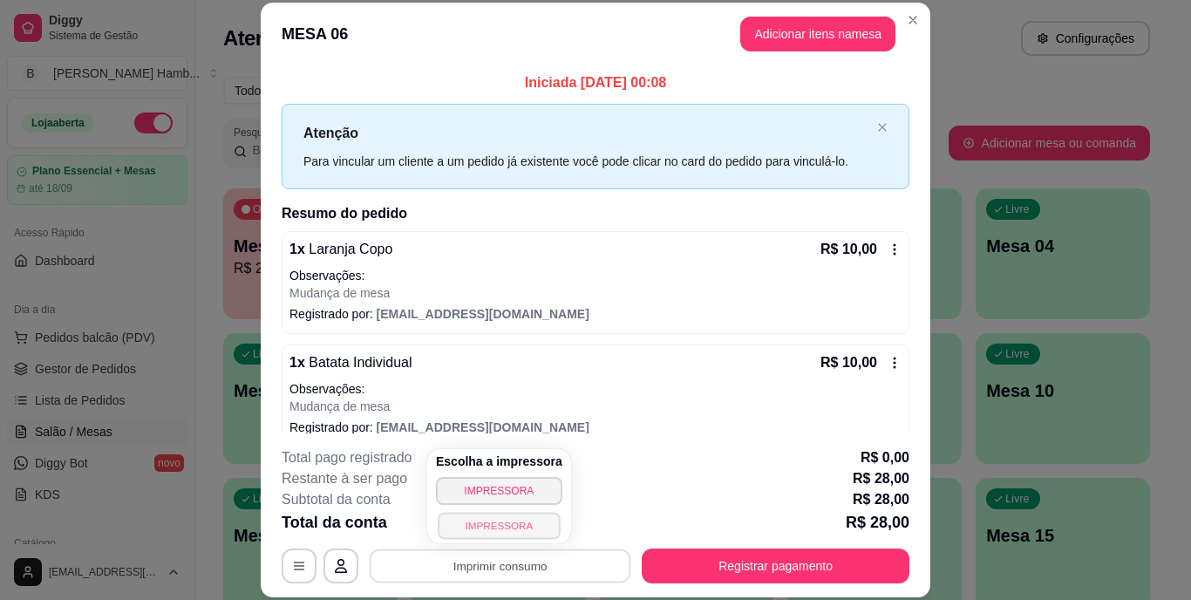
click at [489, 522] on button "IMPRESSORA" at bounding box center [499, 525] width 122 height 27
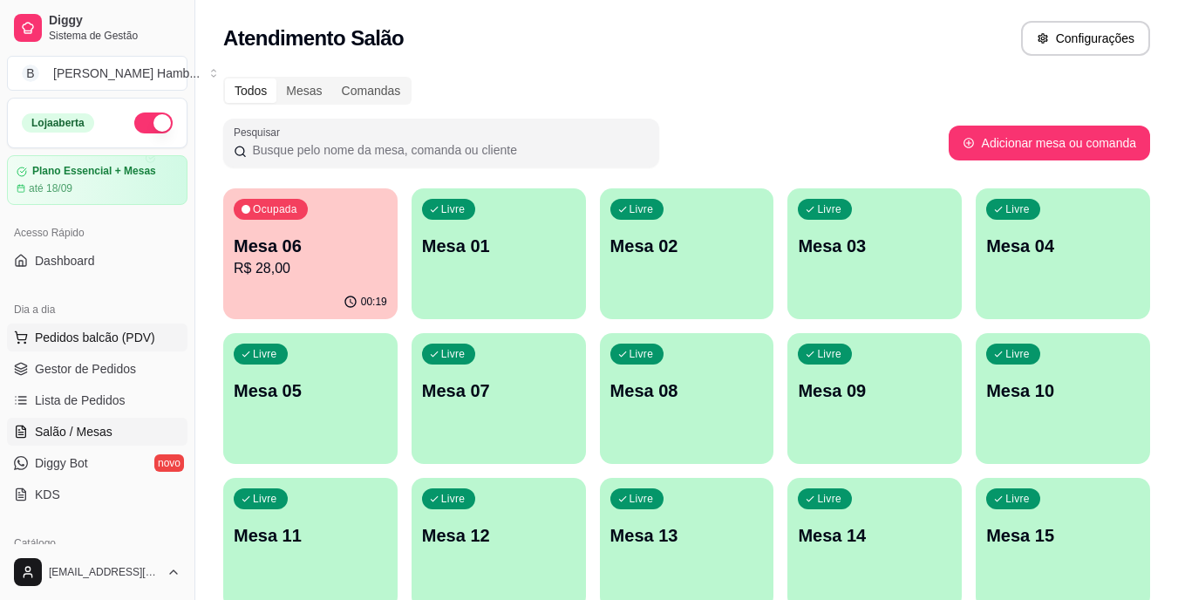
click at [112, 340] on span "Pedidos balcão (PDV)" at bounding box center [95, 337] width 120 height 17
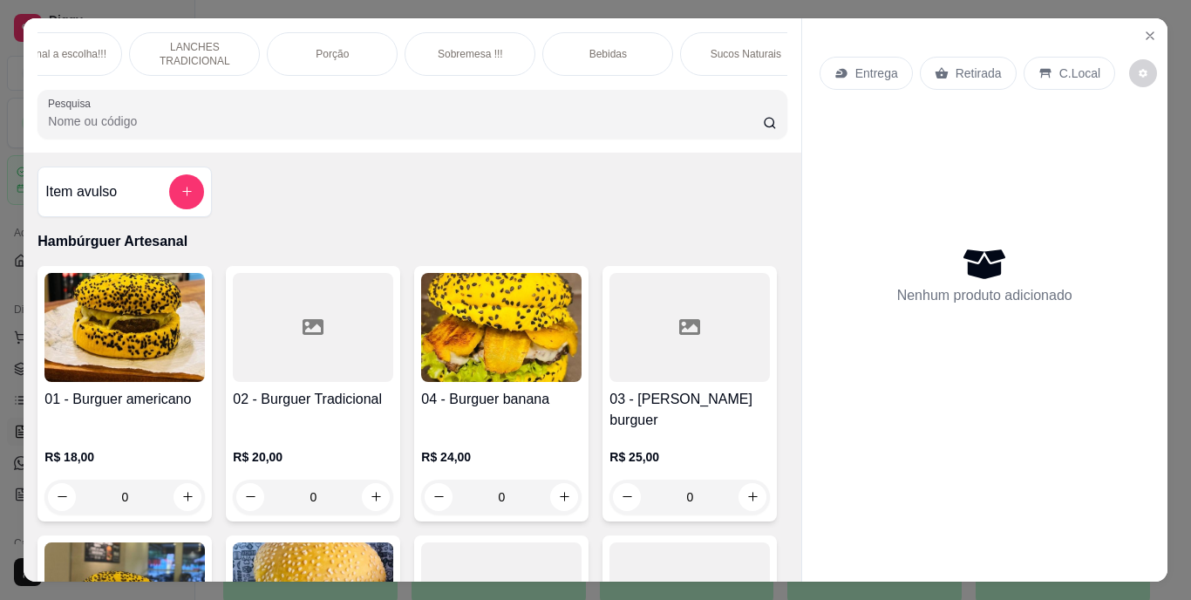
scroll to position [0, 208]
click at [461, 33] on div "Sobremesa !!!" at bounding box center [445, 54] width 131 height 44
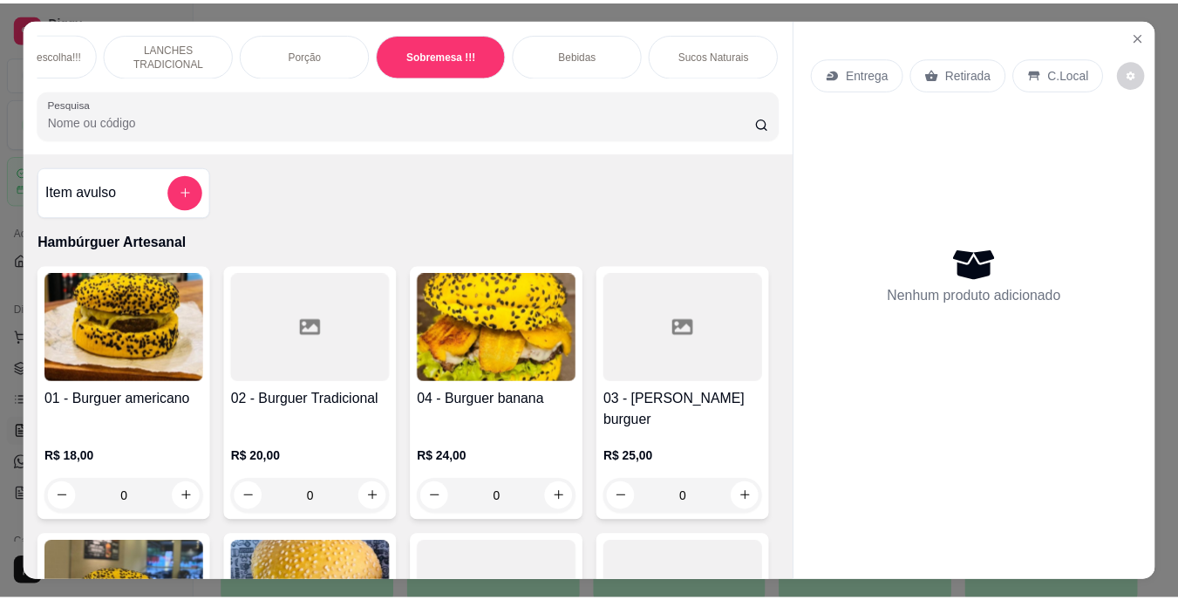
scroll to position [44, 0]
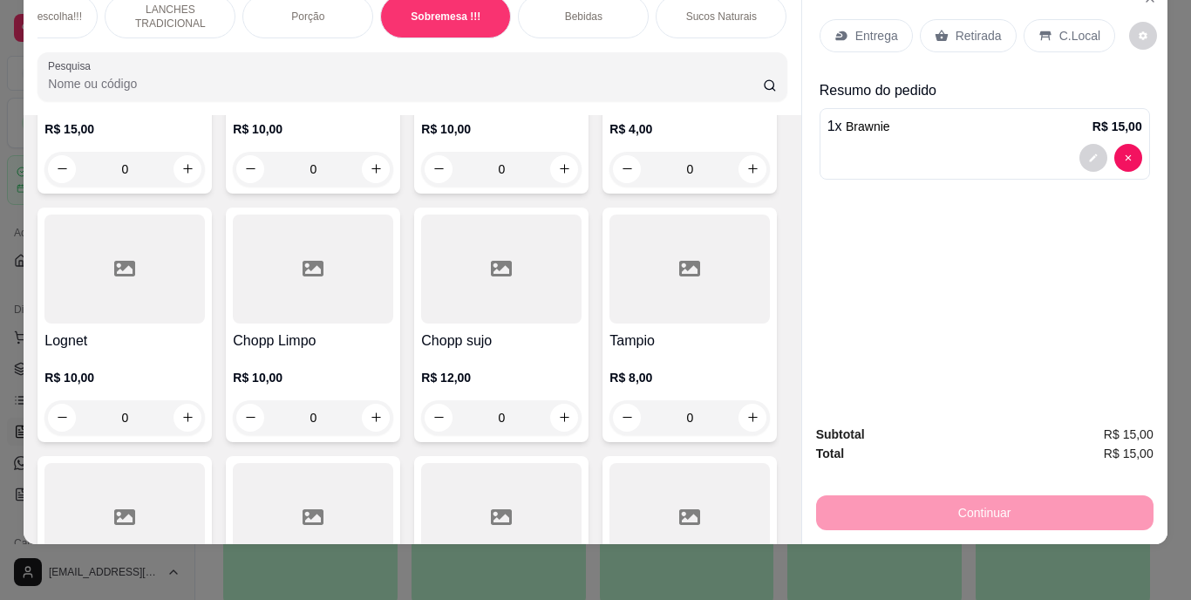
click at [961, 27] on p "Retirada" at bounding box center [979, 35] width 46 height 17
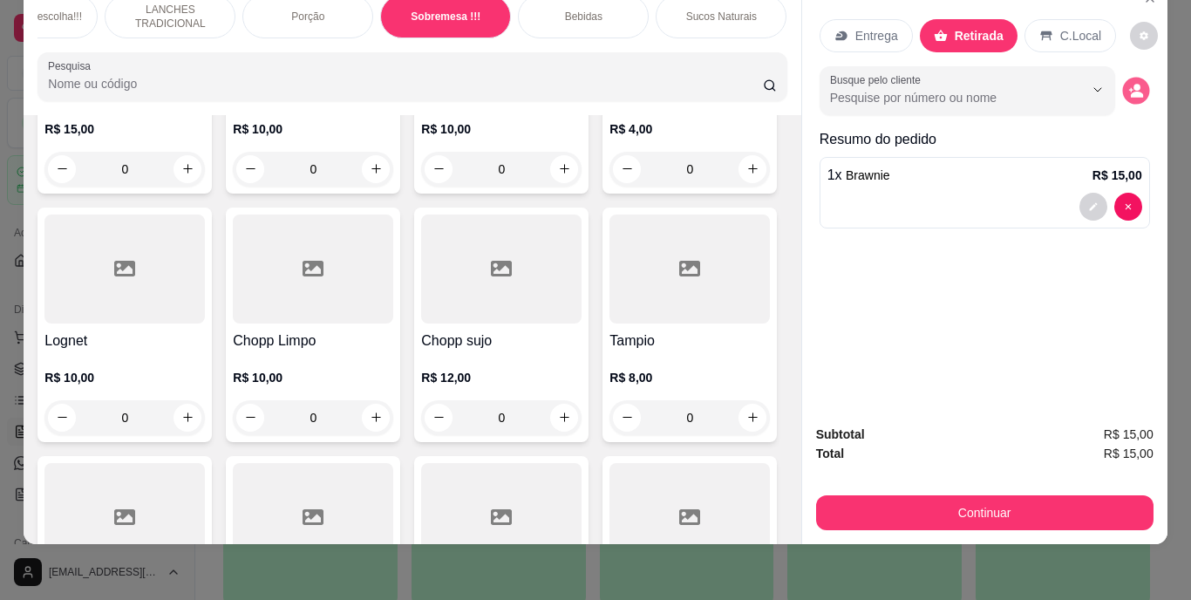
click at [1122, 81] on button "decrease-product-quantity" at bounding box center [1135, 90] width 27 height 27
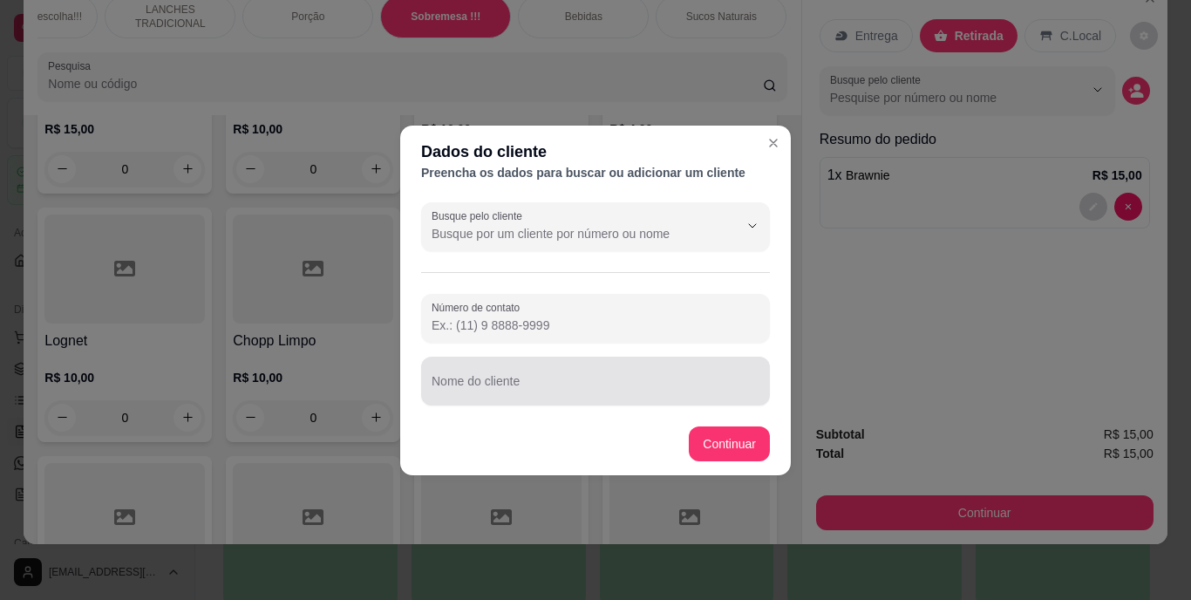
click at [629, 376] on div at bounding box center [596, 381] width 328 height 35
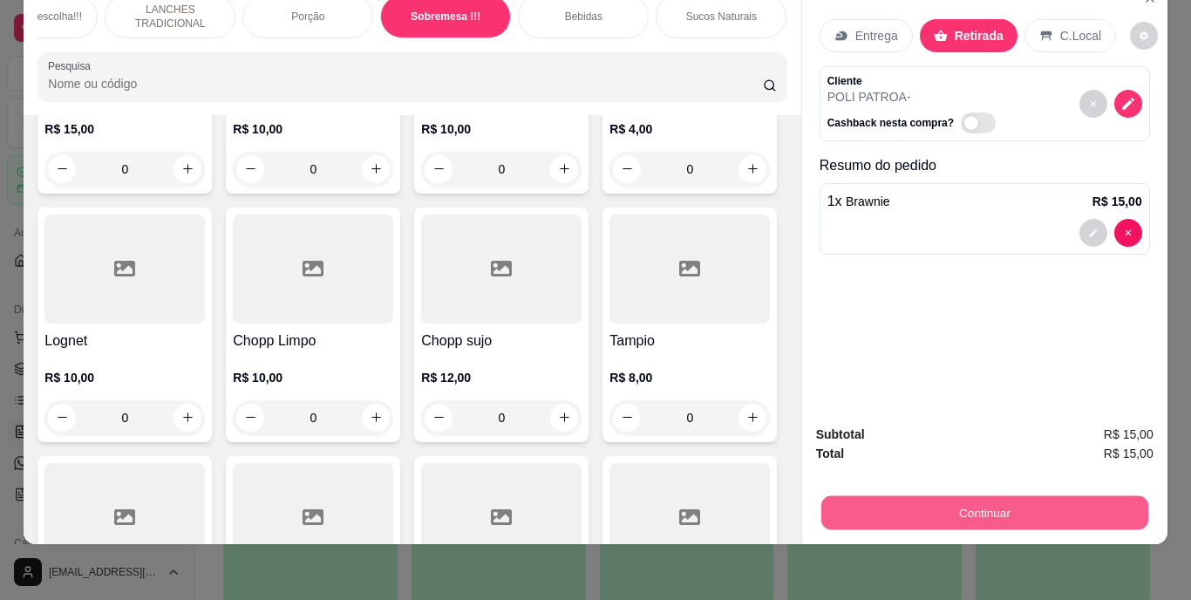
click at [861, 496] on button "Continuar" at bounding box center [983, 513] width 327 height 34
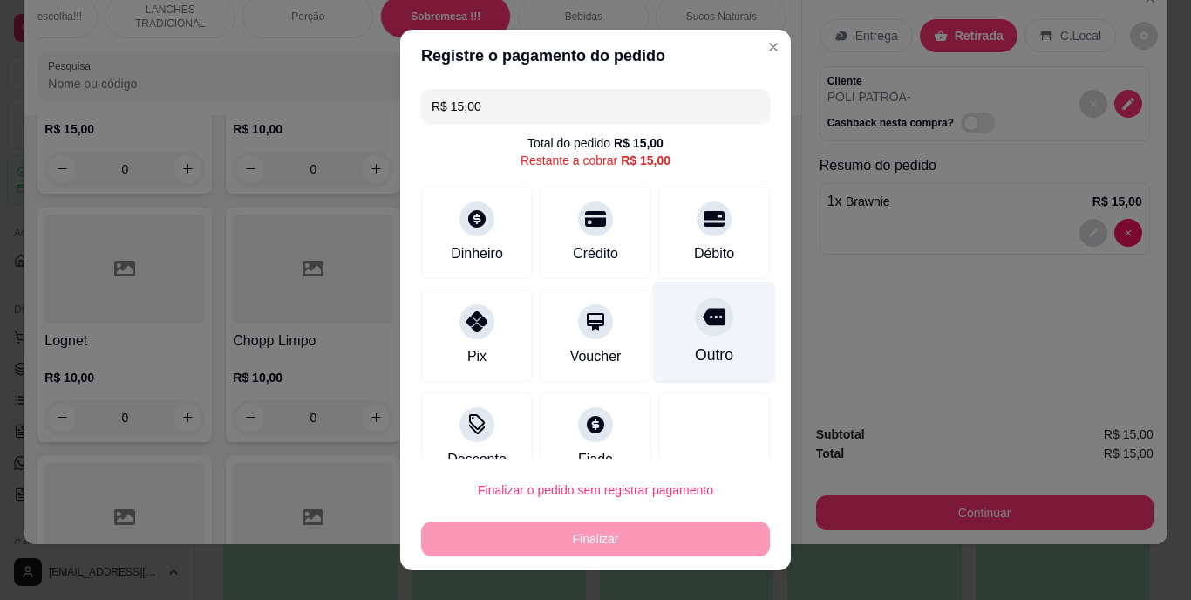
click at [695, 352] on div "Outro" at bounding box center [714, 355] width 38 height 23
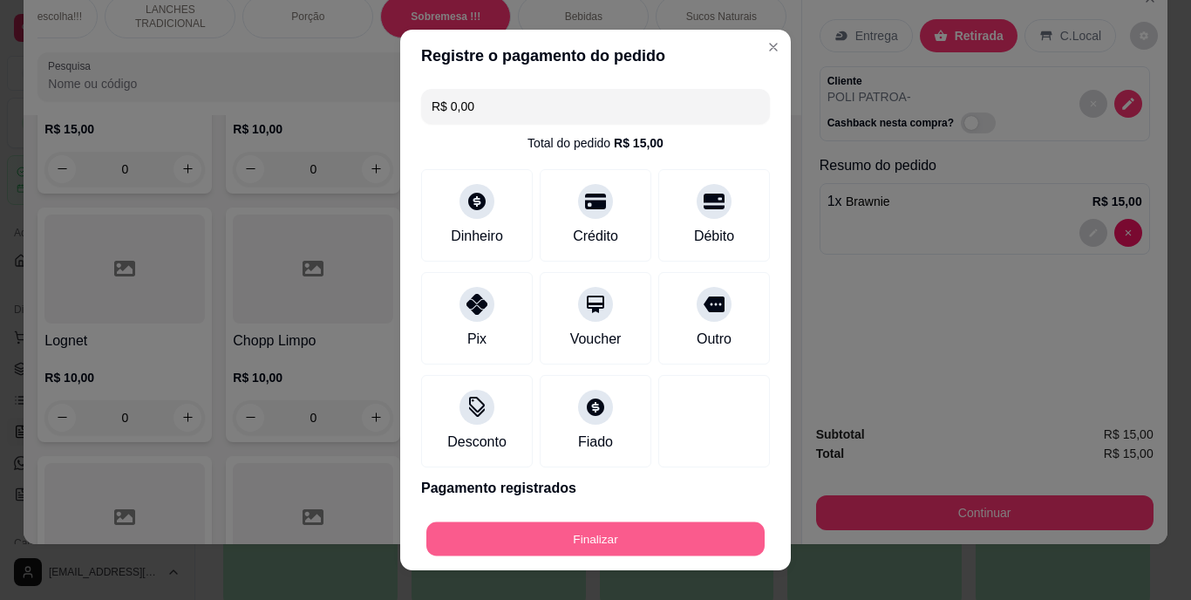
click at [643, 550] on button "Finalizar" at bounding box center [595, 538] width 338 height 34
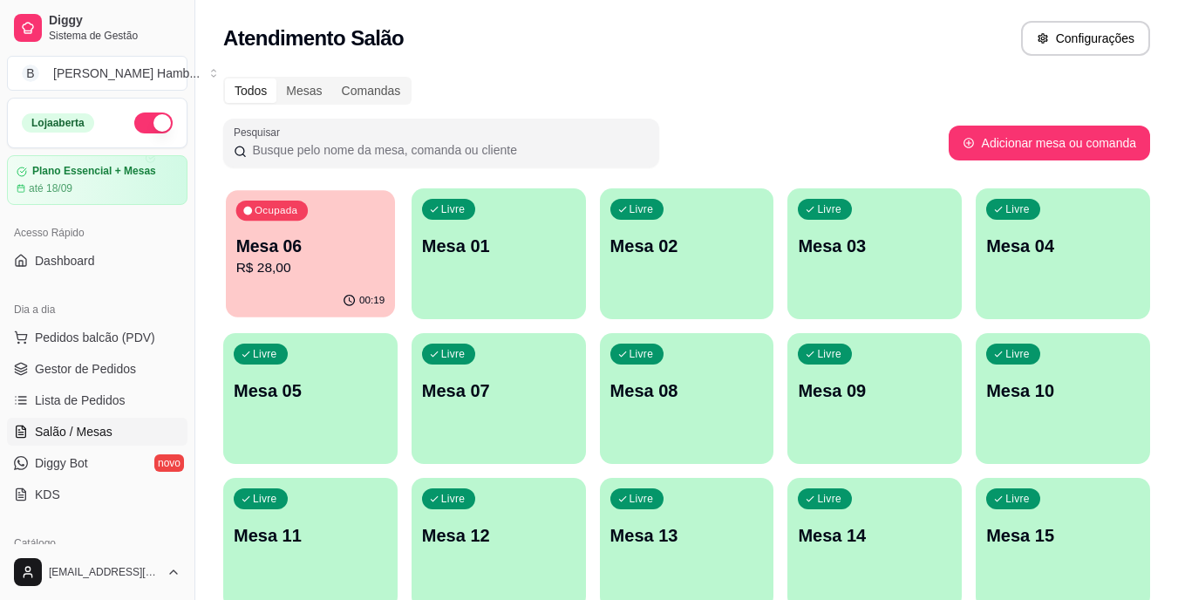
click at [338, 243] on p "Mesa 06" at bounding box center [310, 247] width 149 height 24
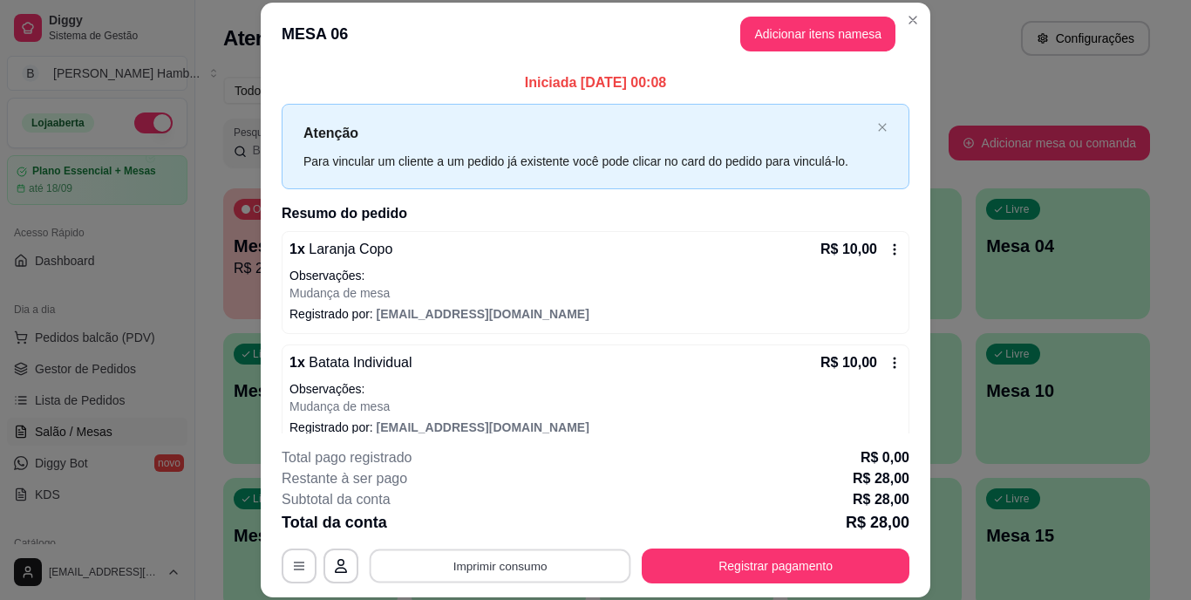
click at [527, 565] on button "Imprimir consumo" at bounding box center [501, 565] width 262 height 34
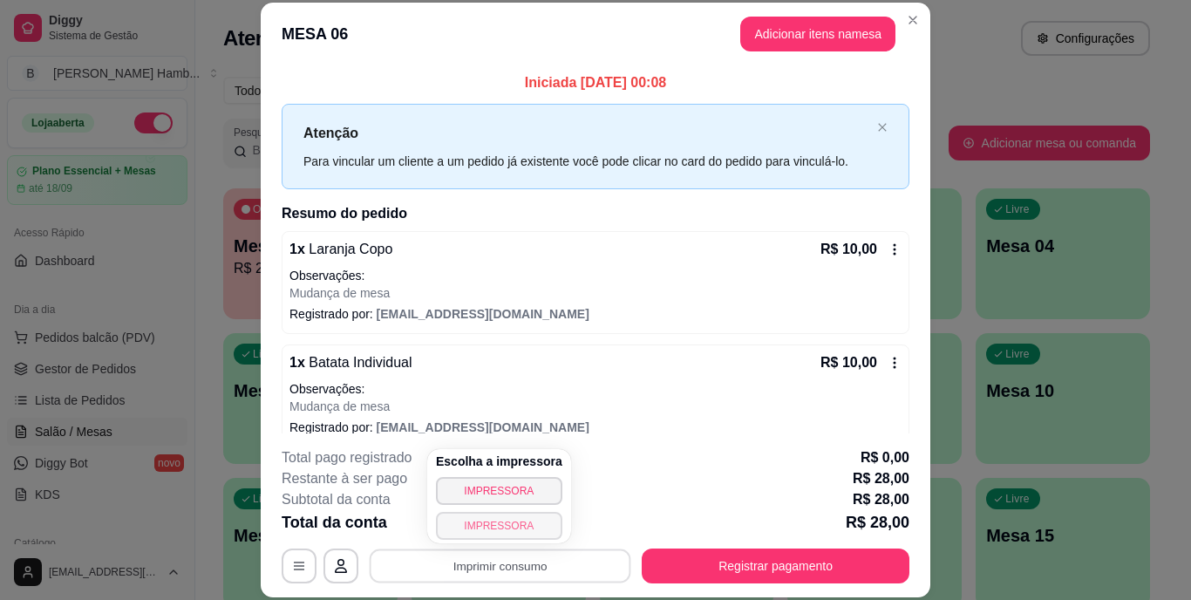
click at [497, 518] on button "IMPRESSORA" at bounding box center [499, 526] width 126 height 28
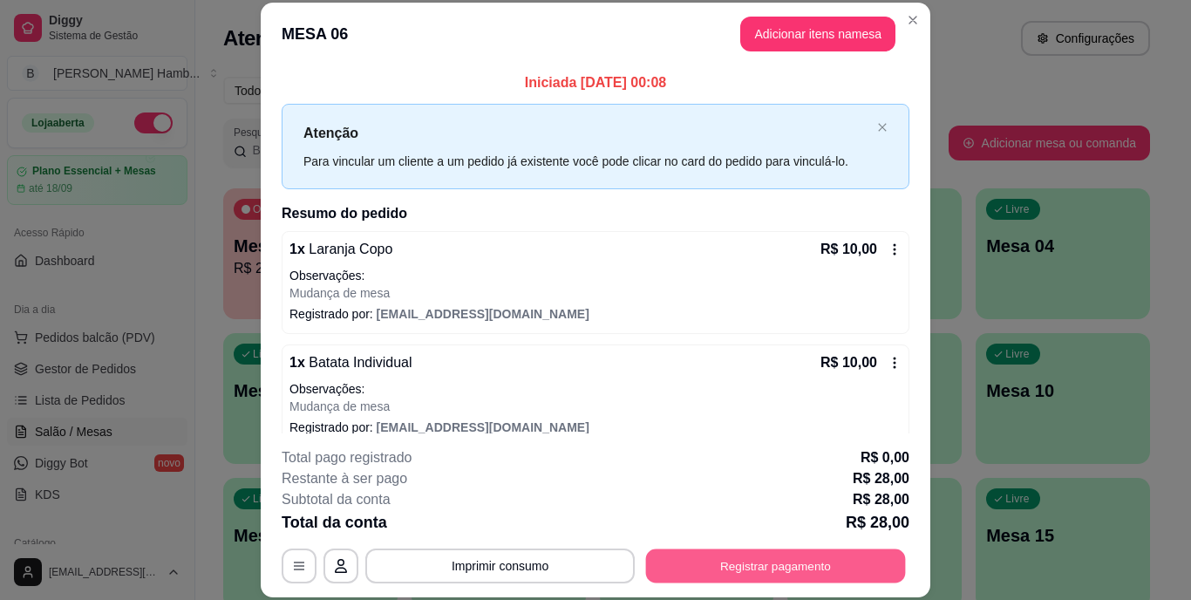
click at [681, 560] on button "Registrar pagamento" at bounding box center [776, 565] width 260 height 34
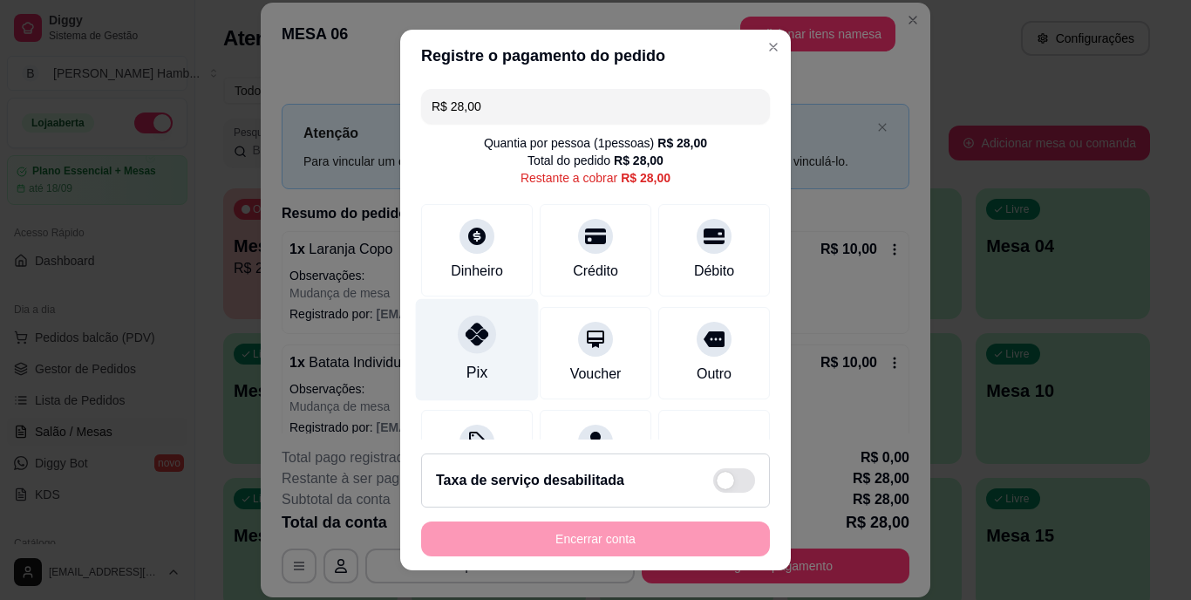
click at [466, 367] on div "Pix" at bounding box center [476, 373] width 21 height 23
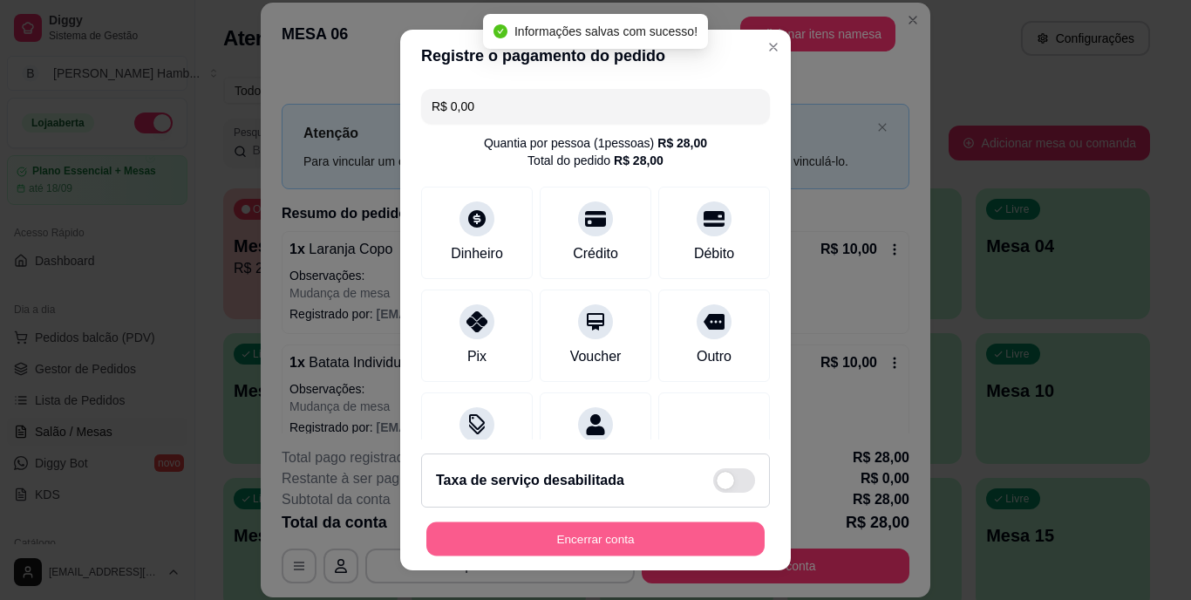
click at [562, 536] on button "Encerrar conta" at bounding box center [595, 538] width 338 height 34
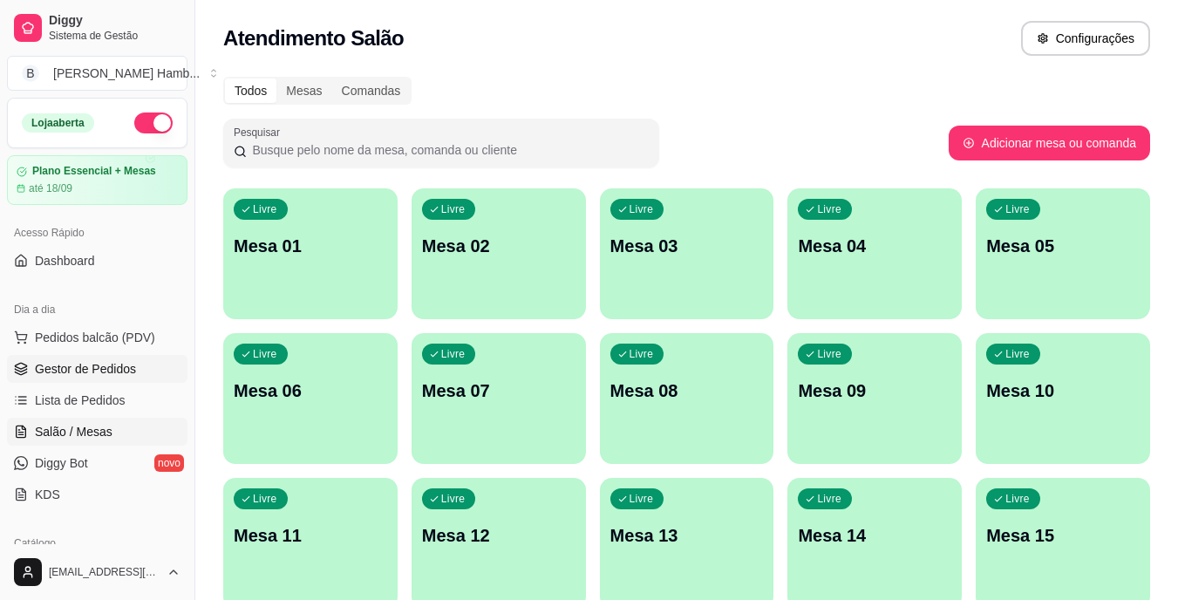
click at [122, 364] on span "Gestor de Pedidos" at bounding box center [85, 368] width 101 height 17
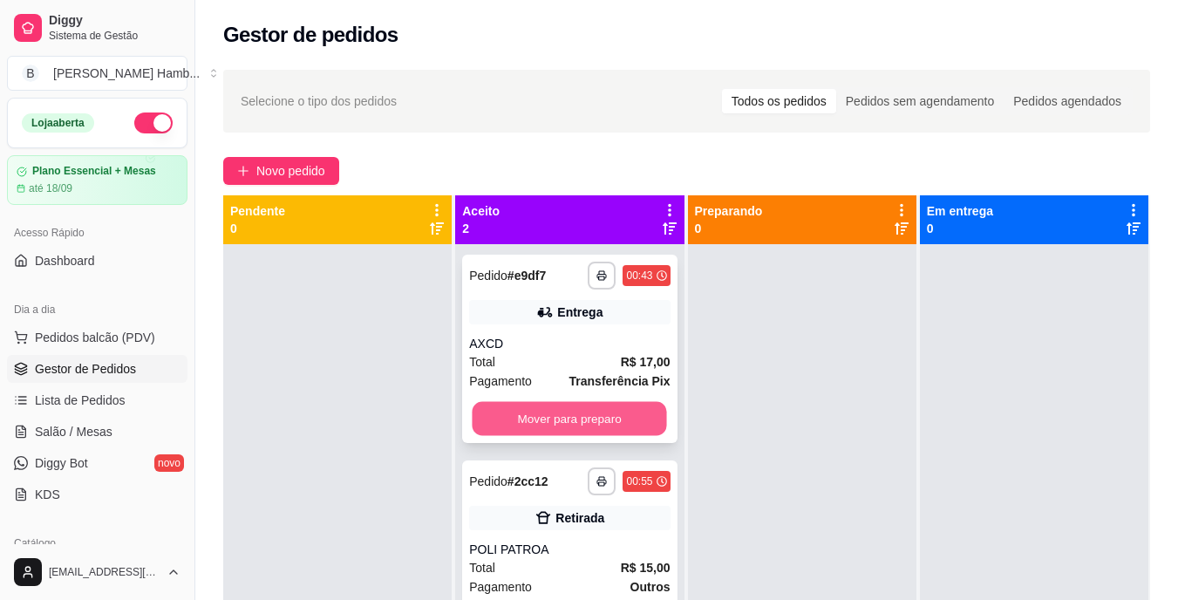
click at [498, 412] on button "Mover para preparo" at bounding box center [570, 419] width 194 height 34
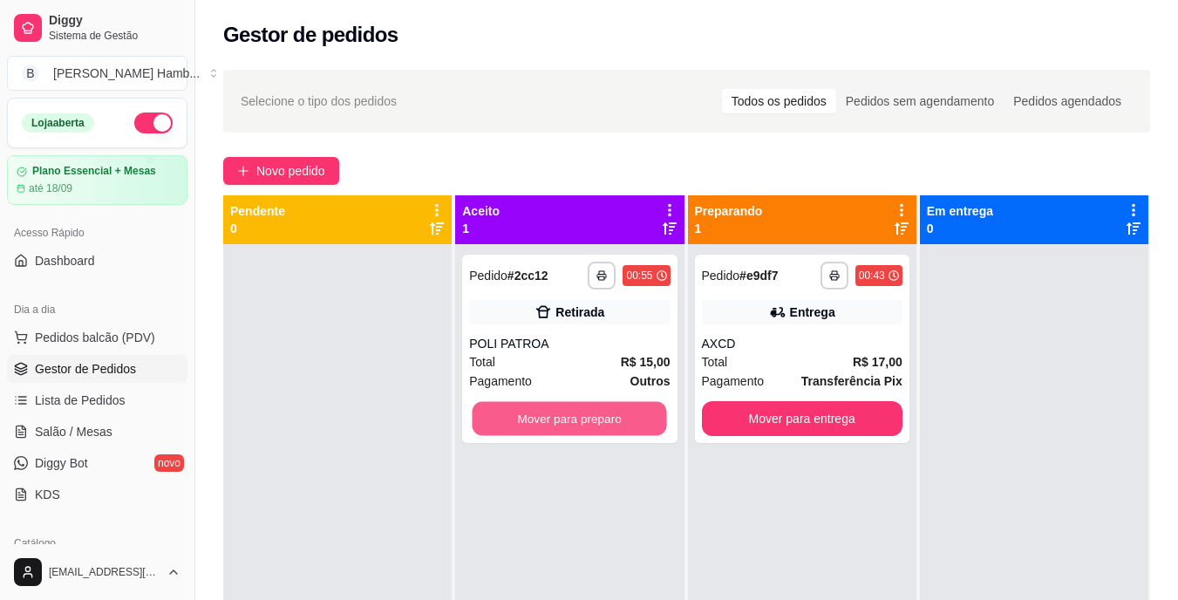
click at [498, 412] on button "Mover para preparo" at bounding box center [570, 419] width 194 height 34
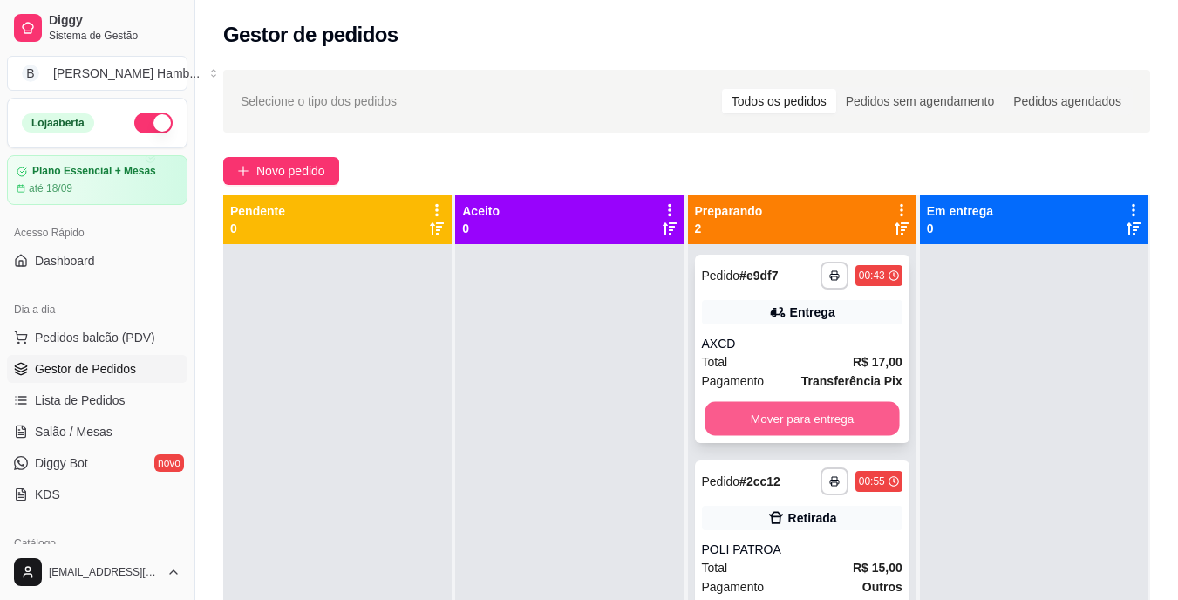
click at [729, 412] on button "Mover para entrega" at bounding box center [802, 419] width 194 height 34
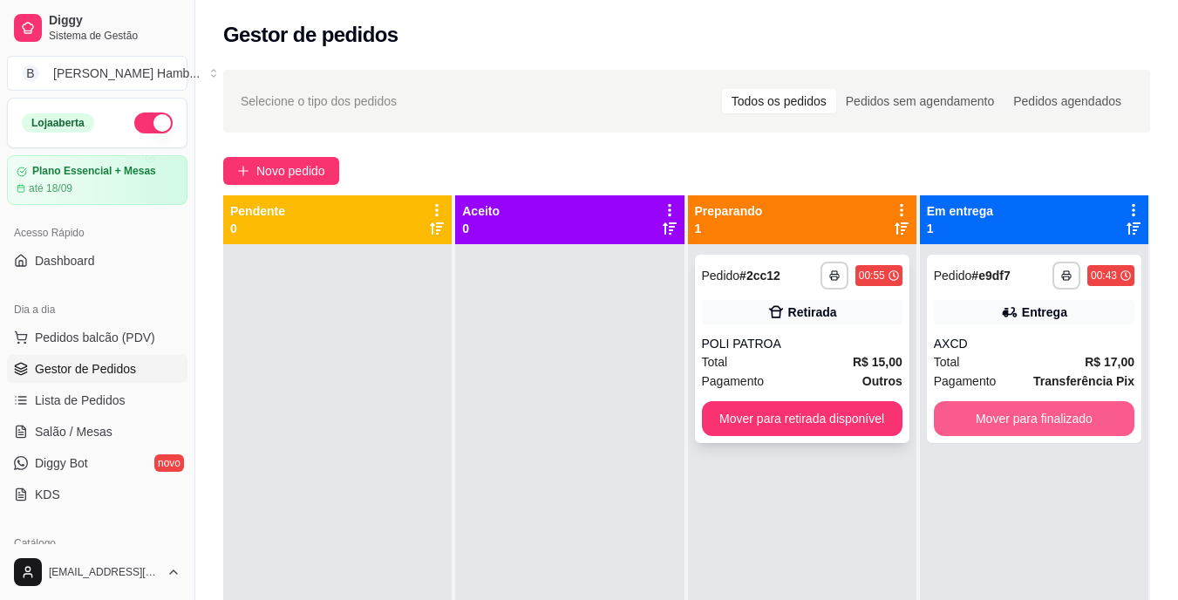
click at [974, 407] on div "**********" at bounding box center [686, 495] width 927 height 600
click at [974, 407] on button "Mover para finalizado" at bounding box center [1033, 419] width 194 height 34
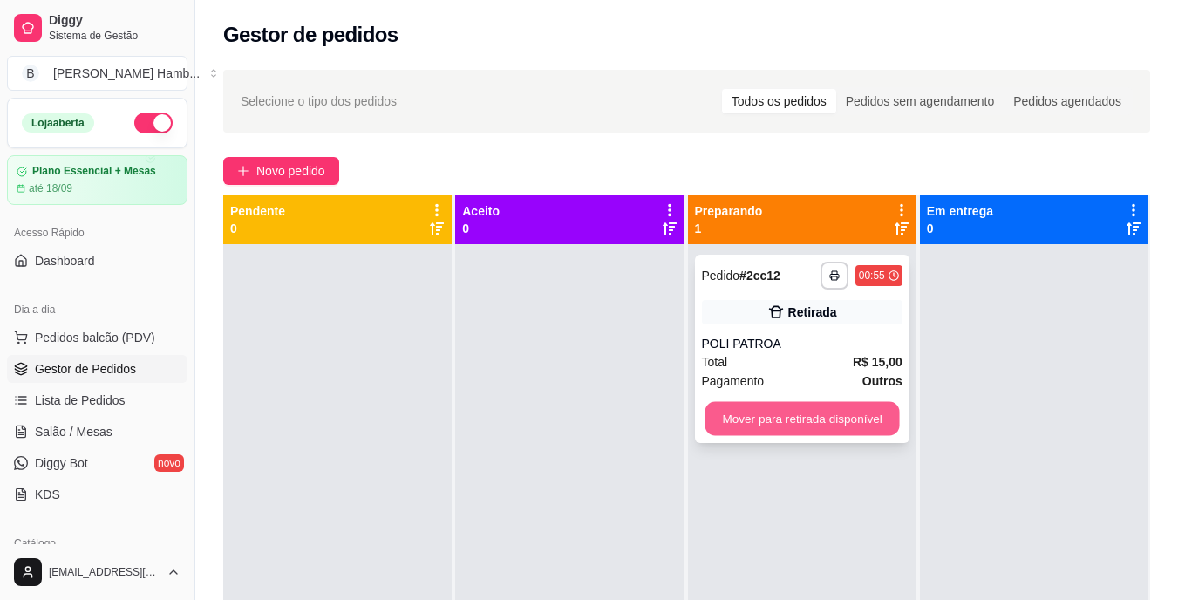
click at [870, 419] on button "Mover para retirada disponível" at bounding box center [802, 419] width 194 height 34
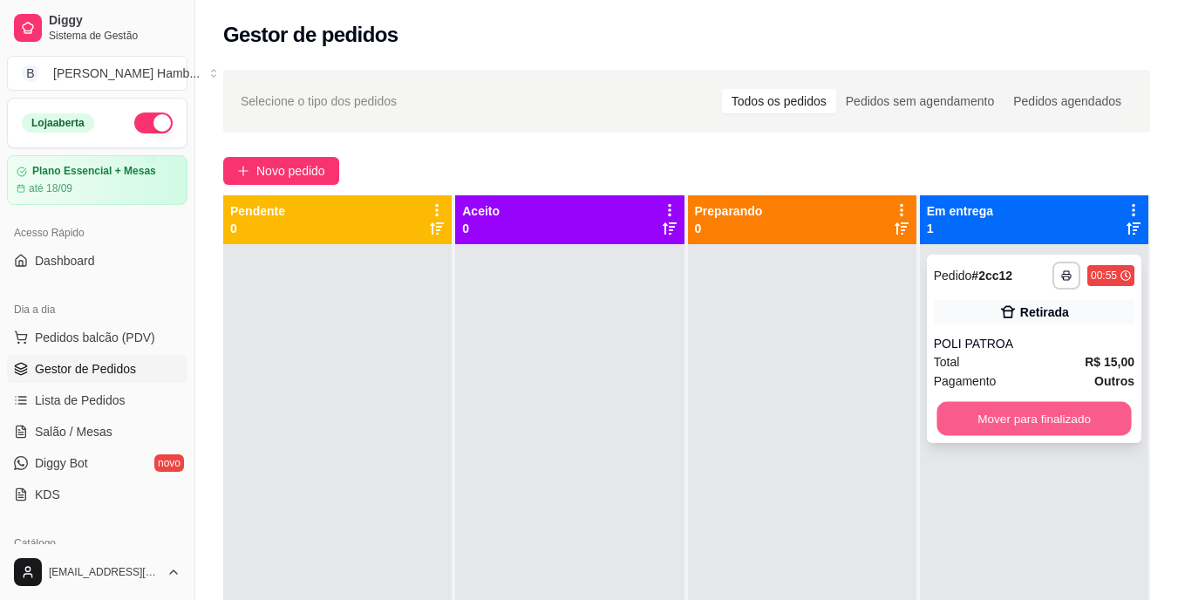
click at [965, 410] on button "Mover para finalizado" at bounding box center [1033, 419] width 194 height 34
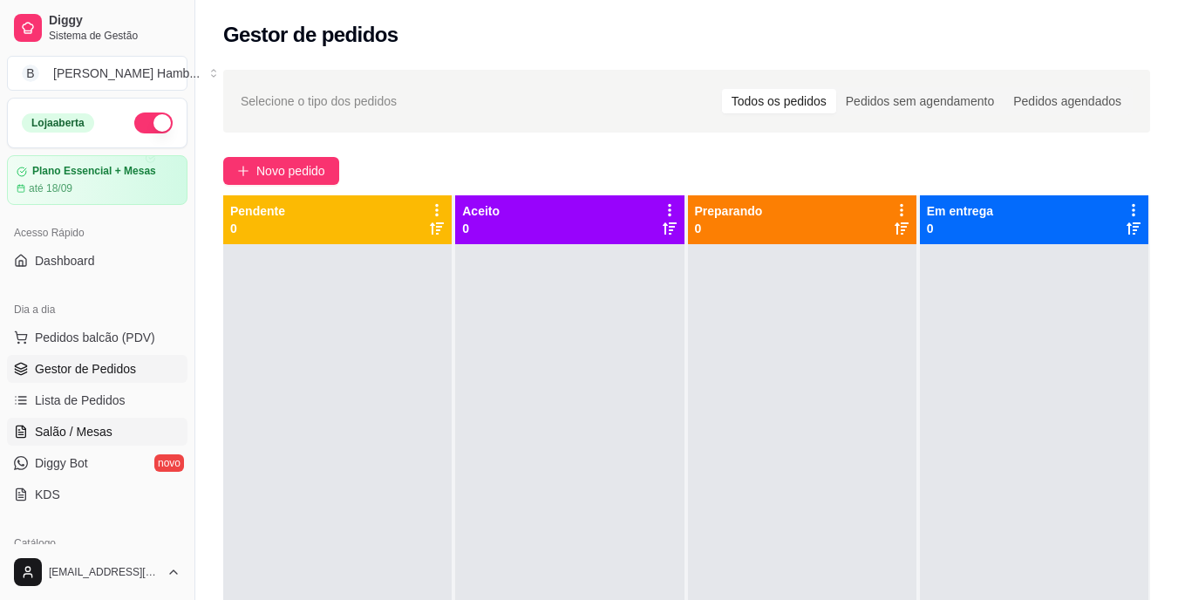
click at [71, 426] on span "Salão / Mesas" at bounding box center [74, 431] width 78 height 17
